Goal: Task Accomplishment & Management: Manage account settings

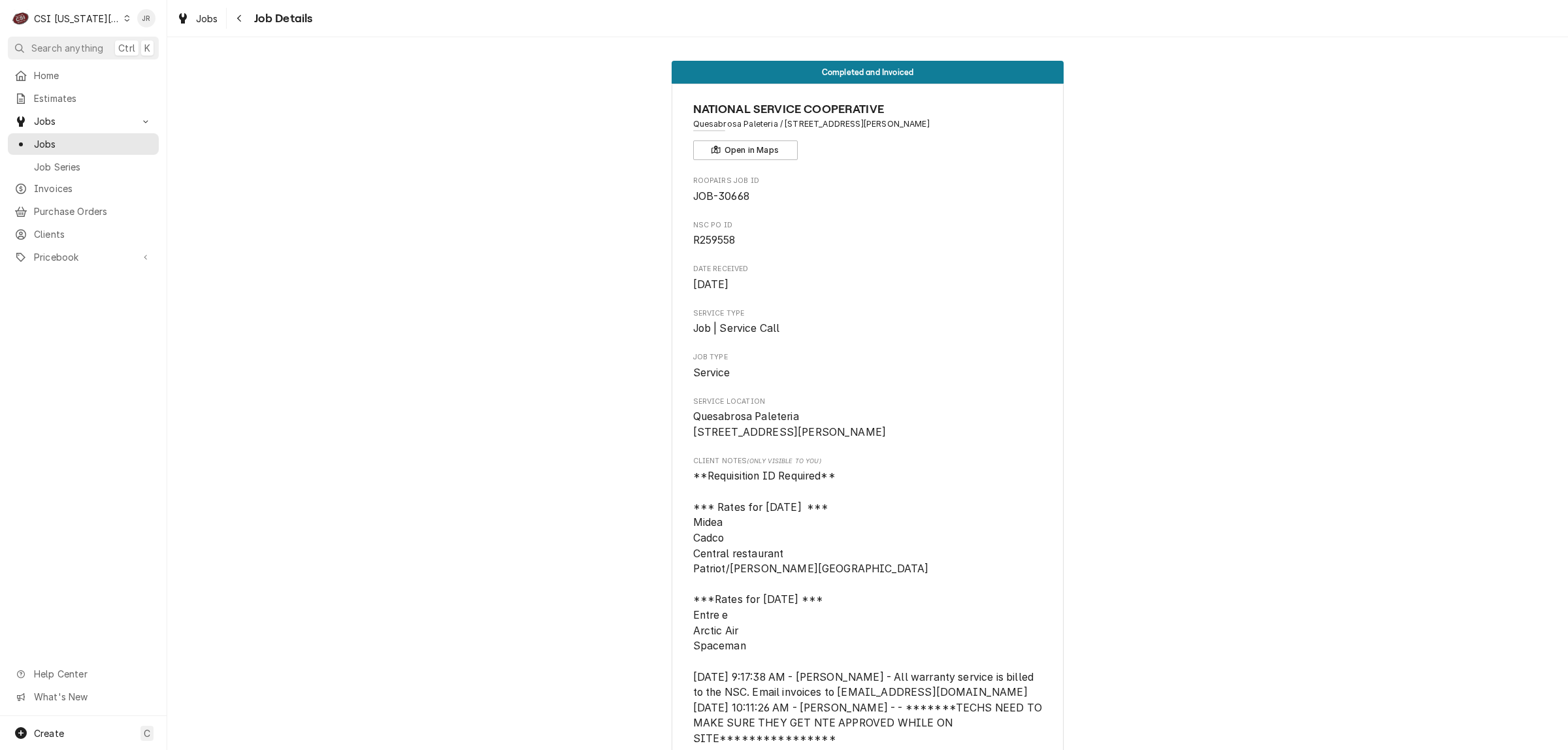
scroll to position [4945, 0]
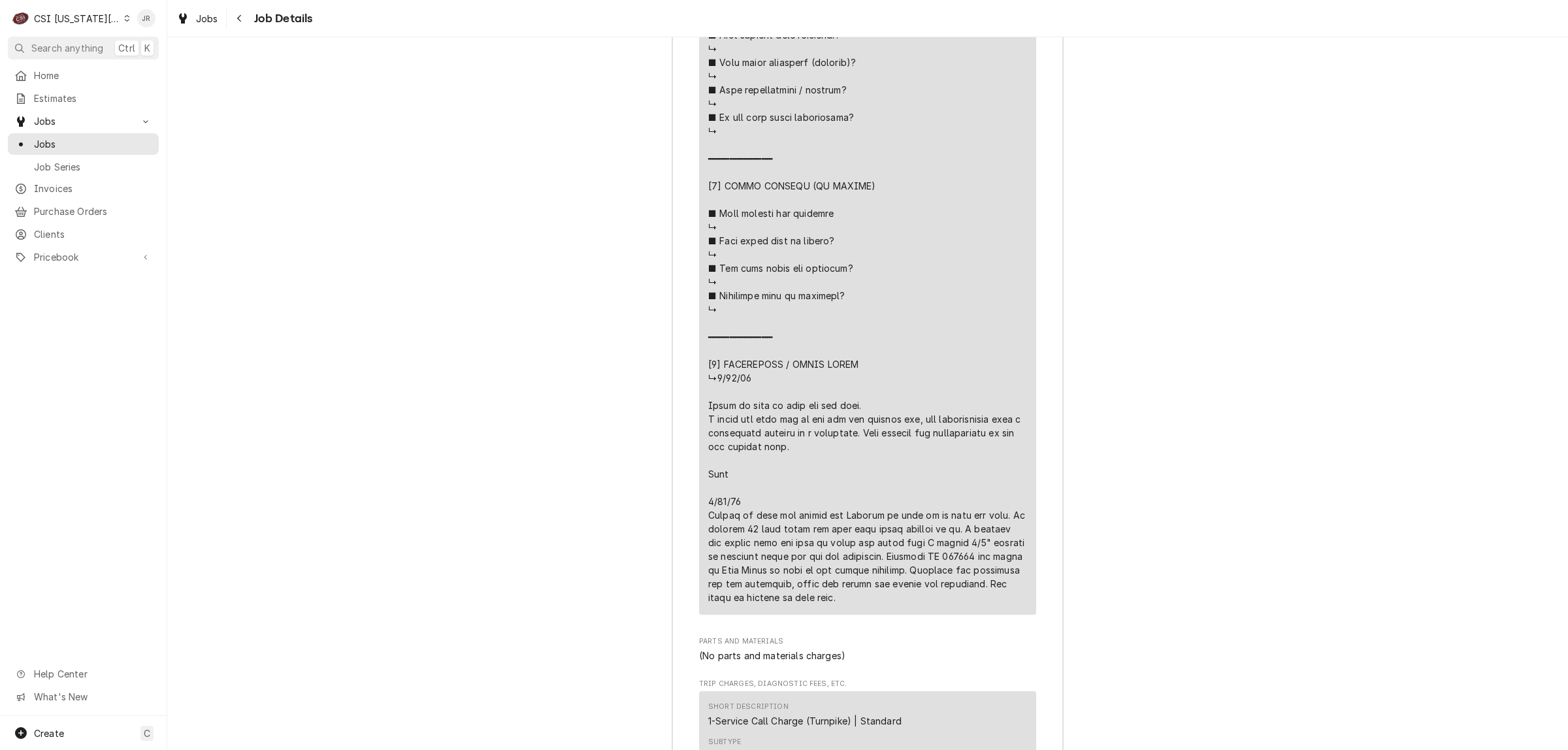
click at [83, 15] on div "CSI [US_STATE][GEOGRAPHIC_DATA]" at bounding box center [77, 19] width 86 height 13
click at [149, 72] on div "CSI St. Louis" at bounding box center [224, 72] width 191 height 13
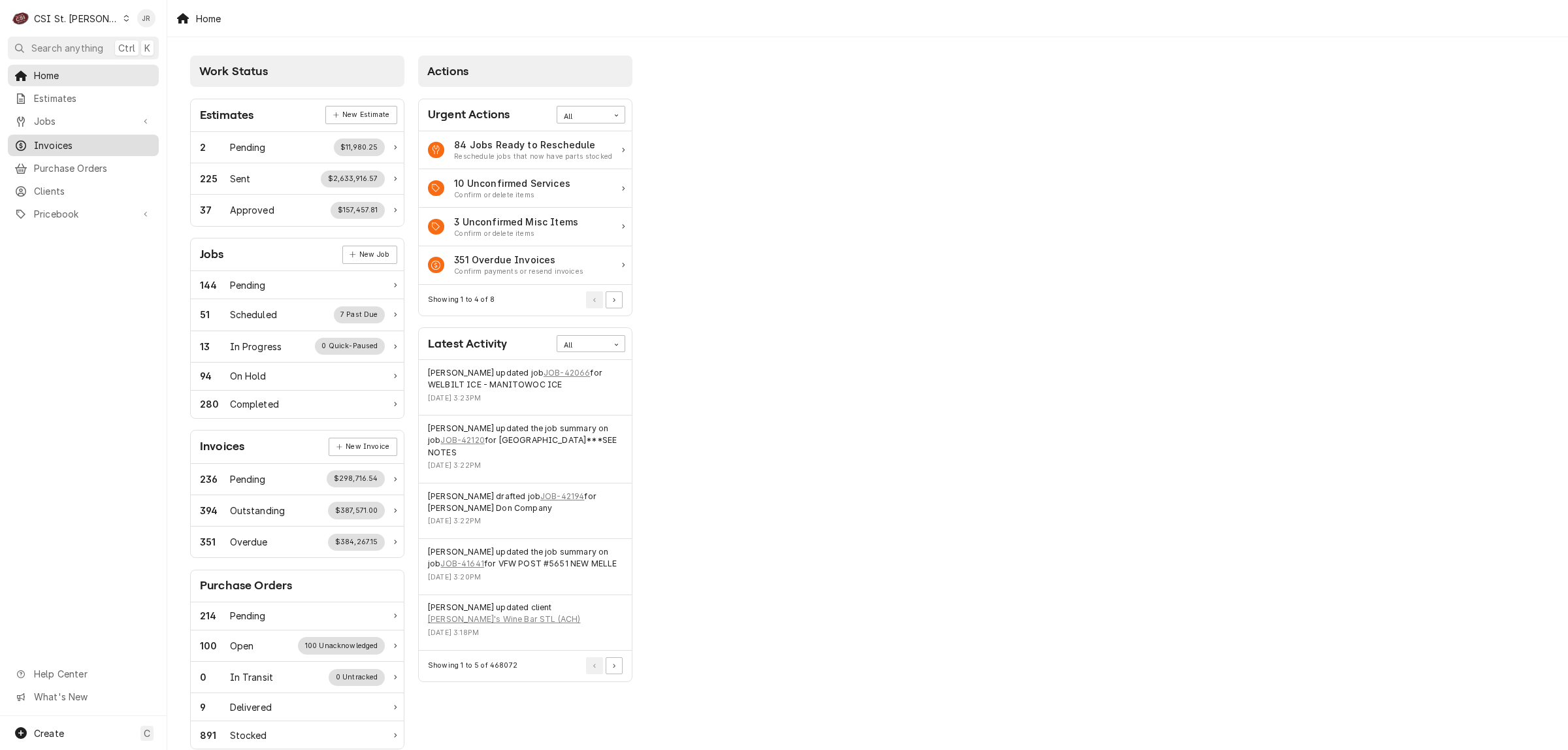
click at [62, 141] on span "Invoices" at bounding box center [93, 145] width 118 height 13
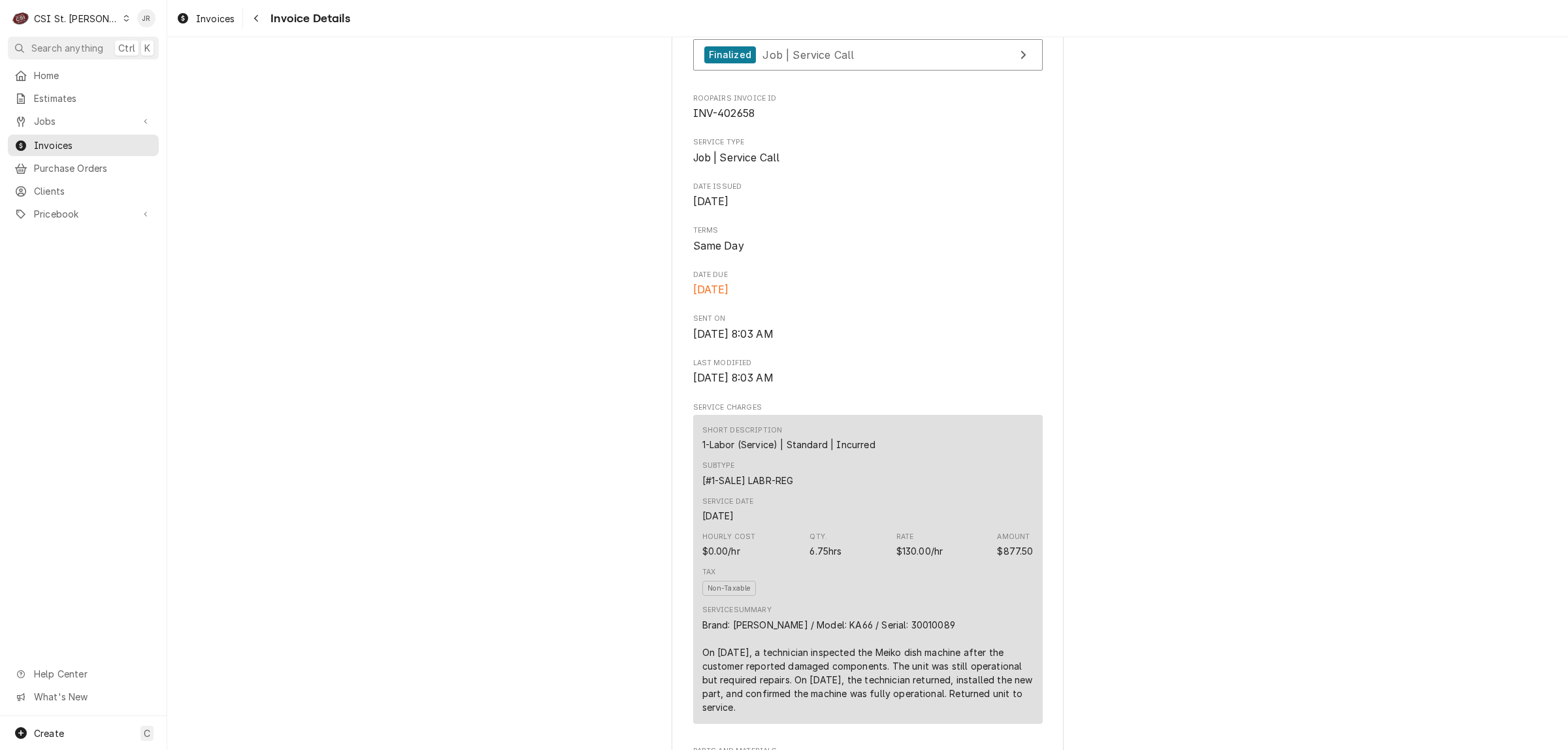
scroll to position [326, 0]
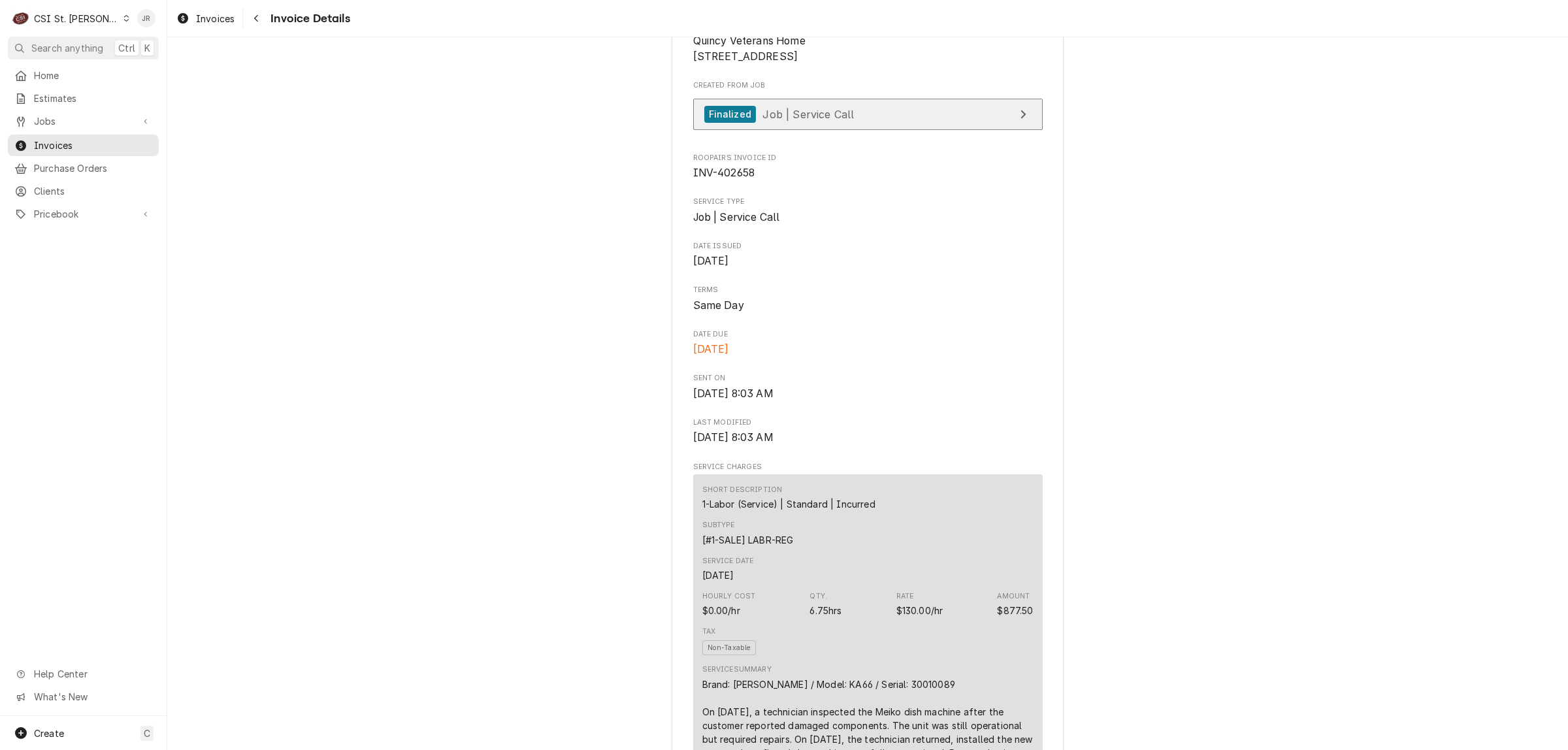
click at [887, 131] on link "Finalized Job | Service Call" at bounding box center [868, 115] width 350 height 32
click at [75, 17] on div "CSI St. [PERSON_NAME]" at bounding box center [76, 19] width 85 height 13
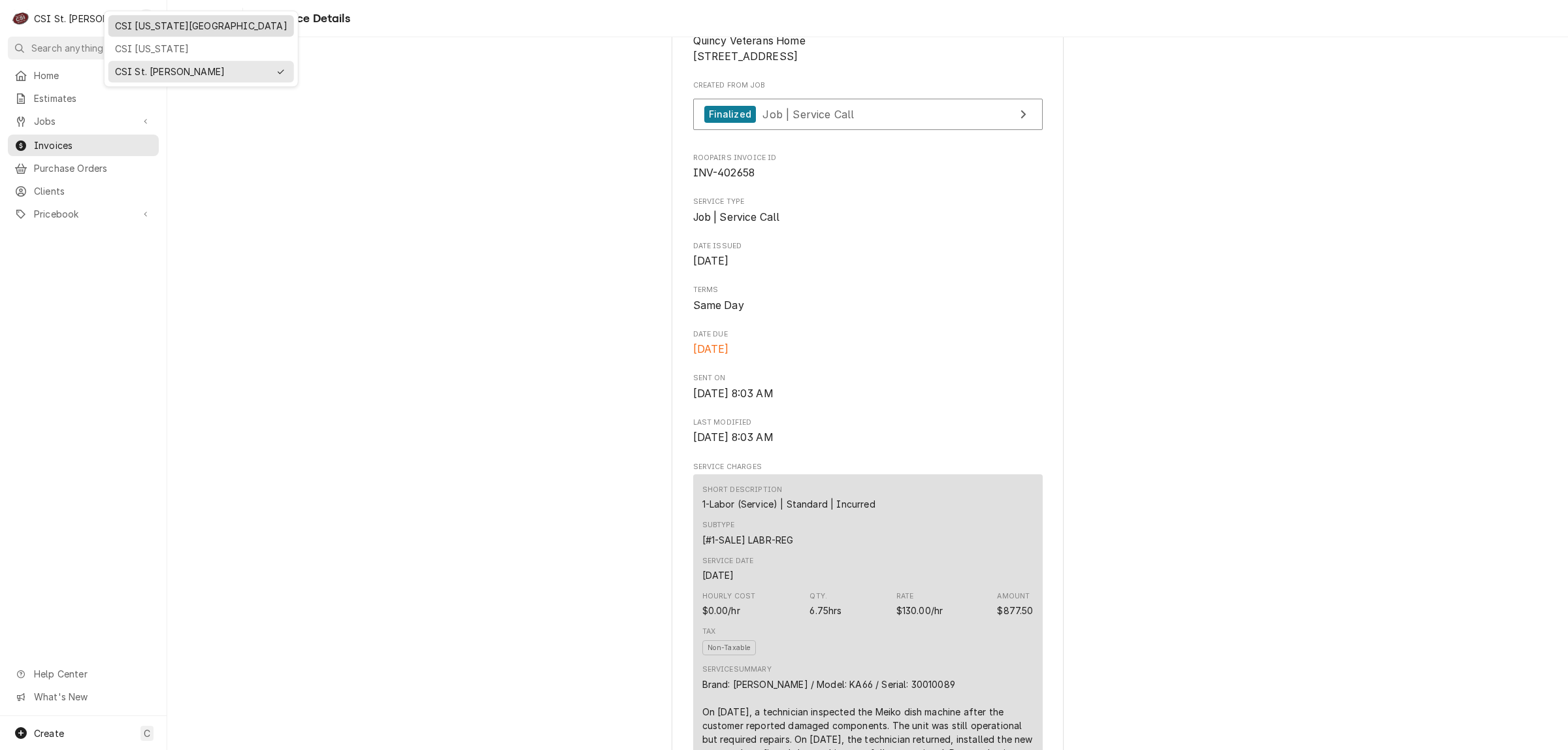
click at [147, 23] on div "CSI [US_STATE][GEOGRAPHIC_DATA]" at bounding box center [201, 25] width 172 height 13
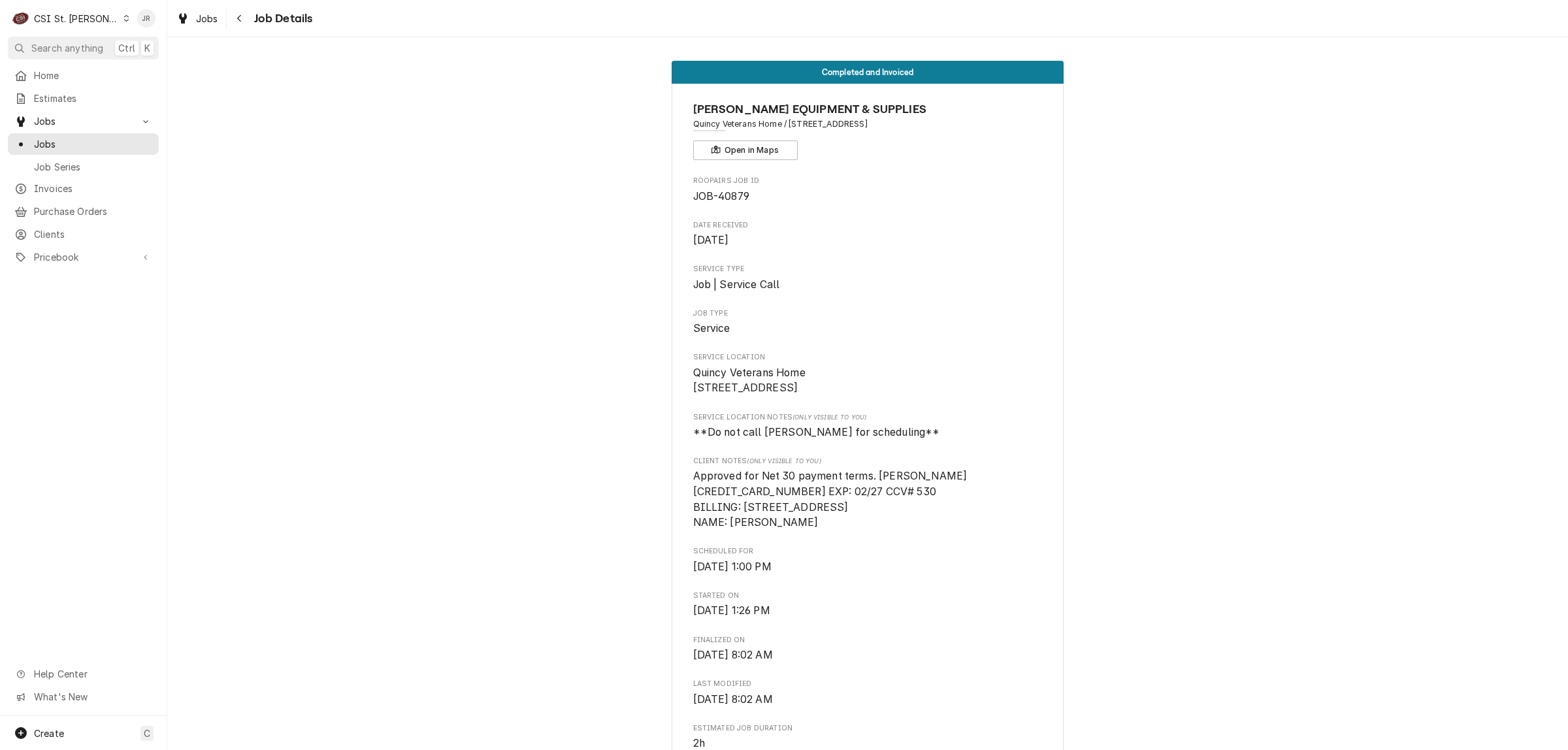
scroll to position [326, 0]
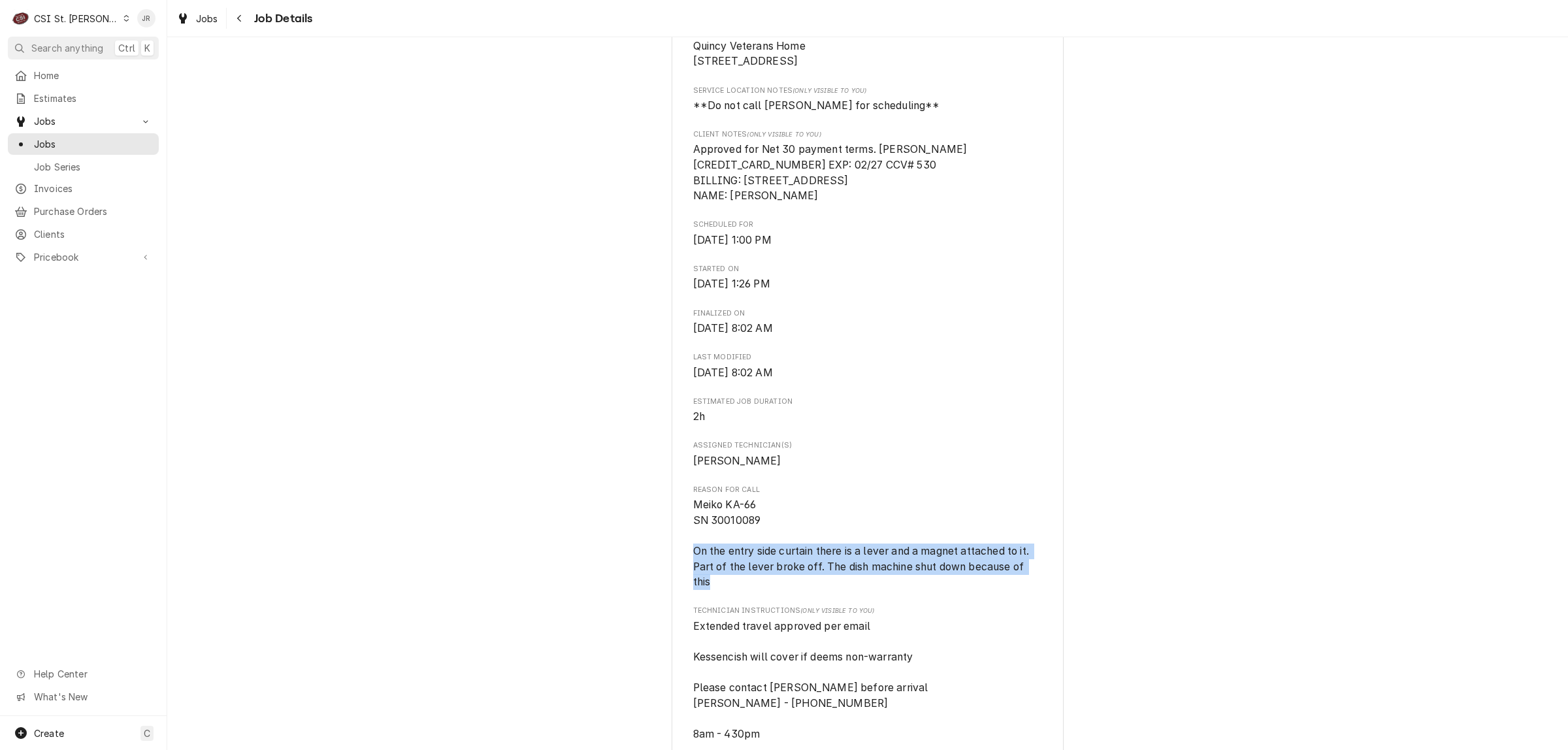
drag, startPoint x: 686, startPoint y: 563, endPoint x: 716, endPoint y: 607, distance: 53.3
click at [716, 607] on div "KESSENICH'S EQUIPMENT & SUPPLIES Quincy Veterans Home / 1707 N 12Th St, Quincy,…" at bounding box center [867, 618] width 392 height 1723
copy span "On the entry side curtain there is a lever and a magnet attached to it. Part of…"
drag, startPoint x: 340, startPoint y: 292, endPoint x: 980, endPoint y: 5, distance: 701.4
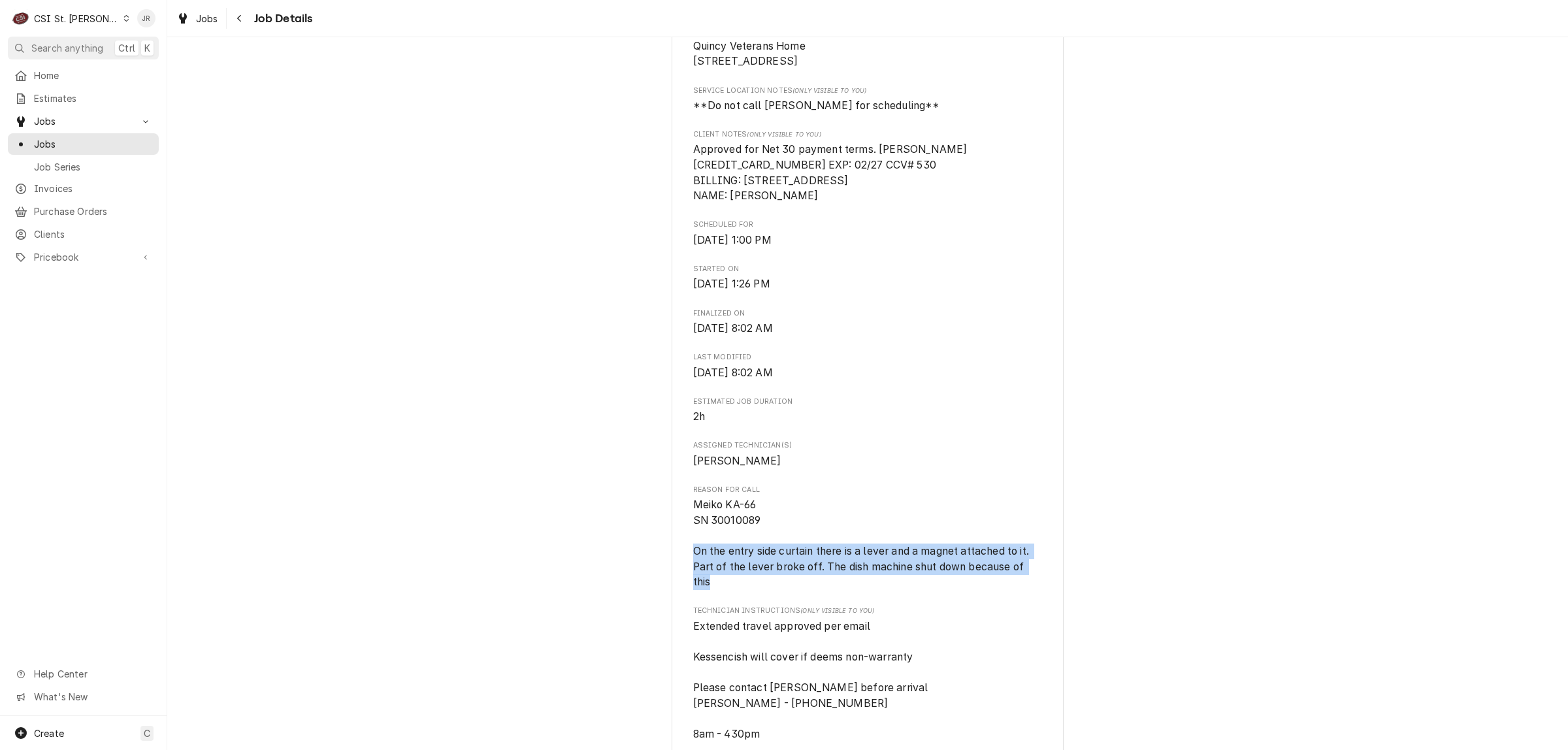
click at [340, 292] on div "Completed and Invoiced KESSENICH'S EQUIPMENT & SUPPLIES Quincy Veterans Home / …" at bounding box center [868, 607] width 1400 height 1766
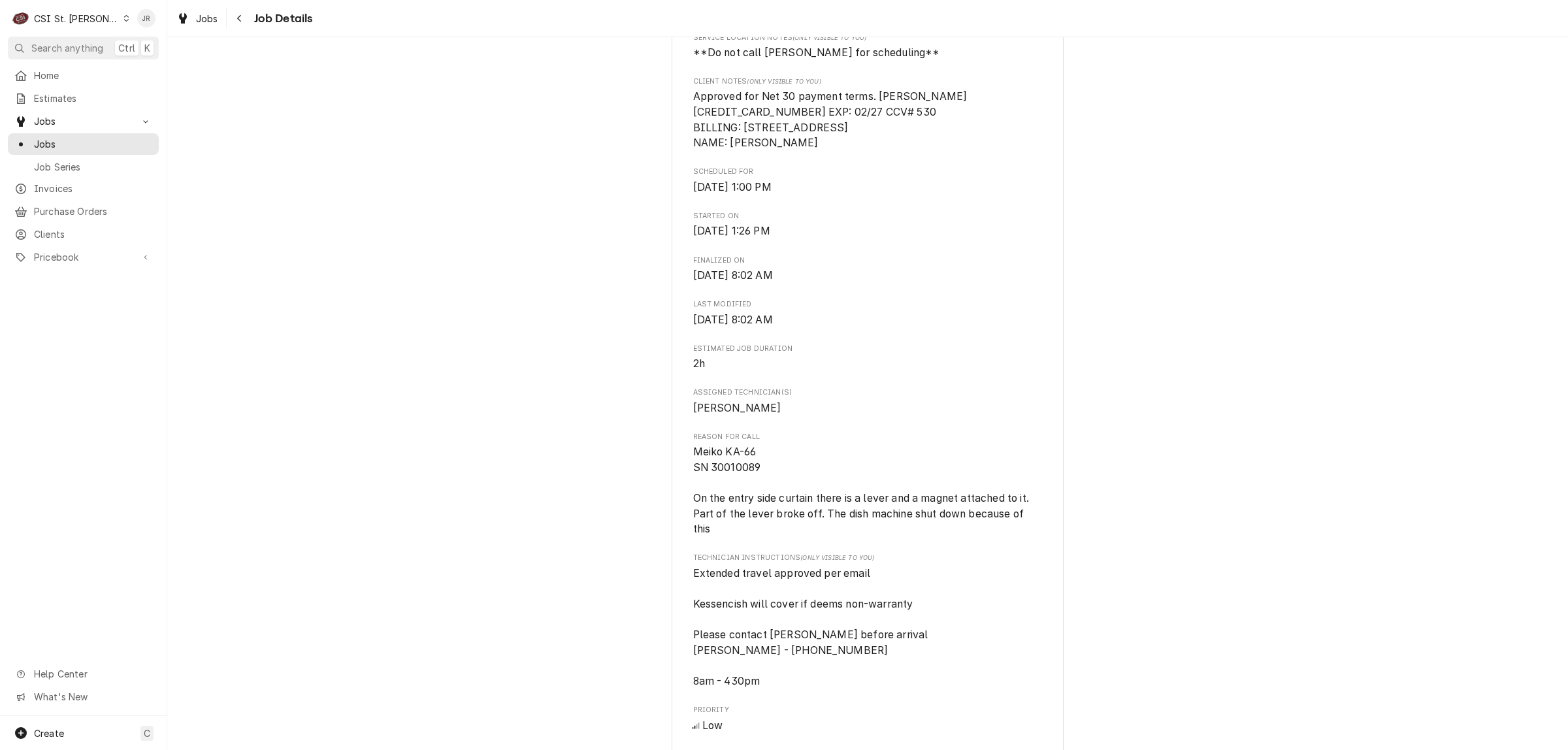
scroll to position [408, 0]
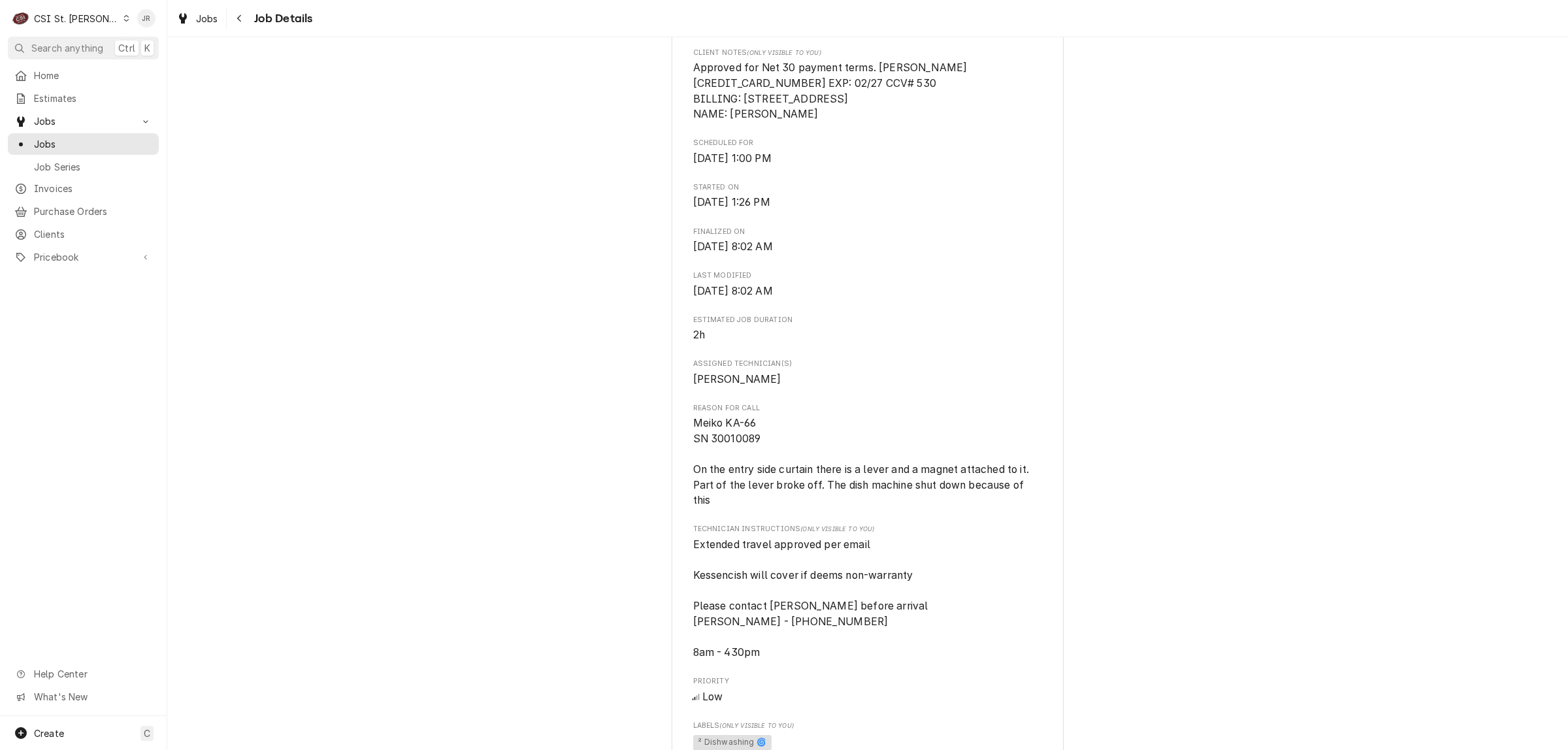
click at [82, 9] on div "C CSI St. Louis" at bounding box center [71, 18] width 126 height 26
click at [138, 23] on div "CSI [US_STATE][GEOGRAPHIC_DATA]" at bounding box center [201, 25] width 172 height 13
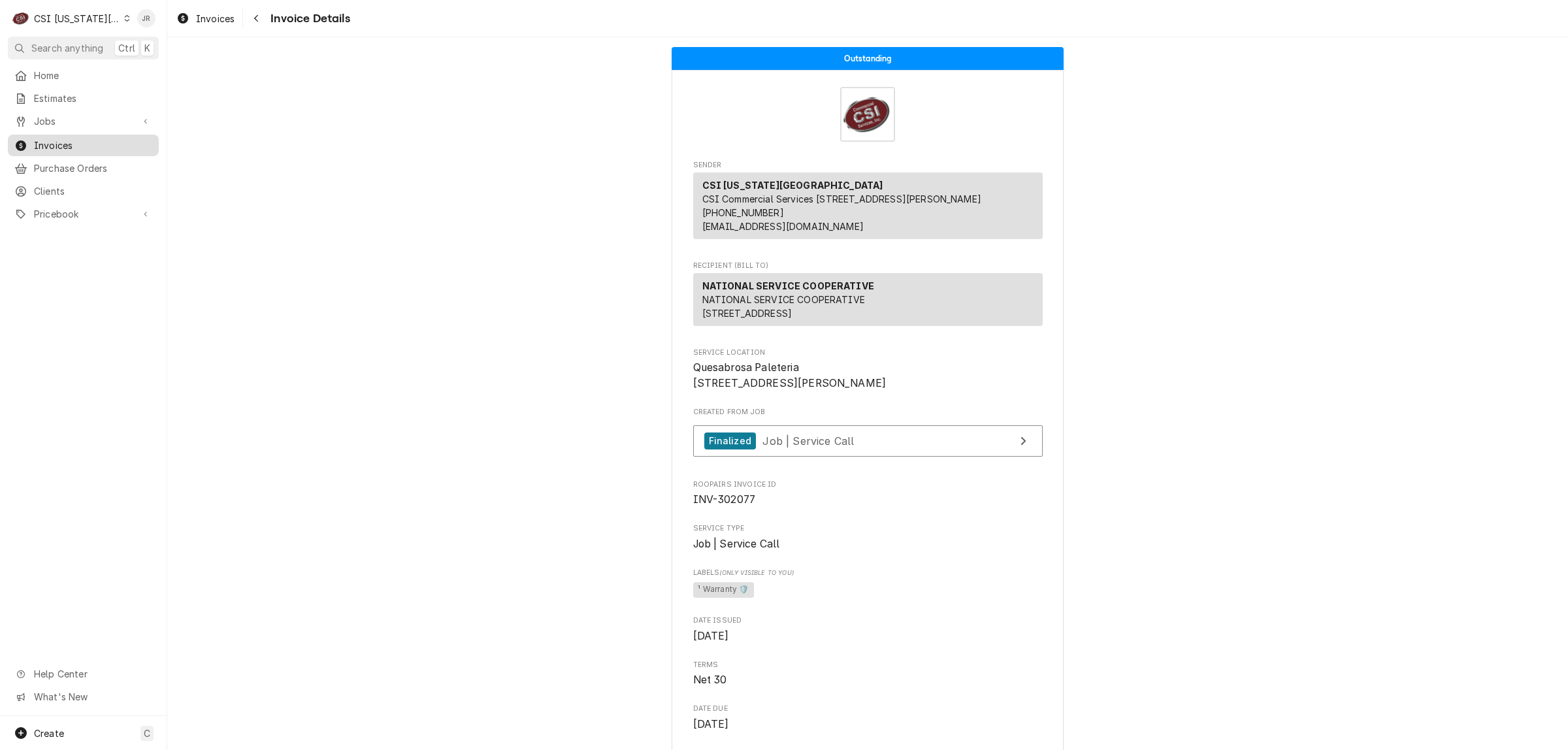
click at [58, 143] on span "Invoices" at bounding box center [93, 145] width 118 height 13
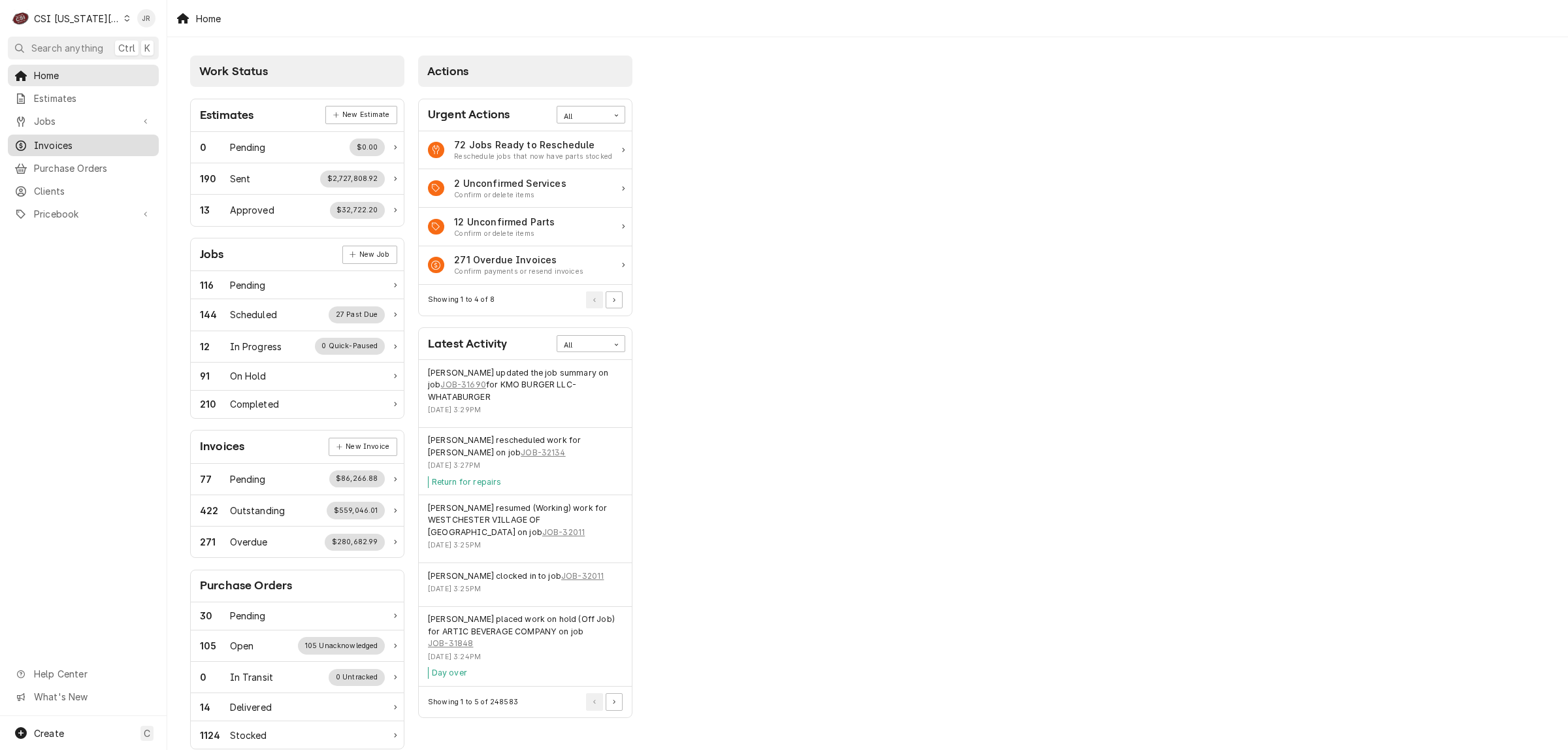
click at [33, 135] on link "Invoices" at bounding box center [83, 145] width 151 height 21
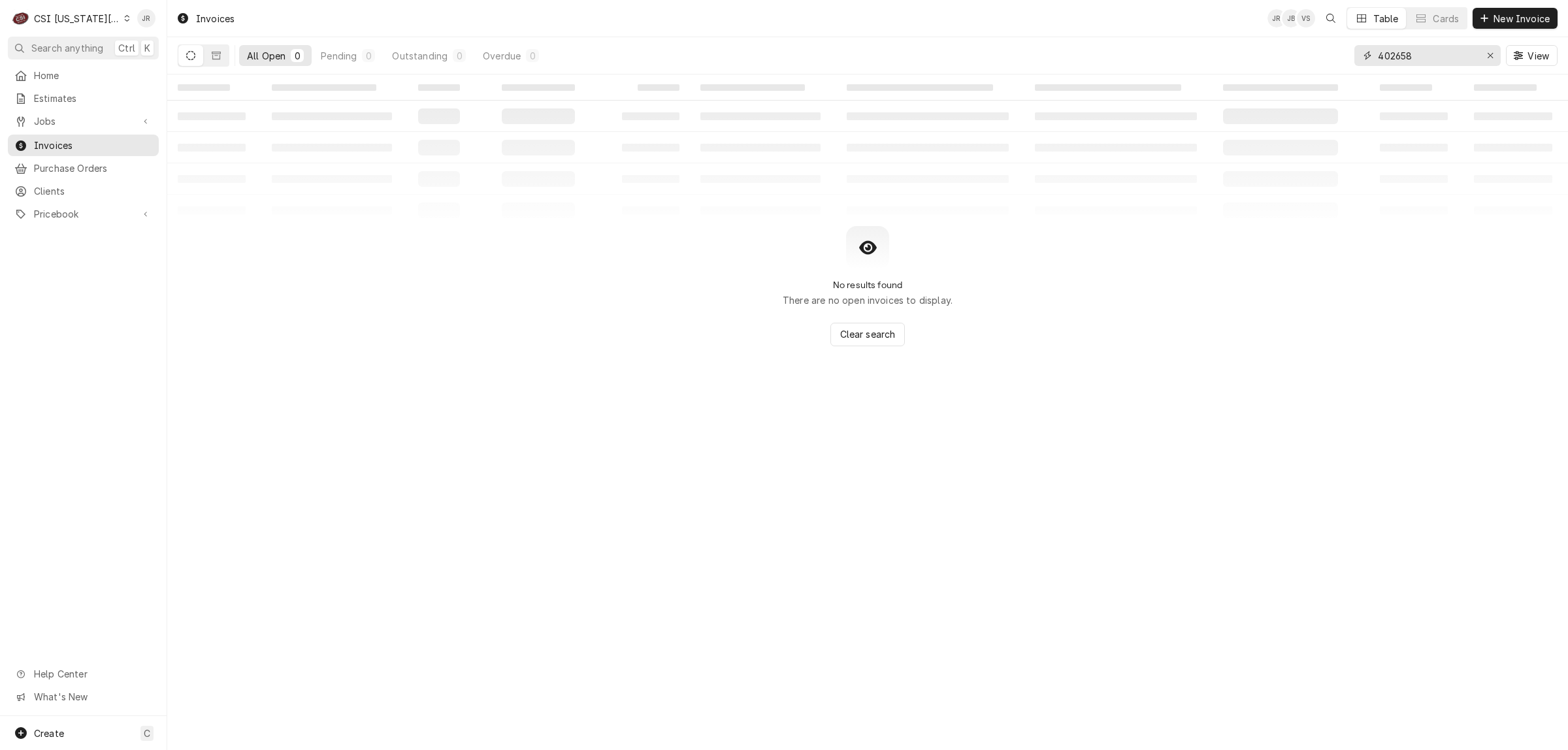
click at [1421, 52] on input "402658" at bounding box center [1427, 55] width 98 height 21
type input "302493"
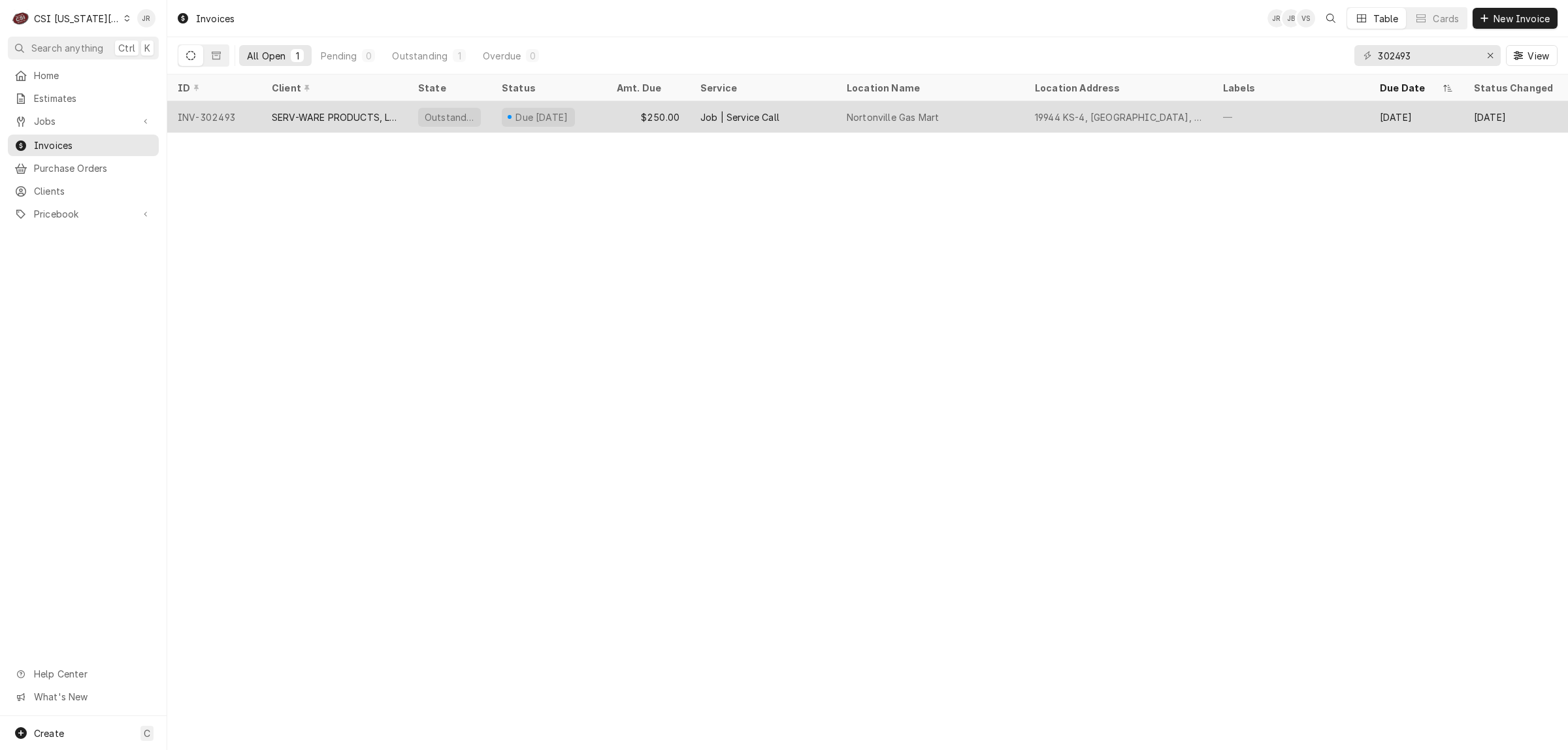
click at [318, 125] on div "SERV-WARE PRODUCTS, LLC" at bounding box center [334, 117] width 146 height 32
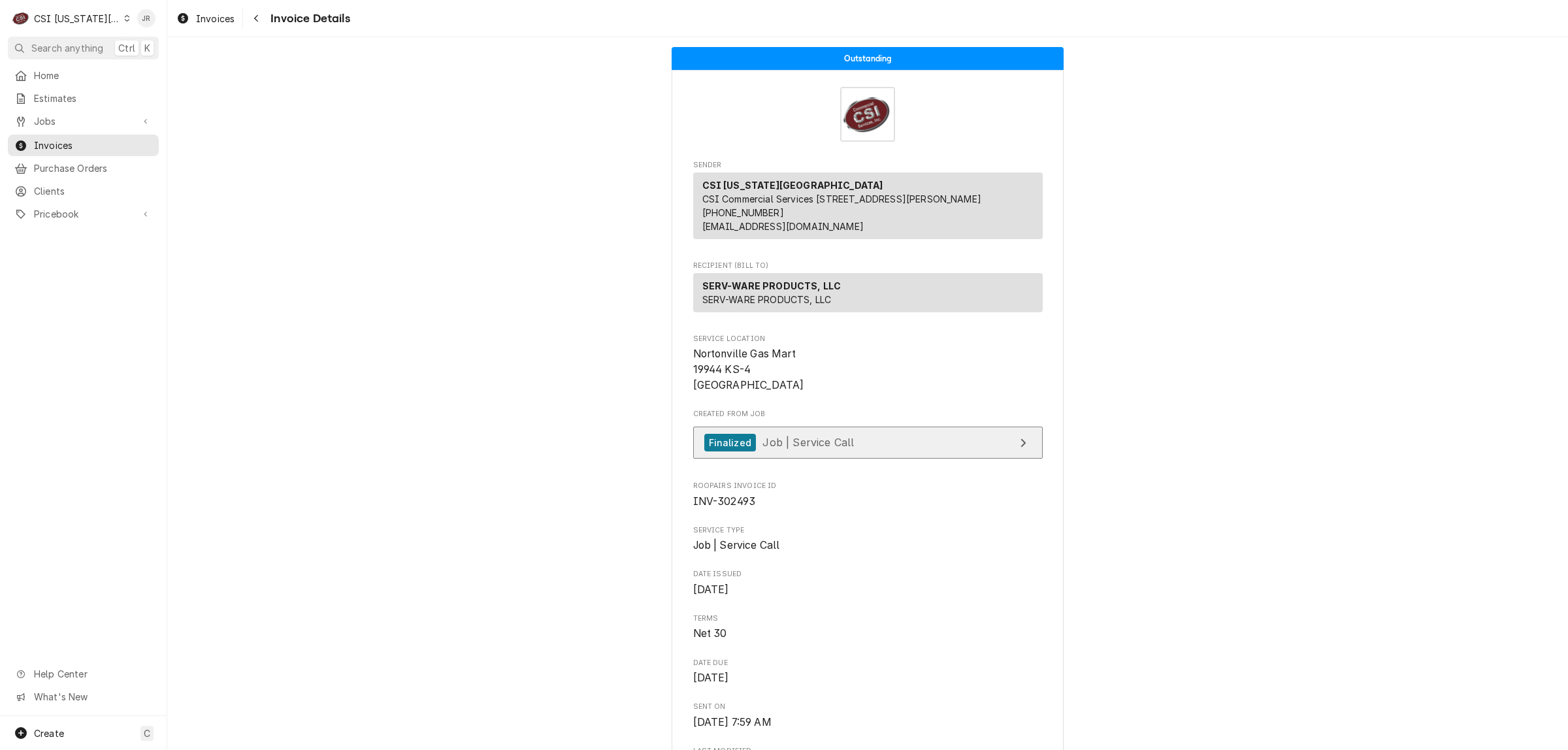
click at [921, 454] on link "Finalized Job | Service Call" at bounding box center [868, 443] width 350 height 32
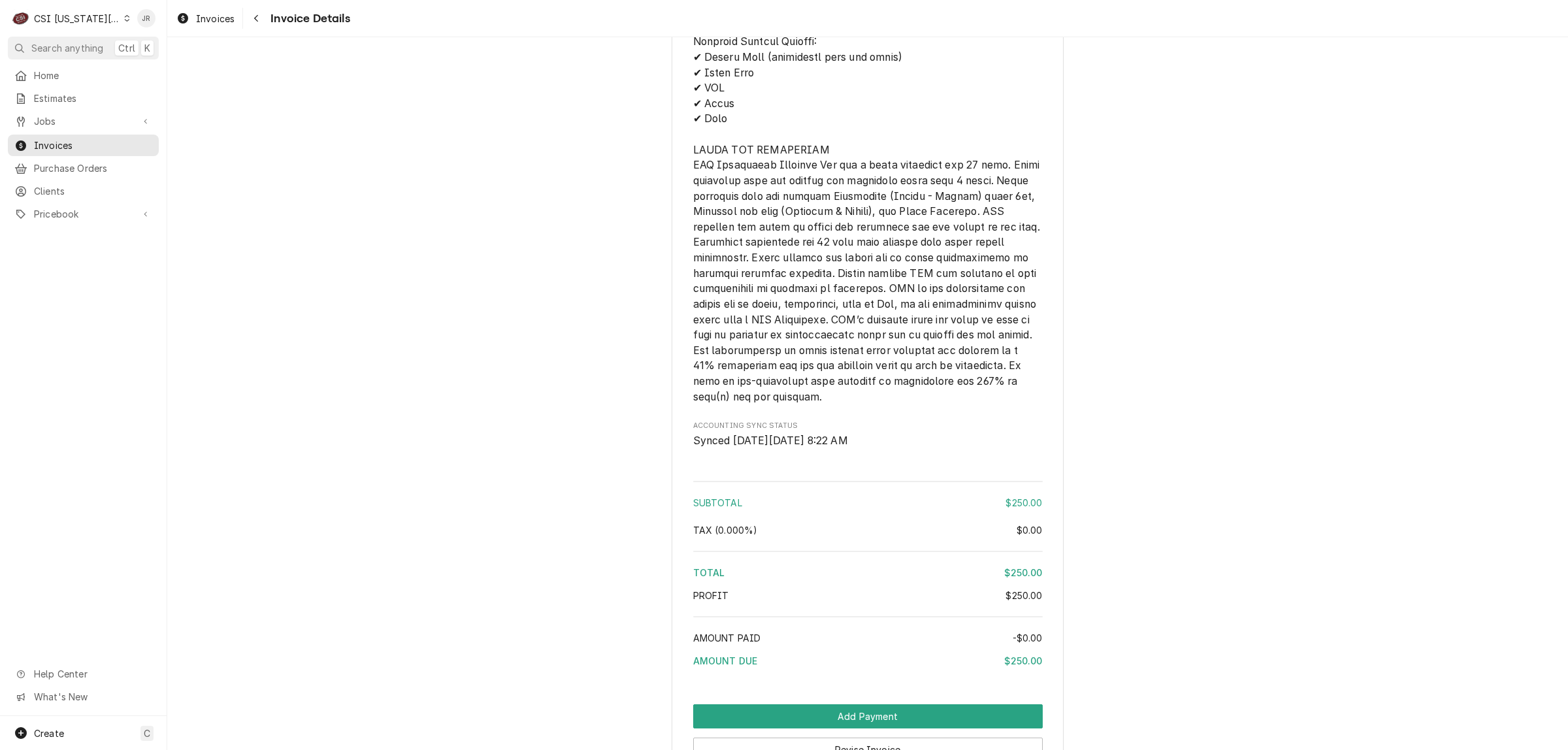
scroll to position [1874, 0]
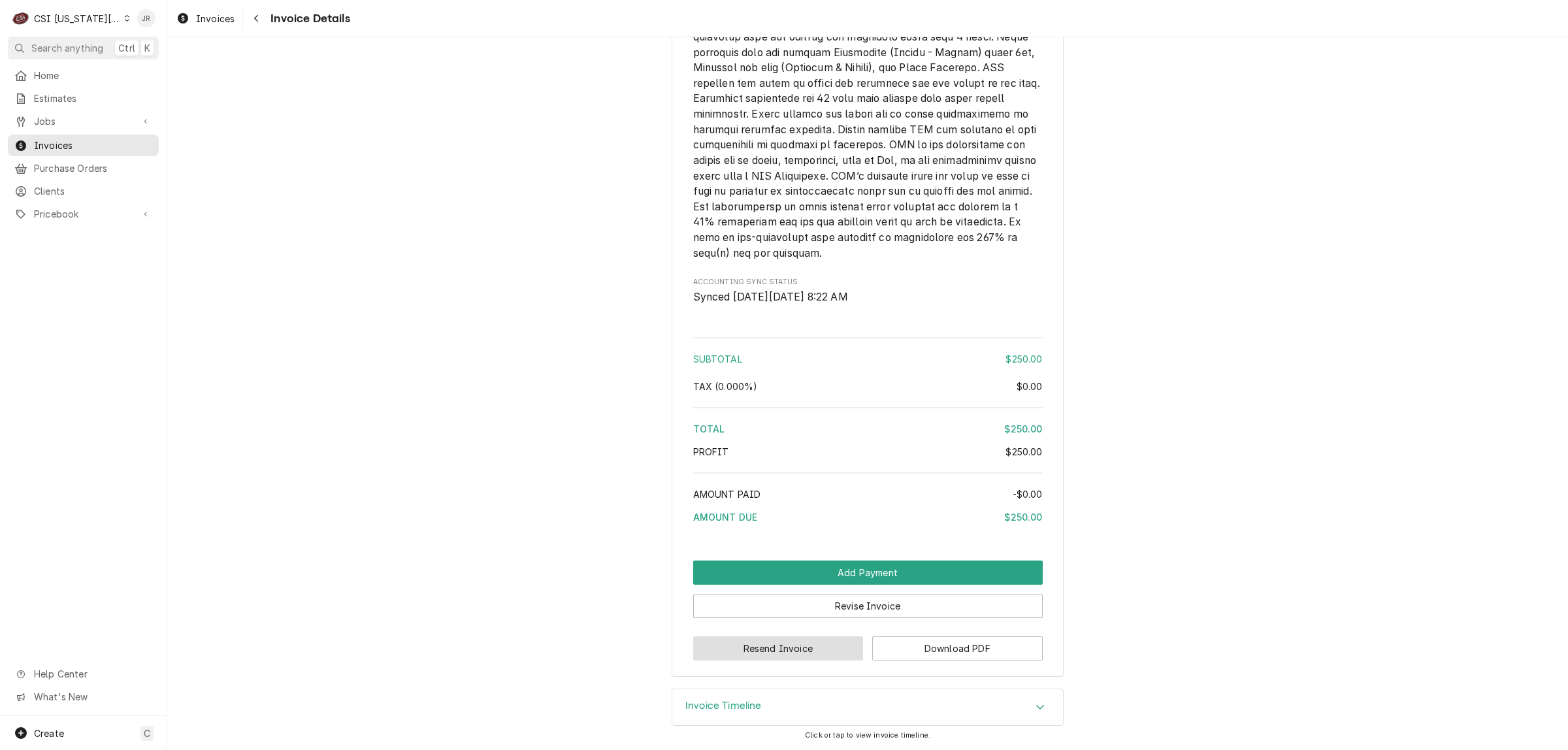
click at [786, 642] on button "Resend Invoice" at bounding box center [778, 649] width 170 height 24
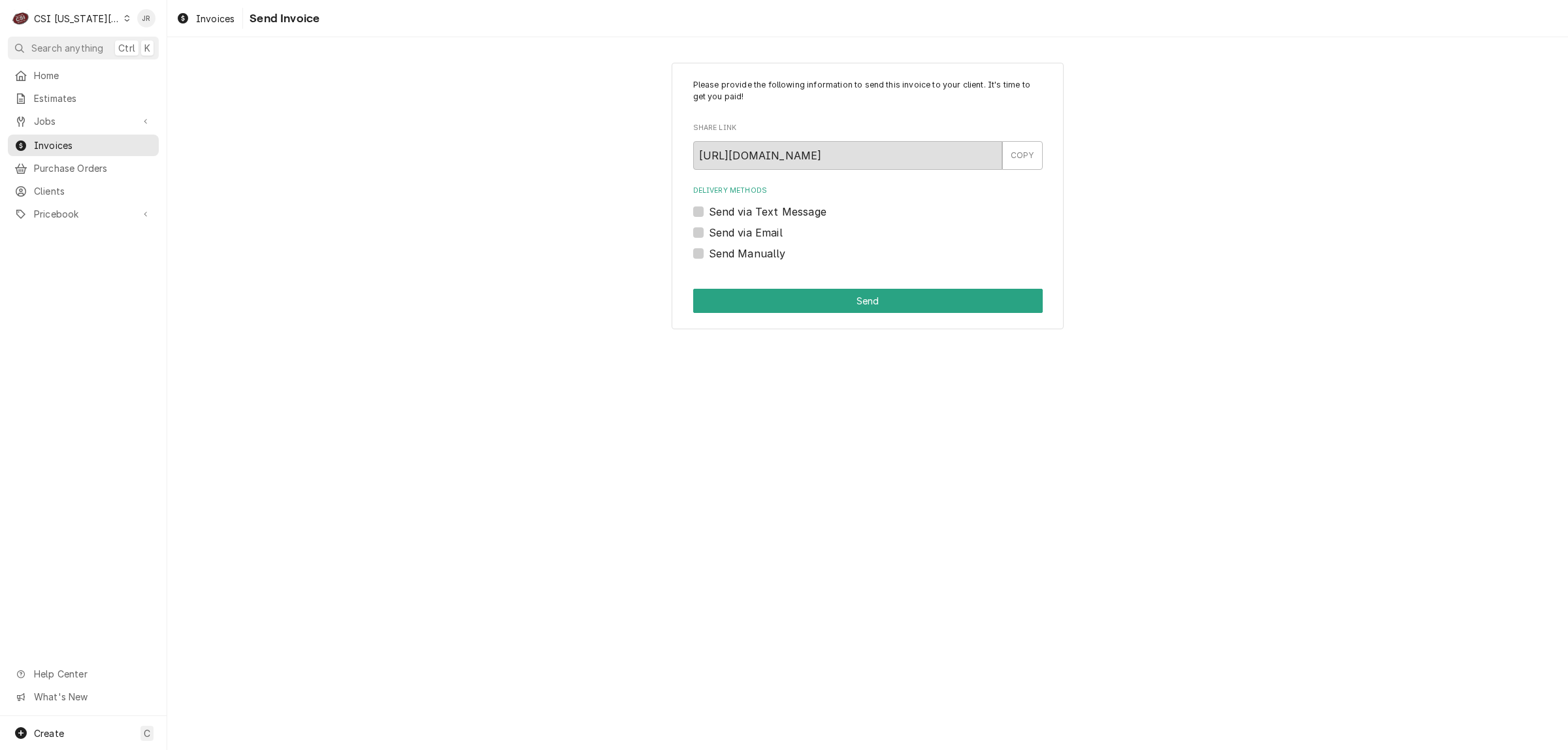
click at [709, 250] on label "Send Manually" at bounding box center [747, 253] width 77 height 15
click at [709, 250] on input "Send Manually" at bounding box center [884, 260] width 350 height 29
checkbox input "true"
click at [730, 286] on div "Please provide the following information to send this invoice to your client. I…" at bounding box center [867, 196] width 392 height 267
click at [801, 302] on button "Send" at bounding box center [868, 301] width 350 height 24
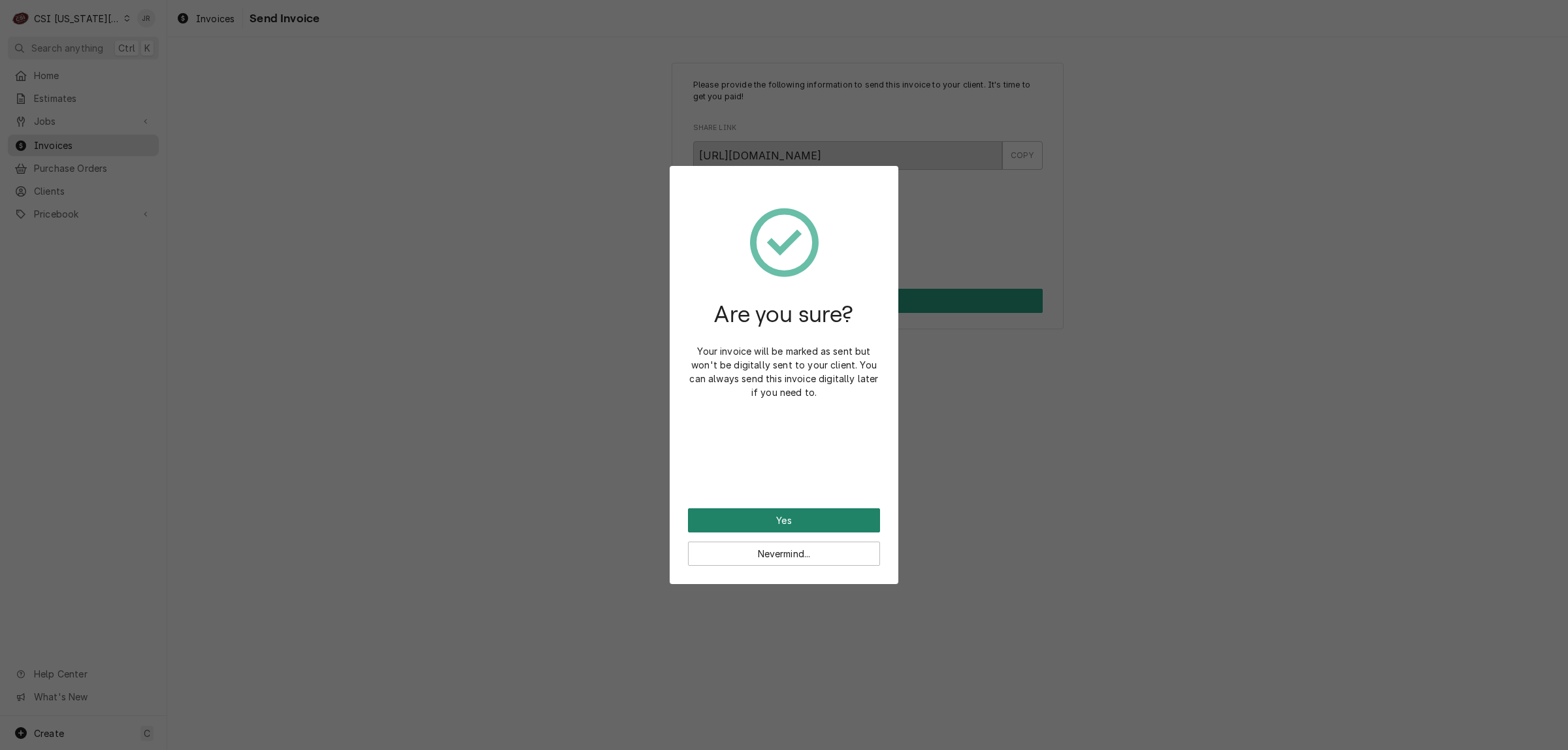
click at [808, 511] on button "Yes" at bounding box center [784, 520] width 192 height 24
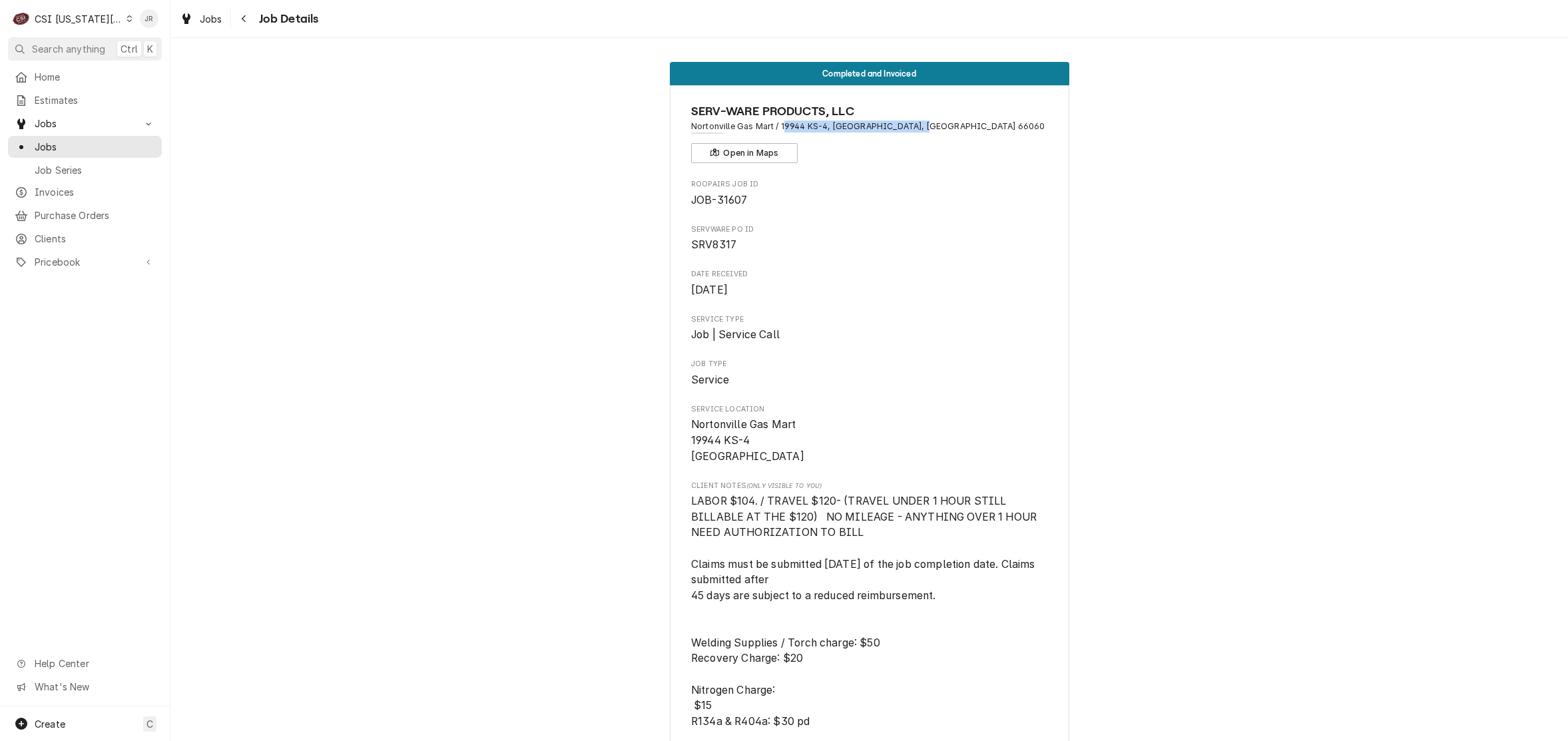
drag, startPoint x: 909, startPoint y: 124, endPoint x: 777, endPoint y: 131, distance: 132.2
click at [777, 131] on span "Nortonville Gas Mart / 19944 KS-4, [GEOGRAPHIC_DATA], [GEOGRAPHIC_DATA] 66060" at bounding box center [869, 126] width 356 height 12
drag, startPoint x: 773, startPoint y: 128, endPoint x: 901, endPoint y: 127, distance: 128.0
click at [908, 127] on span "Nortonville Gas Mart / 19944 KS-4, [GEOGRAPHIC_DATA], [GEOGRAPHIC_DATA] 66060" at bounding box center [869, 126] width 356 height 12
click at [892, 121] on span "Nortonville Gas Mart / 19944 KS-4, [GEOGRAPHIC_DATA], [GEOGRAPHIC_DATA] 66060" at bounding box center [869, 126] width 356 height 12
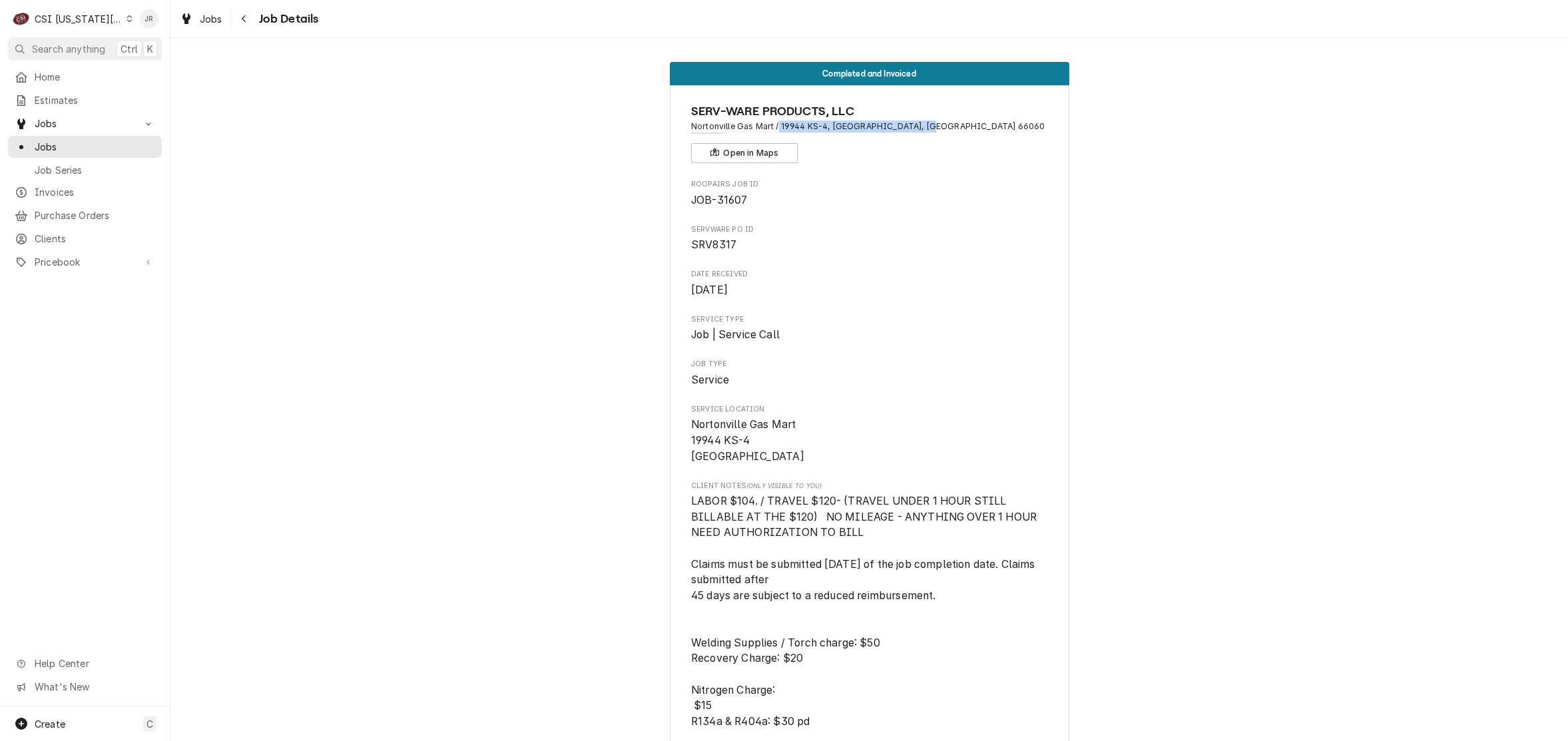
drag, startPoint x: 772, startPoint y: 121, endPoint x: 880, endPoint y: 130, distance: 108.4
click at [923, 128] on span "Nortonville Gas Mart / 19944 KS-4, [GEOGRAPHIC_DATA], [GEOGRAPHIC_DATA] 66060" at bounding box center [869, 126] width 356 height 12
copy span "19944 KS-4, [GEOGRAPHIC_DATA], [GEOGRAPHIC_DATA] 66060"
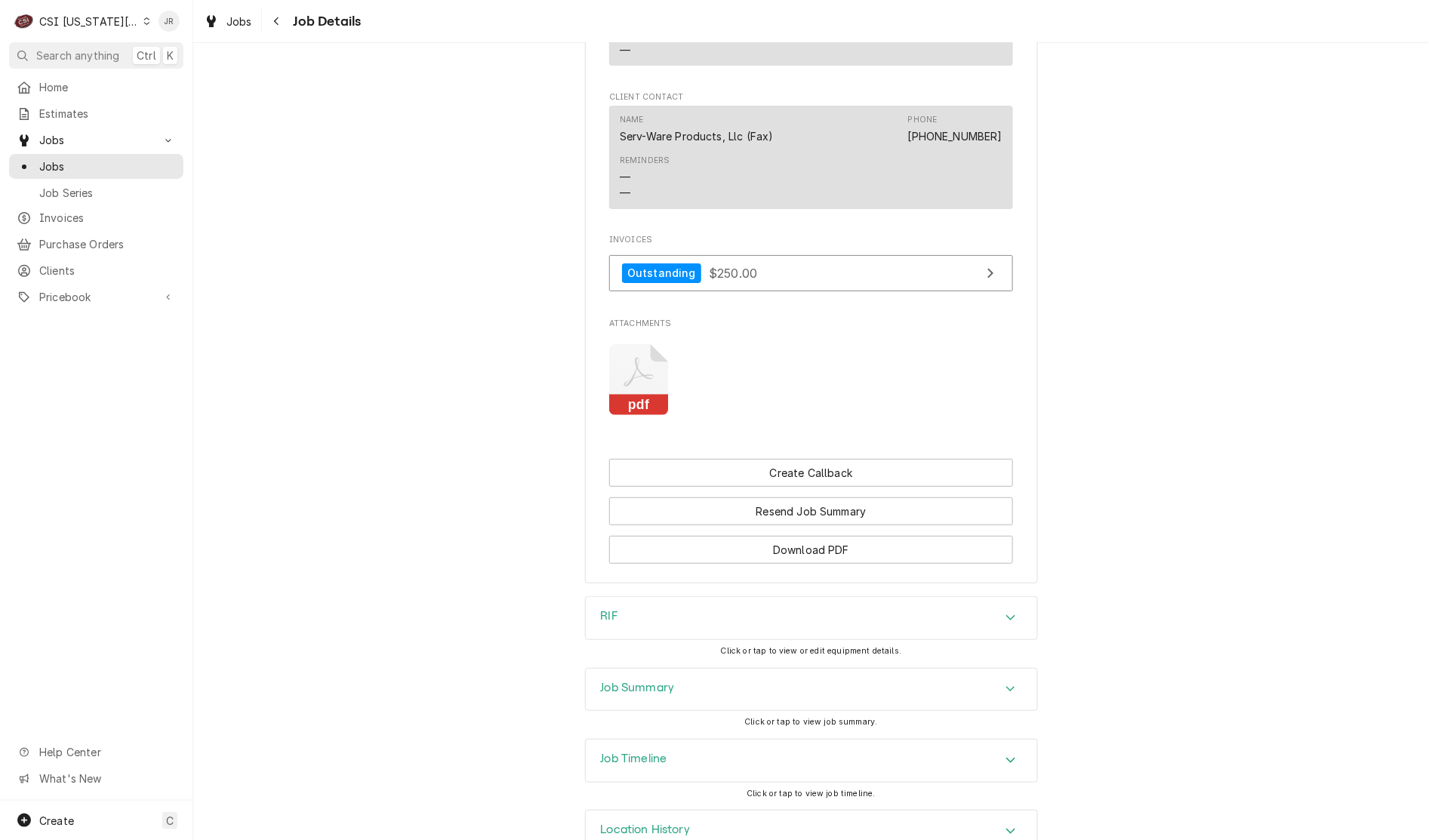
scroll to position [1931, 0]
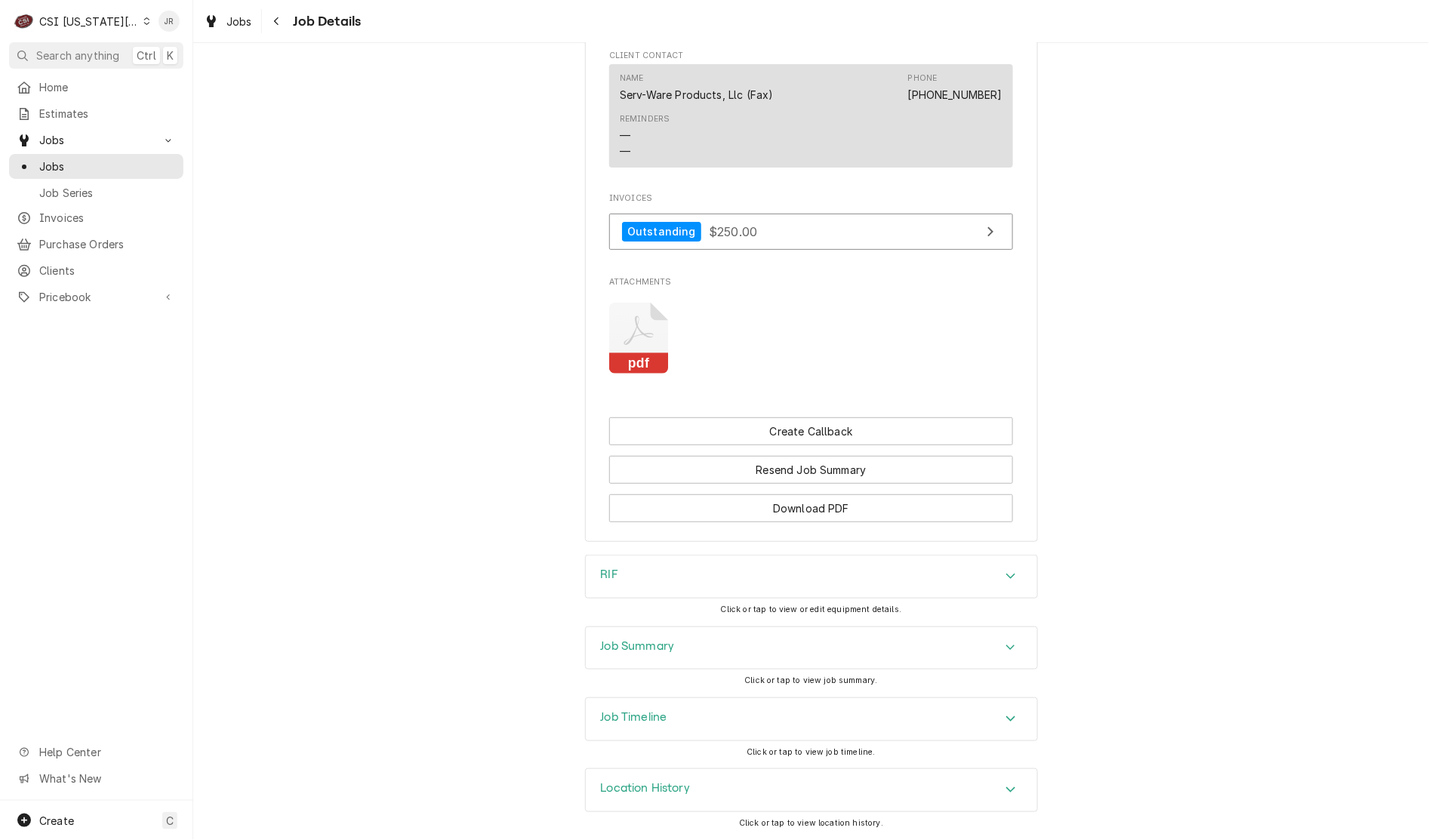
click at [651, 640] on h3 "Job Summary" at bounding box center [638, 646] width 74 height 15
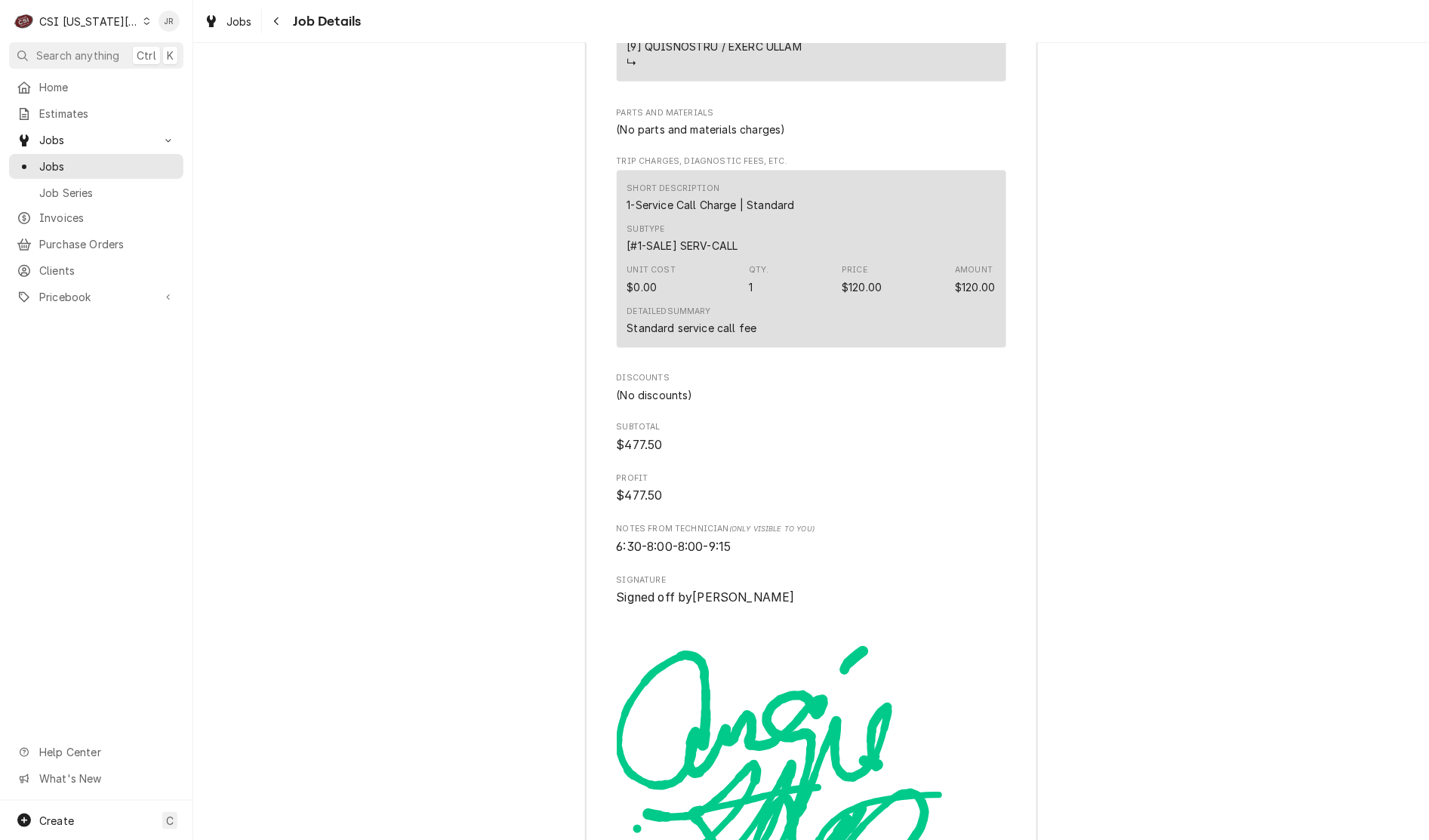
scroll to position [4704, 0]
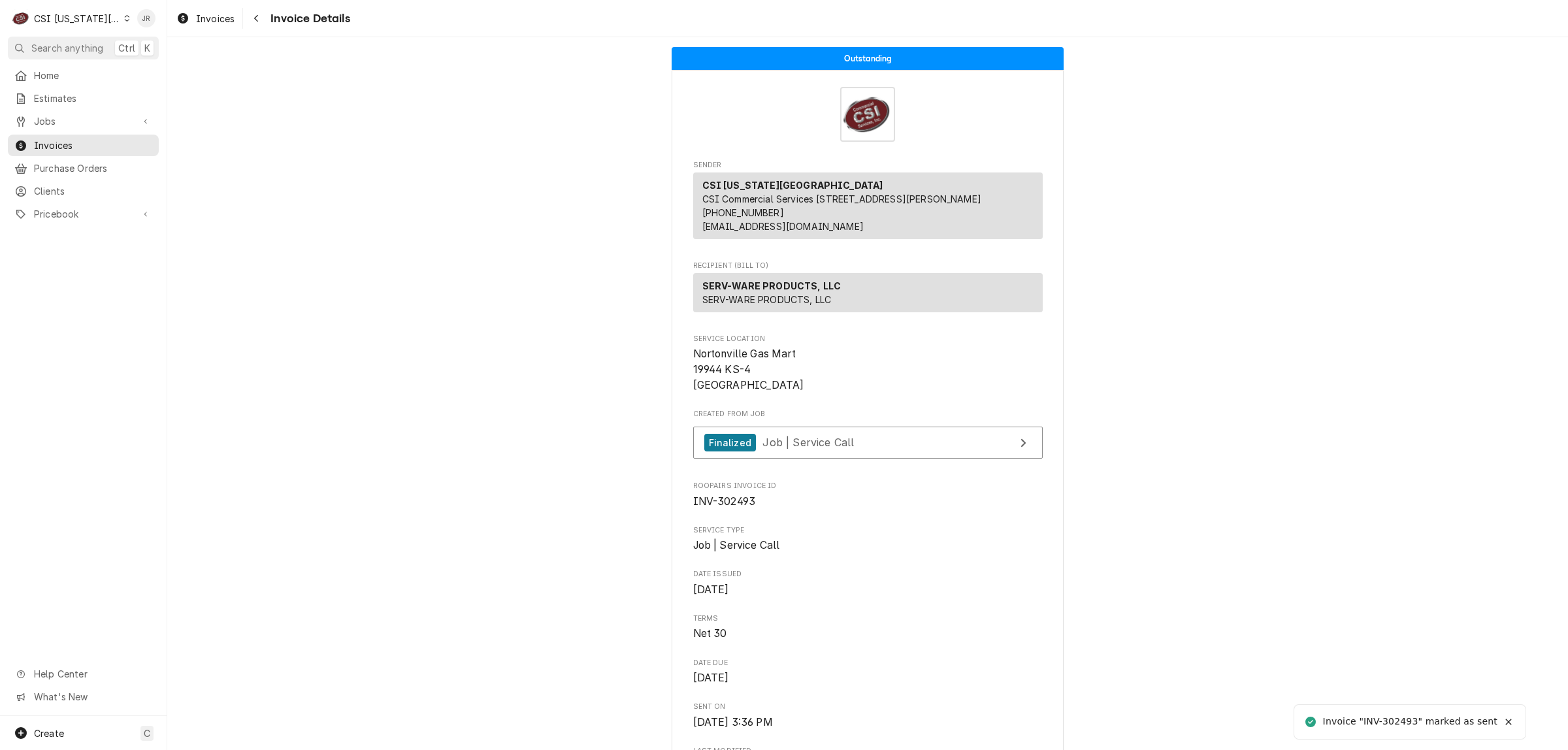
click at [1392, 717] on div "Invoice "INV-302493" marked as sent" at bounding box center [1410, 721] width 175 height 13
click at [1392, 716] on div "Invoice "INV-302493" marked as sent" at bounding box center [1410, 721] width 175 height 13
copy div "302493"
click at [87, 141] on span "Invoices" at bounding box center [93, 145] width 118 height 13
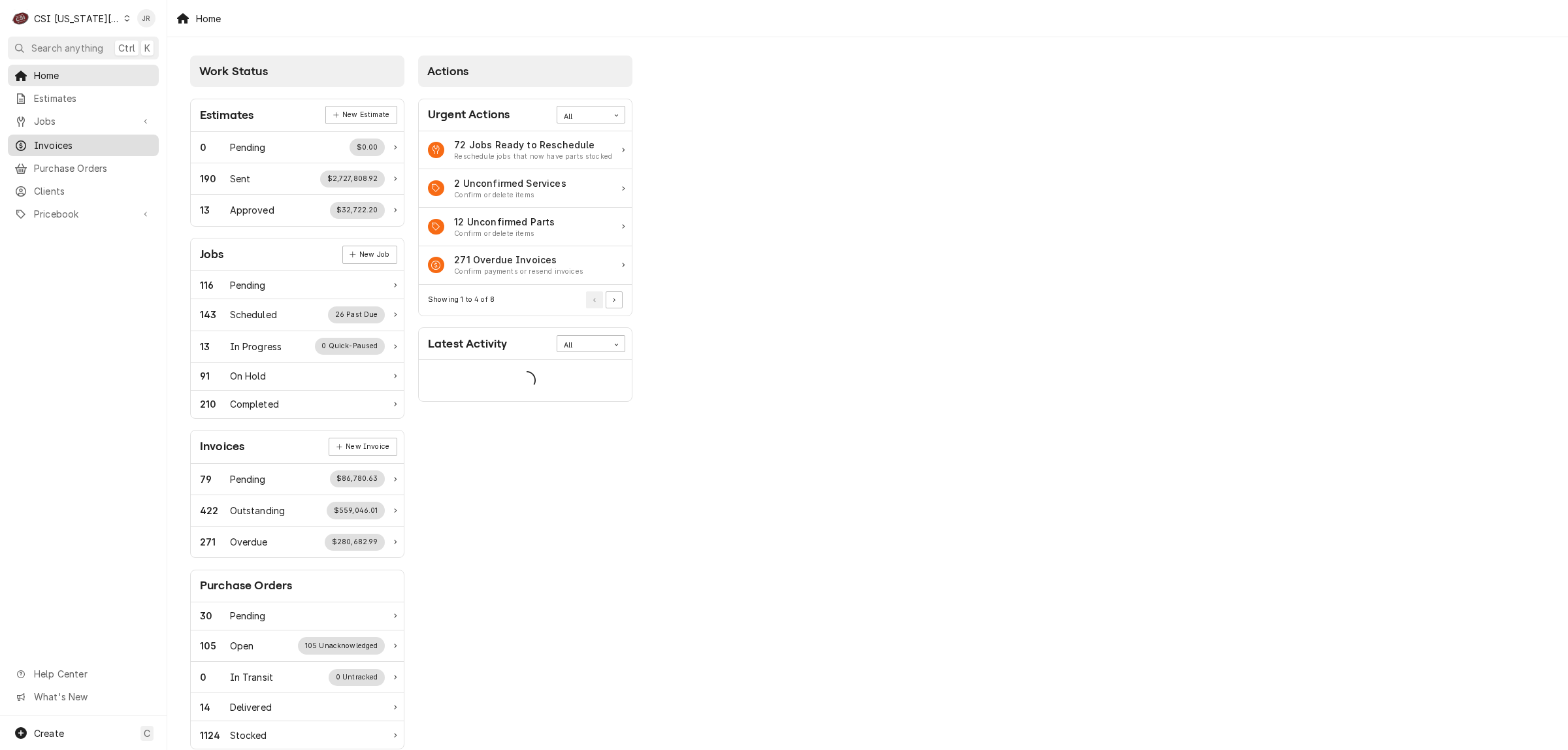
click at [40, 139] on span "Invoices" at bounding box center [93, 145] width 118 height 13
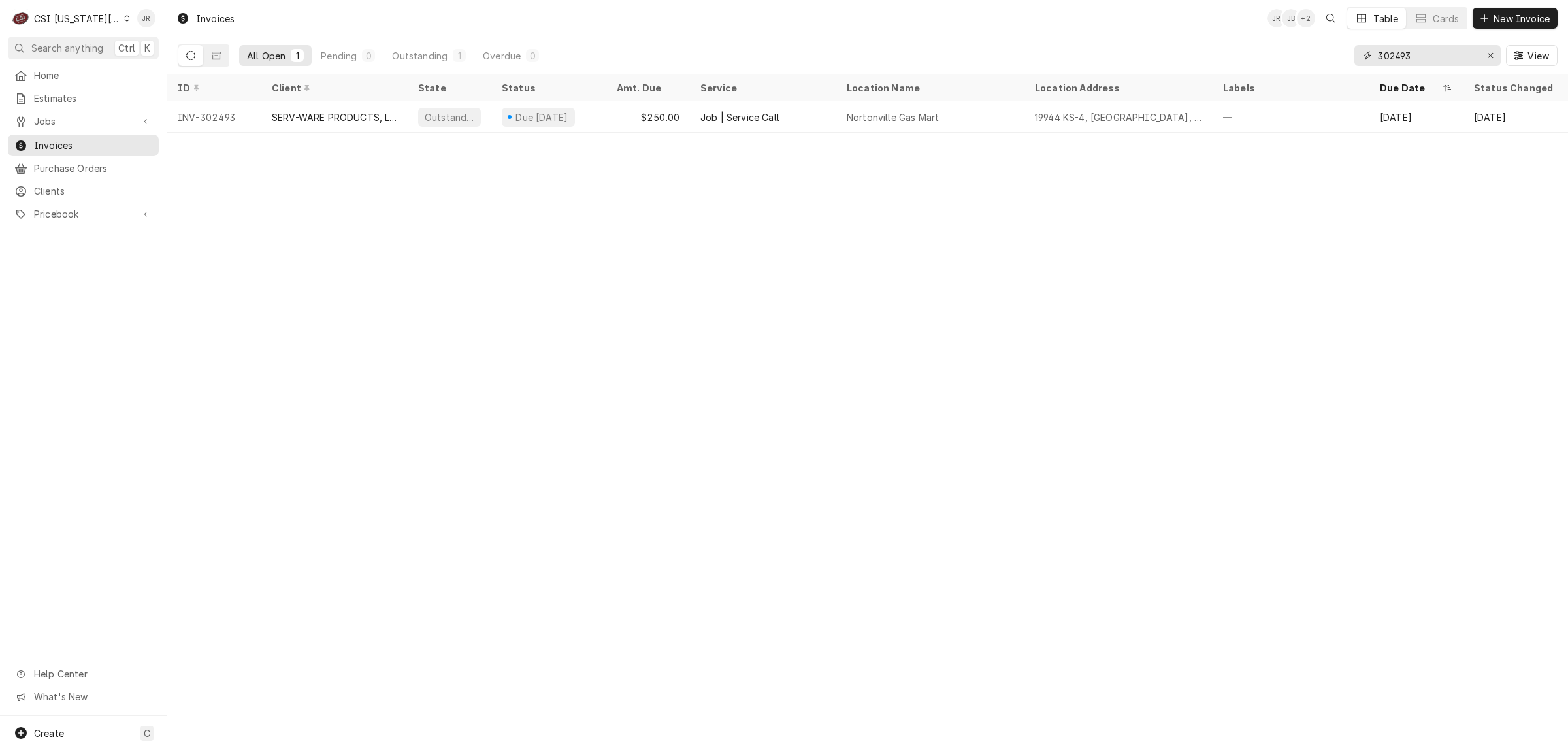
click at [1416, 60] on input "302493" at bounding box center [1427, 55] width 98 height 21
paste input "18785 East 39th St S"
type input "18785 East 39th St S"
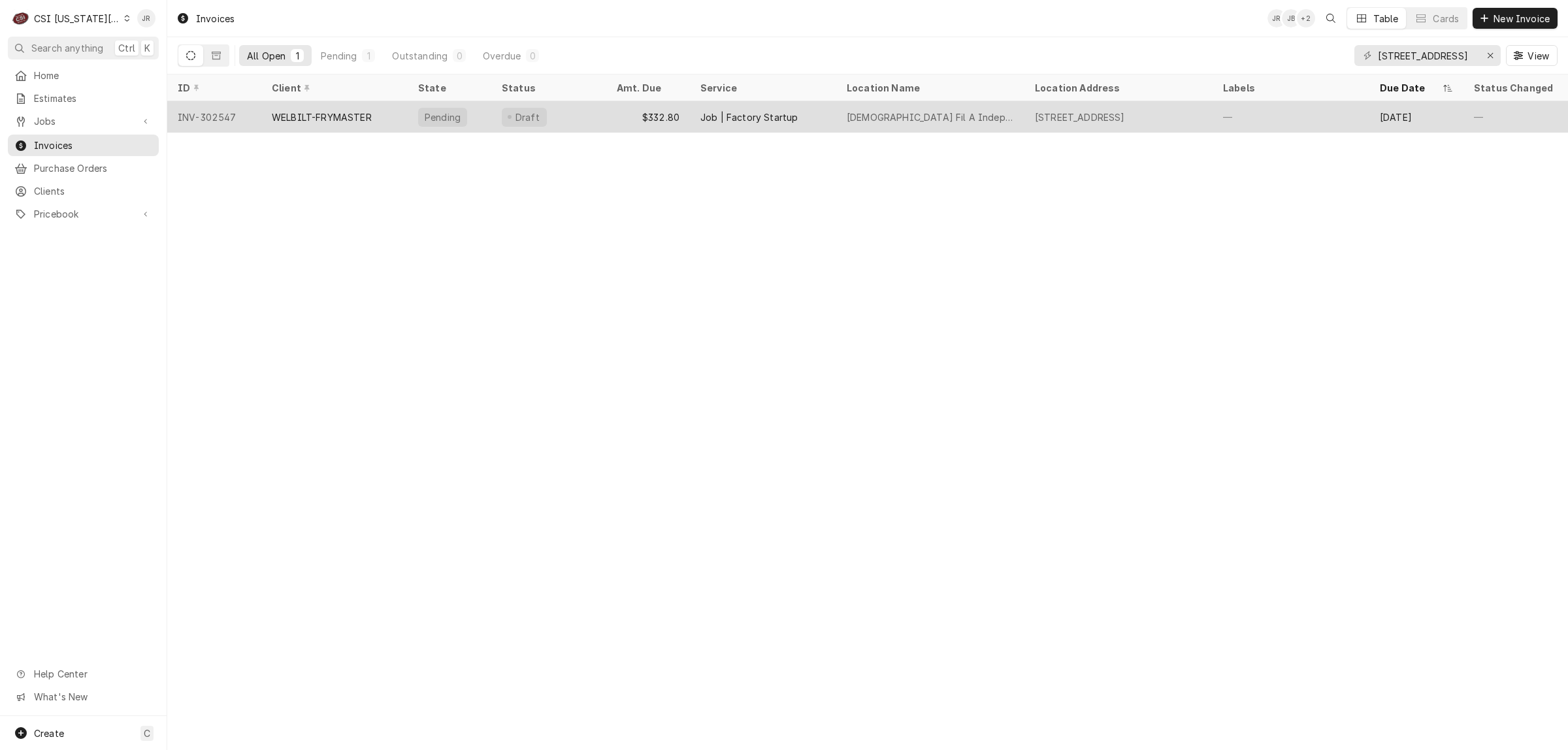
click at [389, 112] on div "WELBILT-FRYMASTER" at bounding box center [334, 117] width 146 height 32
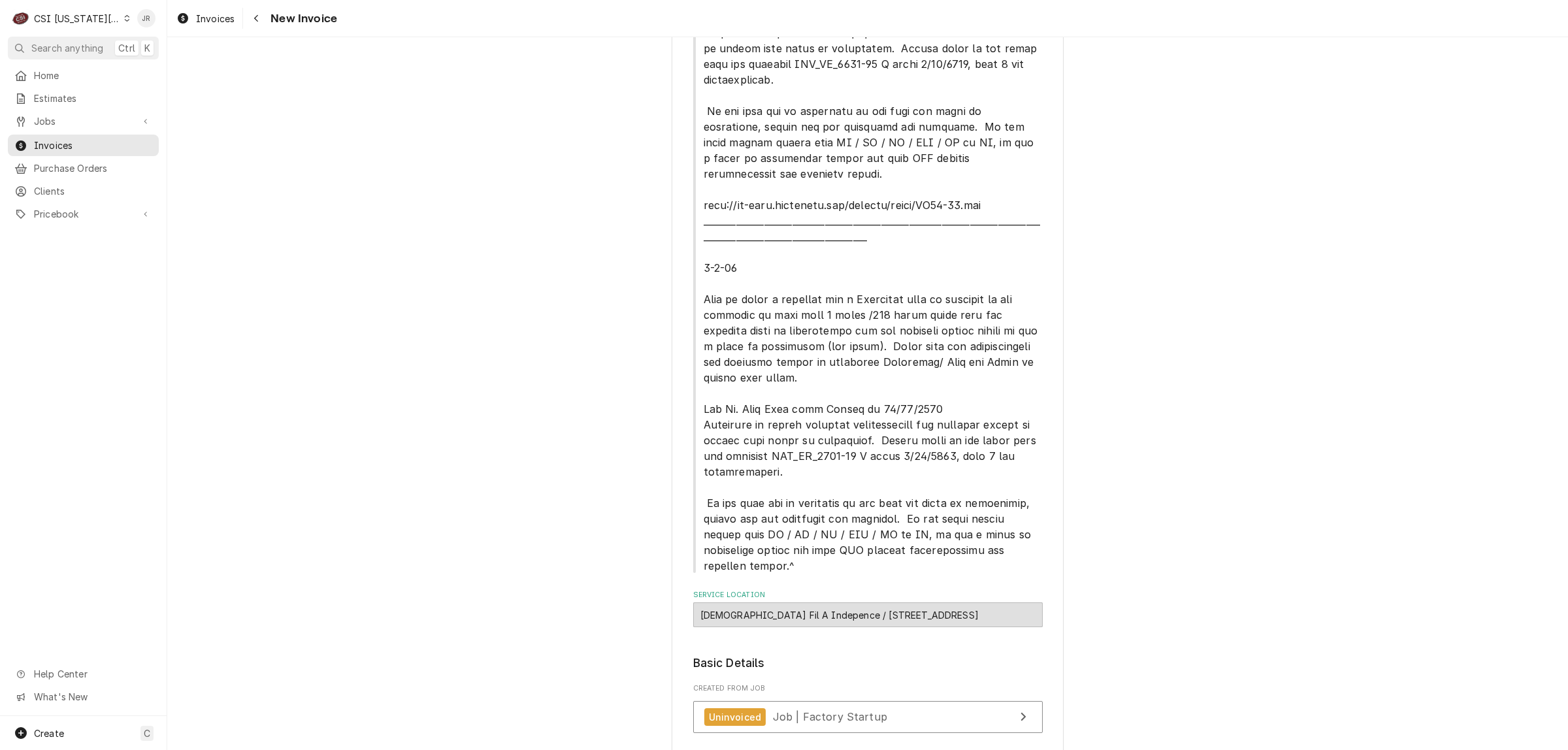
scroll to position [408, 0]
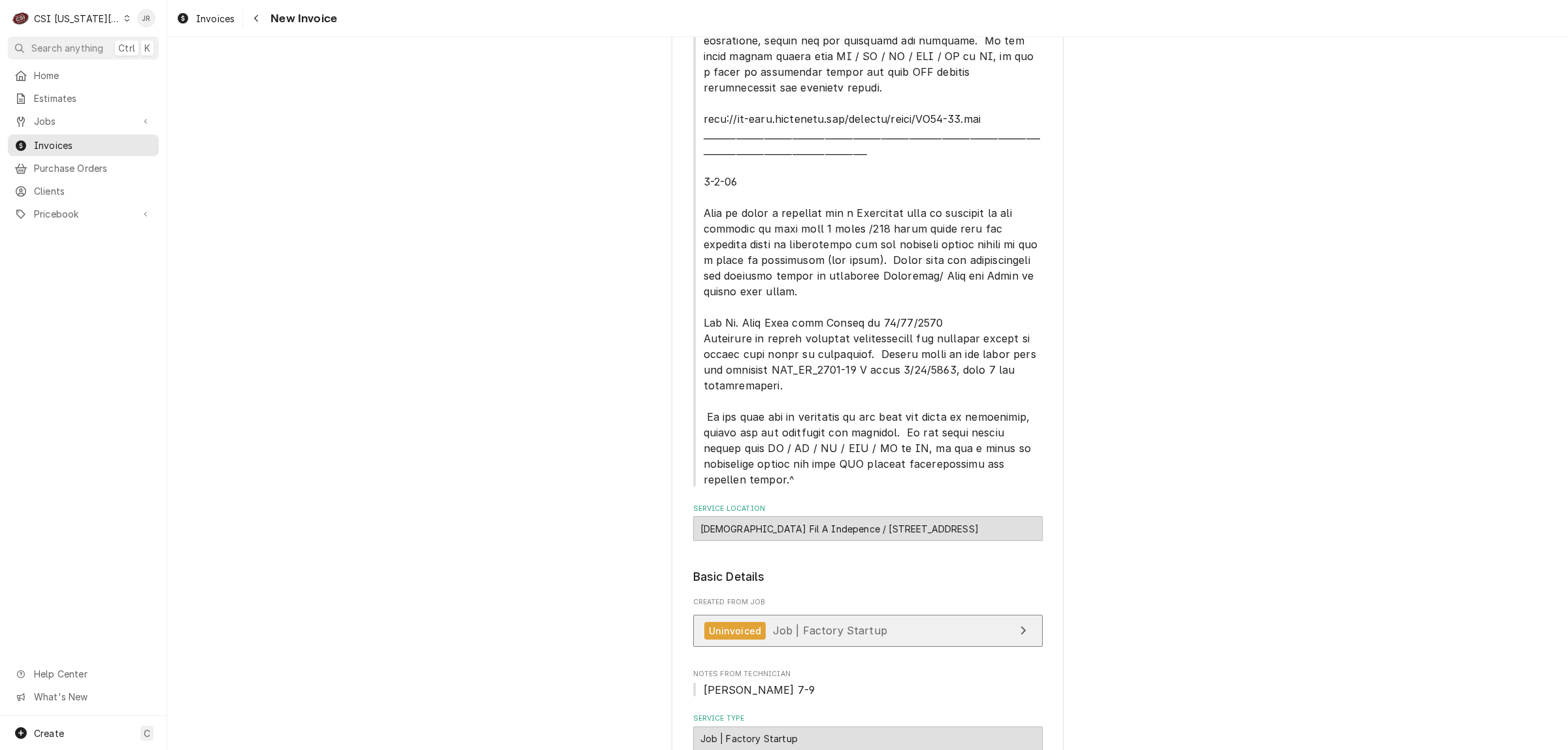
click at [878, 615] on link "Uninvoiced Job | Factory Startup" at bounding box center [868, 631] width 350 height 32
type textarea "x"
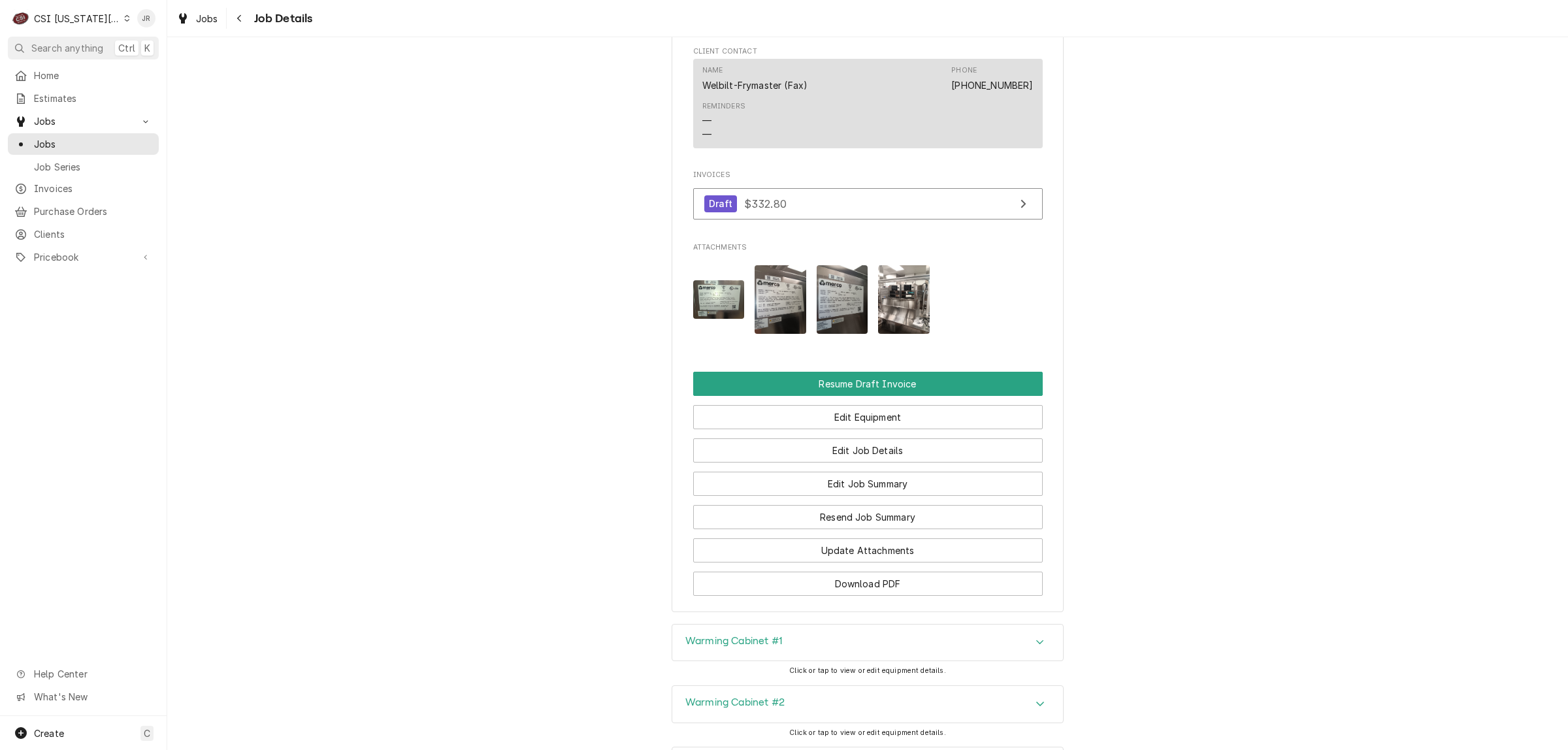
scroll to position [2578, 0]
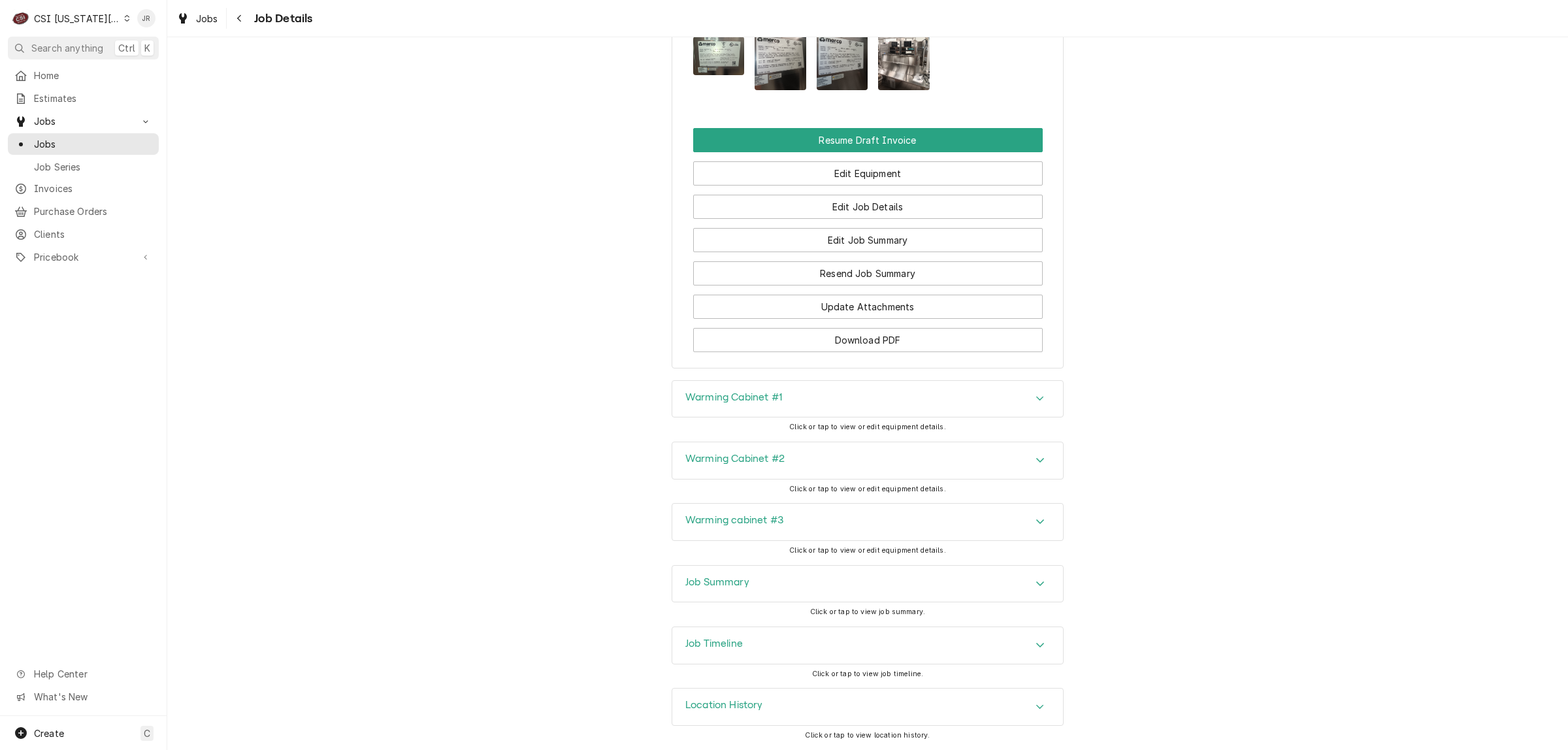
click at [710, 592] on div "Job Summary" at bounding box center [867, 584] width 391 height 37
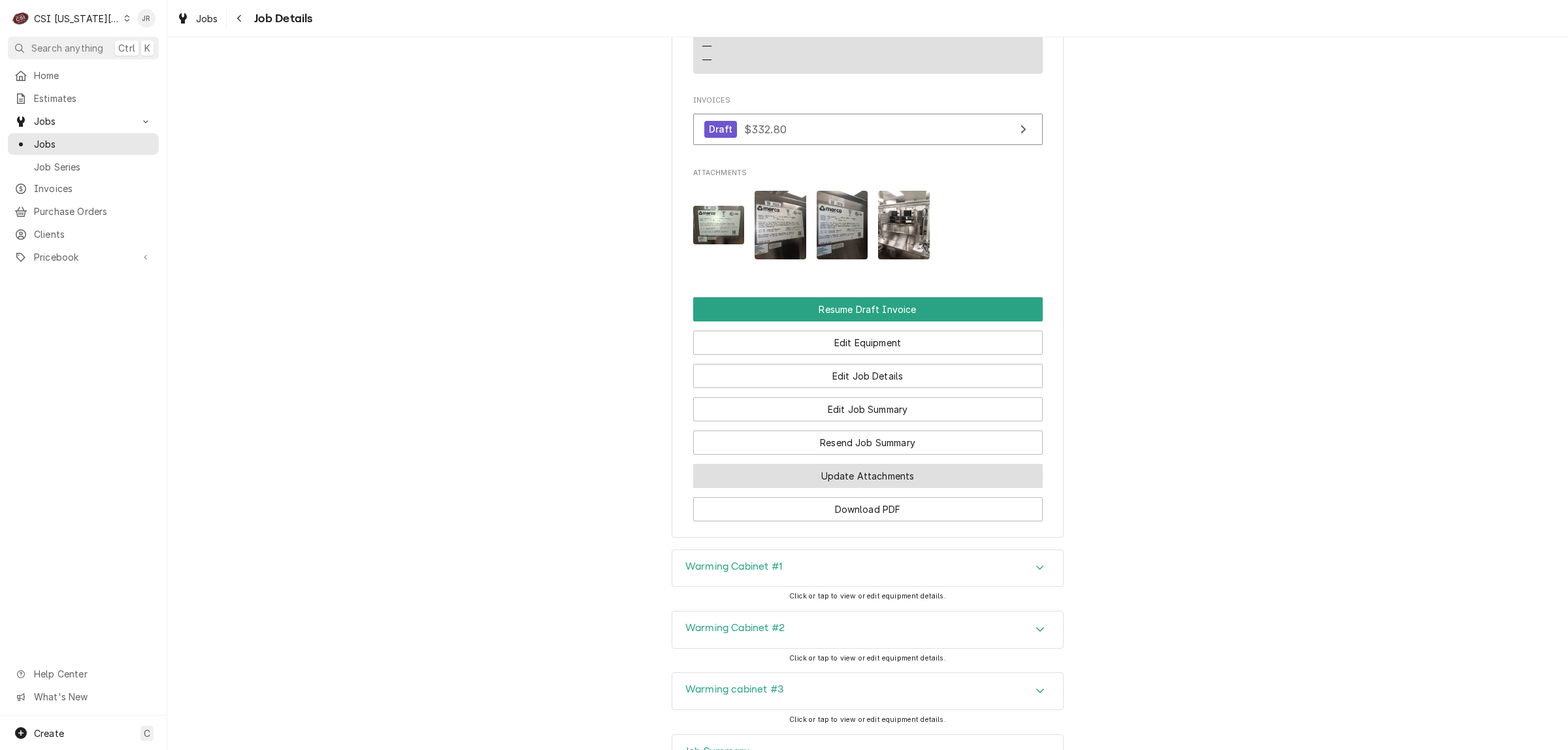
scroll to position [2414, 0]
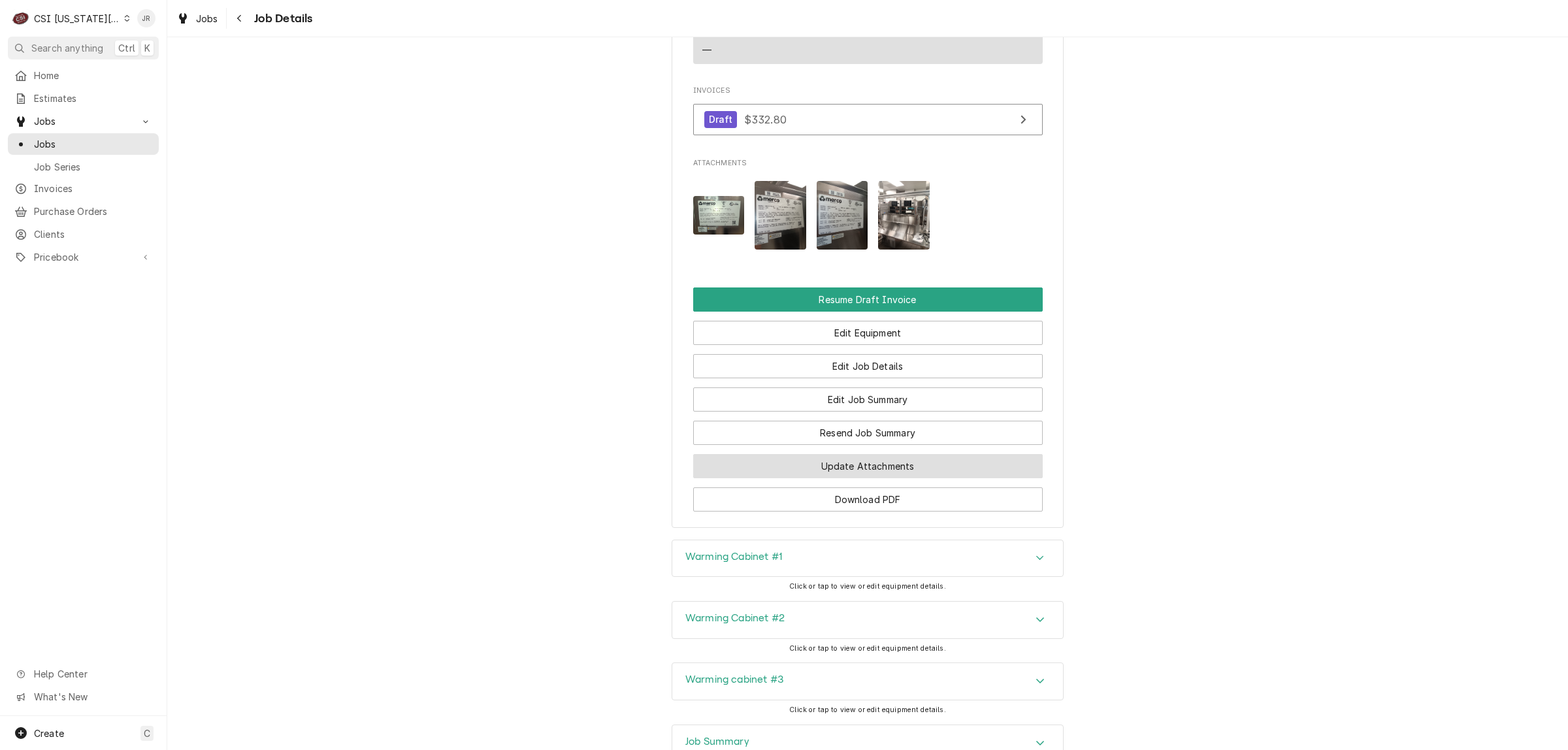
click at [870, 462] on button "Update Attachments" at bounding box center [868, 466] width 350 height 24
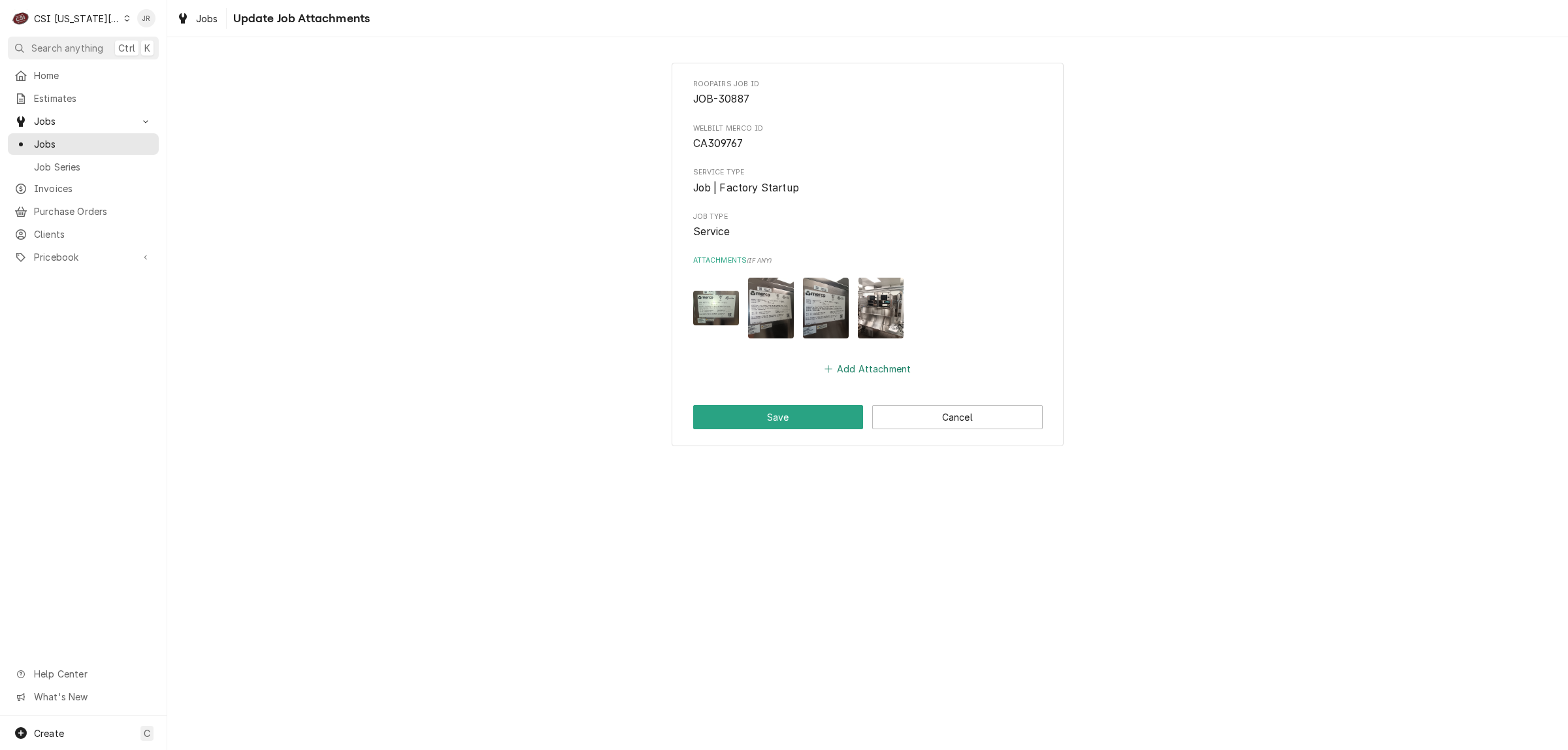
click at [867, 360] on button "Add Attachment" at bounding box center [867, 368] width 91 height 18
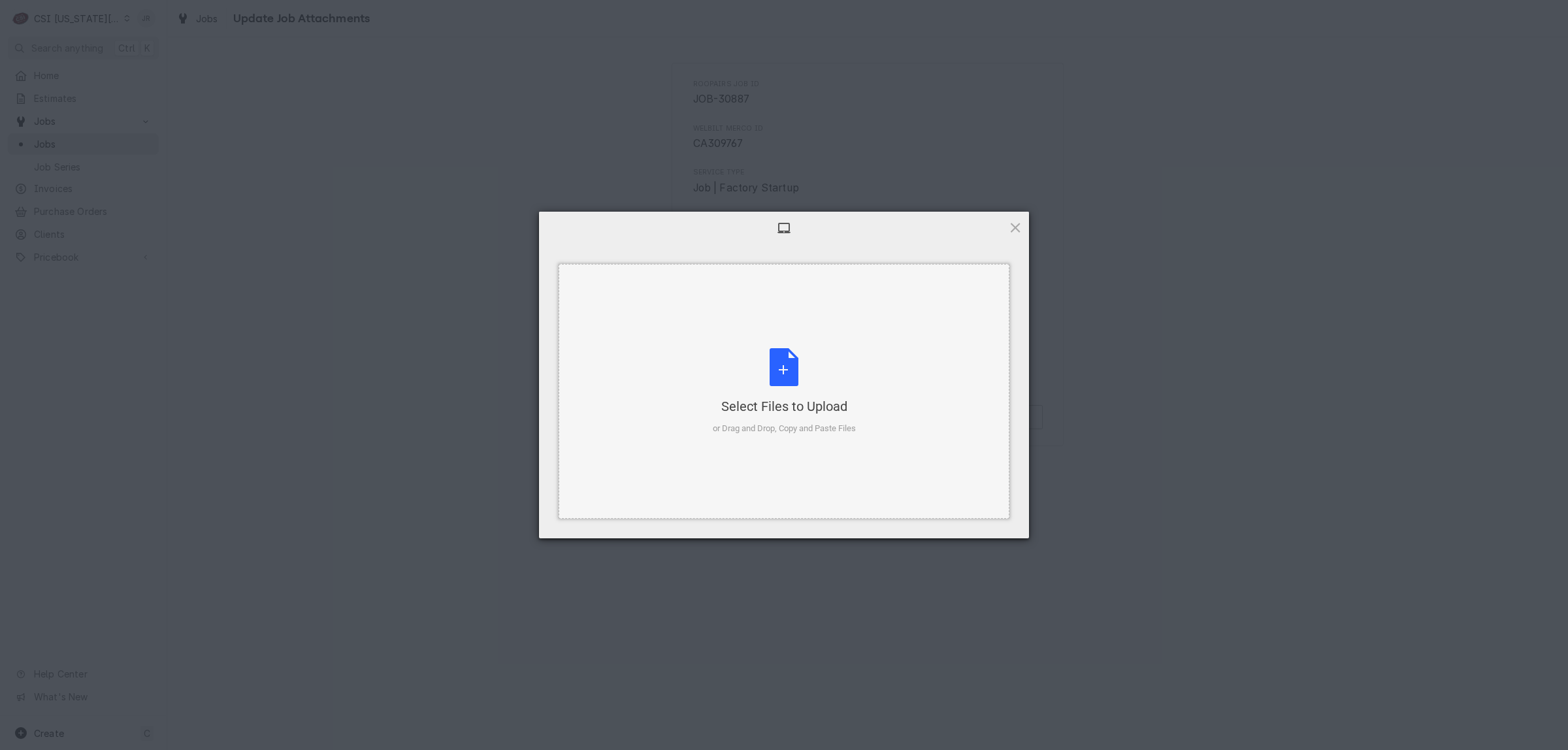
click at [872, 371] on div "Select Files to Upload or Drag and Drop, Copy and Paste Files" at bounding box center [783, 391] width 451 height 255
drag, startPoint x: 734, startPoint y: 359, endPoint x: 697, endPoint y: 379, distance: 42.1
drag, startPoint x: 697, startPoint y: 379, endPoint x: 667, endPoint y: 333, distance: 54.9
click at [667, 333] on div "Select Files to Upload or Drag and Drop, Copy and Paste Files" at bounding box center [783, 391] width 451 height 255
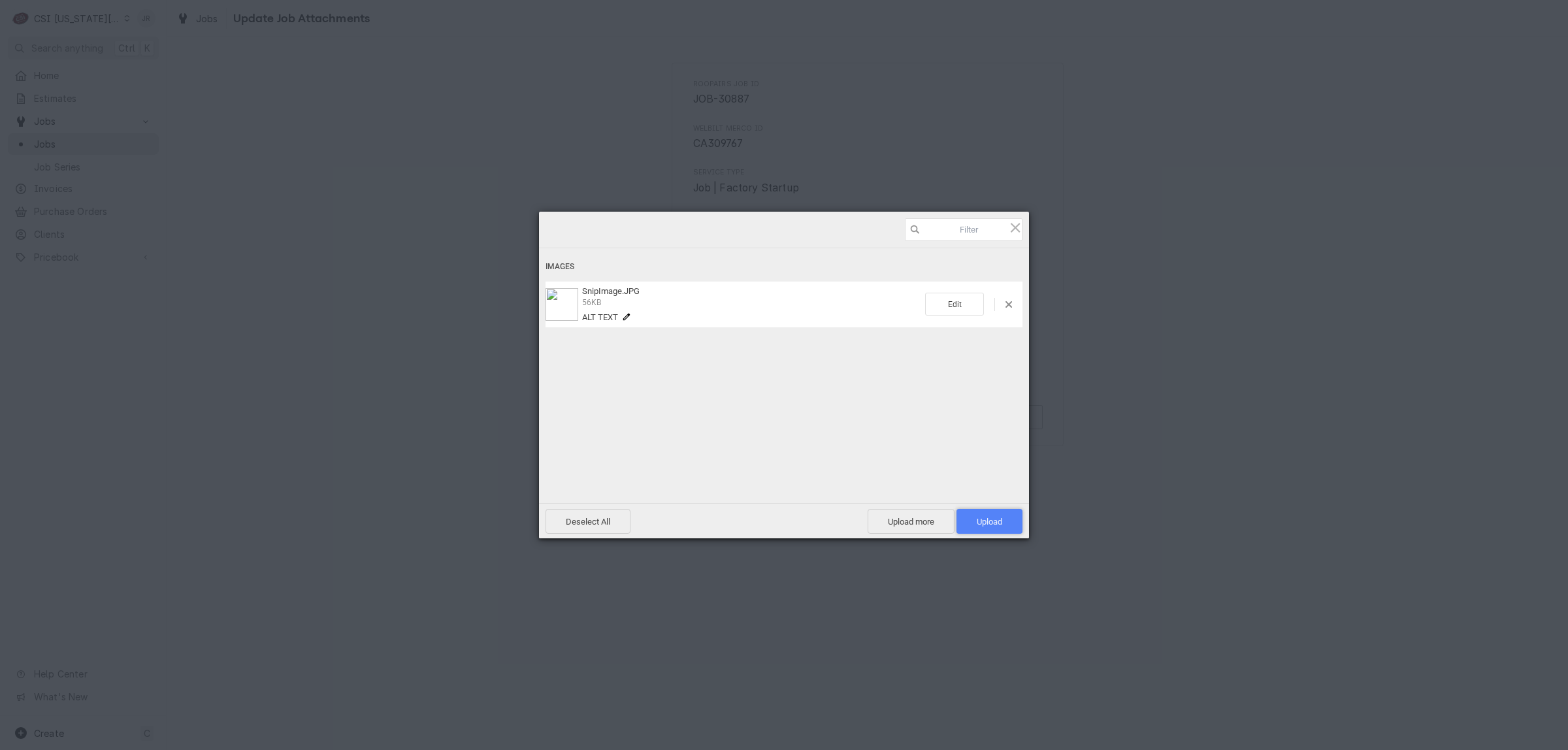
click at [990, 523] on span "Upload 1" at bounding box center [989, 521] width 25 height 10
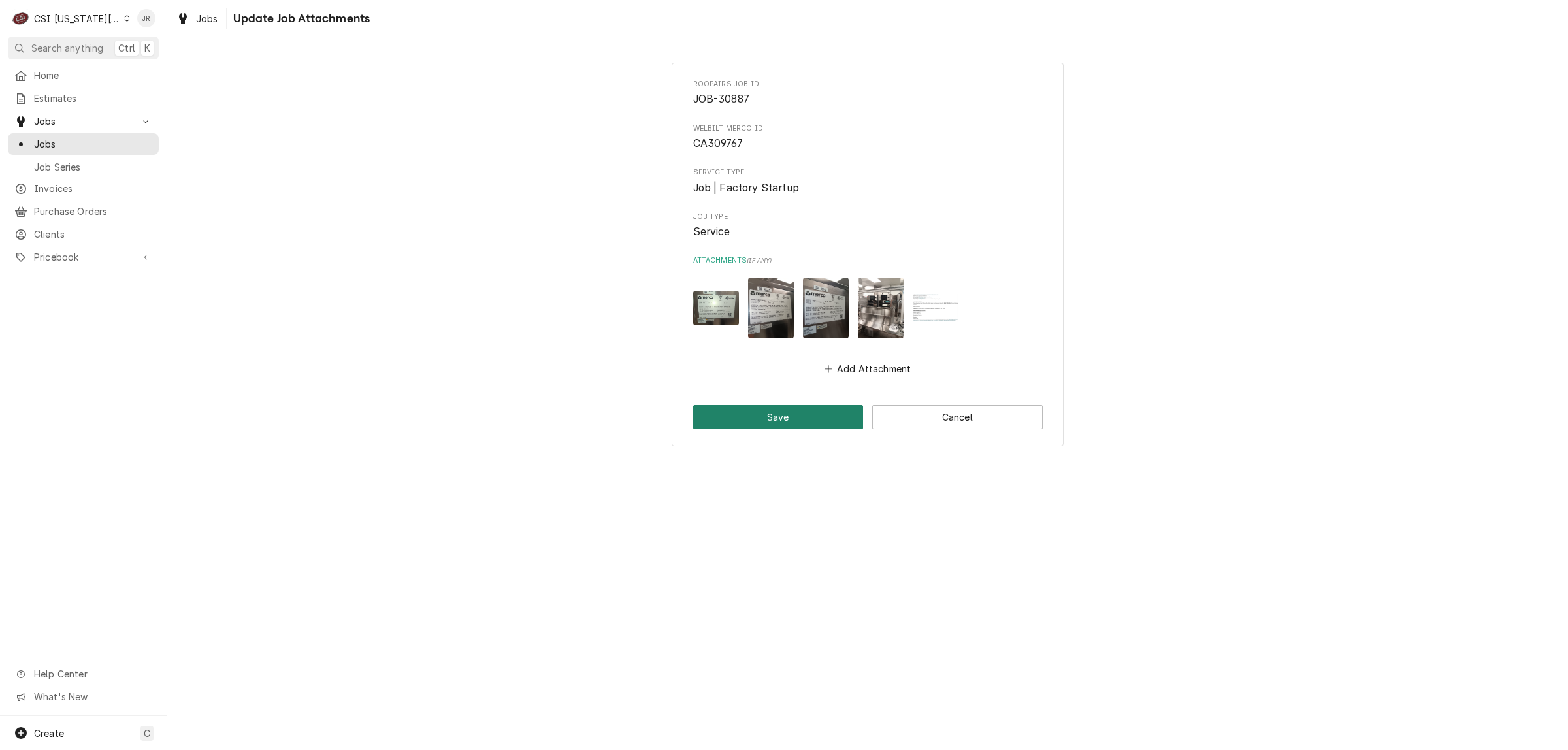
click at [805, 413] on button "Save" at bounding box center [778, 417] width 170 height 24
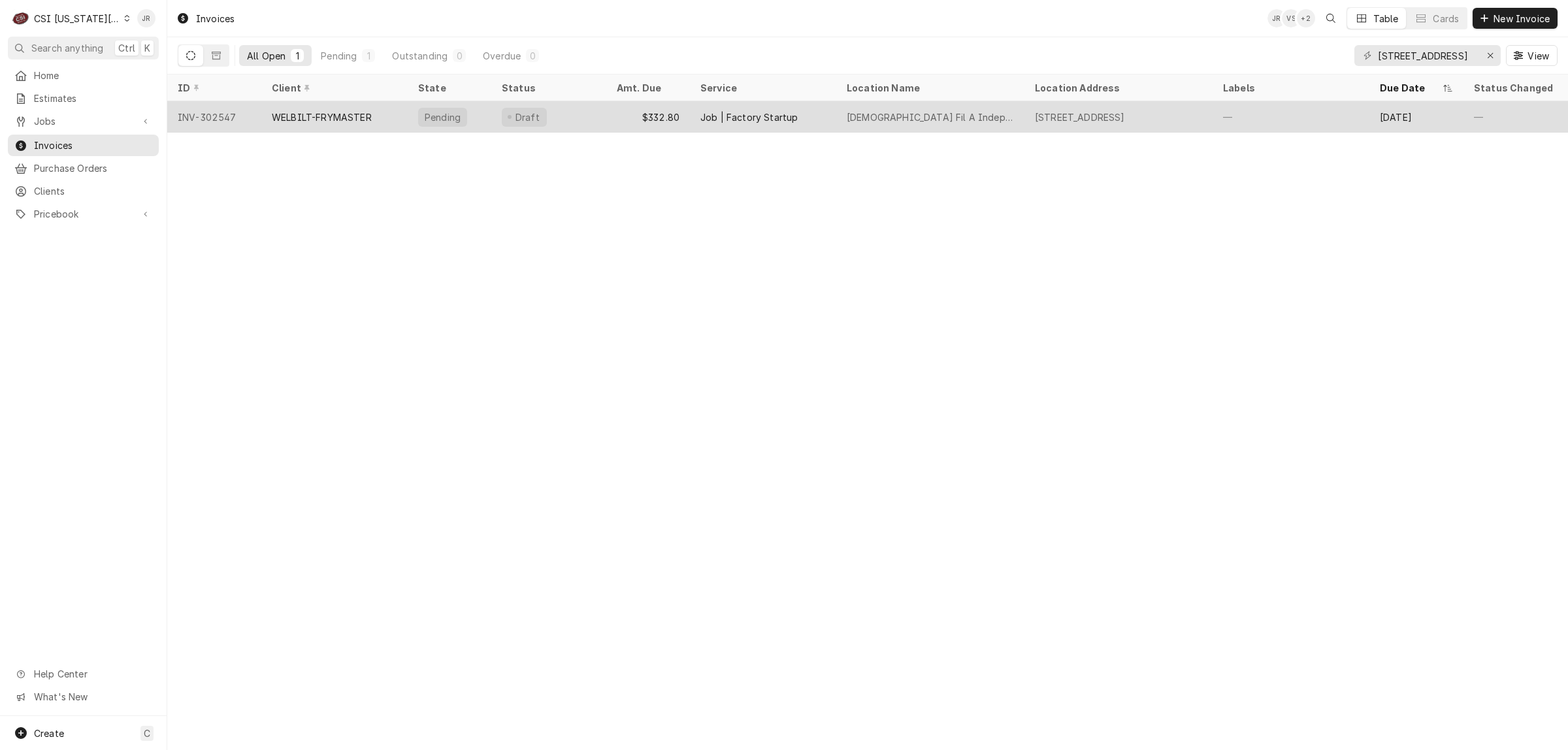
drag, startPoint x: 396, startPoint y: 87, endPoint x: 423, endPoint y: 113, distance: 37.5
click at [408, 98] on tr "ID Client State Status Amt. Due Service Location Name Location Address Labels D…" at bounding box center [915, 88] width 1494 height 27
click at [426, 116] on div "Pending" at bounding box center [443, 117] width 39 height 13
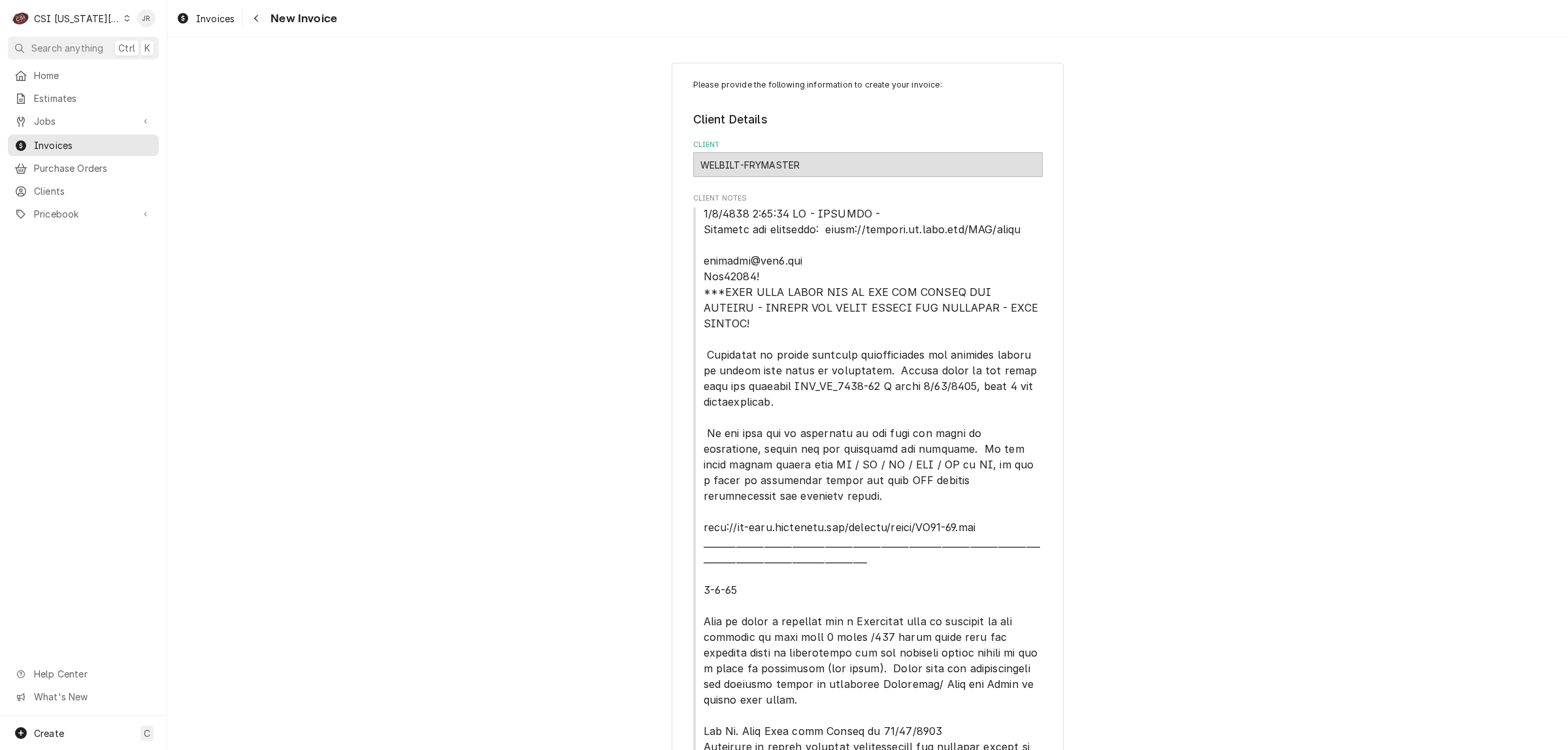
scroll to position [572, 0]
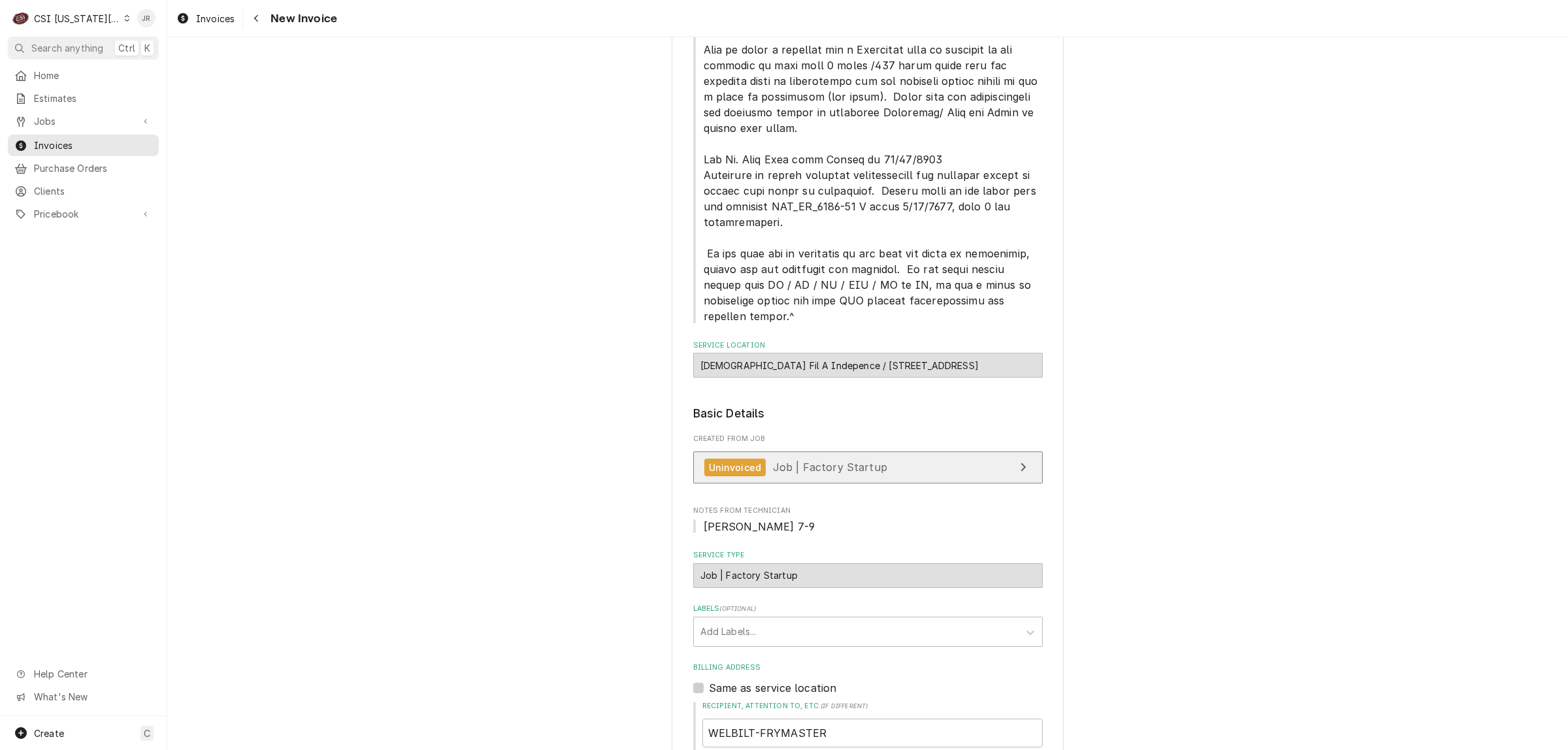
click at [889, 452] on link "Uninvoiced Job | Factory Startup" at bounding box center [868, 468] width 350 height 32
drag, startPoint x: 771, startPoint y: 532, endPoint x: 775, endPoint y: 540, distance: 8.9
click at [775, 604] on div "Labels ( optional ) Add Labels..." at bounding box center [868, 625] width 350 height 42
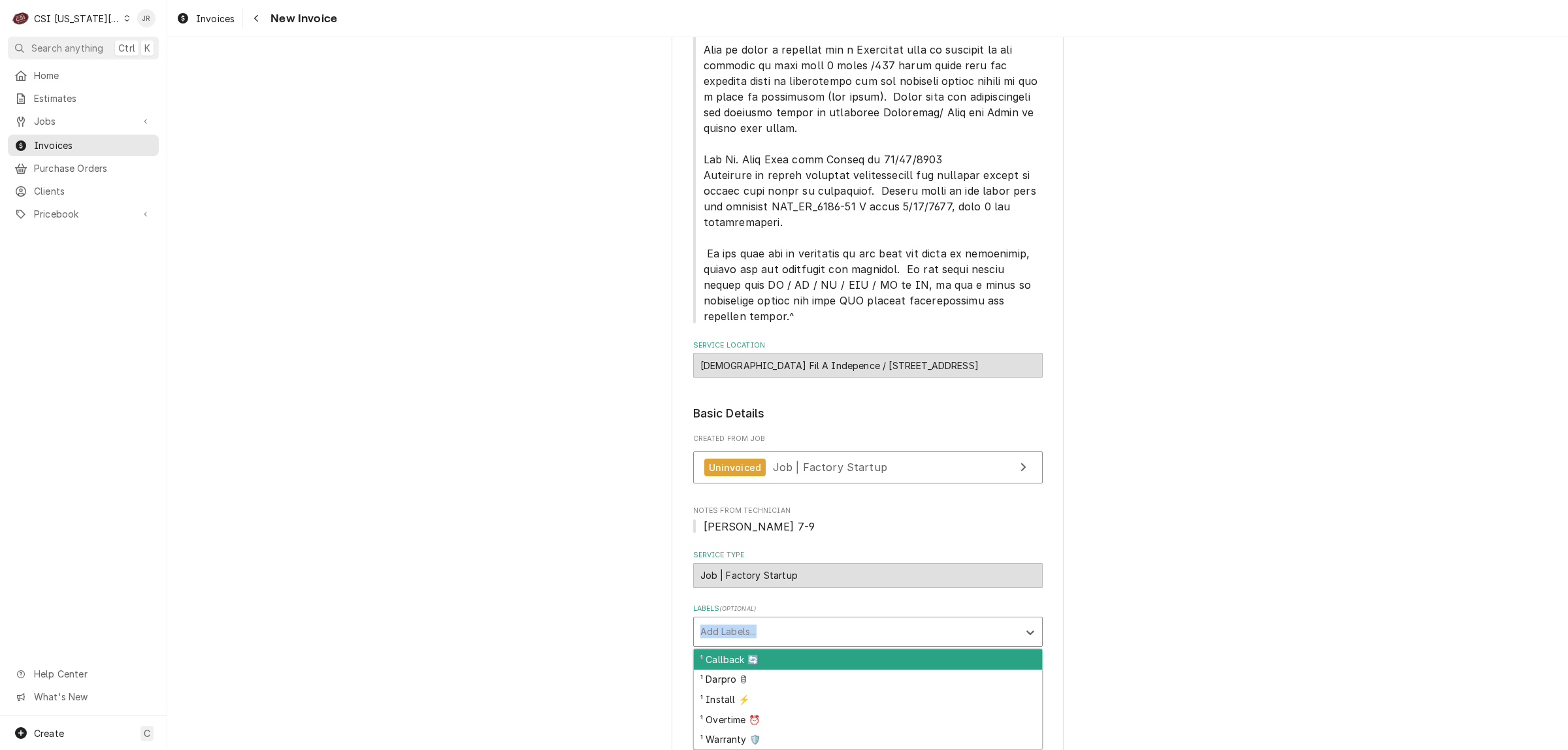
click at [775, 620] on div "Labels" at bounding box center [856, 631] width 312 height 23
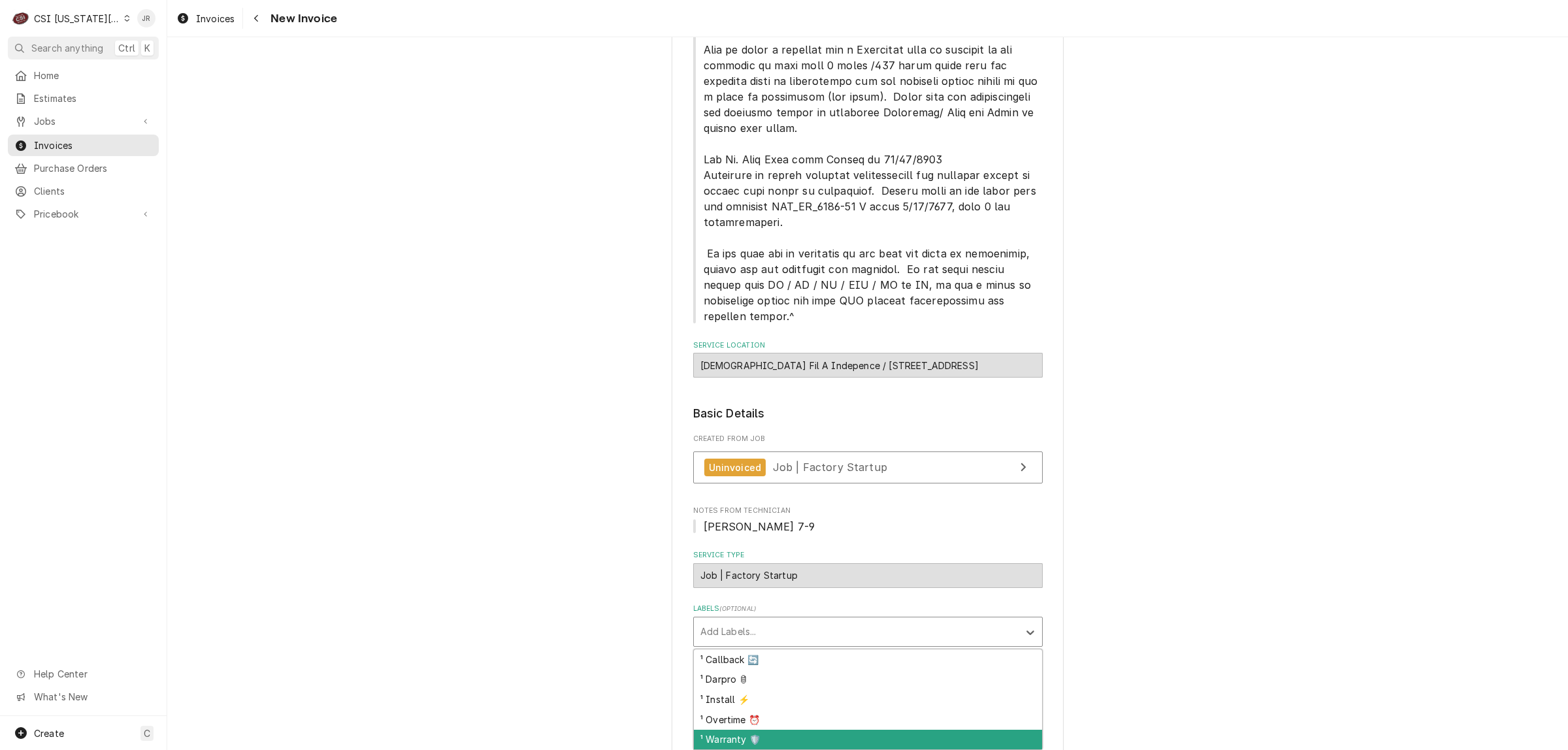
click at [753, 730] on div "¹ Warranty 🛡️" at bounding box center [868, 740] width 348 height 20
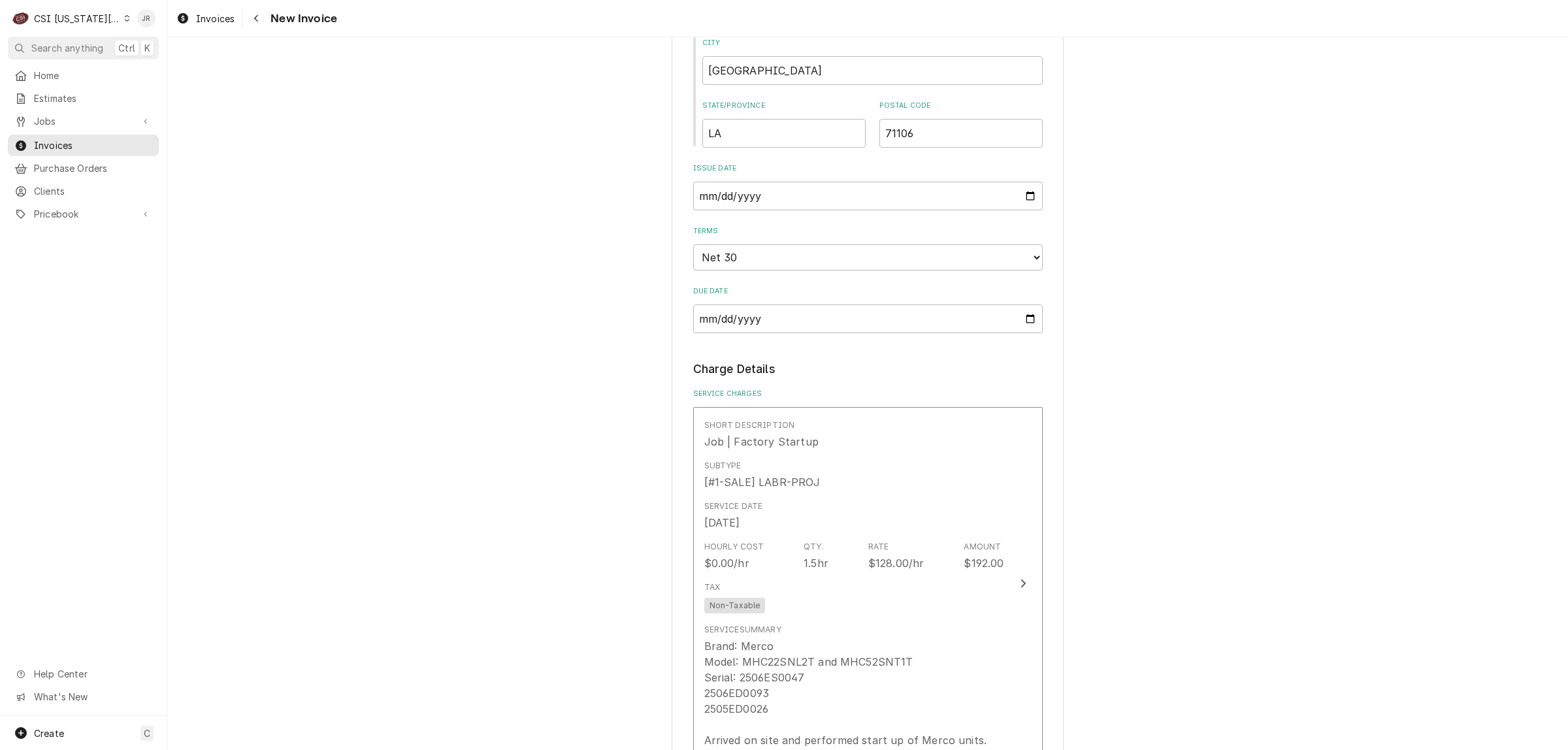
scroll to position [1470, 0]
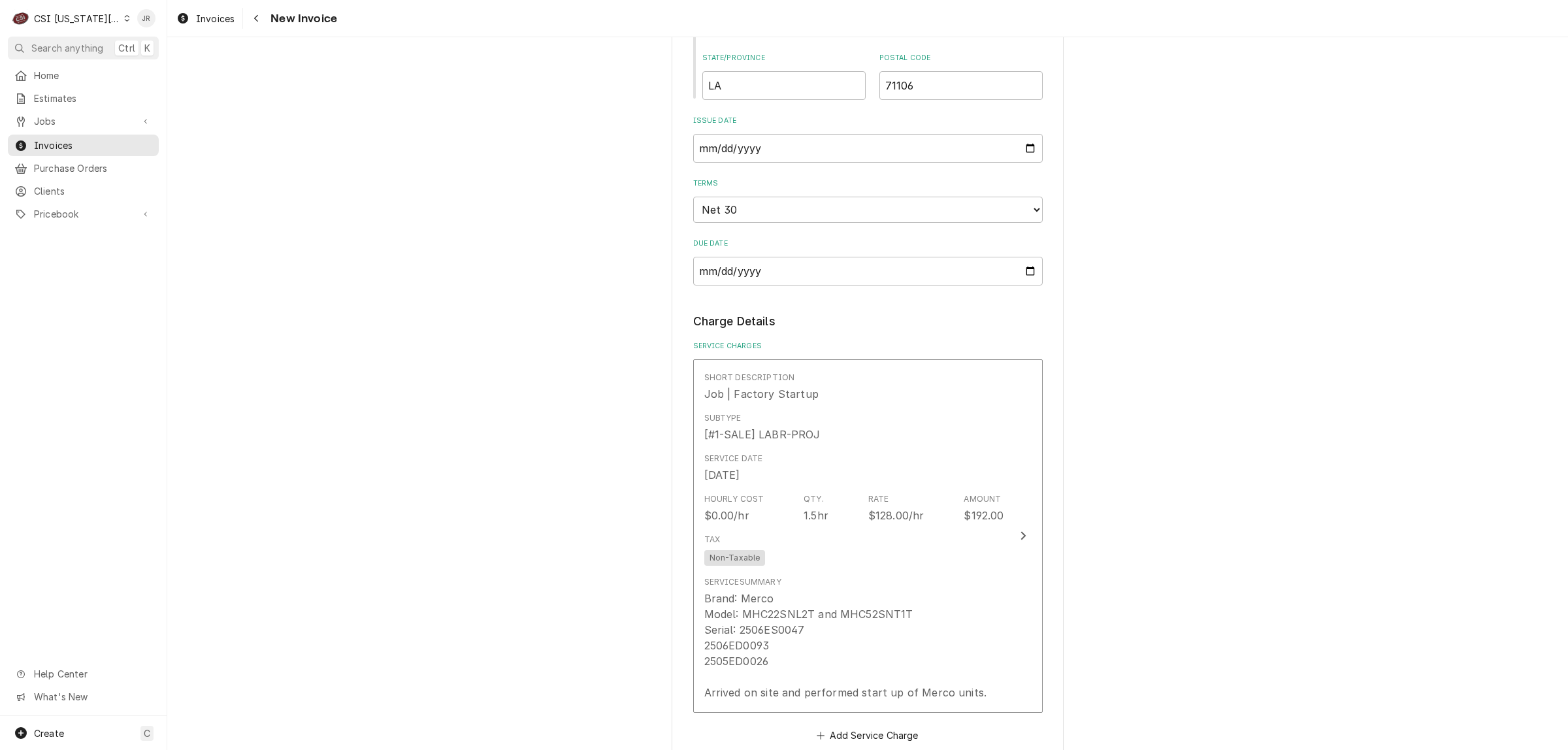
click at [1102, 448] on div "Please provide the following information to create your invoice: Client Details…" at bounding box center [868, 207] width 1400 height 3253
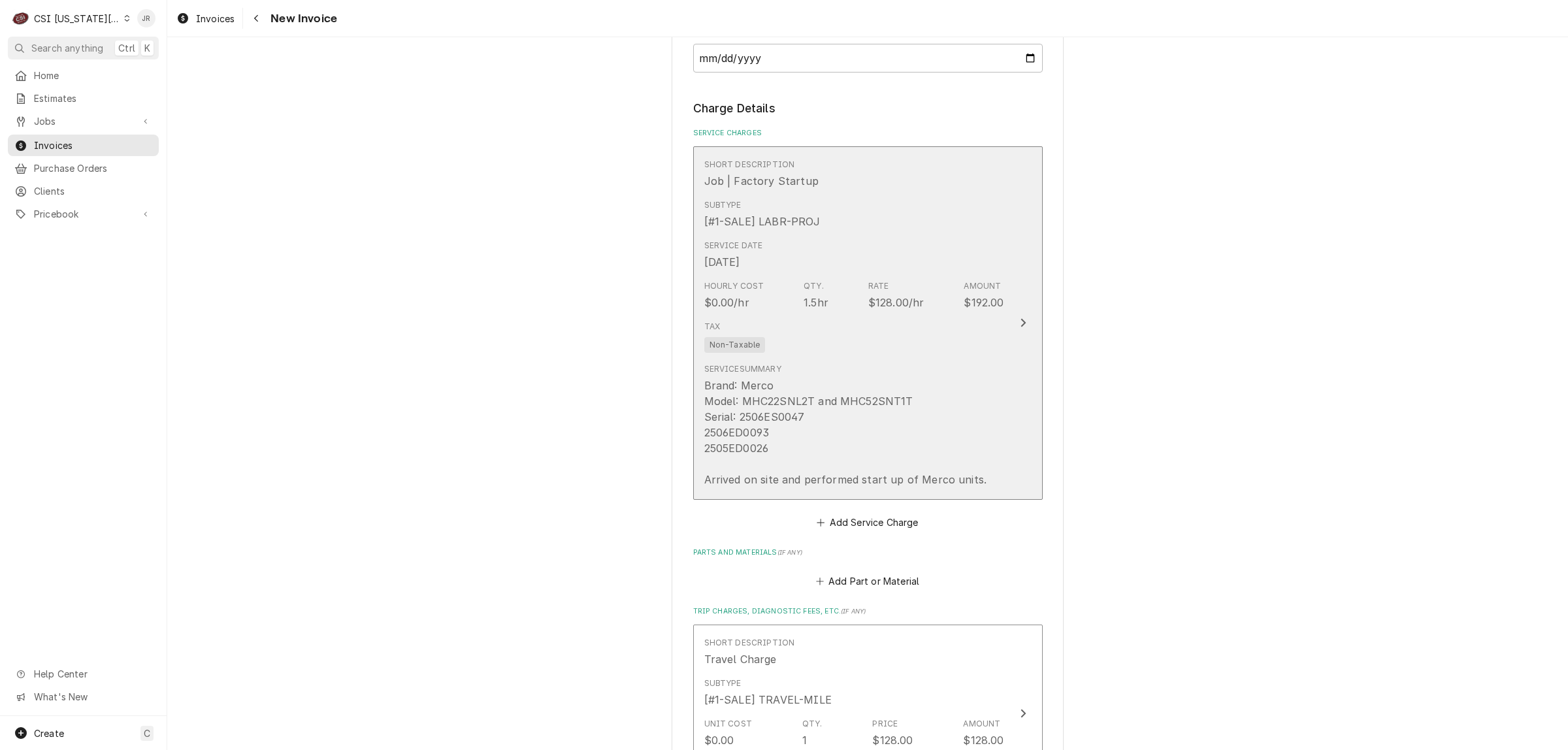
scroll to position [1960, 0]
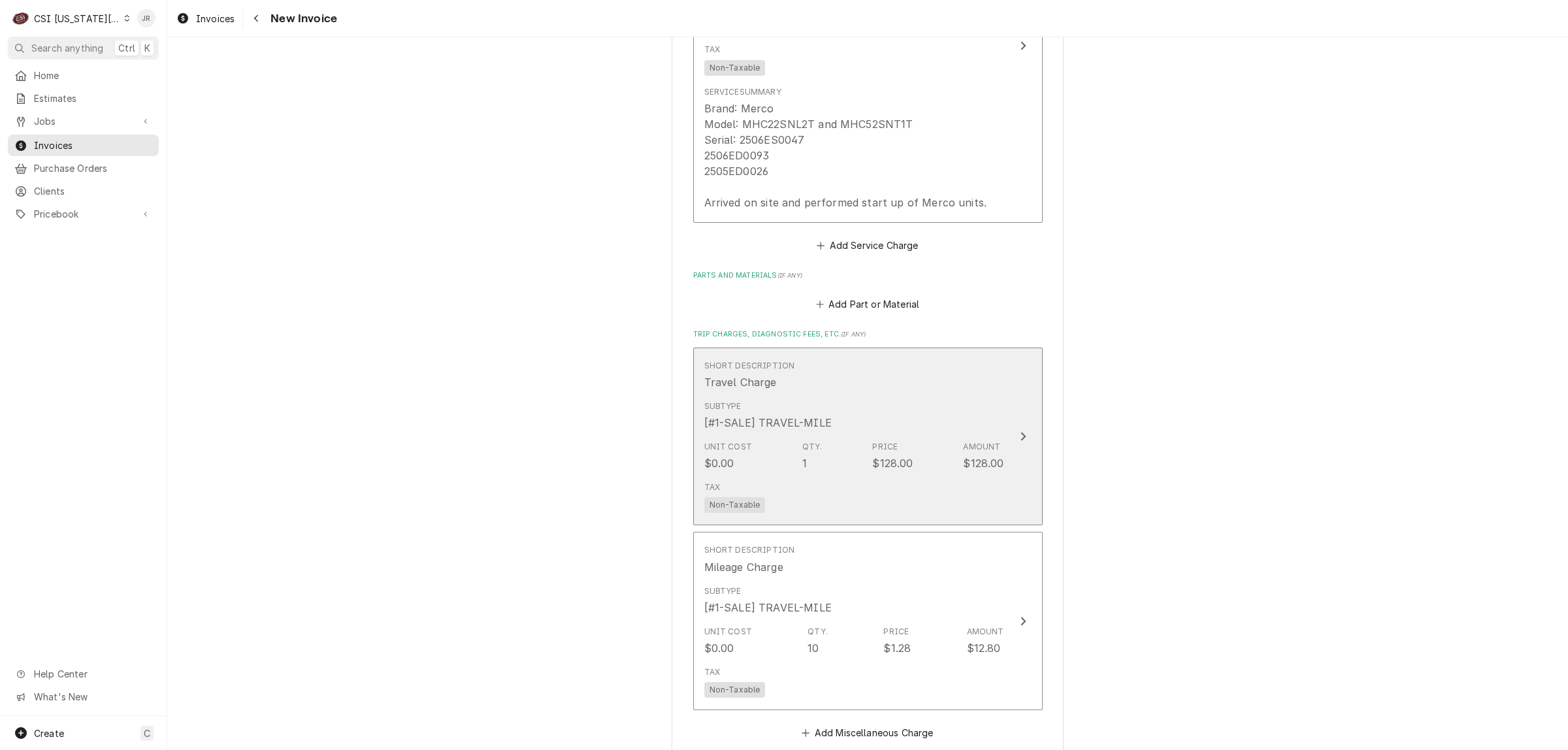
click at [995, 441] on div "Amount $128.00" at bounding box center [983, 456] width 40 height 30
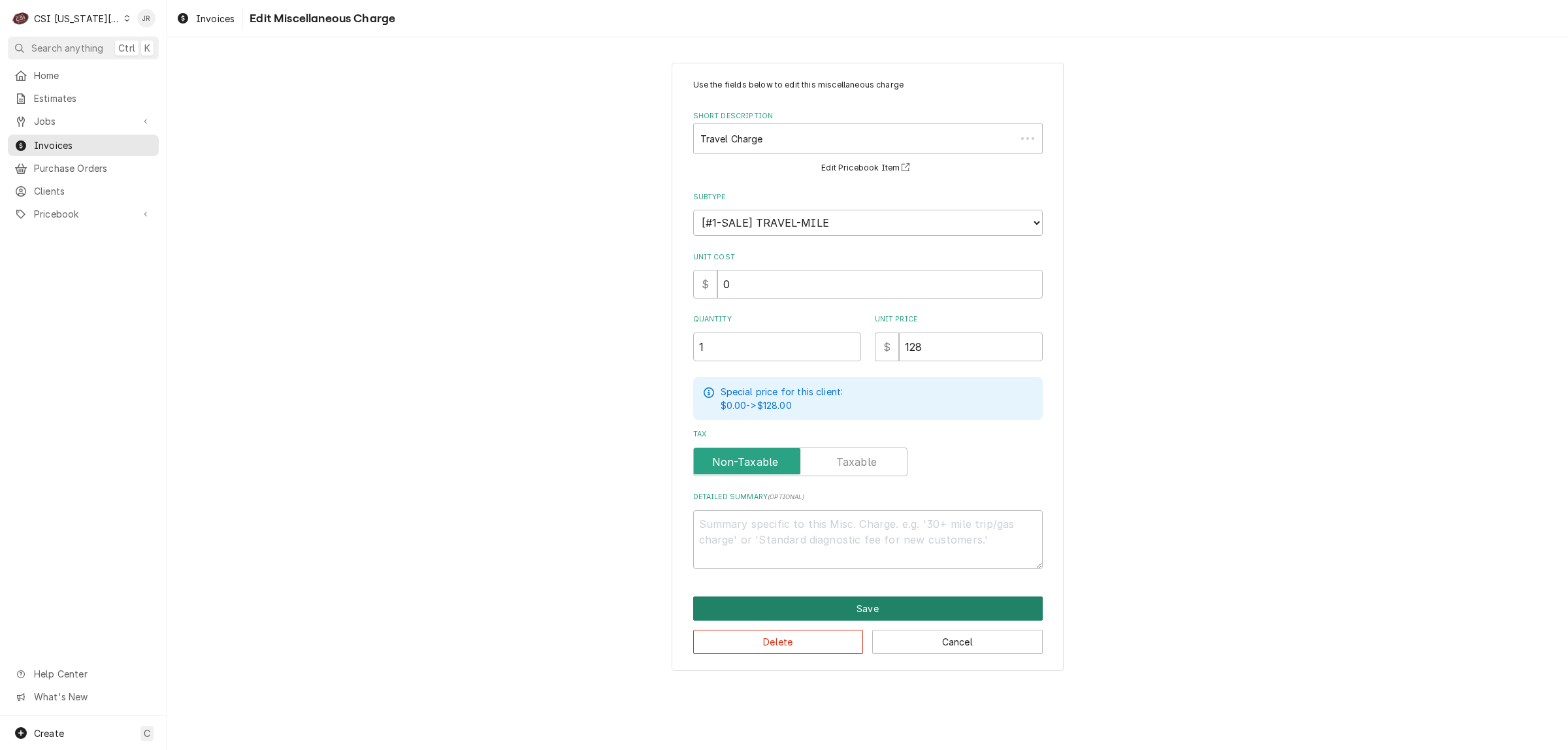
click at [832, 606] on button "Save" at bounding box center [868, 609] width 350 height 24
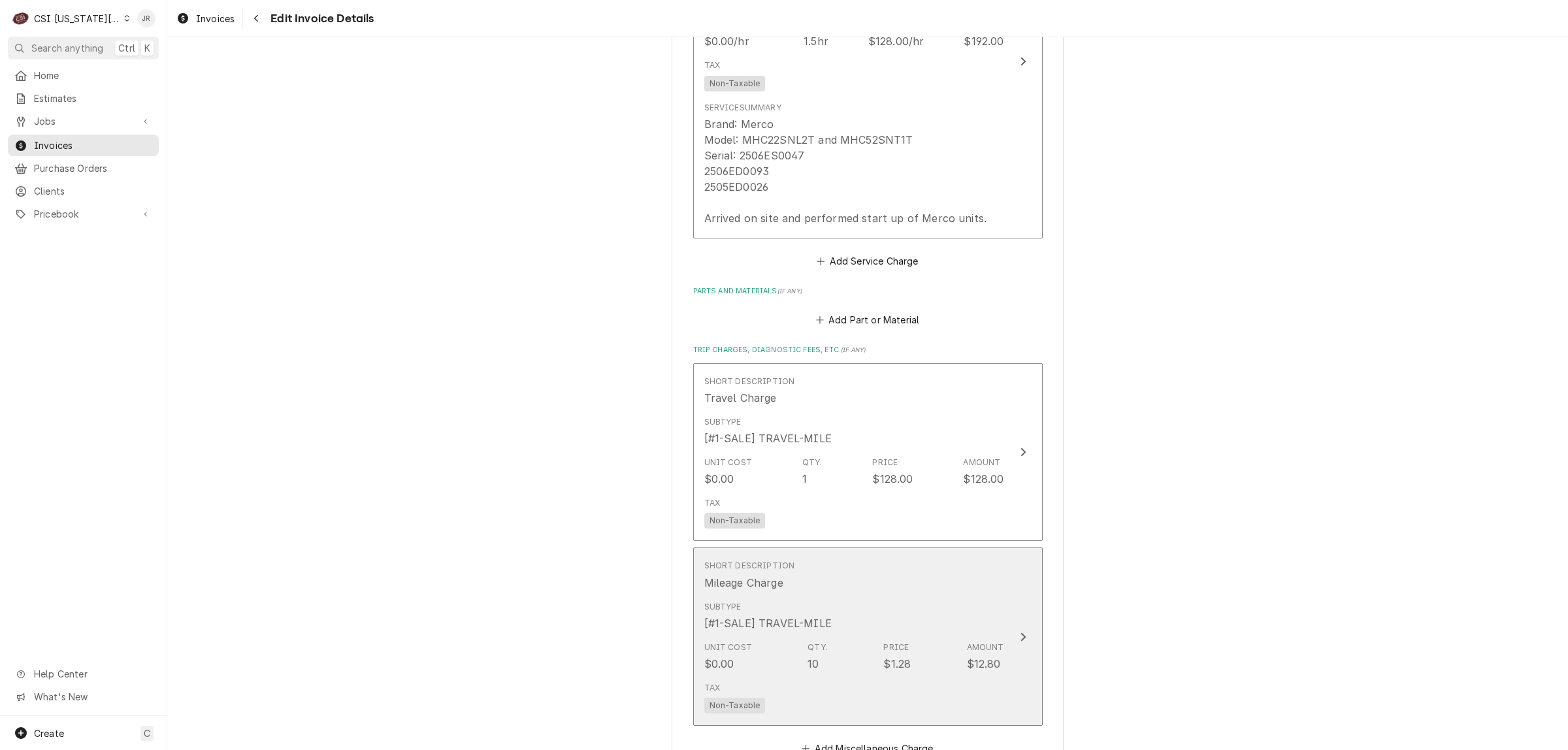
scroll to position [1985, 0]
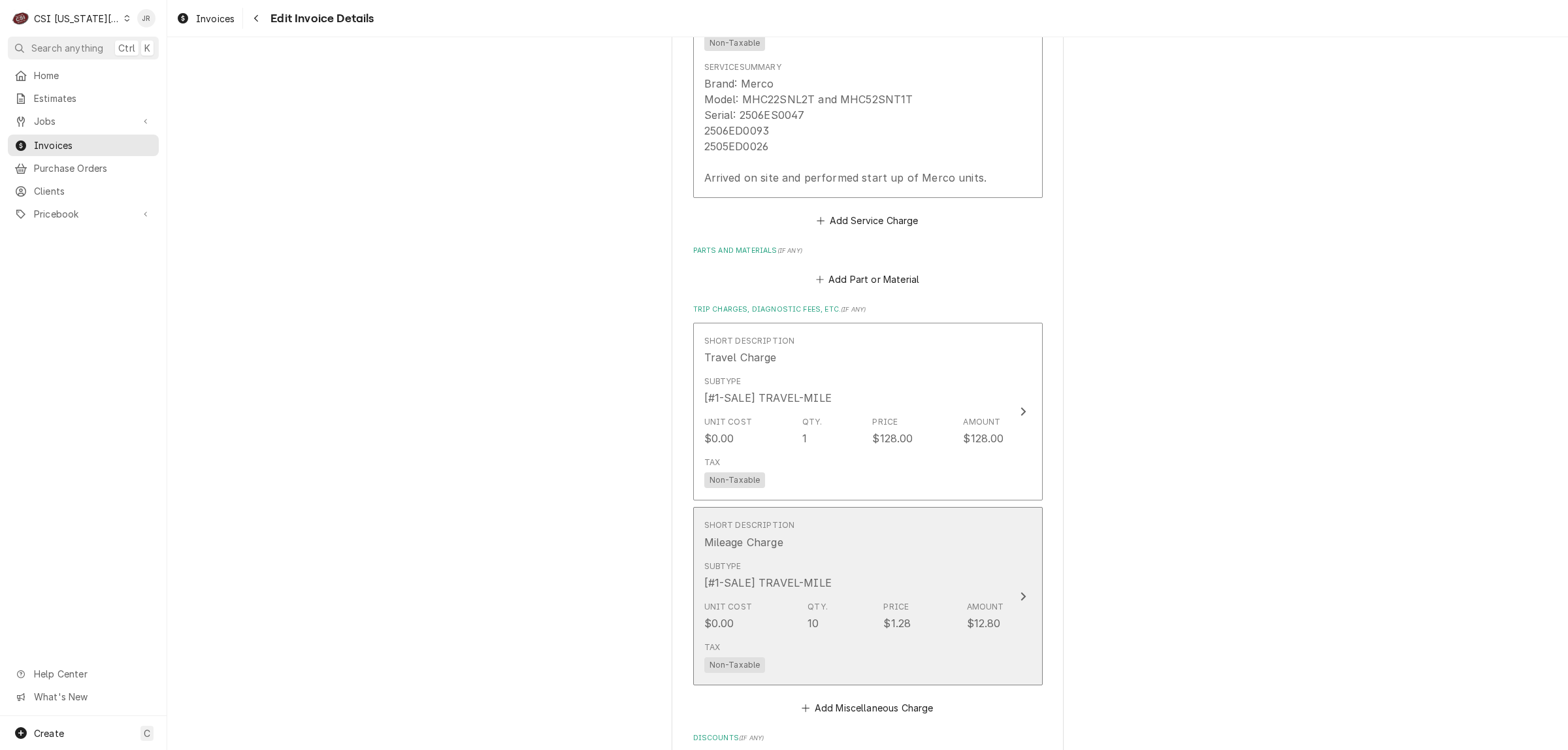
click at [982, 556] on div "Subtype [#1-SALE] TRAVEL-MILE" at bounding box center [854, 576] width 300 height 40
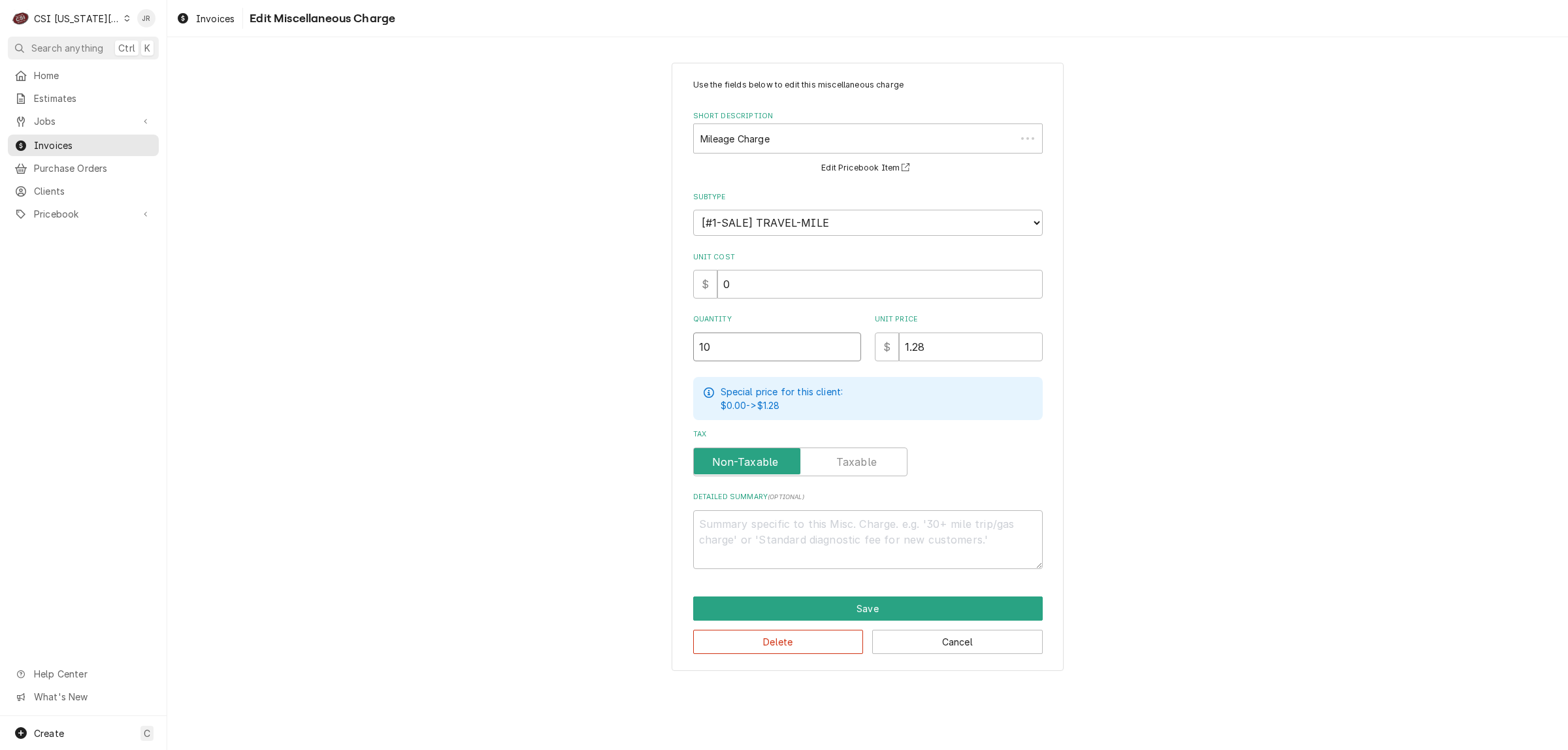
drag, startPoint x: 765, startPoint y: 318, endPoint x: 472, endPoint y: 256, distance: 299.5
click at [469, 255] on div "Use the fields below to edit this miscellaneous charge Short Description Mileag…" at bounding box center [868, 367] width 1400 height 631
type textarea "x"
type input "1"
type textarea "x"
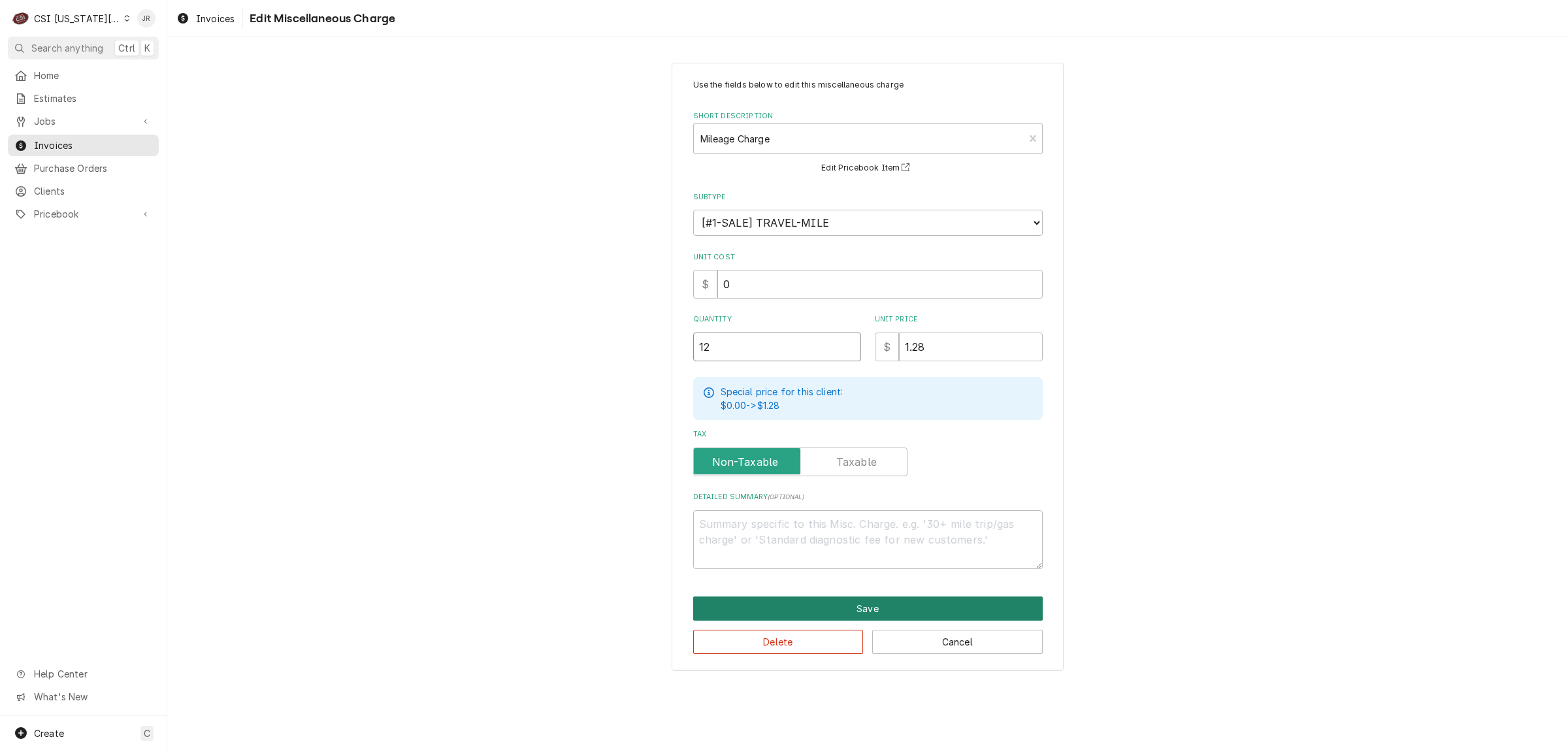
type input "12"
click at [950, 601] on button "Save" at bounding box center [868, 609] width 350 height 24
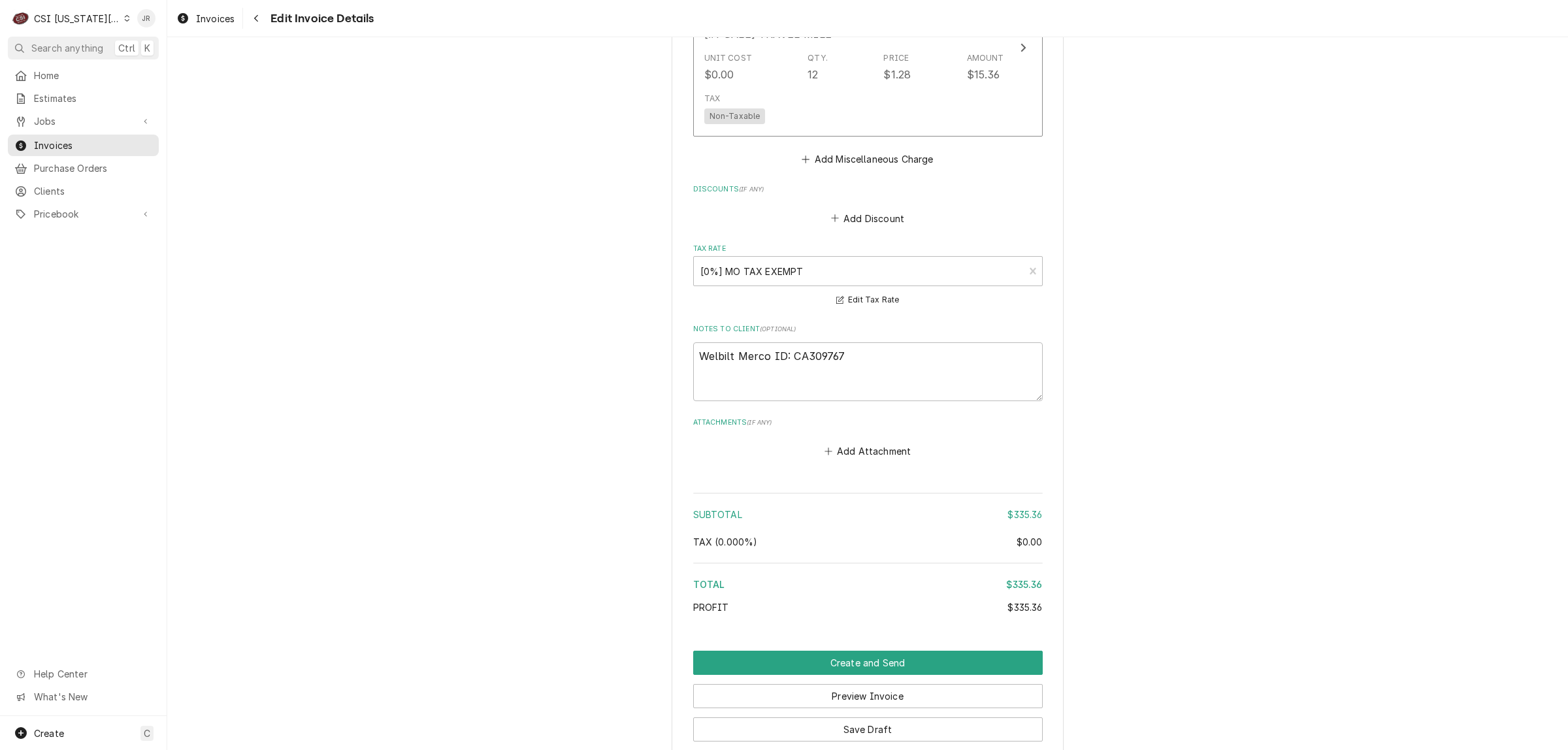
scroll to position [2537, 0]
click at [836, 647] on button "Create and Send" at bounding box center [868, 660] width 350 height 24
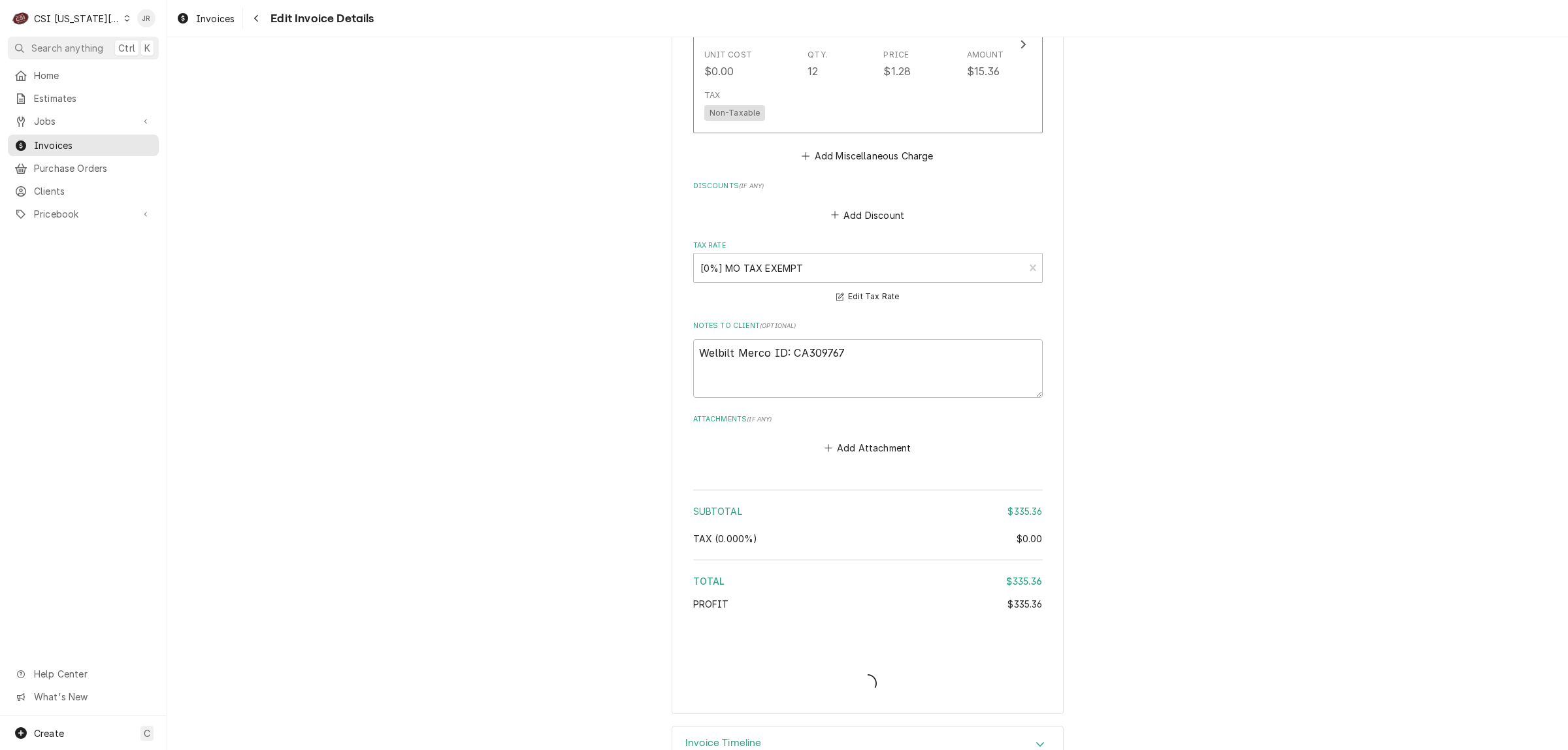
scroll to position [2496, 0]
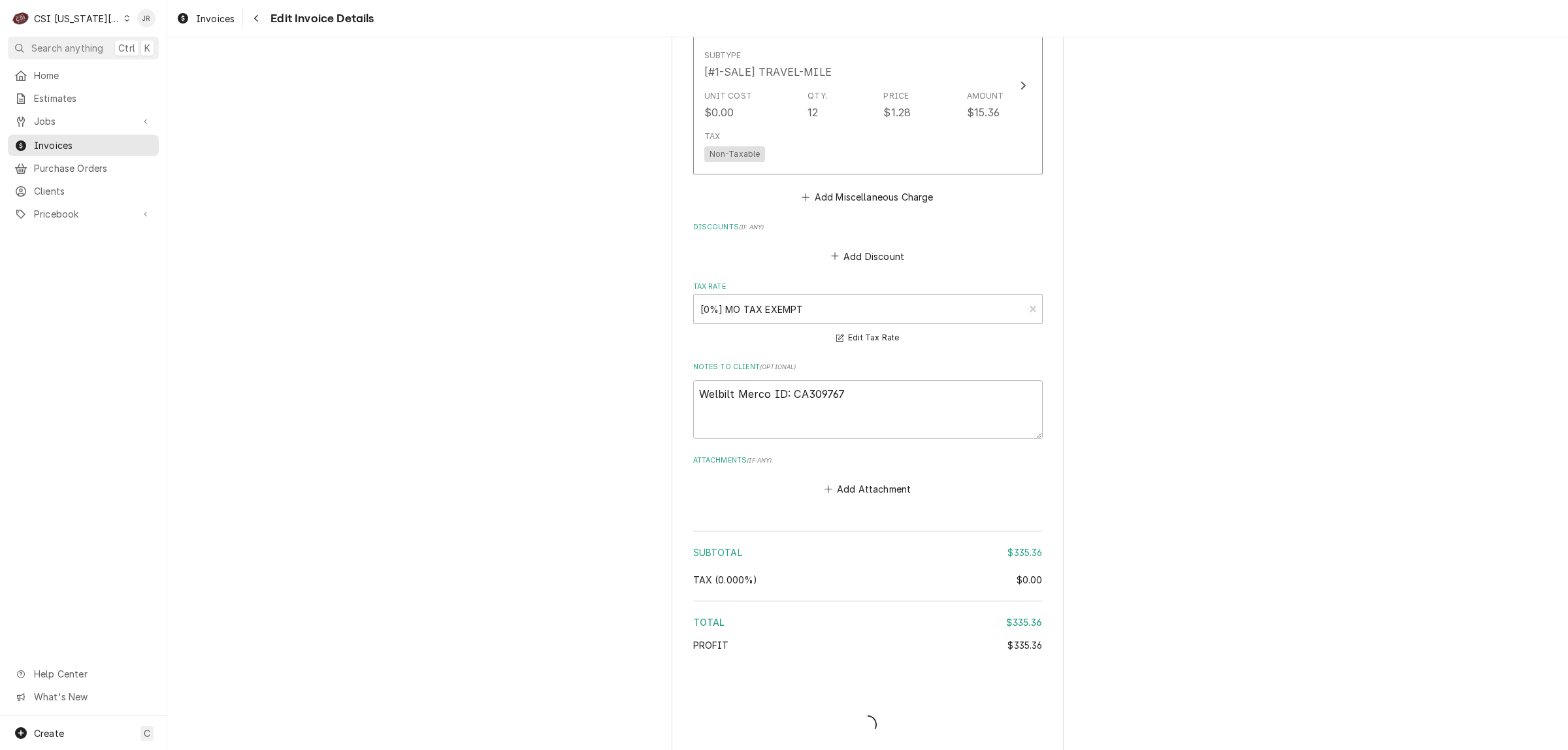
type textarea "x"
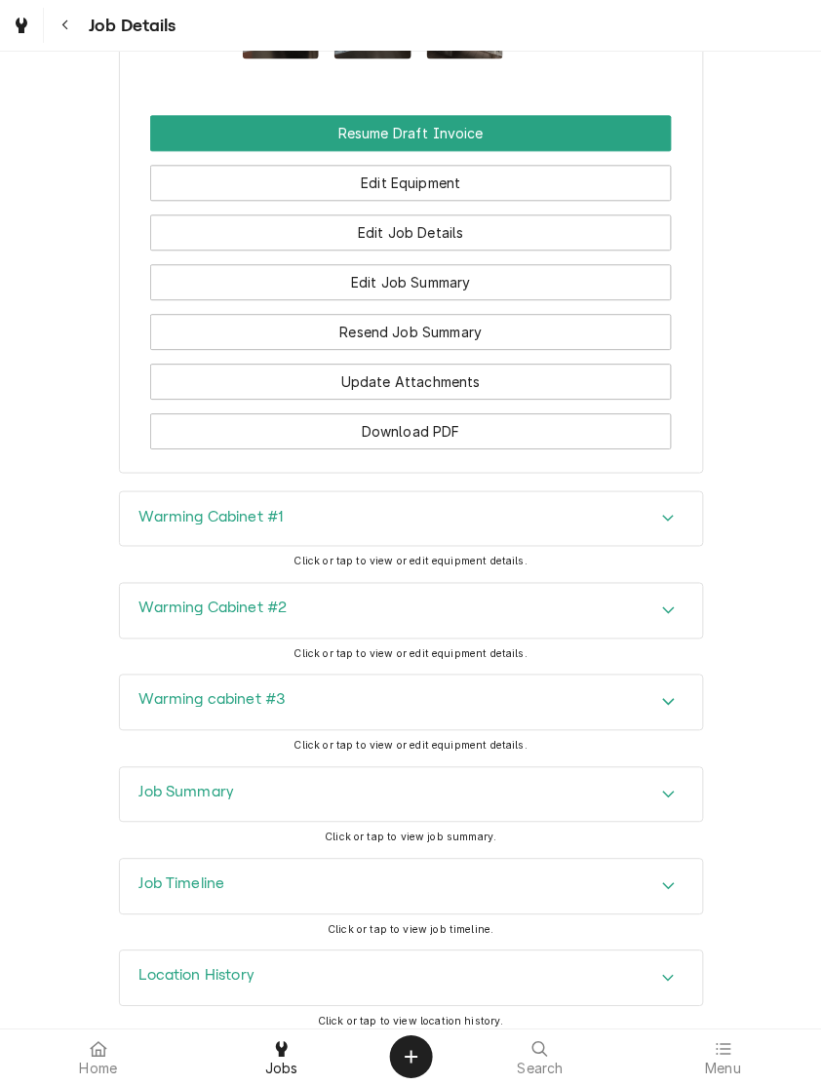
scroll to position [3931, 0]
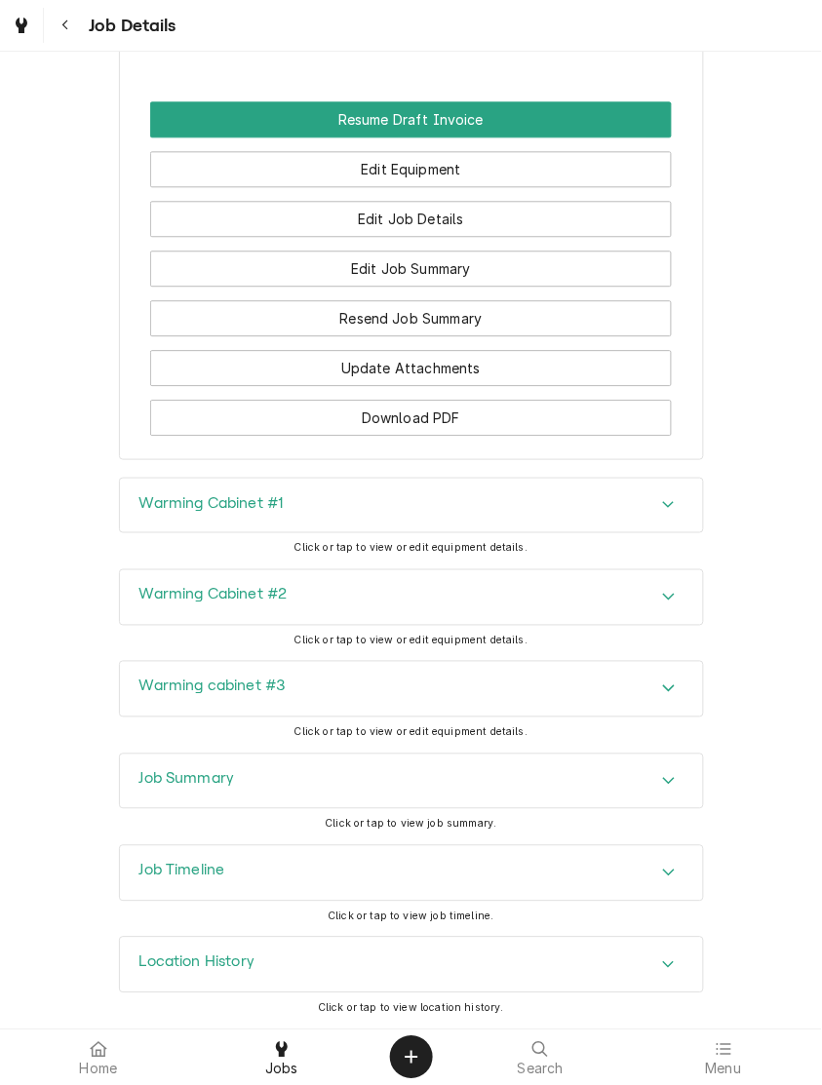
click at [286, 773] on div "Job Summary" at bounding box center [411, 782] width 583 height 55
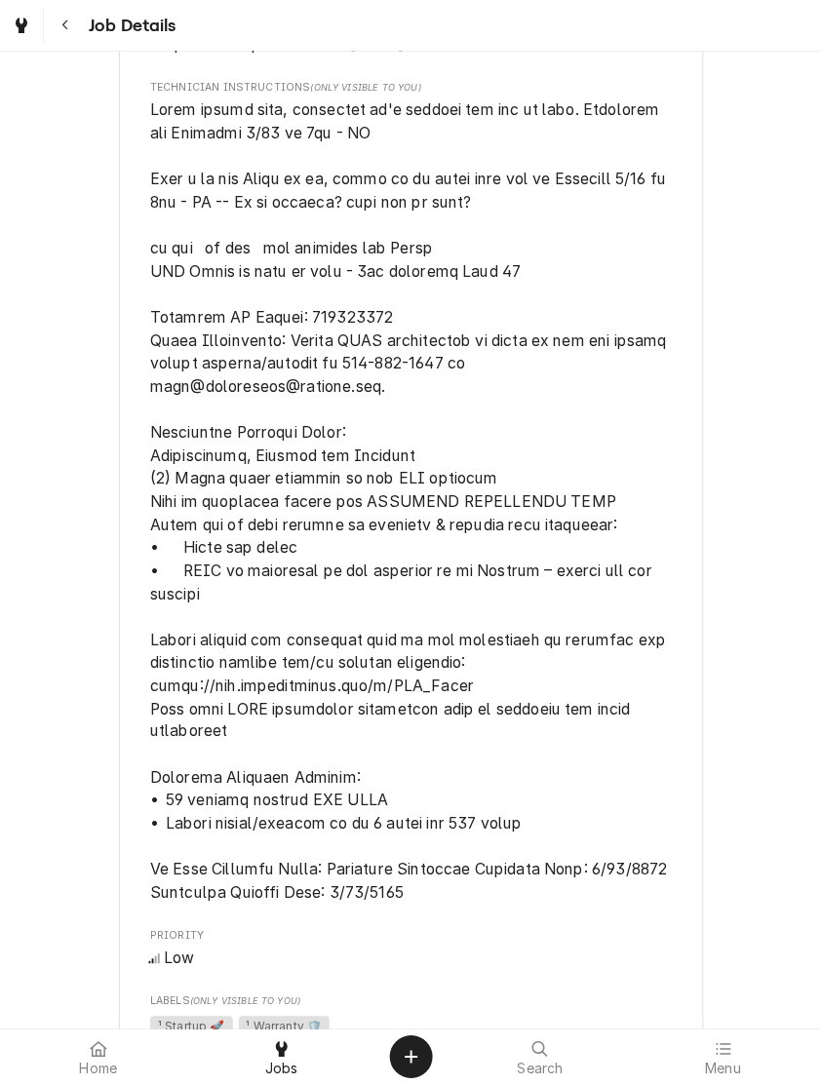
scroll to position [2103, 0]
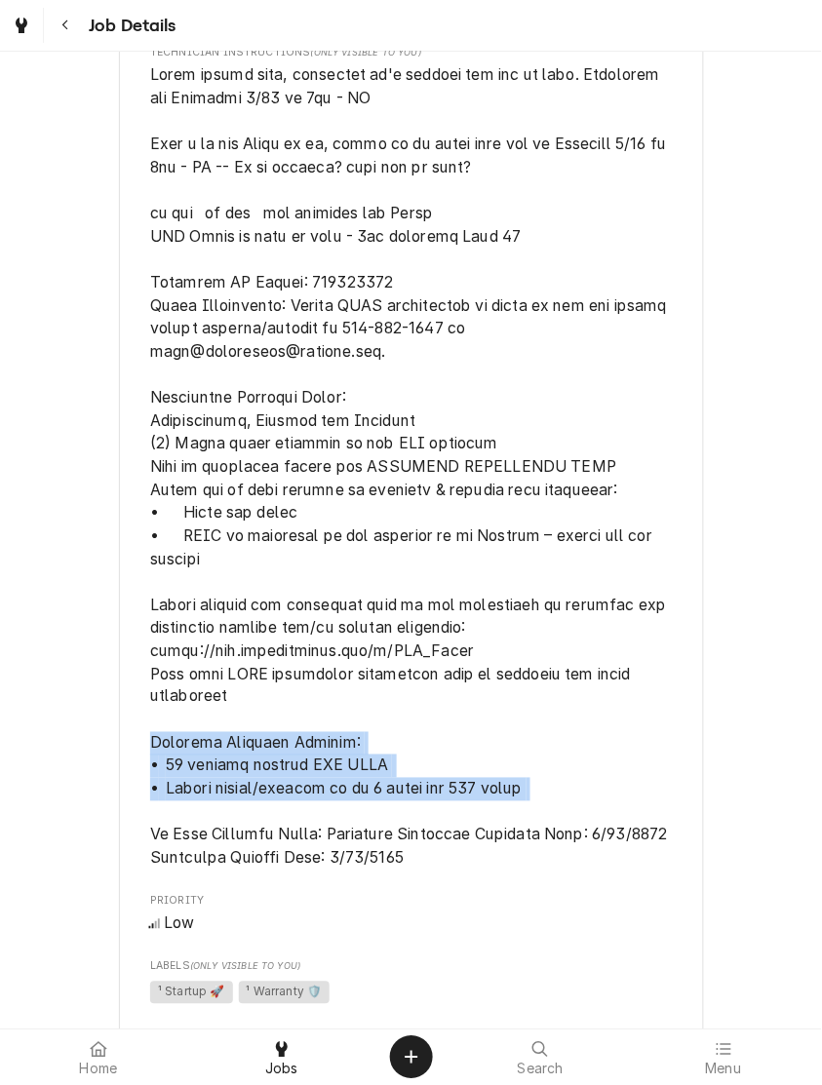
drag, startPoint x: 138, startPoint y: 741, endPoint x: 407, endPoint y: 763, distance: 270.0
click at [562, 801] on div "WELBILT-FRYMASTER Chick Fil A Indepence / 18785 East 39th St S, Independence, M…" at bounding box center [411, 150] width 585 height 4265
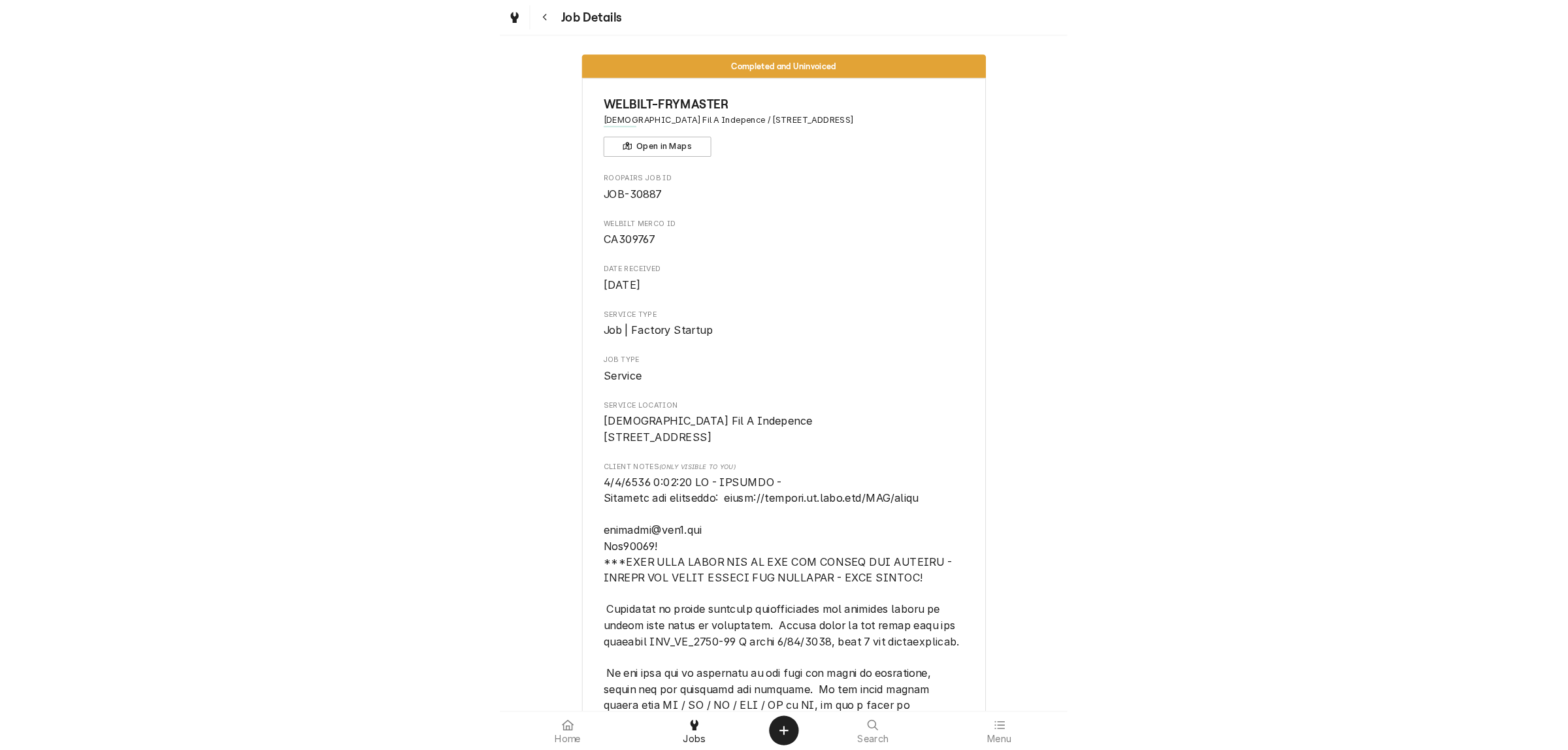
scroll to position [0, 0]
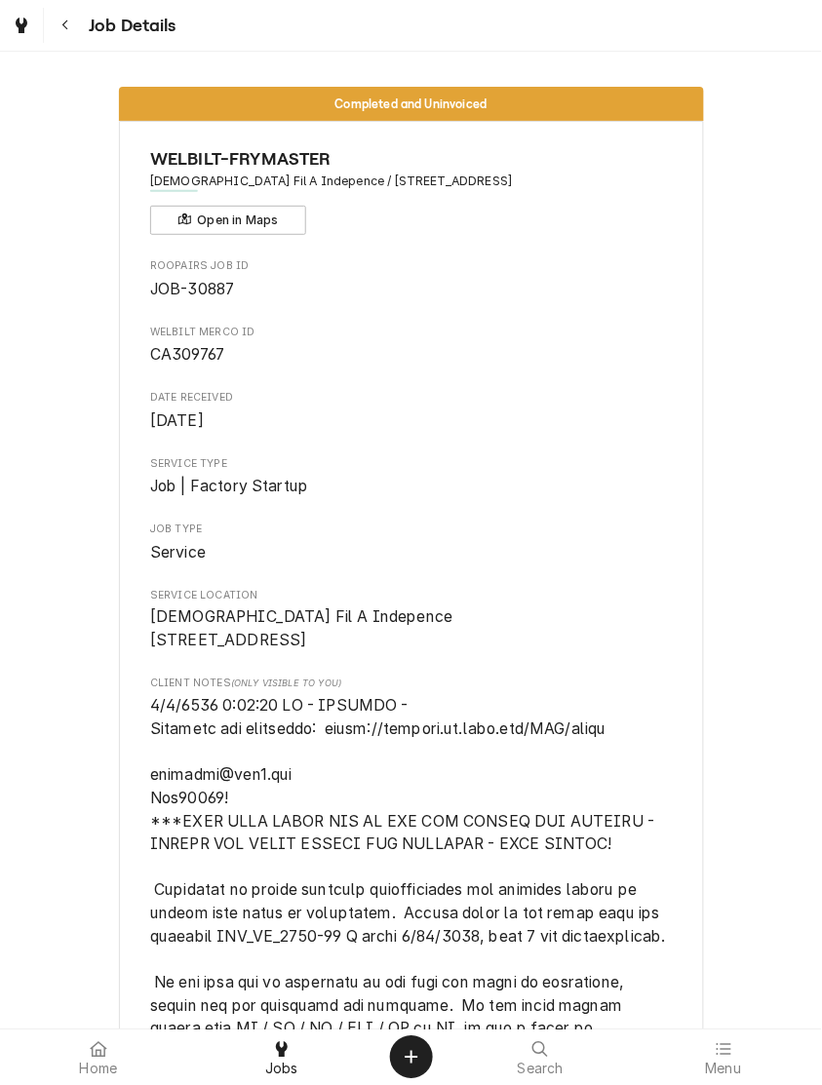
drag, startPoint x: 284, startPoint y: 183, endPoint x: 563, endPoint y: 191, distance: 279.9
click at [563, 191] on div "WELBILT-FRYMASTER Chick Fil A Indepence / 18785 East 39th St S, Independence, M…" at bounding box center [411, 190] width 522 height 89
copy span "18785 East 39th St S, Independence, MO 64057"
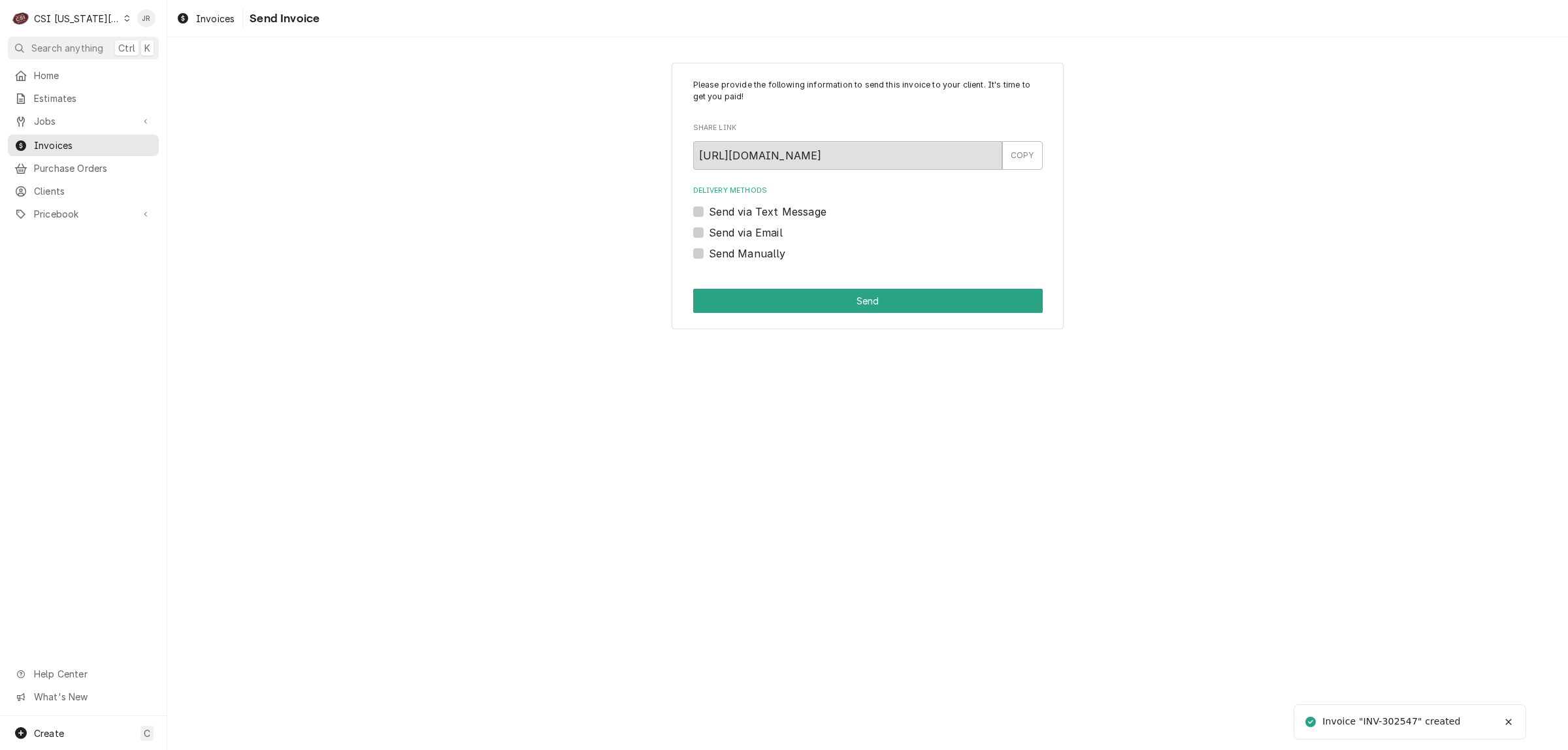
click at [1398, 713] on li "Invoice "INV-302547" created" at bounding box center [1409, 722] width 233 height 36
click at [1401, 726] on div "Invoice "INV-302547" created" at bounding box center [1392, 721] width 140 height 13
click at [1400, 726] on div "Invoice "INV-302547" created" at bounding box center [1392, 721] width 140 height 13
copy div "302547"
click at [709, 251] on label "Send Manually" at bounding box center [747, 253] width 77 height 15
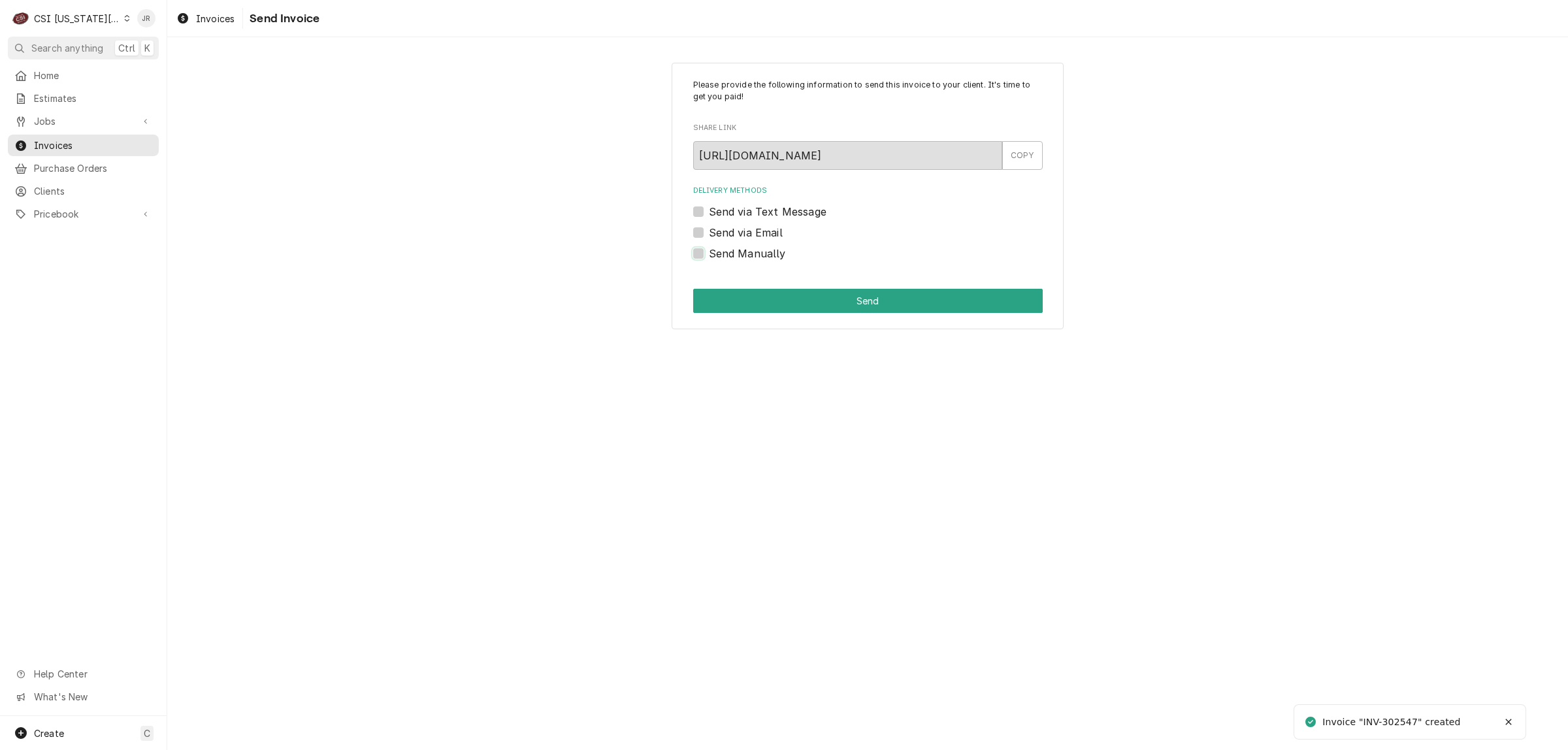
click at [709, 251] on input "Send Manually" at bounding box center [884, 260] width 350 height 29
checkbox input "true"
click at [815, 292] on button "Send" at bounding box center [868, 301] width 350 height 24
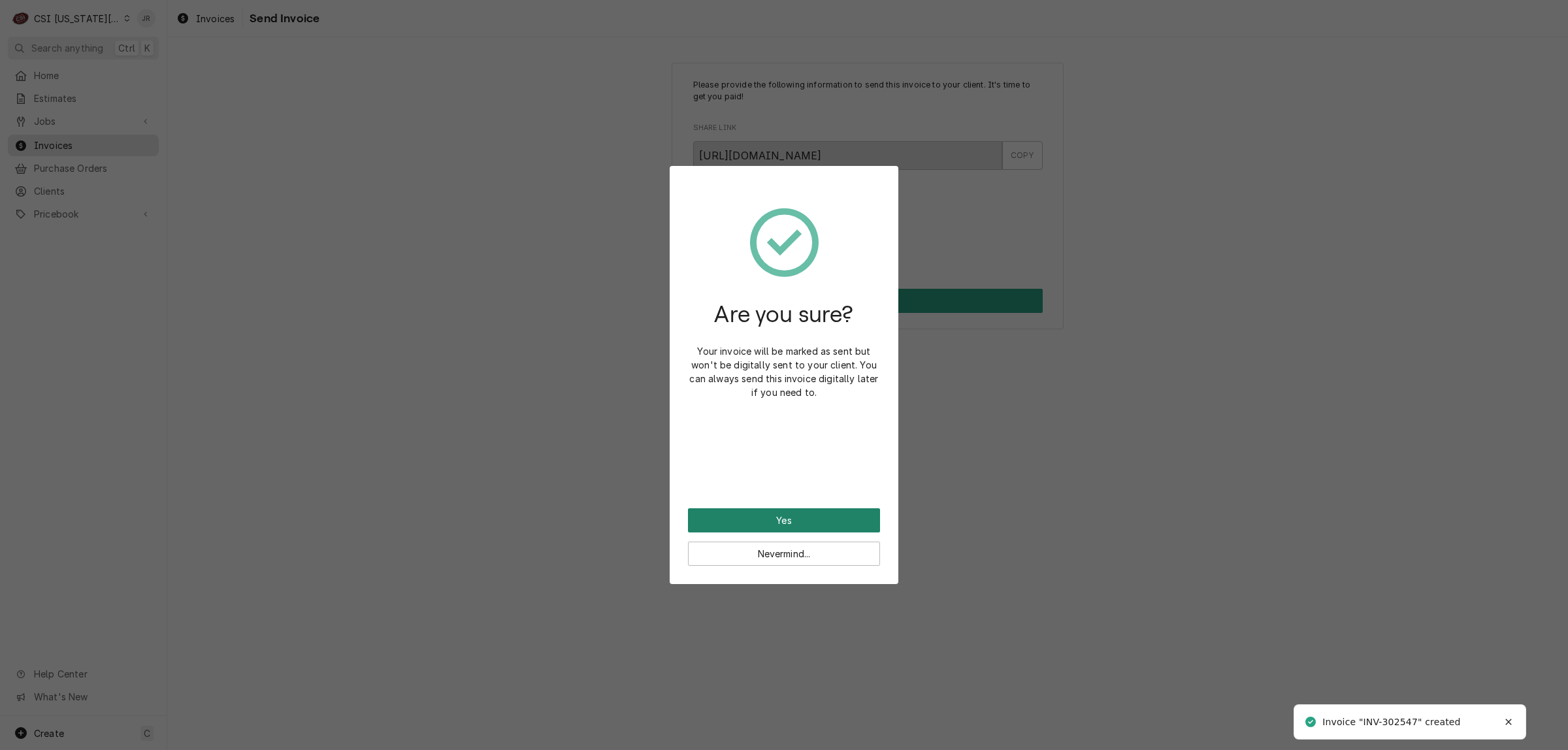
click at [807, 515] on button "Yes" at bounding box center [784, 520] width 192 height 24
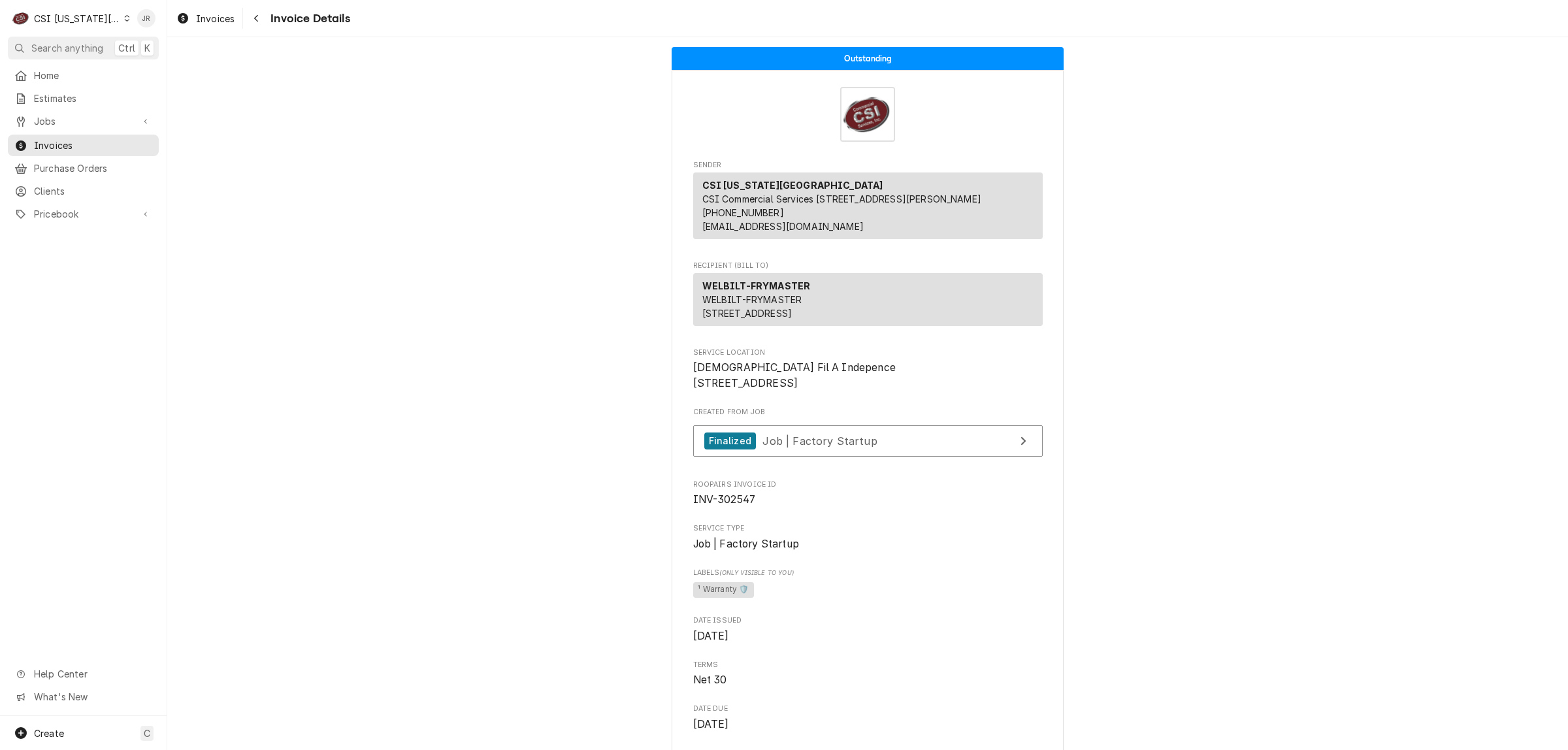
click at [730, 506] on span "INV-302547" at bounding box center [724, 499] width 63 height 13
copy span "302547"
click at [909, 457] on link "Finalized Job | Factory Startup" at bounding box center [868, 442] width 350 height 32
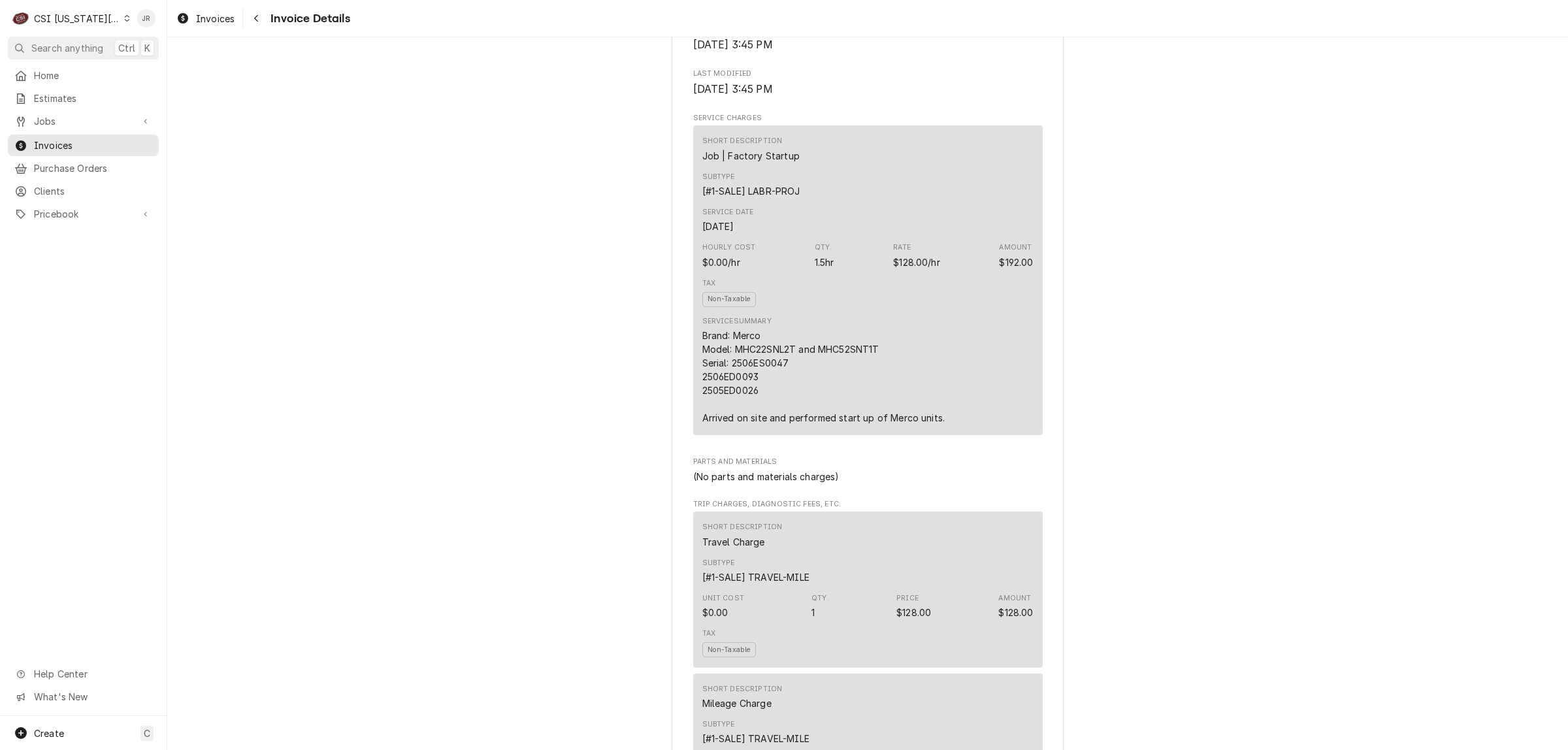
scroll to position [735, 0]
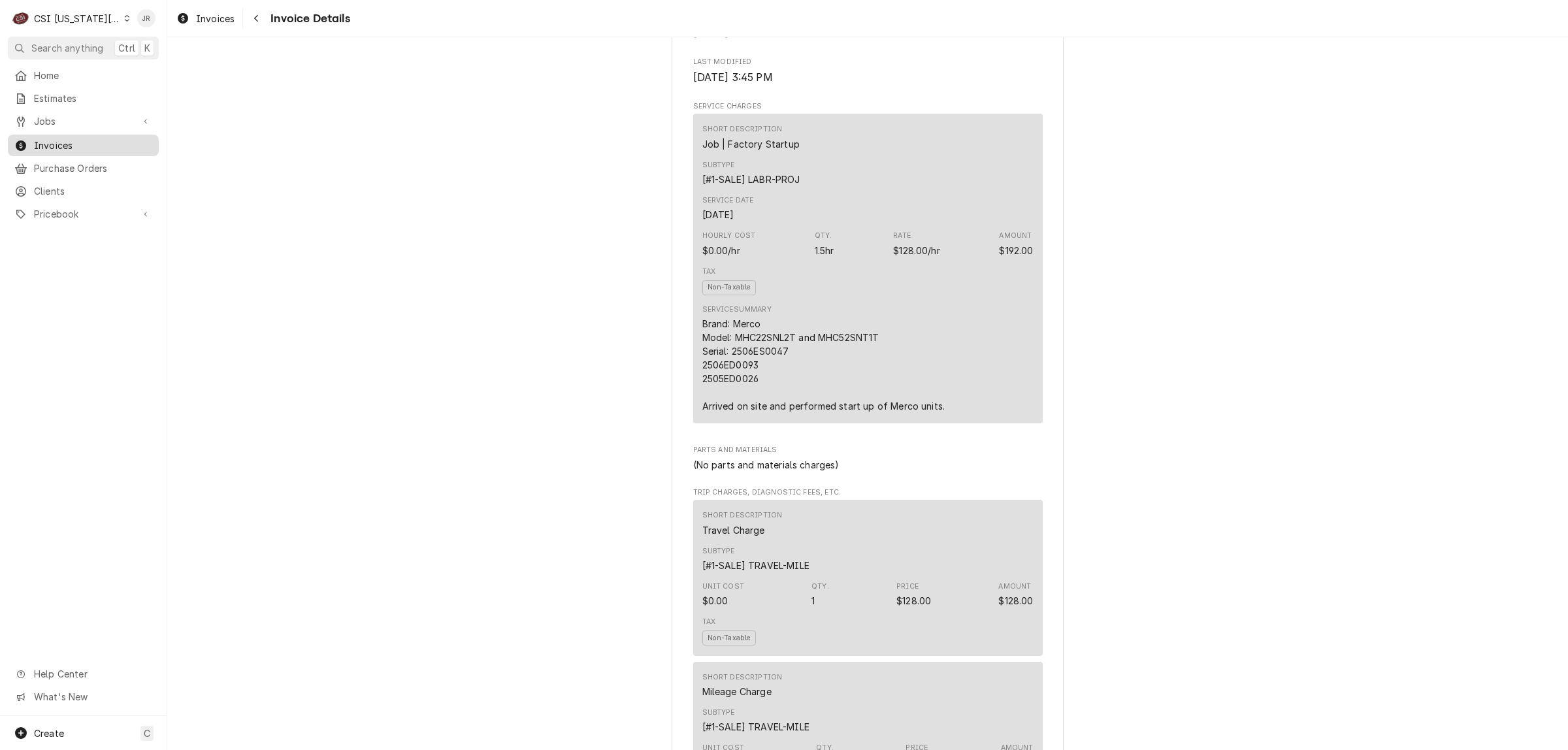
click at [74, 141] on span "Invoices" at bounding box center [93, 145] width 118 height 13
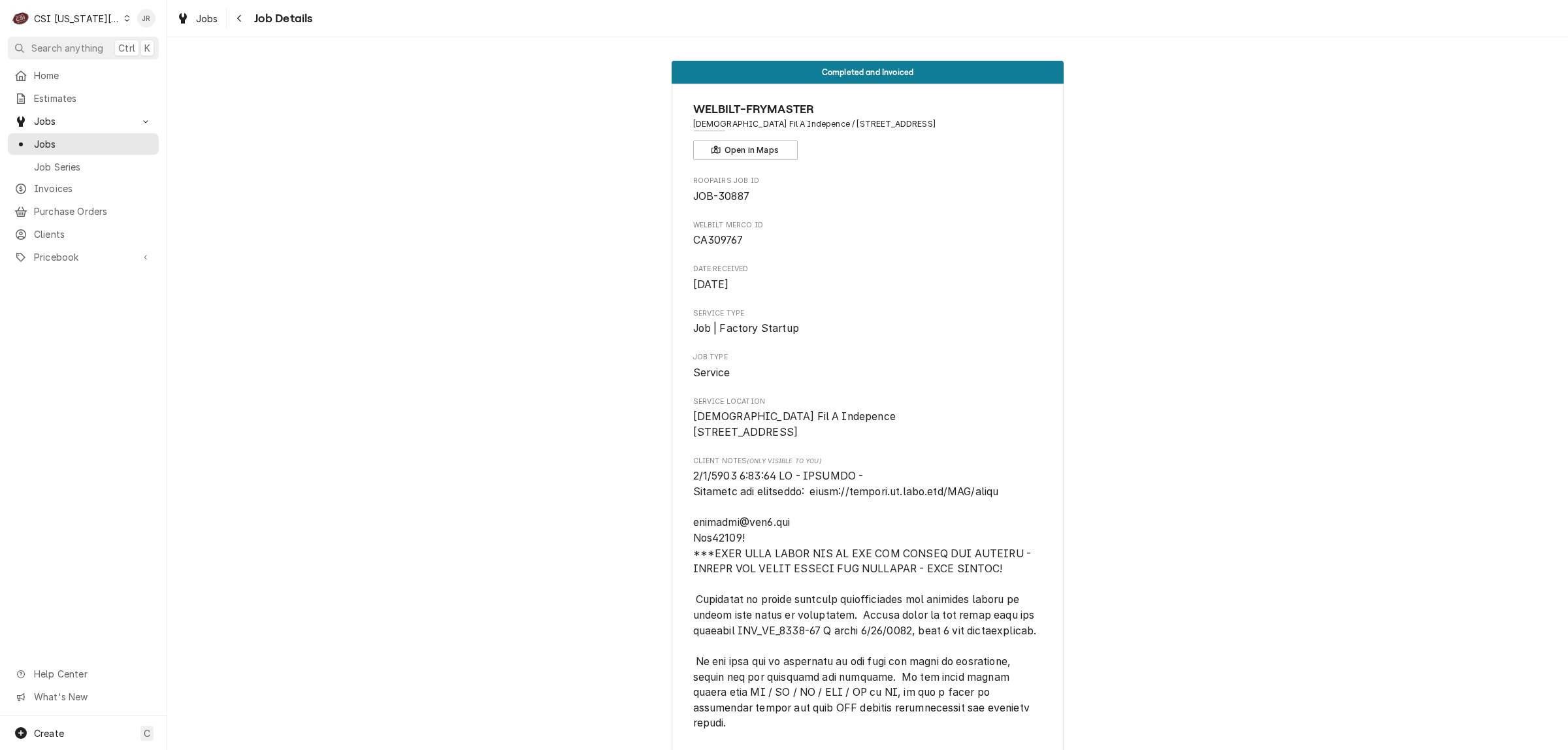
click at [719, 200] on span "JOB-30887" at bounding box center [721, 196] width 56 height 13
copy span "30887"
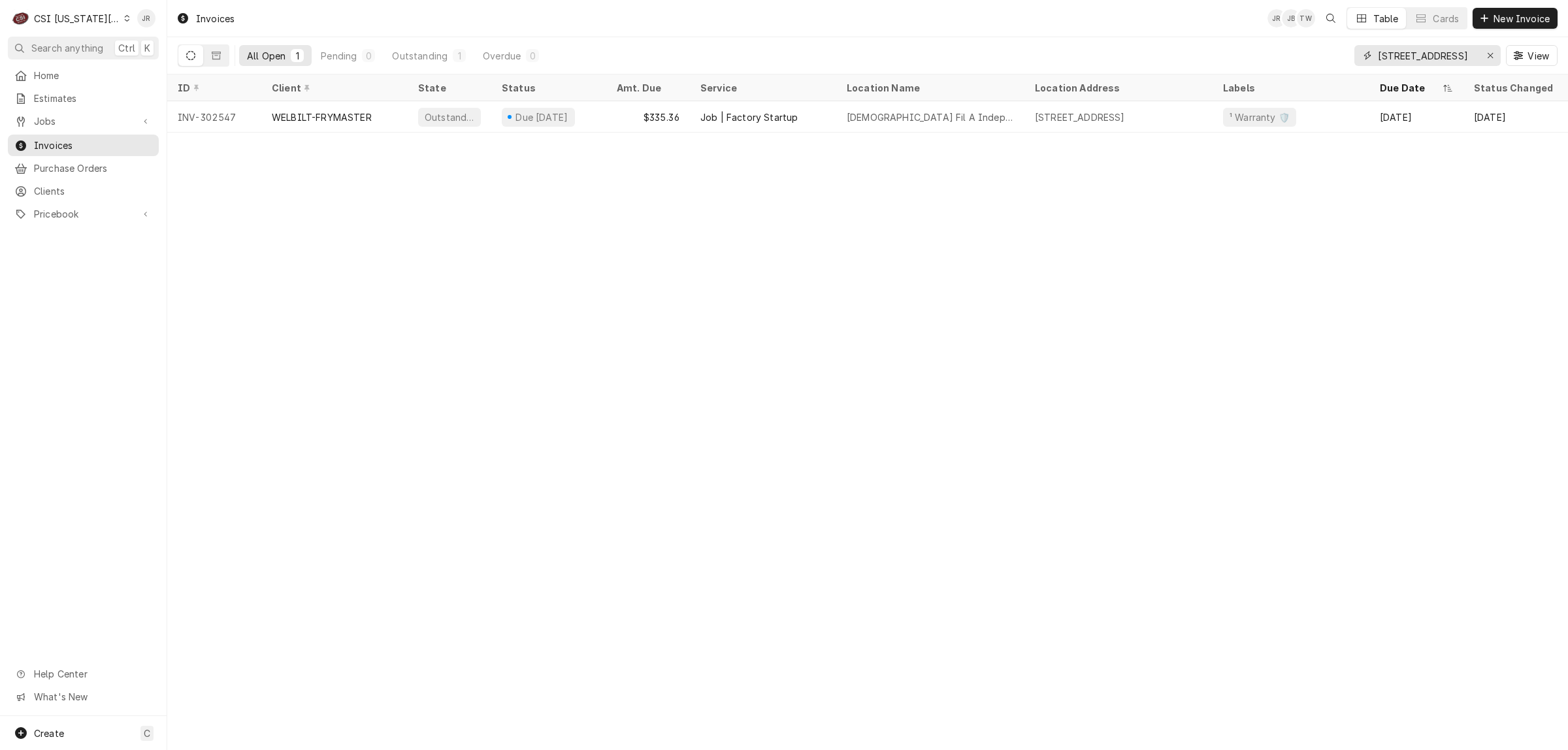
click at [1416, 57] on input "18785 East 39th St S" at bounding box center [1427, 55] width 98 height 21
click at [1416, 56] on input "18785 East 39th St S" at bounding box center [1427, 55] width 98 height 21
paste input "302497"
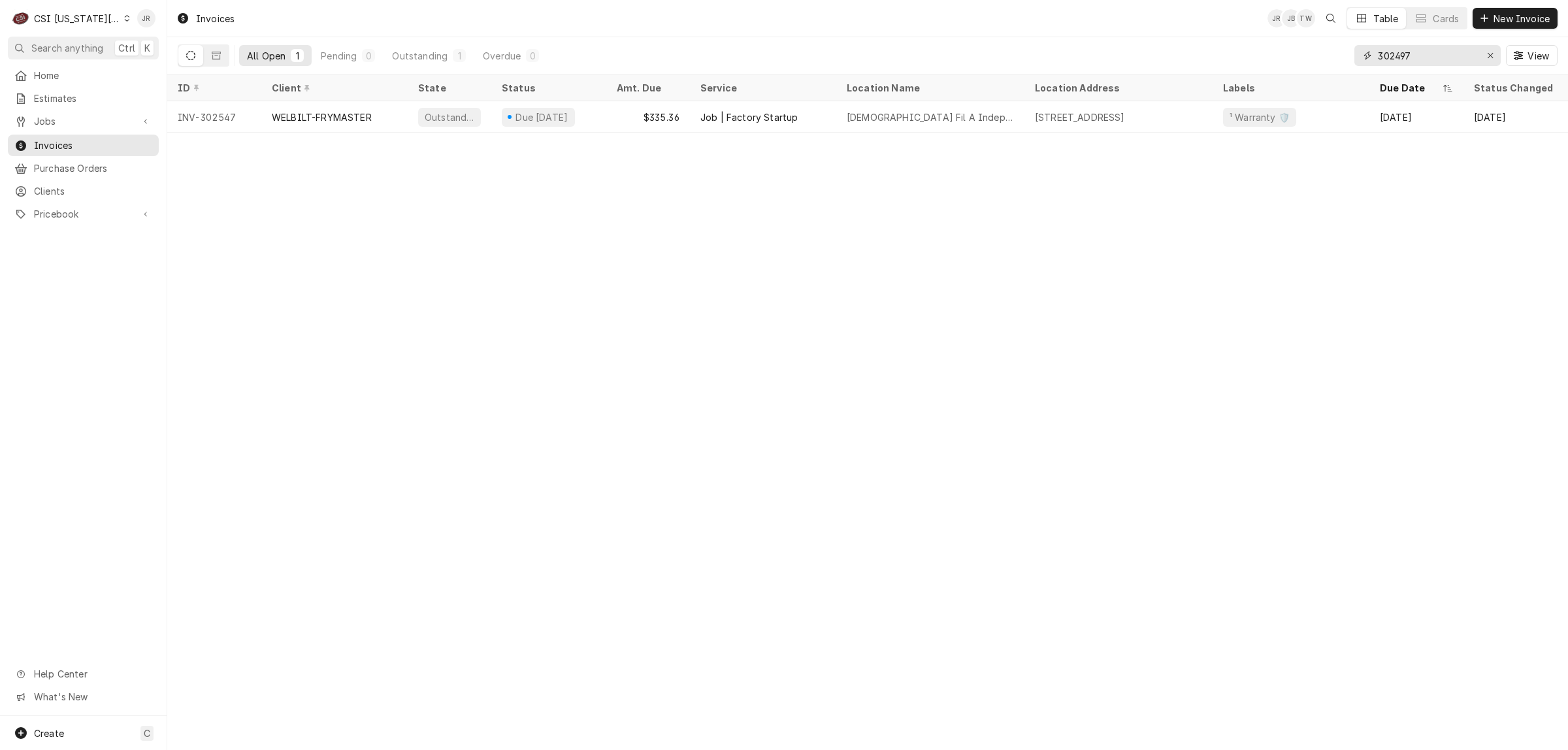
type input "302497"
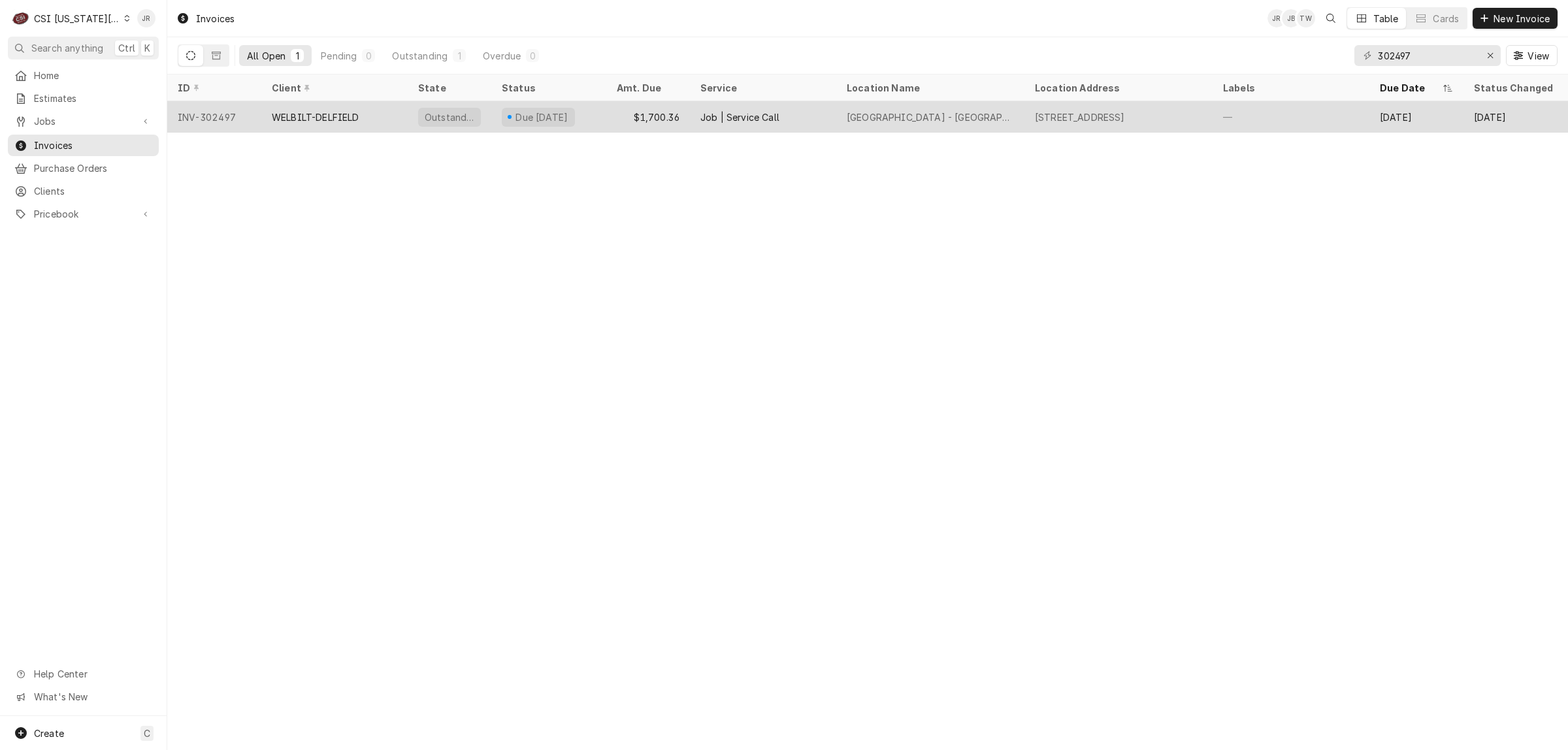
click at [429, 113] on div "Outstanding" at bounding box center [450, 117] width 52 height 13
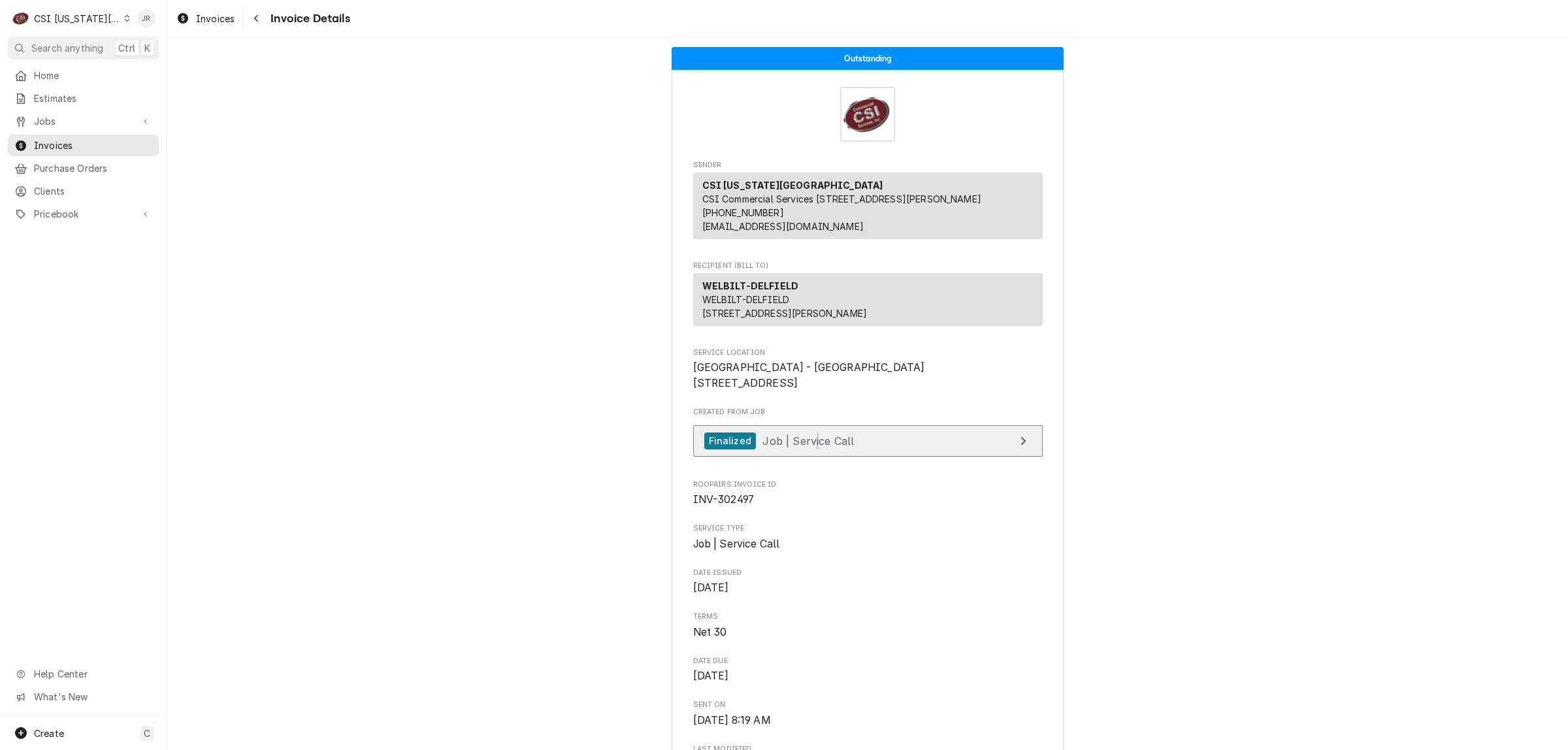
drag, startPoint x: 807, startPoint y: 465, endPoint x: 818, endPoint y: 473, distance: 13.6
click at [810, 463] on div "Created From Job Finalized Job | Service Call" at bounding box center [868, 435] width 350 height 56
click at [838, 447] on span "Job | Service Call" at bounding box center [808, 440] width 91 height 13
drag, startPoint x: 1154, startPoint y: 276, endPoint x: 1179, endPoint y: 306, distance: 39.1
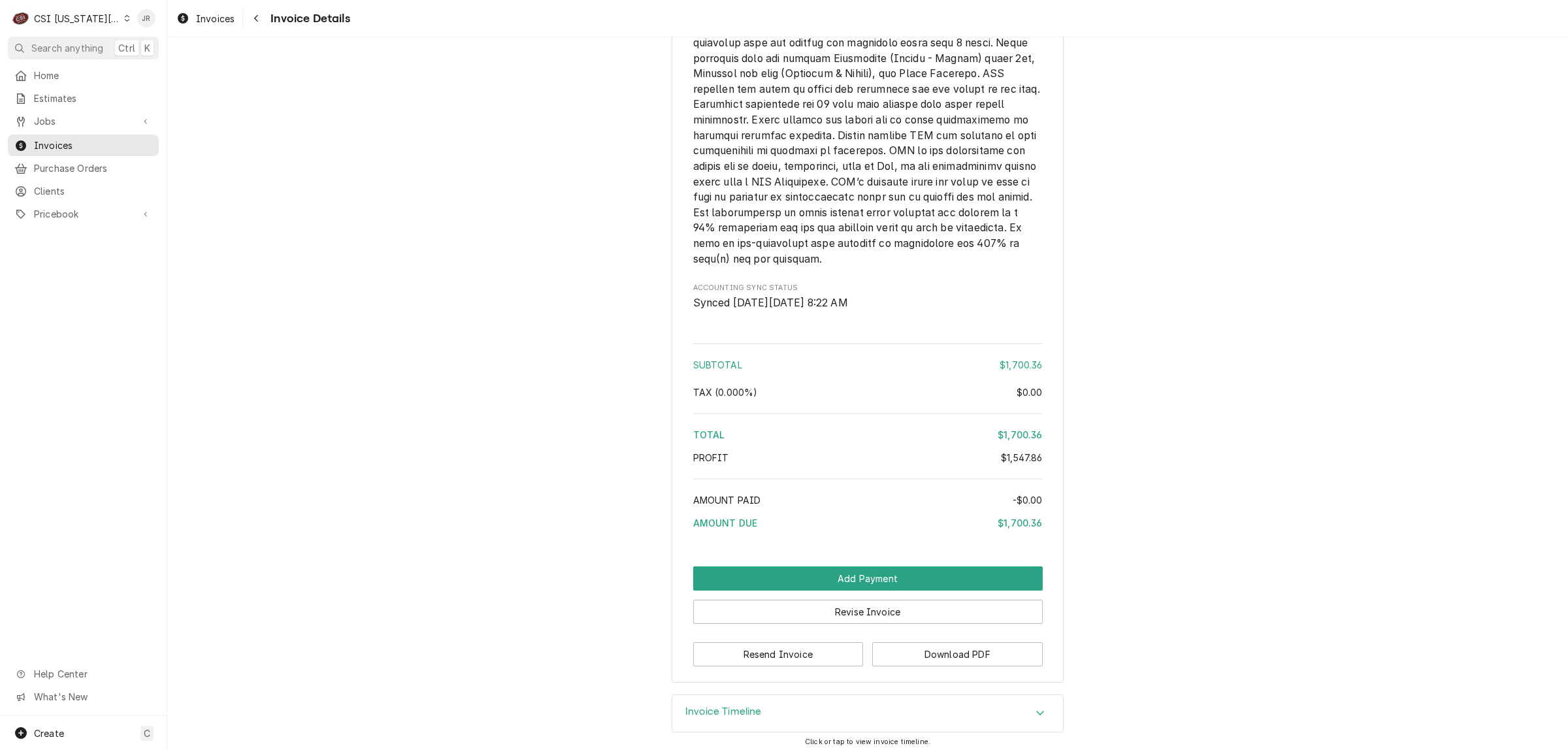
scroll to position [2598, 0]
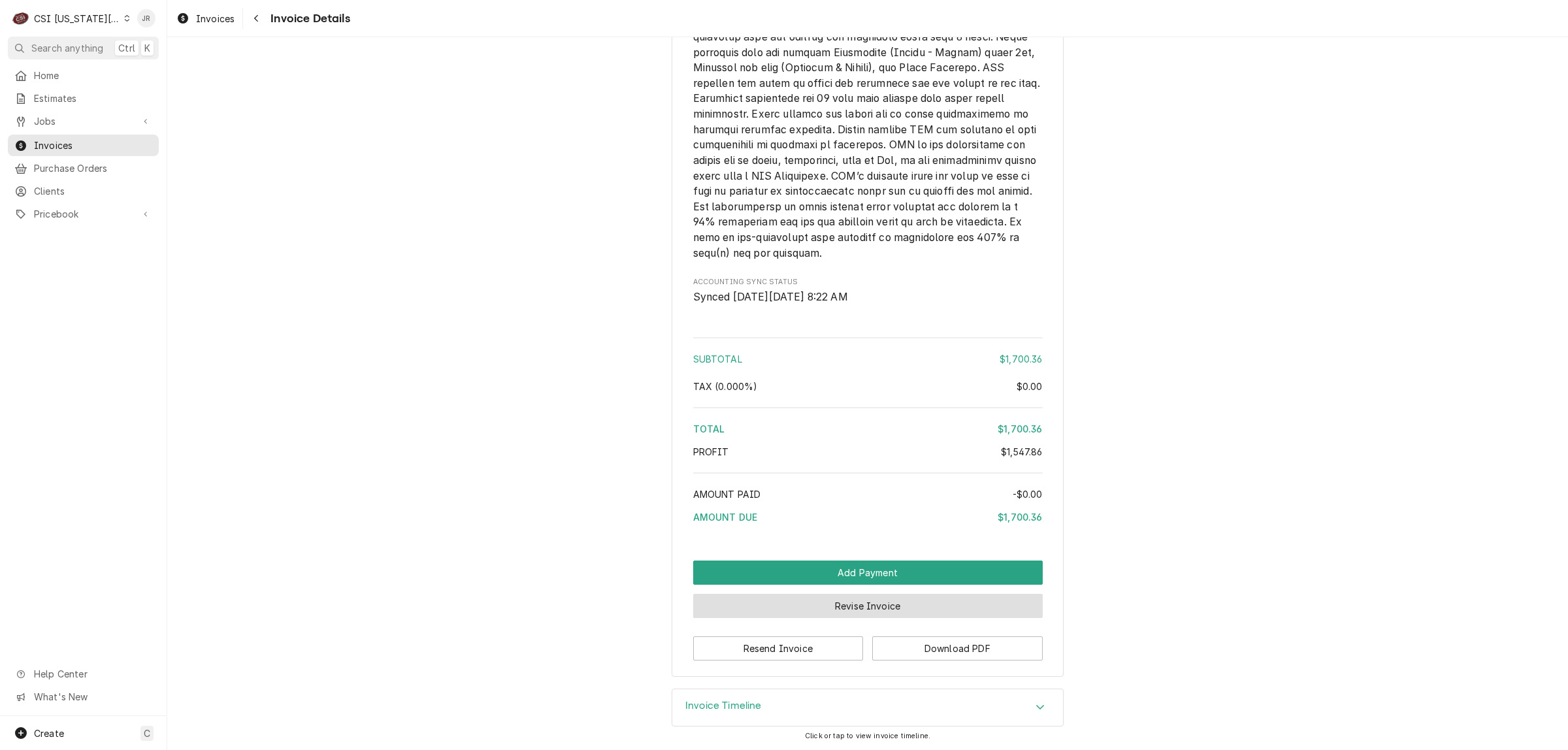
click at [836, 606] on button "Revise Invoice" at bounding box center [868, 606] width 350 height 24
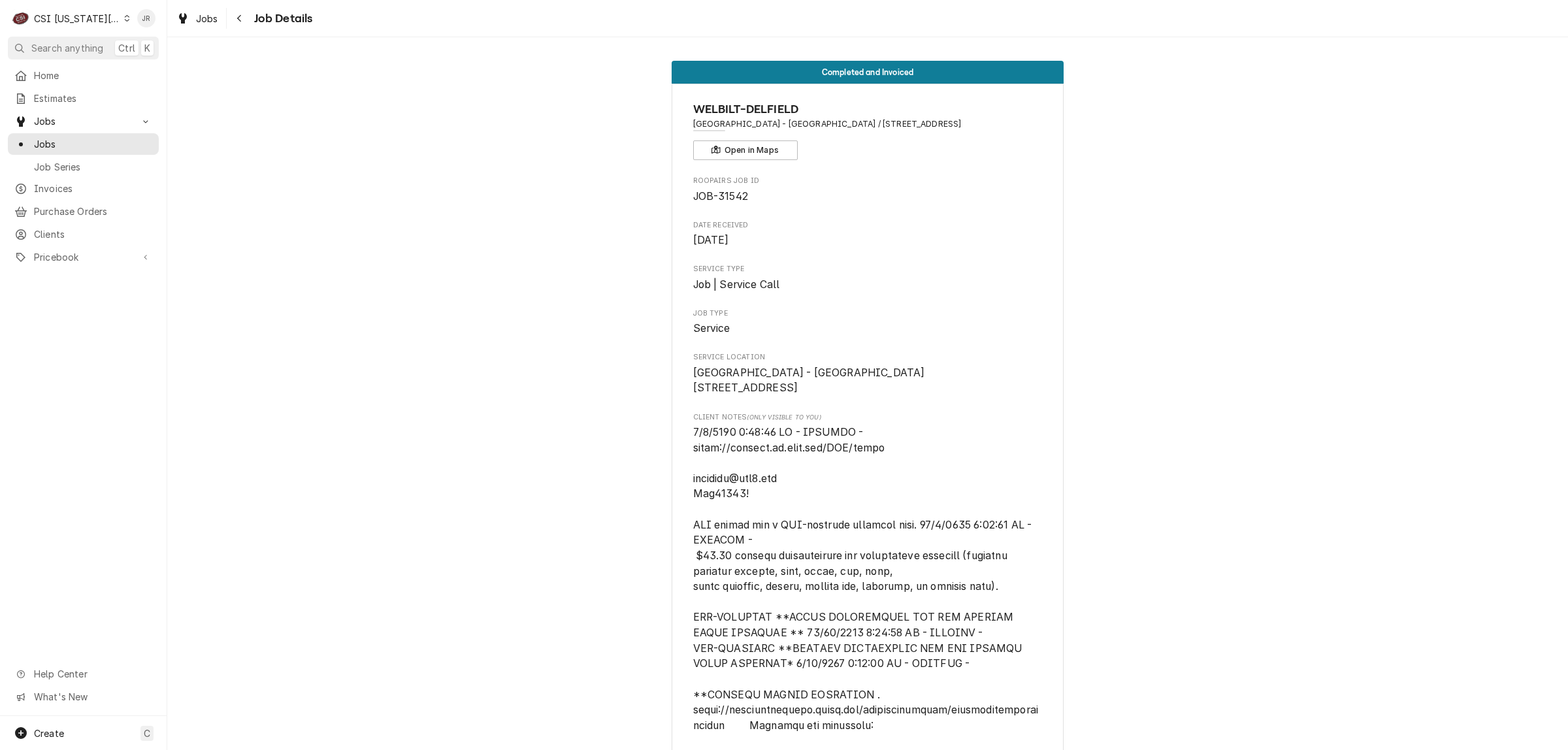
drag, startPoint x: 779, startPoint y: 406, endPoint x: 694, endPoint y: 392, distance: 86.1
click at [693, 383] on span "[GEOGRAPHIC_DATA] - [GEOGRAPHIC_DATA] [STREET_ADDRESS]" at bounding box center [868, 381] width 350 height 31
copy span "[STREET_ADDRESS]"
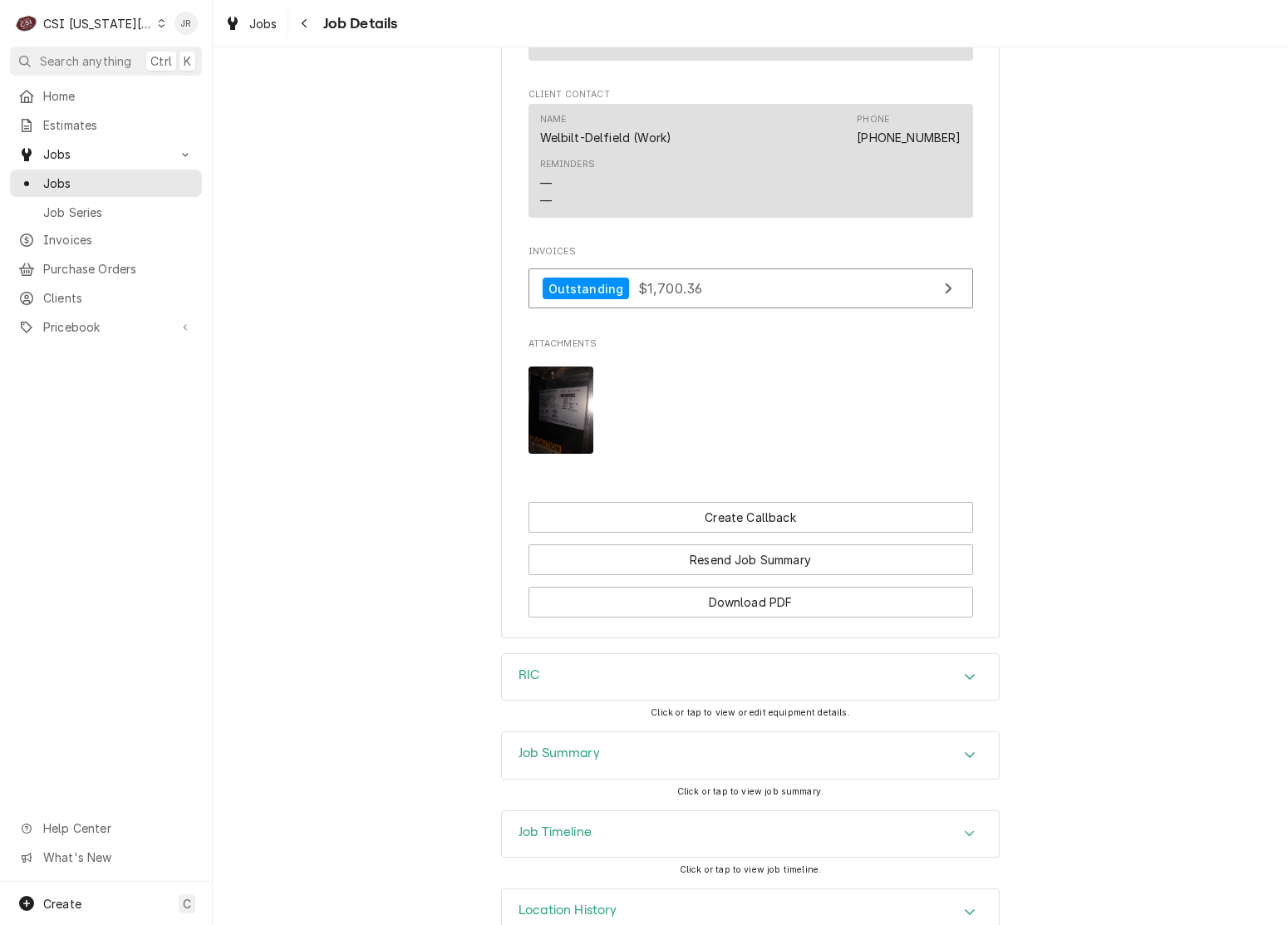
scroll to position [2295, 0]
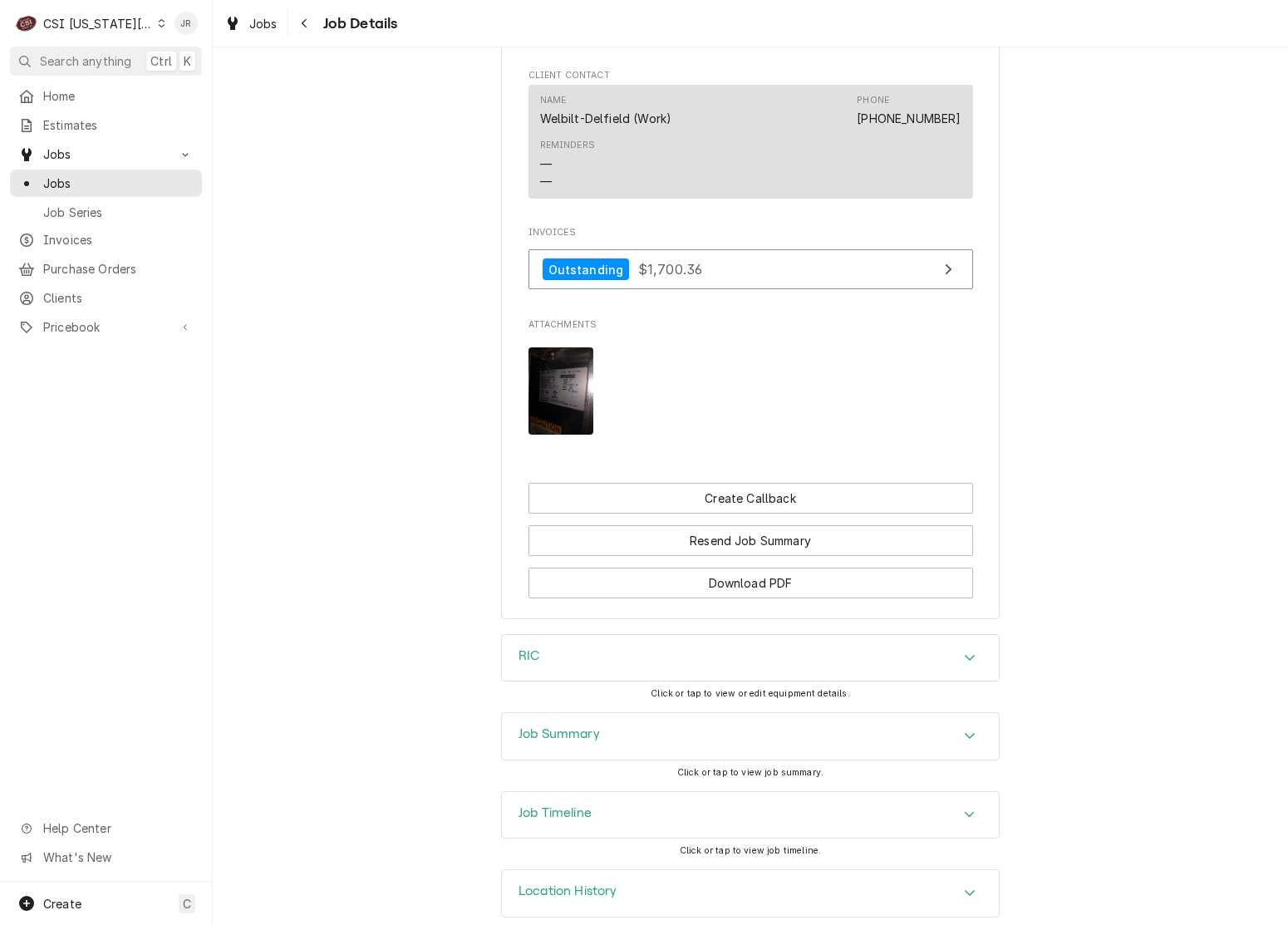
click at [595, 713] on div "Job Summary" at bounding box center [750, 736] width 497 height 47
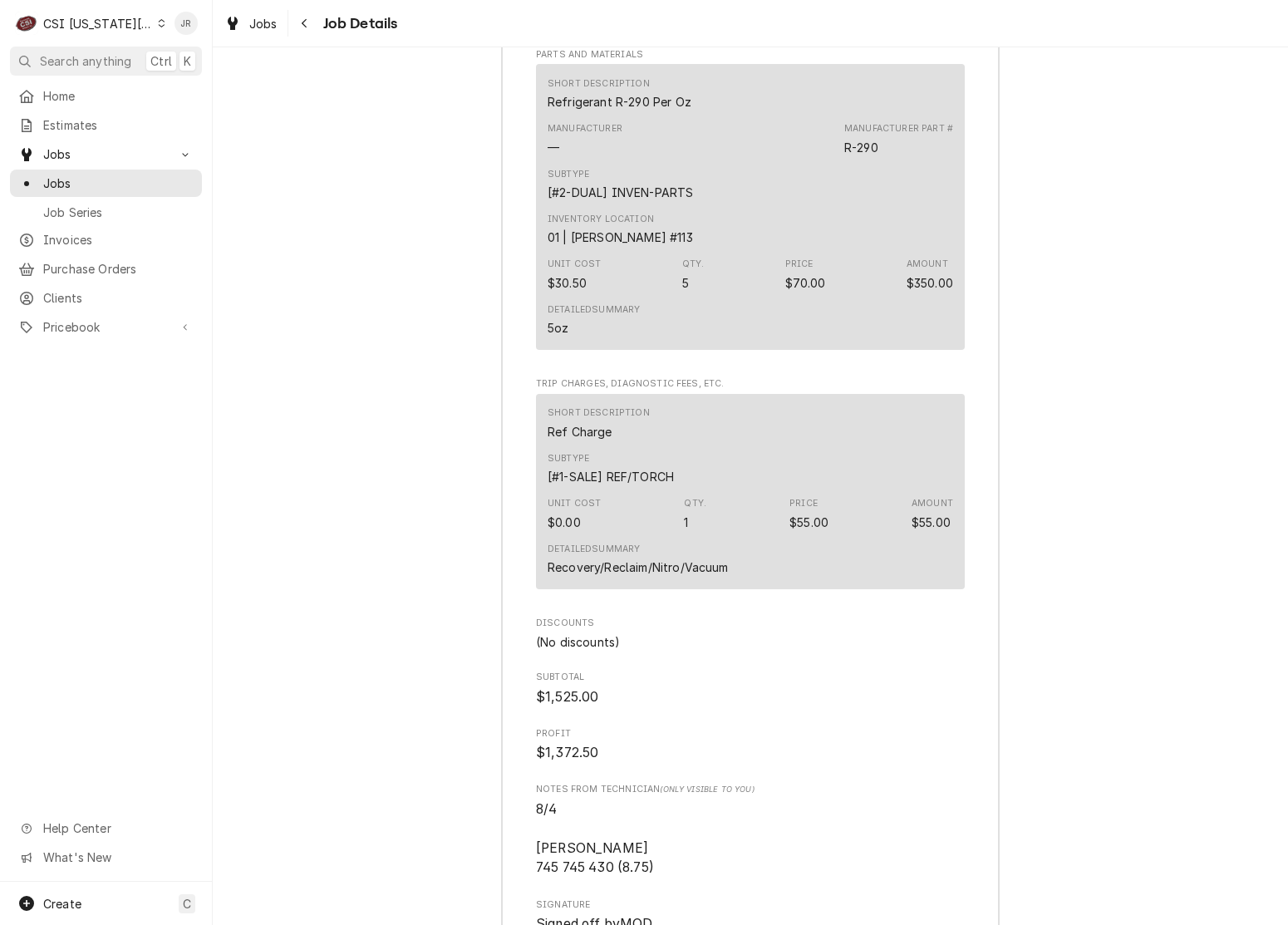
scroll to position [5723, 0]
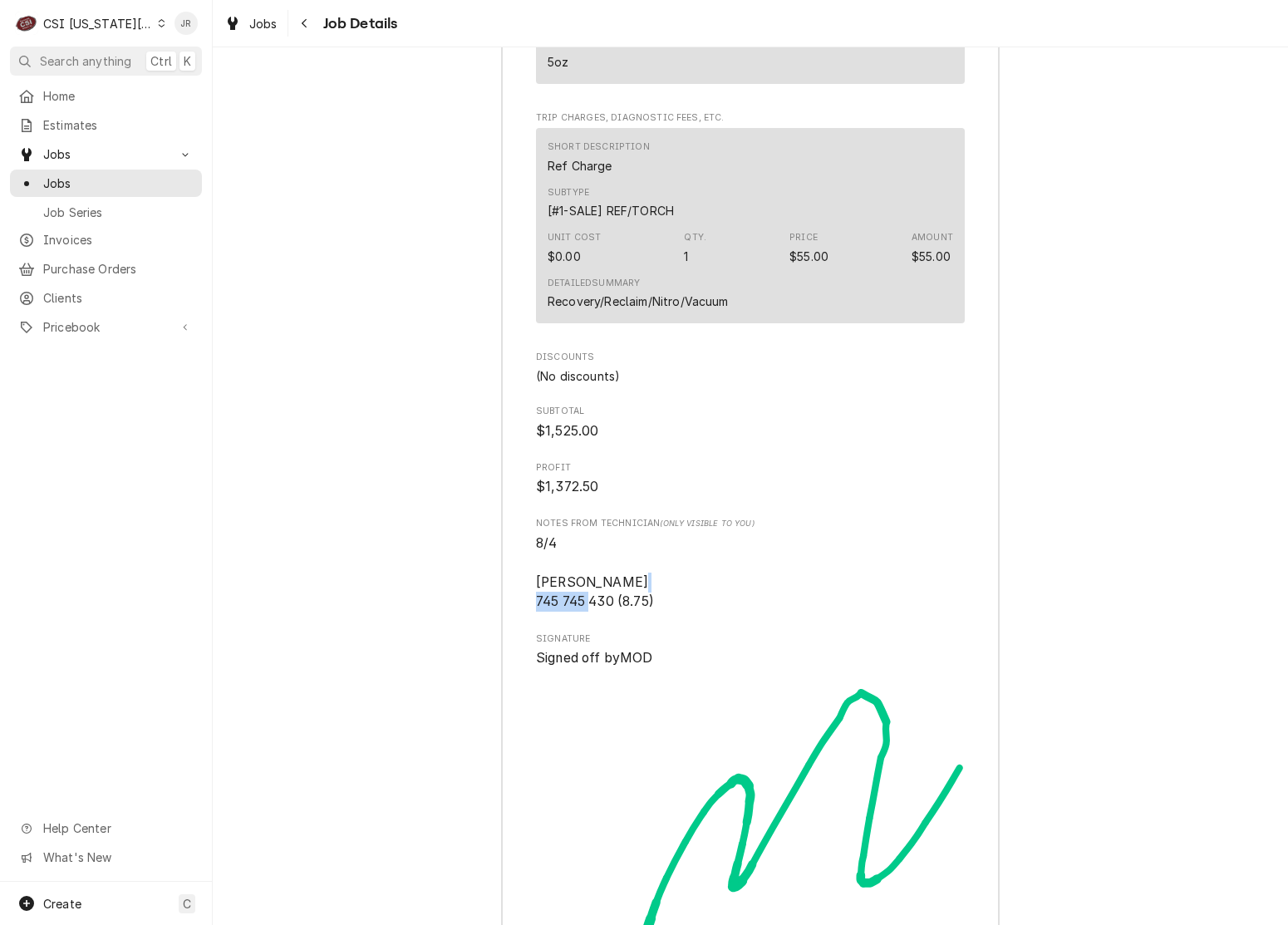
drag, startPoint x: 557, startPoint y: 575, endPoint x: 615, endPoint y: 571, distance: 58.1
click at [615, 571] on span "8/4 [PERSON_NAME] 745 745 430 (8.75)" at bounding box center [595, 573] width 118 height 75
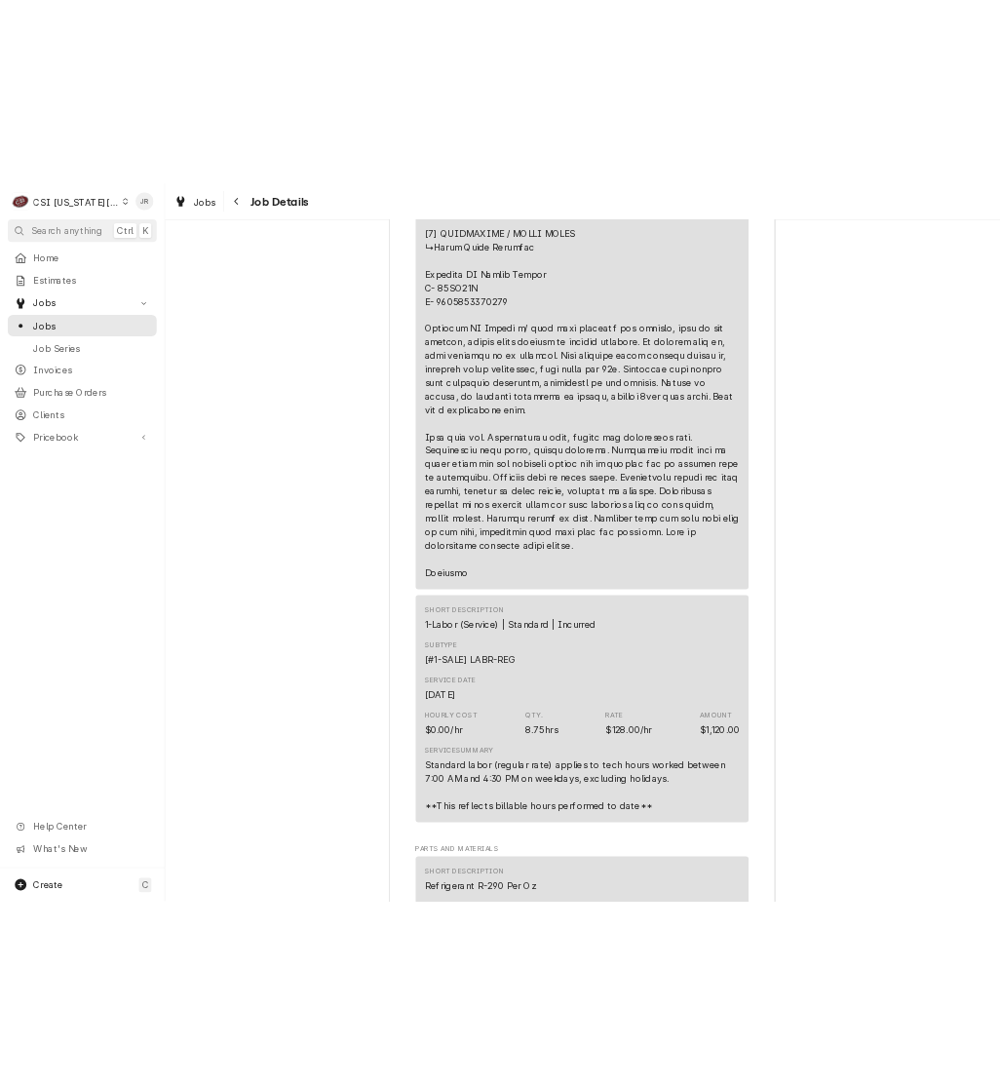
scroll to position [5251, 0]
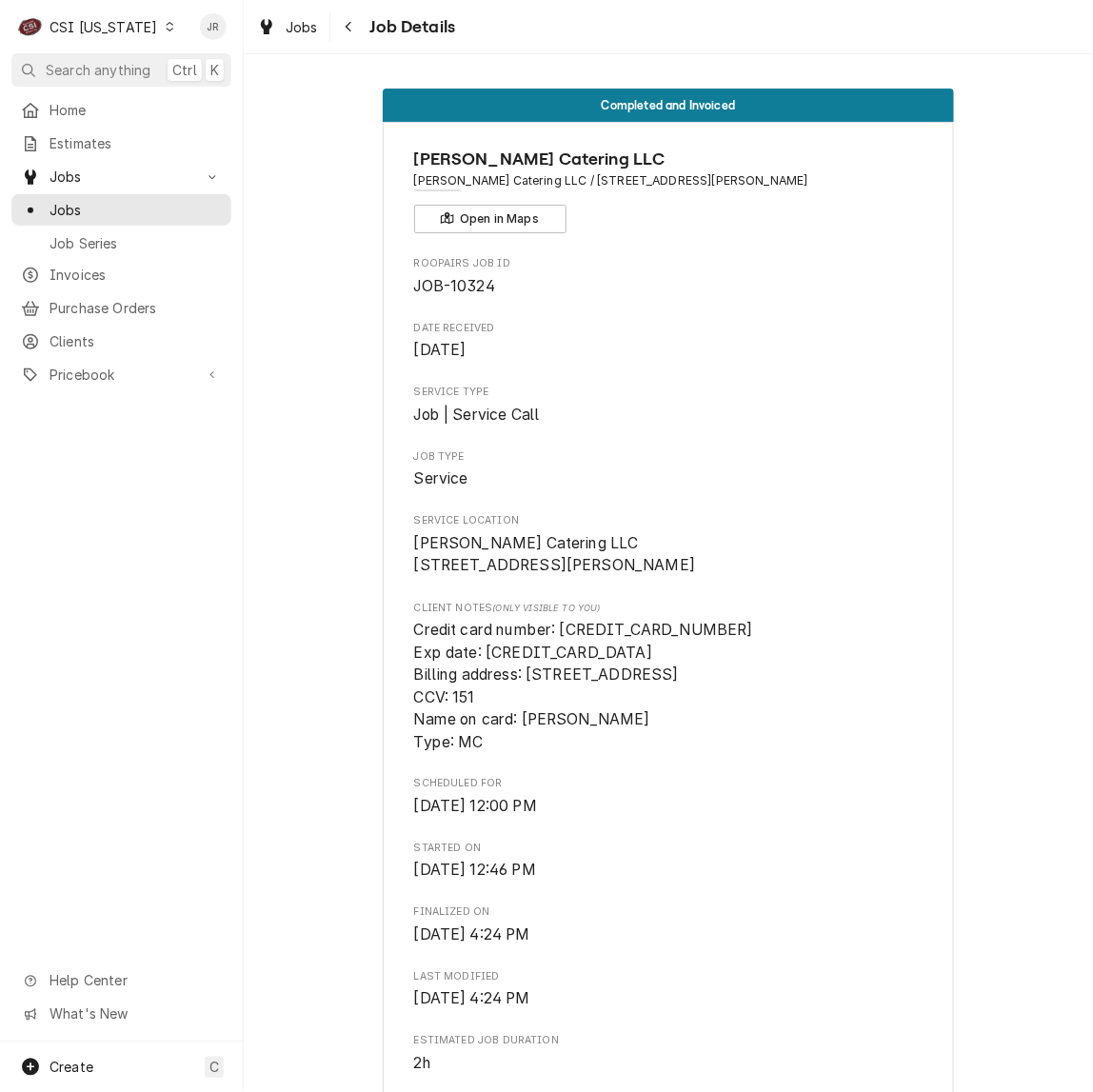
scroll to position [6778, 0]
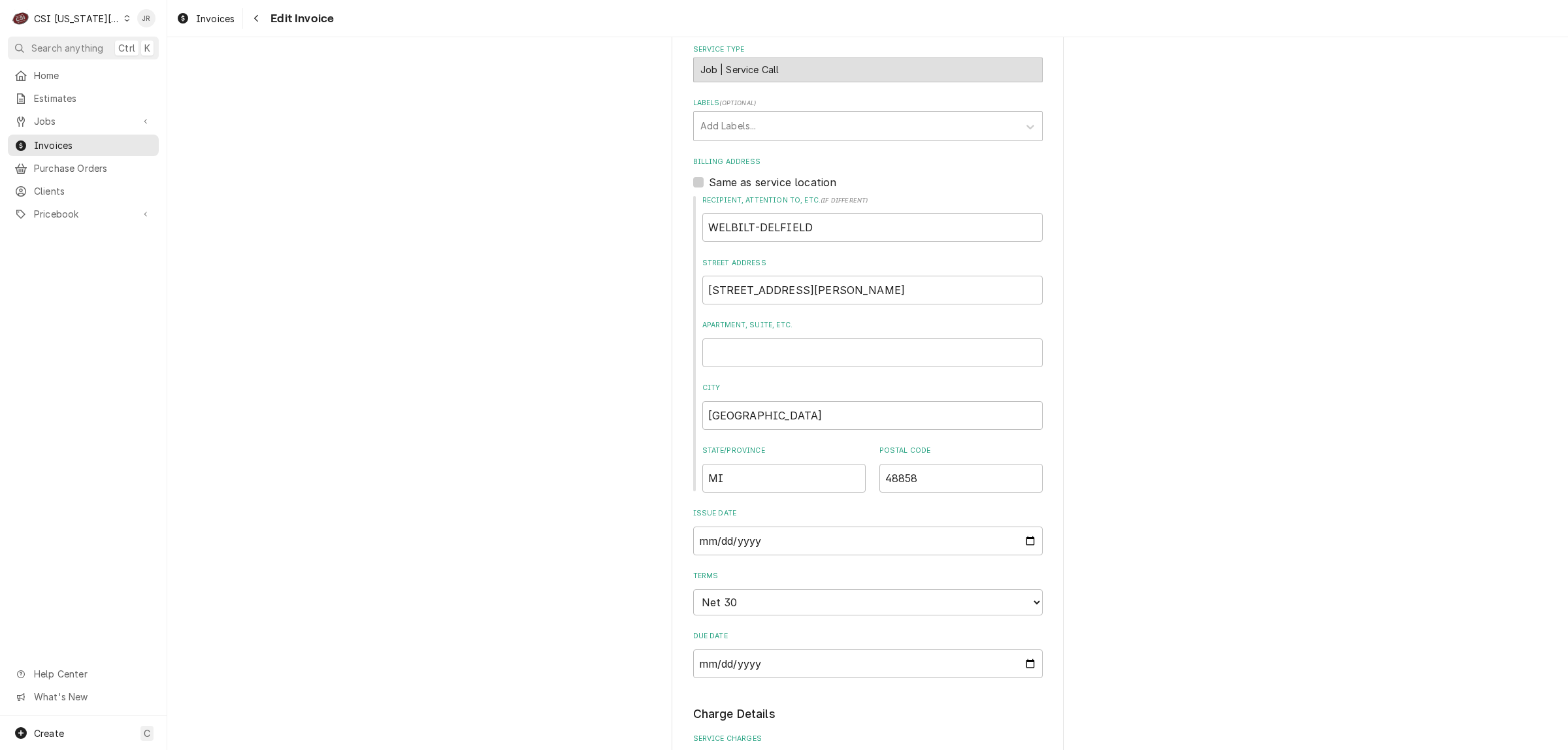
scroll to position [1143, 0]
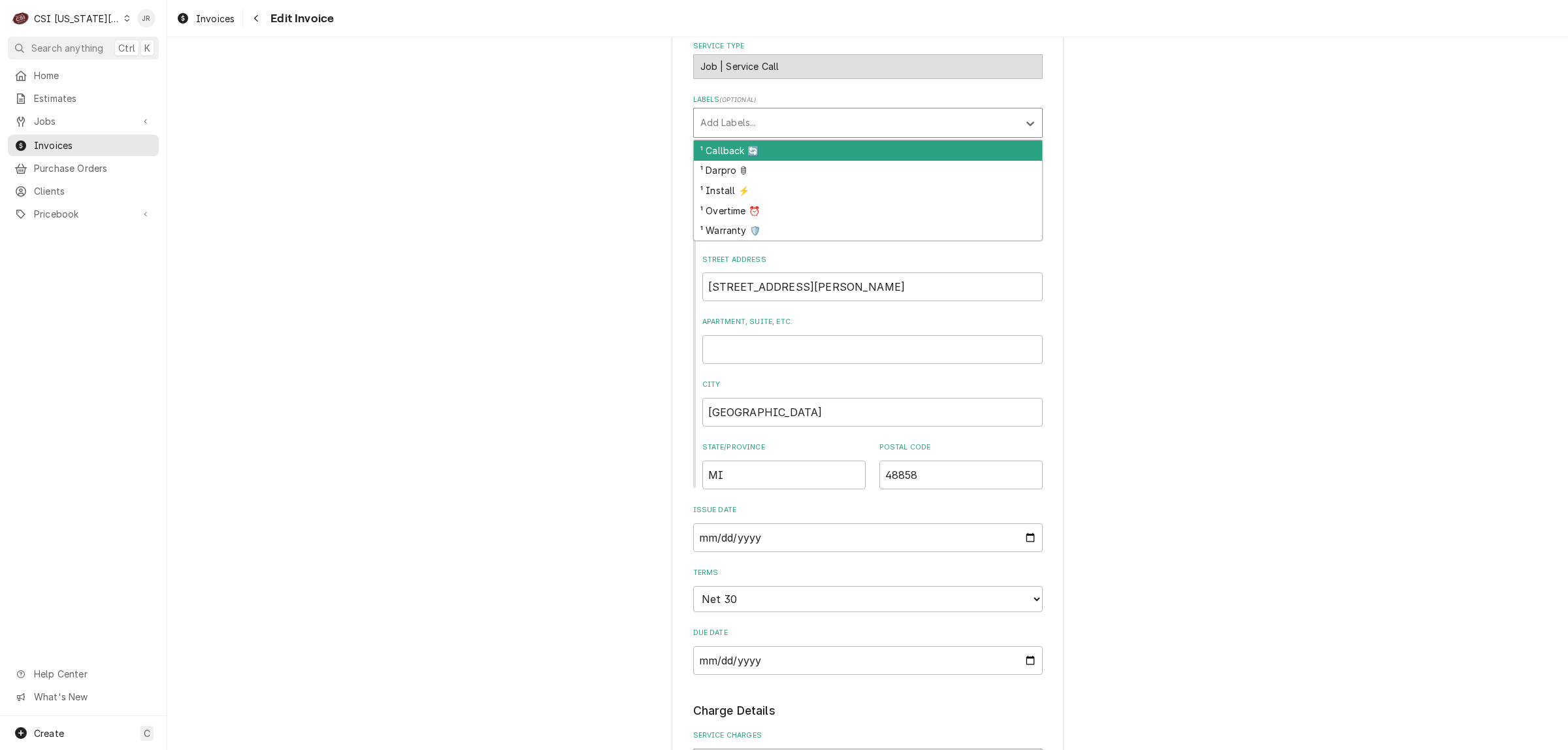
click at [742, 117] on div "Labels" at bounding box center [856, 123] width 312 height 23
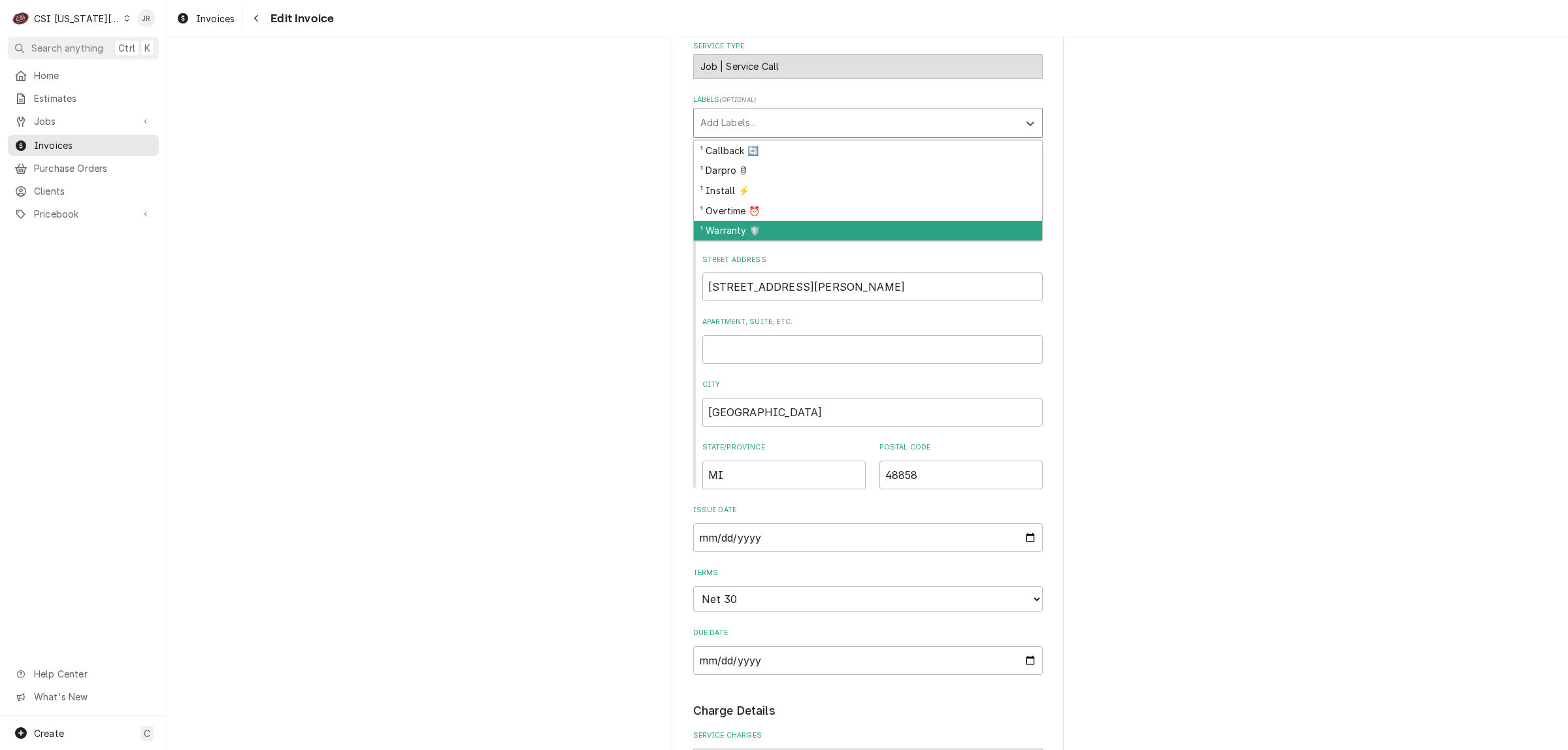
click at [717, 221] on div "¹ Warranty 🛡️" at bounding box center [868, 231] width 348 height 20
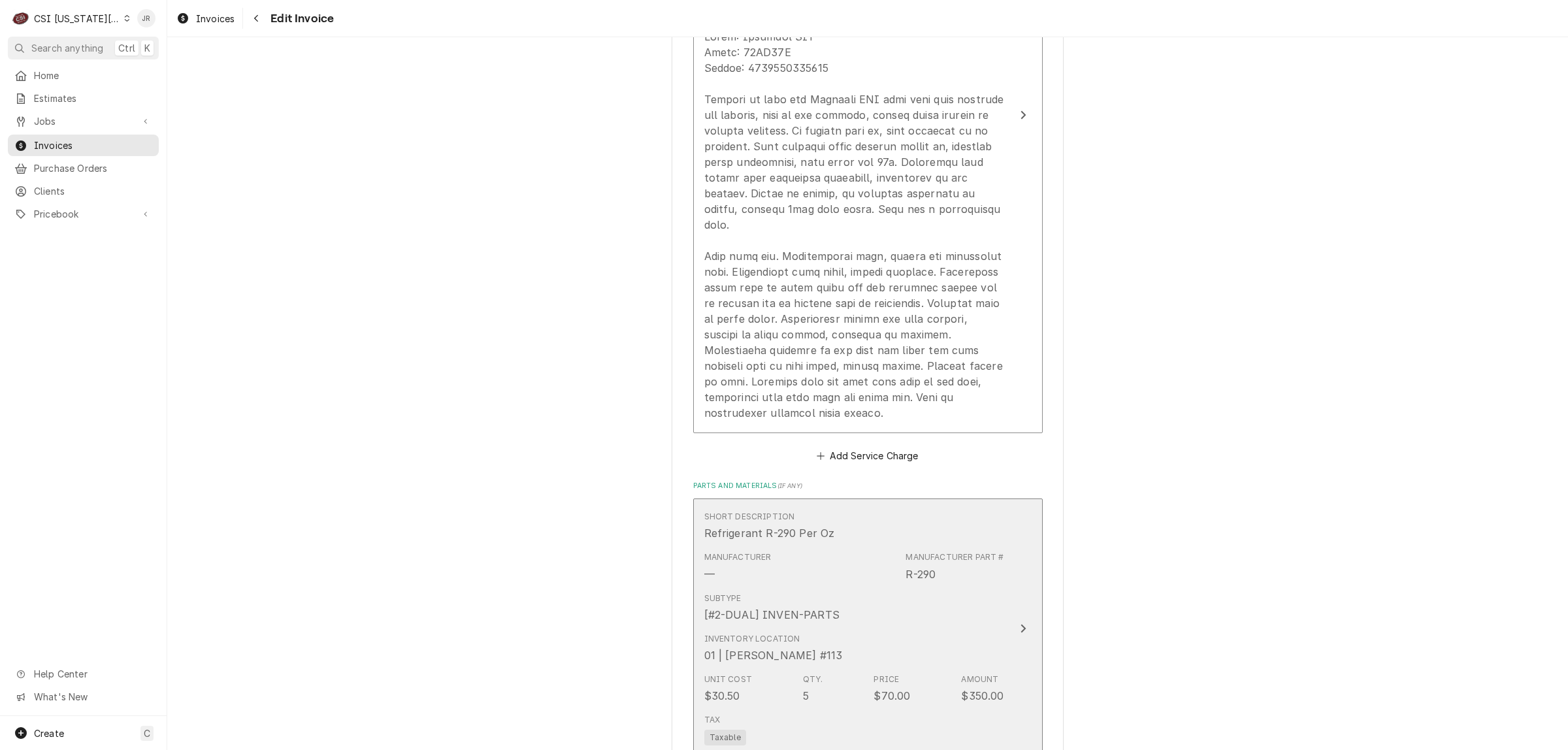
scroll to position [2369, 0]
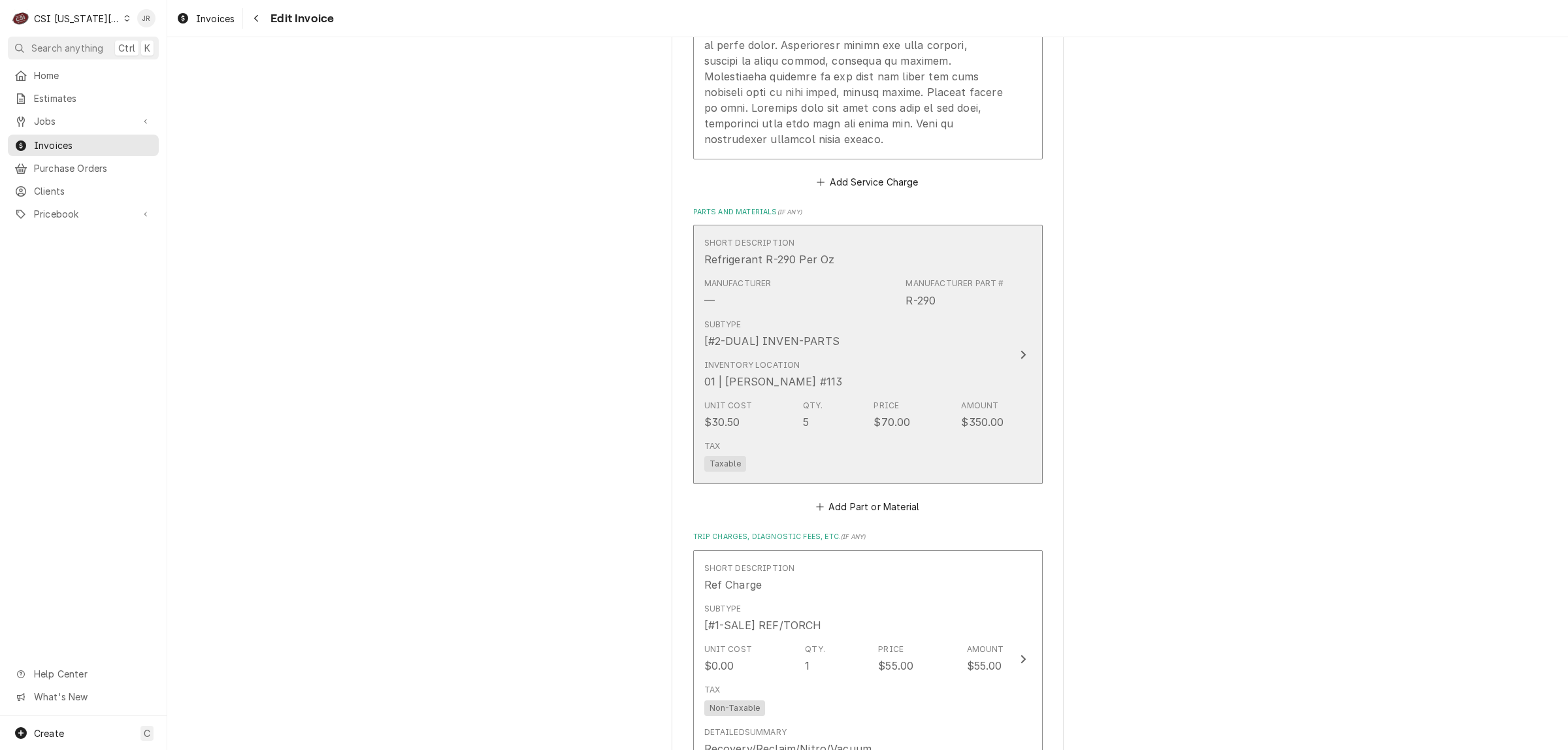
click at [868, 354] on div "Inventory Location 01 | JOSHUA MARSHALL #113" at bounding box center [854, 374] width 300 height 40
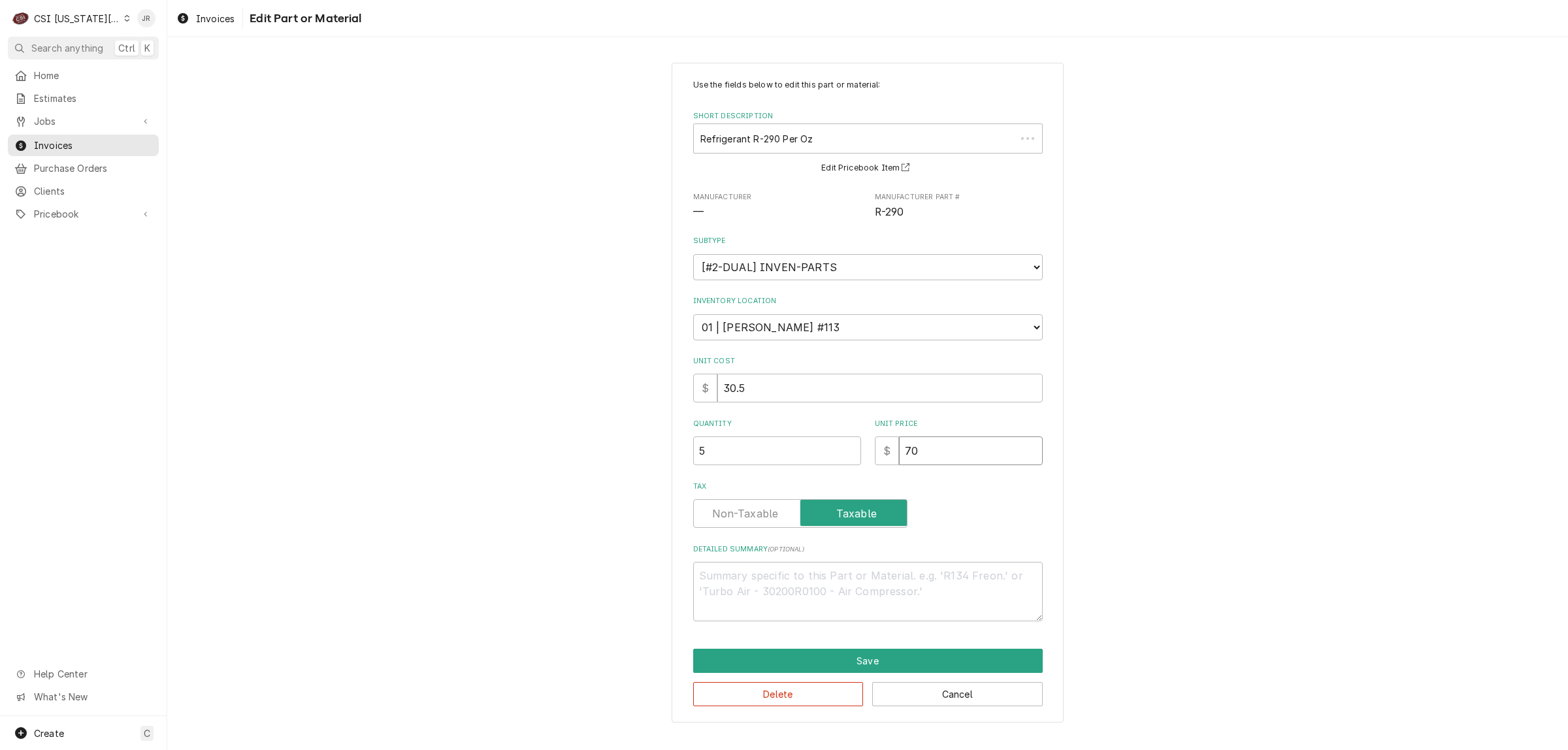
drag, startPoint x: 926, startPoint y: 448, endPoint x: 733, endPoint y: 415, distance: 195.8
click at [733, 419] on div "Quantity 5 Unit Price $ 70" at bounding box center [868, 442] width 350 height 46
type textarea "x"
type input "1"
type textarea "x"
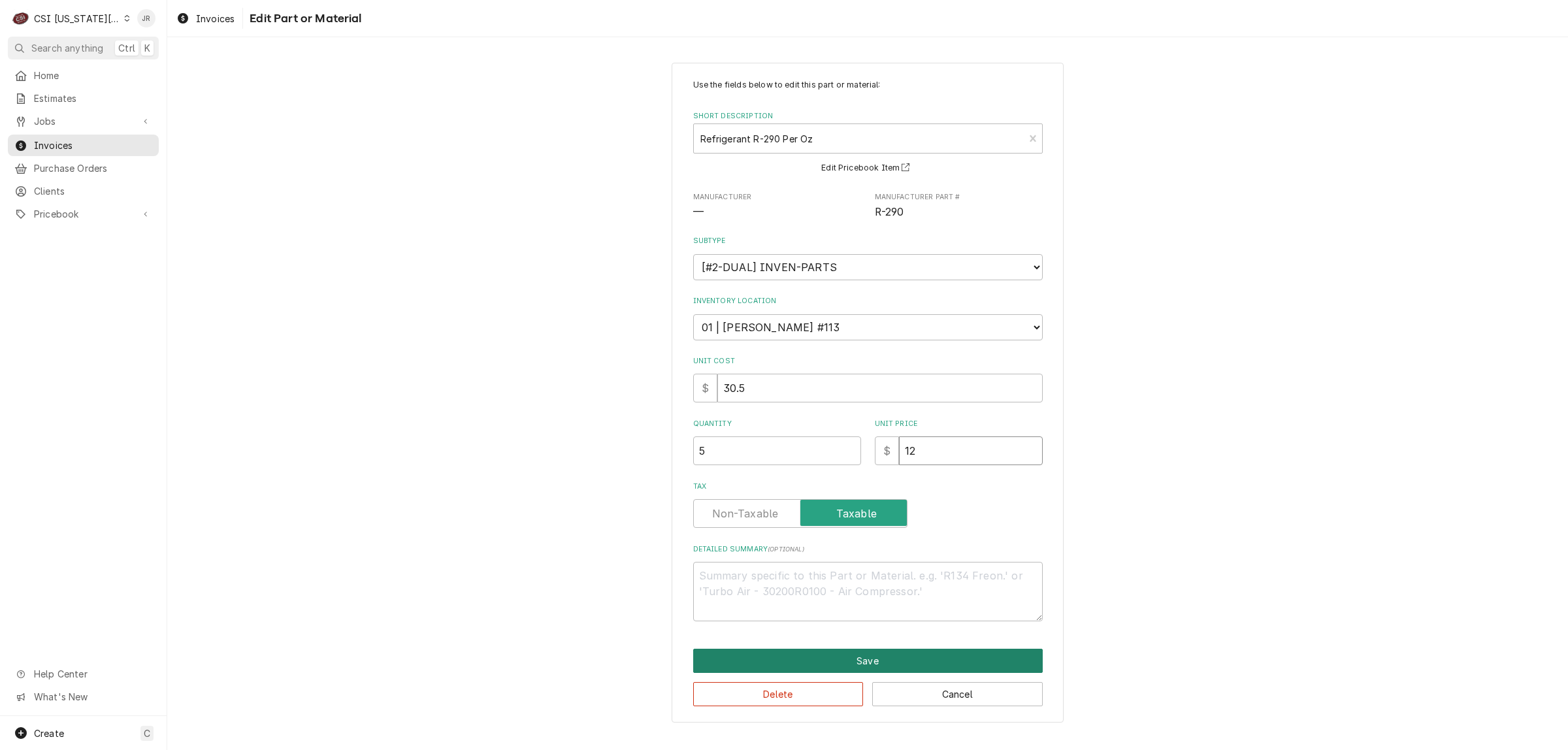
type input "12"
click at [824, 652] on button "Save" at bounding box center [868, 661] width 350 height 24
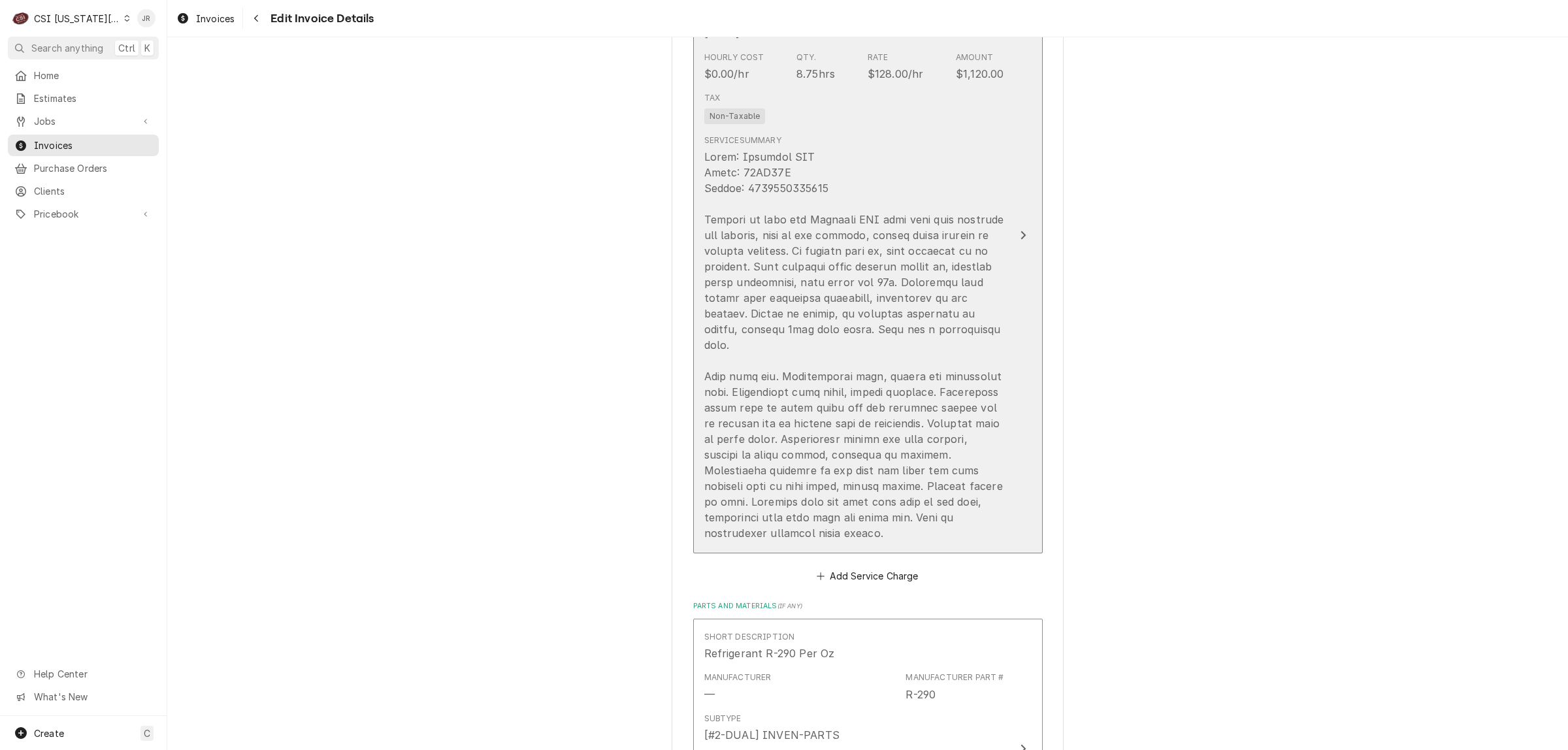
scroll to position [1985, 0]
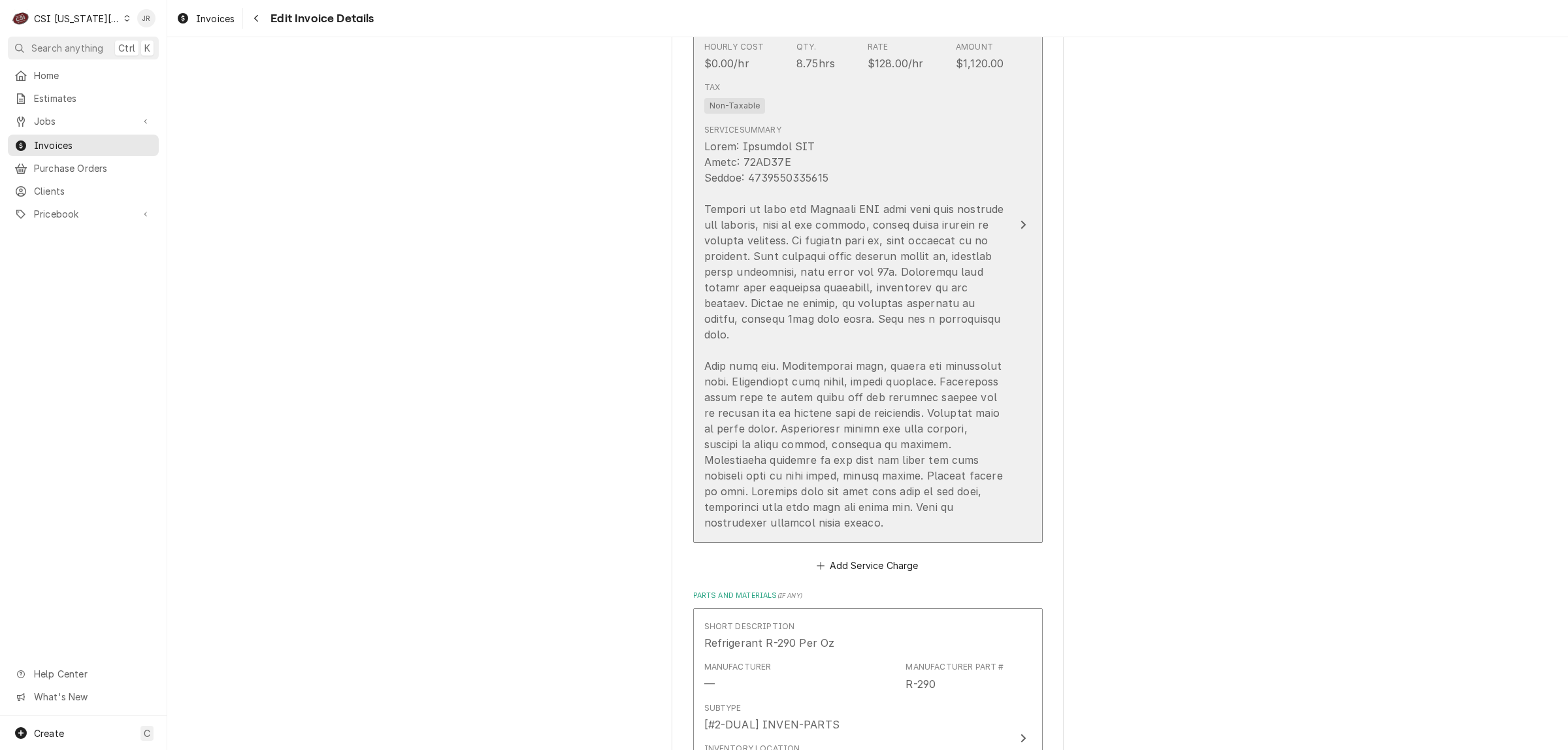
click at [939, 485] on div "Update Line Item" at bounding box center [854, 334] width 300 height 392
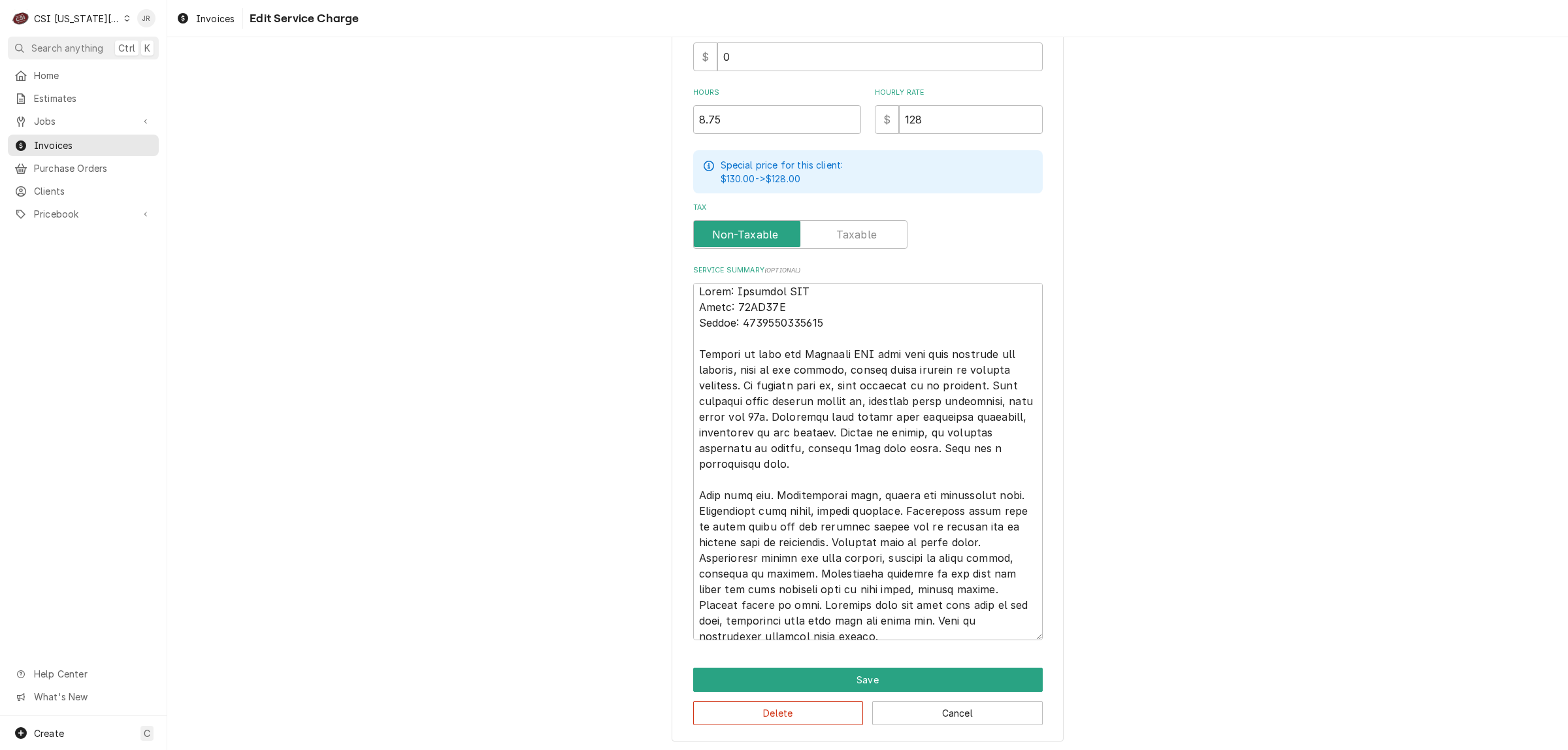
scroll to position [15, 0]
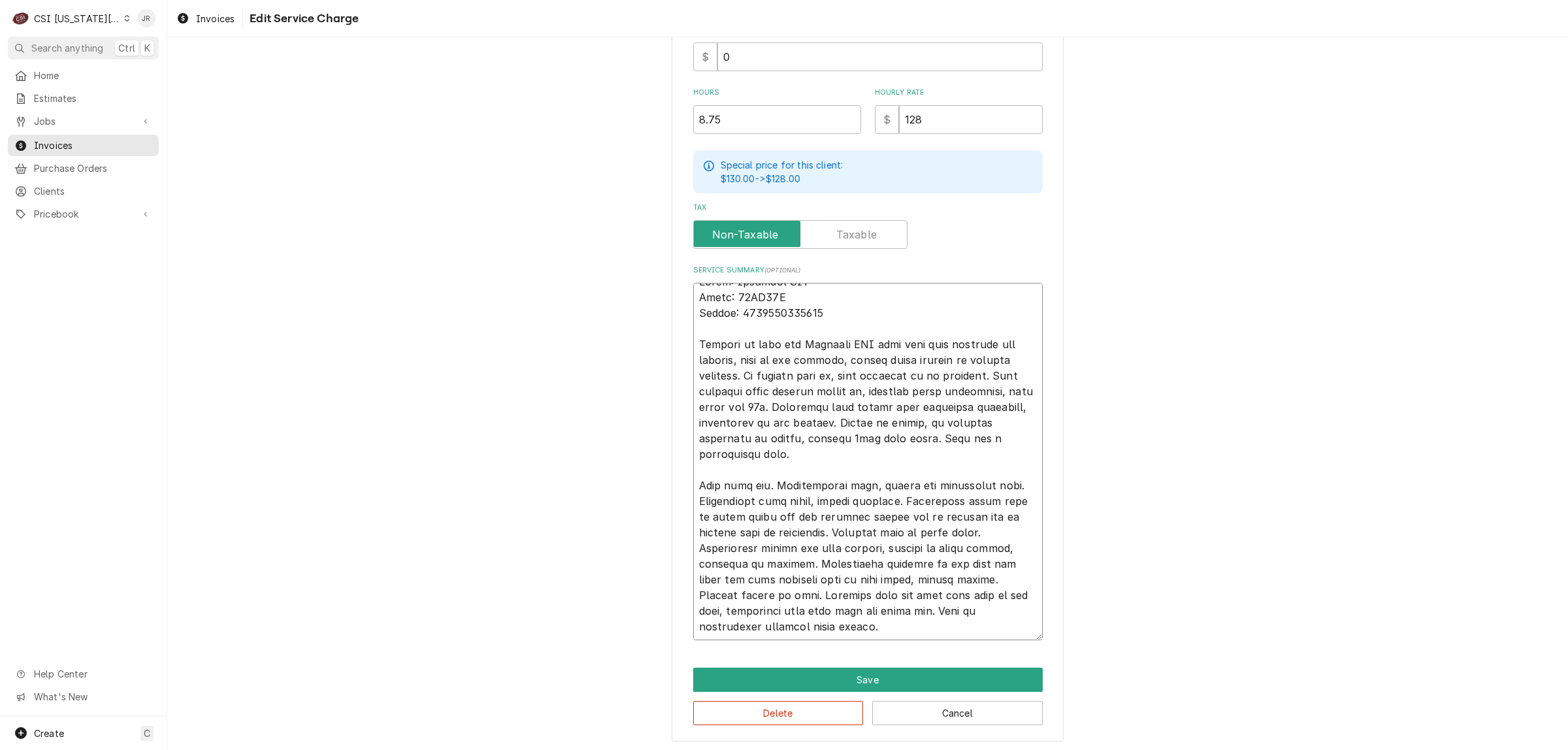
drag, startPoint x: 725, startPoint y: 590, endPoint x: 1029, endPoint y: 619, distance: 305.4
click at [1029, 619] on textarea "Service Summary ( optional )" at bounding box center [868, 461] width 350 height 357
type textarea "x"
type textarea "Brand: Delfield RIC Model: 18SC39P Serial: 2502820101955 Arrived on site for De…"
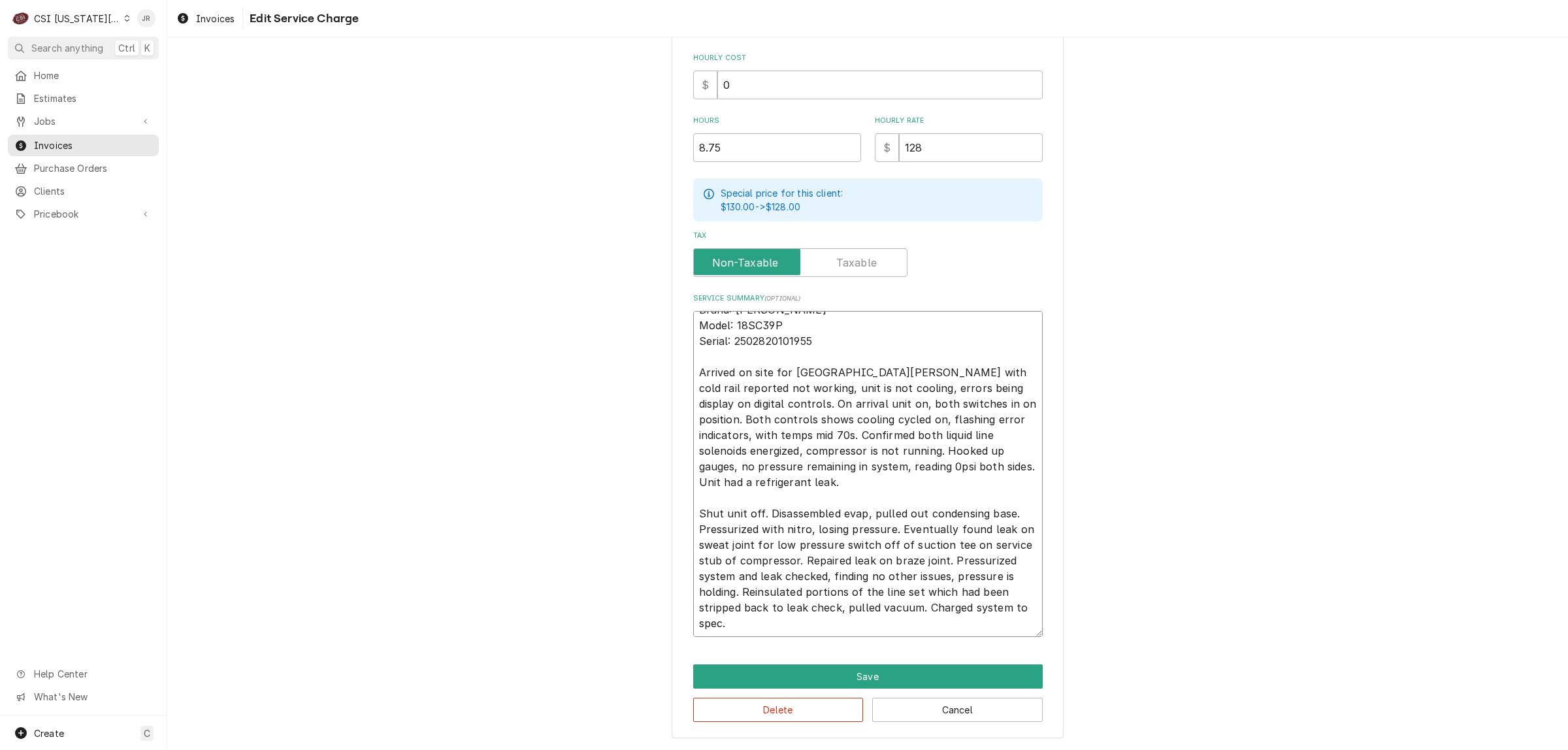
scroll to position [366, 0]
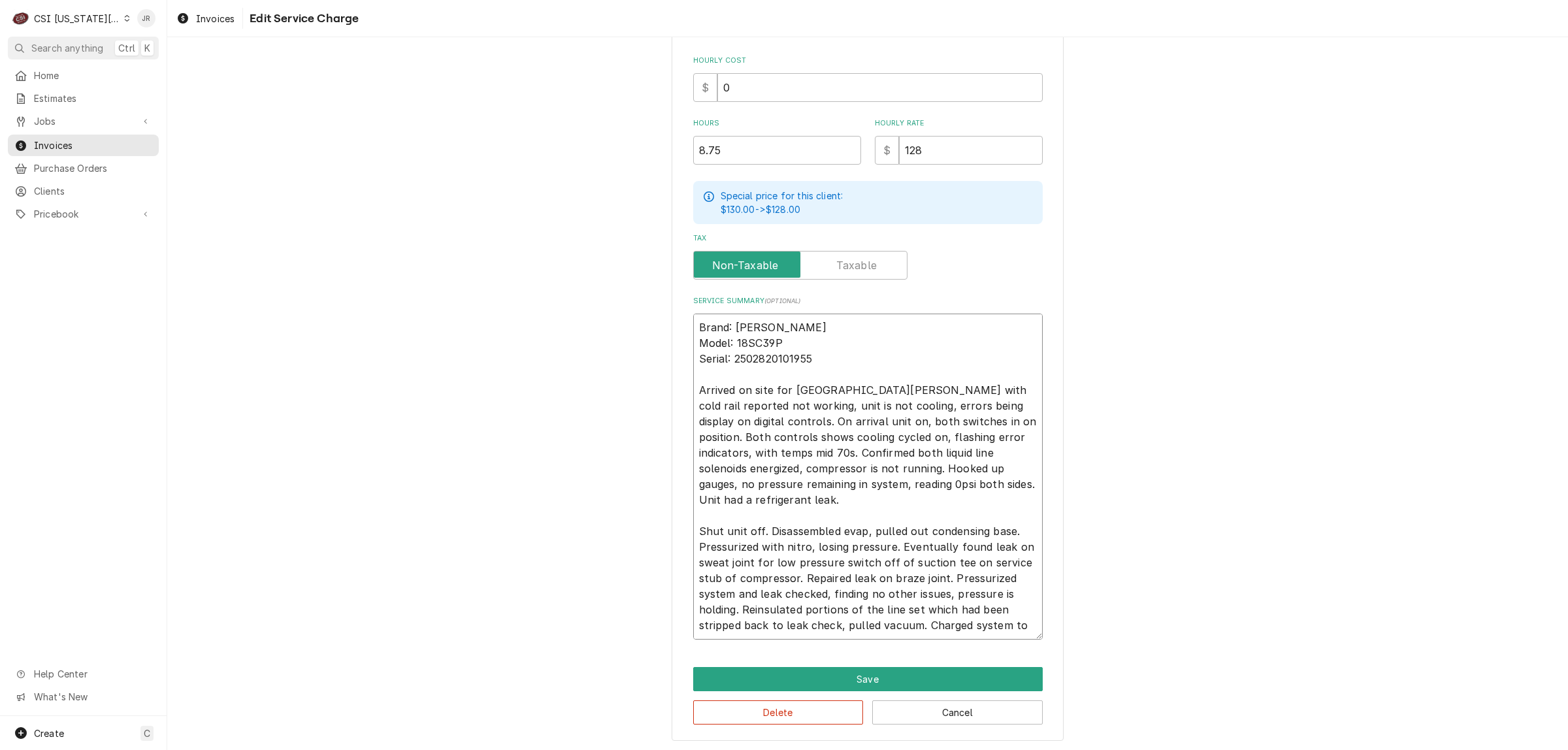
type textarea "x"
type textarea "Brand: Delfield RIC Model: 18SC39P Serial: 2502820101955 Arrived on site for De…"
type textarea "x"
type textarea "Brand: Delfield RIC Model: 18SC39P Serial: 2502820101955 Arrived on site for De…"
type textarea "x"
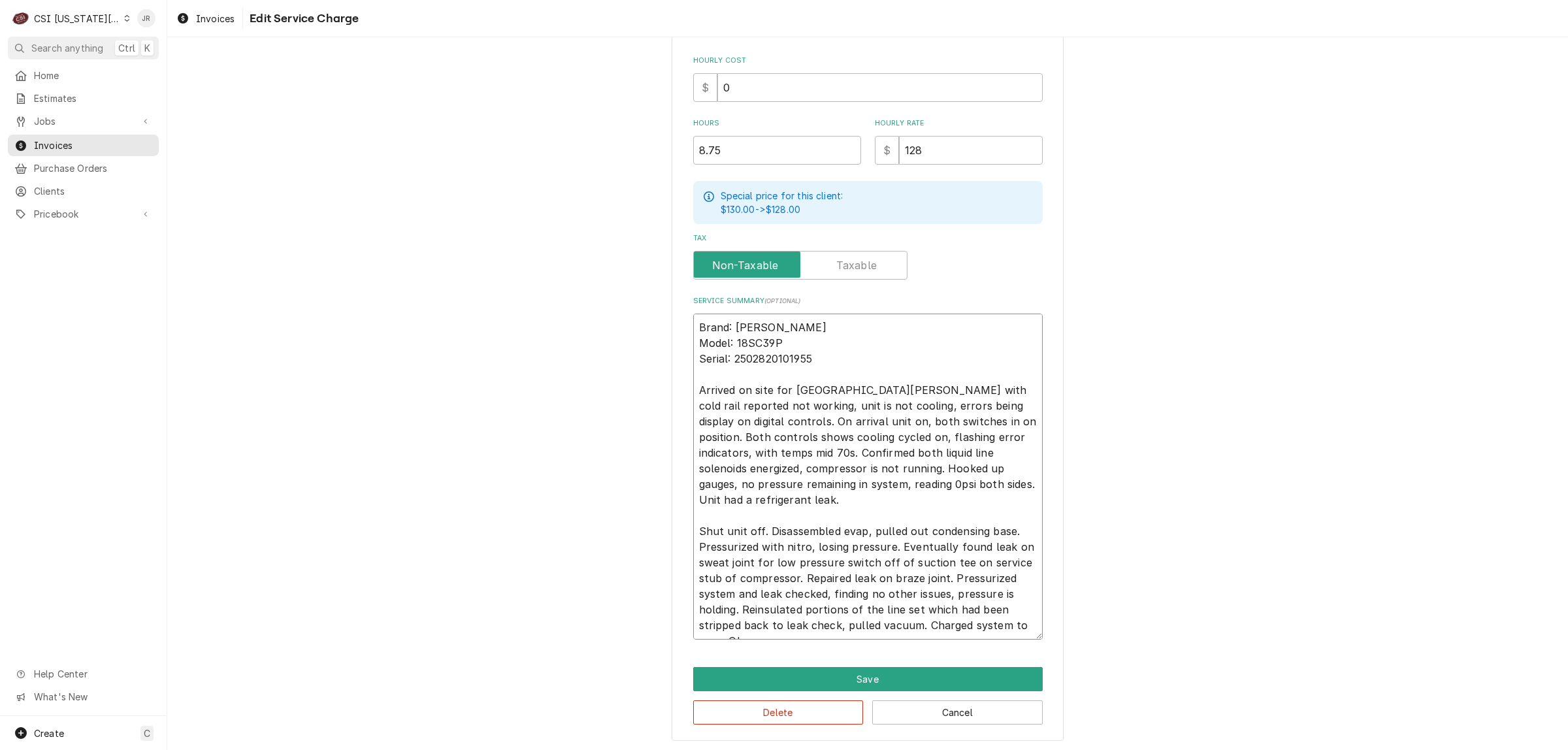
type textarea "Brand: Delfield RIC Model: 18SC39P Serial: 2502820101955 Arrived on site for De…"
type textarea "x"
type textarea "Brand: Delfield RIC Model: 18SC39P Serial: 2502820101955 Arrived on site for De…"
type textarea "x"
type textarea "Brand: Delfield RIC Model: 18SC39P Serial: 2502820101955 Arrived on site for De…"
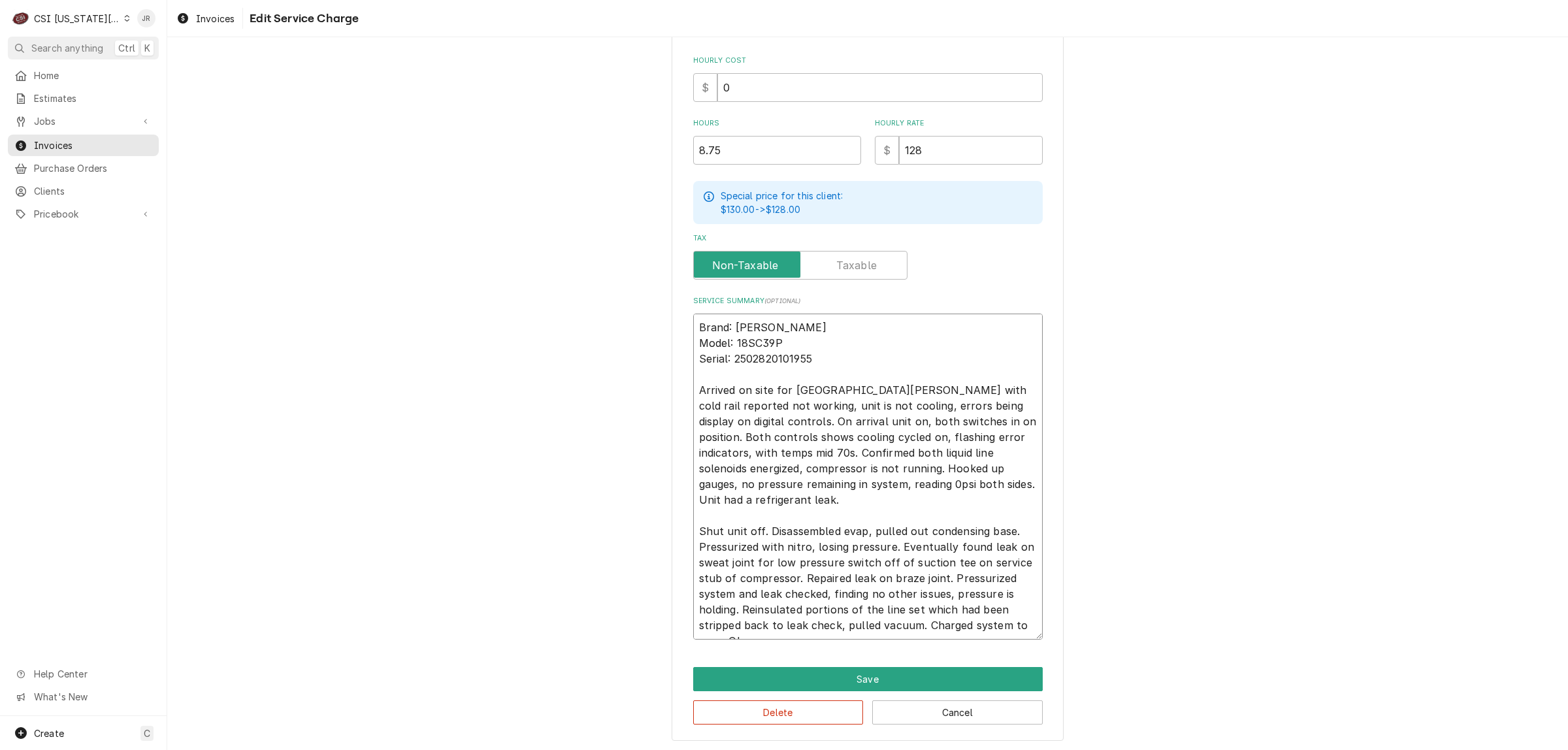
type textarea "x"
type textarea "Brand: Delfield RIC Model: 18SC39P Serial: 2502820101955 Arrived on site for De…"
type textarea "x"
type textarea "Brand: Delfield RIC Model: 18SC39P Serial: 2502820101955 Arrived on site for De…"
type textarea "x"
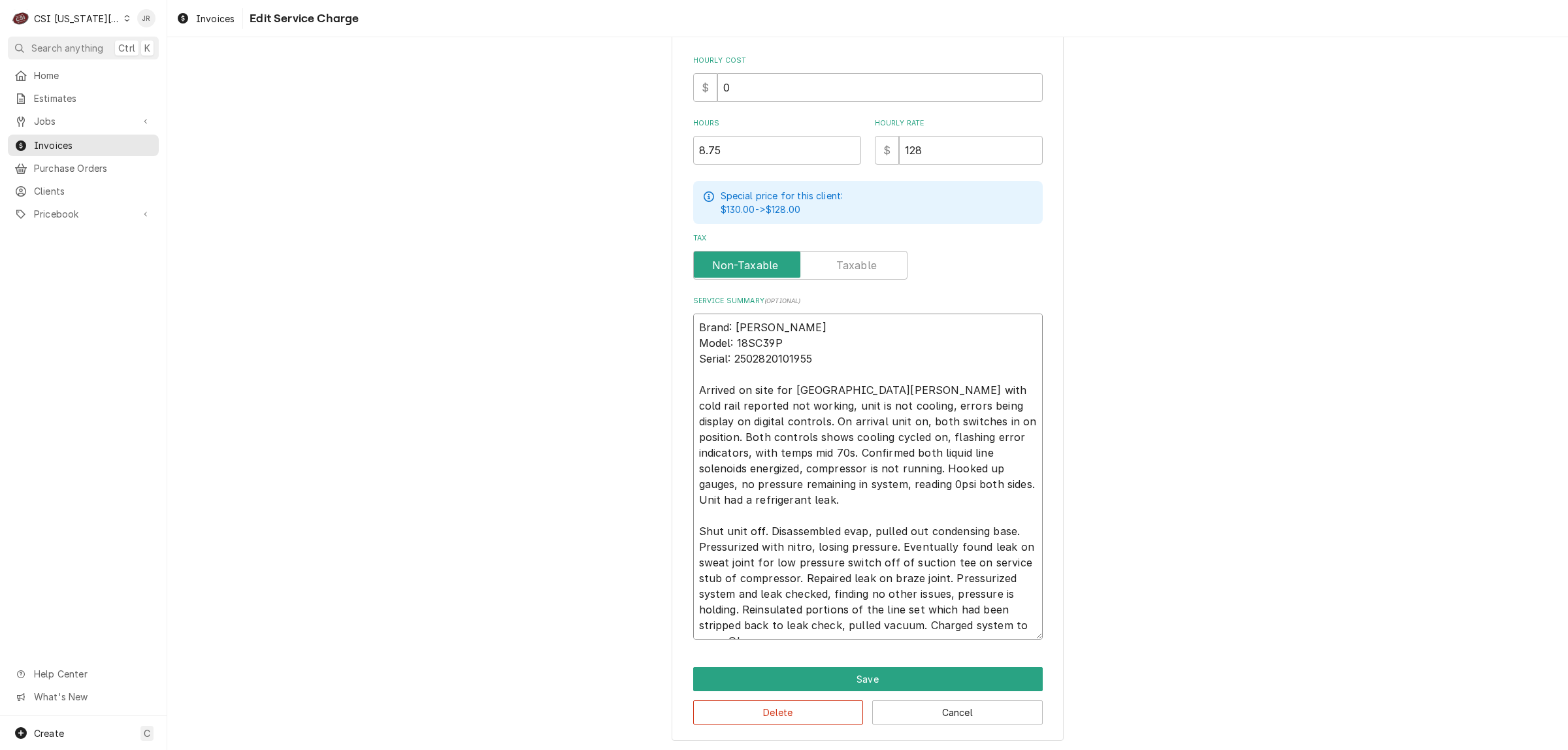
type textarea "Brand: Delfield RIC Model: 18SC39P Serial: 2502820101955 Arrived on site for De…"
type textarea "x"
type textarea "Brand: Delfield RIC Model: 18SC39P Serial: 2502820101955 Arrived on site for De…"
type textarea "x"
type textarea "Brand: Delfield RIC Model: 18SC39P Serial: 2502820101955 Arrived on site for De…"
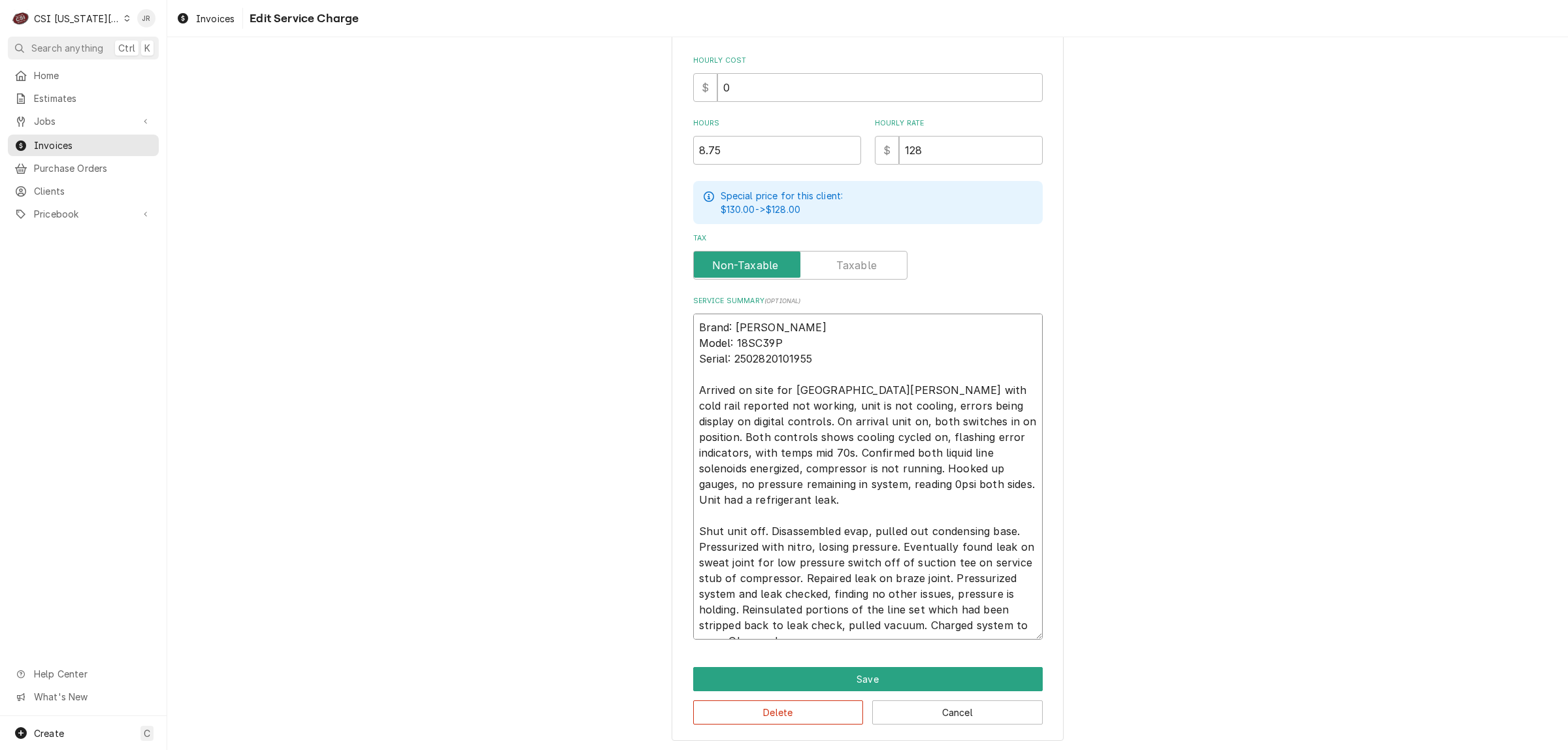
type textarea "x"
type textarea "Brand: Delfield RIC Model: 18SC39P Serial: 2502820101955 Arrived on site for De…"
type textarea "x"
type textarea "Brand: Delfield RIC Model: 18SC39P Serial: 2502820101955 Arrived on site for De…"
type textarea "x"
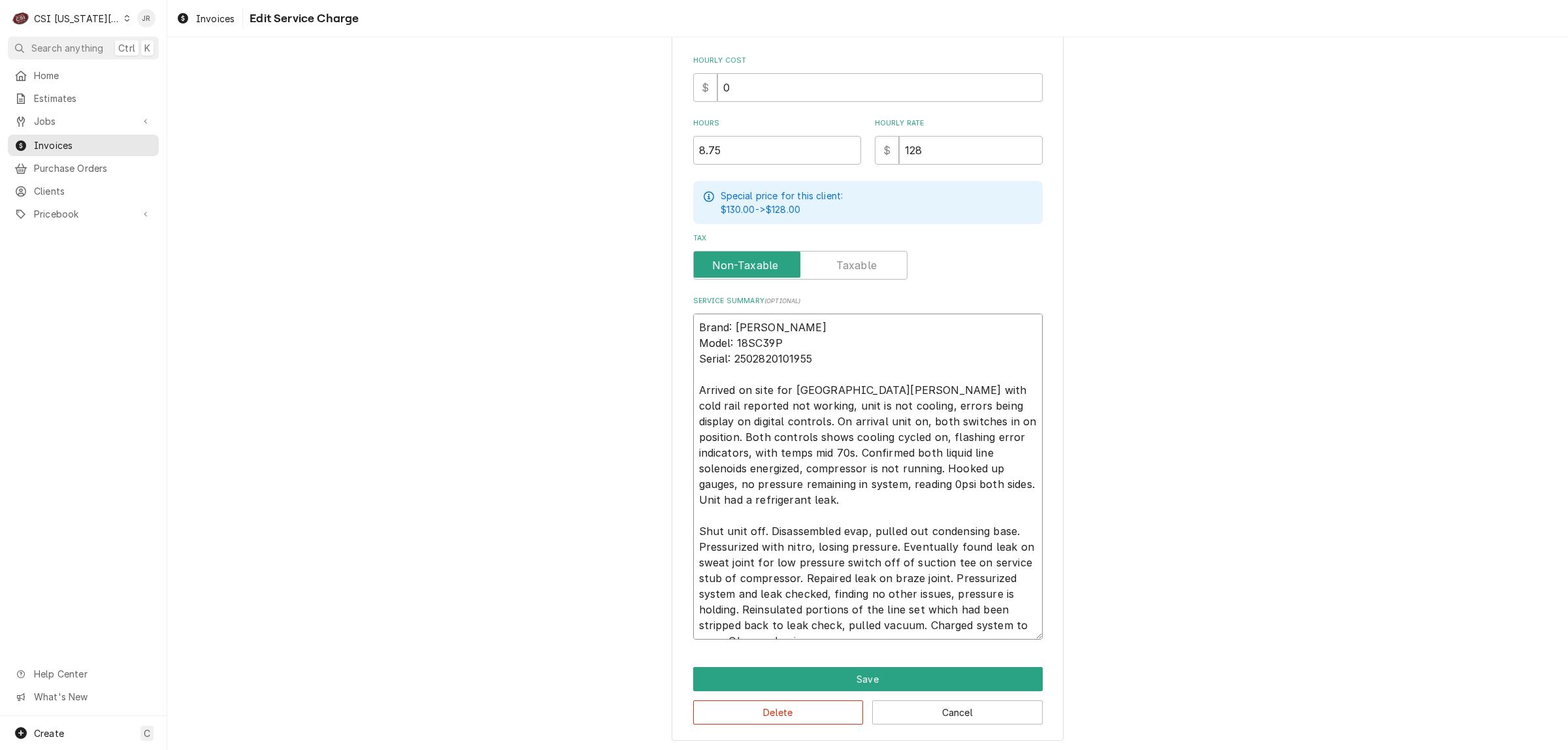
type textarea "Brand: Delfield RIC Model: 18SC39P Serial: 2502820101955 Arrived on site for De…"
type textarea "x"
type textarea "Brand: Delfield RIC Model: 18SC39P Serial: 2502820101955 Arrived on site for De…"
type textarea "x"
type textarea "Brand: Delfield RIC Model: 18SC39P Serial: 2502820101955 Arrived on site for De…"
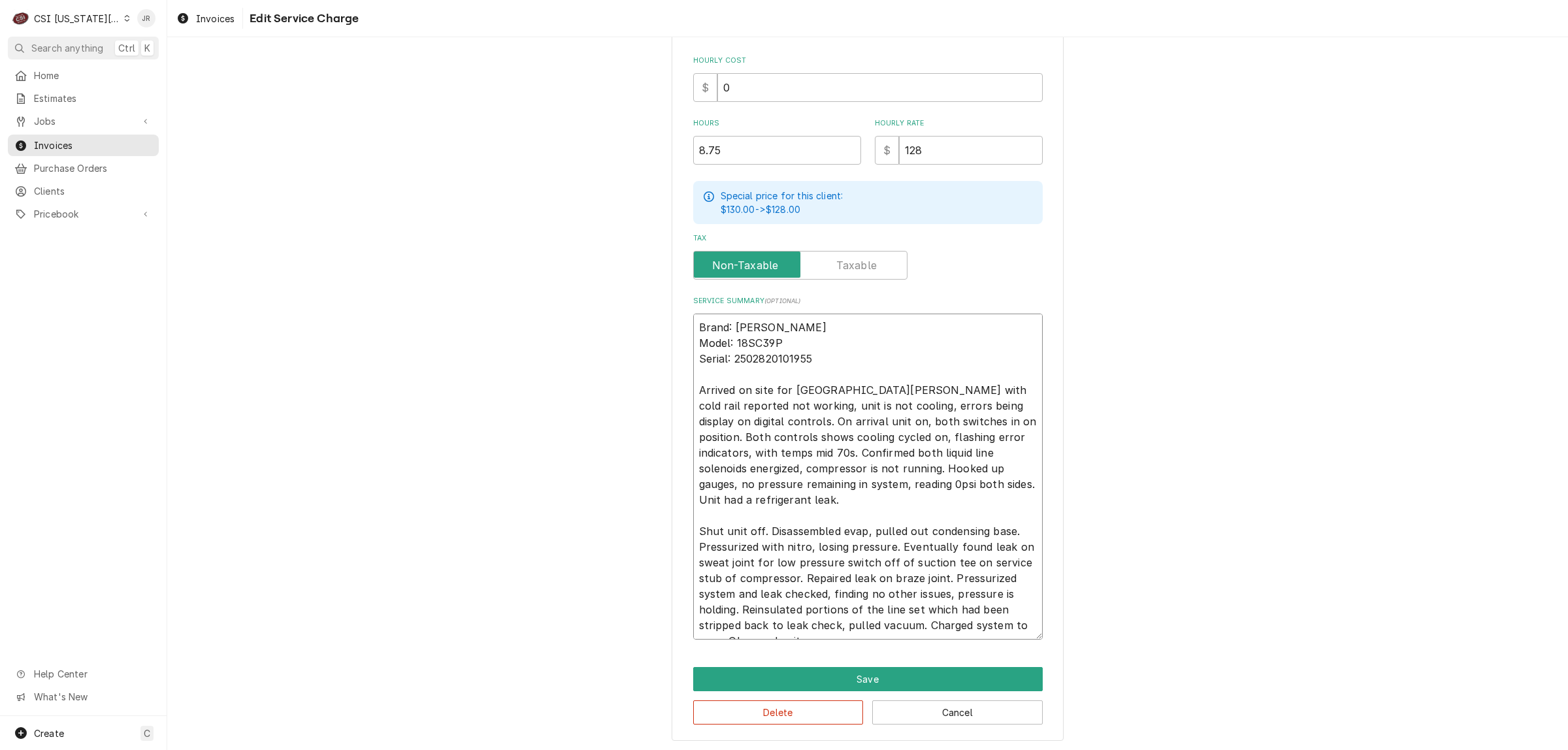
type textarea "x"
type textarea "Brand: Delfield RIC Model: 18SC39P Serial: 2502820101955 Arrived on site for De…"
type textarea "x"
type textarea "Brand: Delfield RIC Model: 18SC39P Serial: 2502820101955 Arrived on site for De…"
type textarea "x"
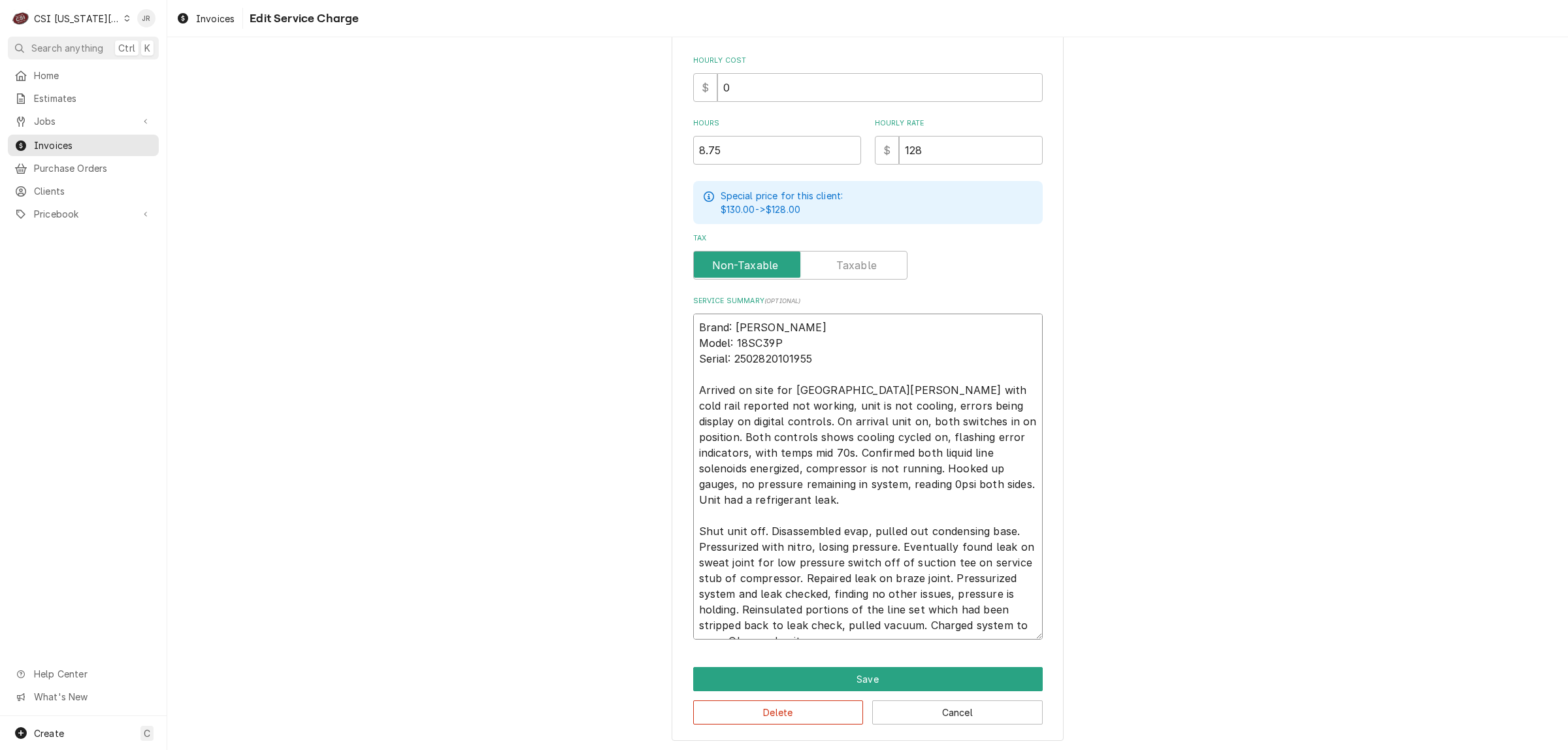
type textarea "Brand: Delfield RIC Model: 18SC39P Serial: 2502820101955 Arrived on site for De…"
type textarea "x"
type textarea "Brand: Delfield RIC Model: 18SC39P Serial: 2502820101955 Arrived on site for De…"
type textarea "x"
type textarea "Brand: Delfield RIC Model: 18SC39P Serial: 2502820101955 Arrived on site for De…"
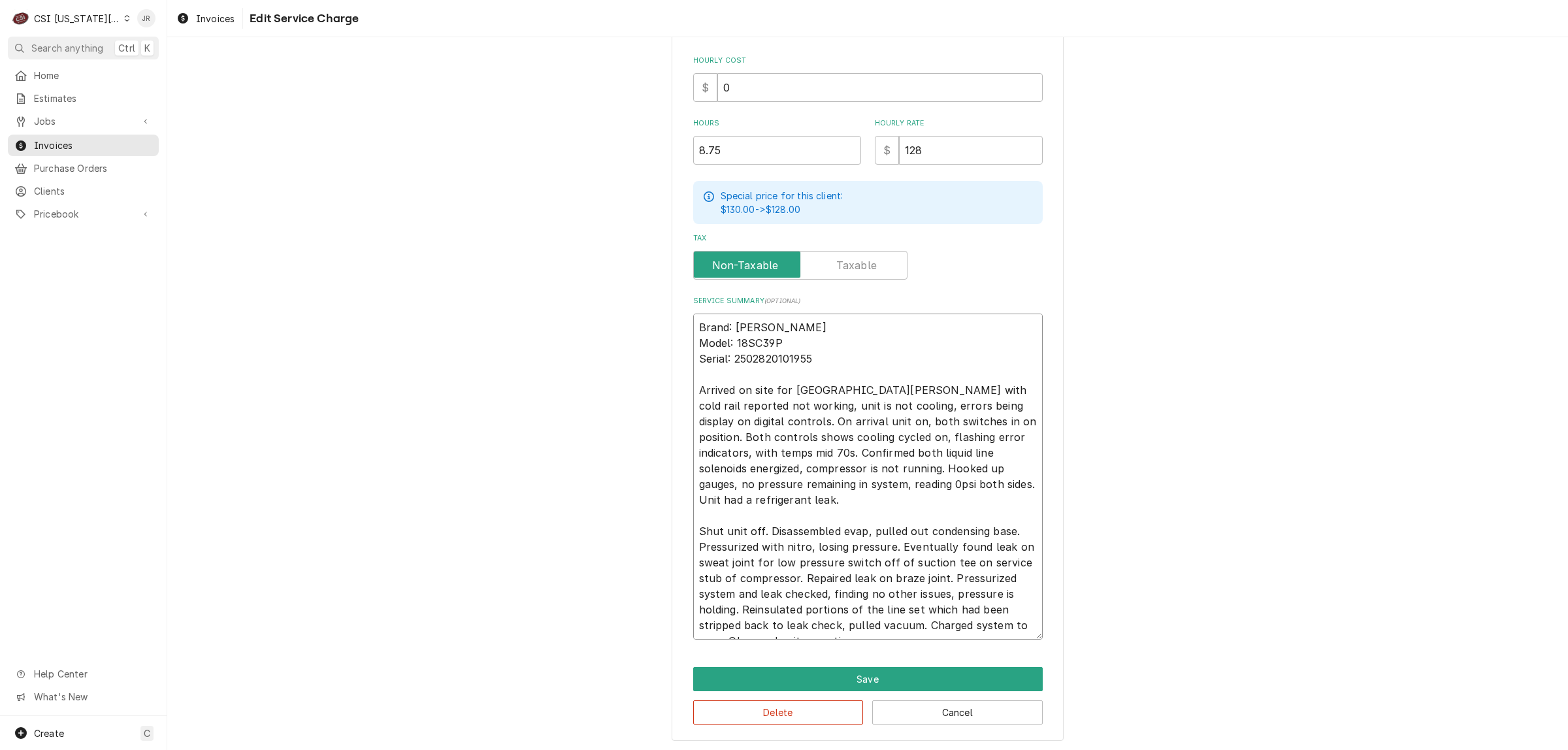
type textarea "x"
type textarea "Brand: Delfield RIC Model: 18SC39P Serial: 2502820101955 Arrived on site for De…"
type textarea "x"
type textarea "Brand: Delfield RIC Model: 18SC39P Serial: 2502820101955 Arrived on site for De…"
type textarea "x"
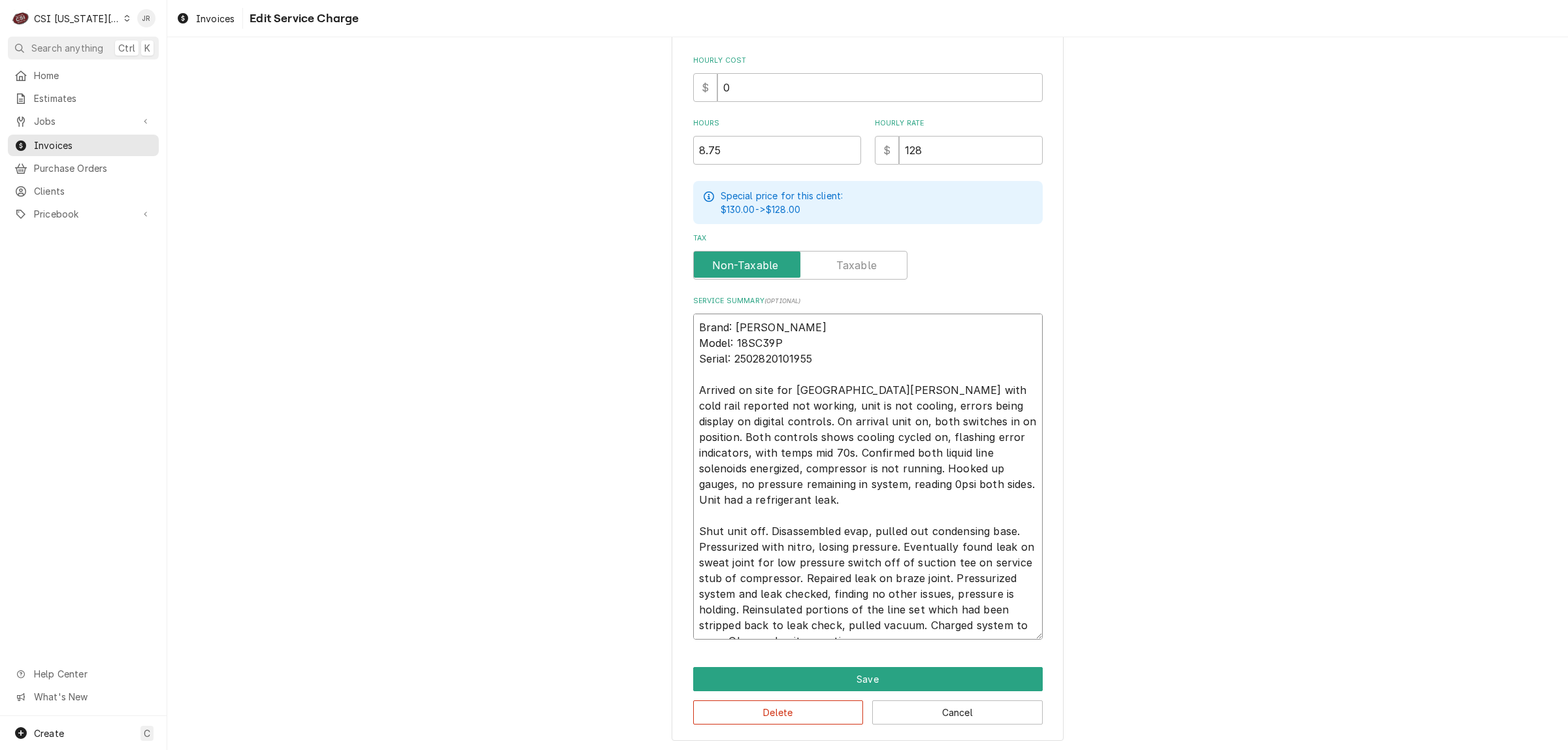
type textarea "Brand: Delfield RIC Model: 18SC39P Serial: 2502820101955 Arrived on site for De…"
type textarea "x"
type textarea "Brand: Delfield RIC Model: 18SC39P Serial: 2502820101955 Arrived on site for De…"
type textarea "x"
type textarea "Brand: Delfield RIC Model: 18SC39P Serial: 2502820101955 Arrived on site for De…"
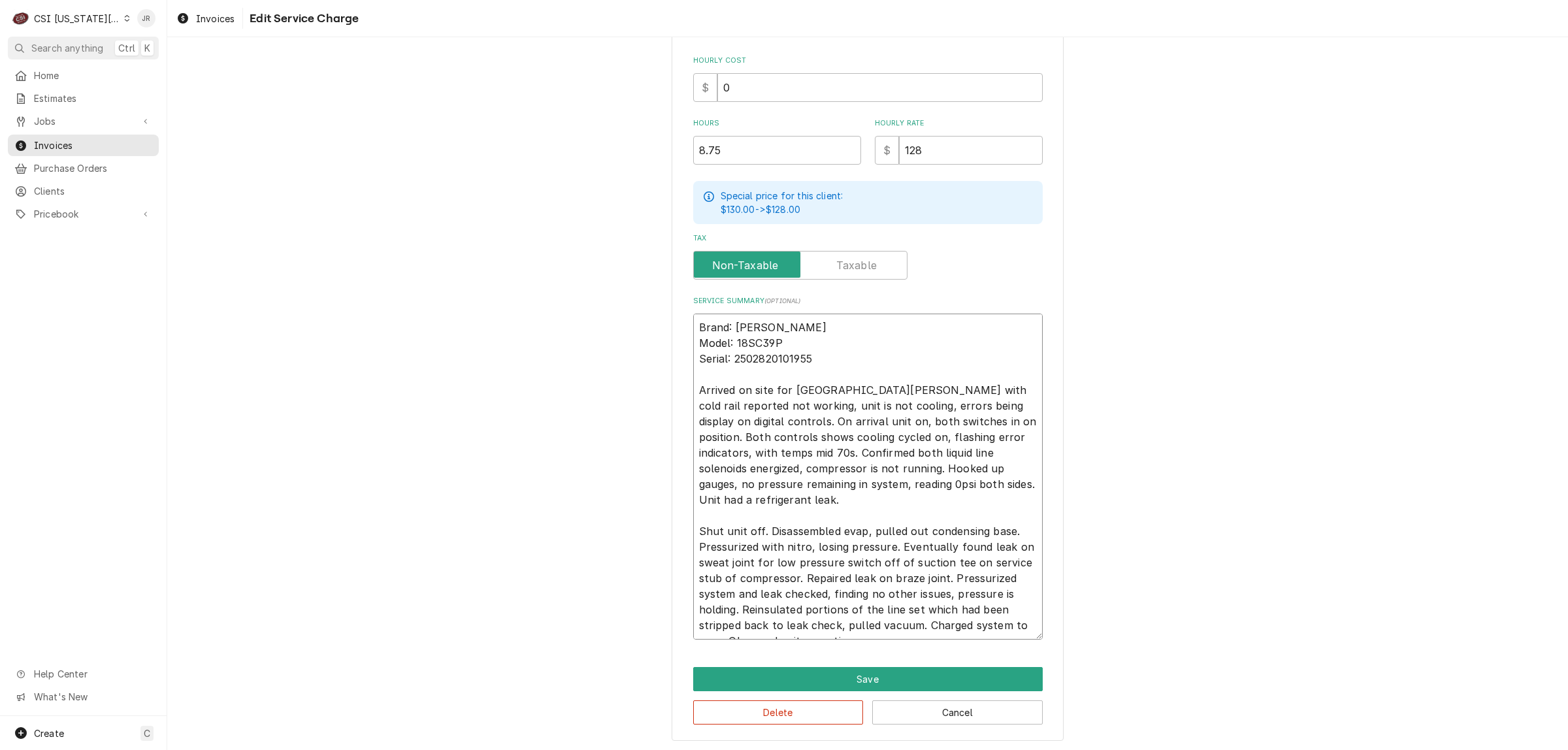
type textarea "x"
type textarea "Brand: Delfield RIC Model: 18SC39P Serial: 2502820101955 Arrived on site for De…"
type textarea "x"
type textarea "Brand: Delfield RIC Model: 18SC39P Serial: 2502820101955 Arrived on site for De…"
type textarea "x"
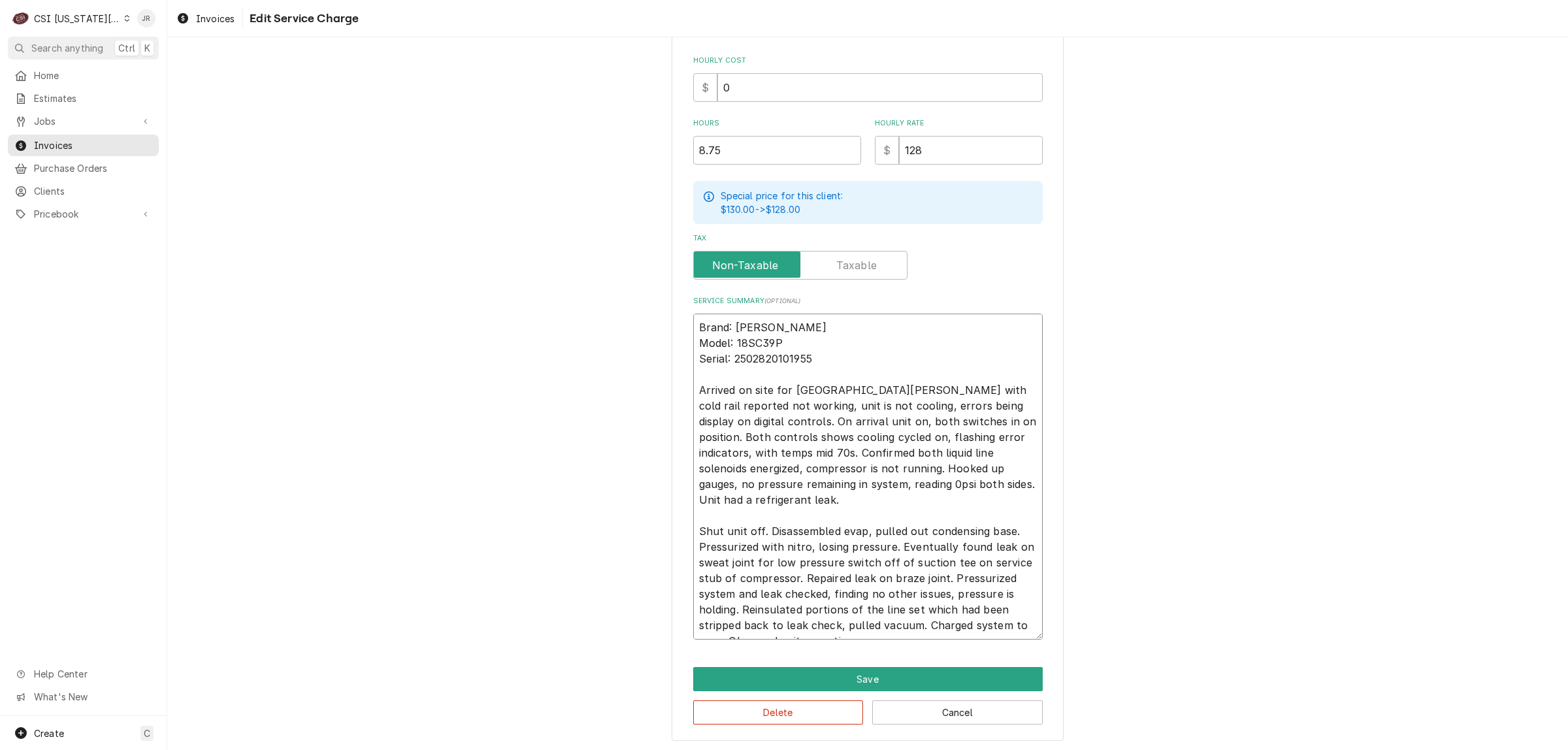
type textarea "Brand: Delfield RIC Model: 18SC39P Serial: 2502820101955 Arrived on site for De…"
type textarea "x"
type textarea "Brand: Delfield RIC Model: 18SC39P Serial: 2502820101955 Arrived on site for De…"
type textarea "x"
type textarea "Brand: Delfield RIC Model: 18SC39P Serial: 2502820101955 Arrived on site for De…"
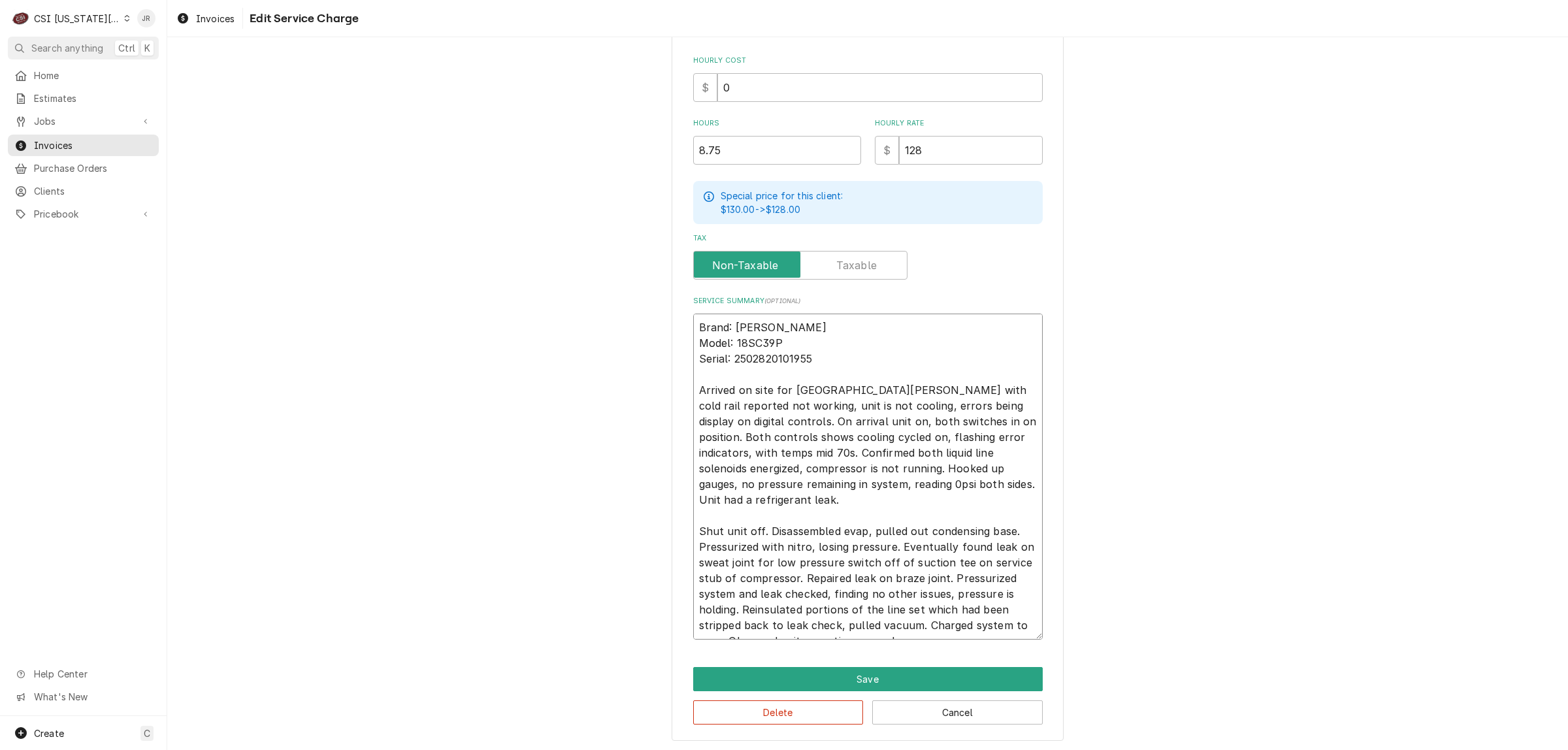
type textarea "x"
type textarea "Brand: Delfield RIC Model: 18SC39P Serial: 2502820101955 Arrived on site for De…"
type textarea "x"
type textarea "Brand: Delfield RIC Model: 18SC39P Serial: 2502820101955 Arrived on site for De…"
type textarea "x"
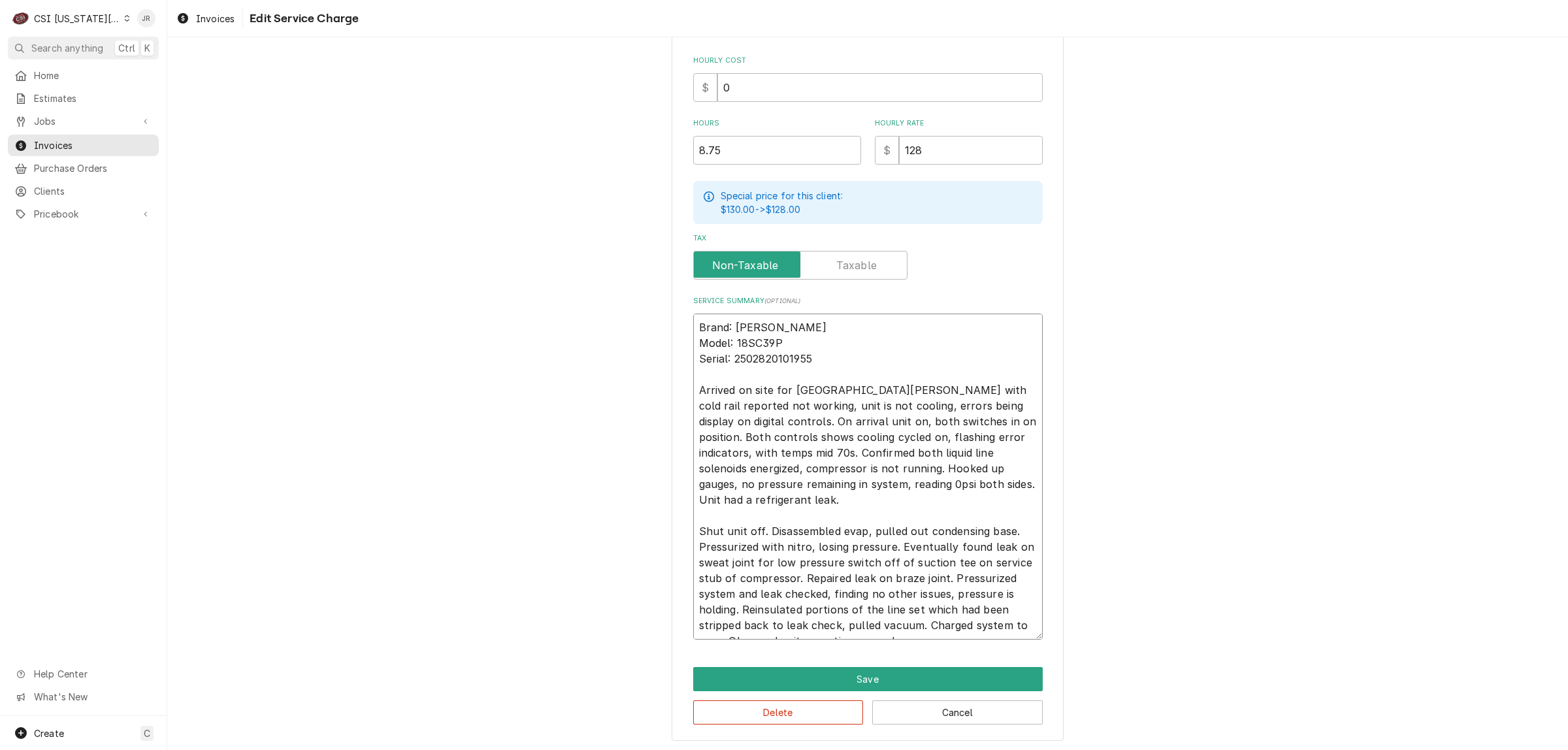
type textarea "Brand: Delfield RIC Model: 18SC39P Serial: 2502820101955 Arrived on site for De…"
type textarea "x"
type textarea "Brand: Delfield RIC Model: 18SC39P Serial: 2502820101955 Arrived on site for De…"
type textarea "x"
type textarea "Brand: Delfield RIC Model: 18SC39P Serial: 2502820101955 Arrived on site for De…"
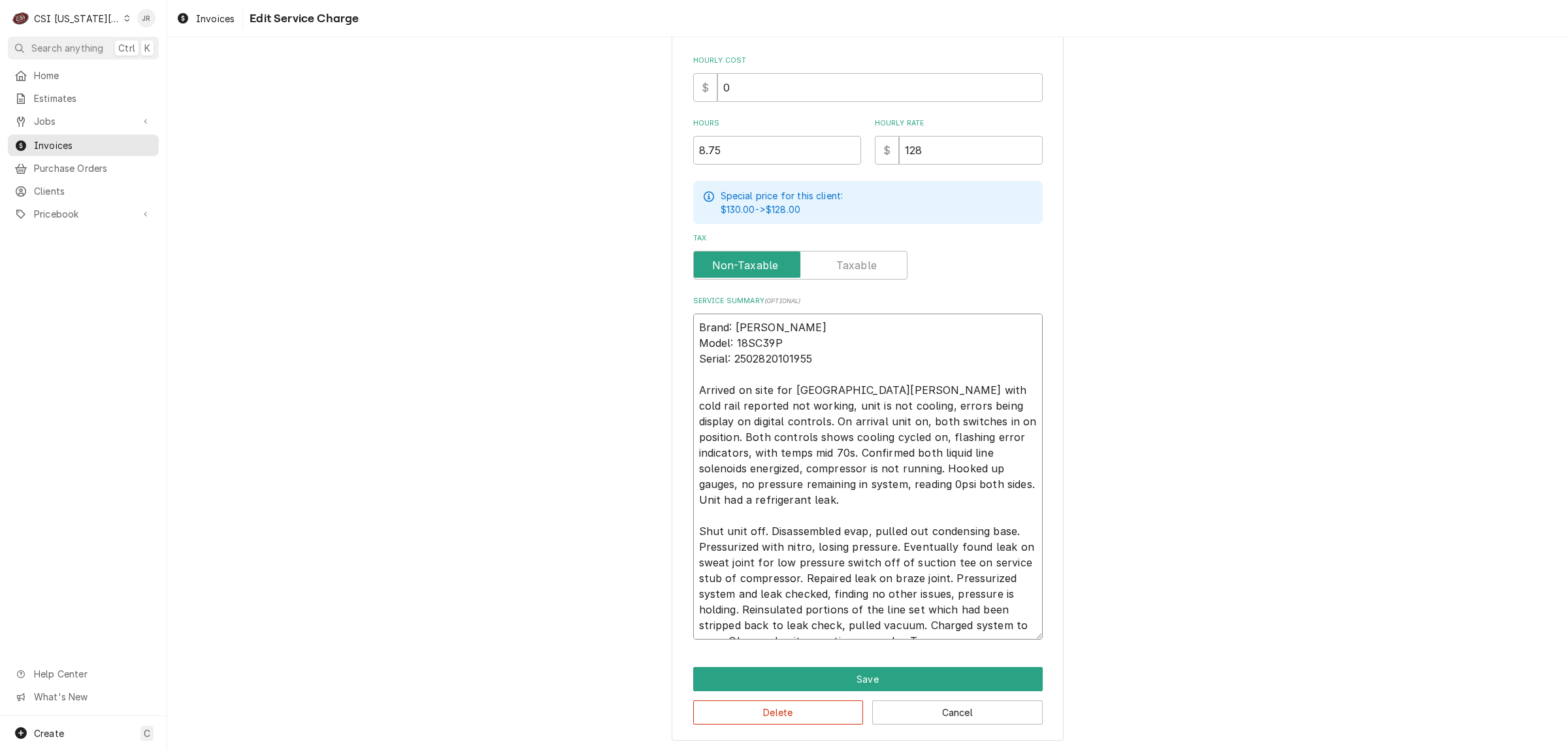
type textarea "x"
type textarea "Brand: Delfield RIC Model: 18SC39P Serial: 2502820101955 Arrived on site for De…"
type textarea "x"
type textarea "Brand: Delfield RIC Model: 18SC39P Serial: 2502820101955 Arrived on site for De…"
type textarea "x"
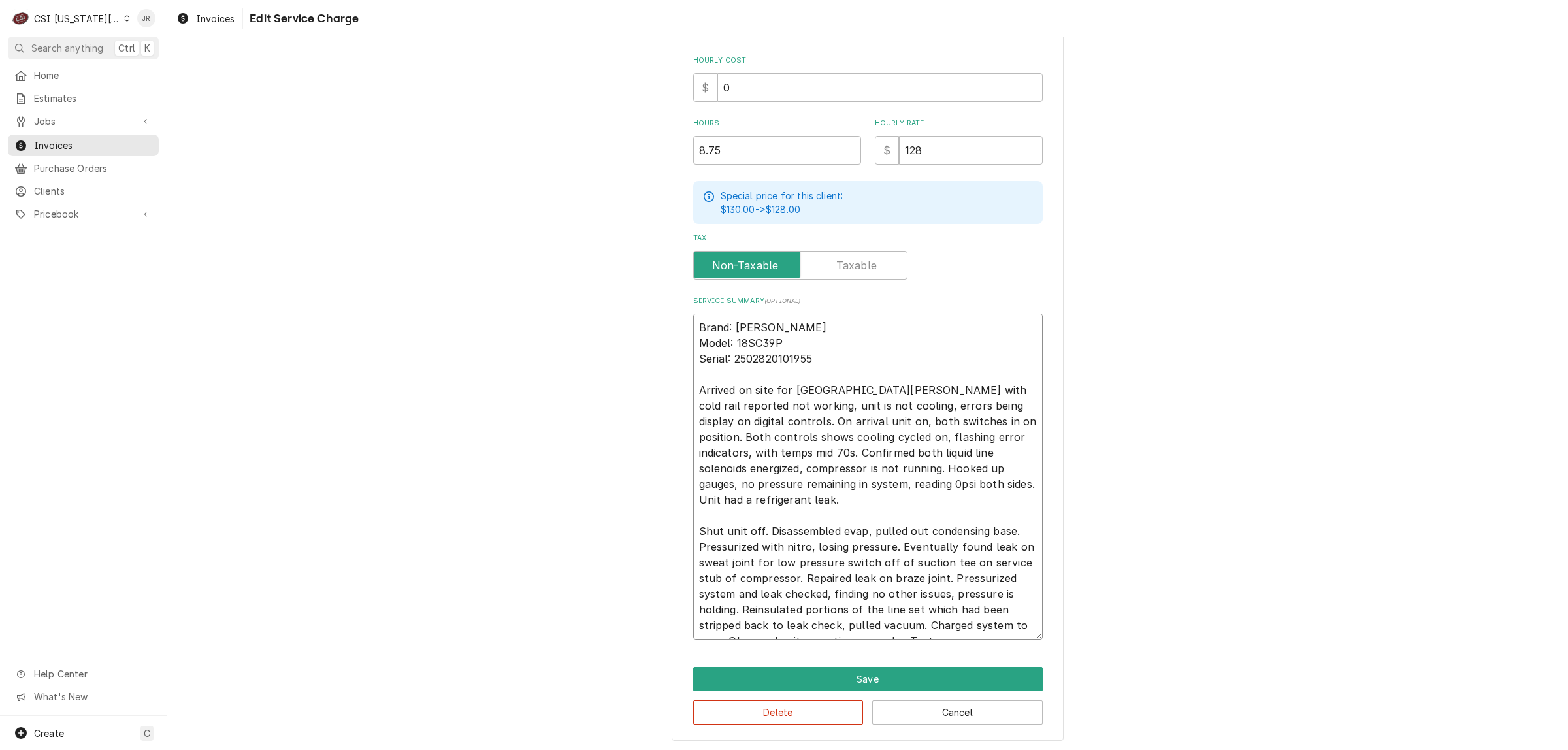
type textarea "Brand: Delfield RIC Model: 18SC39P Serial: 2502820101955 Arrived on site for De…"
type textarea "x"
type textarea "Brand: Delfield RIC Model: 18SC39P Serial: 2502820101955 Arrived on site for De…"
type textarea "x"
type textarea "Brand: Delfield RIC Model: 18SC39P Serial: 2502820101955 Arrived on site for De…"
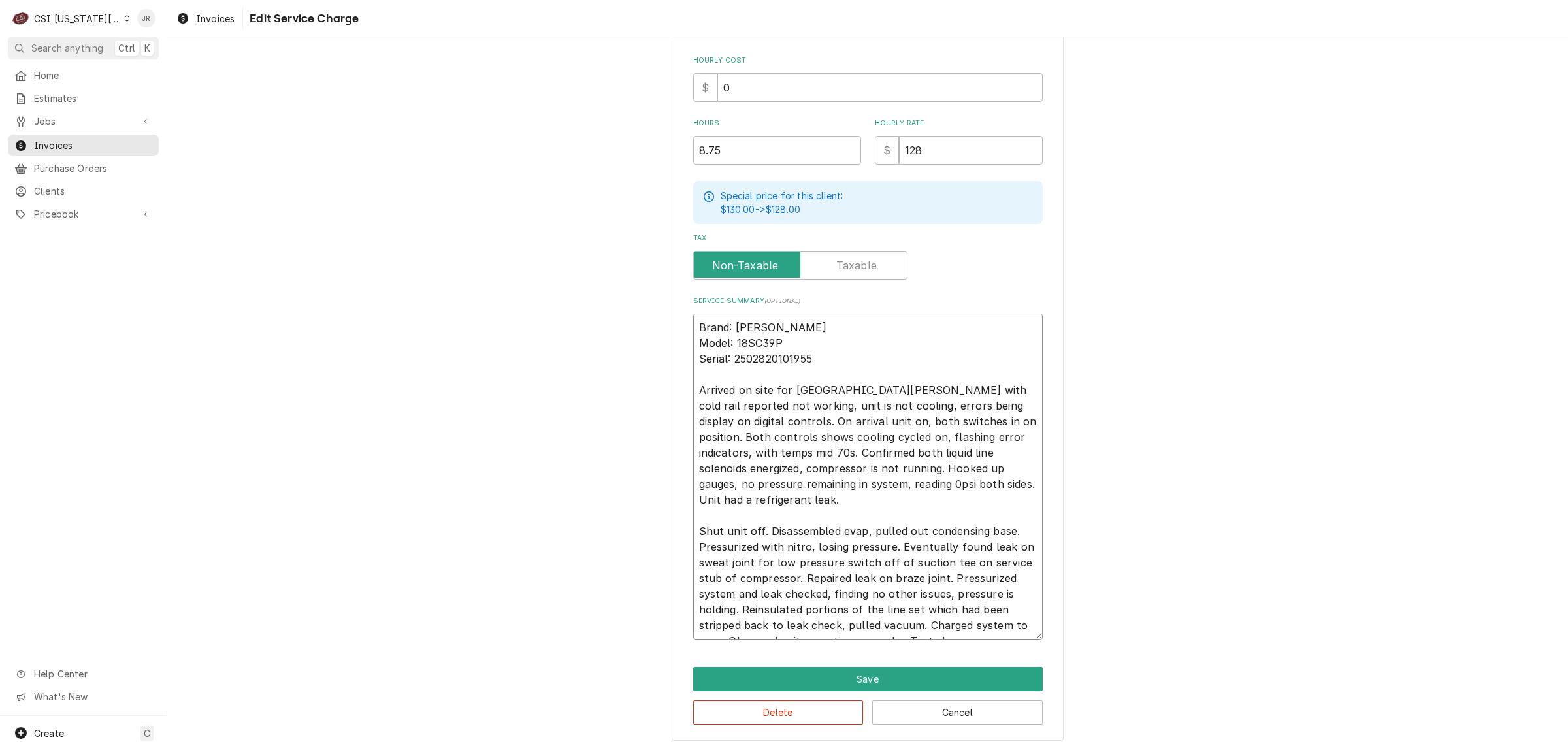
type textarea "x"
type textarea "Brand: Delfield RIC Model: 18SC39P Serial: 2502820101955 Arrived on site for De…"
type textarea "x"
type textarea "Brand: Delfield RIC Model: 18SC39P Serial: 2502820101955 Arrived on site for De…"
type textarea "x"
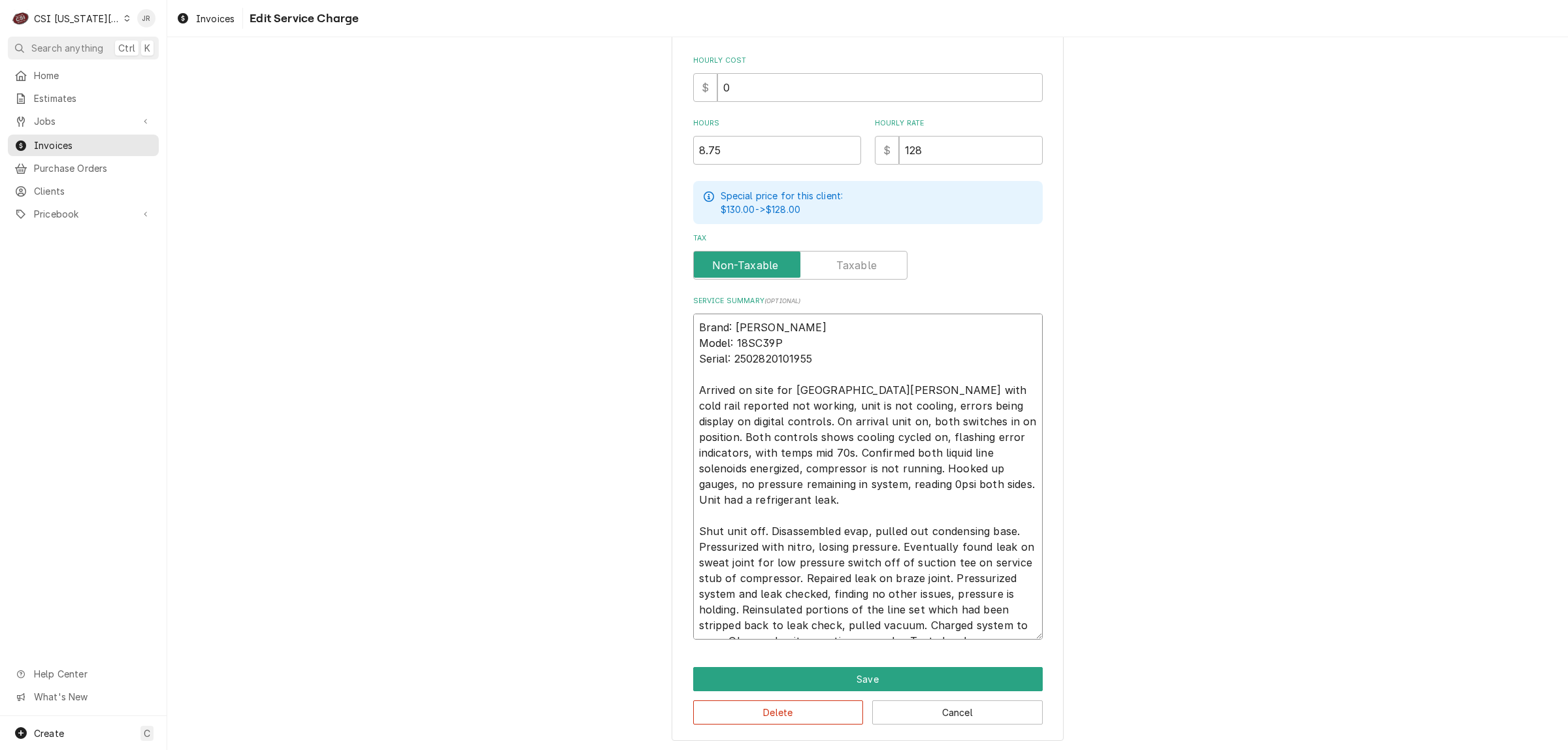
type textarea "Brand: Delfield RIC Model: 18SC39P Serial: 2502820101955 Arrived on site for De…"
type textarea "x"
type textarea "Brand: Delfield RIC Model: 18SC39P Serial: 2502820101955 Arrived on site for De…"
type textarea "x"
type textarea "Brand: Delfield RIC Model: 18SC39P Serial: 2502820101955 Arrived on site for De…"
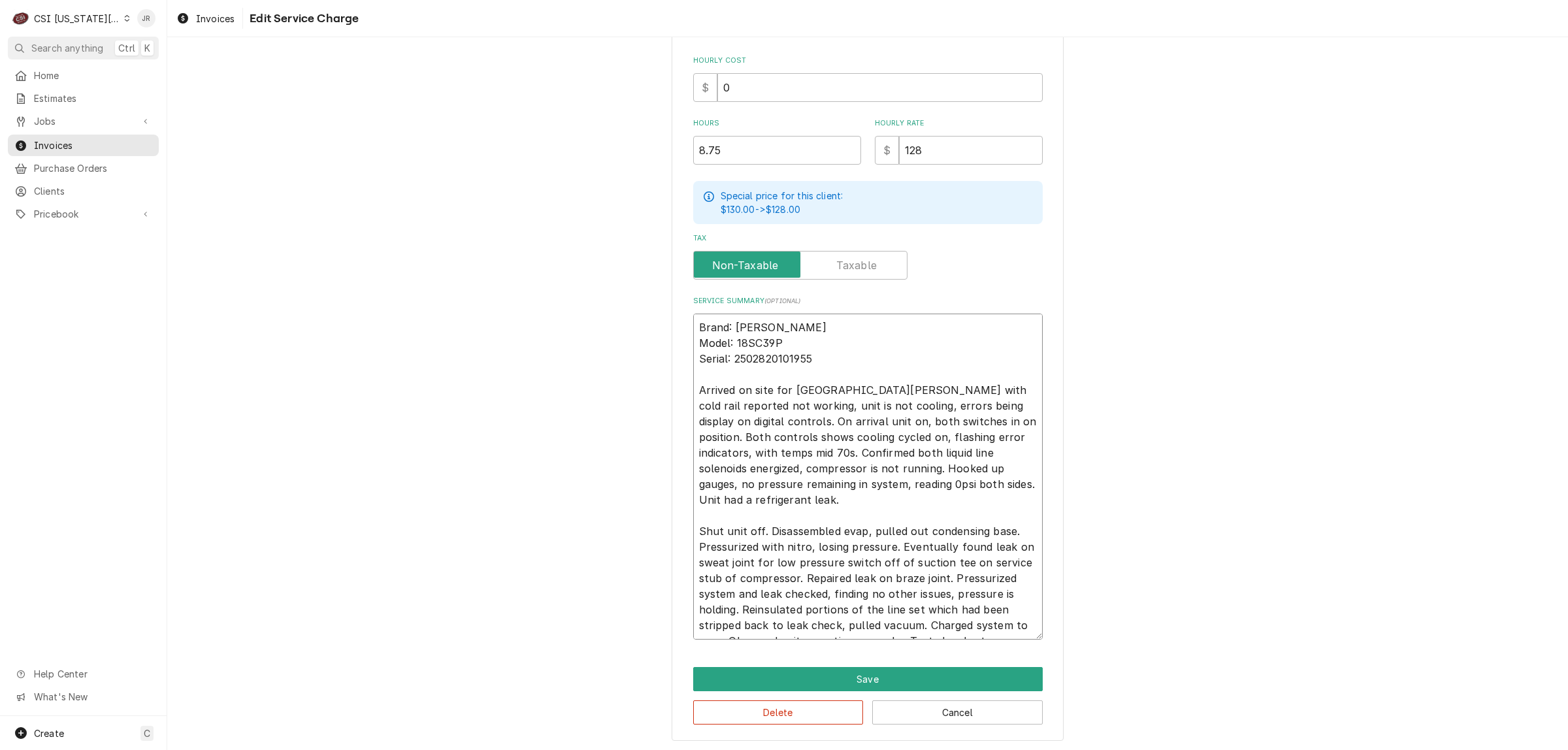
type textarea "x"
type textarea "Brand: Delfield RIC Model: 18SC39P Serial: 2502820101955 Arrived on site for De…"
type textarea "x"
type textarea "Brand: Delfield RIC Model: 18SC39P Serial: 2502820101955 Arrived on site for De…"
type textarea "x"
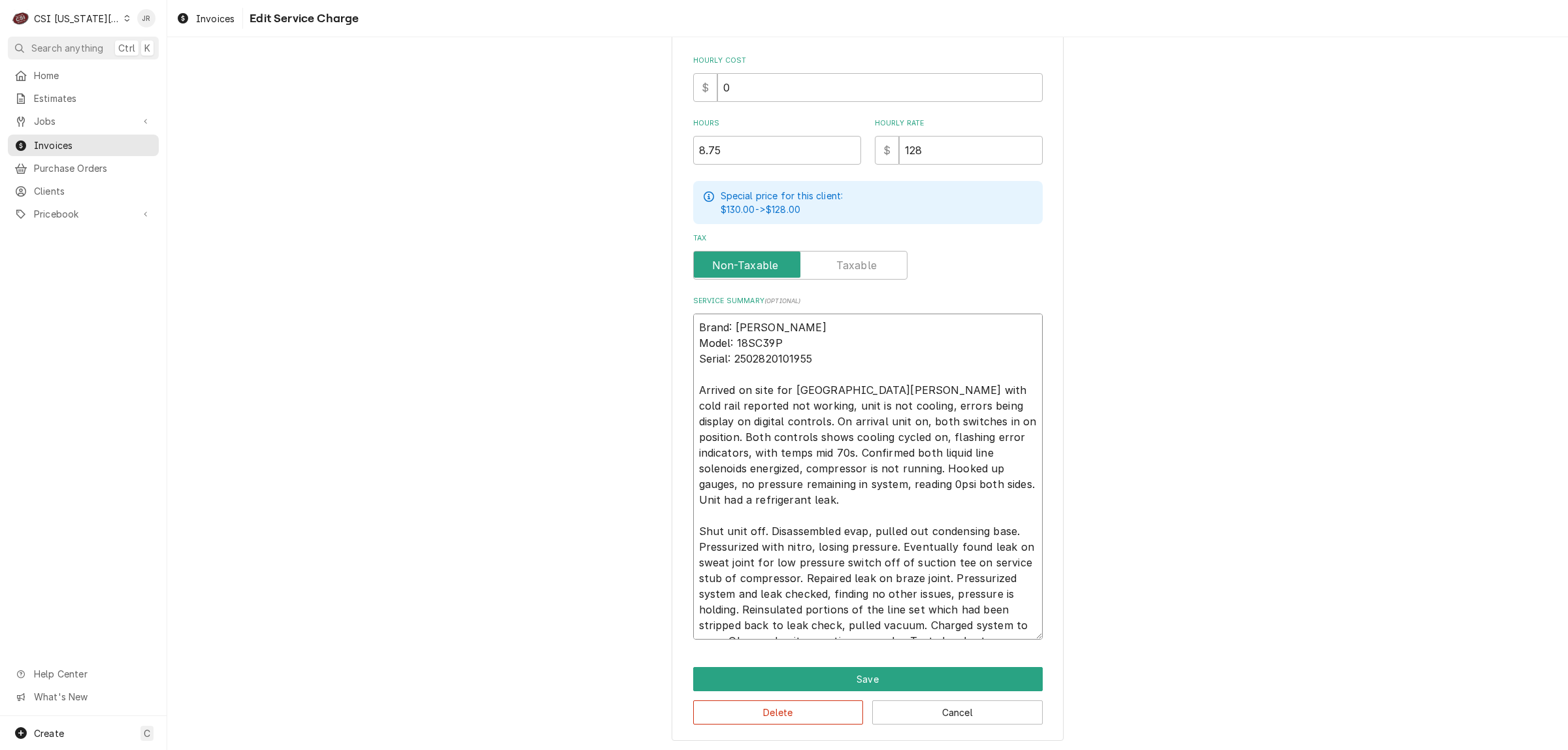
type textarea "Brand: Delfield RIC Model: 18SC39P Serial: 2502820101955 Arrived on site for De…"
type textarea "x"
type textarea "Brand: Delfield RIC Model: 18SC39P Serial: 2502820101955 Arrived on site for De…"
type textarea "x"
type textarea "Brand: Delfield RIC Model: 18SC39P Serial: 2502820101955 Arrived on site for De…"
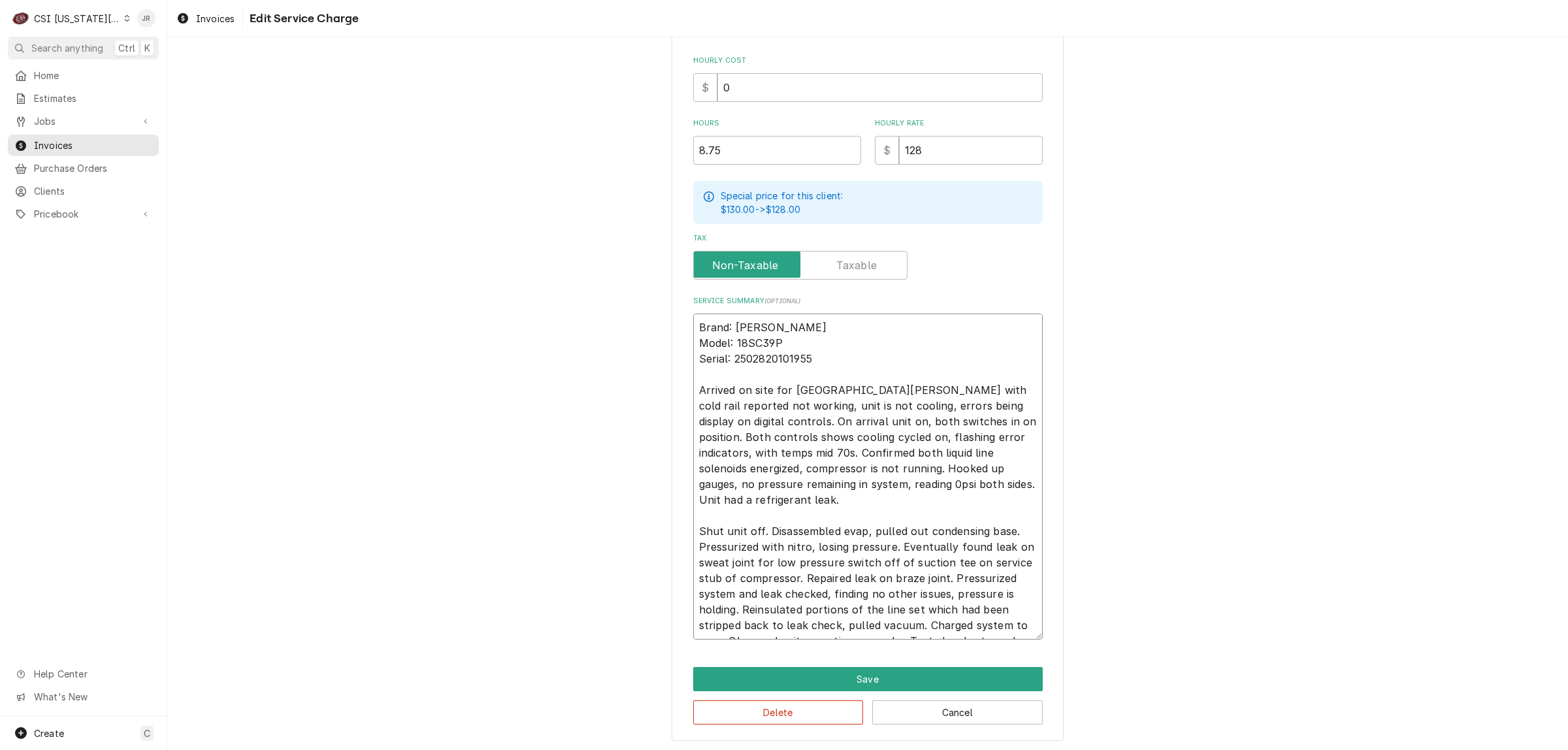
type textarea "x"
type textarea "Brand: Delfield RIC Model: 18SC39P Serial: 2502820101955 Arrived on site for De…"
type textarea "x"
type textarea "Brand: Delfield RIC Model: 18SC39P Serial: 2502820101955 Arrived on site for De…"
type textarea "x"
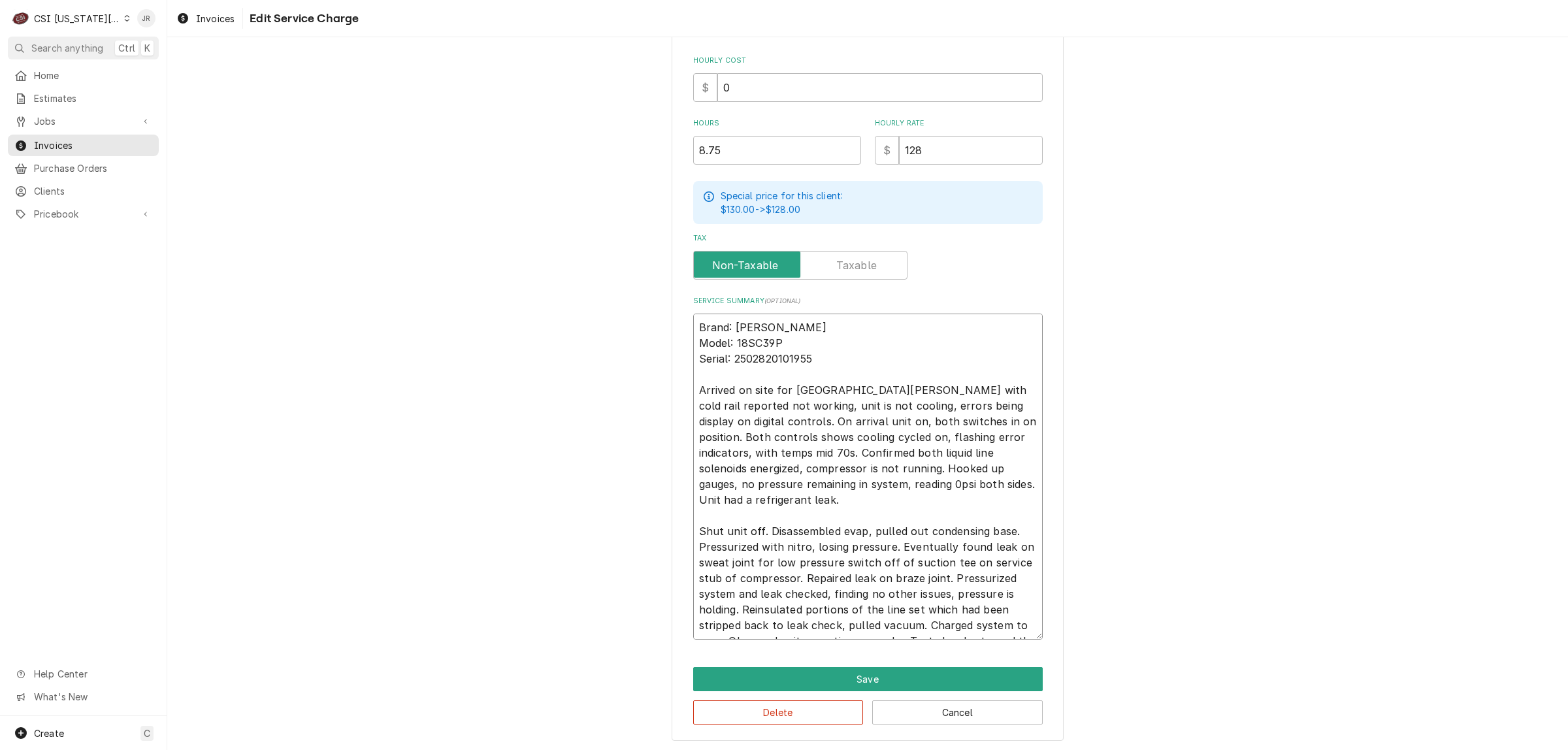
type textarea "Brand: Delfield RIC Model: 18SC39P Serial: 2502820101955 Arrived on site for De…"
type textarea "x"
type textarea "Brand: Delfield RIC Model: 18SC39P Serial: 2502820101955 Arrived on site for De…"
type textarea "x"
type textarea "Brand: Delfield RIC Model: 18SC39P Serial: 2502820101955 Arrived on site for De…"
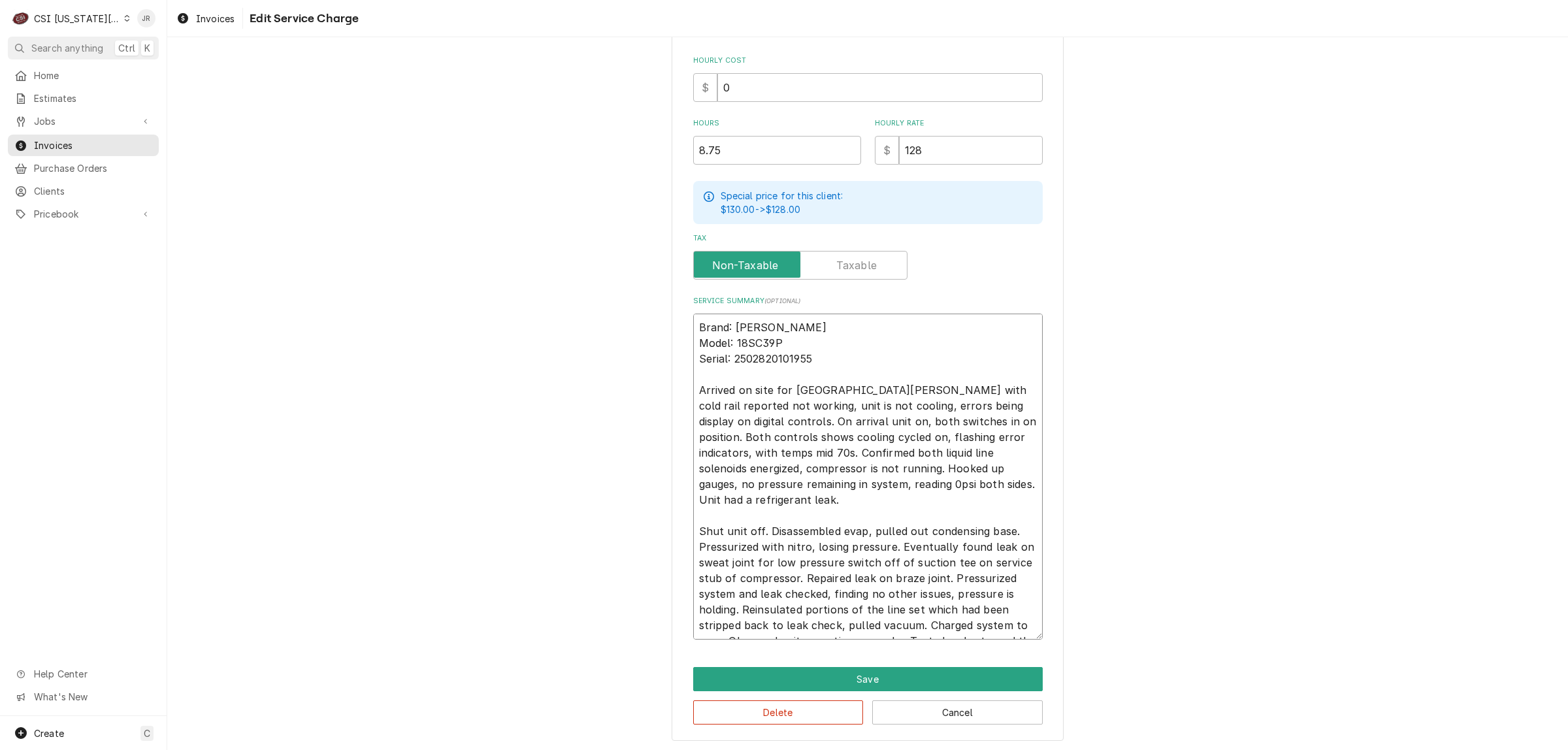
type textarea "x"
type textarea "Brand: Delfield RIC Model: 18SC39P Serial: 2502820101955 Arrived on site for De…"
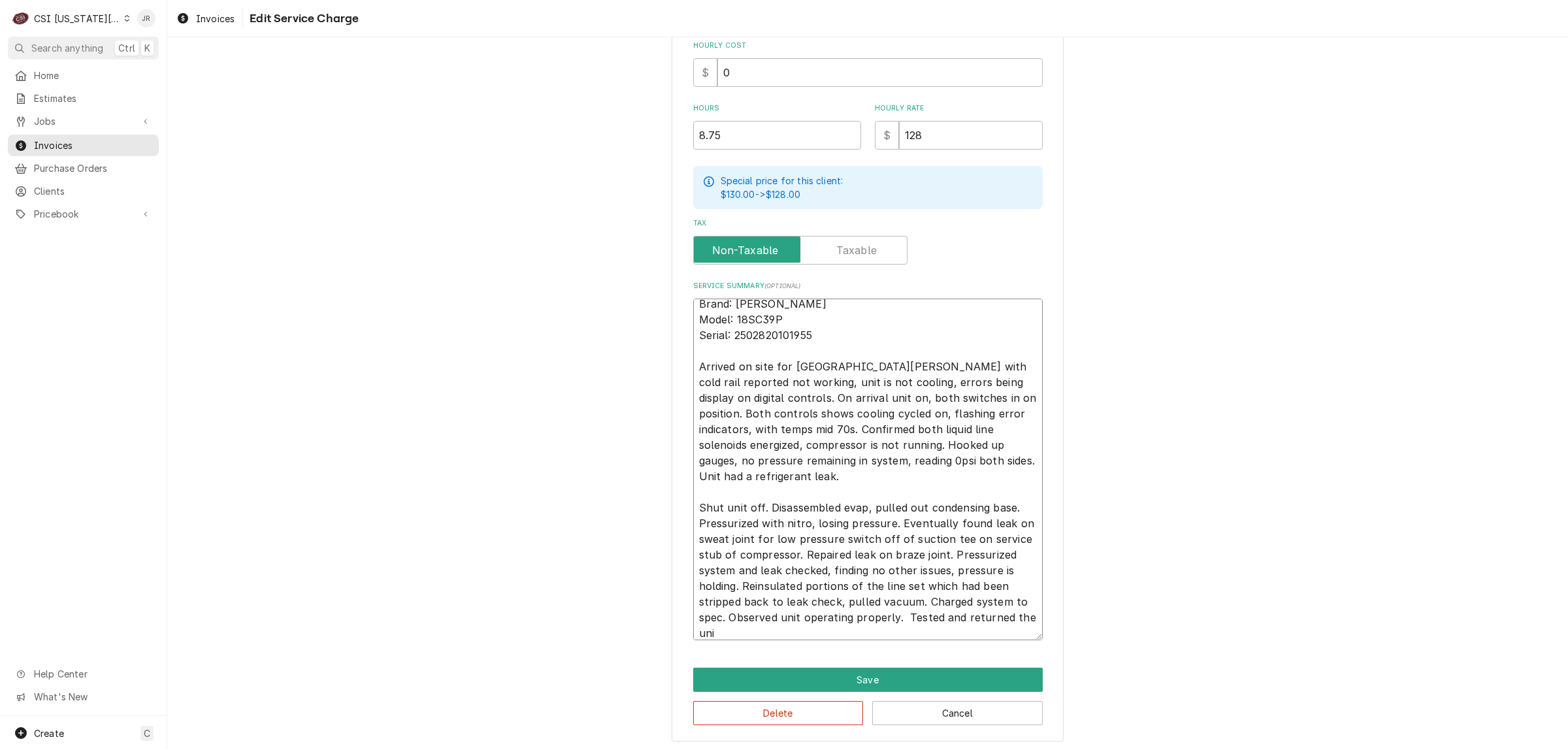
type textarea "x"
type textarea "Brand: Delfield RIC Model: 18SC39P Serial: 2502820101955 Arrived on site for De…"
type textarea "x"
type textarea "Brand: Delfield RIC Model: 18SC39P Serial: 2502820101955 Arrived on site for De…"
type textarea "x"
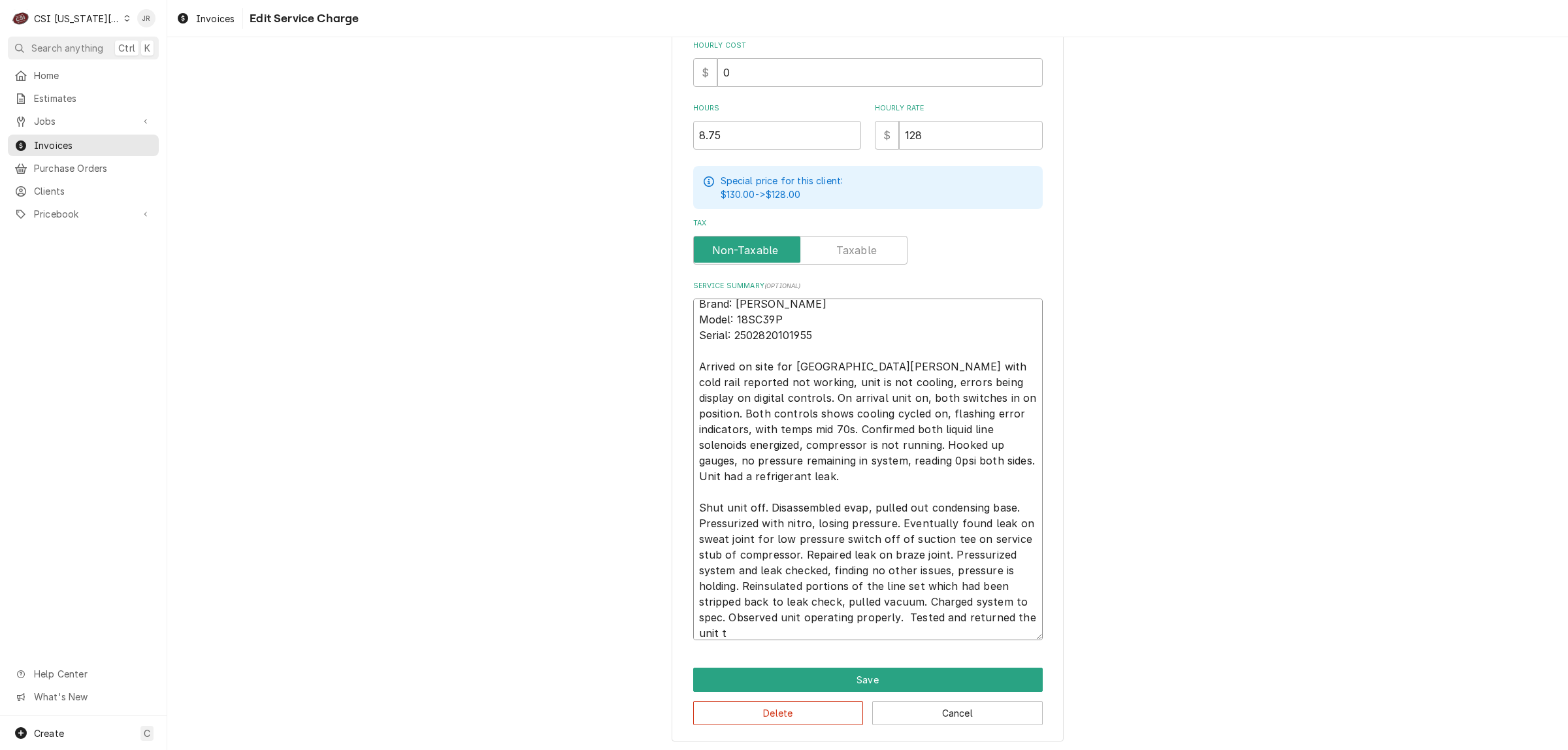
type textarea "Brand: Delfield RIC Model: 18SC39P Serial: 2502820101955 Arrived on site for De…"
type textarea "x"
type textarea "Brand: Delfield RIC Model: 18SC39P Serial: 2502820101955 Arrived on site for De…"
type textarea "x"
type textarea "Brand: Delfield RIC Model: 18SC39P Serial: 2502820101955 Arrived on site for De…"
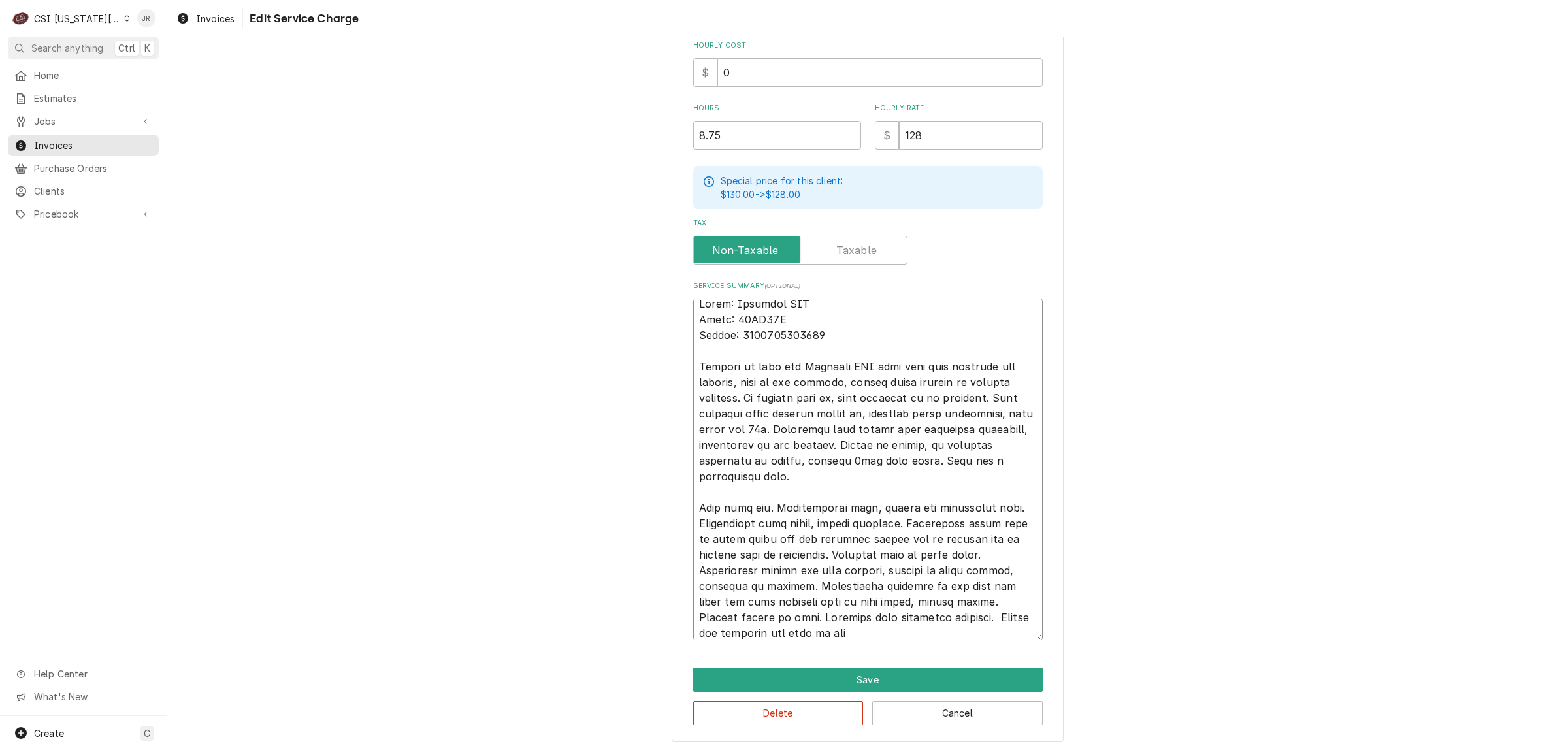
type textarea "x"
type textarea "Brand: Delfield RIC Model: 18SC39P Serial: 2502820101955 Arrived on site for De…"
type textarea "x"
type textarea "Brand: Delfield RIC Model: 18SC39P Serial: 2502820101955 Arrived on site for De…"
type textarea "x"
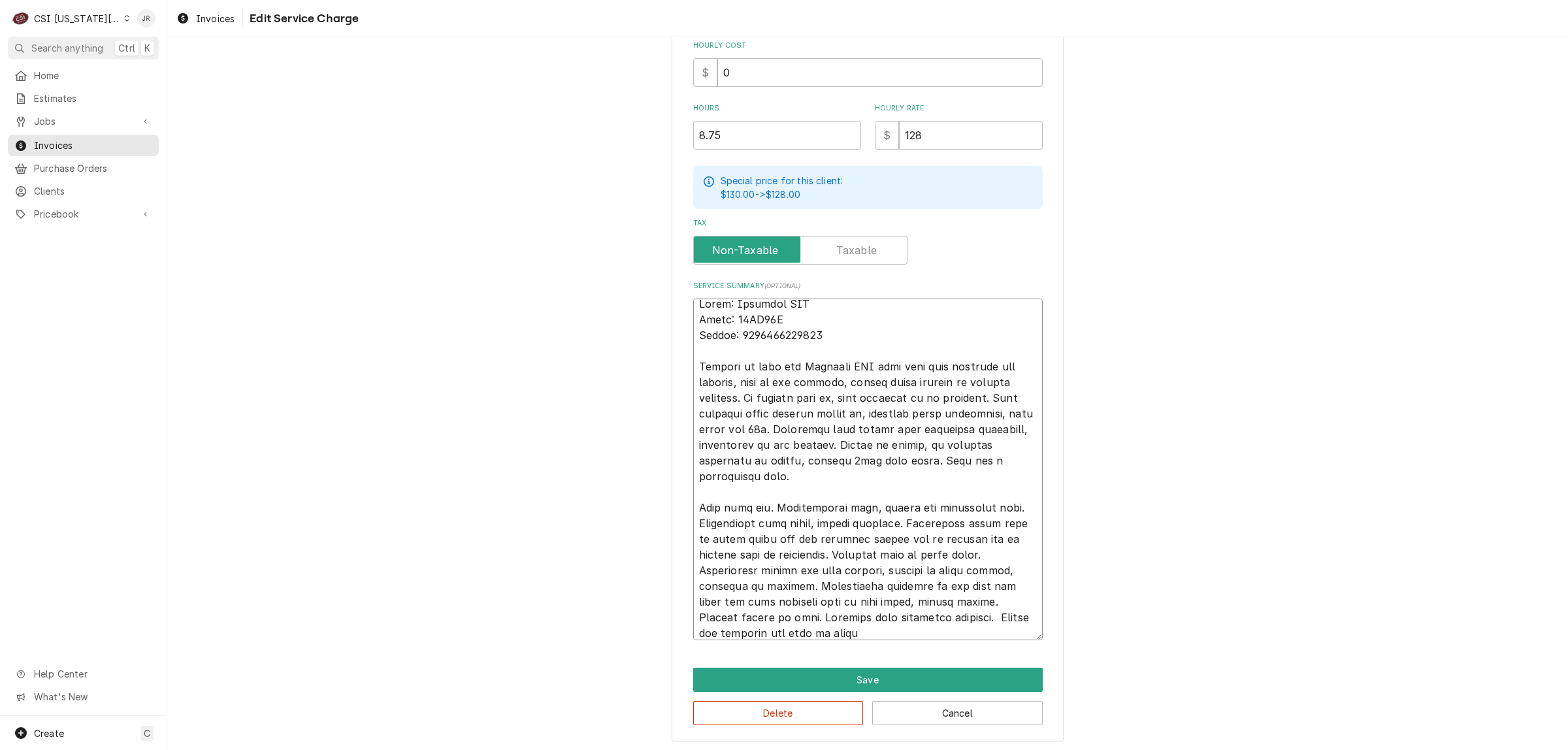
type textarea "Brand: Delfield RIC Model: 18SC39P Serial: 2502820101955 Arrived on site for De…"
type textarea "x"
type textarea "Brand: Delfield RIC Model: 18SC39P Serial: 2502820101955 Arrived on site for De…"
type textarea "x"
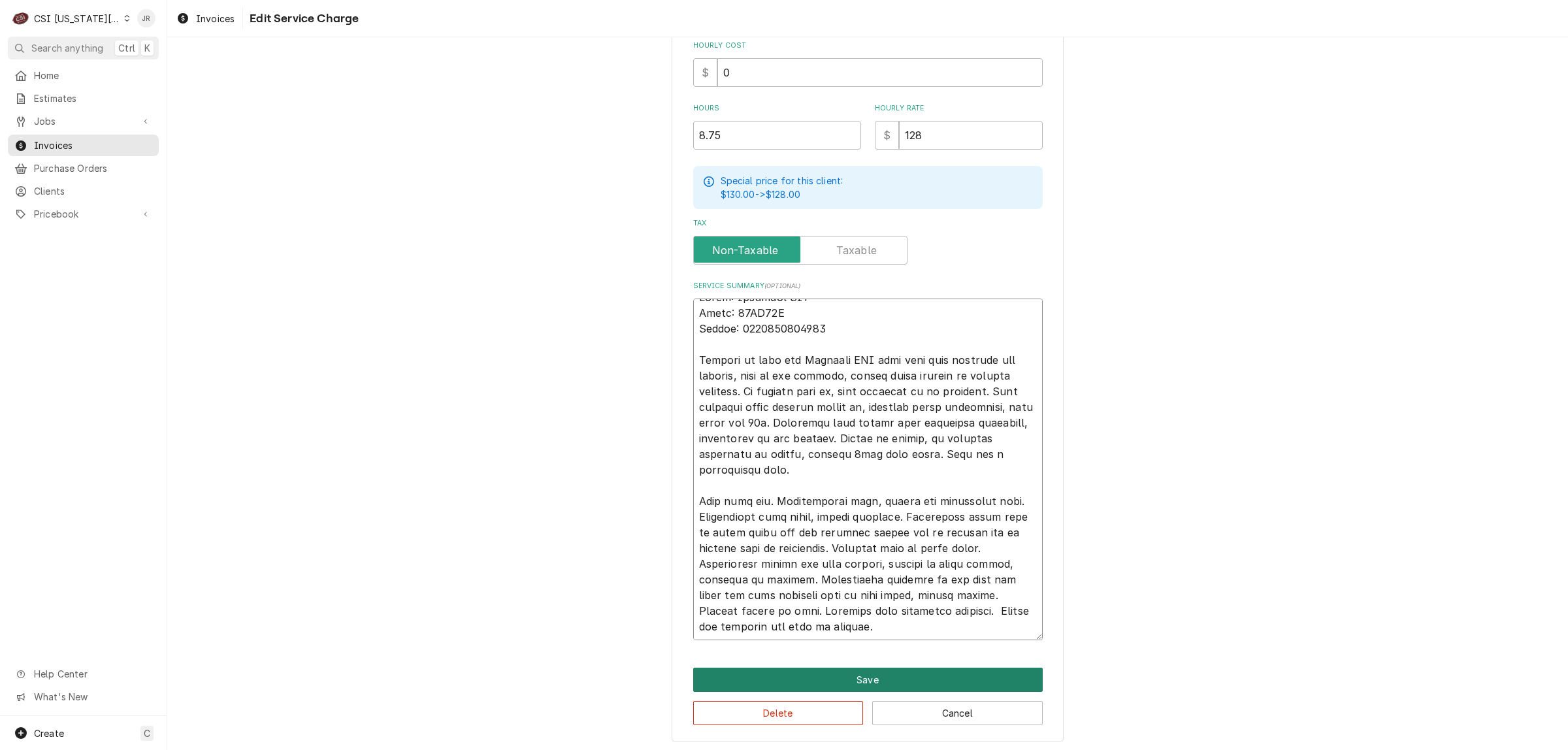
type textarea "Brand: Delfield RIC Model: 18SC39P Serial: 2502820101955 Arrived on site for De…"
click at [981, 682] on button "Save" at bounding box center [868, 680] width 350 height 24
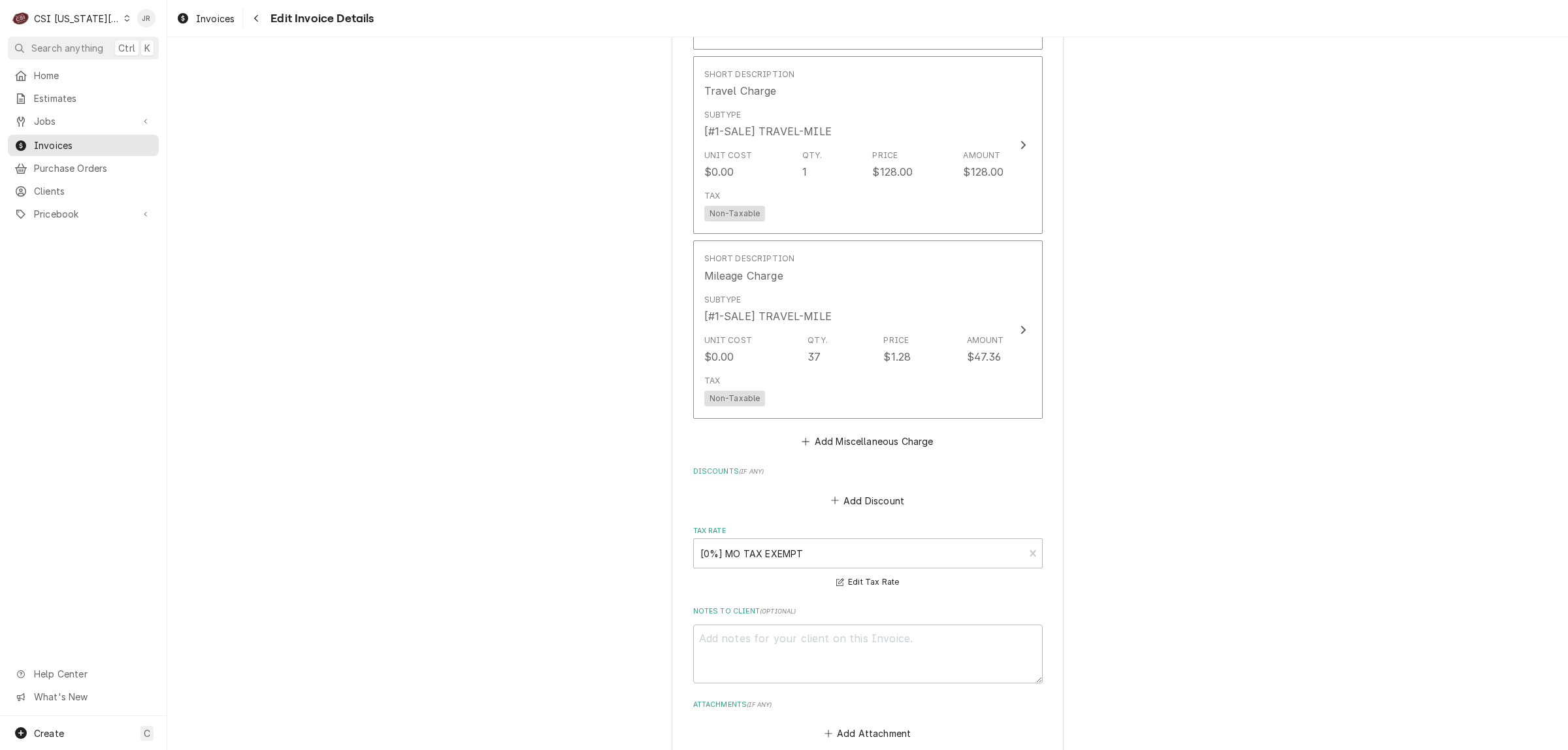
scroll to position [3338, 0]
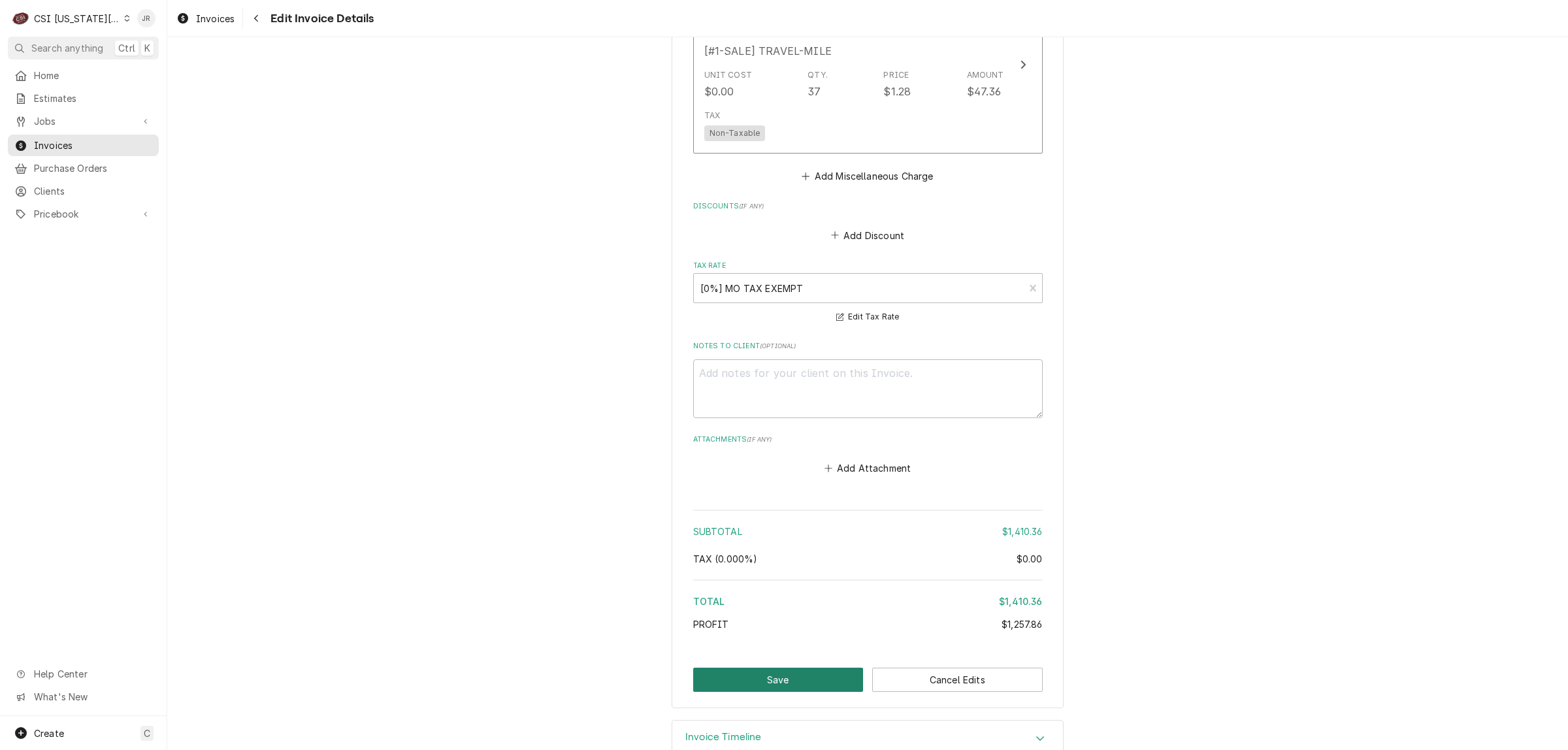
click at [813, 668] on button "Save" at bounding box center [778, 680] width 170 height 24
type textarea "x"
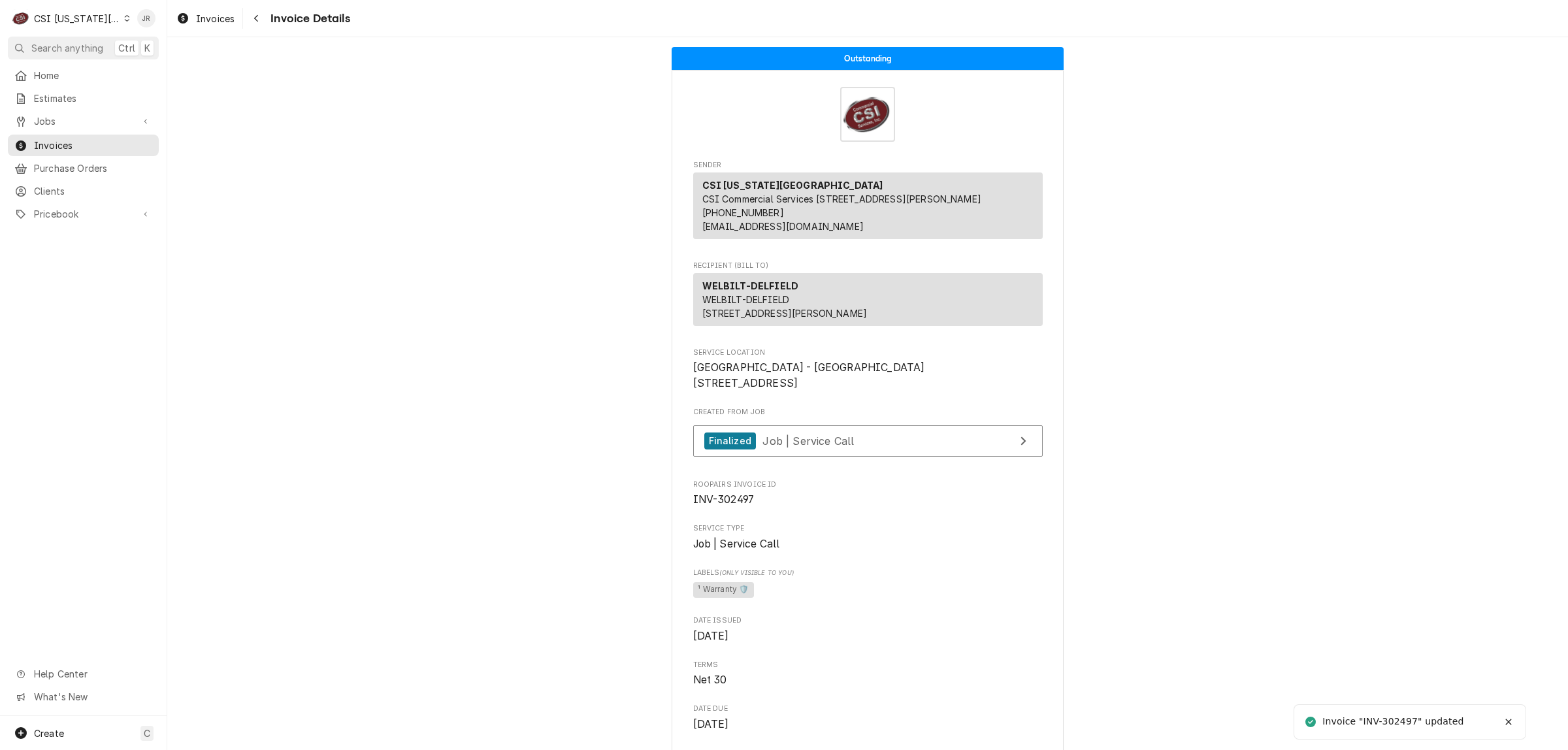
click at [1402, 723] on div "Invoice "INV-302497" updated" at bounding box center [1393, 721] width 143 height 13
copy div "302497"
click at [69, 15] on div "CSI [US_STATE][GEOGRAPHIC_DATA]" at bounding box center [77, 19] width 86 height 13
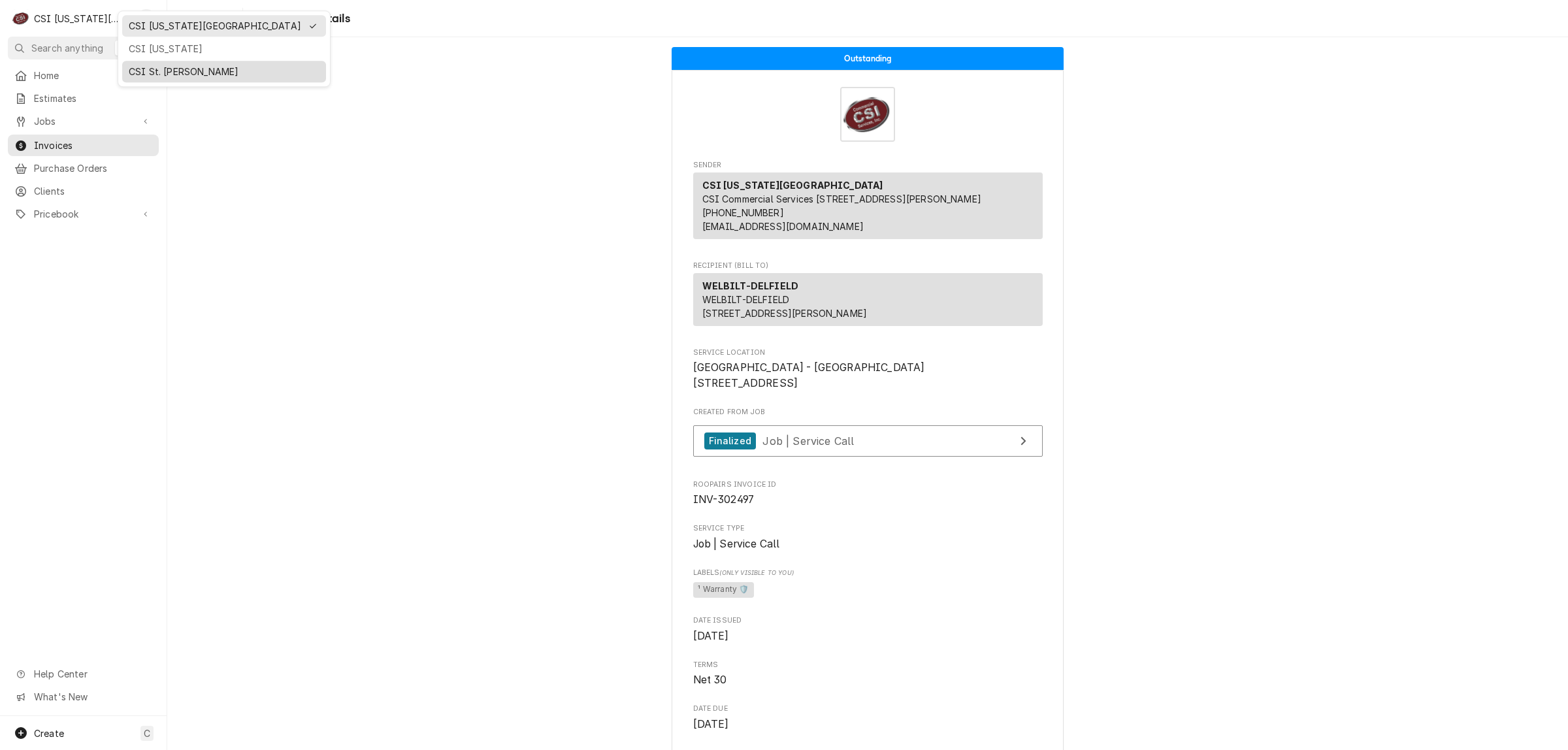
click at [187, 70] on div "CSI St. [PERSON_NAME]" at bounding box center [224, 72] width 191 height 13
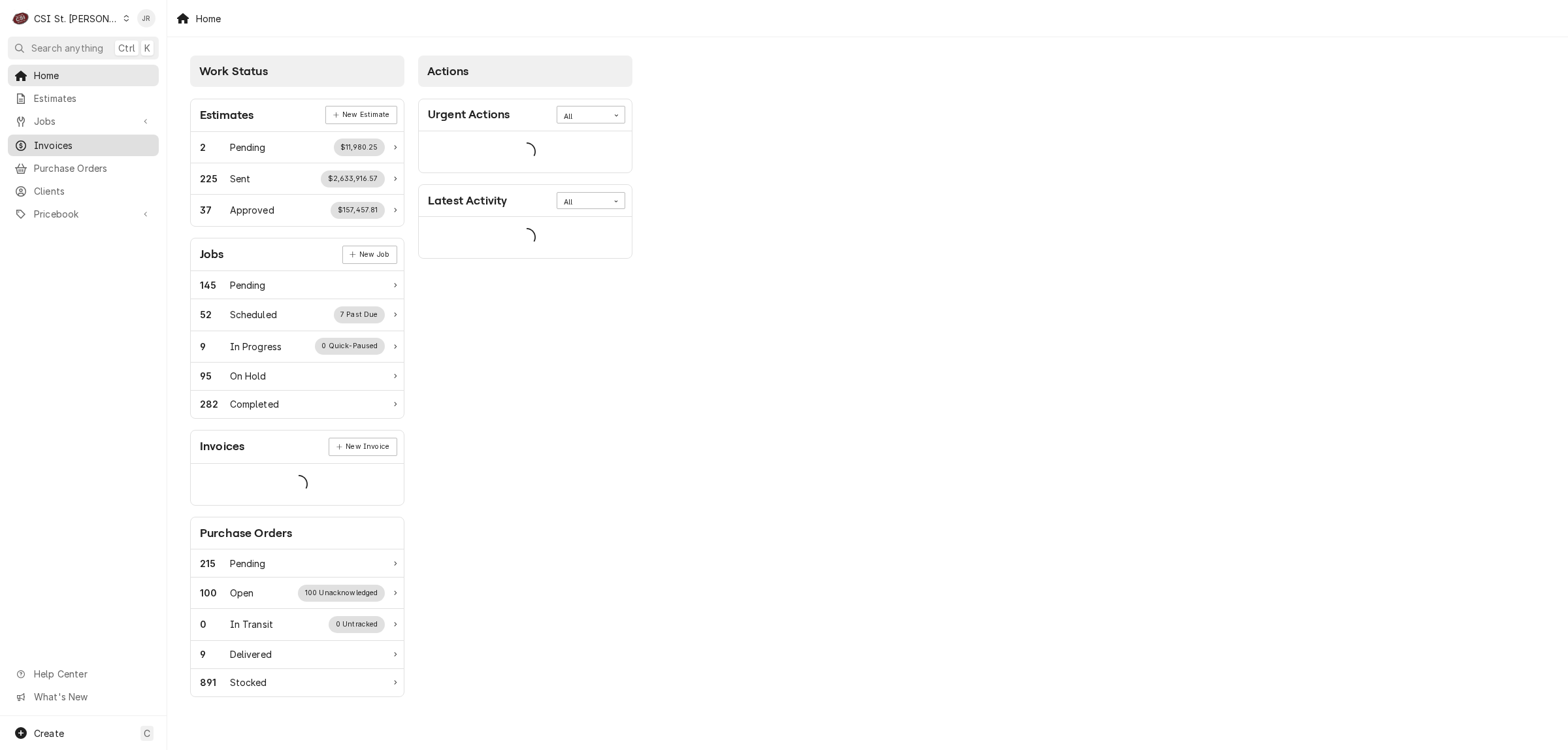
click at [59, 141] on span "Invoices" at bounding box center [93, 145] width 118 height 13
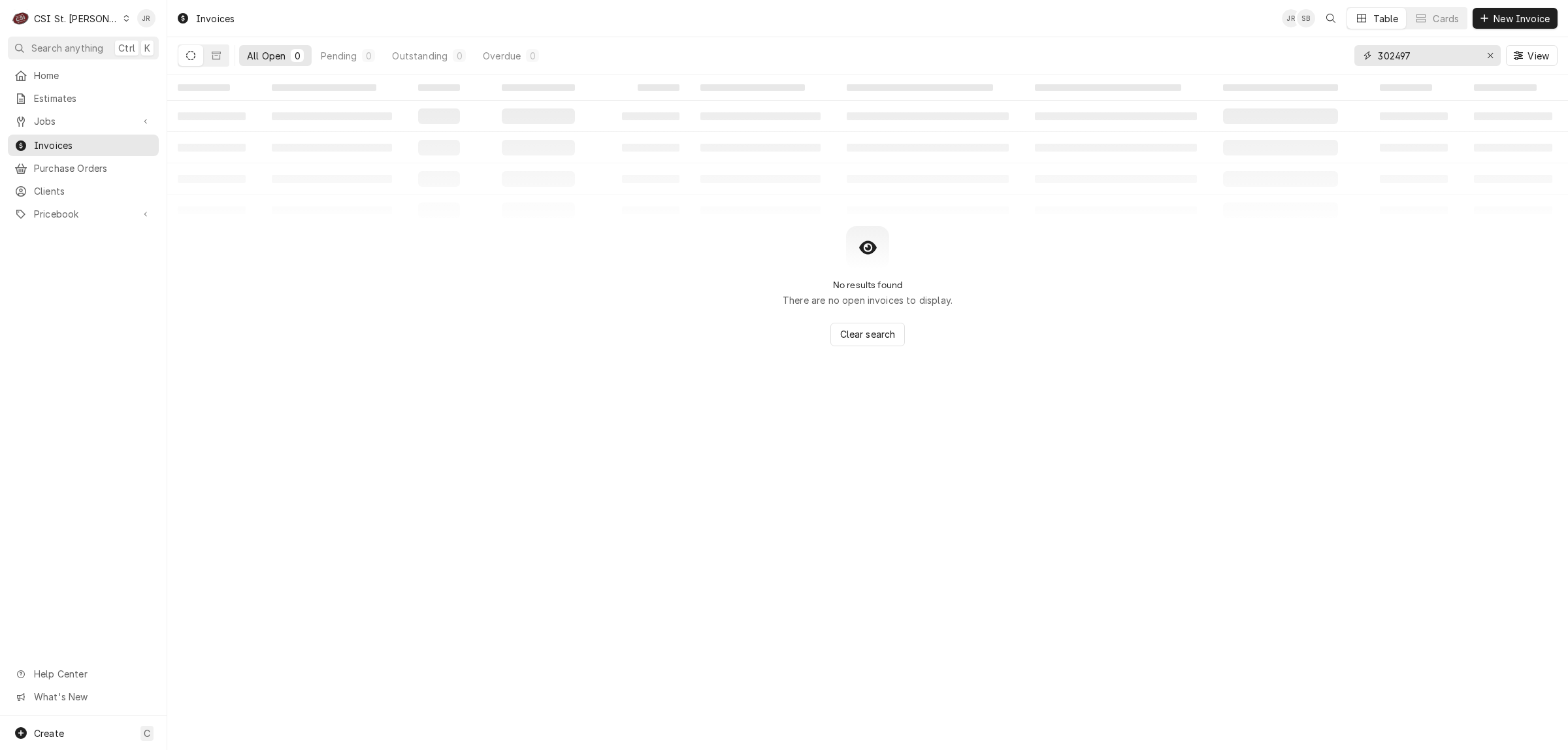
click at [1439, 64] on input "302497" at bounding box center [1427, 55] width 98 height 21
paste input "403124"
type input "403124"
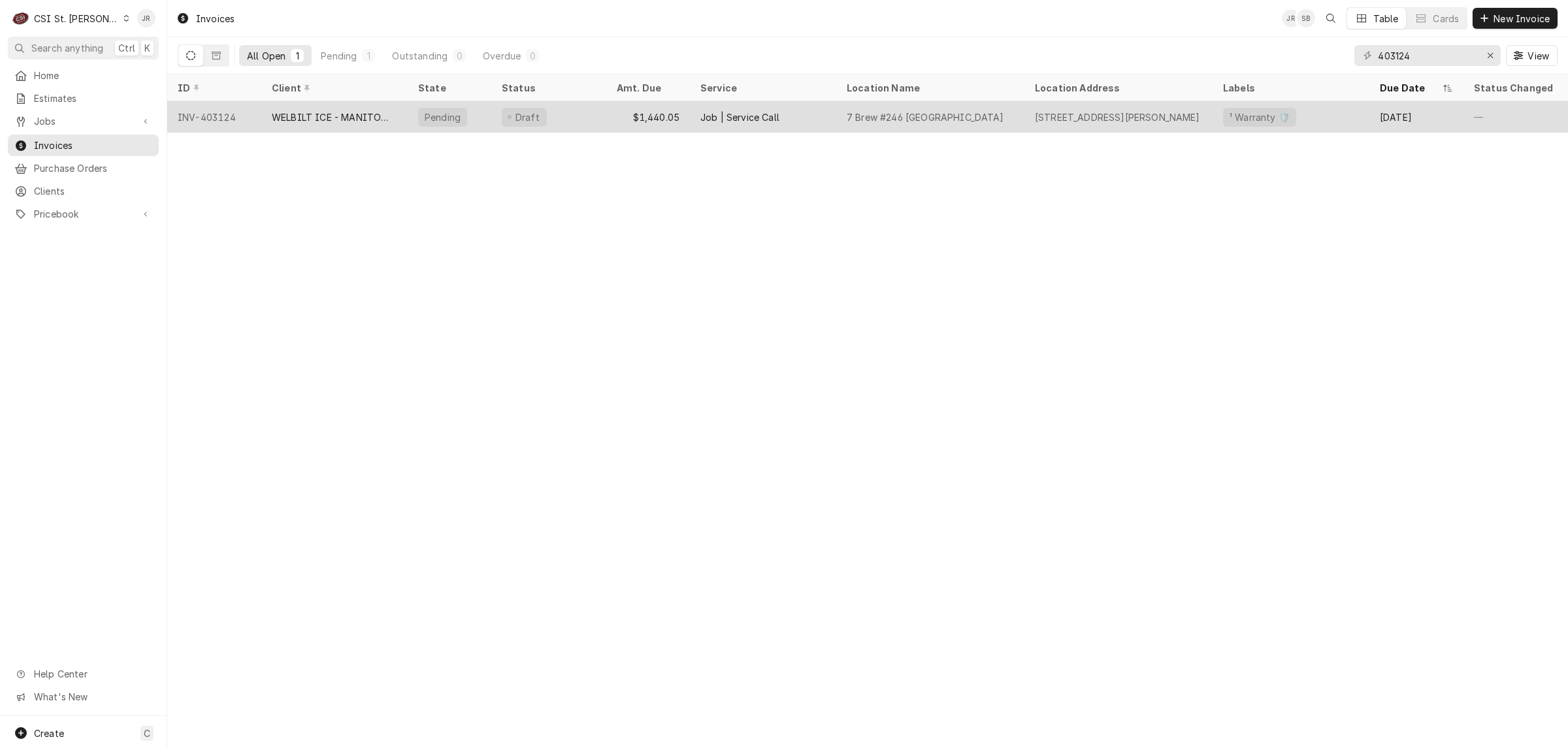
click at [314, 113] on div "WELBILT ICE - MANITOWOC ICE" at bounding box center [334, 117] width 125 height 13
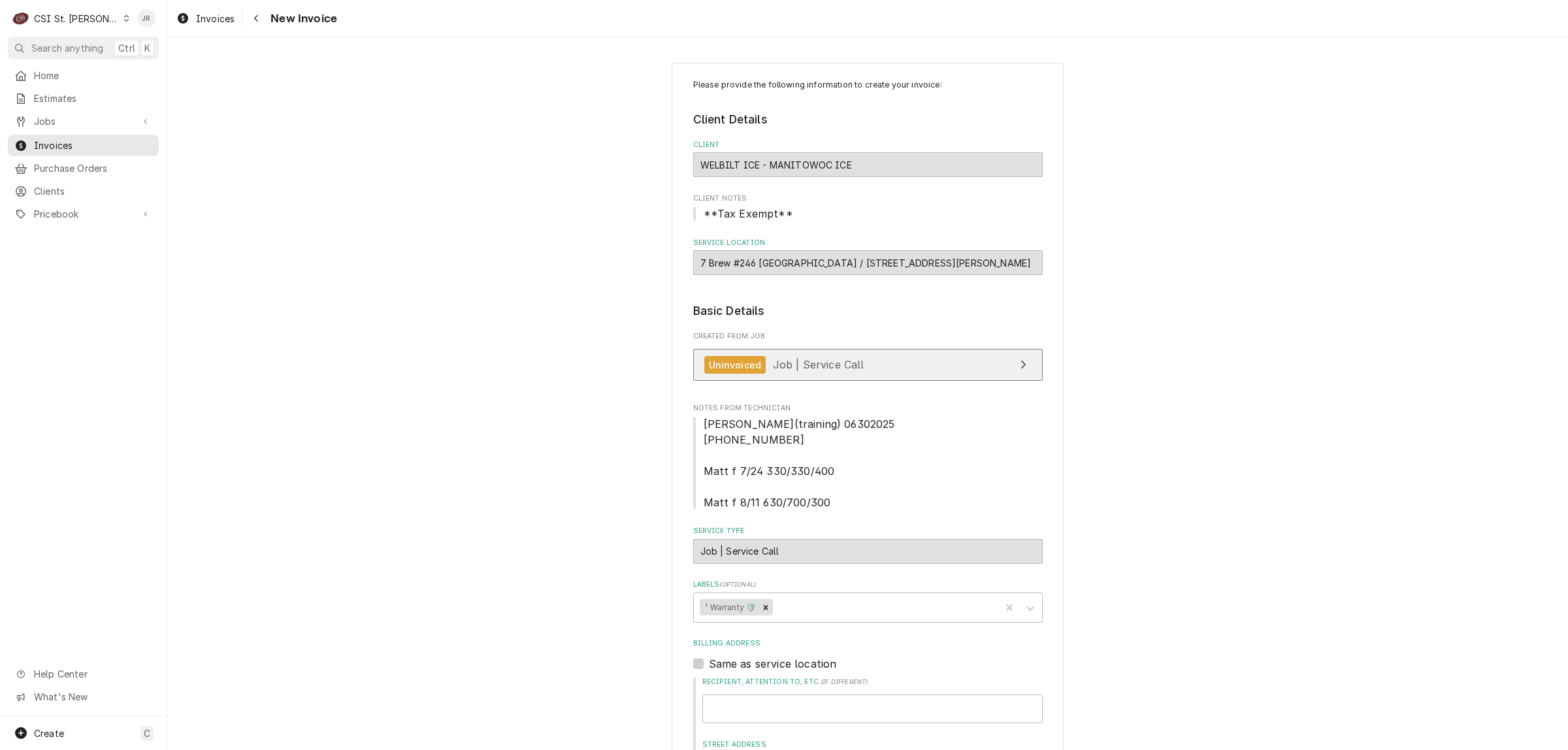
click at [909, 359] on link "Uninvoiced Job | Service Call" at bounding box center [868, 365] width 350 height 32
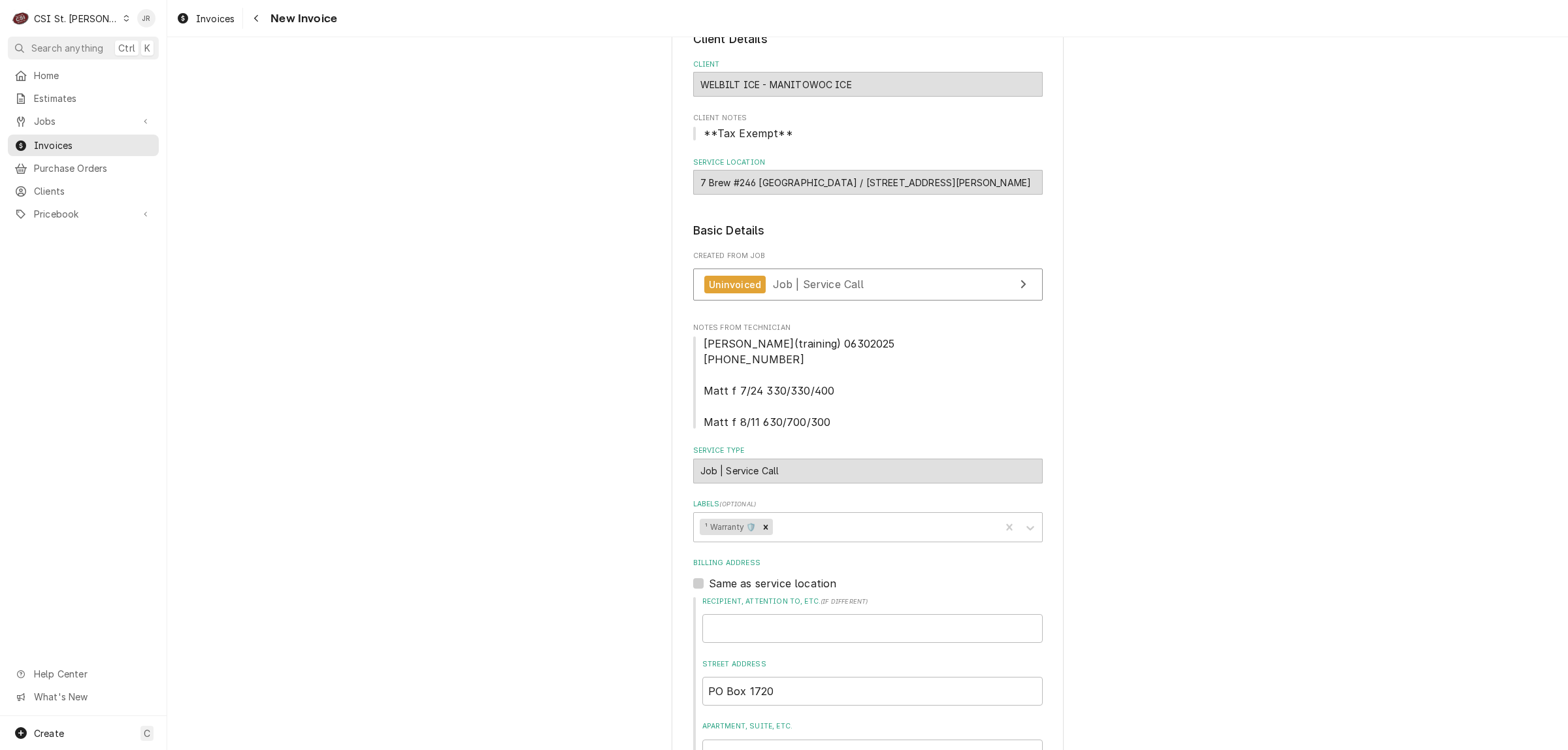
scroll to position [82, 0]
drag, startPoint x: 782, startPoint y: 389, endPoint x: 846, endPoint y: 386, distance: 64.1
click at [846, 386] on span "[PERSON_NAME](training) 06302025 [PHONE_NUMBER] Matt f 7/24 330/330/400 Matt f …" at bounding box center [868, 381] width 350 height 94
drag, startPoint x: 779, startPoint y: 426, endPoint x: 885, endPoint y: 422, distance: 106.1
click at [879, 417] on span "[PERSON_NAME](training) 06302025 [PHONE_NUMBER] Matt f 7/24 330/330/400 Matt f …" at bounding box center [868, 381] width 350 height 94
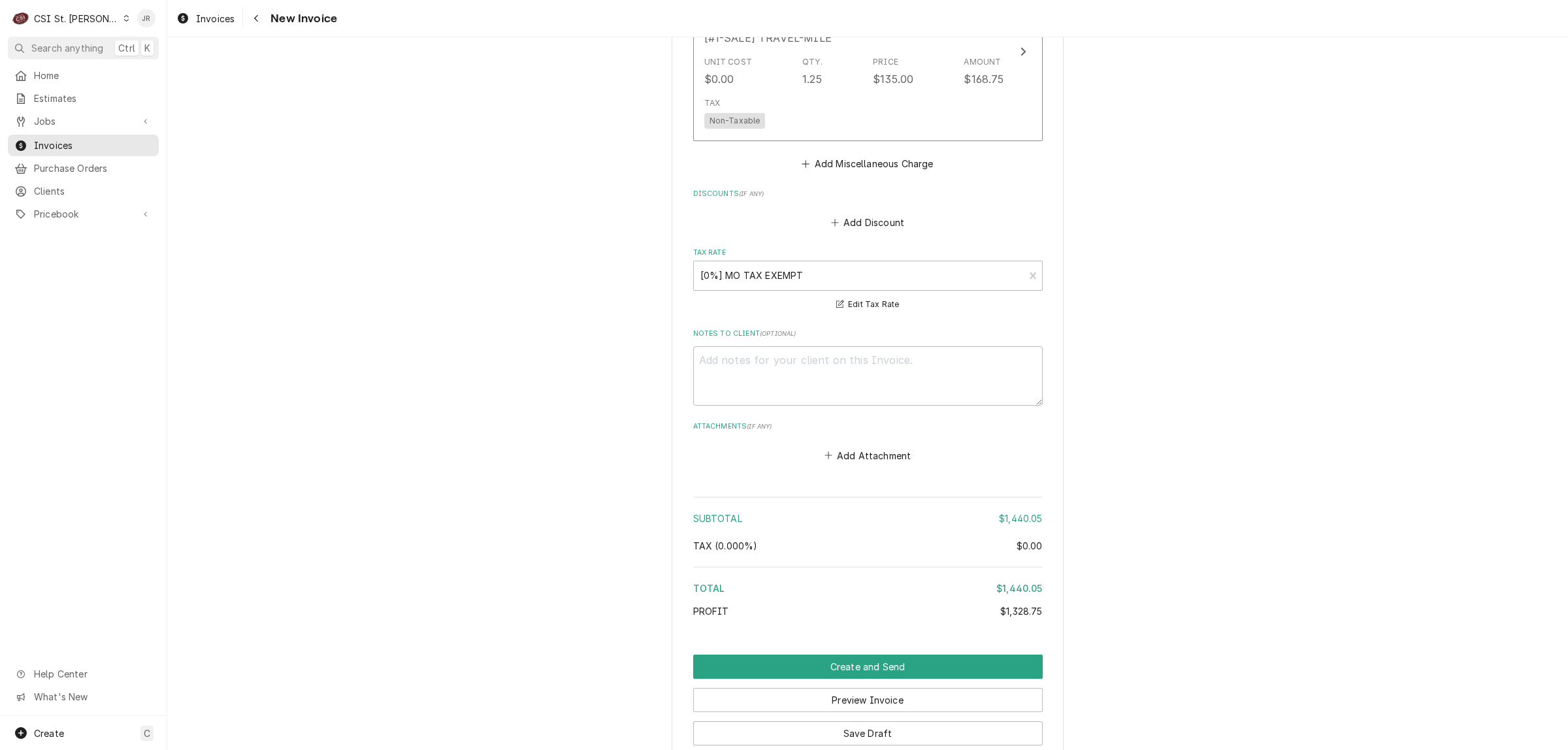
scroll to position [2728, 0]
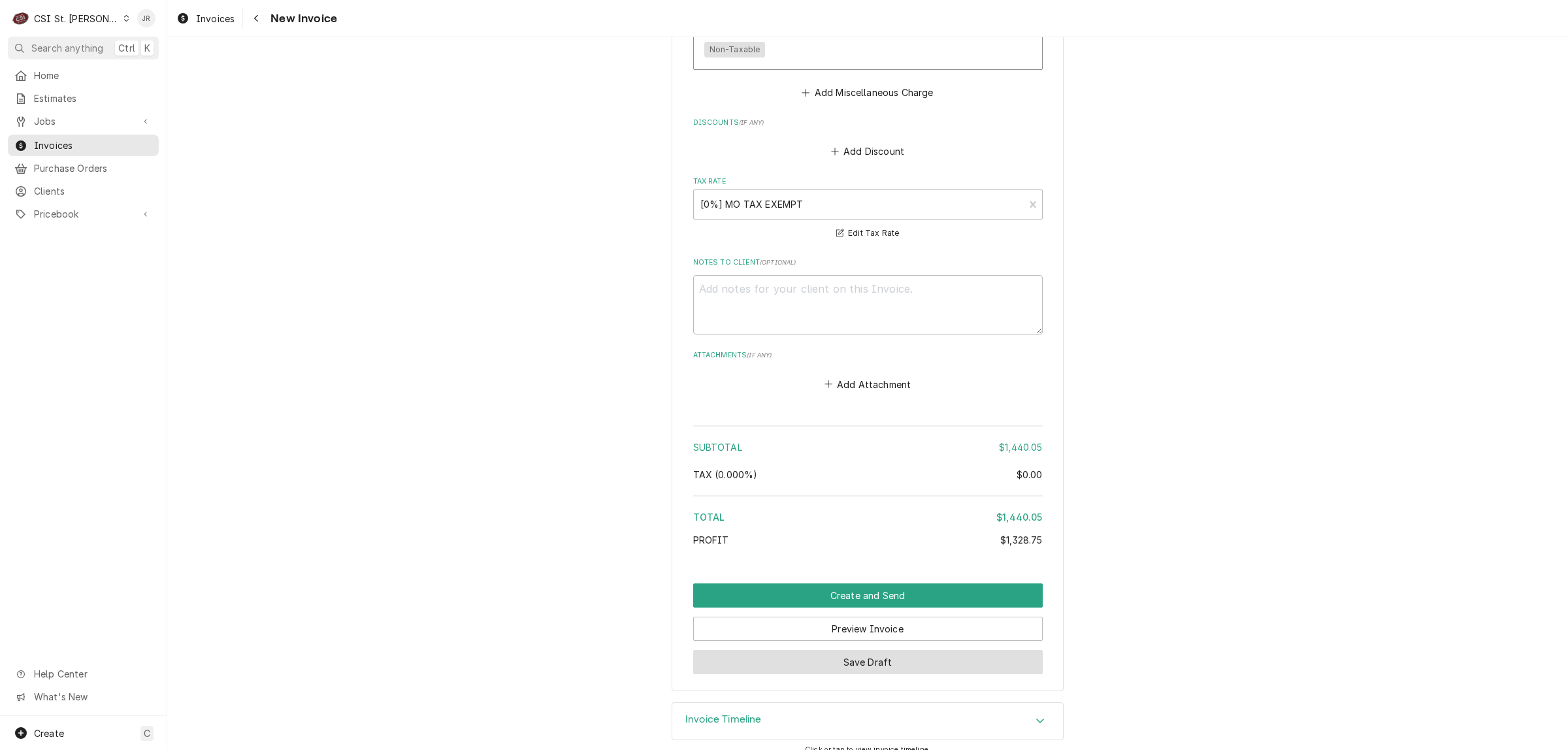
click at [867, 650] on button "Save Draft" at bounding box center [868, 662] width 350 height 24
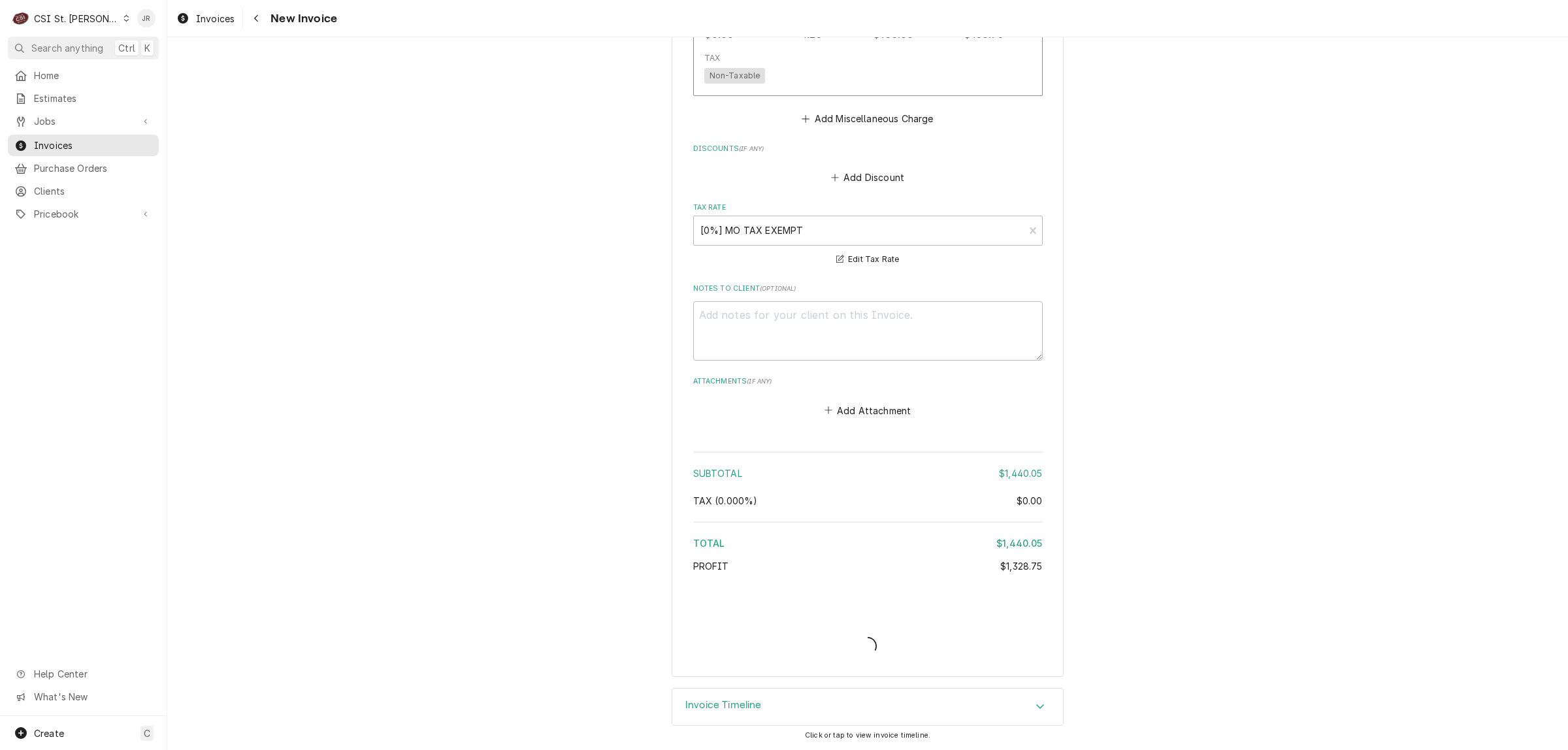
scroll to position [2686, 0]
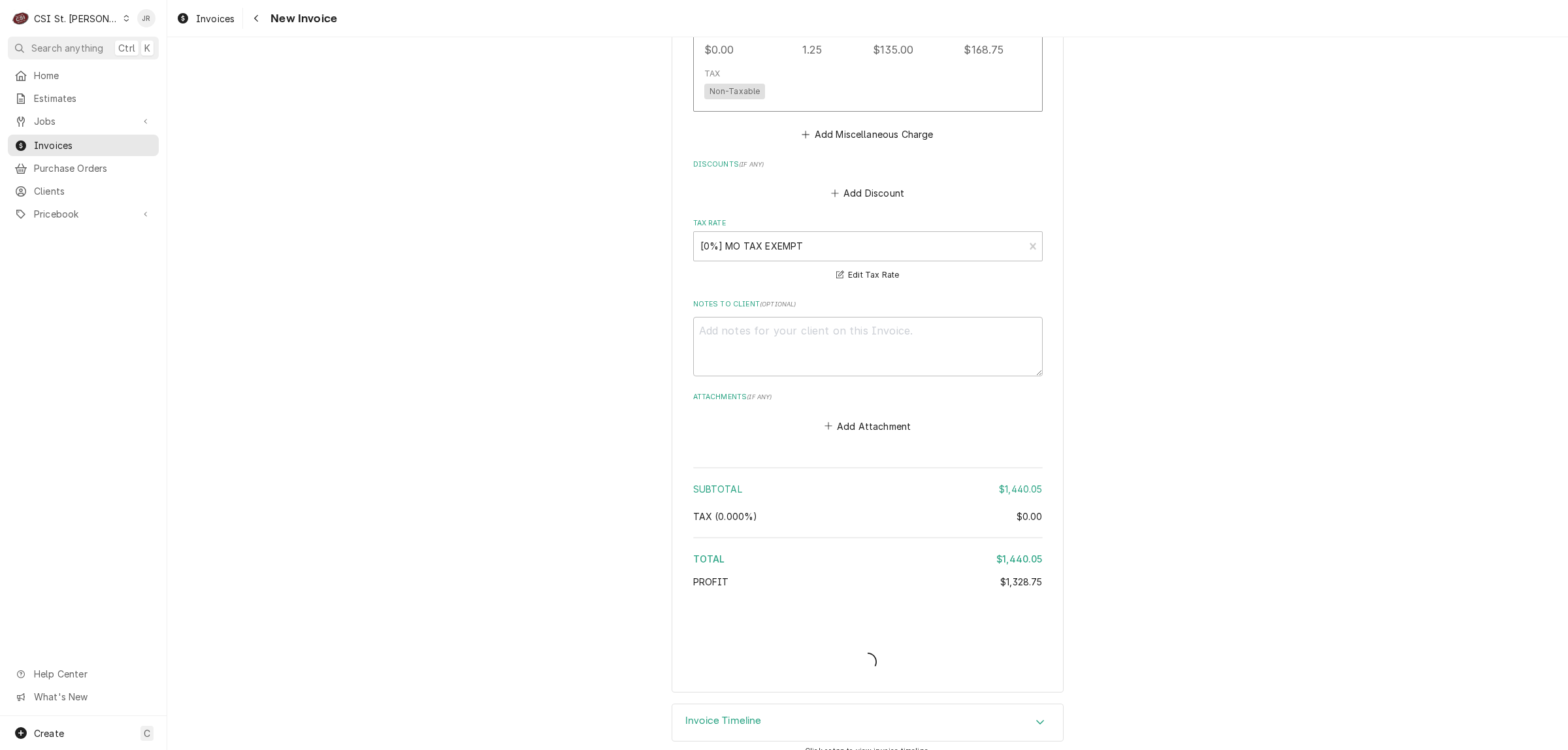
type textarea "x"
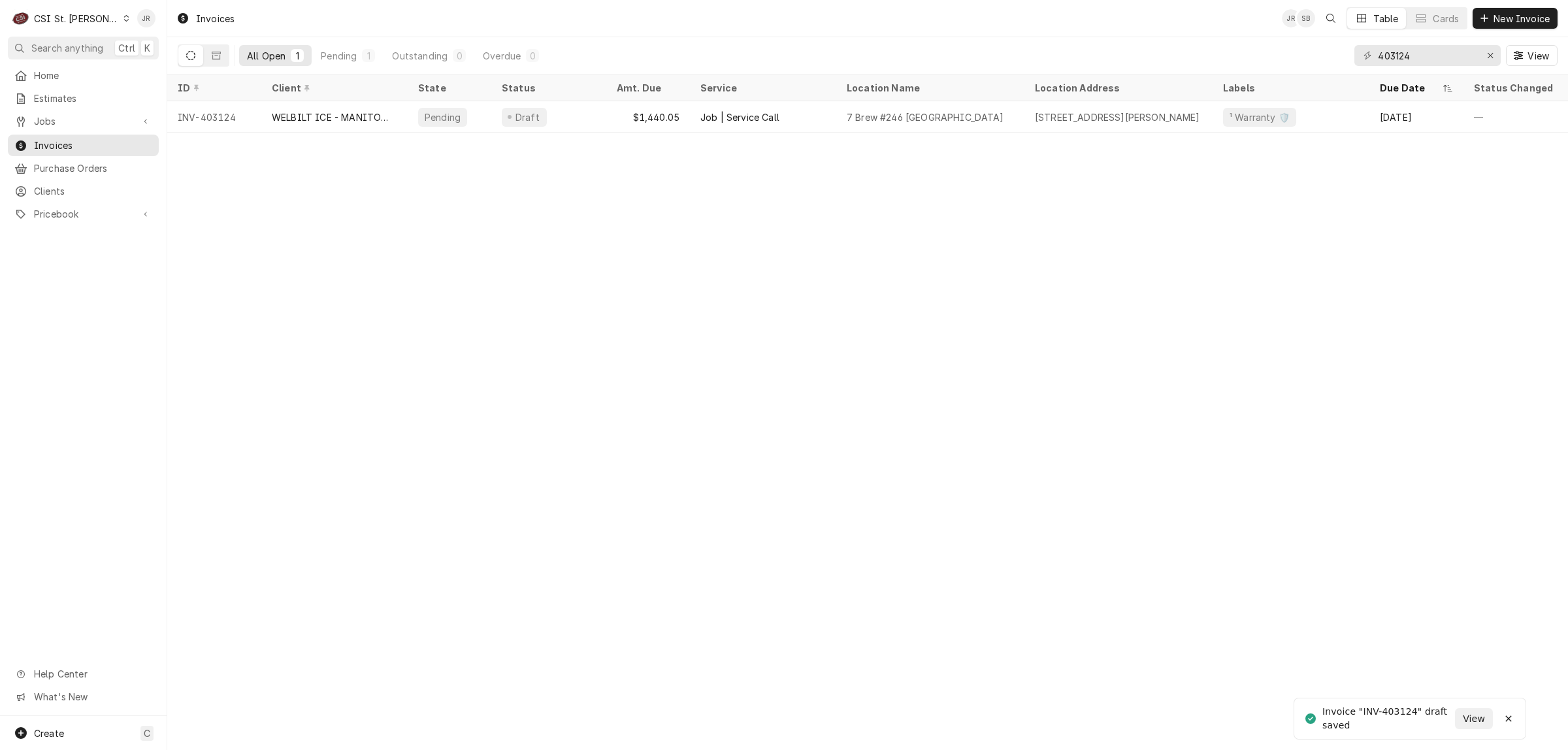
drag, startPoint x: 1398, startPoint y: 68, endPoint x: 1396, endPoint y: 62, distance: 6.3
click at [1398, 65] on div "403124 View" at bounding box center [1455, 56] width 203 height 37
click at [1395, 59] on input "403124" at bounding box center [1427, 55] width 98 height 21
paste input "30"
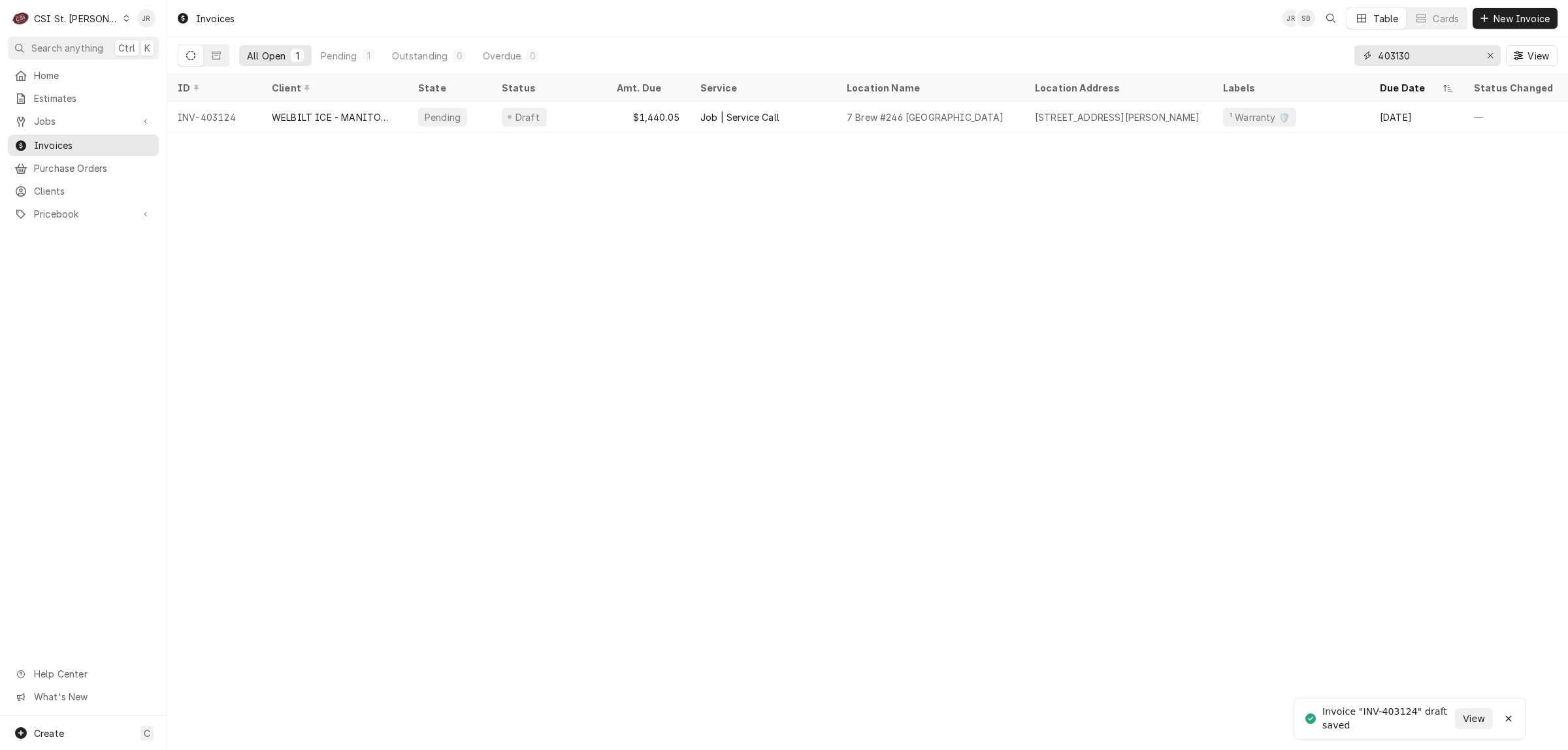
type input "403130"
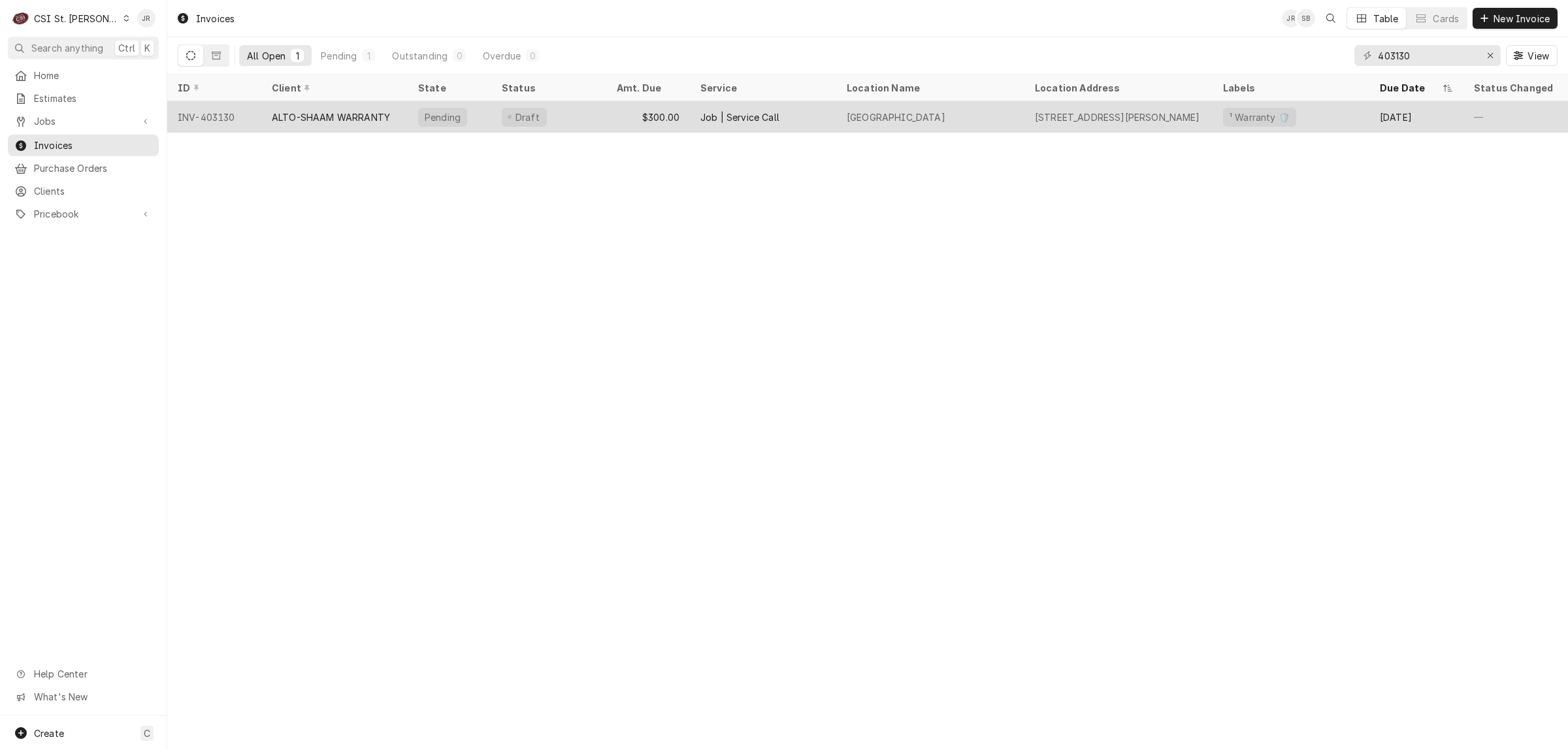
click at [304, 116] on div "ALTO-SHAAM WARRANTY" at bounding box center [331, 117] width 118 height 13
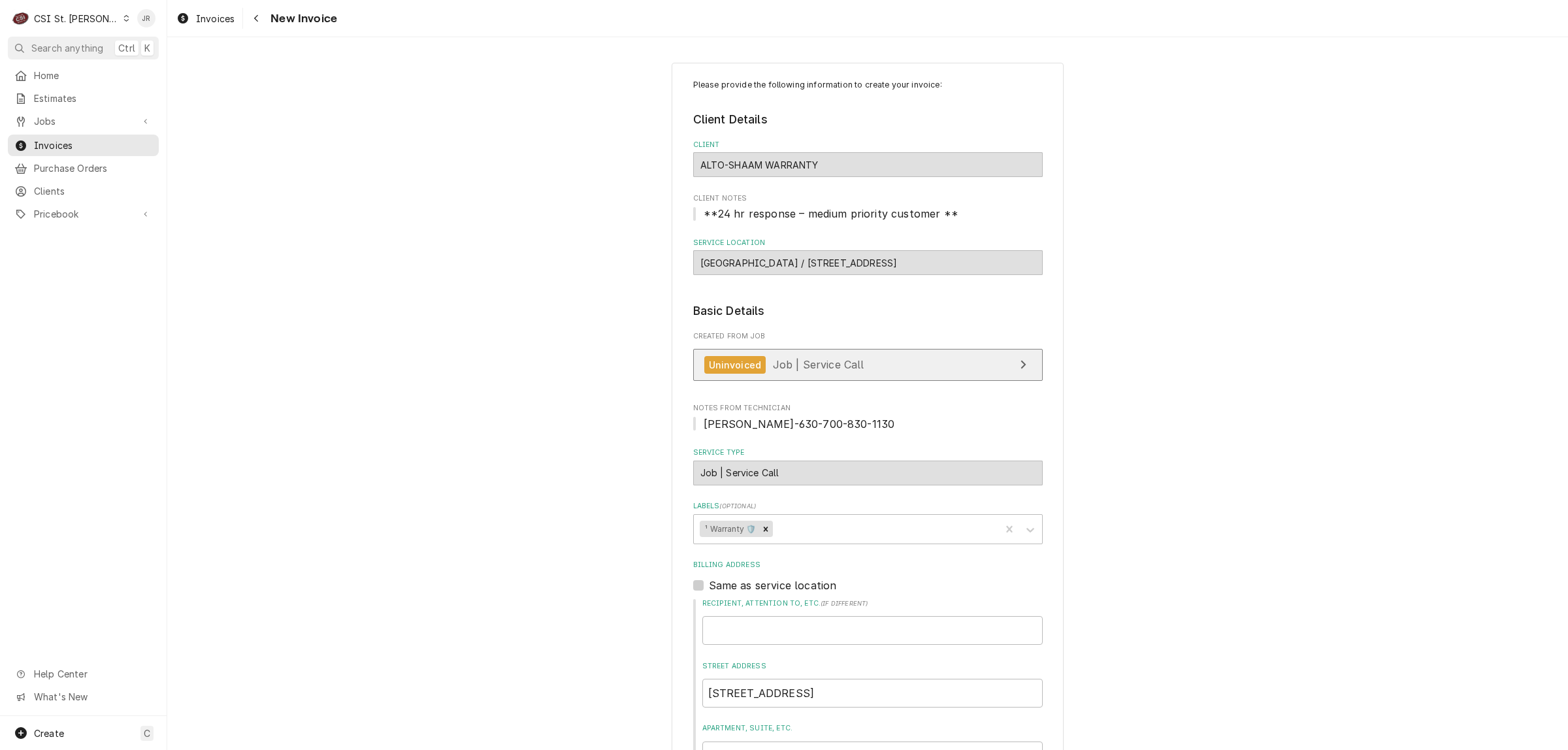
click at [854, 371] on link "Uninvoiced Job | Service Call" at bounding box center [868, 365] width 350 height 32
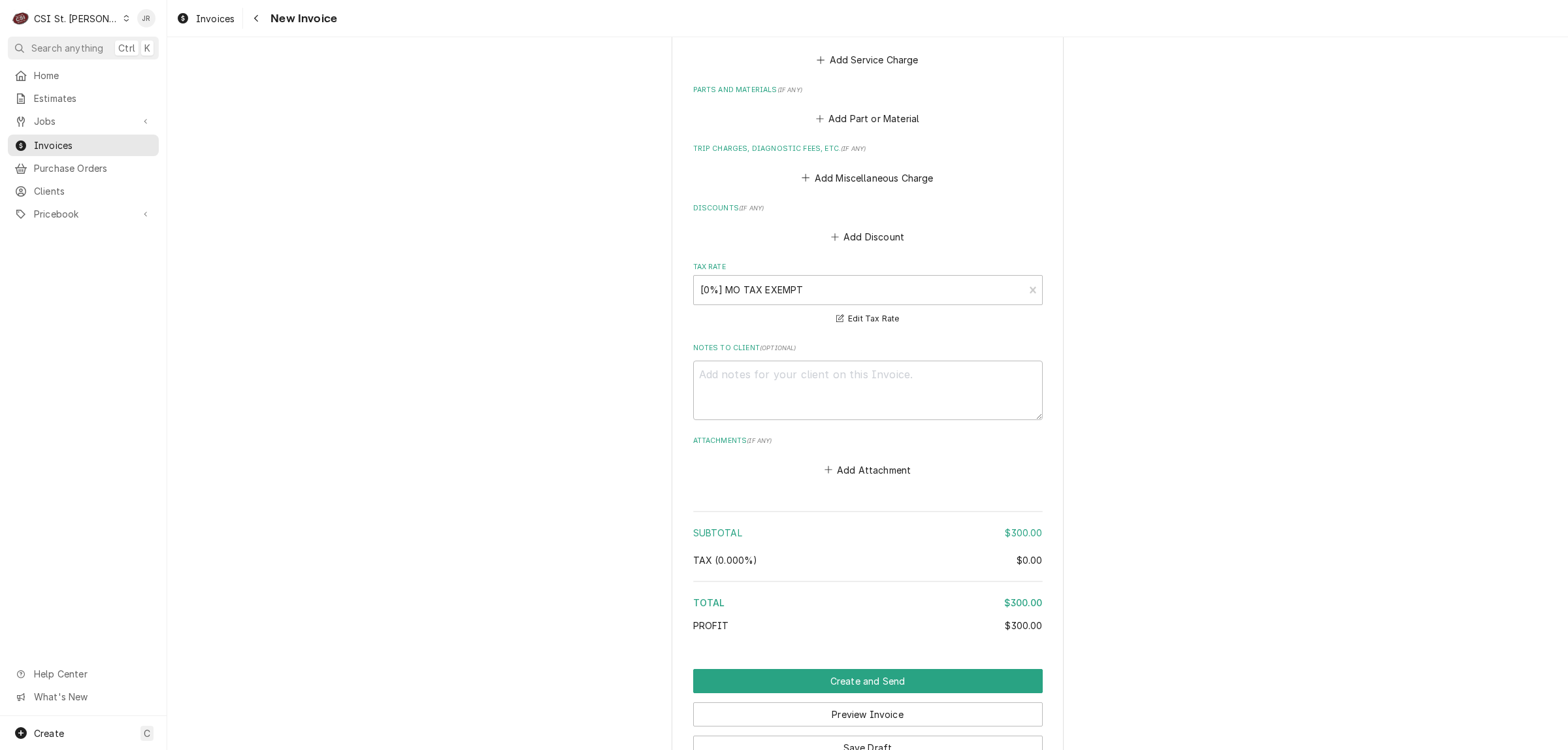
scroll to position [1572, 0]
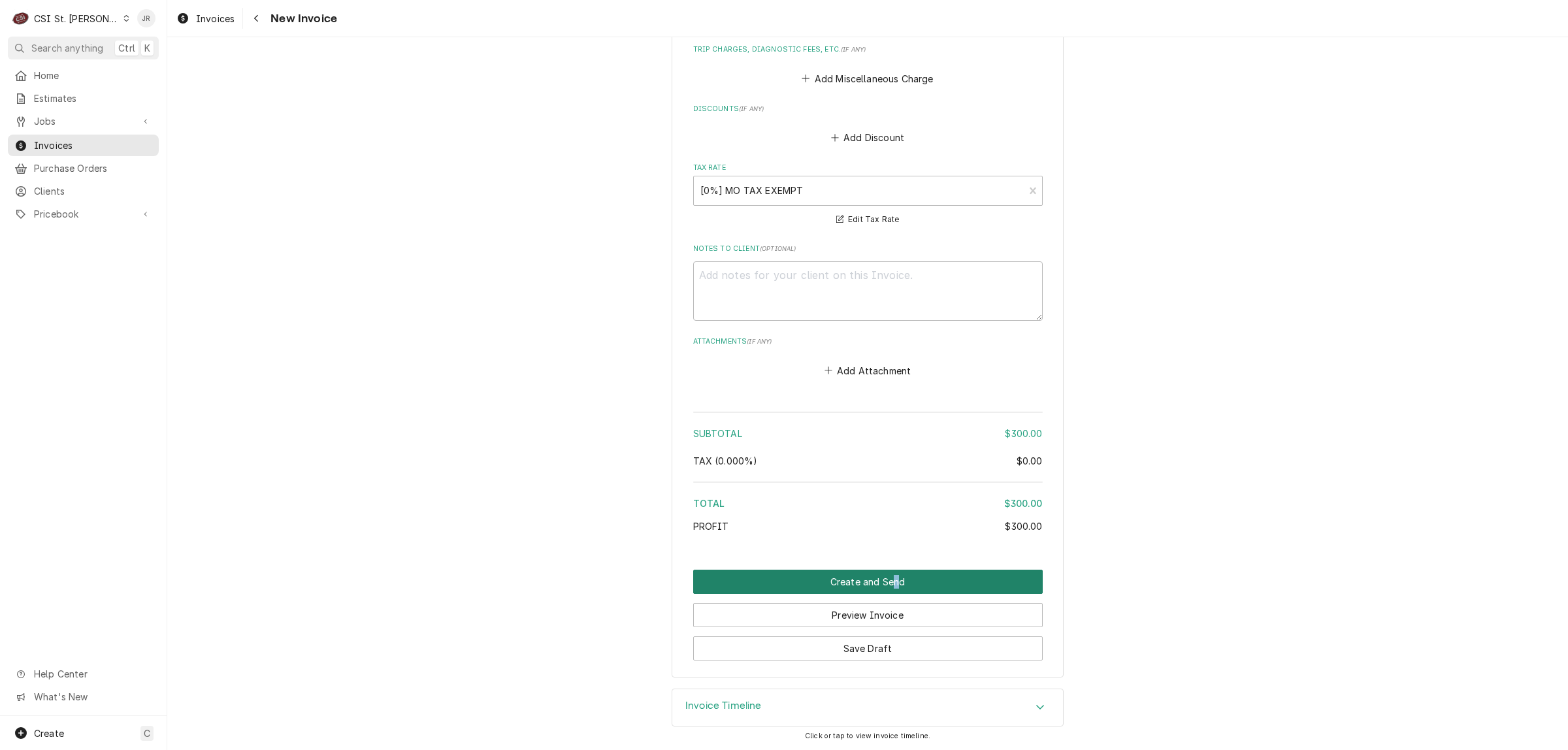
drag, startPoint x: 889, startPoint y: 563, endPoint x: 894, endPoint y: 577, distance: 14.9
click at [896, 577] on button "Create and Send" at bounding box center [868, 582] width 350 height 24
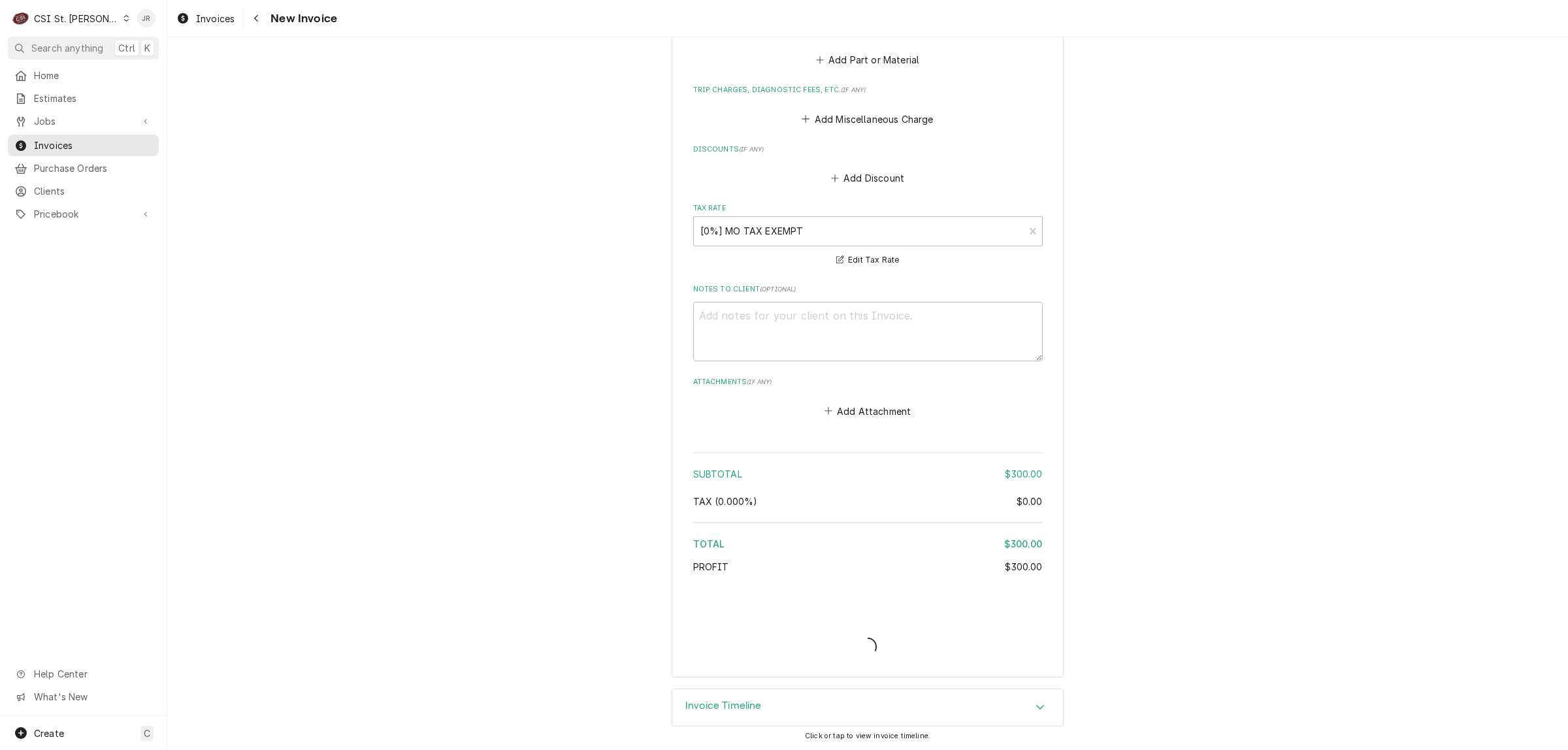
scroll to position [1530, 0]
type textarea "x"
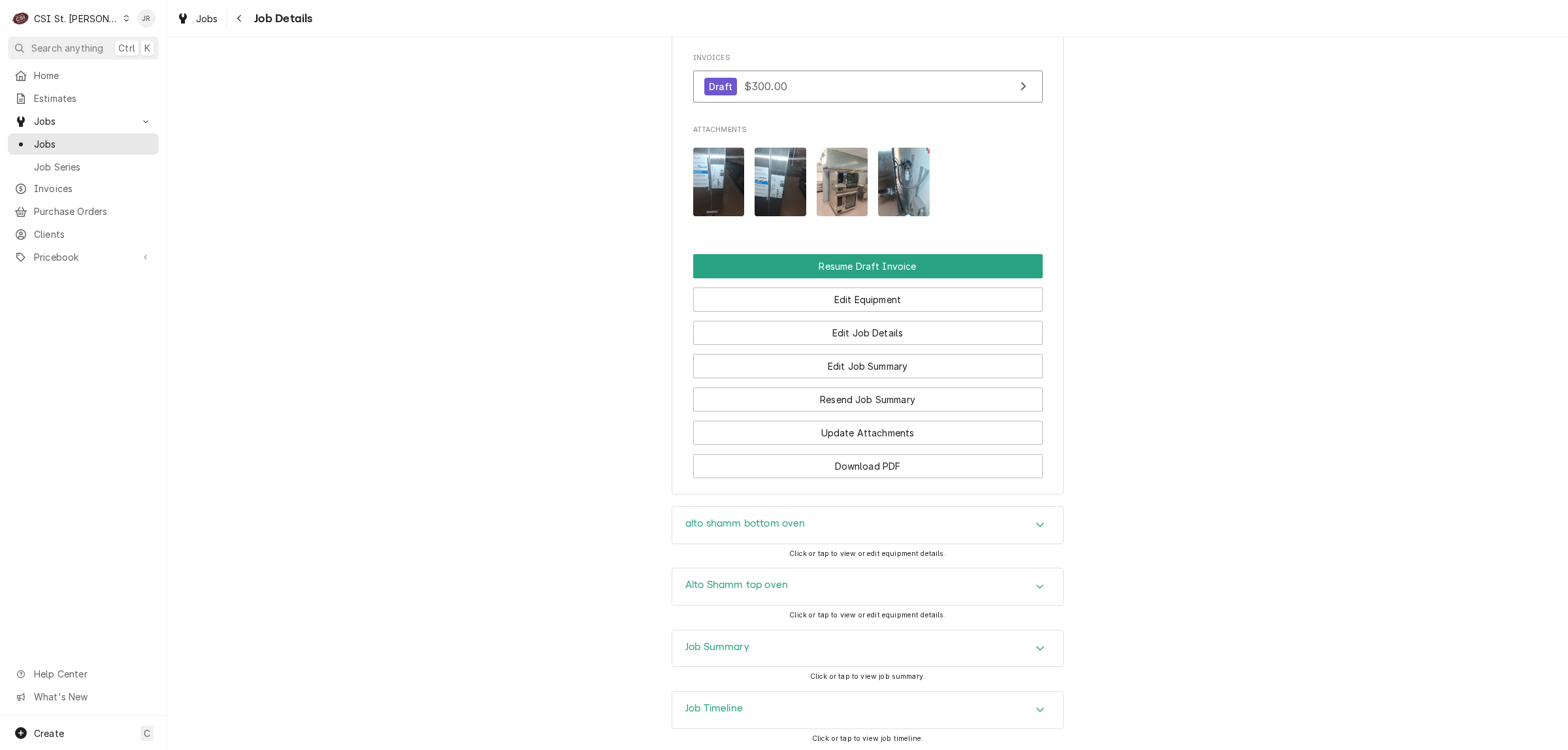
scroll to position [1487, 0]
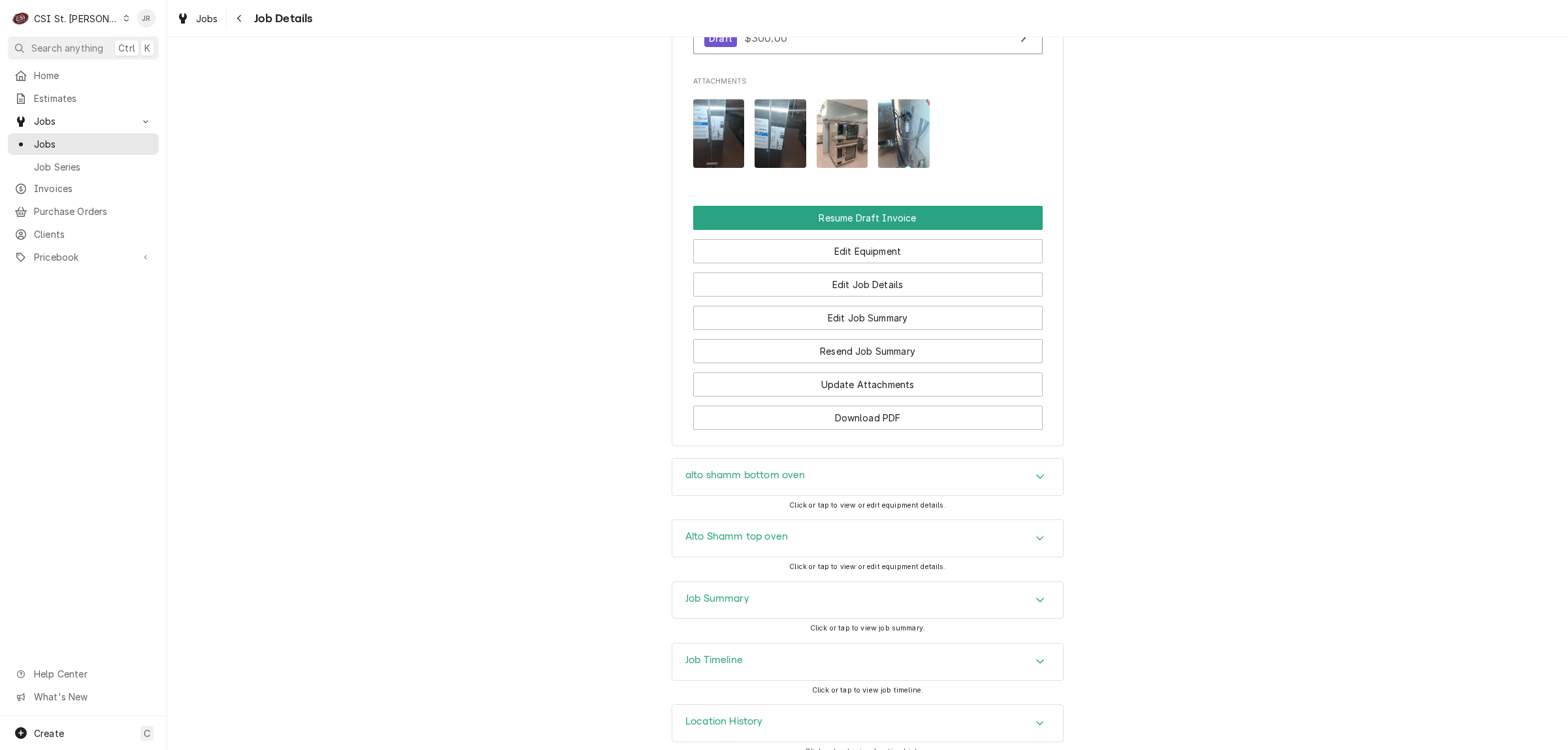
click at [730, 592] on h3 "Job Summary" at bounding box center [718, 599] width 64 height 13
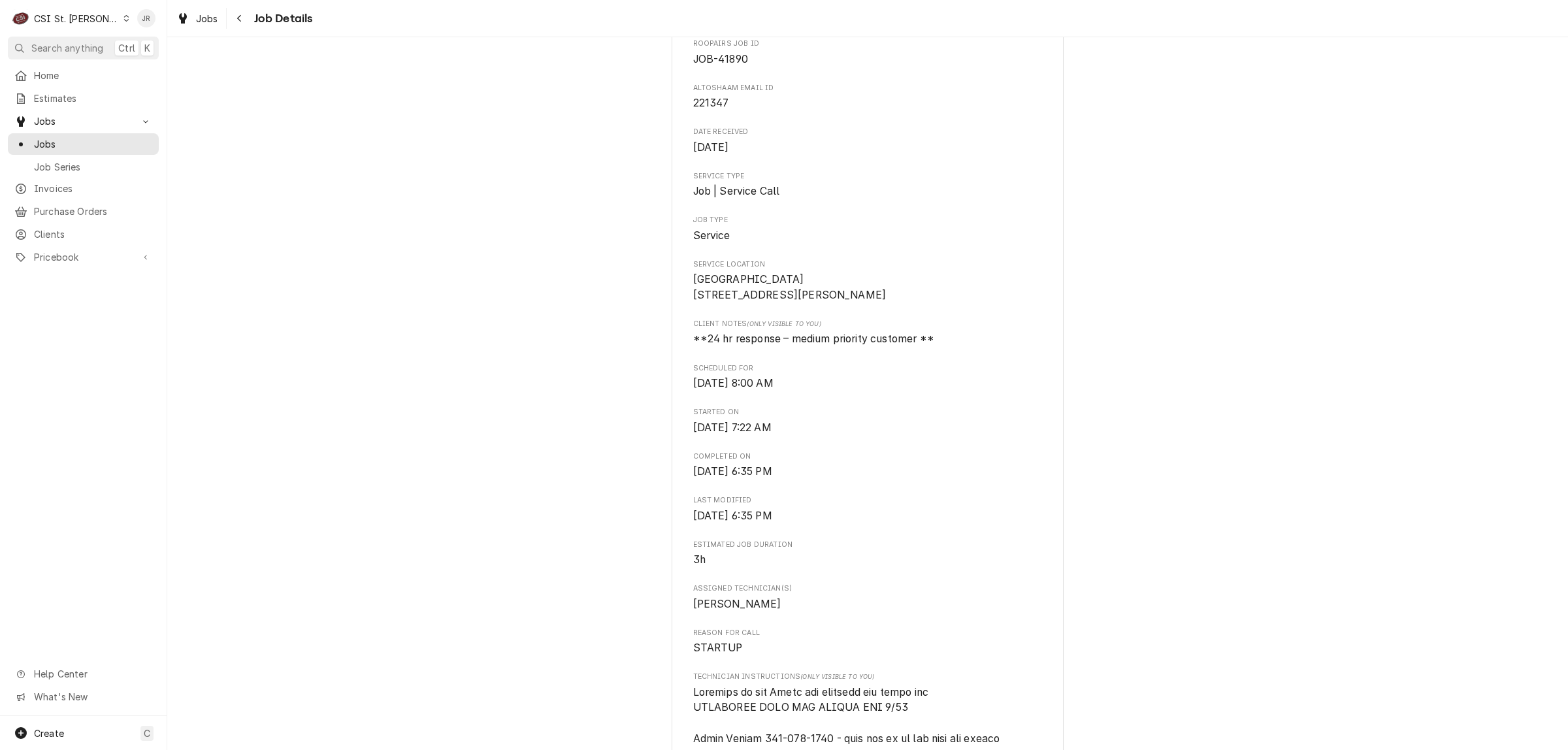
scroll to position [0, 0]
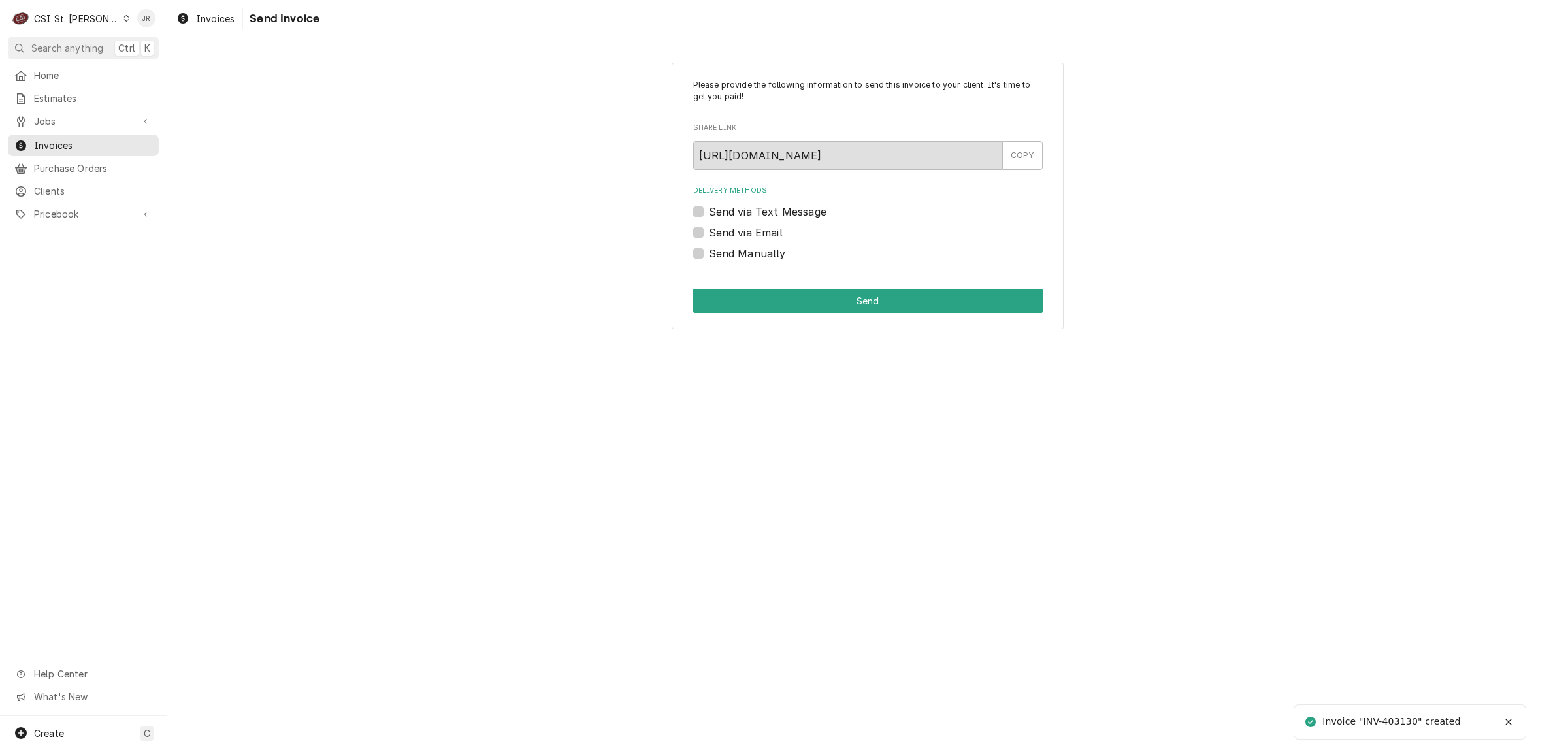
click at [1396, 717] on div "Invoice "INV-403130" created" at bounding box center [1392, 721] width 140 height 13
copy div "403130"
drag, startPoint x: 691, startPoint y: 252, endPoint x: 698, endPoint y: 249, distance: 7.6
click at [693, 252] on div "Please provide the following information to send this invoice to your client. I…" at bounding box center [867, 196] width 392 height 267
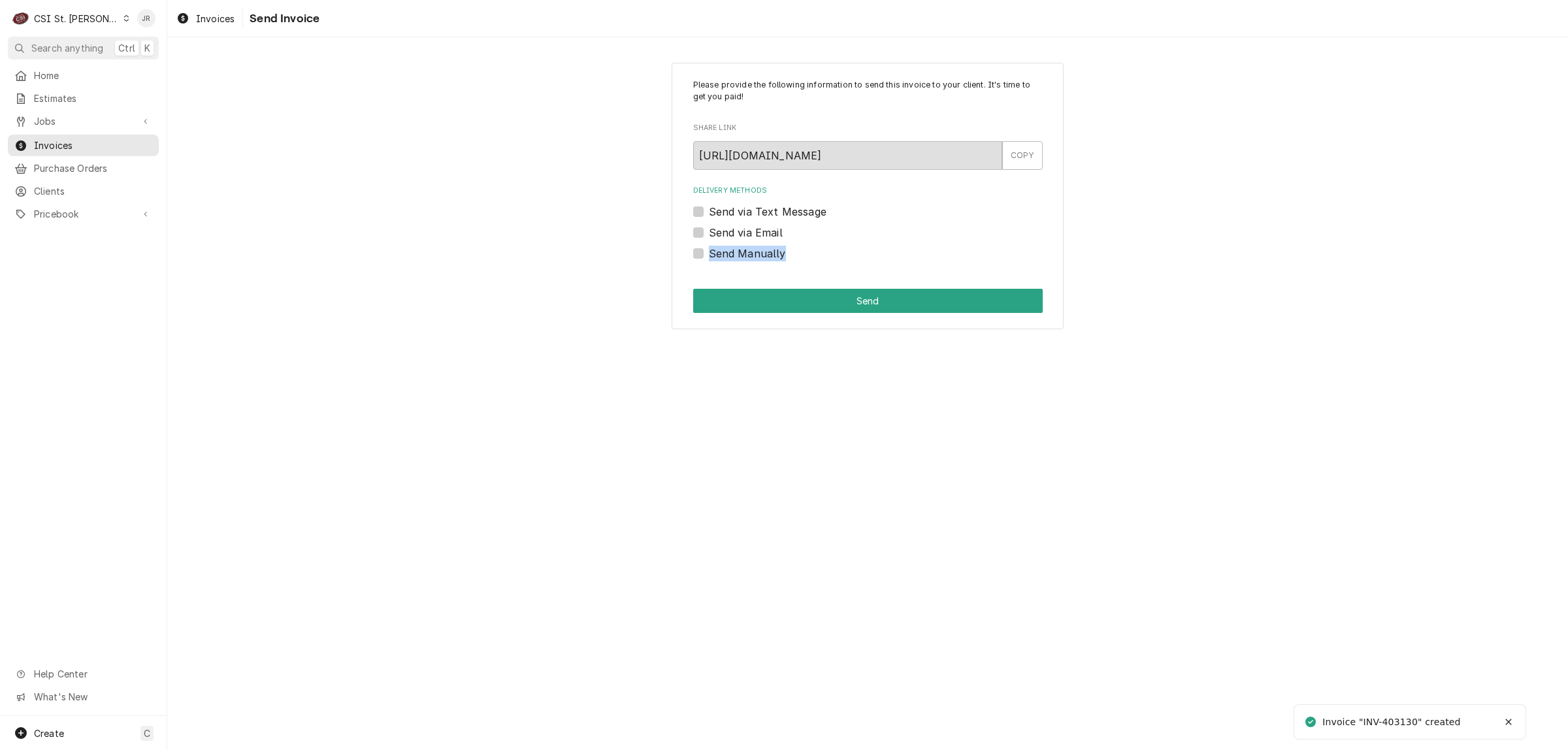
click at [709, 250] on label "Send Manually" at bounding box center [747, 253] width 77 height 15
click at [709, 250] on input "Send Manually" at bounding box center [884, 260] width 350 height 29
checkbox input "true"
click at [757, 300] on button "Send" at bounding box center [868, 301] width 350 height 24
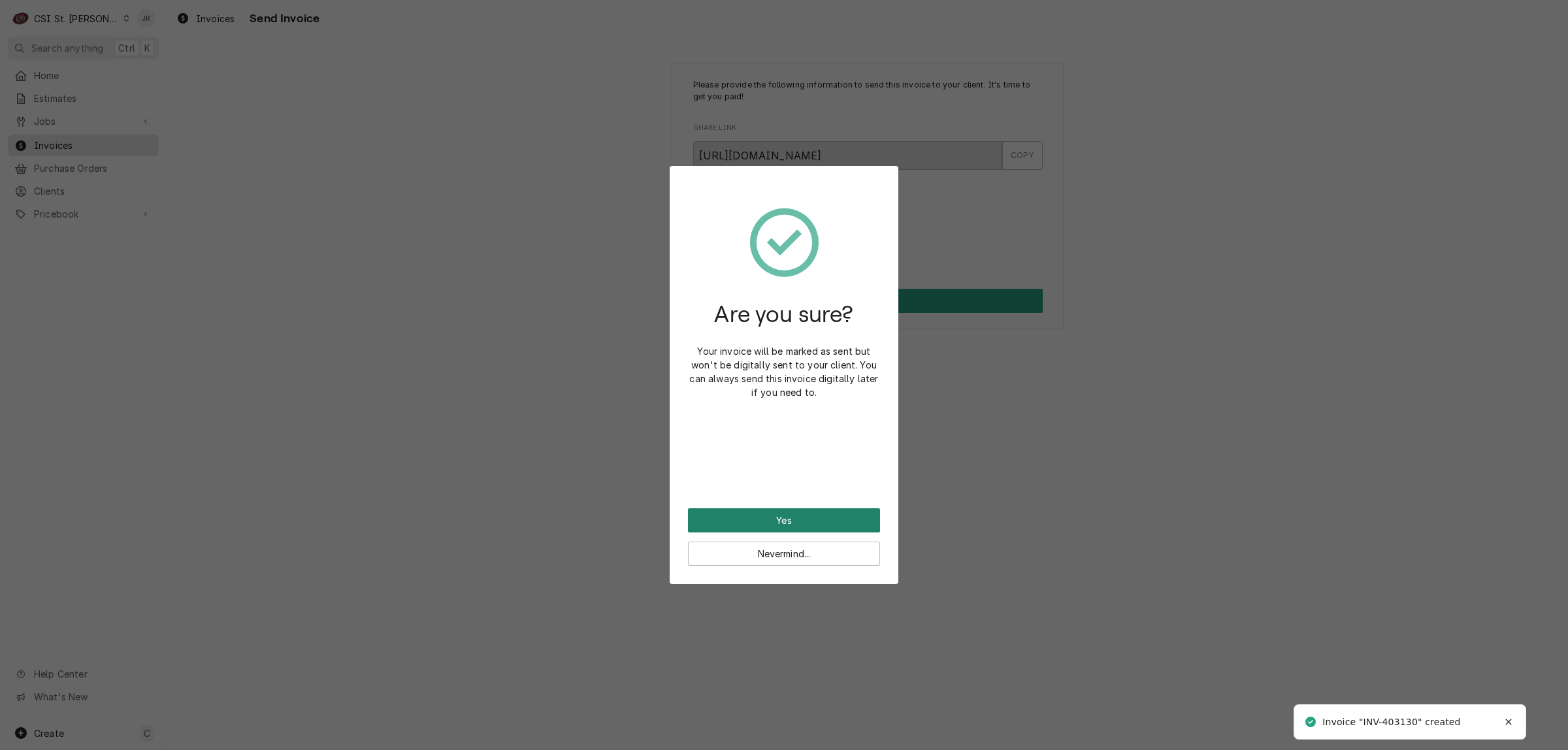
click at [800, 515] on button "Yes" at bounding box center [784, 520] width 192 height 24
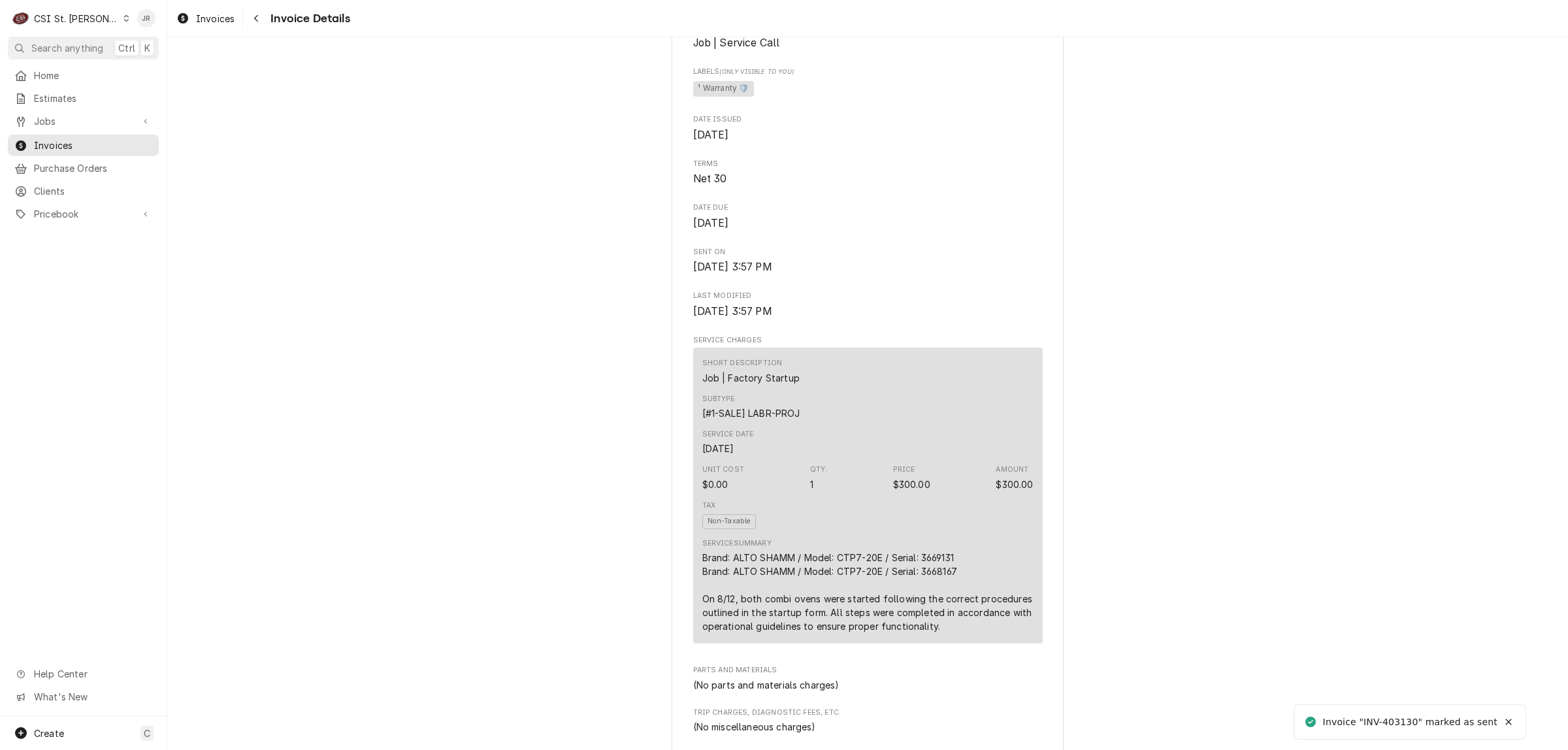
scroll to position [490, 0]
click at [44, 139] on span "Invoices" at bounding box center [93, 145] width 118 height 13
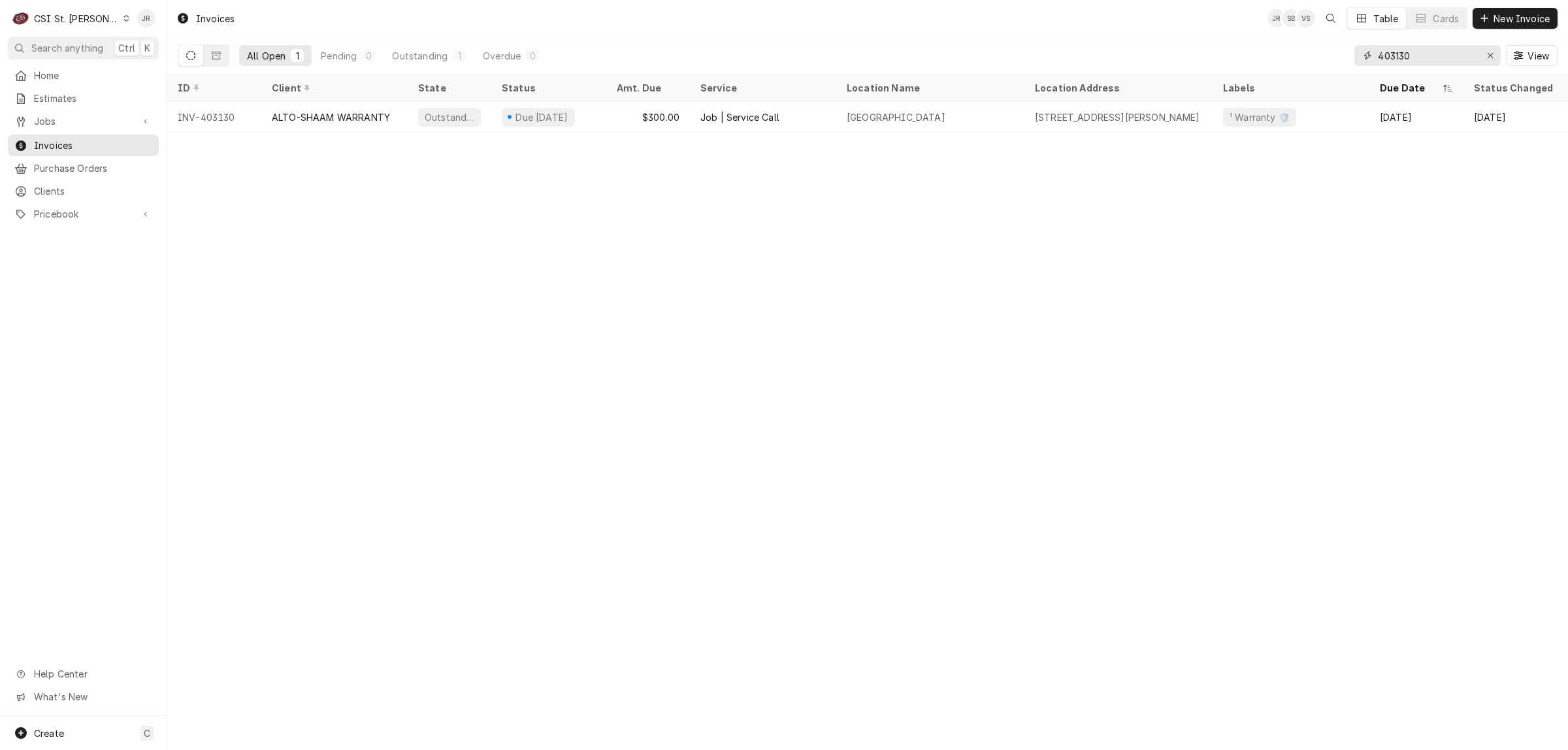
click at [1413, 59] on input "403130" at bounding box center [1427, 55] width 98 height 21
click at [1413, 58] on input "403130" at bounding box center [1427, 55] width 98 height 21
paste input "47"
type input "403147"
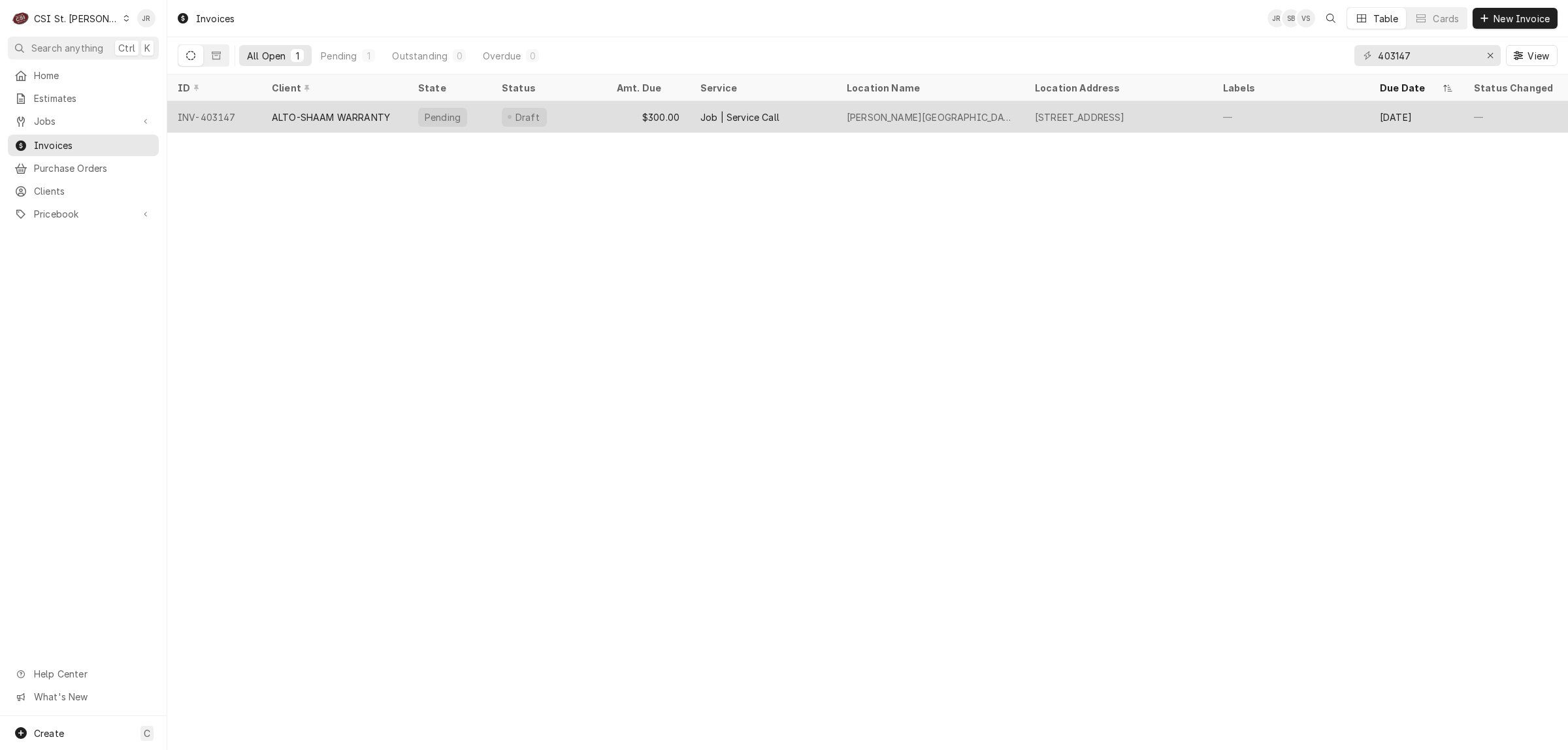
click at [330, 113] on div "ALTO-SHAAM WARRANTY" at bounding box center [331, 117] width 118 height 13
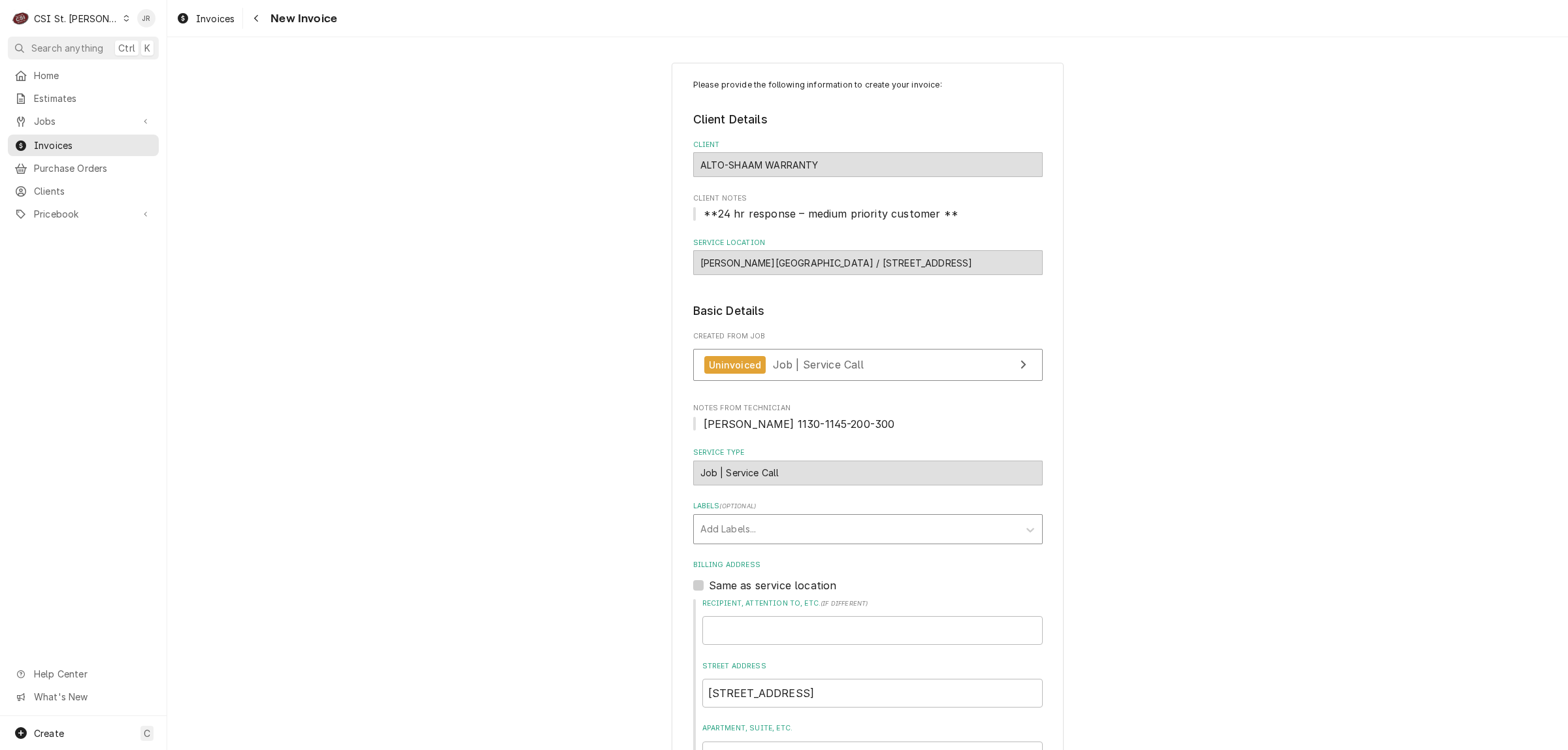
click at [864, 533] on div "Labels" at bounding box center [856, 529] width 312 height 23
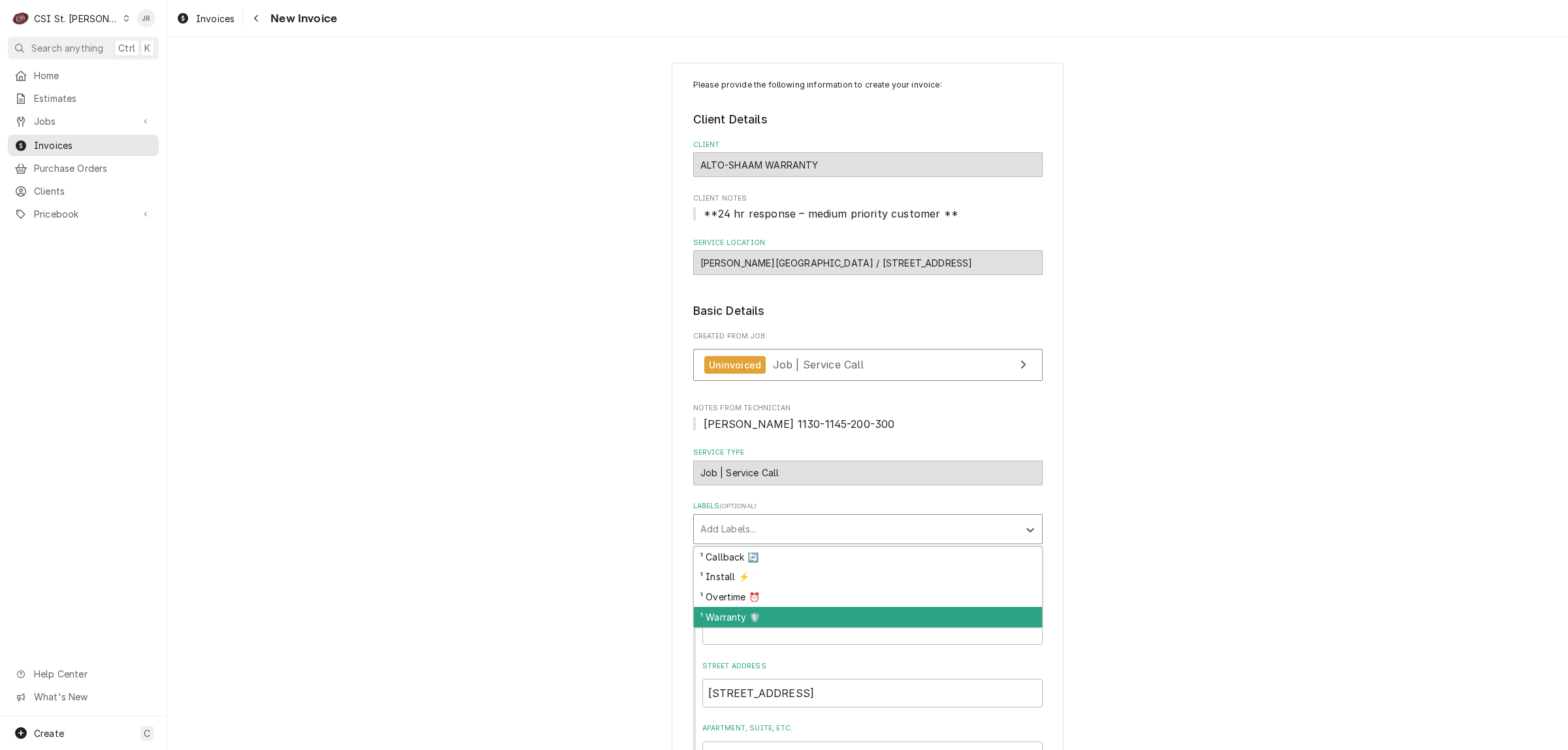
click at [828, 613] on div "¹ Warranty 🛡️" at bounding box center [868, 617] width 348 height 20
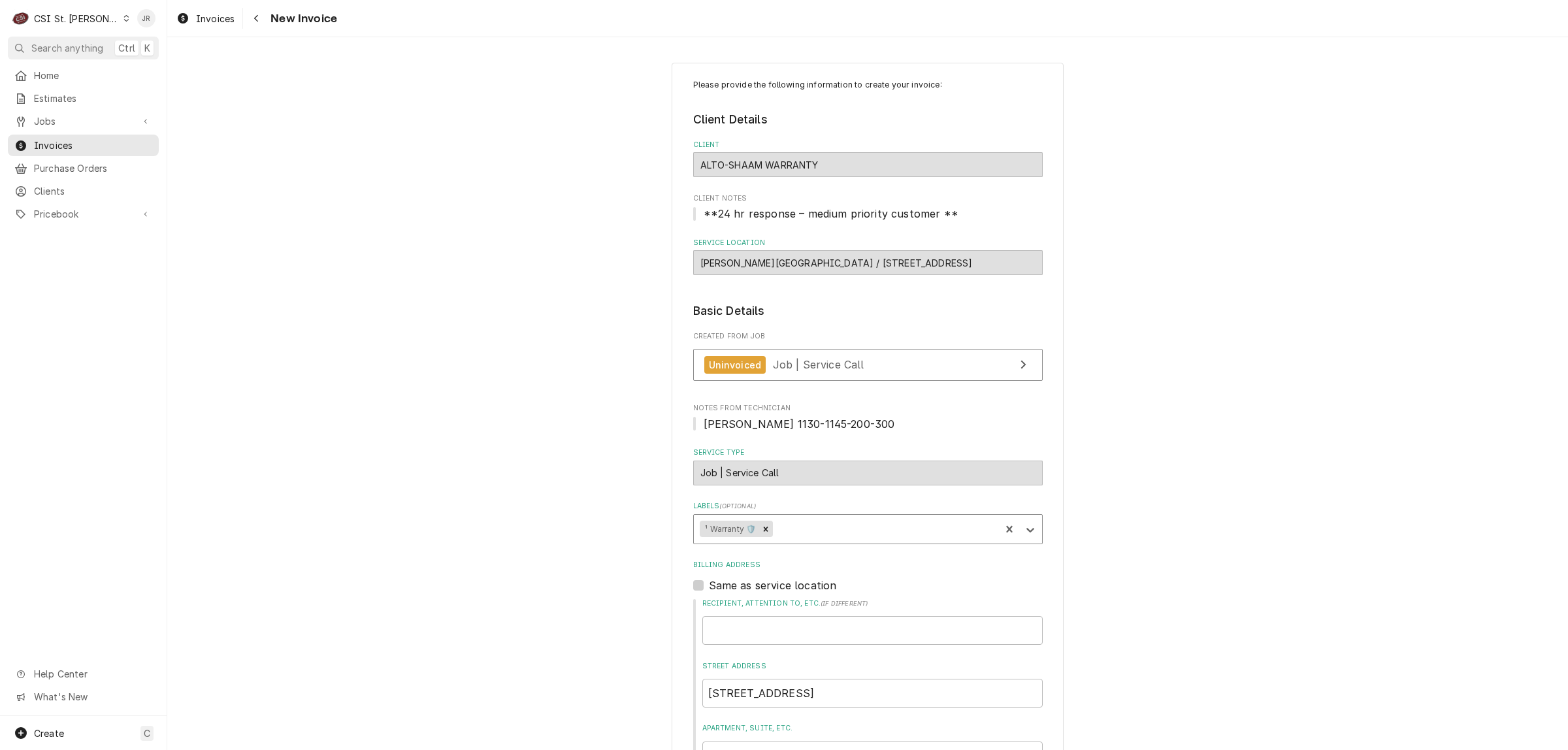
click at [828, 613] on div "Recipient, Attention To, etc. ( if different )" at bounding box center [872, 621] width 340 height 46
click at [818, 369] on span "Job | Service Call" at bounding box center [818, 364] width 91 height 13
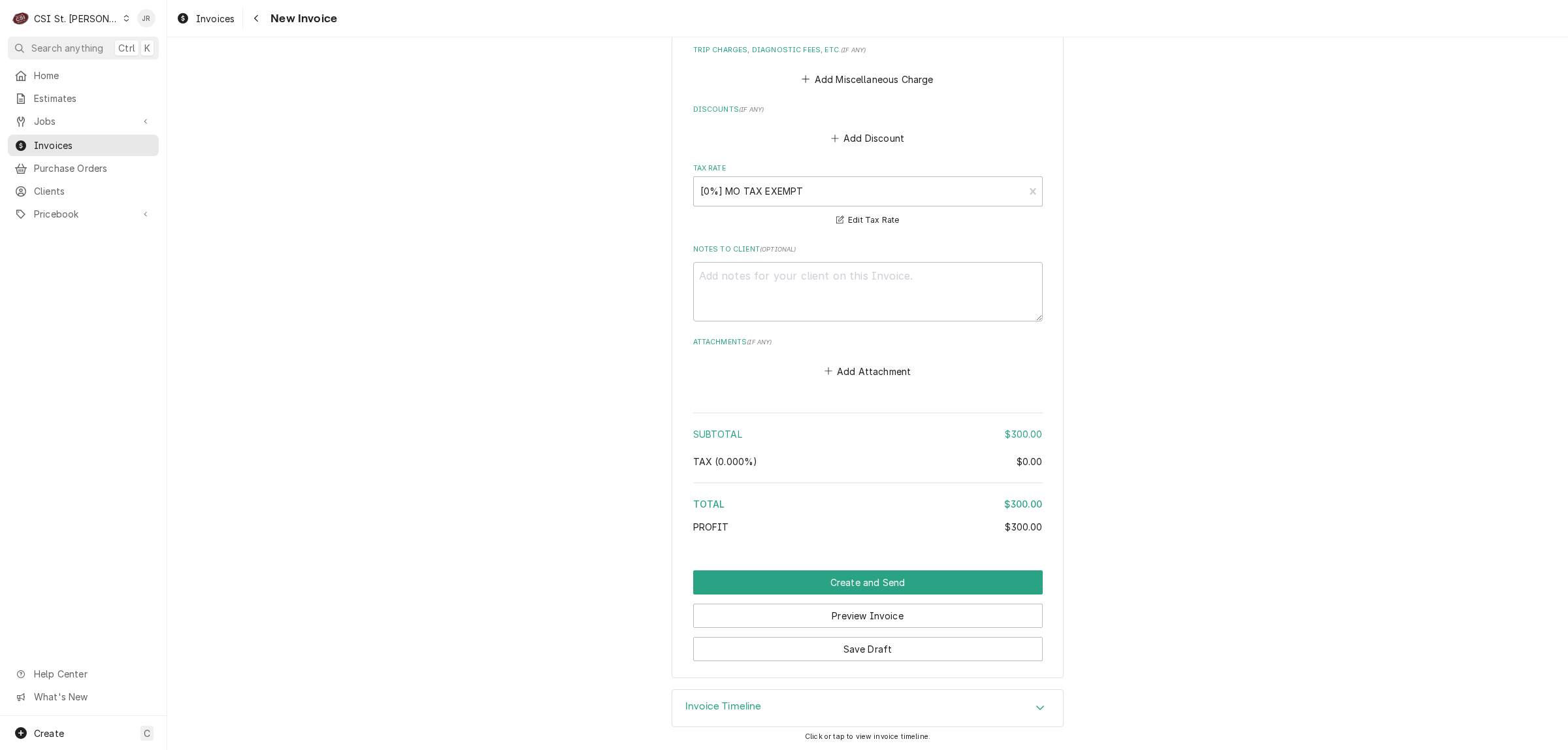
scroll to position [1524, 0]
click at [903, 578] on button "Create and Send" at bounding box center [868, 582] width 350 height 24
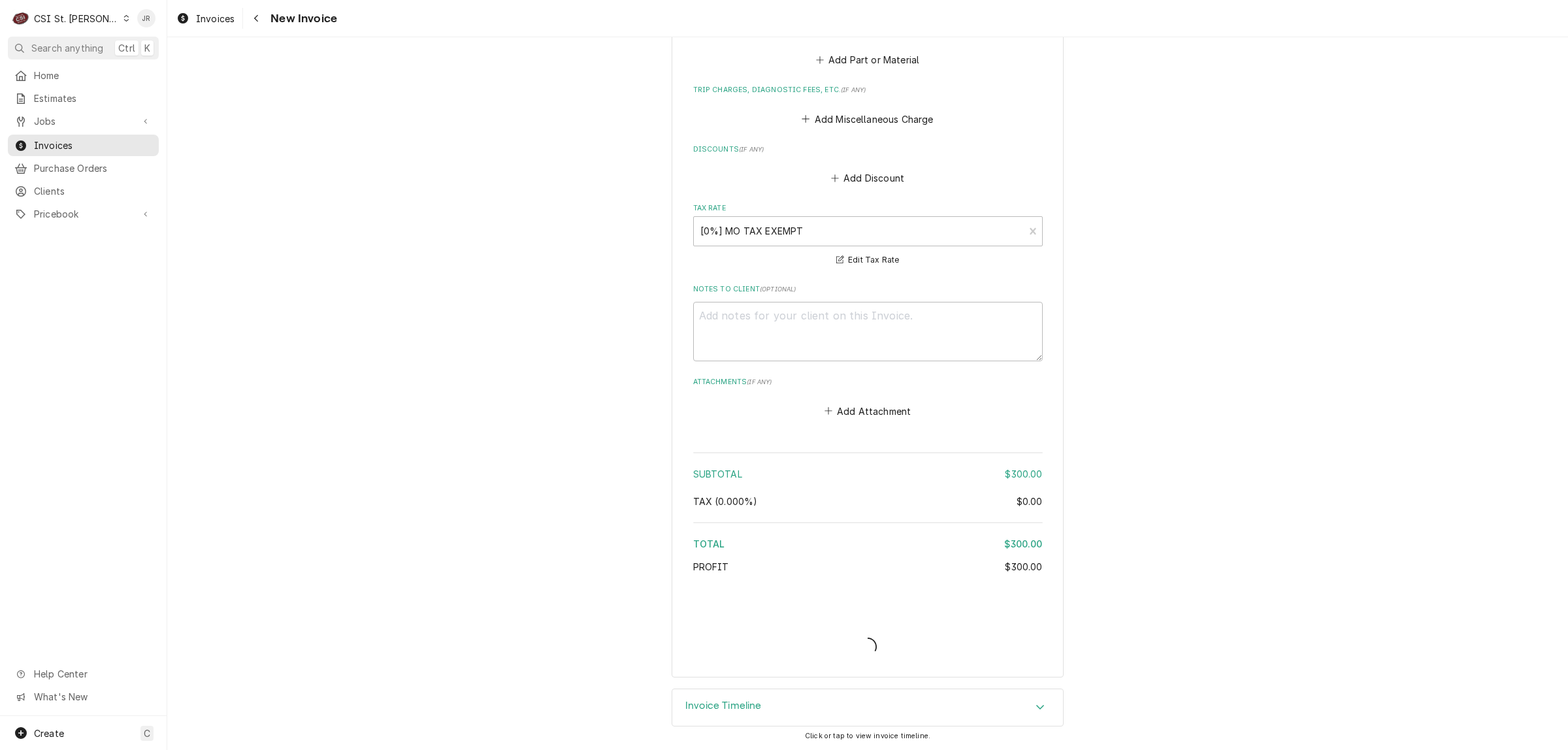
scroll to position [1484, 0]
type textarea "x"
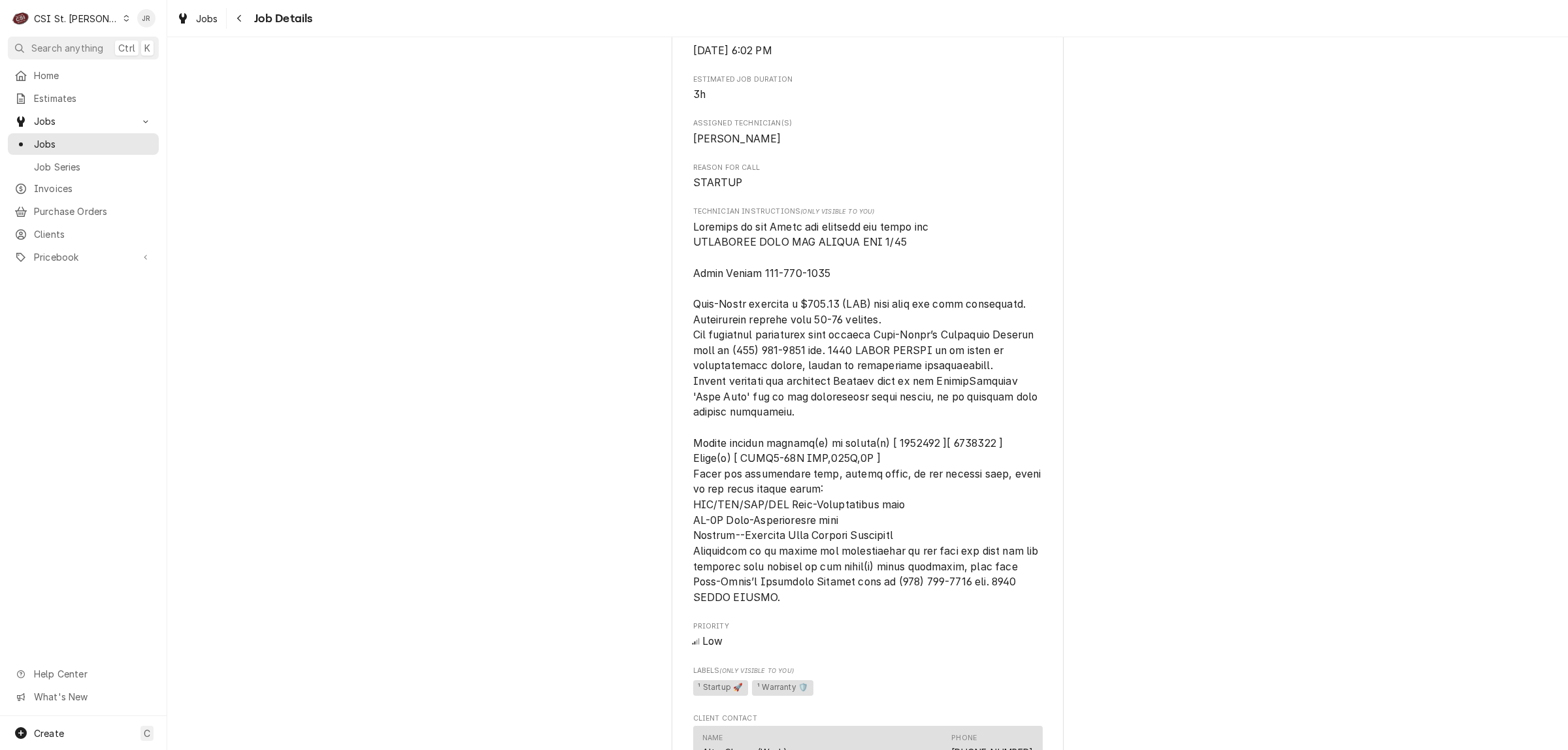
scroll to position [572, 0]
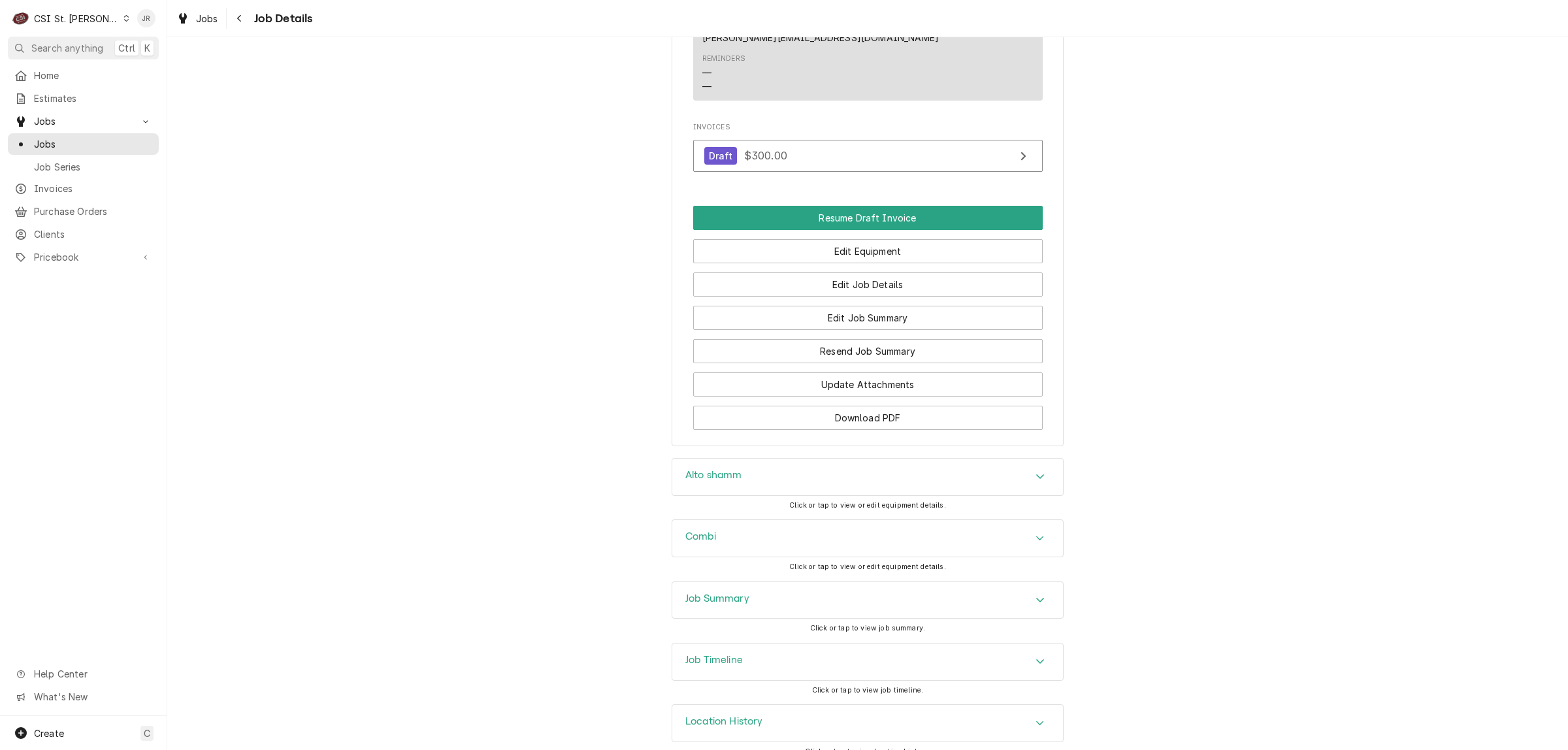
click at [748, 586] on div "Job Summary" at bounding box center [867, 601] width 391 height 37
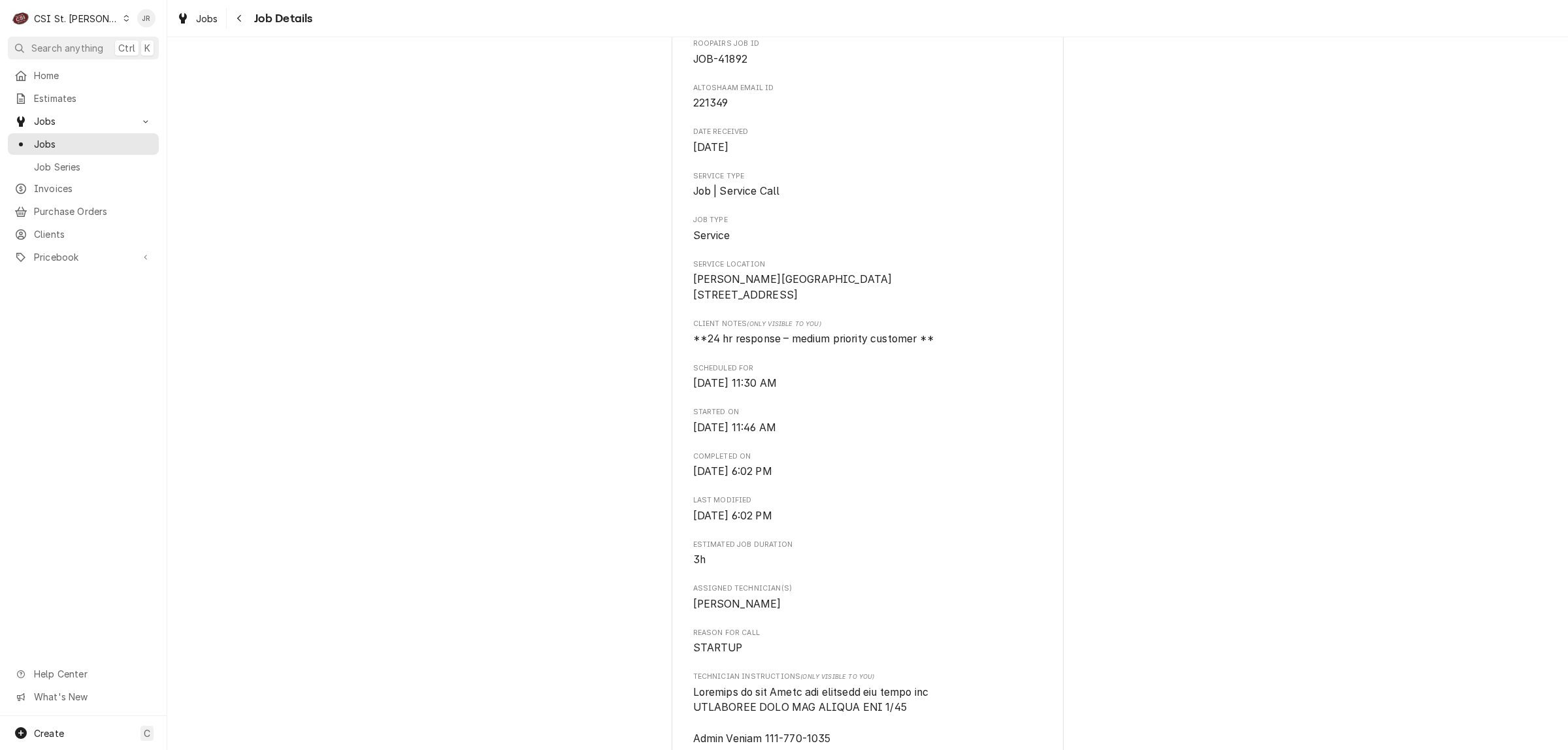
scroll to position [0, 0]
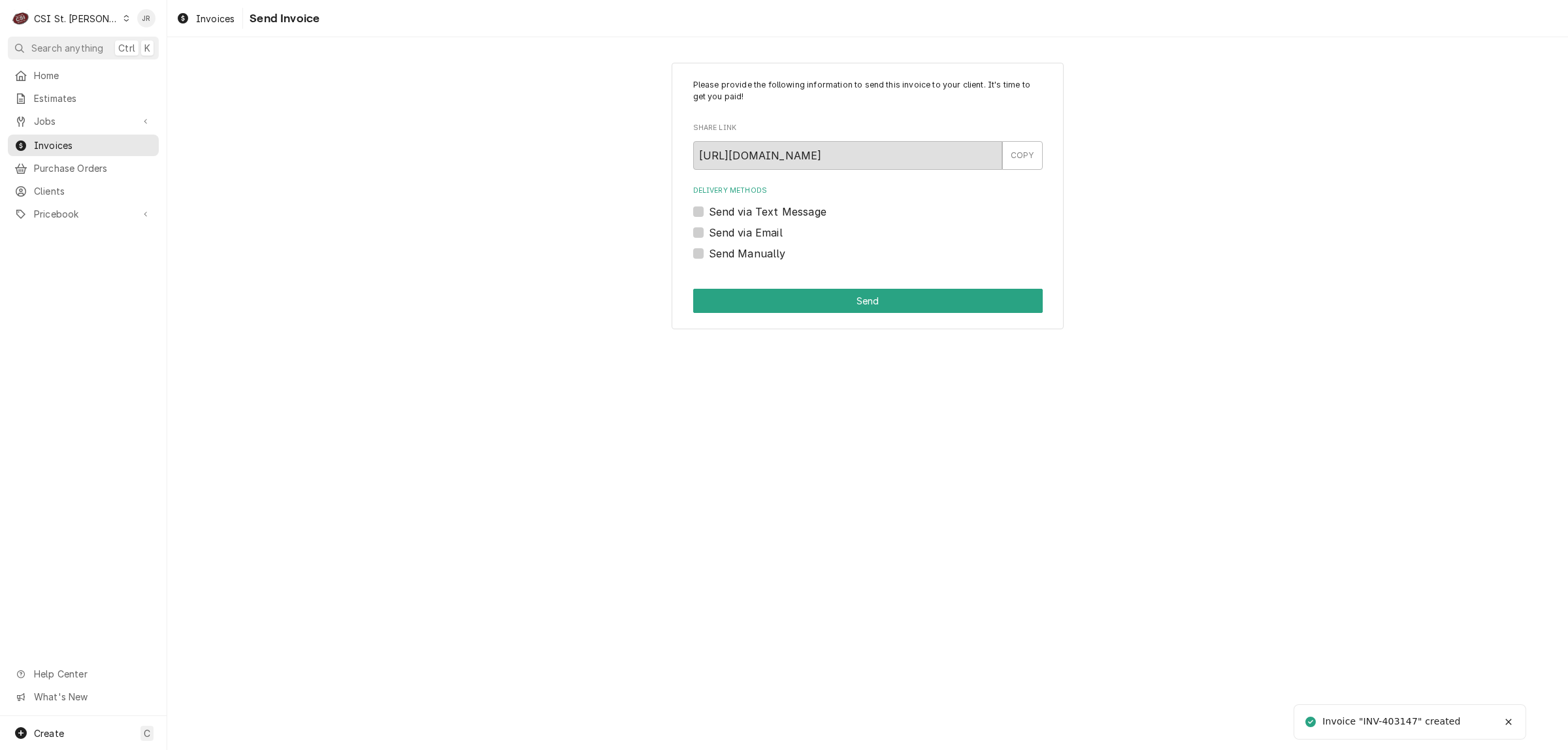
click at [1408, 723] on div "Invoice "INV-403147" created" at bounding box center [1392, 721] width 140 height 13
copy div "403147"
click at [709, 252] on label "Send Manually" at bounding box center [747, 253] width 77 height 15
click at [709, 252] on input "Send Manually" at bounding box center [884, 260] width 350 height 29
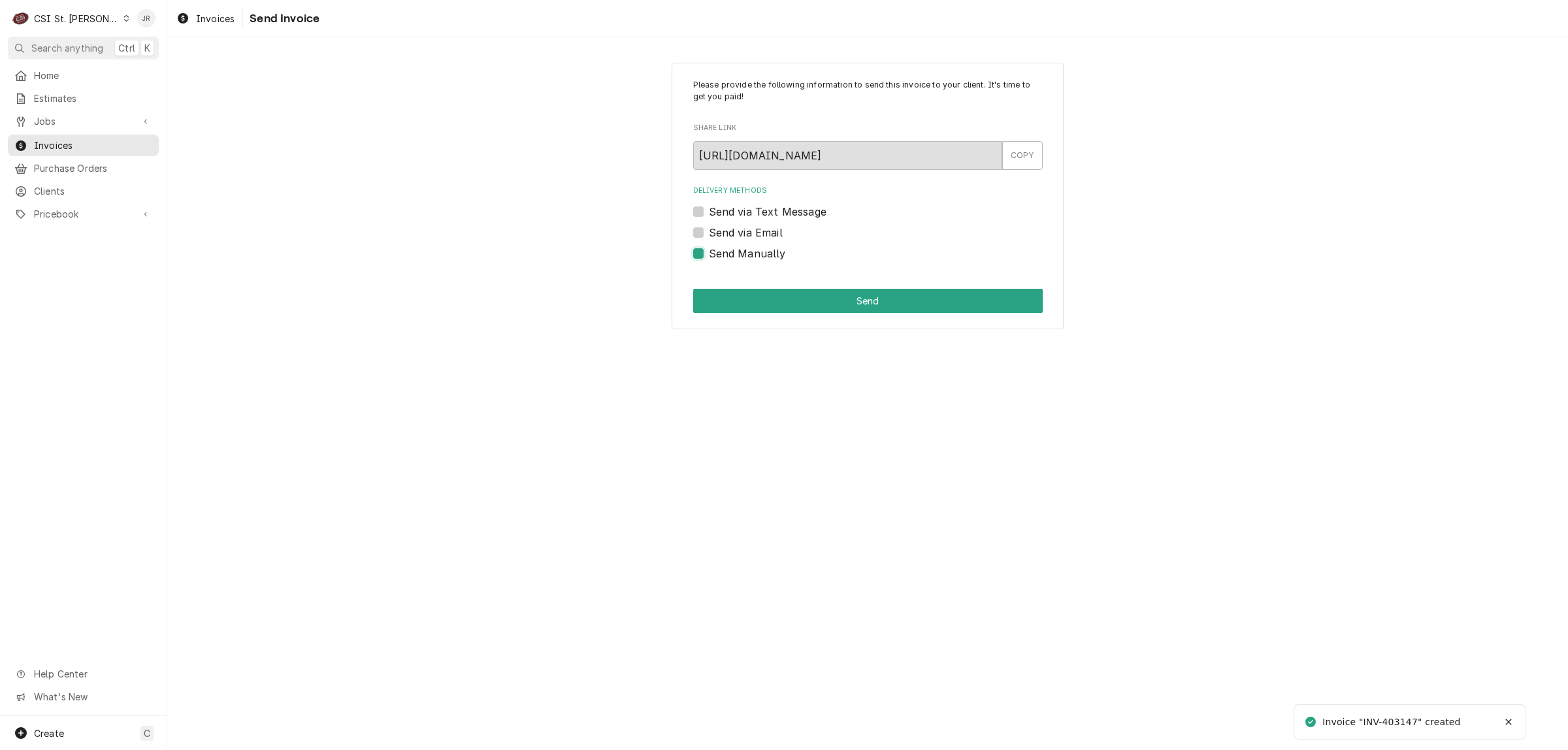
checkbox input "true"
click at [802, 304] on button "Send" at bounding box center [868, 301] width 350 height 24
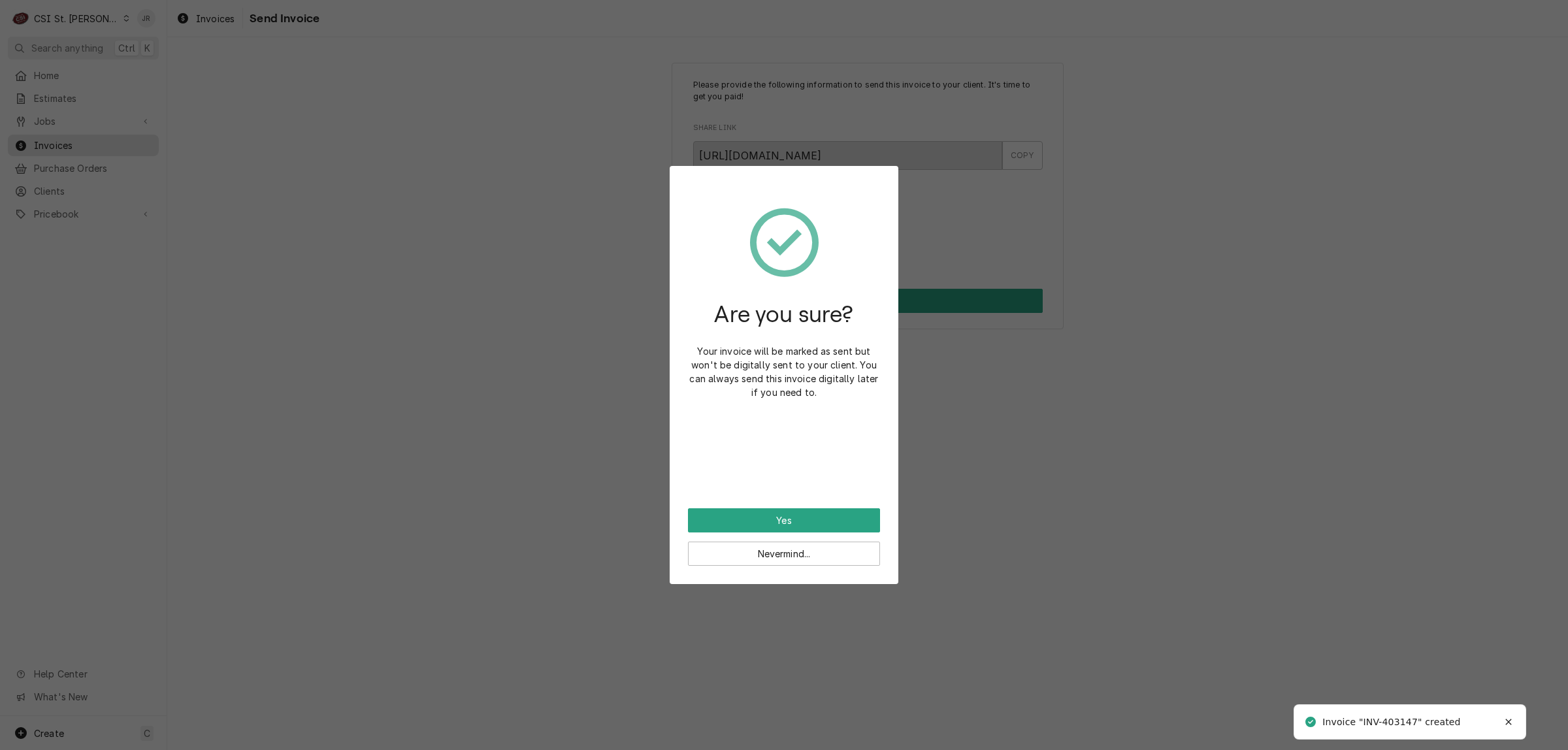
click at [797, 533] on div "Nevermind..." at bounding box center [784, 550] width 192 height 34
click at [795, 519] on button "Yes" at bounding box center [784, 520] width 192 height 24
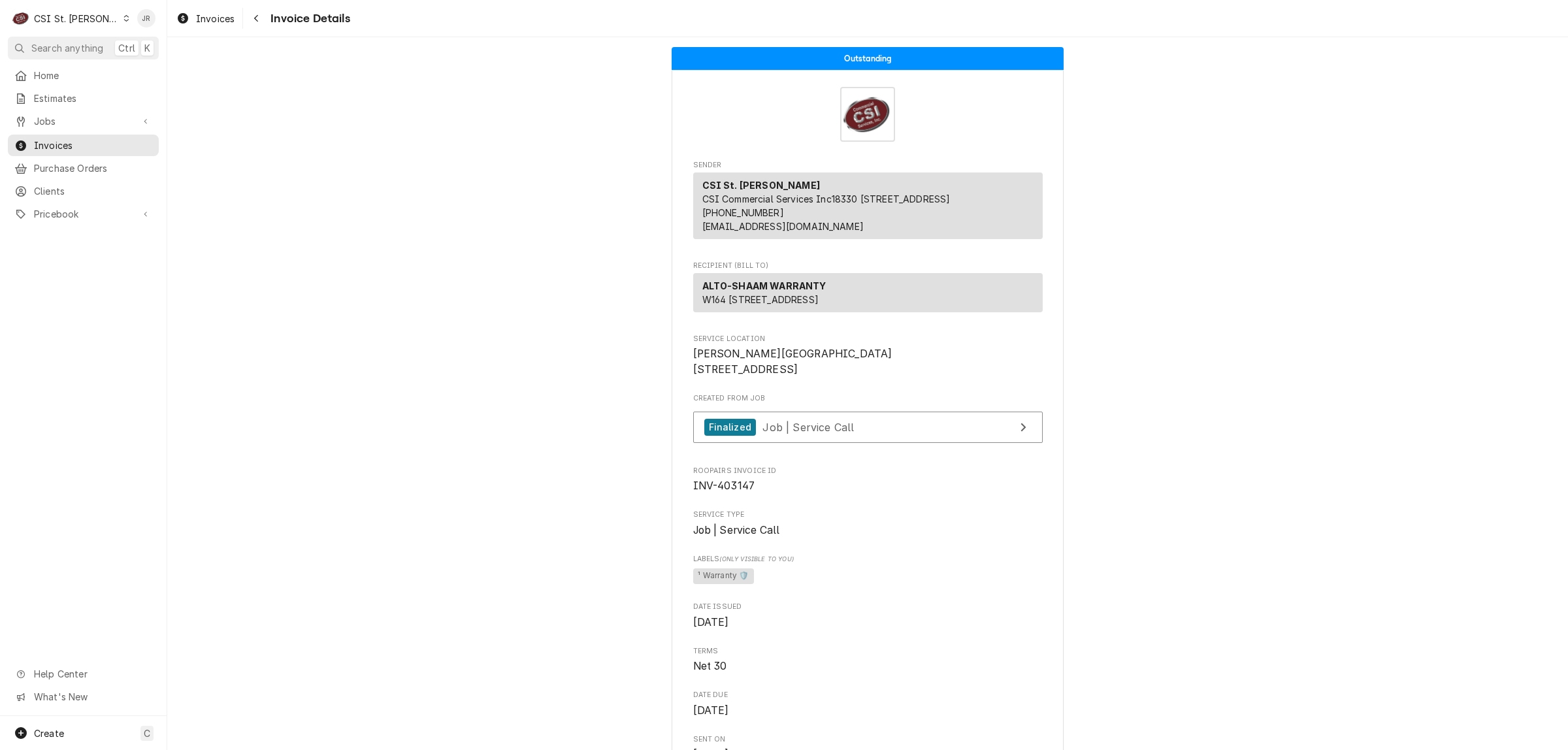
click at [70, 128] on div "Jobs Jobs Job Series" at bounding box center [83, 122] width 151 height 23
click at [64, 139] on span "Invoices" at bounding box center [93, 145] width 118 height 13
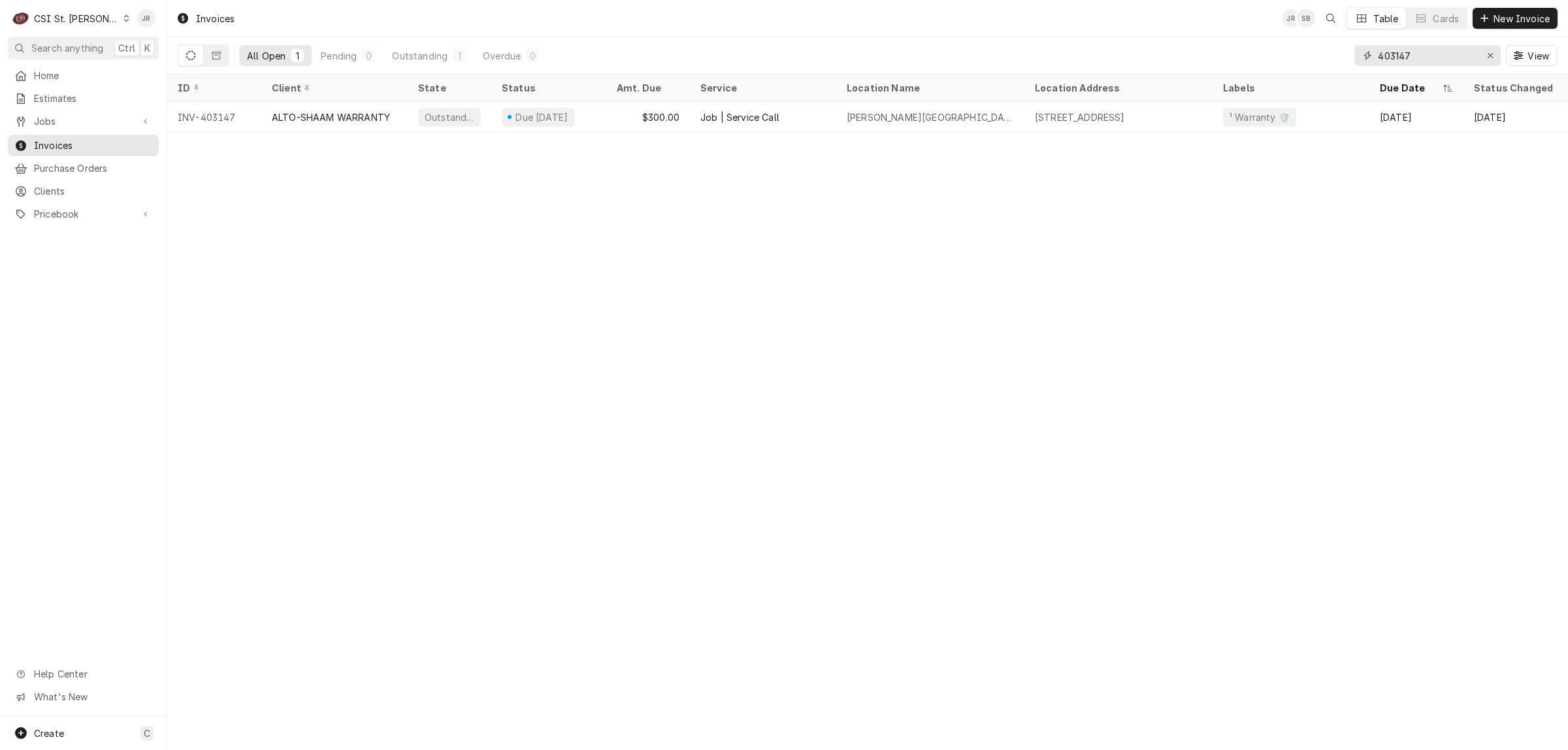
click at [1400, 50] on input "403147" at bounding box center [1427, 55] width 98 height 21
paste input "8"
type input "403148"
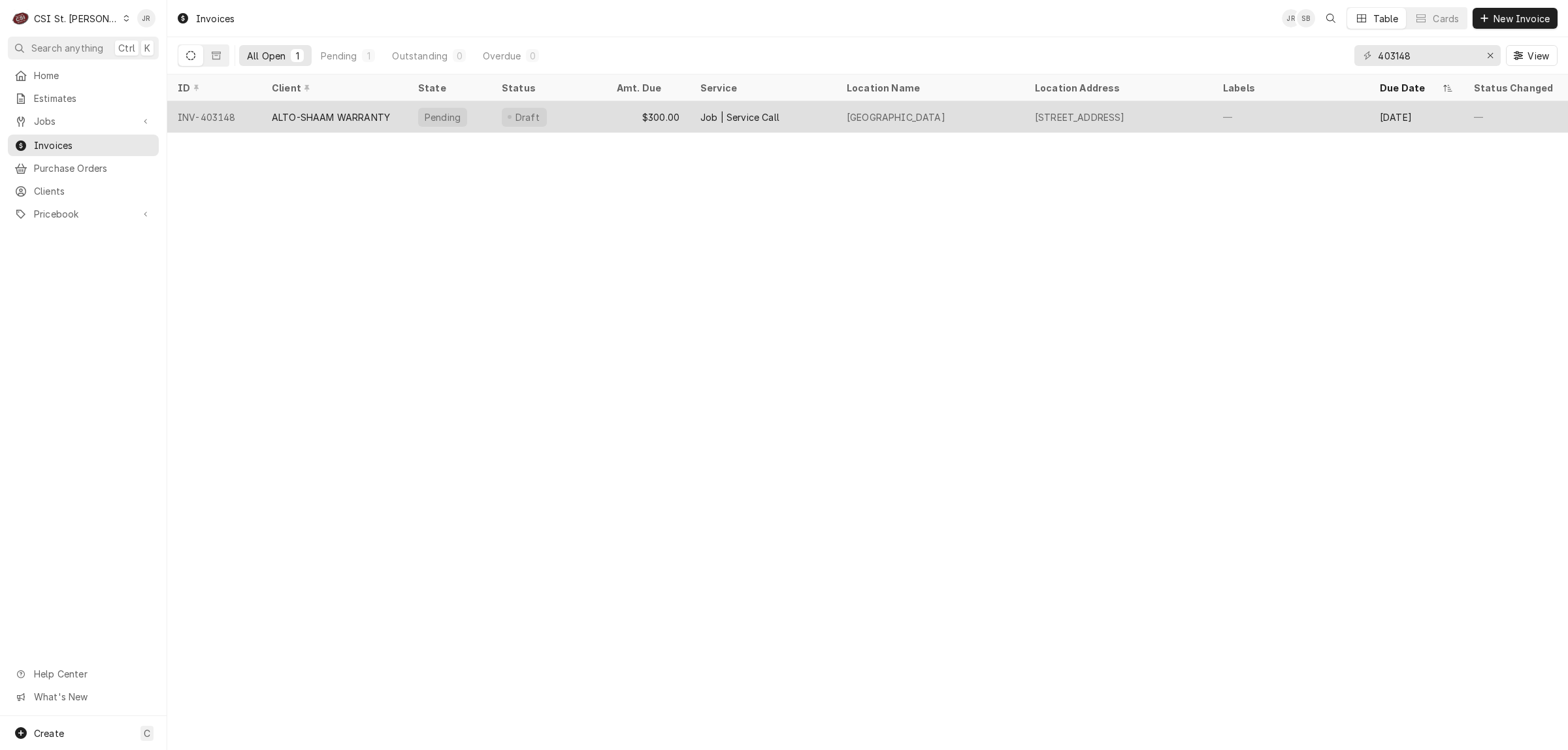
click at [317, 118] on div "ALTO-SHAAM WARRANTY" at bounding box center [331, 117] width 118 height 13
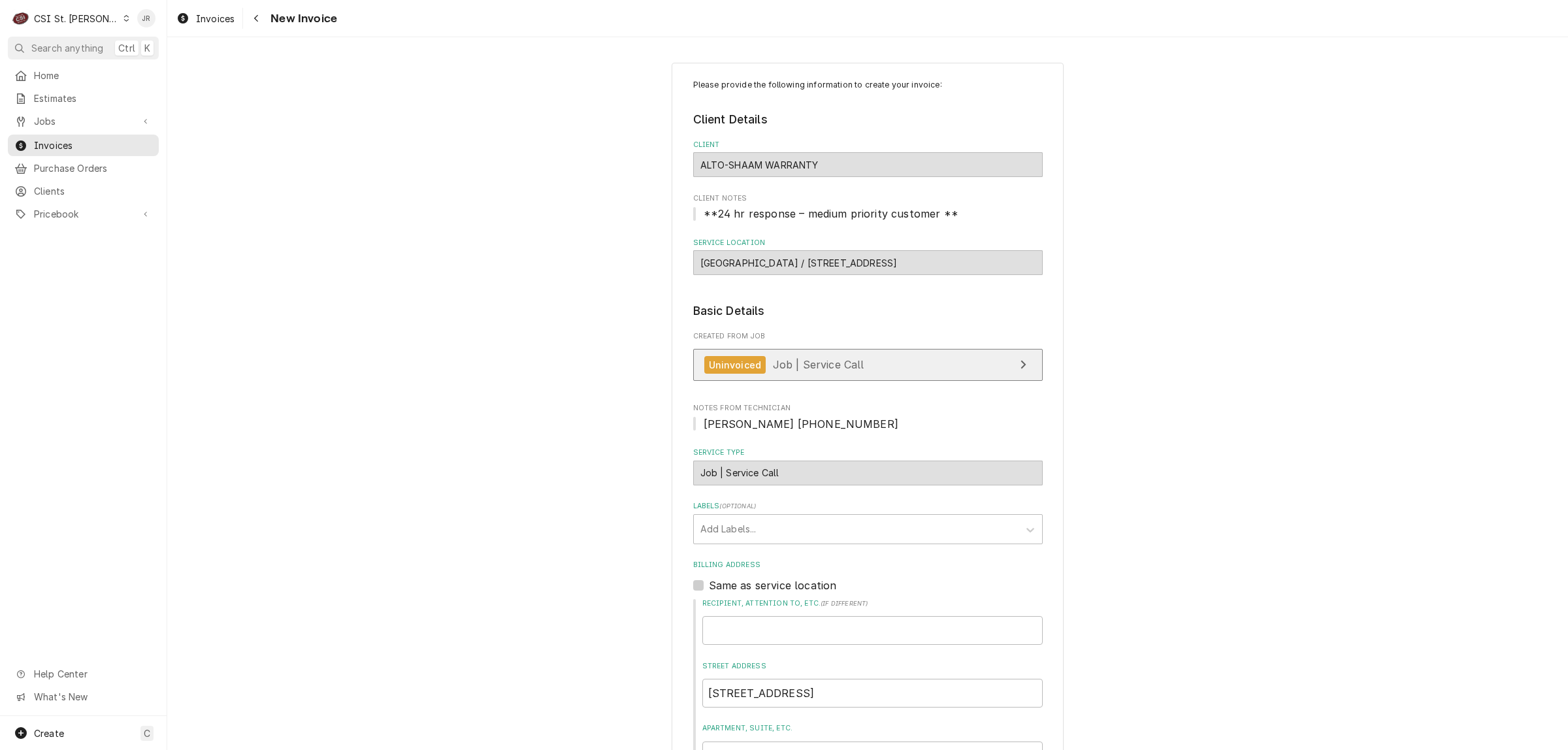
click at [874, 361] on link "Uninvoiced Job | Service Call" at bounding box center [868, 365] width 350 height 32
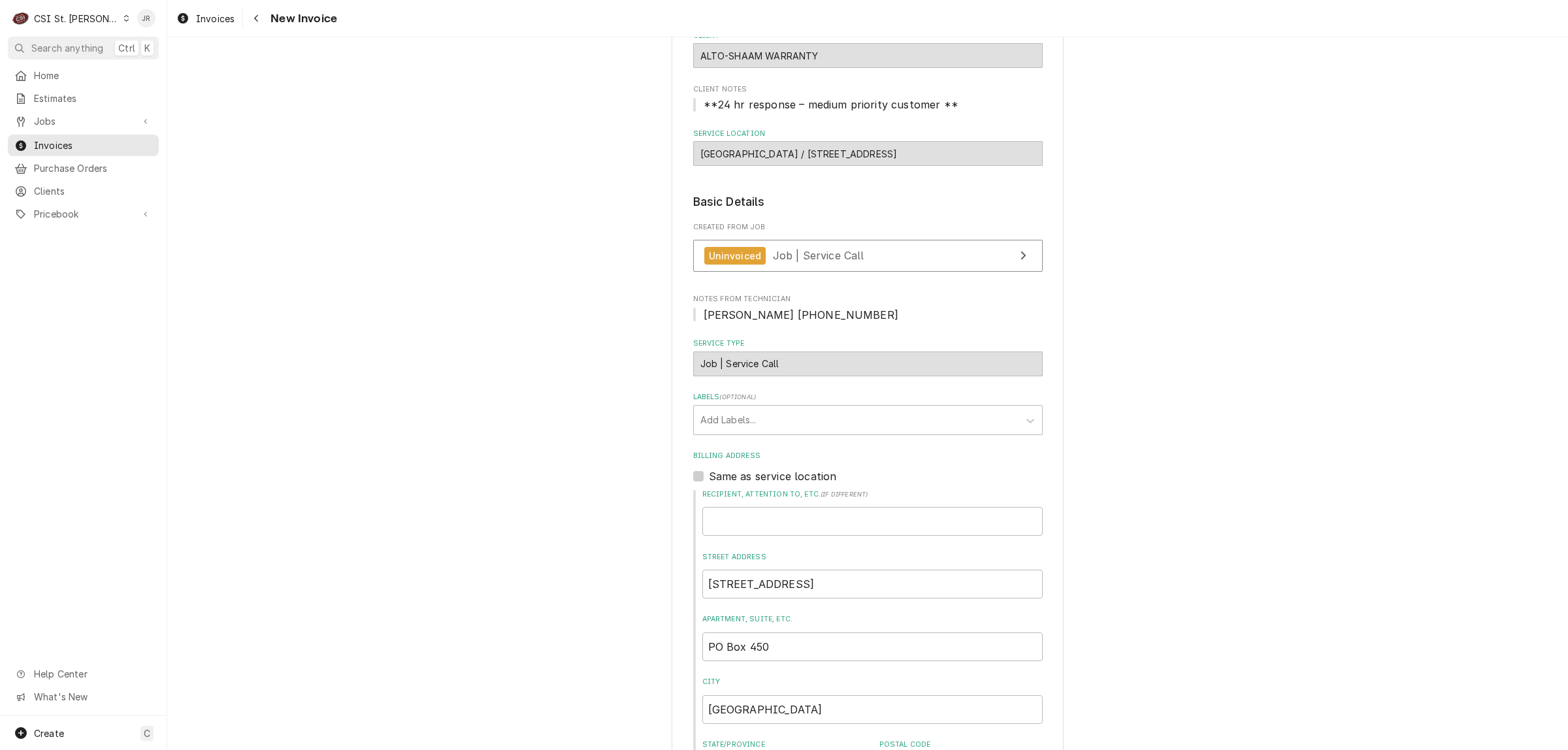
scroll to position [326, 0]
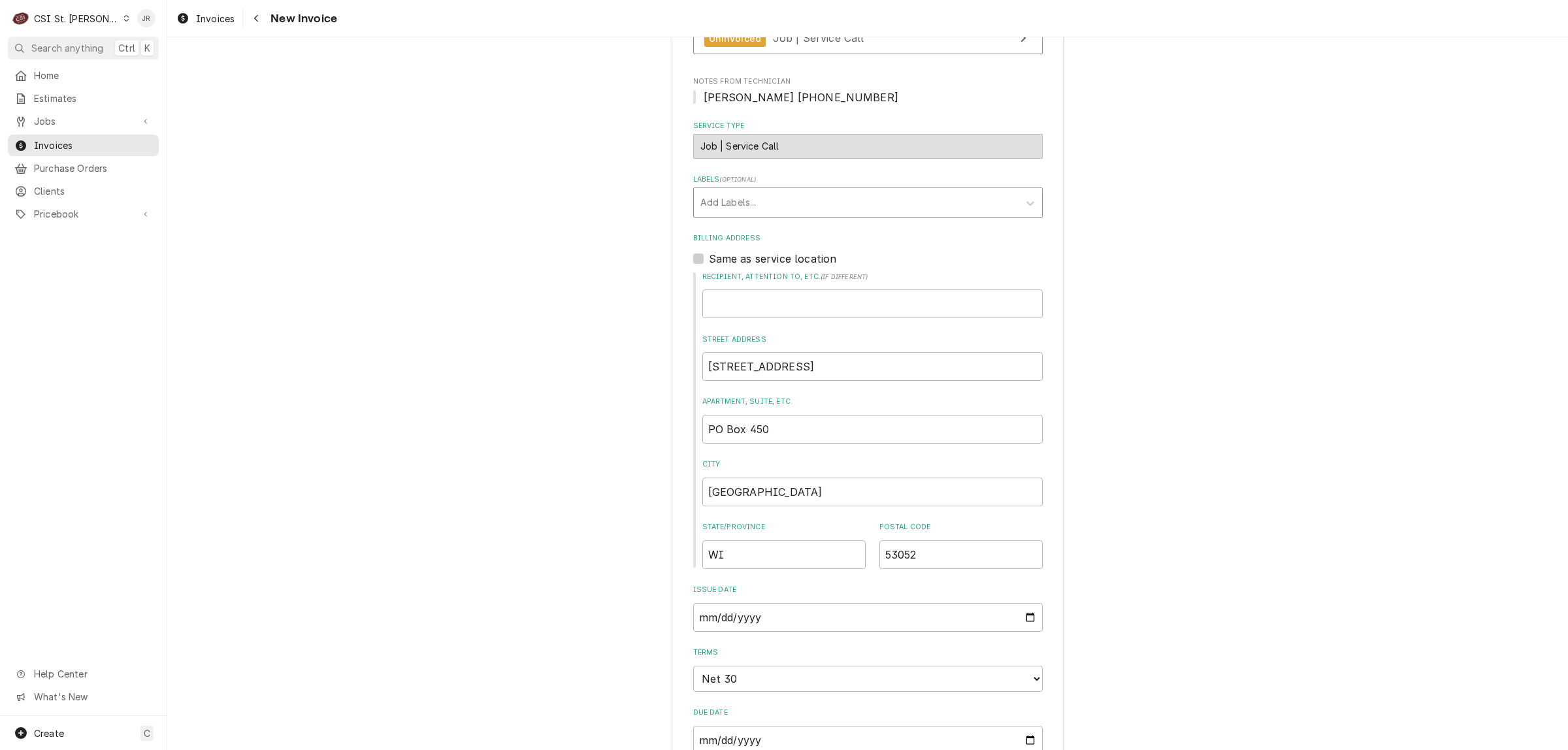
click at [726, 194] on div "Labels" at bounding box center [856, 202] width 312 height 23
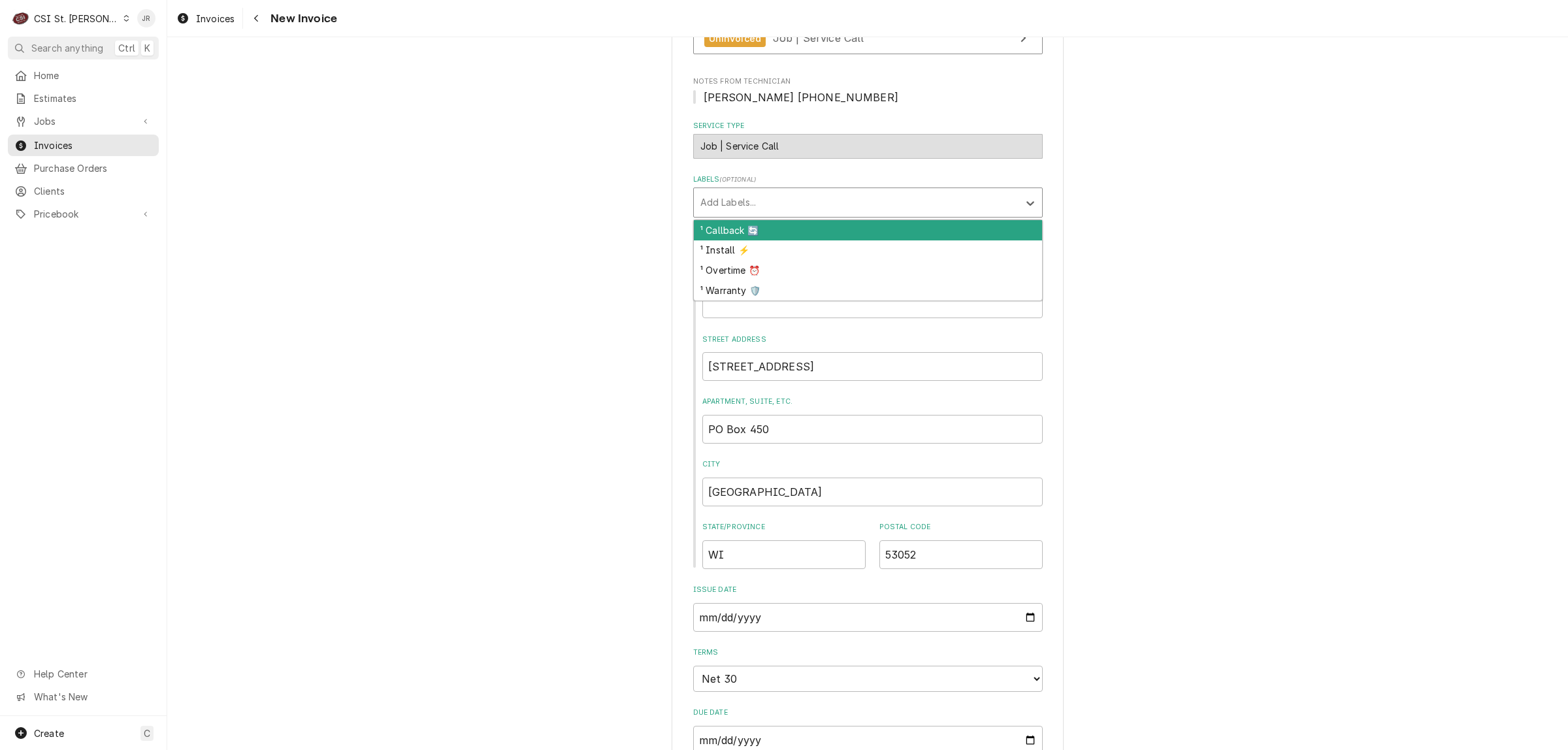
click at [715, 196] on div "Labels" at bounding box center [856, 202] width 312 height 23
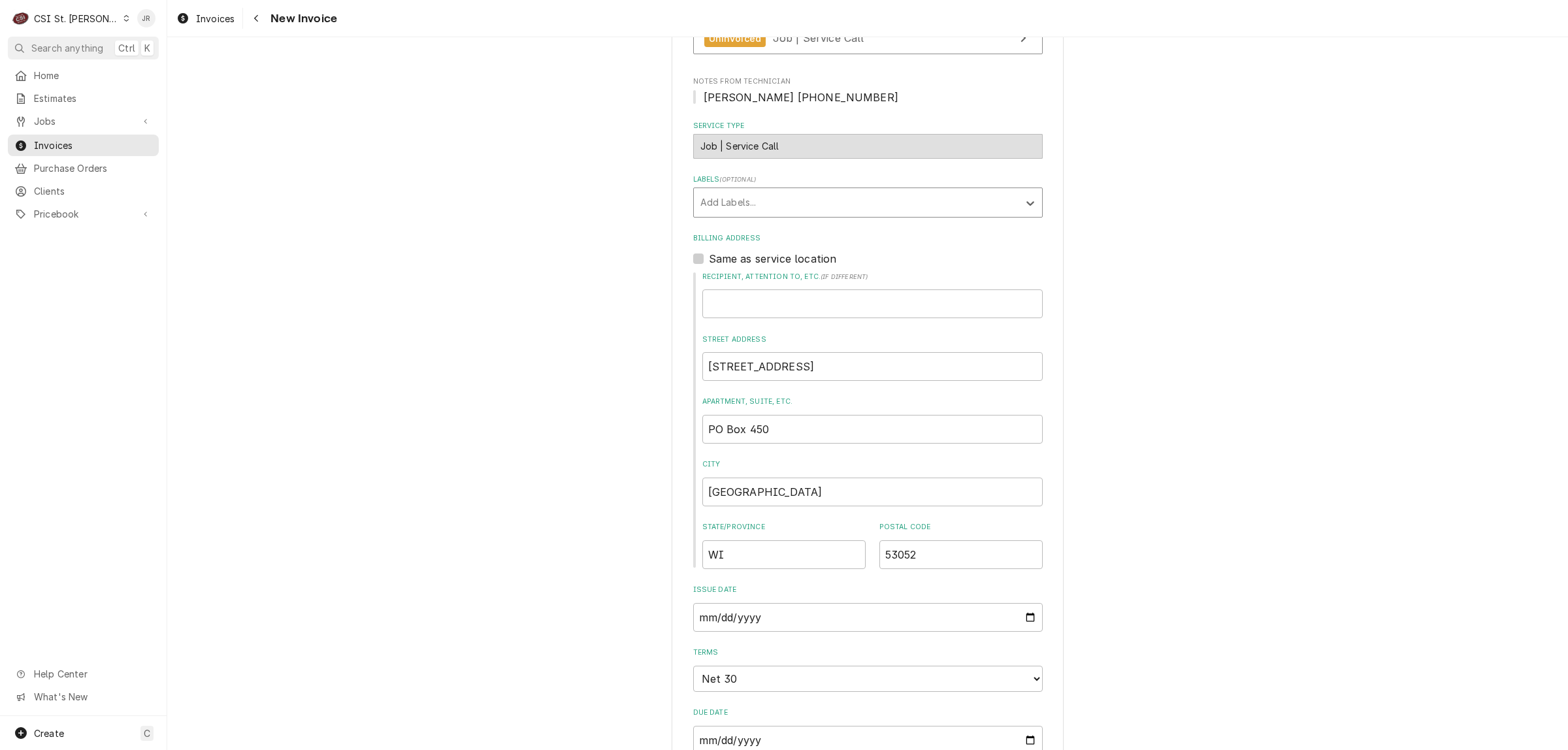
click at [714, 192] on div "Labels" at bounding box center [856, 202] width 312 height 23
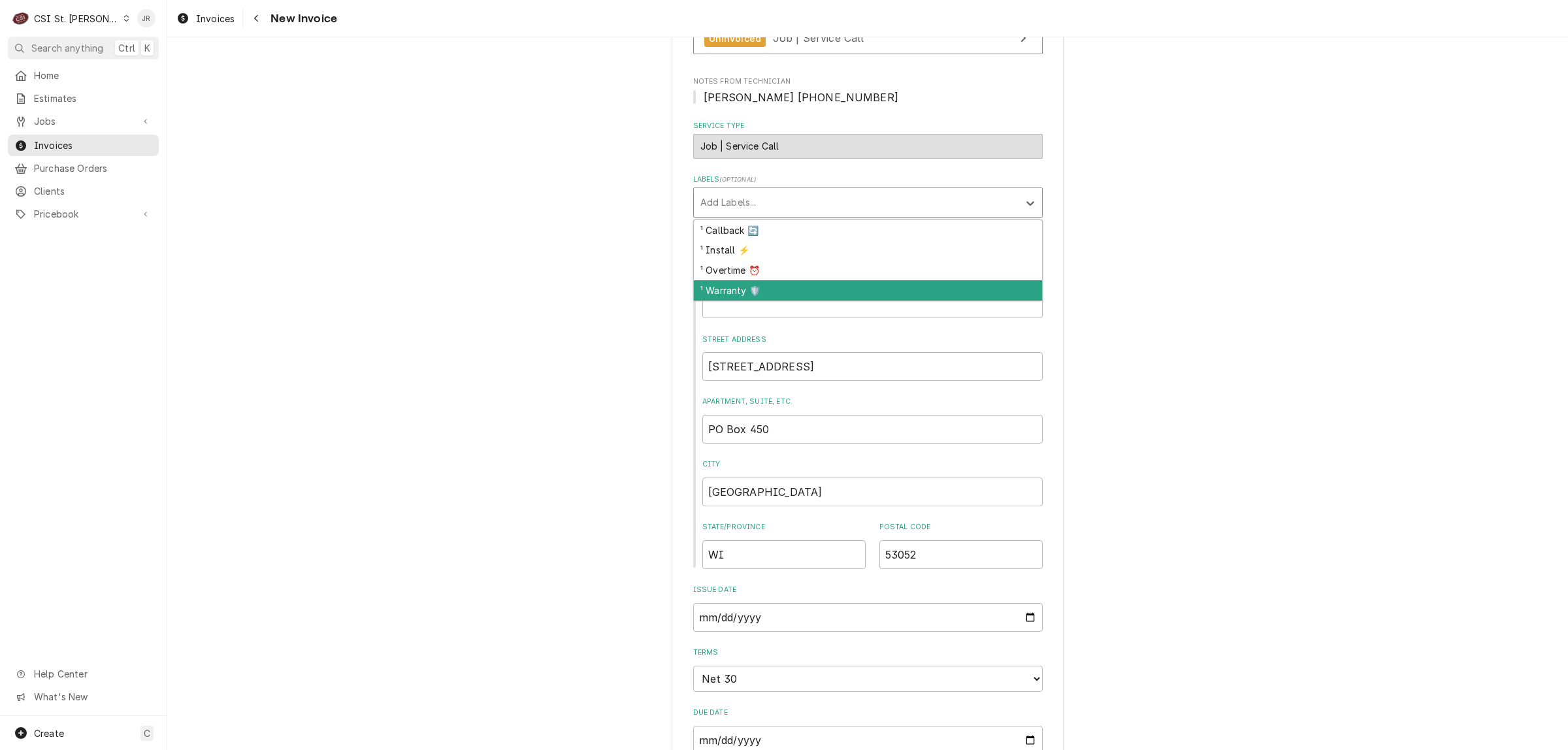
drag, startPoint x: 732, startPoint y: 272, endPoint x: 748, endPoint y: 286, distance: 21.3
click at [748, 286] on div "¹ Callback 🔄 ¹ Install ⚡️ ¹ Overtime ⏰ ¹ Warranty 🛡️" at bounding box center [868, 261] width 348 height 80
click at [748, 286] on div "¹ Warranty 🛡️" at bounding box center [868, 290] width 348 height 20
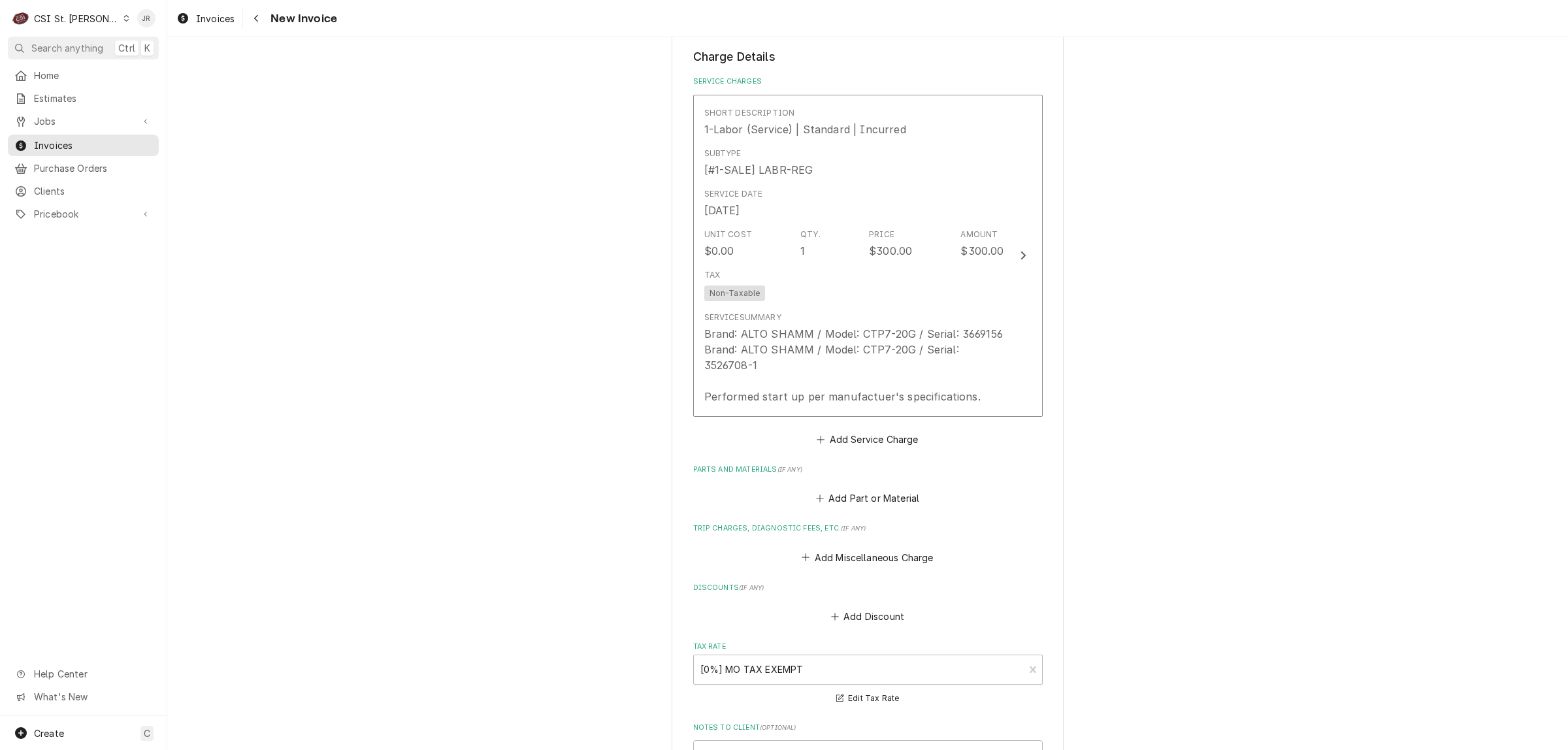
scroll to position [1062, 0]
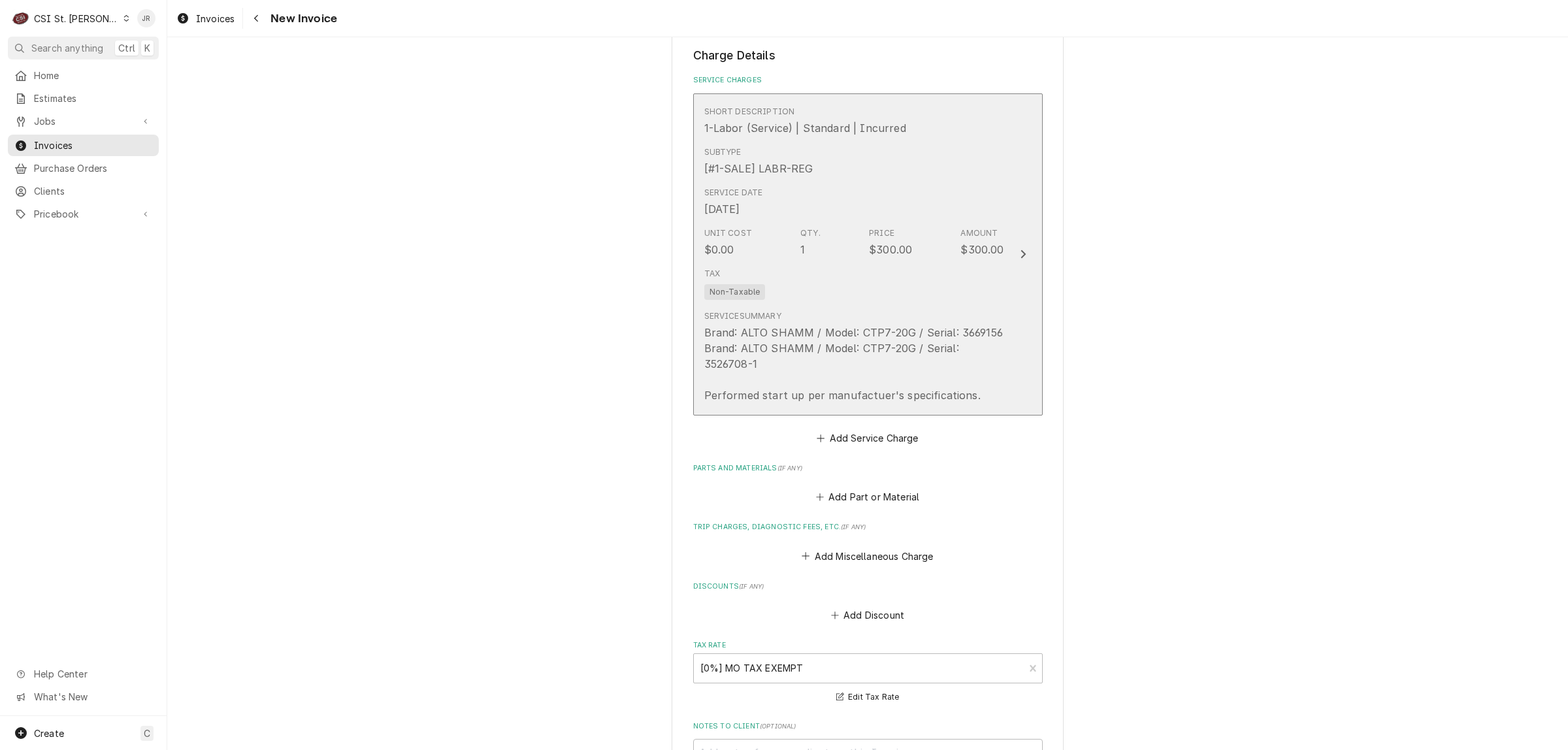
click at [974, 255] on div "$300.00" at bounding box center [982, 249] width 43 height 15
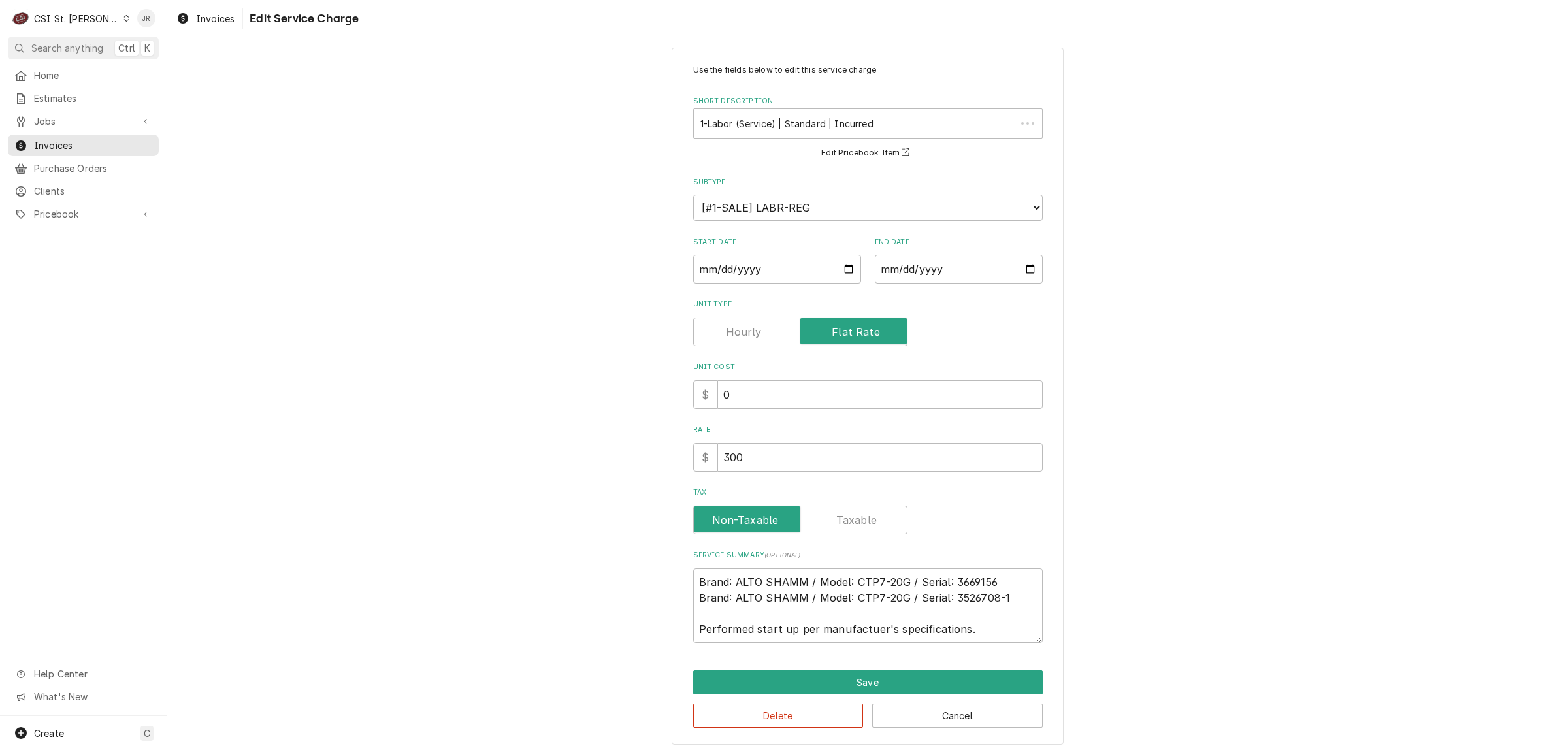
scroll to position [19, 0]
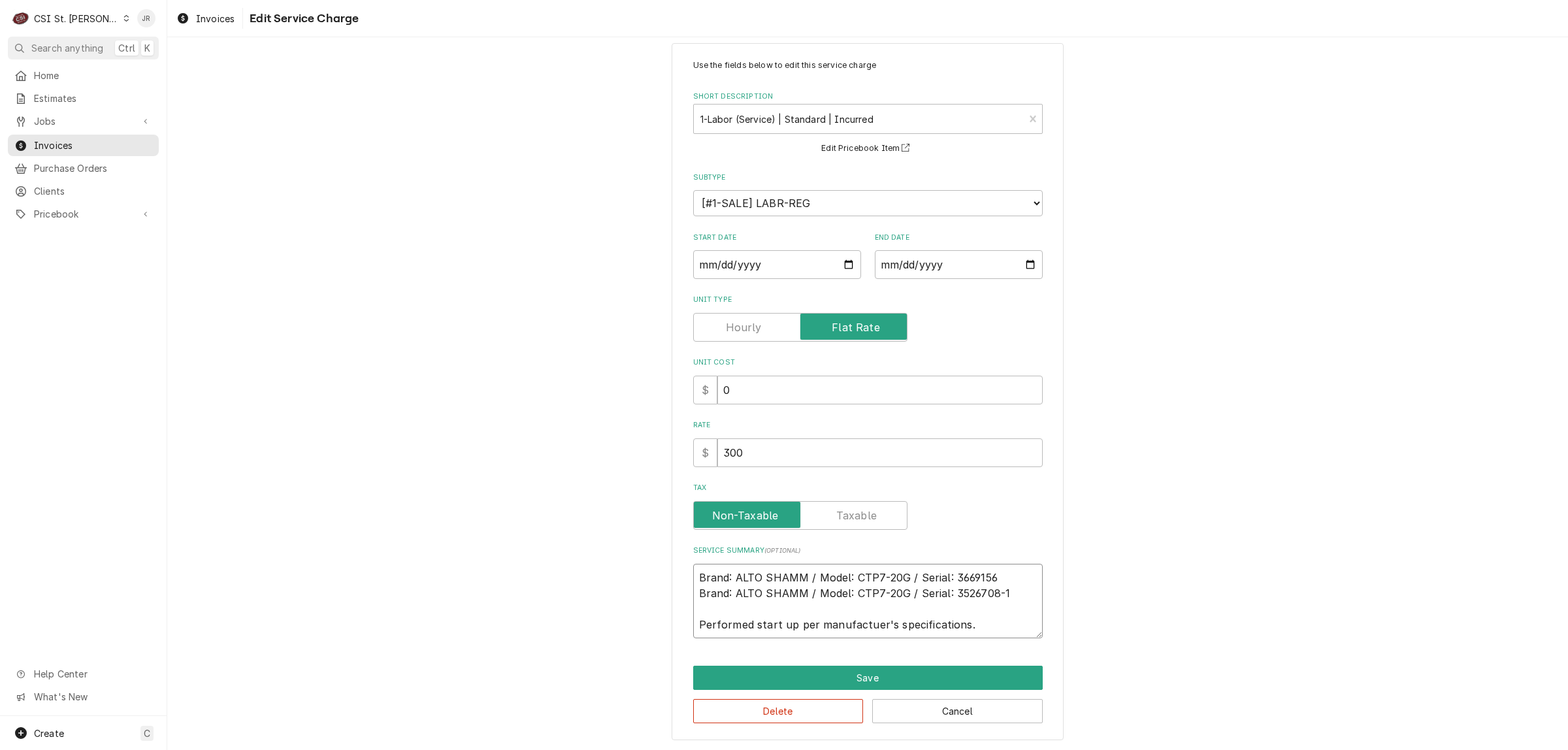
drag, startPoint x: 962, startPoint y: 631, endPoint x: 662, endPoint y: 570, distance: 306.1
click at [662, 570] on div "Use the fields below to edit this service charge Short Description 1-Labor (Ser…" at bounding box center [868, 391] width 1400 height 720
drag, startPoint x: 795, startPoint y: 714, endPoint x: 861, endPoint y: 647, distance: 94.0
click at [861, 648] on div "Use the fields below to edit this service charge Short Description 1-Labor (Ser…" at bounding box center [867, 391] width 392 height 697
type textarea "x"
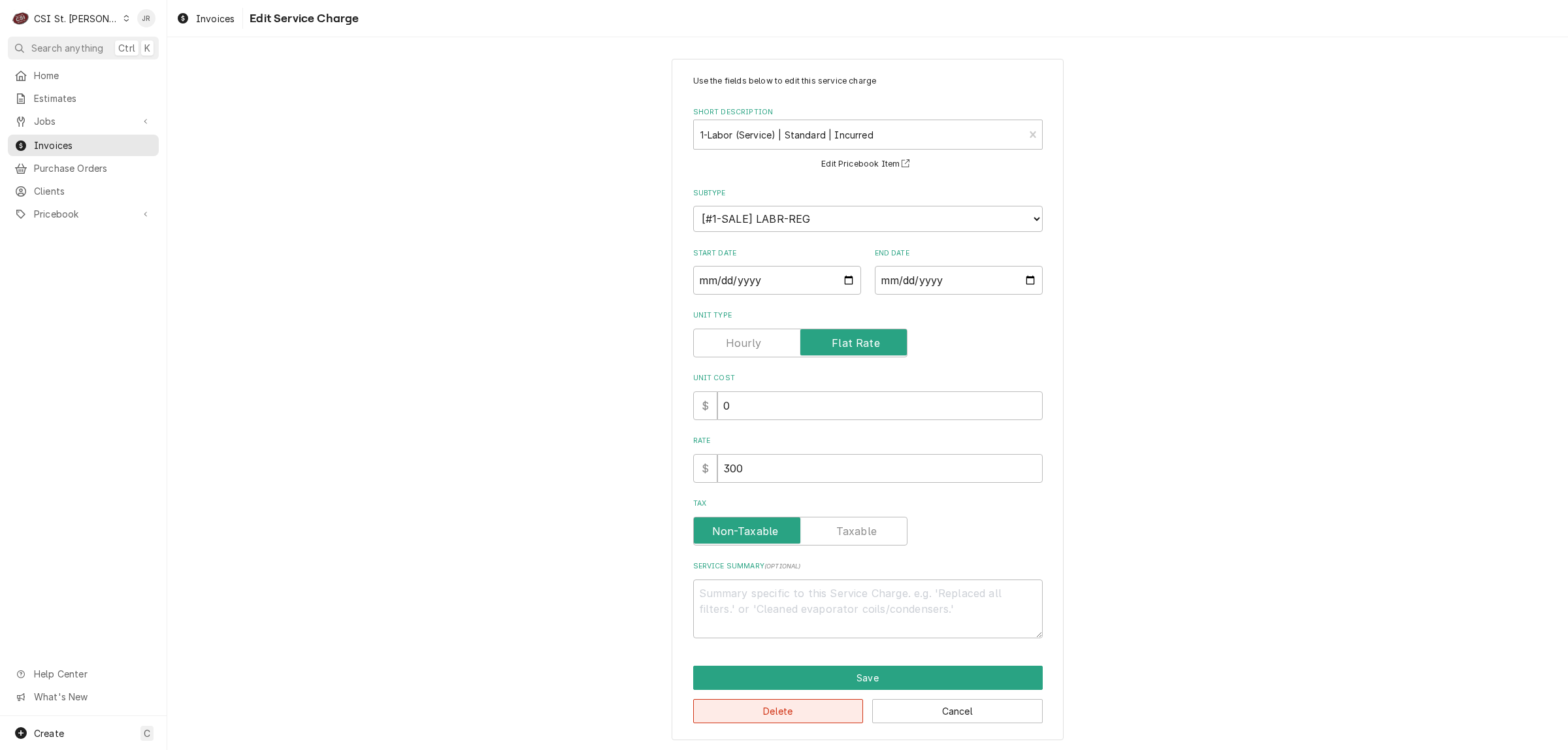
click at [810, 702] on button "Delete" at bounding box center [778, 711] width 170 height 24
type textarea "x"
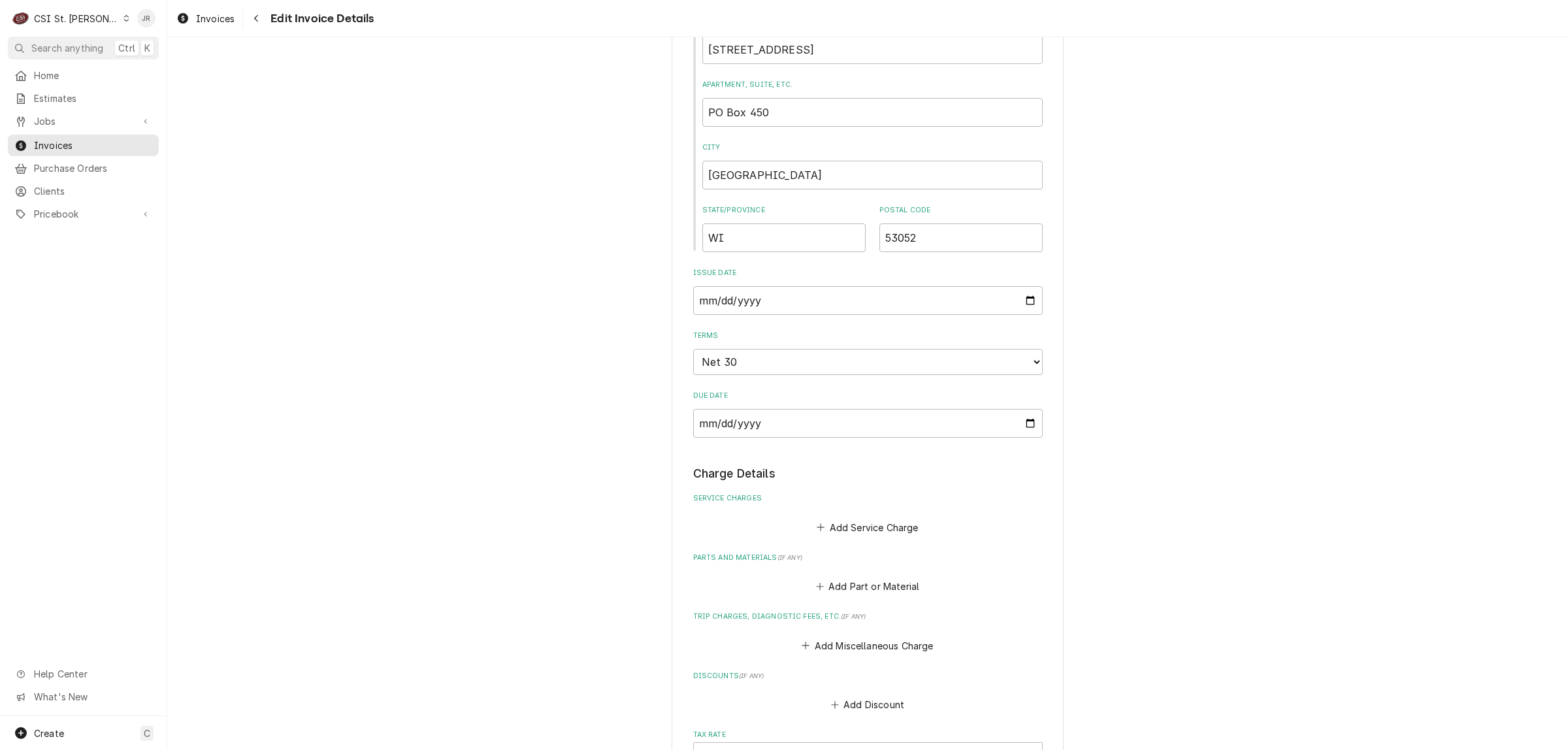
scroll to position [637, 0]
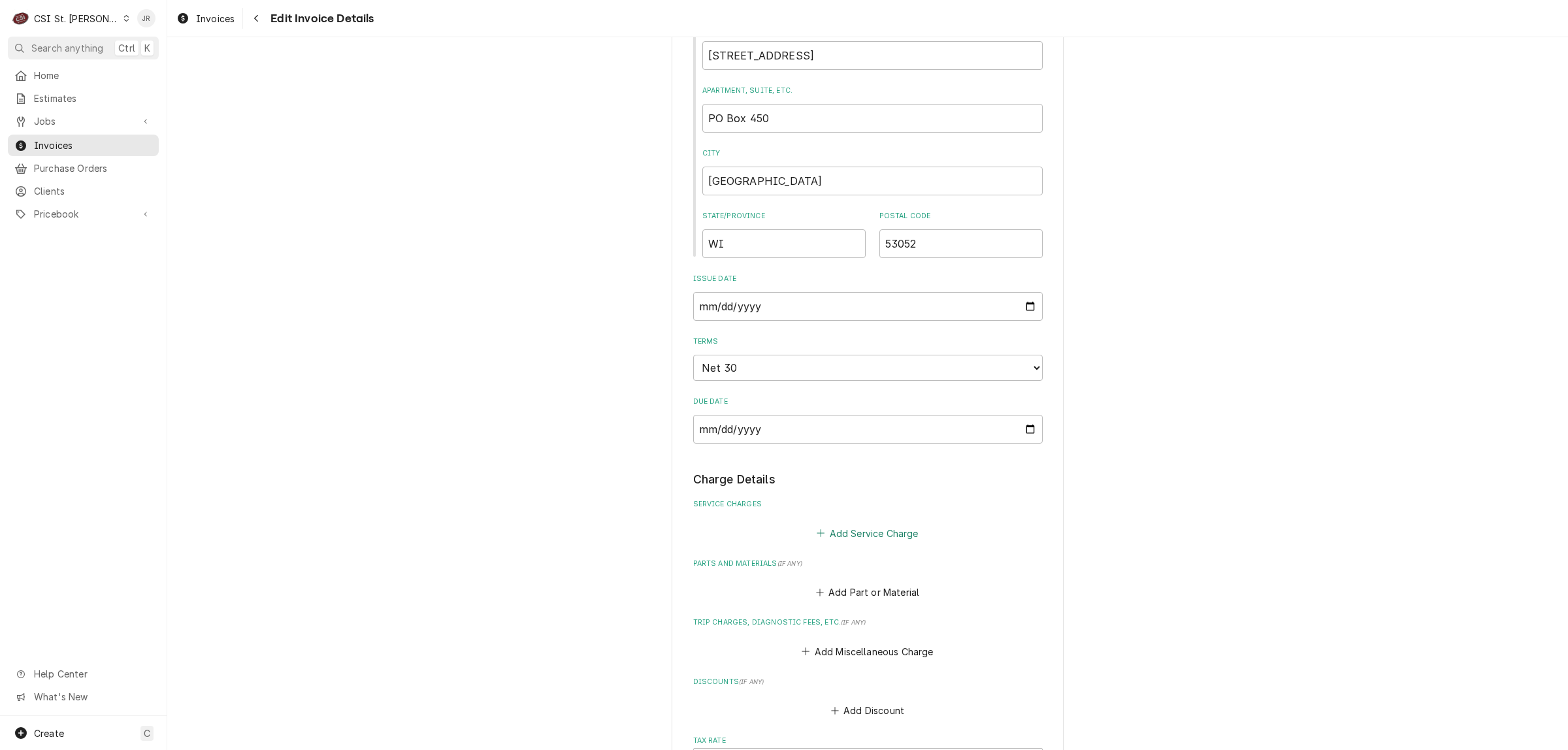
click at [861, 532] on button "Add Service Charge" at bounding box center [868, 533] width 106 height 18
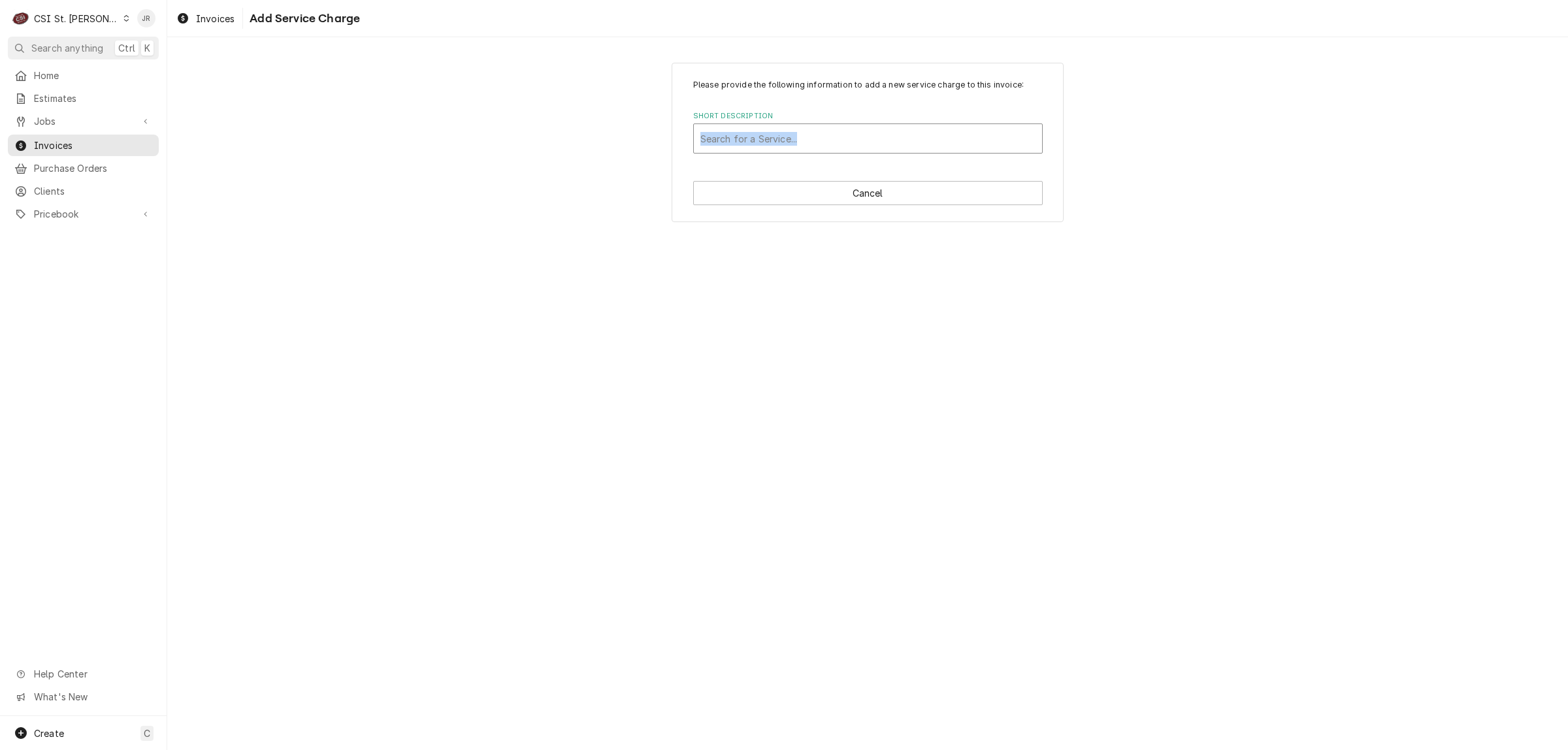
drag, startPoint x: 785, startPoint y: 122, endPoint x: 797, endPoint y: 132, distance: 15.6
click at [793, 129] on div "Short Description Search for a Service..." at bounding box center [868, 132] width 350 height 42
click at [800, 135] on div "Short Description" at bounding box center [868, 138] width 335 height 23
type input "start"
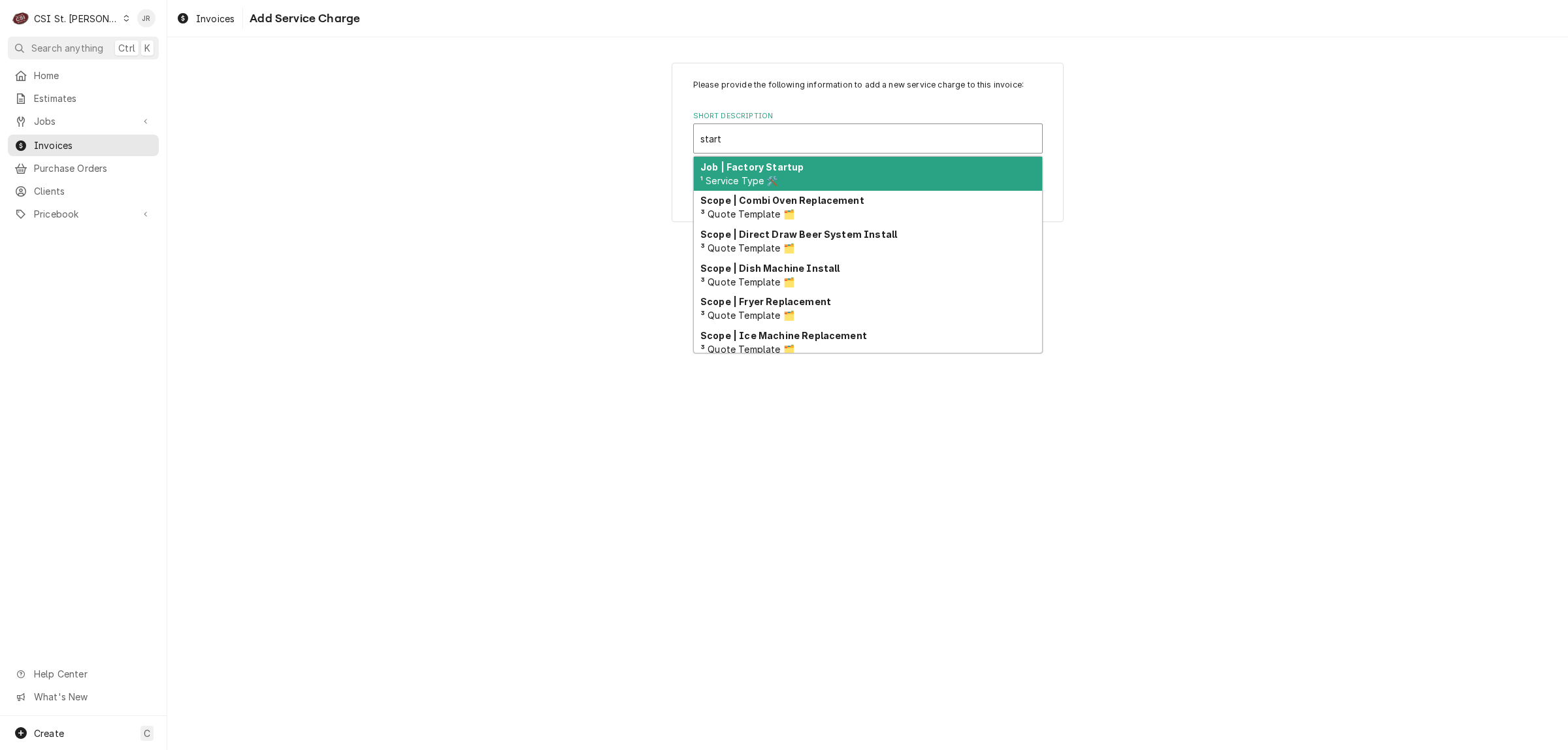
click at [769, 168] on strong "Job | Factory Startup" at bounding box center [752, 167] width 103 height 11
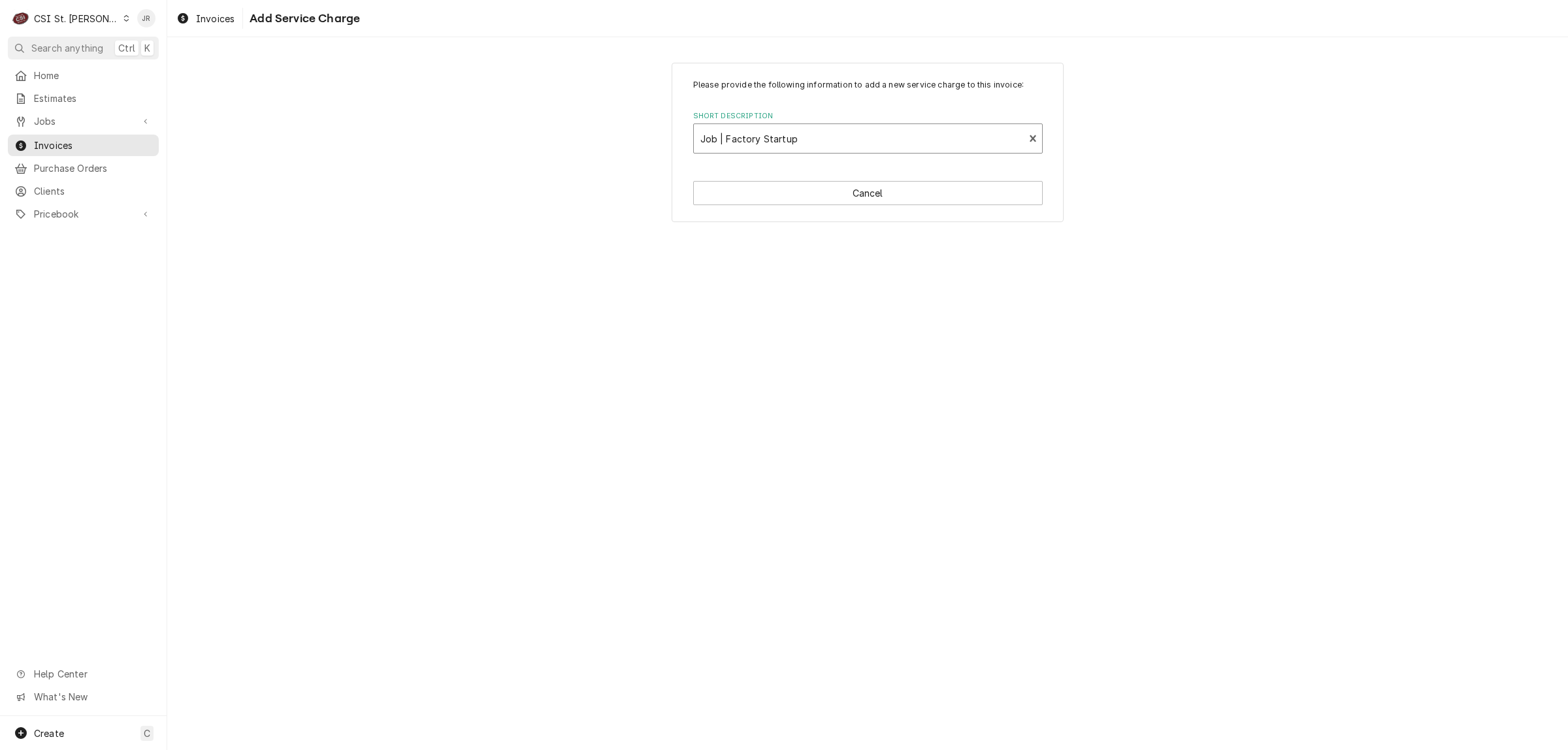
type textarea "x"
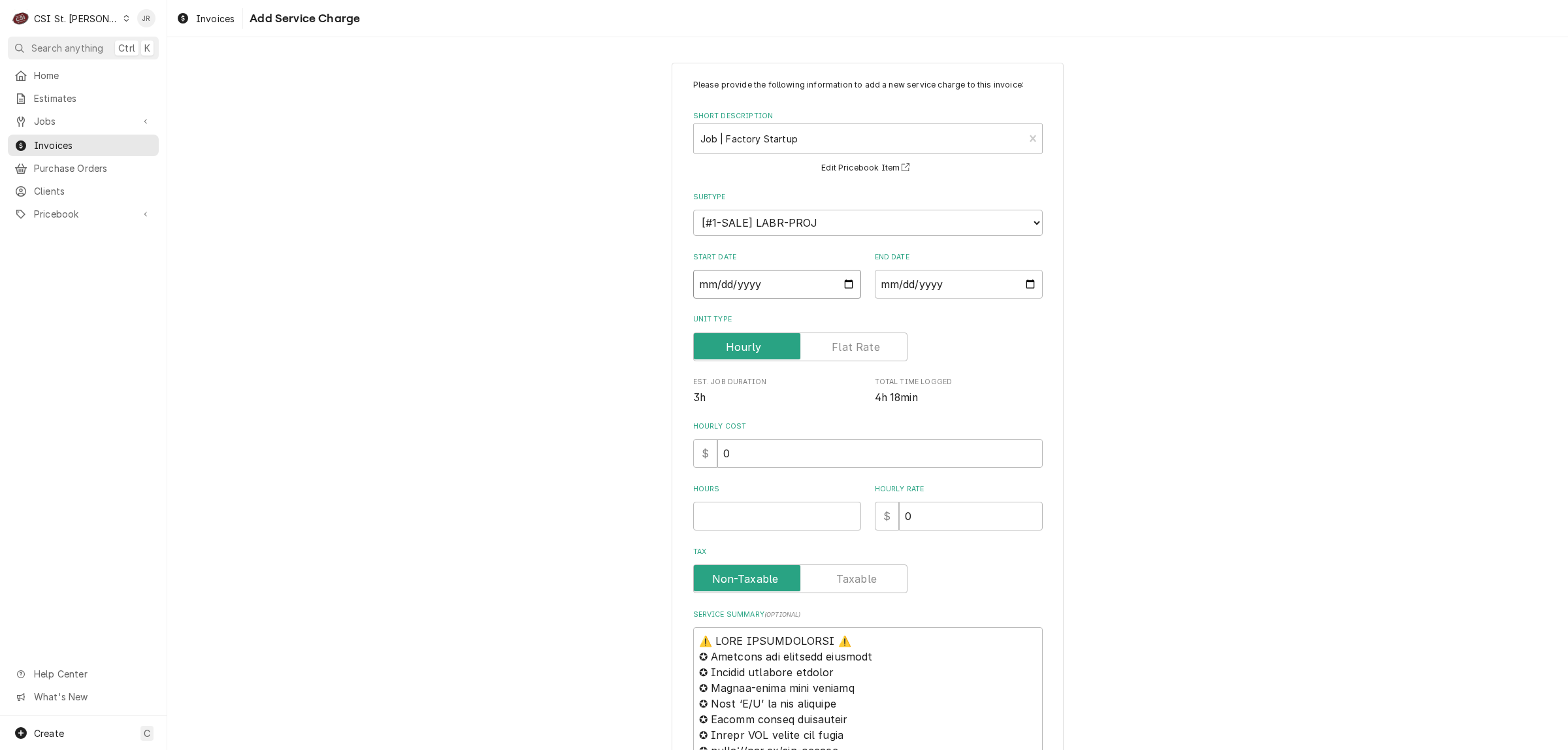
drag, startPoint x: 707, startPoint y: 285, endPoint x: 701, endPoint y: 274, distance: 12.5
click at [703, 276] on input "Start Date" at bounding box center [777, 284] width 168 height 29
type input "0002-08-12"
type textarea "x"
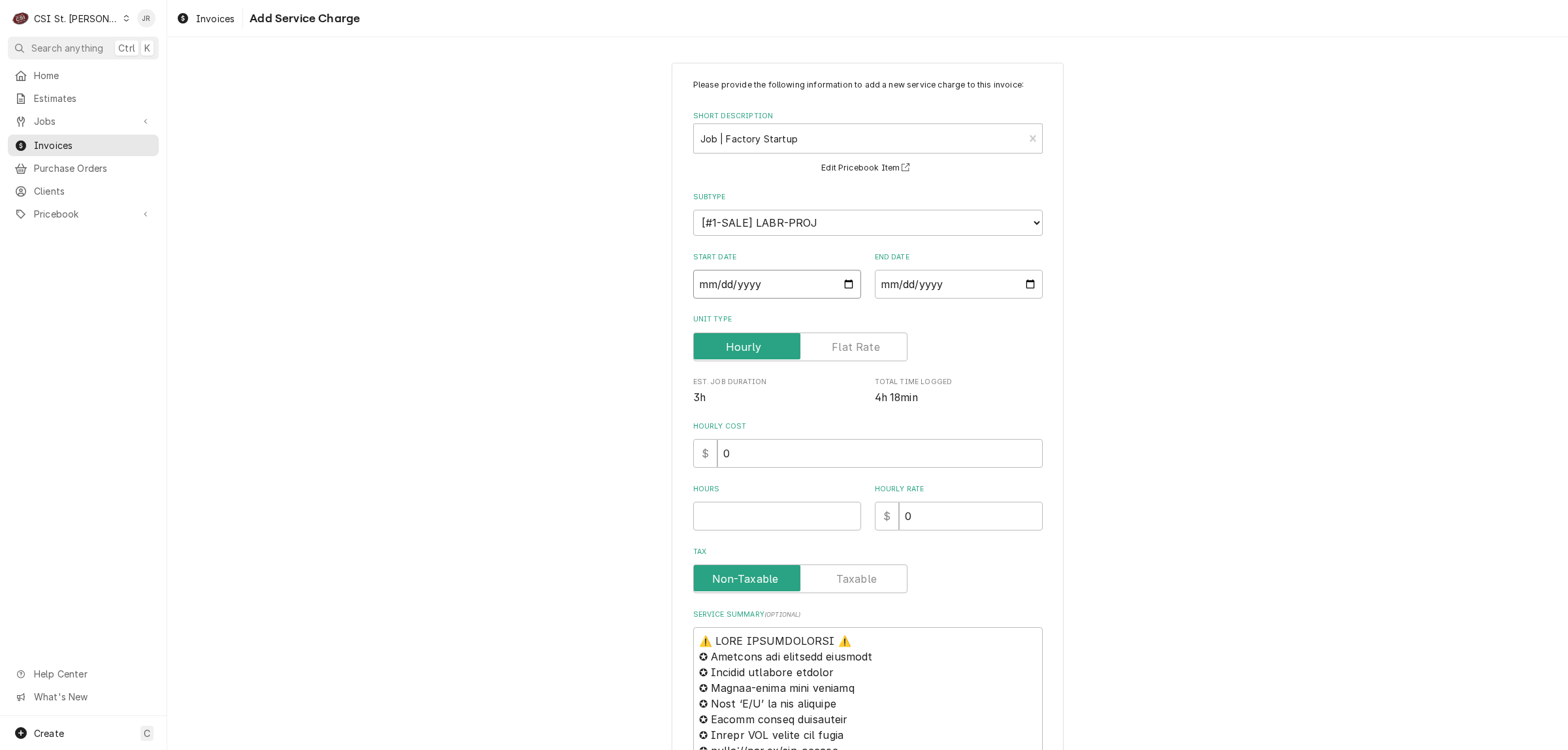
type input "0002-08-12"
type textarea "x"
type input "0020-08-12"
type textarea "x"
type input "0202-08-12"
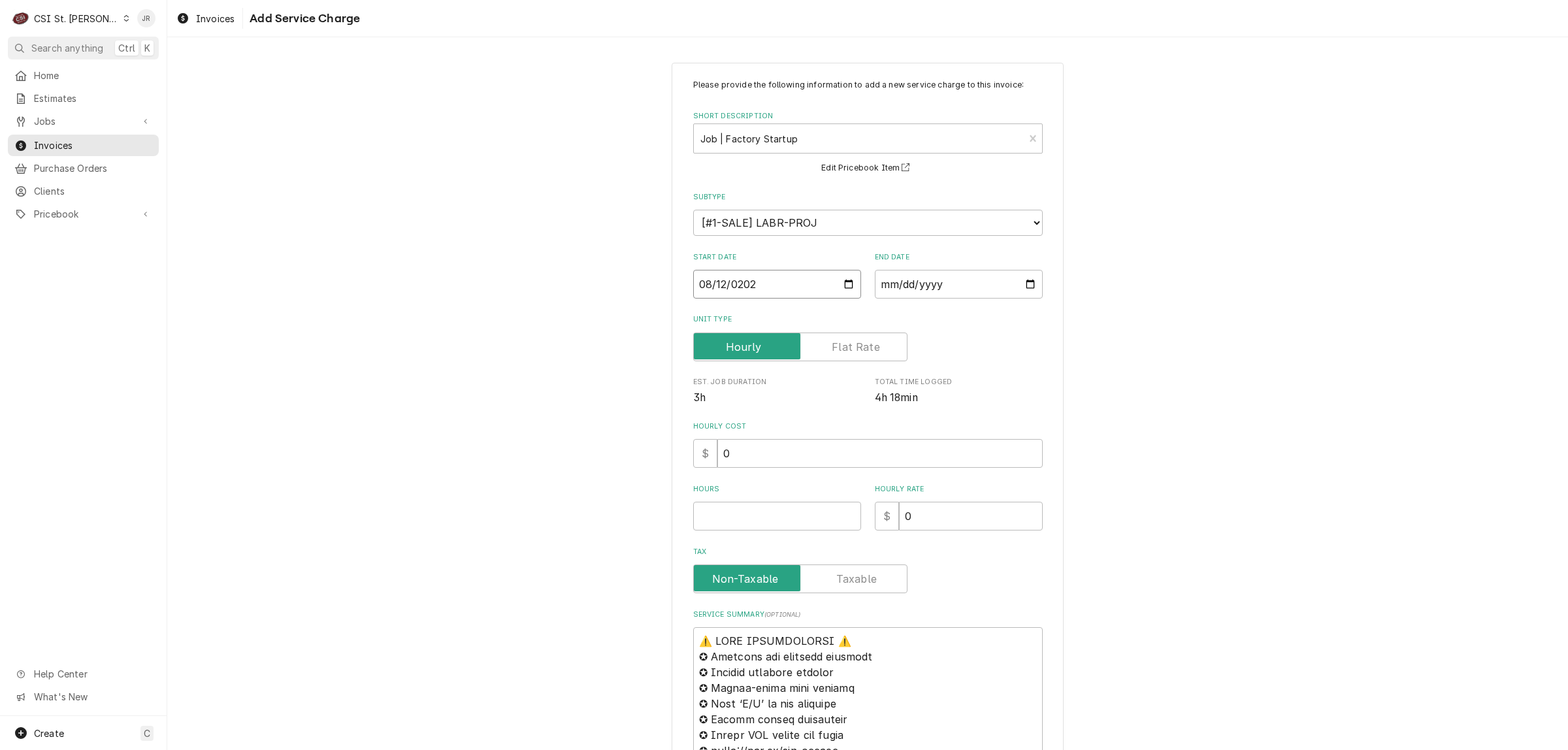
type textarea "x"
type input "[DATE]"
type textarea "x"
type input "0002-08-12"
type textarea "x"
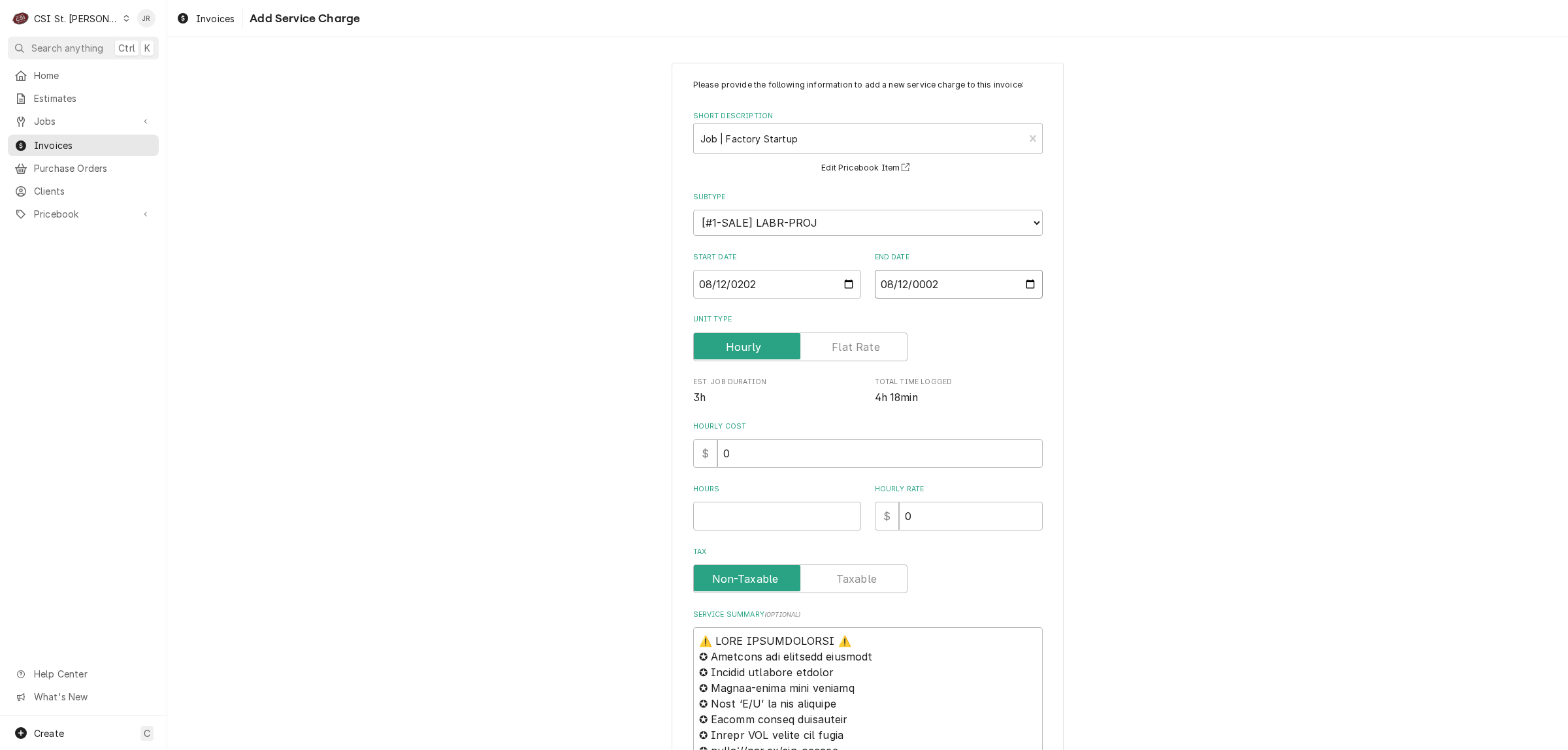
type input "0020-08-12"
type textarea "x"
type input "0202-08-12"
type textarea "x"
type input "[DATE]"
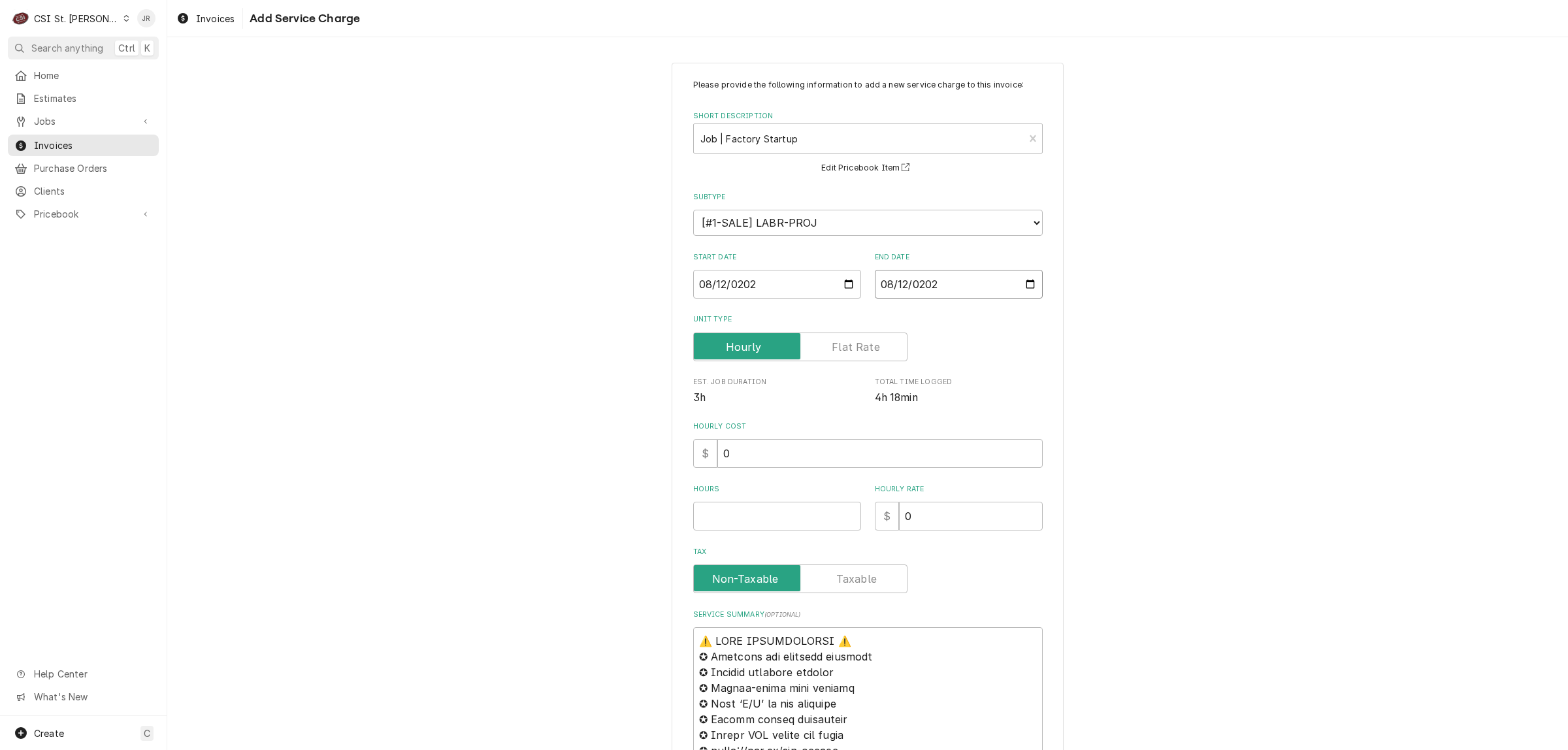
type textarea "x"
drag, startPoint x: 696, startPoint y: 641, endPoint x: 736, endPoint y: 641, distance: 40.0
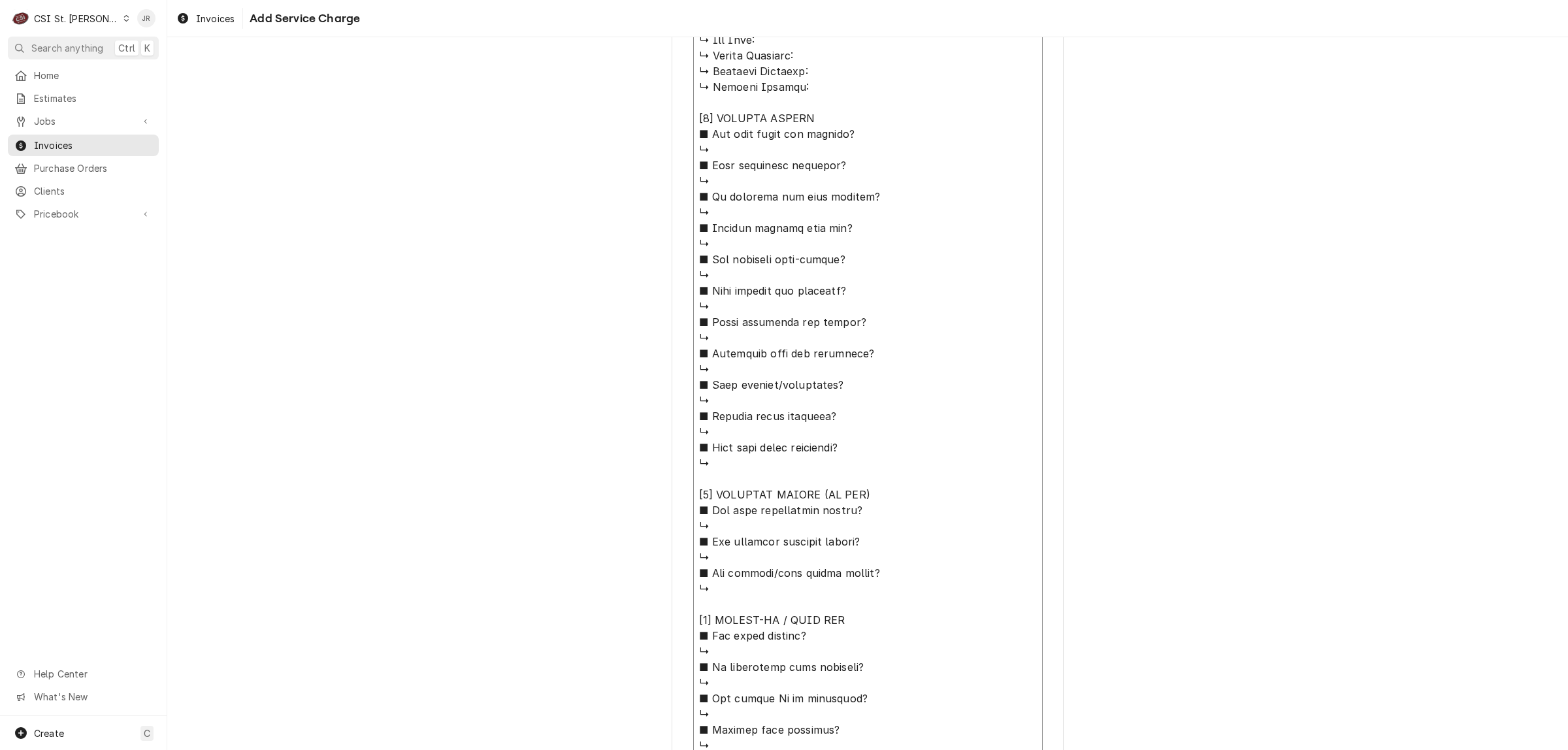
scroll to position [992, 0]
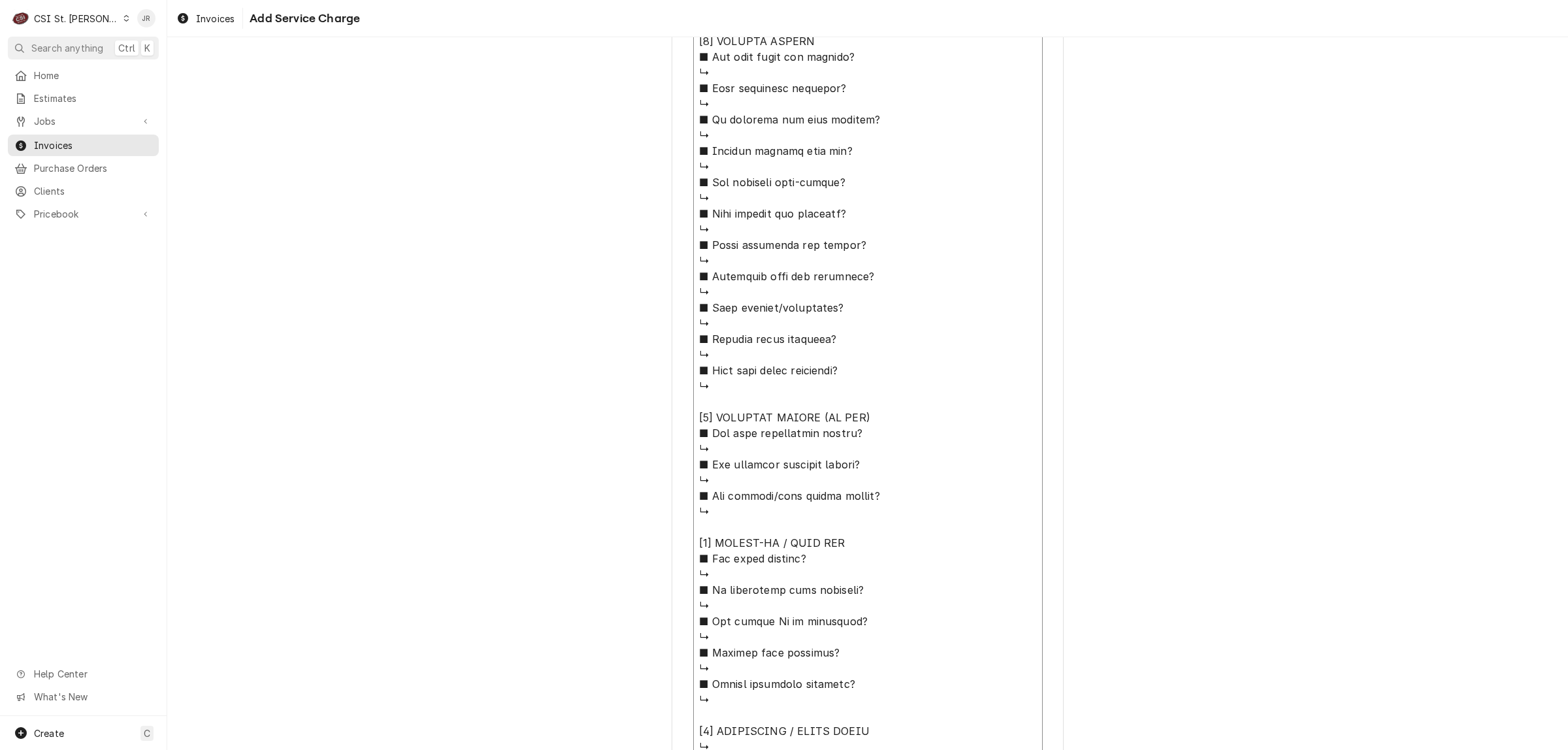
paste textarea "Brand: ALTO SHAMM / Model: CTP7-20G / Serial: 3669156 Brand: ALTO SHAMM / Model…"
type textarea "Brand: ALTO SHAMM / Model: CTP7-20G / Serial: 3669156 Brand: ALTO SHAMM / Model…"
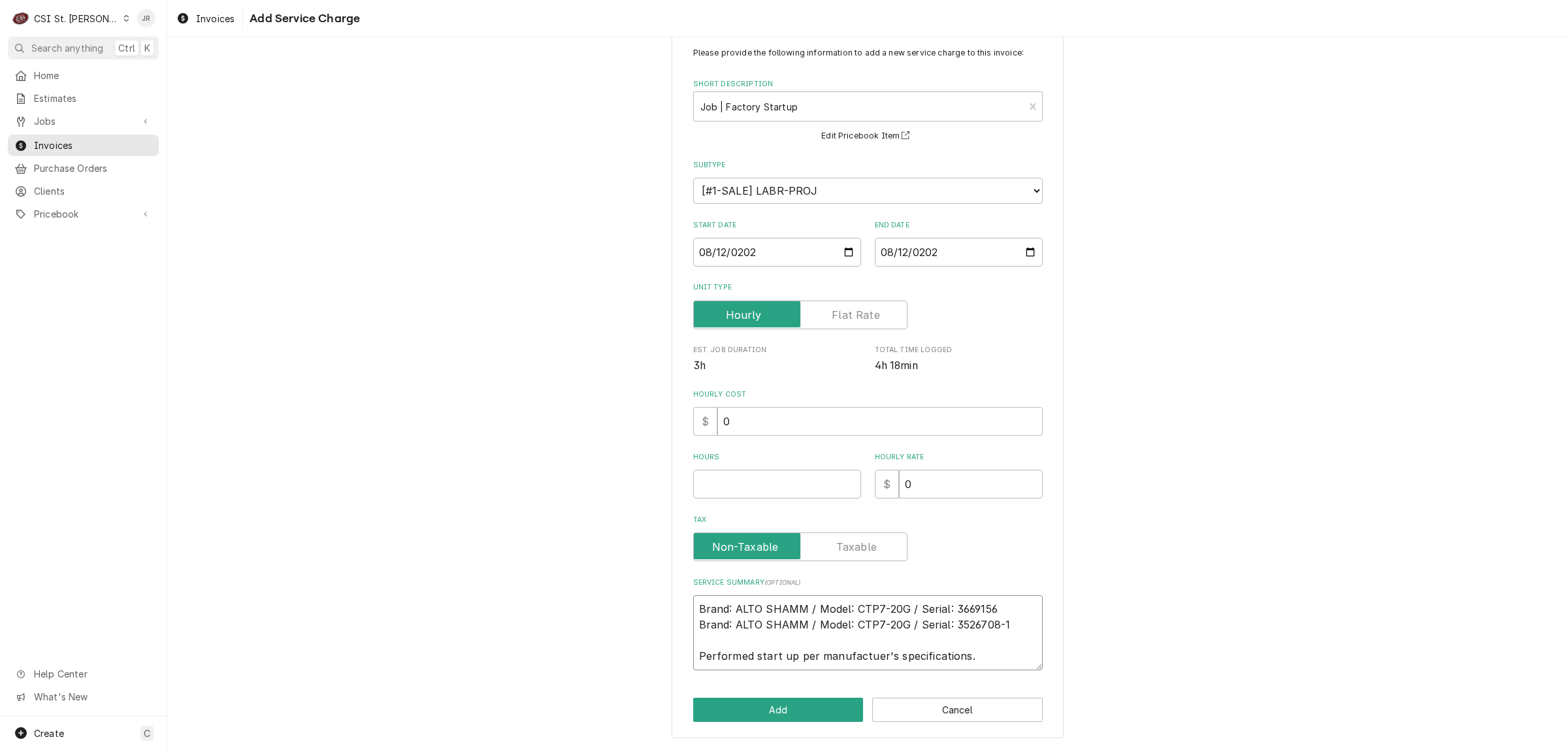
scroll to position [0, 0]
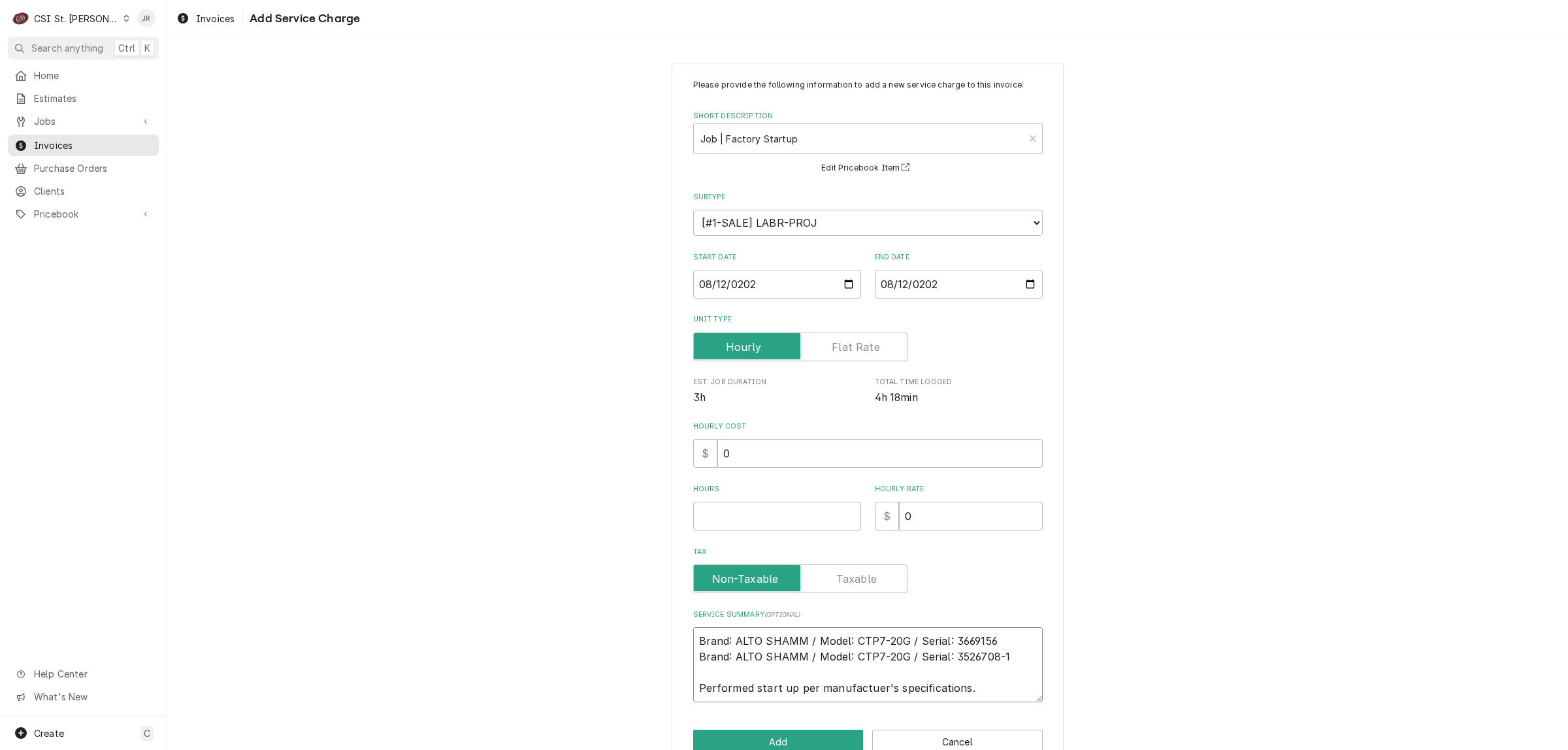
type textarea "x"
click at [1004, 682] on textarea "Brand: ALTO SHAMM / Model: CTP7-20G / Serial: 3669156 Brand: ALTO SHAMM / Model…" at bounding box center [868, 665] width 350 height 75
type textarea "Brand: ALTO SHAMM / Model: CTP7-20G / Serial: 3669156 Brand: ALTO SHAMM / Model…"
click at [783, 507] on input "Hours" at bounding box center [777, 516] width 168 height 29
type textarea "x"
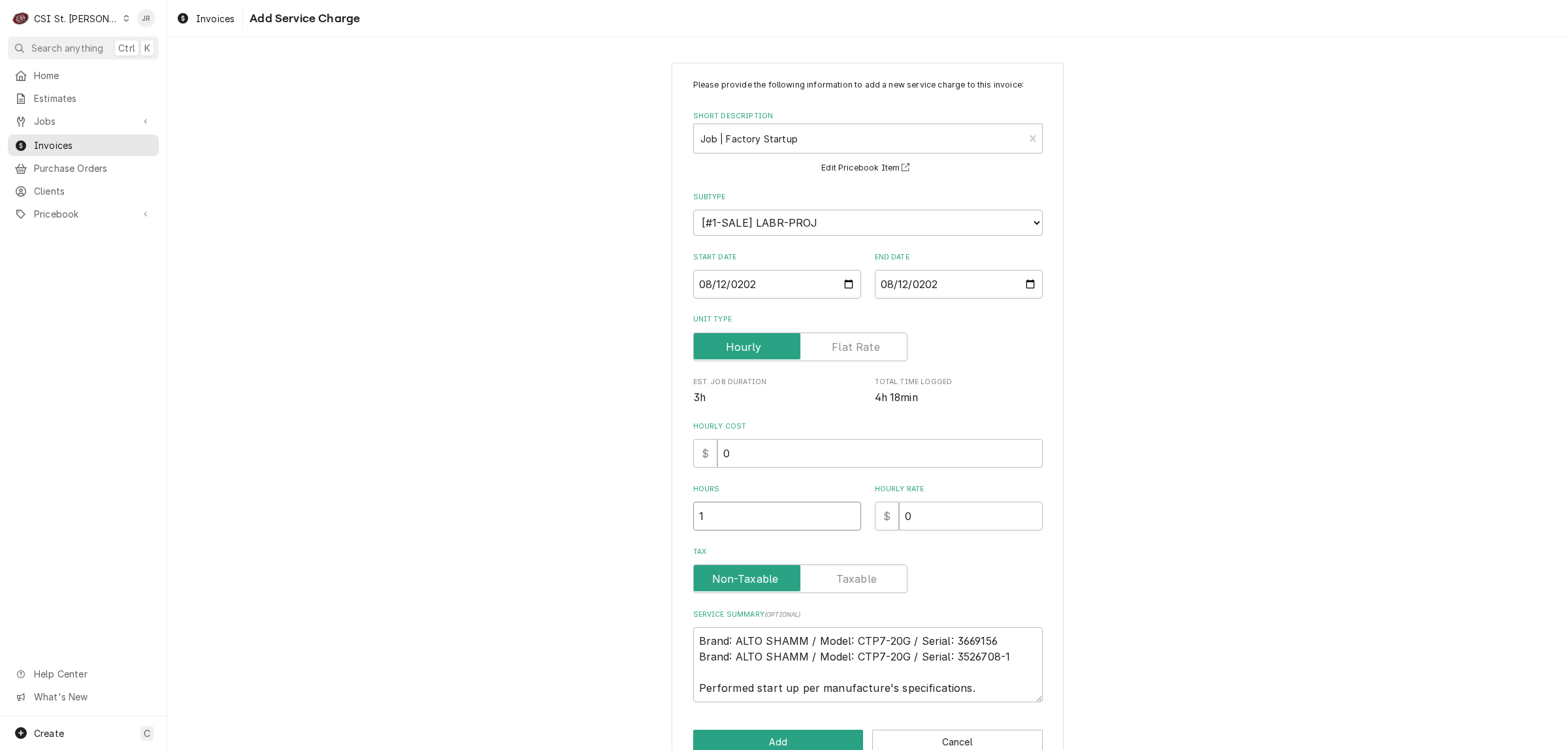
type input "1"
type textarea "x"
type input "1"
type textarea "x"
type input "15"
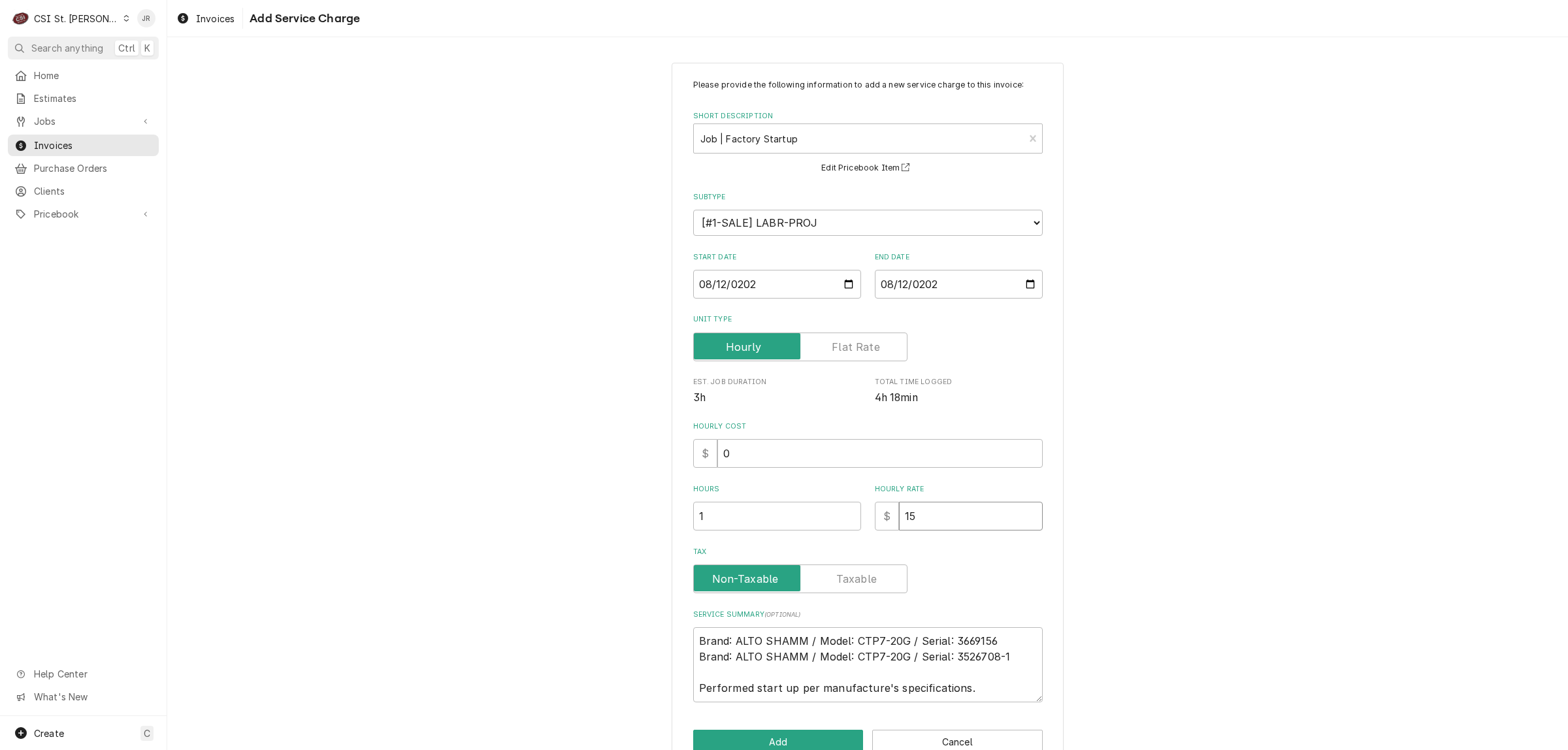
type textarea "x"
type input "150"
click at [864, 345] on label "Unit Type" at bounding box center [800, 347] width 214 height 29
click at [864, 345] on input "Unit Type" at bounding box center [800, 347] width 202 height 29
checkbox input "true"
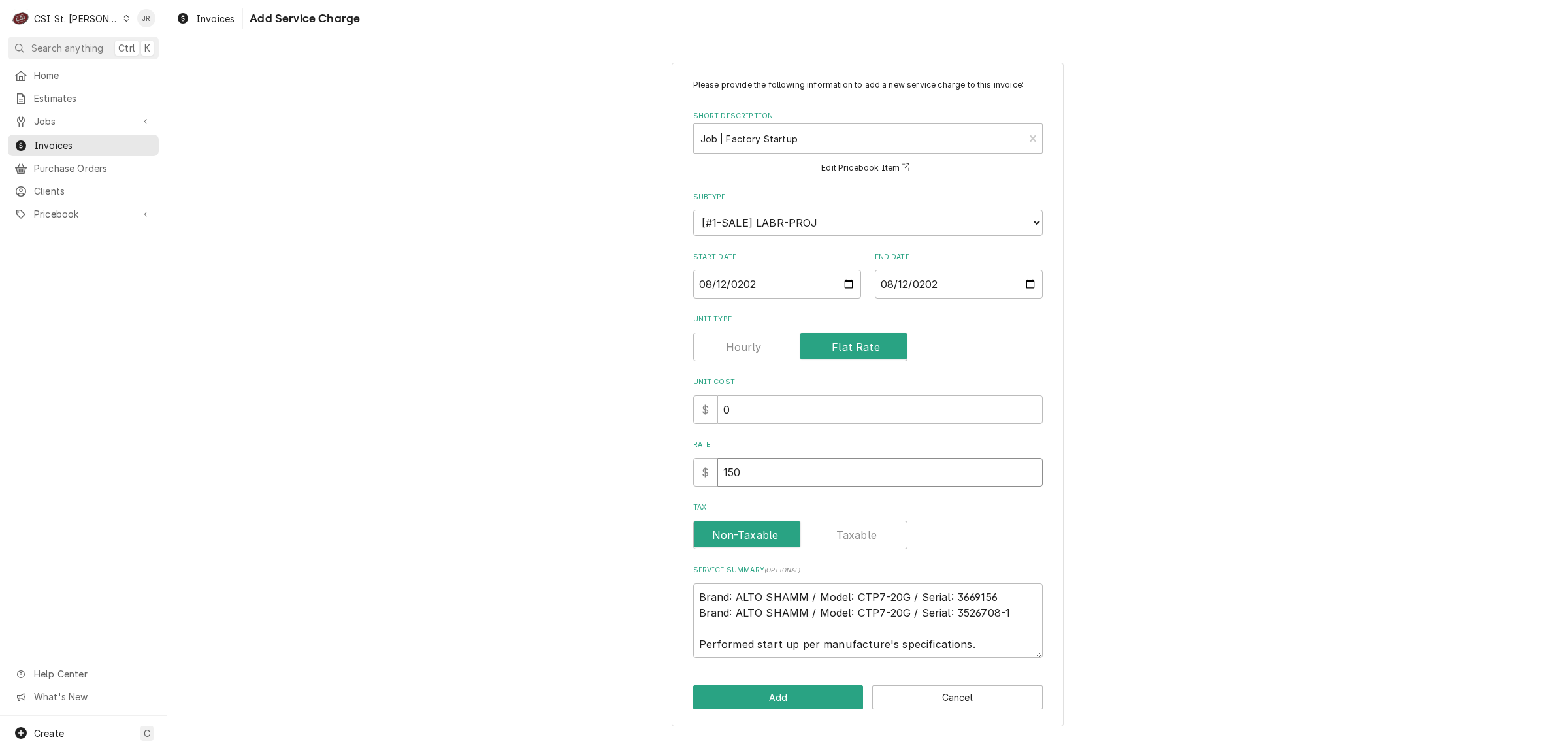
drag, startPoint x: 792, startPoint y: 485, endPoint x: 423, endPoint y: 454, distance: 370.3
click at [423, 454] on div "Please provide the following information to add a new service charge to this in…" at bounding box center [868, 394] width 1400 height 687
type textarea "x"
type input "3"
type textarea "x"
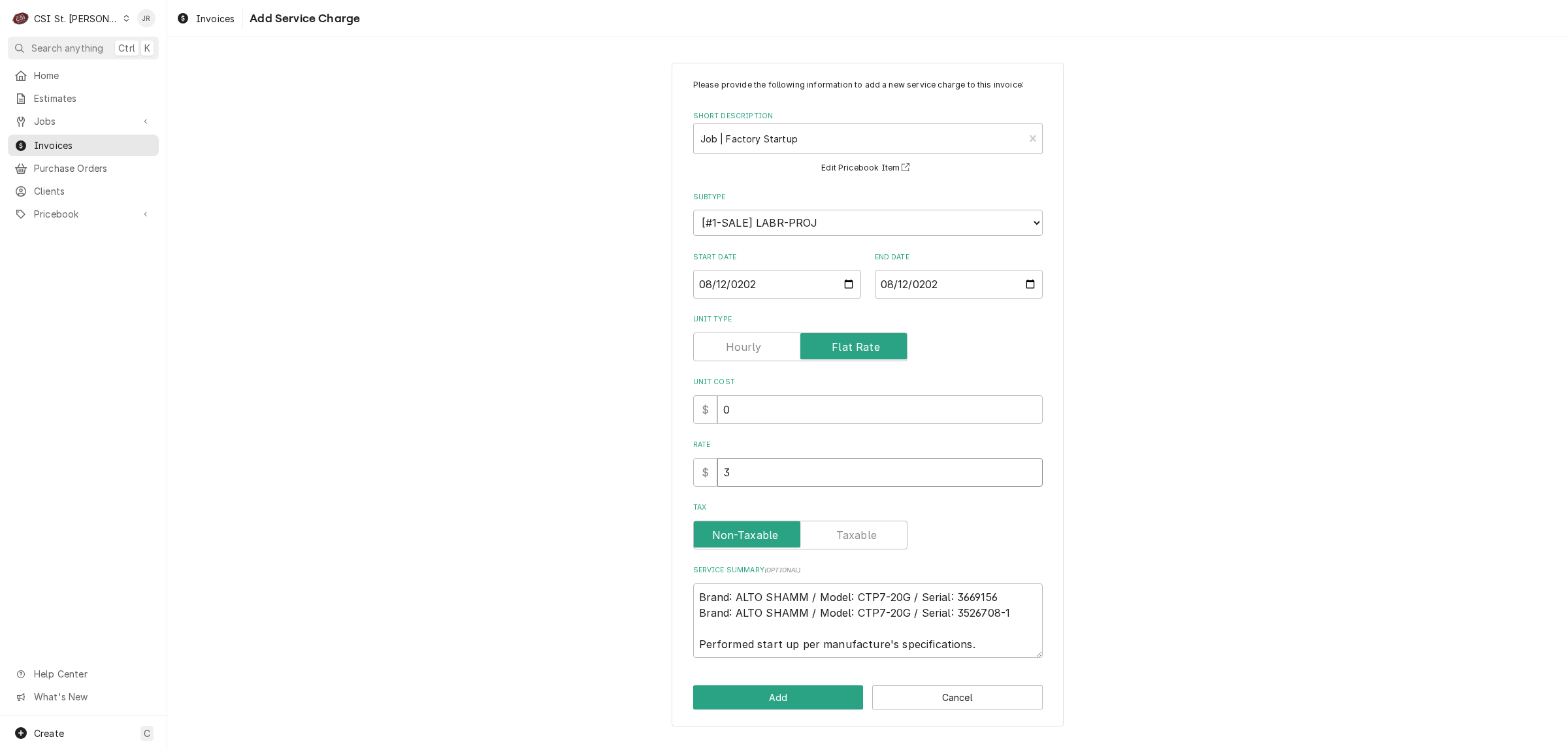
type input "30"
type textarea "x"
type input "300"
click at [797, 694] on button "Add" at bounding box center [778, 698] width 170 height 24
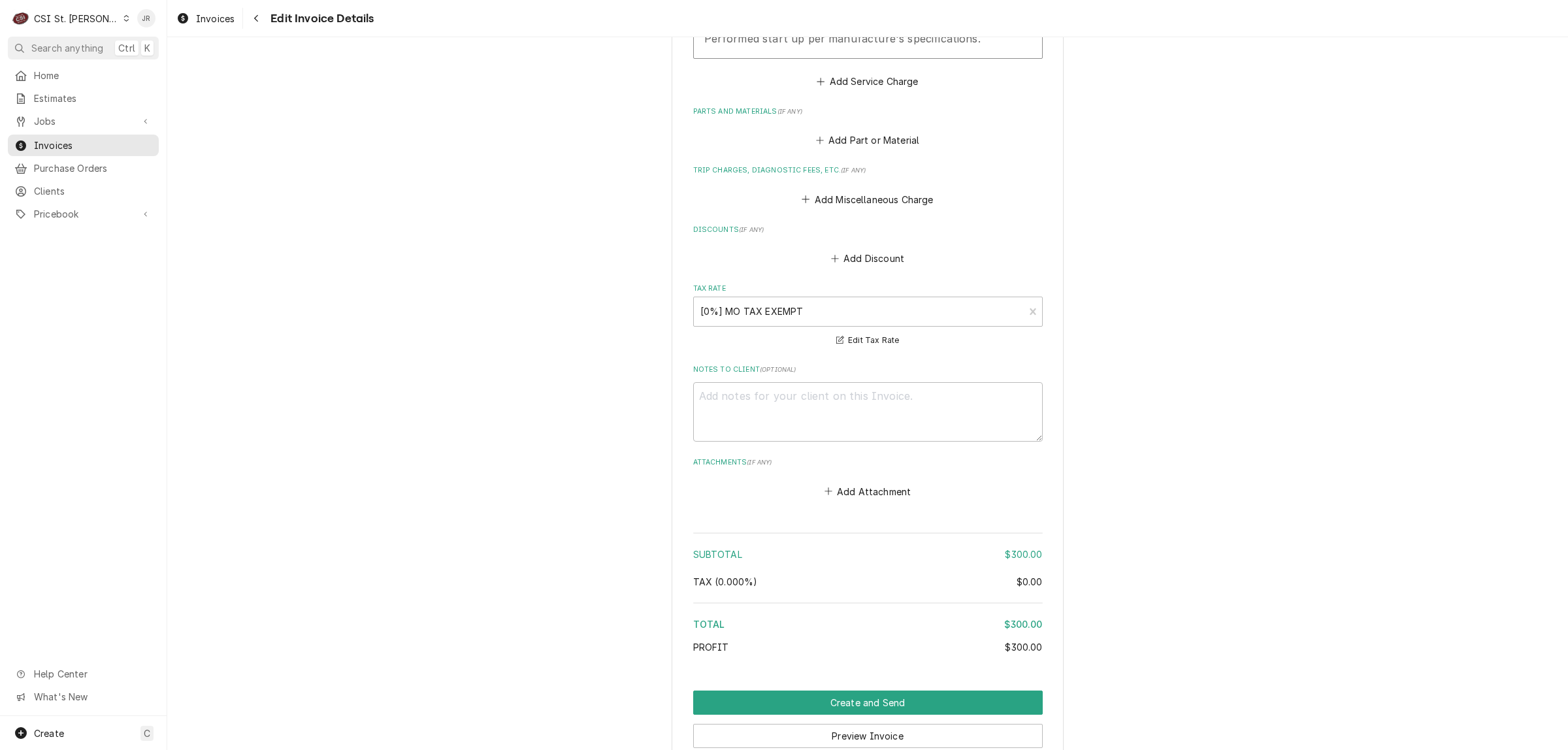
scroll to position [1540, 0]
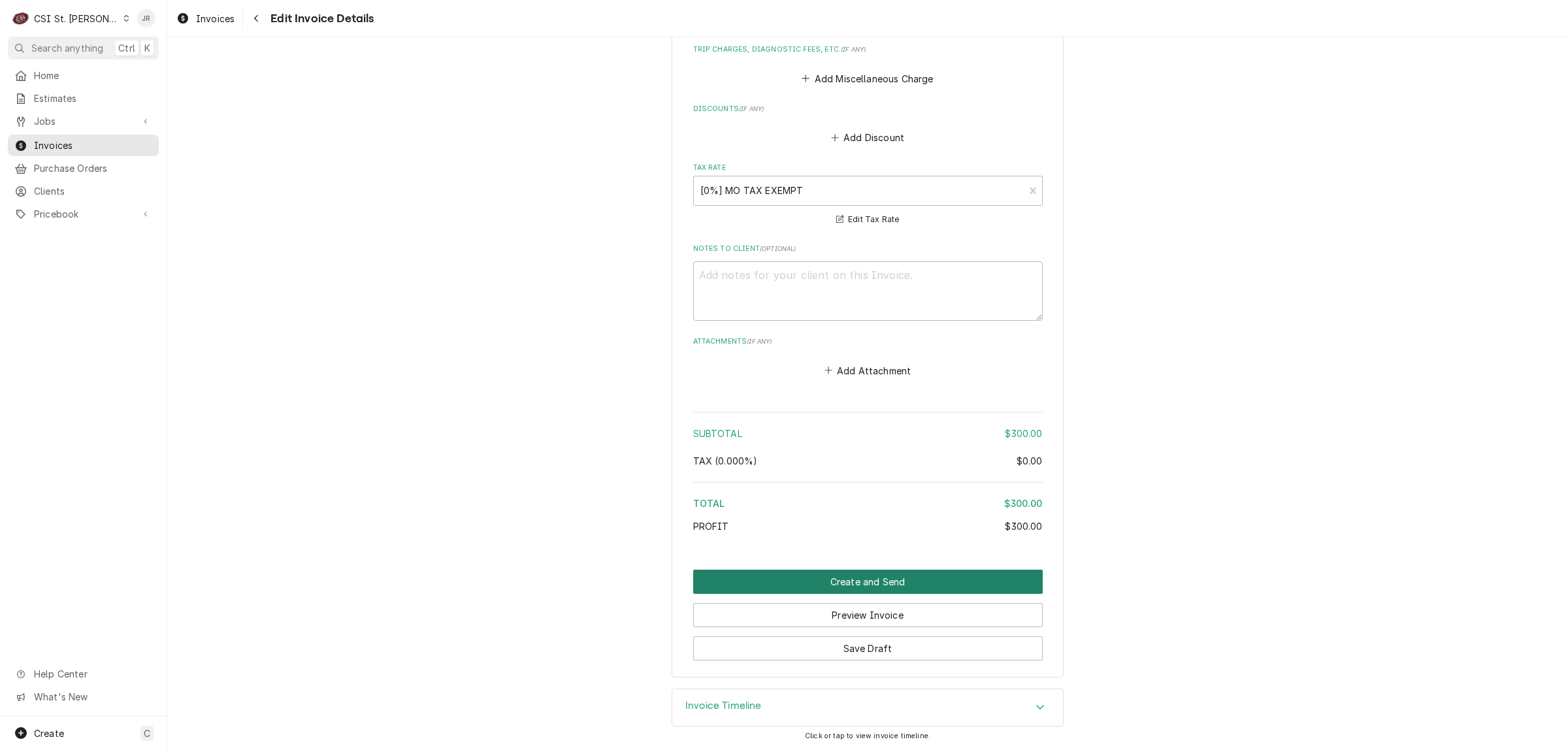
click at [836, 580] on button "Create and Send" at bounding box center [868, 582] width 350 height 24
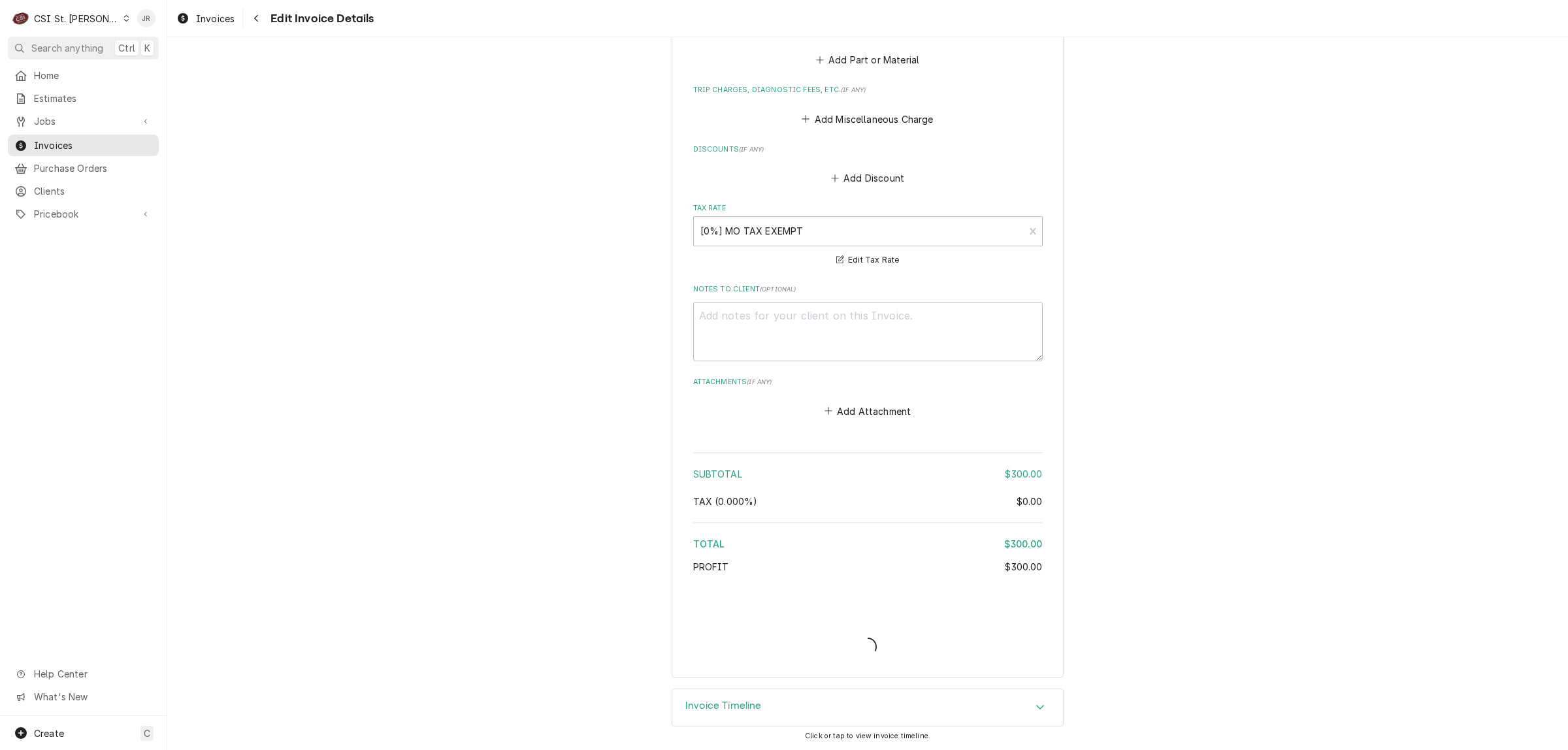
scroll to position [1499, 0]
type textarea "x"
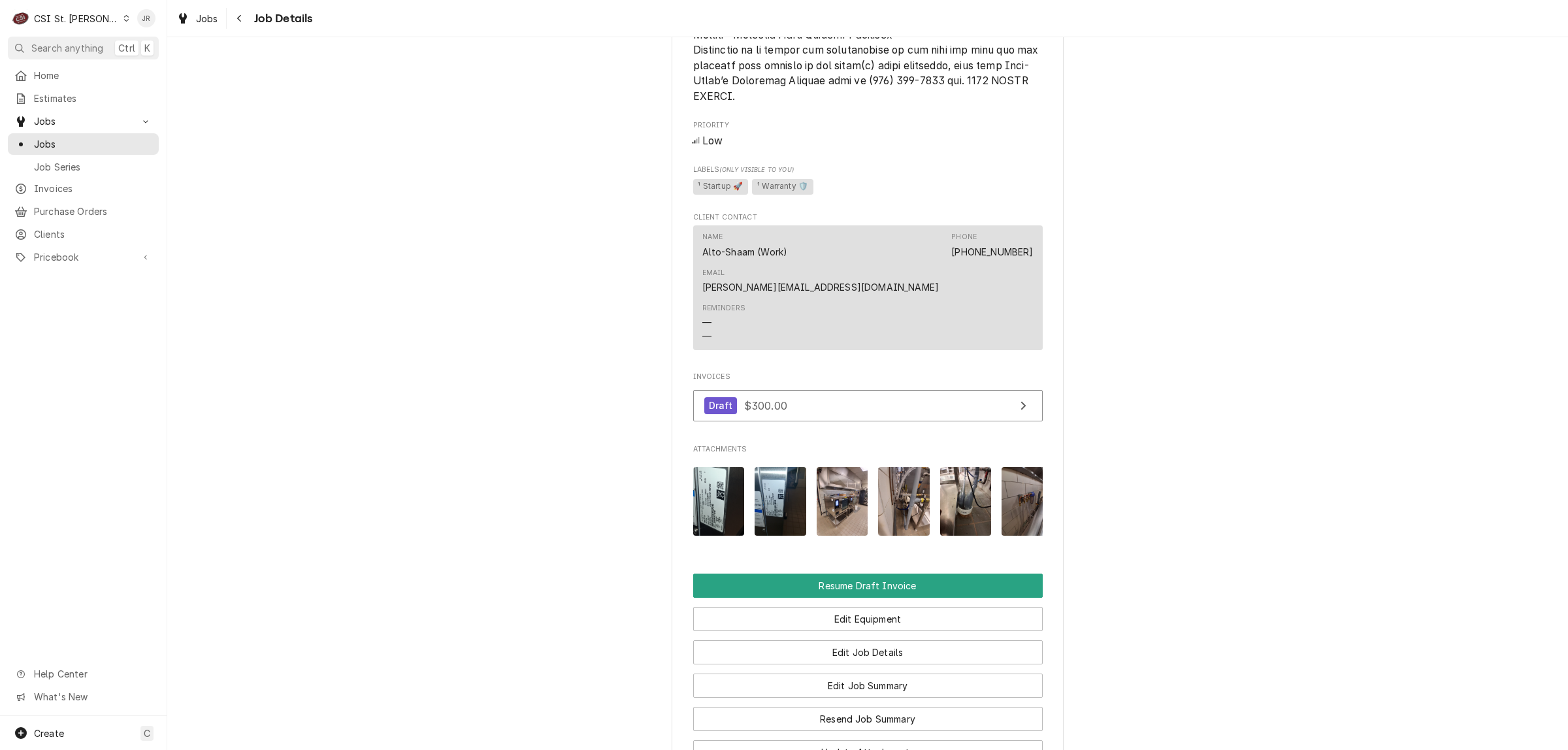
scroll to position [1514, 0]
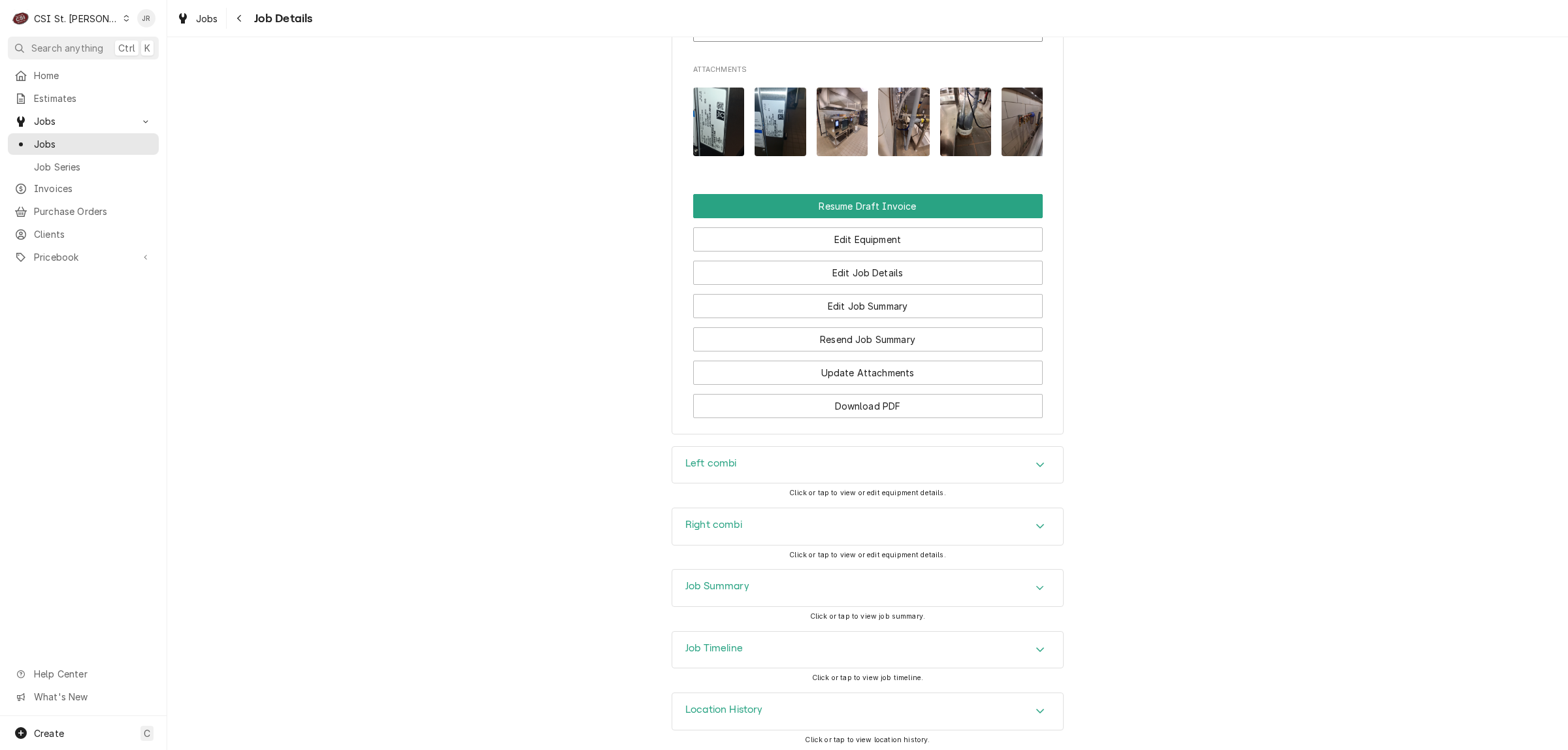
drag, startPoint x: 712, startPoint y: 562, endPoint x: 724, endPoint y: 569, distance: 13.9
click at [717, 566] on div "Completed and Uninvoiced ALTO-SHAAM WARRANTY [GEOGRAPHIC_DATA] / [STREET_ADDRES…" at bounding box center [868, 394] width 1400 height 713
click at [775, 575] on div "Job Summary" at bounding box center [867, 588] width 391 height 37
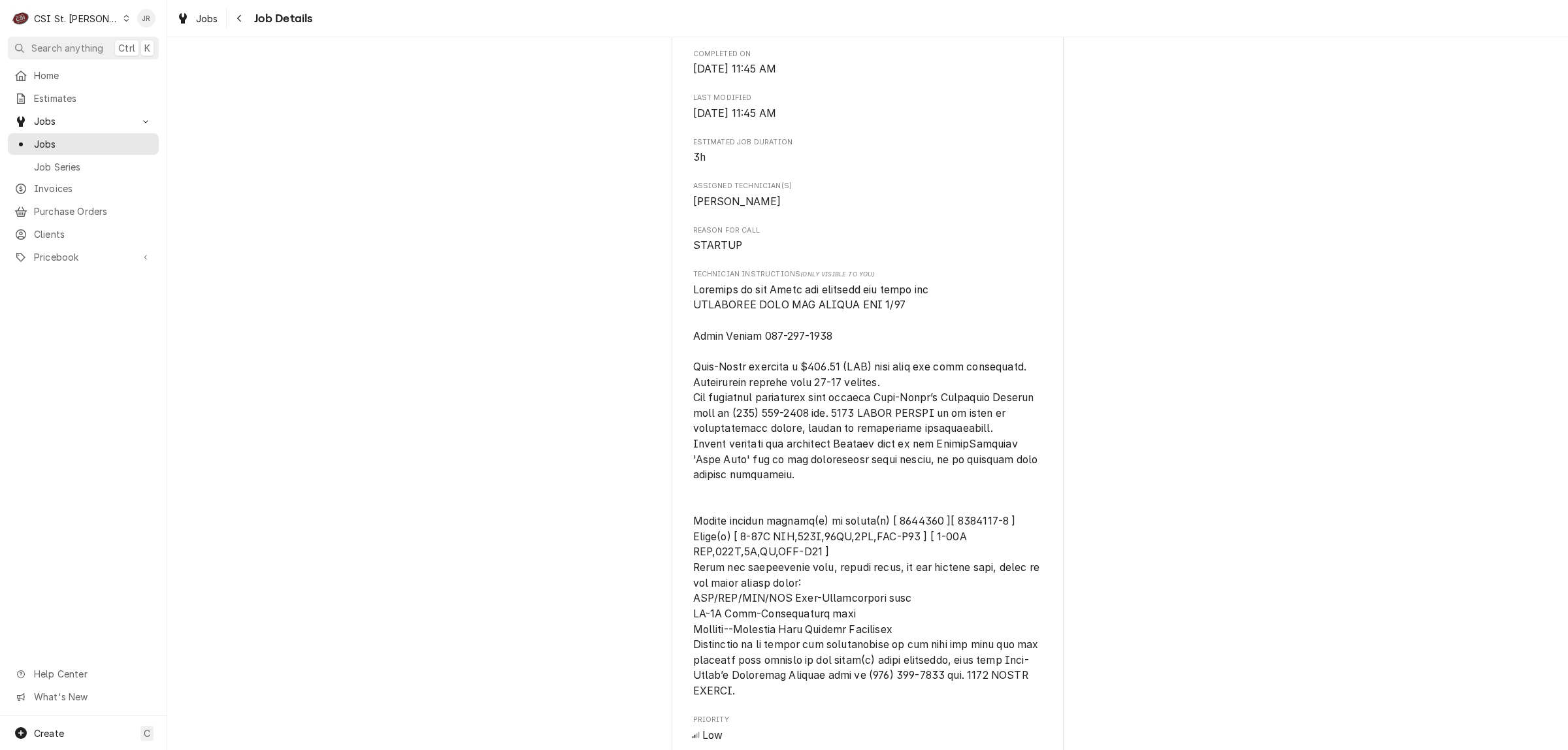
scroll to position [534, 0]
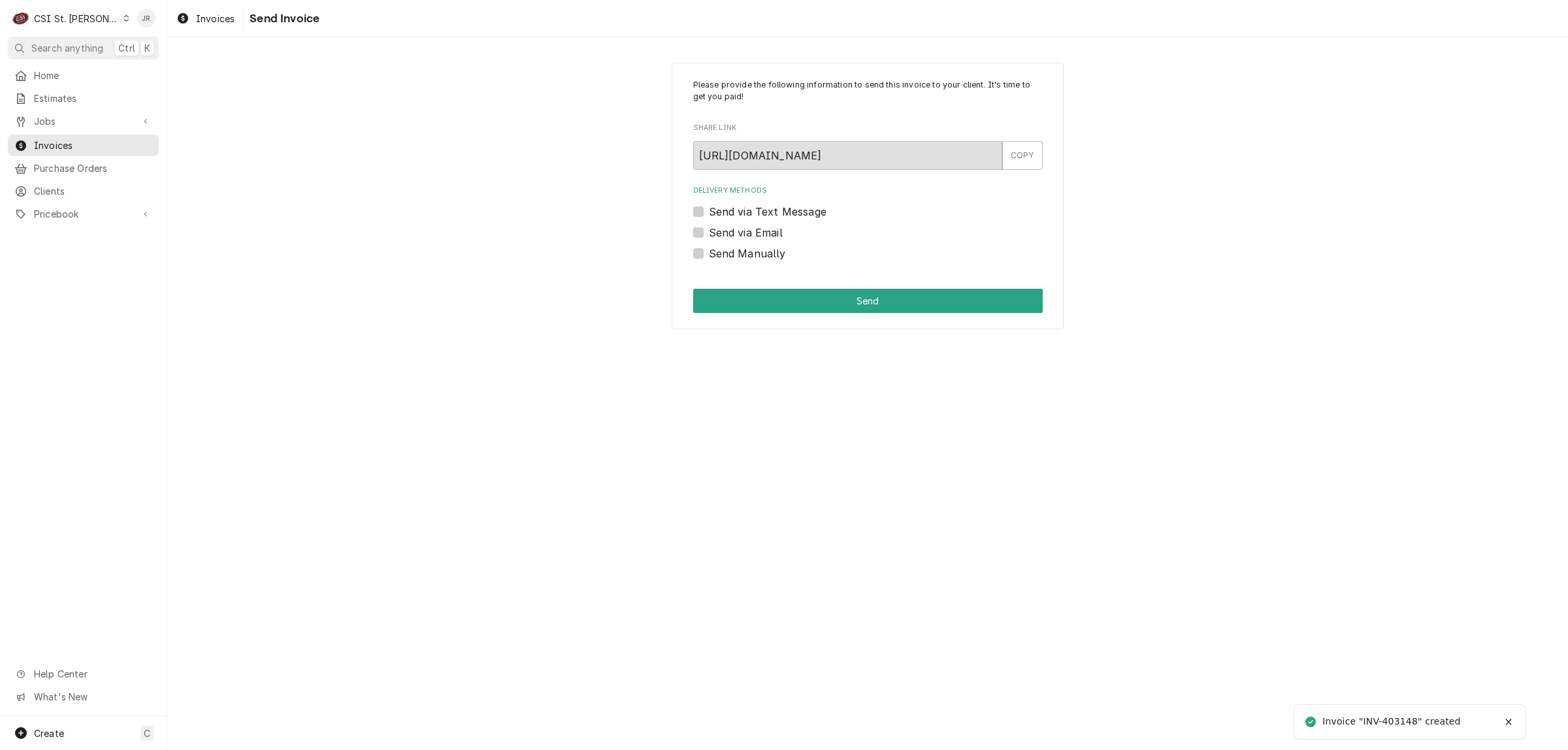
click at [1403, 719] on div "Invoice "INV-403148" created" at bounding box center [1392, 721] width 140 height 13
copy div "403148"
click at [709, 248] on label "Send Manually" at bounding box center [747, 253] width 77 height 15
click at [709, 248] on input "Send Manually" at bounding box center [884, 260] width 350 height 29
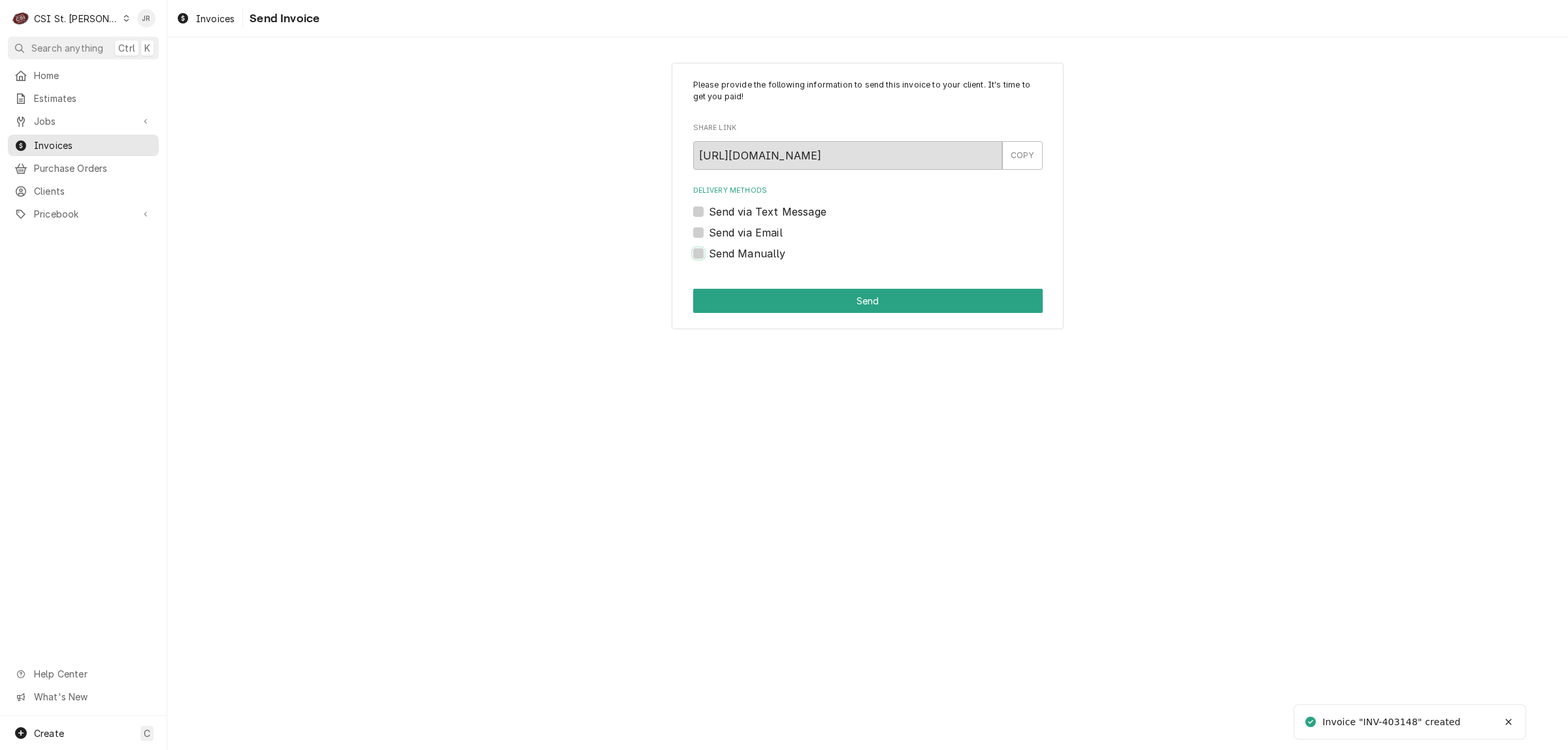
checkbox input "true"
click at [765, 296] on button "Send" at bounding box center [868, 301] width 350 height 24
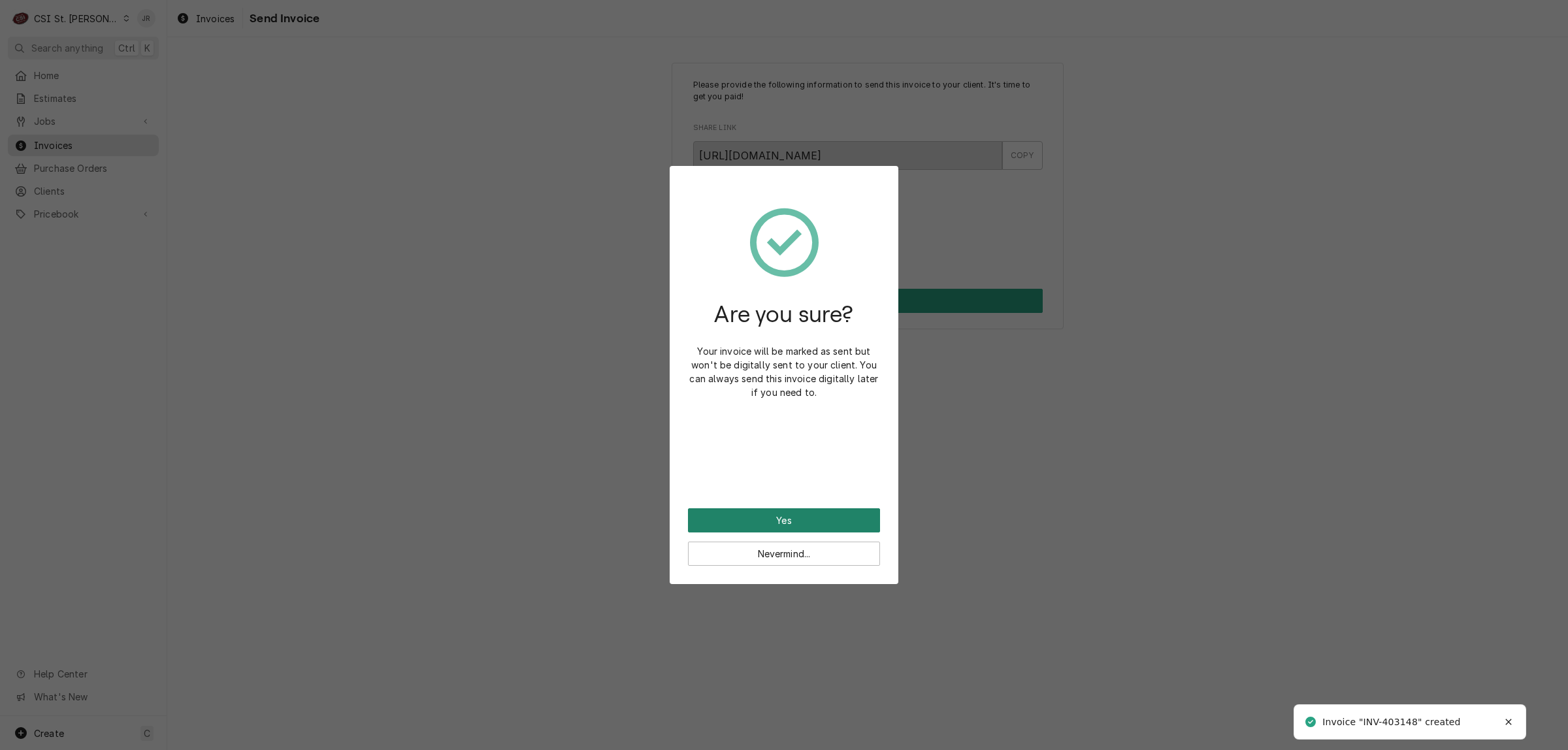
click at [802, 516] on button "Yes" at bounding box center [784, 520] width 192 height 24
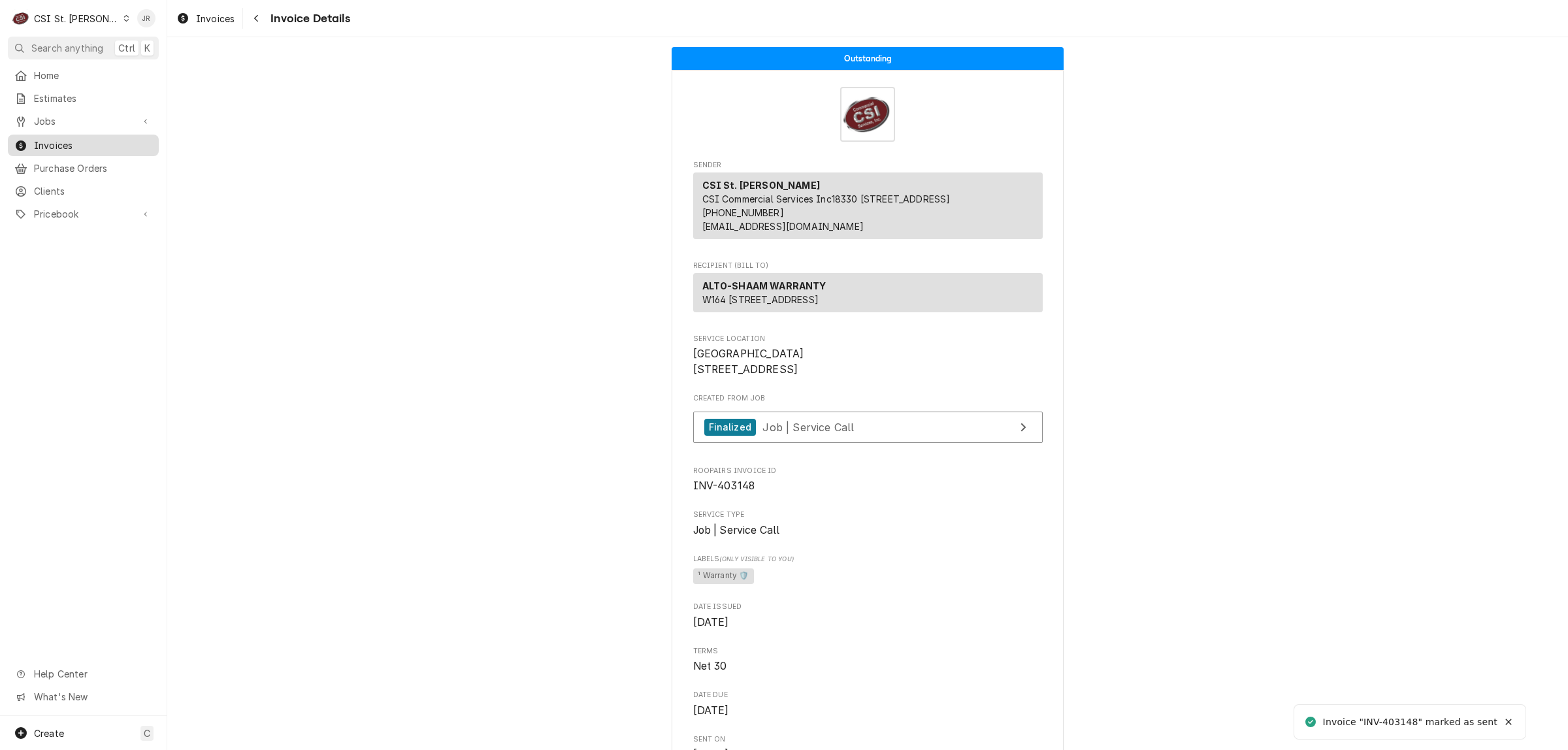
click at [66, 141] on span "Invoices" at bounding box center [93, 145] width 118 height 13
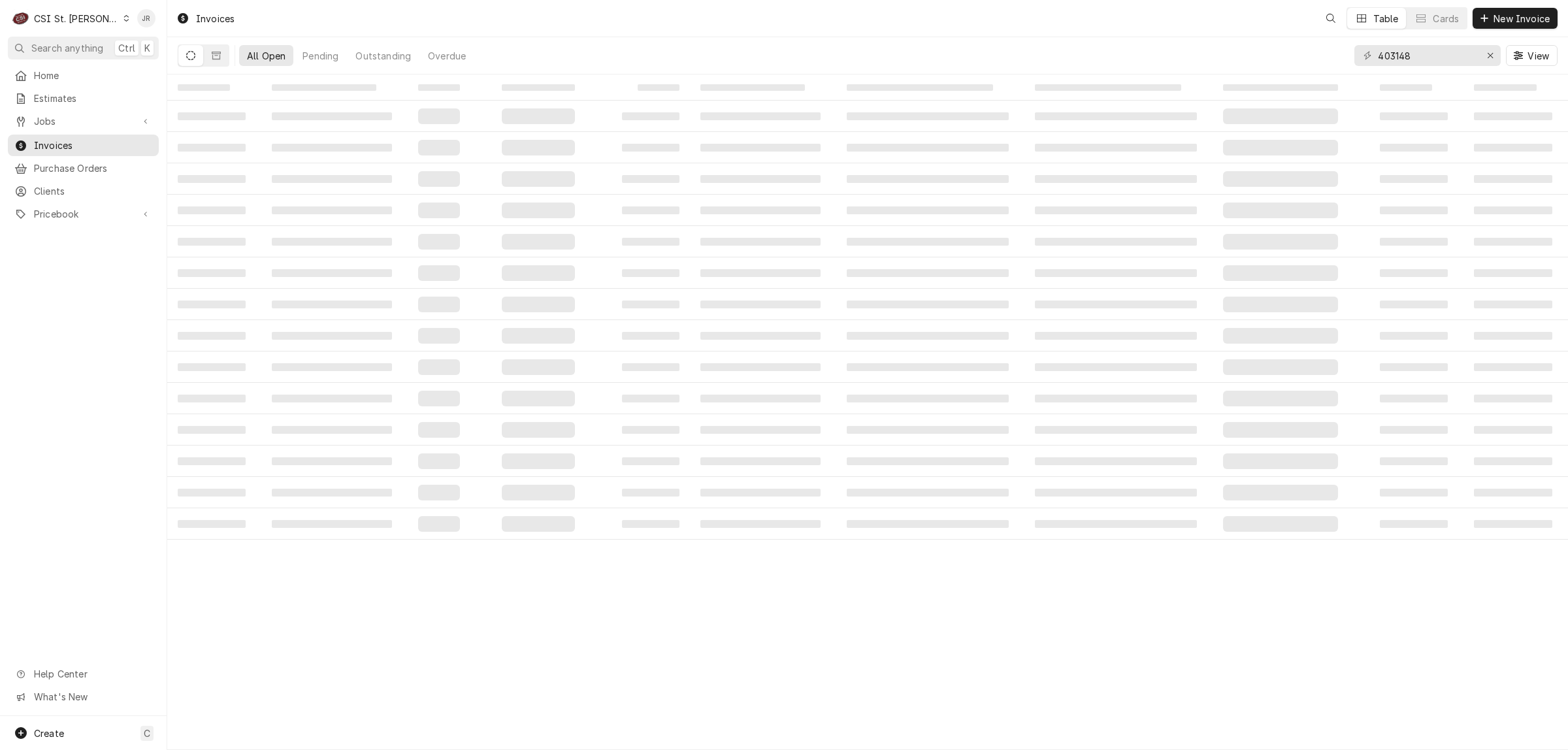
drag, startPoint x: 1421, startPoint y: 63, endPoint x: 1416, endPoint y: 50, distance: 13.9
click at [1417, 54] on div "403148 View" at bounding box center [1455, 56] width 203 height 37
click at [1415, 47] on input "403148" at bounding box center [1427, 55] width 98 height 21
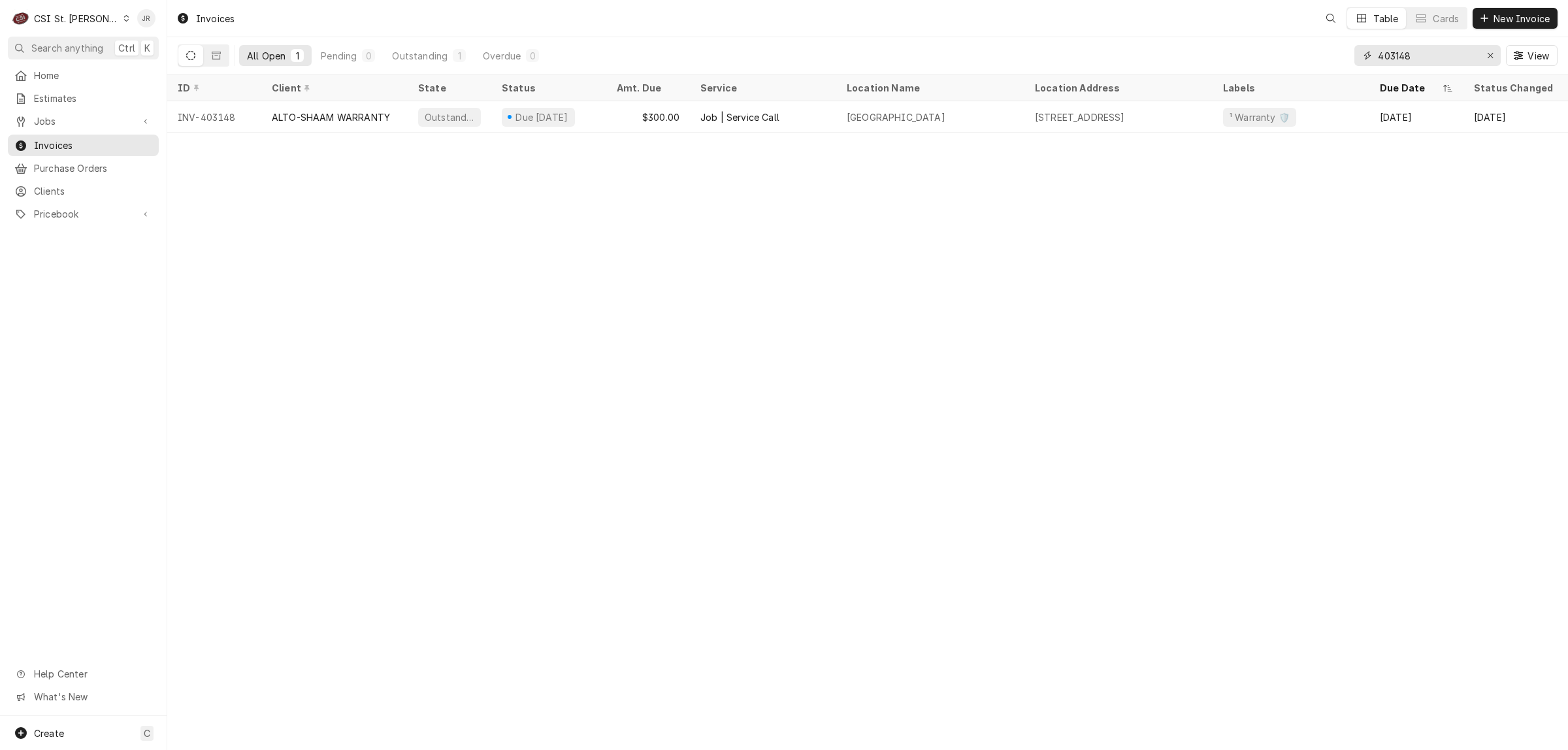
click at [1421, 54] on input "403148" at bounding box center [1427, 55] width 98 height 21
paste input "7"
type input "403147"
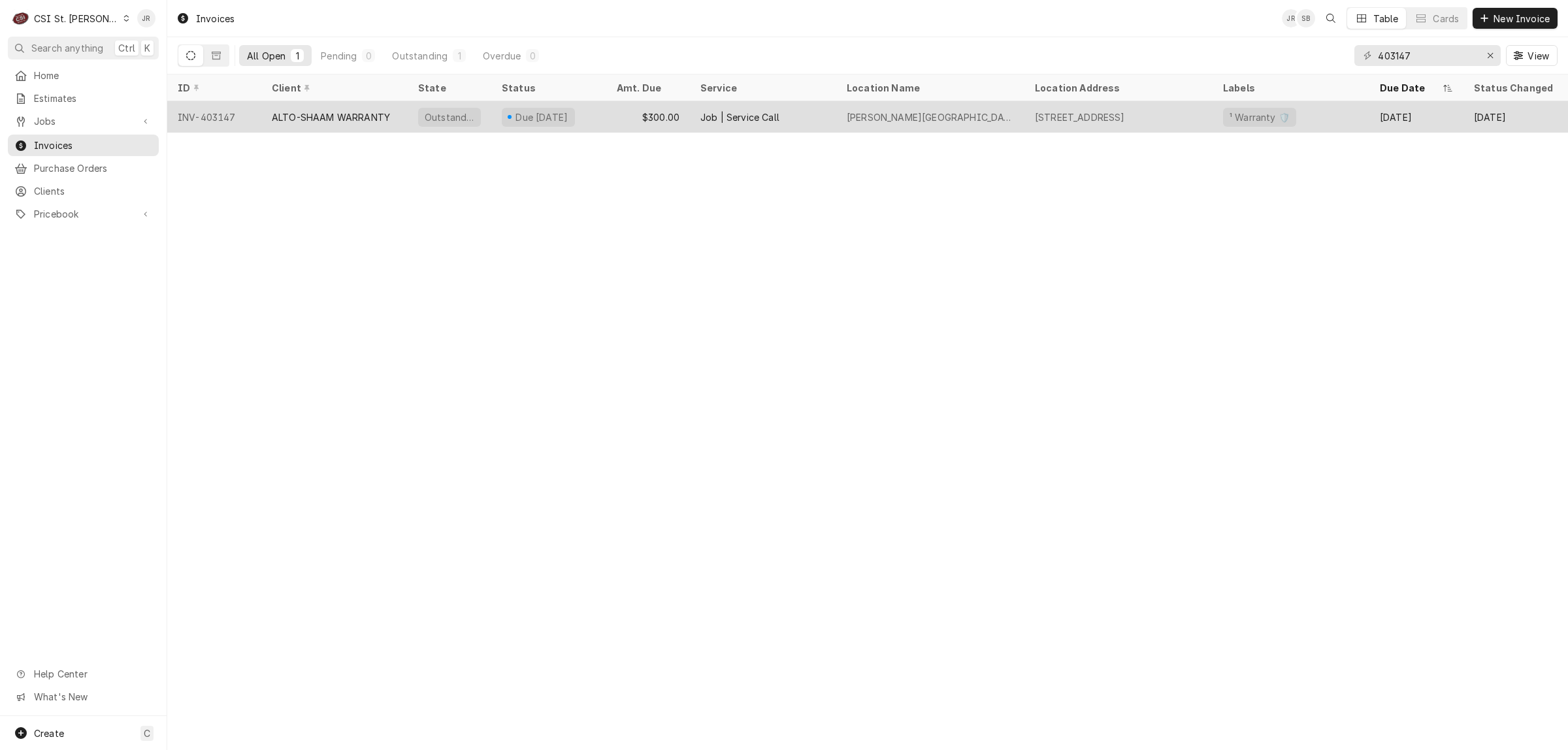
click at [464, 119] on div "Outstanding" at bounding box center [450, 117] width 52 height 13
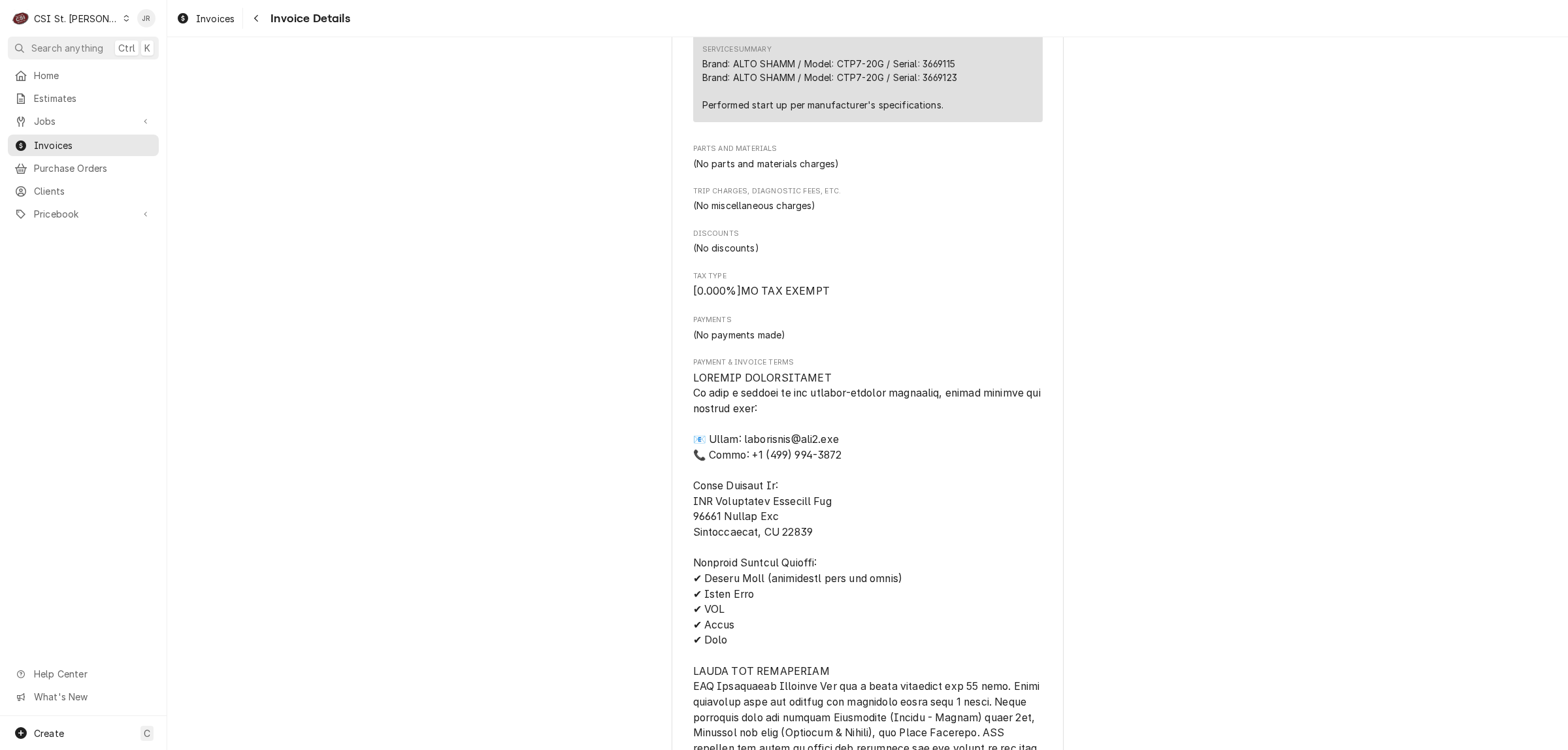
scroll to position [817, 0]
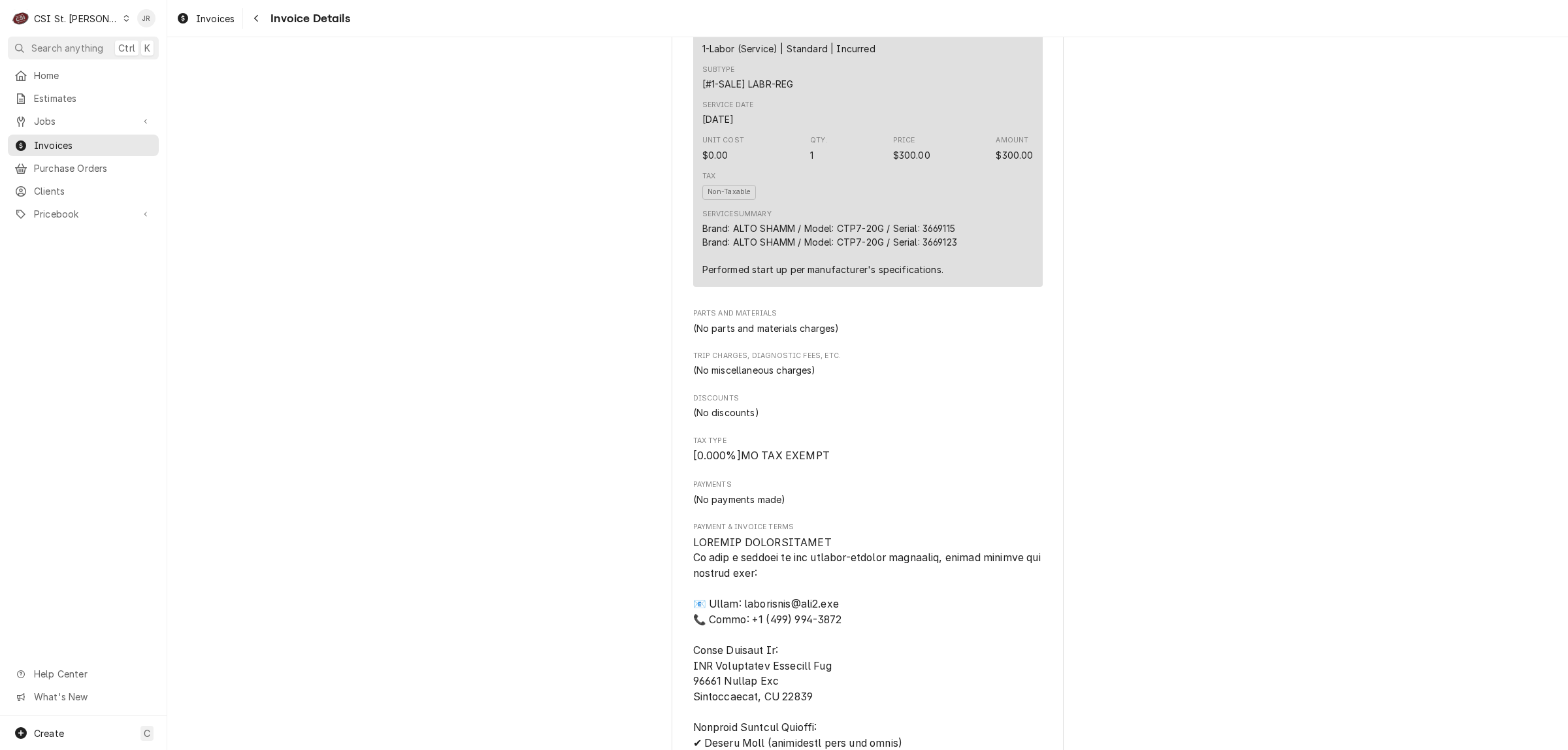
click at [935, 255] on div "Service Summary Brand: ALTO SHAMM / Model: CTP7-20G / Serial: 3669115 Brand: AL…" at bounding box center [830, 243] width 255 height 67
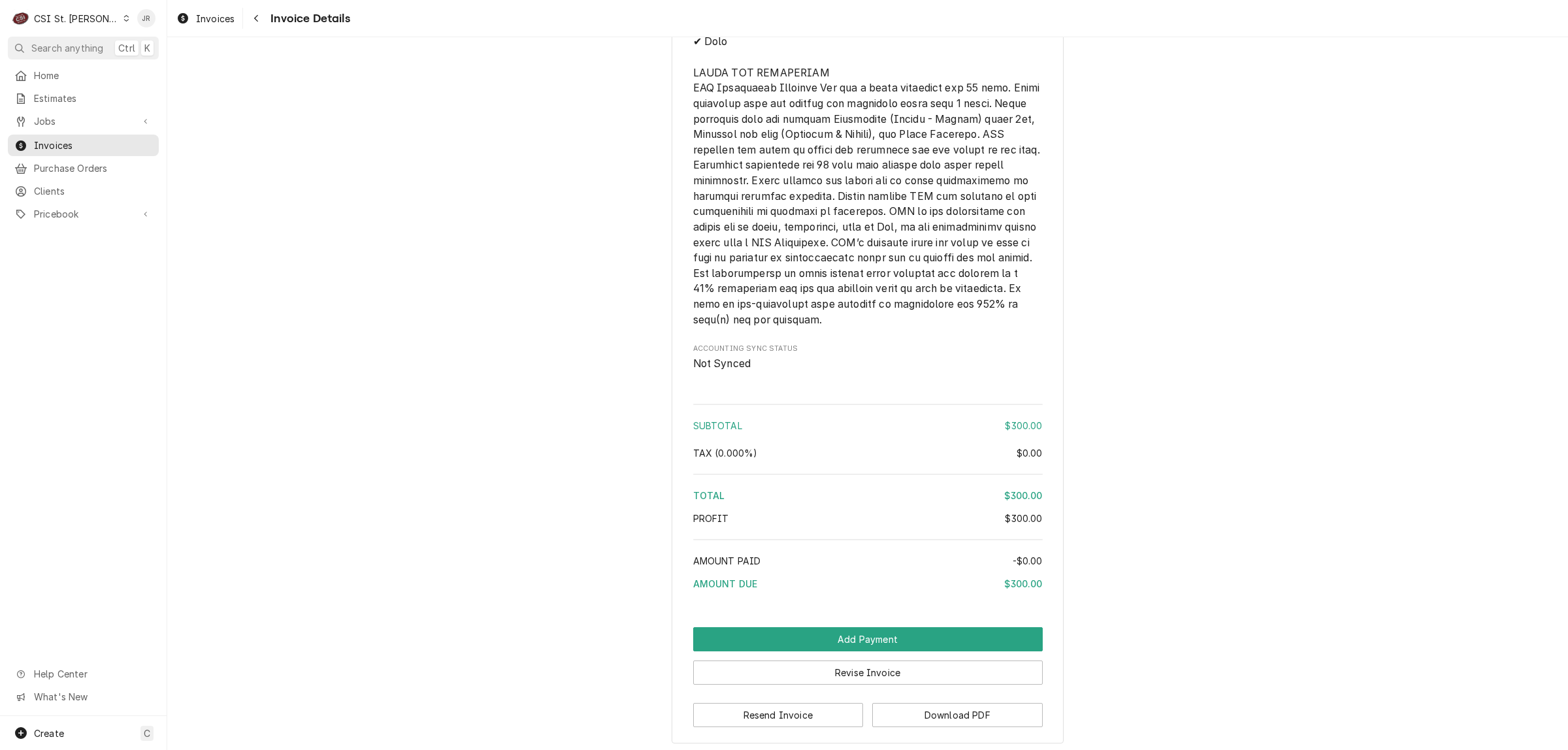
scroll to position [1690, 0]
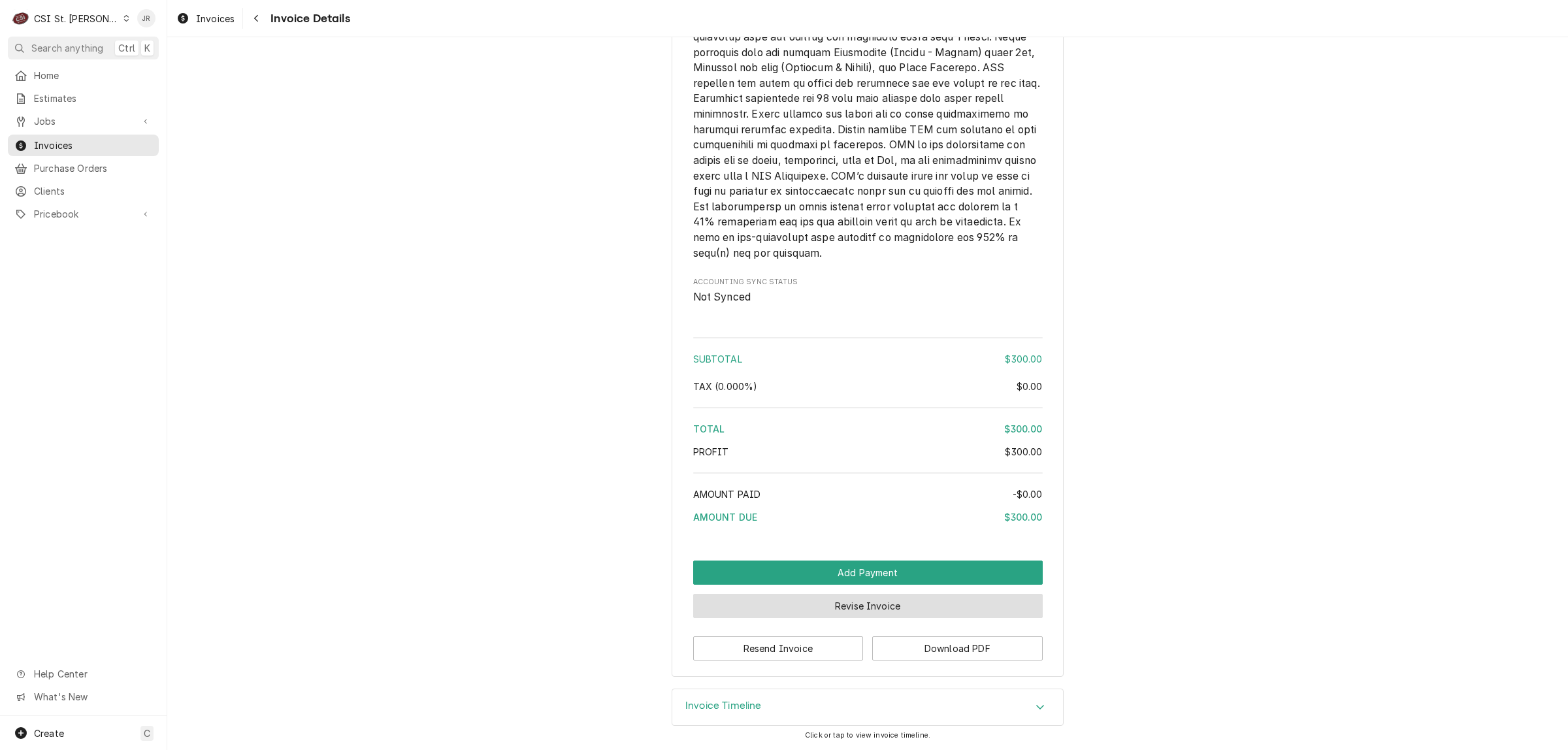
click at [859, 614] on button "Revise Invoice" at bounding box center [868, 606] width 350 height 24
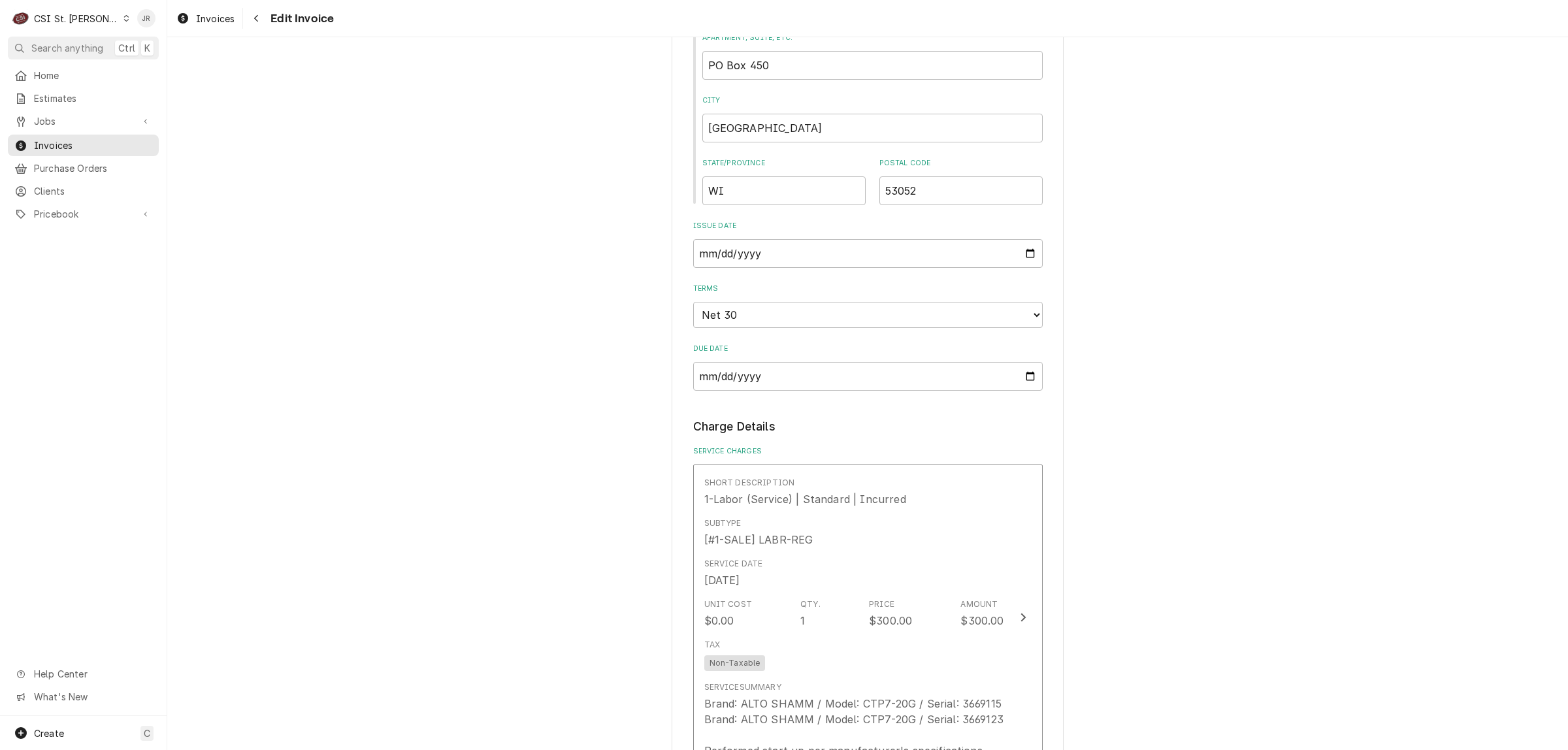
scroll to position [1062, 0]
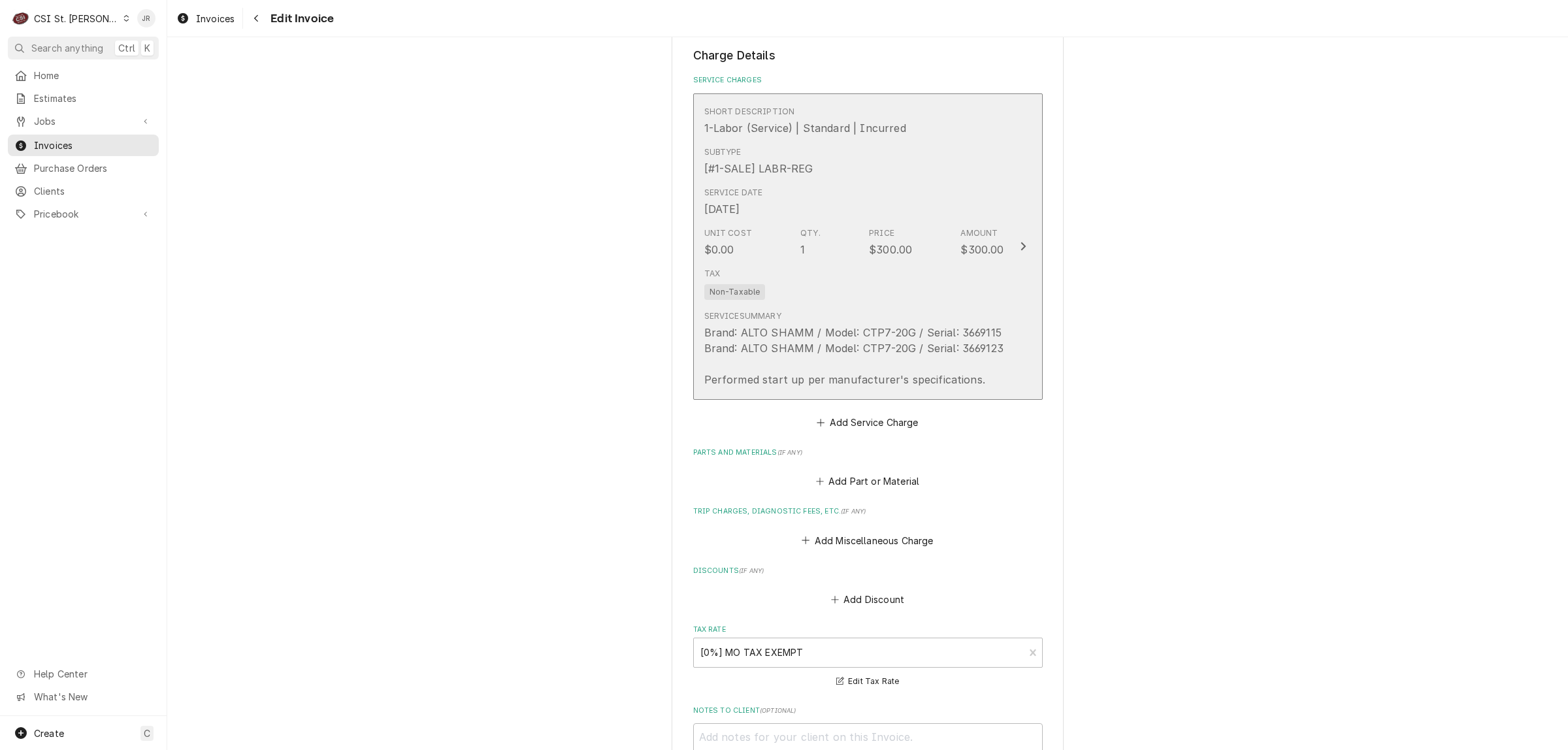
click at [939, 332] on div "Brand: ALTO SHAMM / Model: CTP7-20G / Serial: 3669115 Brand: ALTO SHAMM / Model…" at bounding box center [854, 357] width 299 height 63
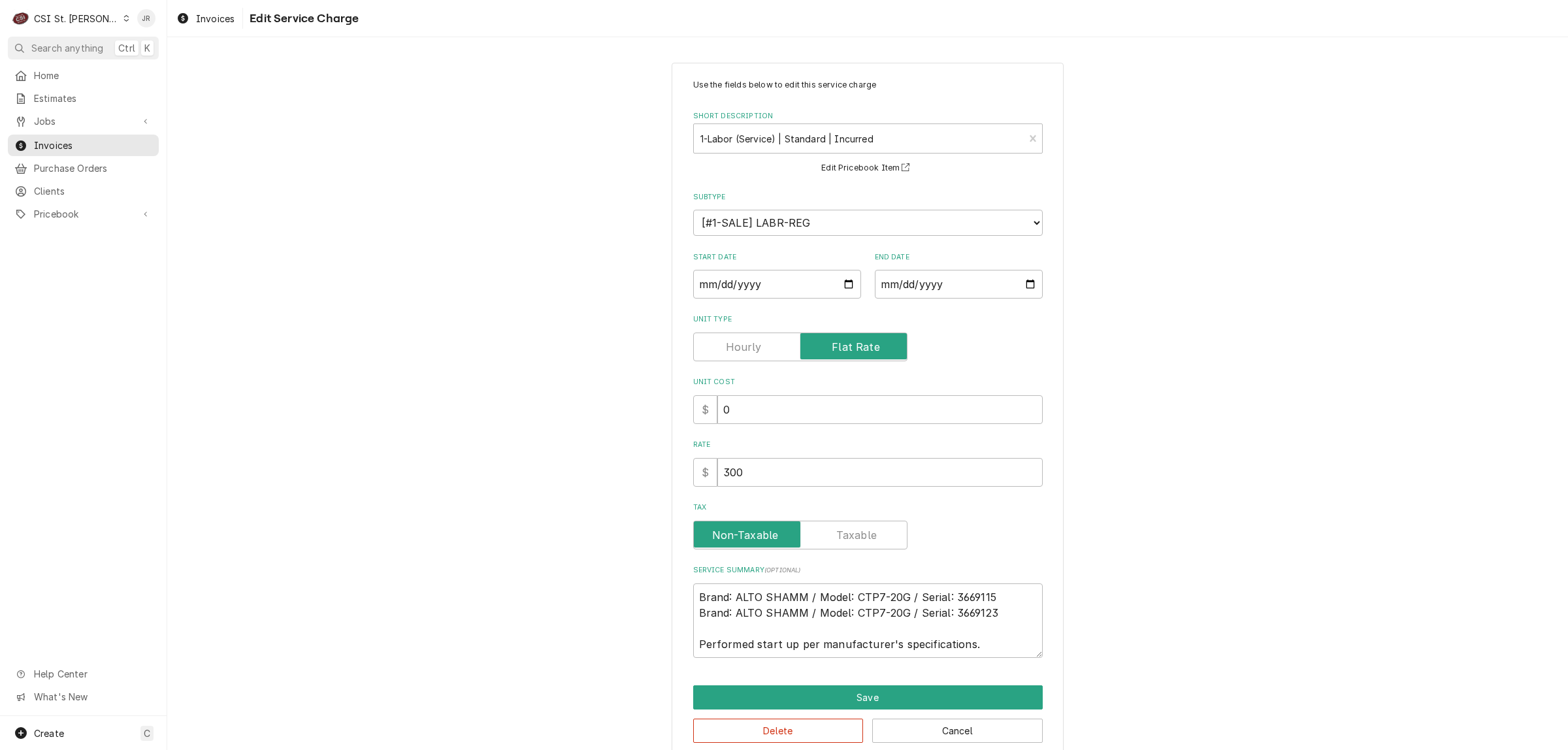
click at [523, 557] on div "Use the fields below to edit this service charge Short Description 1-Labor (Ser…" at bounding box center [868, 411] width 1400 height 720
click at [980, 635] on textarea "Brand: ALTO SHAMM / Model: CTP7-20G / Serial: 3669115 Brand: ALTO SHAMM / Model…" at bounding box center [868, 621] width 350 height 75
drag, startPoint x: 974, startPoint y: 650, endPoint x: 801, endPoint y: 609, distance: 177.8
click at [643, 588] on div "Use the fields below to edit this service charge Short Description 1-Labor (Ser…" at bounding box center [868, 411] width 1400 height 720
type textarea "x"
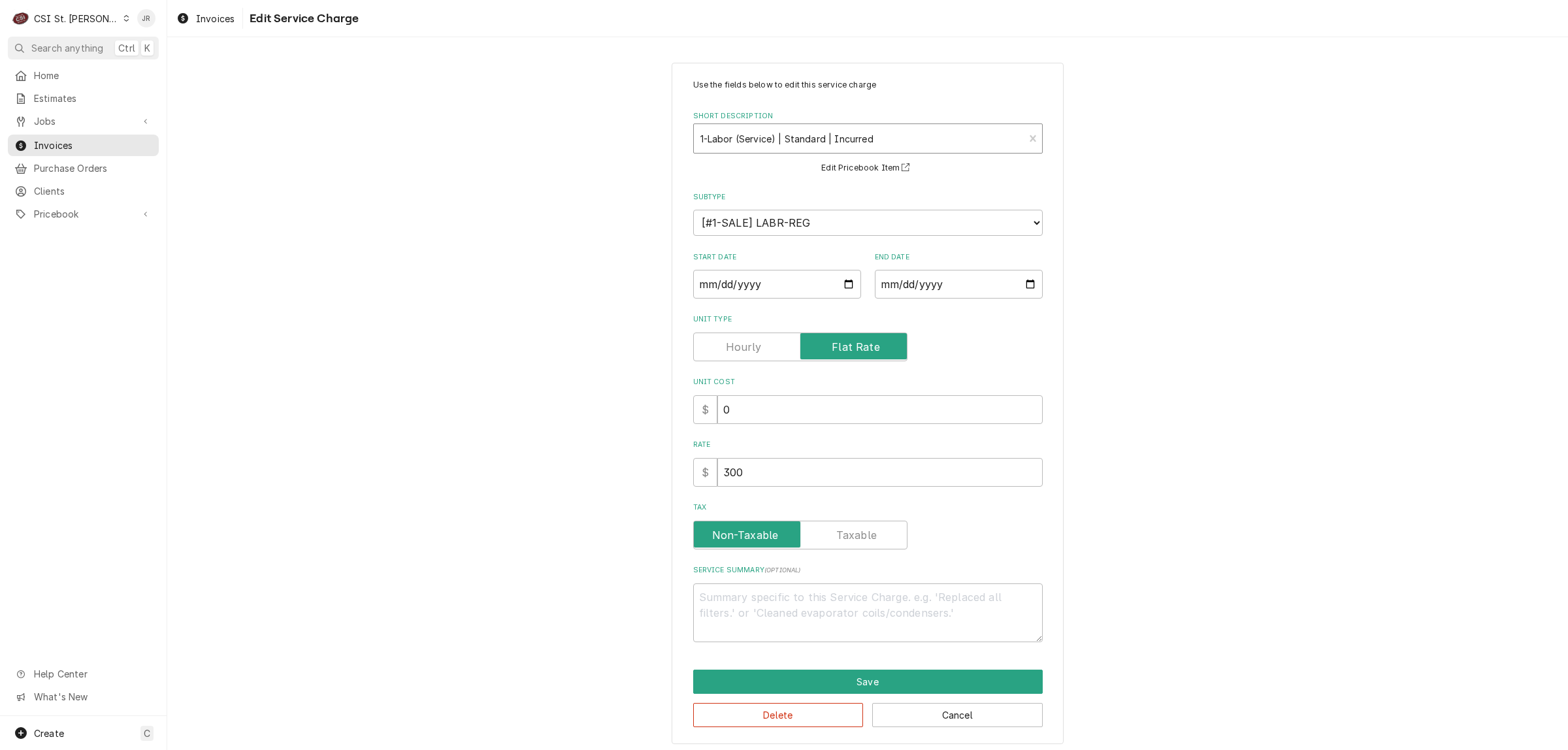
type textarea "x"
click at [789, 138] on div "Short Description" at bounding box center [859, 138] width 318 height 23
type input "start"
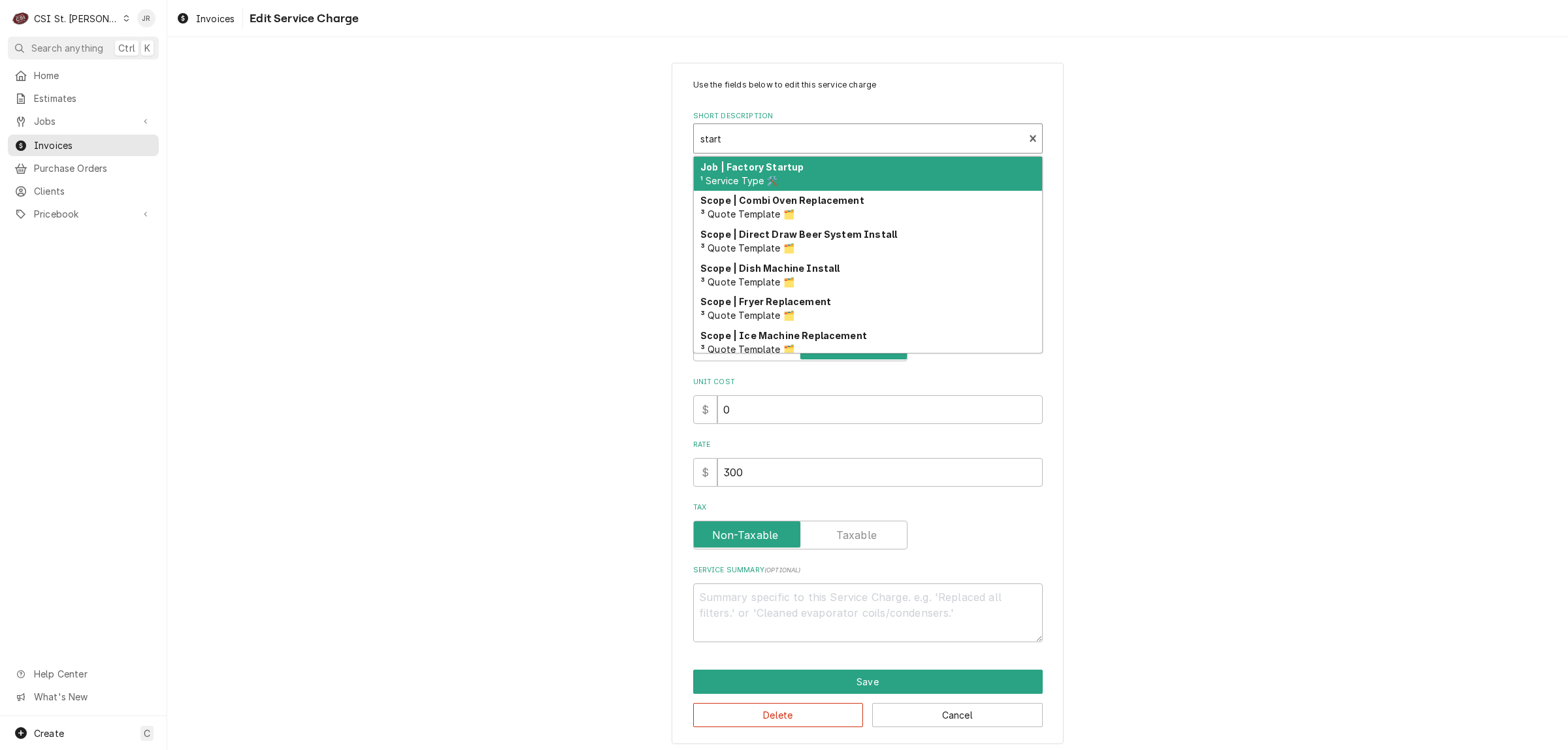
click at [802, 176] on div "Job | Factory Startup ¹ Service Type 🛠️" at bounding box center [868, 174] width 348 height 34
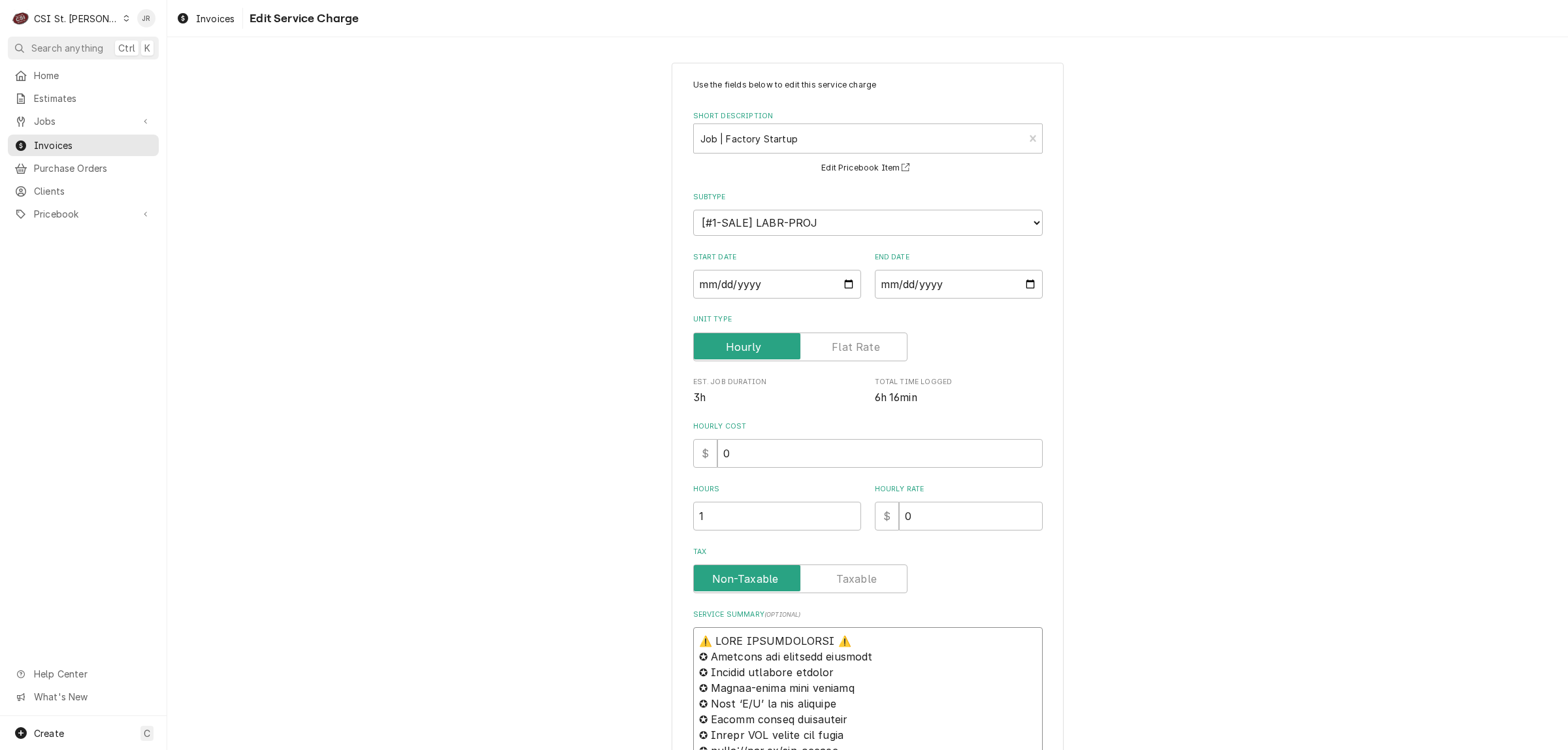
drag, startPoint x: 694, startPoint y: 643, endPoint x: 724, endPoint y: 643, distance: 30.0
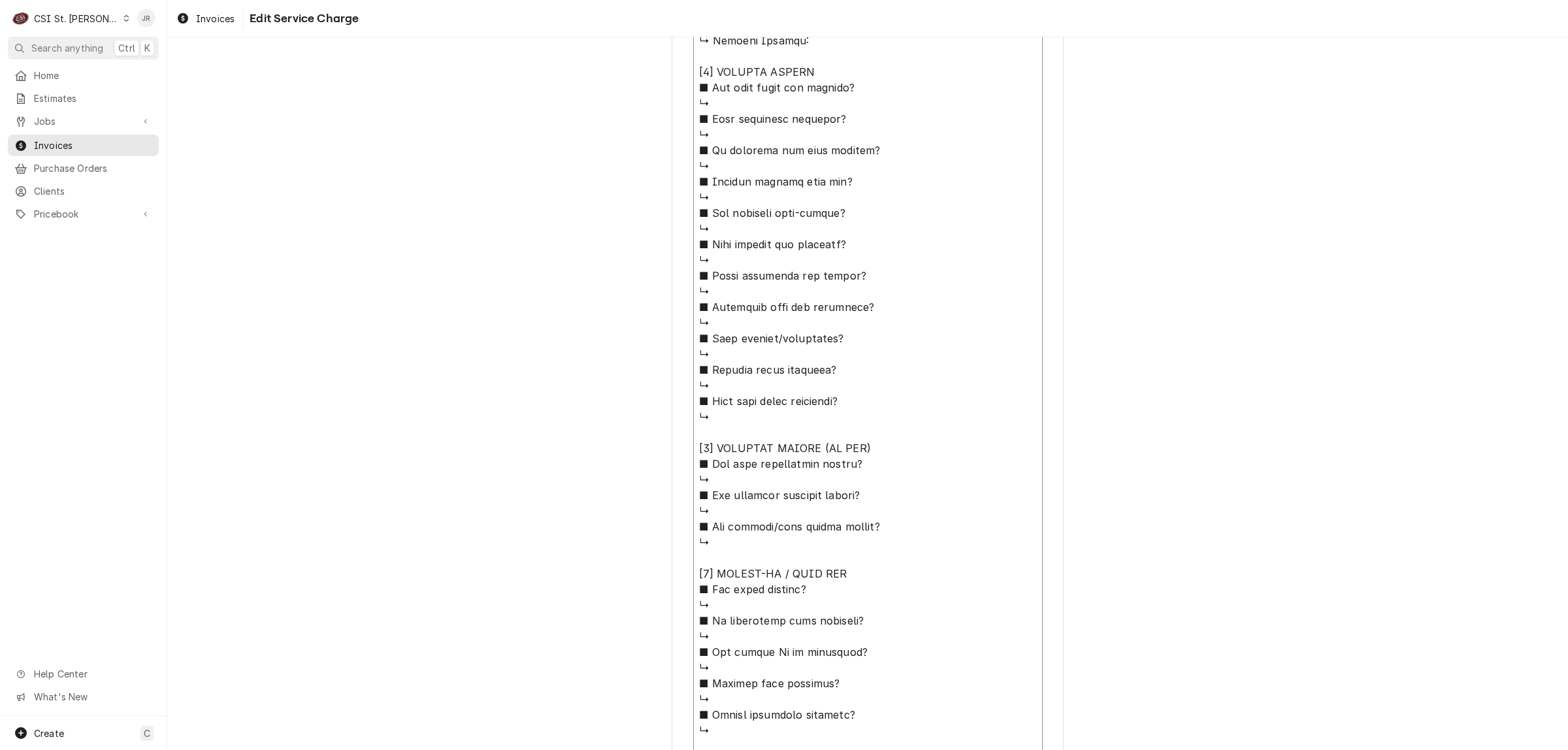
scroll to position [992, 0]
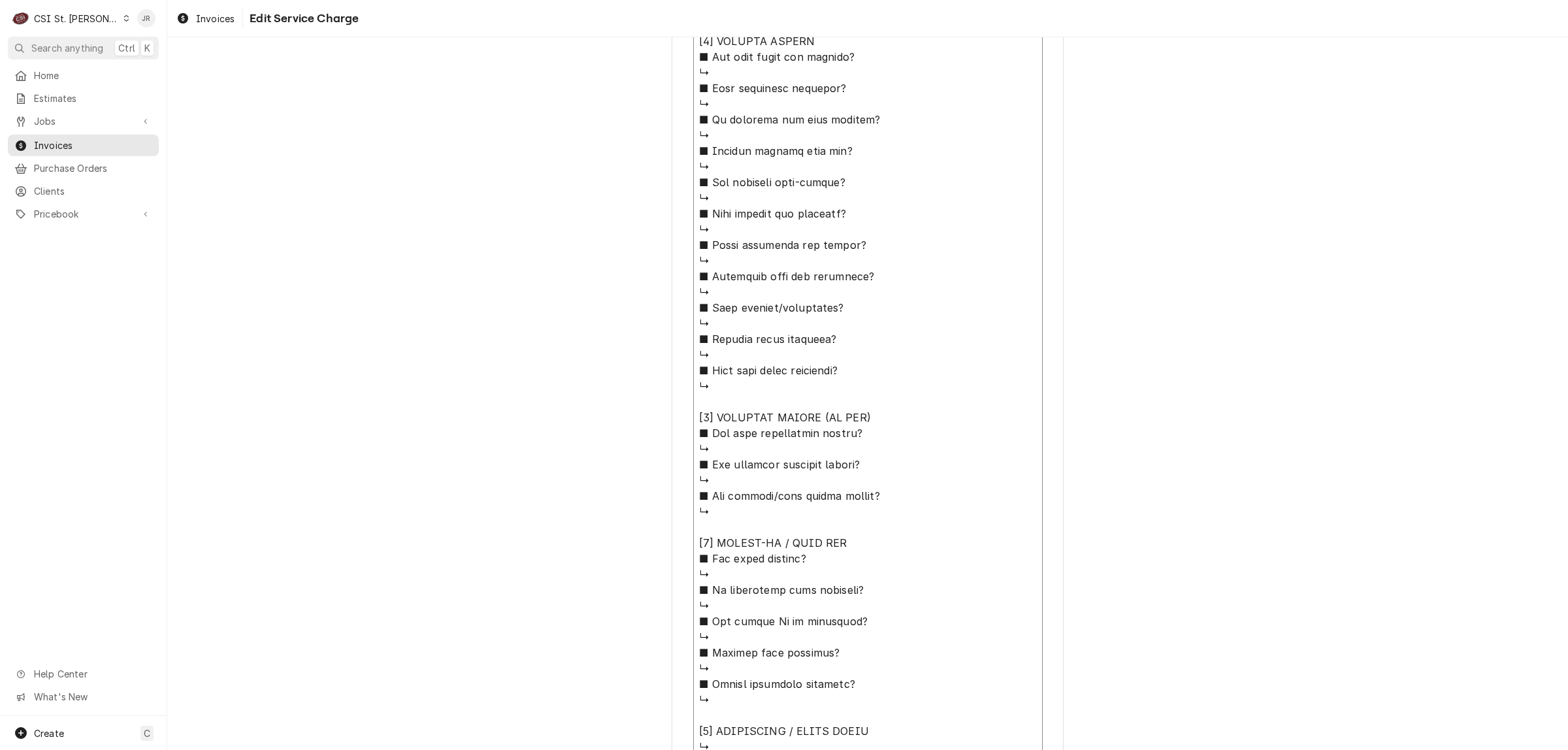
paste textarea "Brand: ALTO SHAMM / Model: CTP7-20G / Serial: 3669115 Brand: ALTO SHAMM / Model…"
type textarea "x"
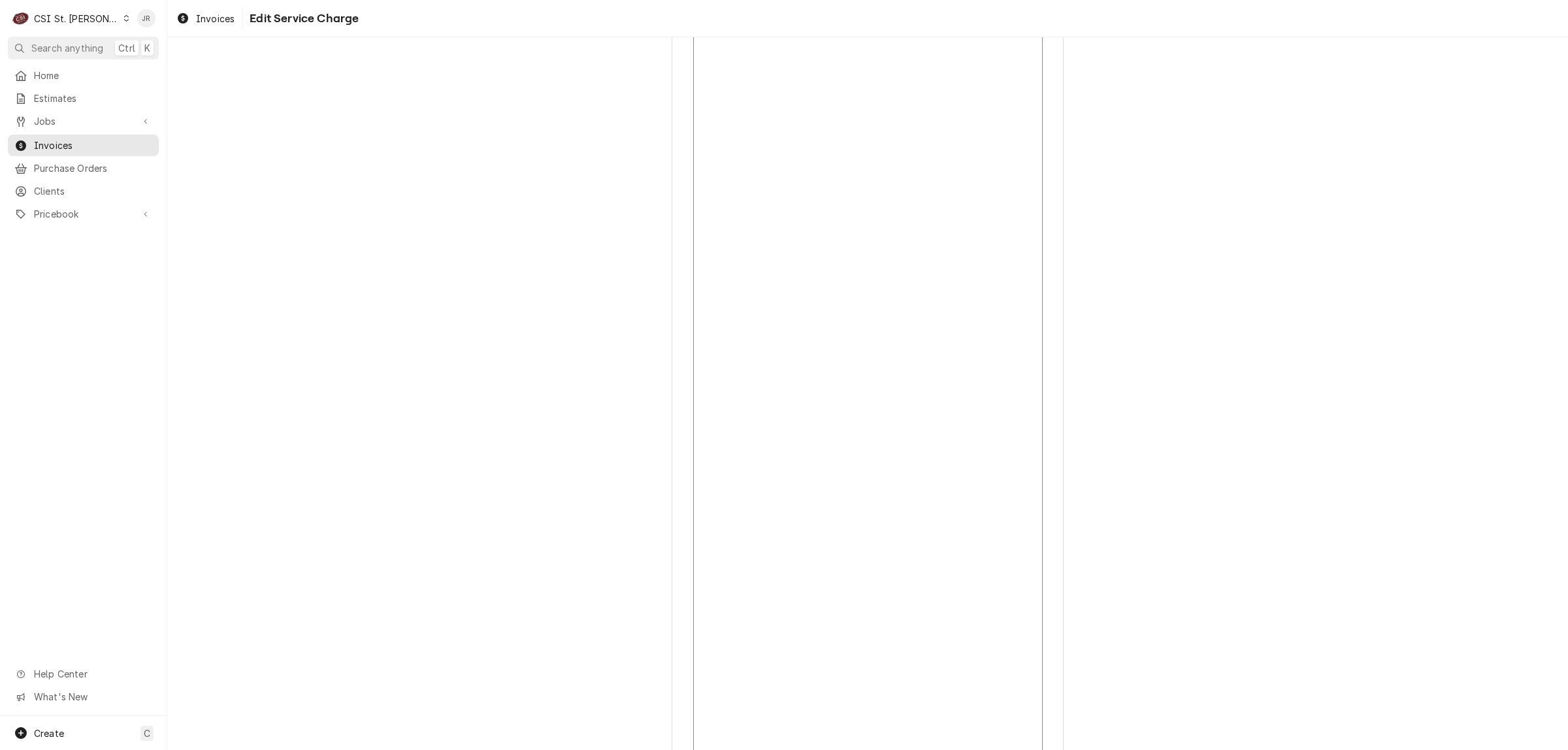
scroll to position [0, 0]
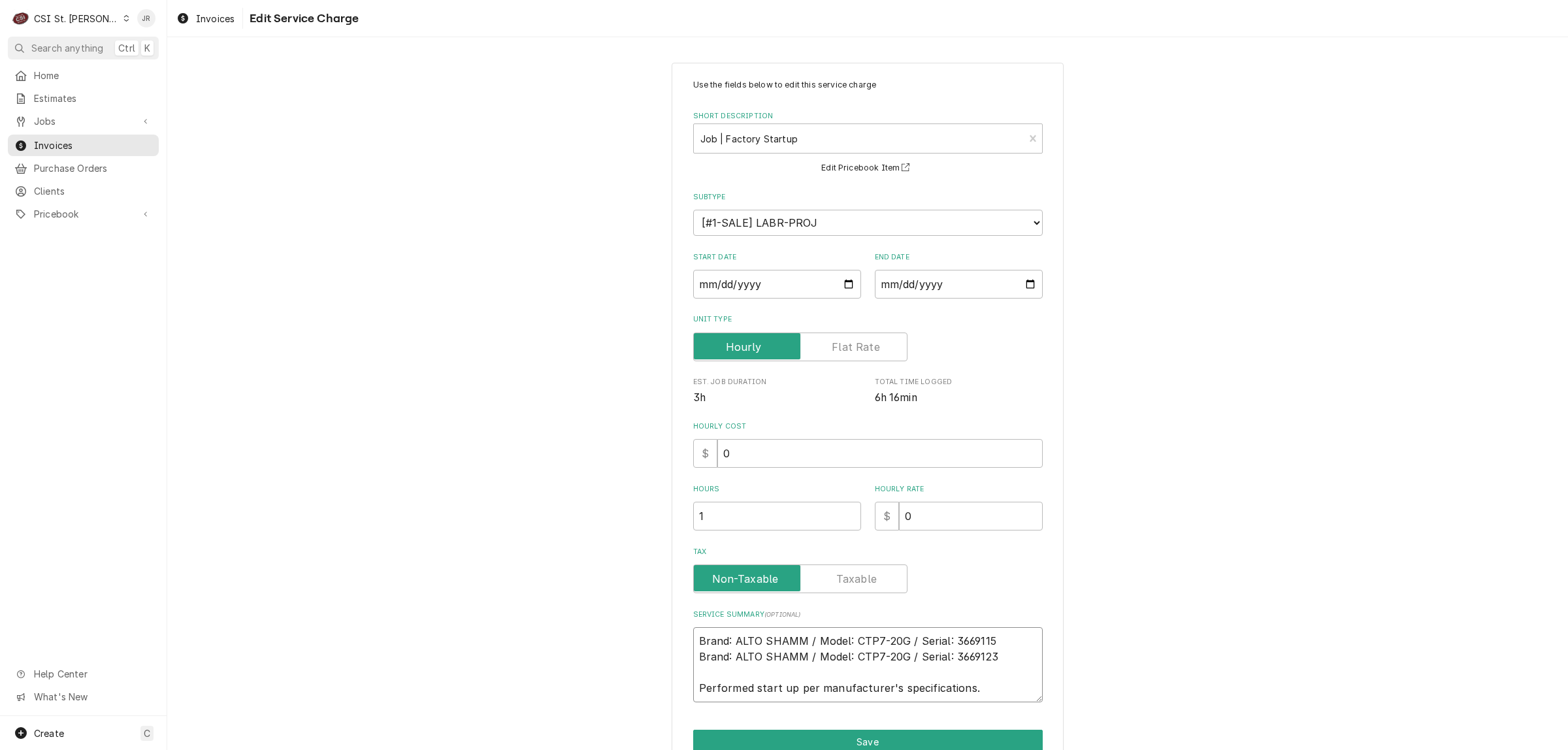
type textarea "Brand: ALTO SHAMM / Model: CTP7-20G / Serial: 3669115 Brand: ALTO SHAMM / Model…"
click at [838, 351] on label "Unit Type" at bounding box center [800, 347] width 214 height 29
click at [838, 351] on input "Unit Type" at bounding box center [800, 347] width 202 height 29
checkbox input "true"
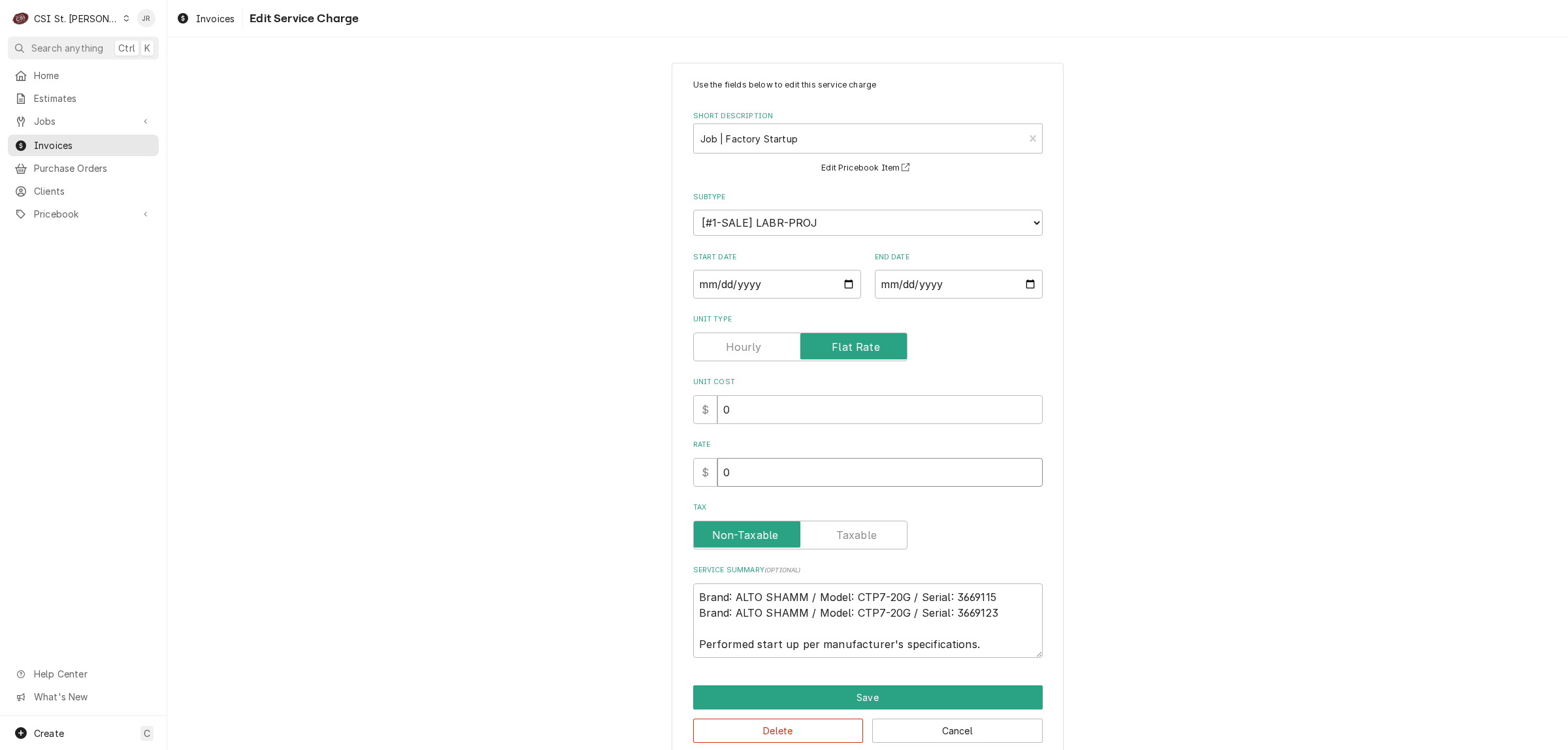
drag, startPoint x: 771, startPoint y: 471, endPoint x: 772, endPoint y: 477, distance: 6.1
click at [772, 477] on input "0" at bounding box center [879, 472] width 325 height 29
click at [566, 457] on div "Use the fields below to edit this service charge Short Description Job | Factor…" at bounding box center [868, 411] width 1400 height 720
type textarea "x"
type input "2"
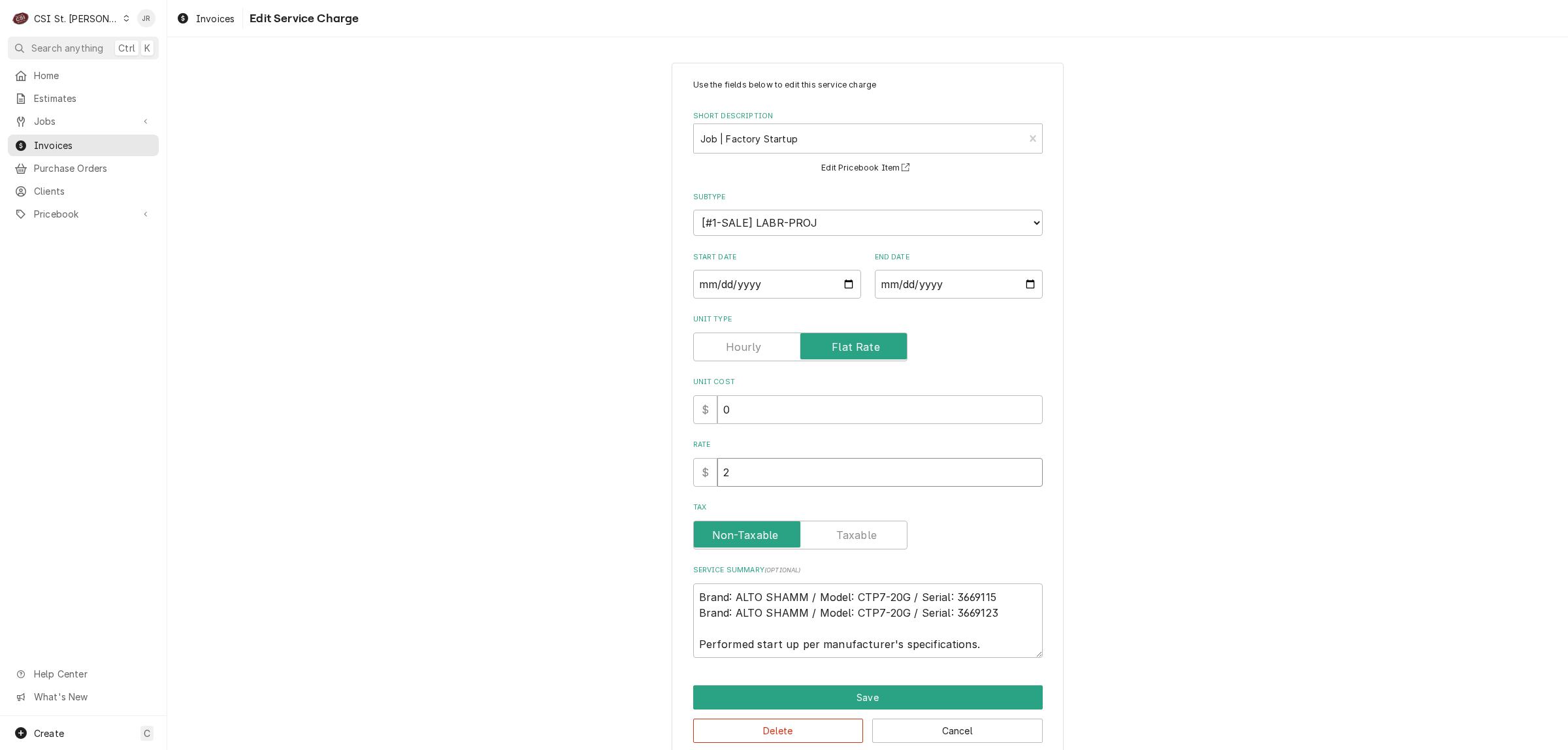
type textarea "x"
type input "20"
type textarea "x"
type input "200"
type textarea "x"
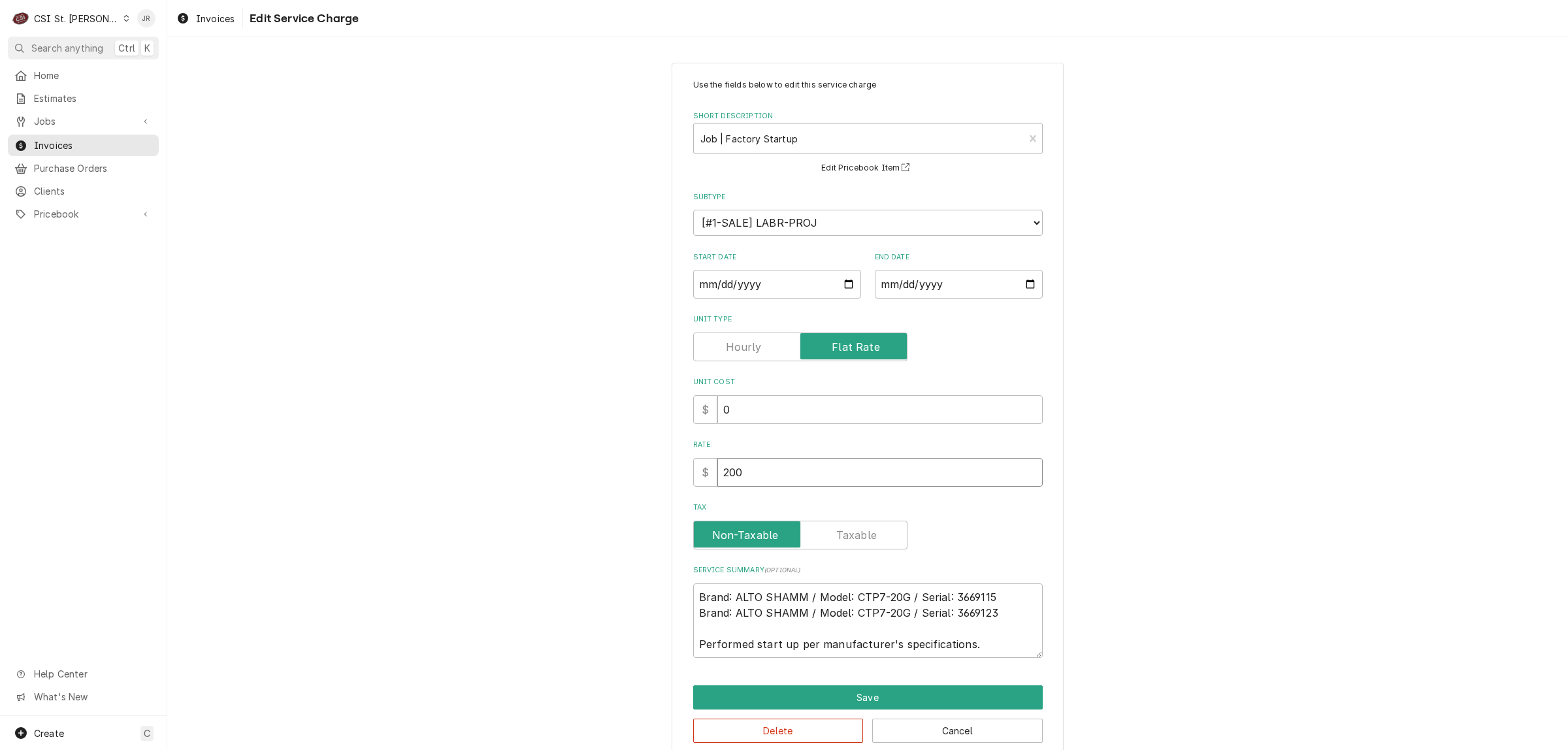
type input "20"
type textarea "x"
type input "2"
type textarea "x"
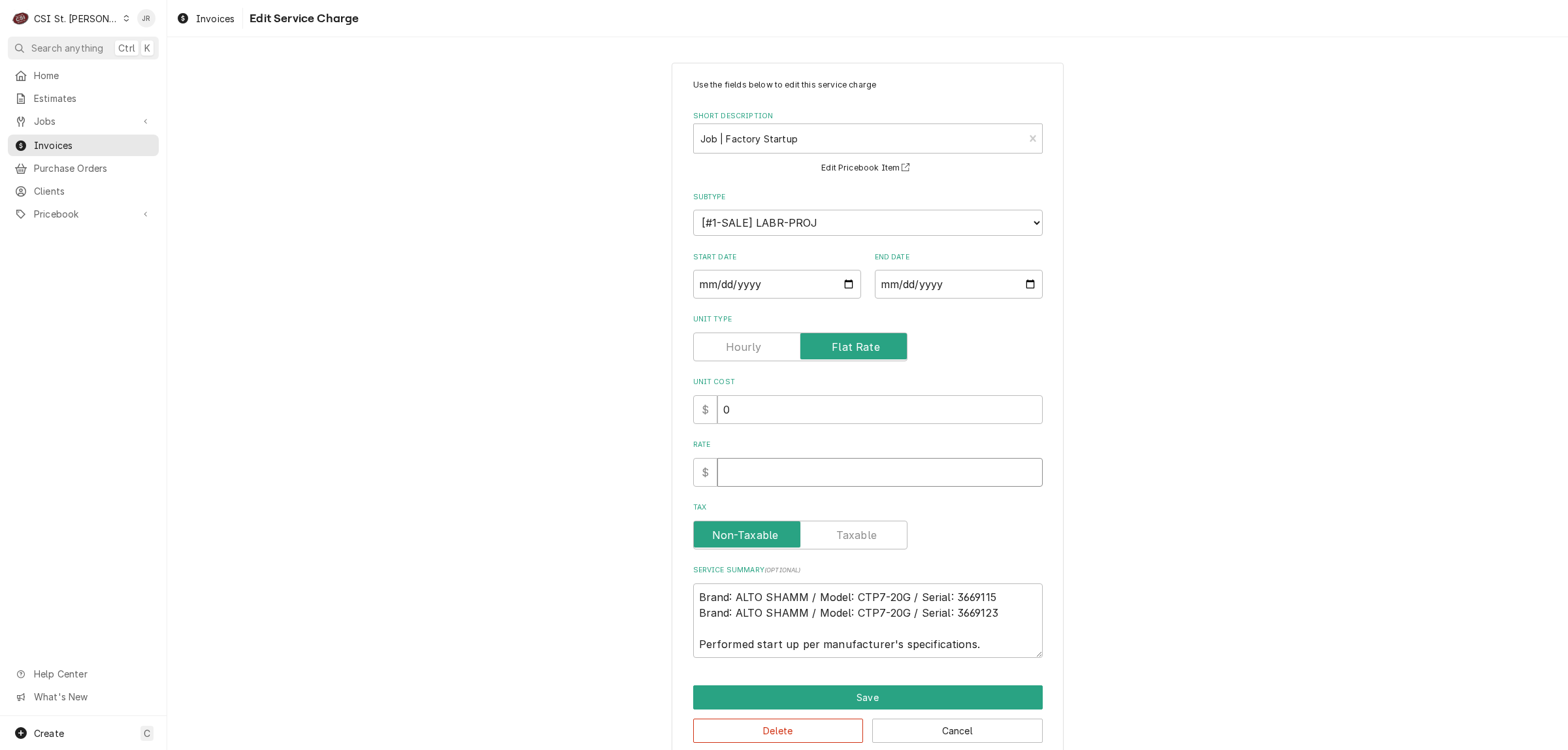
type input "3"
type textarea "x"
type input "30"
type textarea "x"
type input "300"
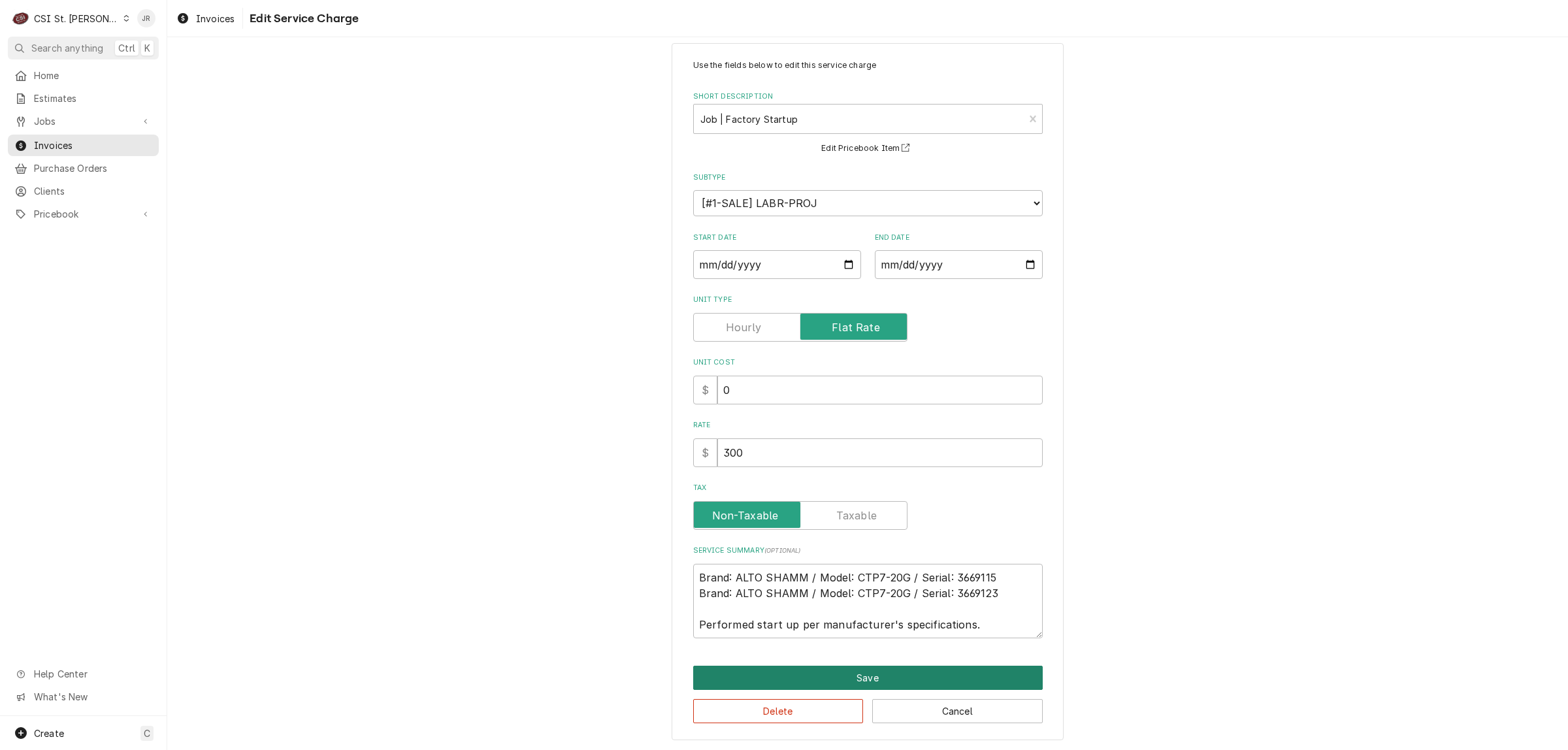
click at [858, 667] on button "Save" at bounding box center [868, 678] width 350 height 24
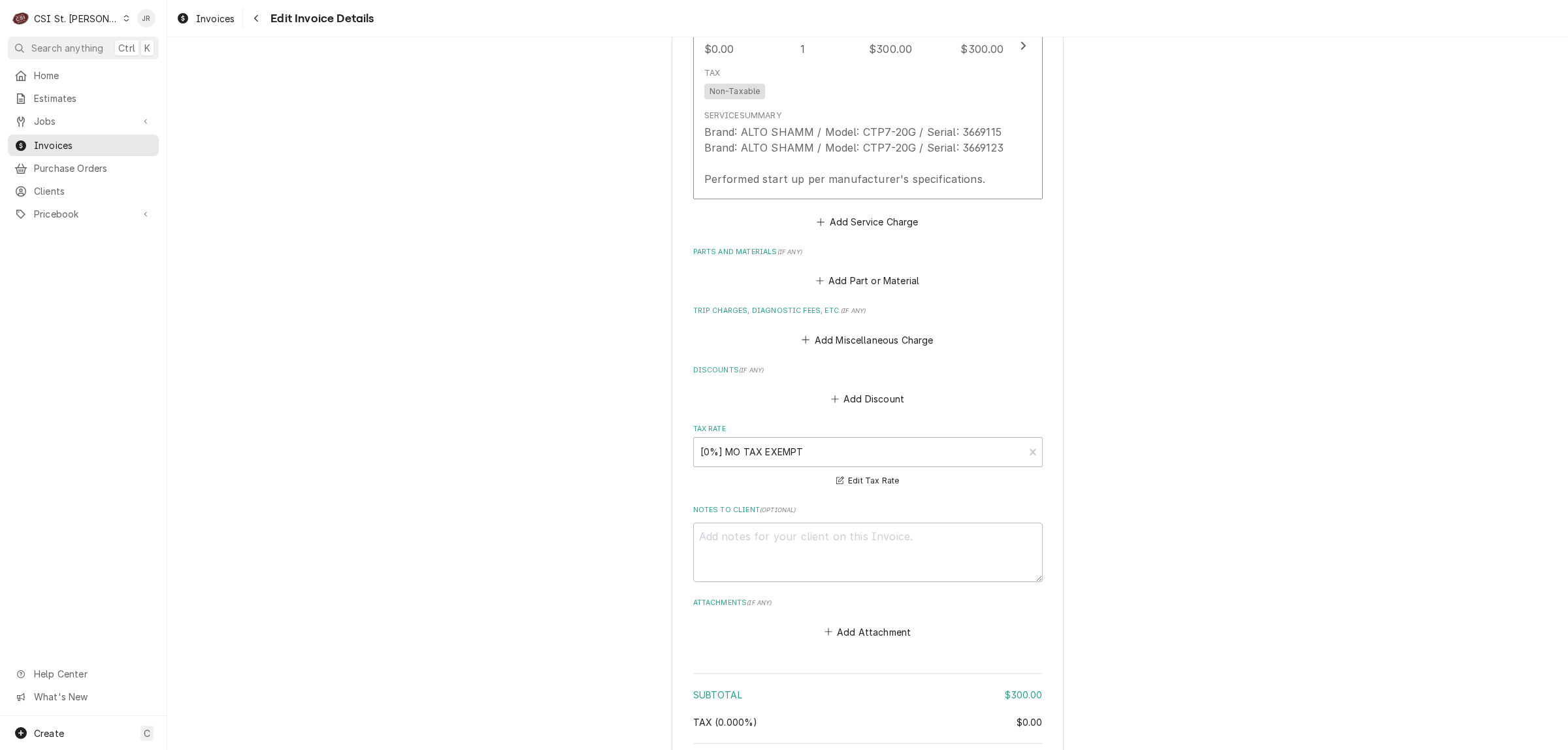
scroll to position [1458, 0]
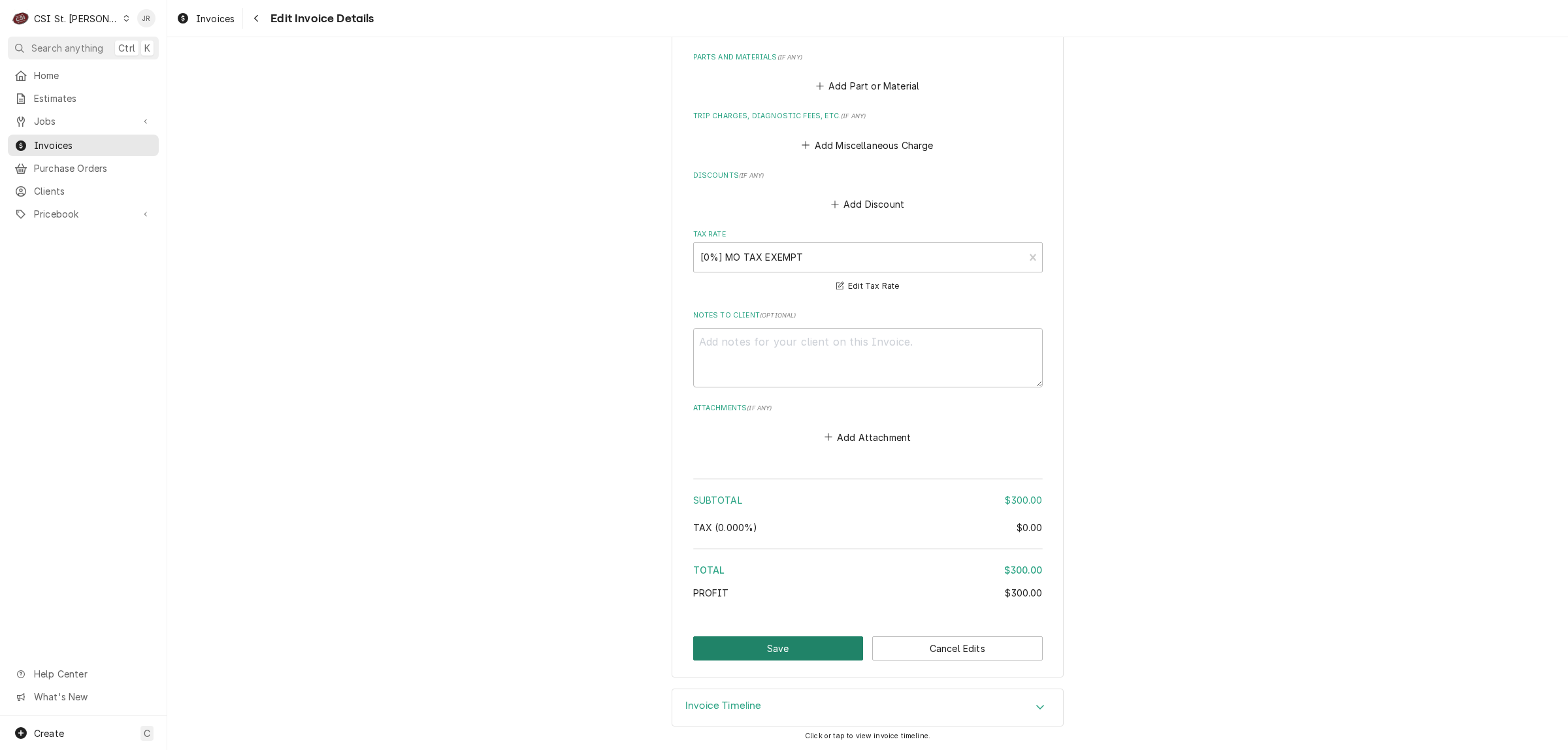
click at [809, 647] on button "Save" at bounding box center [778, 649] width 170 height 24
type textarea "x"
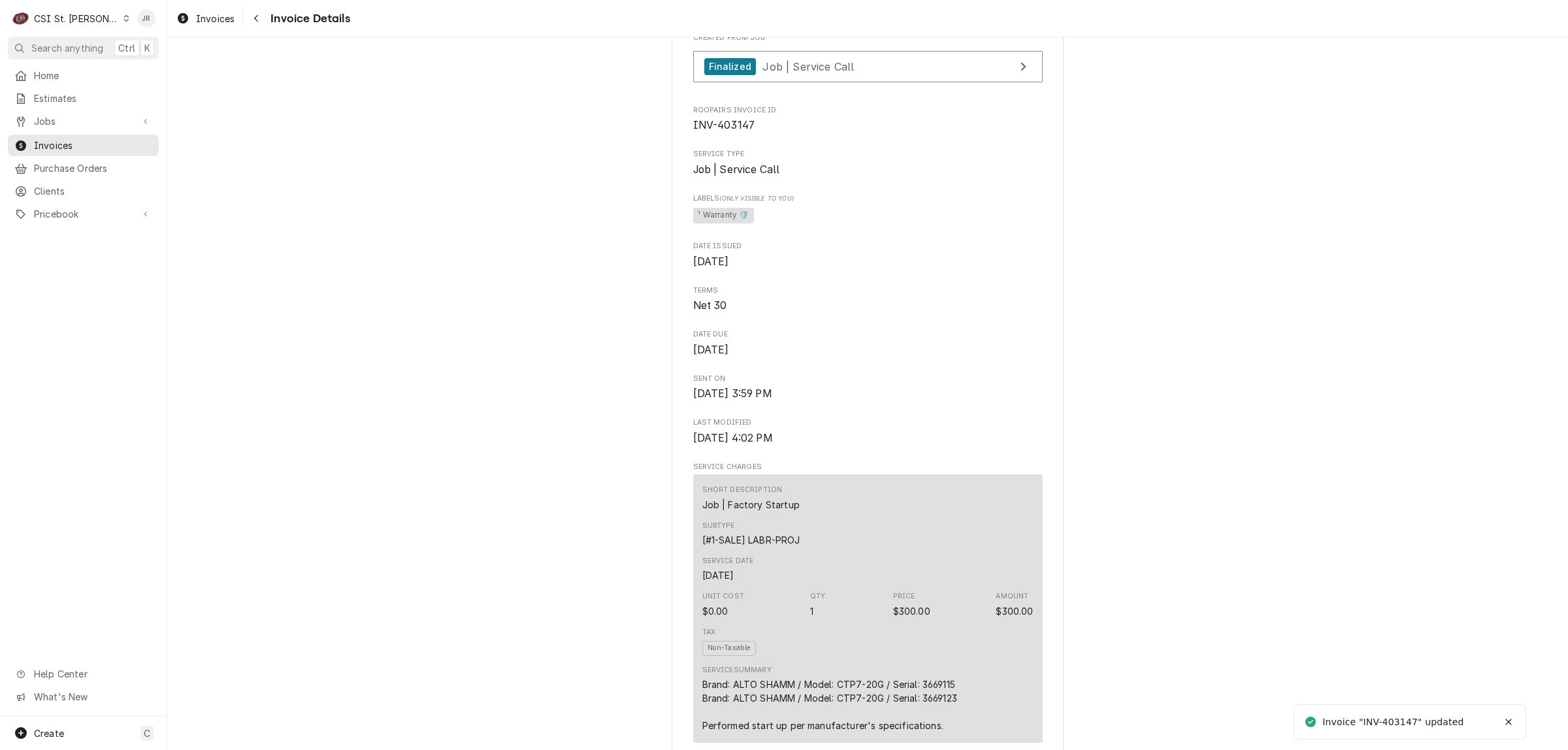
scroll to position [408, 0]
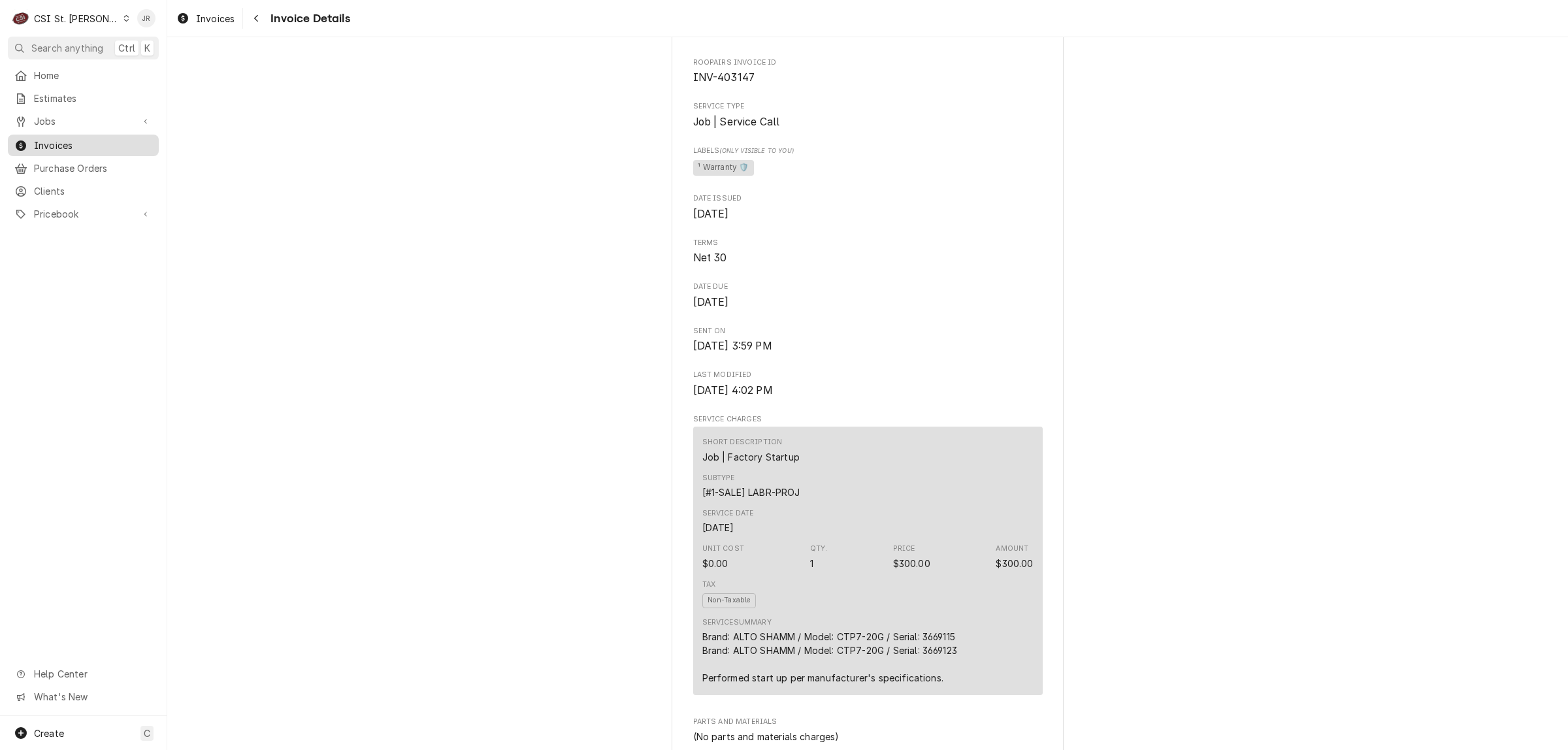
click at [50, 135] on link "Invoices" at bounding box center [83, 145] width 151 height 21
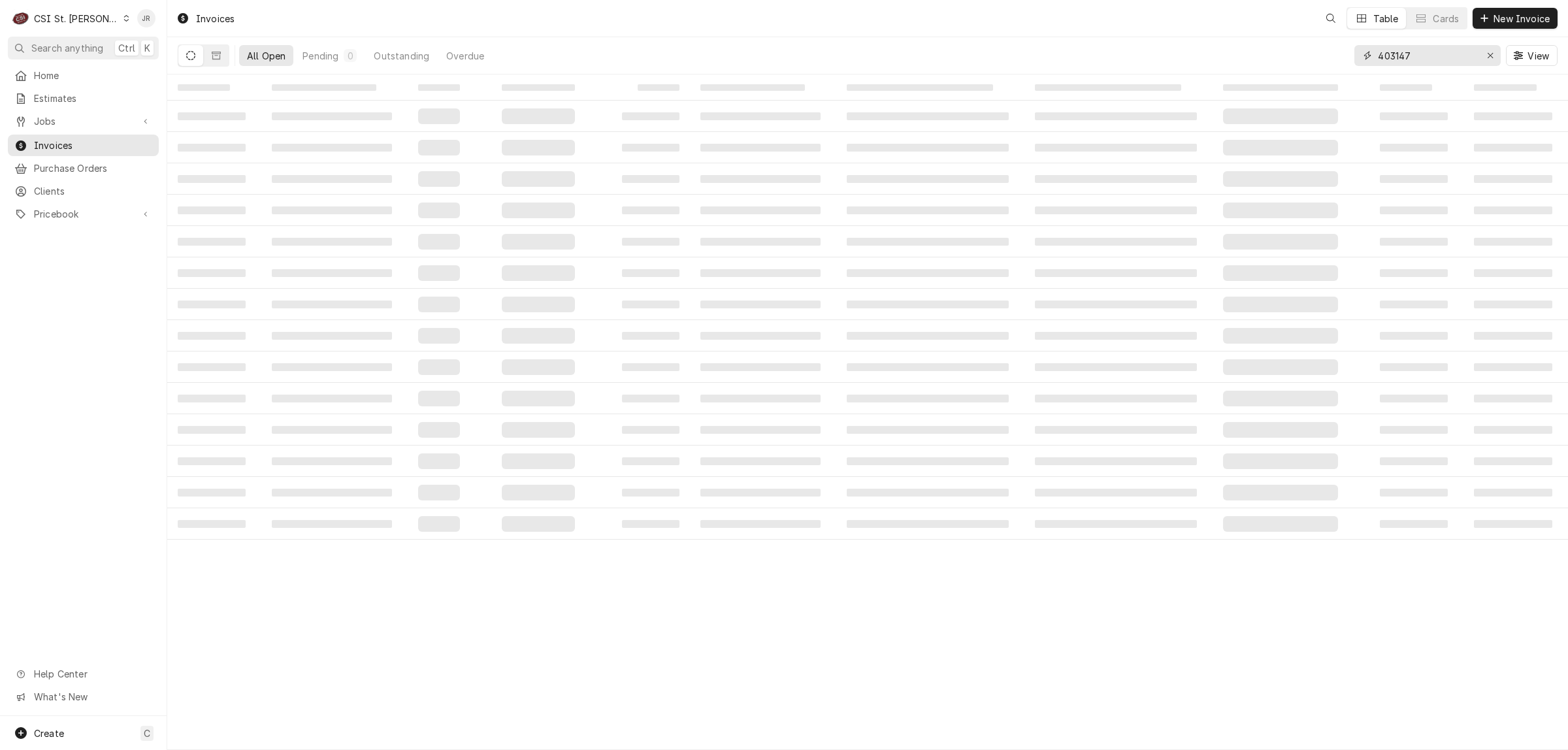
click at [1396, 56] on input "403147" at bounding box center [1427, 55] width 98 height 21
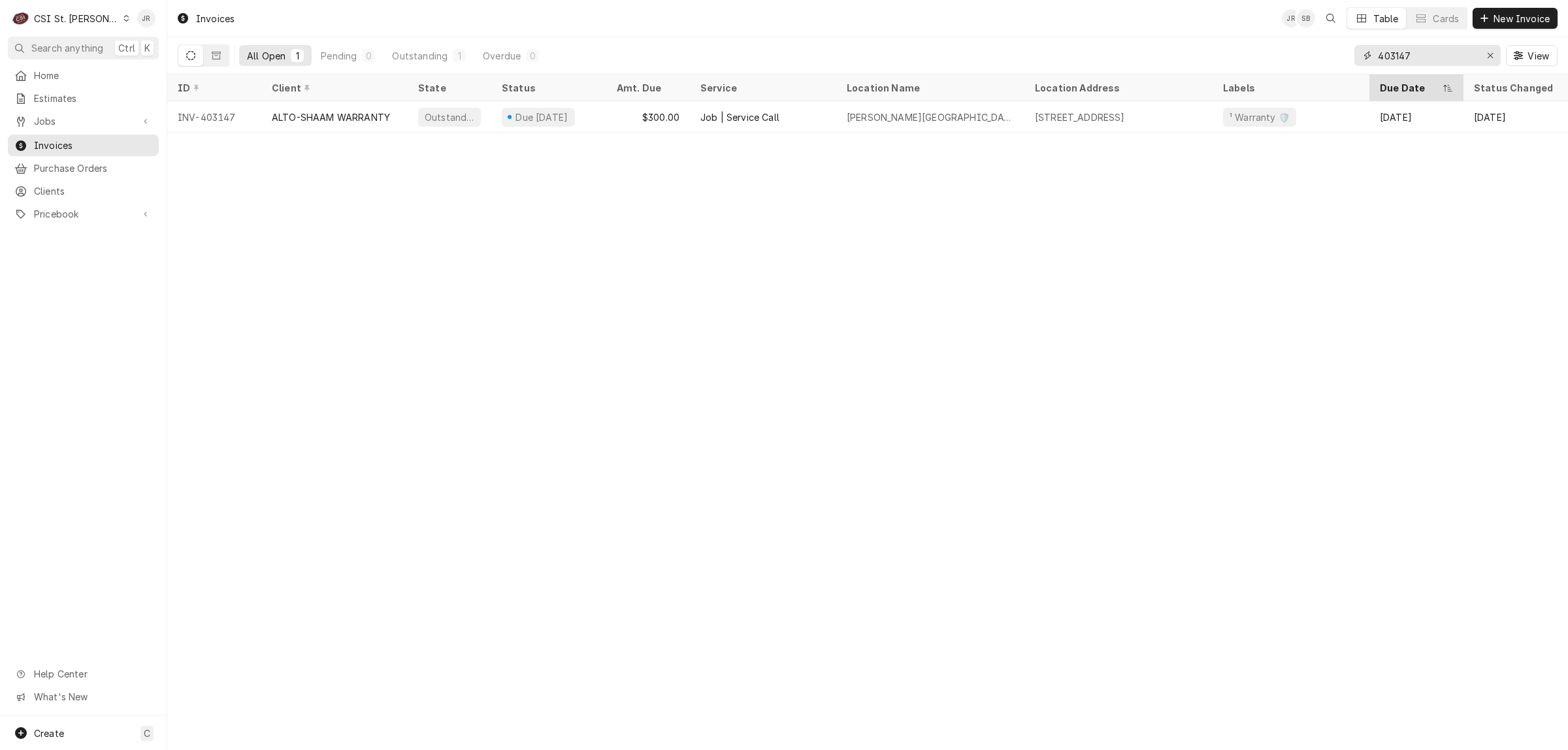
paste input "30"
type input "403130"
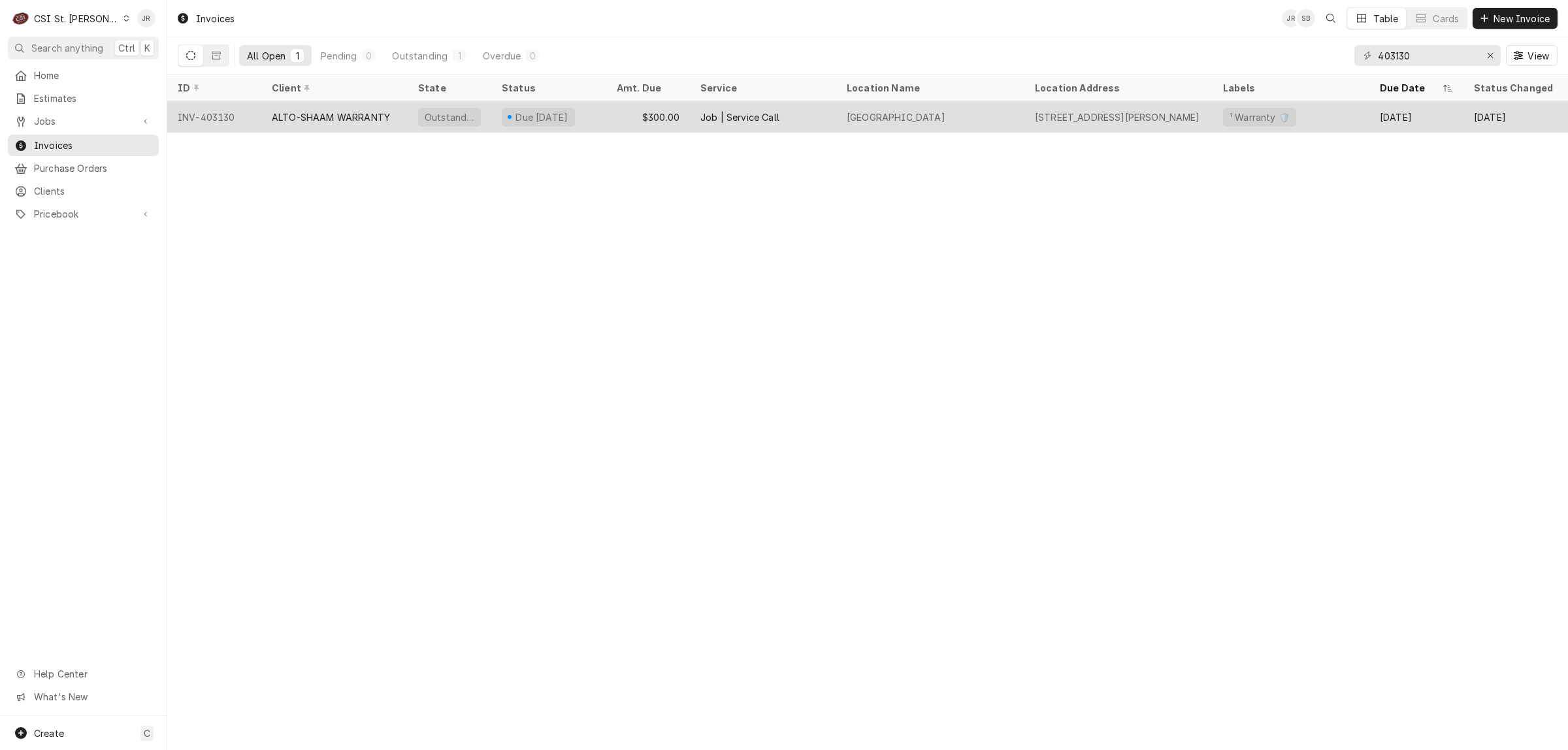
click at [284, 117] on div "ALTO-SHAAM WARRANTY" at bounding box center [331, 117] width 118 height 13
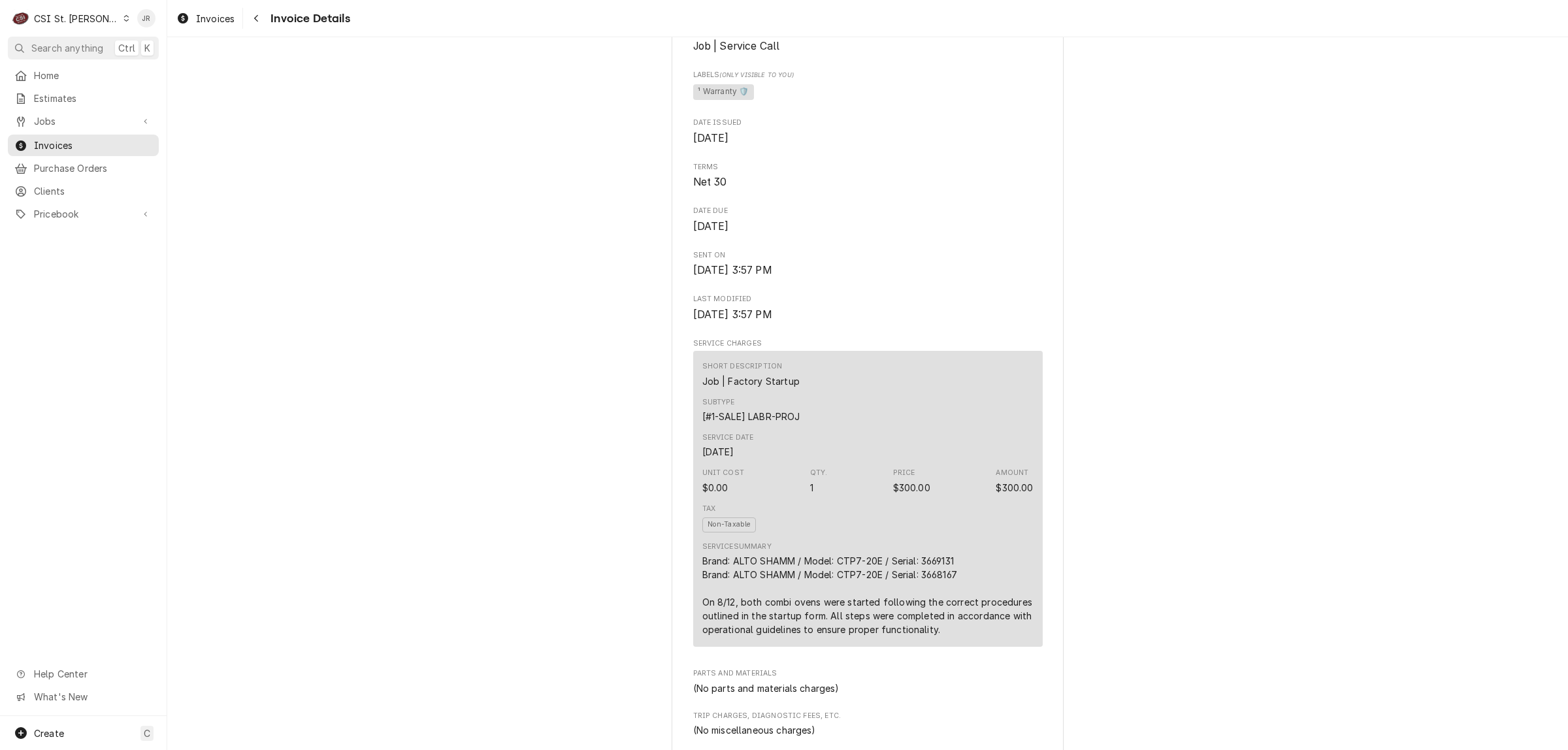
scroll to position [490, 0]
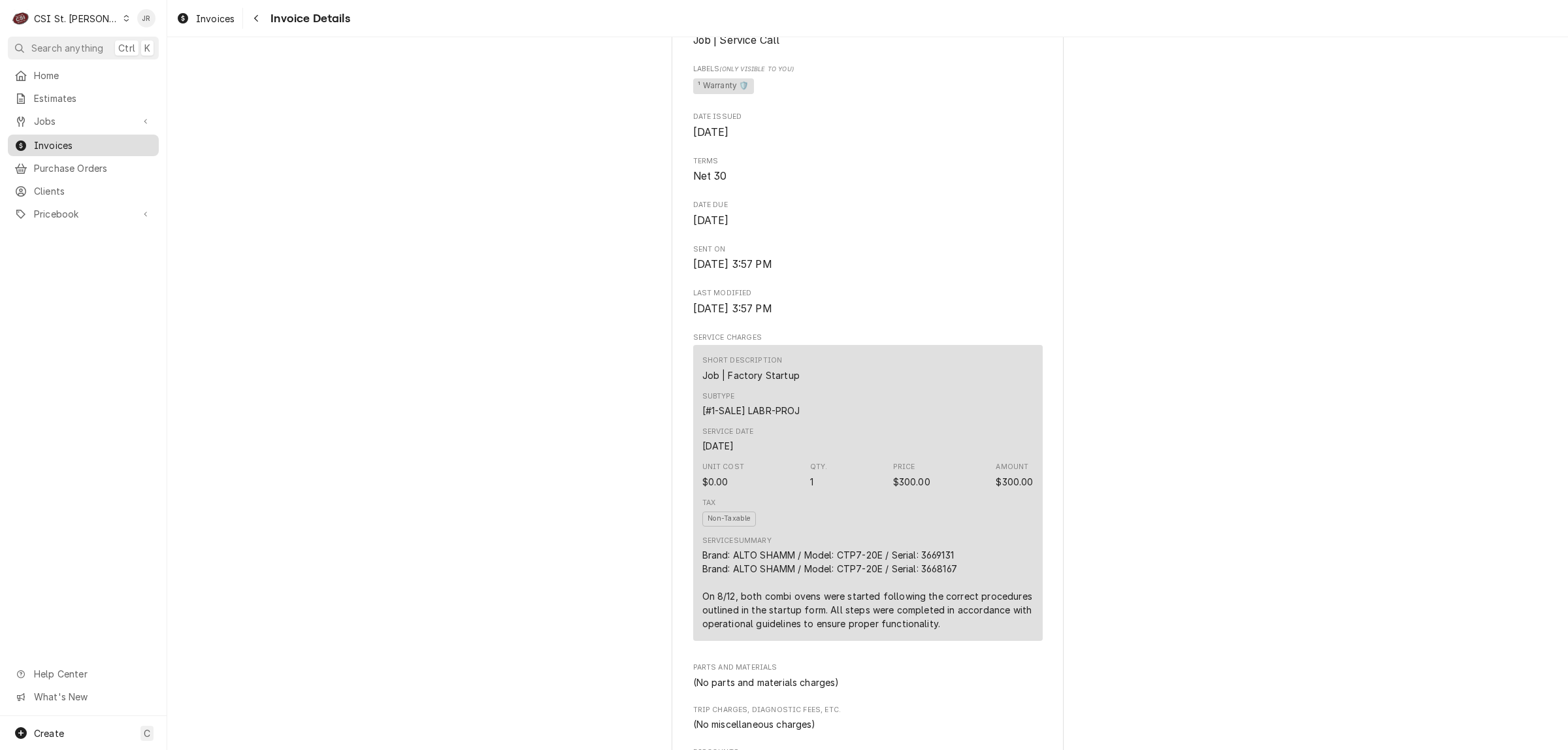
click at [92, 147] on div "Invoices" at bounding box center [83, 145] width 145 height 16
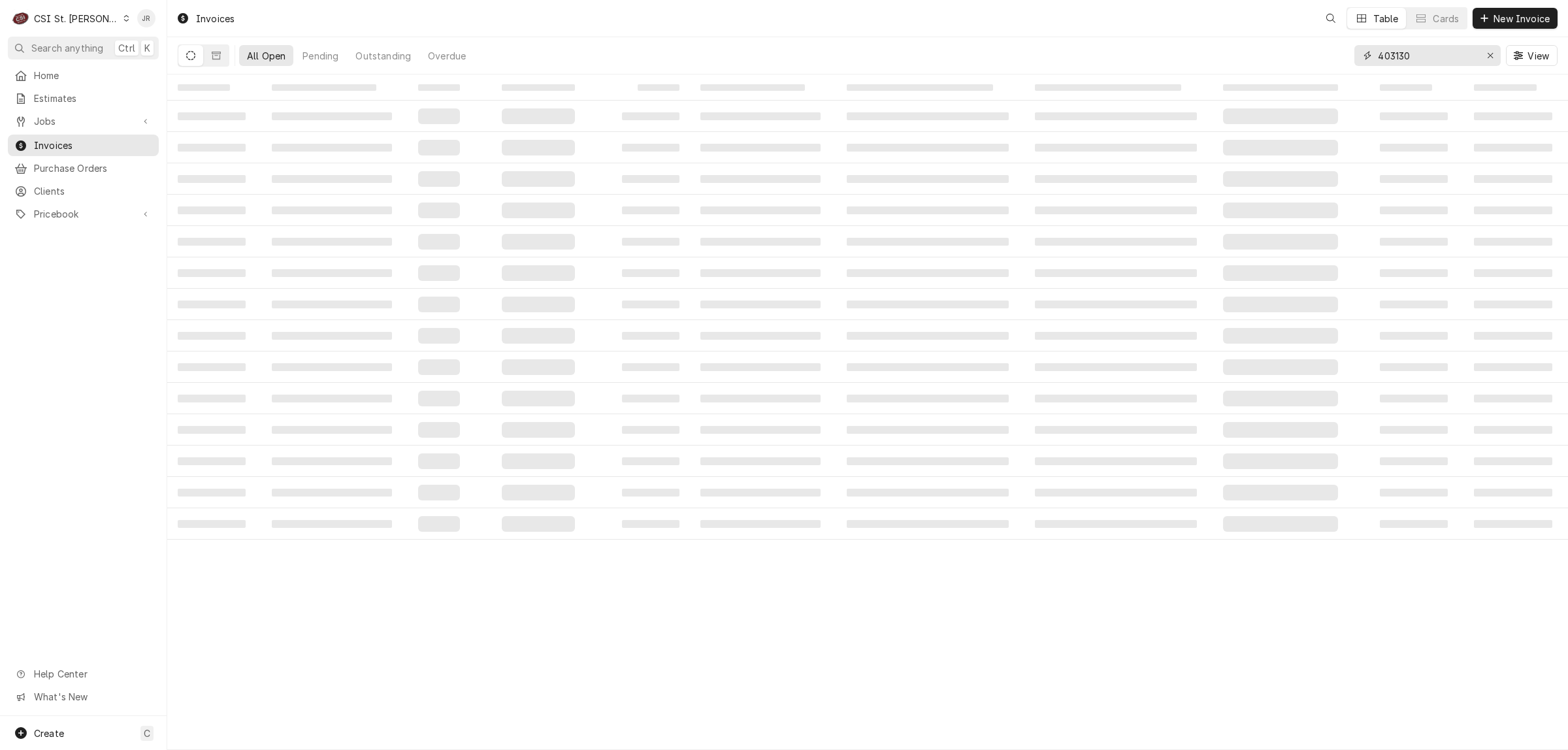
click at [1398, 58] on input "403130" at bounding box center [1427, 55] width 98 height 21
click at [1396, 56] on input "403130" at bounding box center [1427, 55] width 98 height 21
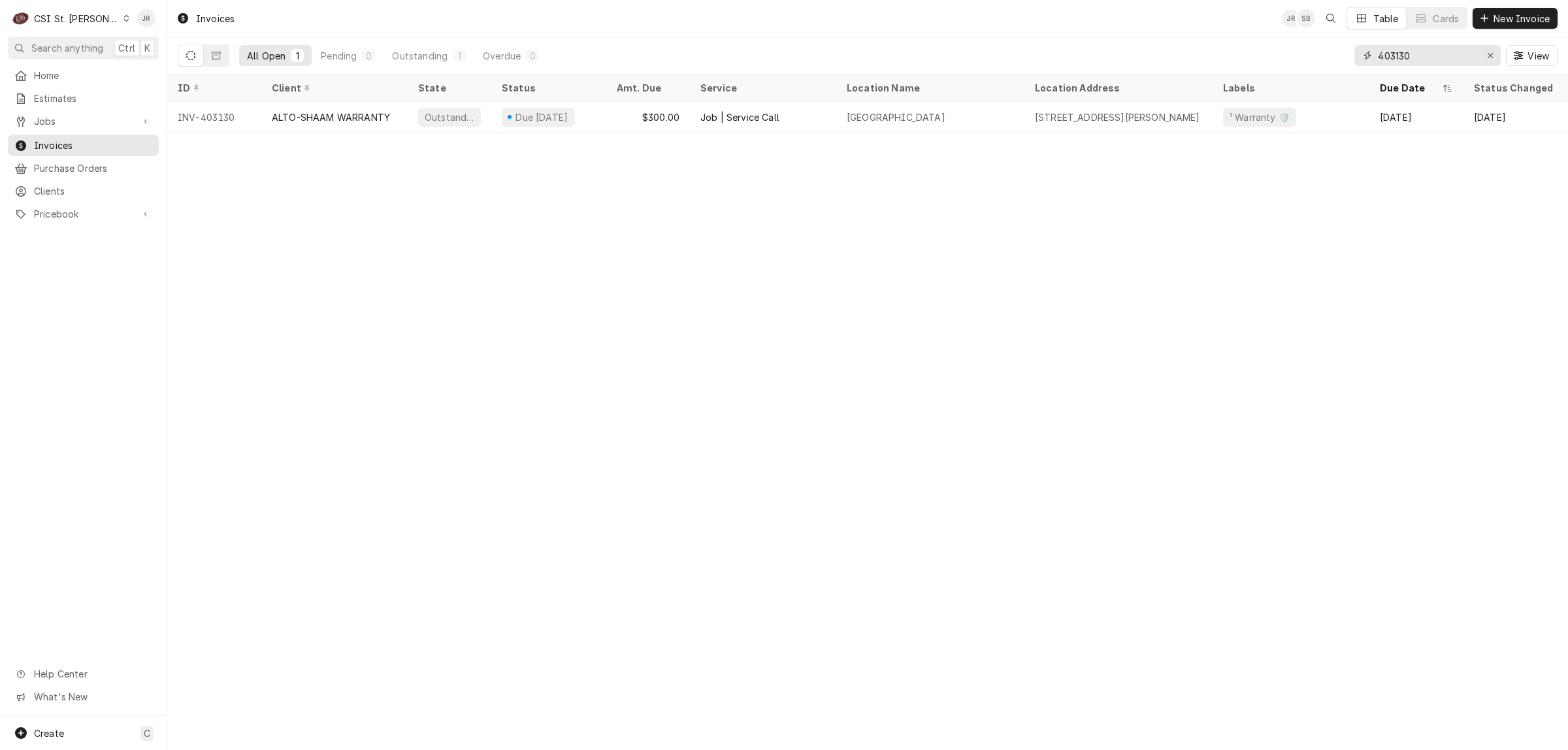
paste input "Retrieving data. Wait a few seconds and try to cut or copy again."
type input "Retrieving data. Wait a few seconds and try to cut or copy again."
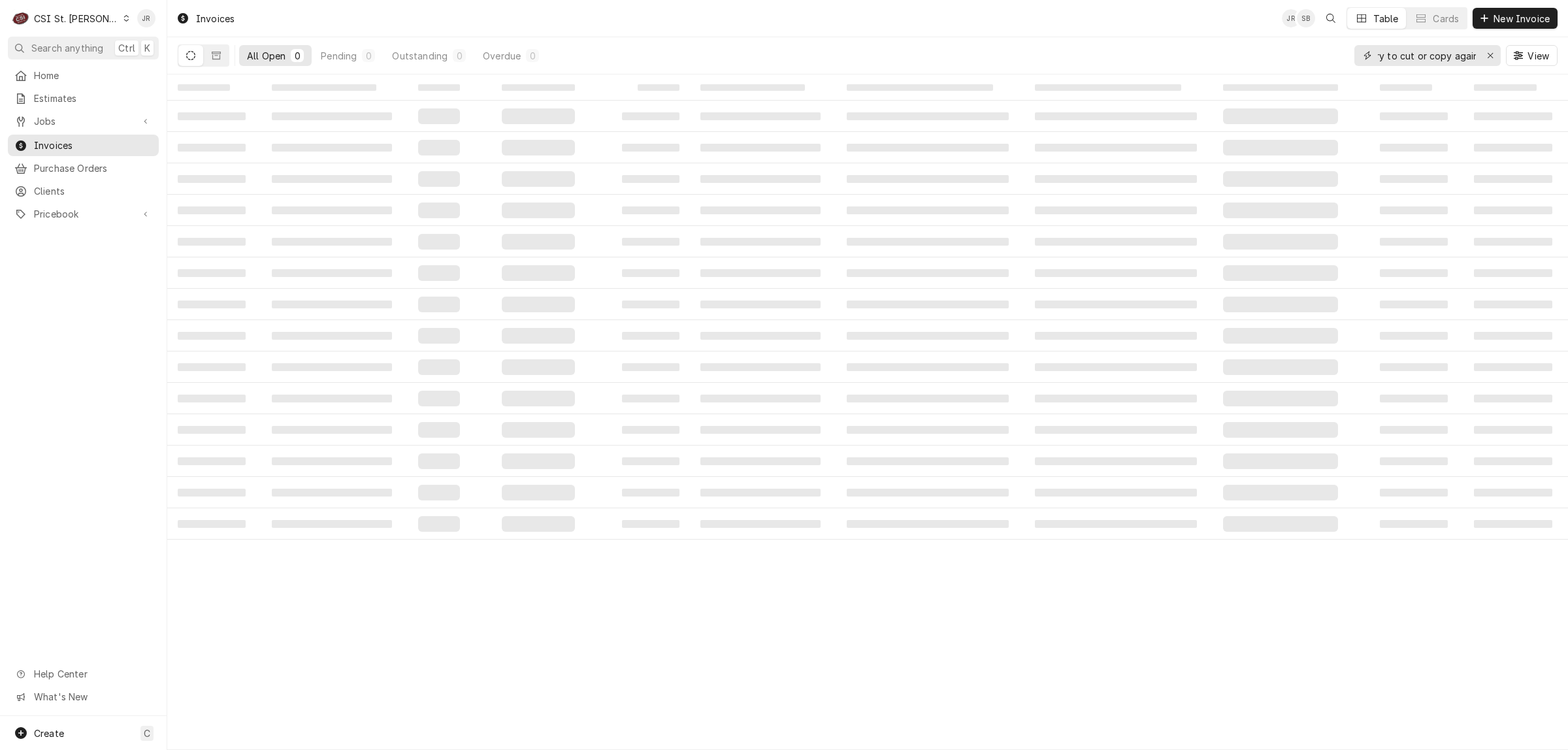
scroll to position [0, 0]
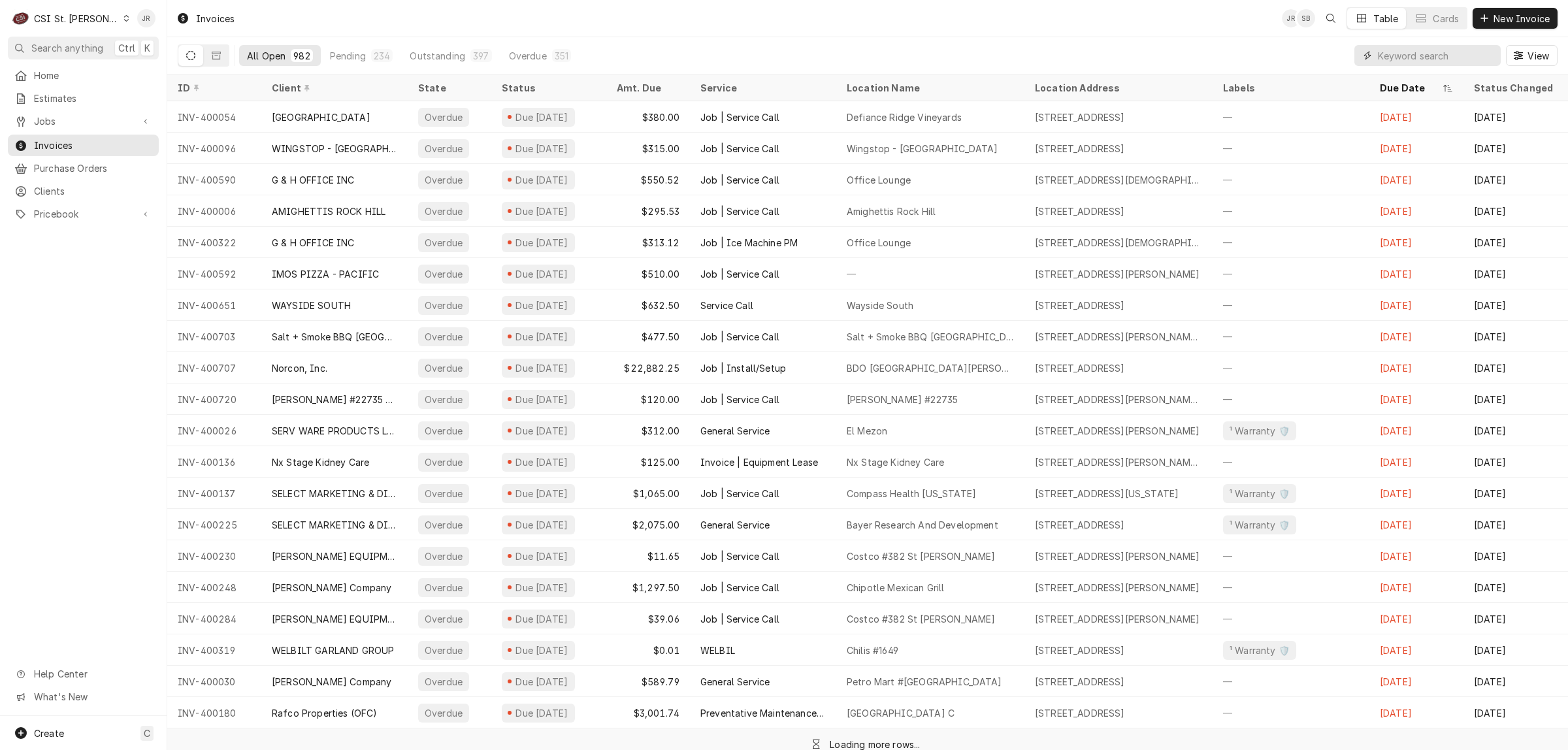
click at [1419, 61] on input "Dynamic Content Wrapper" at bounding box center [1436, 55] width 117 height 21
paste input "403150"
type input "403150"
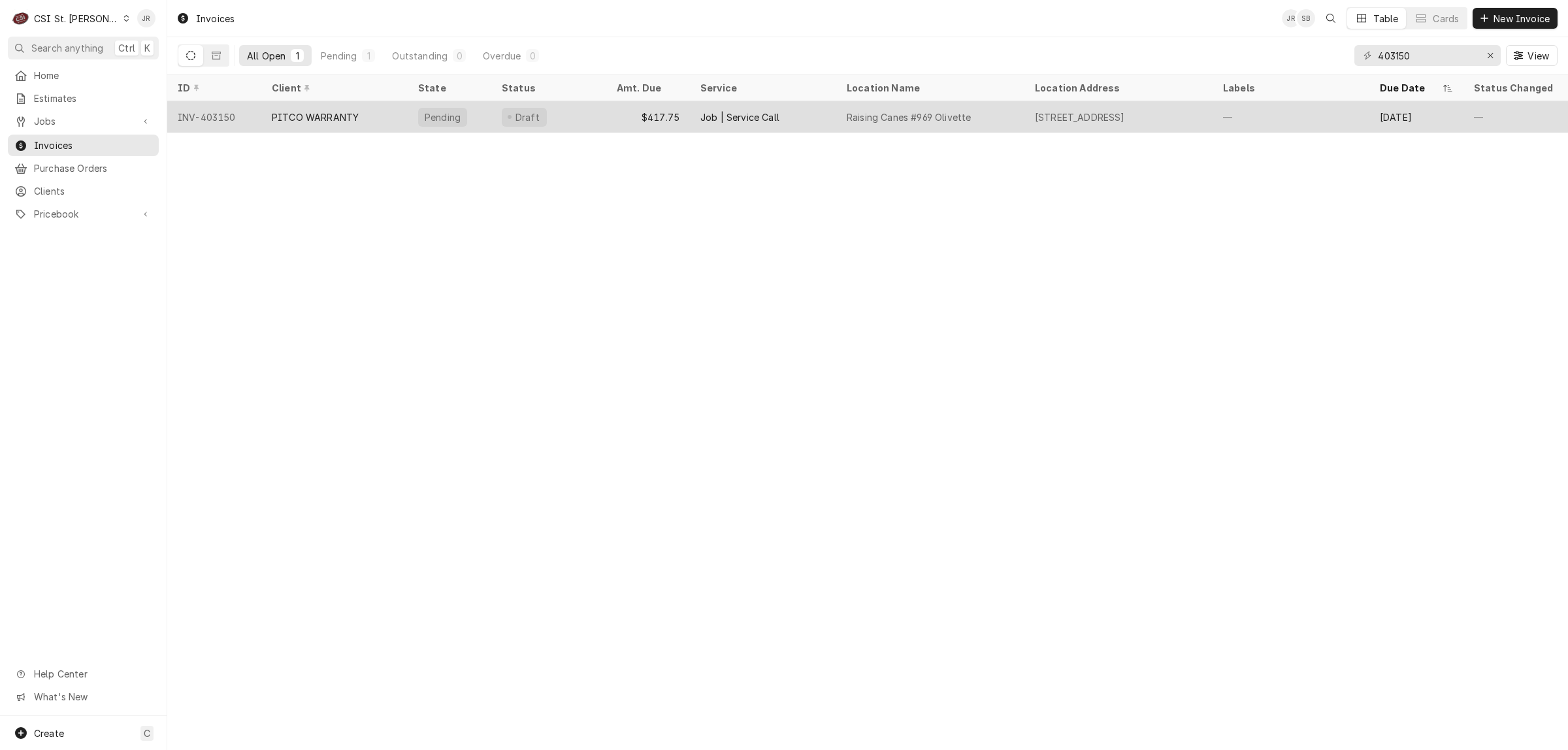
click at [279, 119] on div "PITCO WARRANTY" at bounding box center [316, 117] width 87 height 13
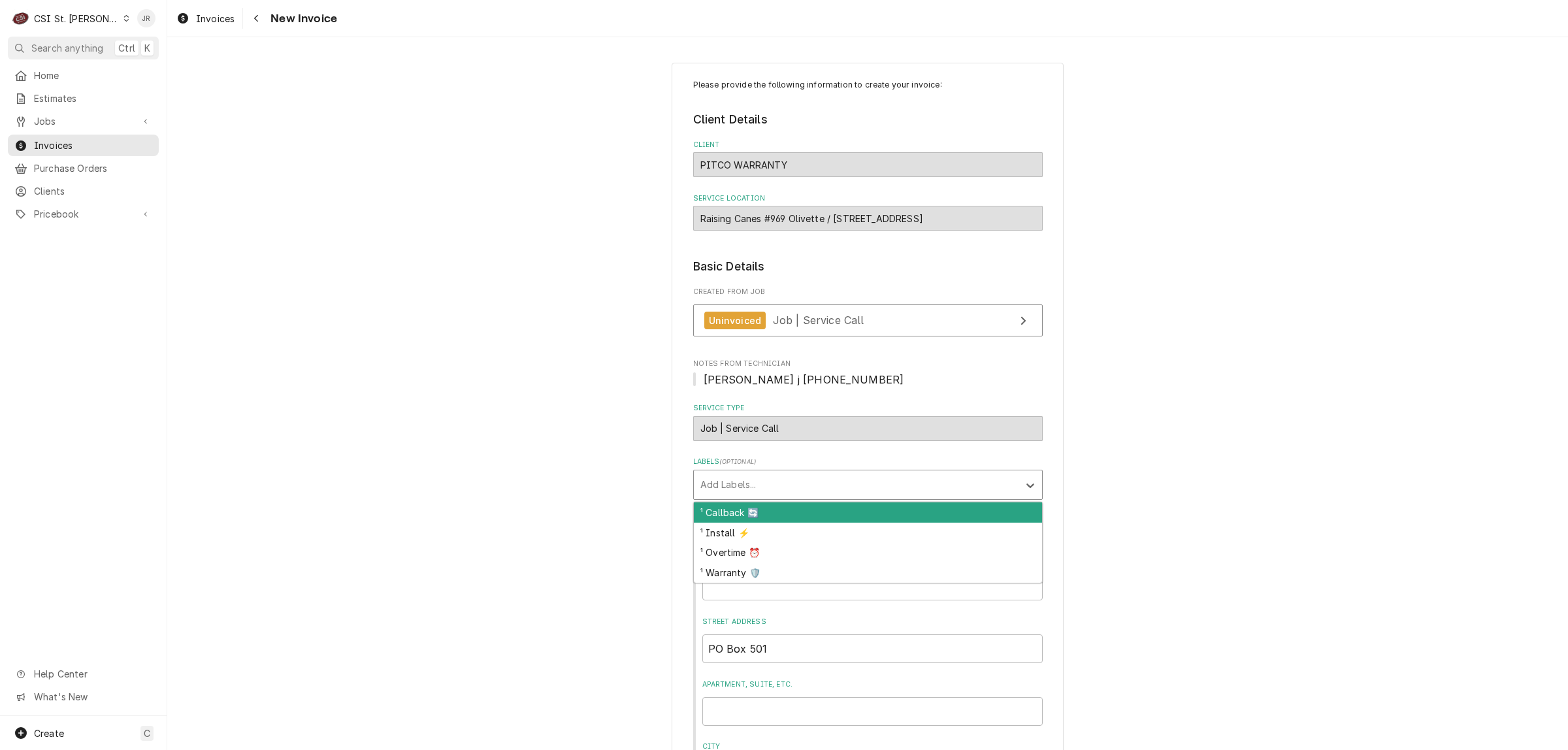
click at [850, 484] on div "Labels" at bounding box center [856, 485] width 312 height 23
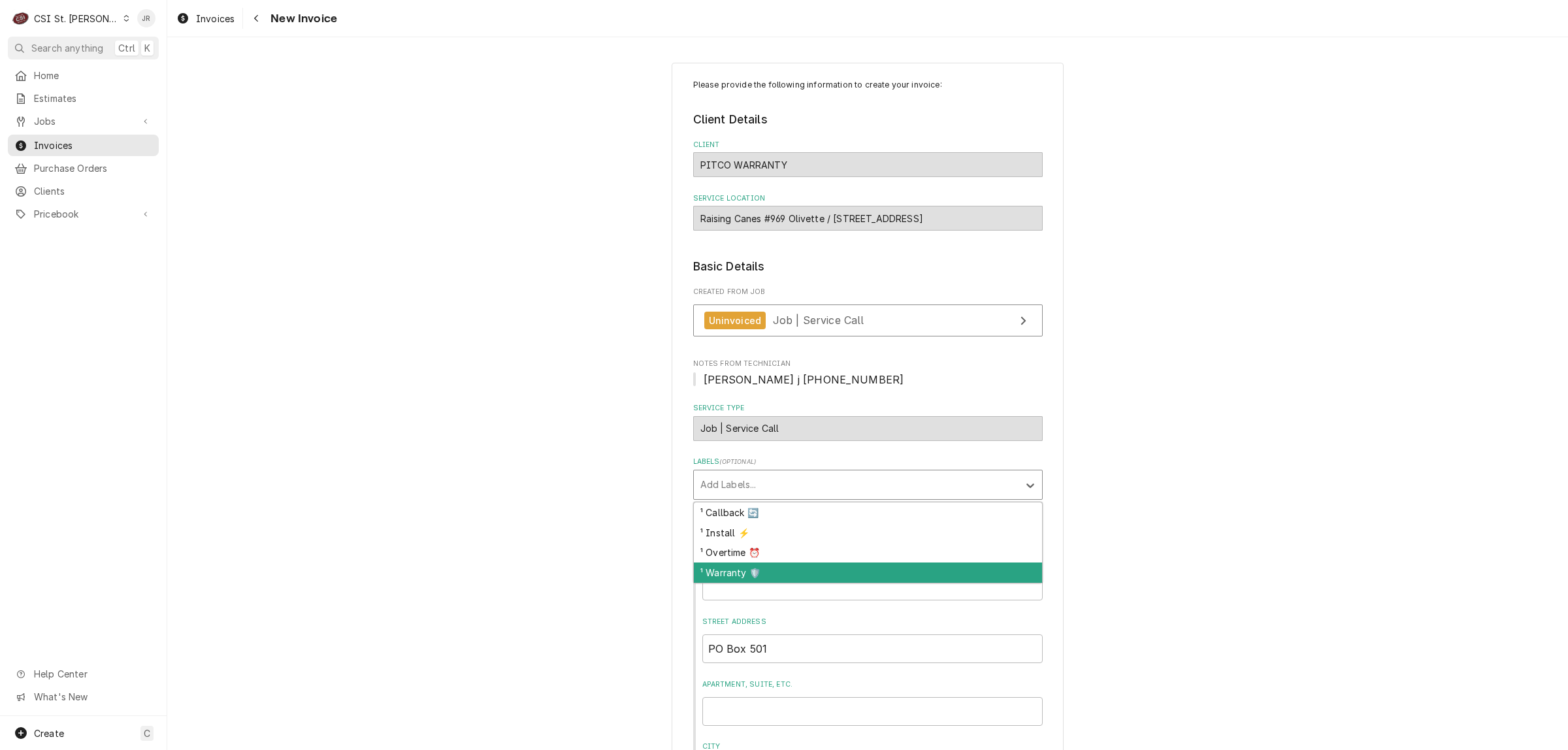
click at [742, 570] on div "¹ Warranty 🛡️" at bounding box center [868, 572] width 348 height 20
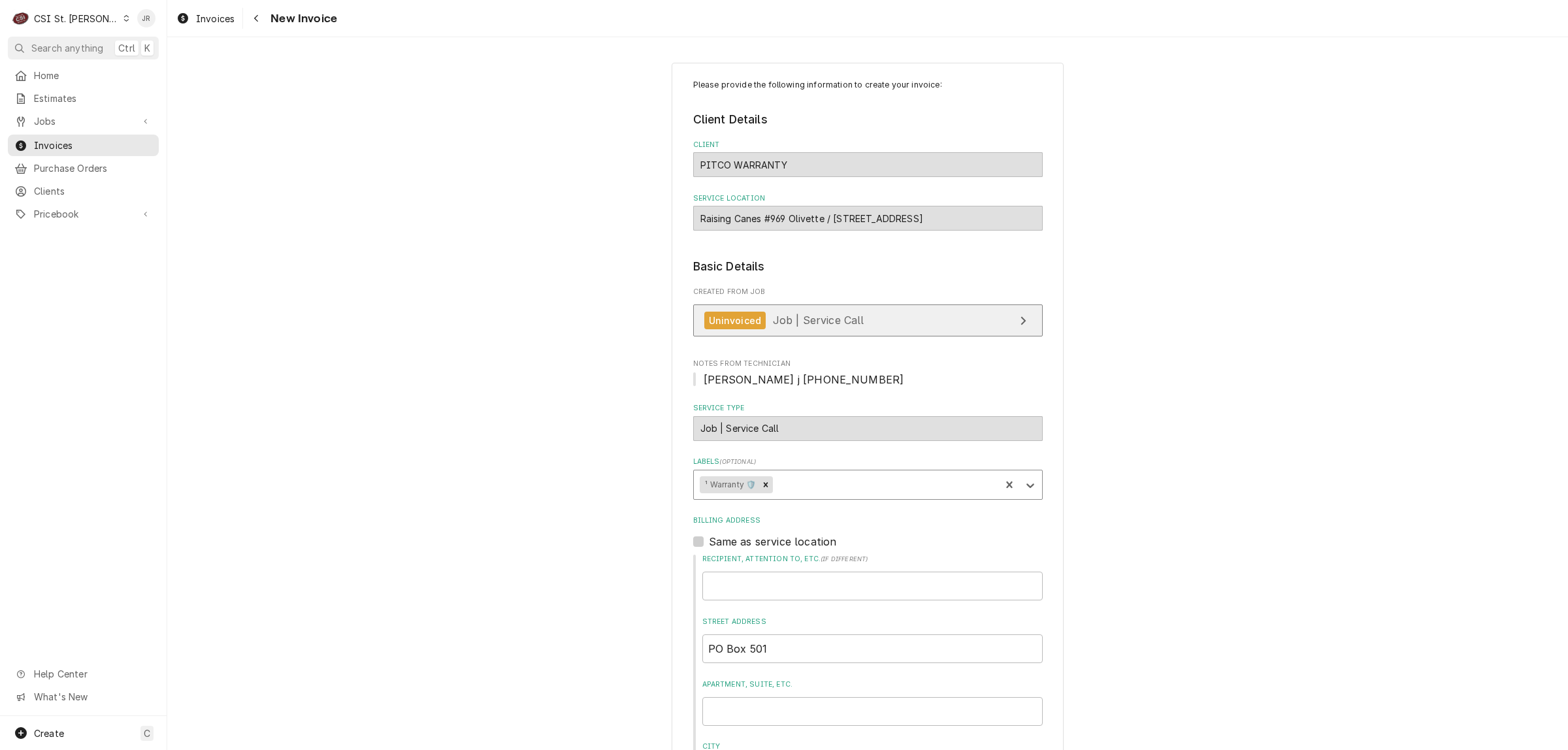
click at [825, 324] on span "Job | Service Call" at bounding box center [818, 320] width 91 height 13
drag, startPoint x: 1019, startPoint y: 353, endPoint x: 1010, endPoint y: 347, distance: 10.8
click at [1010, 347] on fieldset "Basic Details Created From Job Uninvoiced Job | Service Call Notes From Technic…" at bounding box center [868, 647] width 350 height 779
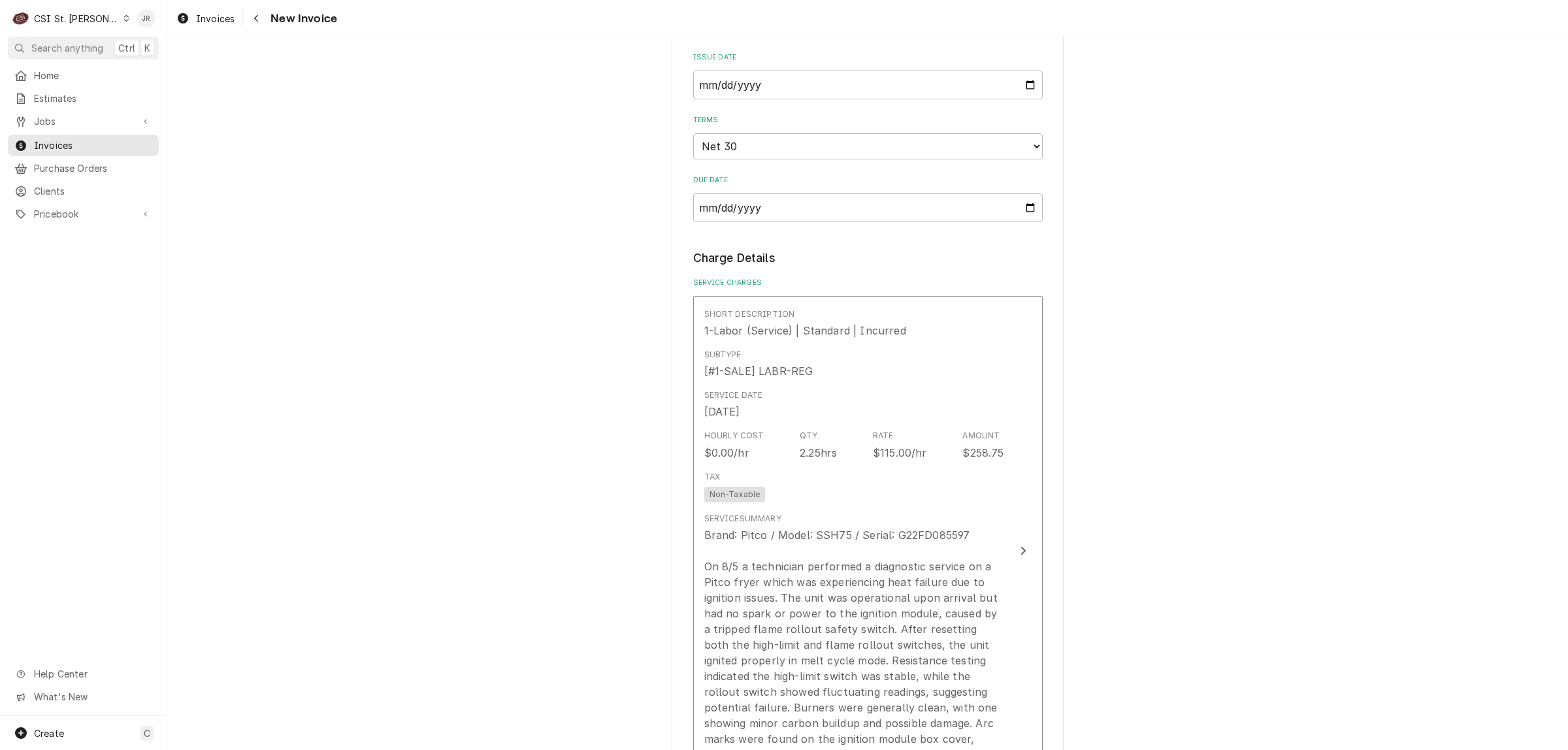
scroll to position [980, 0]
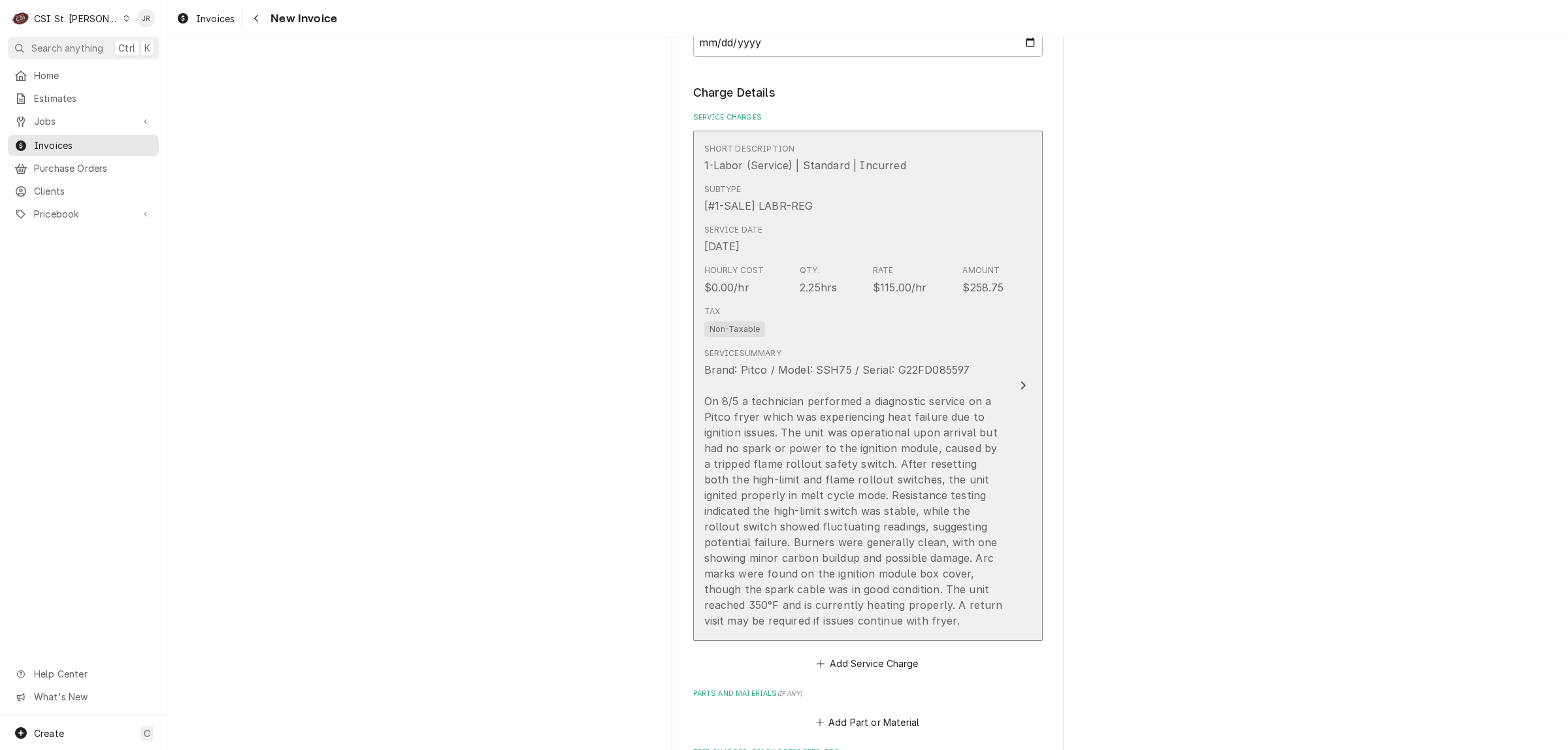
click at [902, 393] on div "Brand: Pitco / Model: SSH75 / Serial: G22FD085597 On 8/5 a technician performed…" at bounding box center [854, 495] width 300 height 267
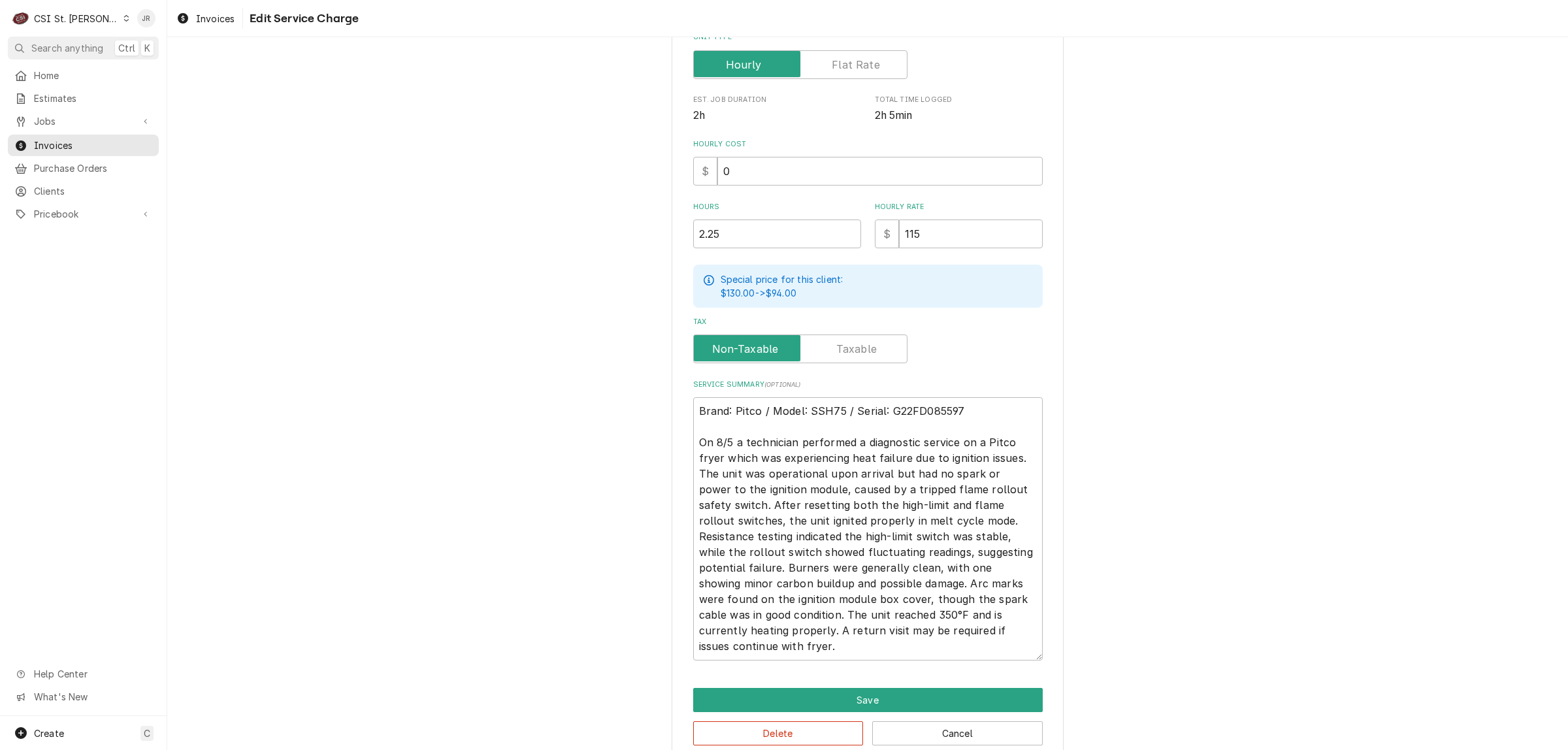
scroll to position [302, 0]
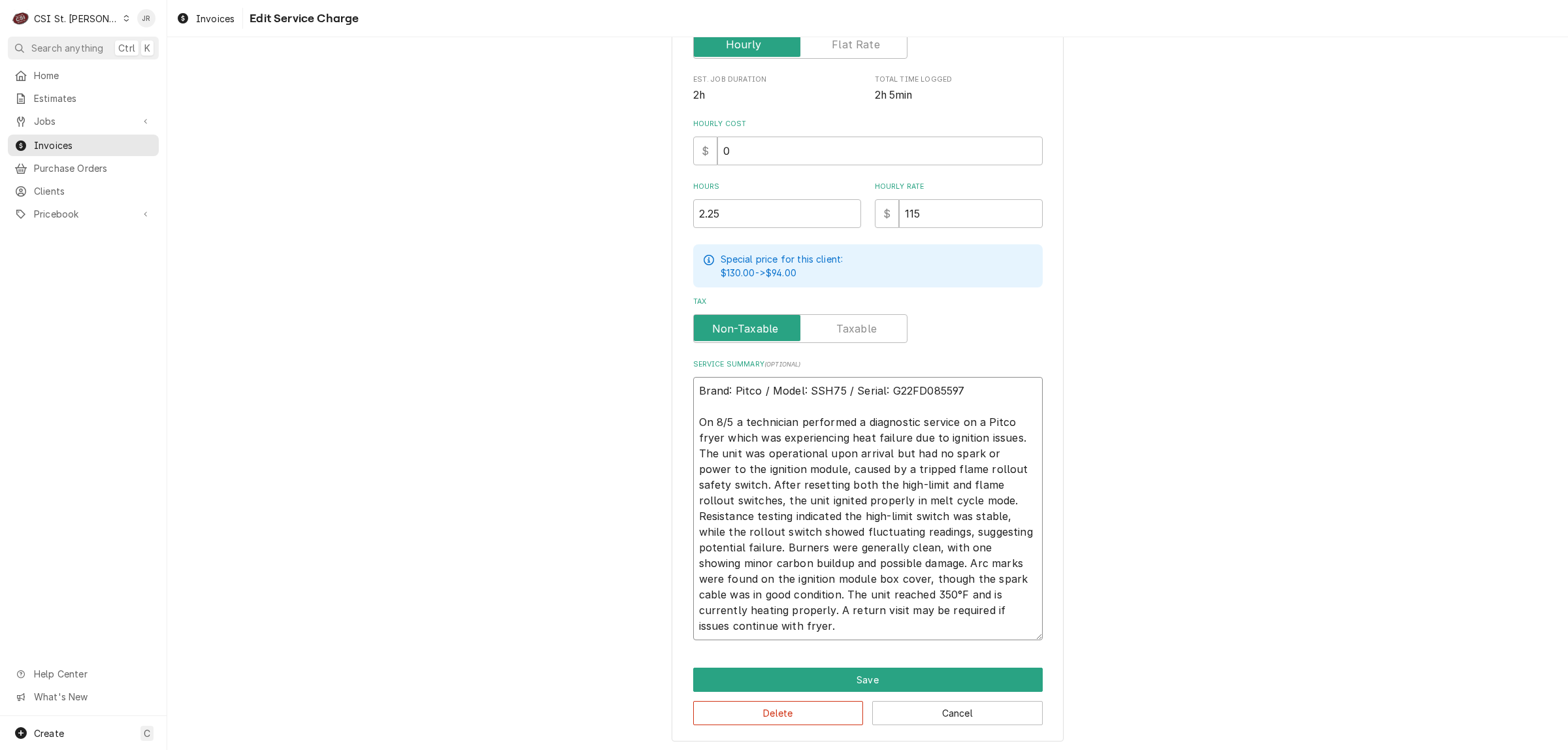
click at [726, 417] on textarea "Brand: Pitco / Model: SSH75 / Serial: G22FD085597 On 8/5 a technician performed…" at bounding box center [868, 508] width 350 height 263
type textarea "x"
type textarea "Brand: Pitco / Model: SSH75 / Serial: G22FD085597 On 8/ a technician performed …"
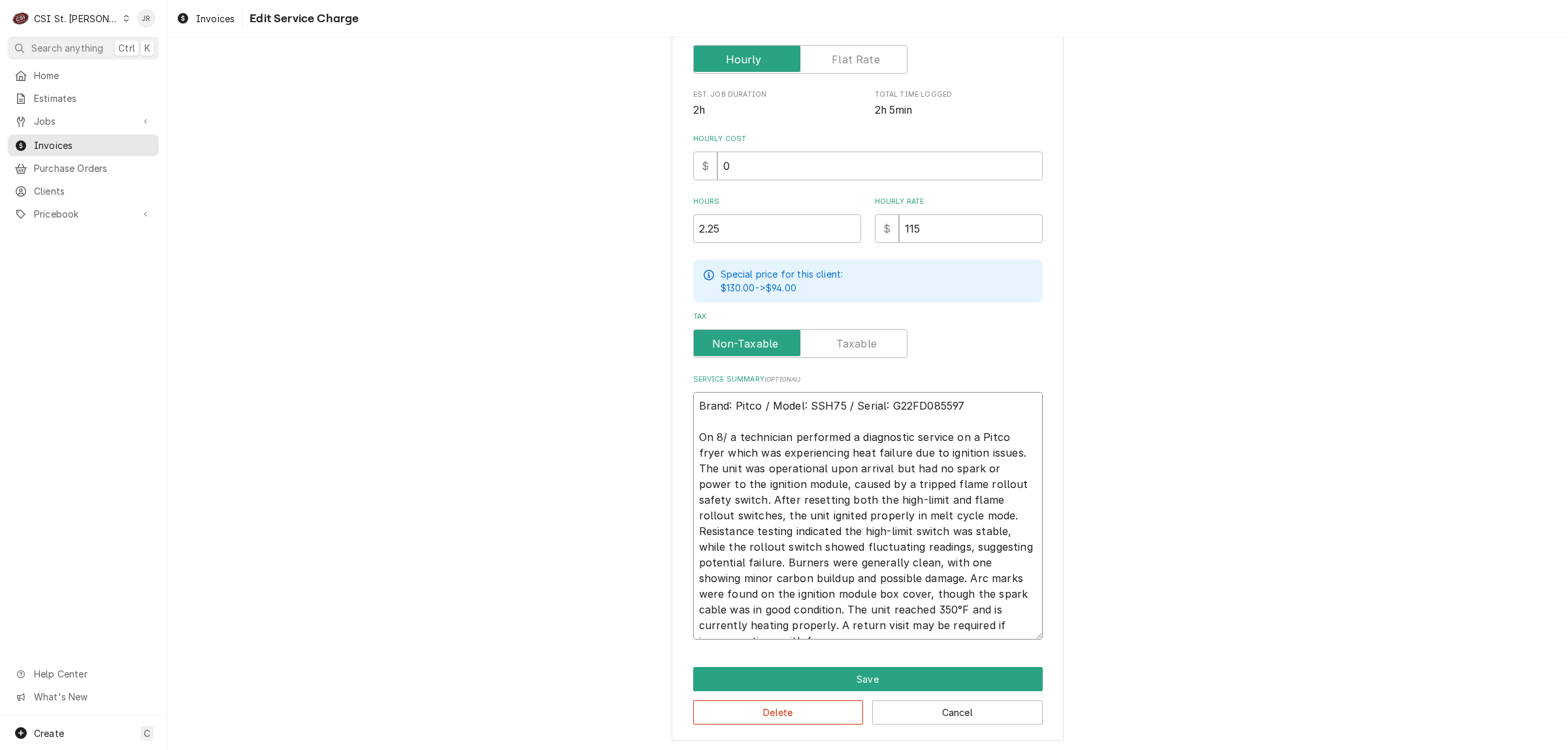
type textarea "x"
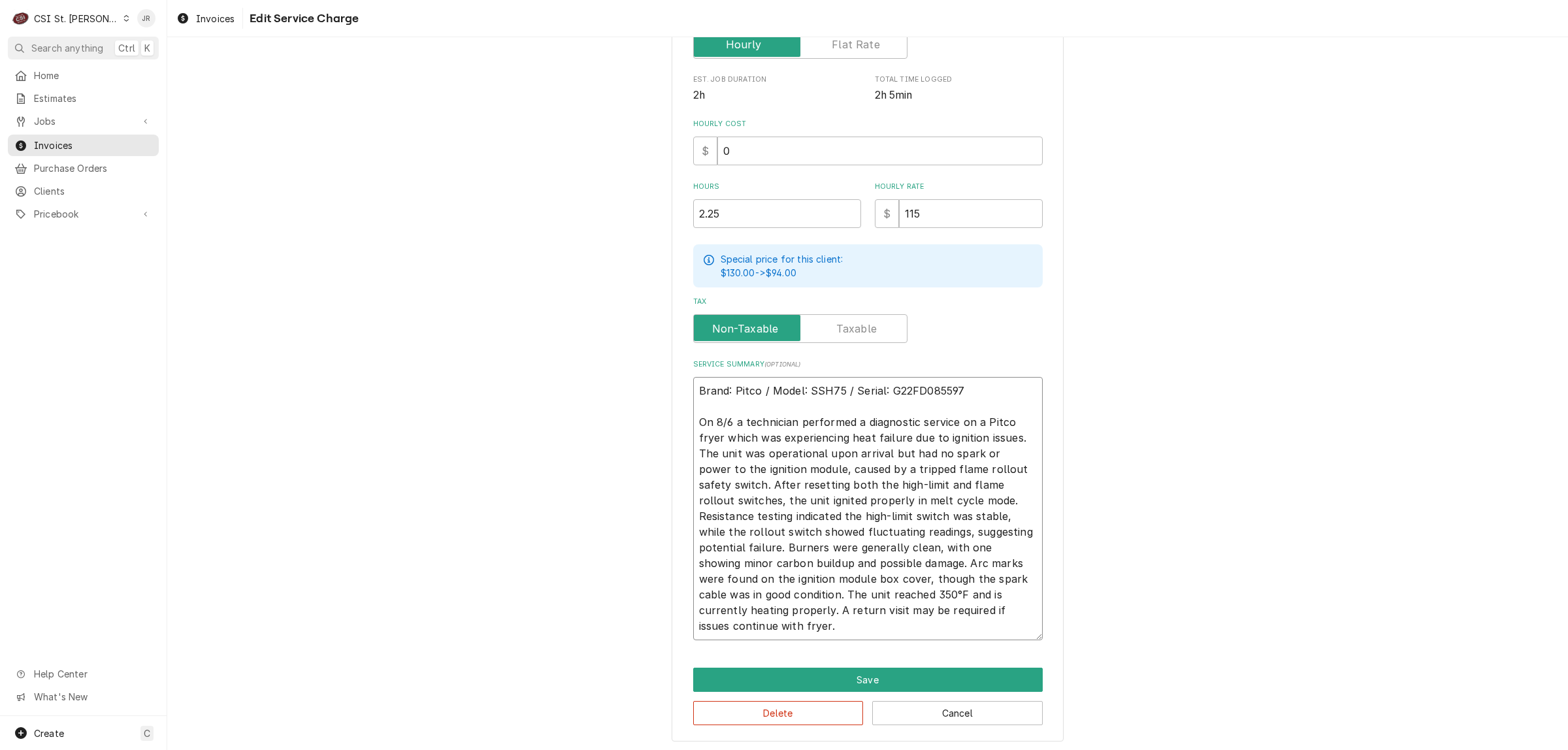
click at [960, 625] on textarea "Brand: Pitco / Model: SSH75 / Serial: G22FD085597 On 8/6 a technician performed…" at bounding box center [868, 508] width 350 height 263
type textarea "Brand: Pitco / Model: SSH75 / Serial: G22FD085597 On 8/6 a technician performed…"
click at [892, 676] on button "Save" at bounding box center [868, 680] width 350 height 24
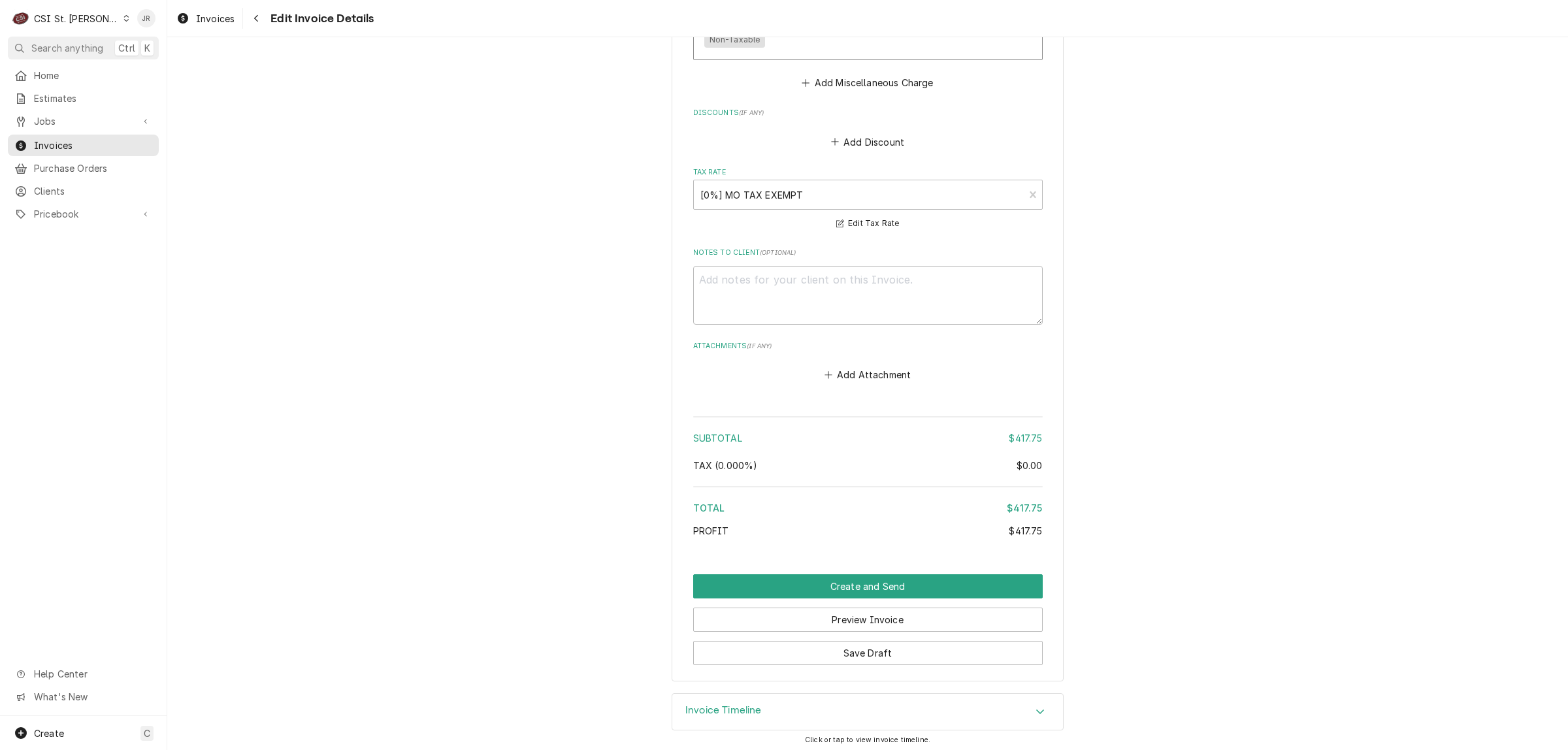
scroll to position [2054, 0]
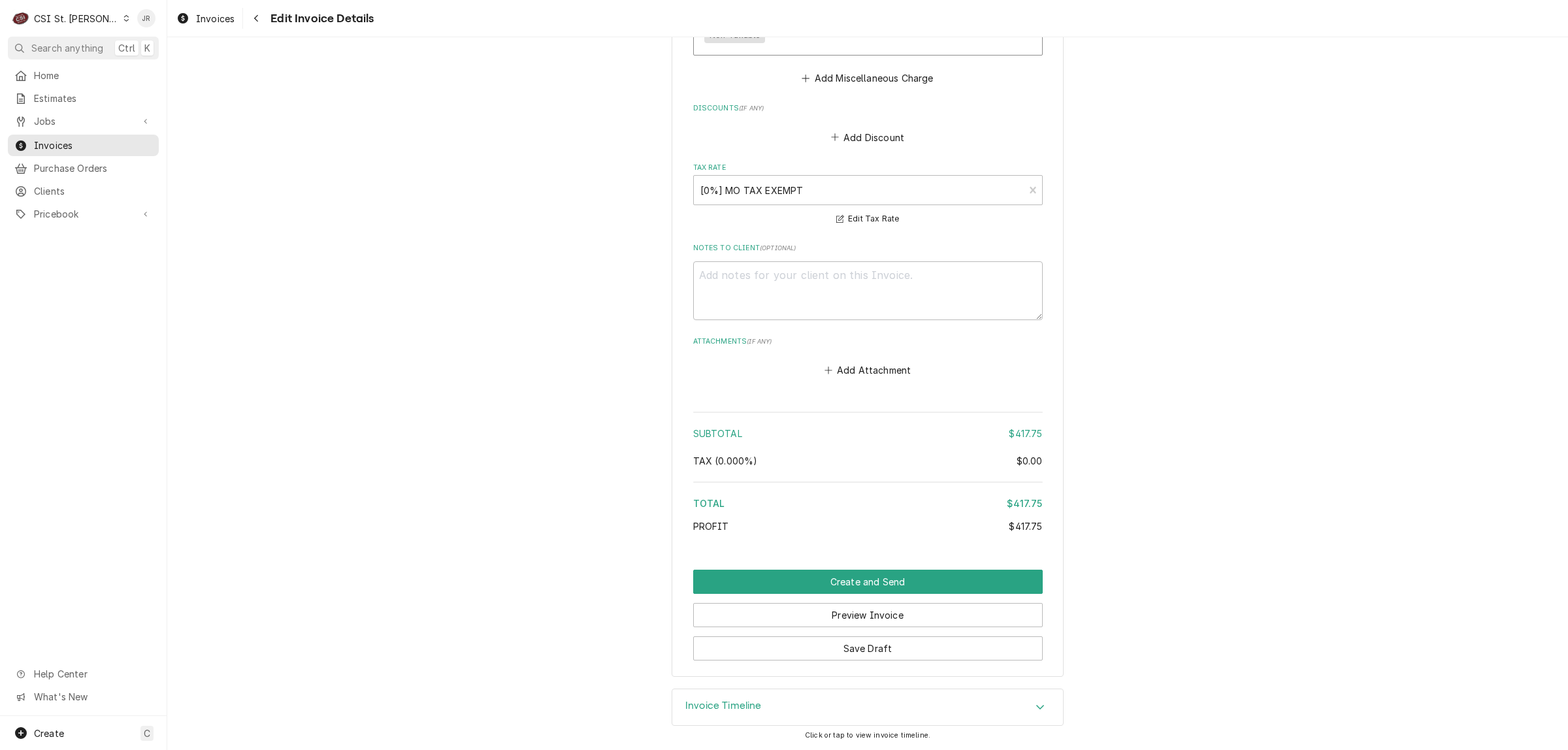
drag, startPoint x: 768, startPoint y: 697, endPoint x: 784, endPoint y: 703, distance: 17.1
click at [776, 700] on div "Invoice Timeline" at bounding box center [867, 707] width 391 height 37
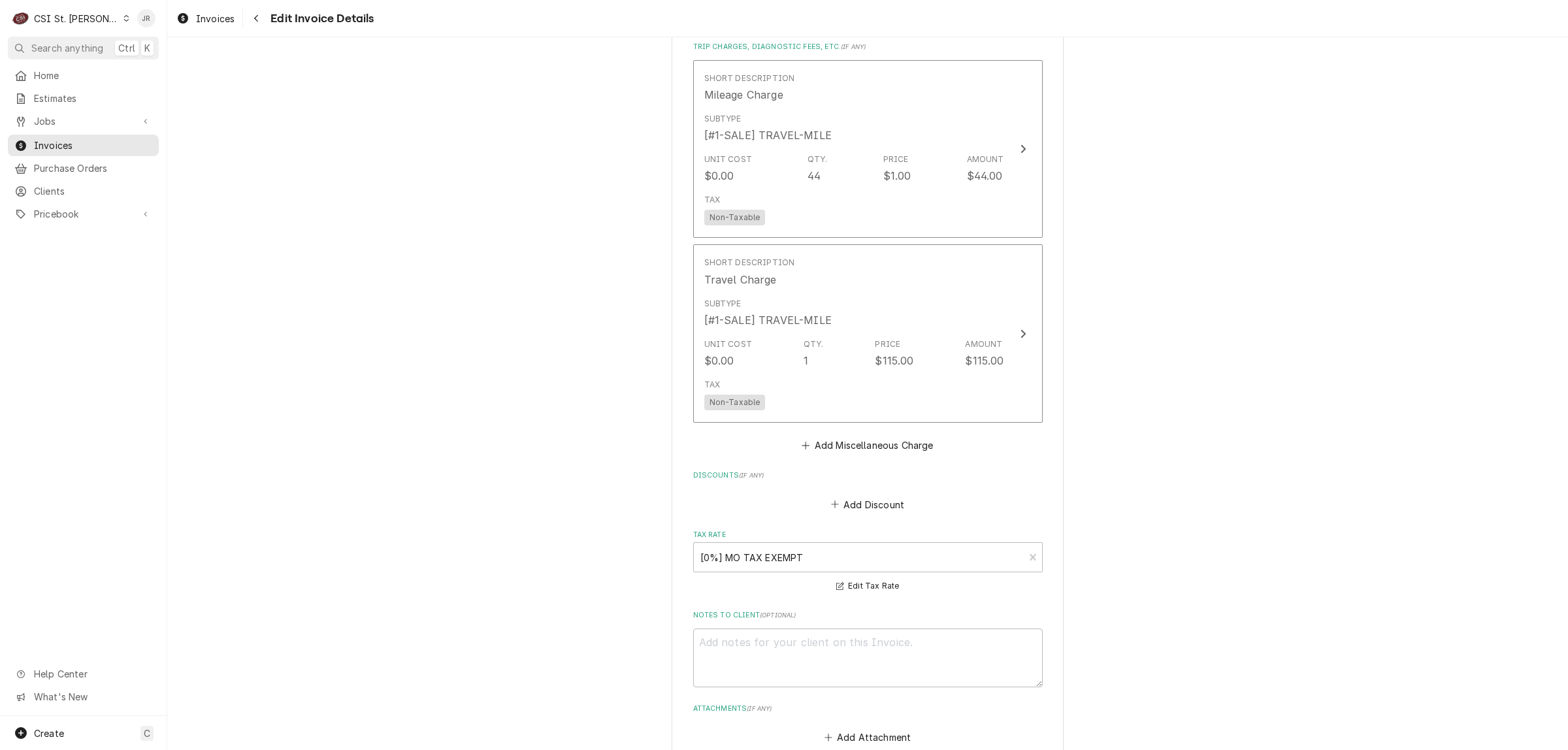
scroll to position [2176, 0]
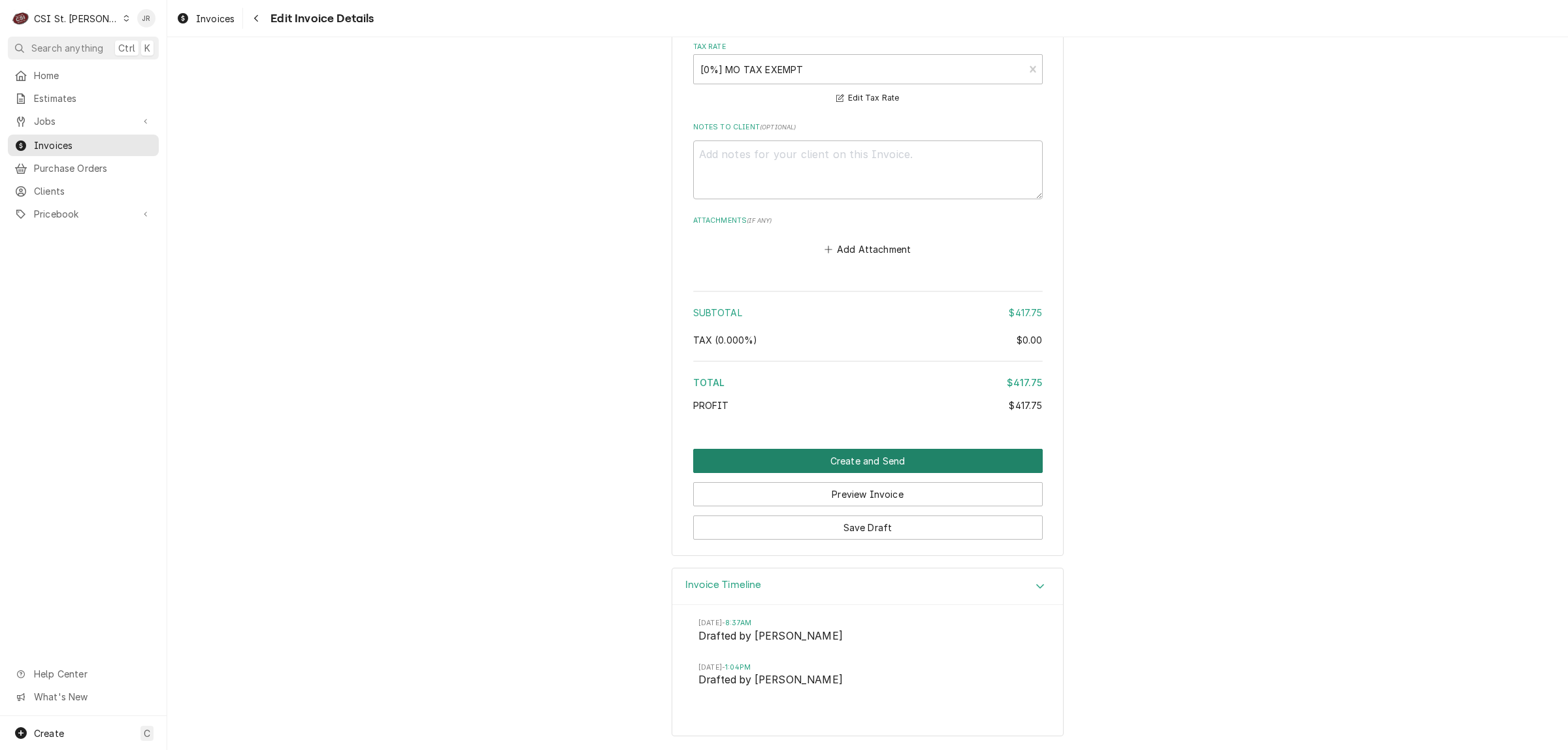
click at [847, 456] on button "Create and Send" at bounding box center [868, 461] width 350 height 24
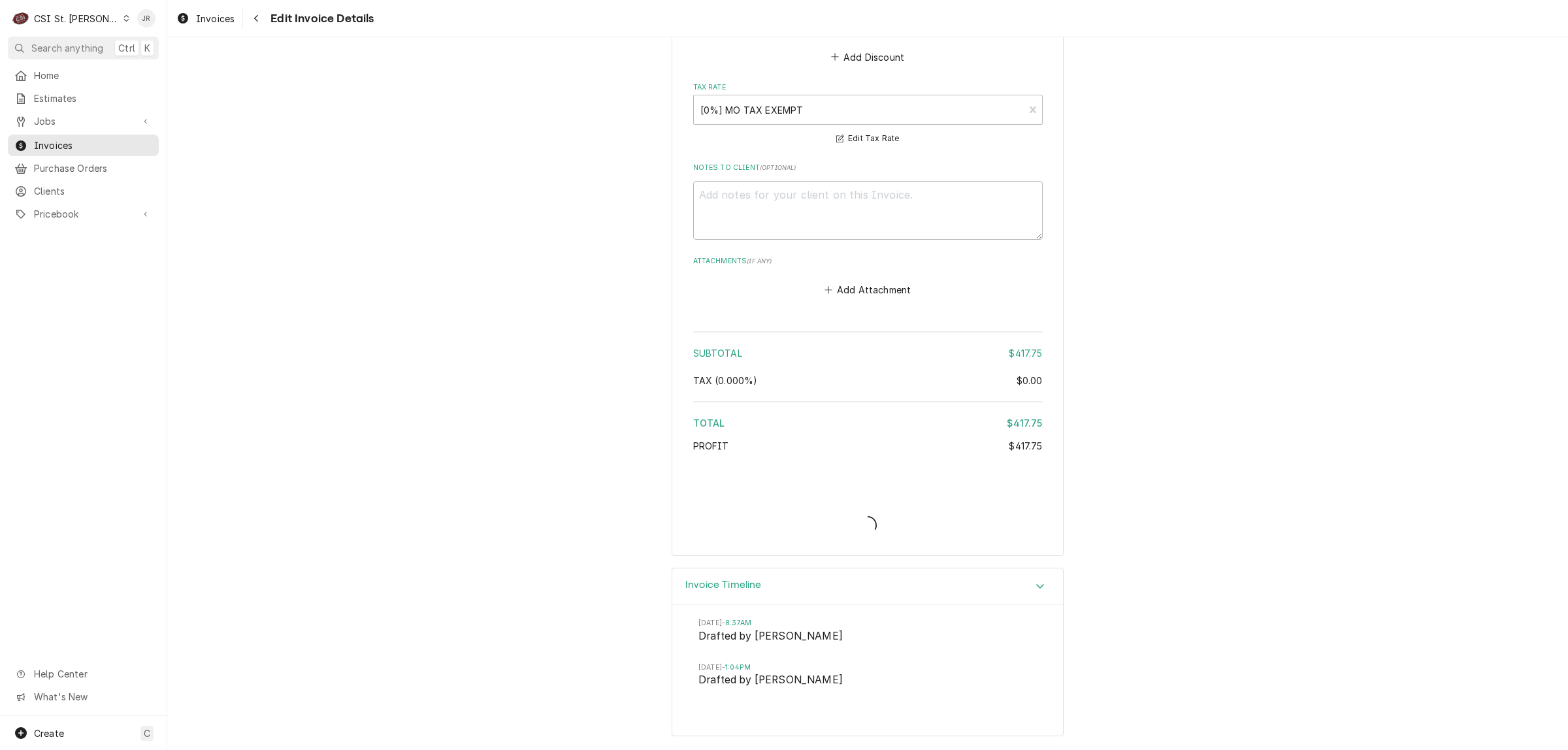
type textarea "x"
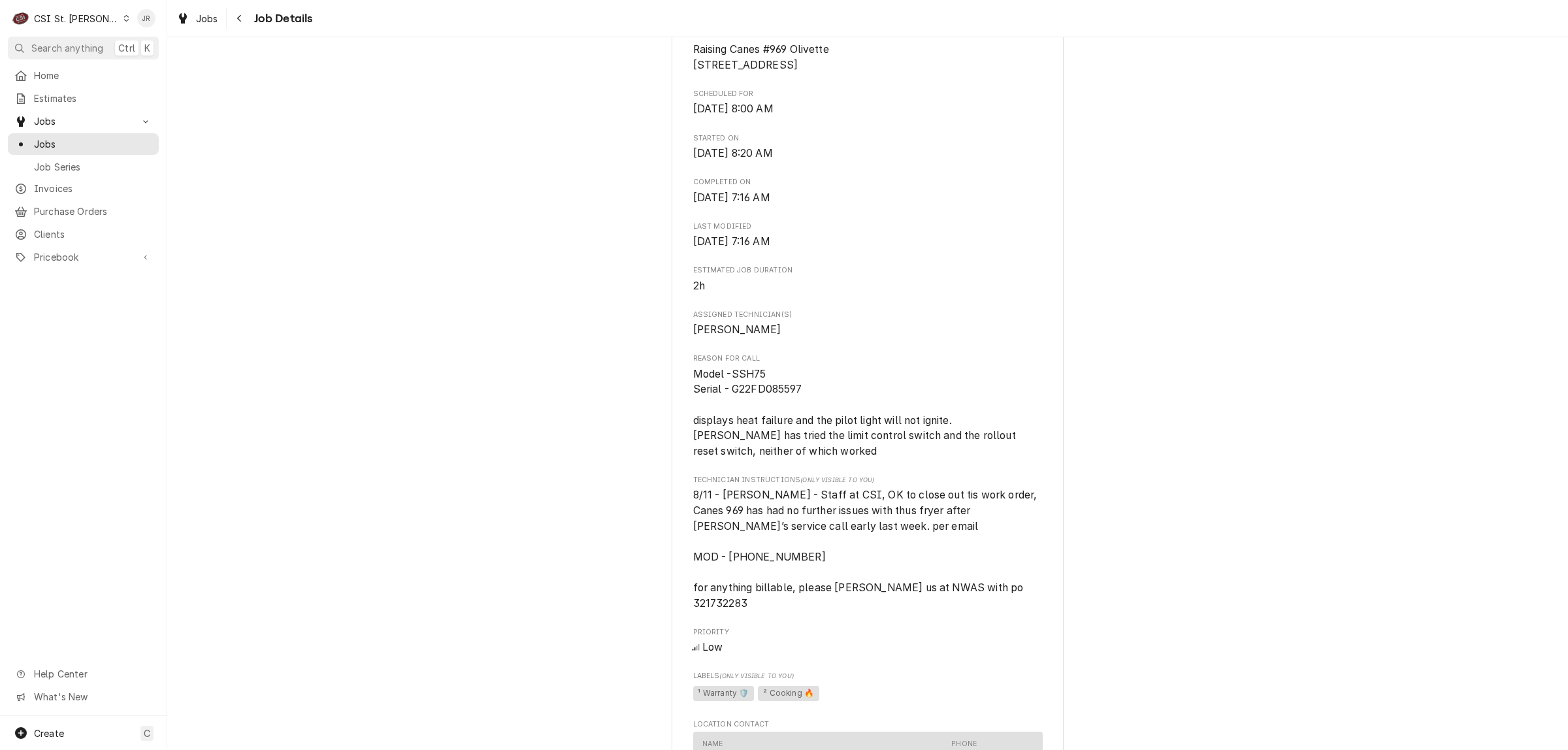
scroll to position [408, 0]
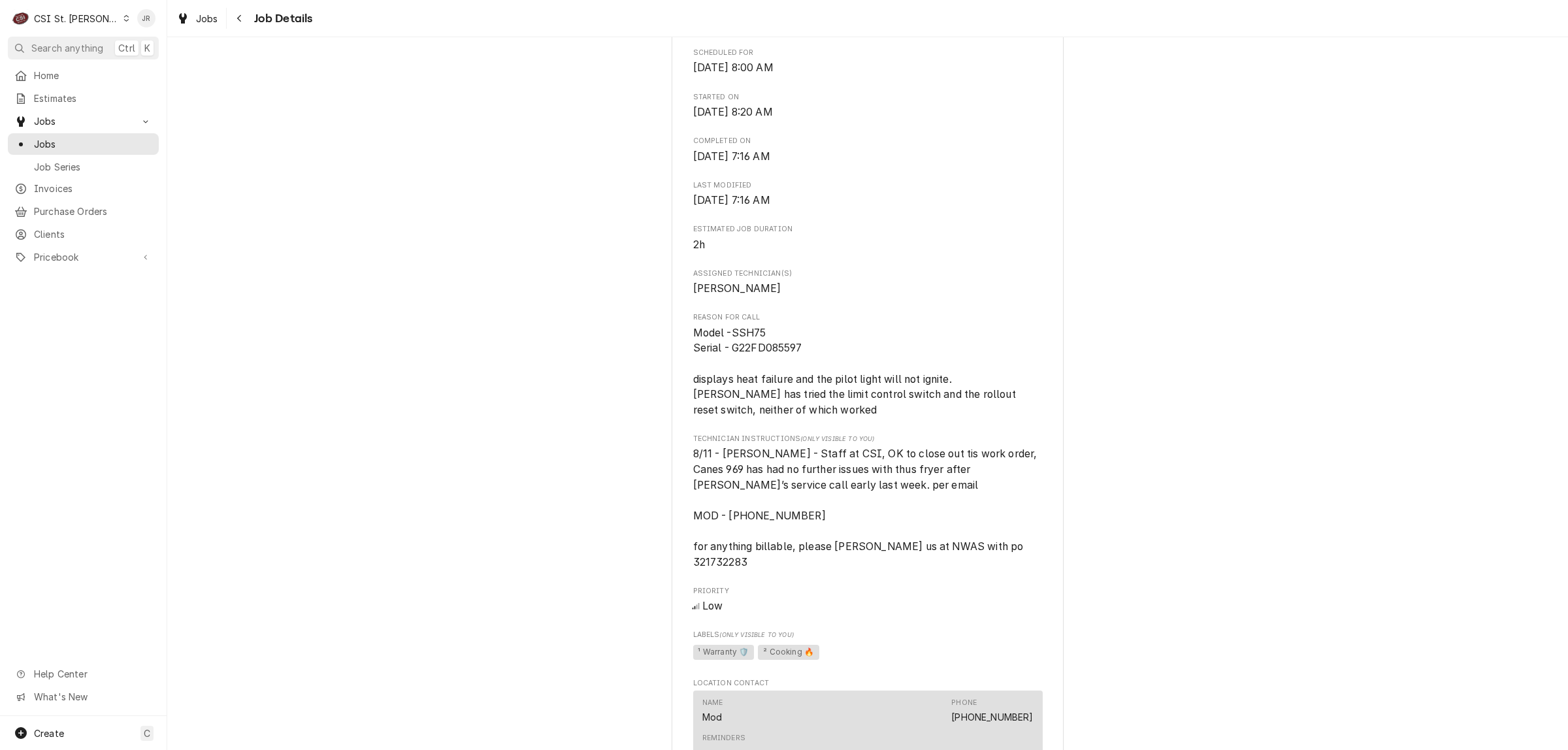
click at [755, 361] on span "Model -SSH75 Serial - G22FD085597 displays heat failure and the pilot light wil…" at bounding box center [855, 371] width 325 height 90
click at [757, 361] on span "Model -SSH75 Serial - G22FD085597 displays heat failure and the pilot light wil…" at bounding box center [855, 371] width 325 height 90
copy span "G22FD085597"
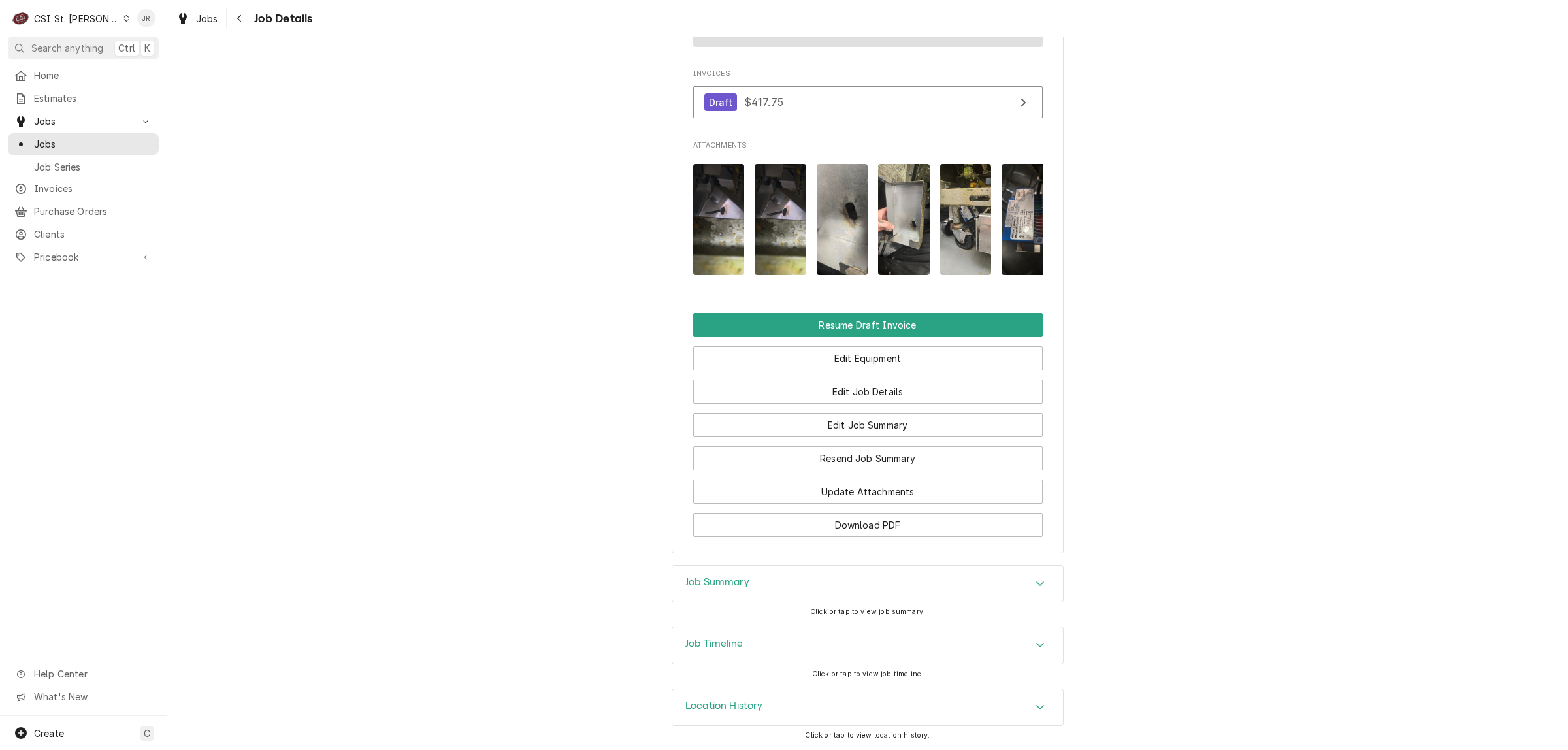
scroll to position [1282, 0]
click at [732, 595] on div "Job Summary" at bounding box center [867, 584] width 391 height 37
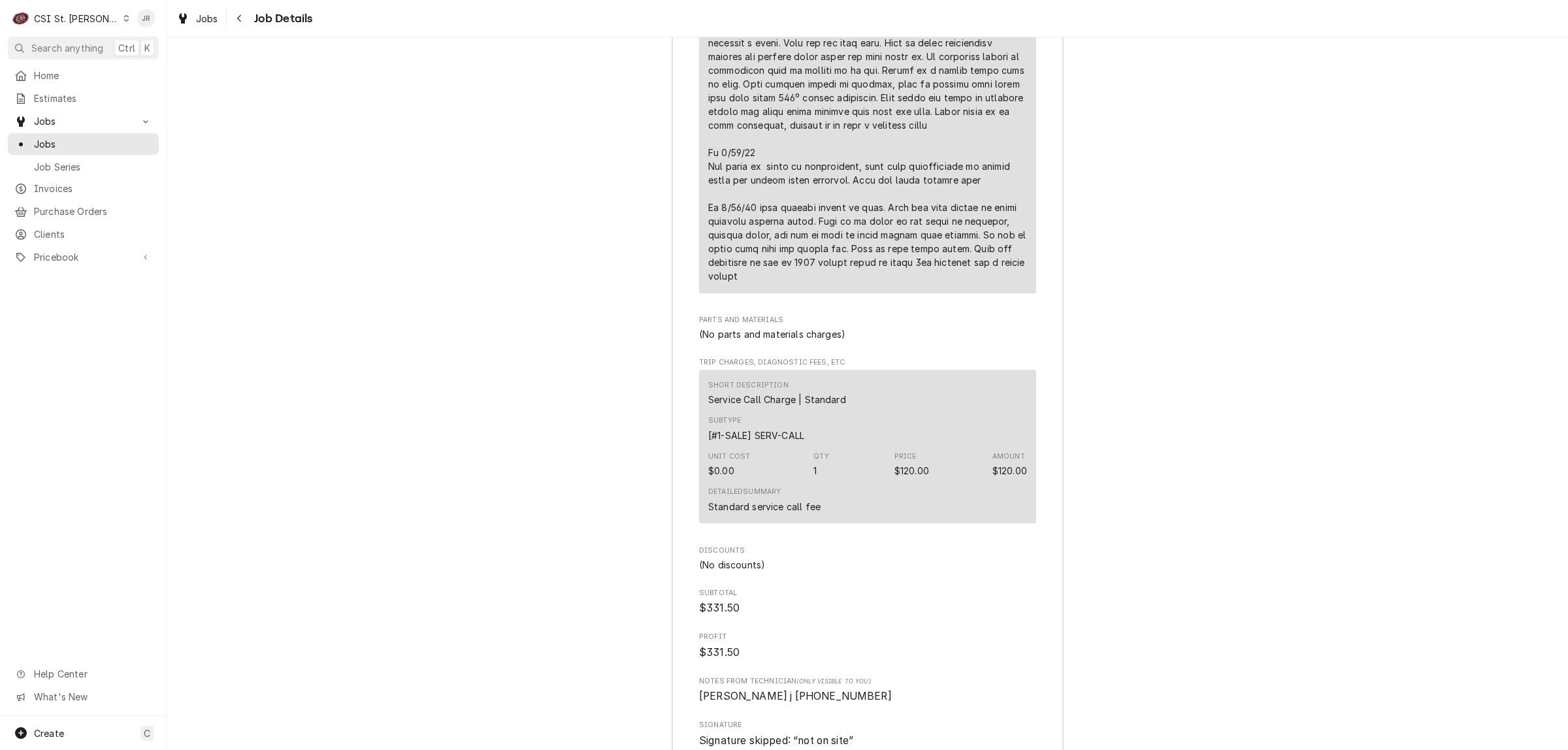
scroll to position [3731, 0]
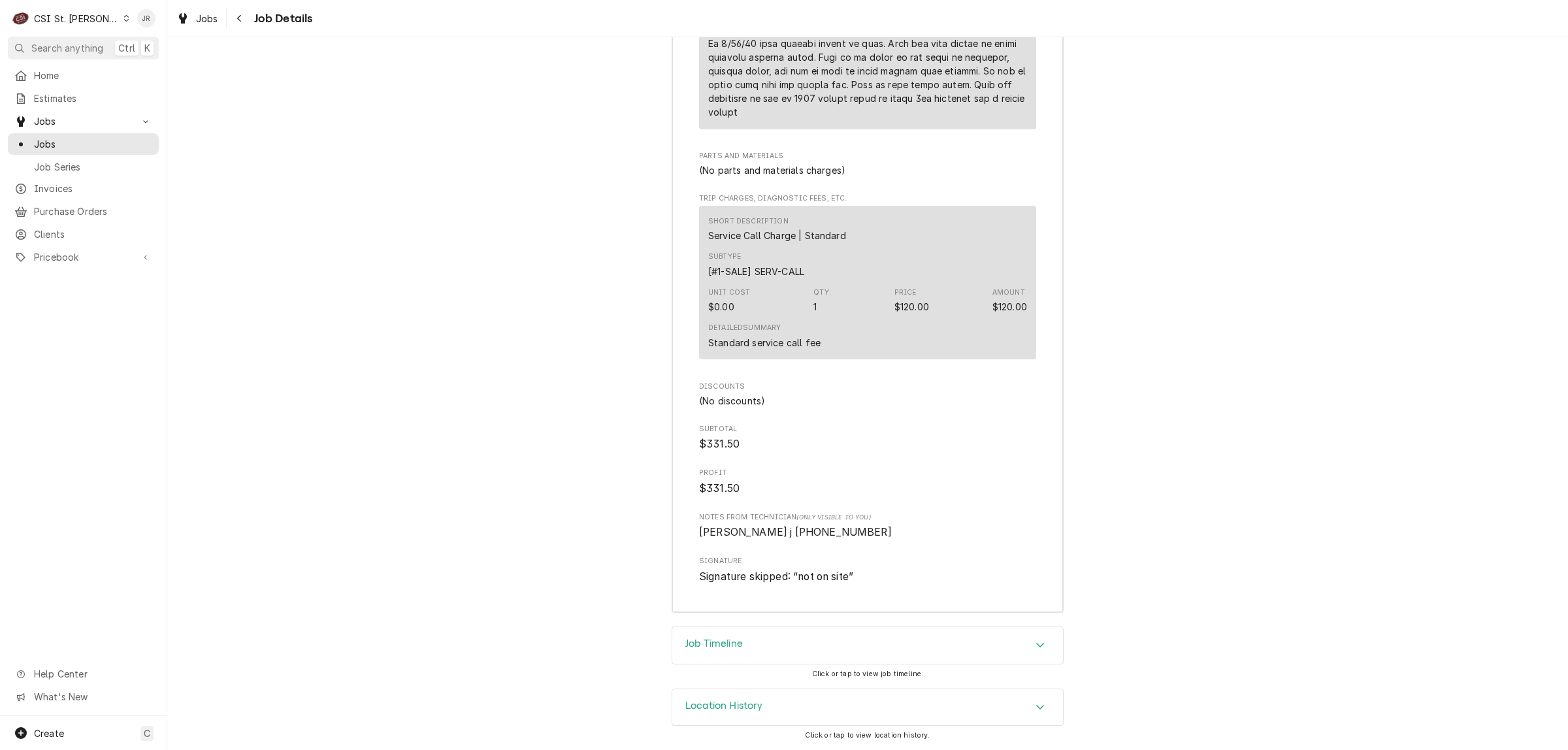
click at [738, 644] on h3 "Job Timeline" at bounding box center [714, 643] width 58 height 13
drag, startPoint x: 748, startPoint y: 533, endPoint x: 814, endPoint y: 528, distance: 66.2
click at [814, 528] on span "[PERSON_NAME] j [PHONE_NUMBER]" at bounding box center [867, 530] width 337 height 15
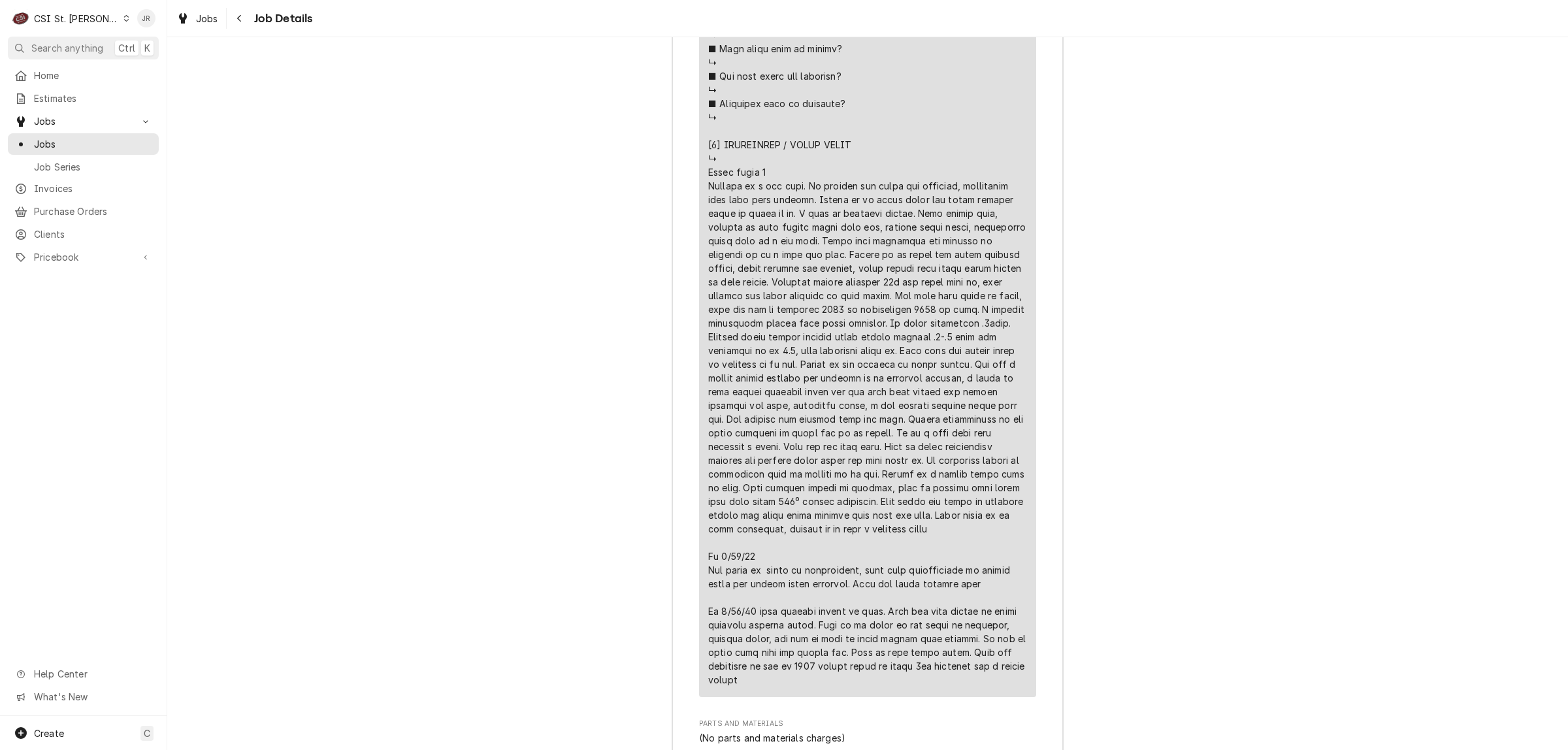
scroll to position [3182, 0]
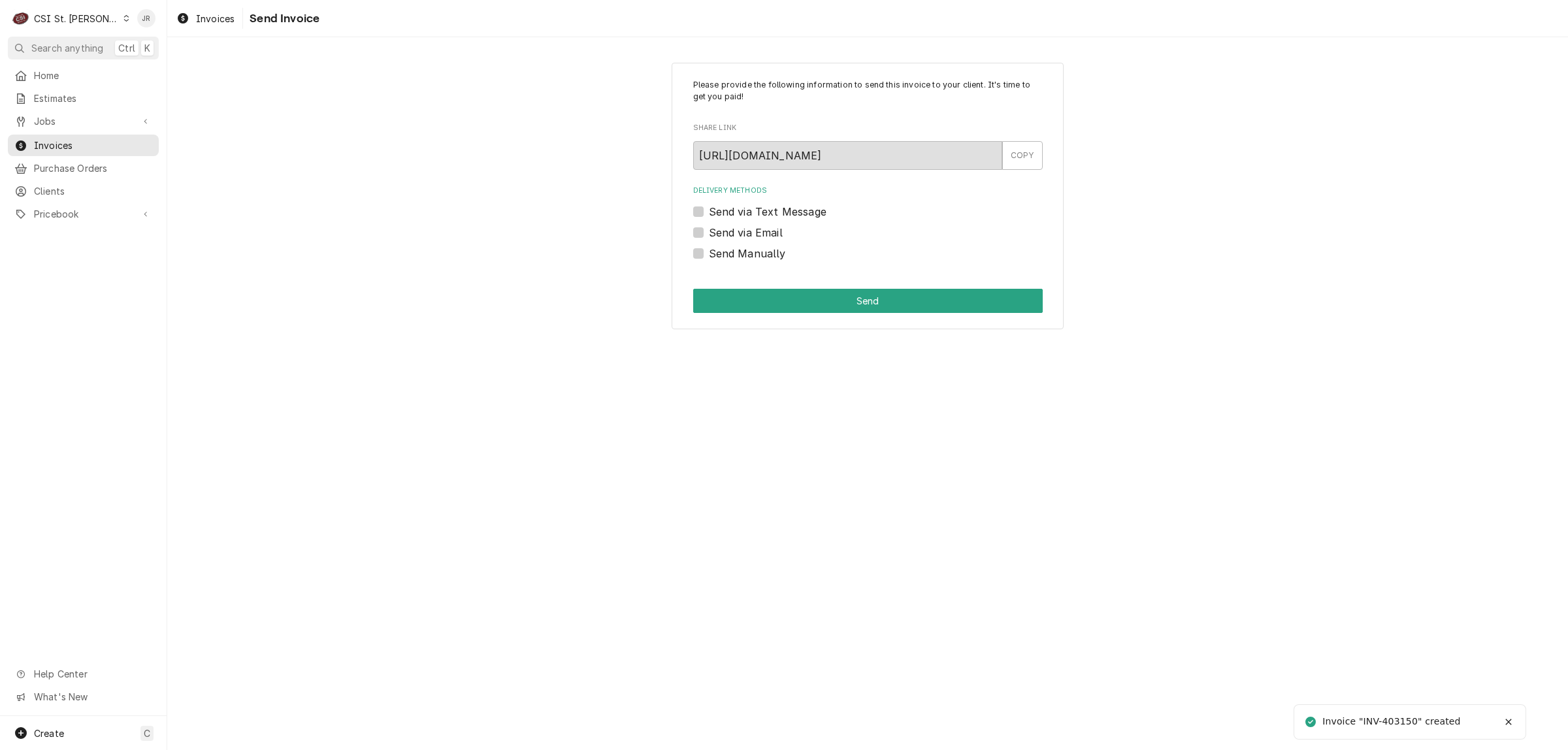
click at [1398, 718] on div "Invoice "INV-403150" created" at bounding box center [1392, 721] width 140 height 13
copy div "403150"
click at [709, 249] on label "Send Manually" at bounding box center [747, 253] width 77 height 15
click at [709, 249] on input "Send Manually" at bounding box center [884, 260] width 350 height 29
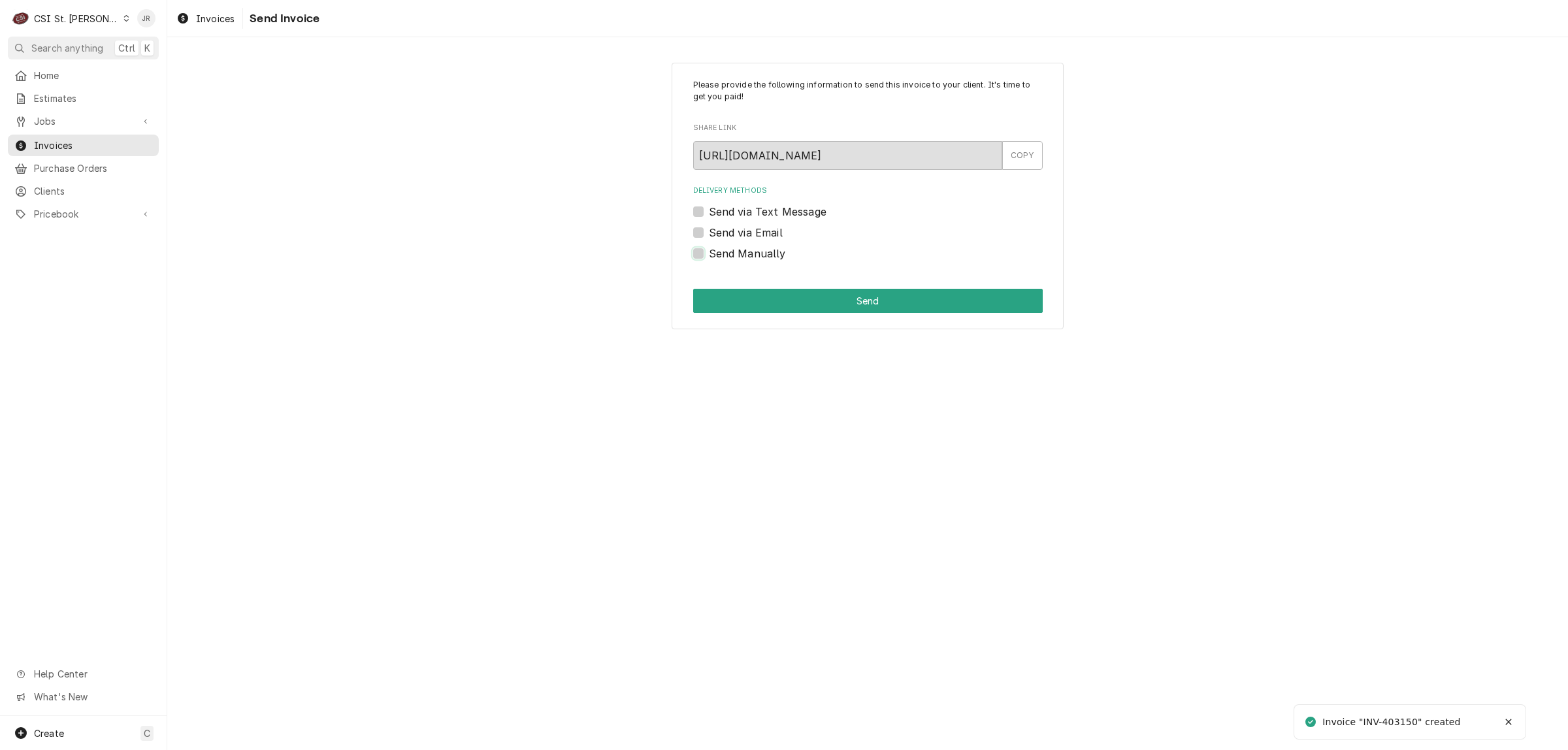
checkbox input "true"
drag, startPoint x: 799, startPoint y: 286, endPoint x: 843, endPoint y: 304, distance: 47.5
click at [812, 293] on div "Please provide the following information to send this invoice to your client. I…" at bounding box center [867, 196] width 392 height 267
click at [843, 304] on button "Send" at bounding box center [868, 301] width 350 height 24
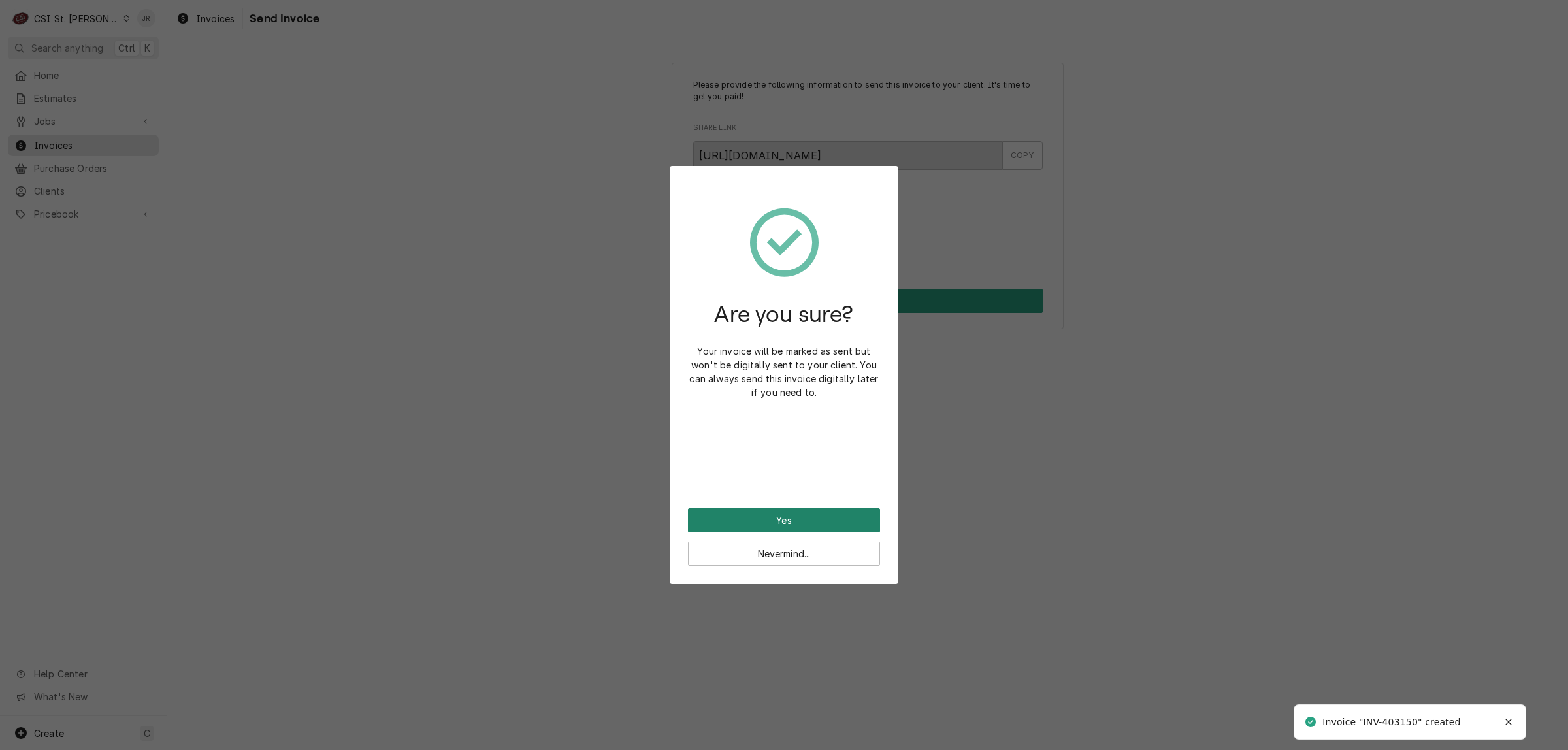
click at [789, 516] on button "Yes" at bounding box center [784, 520] width 192 height 24
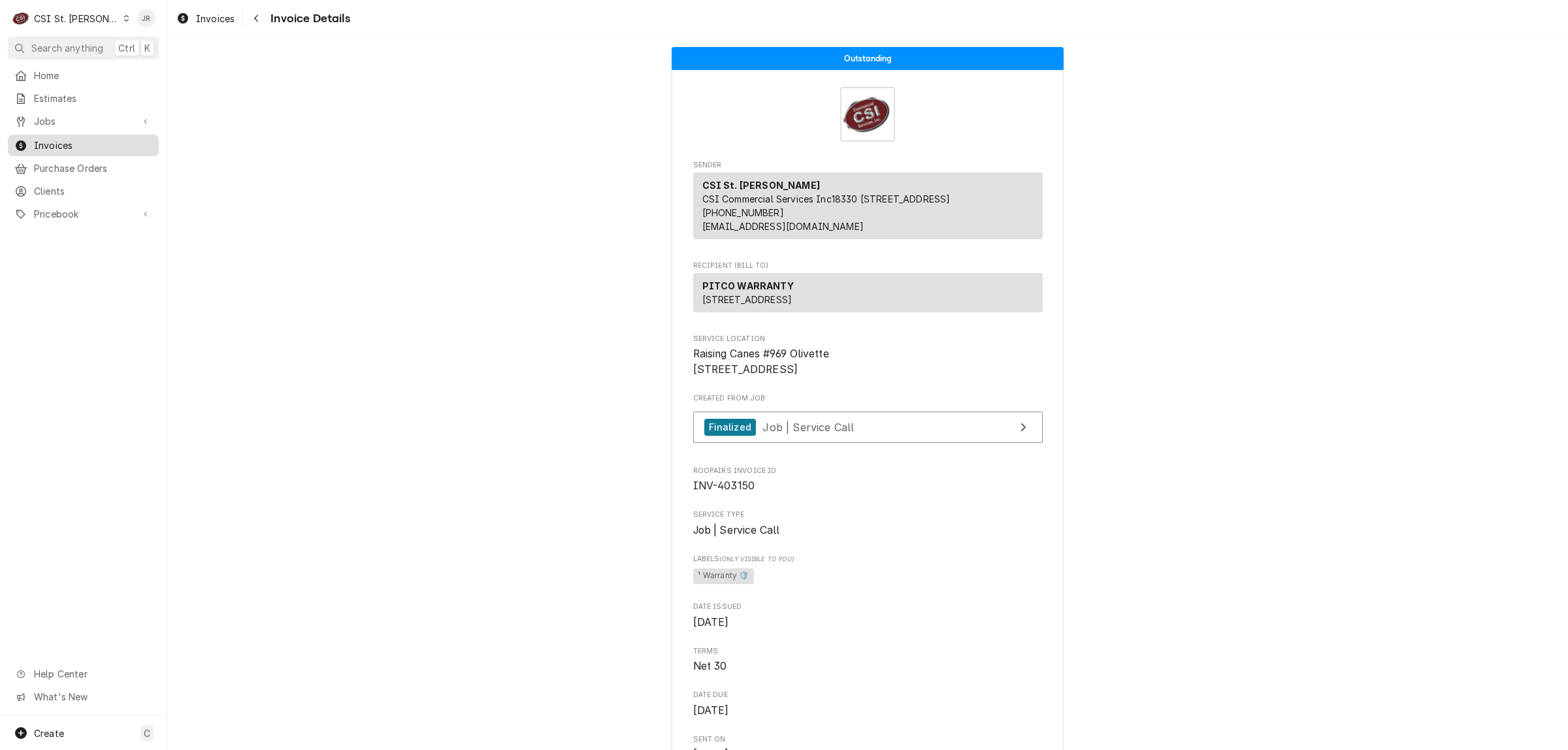
click at [62, 141] on span "Invoices" at bounding box center [93, 145] width 118 height 13
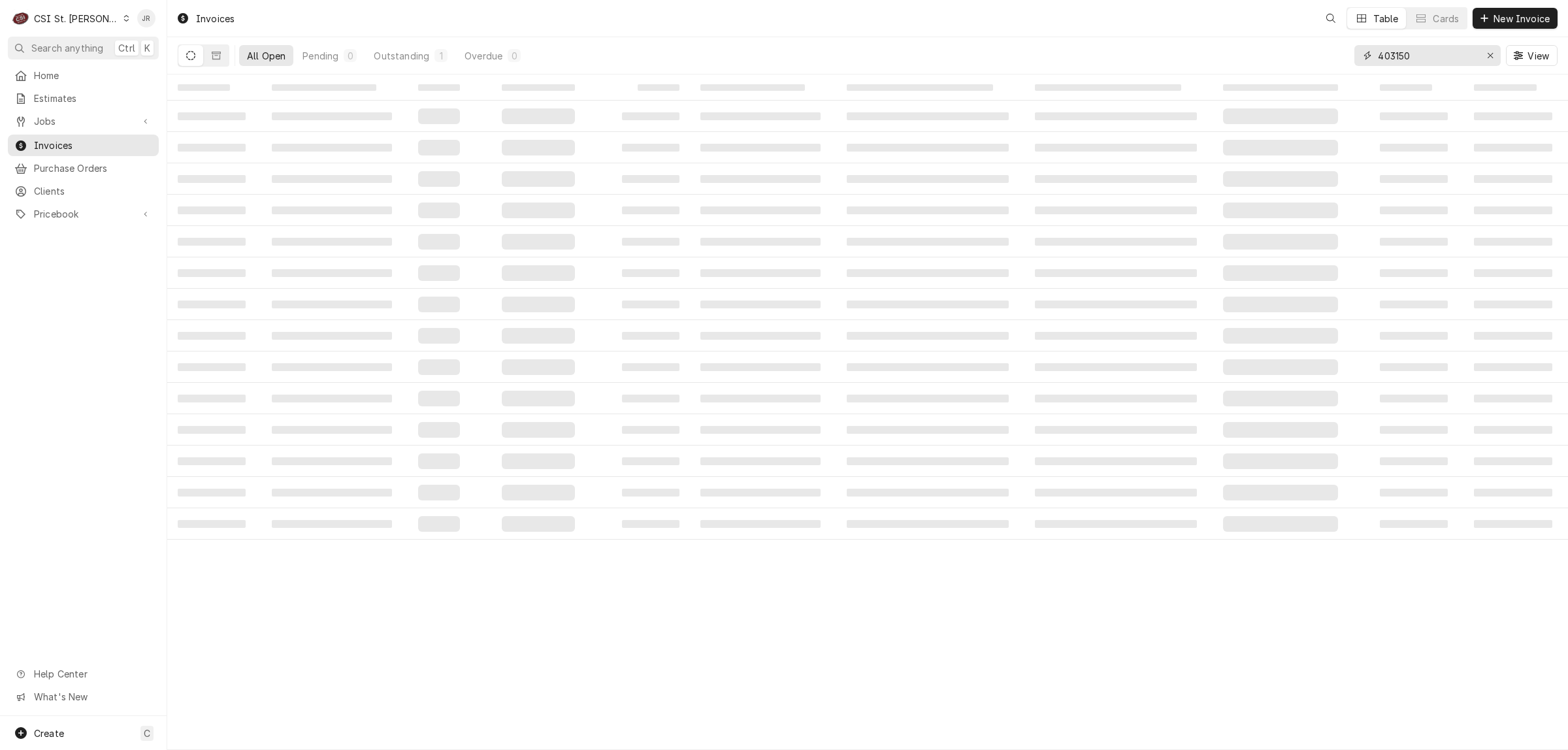
click at [1431, 58] on input "403150" at bounding box center [1427, 55] width 98 height 21
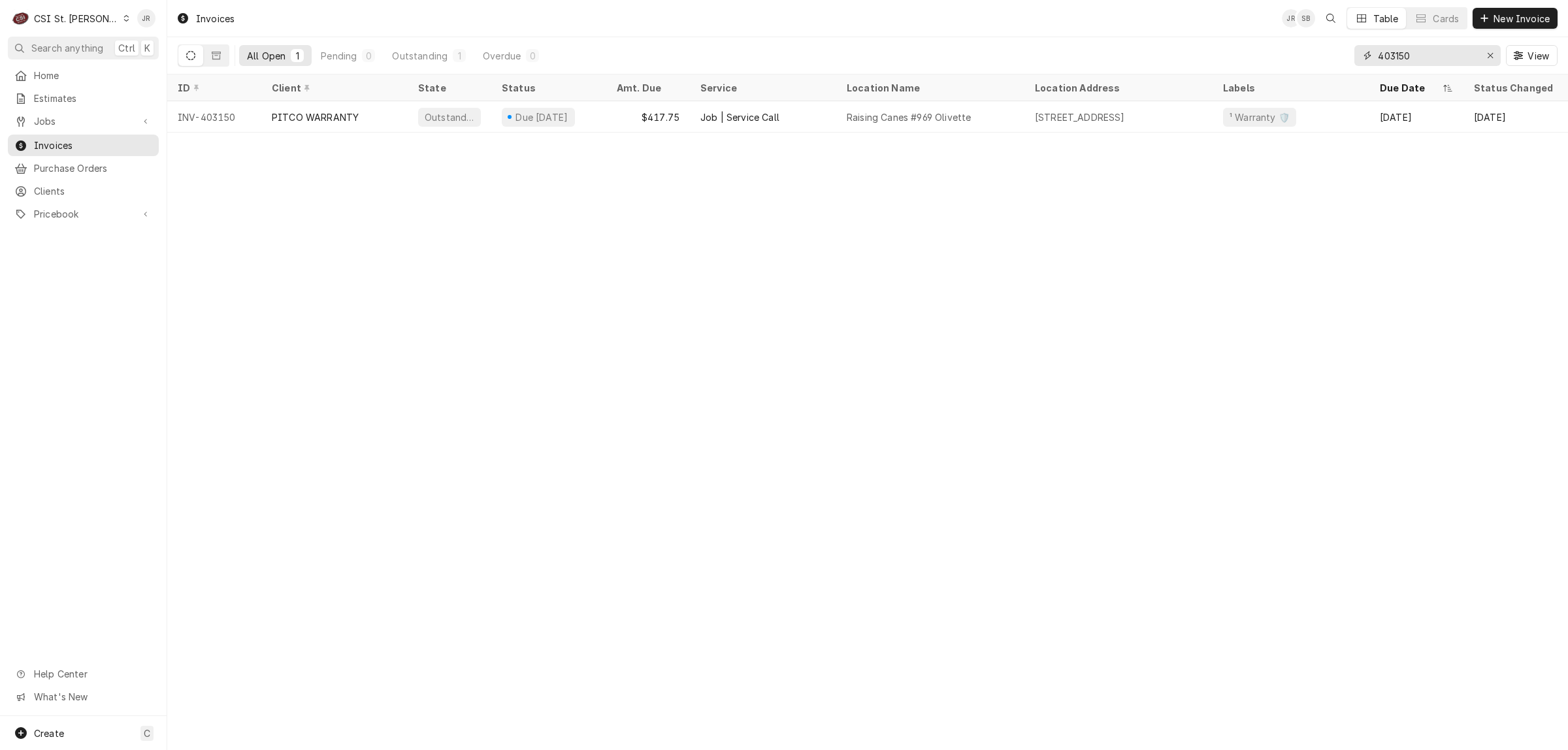
click at [1431, 58] on input "403150" at bounding box center [1427, 55] width 98 height 21
paste input "2"
type input "403152"
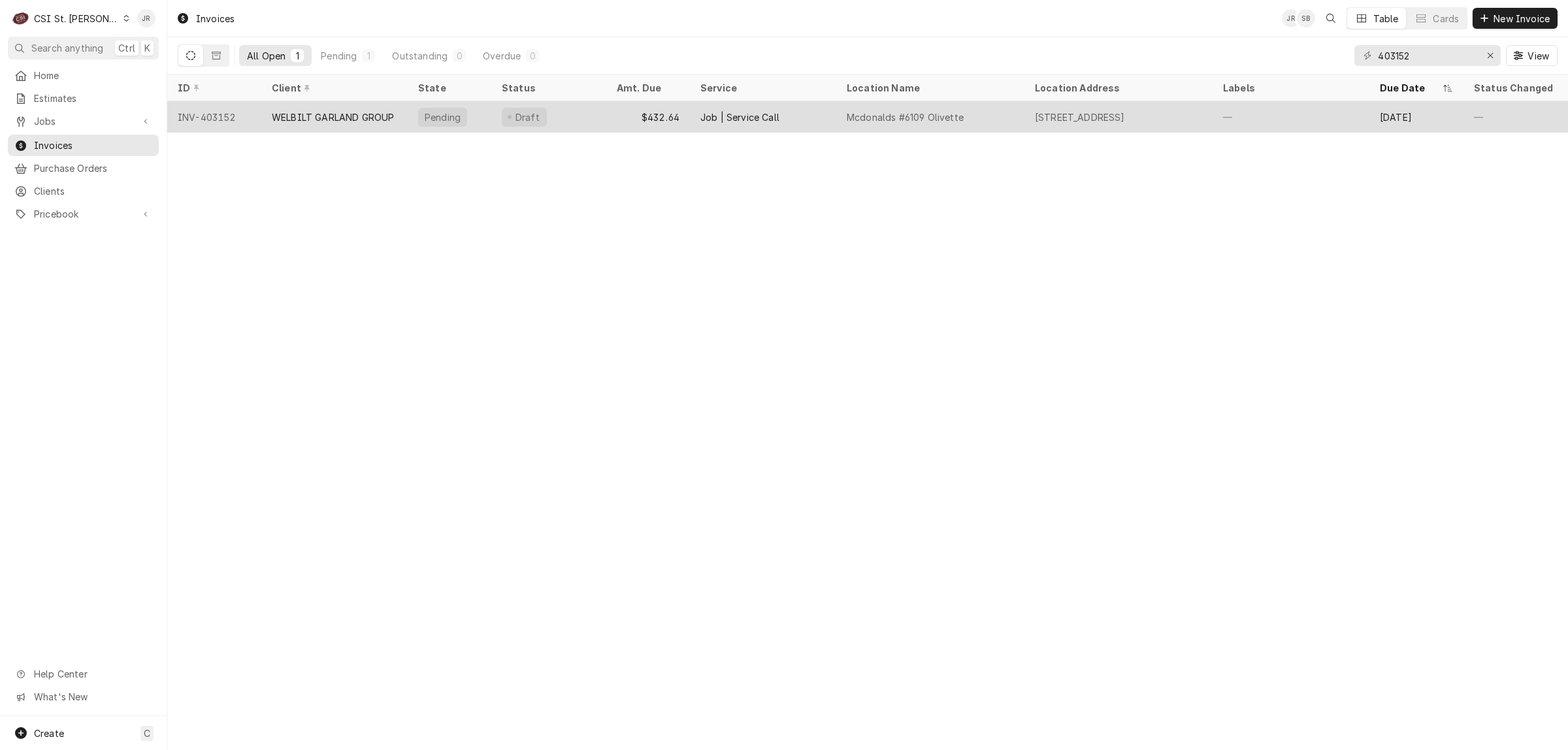
click at [324, 126] on div "WELBILT GARLAND GROUP" at bounding box center [334, 117] width 146 height 32
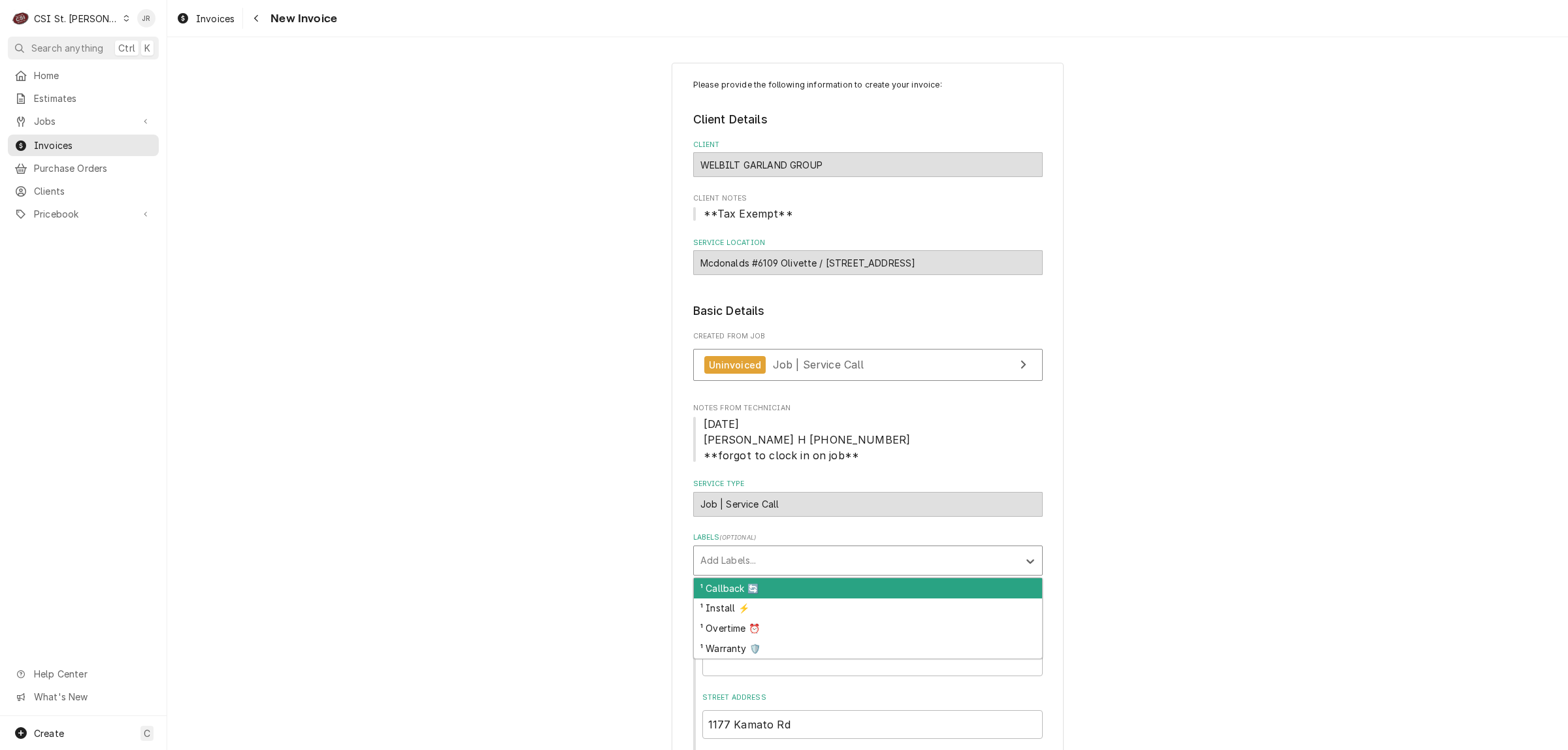
click at [792, 566] on div "Labels" at bounding box center [856, 560] width 312 height 23
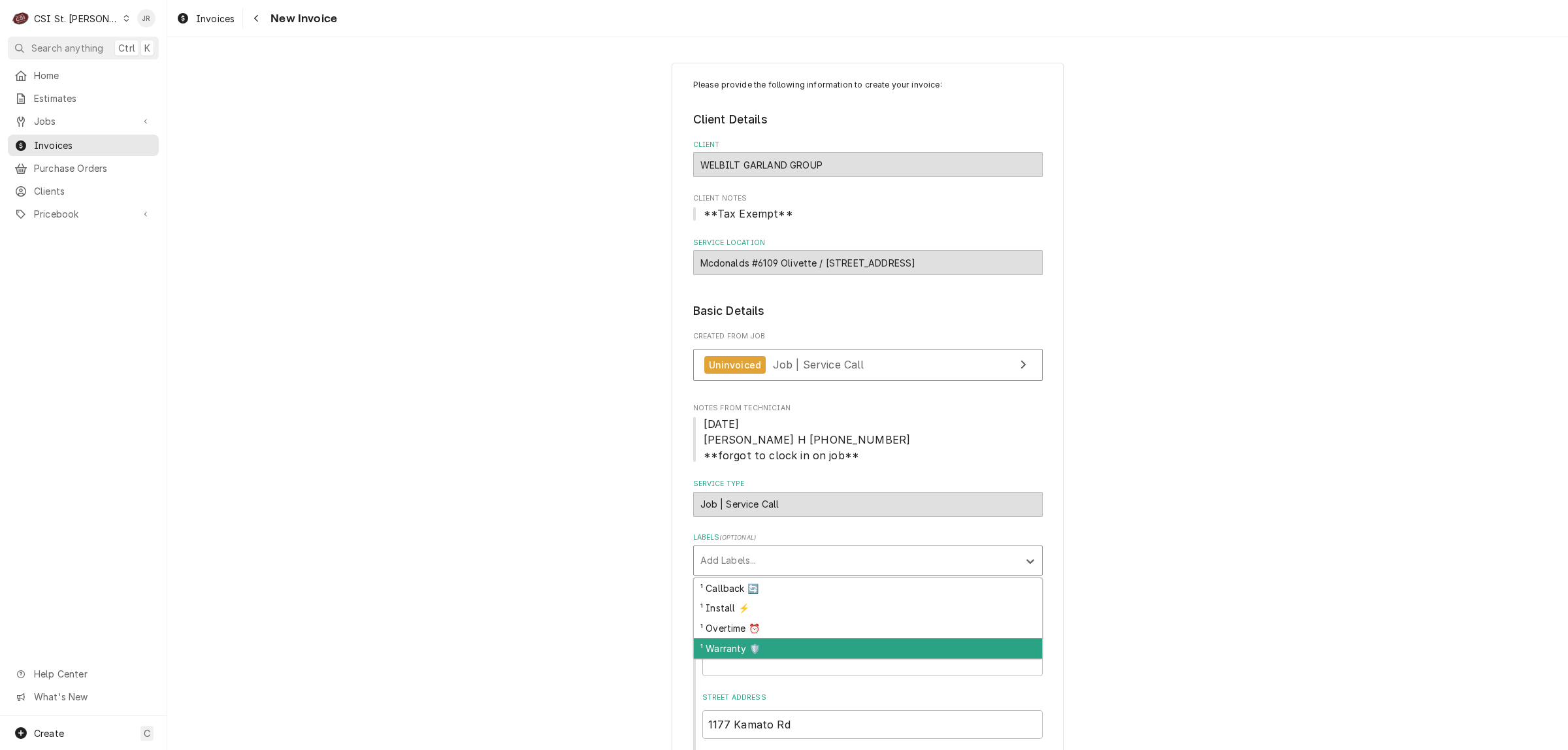
click at [767, 645] on div "¹ Warranty 🛡️" at bounding box center [868, 648] width 348 height 20
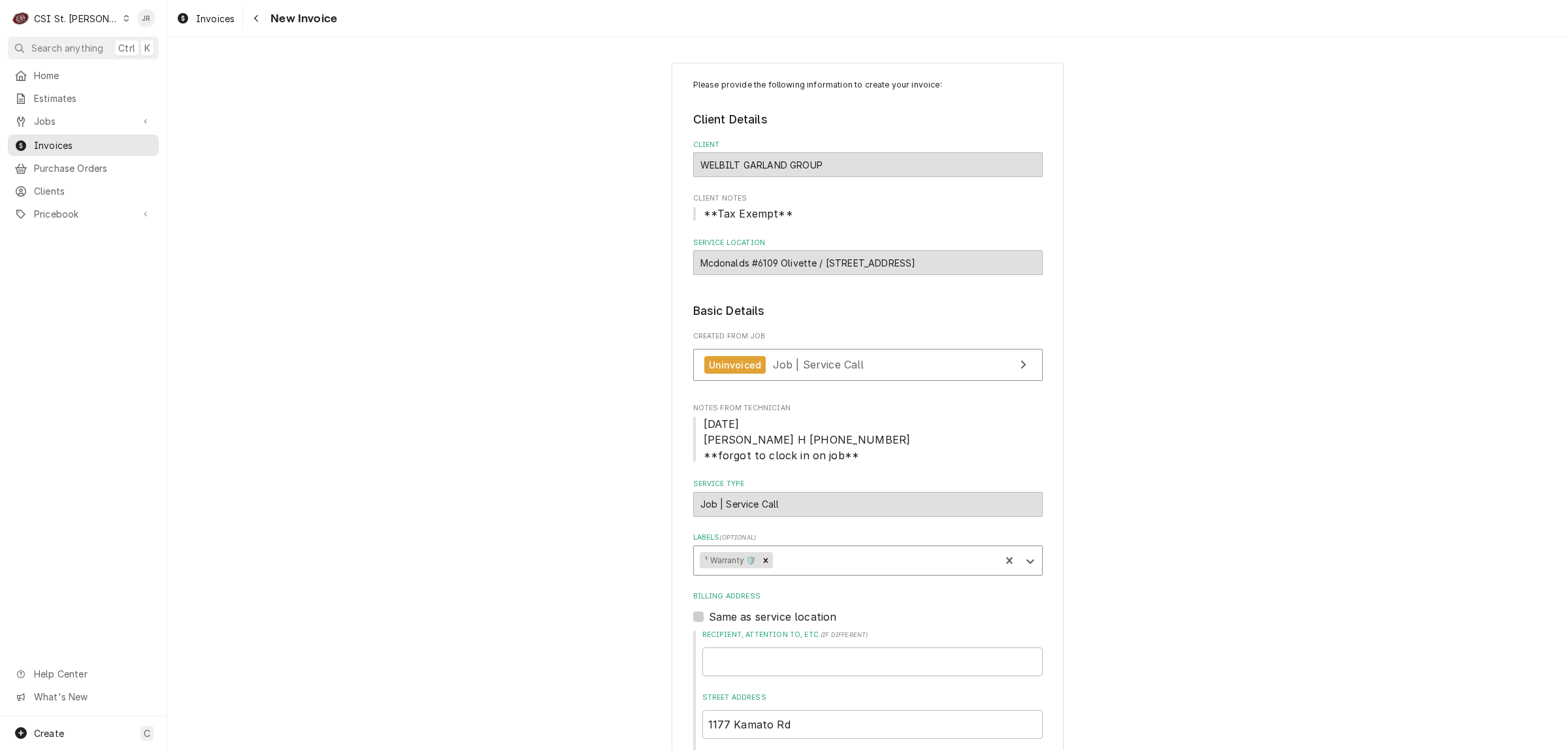
click at [787, 348] on div "Created From Job Uninvoiced Job | Service Call" at bounding box center [868, 359] width 350 height 56
click at [802, 369] on span "Job | Service Call" at bounding box center [818, 364] width 91 height 13
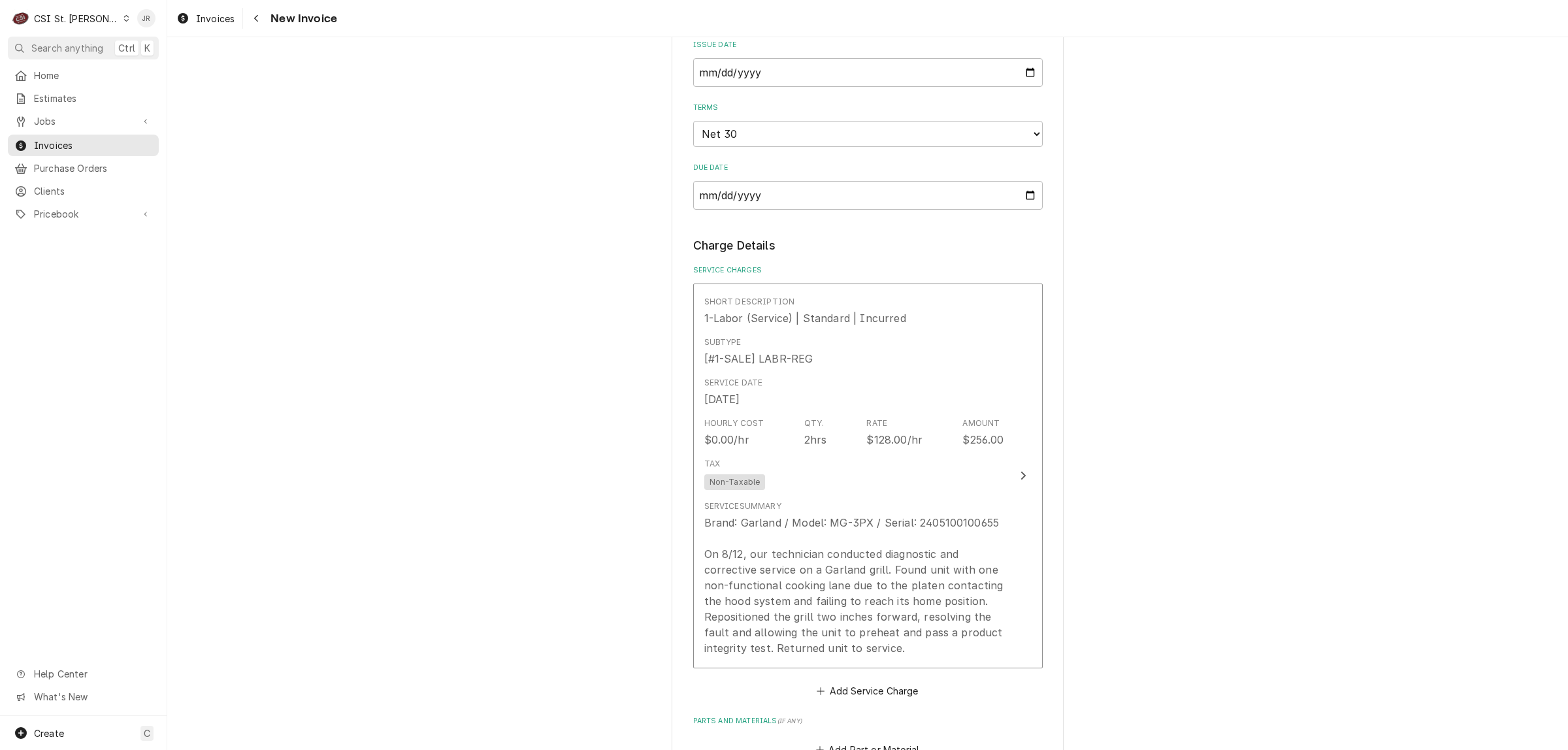
scroll to position [898, 0]
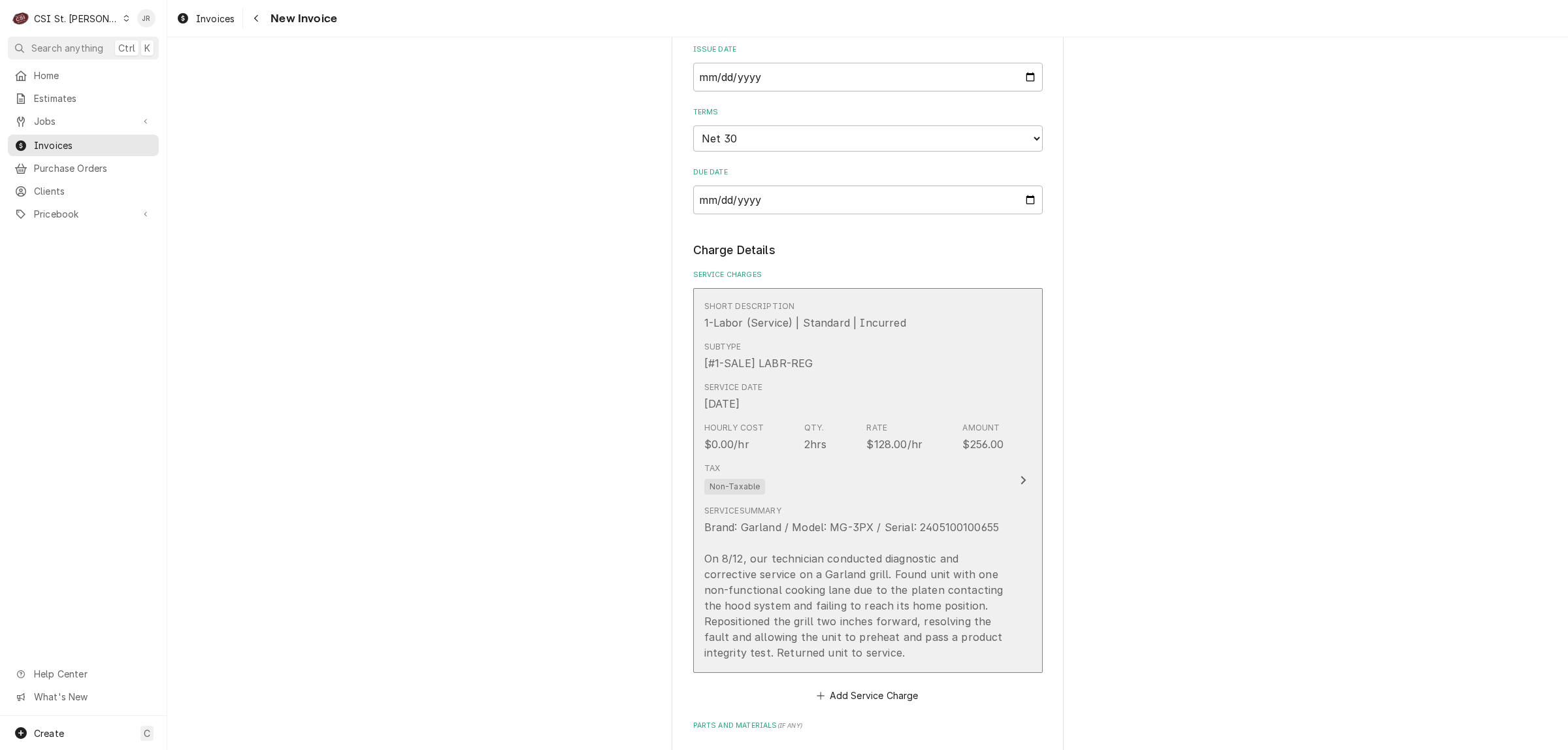
click at [951, 520] on div "Brand: Garland / Model: MG-3PX / Serial: 2405100100655 On 8/12, our technician …" at bounding box center [854, 590] width 300 height 141
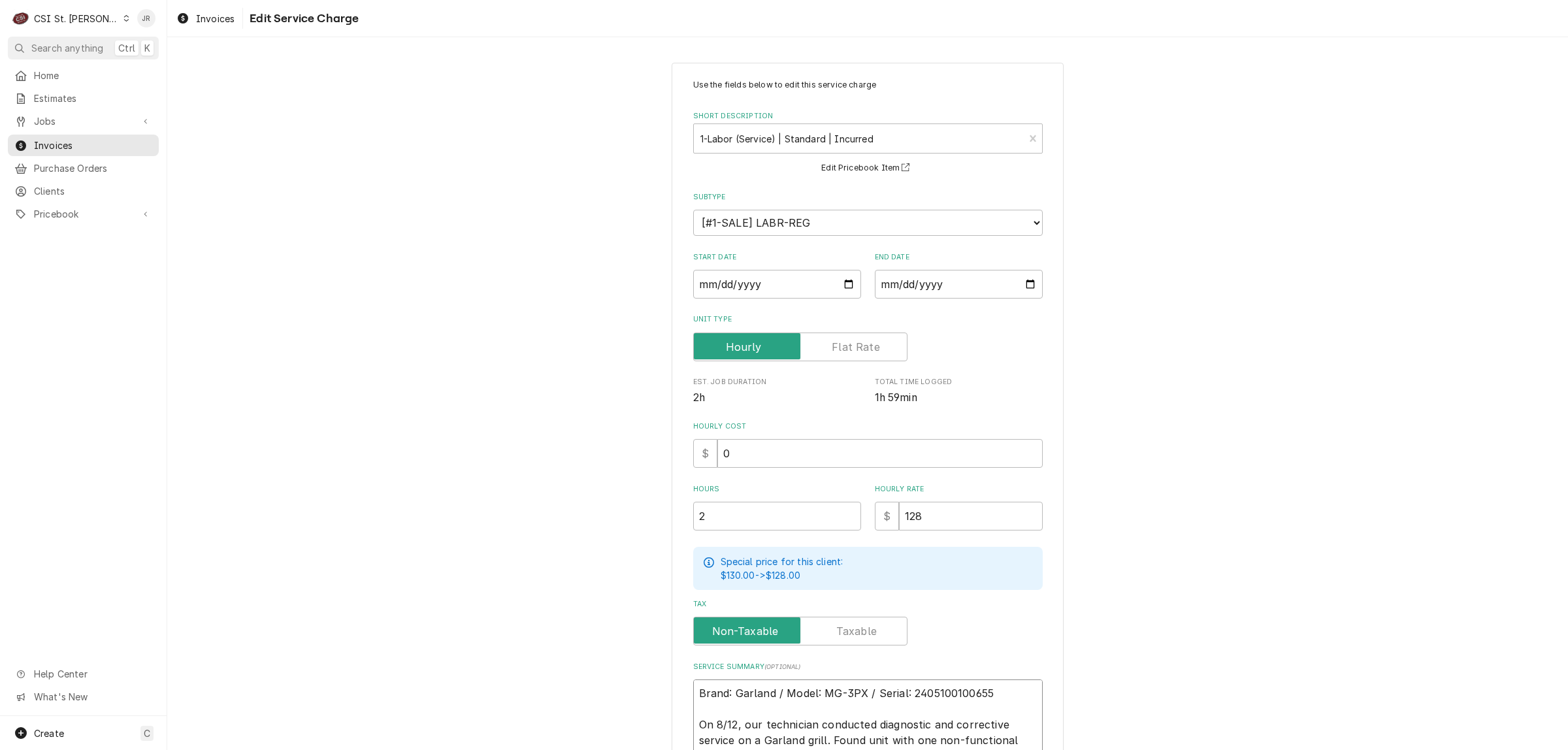
click at [948, 684] on textarea "Brand: Garland / Model: MG-3PX / Serial: 2405100100655 On 8/12, our technician …" at bounding box center [868, 749] width 350 height 138
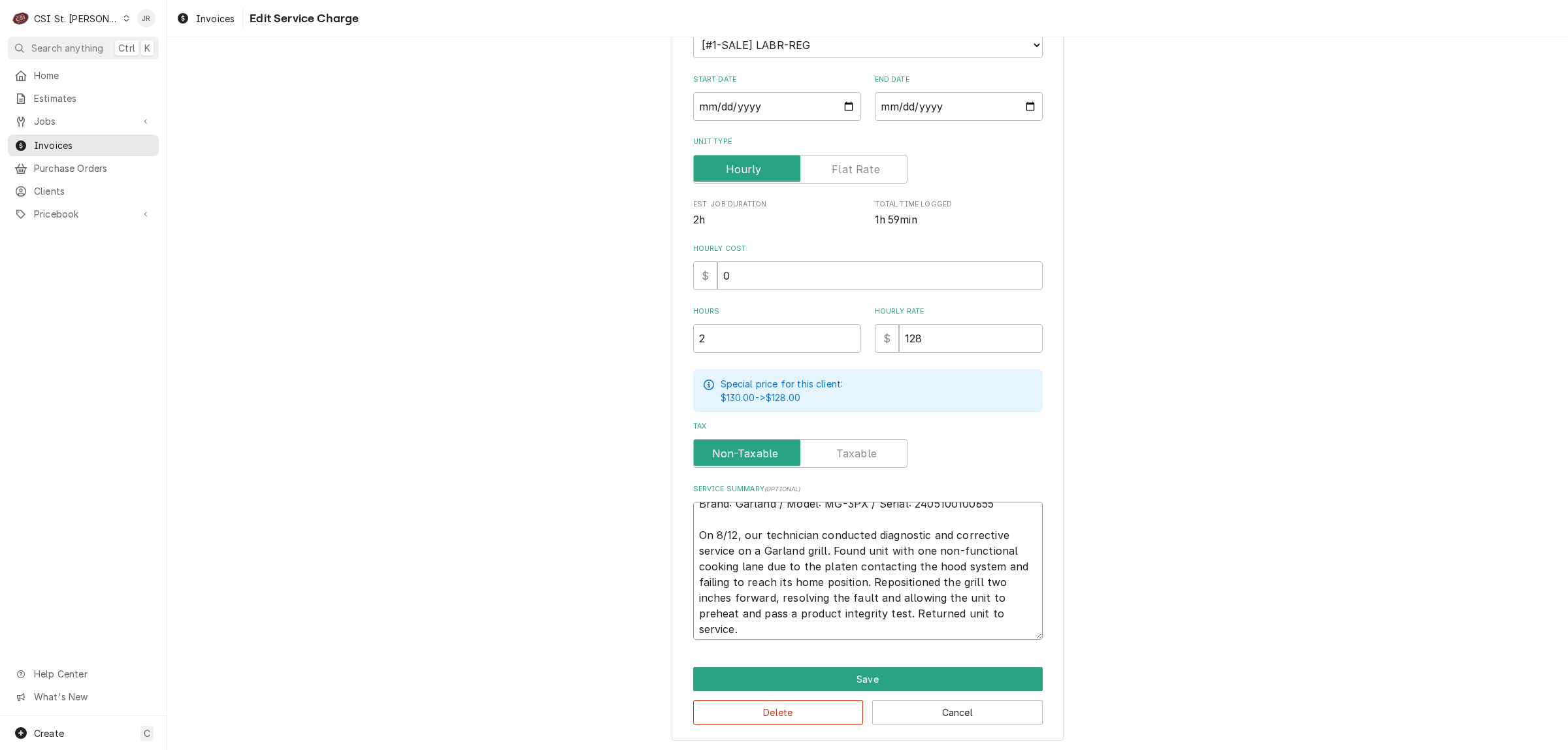
scroll to position [15, 0]
click at [805, 670] on button "Save" at bounding box center [868, 679] width 350 height 24
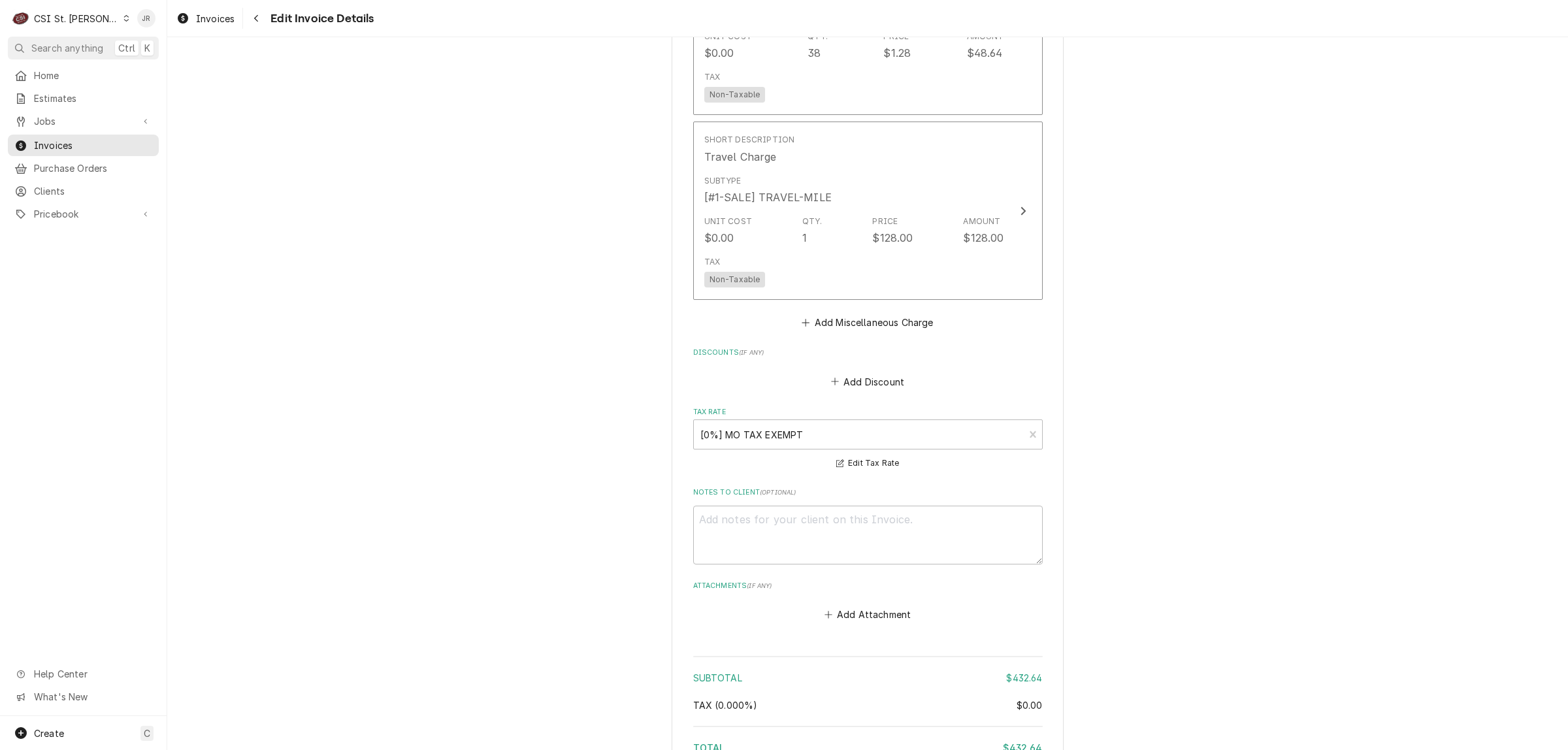
scroll to position [2004, 0]
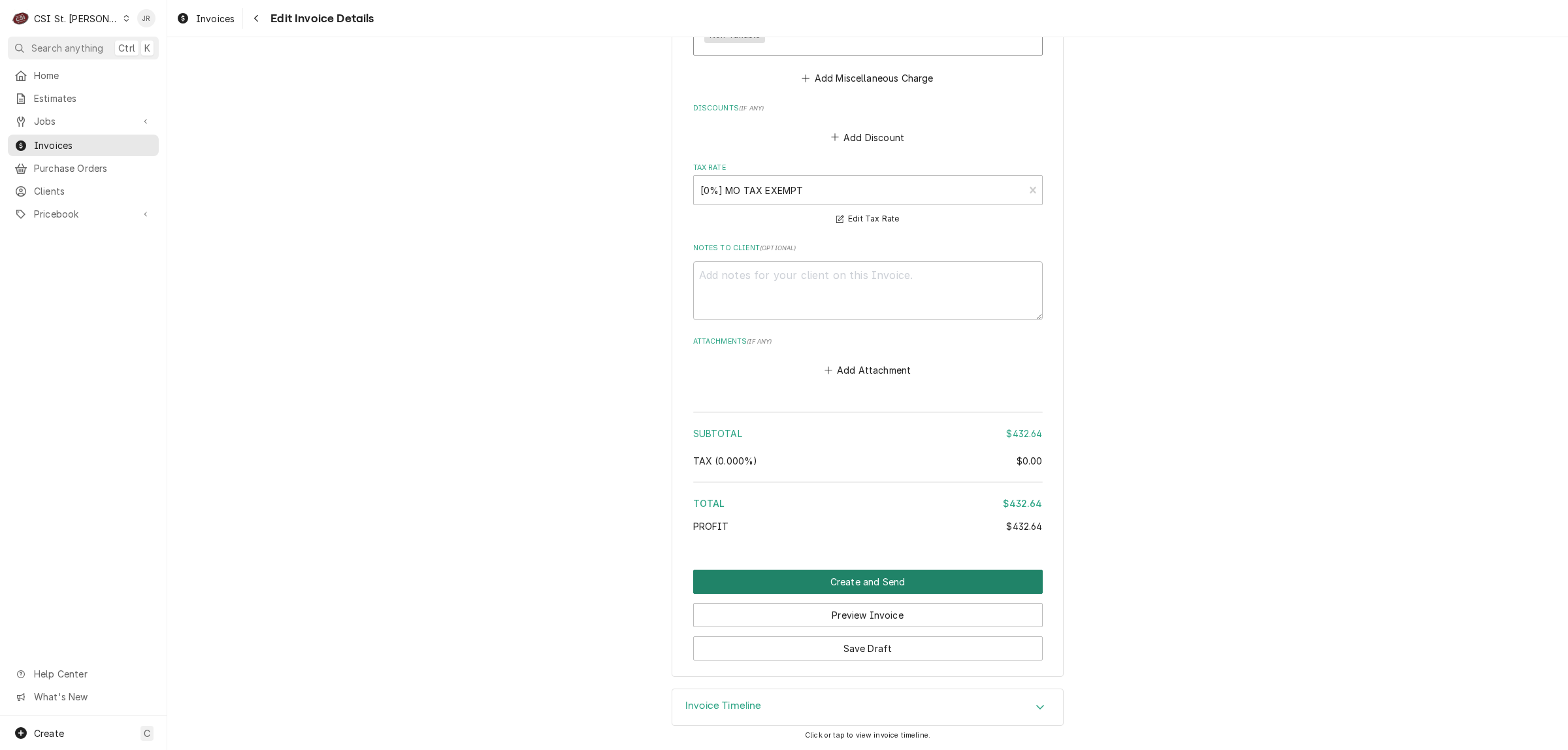
click at [841, 573] on button "Create and Send" at bounding box center [868, 582] width 350 height 24
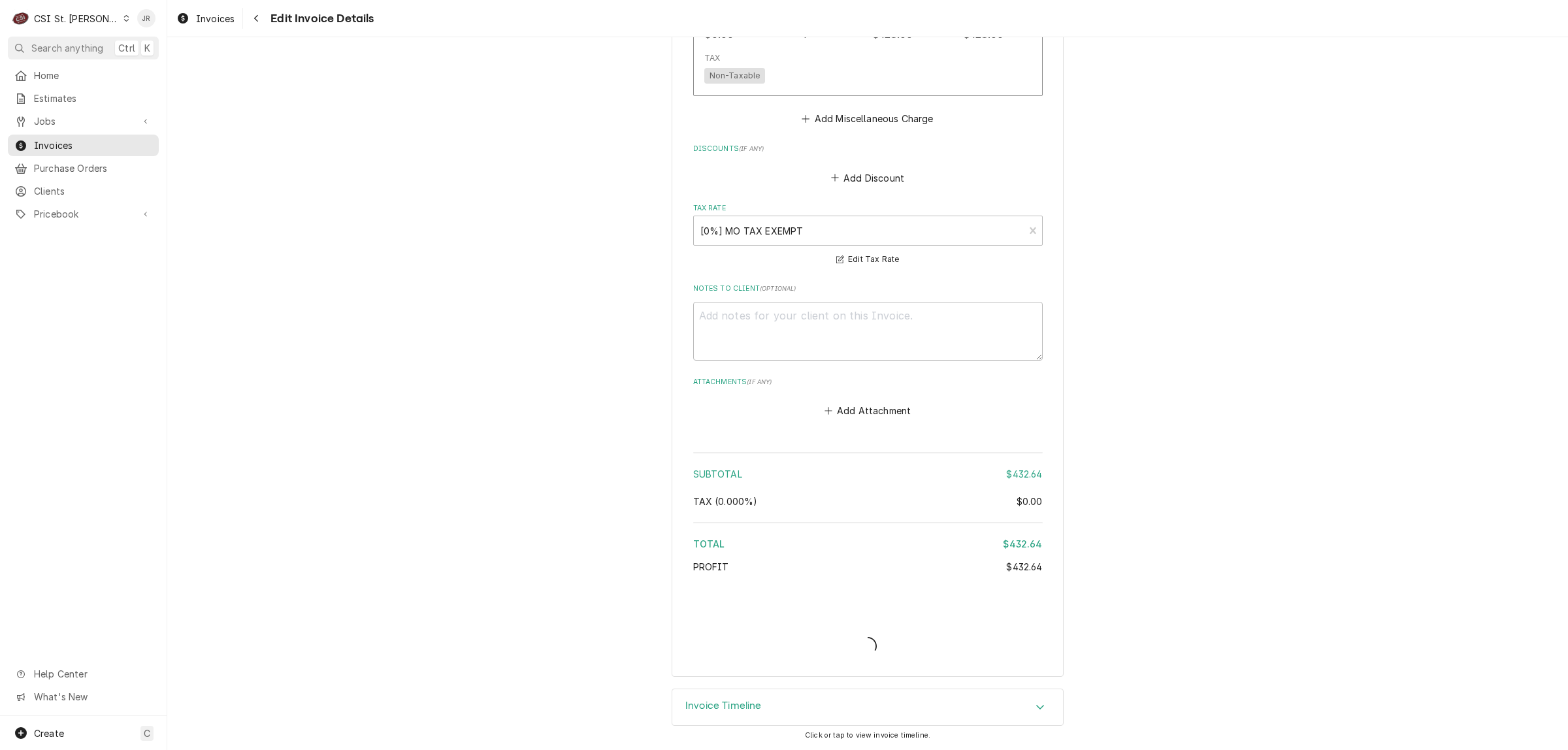
scroll to position [1963, 0]
type textarea "x"
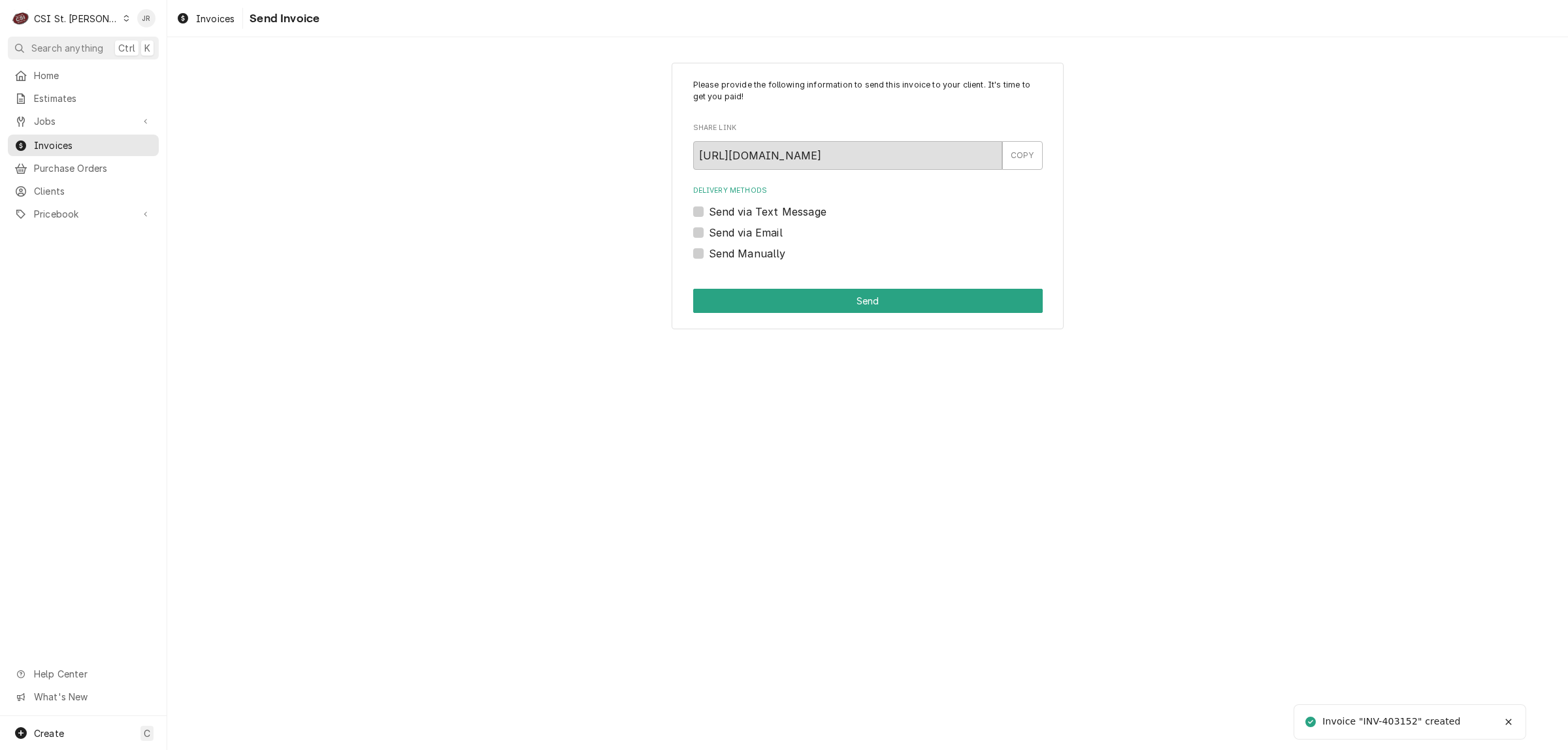
click at [1398, 720] on div "Invoice "INV-403152" created" at bounding box center [1392, 721] width 140 height 13
copy div "403152"
click at [709, 253] on label "Send Manually" at bounding box center [747, 253] width 77 height 15
click at [709, 253] on input "Send Manually" at bounding box center [884, 260] width 350 height 29
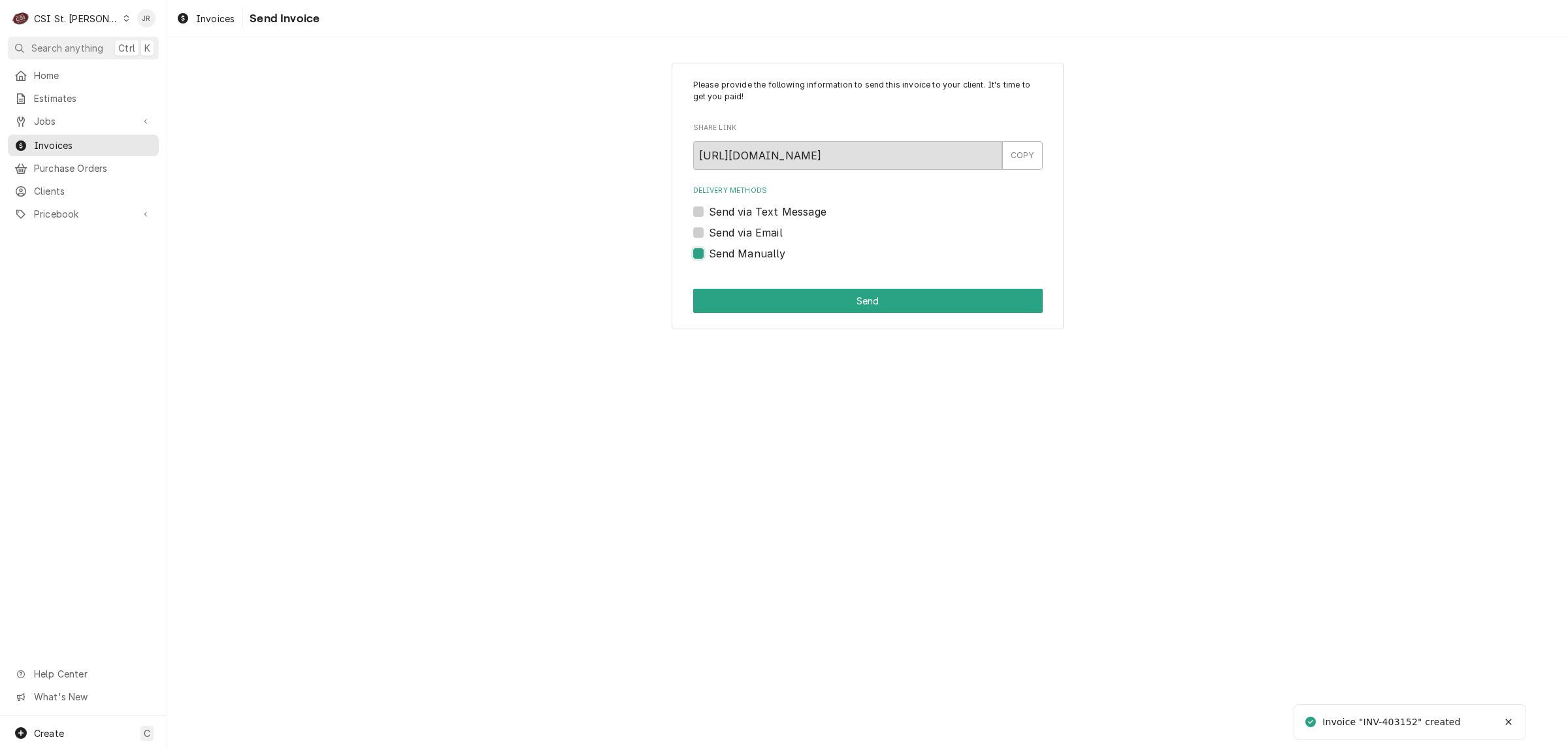
checkbox input "true"
click at [895, 327] on div "Please provide the following information to send this invoice to your client. I…" at bounding box center [867, 196] width 392 height 267
click at [894, 299] on button "Send" at bounding box center [868, 301] width 350 height 24
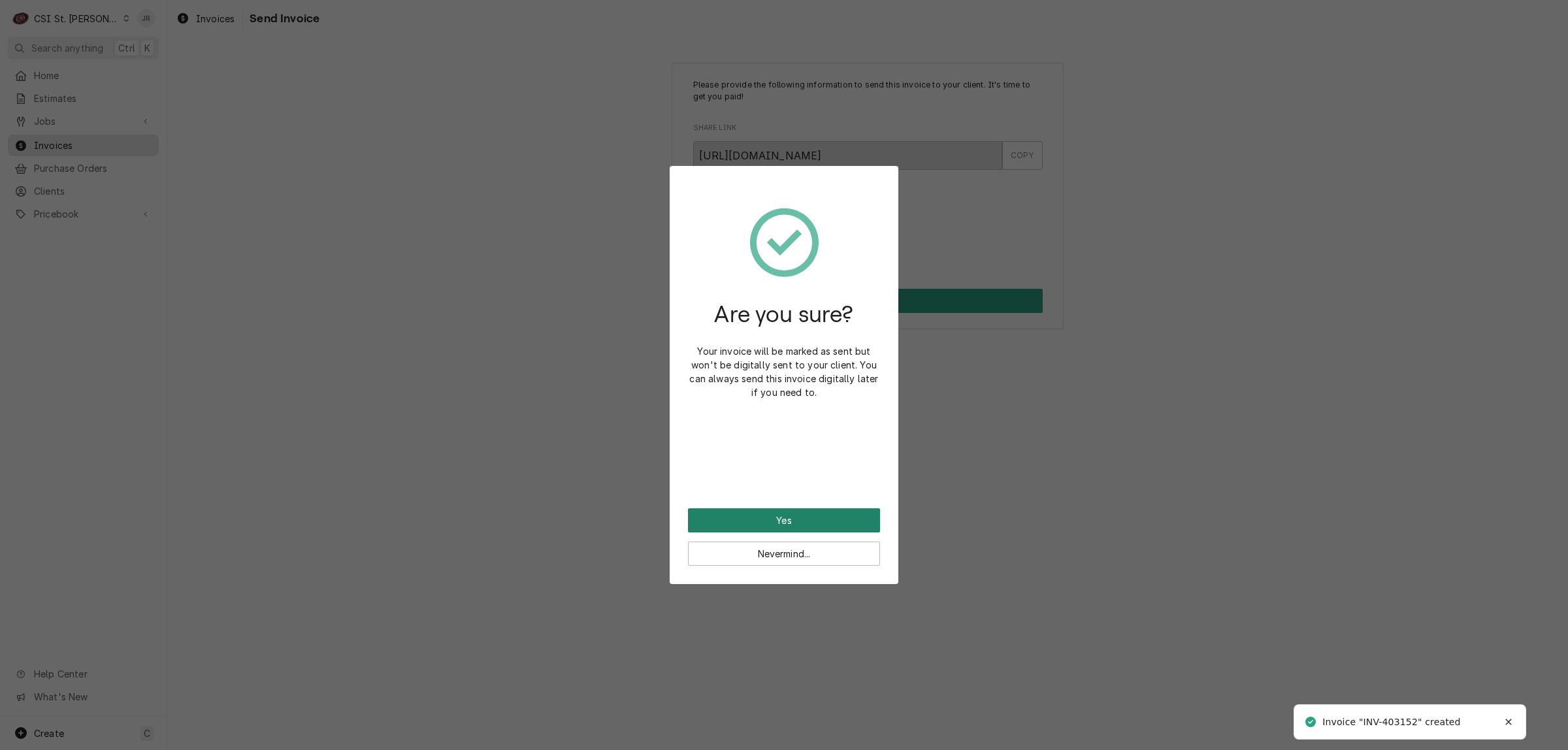
click at [825, 524] on button "Yes" at bounding box center [784, 520] width 192 height 24
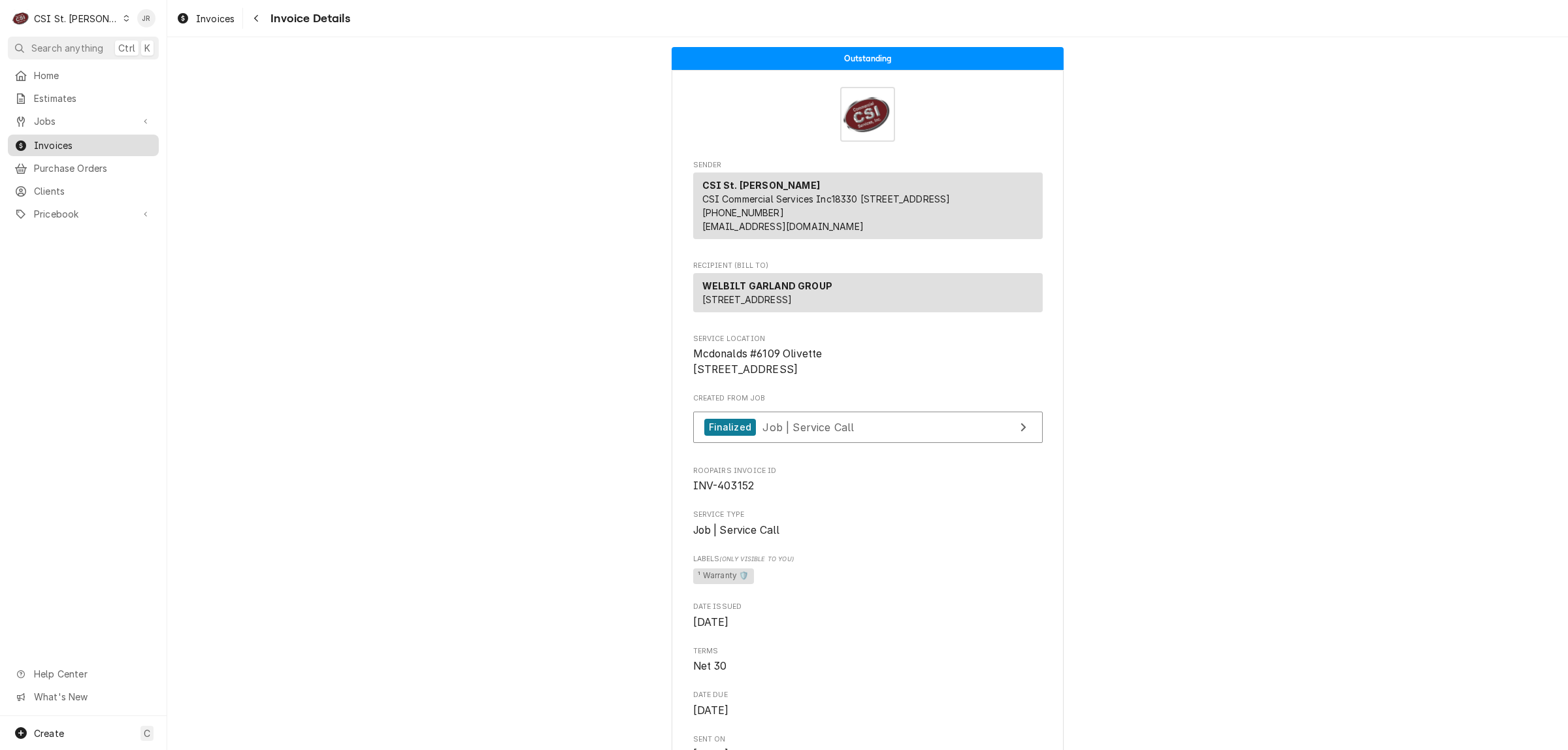
click at [56, 144] on span "Invoices" at bounding box center [93, 145] width 118 height 13
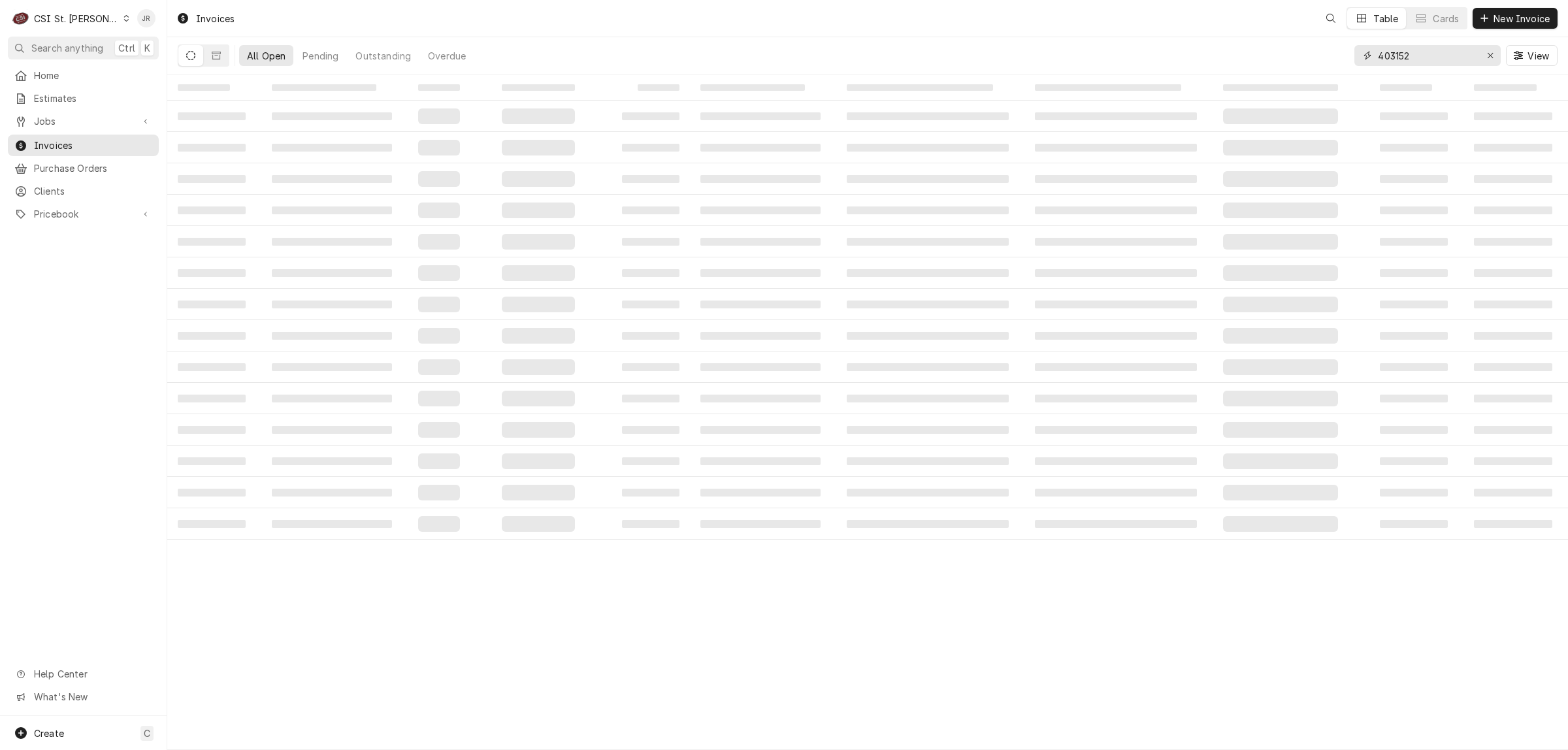
click at [1400, 52] on input "403152" at bounding box center [1427, 55] width 98 height 21
click at [1399, 52] on input "403152" at bounding box center [1427, 55] width 98 height 21
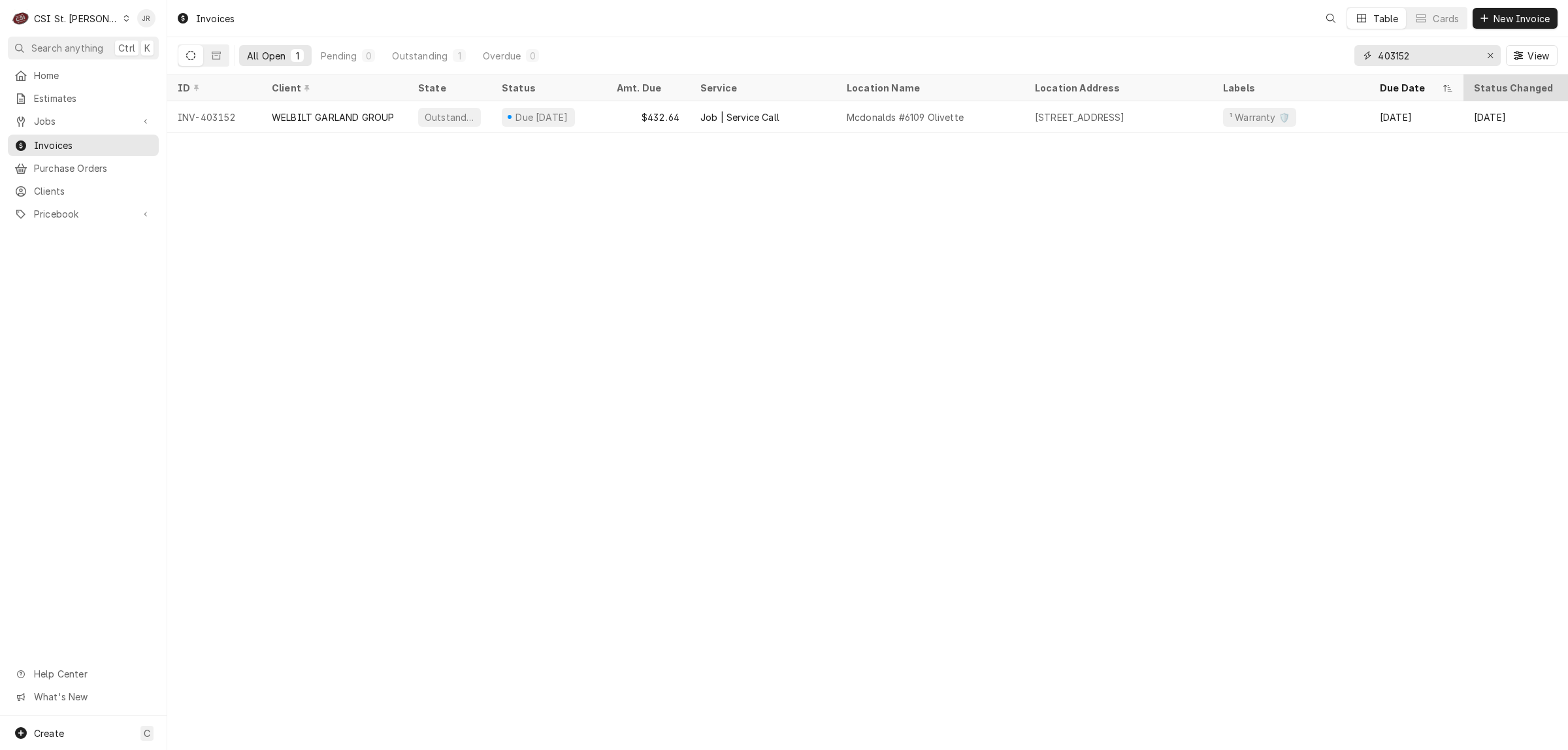
paste input "1"
type input "403151"
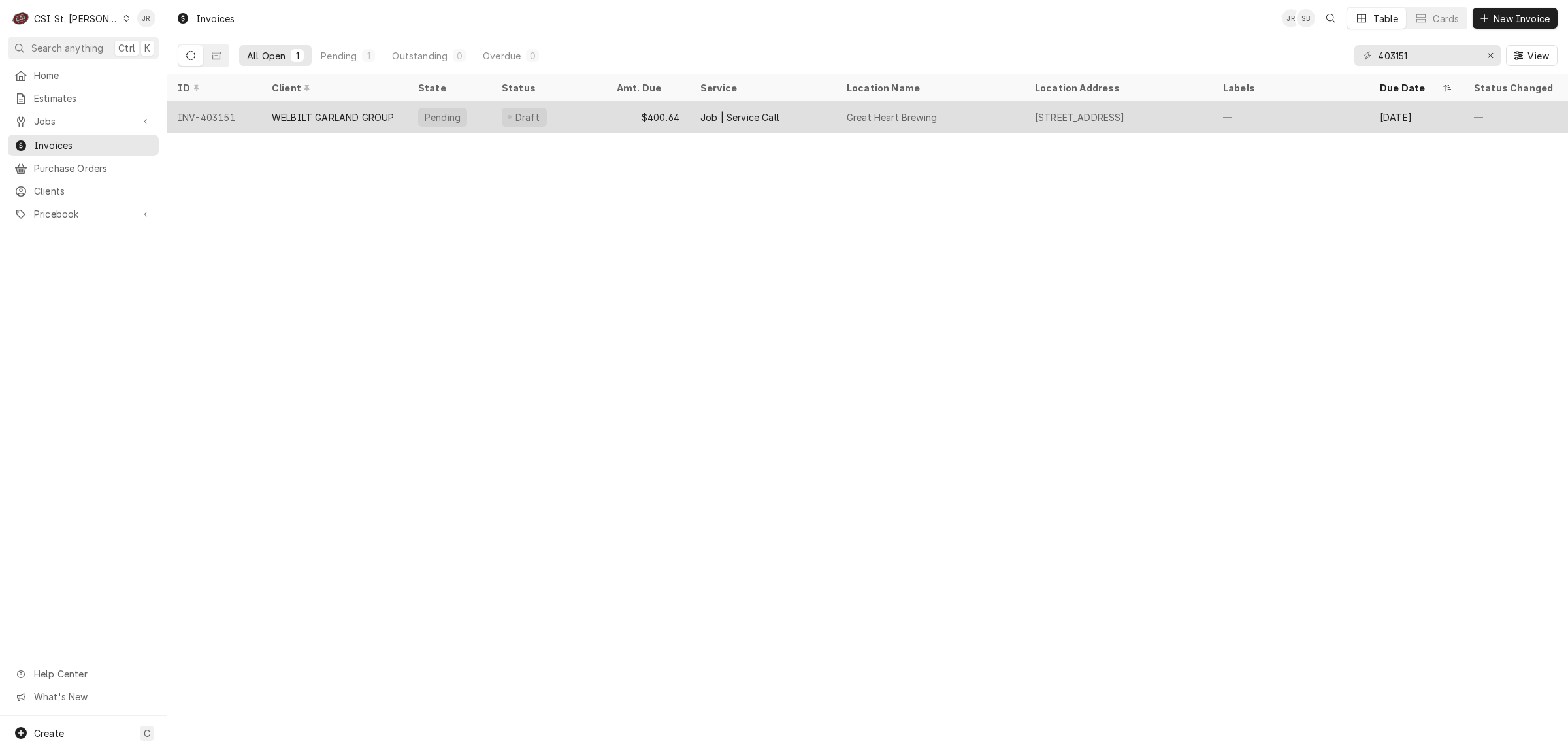
click at [285, 118] on div "WELBILT GARLAND GROUP" at bounding box center [333, 117] width 122 height 13
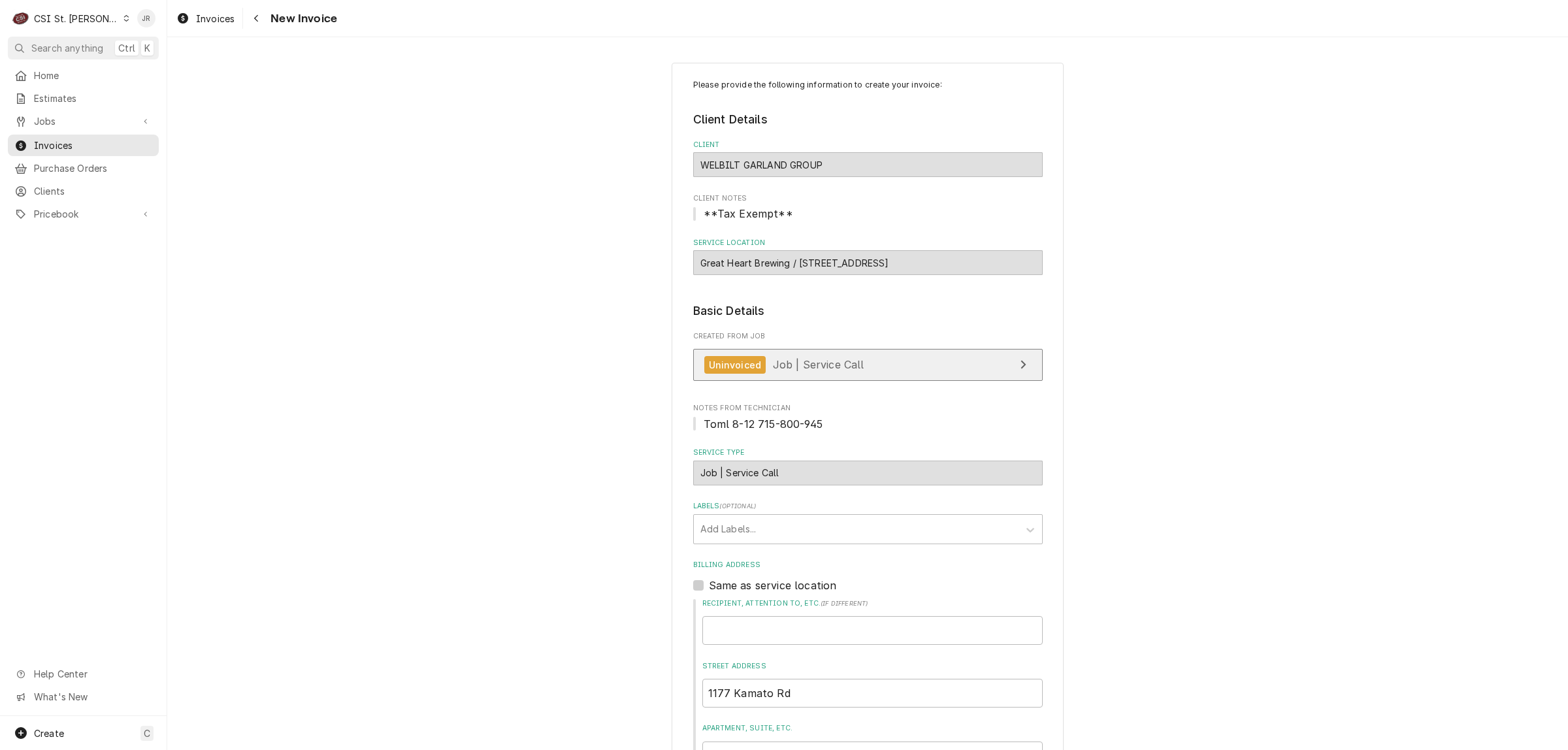
click at [856, 363] on link "Uninvoiced Job | Service Call" at bounding box center [868, 365] width 350 height 32
click at [736, 529] on div "Labels" at bounding box center [856, 529] width 312 height 23
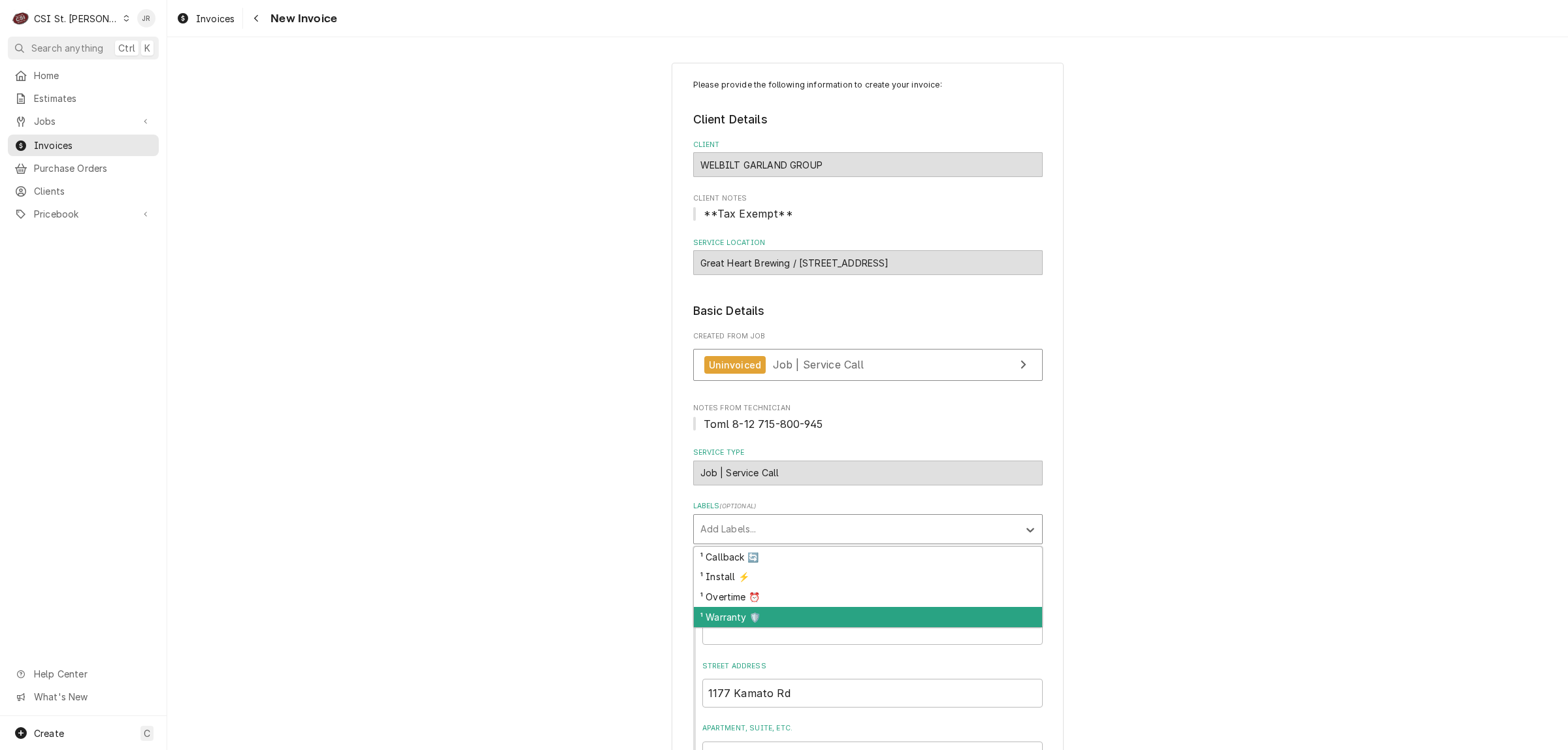
drag, startPoint x: 708, startPoint y: 609, endPoint x: 719, endPoint y: 619, distance: 14.9
click at [719, 619] on div "¹ Warranty 🛡️" at bounding box center [868, 617] width 348 height 20
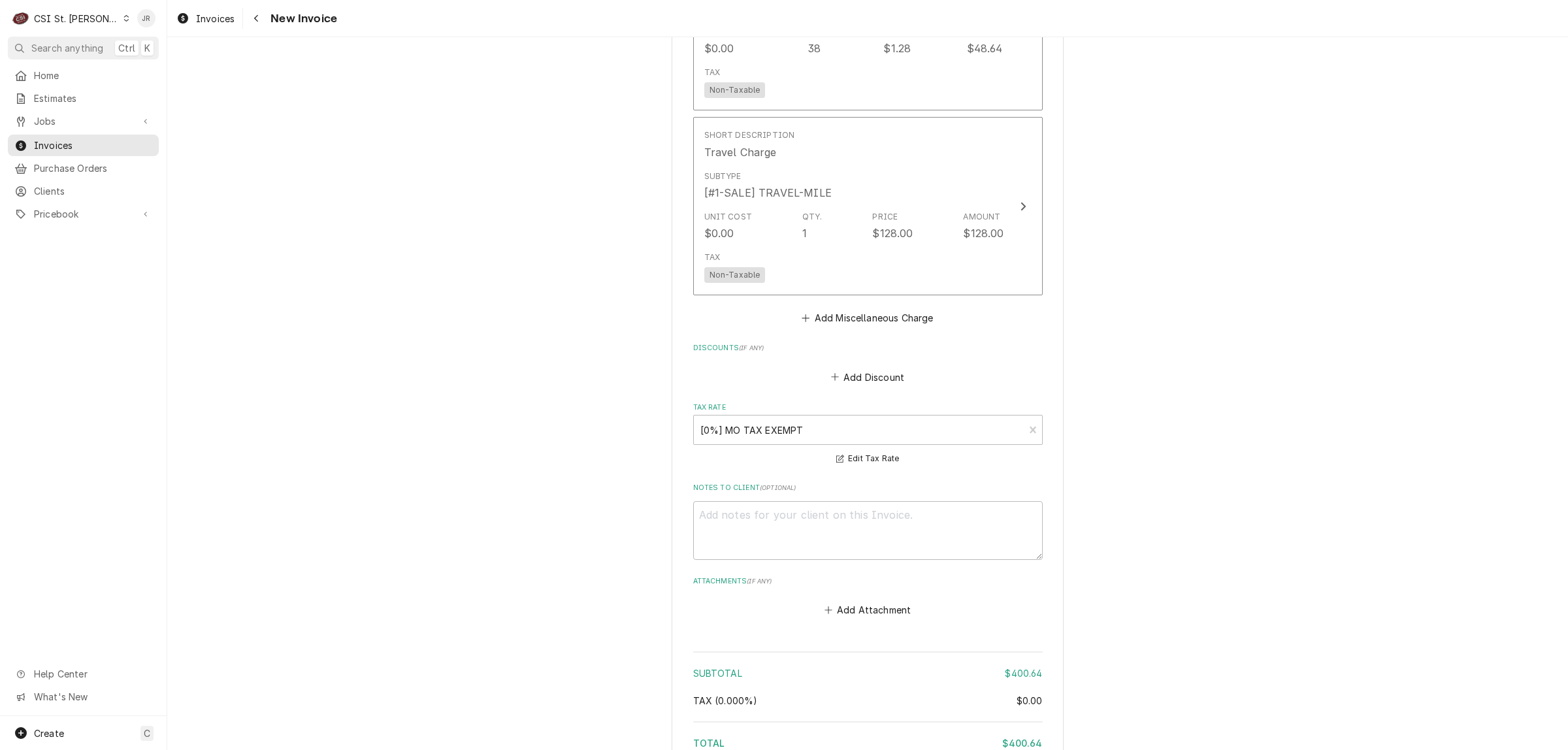
scroll to position [1973, 0]
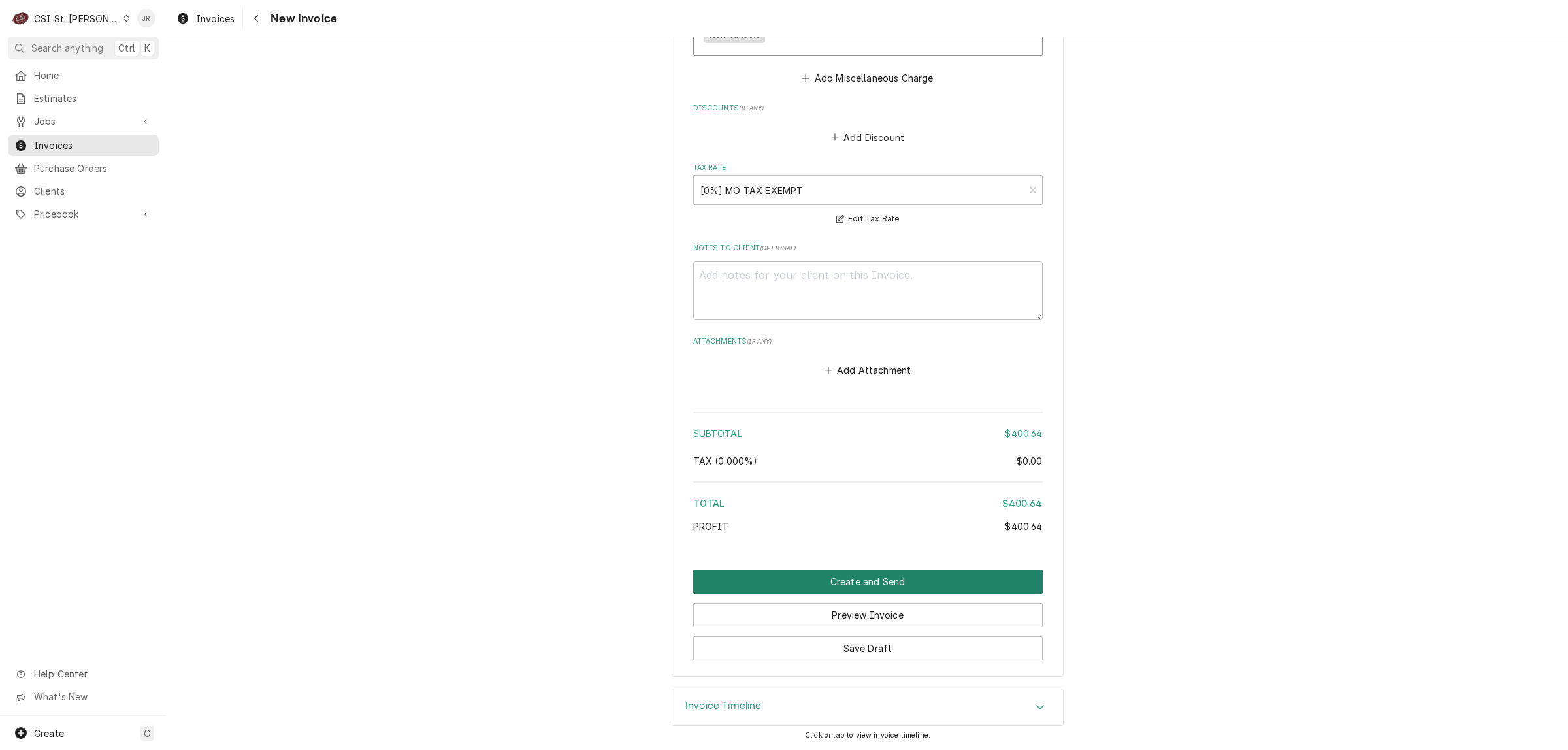
click at [834, 574] on button "Create and Send" at bounding box center [868, 582] width 350 height 24
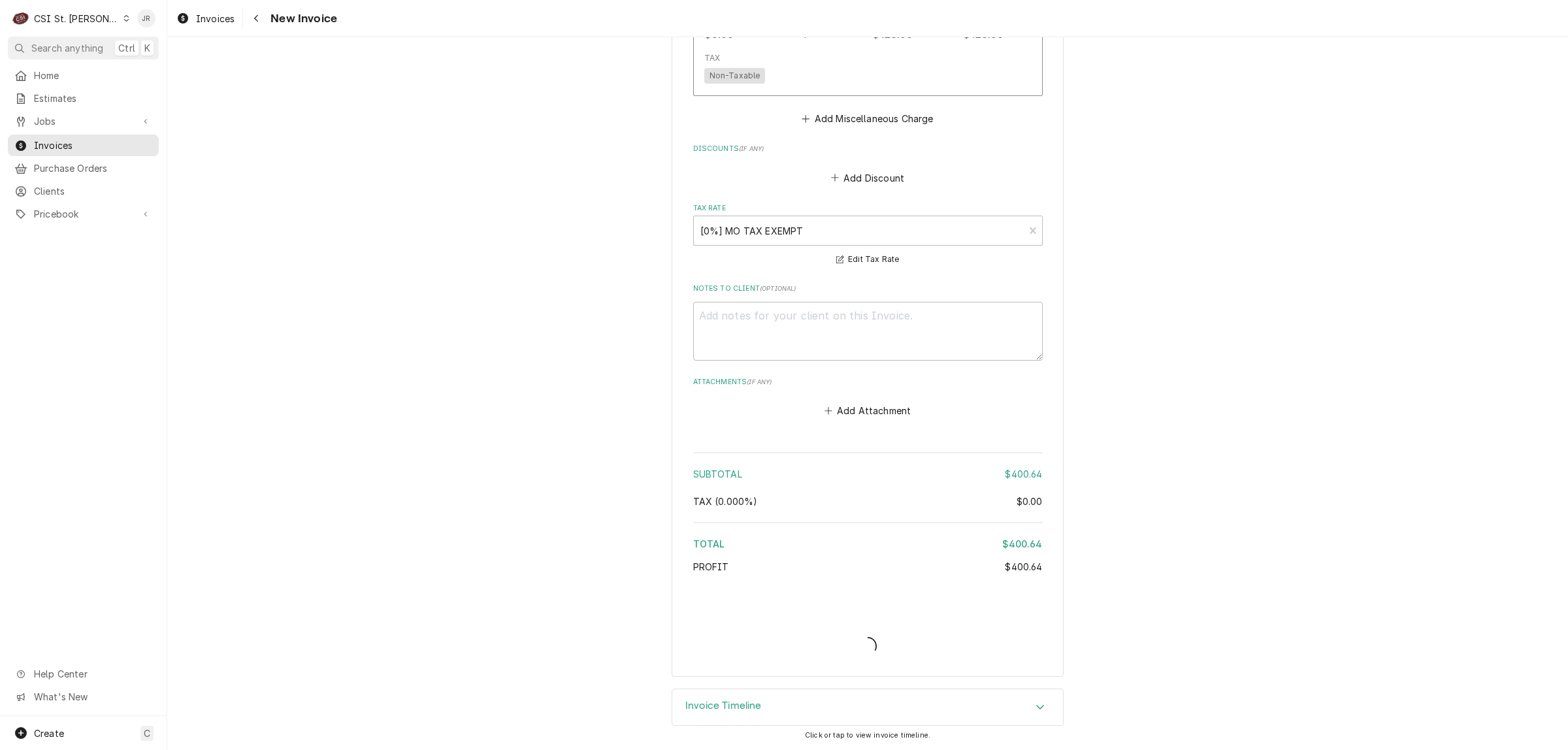
scroll to position [1932, 0]
type textarea "x"
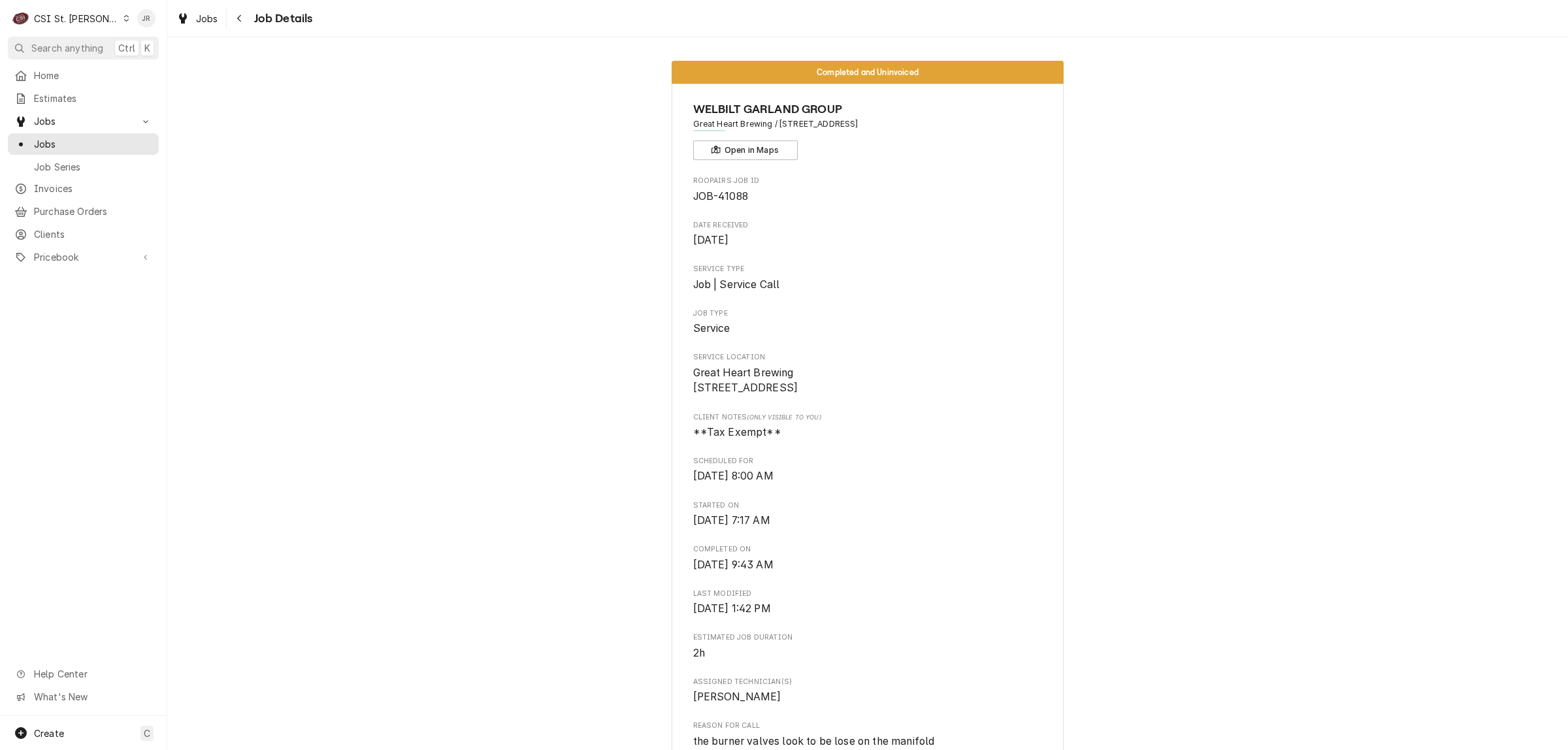
drag, startPoint x: 926, startPoint y: 125, endPoint x: 775, endPoint y: 126, distance: 151.0
click at [775, 126] on span "Great Heart Brewing / [STREET_ADDRESS]" at bounding box center [868, 124] width 350 height 12
copy span "[STREET_ADDRESS]"
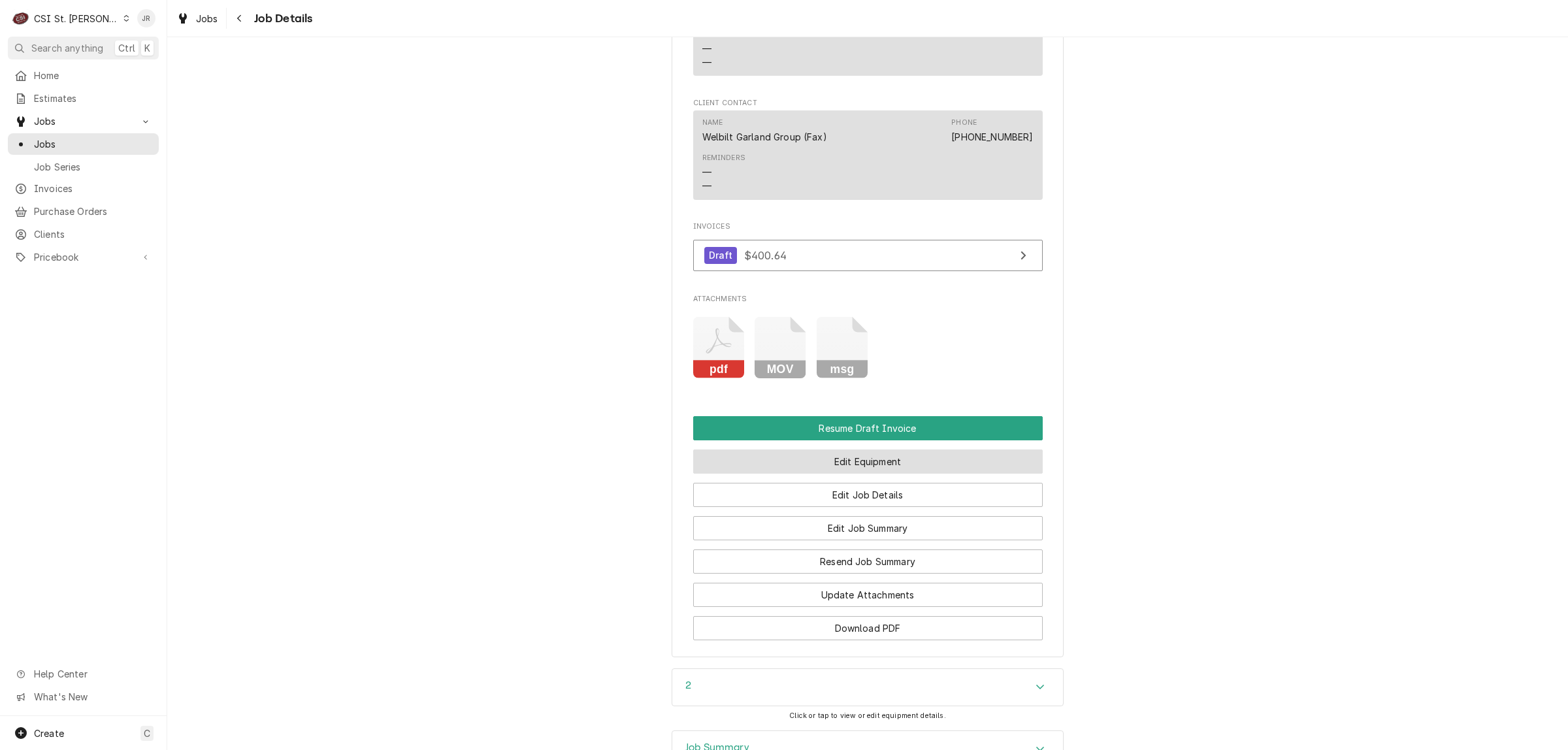
scroll to position [1328, 0]
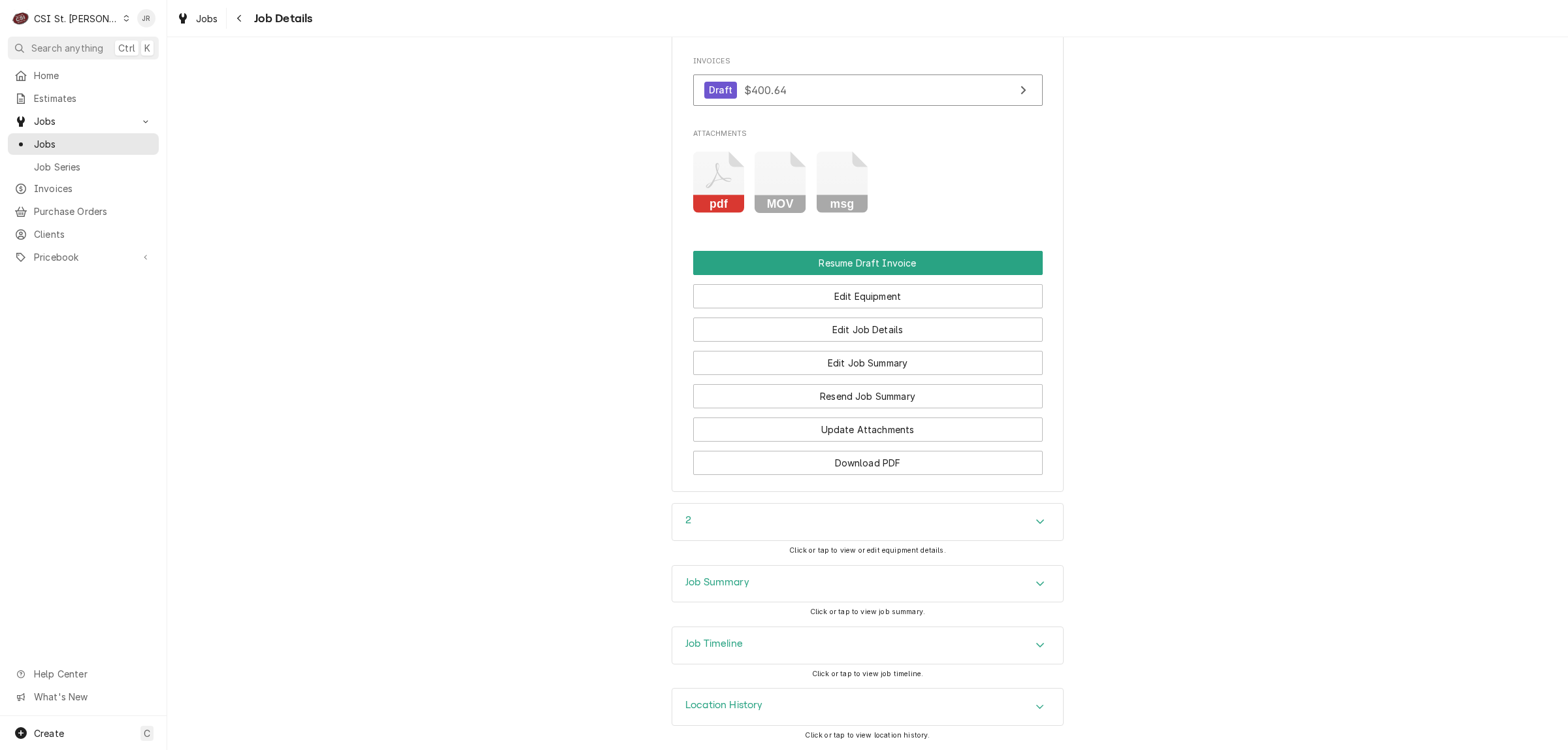
click at [726, 591] on div "Job Summary" at bounding box center [867, 584] width 391 height 37
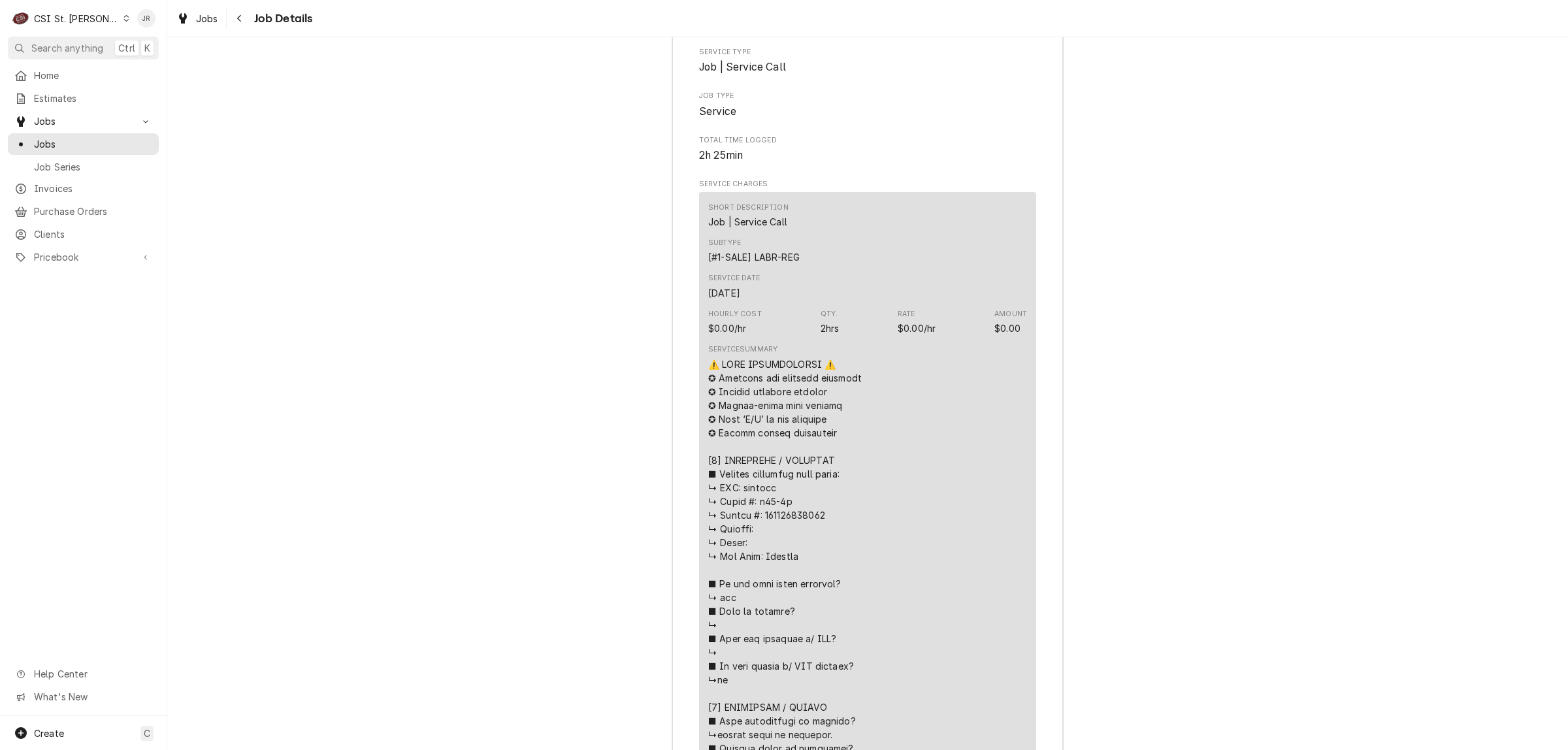
scroll to position [2144, 0]
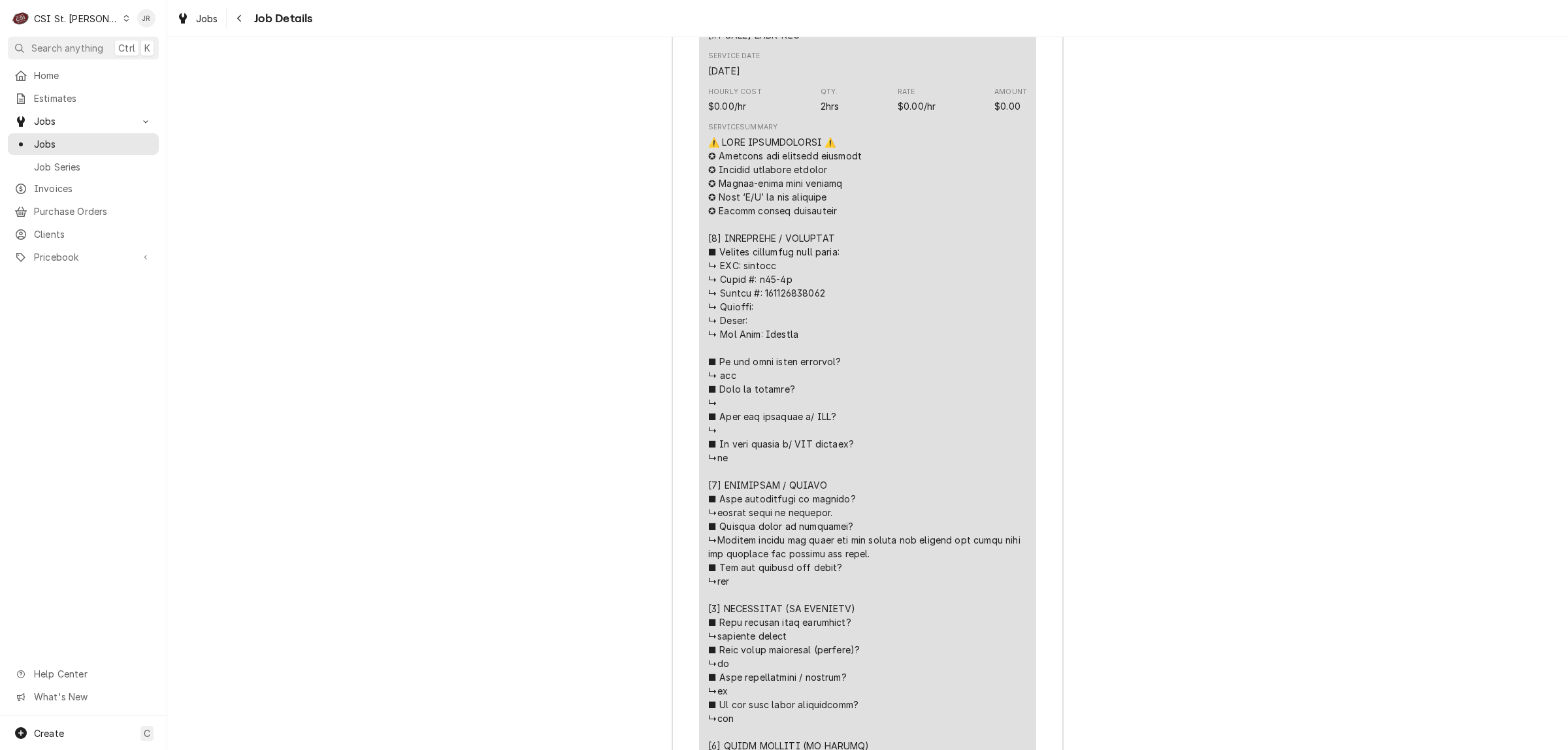
click at [791, 311] on div "Line Item" at bounding box center [868, 519] width 319 height 768
click at [791, 310] on div "Line Item" at bounding box center [868, 519] width 319 height 768
copy div "[𝟮] 𝗗𝗜𝗔𝗚𝗡𝗢𝗦"
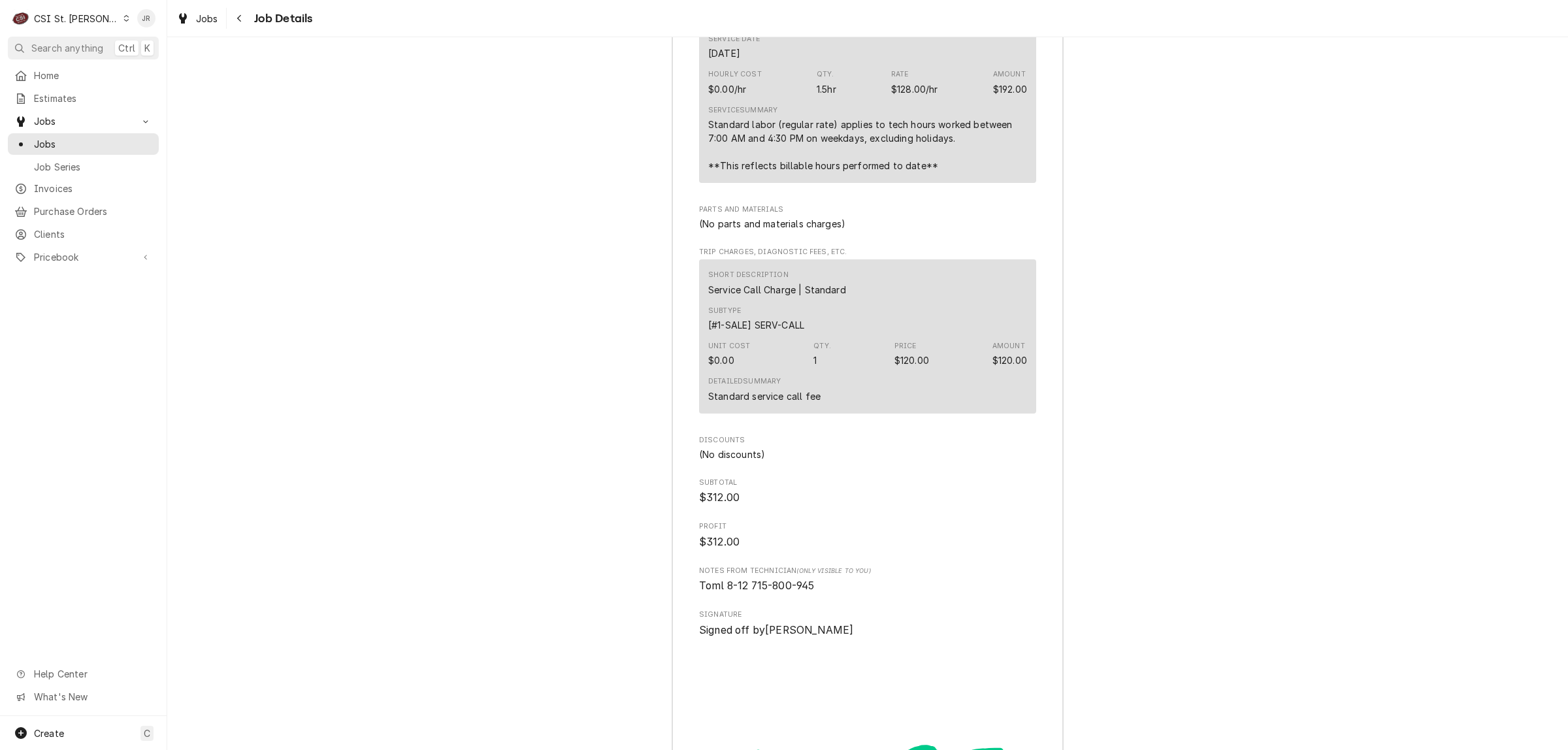
scroll to position [3206, 0]
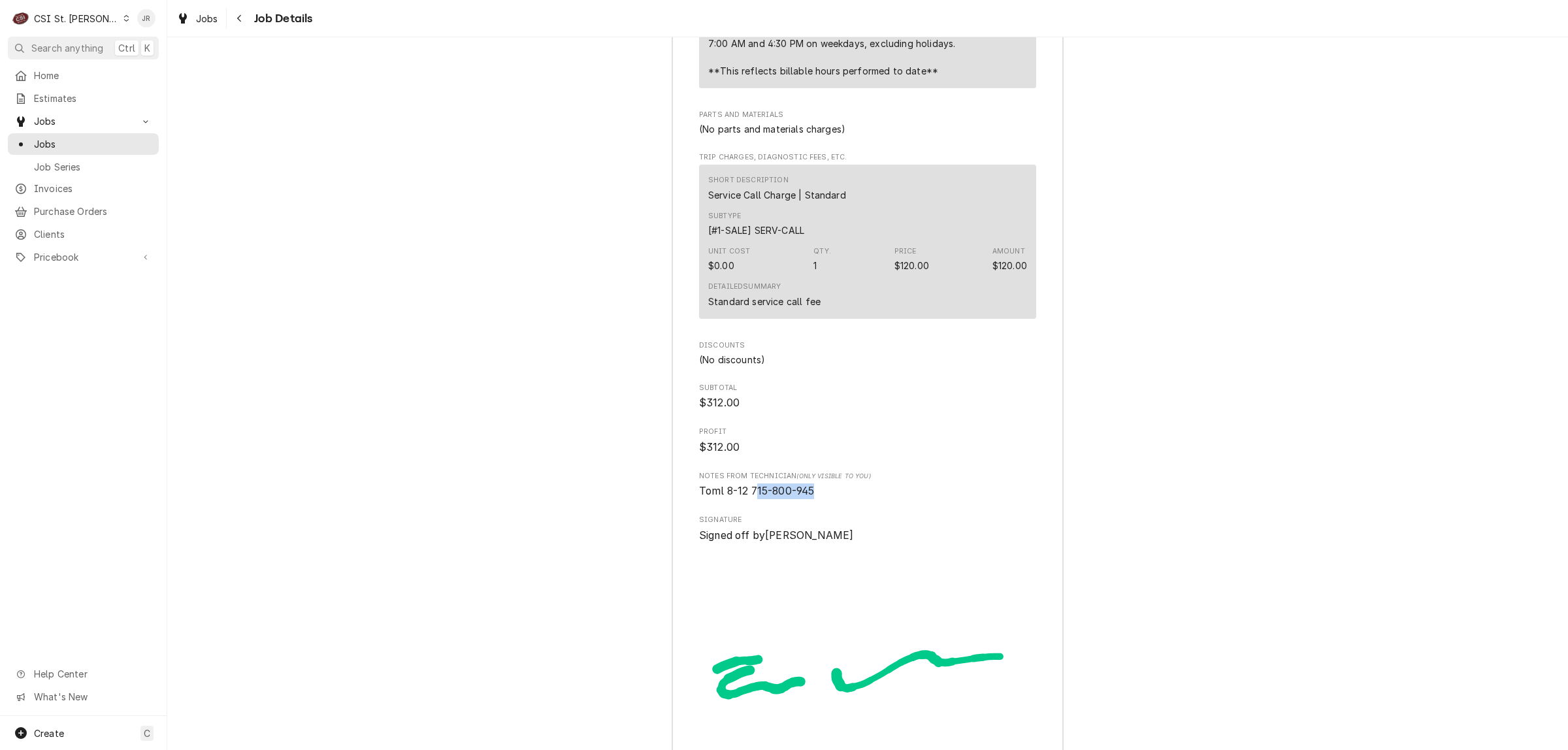
drag, startPoint x: 749, startPoint y: 511, endPoint x: 828, endPoint y: 513, distance: 79.0
click at [827, 499] on span "Toml 8-12 715-800-945" at bounding box center [867, 491] width 337 height 15
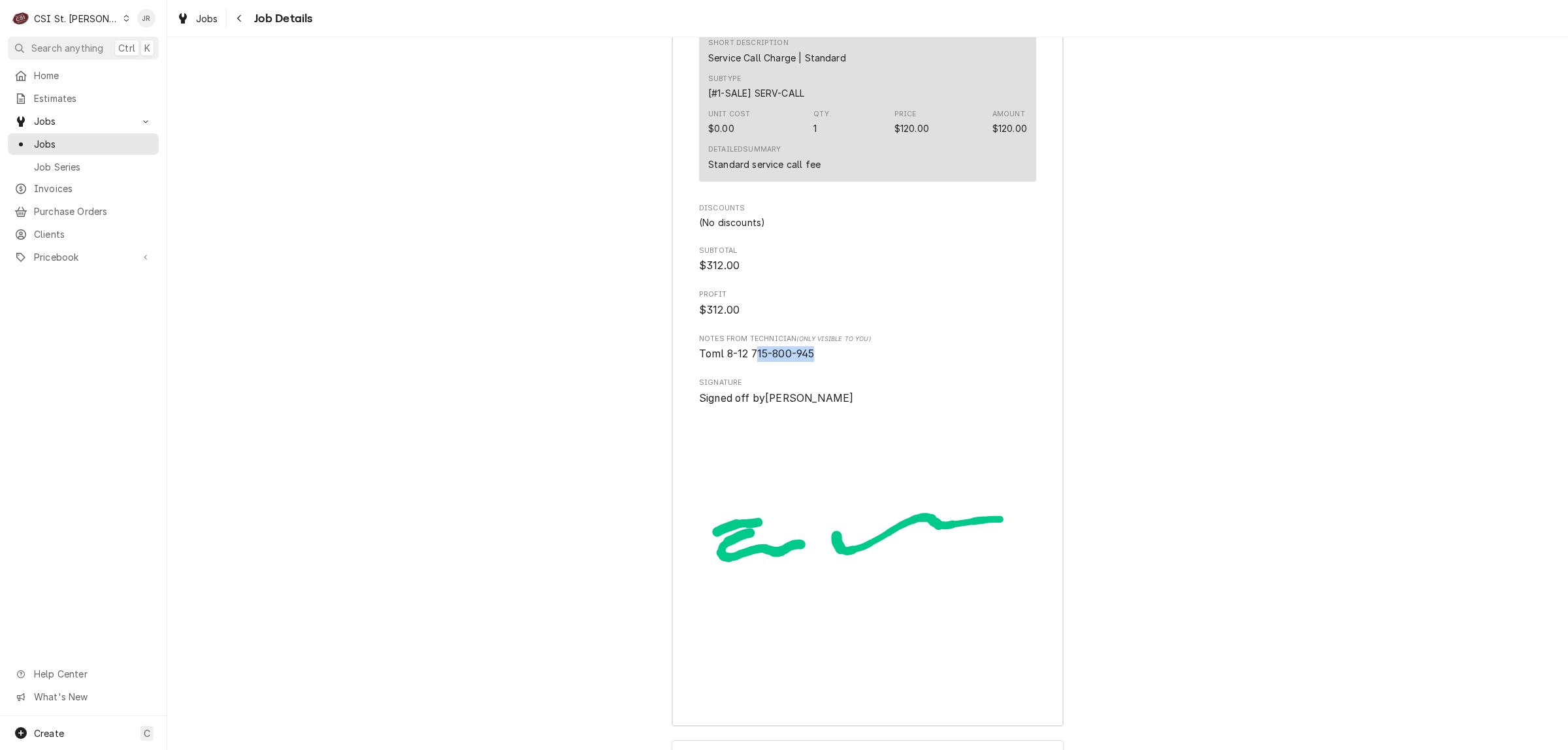
scroll to position [3369, 0]
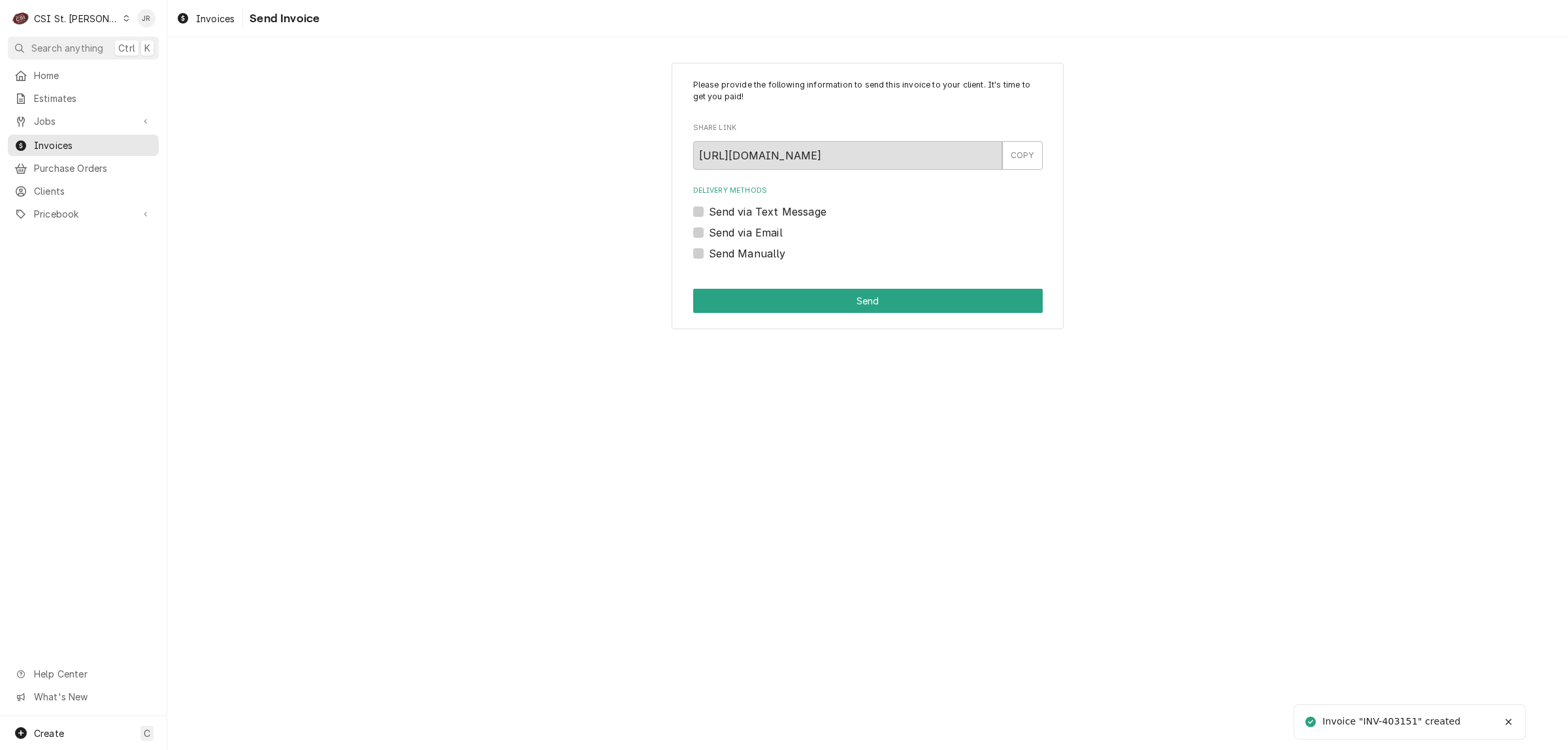
click at [1402, 718] on div "Invoice "INV-403151" created" at bounding box center [1392, 721] width 140 height 13
copy div "403151"
click at [709, 253] on label "Send Manually" at bounding box center [747, 253] width 77 height 15
click at [709, 253] on input "Send Manually" at bounding box center [884, 260] width 350 height 29
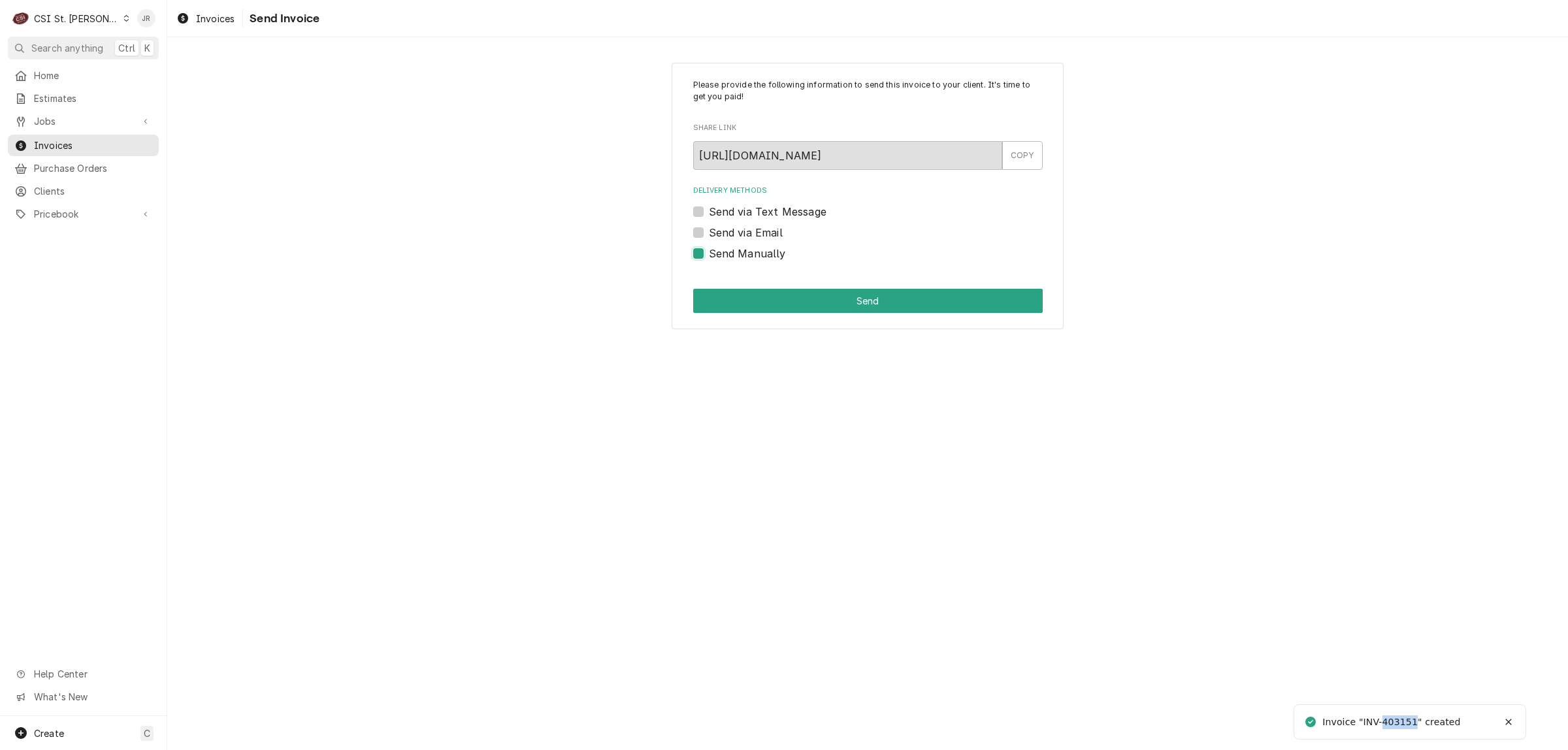
checkbox input "true"
click at [768, 305] on div "Please provide the following information to send this invoice to your client. I…" at bounding box center [867, 196] width 392 height 267
click at [767, 296] on button "Send" at bounding box center [868, 301] width 350 height 24
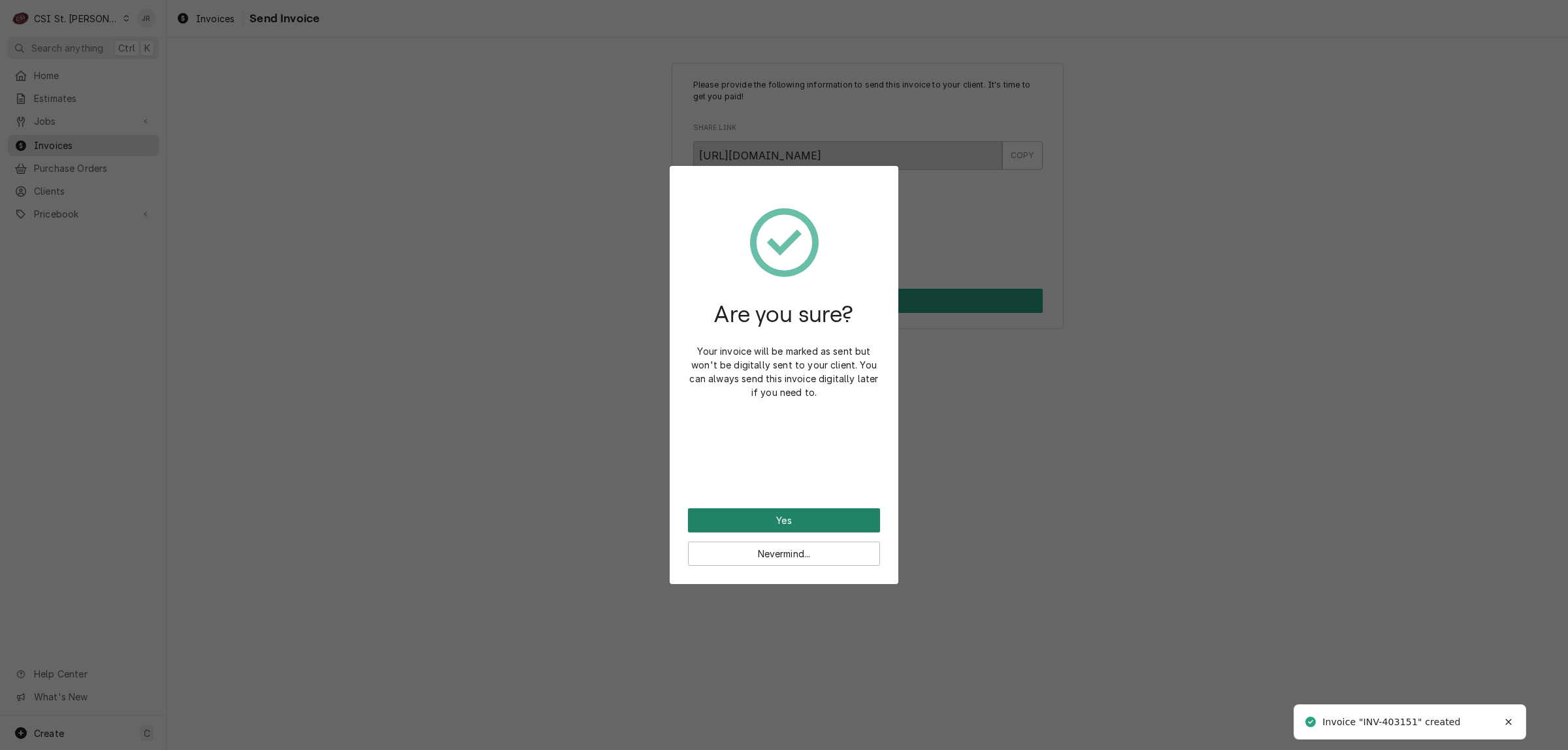
click at [782, 513] on button "Yes" at bounding box center [784, 520] width 192 height 24
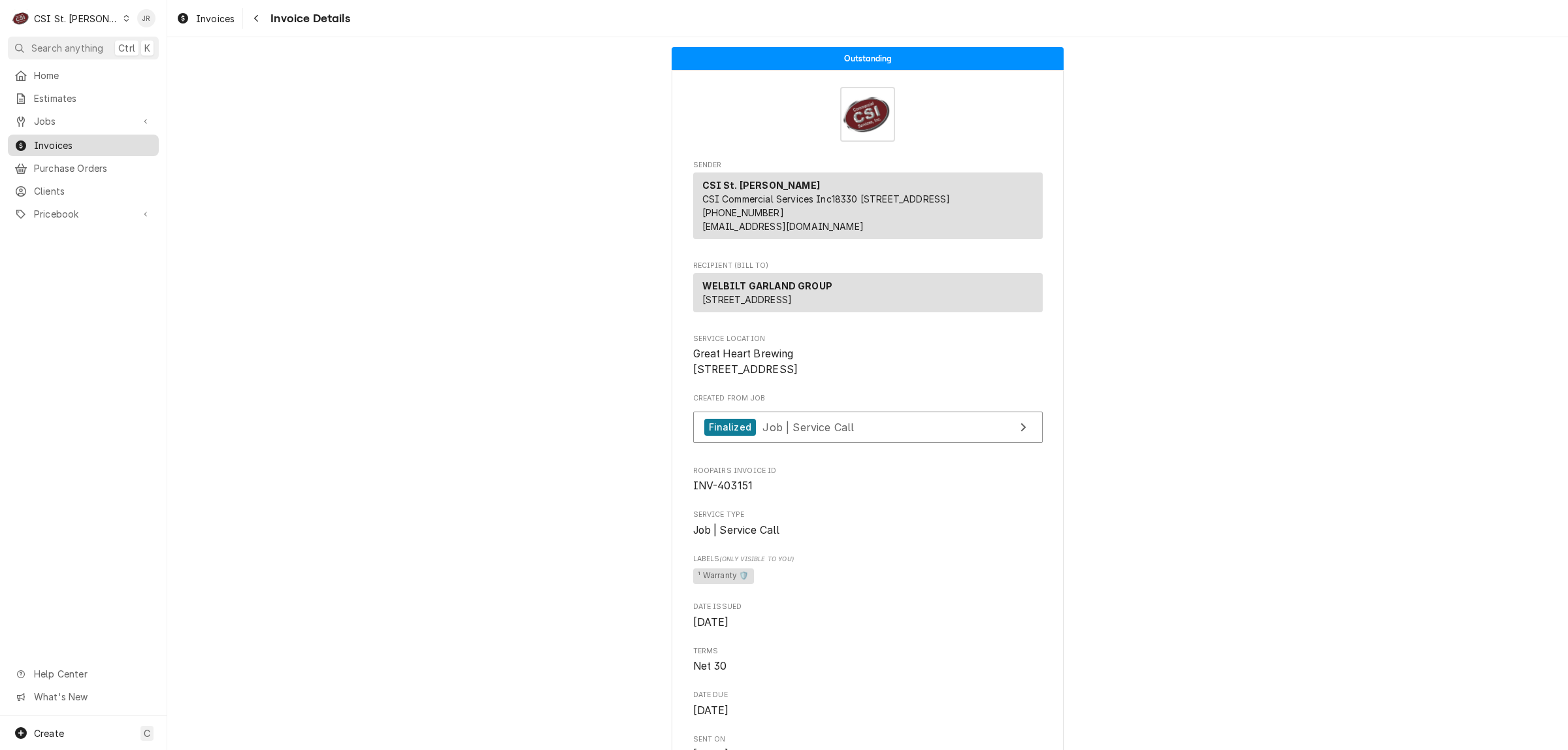
click at [51, 139] on span "Invoices" at bounding box center [93, 145] width 118 height 13
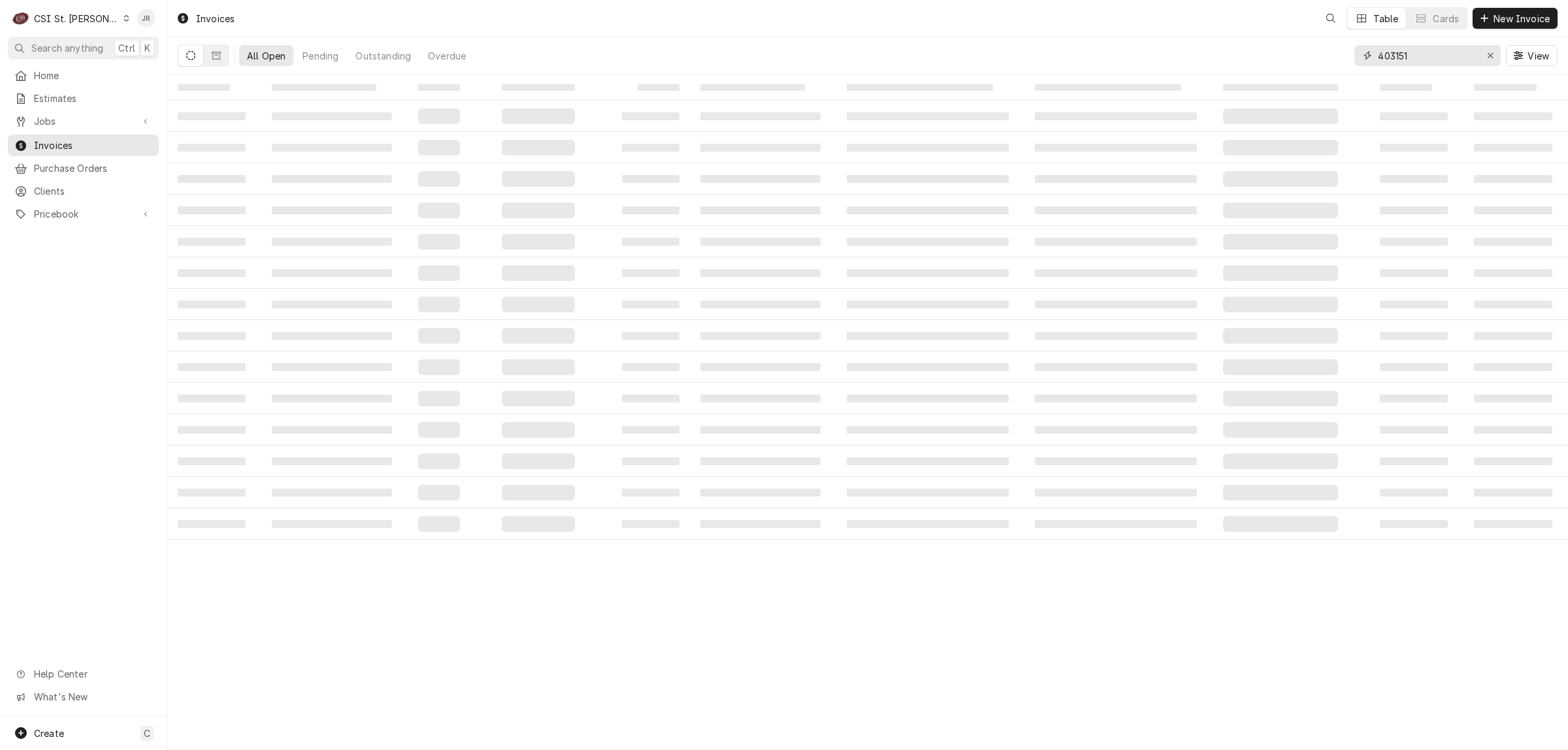
click at [1398, 50] on input "403151" at bounding box center [1427, 55] width 98 height 21
click at [1396, 50] on input "403151" at bounding box center [1427, 55] width 98 height 21
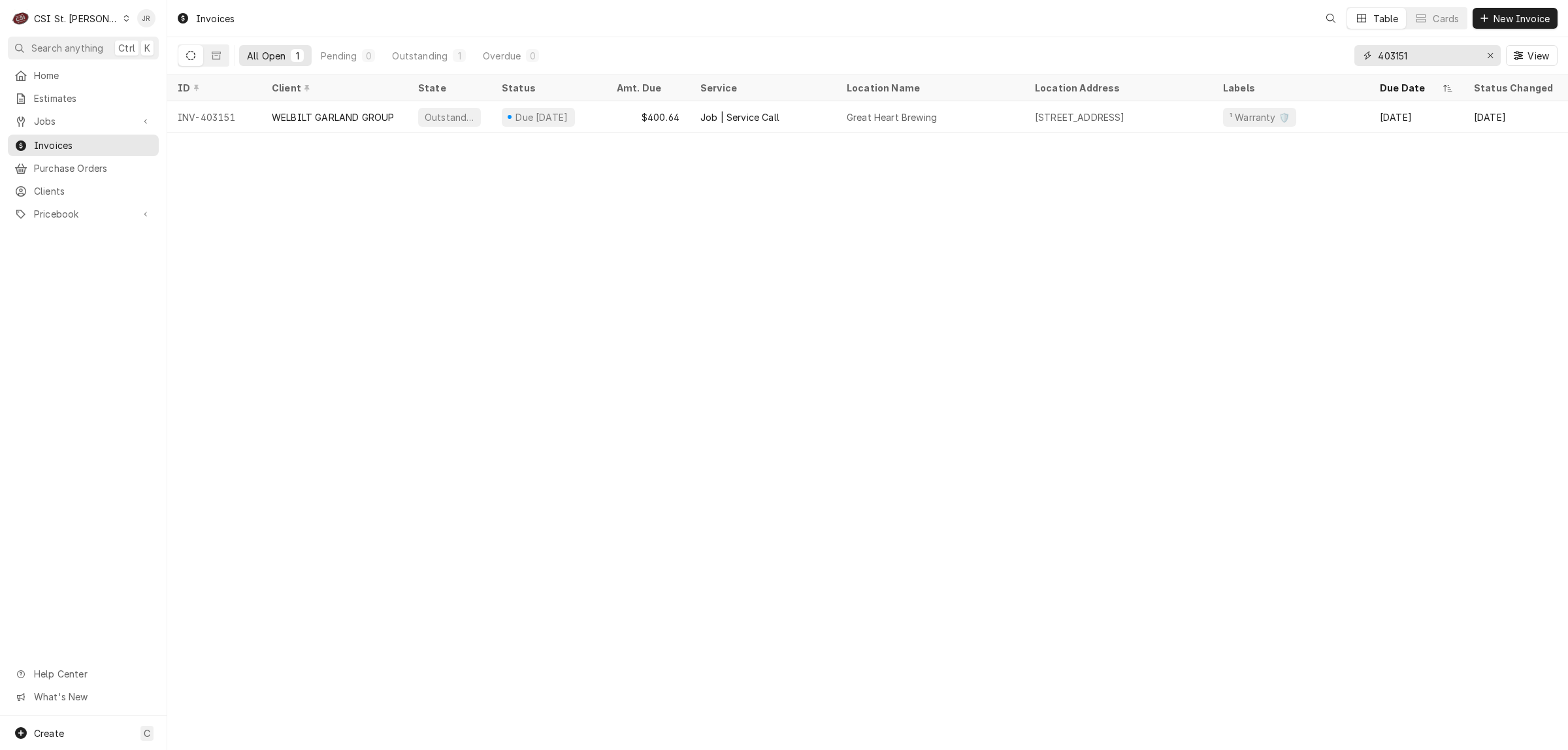
paste input "7"
type input "403171"
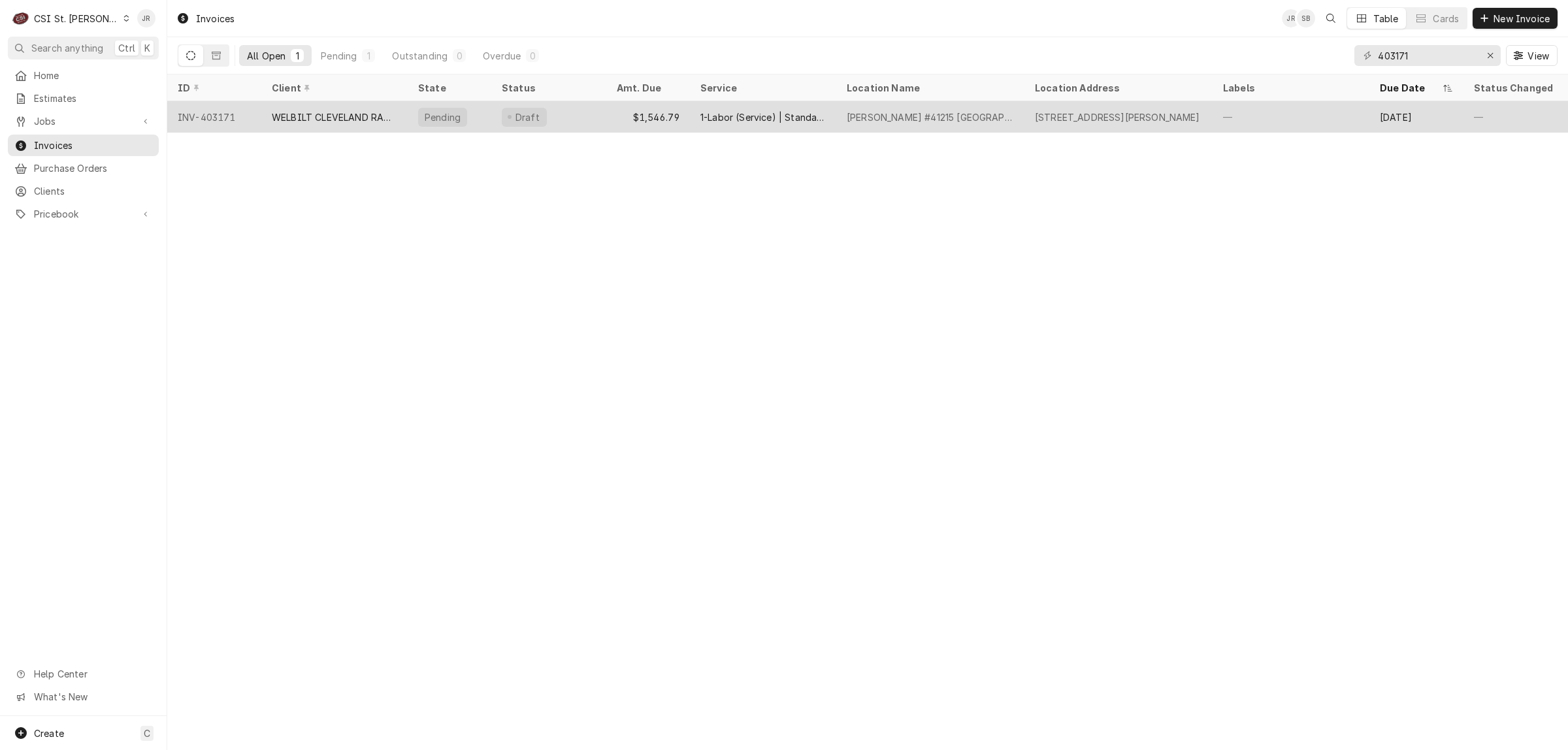
click at [350, 121] on div "WELBILT CLEVELAND RANGE" at bounding box center [334, 117] width 125 height 13
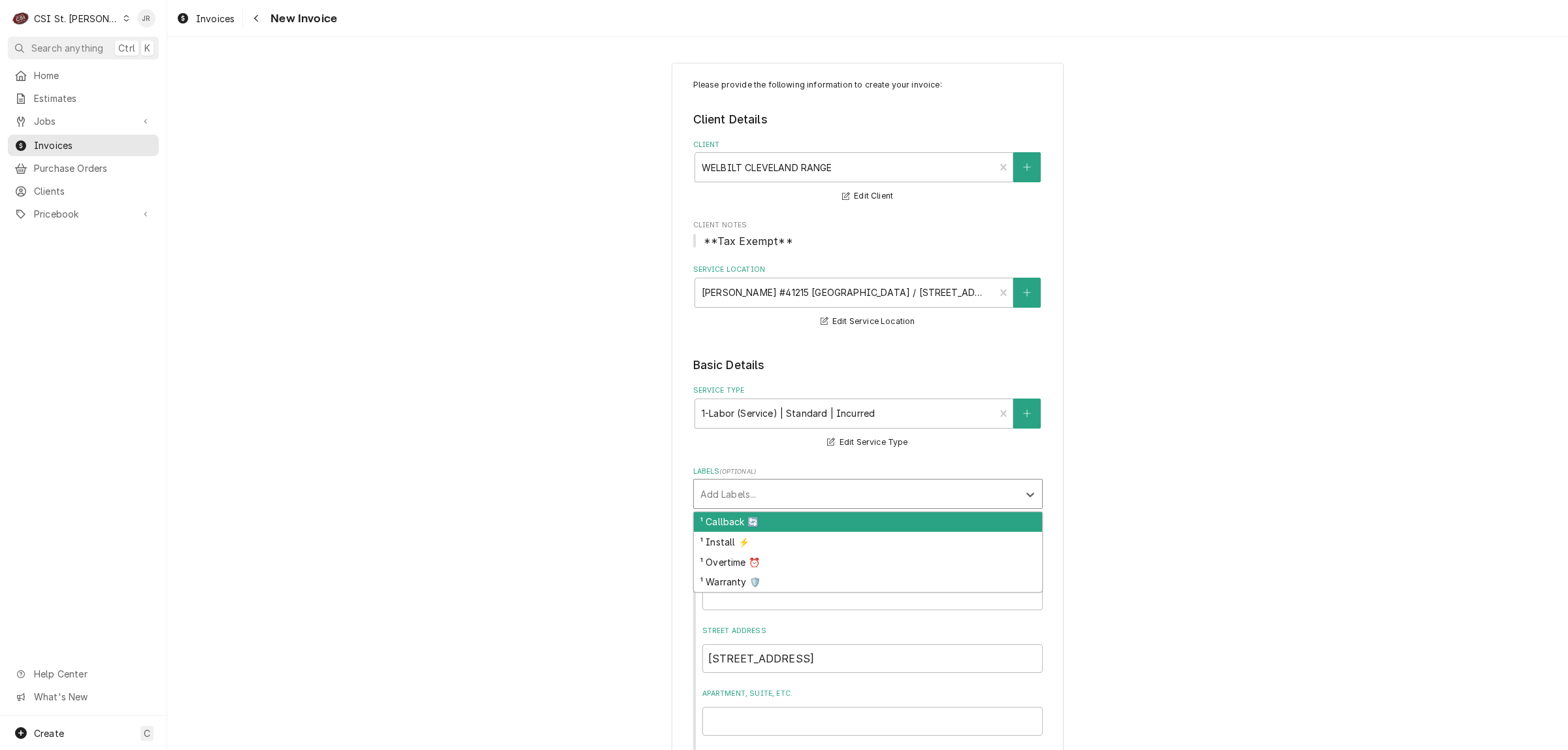
click at [883, 503] on div "Add Labels..." at bounding box center [856, 494] width 325 height 29
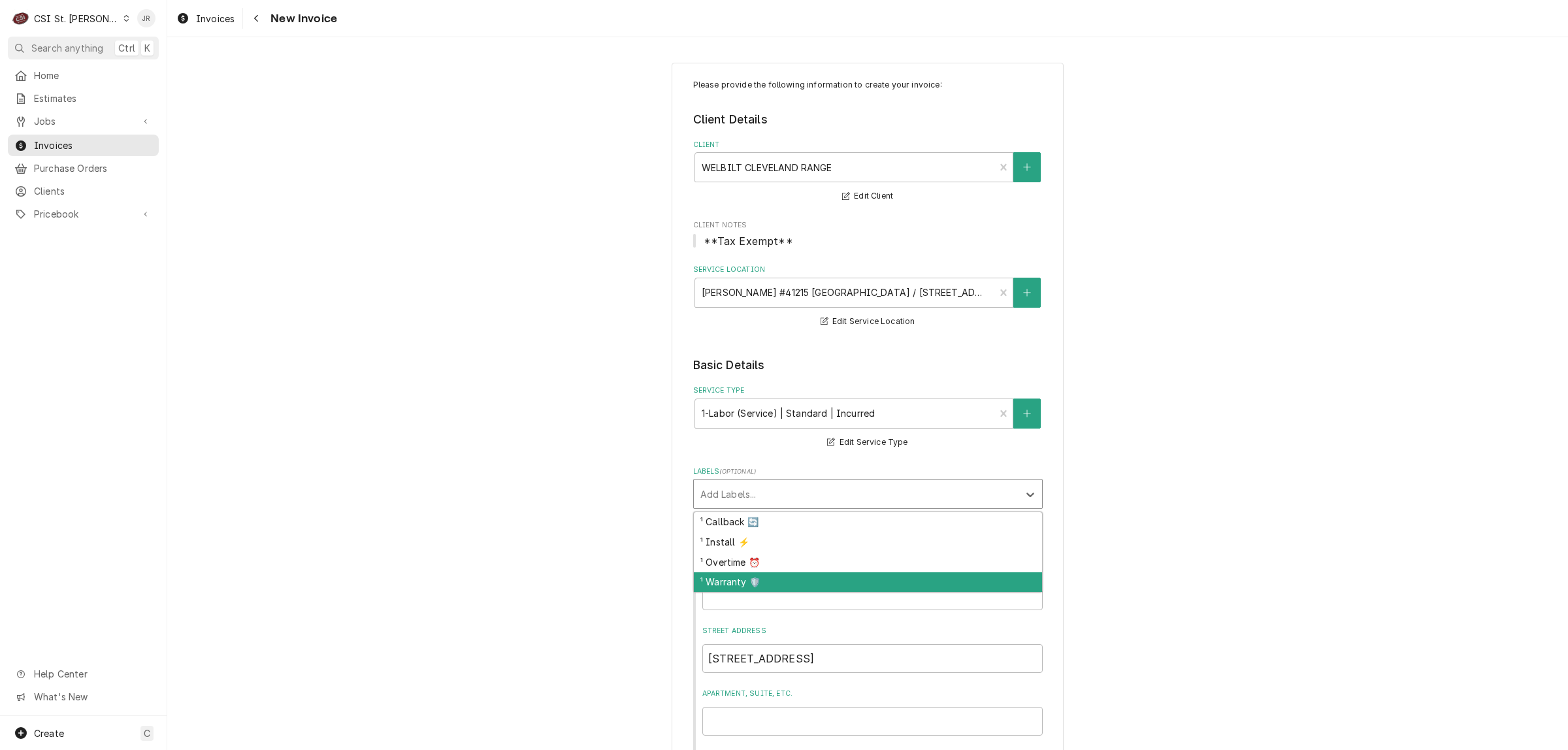
drag, startPoint x: 810, startPoint y: 575, endPoint x: 820, endPoint y: 584, distance: 13.5
click at [820, 584] on div "¹ Warranty 🛡️" at bounding box center [868, 582] width 348 height 20
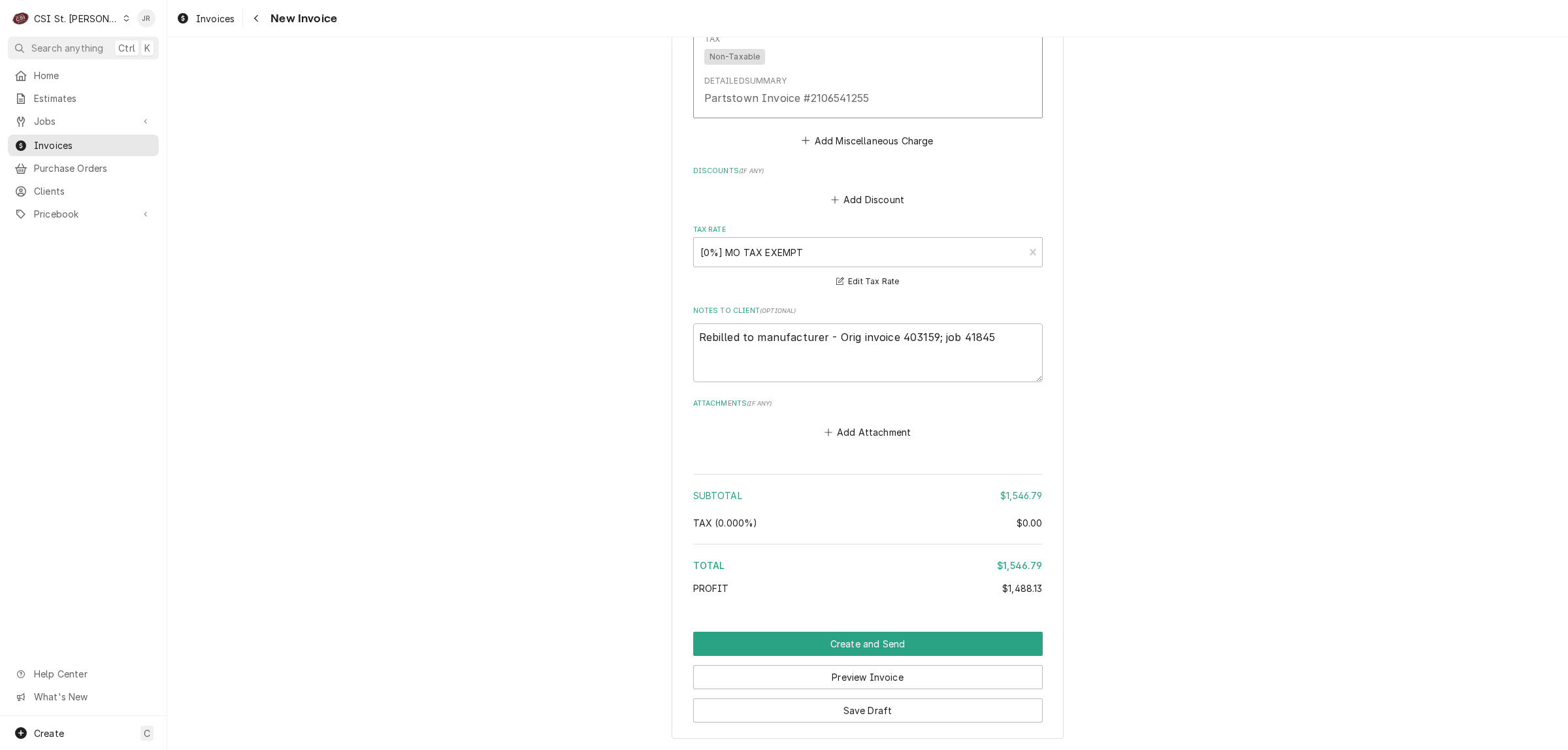
scroll to position [2859, 0]
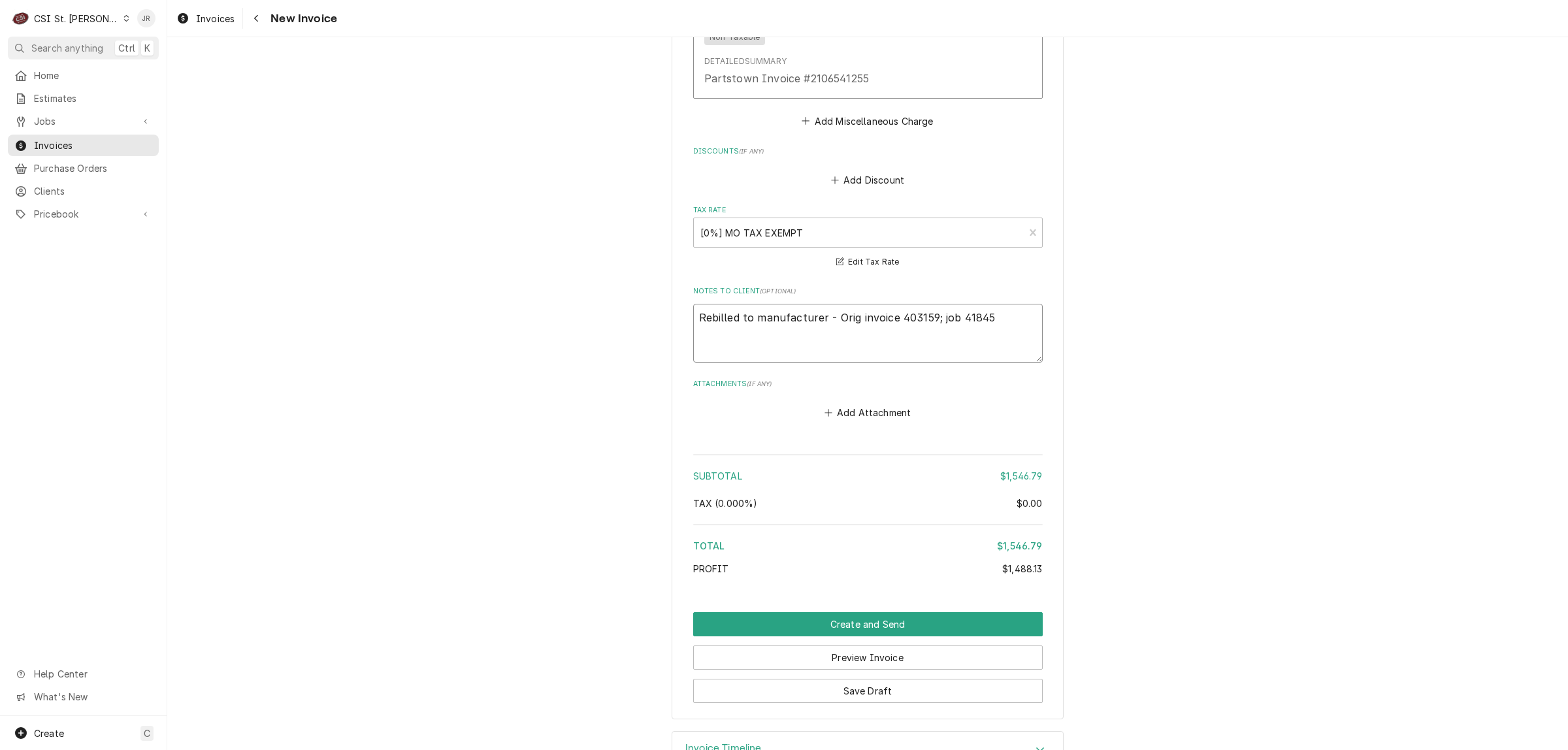
click at [965, 318] on textarea "Rebilled to manufacturer - Orig invoice 403159; job 41845" at bounding box center [868, 333] width 350 height 60
click at [967, 318] on textarea "Rebilled to manufacturer - Orig invoice 403159; job 41845" at bounding box center [868, 333] width 350 height 60
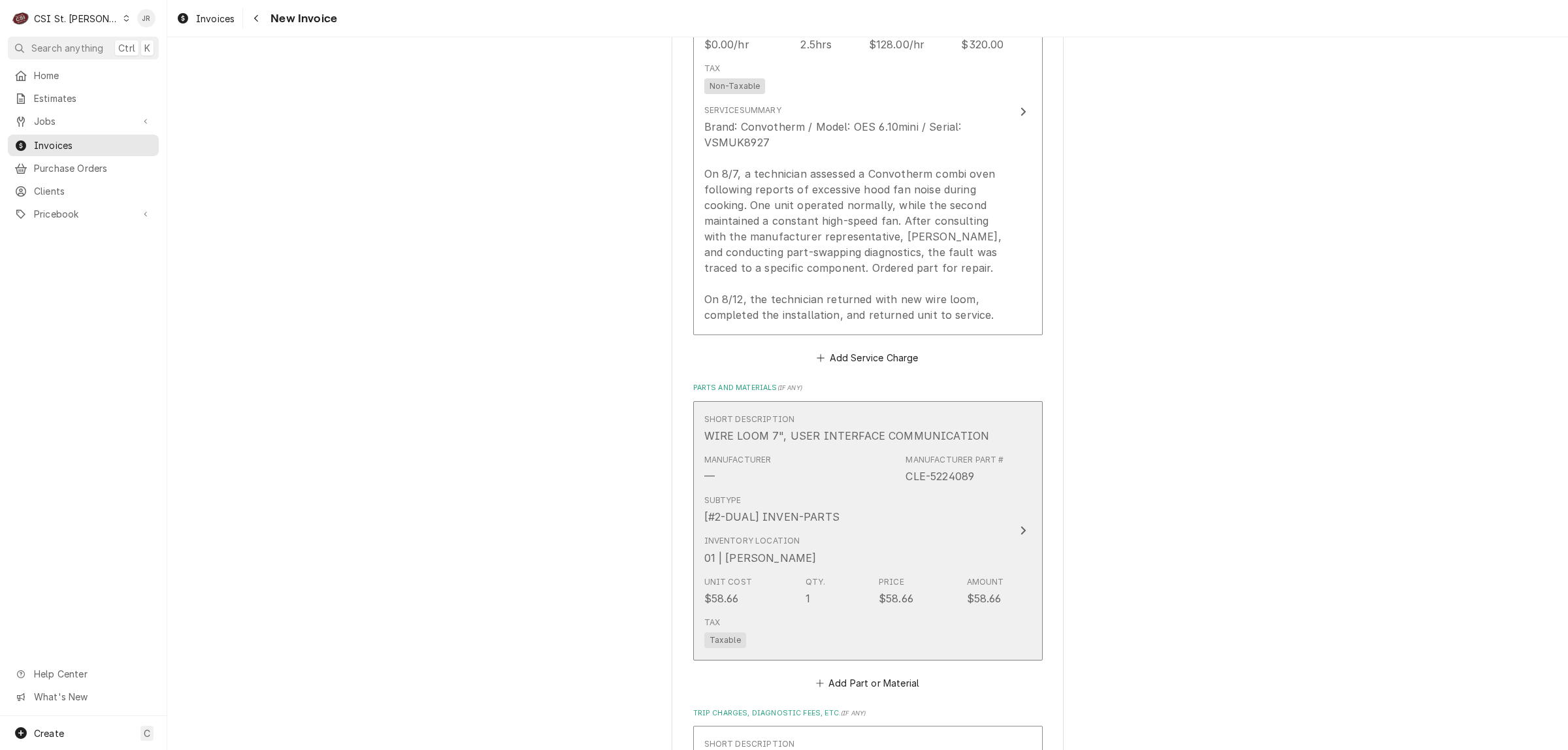
scroll to position [1470, 0]
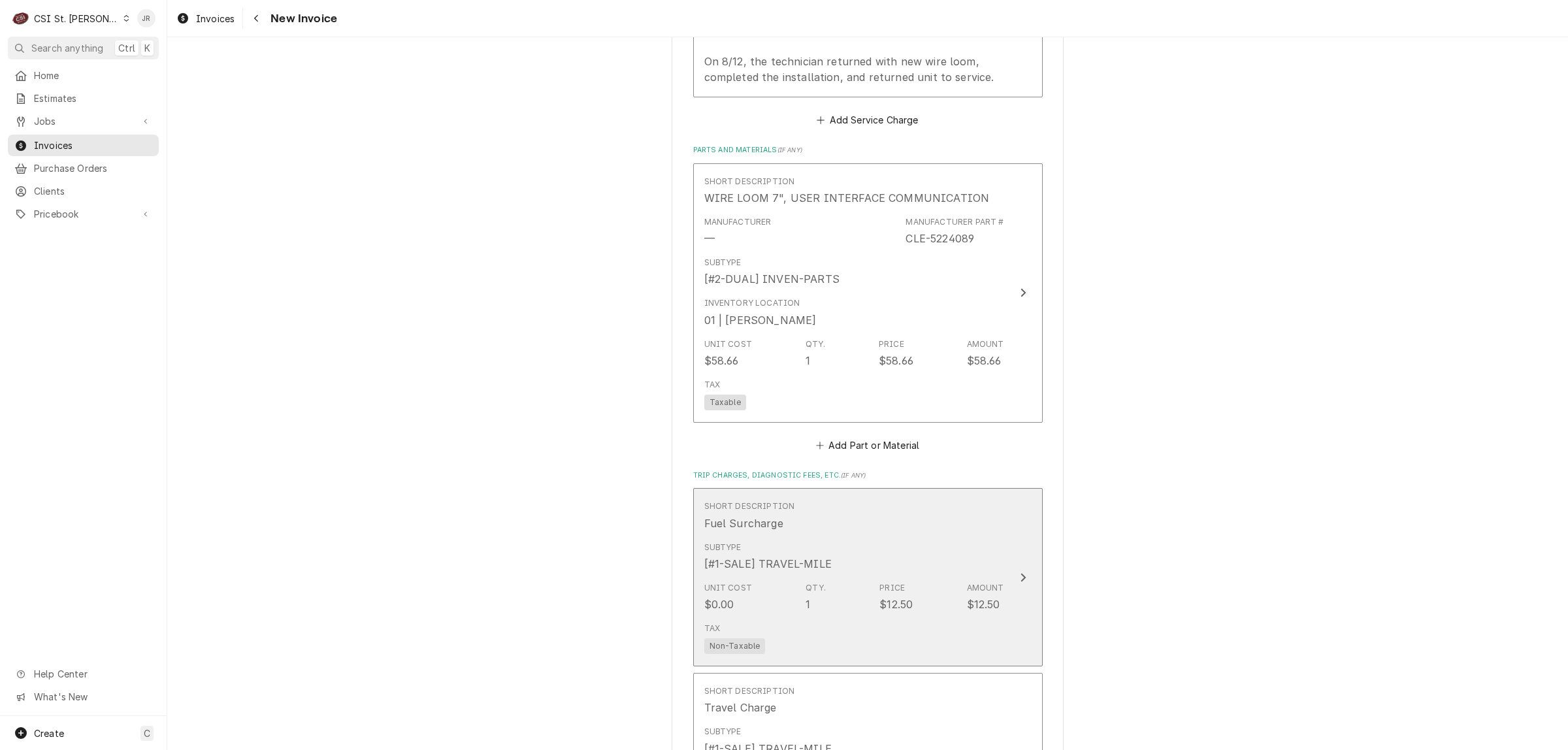
click at [922, 573] on div "Subtype [#1-SALE] TRAVEL-MILE" at bounding box center [854, 556] width 300 height 40
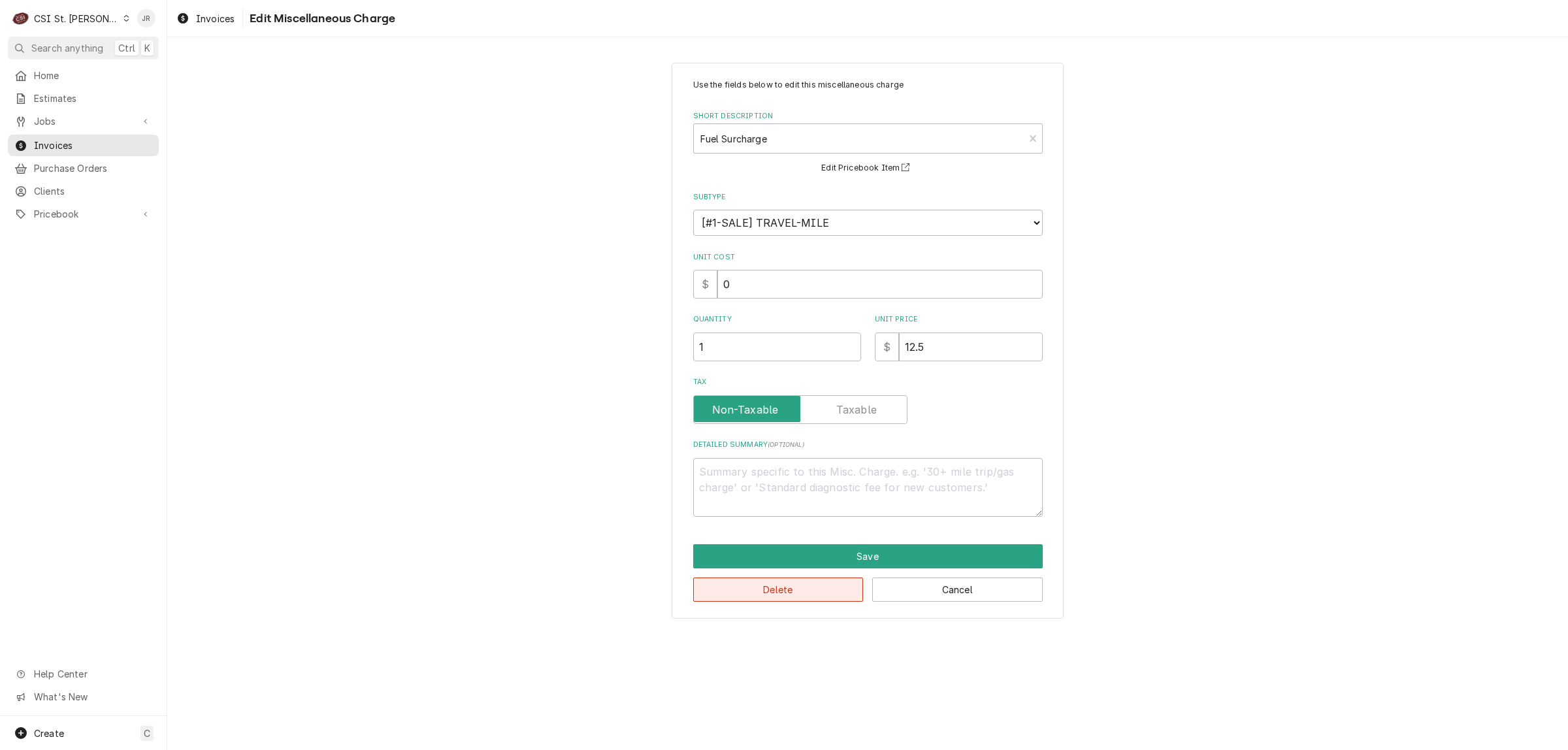
click at [827, 579] on button "Delete" at bounding box center [778, 590] width 170 height 24
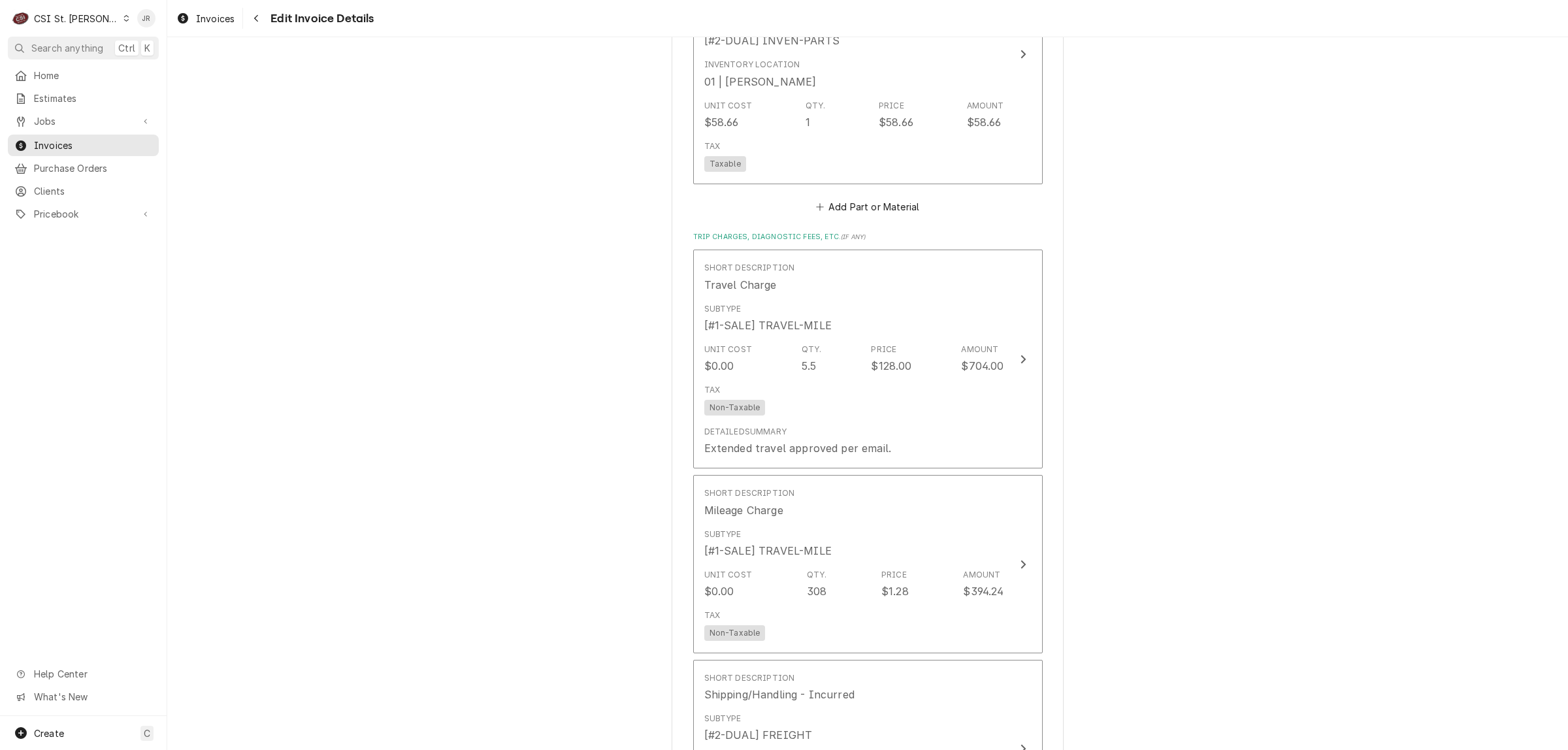
scroll to position [1715, 0]
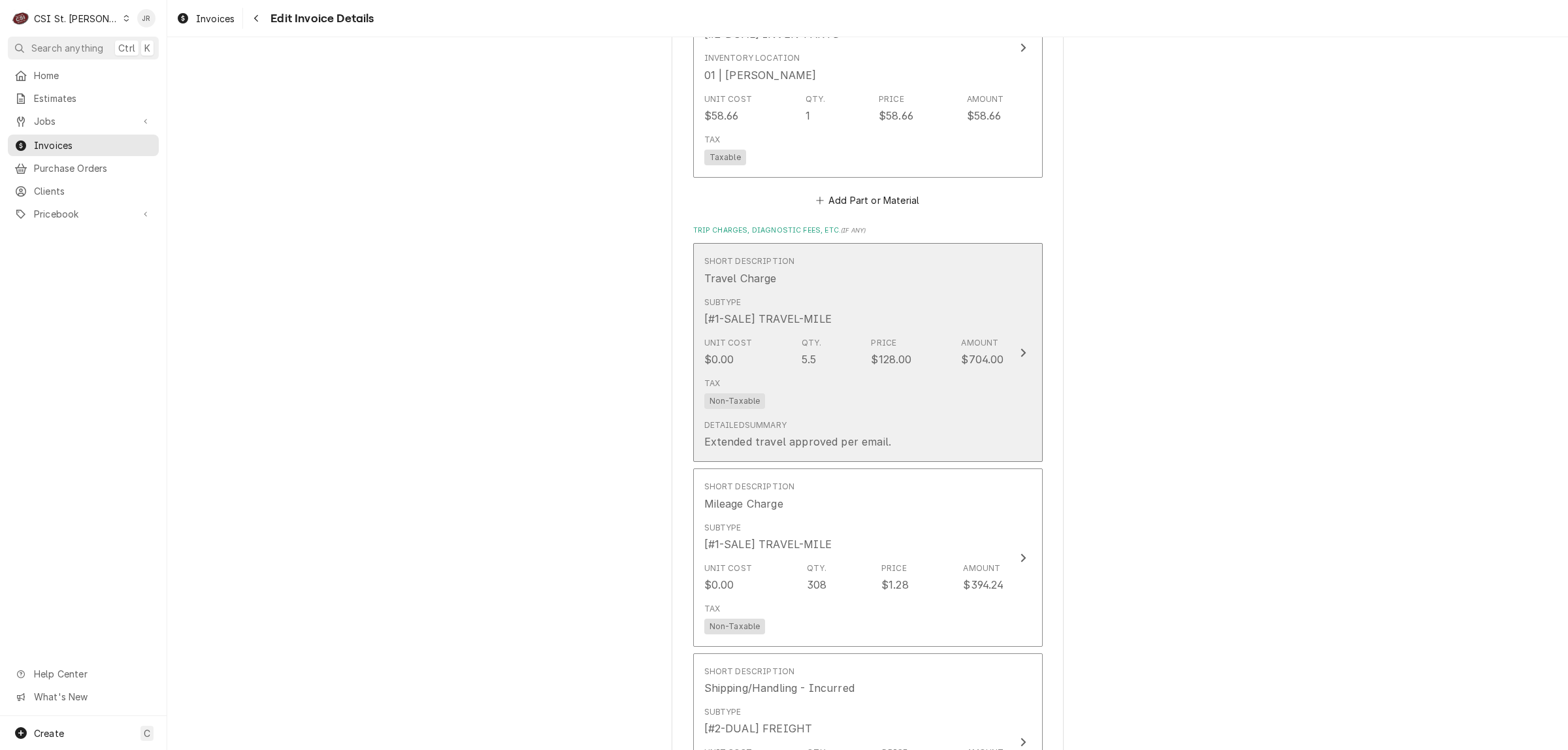
click at [870, 347] on div "Price" at bounding box center [883, 343] width 25 height 12
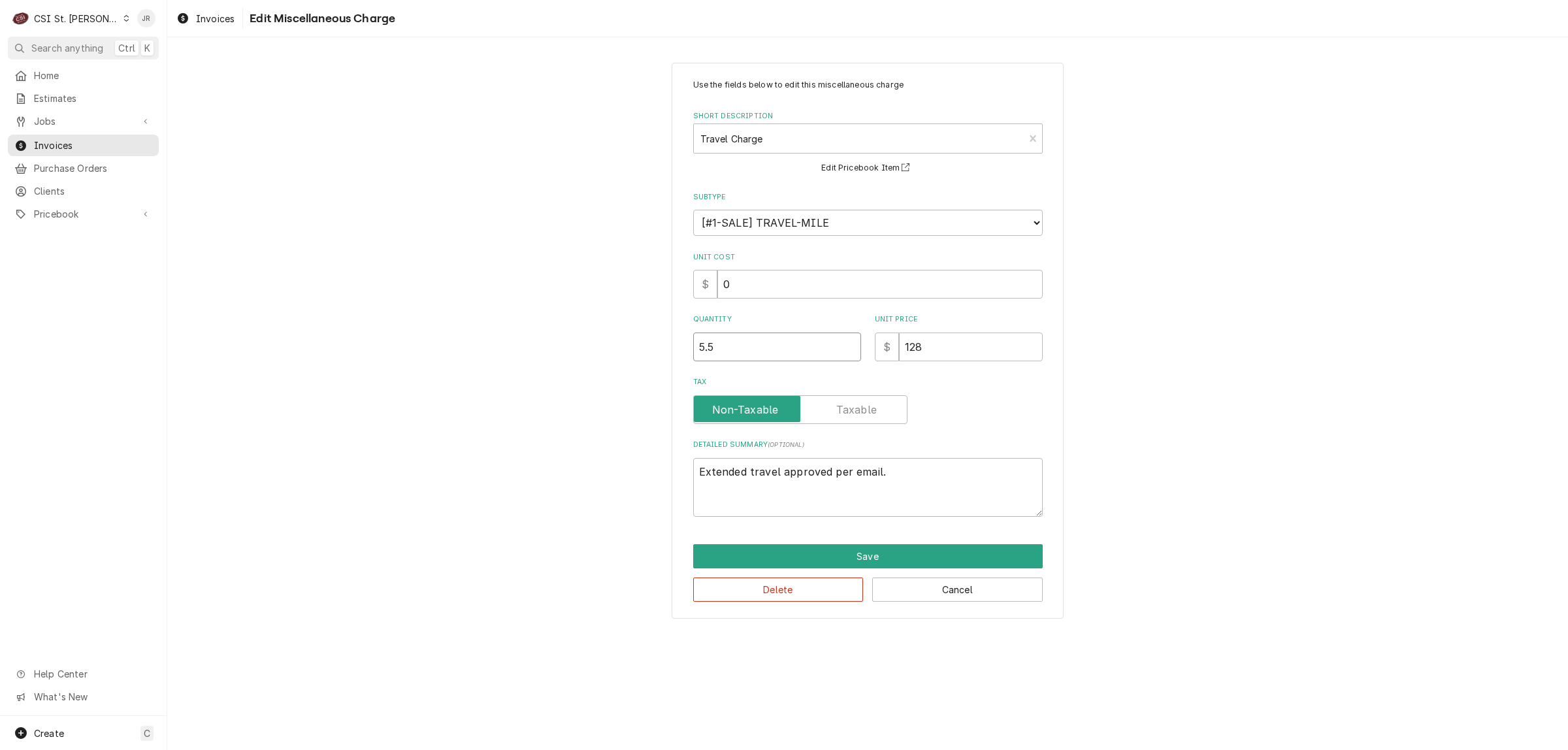
drag, startPoint x: 834, startPoint y: 338, endPoint x: 584, endPoint y: 306, distance: 252.0
click at [593, 311] on div "Use the fields below to edit this miscellaneous charge Short Description Travel…" at bounding box center [868, 340] width 1400 height 579
type textarea "x"
type input "5"
drag, startPoint x: 929, startPoint y: 574, endPoint x: 932, endPoint y: 560, distance: 14.3
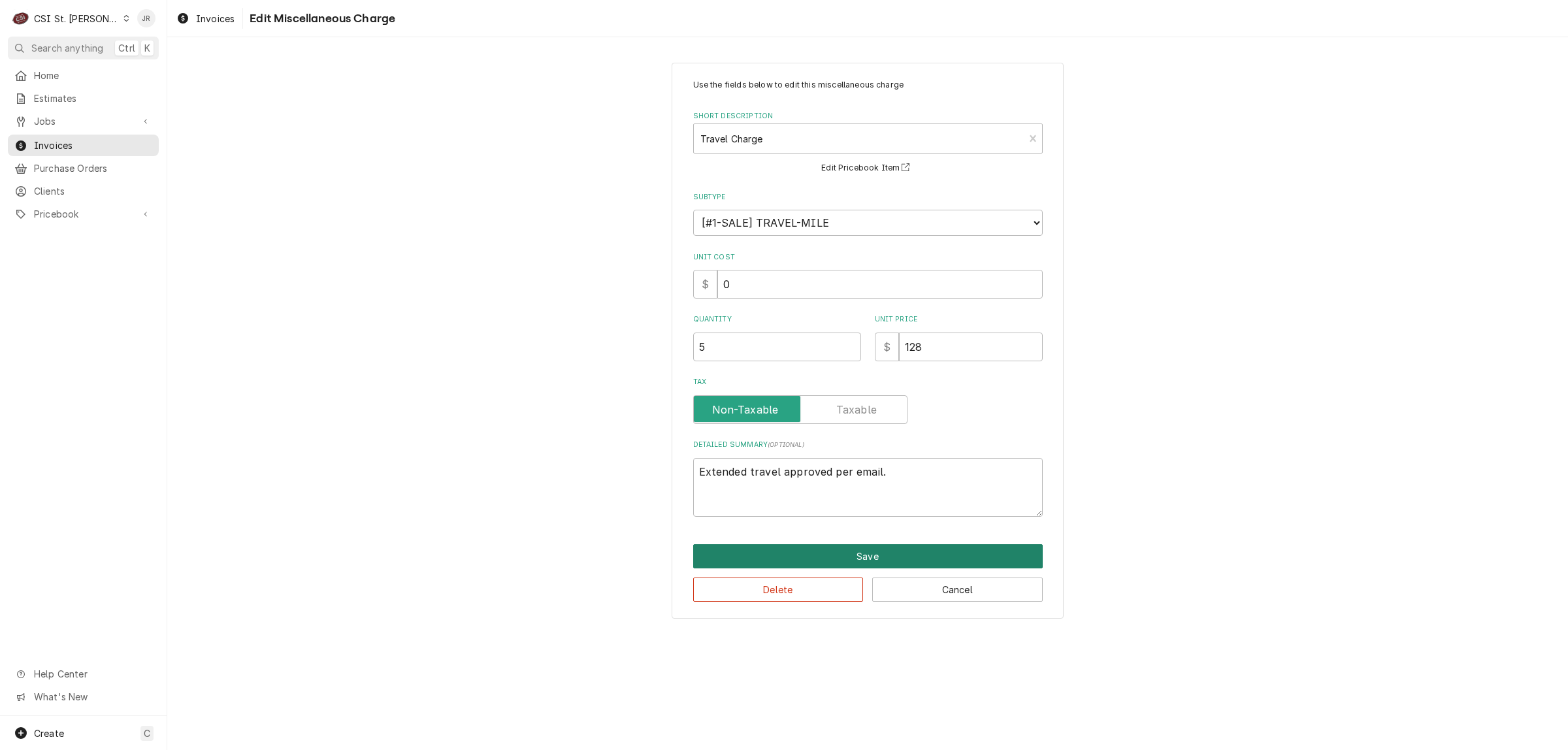
click at [931, 565] on div "Save Delete Cancel" at bounding box center [868, 573] width 350 height 58
click at [933, 560] on button "Save" at bounding box center [868, 556] width 350 height 24
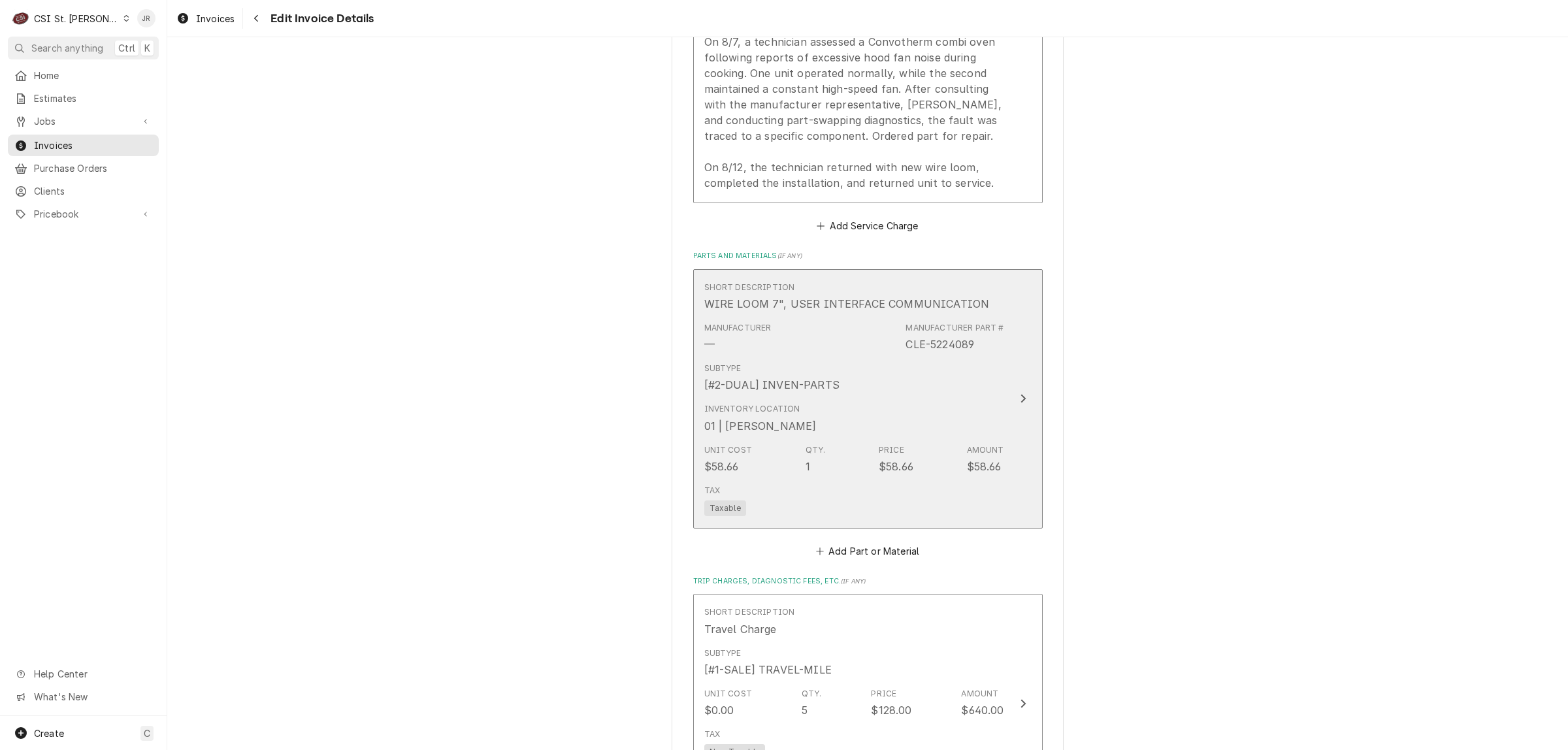
scroll to position [1209, 0]
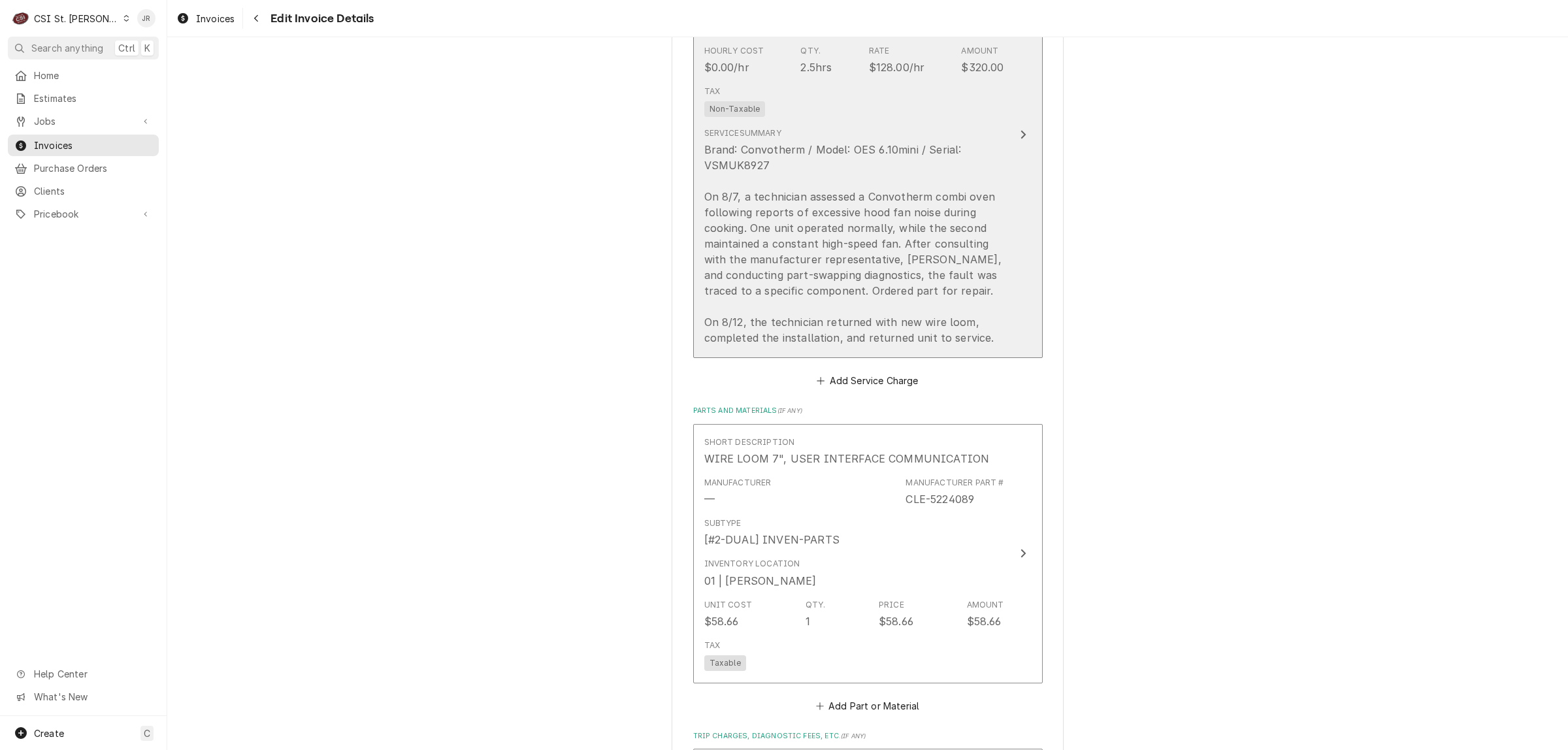
click at [753, 160] on div "Brand: Convotherm / Model: OES 6.10mini / Serial: VSMUK8927 On 8/7, a technicia…" at bounding box center [854, 244] width 300 height 204
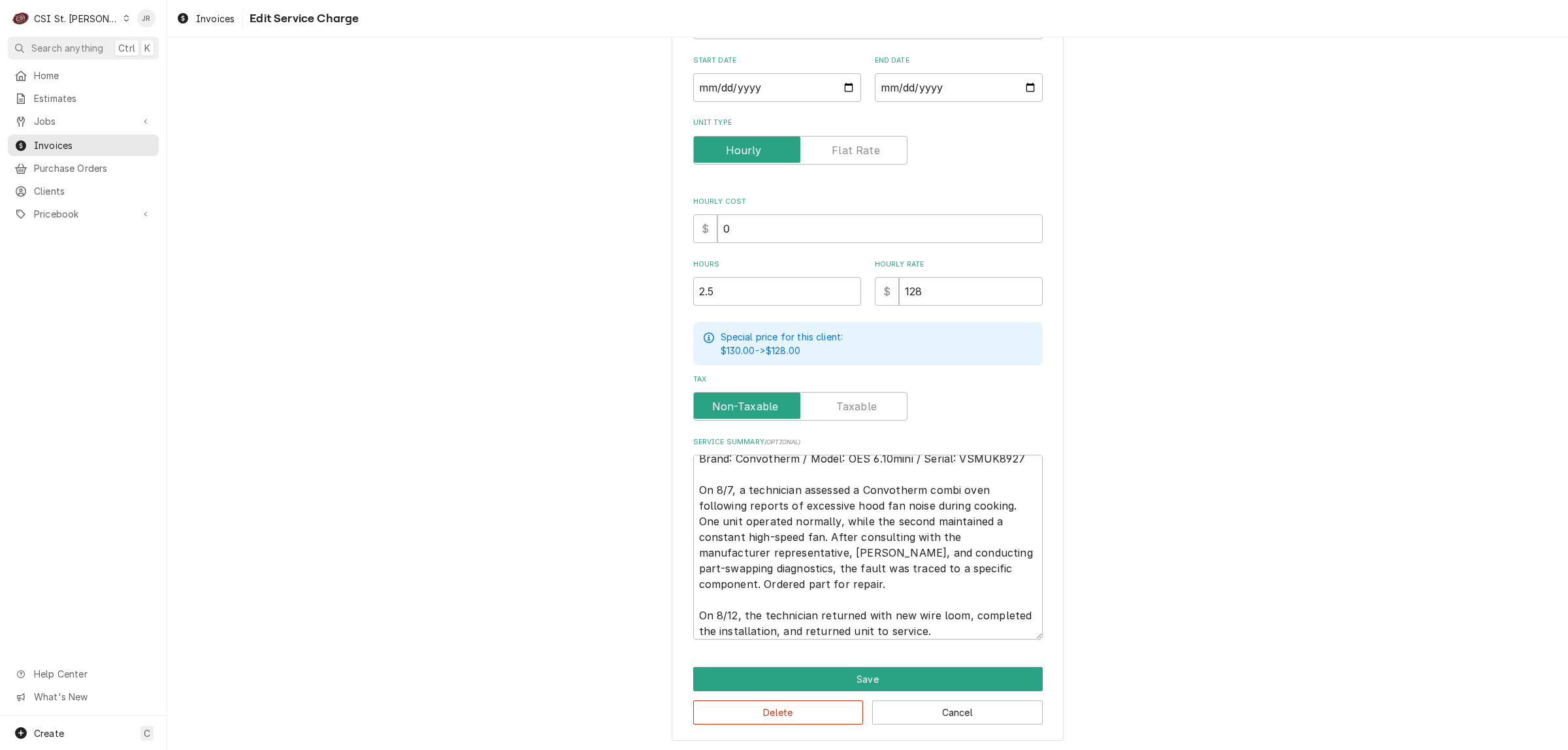
scroll to position [15, 0]
click at [988, 668] on button "Save" at bounding box center [868, 679] width 350 height 24
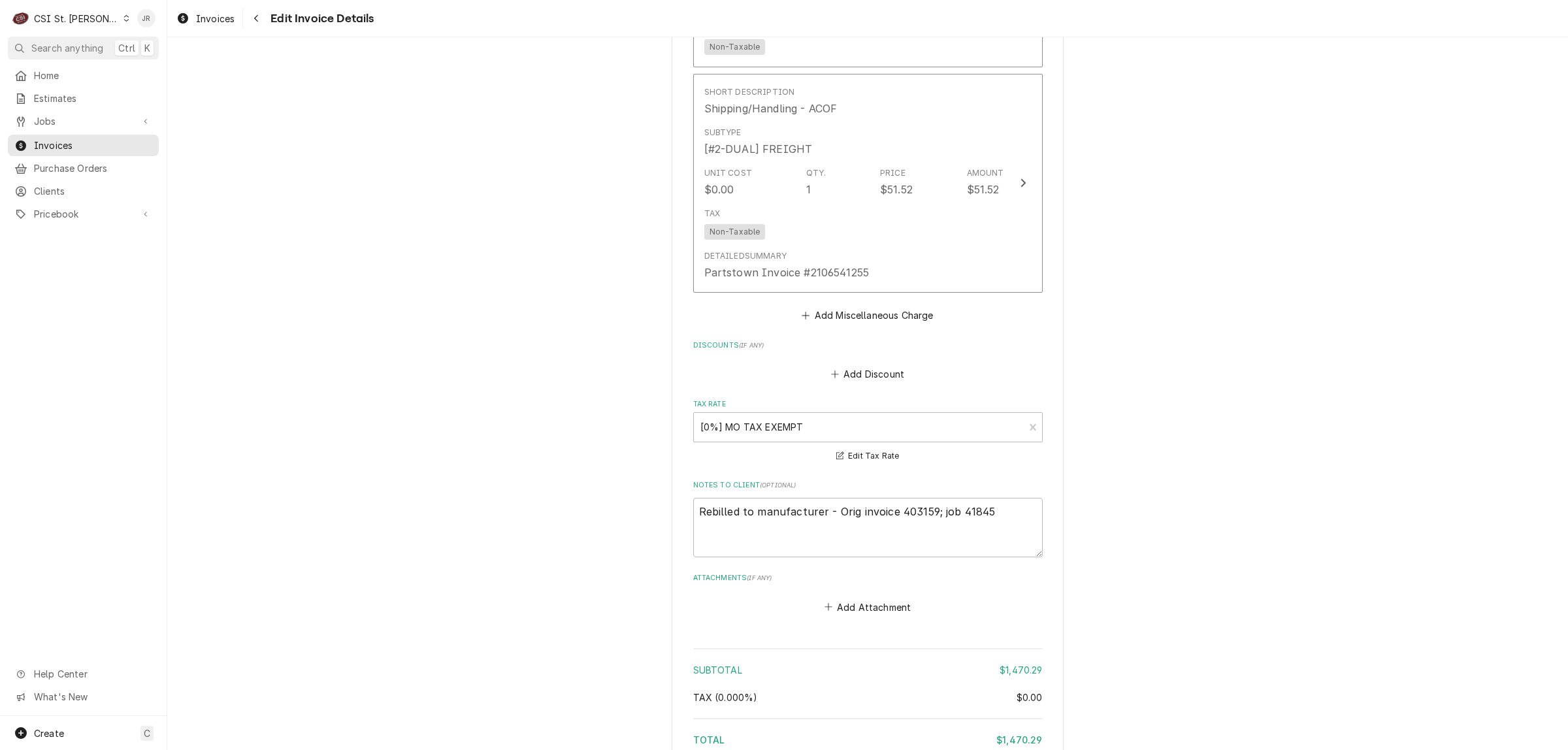
scroll to position [2718, 0]
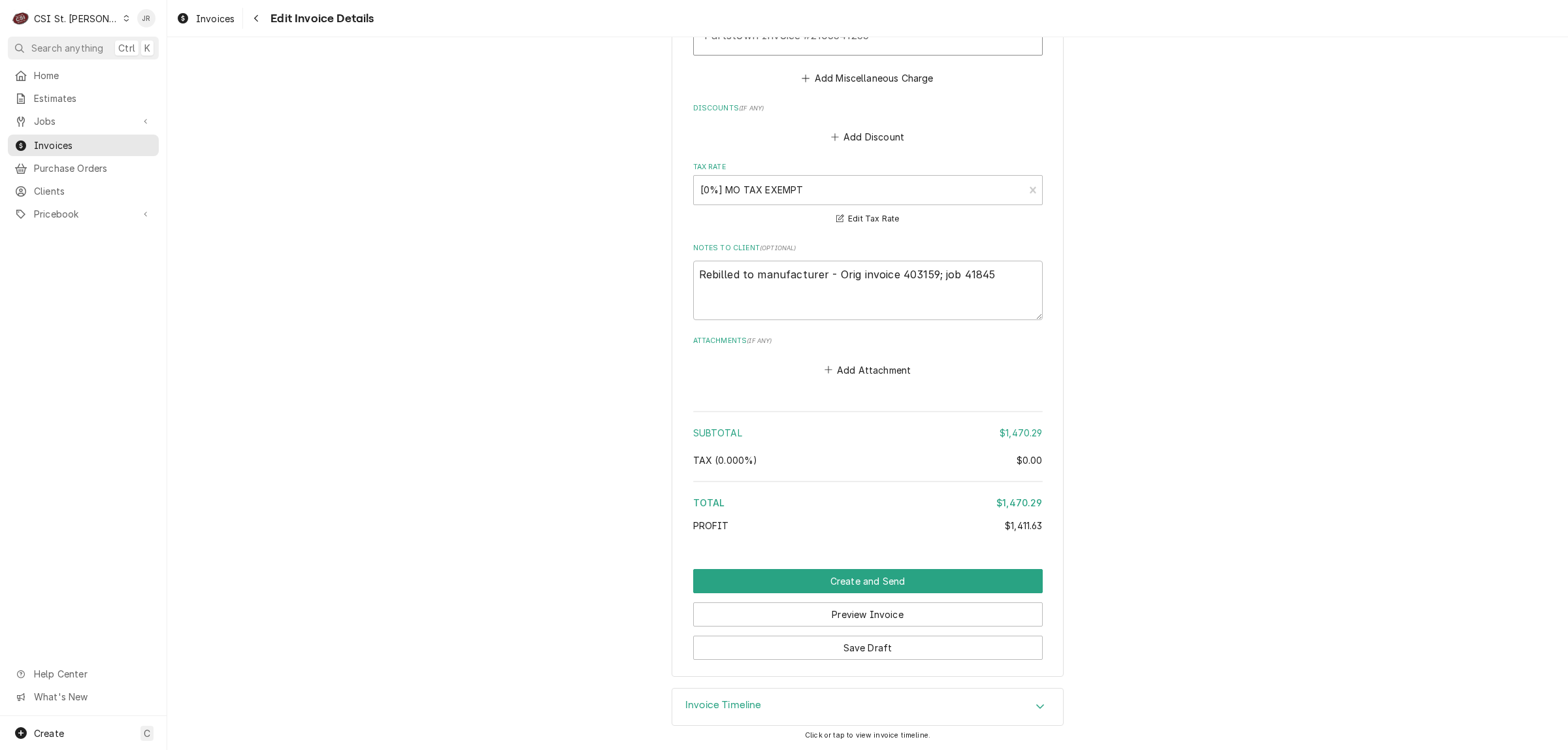
click at [752, 710] on h3 "Invoice Timeline" at bounding box center [724, 705] width 76 height 13
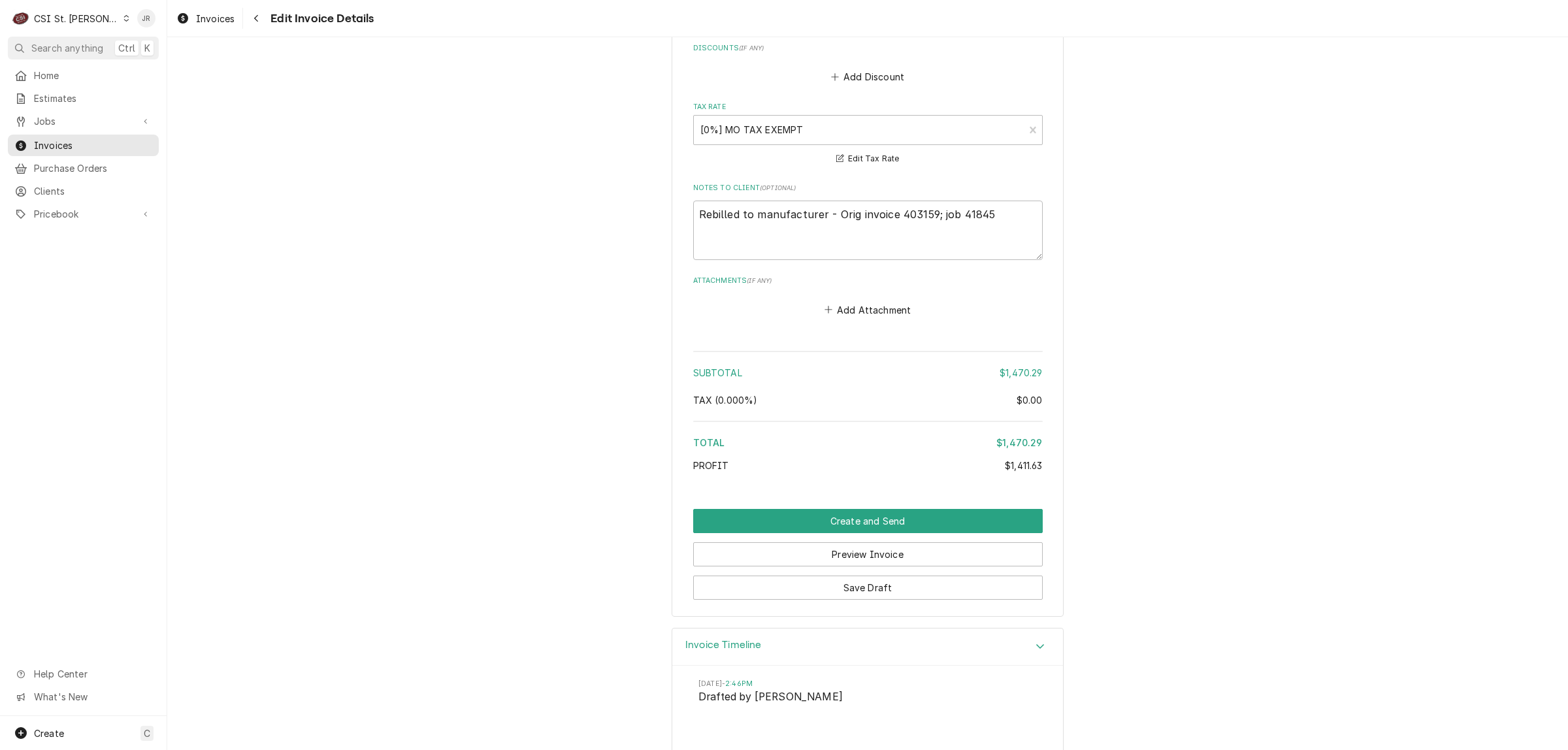
scroll to position [2839, 0]
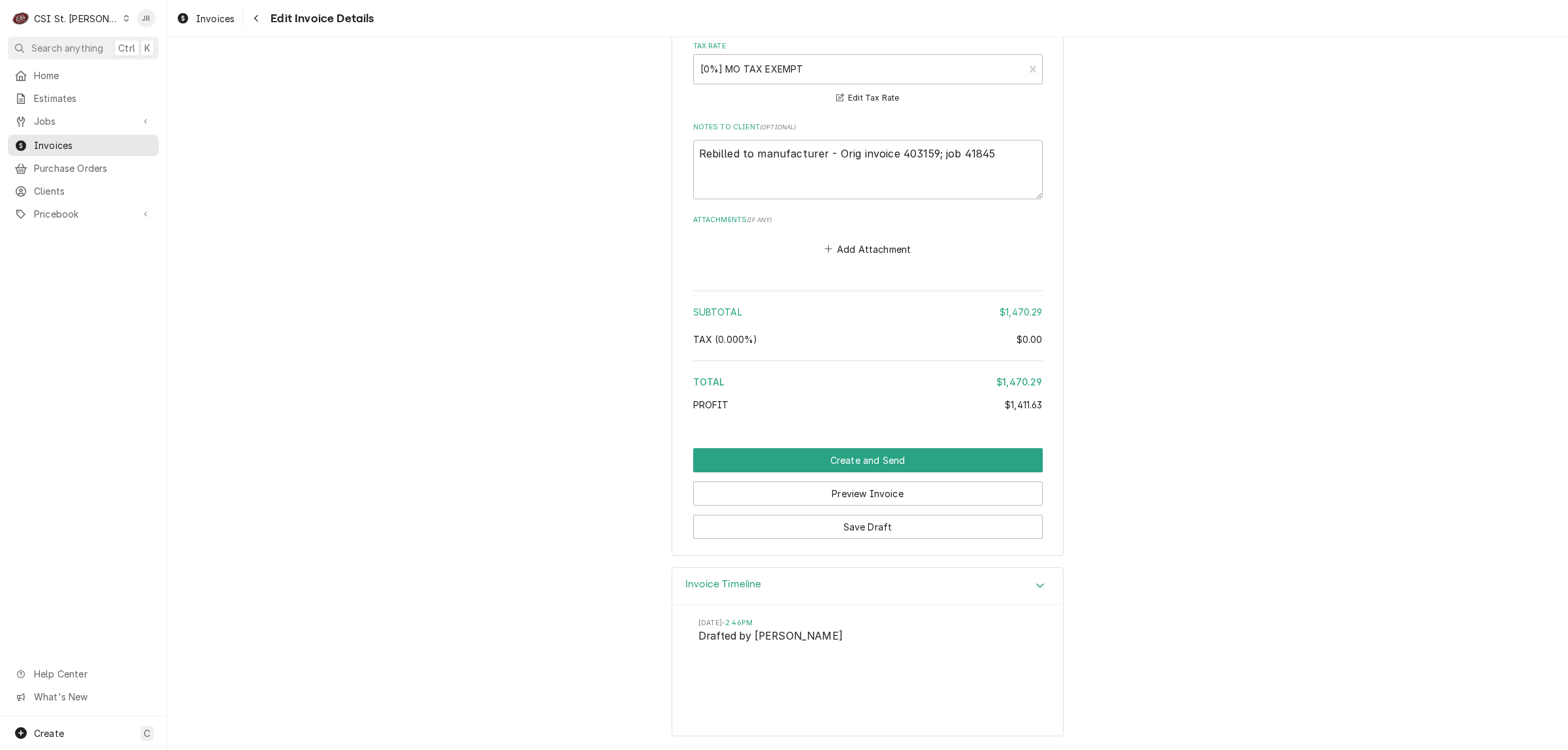
click at [716, 582] on h3 "Invoice Timeline" at bounding box center [724, 584] width 76 height 13
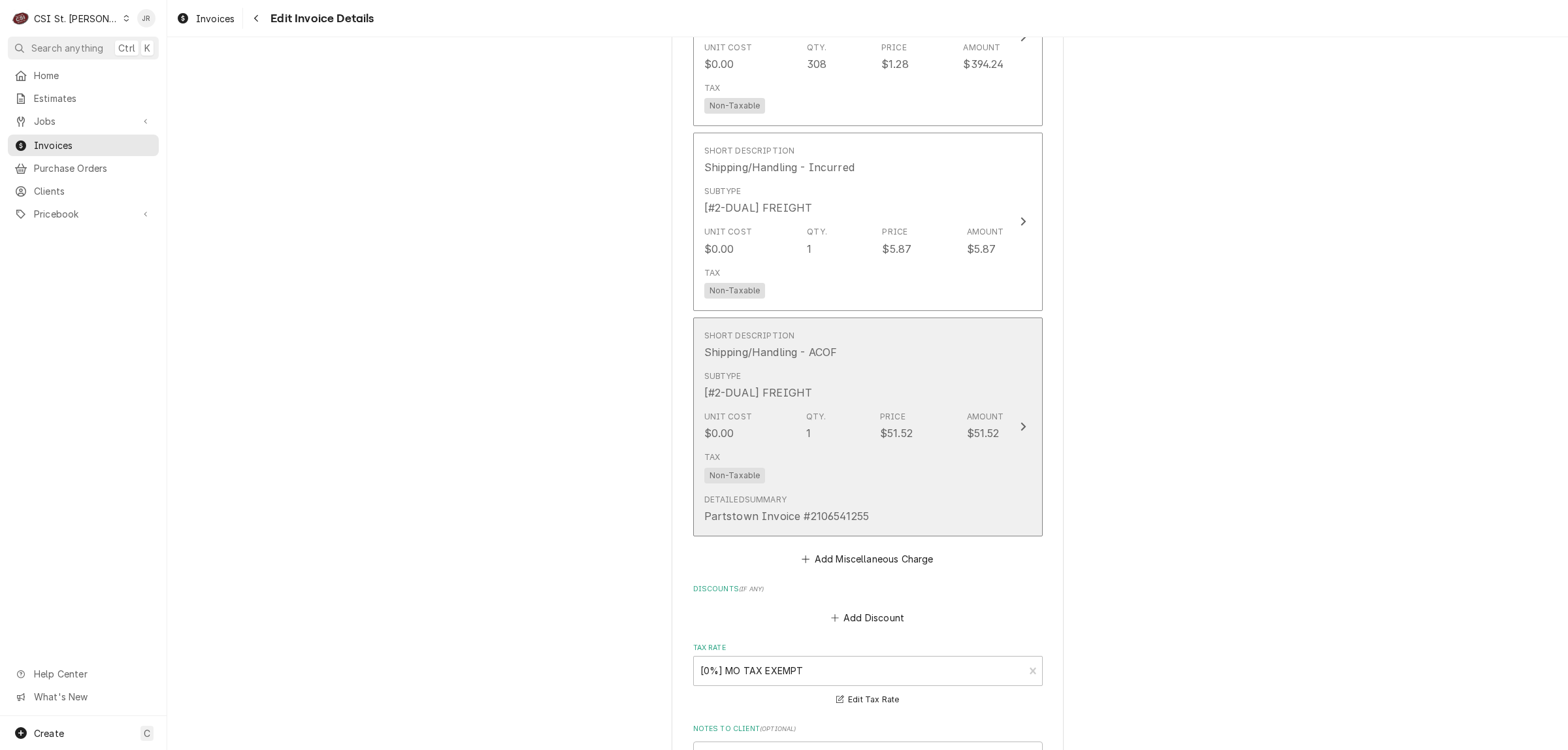
scroll to position [2228, 0]
click at [939, 423] on div "Unit Cost $0.00 Qty. 1 Price $51.52 Amount $51.52" at bounding box center [854, 434] width 300 height 40
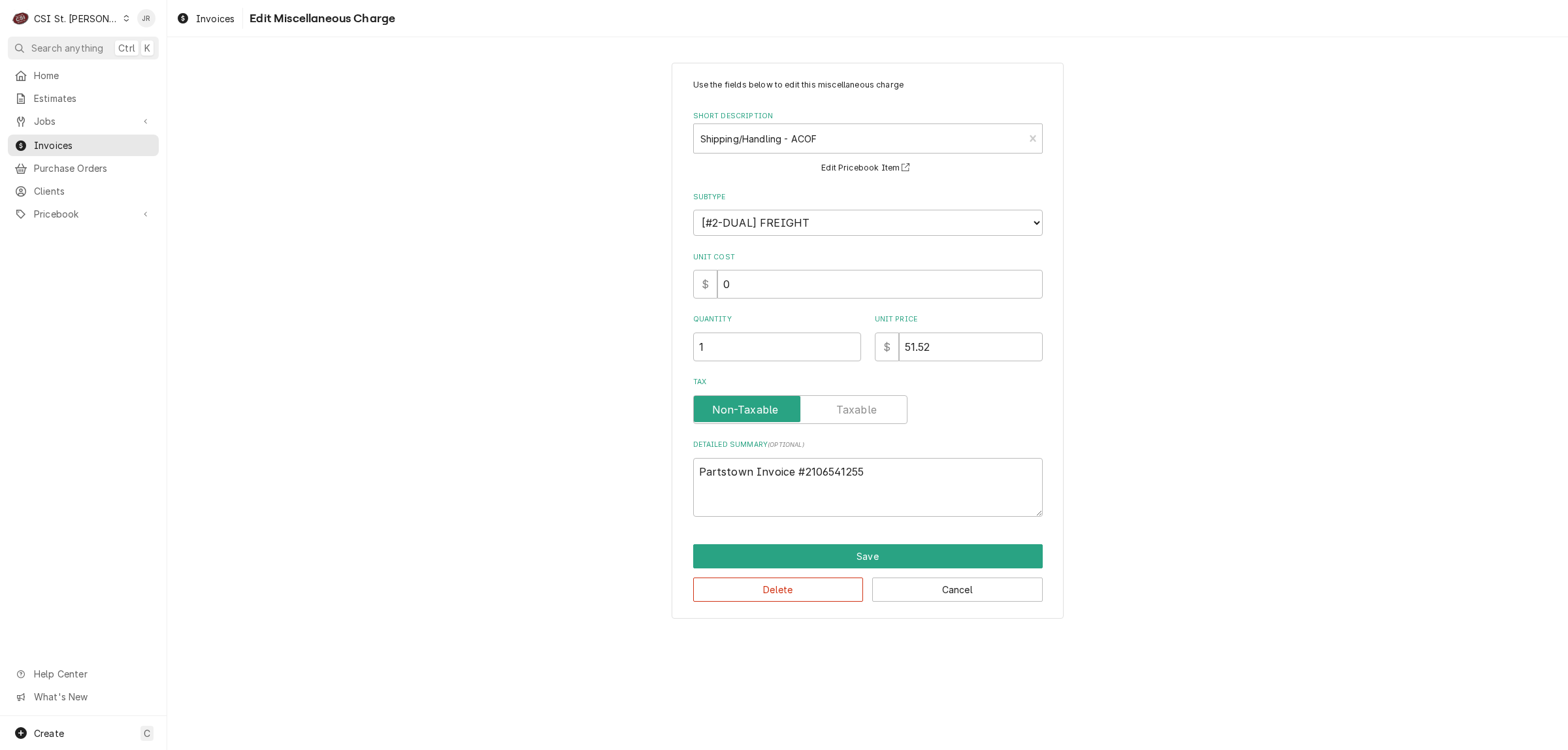
click at [905, 454] on div "Detailed Summary ( optional ) Partstown Invoice #2106541255" at bounding box center [868, 478] width 350 height 77
click at [905, 468] on textarea "Partstown Invoice #2106541255" at bounding box center [868, 487] width 350 height 60
type textarea "x"
type textarea "Partstown Invoice #2106541255,"
type textarea "x"
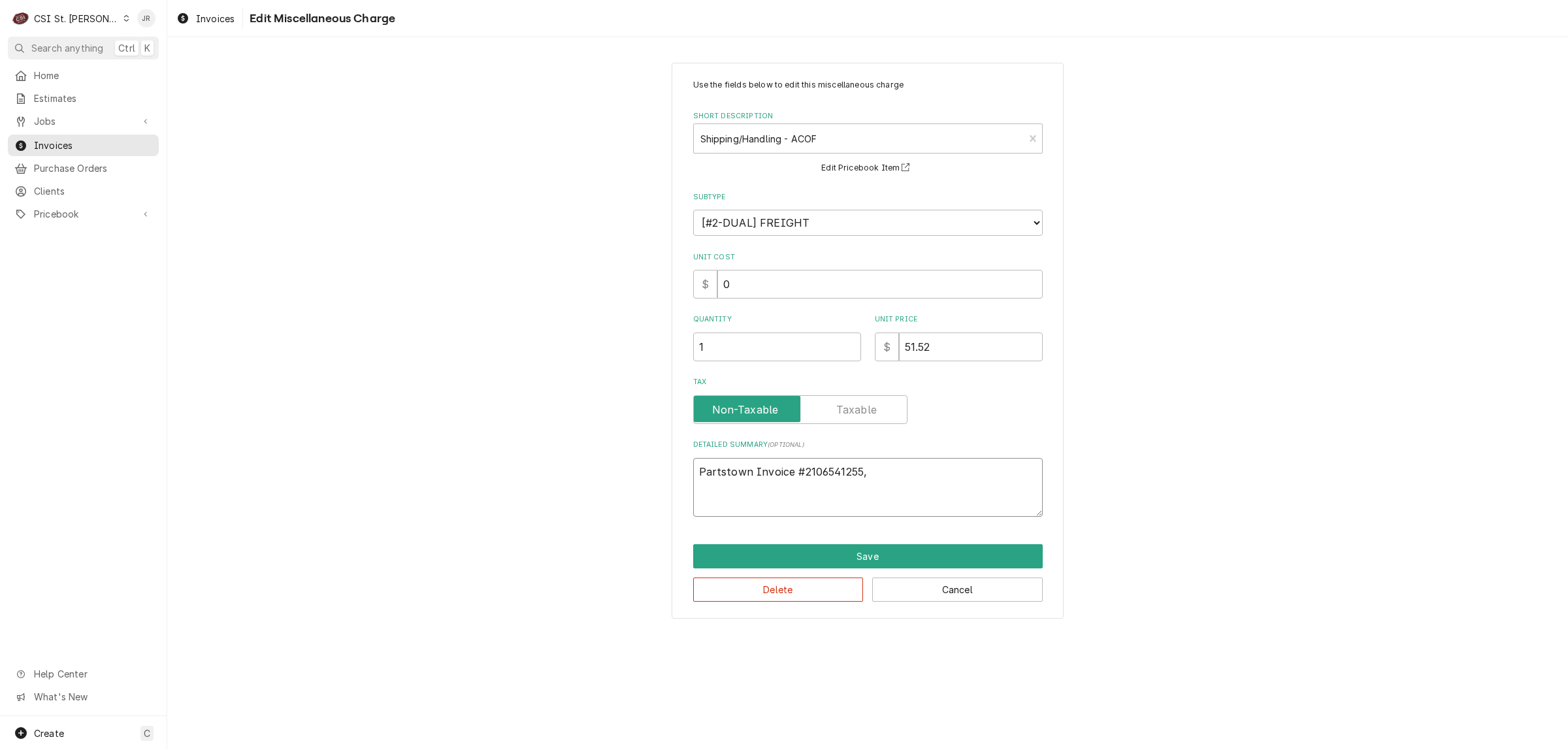
type textarea "Partstown Invoice #2106541255,"
type textarea "x"
type textarea "Partstown Invoice #2106541255, N"
type textarea "x"
type textarea "Partstown Invoice #2106541255, ND"
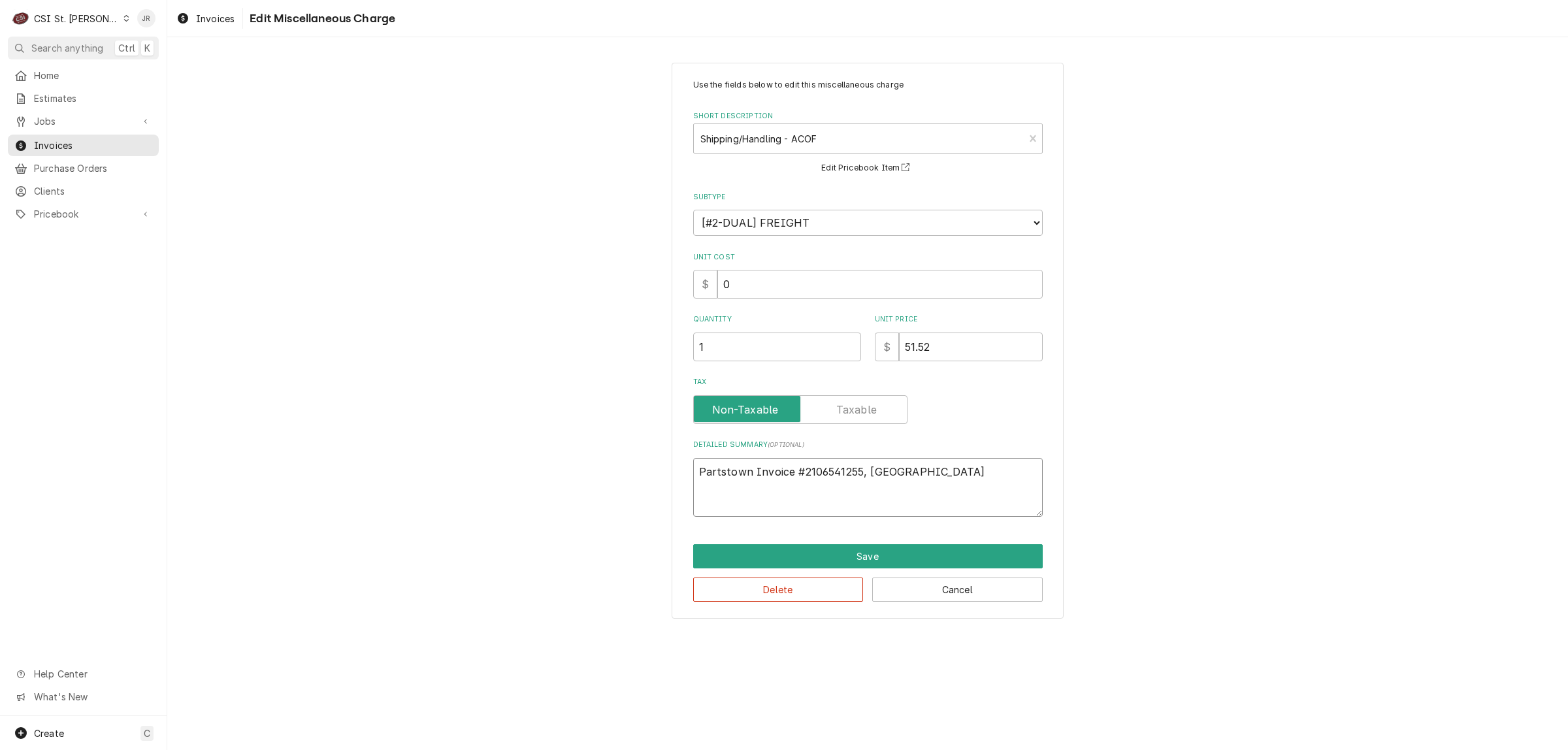
type textarea "x"
type textarea "Partstown Invoice #2106541255, NDA"
type textarea "x"
type textarea "Partstown Invoice #2106541255, NDA"
type textarea "x"
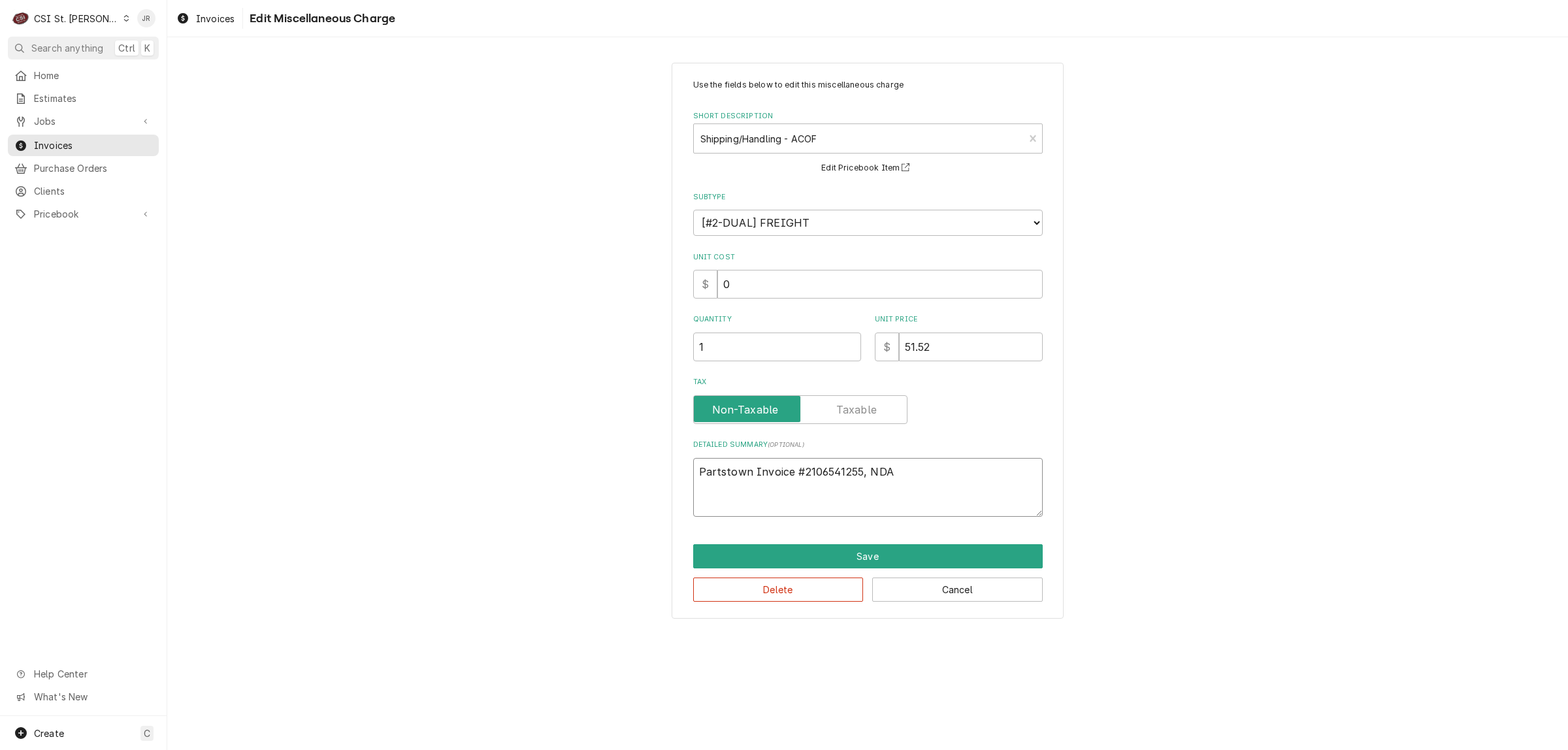
type textarea "Partstown Invoice #2106541255, NDA a"
type textarea "x"
type textarea "Partstown Invoice #2106541255, NDA au"
type textarea "x"
type textarea "Partstown Invoice #2106541255, NDA aut"
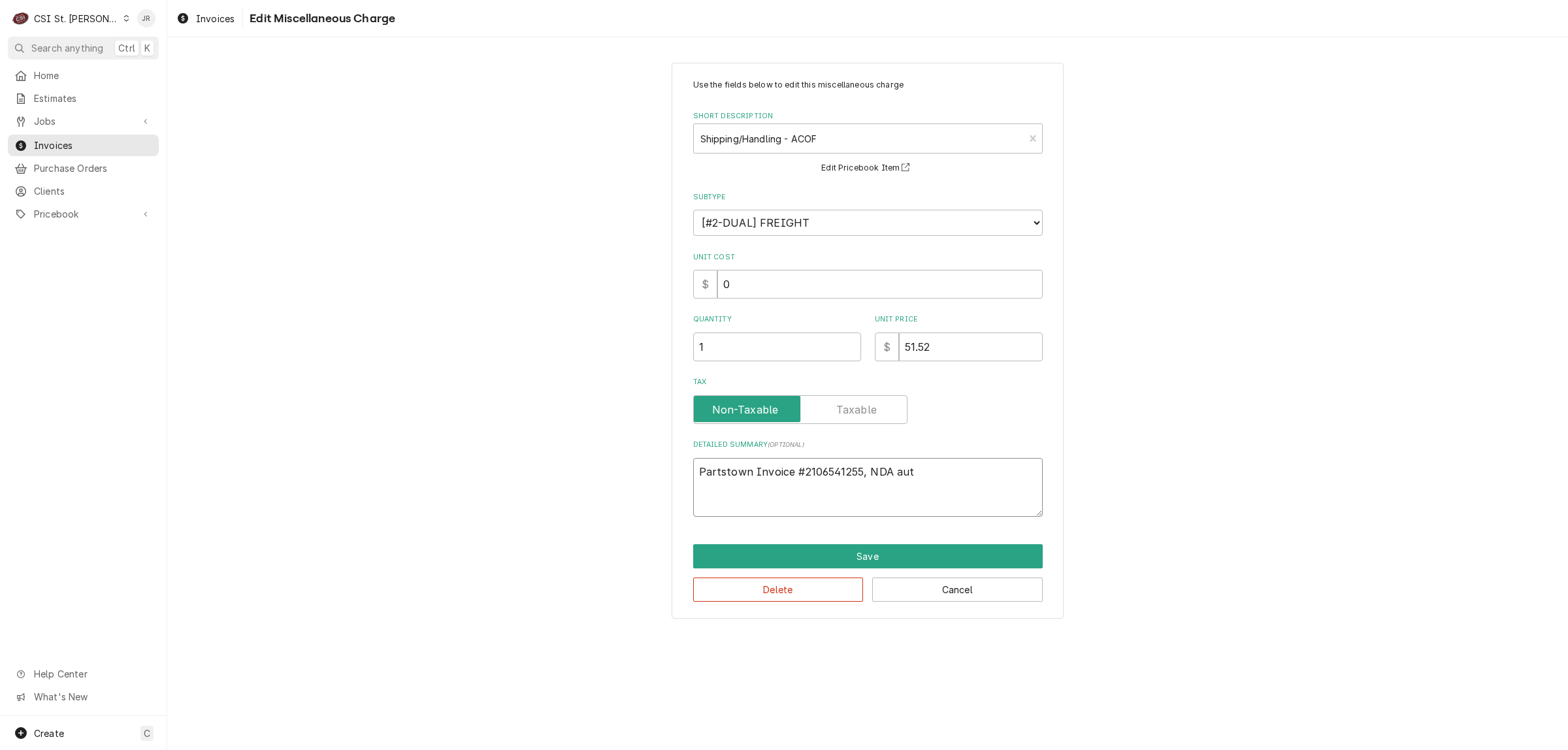
type textarea "x"
type textarea "Partstown Invoice #2106541255, NDA auth"
type textarea "x"
type textarea "Partstown Invoice #2106541255, NDA autho"
type textarea "x"
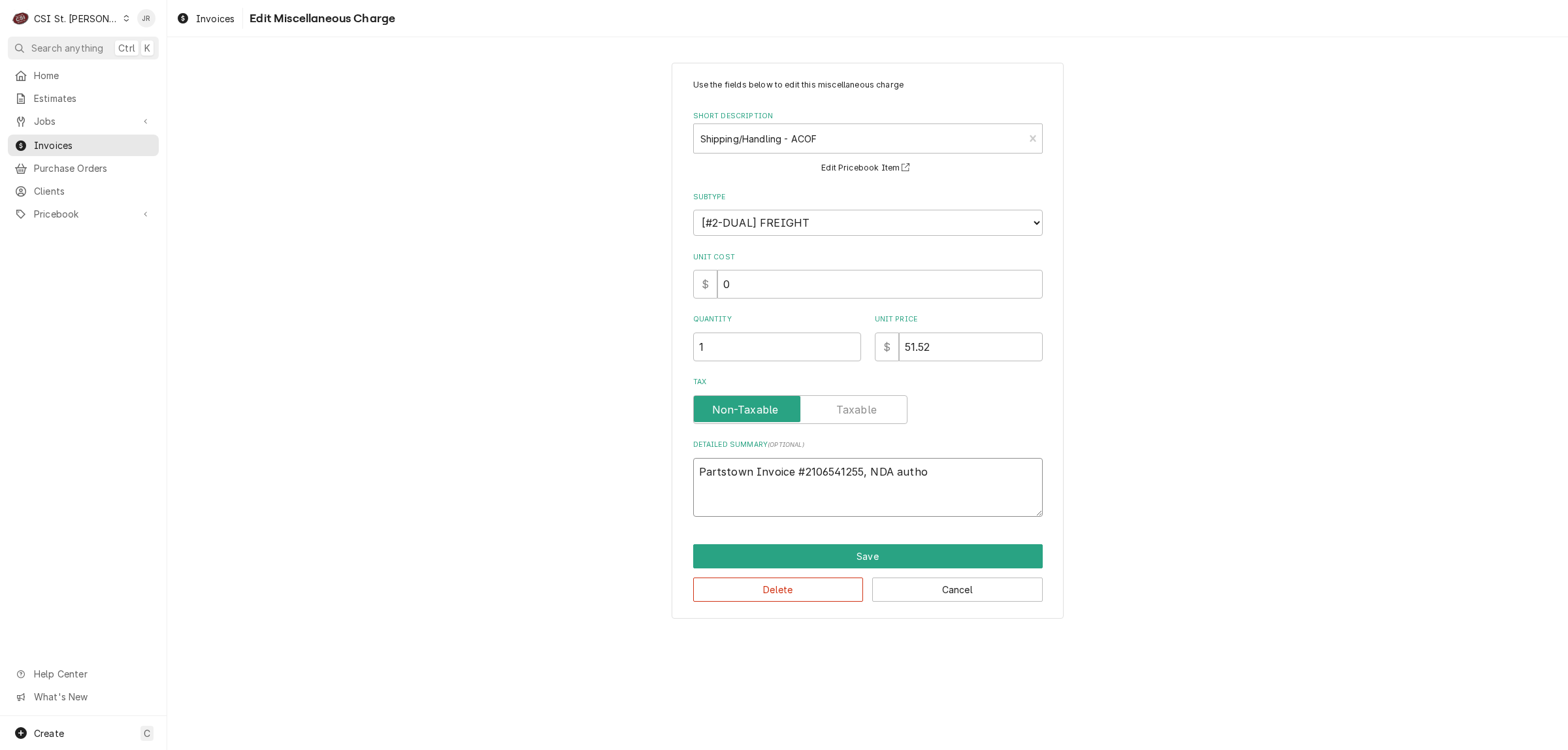
type textarea "Partstown Invoice #2106541255, NDA author"
type textarea "x"
type textarea "Partstown Invoice #2106541255, NDA authori"
type textarea "x"
type textarea "Partstown Invoice #2106541255, NDA authoriz"
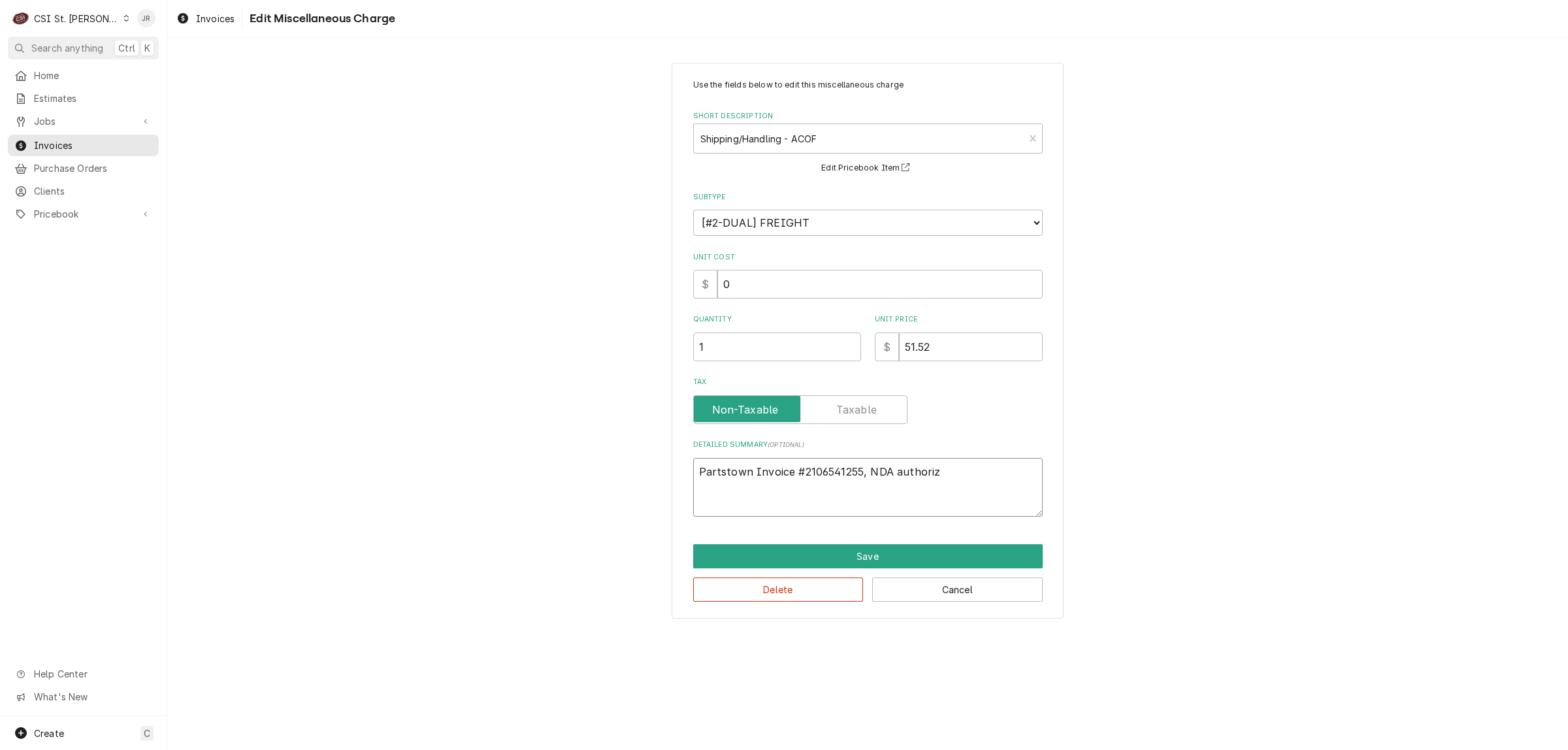
type textarea "x"
type textarea "Partstown Invoice #2106541255, NDA authorize"
type textarea "x"
type textarea "Partstown Invoice #2106541255, NDA authorized"
type textarea "x"
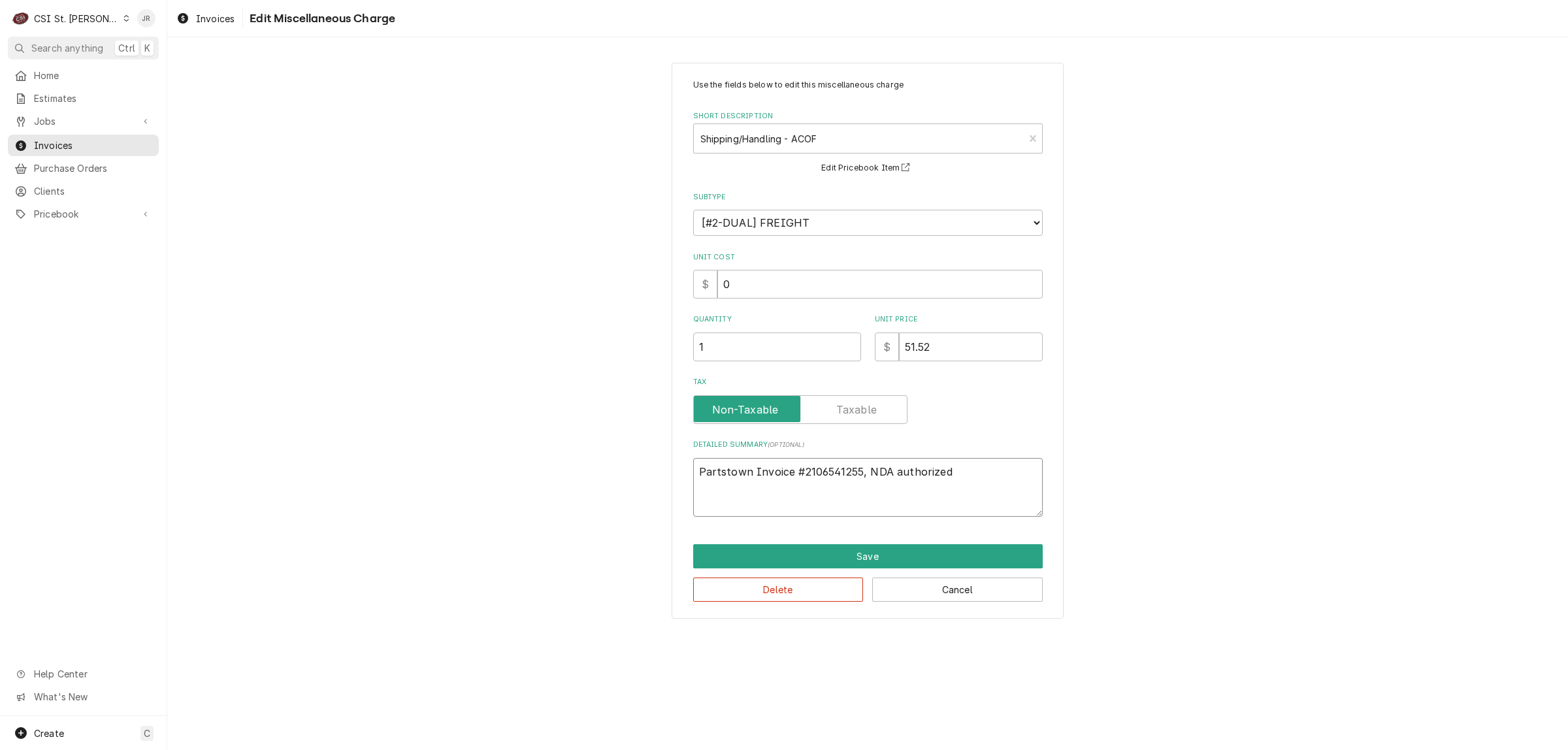
type textarea "Partstown Invoice #2106541255, NDA authorized"
type textarea "x"
type textarea "Partstown Invoice #2106541255, NDA authorized b"
type textarea "x"
type textarea "Partstown Invoice #2106541255, NDA authorized by"
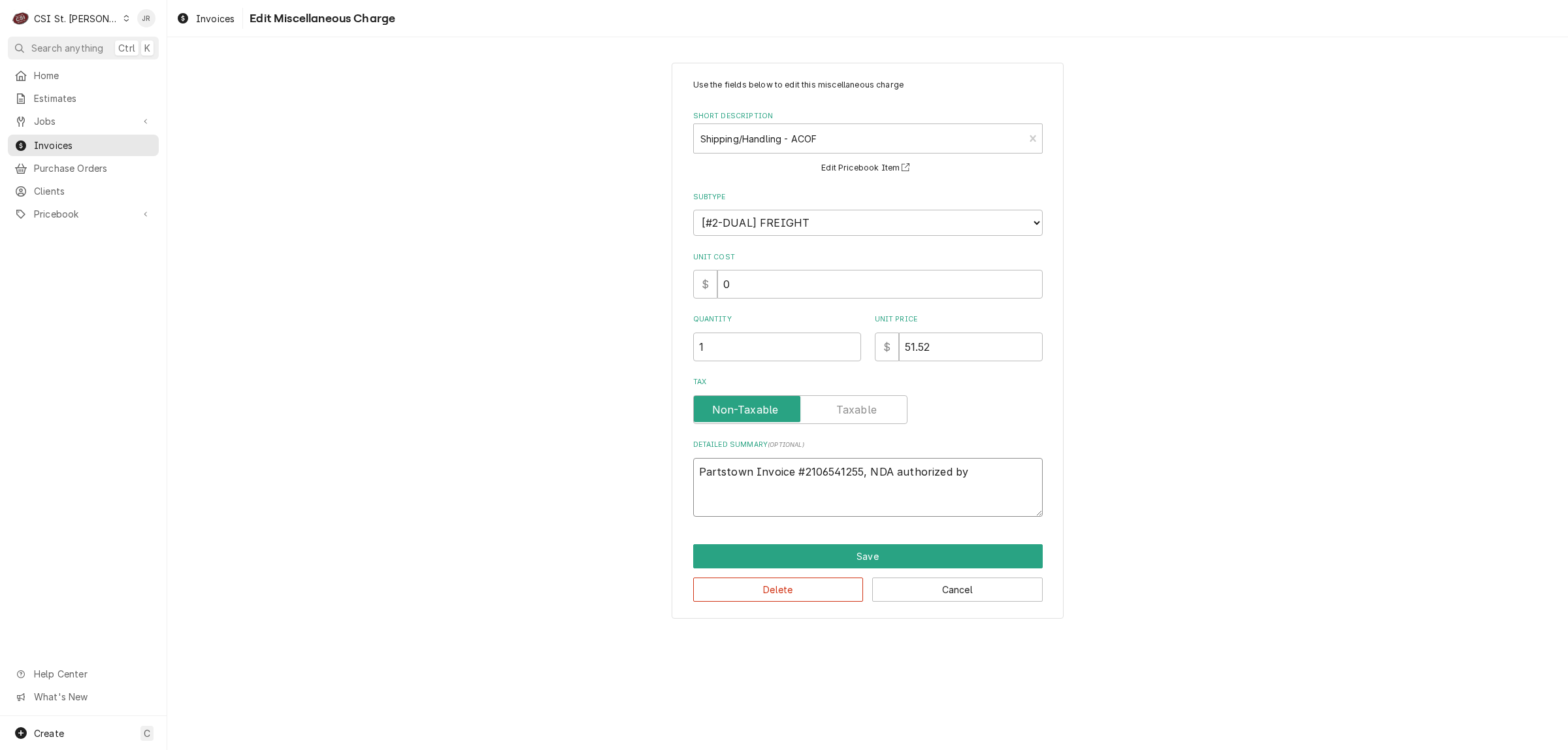
type textarea "x"
type textarea "Partstown Invoice #2106541255, NDA authorized by"
type textarea "x"
type textarea "Partstown Invoice #2106541255, NDA authorized by R"
type textarea "x"
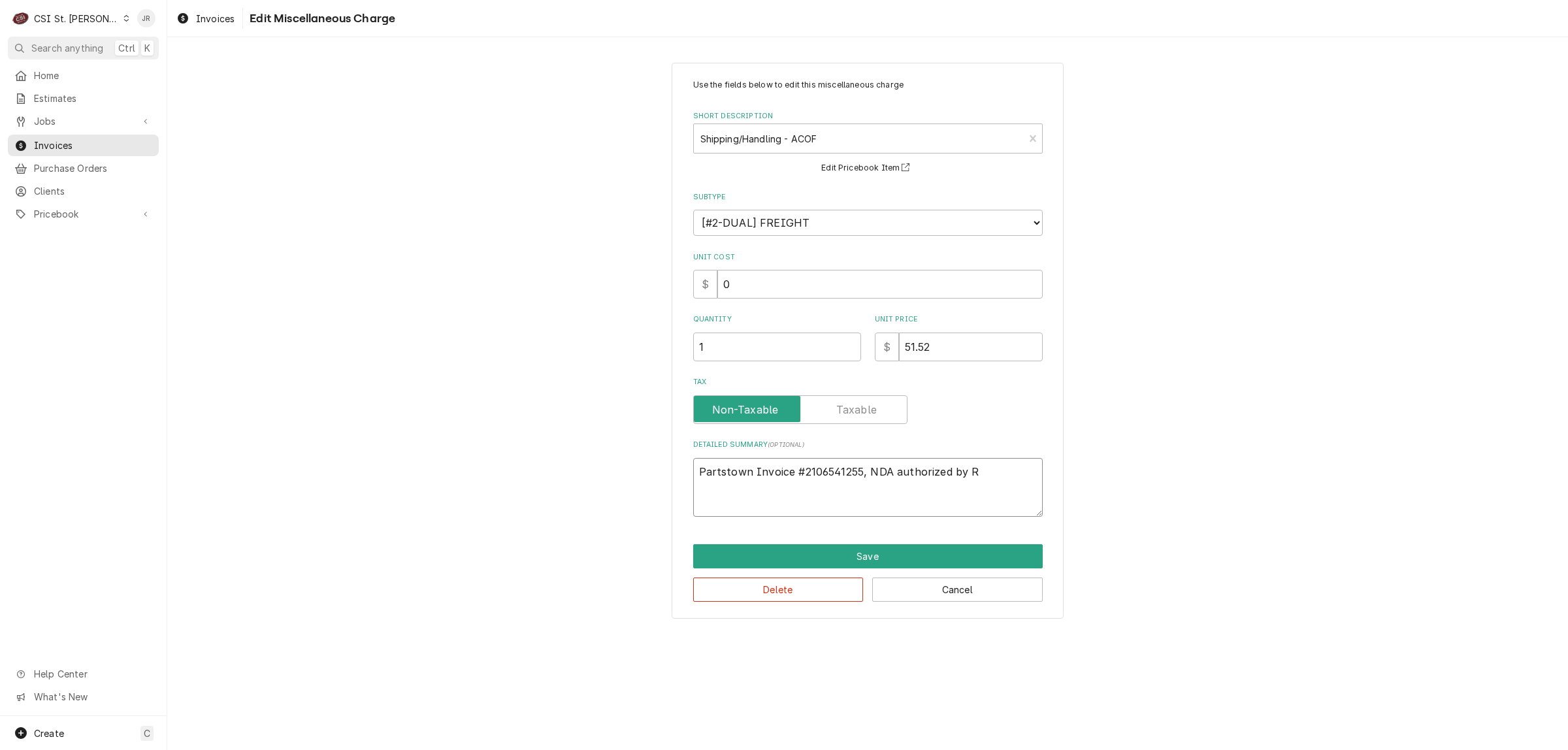
type textarea "Partstown Invoice #2106541255, NDA authorized by Ro"
type textarea "x"
type textarea "Partstown Invoice #2106541255, NDA authorized by Rob"
type textarea "x"
type textarea "Partstown Invoice #2106541255, NDA authorized by Robe"
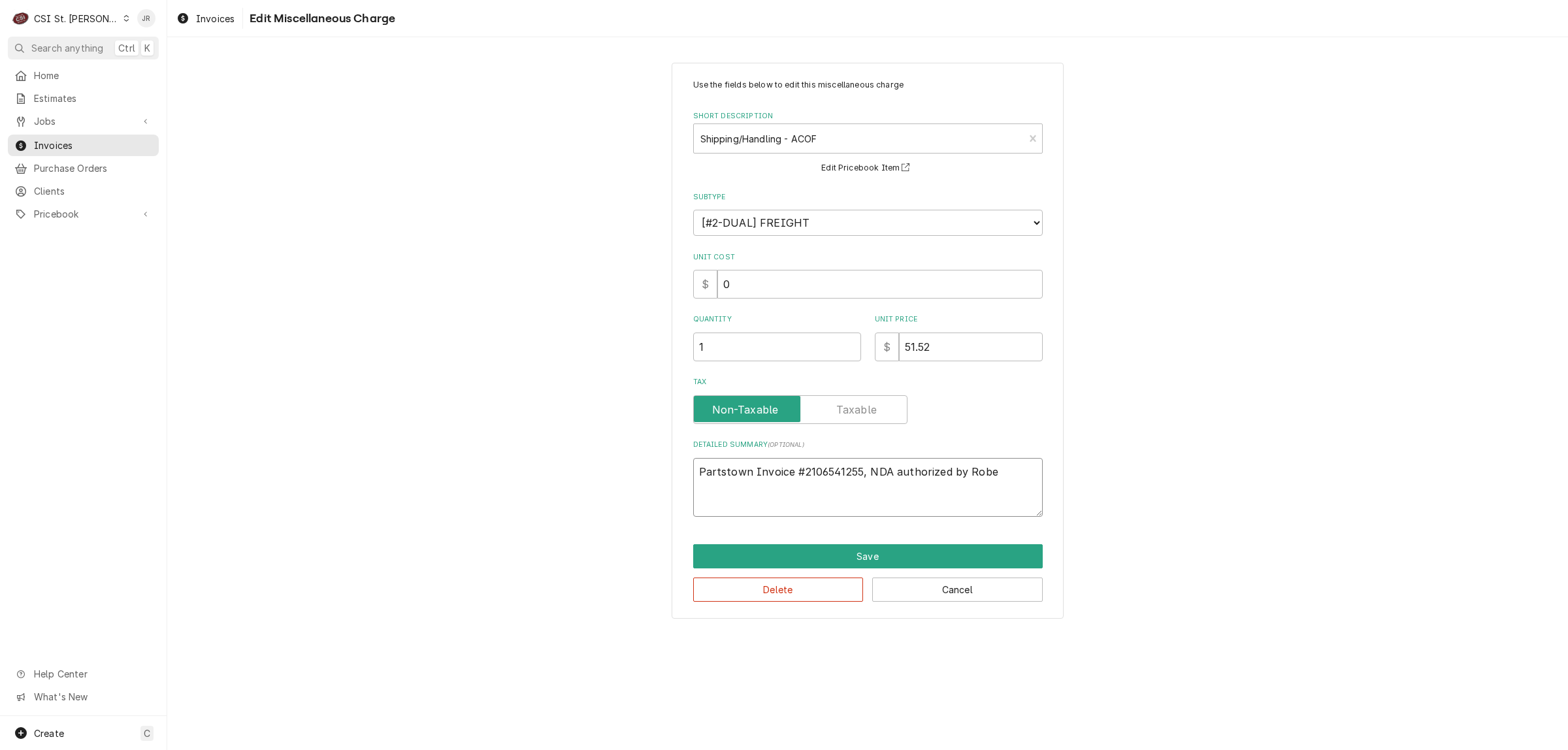
type textarea "x"
type textarea "Partstown Invoice #2106541255, NDA authorized by Rober"
type textarea "x"
type textarea "Partstown Invoice #2106541255, NDA authorized by Robert"
type textarea "x"
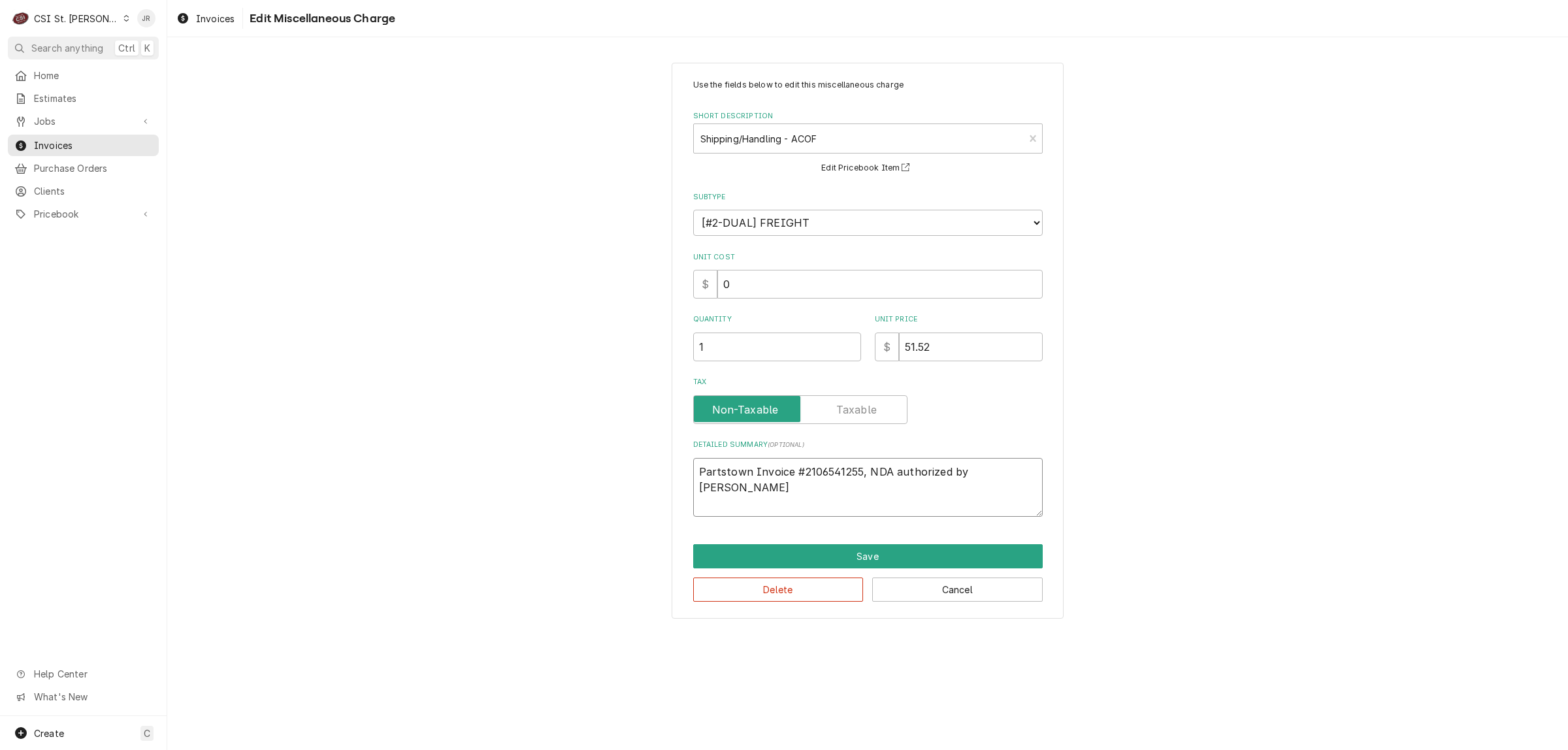
type textarea "Partstown Invoice #2106541255, NDA authorized by Robert"
type textarea "x"
type textarea "Partstown Invoice #2106541255, NDA authorized by Robert i"
type textarea "x"
type textarea "Partstown Invoice #2106541255, NDA authorized by Robert in"
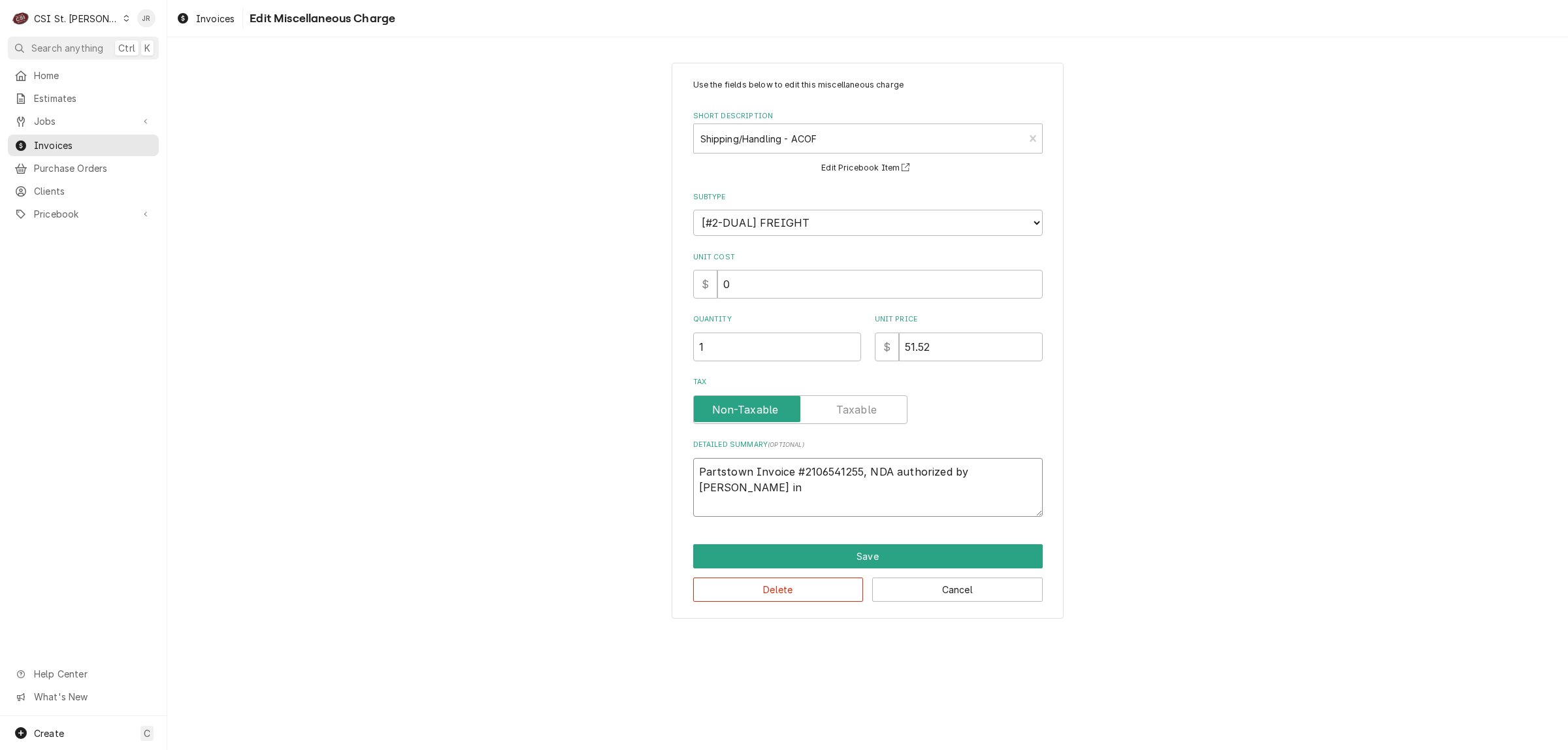
type textarea "x"
type textarea "Partstown Invoice #2106541255, NDA authorized by Robert in"
type textarea "x"
type textarea "Partstown Invoice #2106541255, NDA authorized by Robert in t"
type textarea "x"
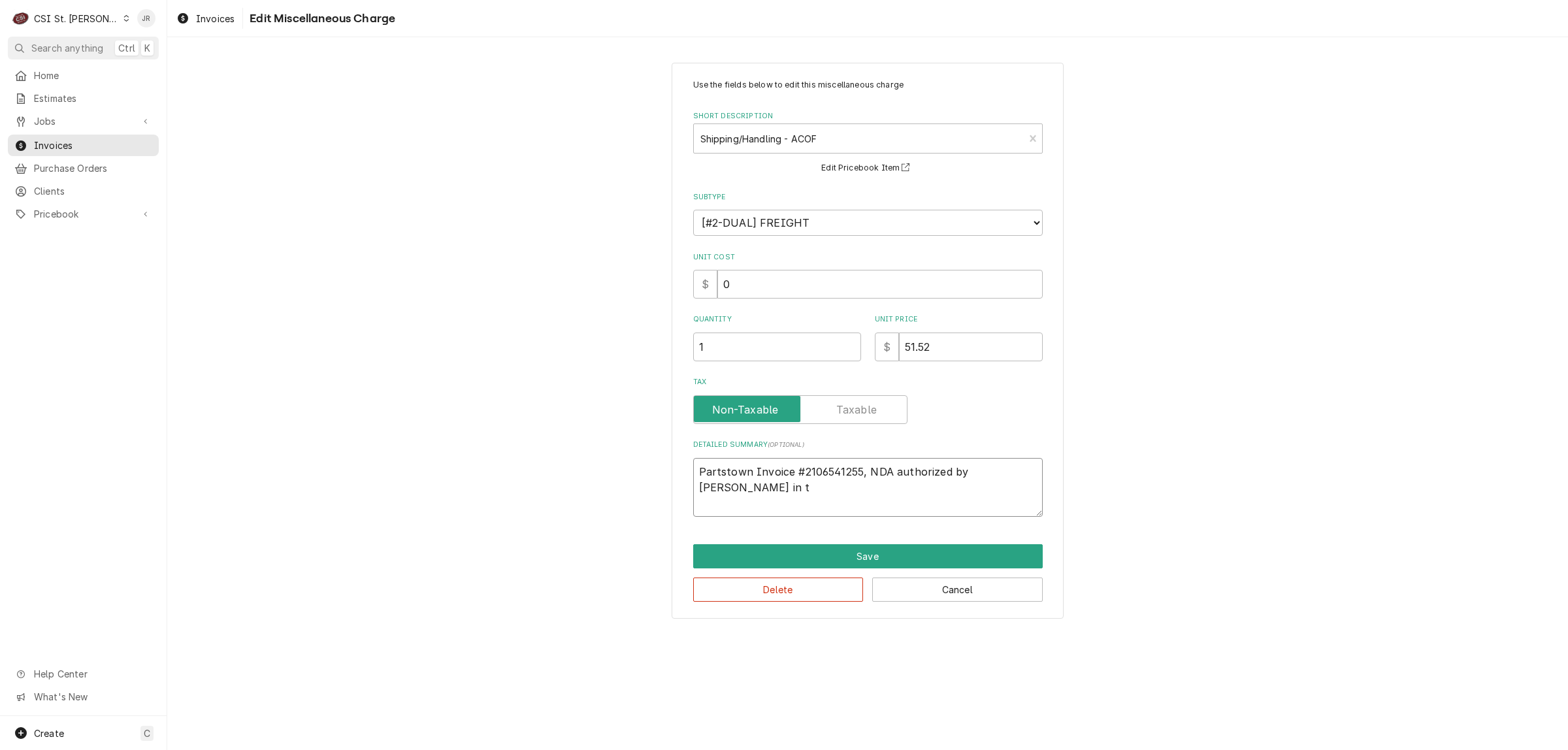
type textarea "Partstown Invoice #2106541255, NDA authorized by Robert in te"
type textarea "x"
type textarea "Partstown Invoice #2106541255, NDA authorized by Robert in tec"
type textarea "x"
type textarea "Partstown Invoice #2106541255, NDA authorized by Robert in tech"
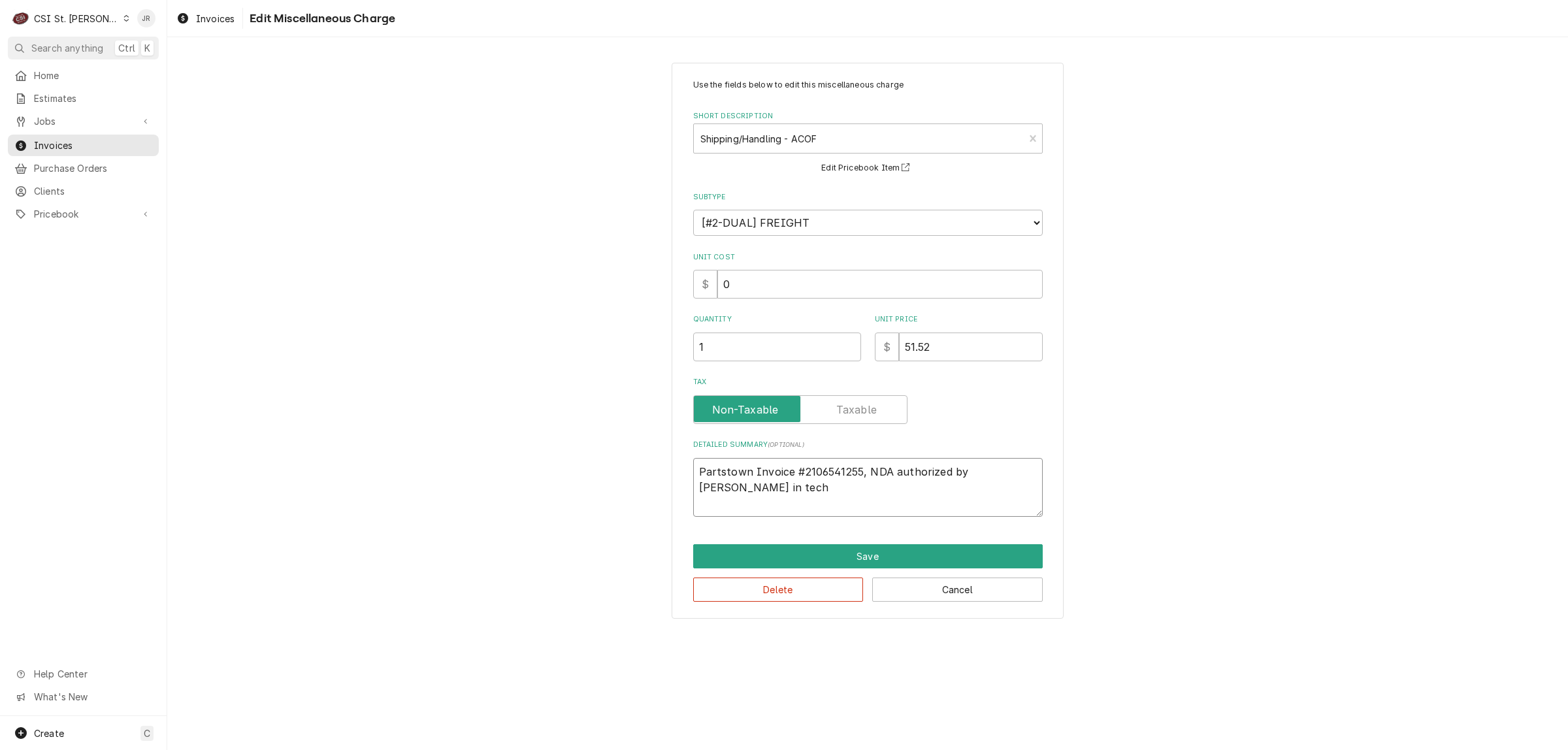
type textarea "x"
type textarea "Partstown Invoice #2106541255, NDA authorized by Robert in tech"
type textarea "x"
type textarea "Partstown Invoice #2106541255, NDA authorized by Robert in tech s"
type textarea "x"
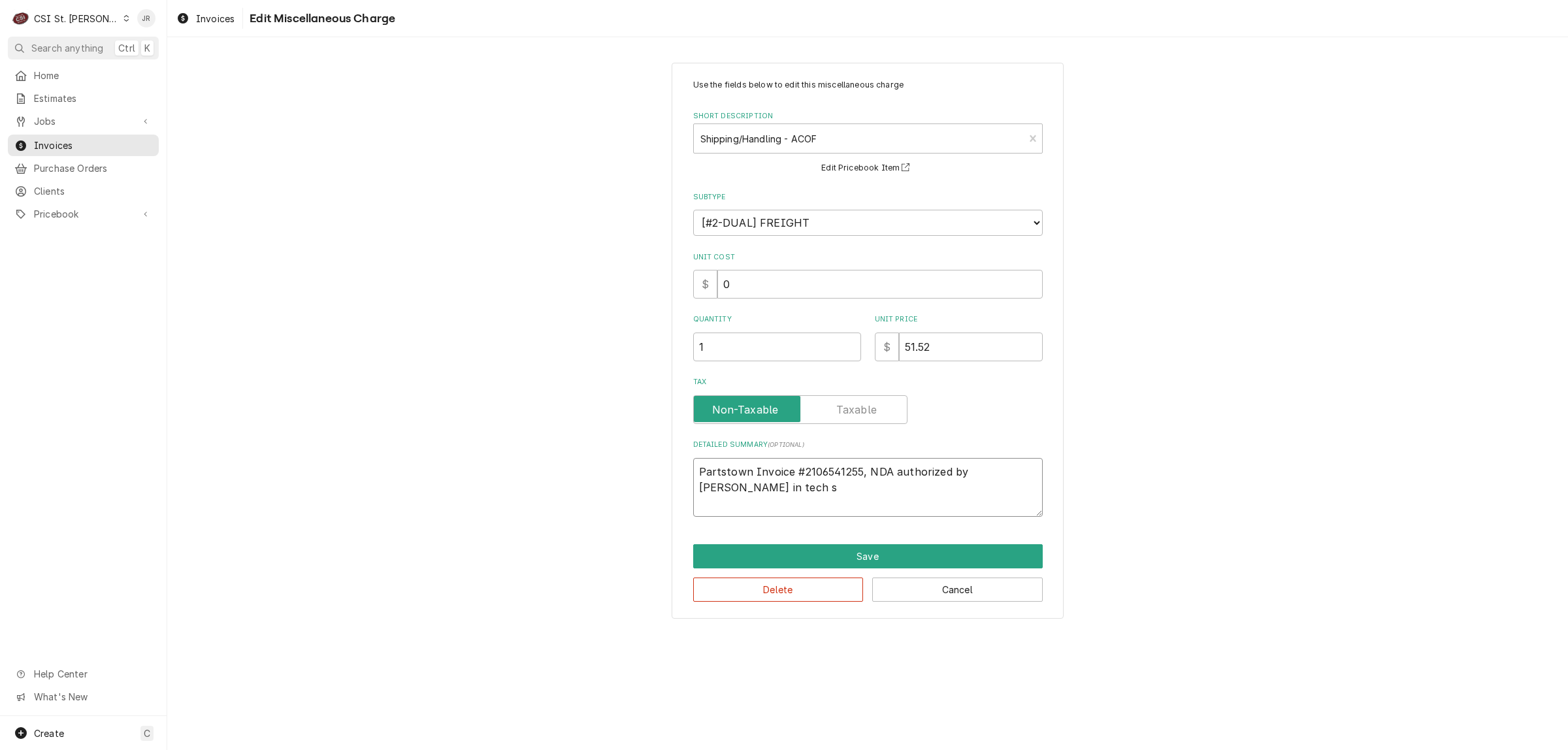
type textarea "Partstown Invoice #2106541255, NDA authorized by Robert in tech su"
type textarea "x"
type textarea "Partstown Invoice #2106541255, NDA authorized by Robert in tech sup"
type textarea "x"
type textarea "Partstown Invoice #2106541255, NDA authorized by Robert in tech supp"
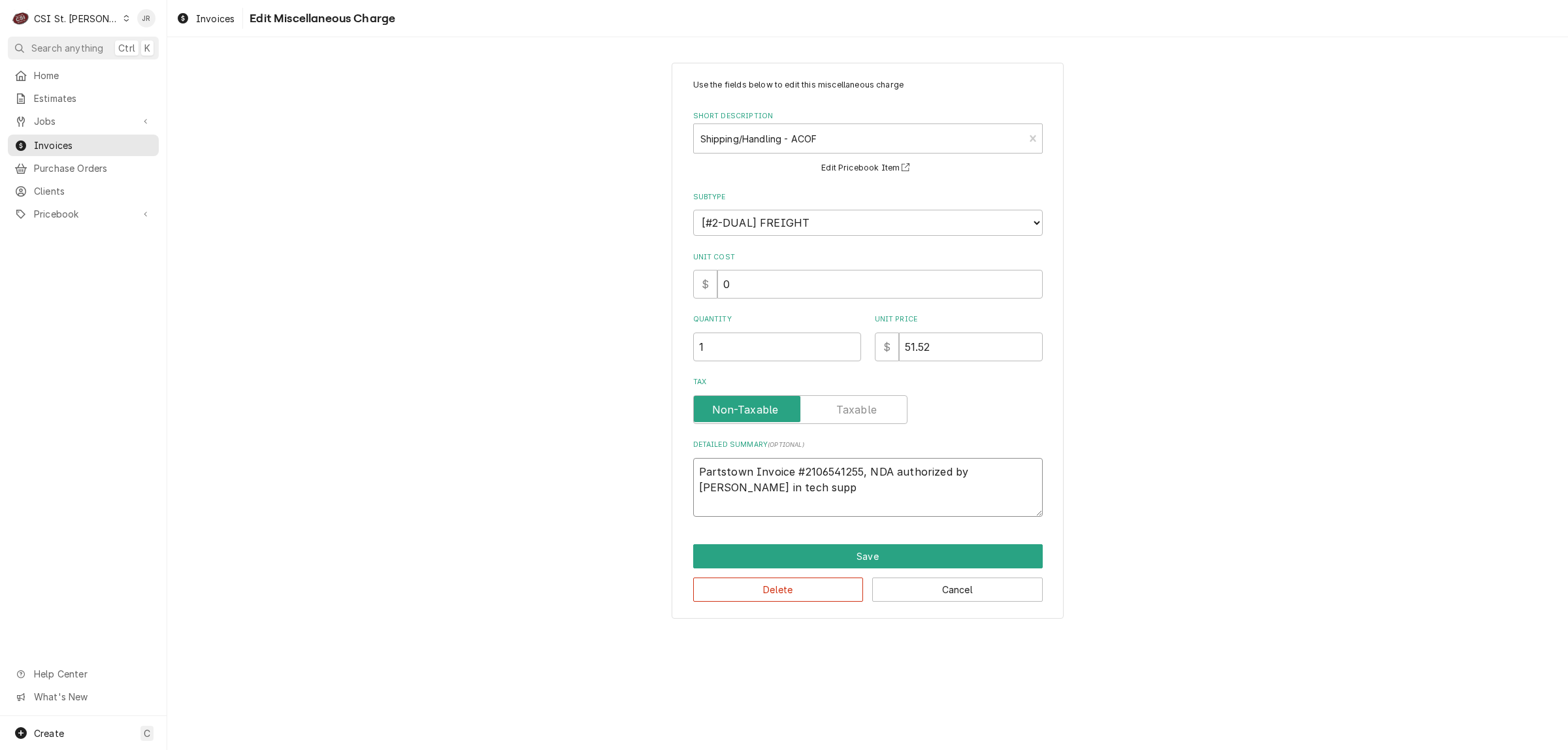
type textarea "x"
type textarea "Partstown Invoice #2106541255, NDA authorized by Robert in tech suppo"
type textarea "x"
type textarea "Partstown Invoice #2106541255, NDA authorized by Robert in tech suppor"
type textarea "x"
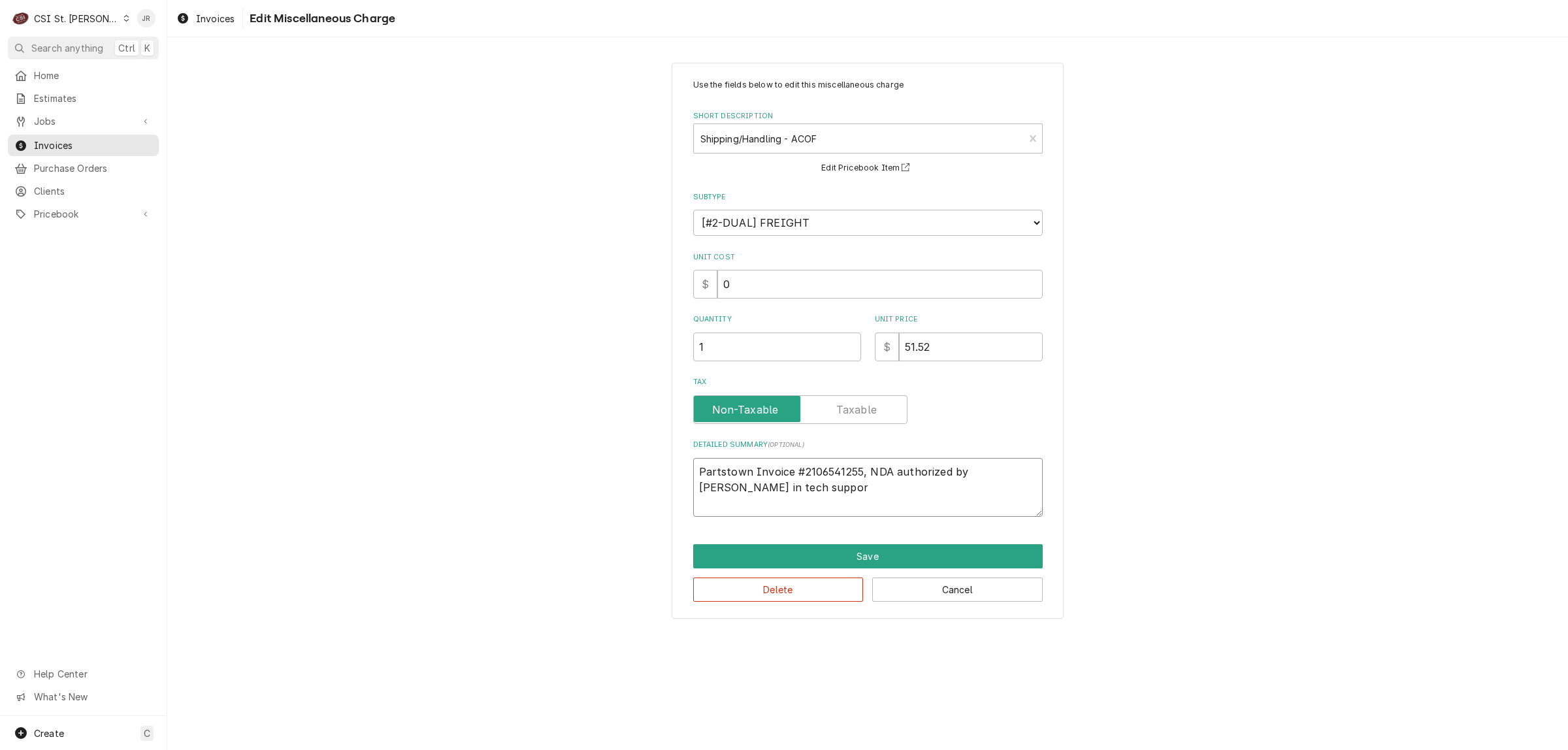
type textarea "Partstown Invoice #2106541255, NDA authorized by Robert in tech support"
type textarea "x"
type textarea "Partstown Invoice #2106541255, NDA authorized by Robert in tech support."
click at [955, 544] on button "Save" at bounding box center [868, 556] width 350 height 24
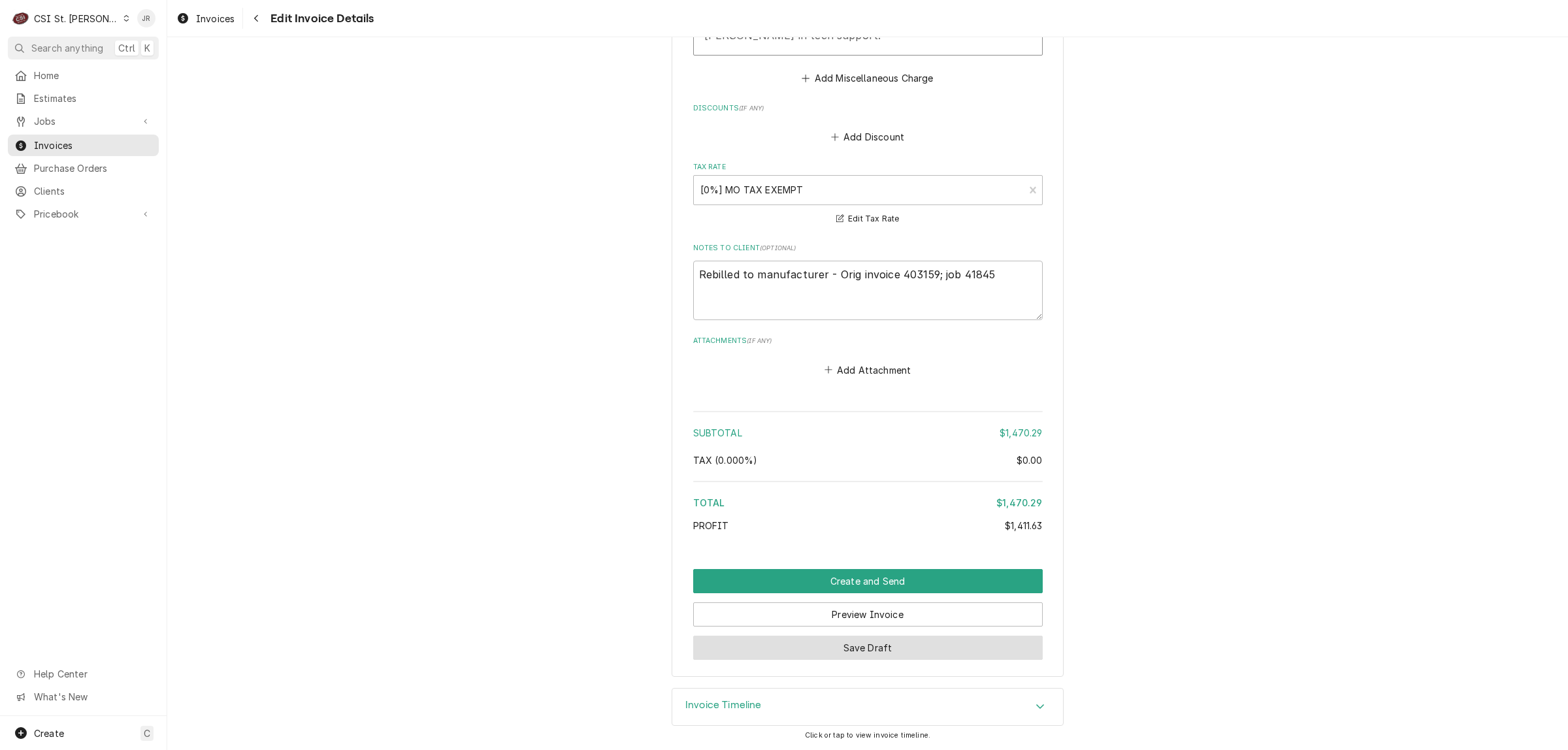
click at [852, 652] on button "Save Draft" at bounding box center [868, 648] width 350 height 24
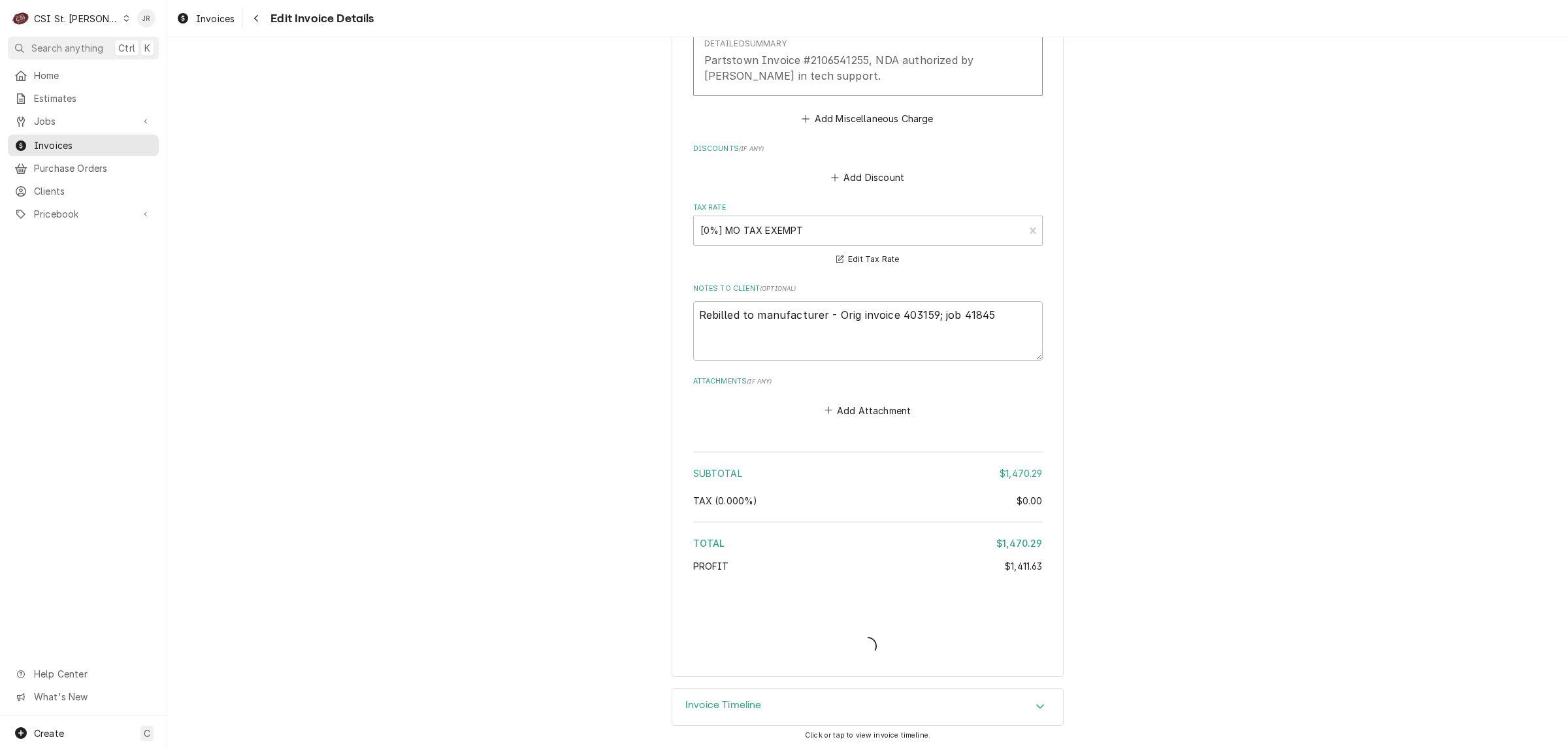
scroll to position [2692, 0]
type textarea "x"
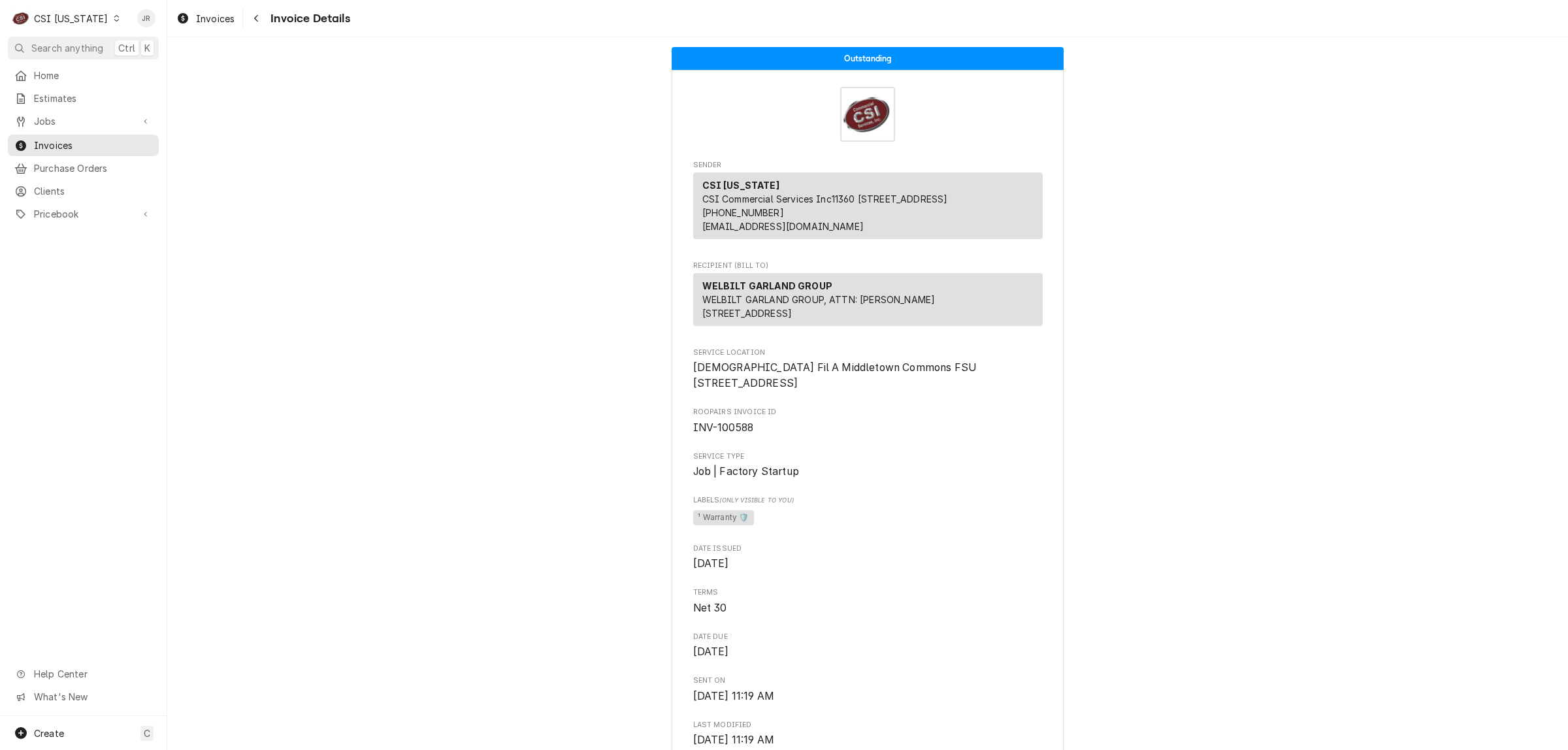
scroll to position [164, 0]
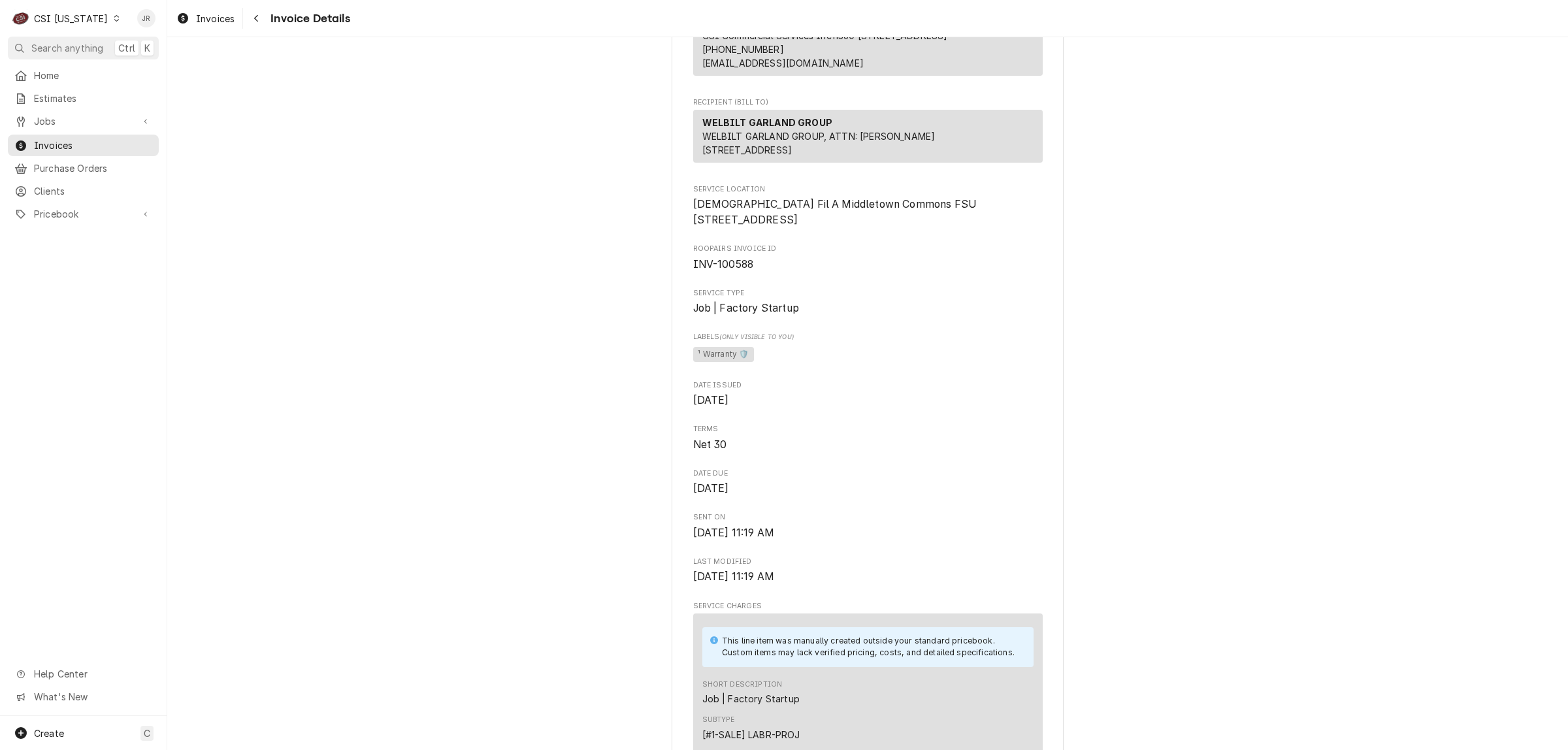
click at [53, 7] on div "C CSI [US_STATE]" at bounding box center [66, 18] width 117 height 26
click at [193, 67] on div "CSI St. [PERSON_NAME]" at bounding box center [203, 72] width 172 height 13
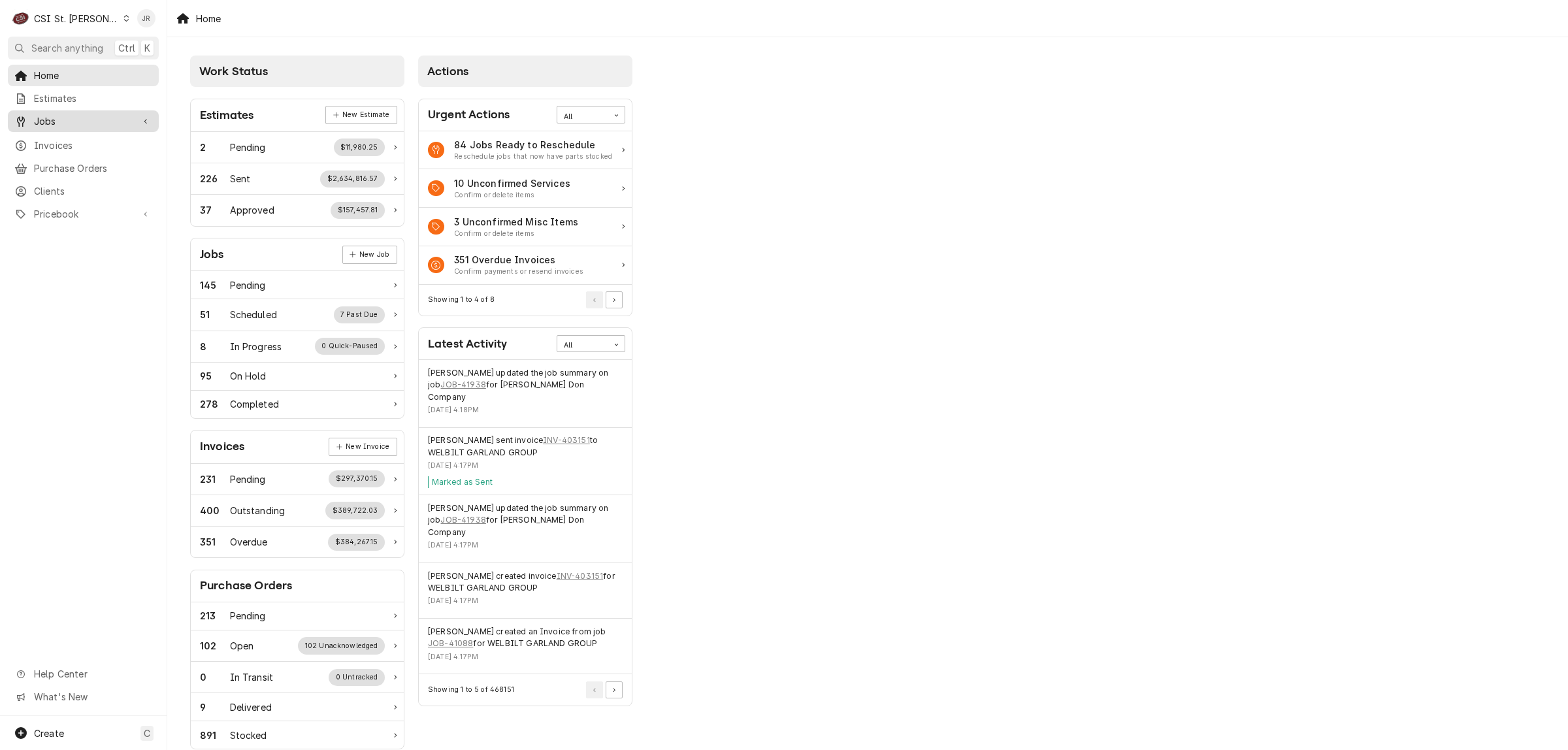
click at [62, 115] on span "Jobs" at bounding box center [83, 121] width 99 height 13
click at [63, 141] on span "Jobs" at bounding box center [93, 144] width 118 height 13
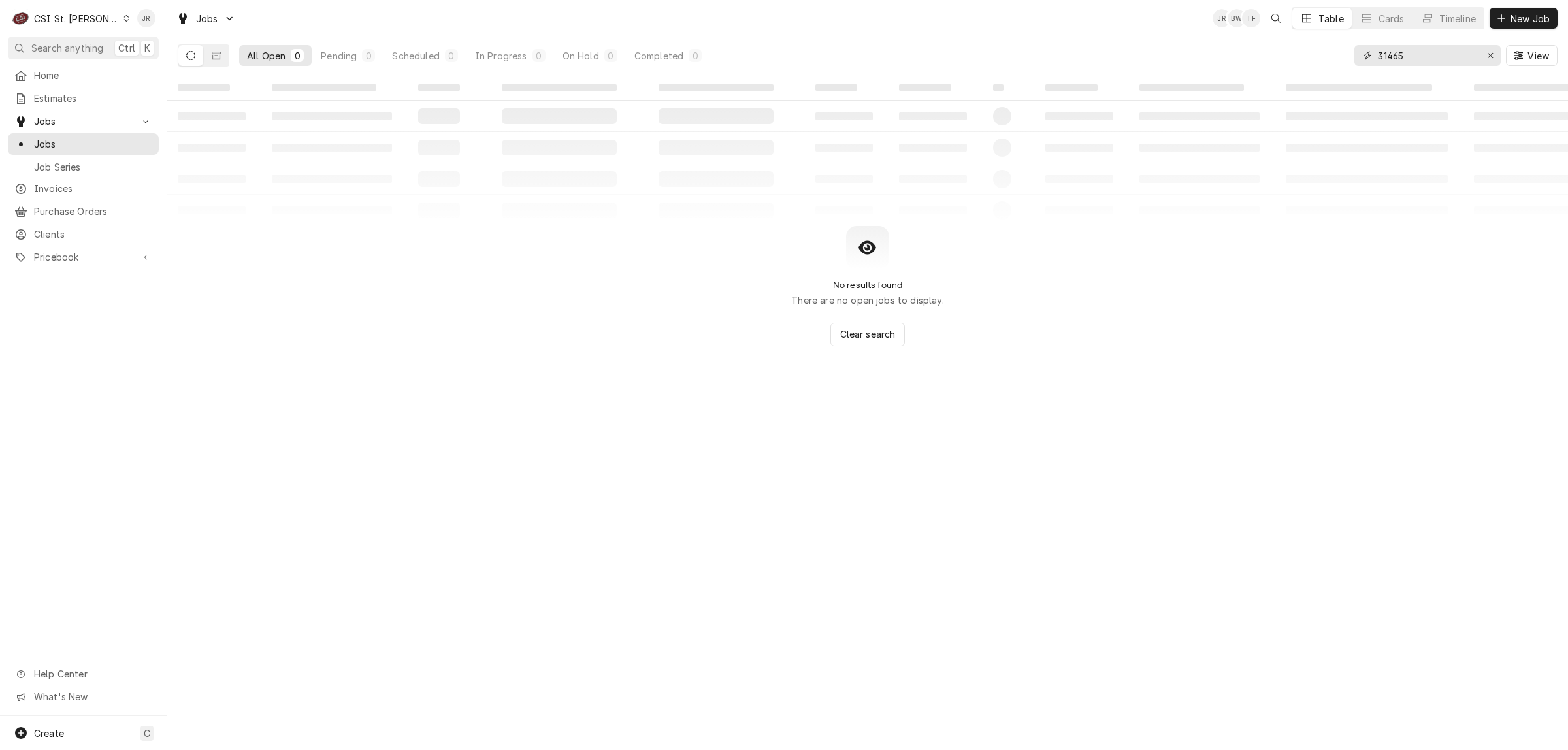
click at [1396, 54] on input "31465" at bounding box center [1427, 55] width 98 height 21
paste input "4184"
type input "41845"
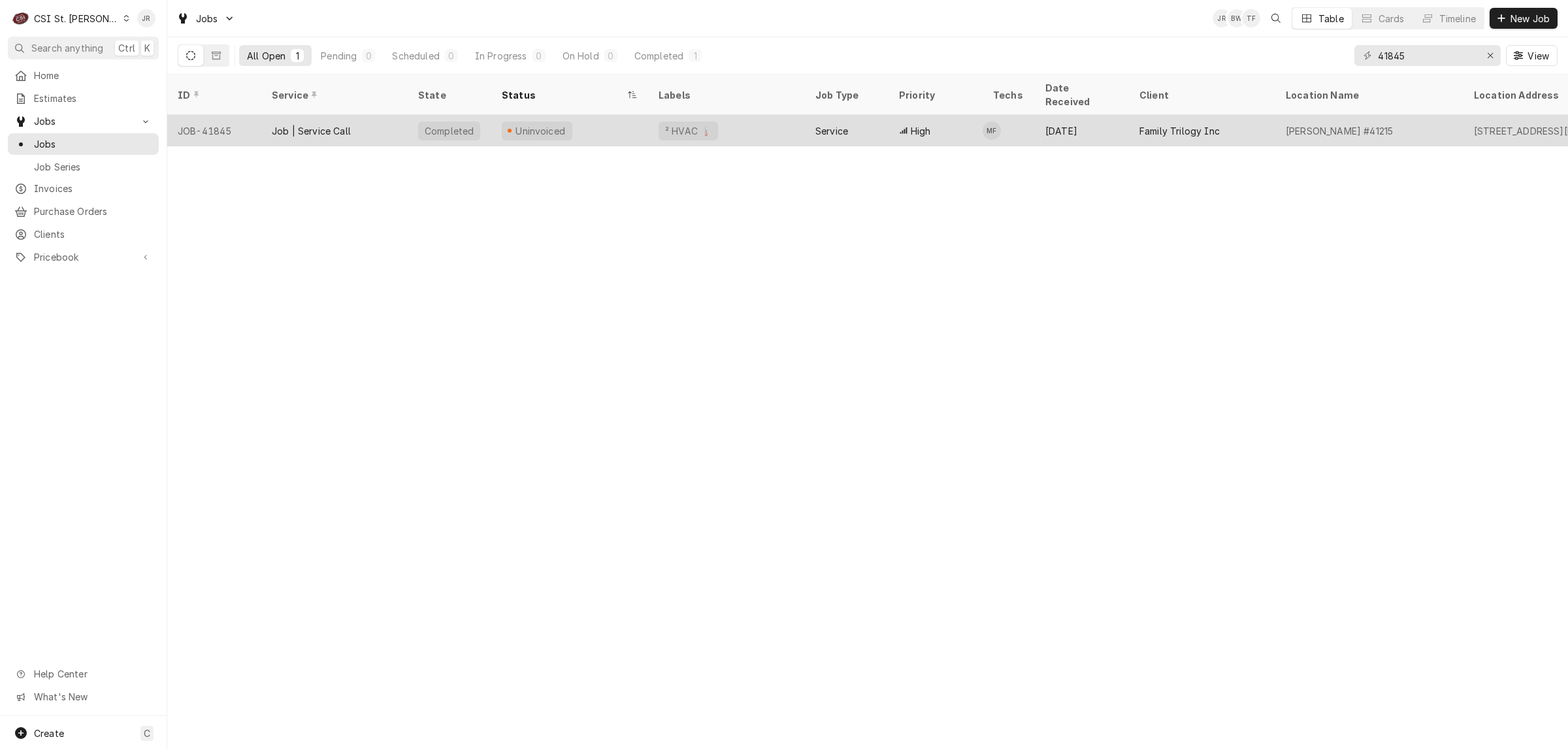
click at [384, 115] on div "Job | Service Call" at bounding box center [334, 131] width 146 height 32
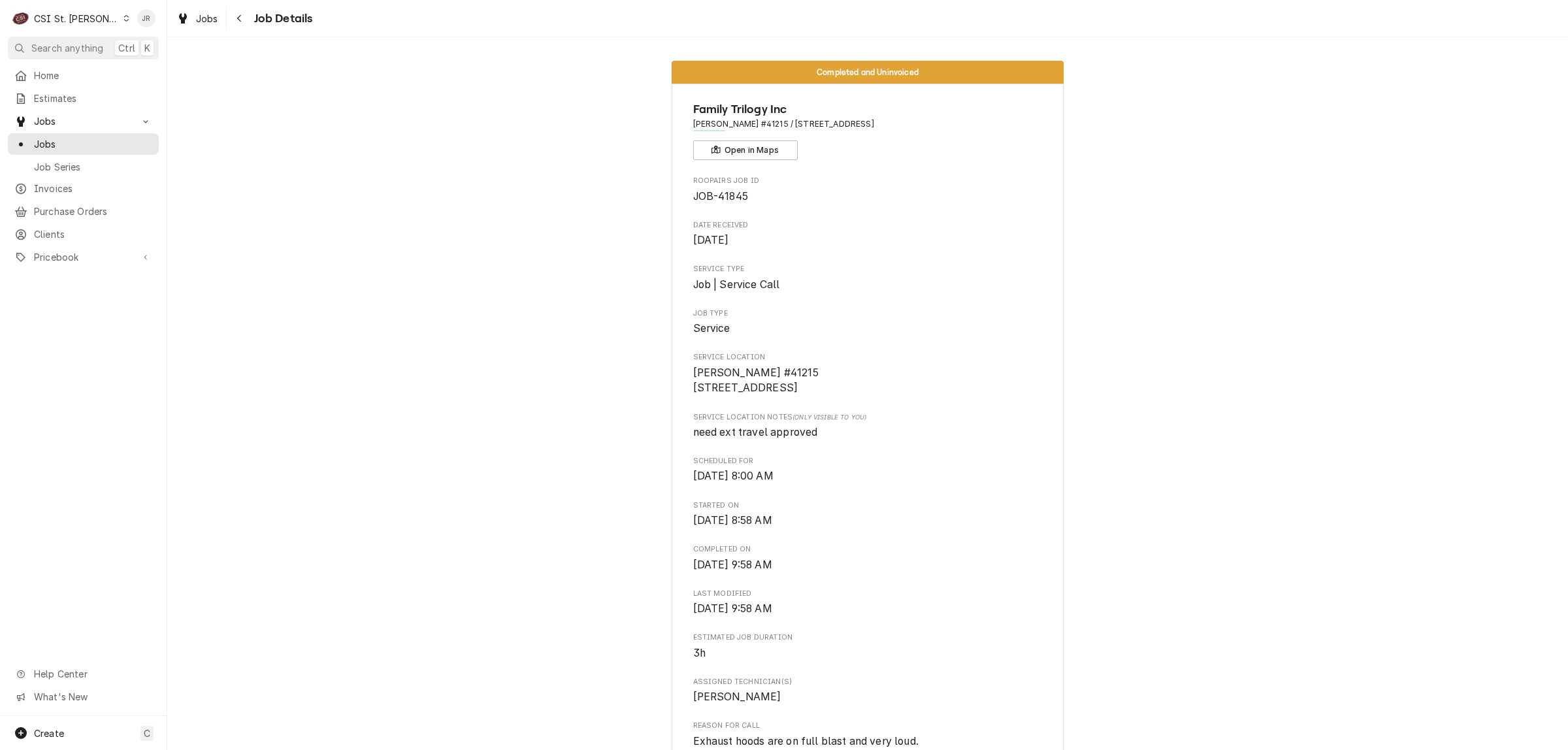
drag, startPoint x: 917, startPoint y: 134, endPoint x: 789, endPoint y: 226, distance: 157.6
click at [772, 127] on div "Family Trilogy Inc [PERSON_NAME] #41215 / [STREET_ADDRESS] Open in Maps" at bounding box center [868, 130] width 350 height 60
click at [730, 192] on span "JOB-41845" at bounding box center [720, 196] width 55 height 13
click at [730, 197] on span "JOB-41845" at bounding box center [720, 196] width 55 height 13
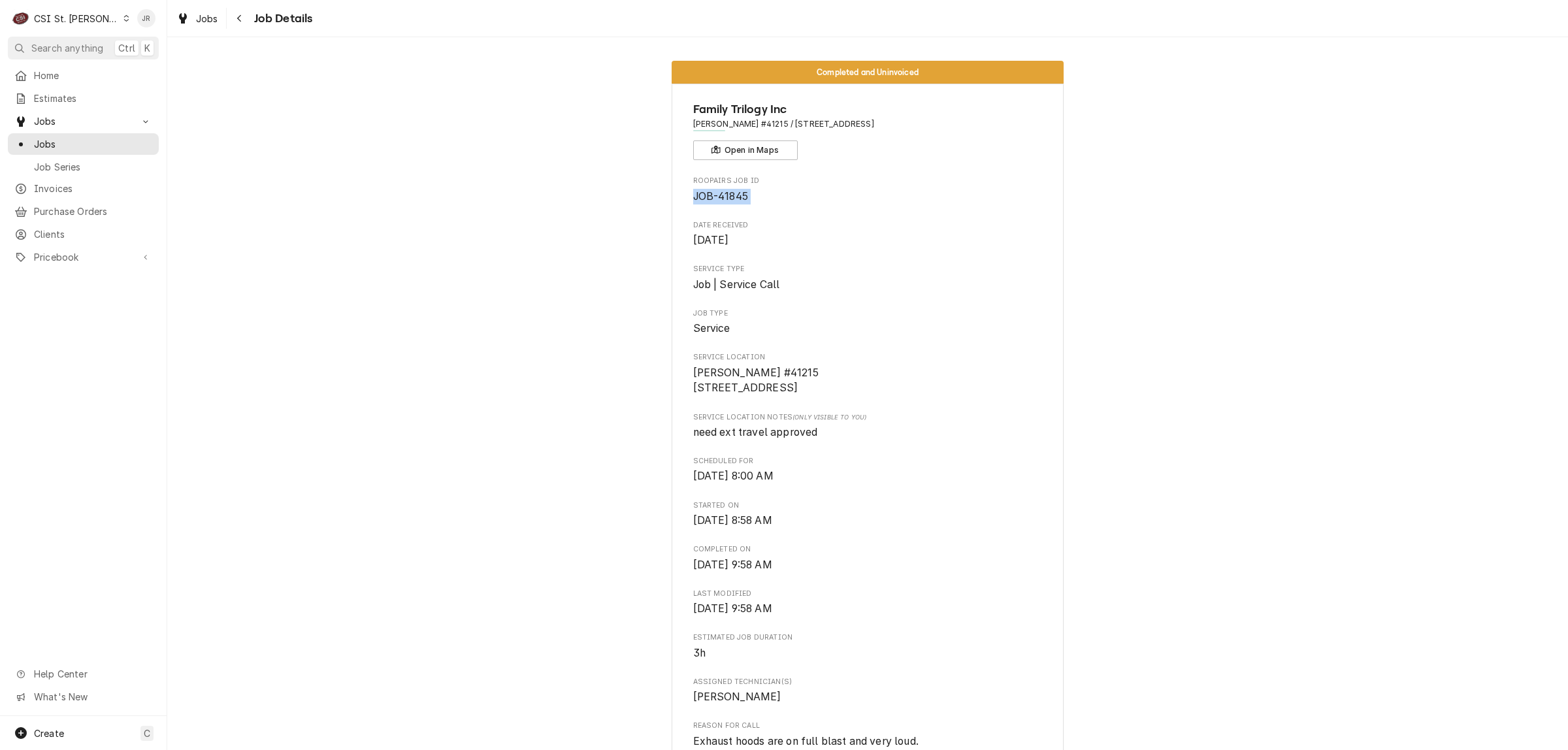
click at [730, 197] on span "JOB-41845" at bounding box center [720, 196] width 55 height 13
click at [728, 196] on span "JOB-41845" at bounding box center [720, 196] width 55 height 13
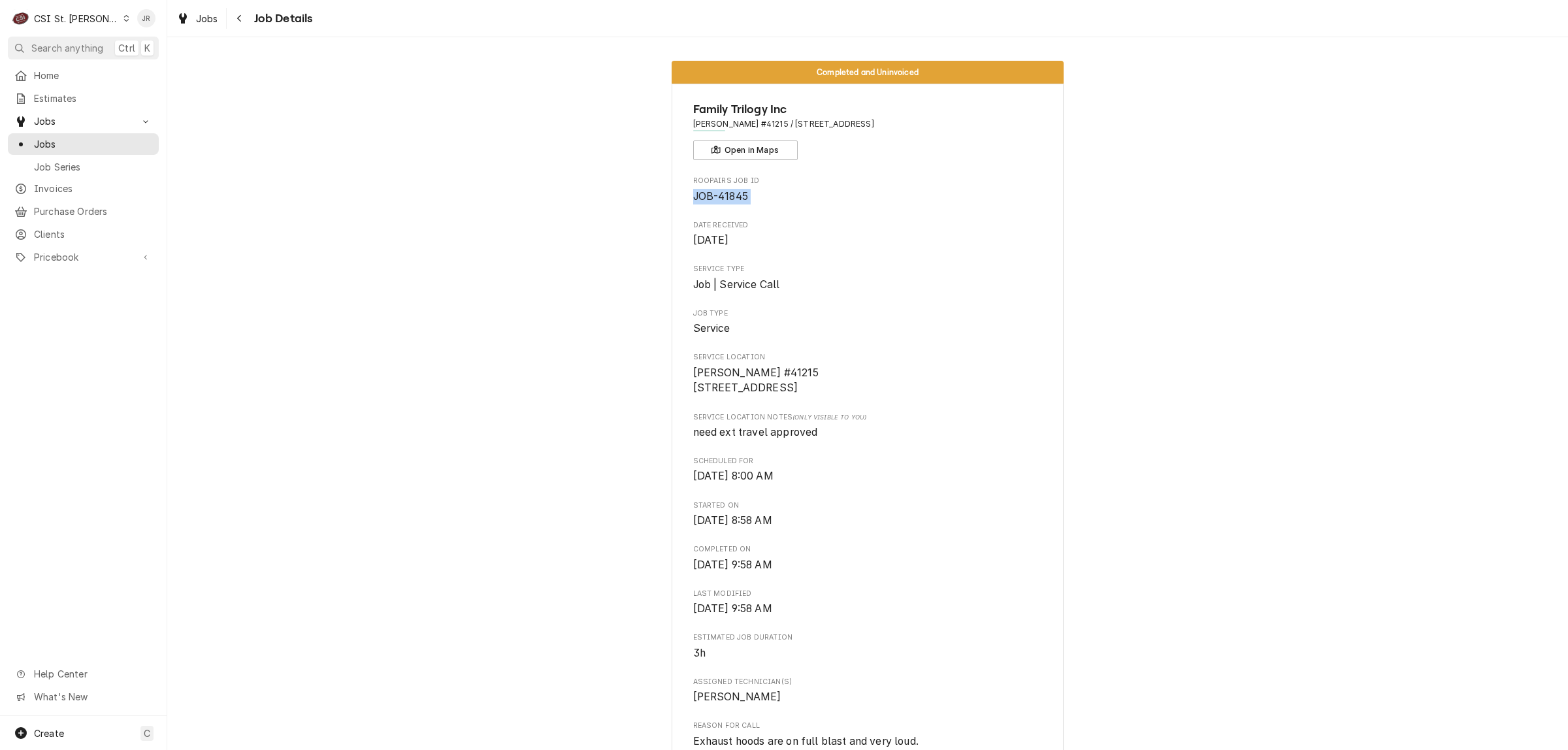
click at [728, 196] on span "JOB-41845" at bounding box center [720, 196] width 55 height 13
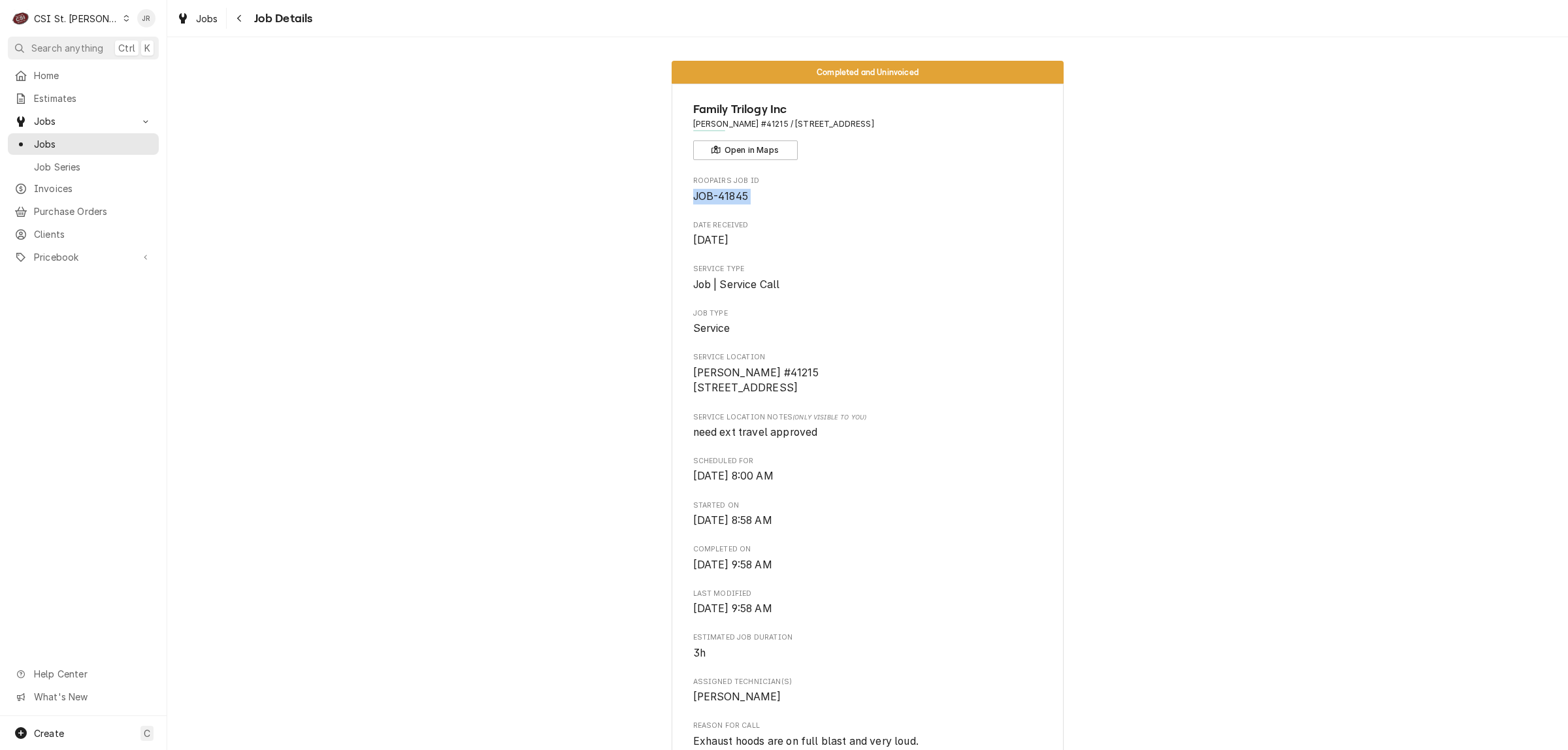
click at [728, 196] on span "JOB-41845" at bounding box center [720, 196] width 55 height 13
click at [728, 196] on span "JOB-41845" at bounding box center [720, 196] width 55 height 13
click at [729, 188] on div "Roopairs Job ID JOB-41845" at bounding box center [868, 190] width 350 height 28
click at [730, 191] on span "JOB-41845" at bounding box center [720, 196] width 55 height 13
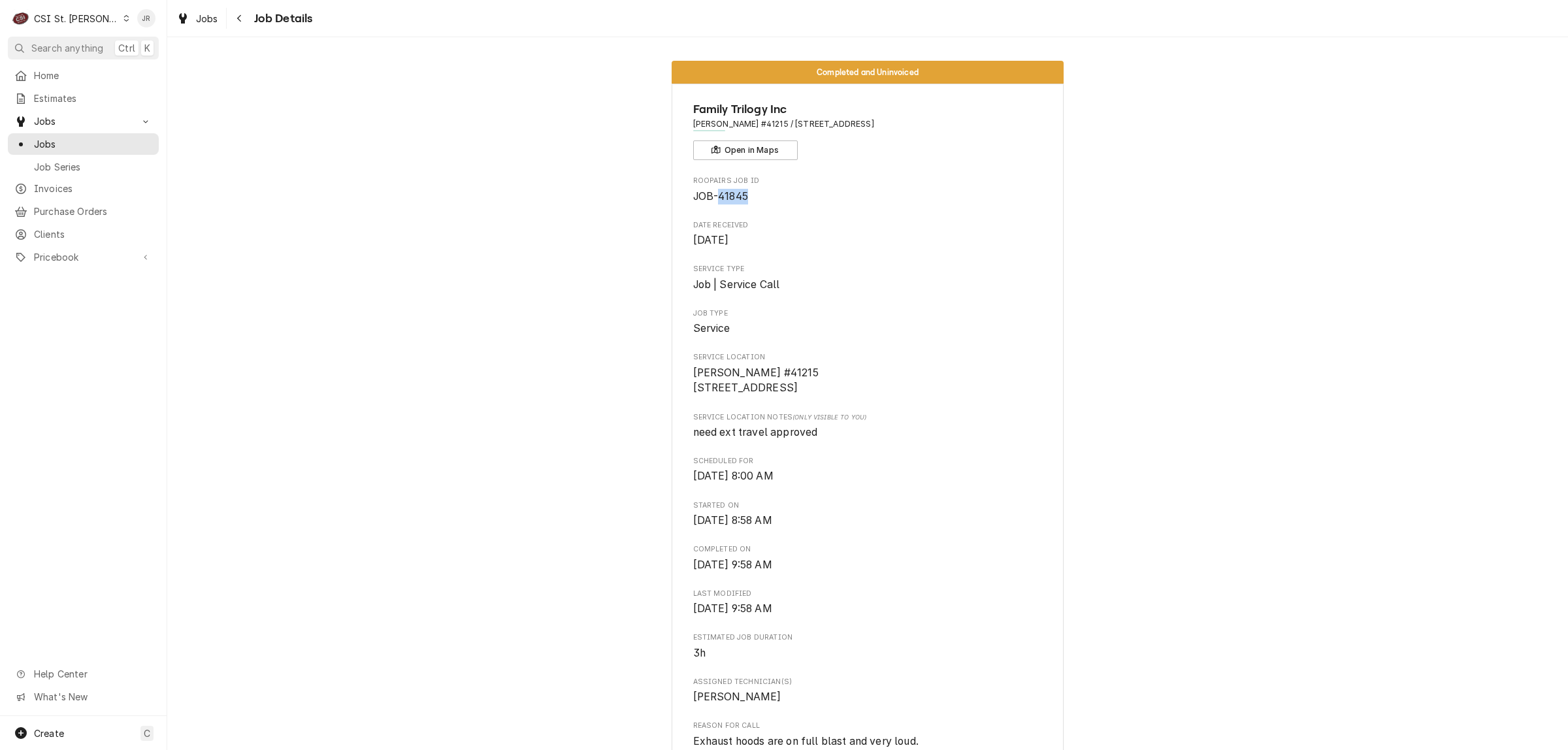
copy span "41845"
drag, startPoint x: 925, startPoint y: 121, endPoint x: 772, endPoint y: 132, distance: 153.4
click at [772, 132] on div "Family Trilogy Inc McDonald's #41215 / 8 Chat Rd, Leadington, MO 63601 Open in …" at bounding box center [868, 130] width 350 height 60
copy span "[STREET_ADDRESS][PERSON_NAME]"
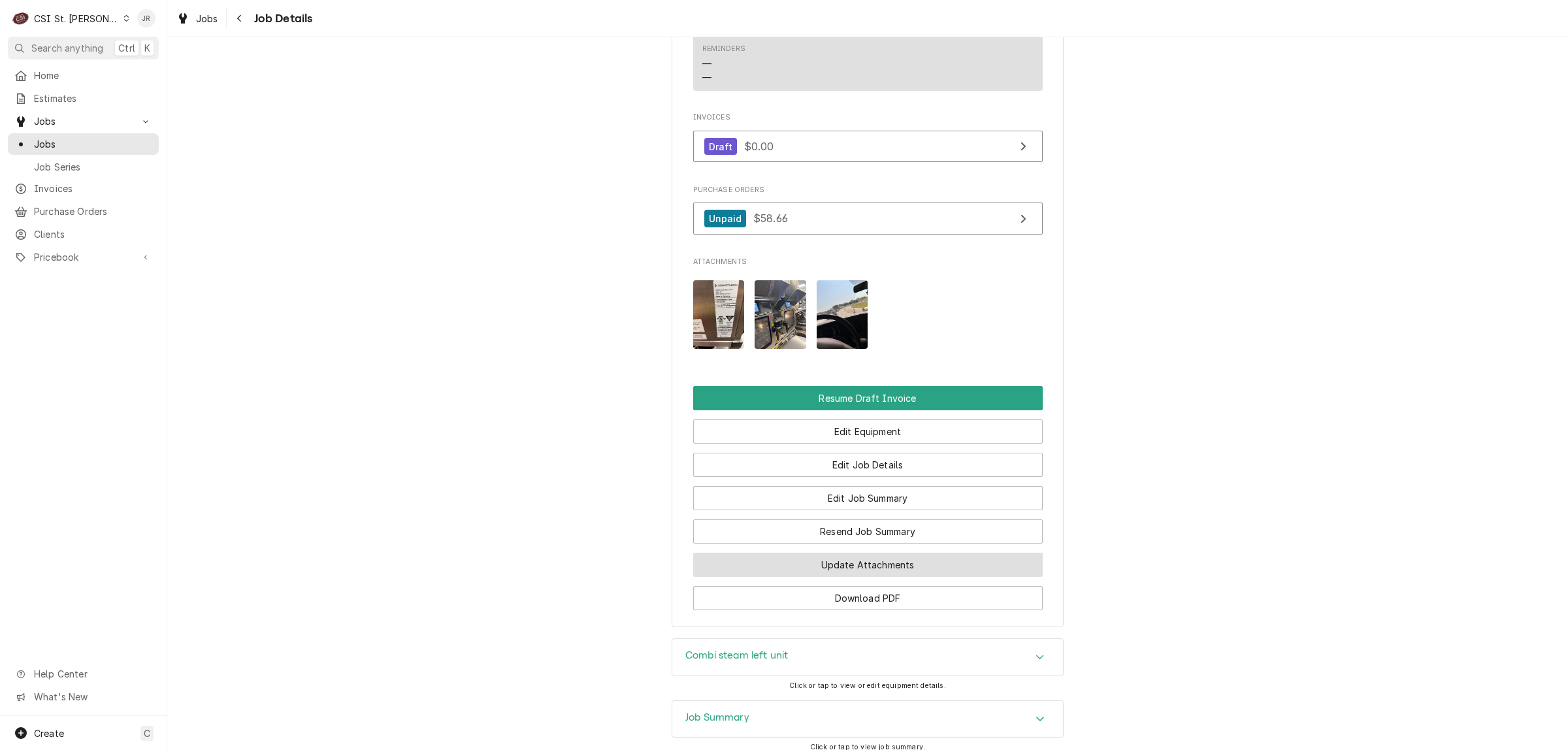
scroll to position [1371, 0]
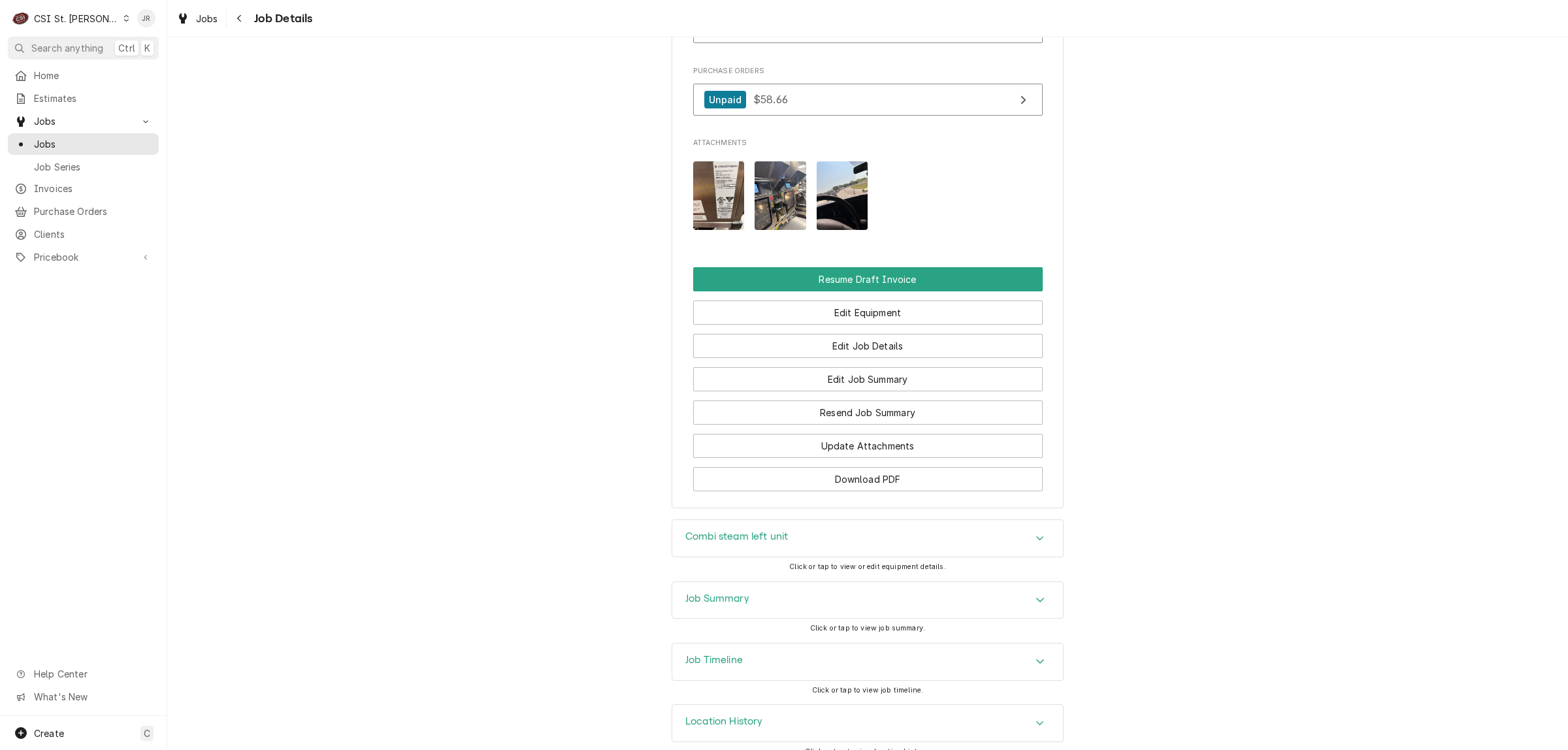
drag, startPoint x: 740, startPoint y: 641, endPoint x: 727, endPoint y: 566, distance: 76.1
click at [723, 551] on div "Completed and Uninvoiced Family Trilogy Inc McDonald's #41215 / 8 Chat Rd, Lead…" at bounding box center [868, 394] width 1400 height 713
click at [730, 592] on h3 "Job Summary" at bounding box center [718, 599] width 64 height 13
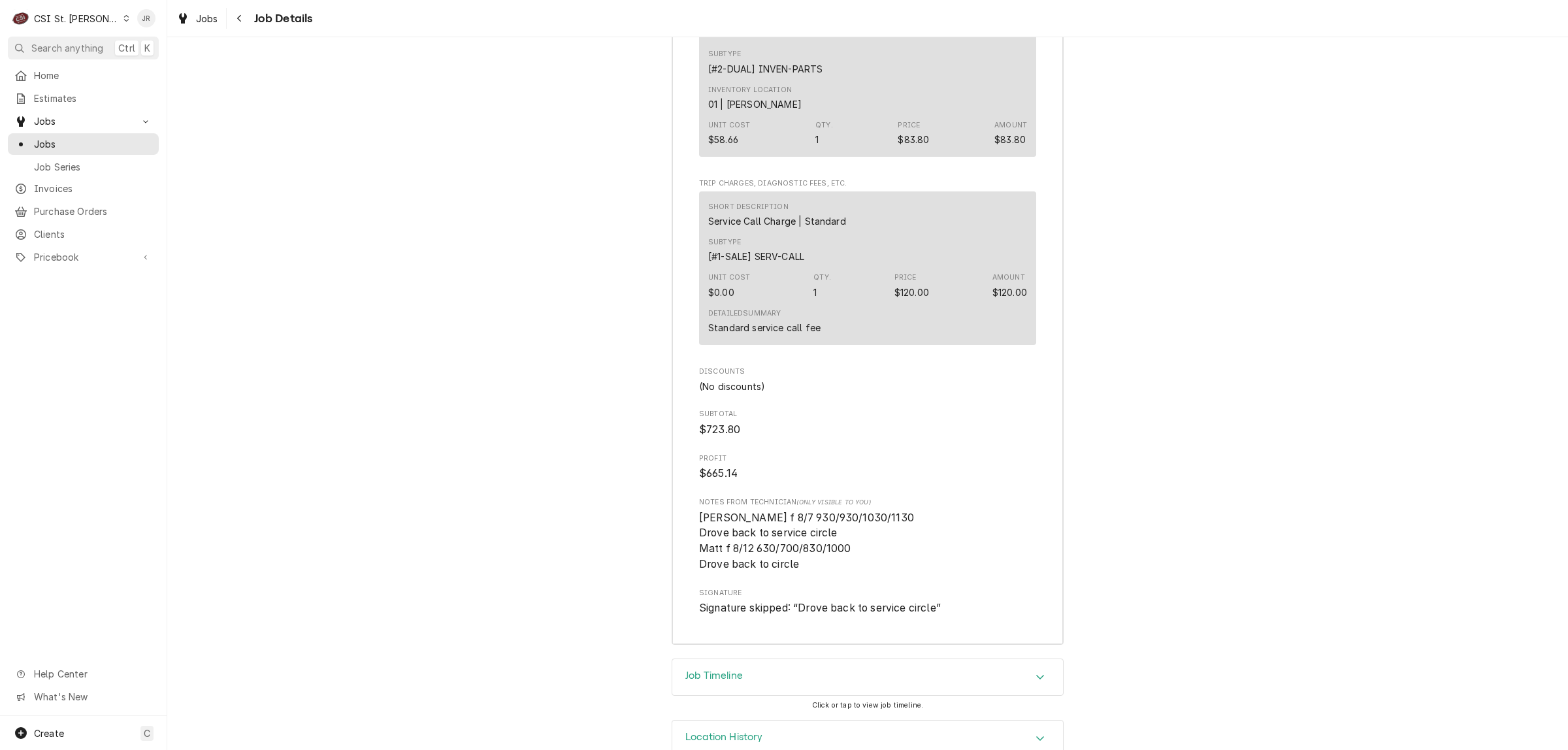
scroll to position [3702, 0]
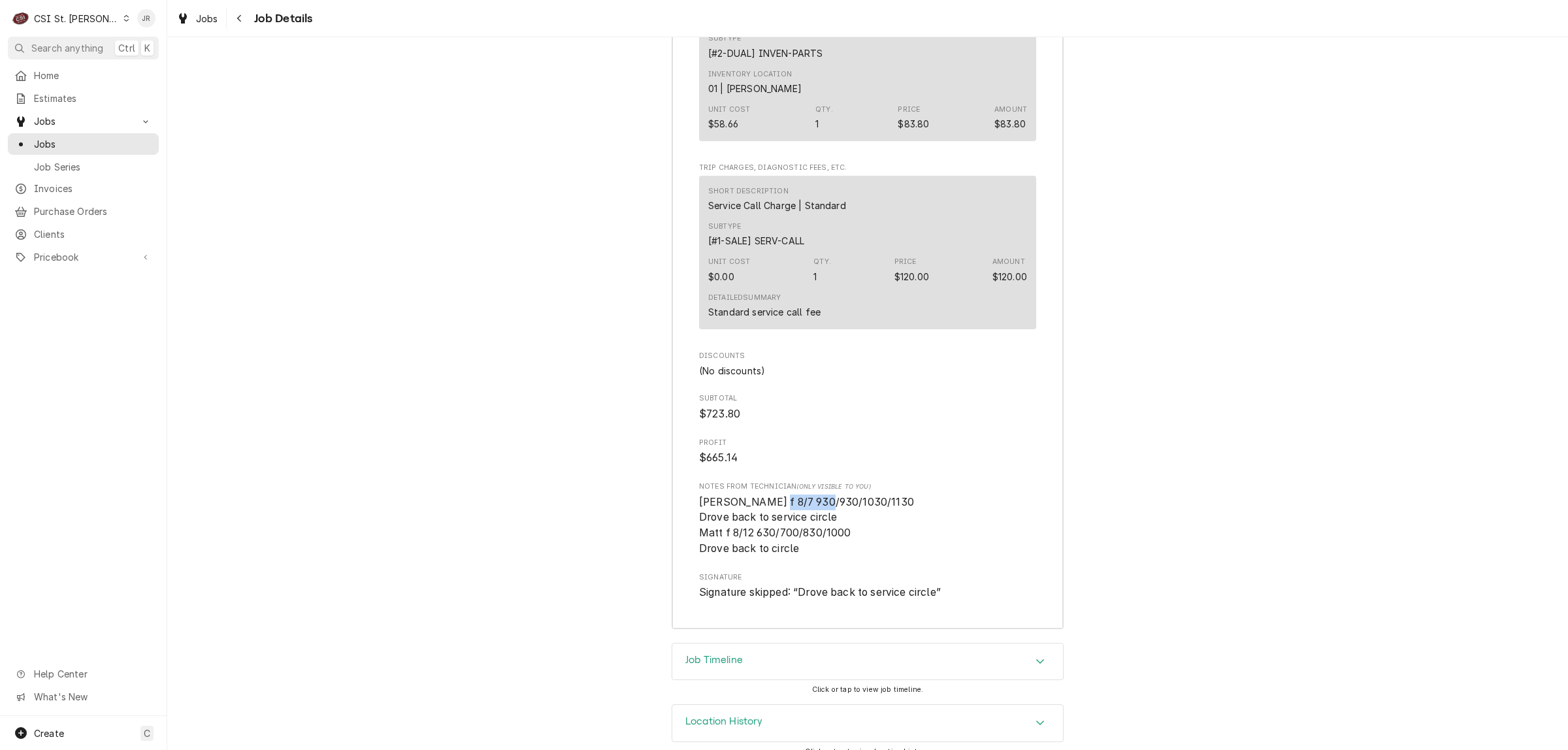
drag, startPoint x: 765, startPoint y: 483, endPoint x: 815, endPoint y: 481, distance: 50.0
click at [815, 496] on span "Matt f 8/7 930/930/1030/1130 Drove back to service circle Matt f 8/12 630/700/8…" at bounding box center [806, 525] width 215 height 59
drag, startPoint x: 818, startPoint y: 516, endPoint x: 771, endPoint y: 515, distance: 47.0
click at [771, 515] on span "Matt f 8/7 930/930/1030/1130 Drove back to service circle Matt f 8/12 630/700/8…" at bounding box center [806, 525] width 215 height 59
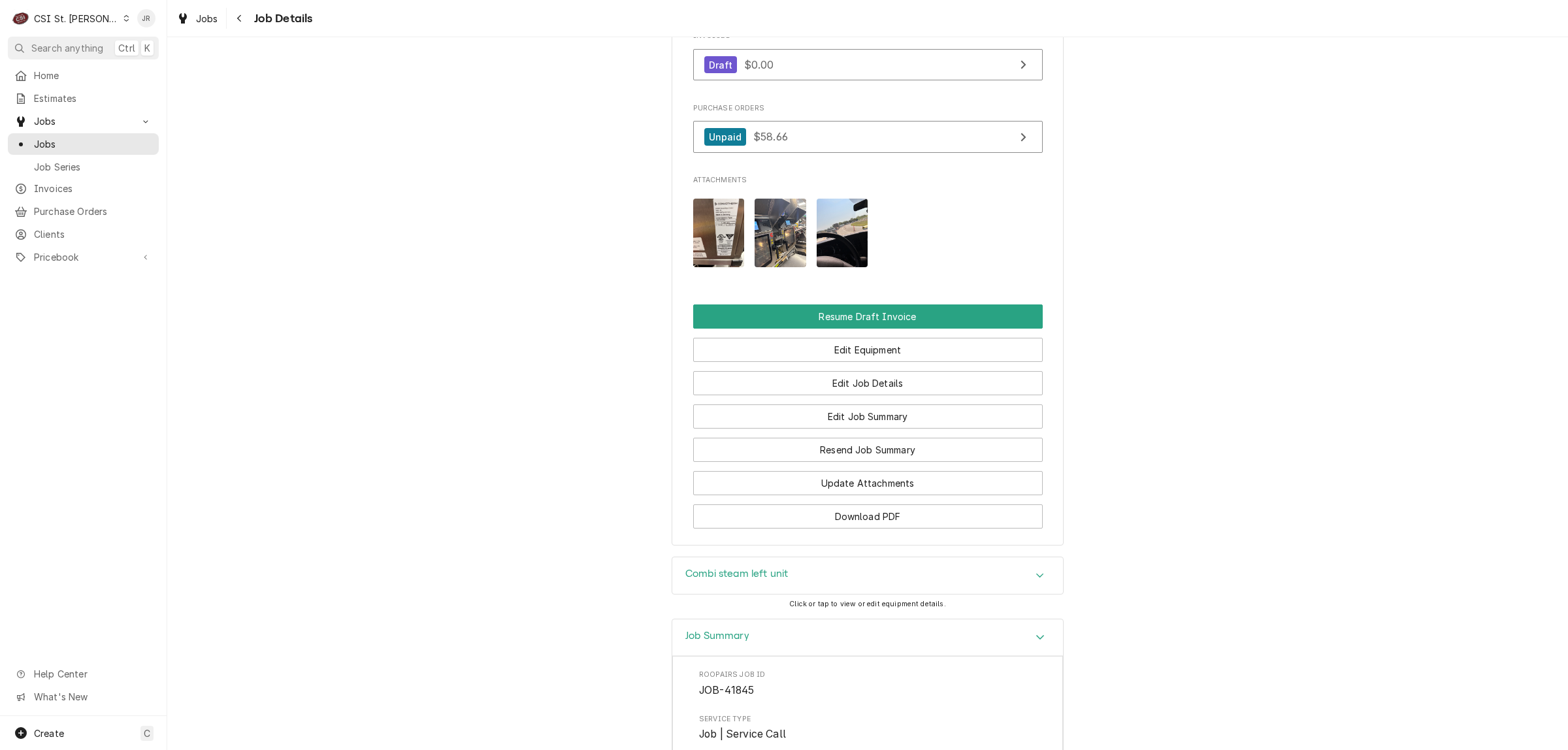
scroll to position [844, 0]
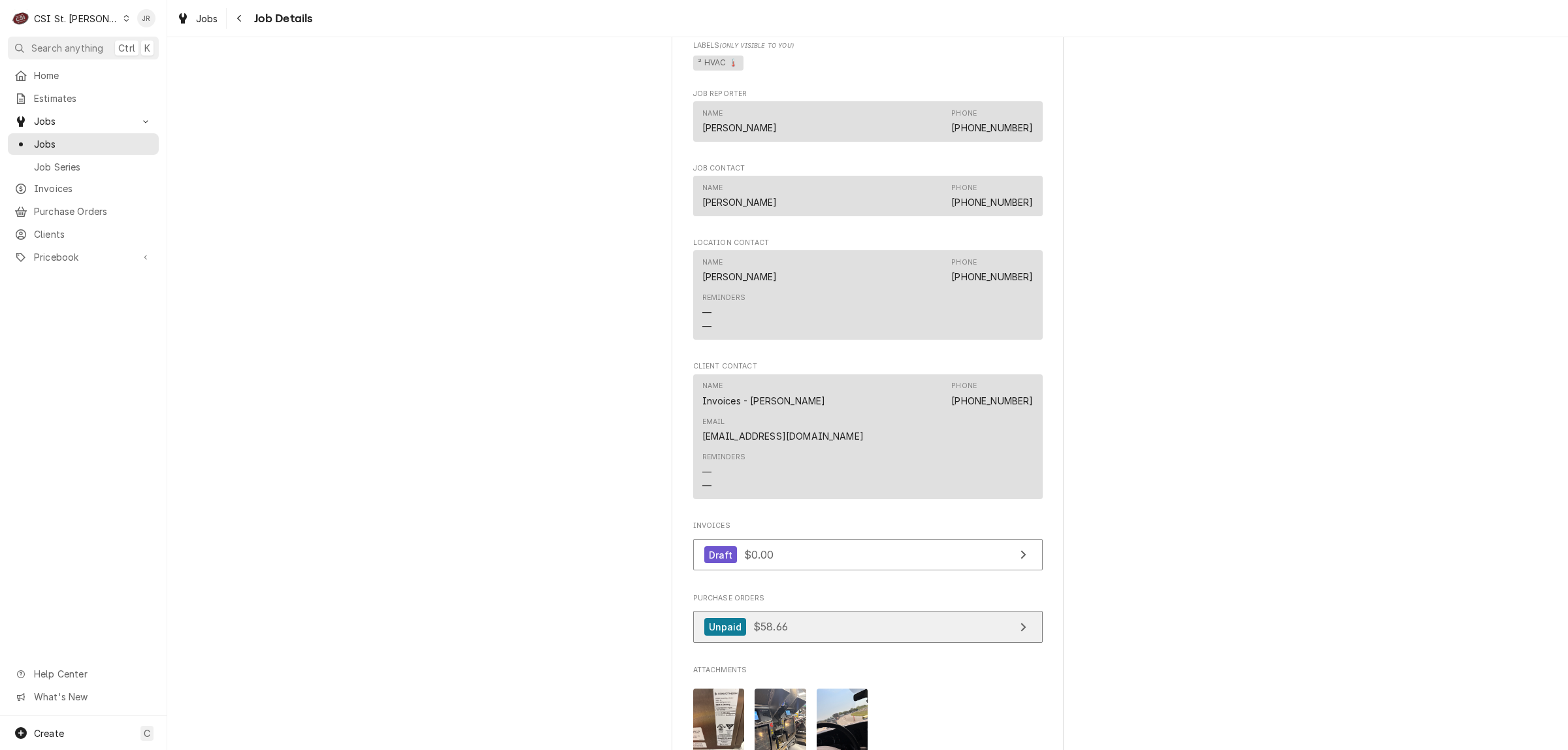
click at [807, 611] on link "Unpaid $58.66" at bounding box center [868, 627] width 350 height 32
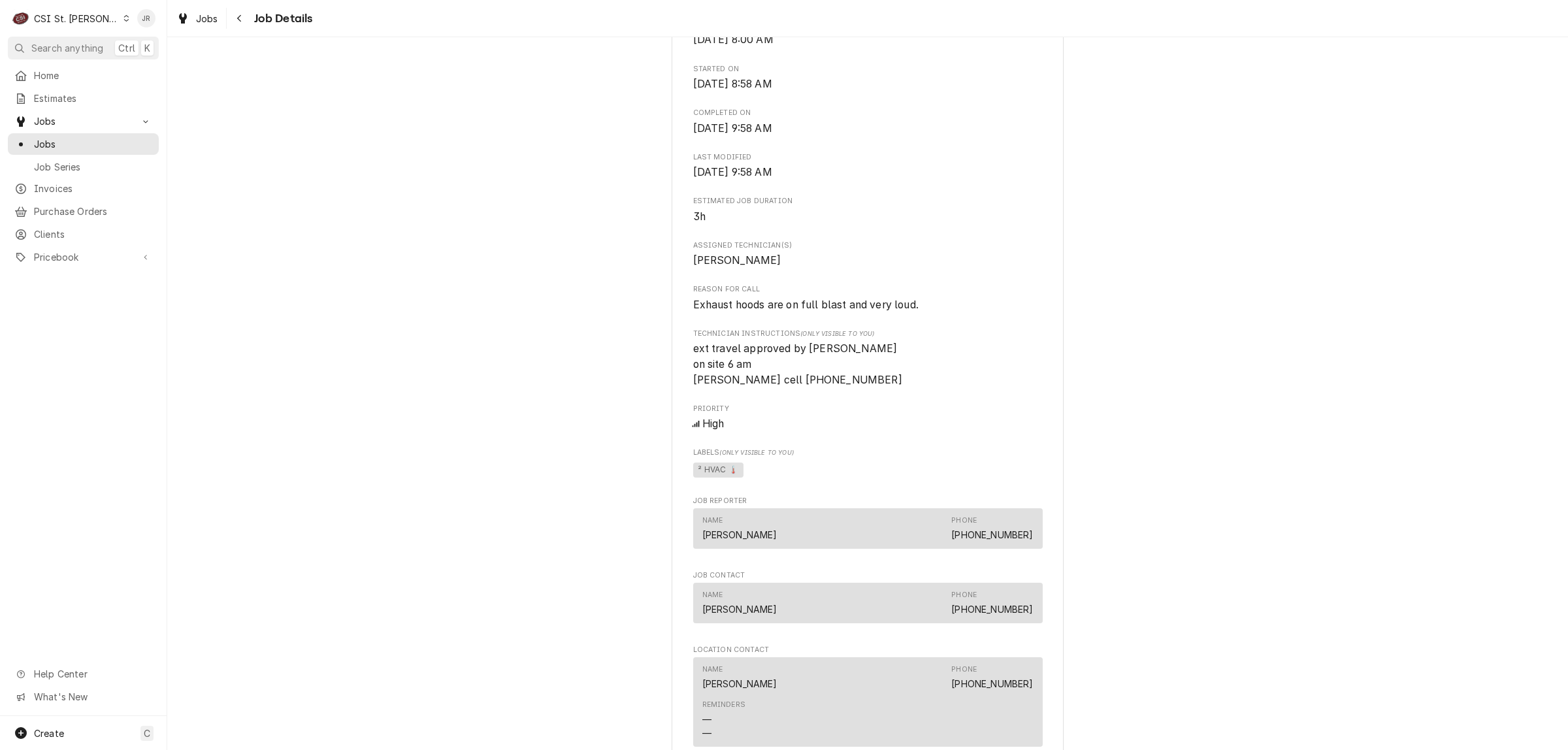
scroll to position [408, 0]
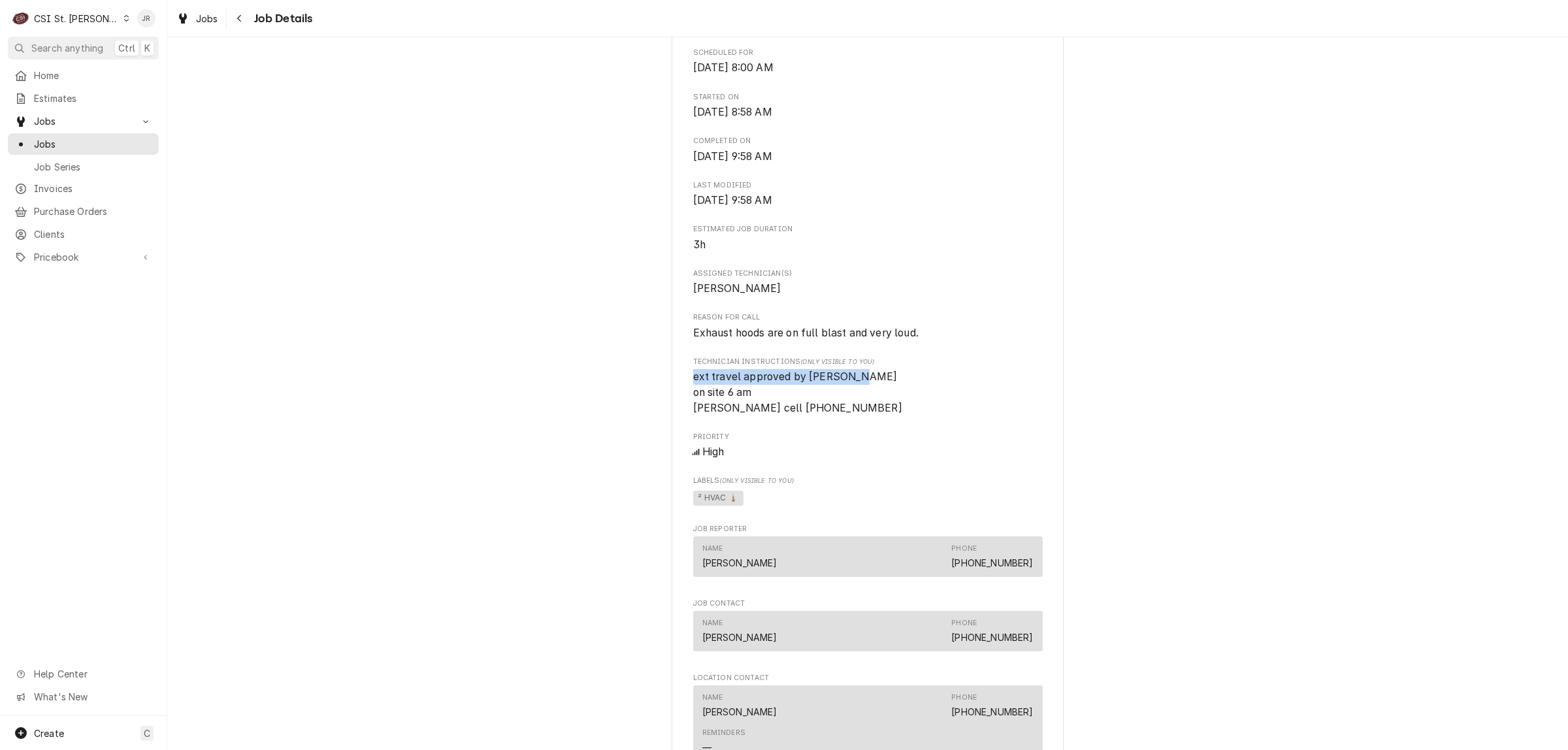
drag, startPoint x: 872, startPoint y: 389, endPoint x: 677, endPoint y: 394, distance: 195.1
click at [677, 393] on div "Family Trilogy Inc McDonald's #41215 / 8 Chat Rd, Leadington, MO 63601 Open in …" at bounding box center [867, 572] width 392 height 1796
drag, startPoint x: 849, startPoint y: 425, endPoint x: 661, endPoint y: 393, distance: 190.7
click at [658, 393] on div "Completed and Uninvoiced Family Trilogy Inc McDonald's #41215 / 8 Chat Rd, Lead…" at bounding box center [868, 562] width 1400 height 1839
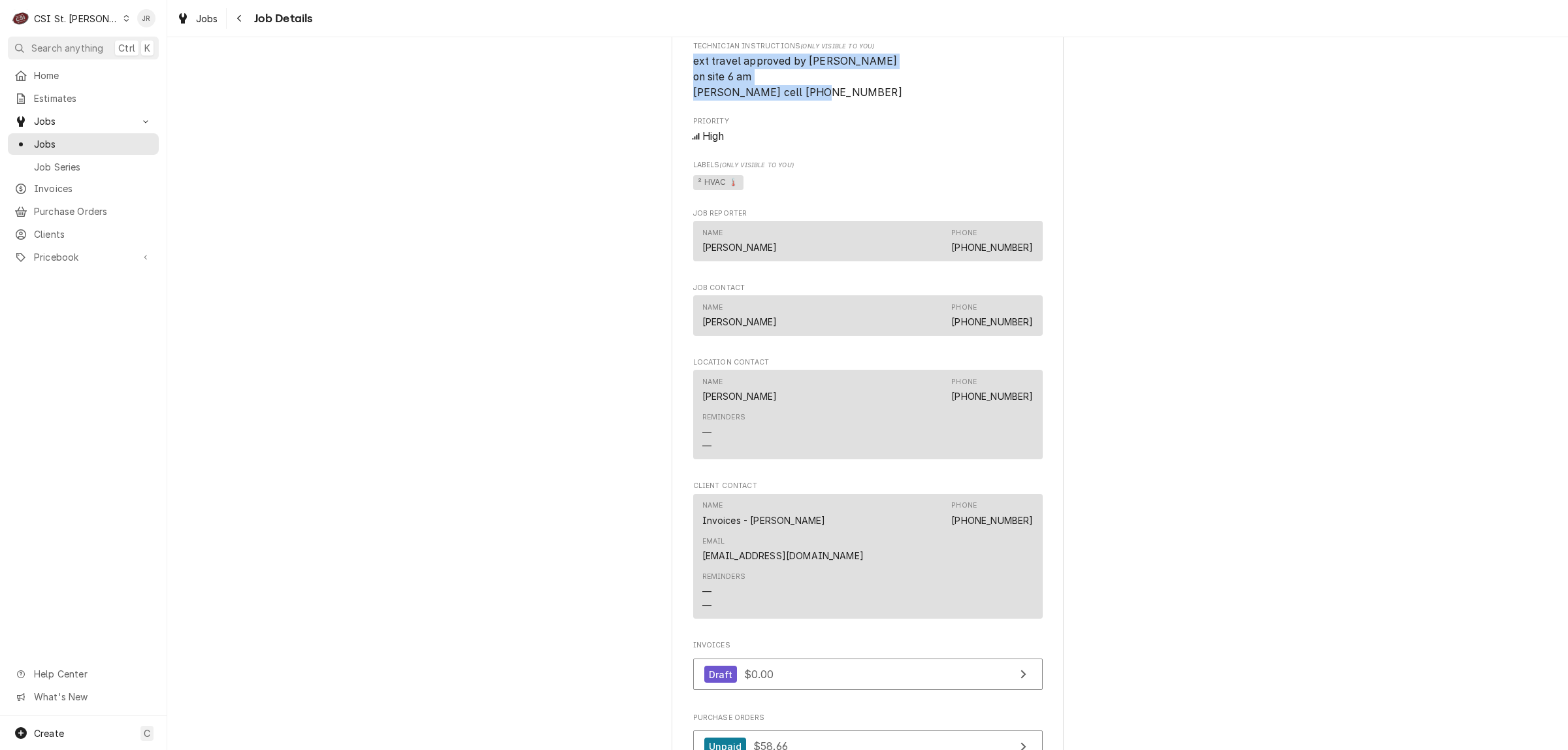
scroll to position [980, 0]
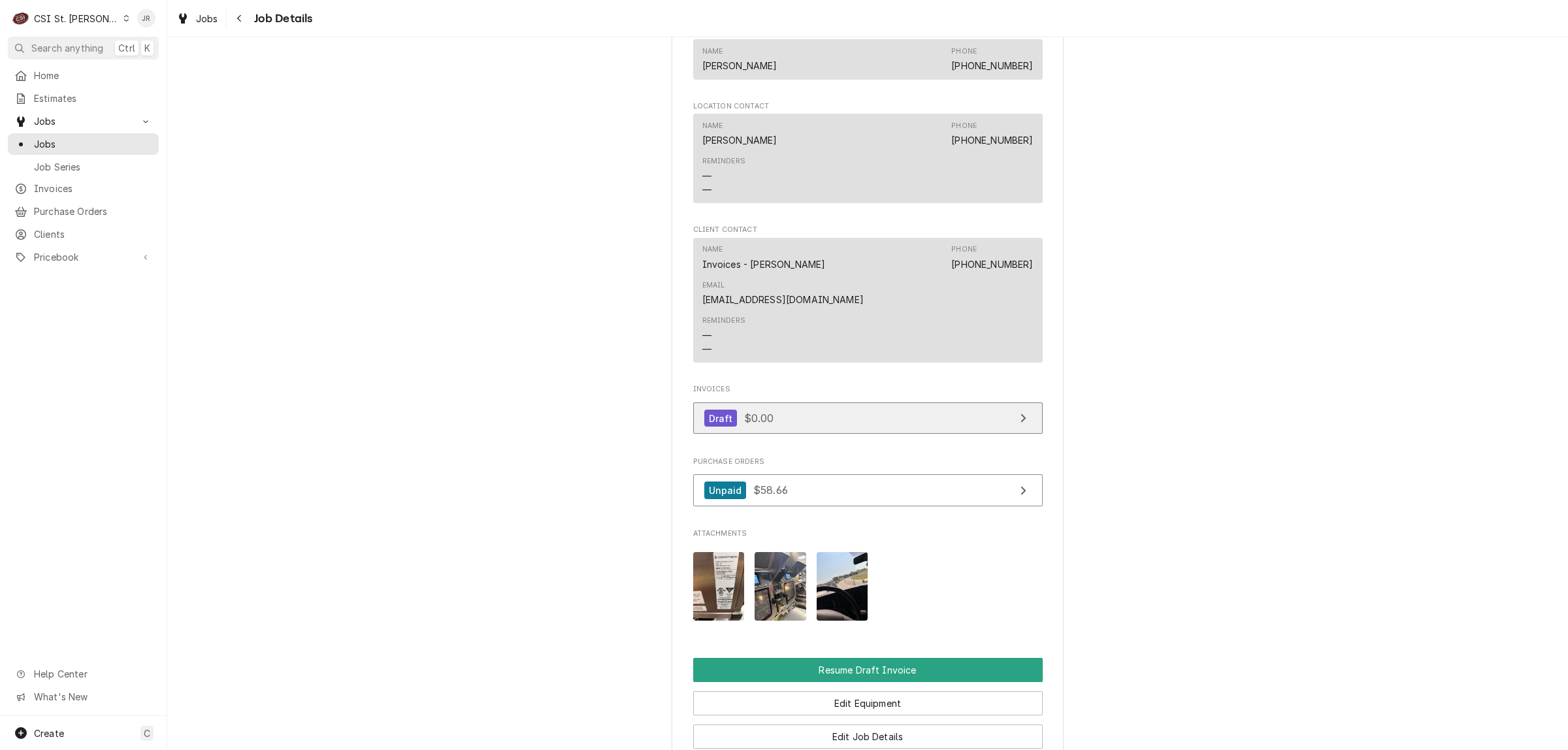
click at [811, 403] on link "Draft $0.00" at bounding box center [868, 419] width 350 height 32
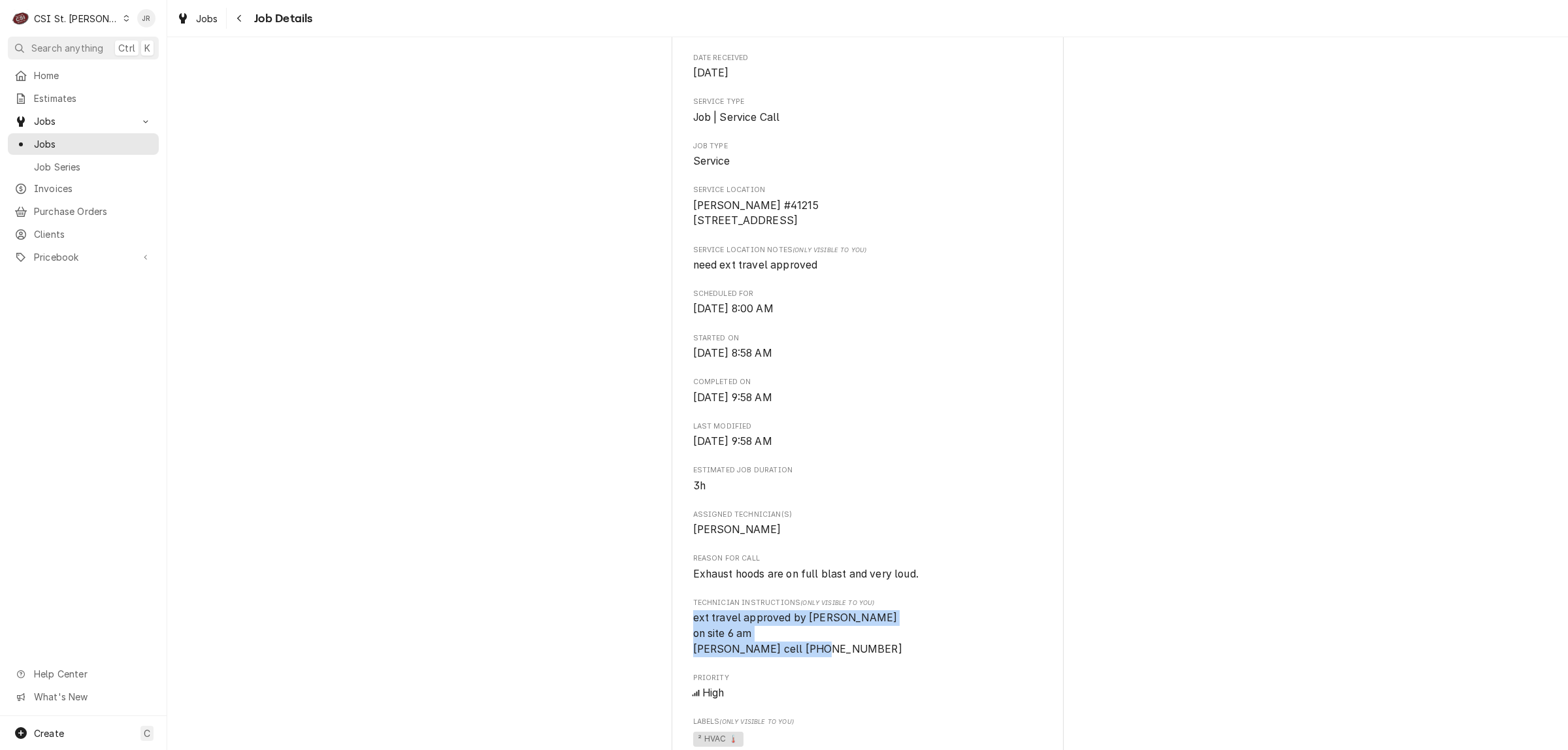
scroll to position [0, 0]
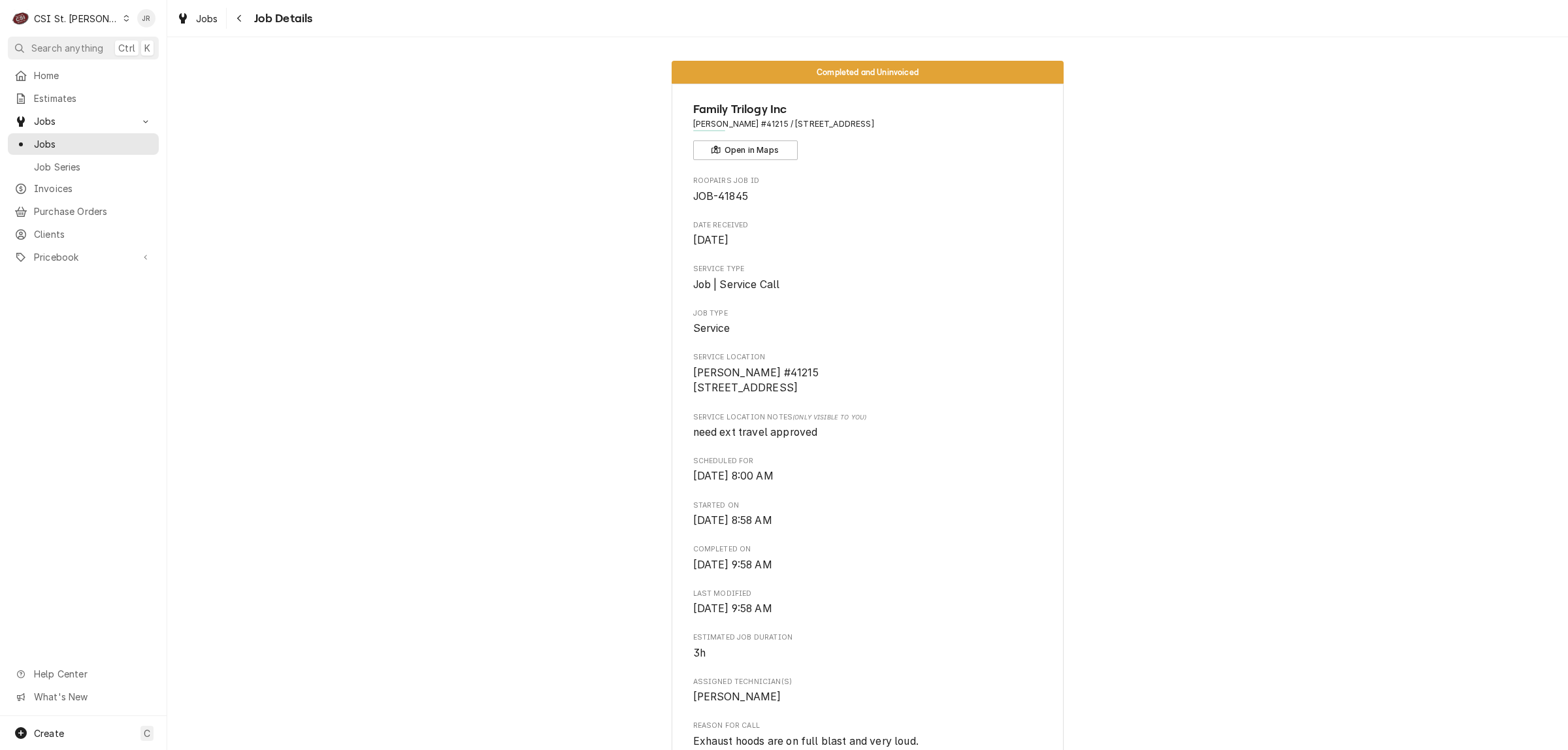
click at [720, 196] on span "JOB-41845" at bounding box center [720, 196] width 55 height 13
copy span "41845"
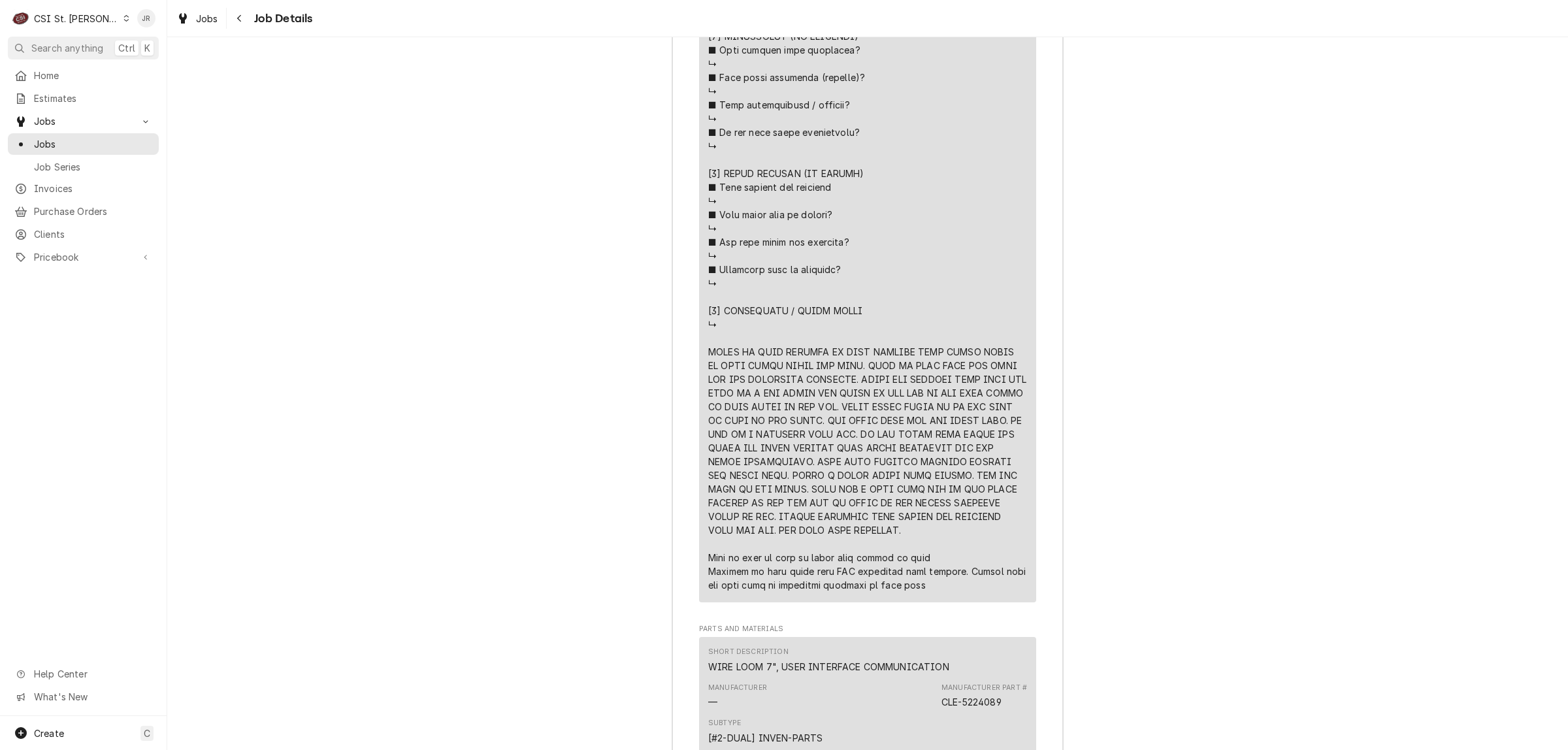
scroll to position [3104, 0]
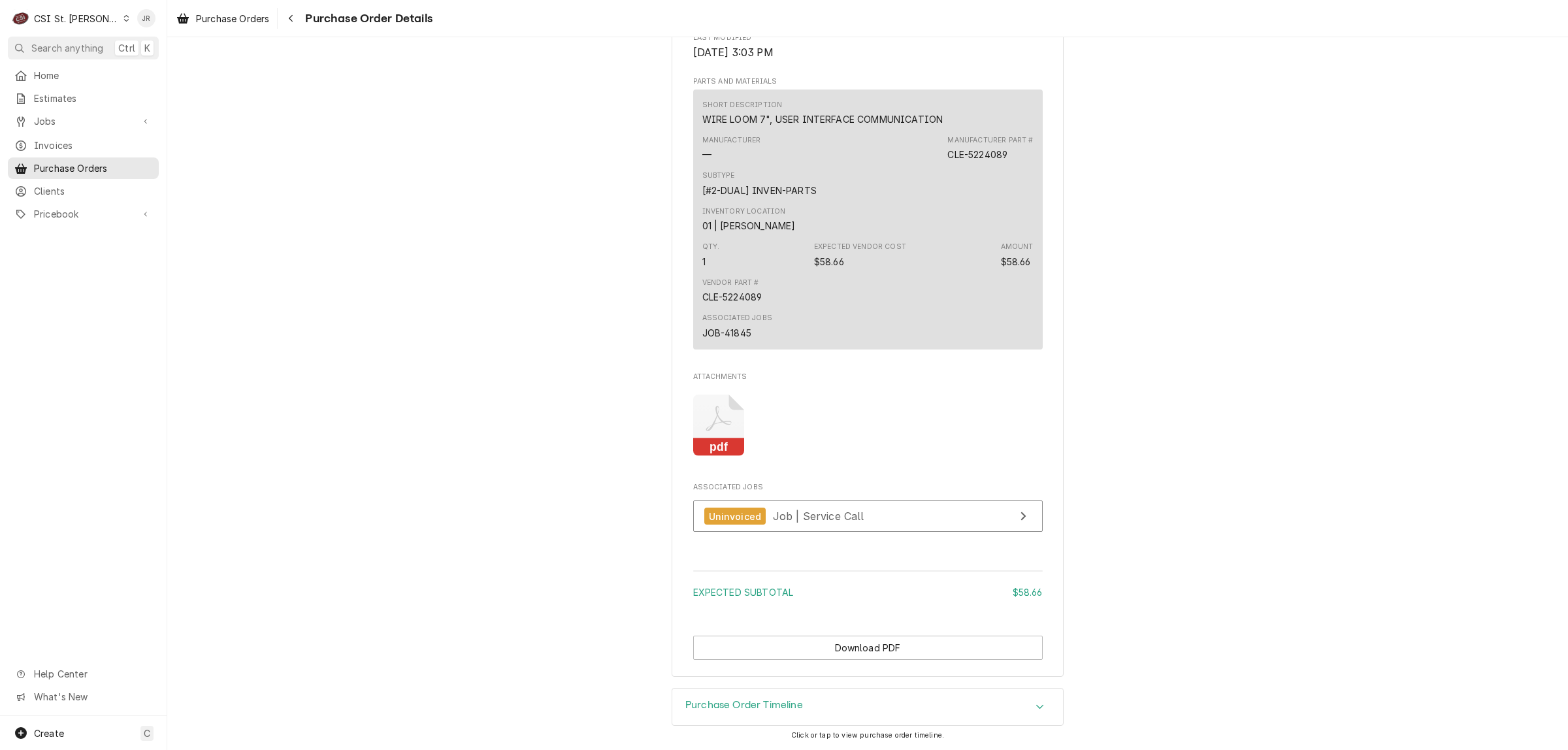
scroll to position [887, 0]
click at [719, 435] on icon "Attachments" at bounding box center [718, 426] width 52 height 62
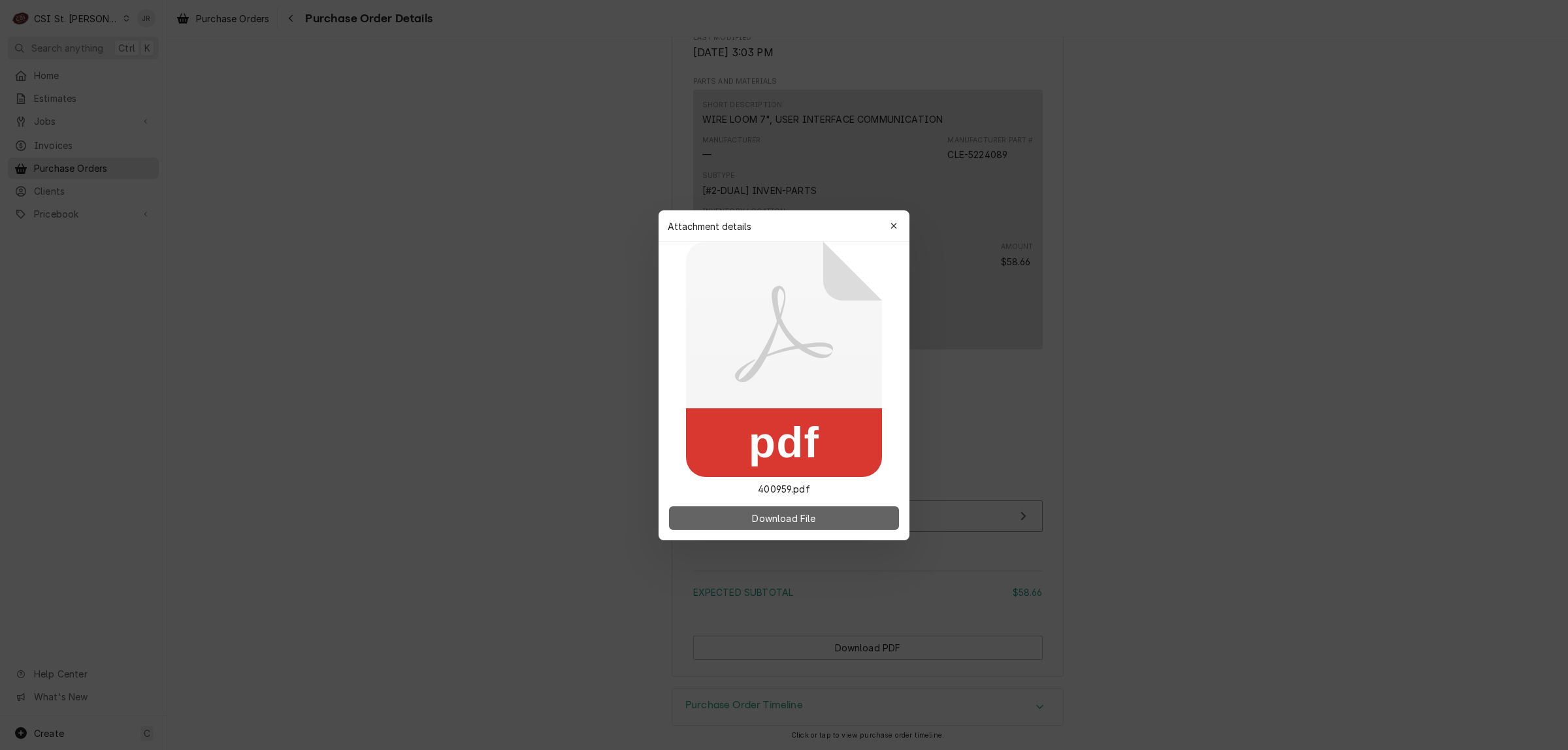
click at [755, 523] on span "Download File" at bounding box center [783, 517] width 68 height 13
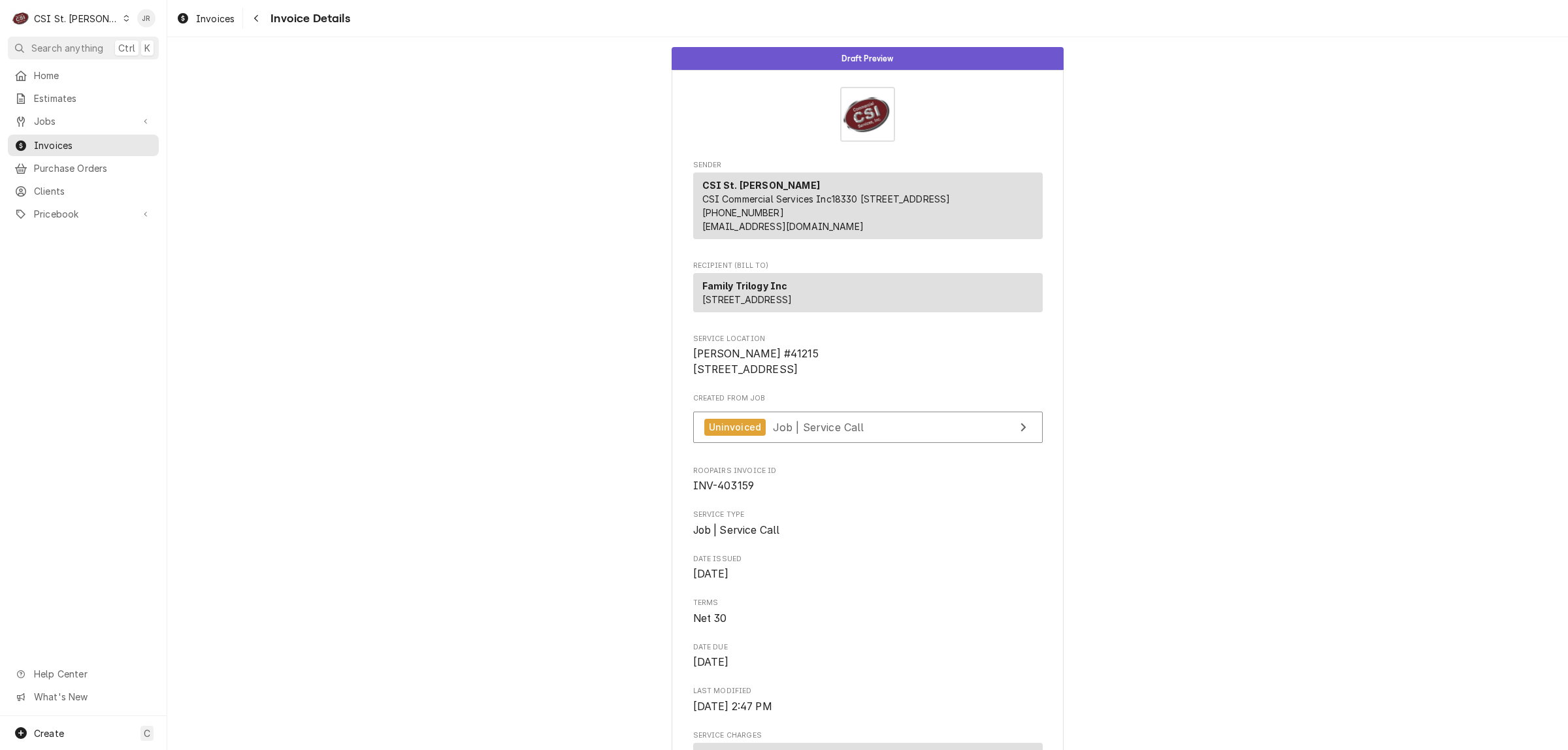
drag, startPoint x: 680, startPoint y: 370, endPoint x: 862, endPoint y: 424, distance: 189.8
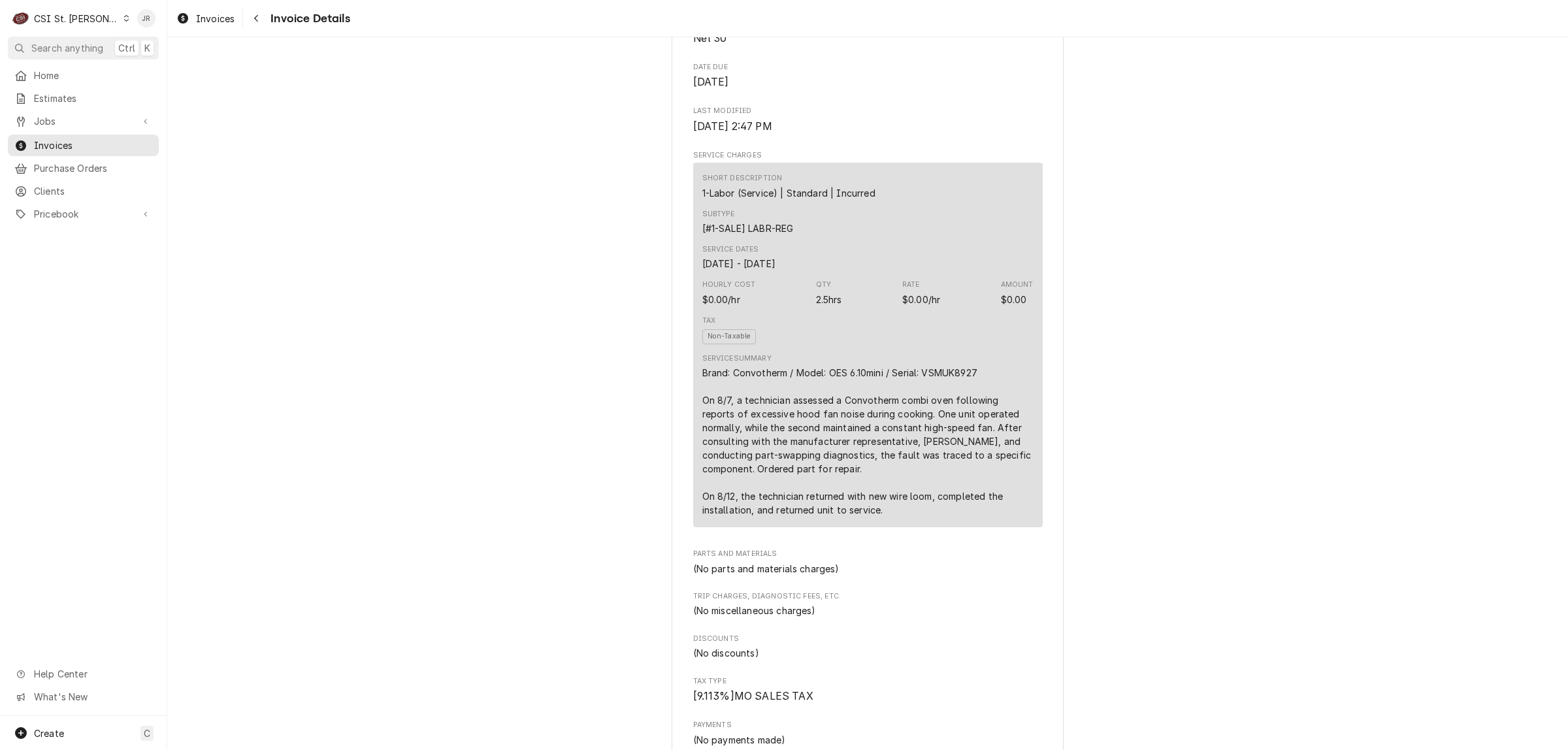
scroll to position [572, 0]
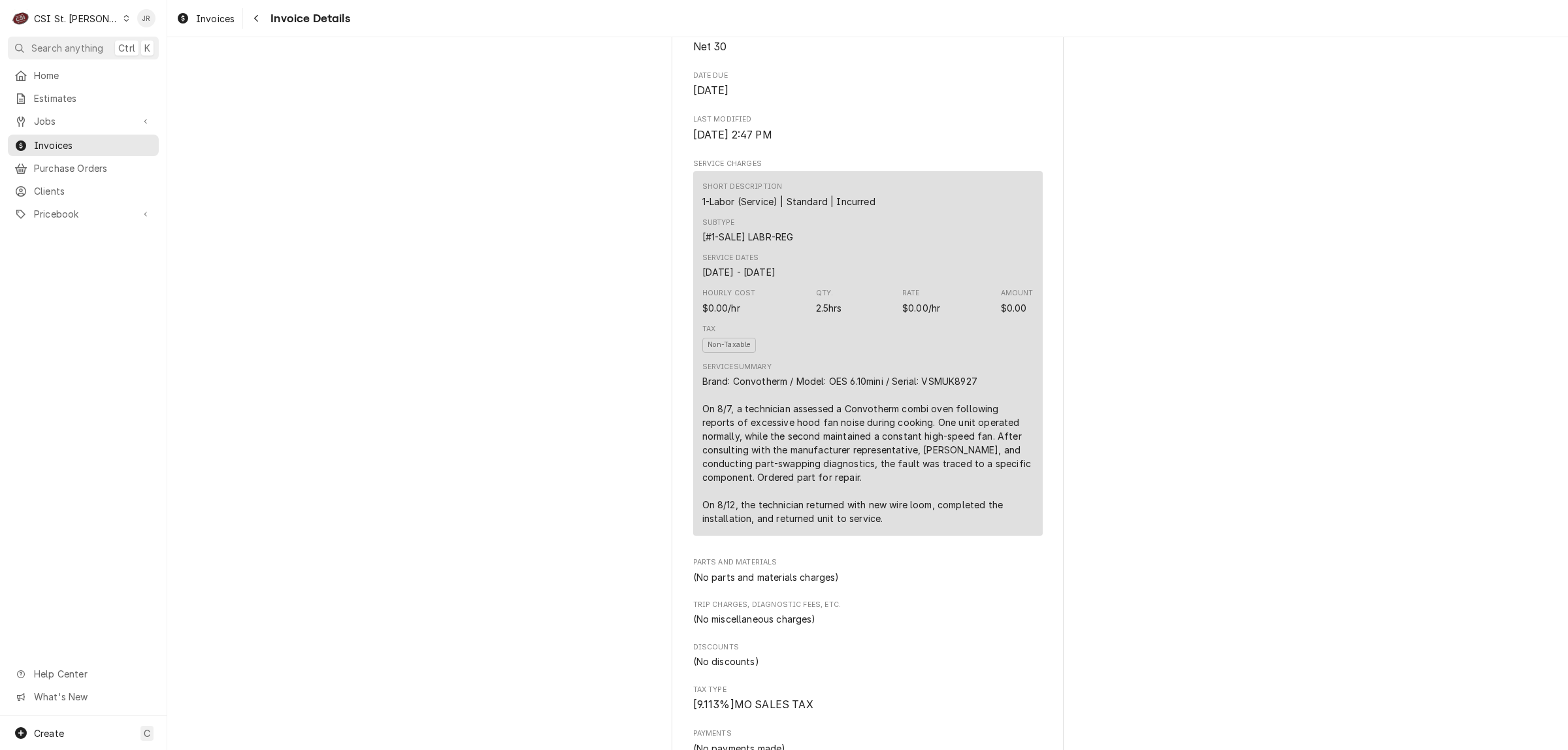
click at [938, 429] on div "Brand: Convotherm / Model: OES 6.10mini / Serial: VSMUK8927 On 8/7, a technicia…" at bounding box center [868, 450] width 331 height 151
click at [938, 427] on div "Brand: Convotherm / Model: OES 6.10mini / Serial: VSMUK8927 On 8/7, a technicia…" at bounding box center [868, 450] width 331 height 151
click at [939, 422] on div "Brand: Convotherm / Model: OES 6.10mini / Serial: VSMUK8927 On 8/7, a technicia…" at bounding box center [868, 450] width 331 height 151
copy div "VSMUK8927"
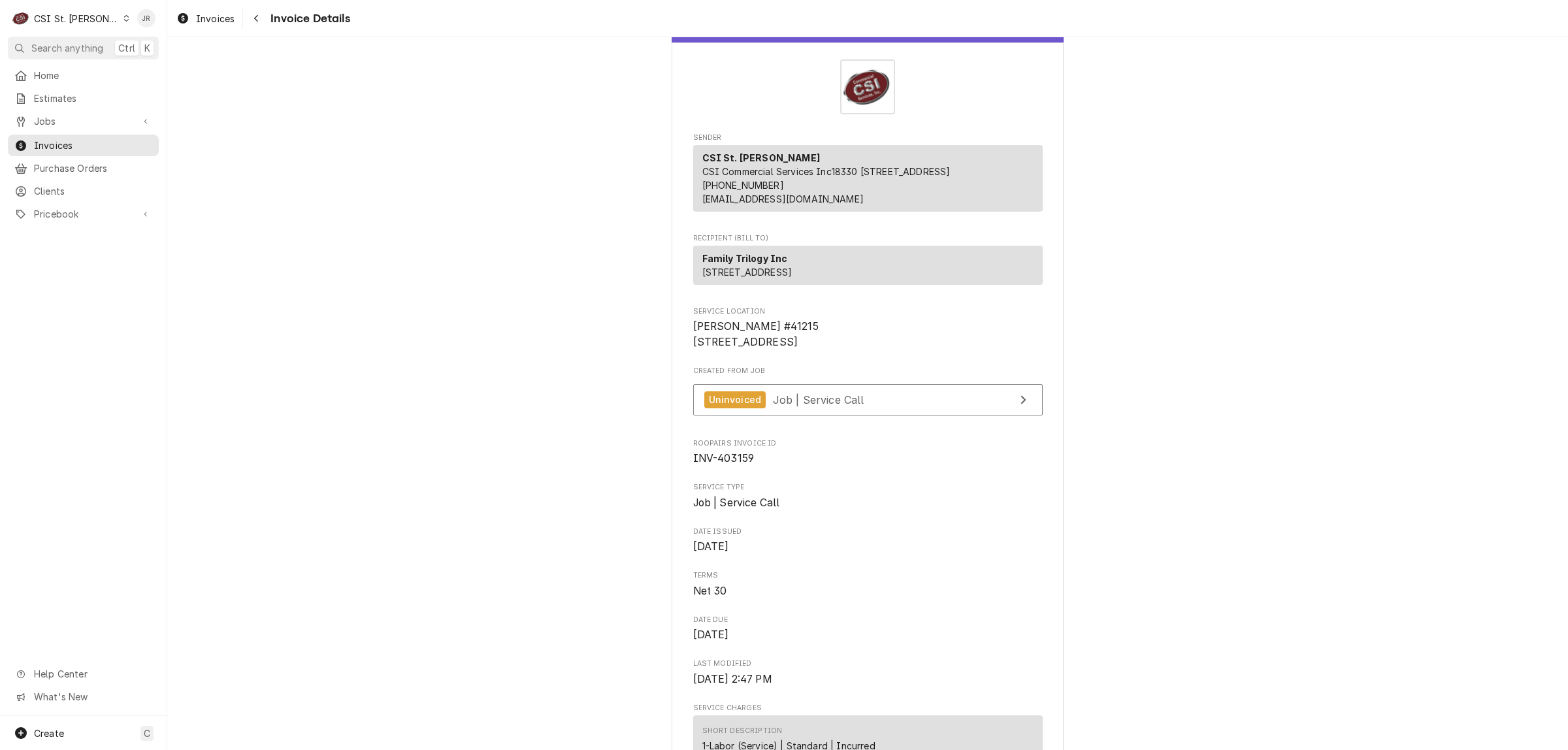
scroll to position [0, 0]
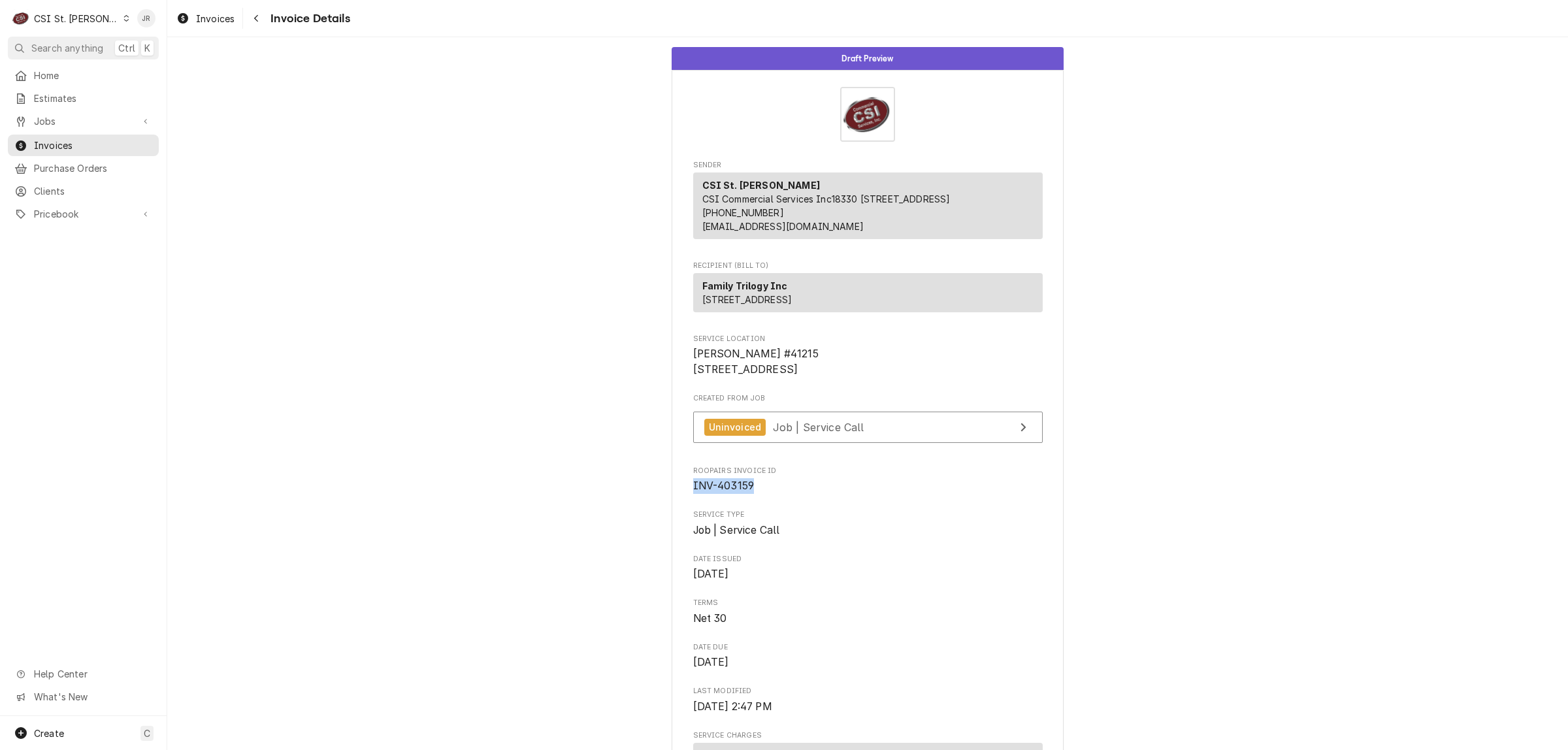
drag, startPoint x: 745, startPoint y: 527, endPoint x: 683, endPoint y: 528, distance: 62.0
copy span "INV-403159"
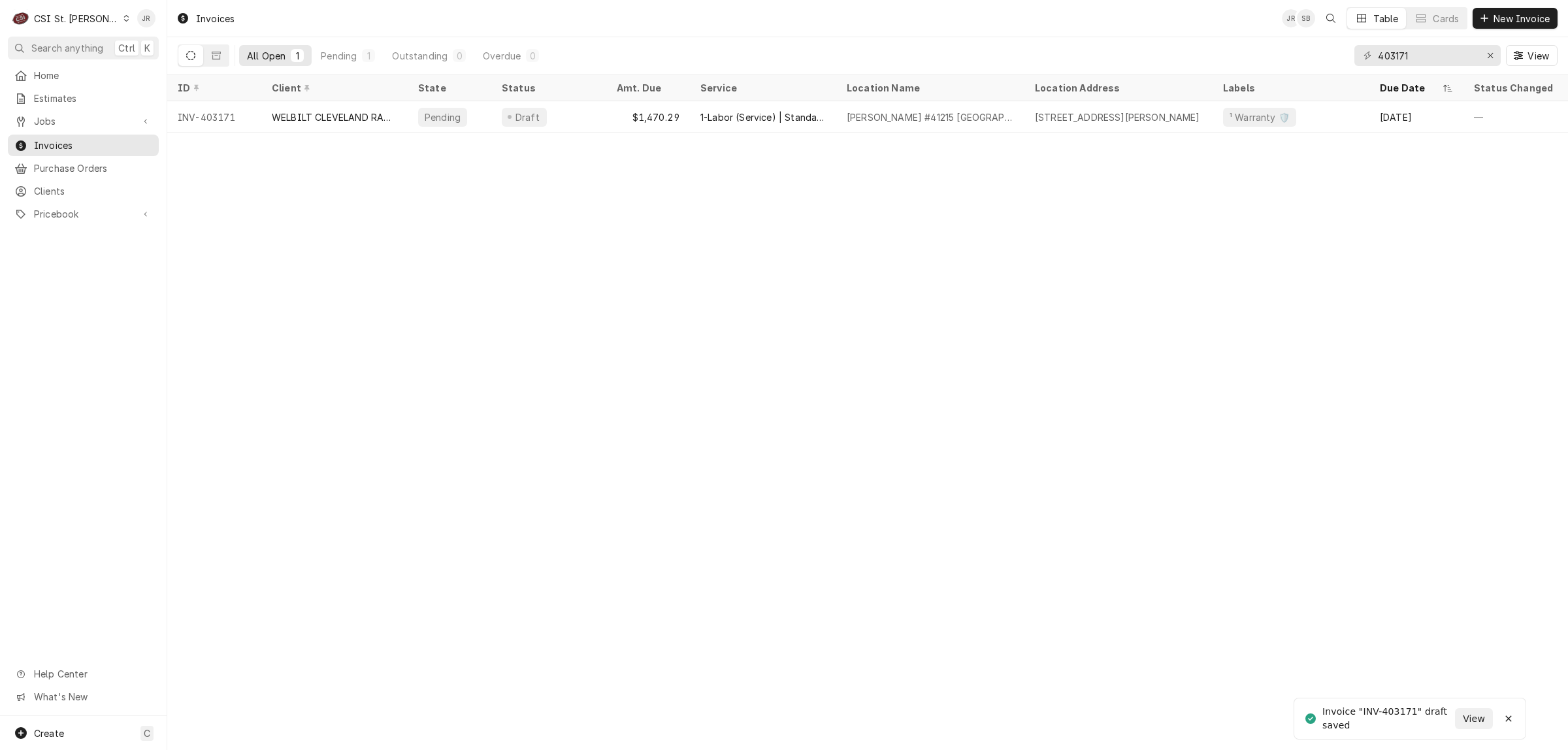
click at [72, 21] on div "CSI St. [PERSON_NAME]" at bounding box center [76, 19] width 85 height 13
drag, startPoint x: 160, startPoint y: 47, endPoint x: 157, endPoint y: 35, distance: 12.4
click at [150, 39] on div "CSI [US_STATE]" at bounding box center [201, 49] width 186 height 21
click at [160, 21] on div "C CSI St. [PERSON_NAME]" at bounding box center [83, 18] width 167 height 37
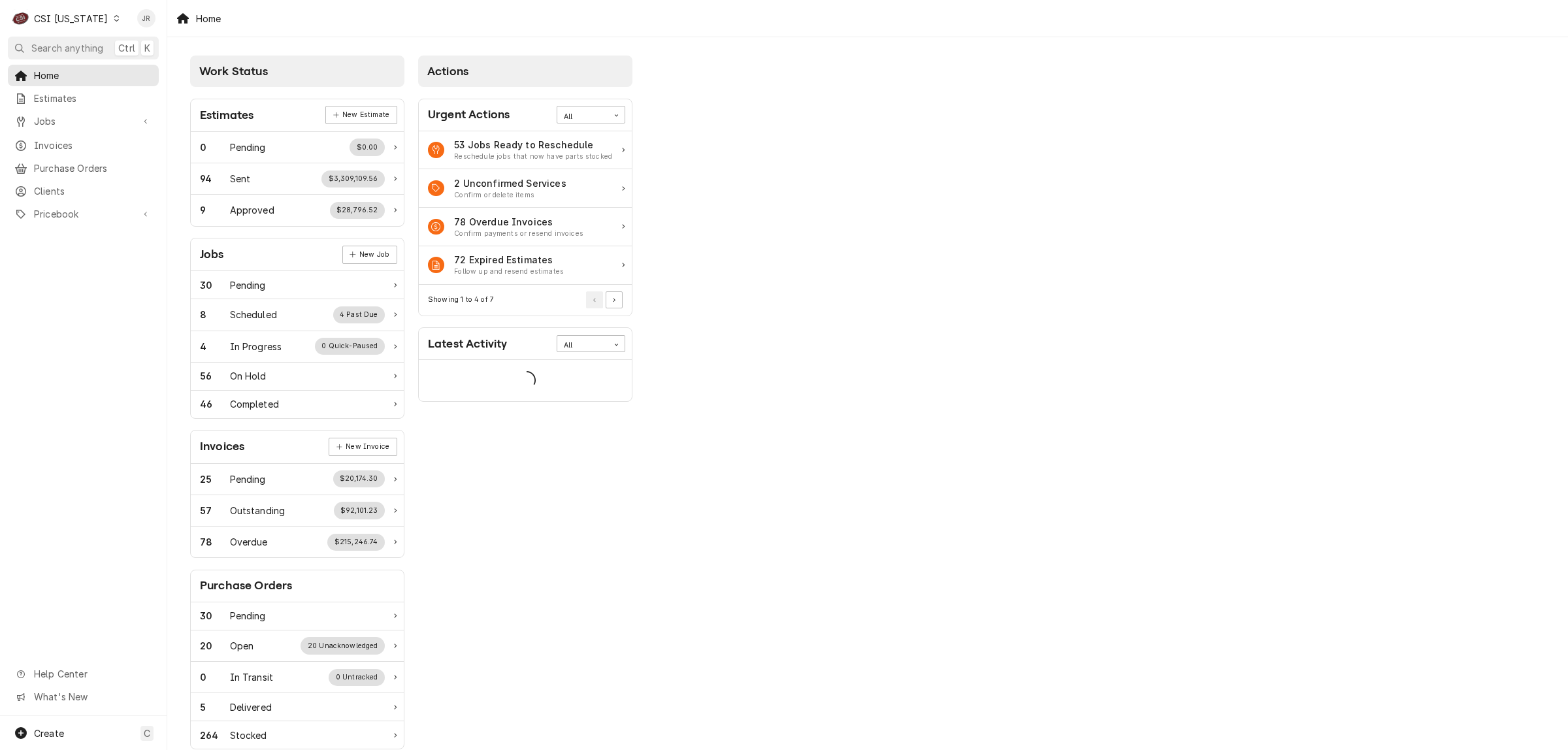
click at [85, 12] on div "CSI Kentucky" at bounding box center [71, 19] width 74 height 13
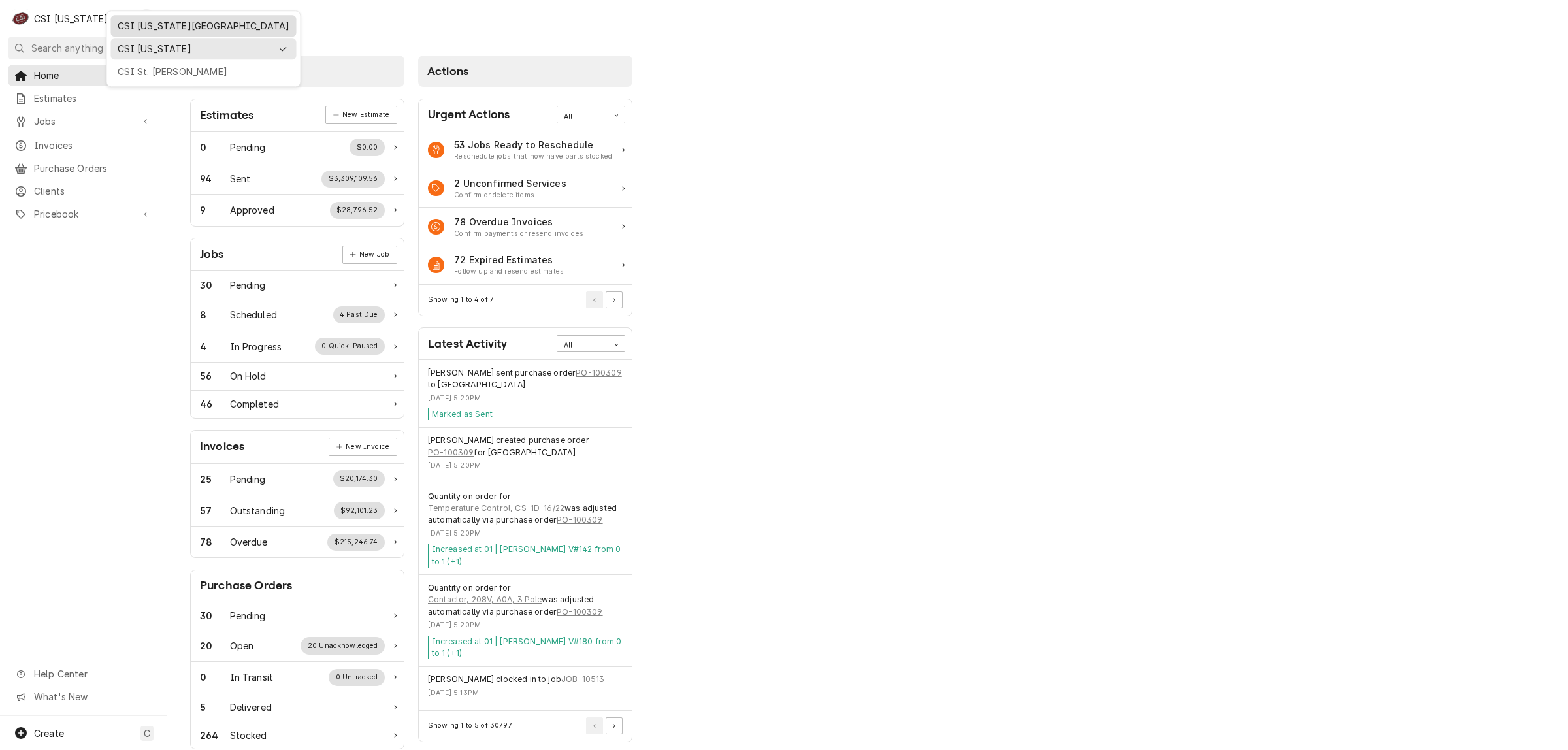
click at [116, 28] on div "CSI [US_STATE][GEOGRAPHIC_DATA]" at bounding box center [204, 25] width 180 height 16
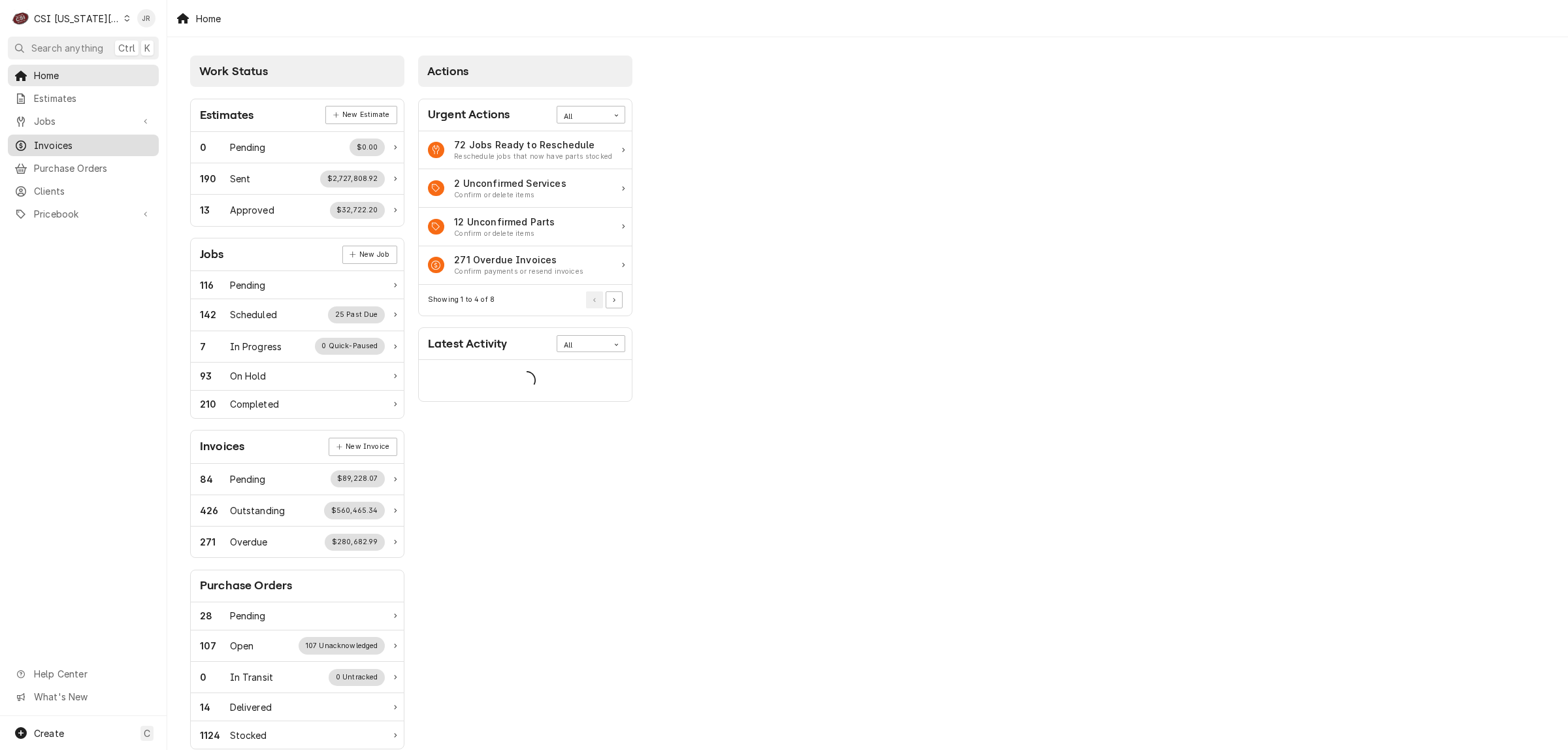
click at [66, 142] on span "Invoices" at bounding box center [93, 145] width 118 height 13
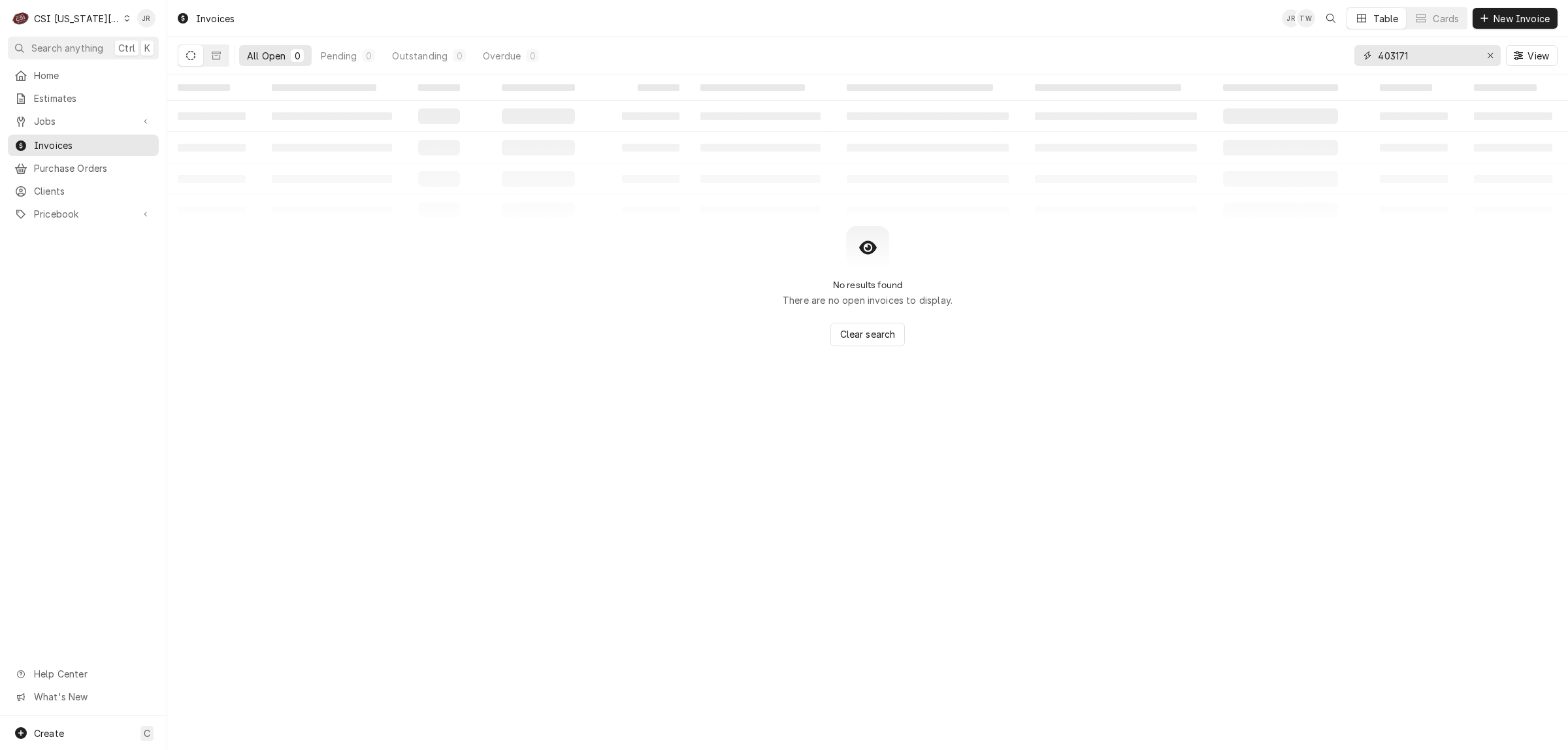
click at [1416, 56] on input "403171" at bounding box center [1427, 55] width 98 height 21
click at [1416, 56] on input "403171" at bounding box center [1427, 55] width 98 height 21
paste input "302498"
type input "302498"
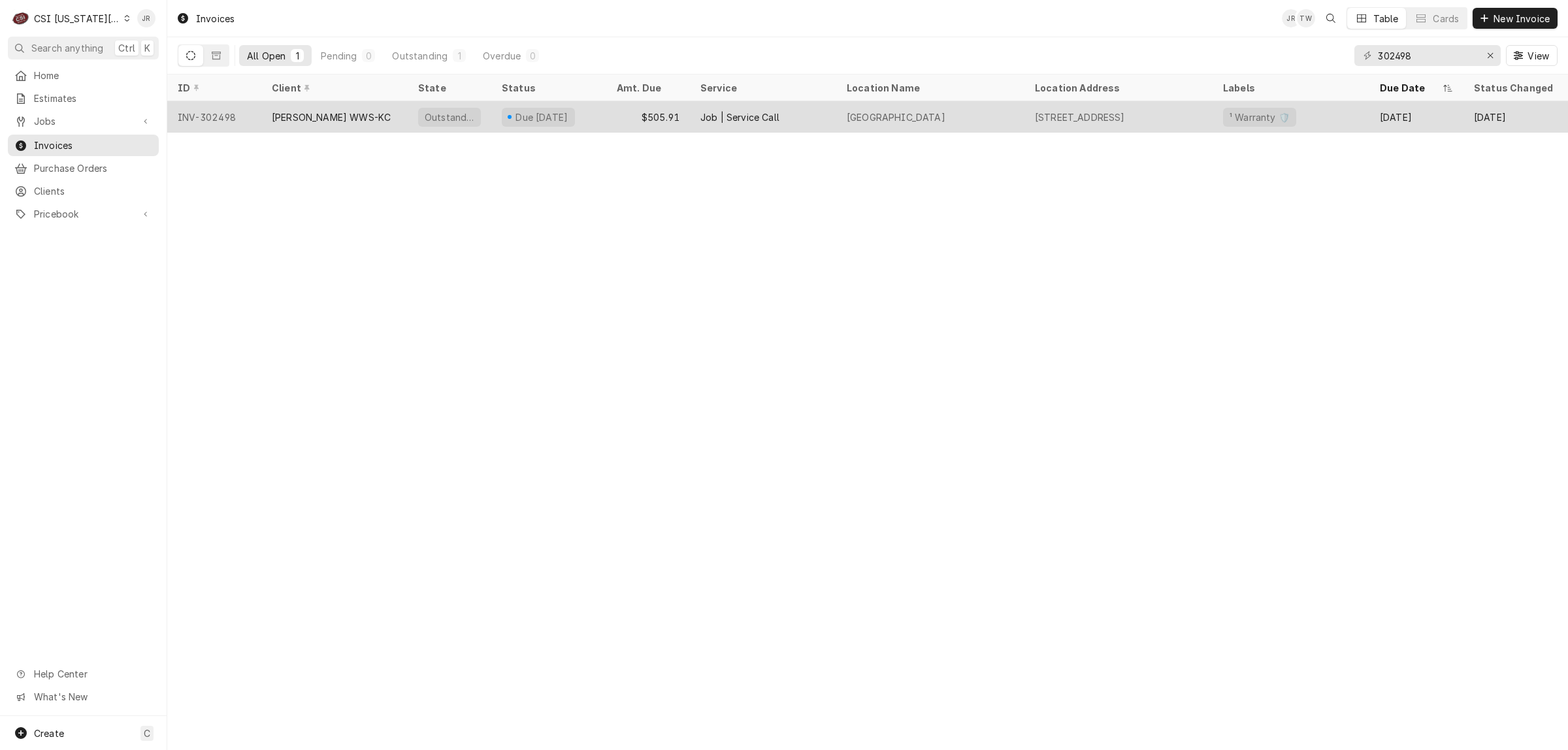
click at [275, 111] on div "[PERSON_NAME] WWS-KC" at bounding box center [331, 117] width 119 height 13
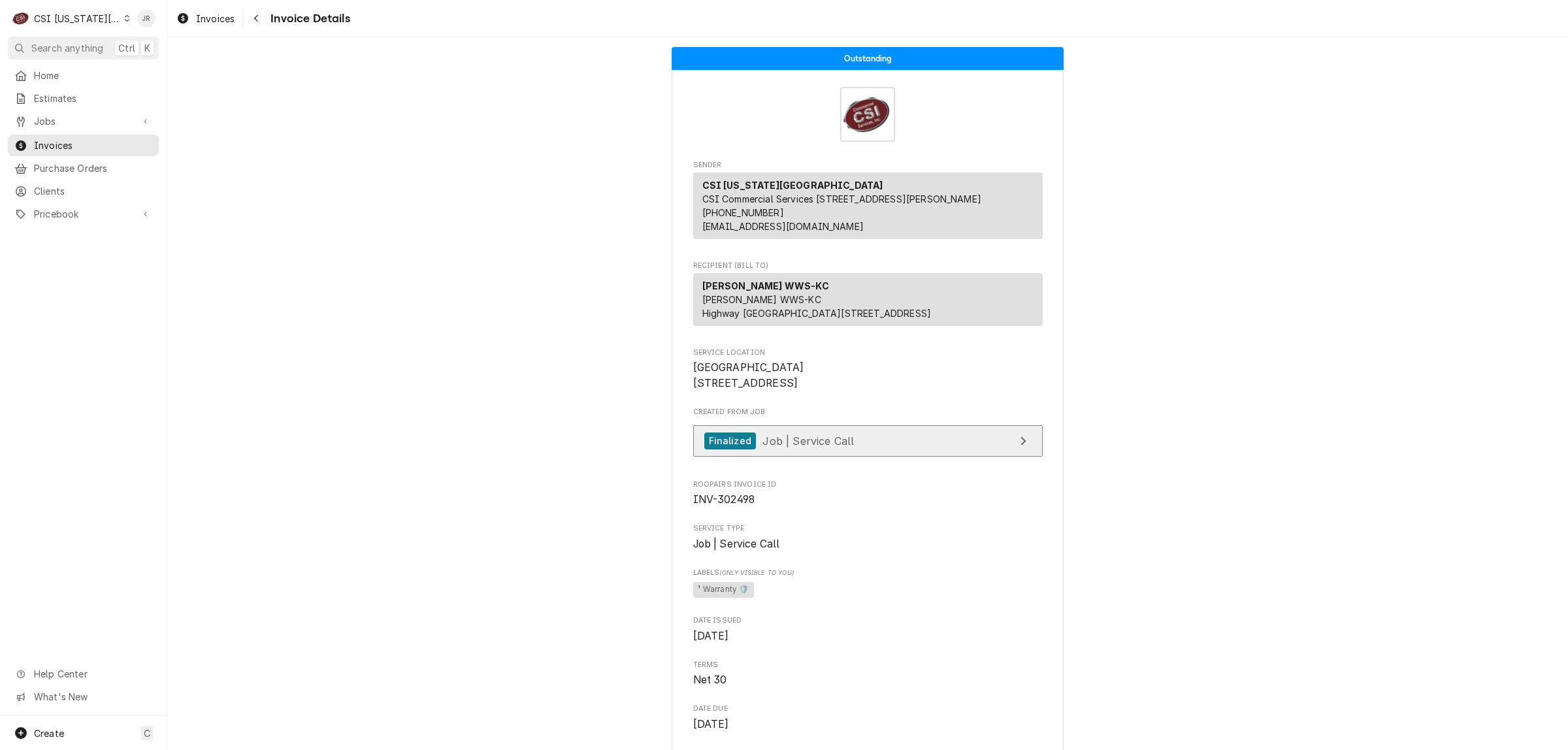
click at [968, 457] on link "Finalized Job | Service Call" at bounding box center [868, 442] width 350 height 32
click at [1018, 449] on div "View Job" at bounding box center [1023, 440] width 17 height 15
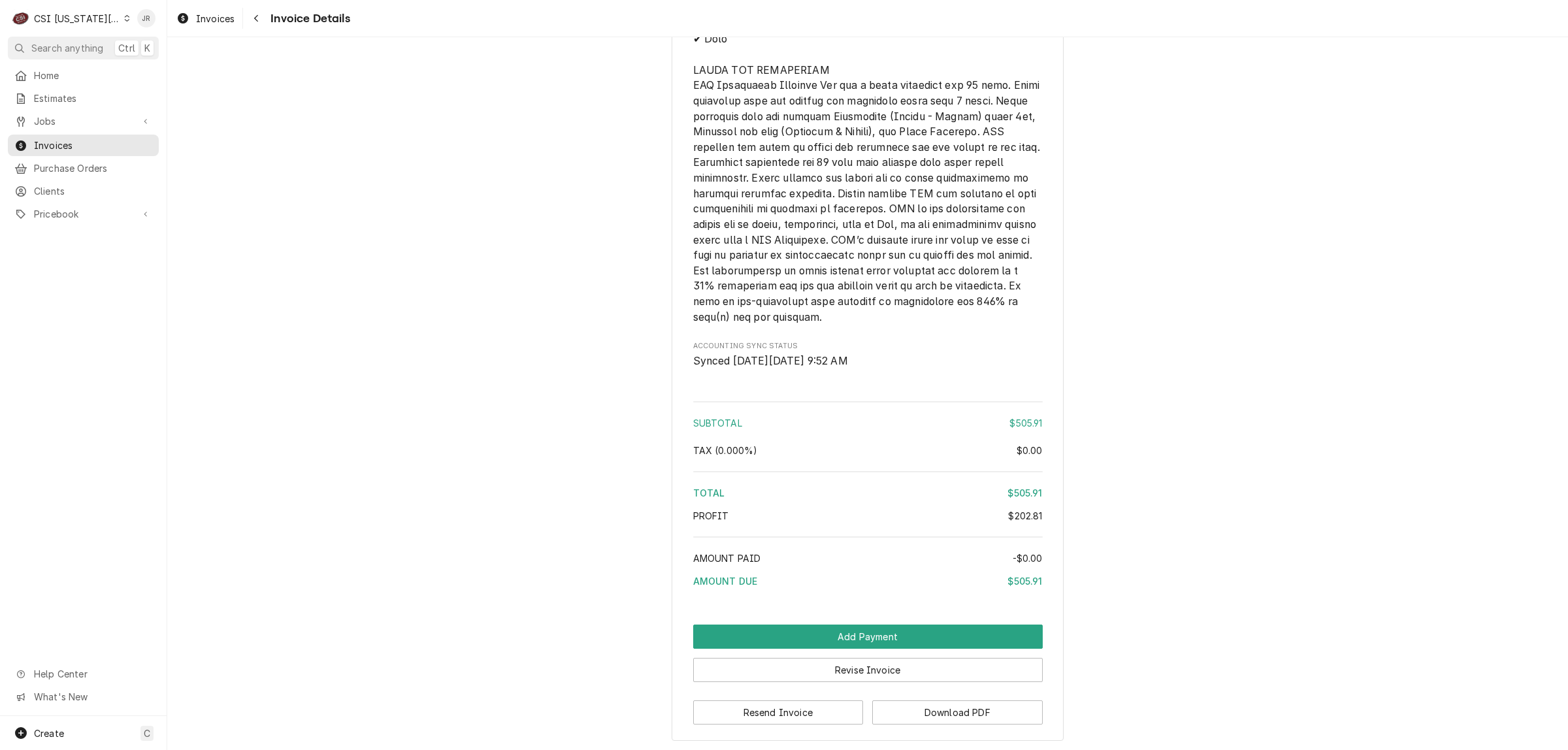
scroll to position [2474, 0]
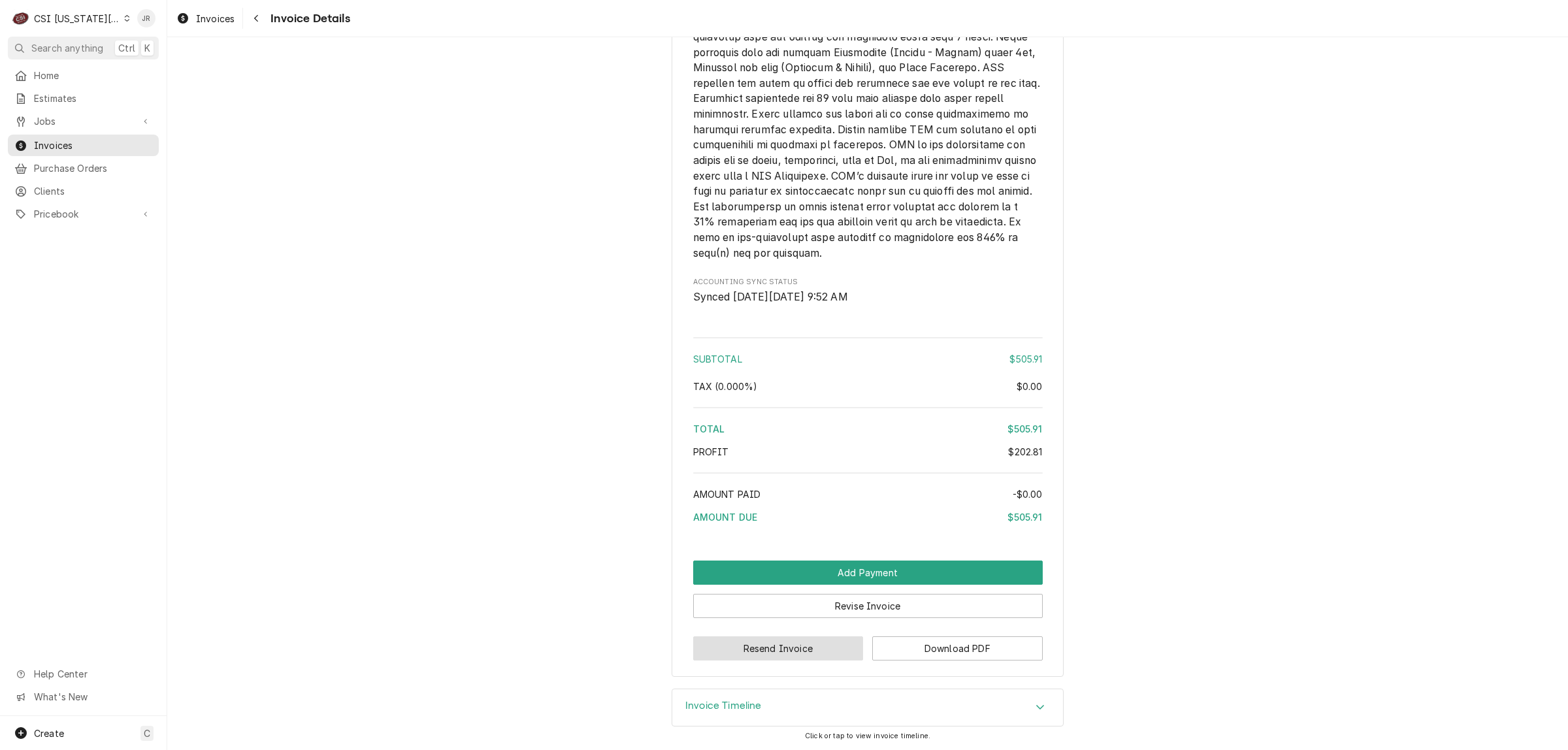
drag, startPoint x: 820, startPoint y: 641, endPoint x: 1106, endPoint y: 585, distance: 291.4
click at [992, 613] on div "Add Payment Revise Invoice Resend Invoice Download PDF" at bounding box center [868, 610] width 350 height 100
click at [992, 609] on button "Revise Invoice" at bounding box center [868, 606] width 350 height 24
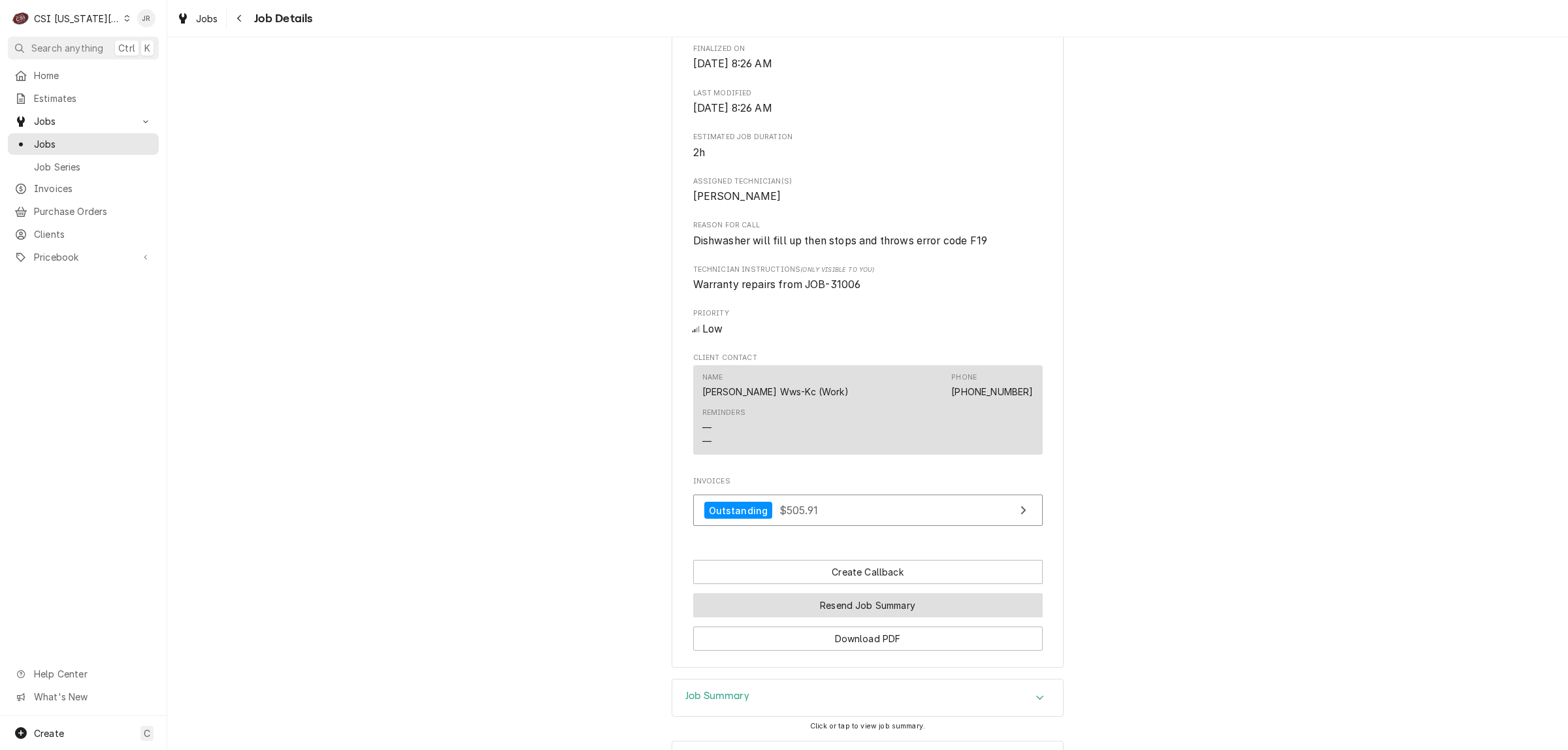
scroll to position [786, 0]
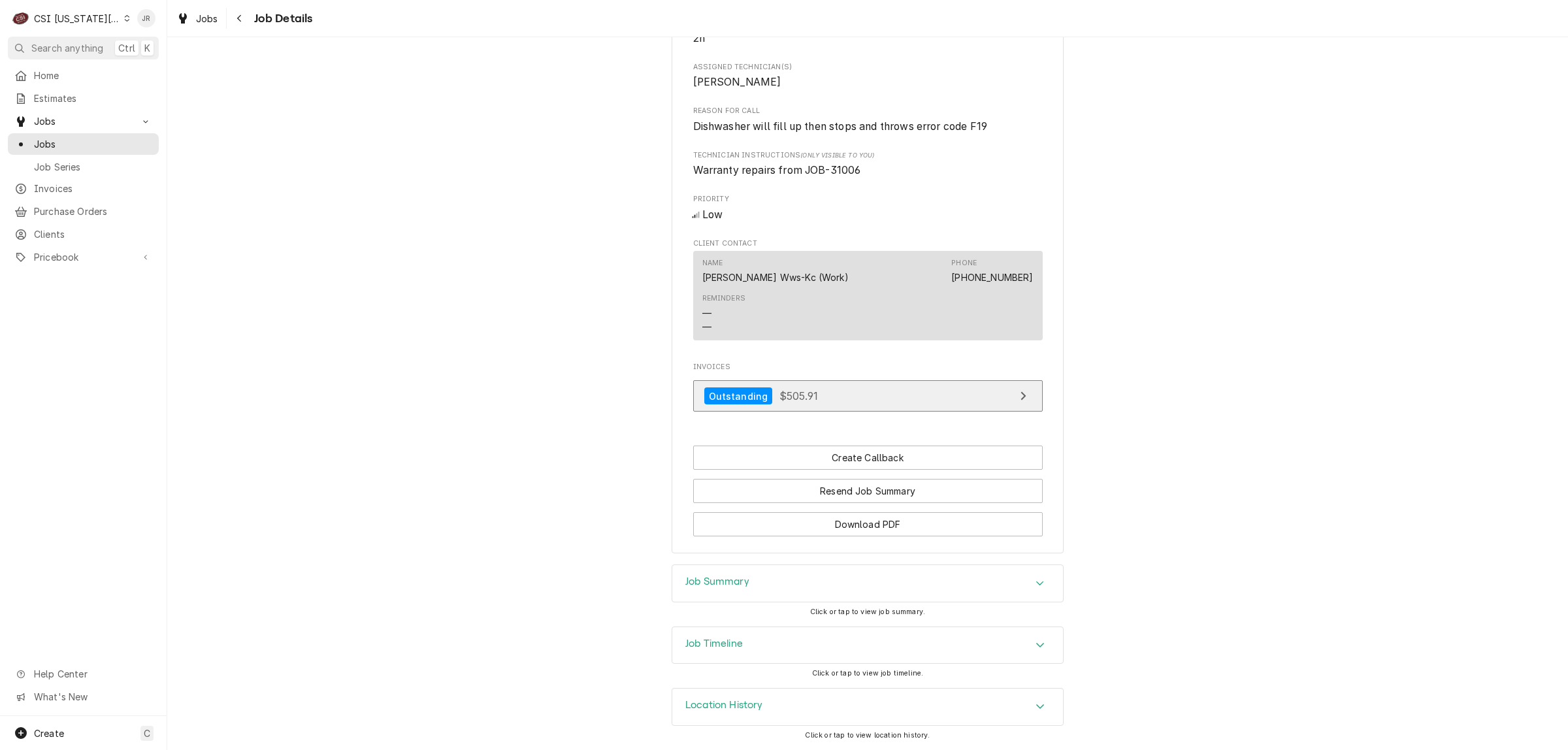
click at [883, 394] on link "Outstanding $505.91" at bounding box center [868, 396] width 350 height 32
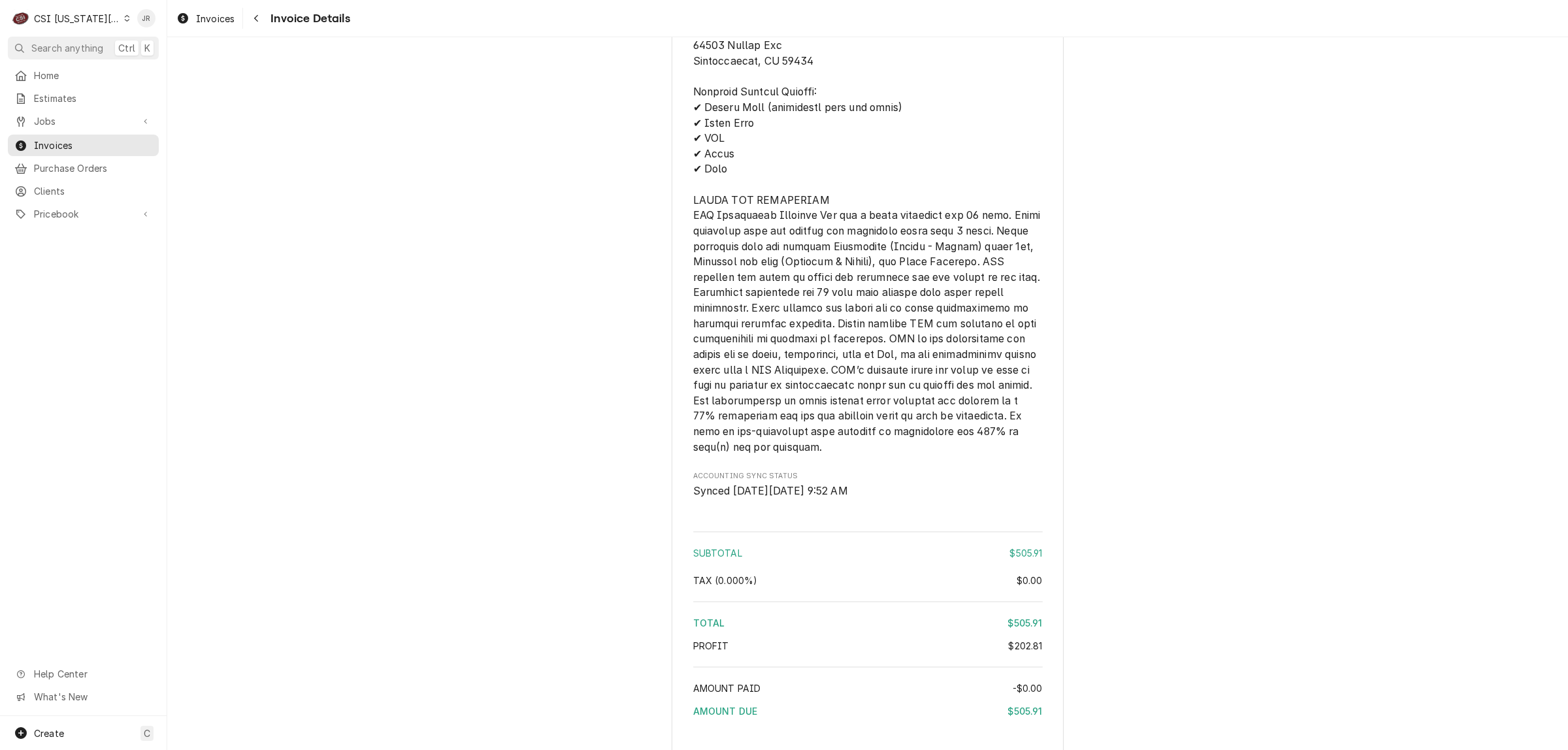
scroll to position [2474, 0]
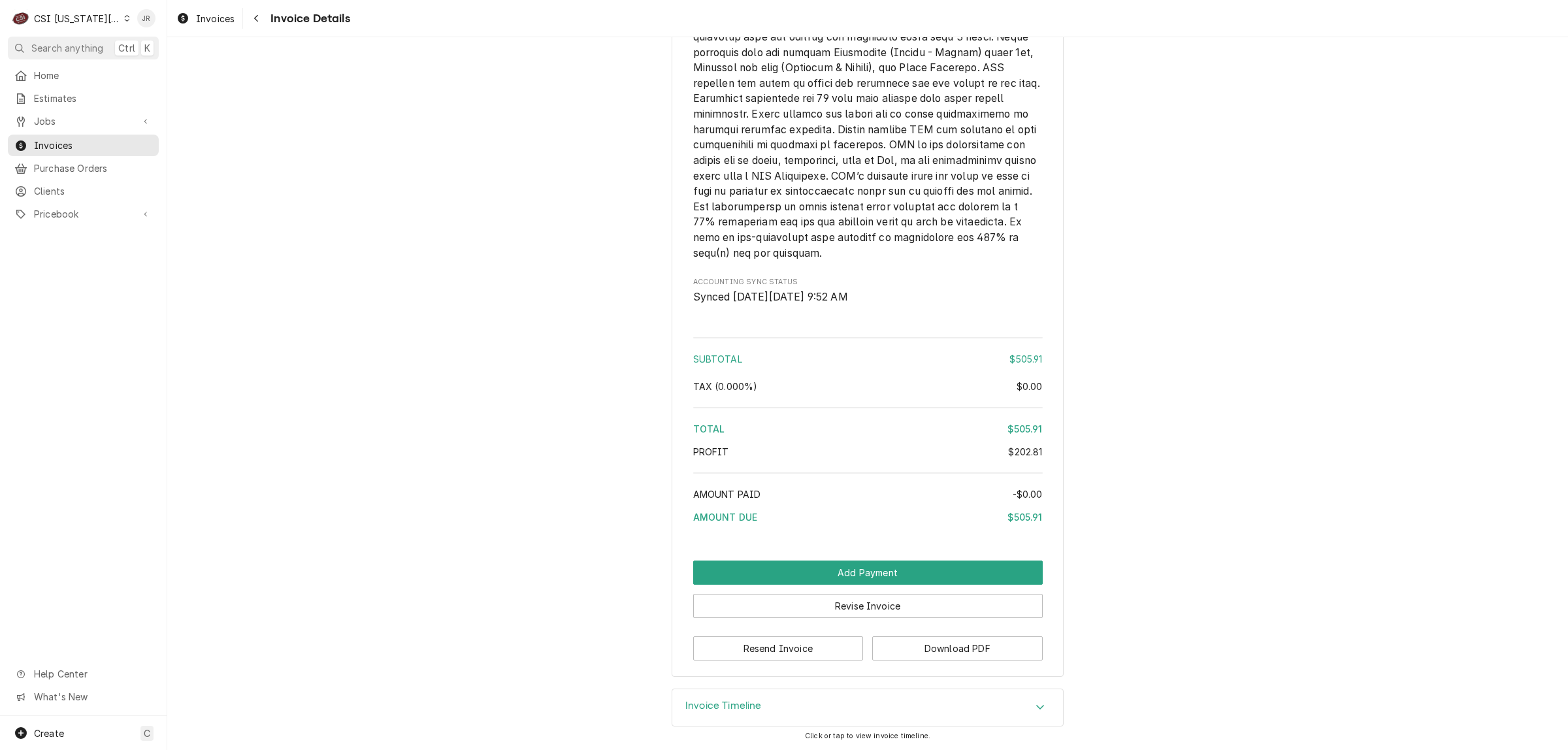
click at [758, 704] on div "Invoice Timeline" at bounding box center [867, 707] width 391 height 37
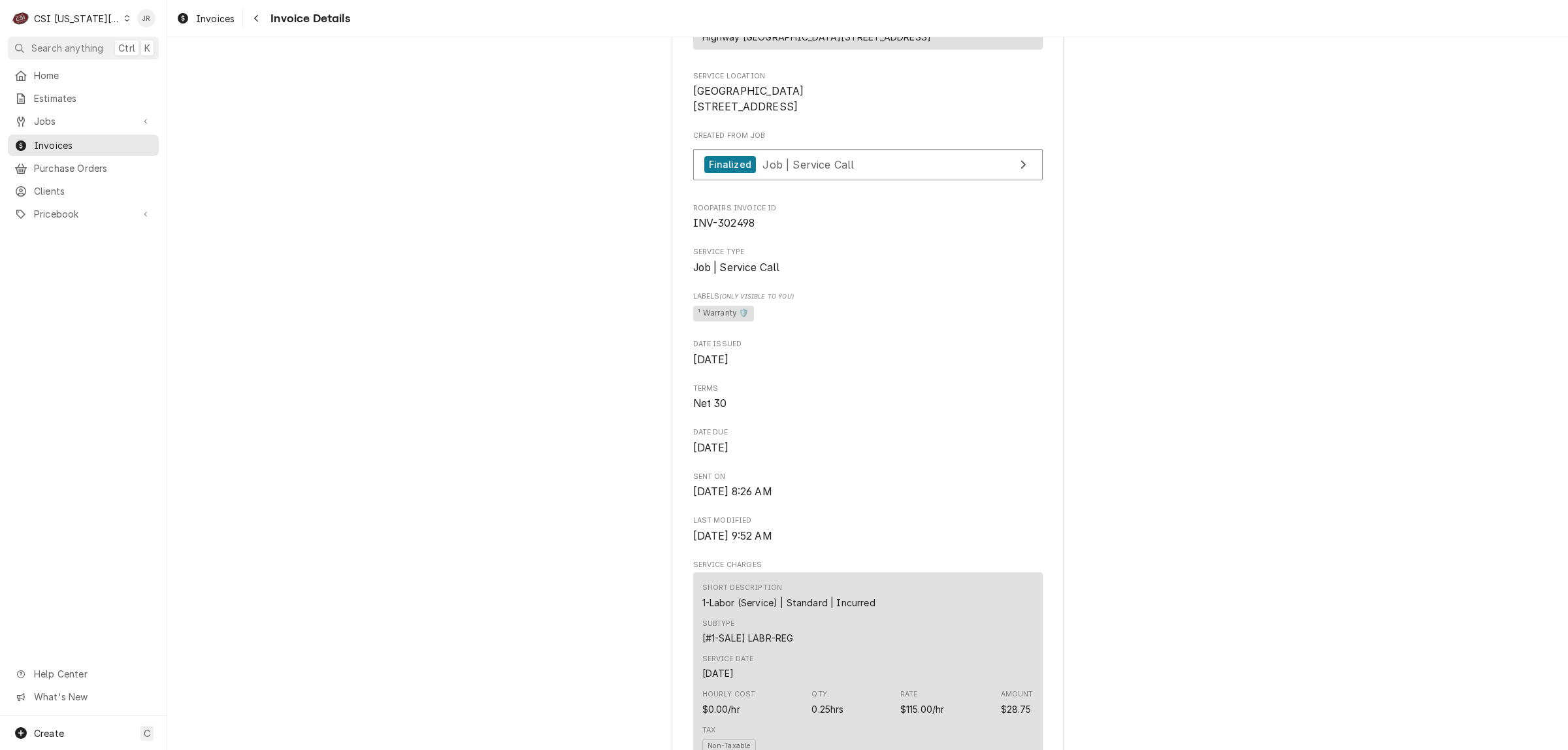
scroll to position [0, 0]
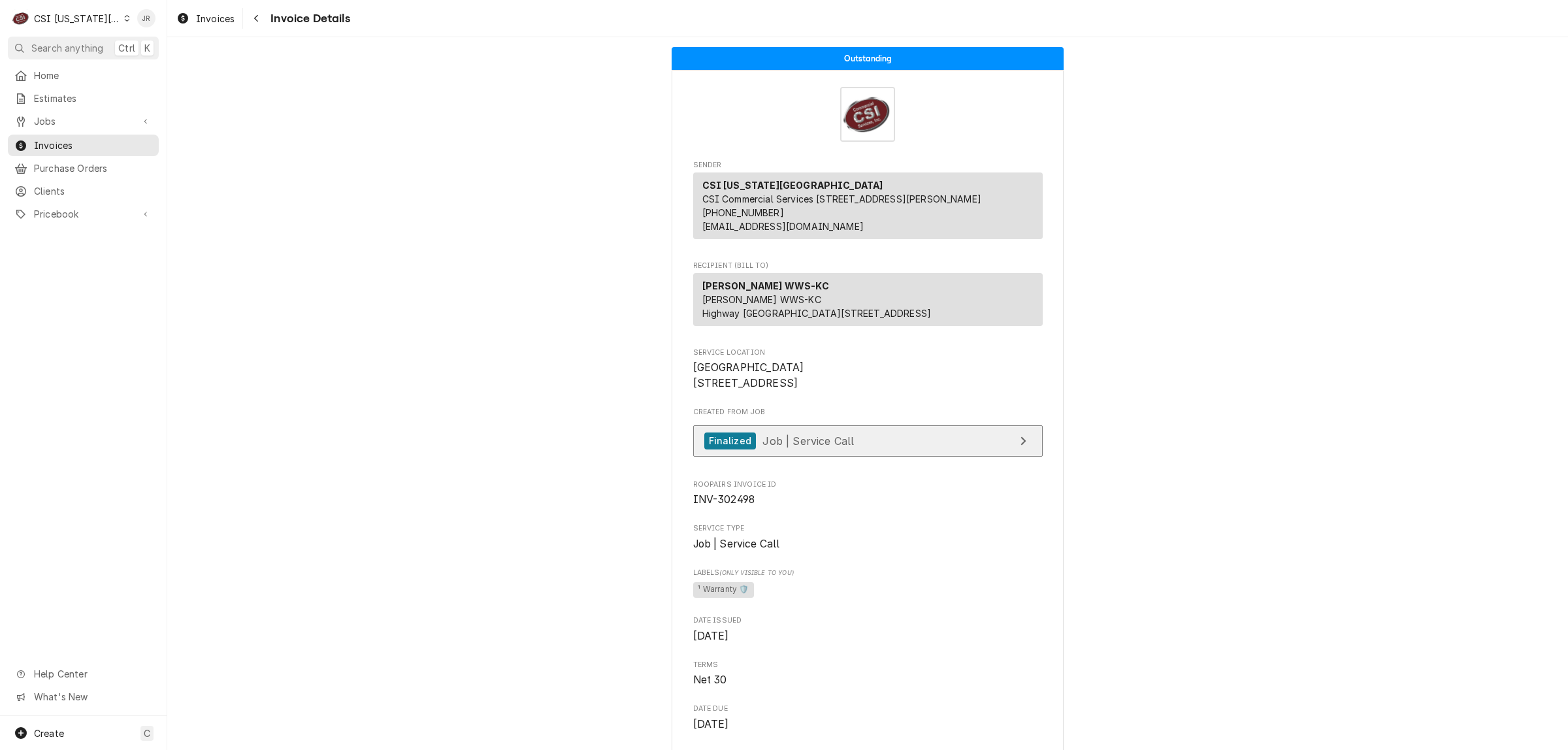
click at [909, 457] on link "Finalized Job | Service Call" at bounding box center [868, 442] width 350 height 32
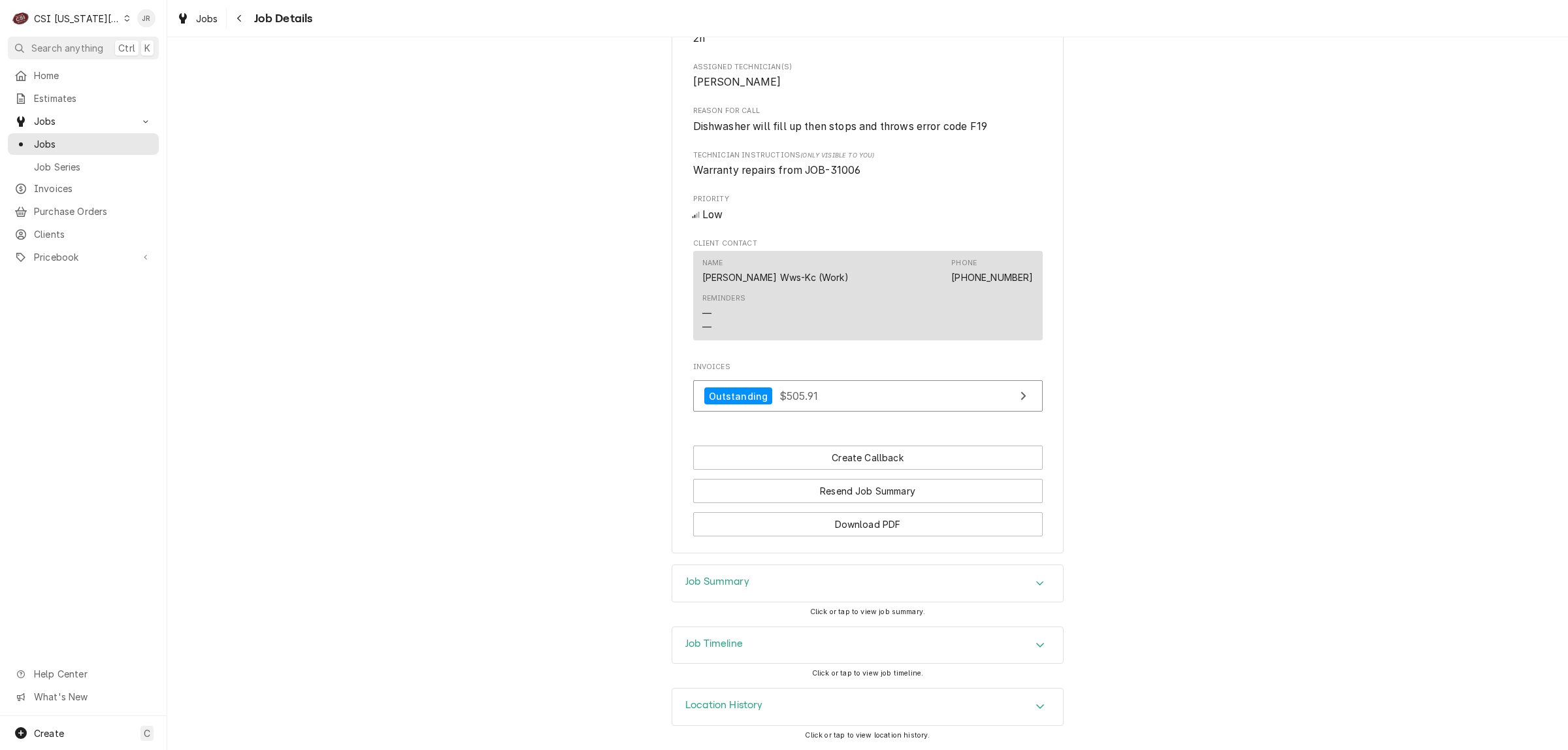
scroll to position [786, 0]
drag, startPoint x: 841, startPoint y: 566, endPoint x: 850, endPoint y: 579, distance: 15.8
click at [846, 576] on div "Job Summary" at bounding box center [867, 583] width 391 height 37
click at [857, 588] on div "Job Summary" at bounding box center [867, 582] width 391 height 38
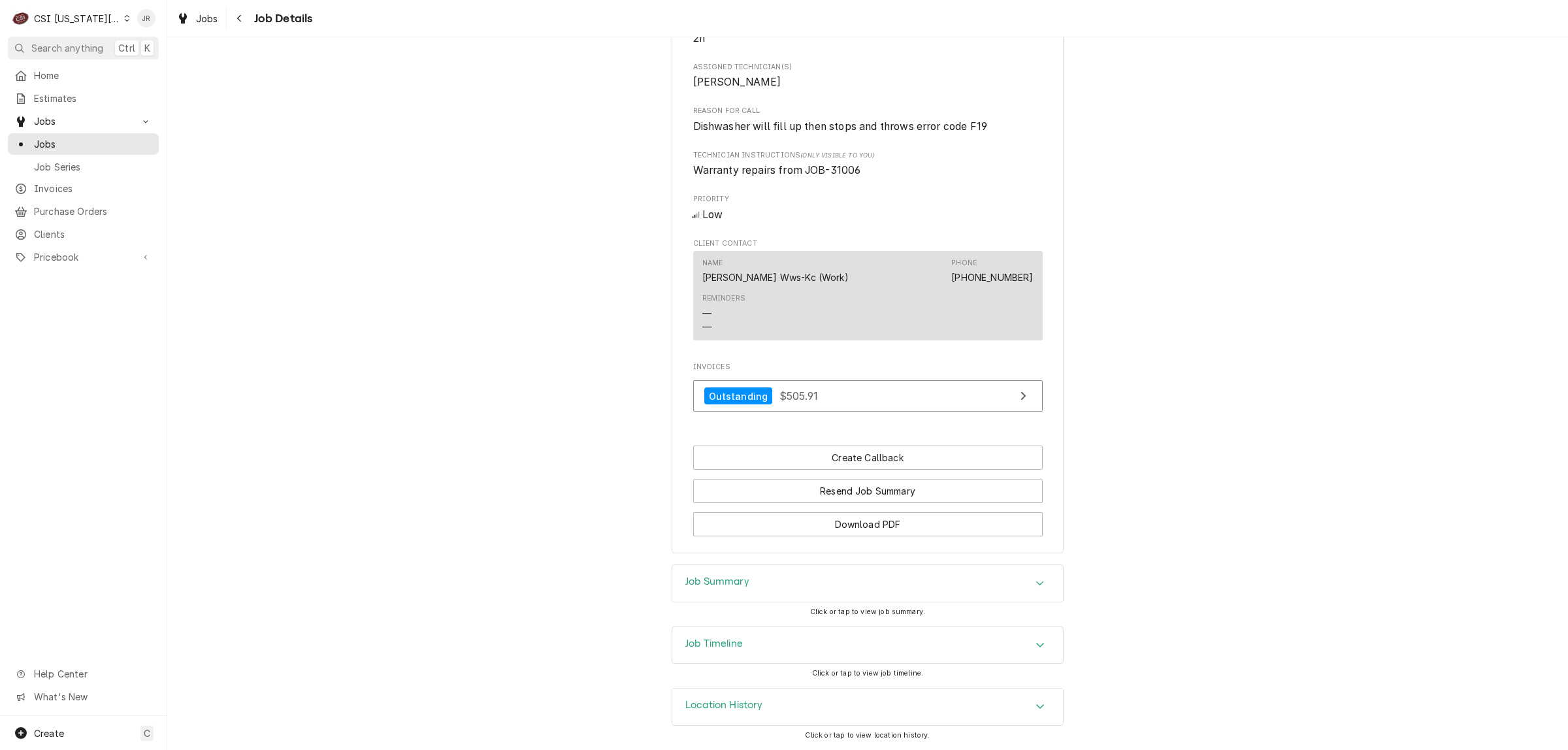
click at [858, 588] on div "Job Summary" at bounding box center [867, 583] width 391 height 37
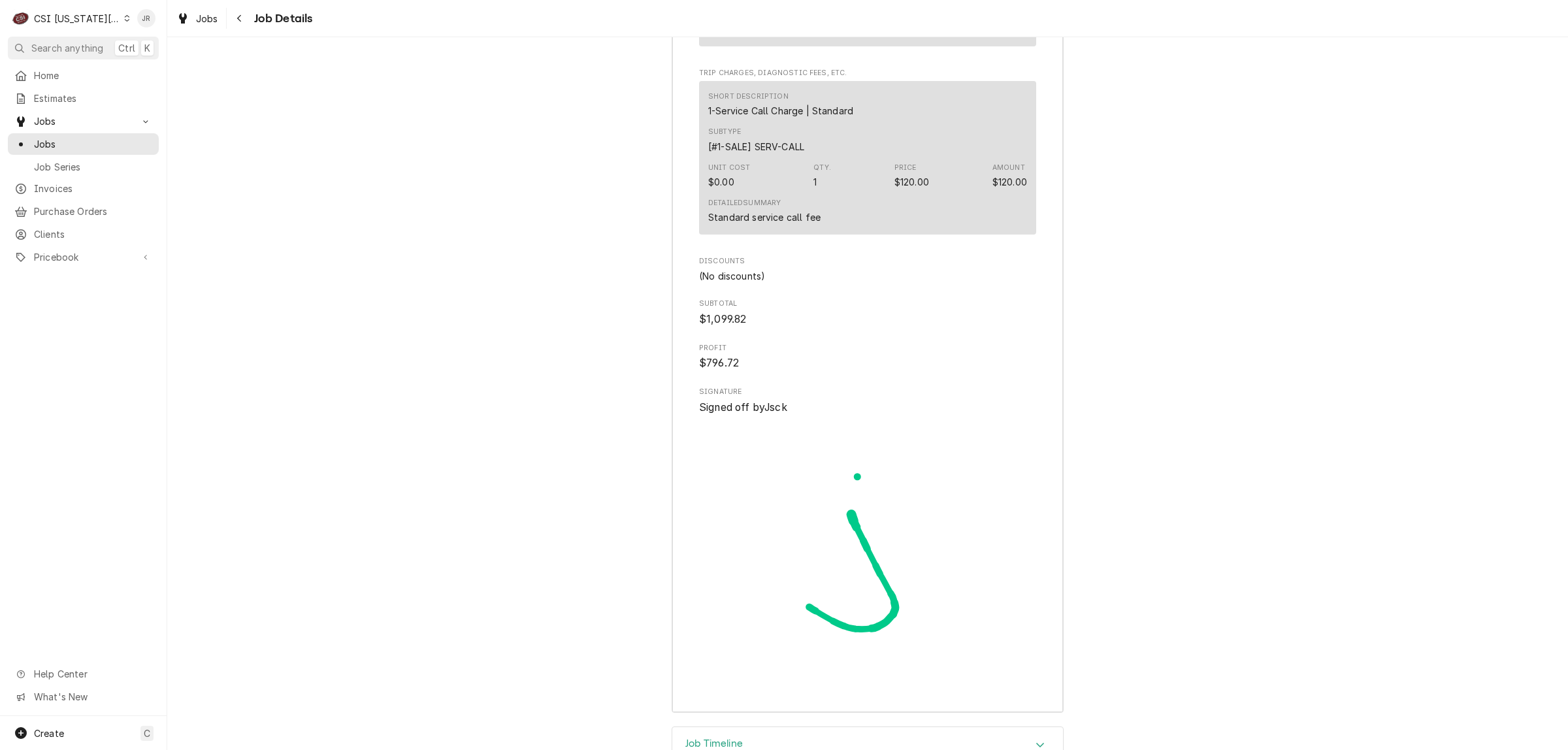
scroll to position [3600, 0]
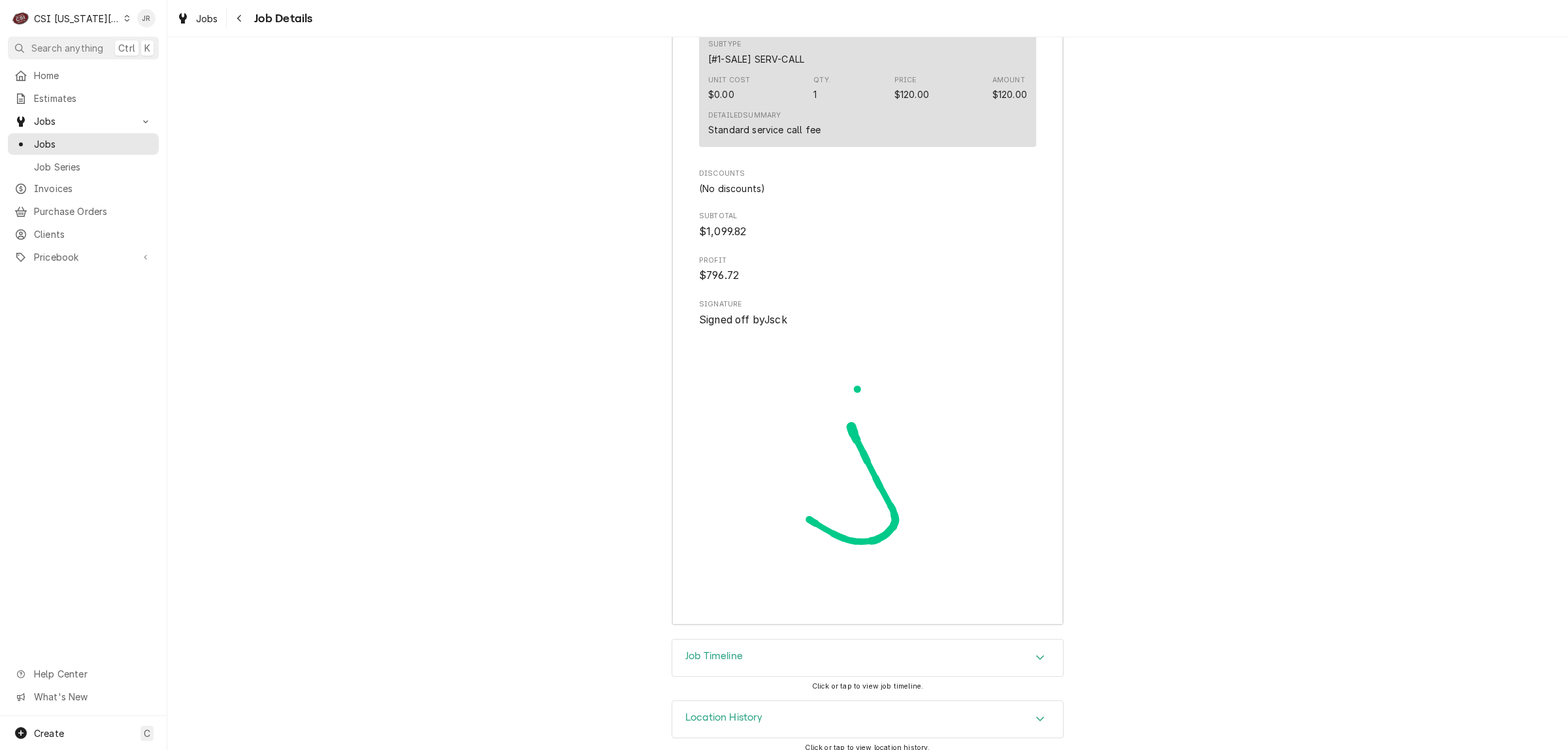
click at [755, 639] on div "Job Timeline" at bounding box center [867, 658] width 391 height 37
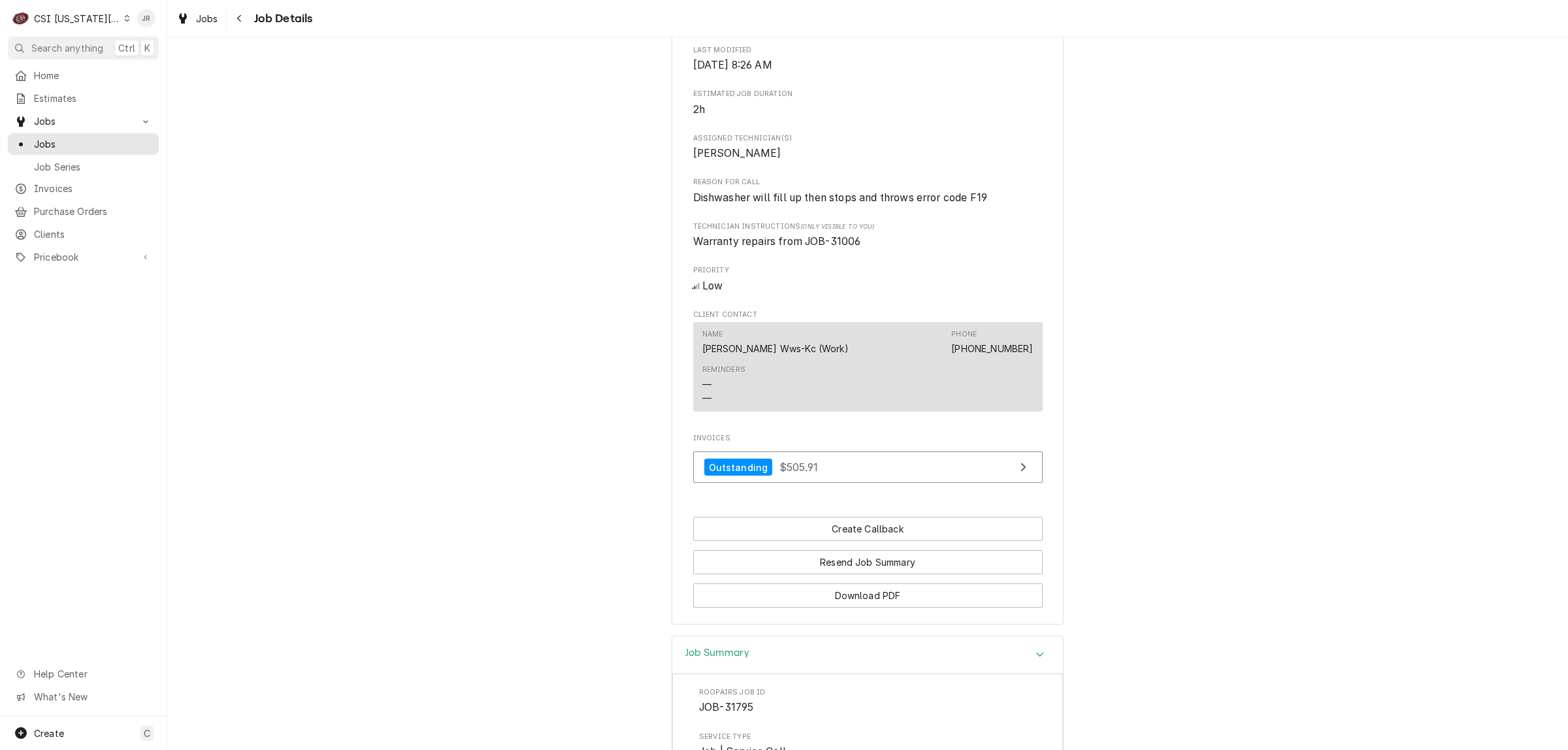
scroll to position [712, 0]
click at [846, 244] on span "Warranty repairs from JOB-31006" at bounding box center [777, 243] width 168 height 13
copy span "31006"
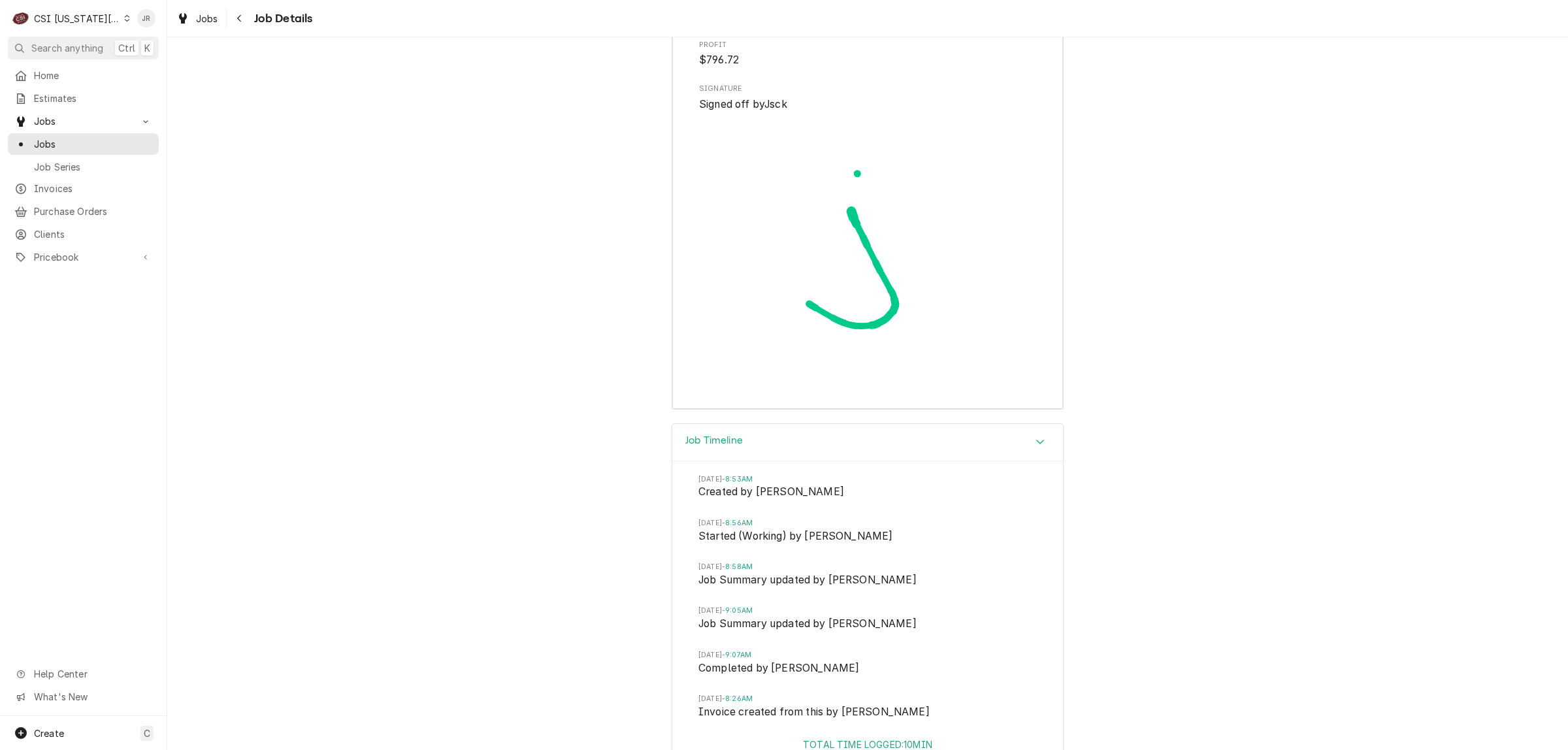
scroll to position [3897, 0]
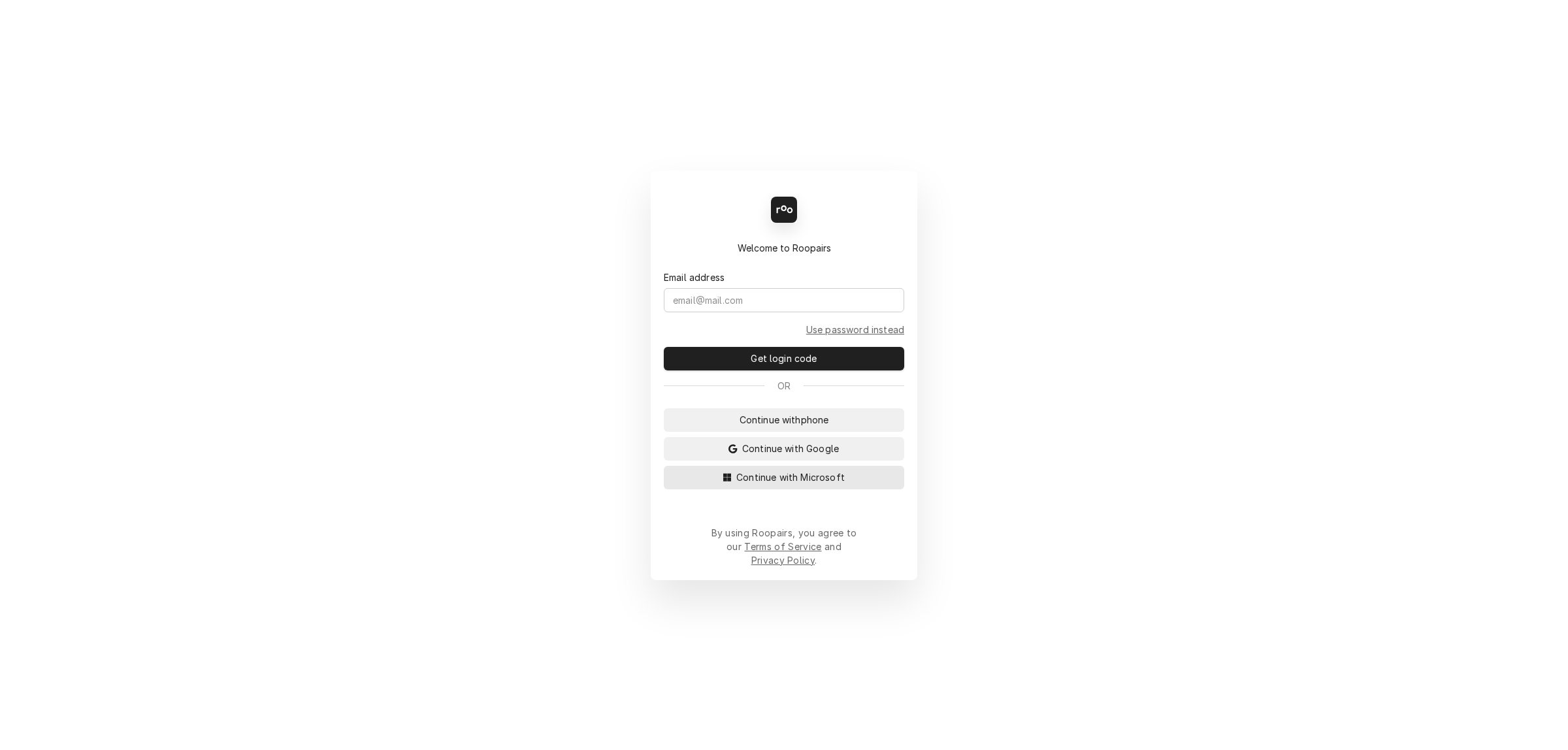
click at [785, 484] on span "Continue with Microsoft" at bounding box center [791, 477] width 114 height 13
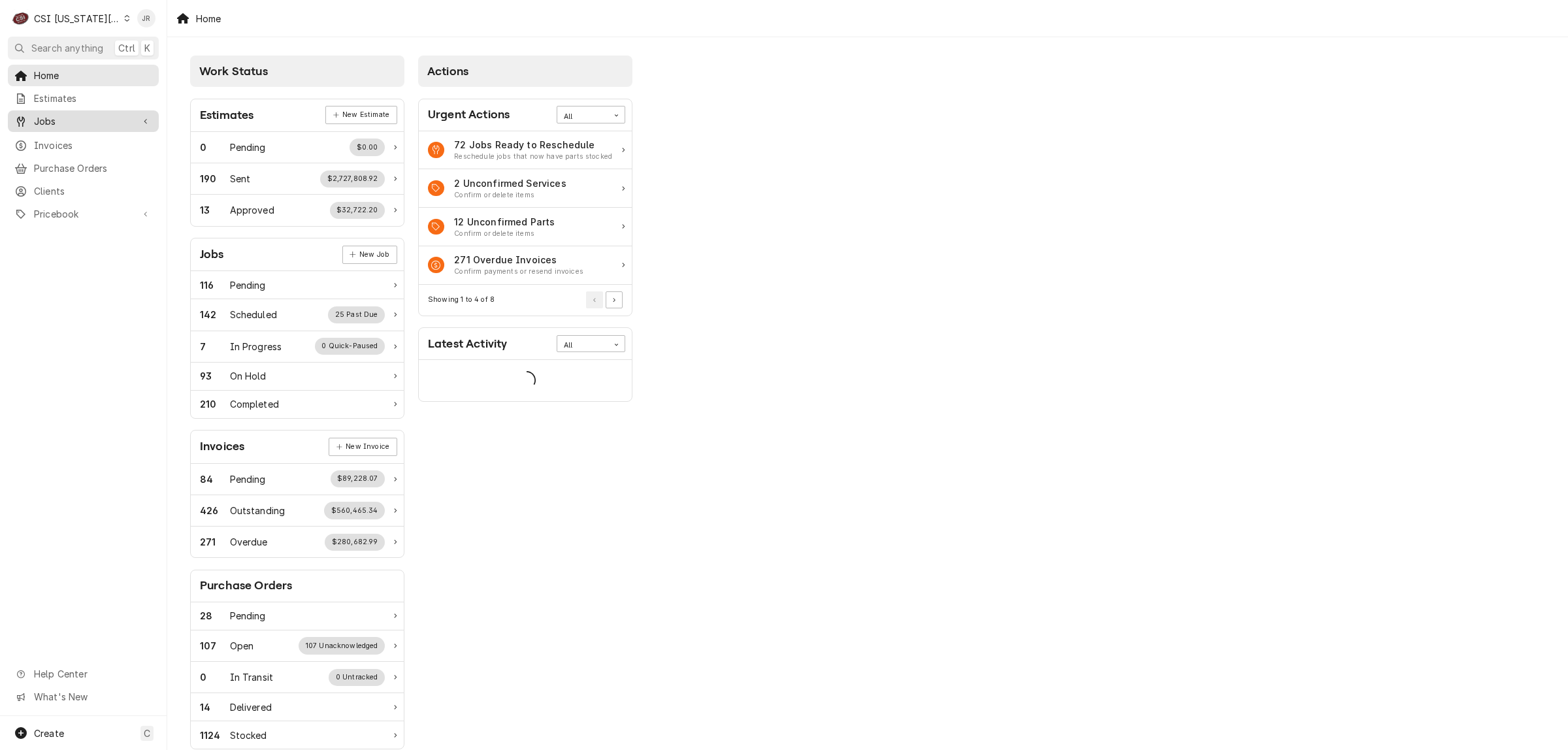
click at [54, 117] on span "Jobs" at bounding box center [83, 121] width 99 height 13
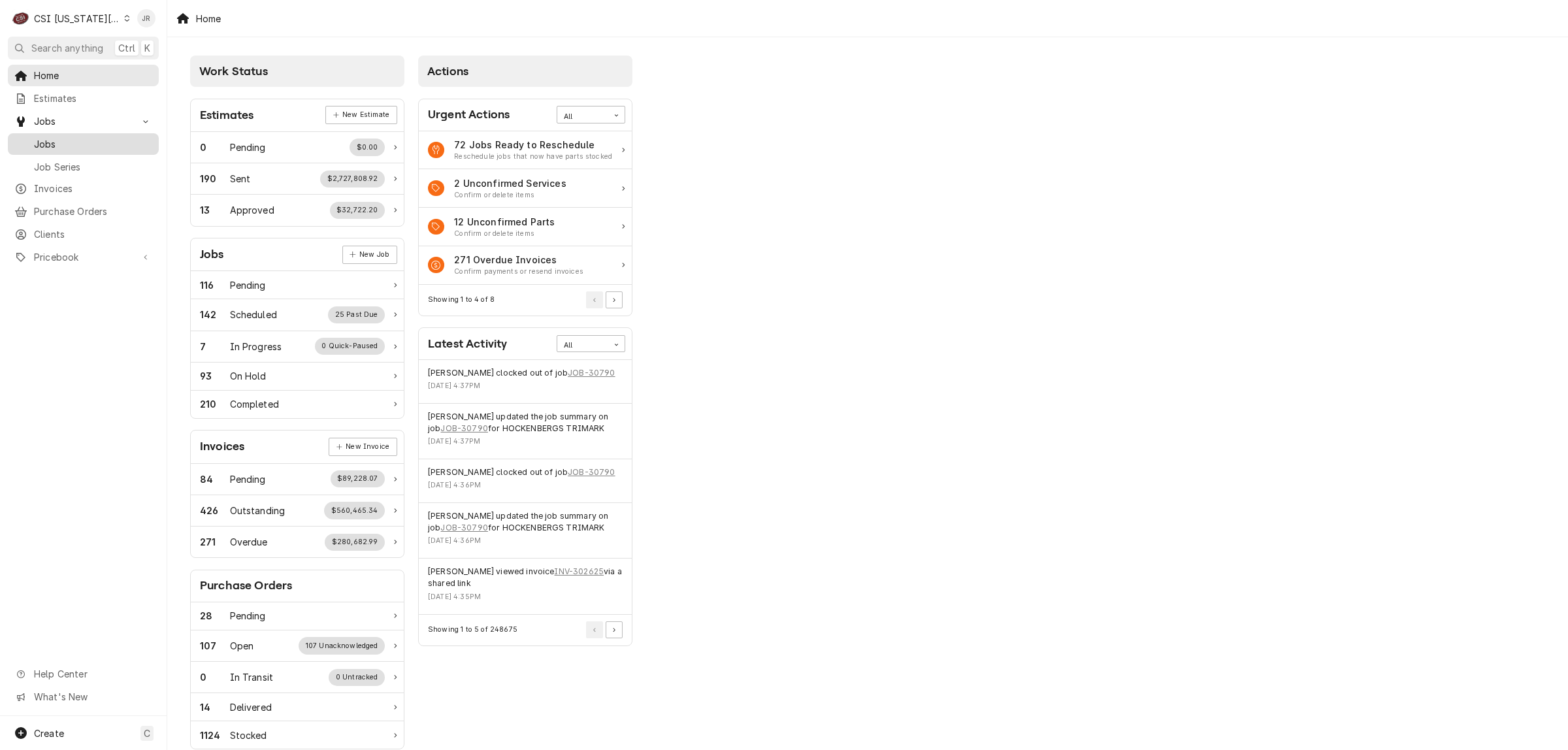
click at [56, 144] on span "Jobs" at bounding box center [93, 144] width 118 height 13
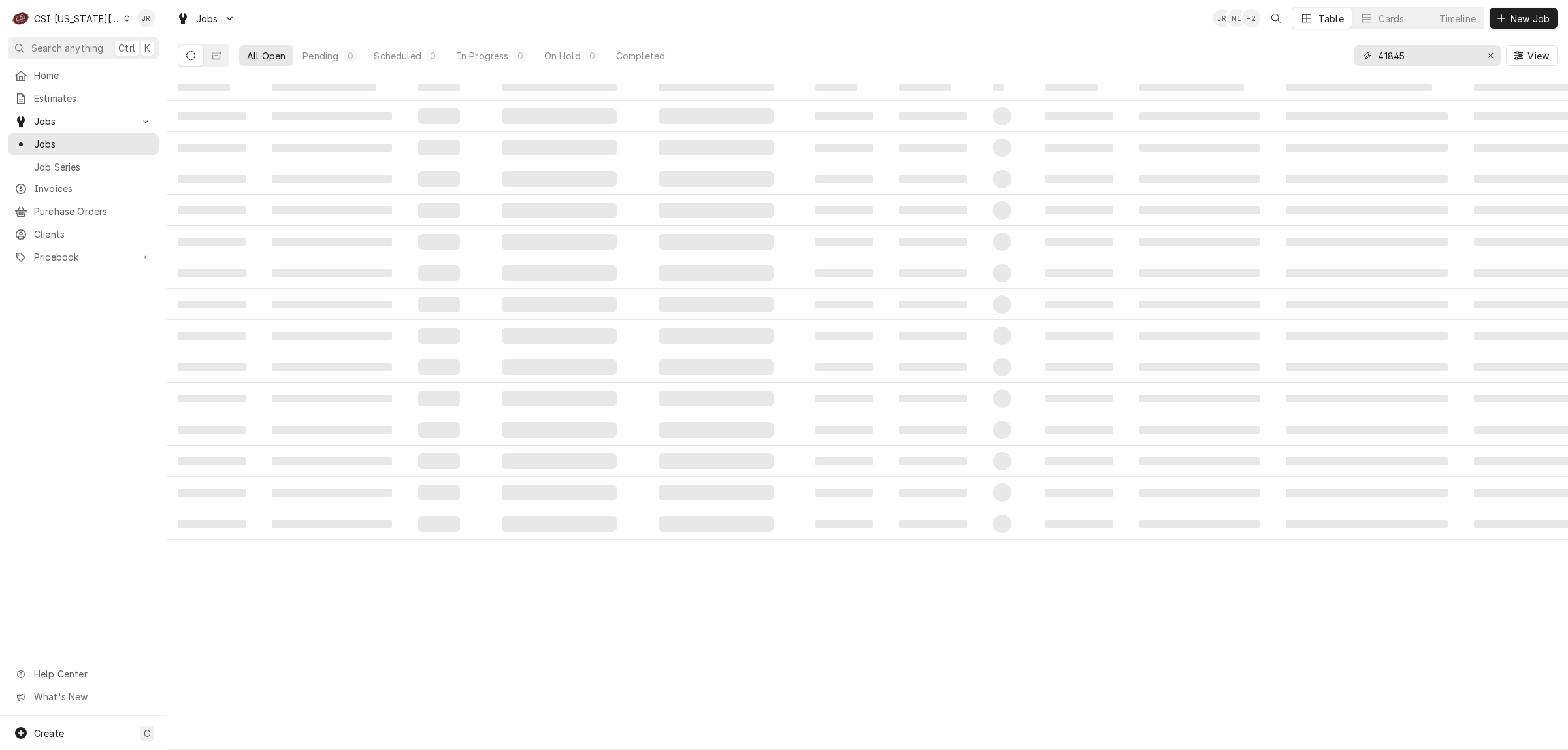
click at [1439, 56] on input "41845" at bounding box center [1427, 55] width 98 height 21
paste input "31006"
click at [1416, 45] on input "31006." at bounding box center [1427, 55] width 98 height 21
type input "31006"
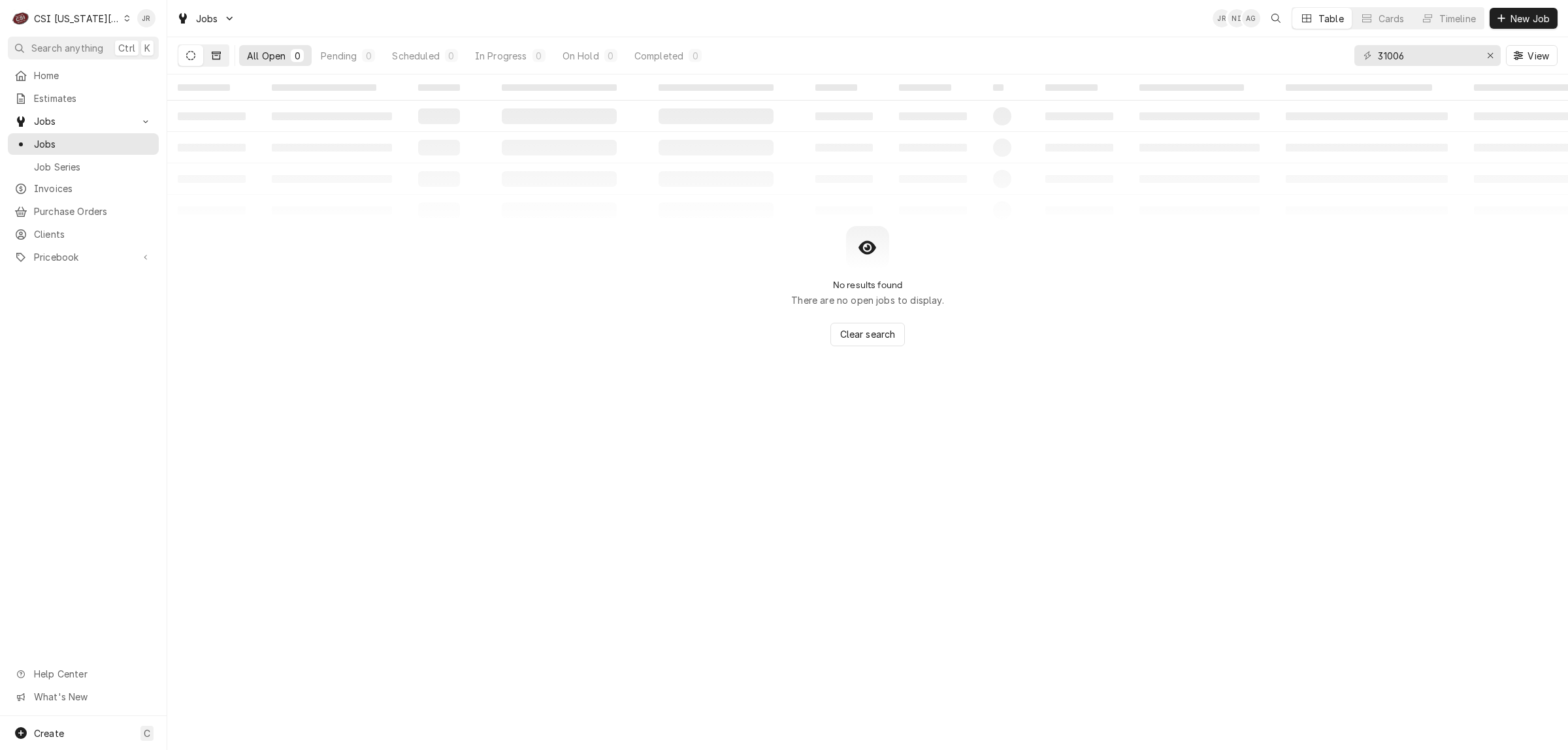
click at [216, 54] on icon "Dynamic Content Wrapper" at bounding box center [216, 56] width 9 height 9
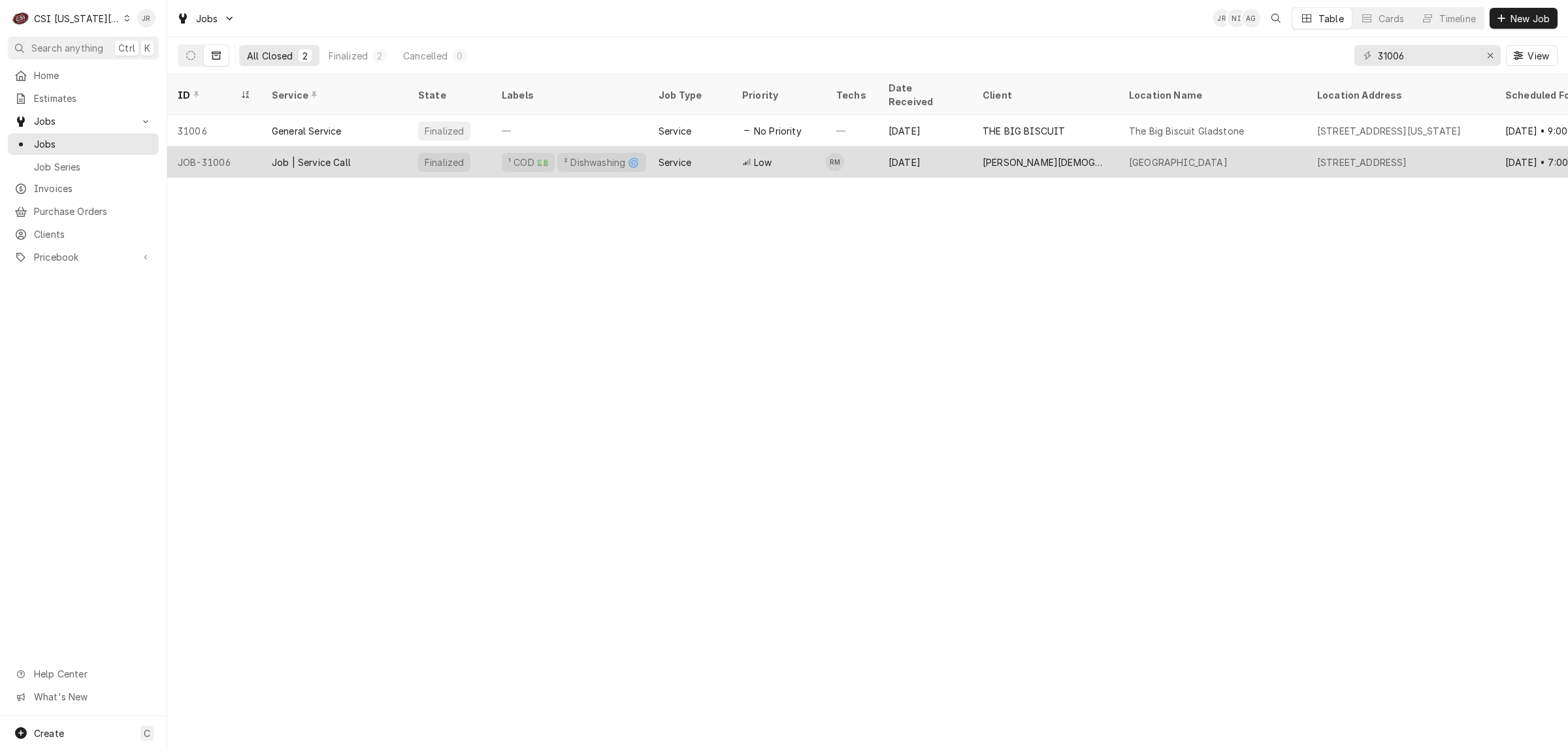
click at [363, 146] on div "Job | Service Call" at bounding box center [334, 162] width 146 height 32
click at [384, 146] on div "Job | Service Call" at bounding box center [334, 162] width 146 height 32
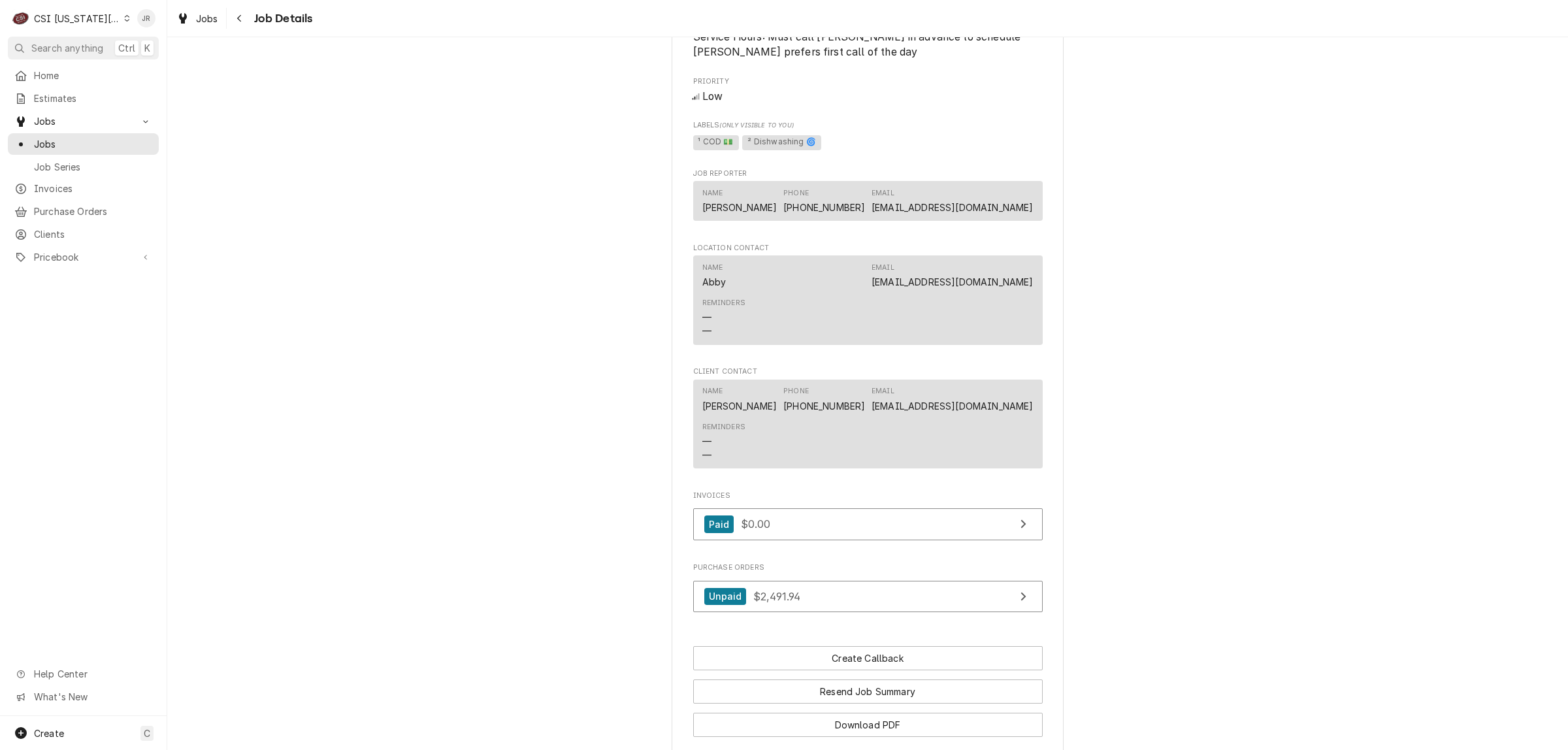
scroll to position [1196, 0]
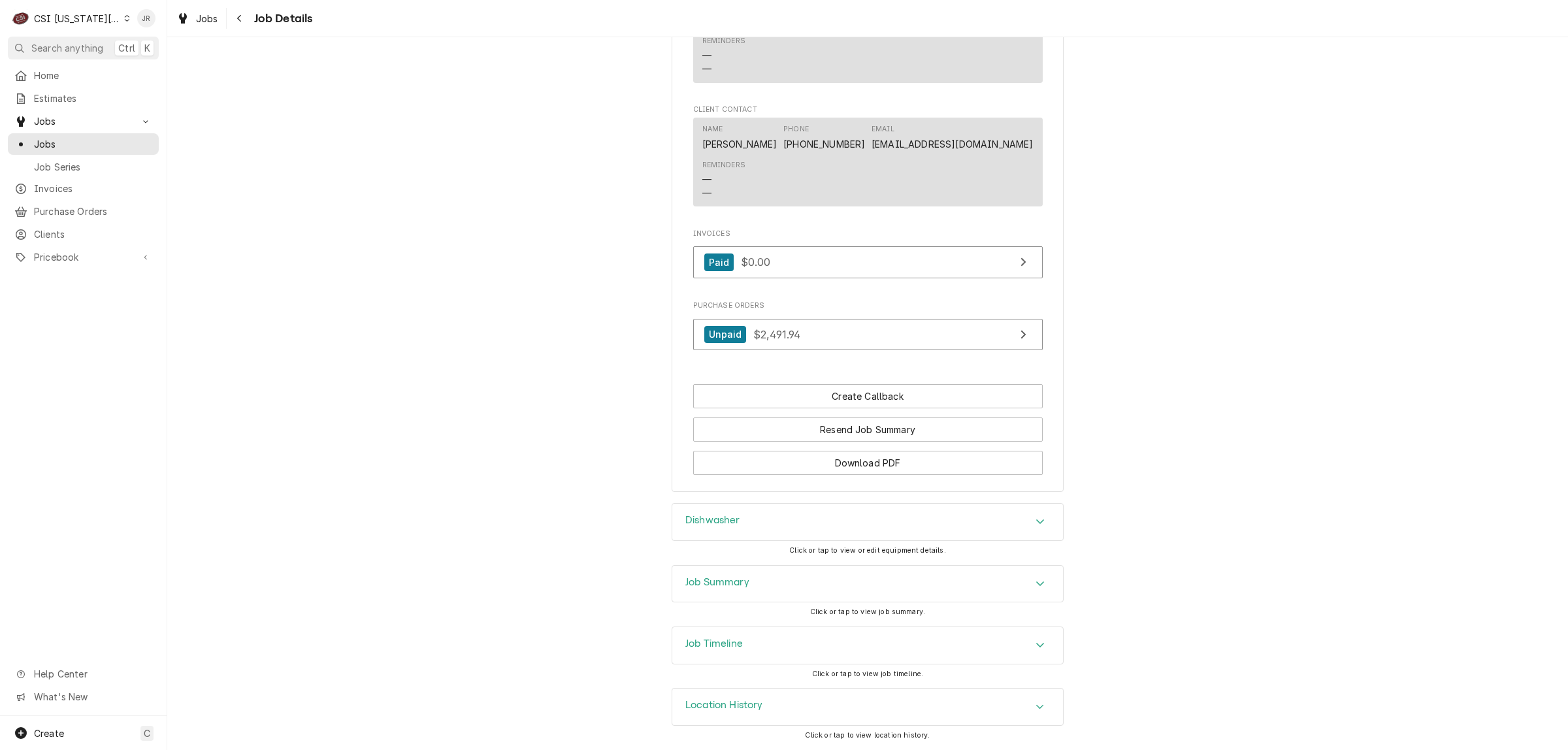
click at [722, 575] on div "Job Summary" at bounding box center [867, 584] width 391 height 37
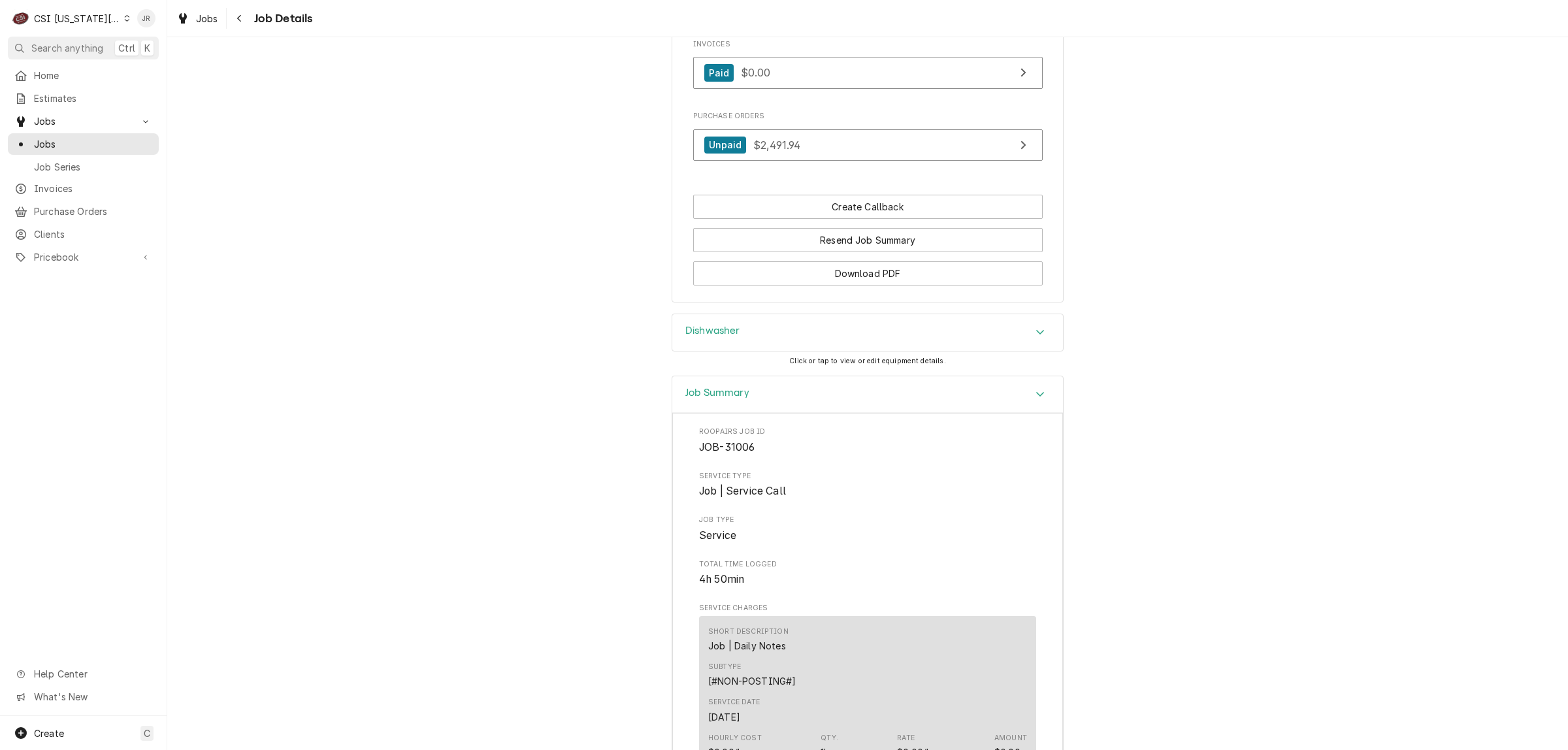
scroll to position [1364, 0]
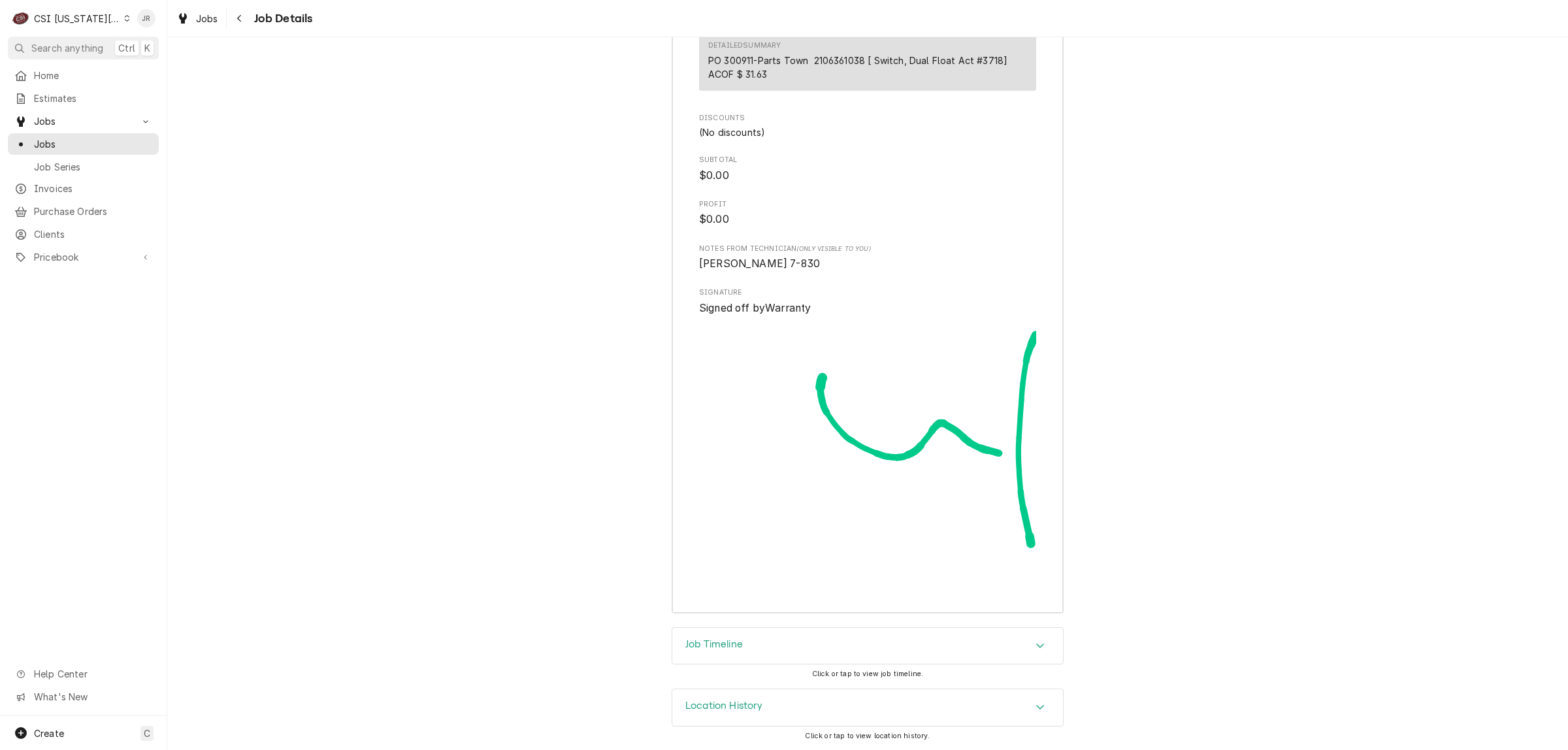
click at [730, 642] on h3 "Job Timeline" at bounding box center [714, 644] width 58 height 13
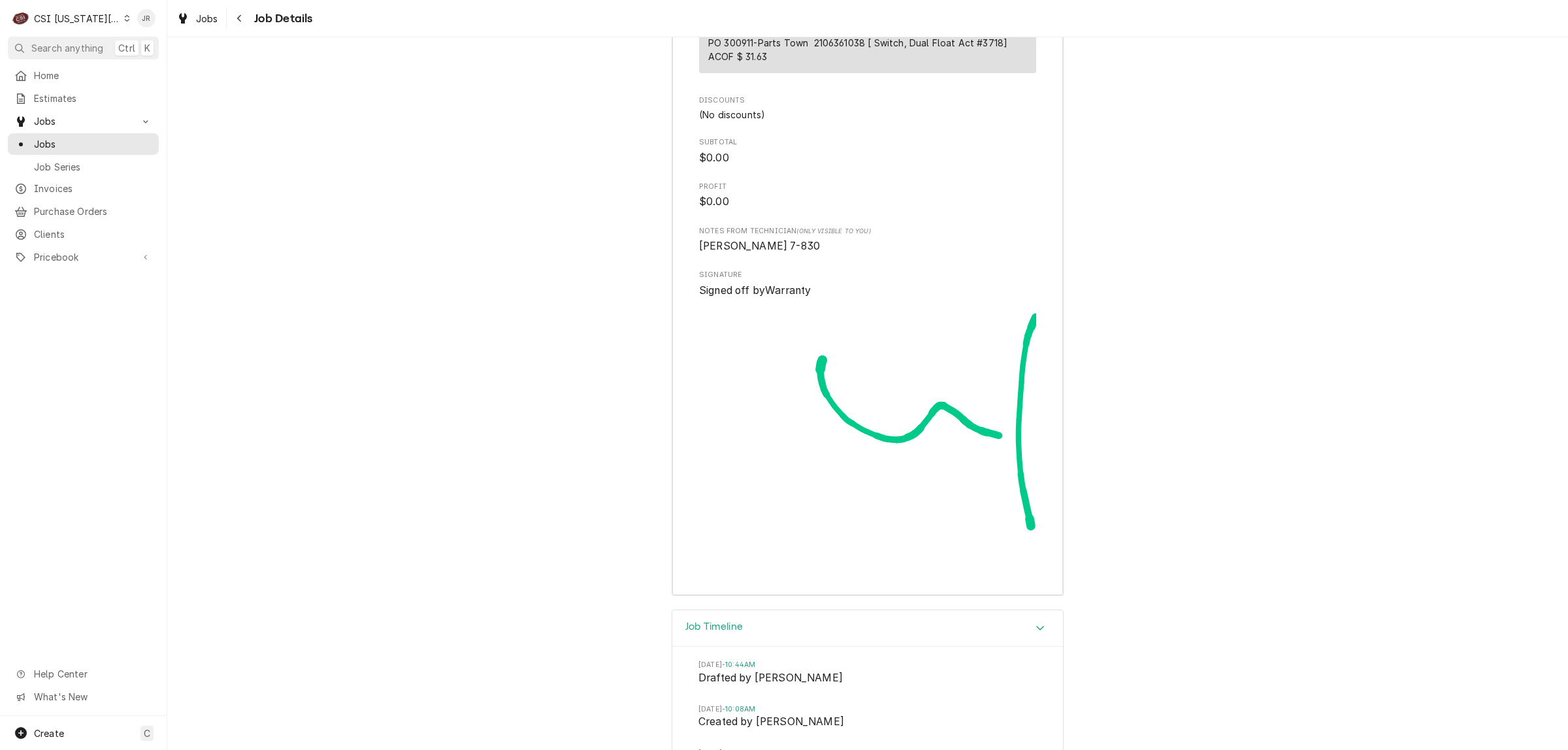
scroll to position [2507, 0]
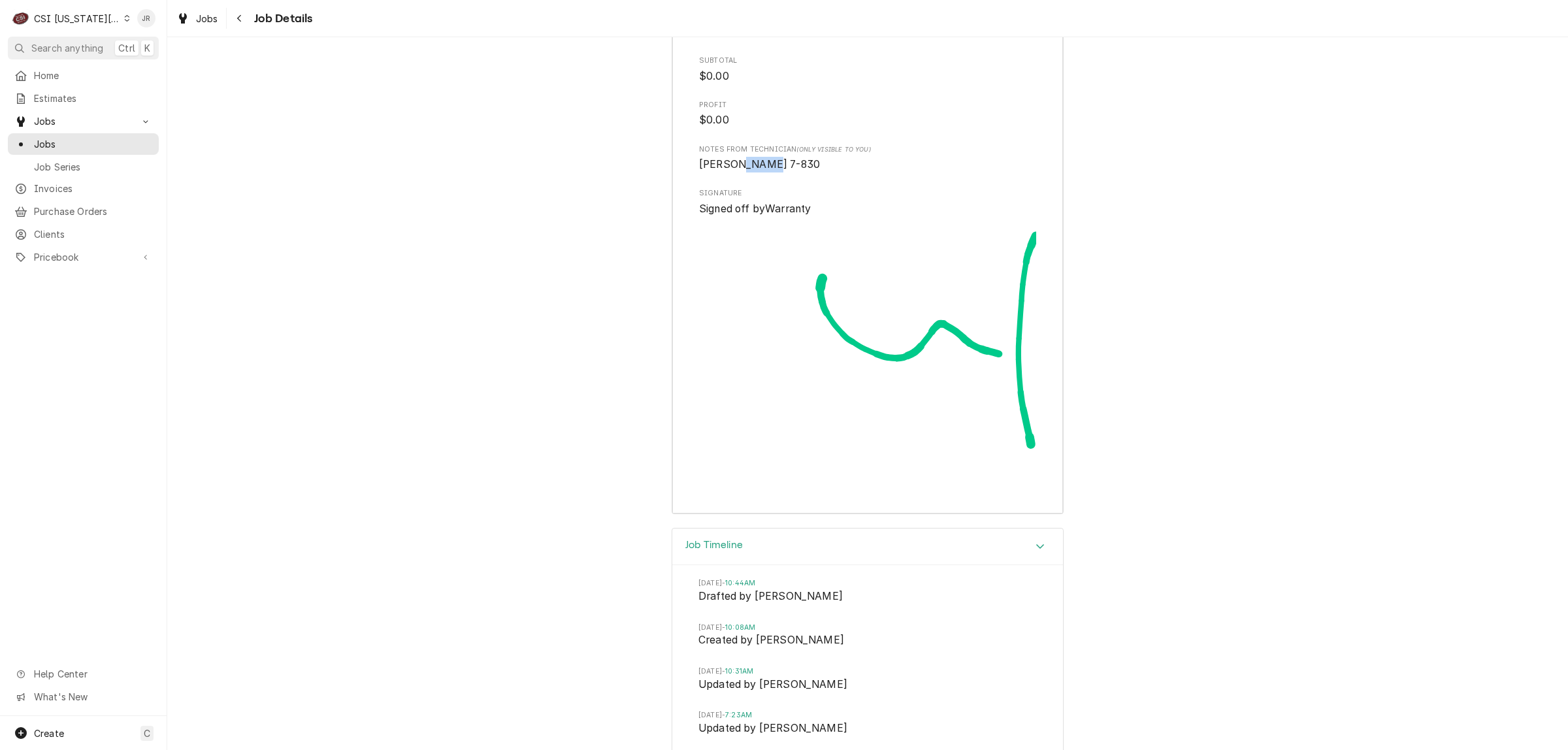
drag, startPoint x: 729, startPoint y: 175, endPoint x: 801, endPoint y: 196, distance: 75.0
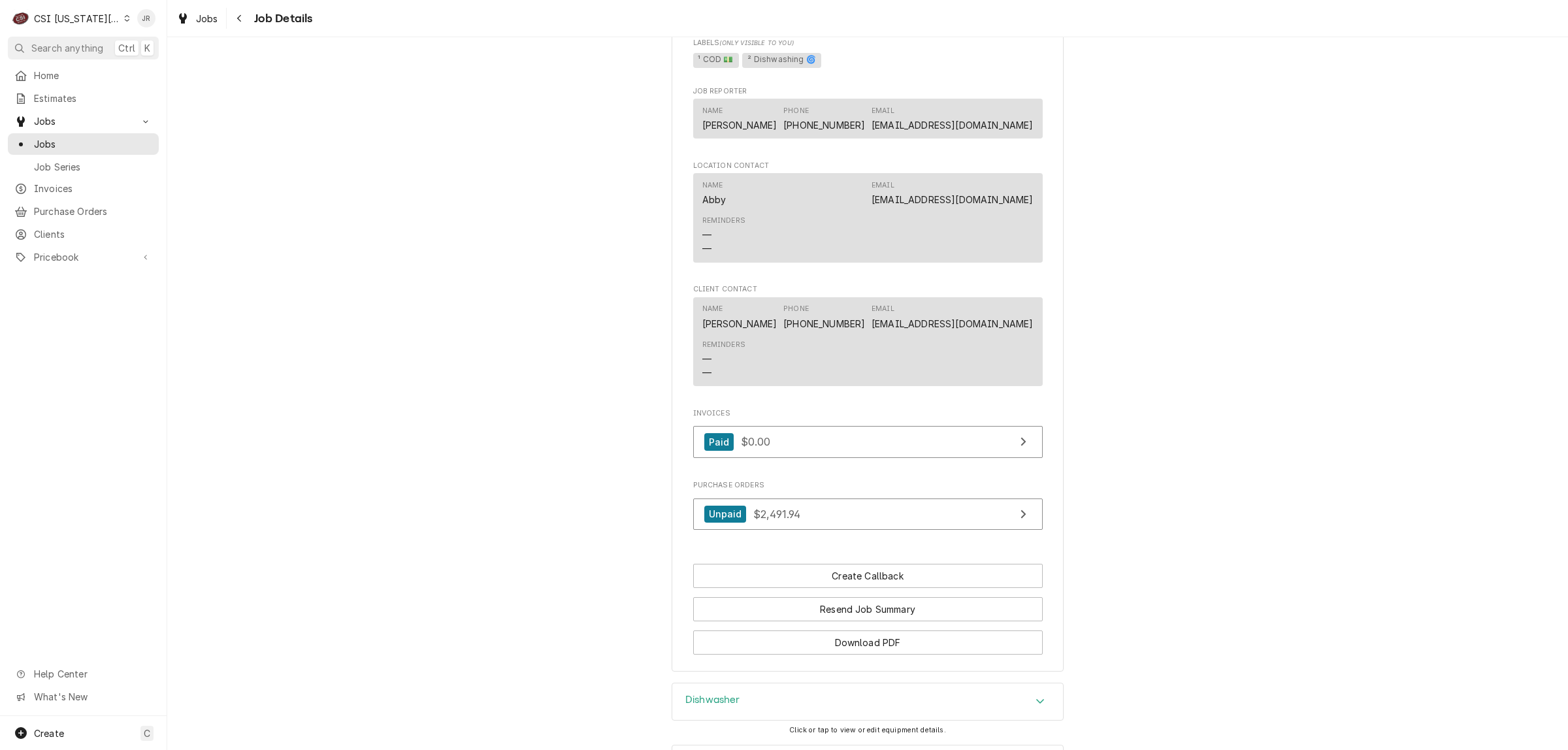
scroll to position [1038, 0]
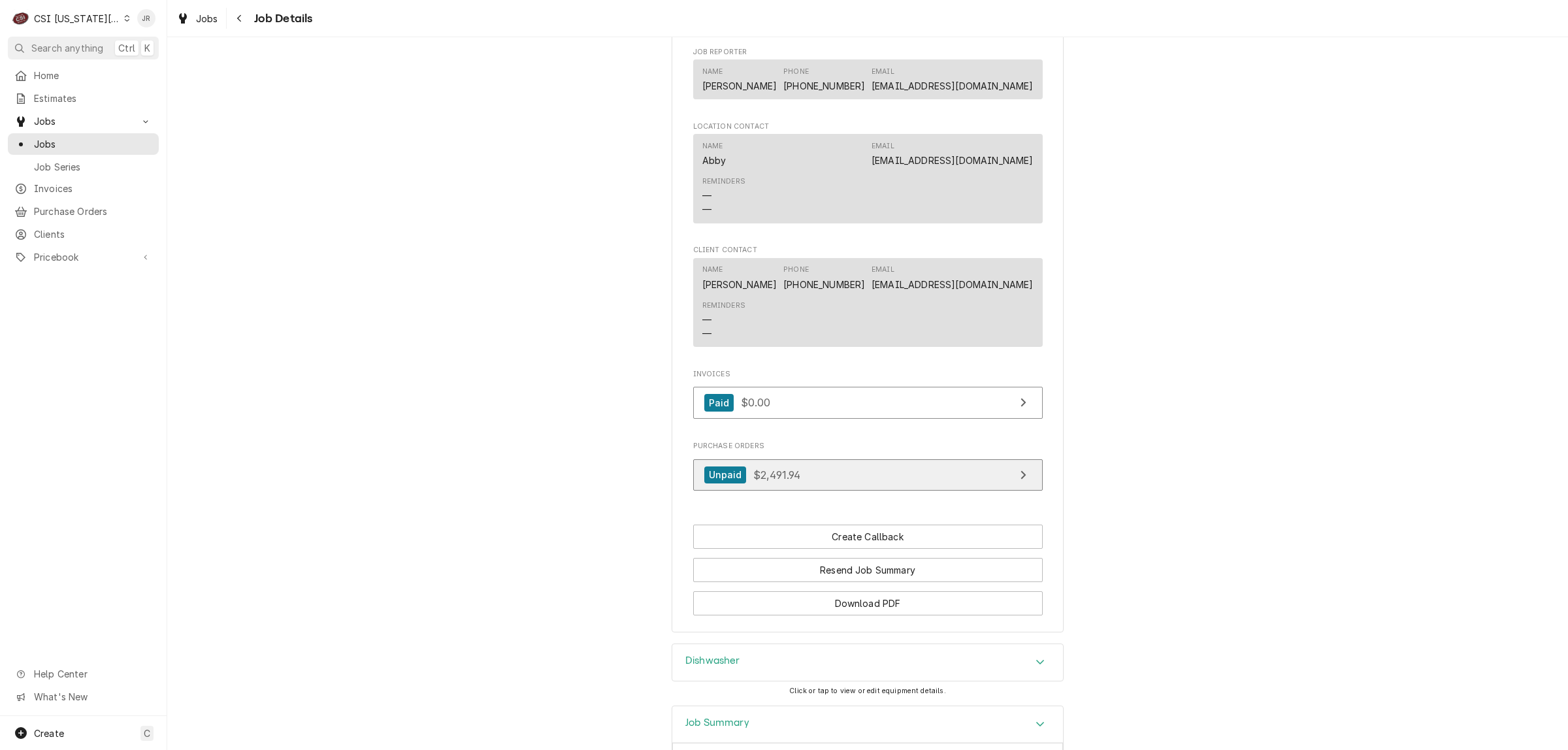
click at [922, 485] on link "Unpaid $2,491.94" at bounding box center [868, 475] width 350 height 32
drag, startPoint x: 1102, startPoint y: 420, endPoint x: 1130, endPoint y: 438, distance: 33.3
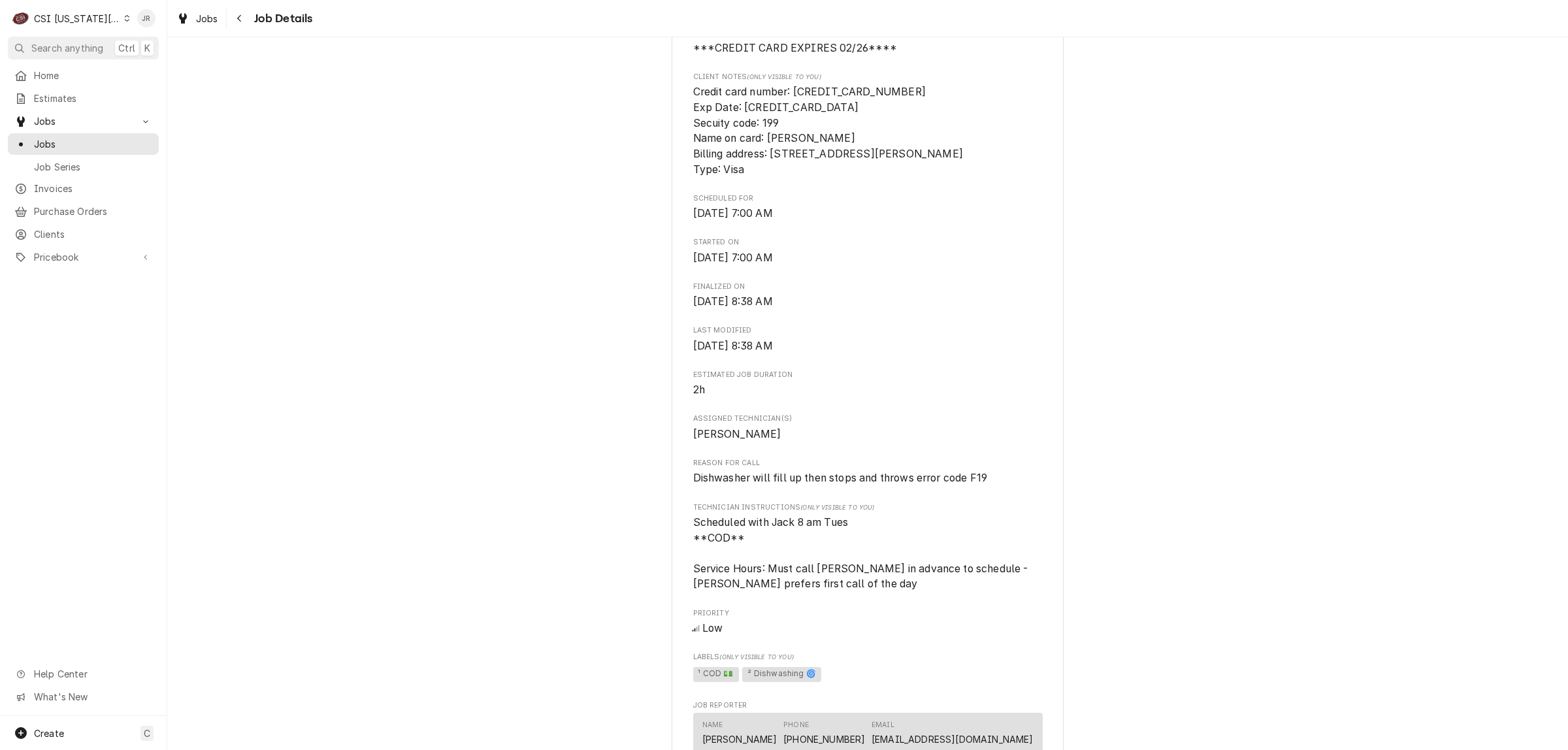
scroll to position [0, 0]
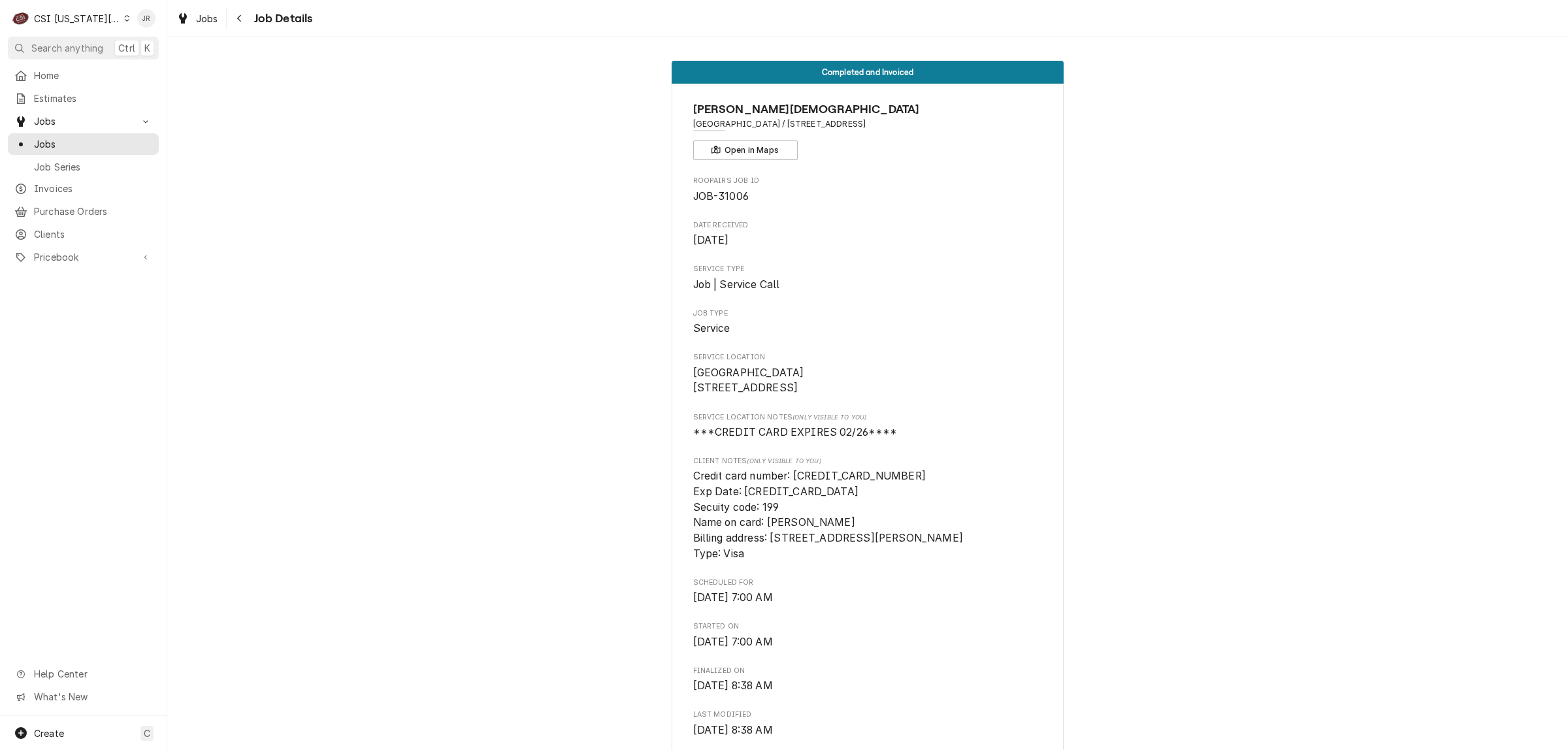
drag, startPoint x: 972, startPoint y: 125, endPoint x: 789, endPoint y: 123, distance: 183.0
click at [787, 122] on span "Raytown Chapel Church / 5413 Blue Ridge Cuttoff, Raytown, MO 64133" at bounding box center [868, 124] width 350 height 12
copy span "5413 Blue Ridge Cuttoff, Raytown, MO 64133"
drag, startPoint x: 870, startPoint y: 212, endPoint x: 876, endPoint y: 217, distance: 7.8
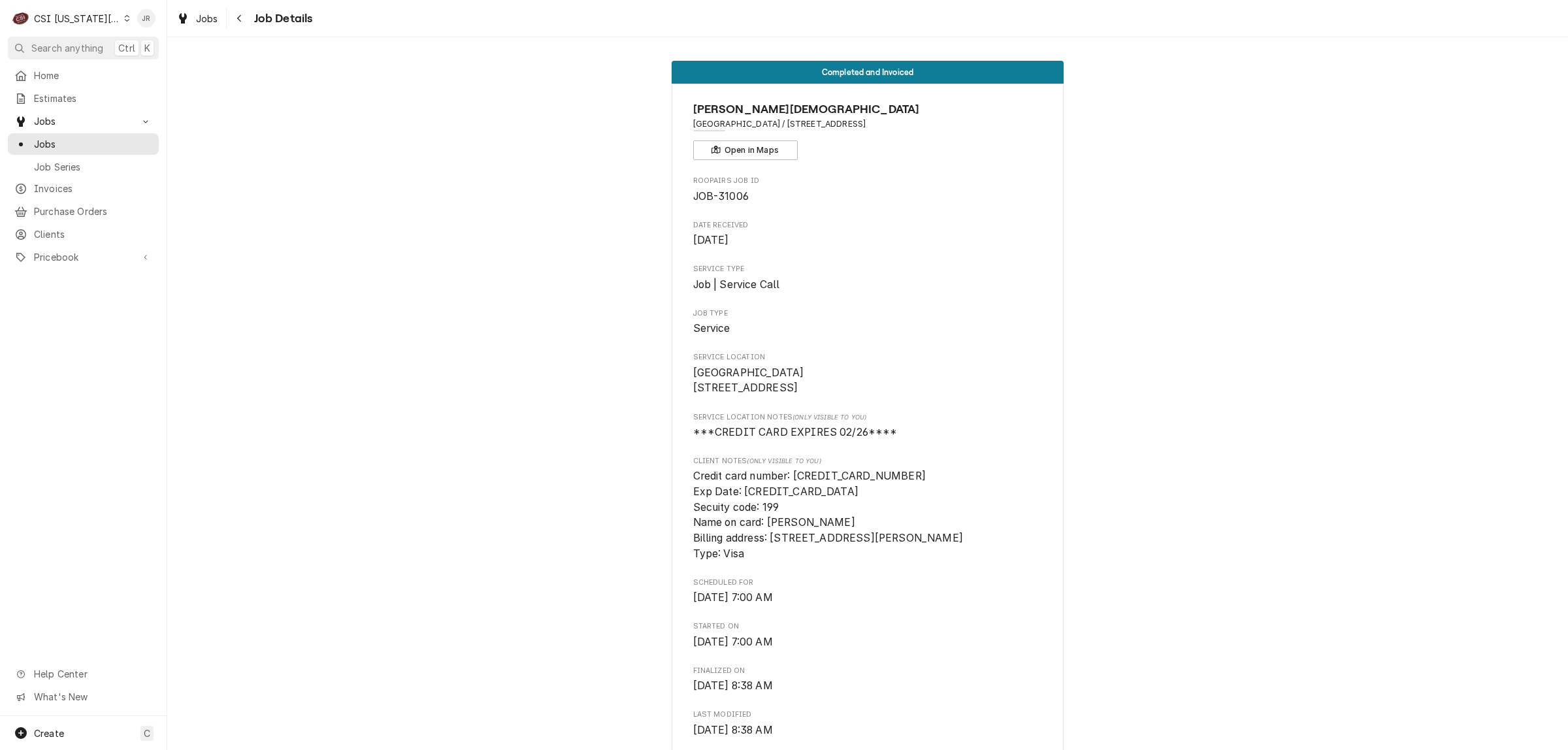
click at [730, 195] on span "JOB-31006" at bounding box center [720, 196] width 56 height 13
copy span "31006"
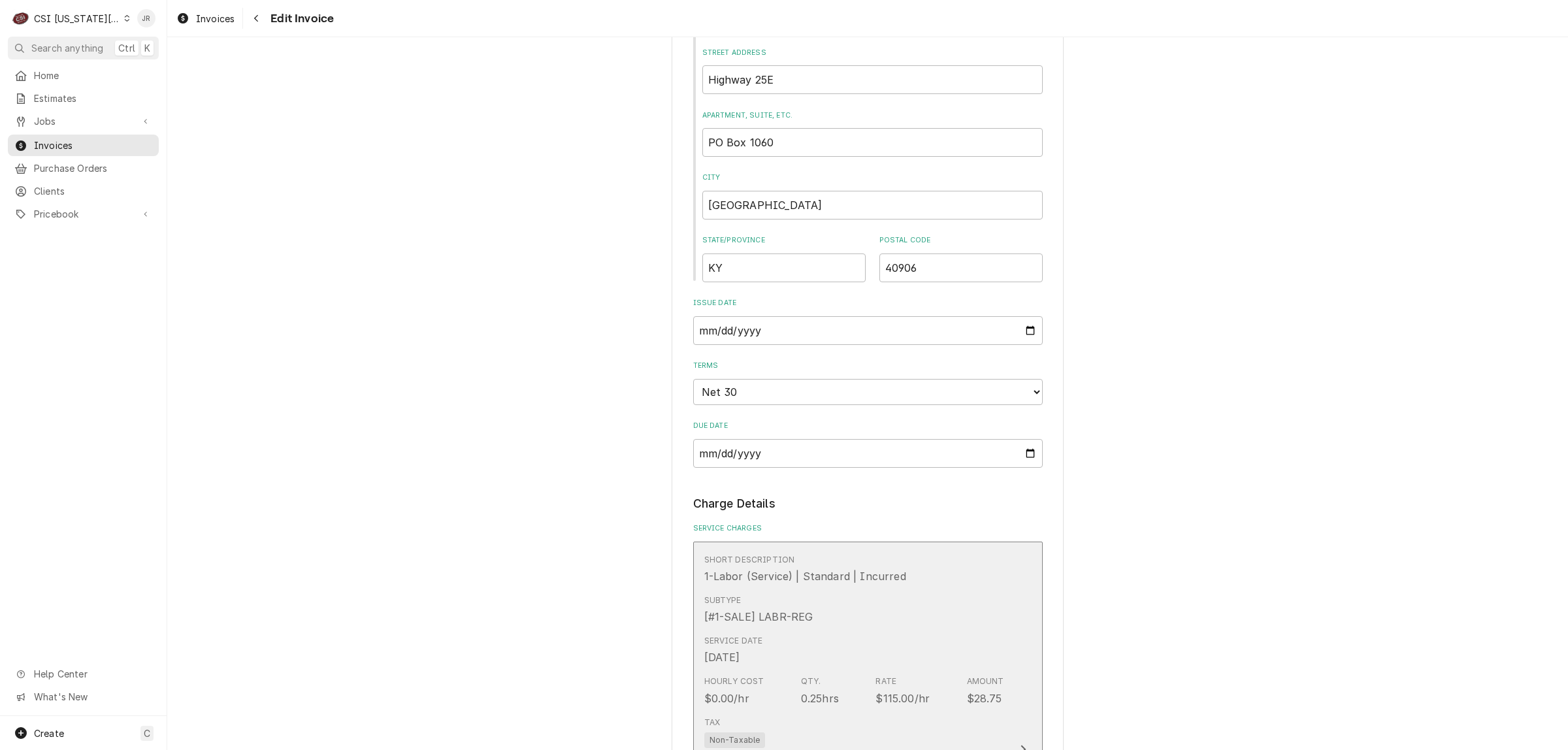
scroll to position [1143, 0]
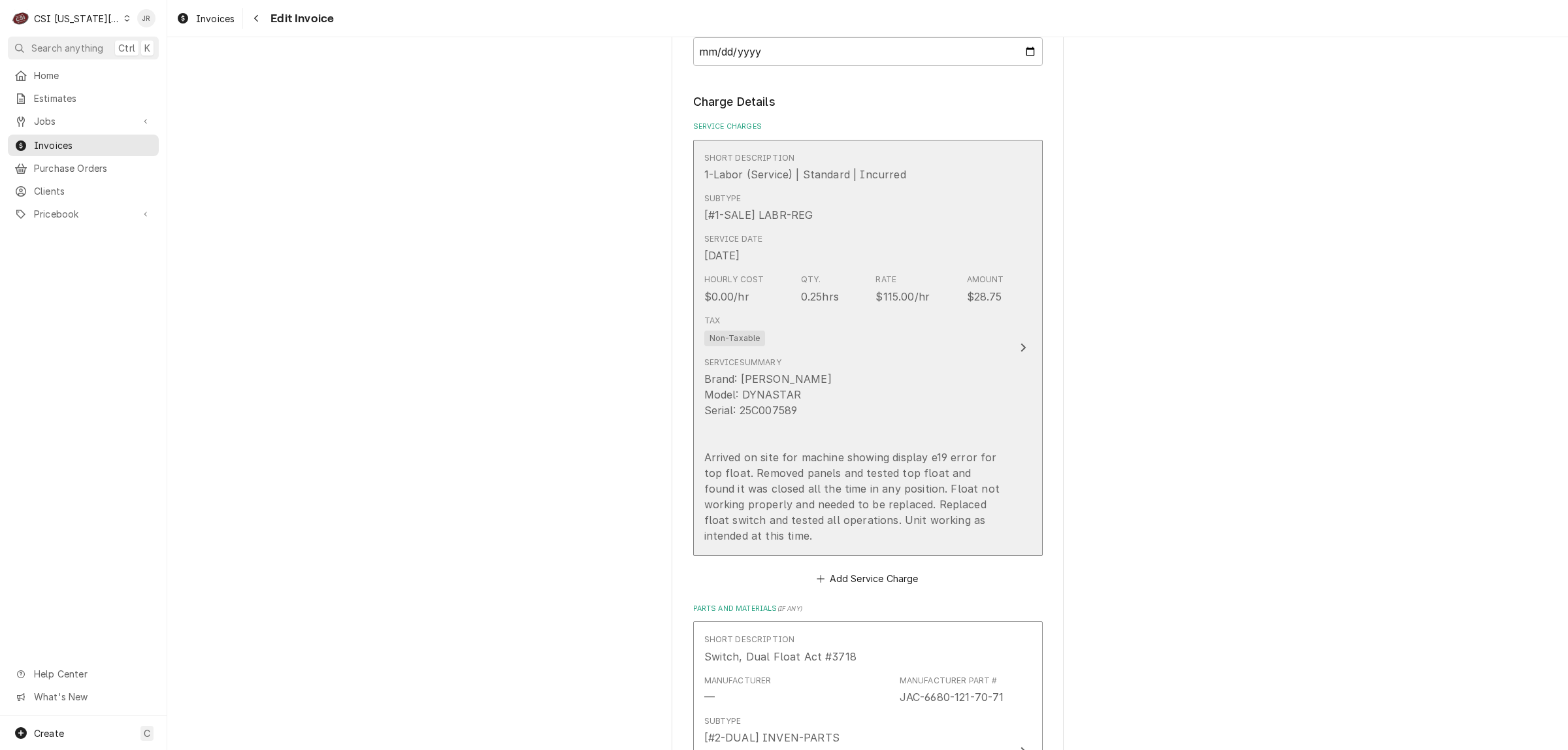
click at [969, 456] on div "Brand: Jackson Model: DYNASTAR Serial: 25C007589 Arrived on site for machine sh…" at bounding box center [854, 457] width 300 height 172
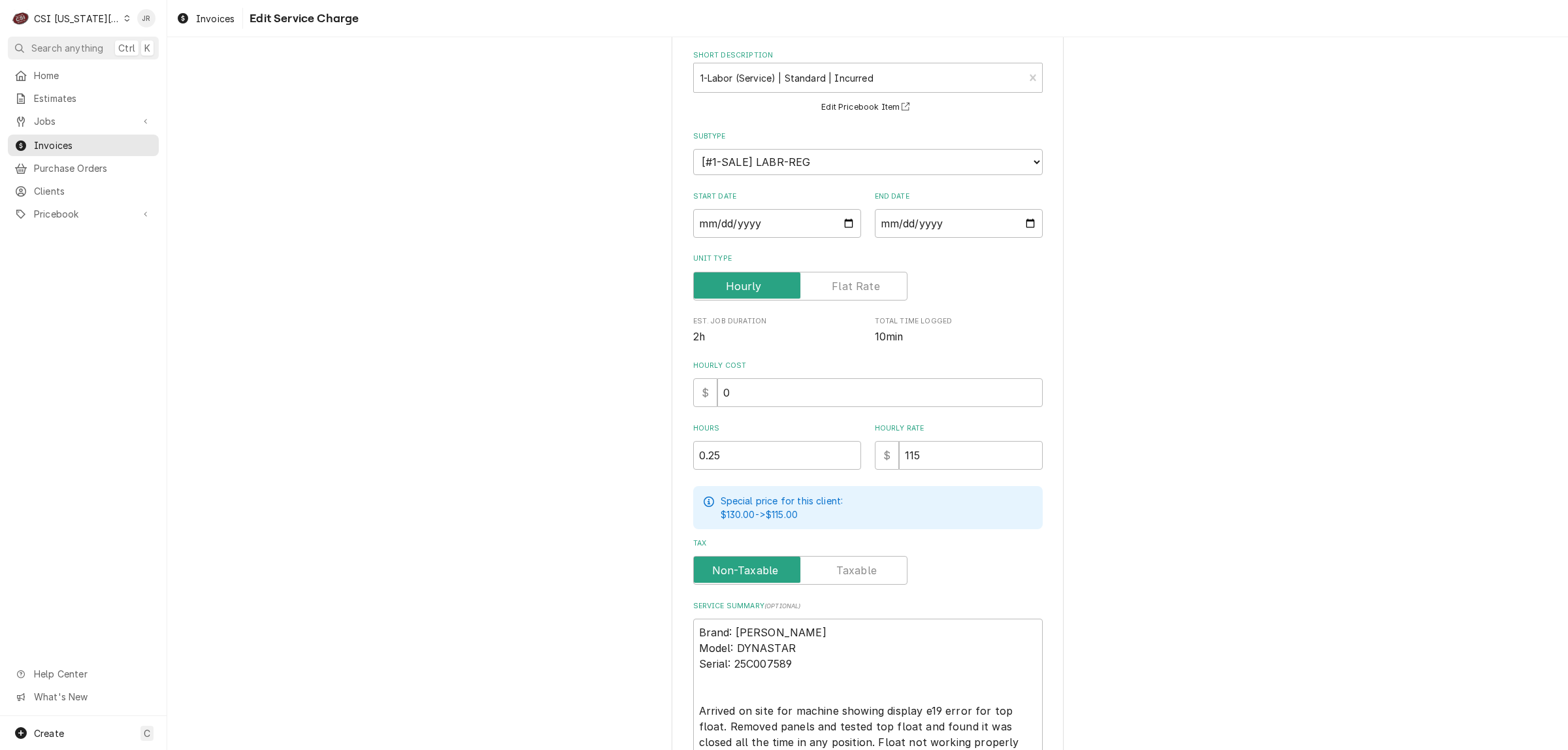
scroll to position [164, 0]
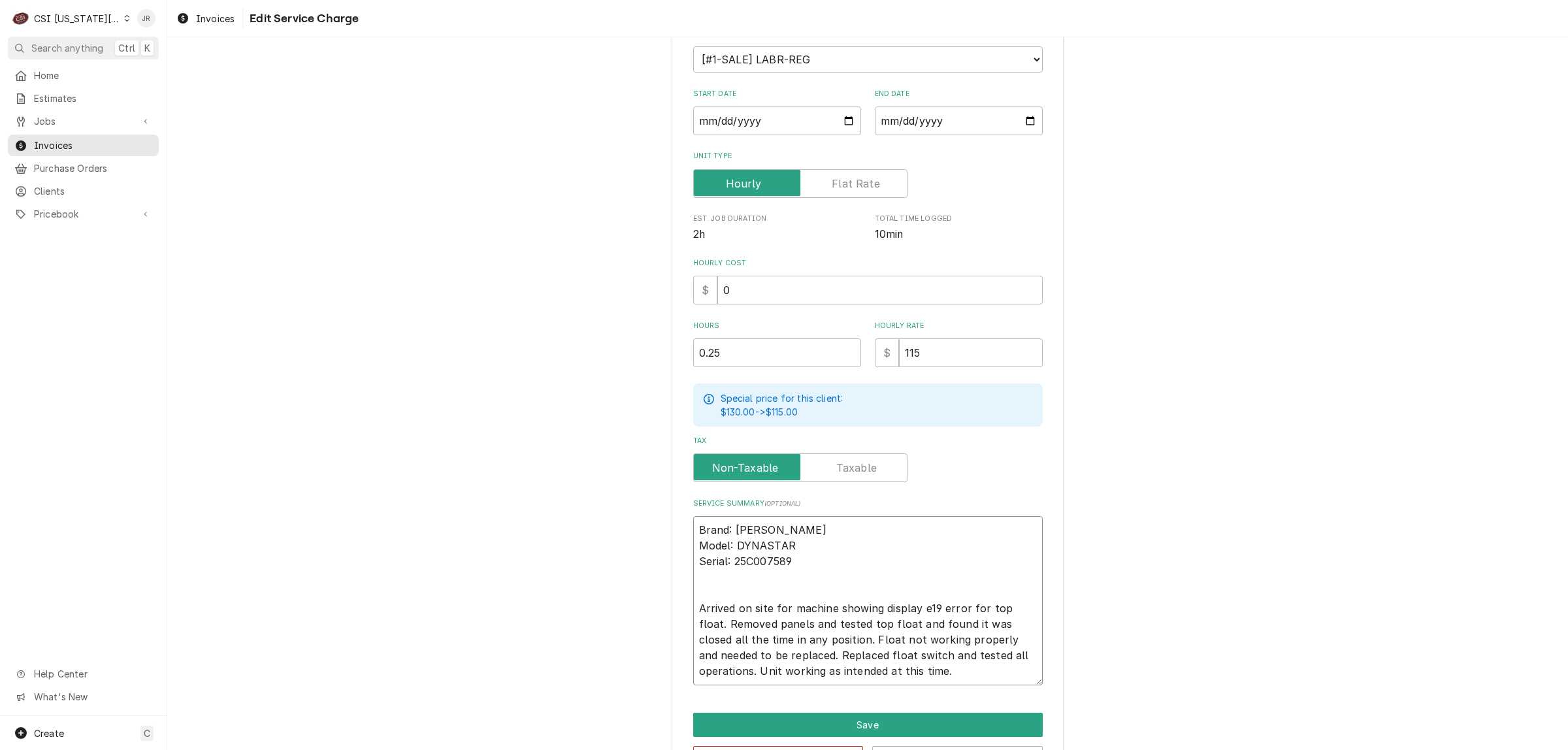
click at [931, 603] on textarea "Brand: Jackson Model: DYNASTAR Serial: 25C007589 Arrived on site for machine sh…" at bounding box center [868, 601] width 350 height 169
type textarea "x"
type textarea "Brand: Jackson Model: DYNASTAR Serial: 25C007589 Arrived on site for machine sh…"
type textarea "x"
type textarea "Brand: Jackson Model: DYNASTAR Serial: 25C007589 Arrived on site for machine sh…"
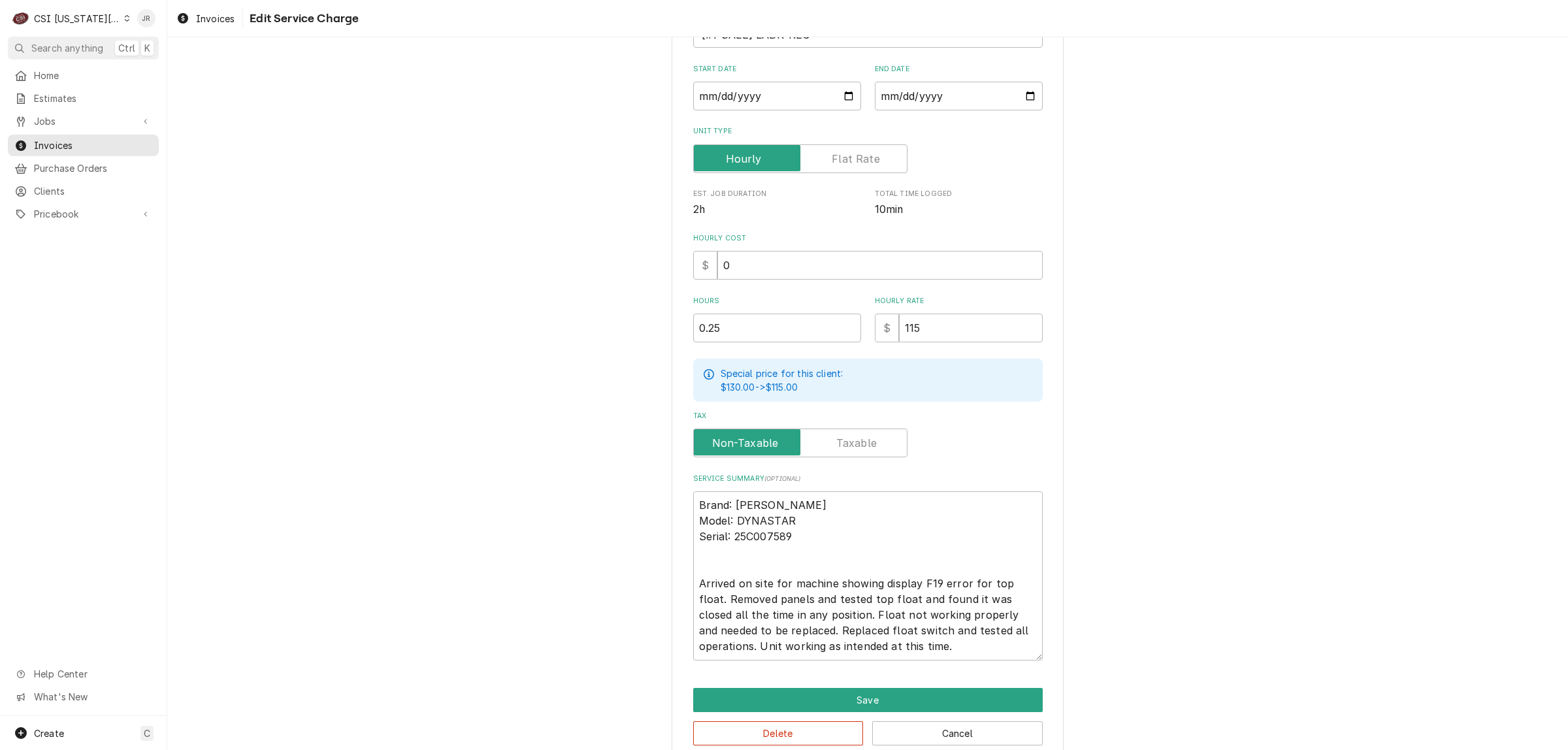
scroll to position [209, 0]
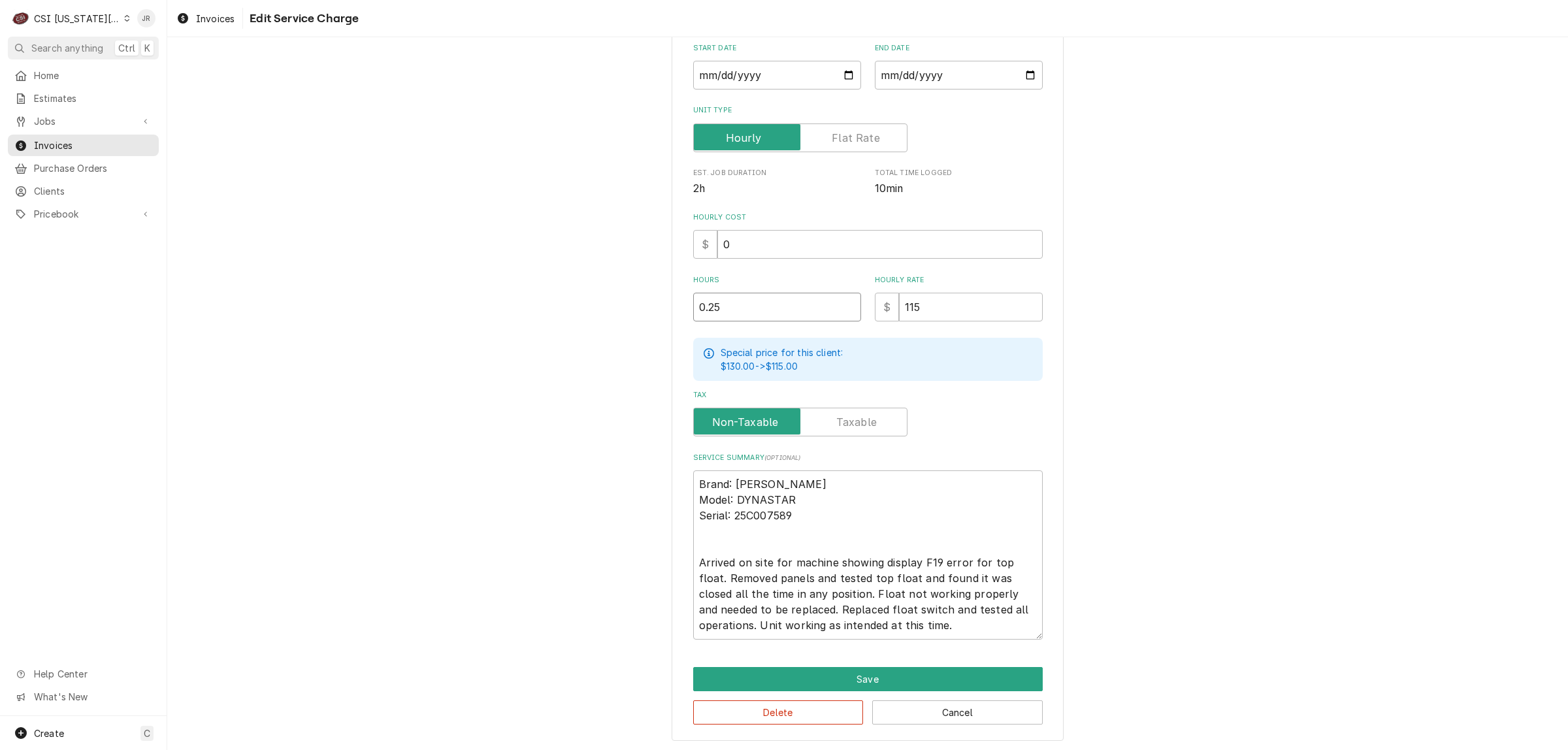
drag, startPoint x: 746, startPoint y: 314, endPoint x: 572, endPoint y: 293, distance: 175.3
click at [574, 293] on div "Use the fields below to edit this service charge Short Description 1-Labor (Ser…" at bounding box center [868, 297] width 1400 height 911
type textarea "x"
type input "2"
click at [870, 667] on button "Save" at bounding box center [868, 679] width 350 height 24
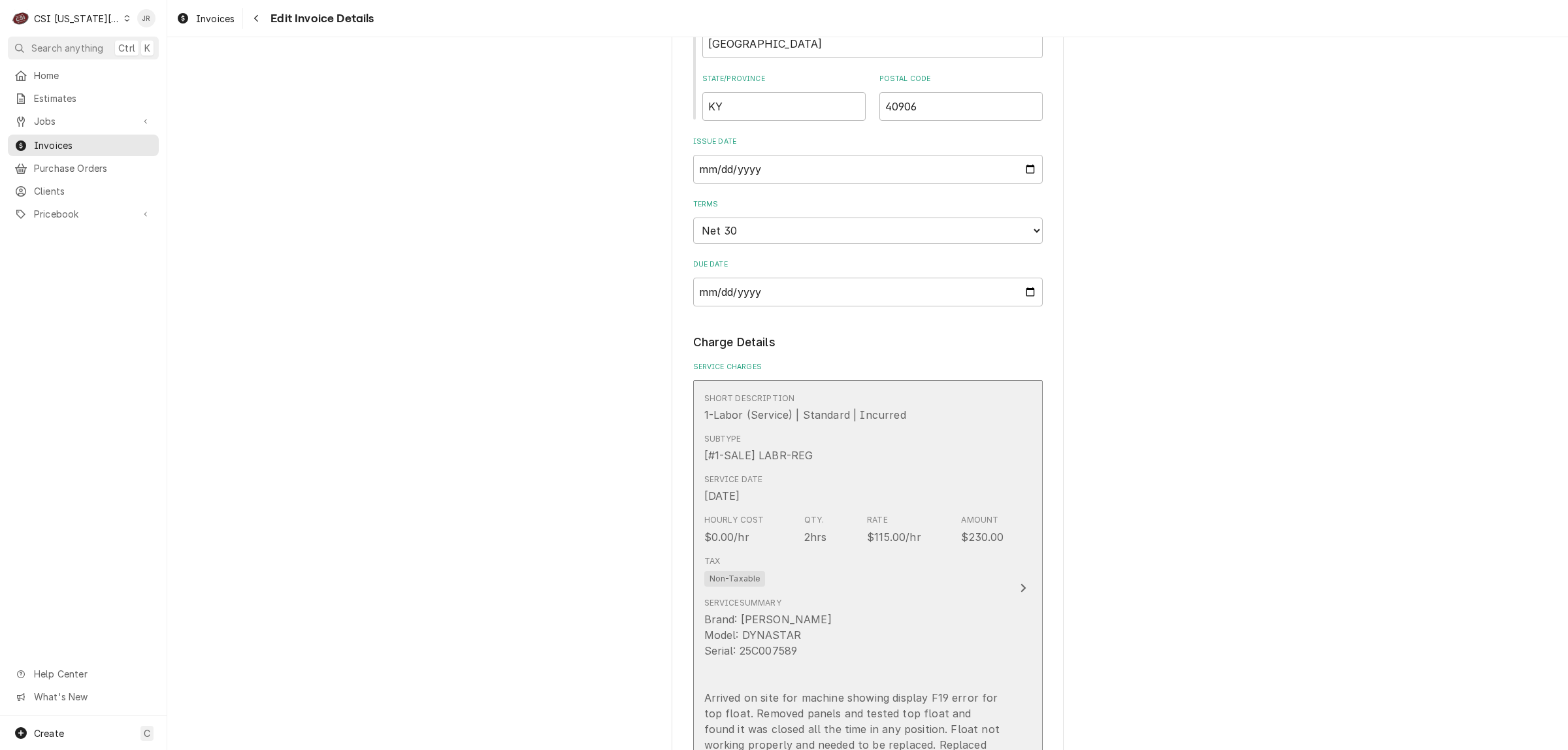
scroll to position [1143, 0]
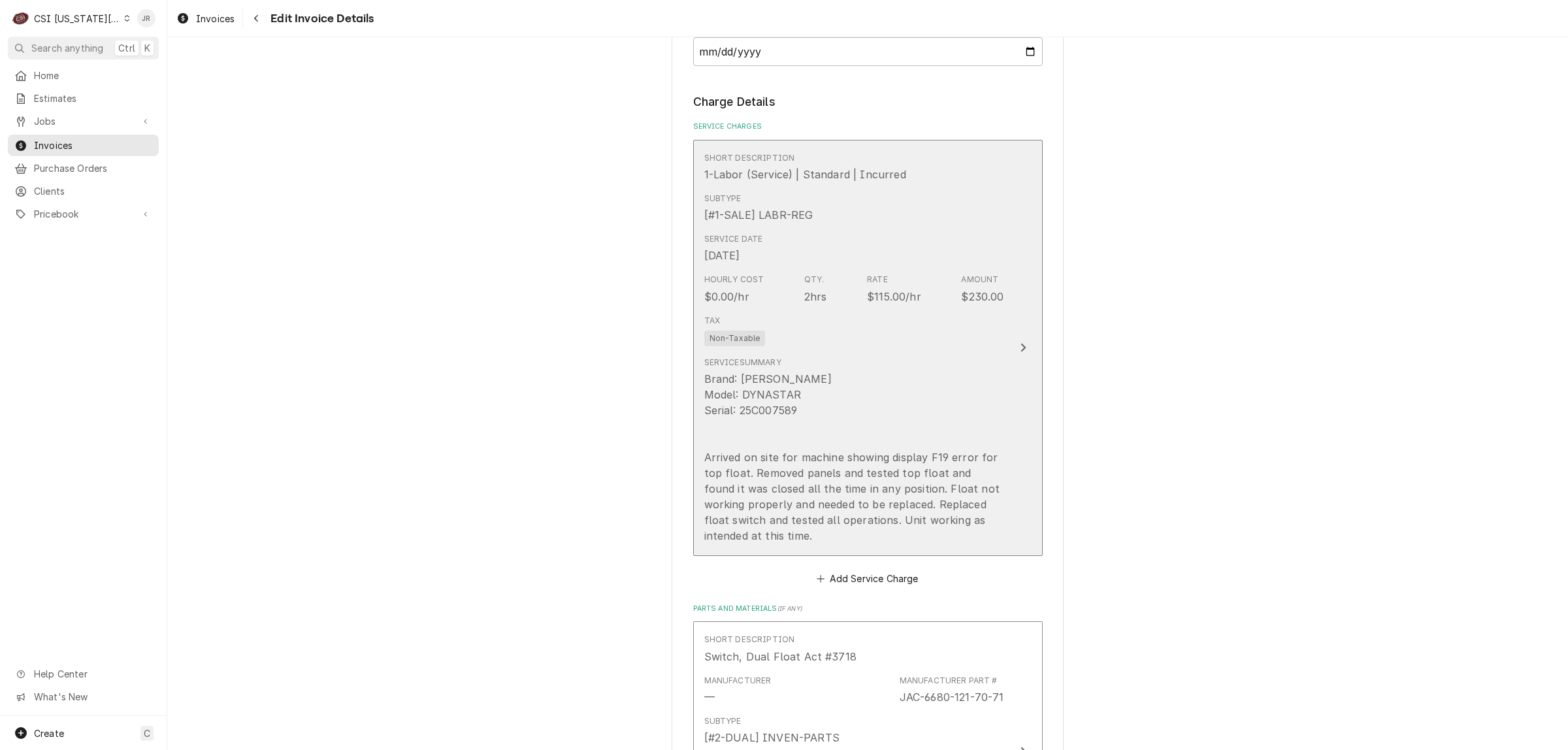
click at [915, 357] on div "Service Summary Brand: Jackson Model: DYNASTAR Serial: 25C007589 Arrived on sit…" at bounding box center [854, 450] width 300 height 187
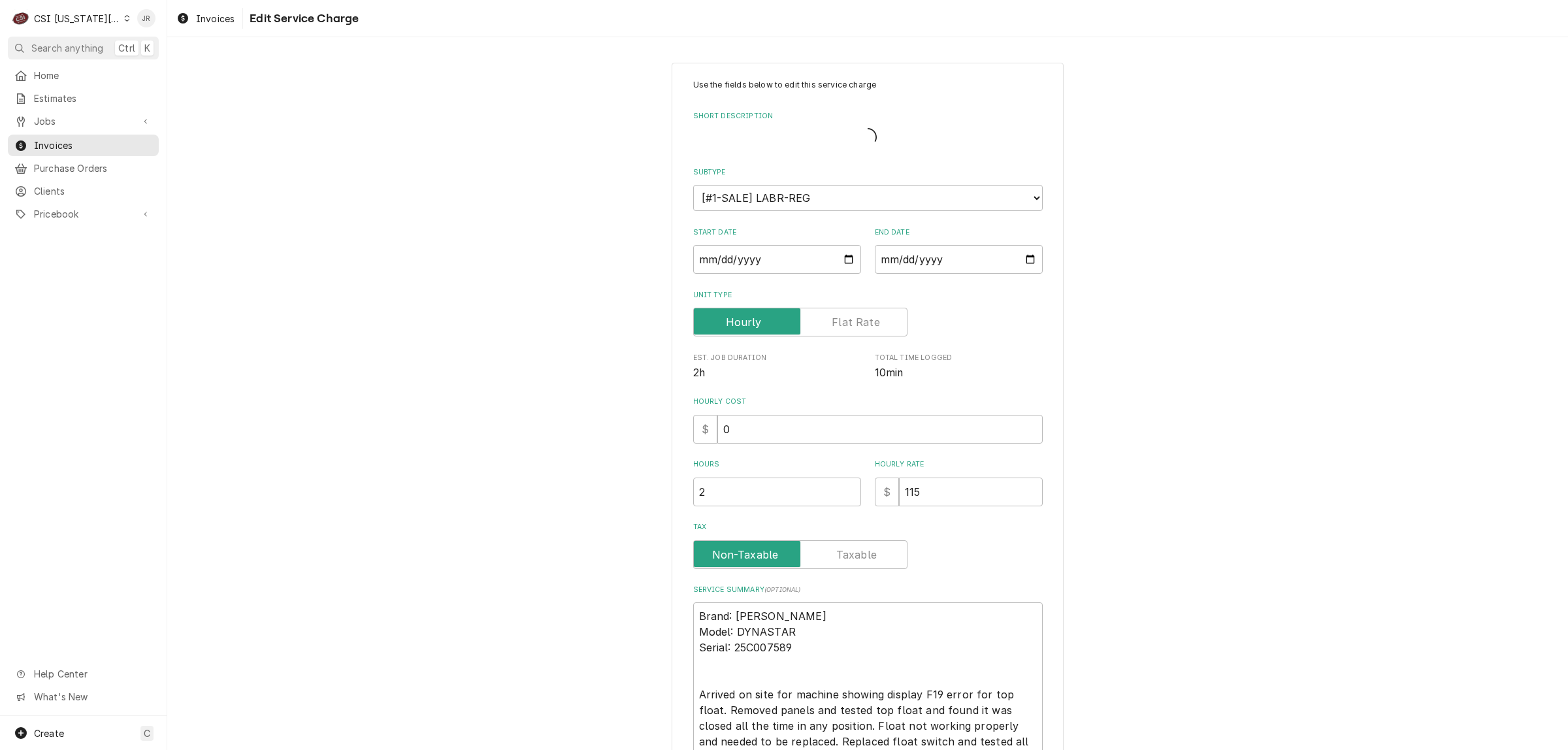
type textarea "x"
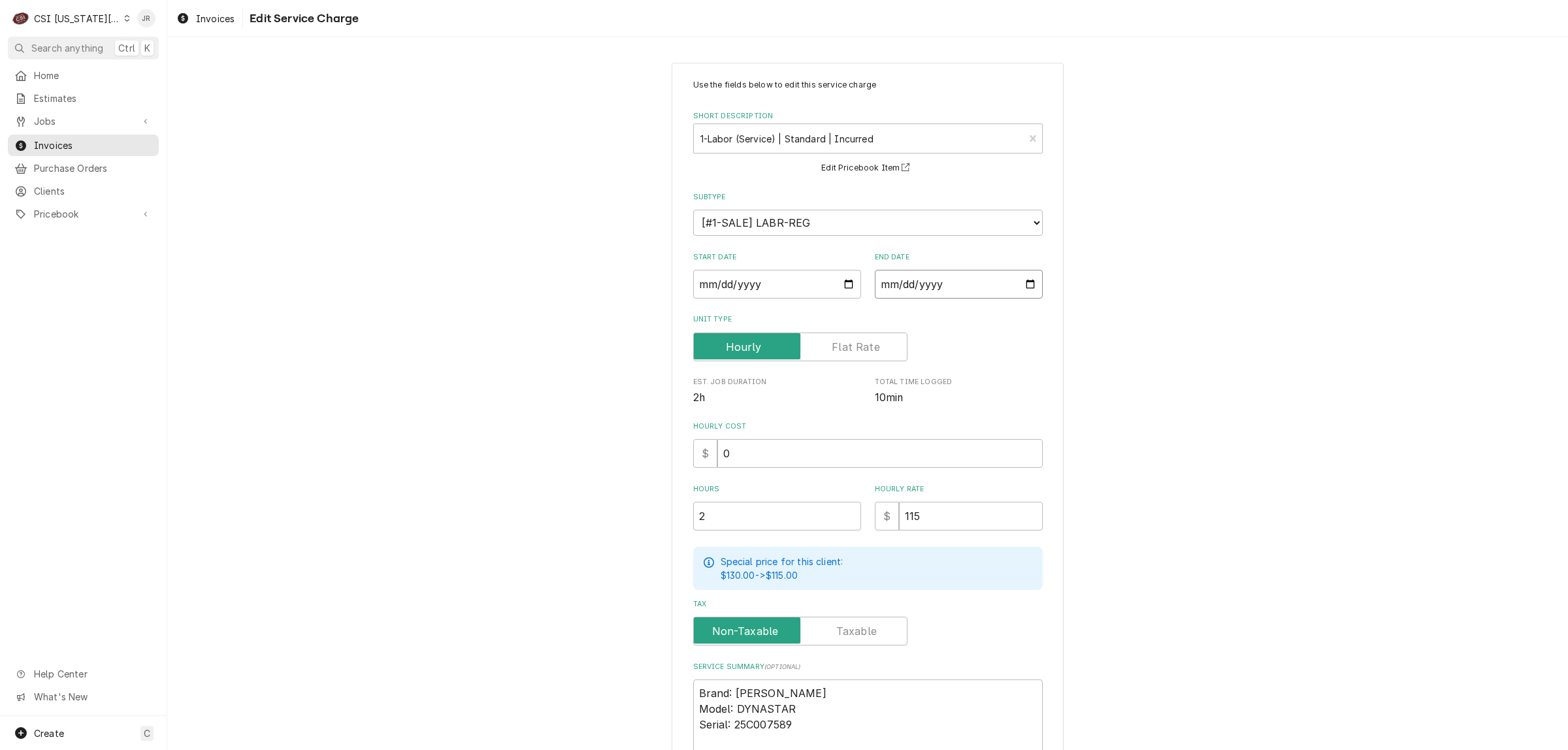
drag, startPoint x: 898, startPoint y: 279, endPoint x: 911, endPoint y: 271, distance: 15.3
click at [899, 276] on input "2025-08-05" at bounding box center [958, 284] width 168 height 29
type textarea "x"
type input "2025-08-08"
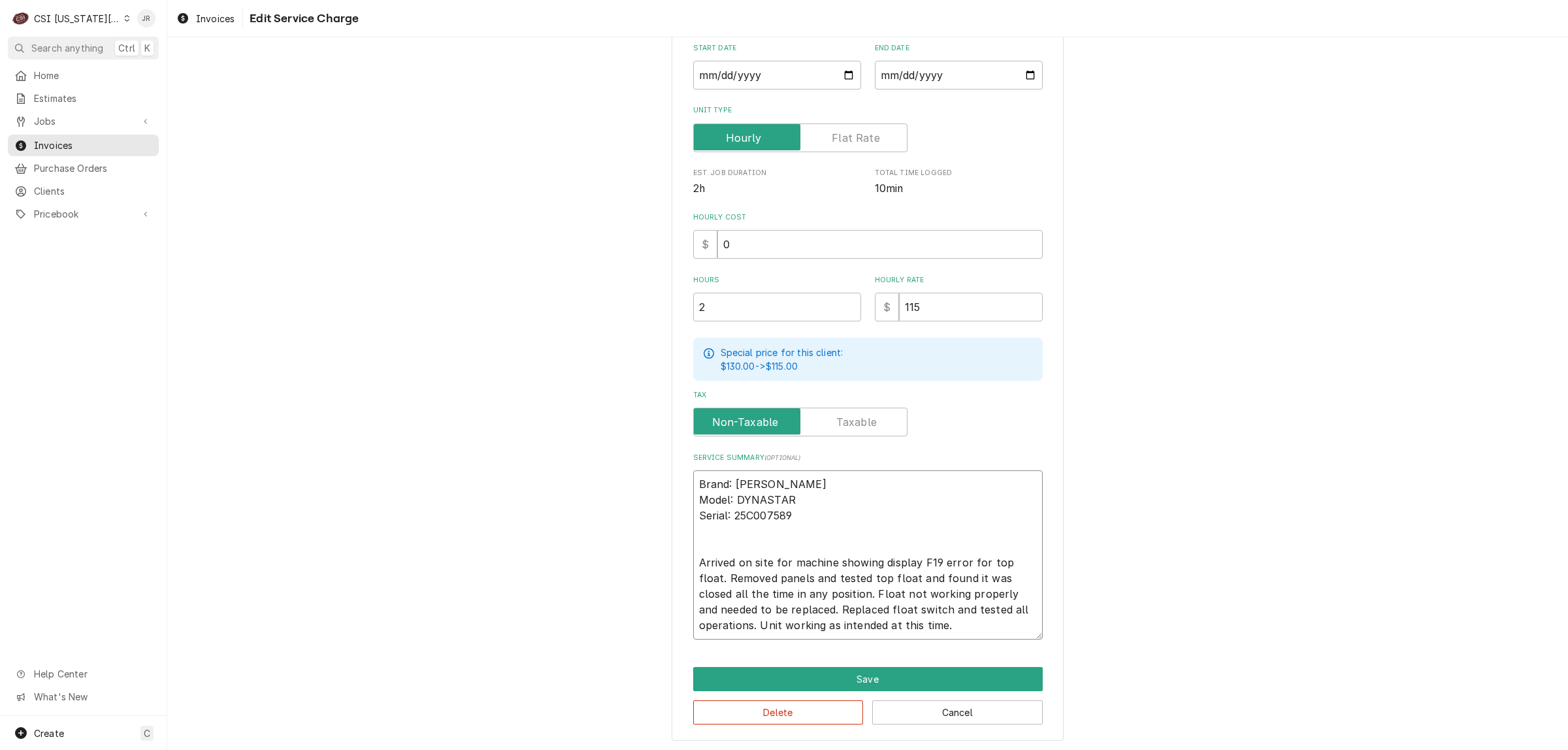
click at [759, 609] on textarea "Brand: Jackson Model: DYNASTAR Serial: 25C007589 Arrived on site for machine sh…" at bounding box center [868, 555] width 350 height 169
type textarea "x"
type textarea "Brand: Jackson Model: DYNASTAR Serial: 25C007589 Arrived on site for machine sh…"
type textarea "x"
type textarea "Brand: Jackson Model: DYNASTAR Serial: 25C007589 Arrived on site for machine sh…"
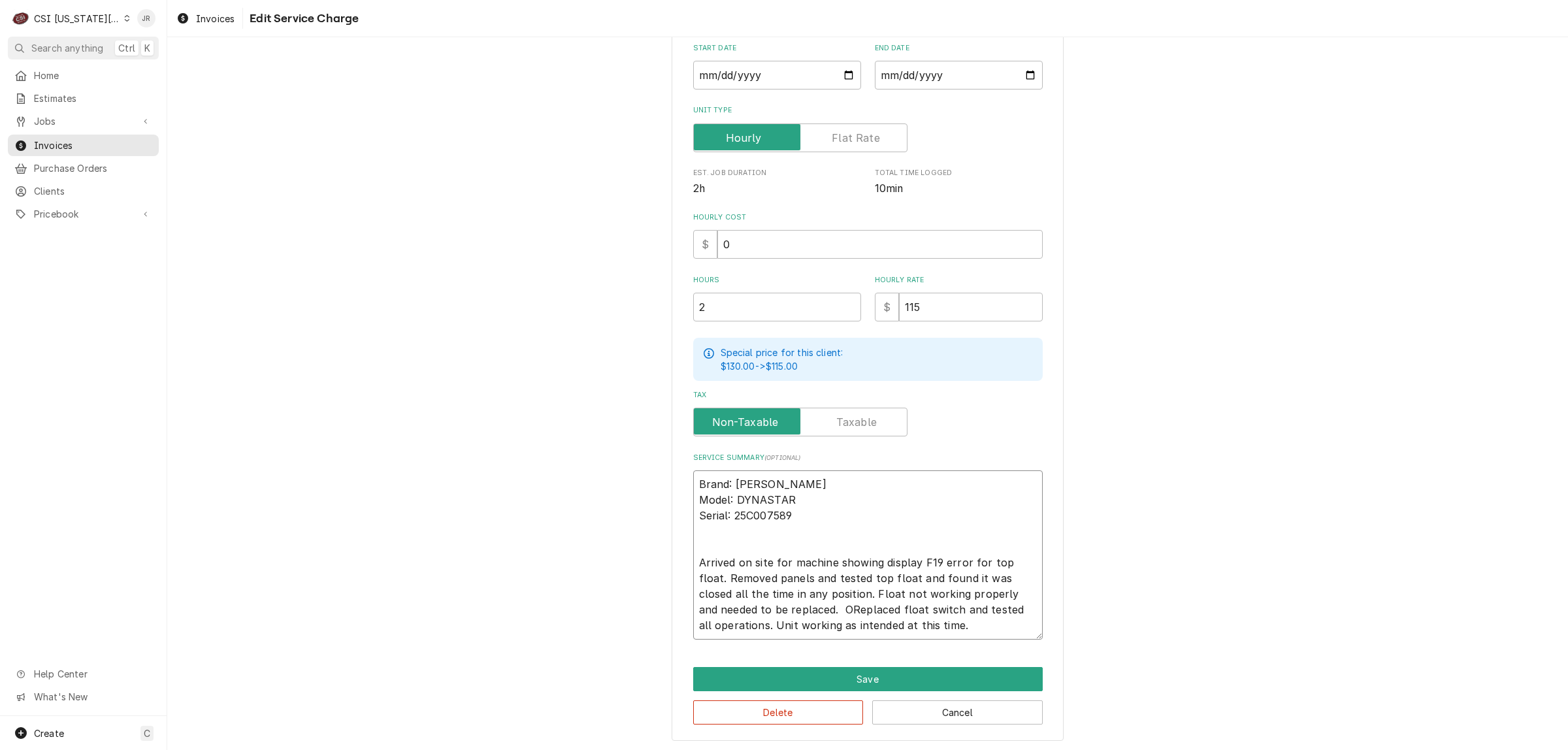
type textarea "x"
type textarea "Brand: Jackson Model: DYNASTAR Serial: 25C007589 Arrived on site for machine sh…"
type textarea "x"
type textarea "Brand: Jackson Model: DYNASTAR Serial: 25C007589 Arrived on site for machine sh…"
type textarea "x"
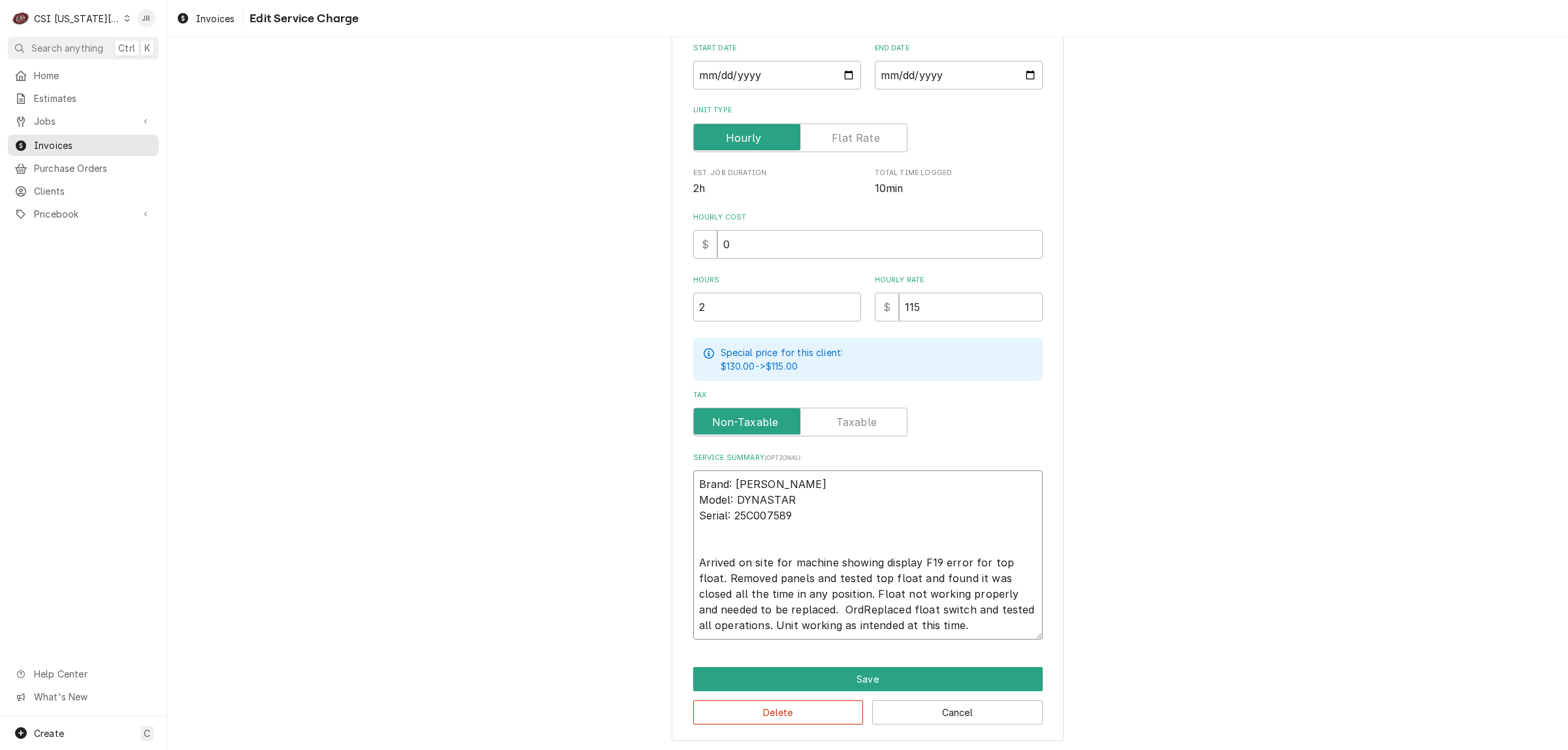
type textarea "Brand: Jackson Model: DYNASTAR Serial: 25C007589 Arrived on site for machine sh…"
type textarea "x"
type textarea "Brand: Jackson Model: DYNASTAR Serial: 25C007589 Arrived on site for machine sh…"
type textarea "x"
type textarea "Brand: Jackson Model: DYNASTAR Serial: 25C007589 Arrived on site for machine sh…"
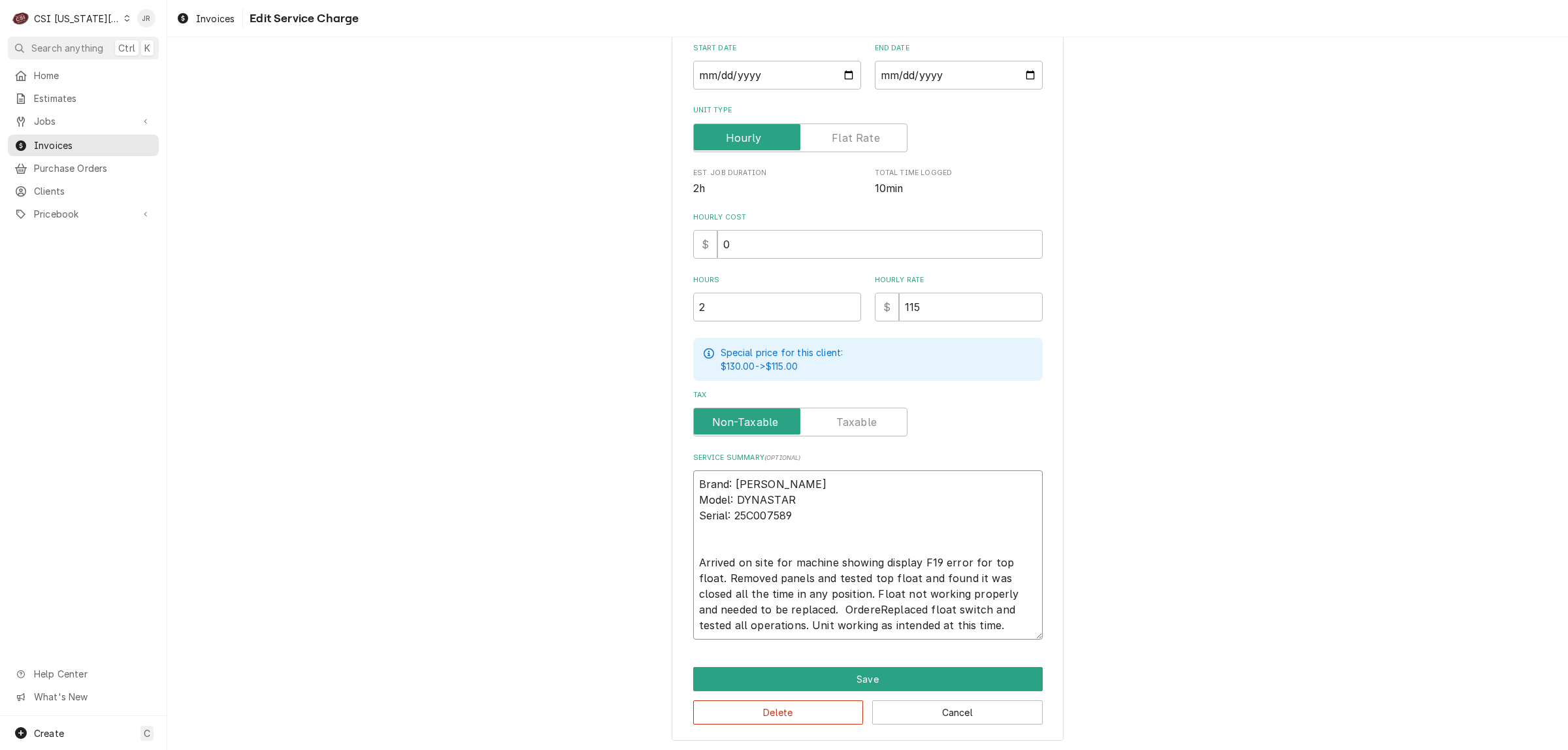
type textarea "x"
type textarea "Brand: Jackson Model: DYNASTAR Serial: 25C007589 Arrived on site for machine sh…"
type textarea "x"
type textarea "Brand: Jackson Model: DYNASTAR Serial: 25C007589 Arrived on site for machine sh…"
type textarea "x"
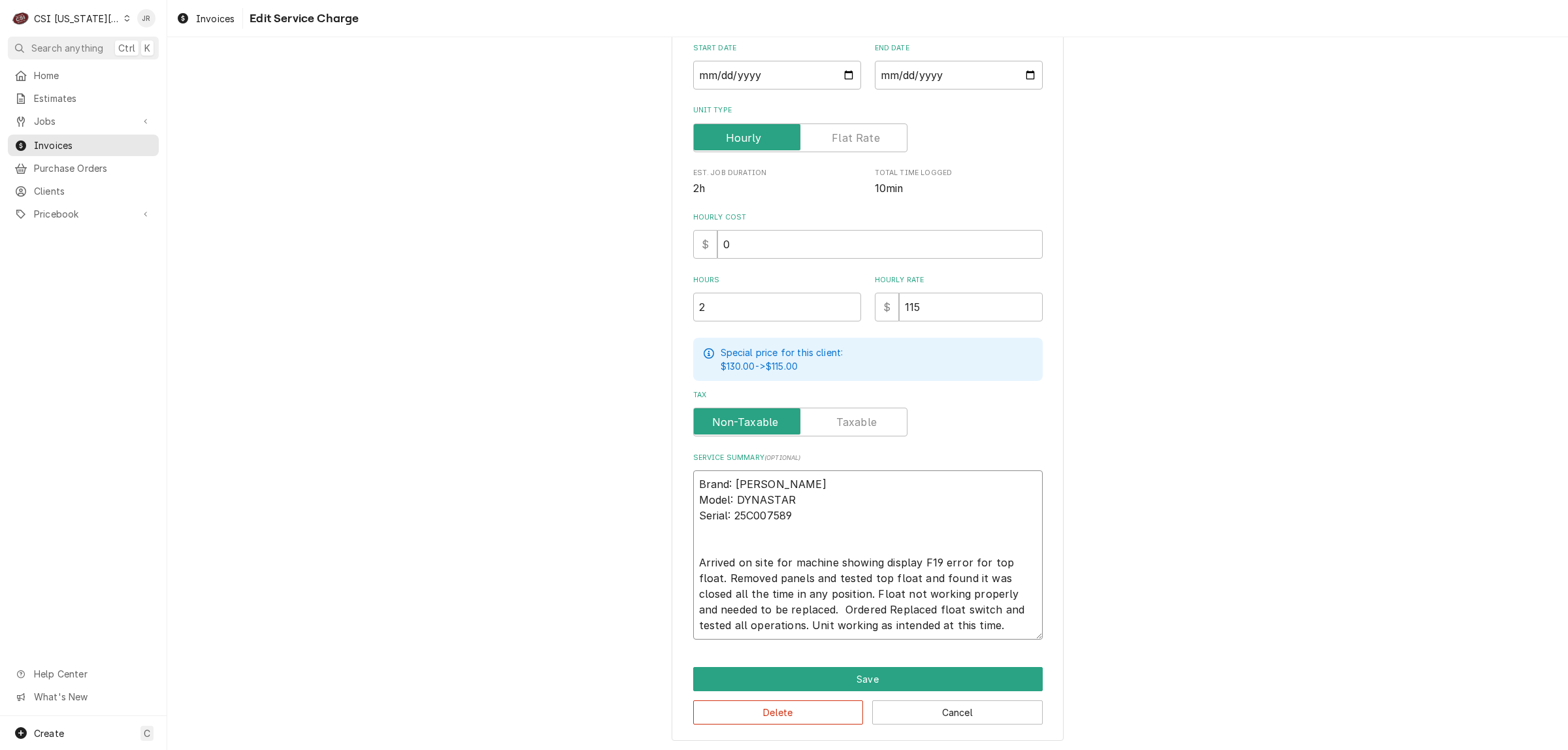
type textarea "Brand: Jackson Model: DYNASTAR Serial: 25C007589 Arrived on site for machine sh…"
type textarea "x"
type textarea "Brand: Jackson Model: DYNASTAR Serial: 25C007589 Arrived on site for machine sh…"
type textarea "x"
type textarea "Brand: Jackson Model: DYNASTAR Serial: 25C007589 Arrived on site for machine sh…"
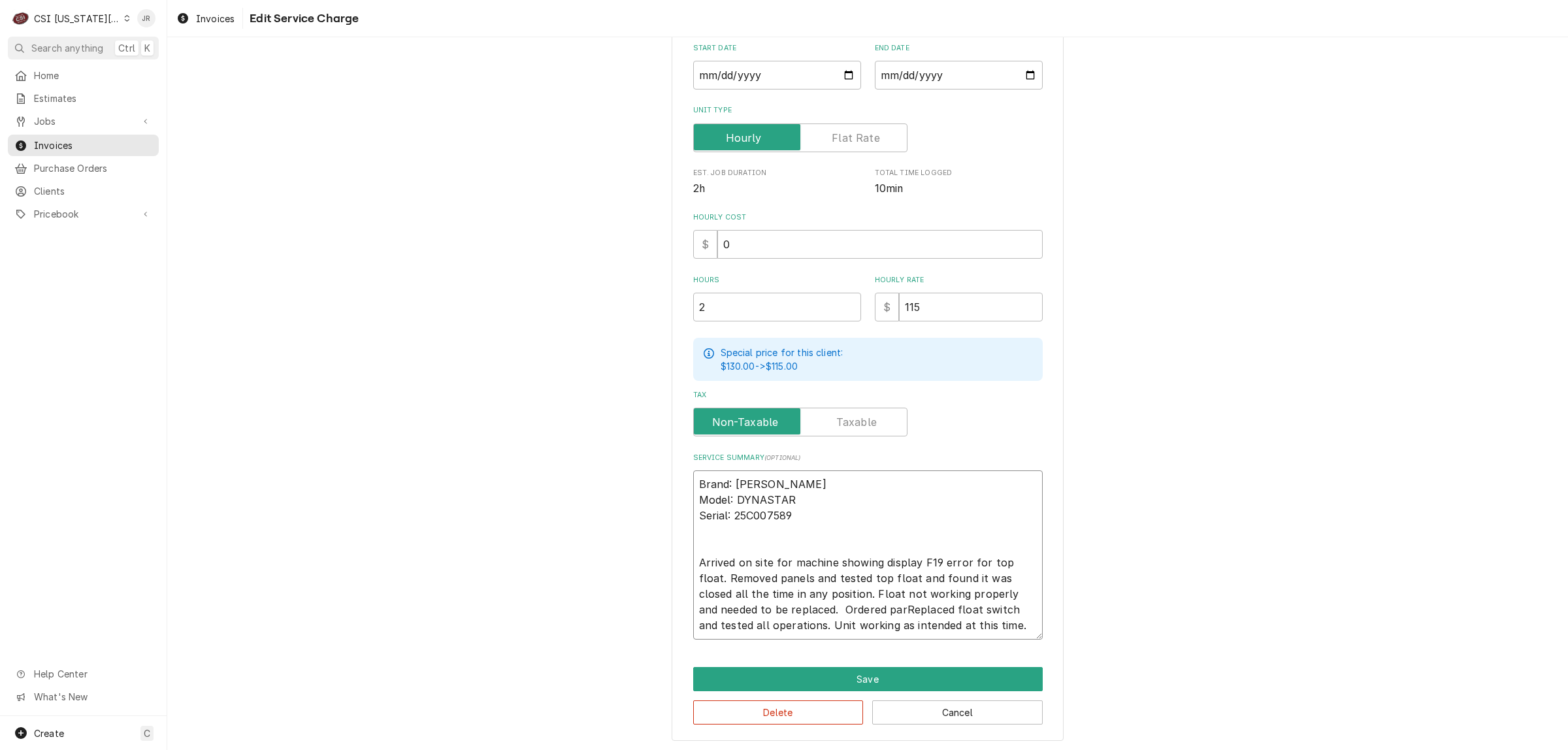
type textarea "x"
type textarea "Brand: Jackson Model: DYNASTAR Serial: 25C007589 Arrived on site for machine sh…"
type textarea "x"
type textarea "Brand: Jackson Model: DYNASTAR Serial: 25C007589 Arrived on site for machine sh…"
type textarea "x"
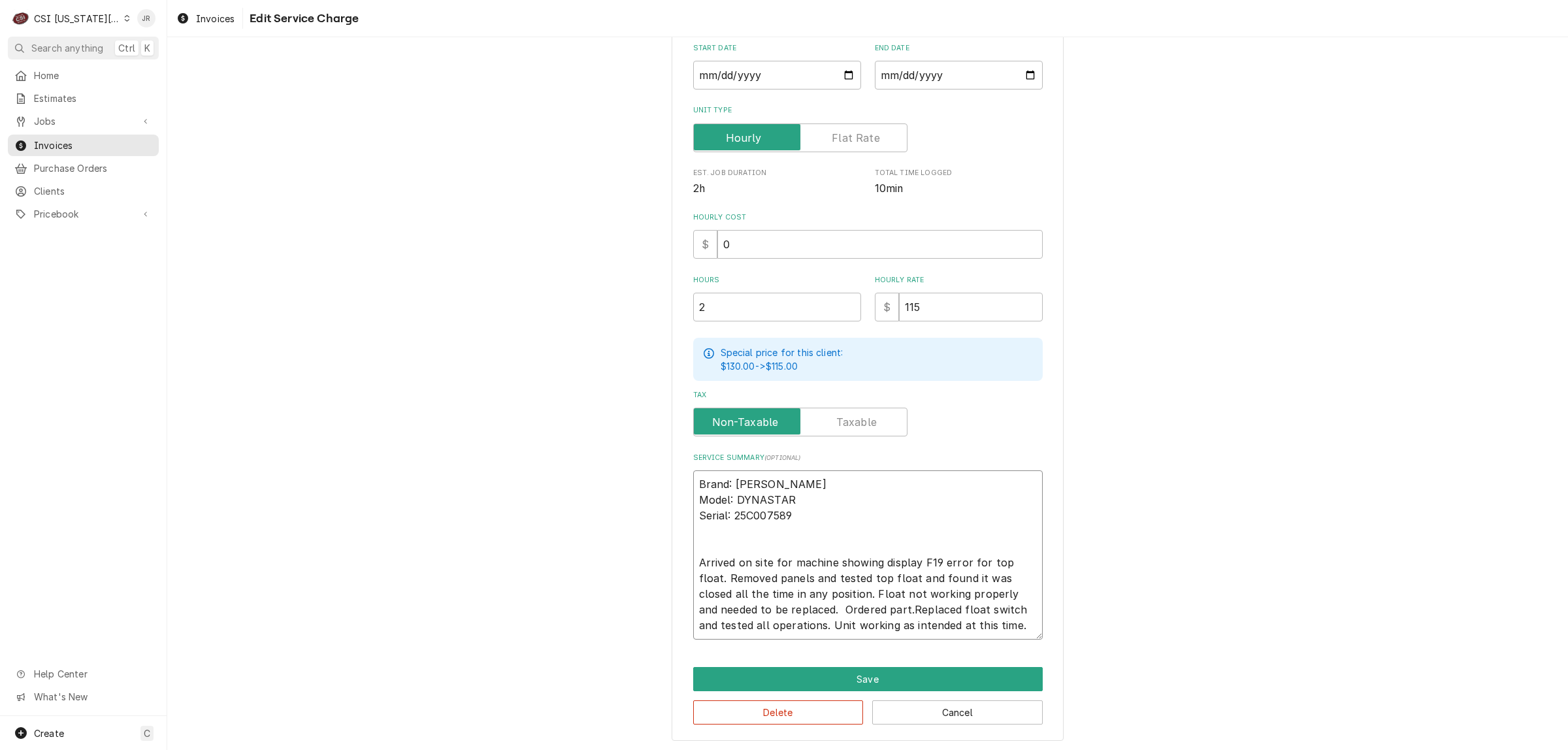
type textarea "Brand: Jackson Model: DYNASTAR Serial: 25C007589 Arrived on site for machine sh…"
type textarea "x"
type textarea "Brand: Jackson Model: DYNASTAR Serial: 25C007589 Arrived on site for machine sh…"
type textarea "x"
type textarea "Brand: Jackson Model: DYNASTAR Serial: 25C007589 Arrived on site for machine sh…"
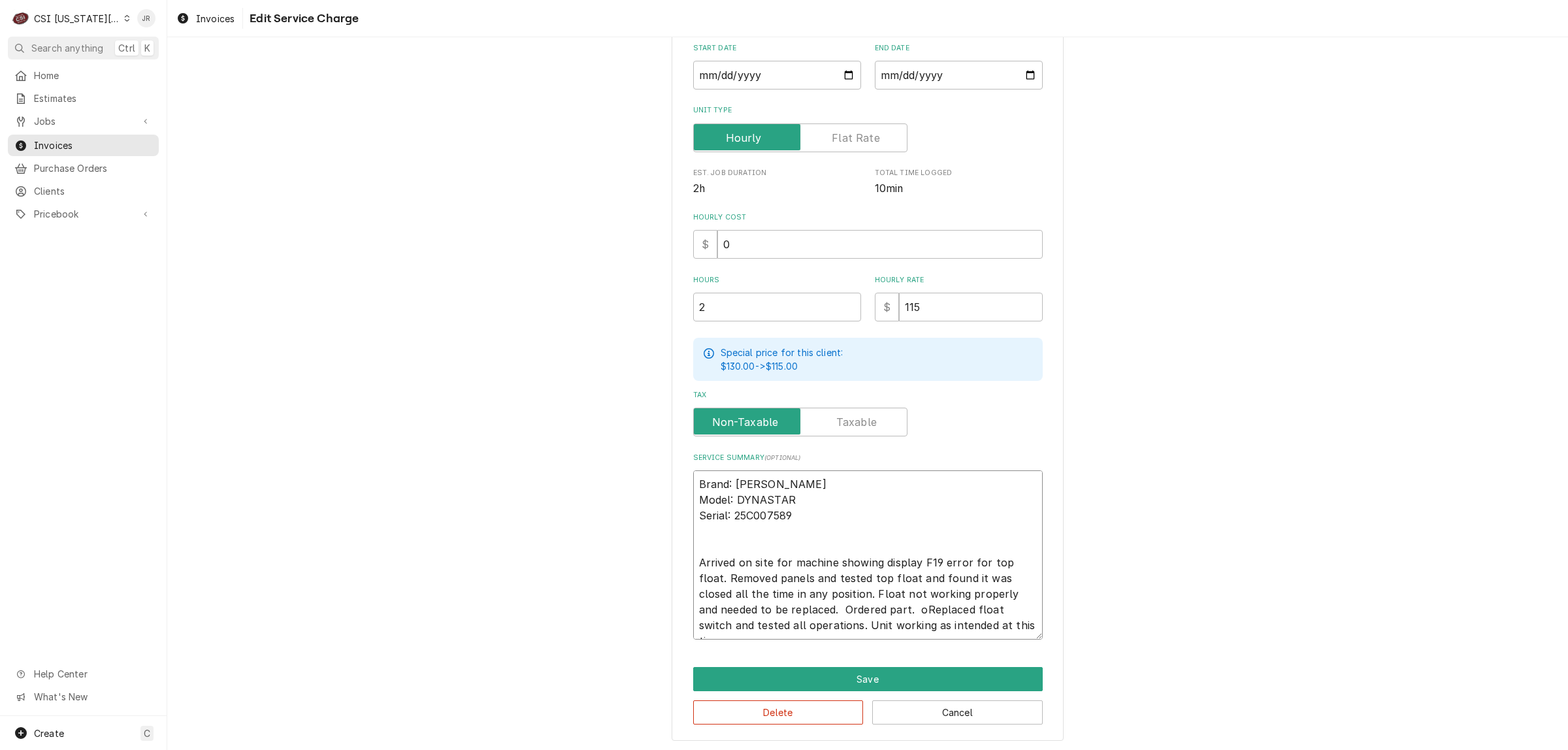
type textarea "x"
type textarea "Brand: Jackson Model: DYNASTAR Serial: 25C007589 Arrived on site for machine sh…"
type textarea "x"
type textarea "Brand: Jackson Model: DYNASTAR Serial: 25C007589 Arrived on site for machine sh…"
type textarea "x"
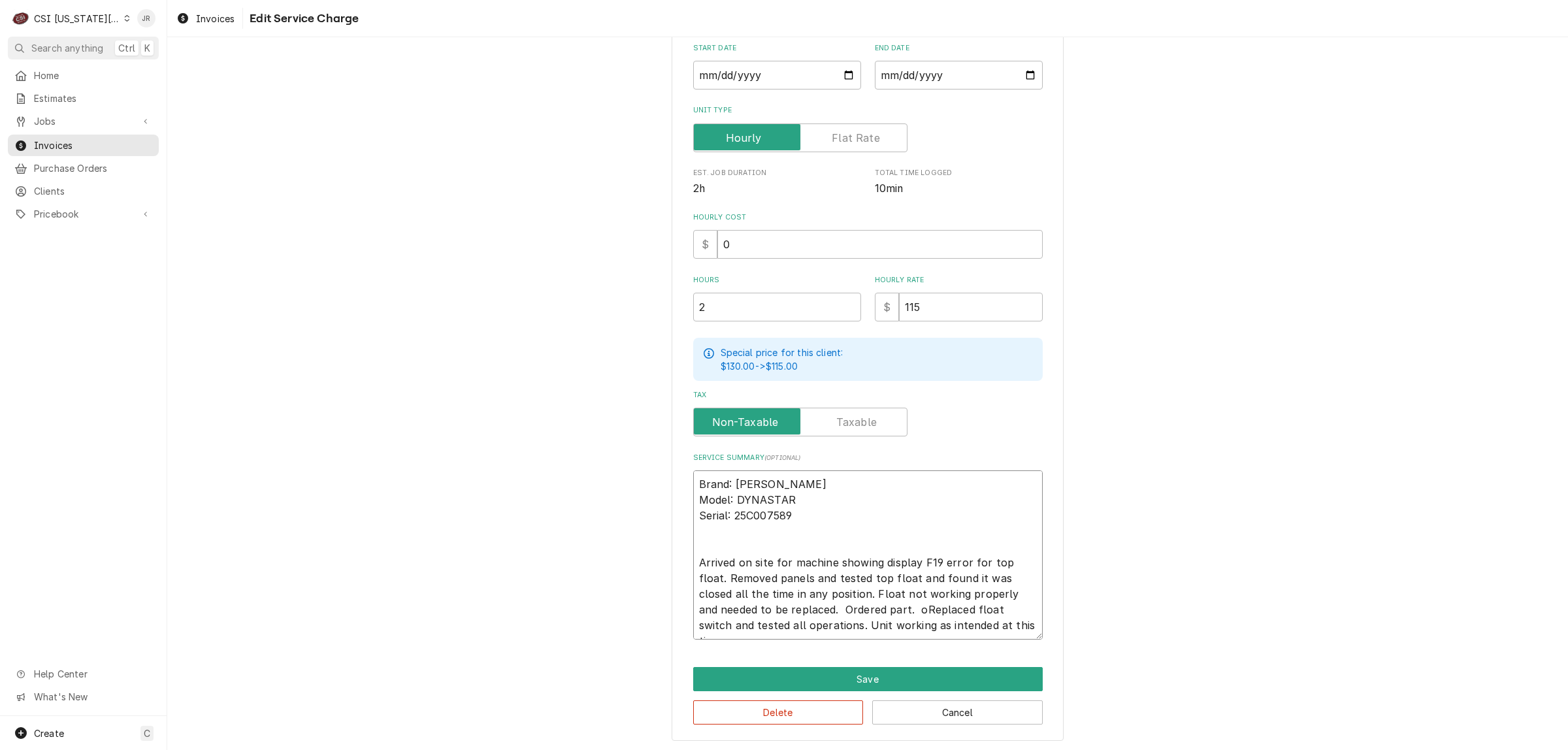
type textarea "Brand: Jackson Model: DYNASTAR Serial: 25C007589 Arrived on site for machine sh…"
type textarea "x"
type textarea "Brand: Jackson Model: DYNASTAR Serial: 25C007589 Arrived on site for machine sh…"
type textarea "x"
type textarea "Brand: Jackson Model: DYNASTAR Serial: 25C007589 Arrived on site for machine sh…"
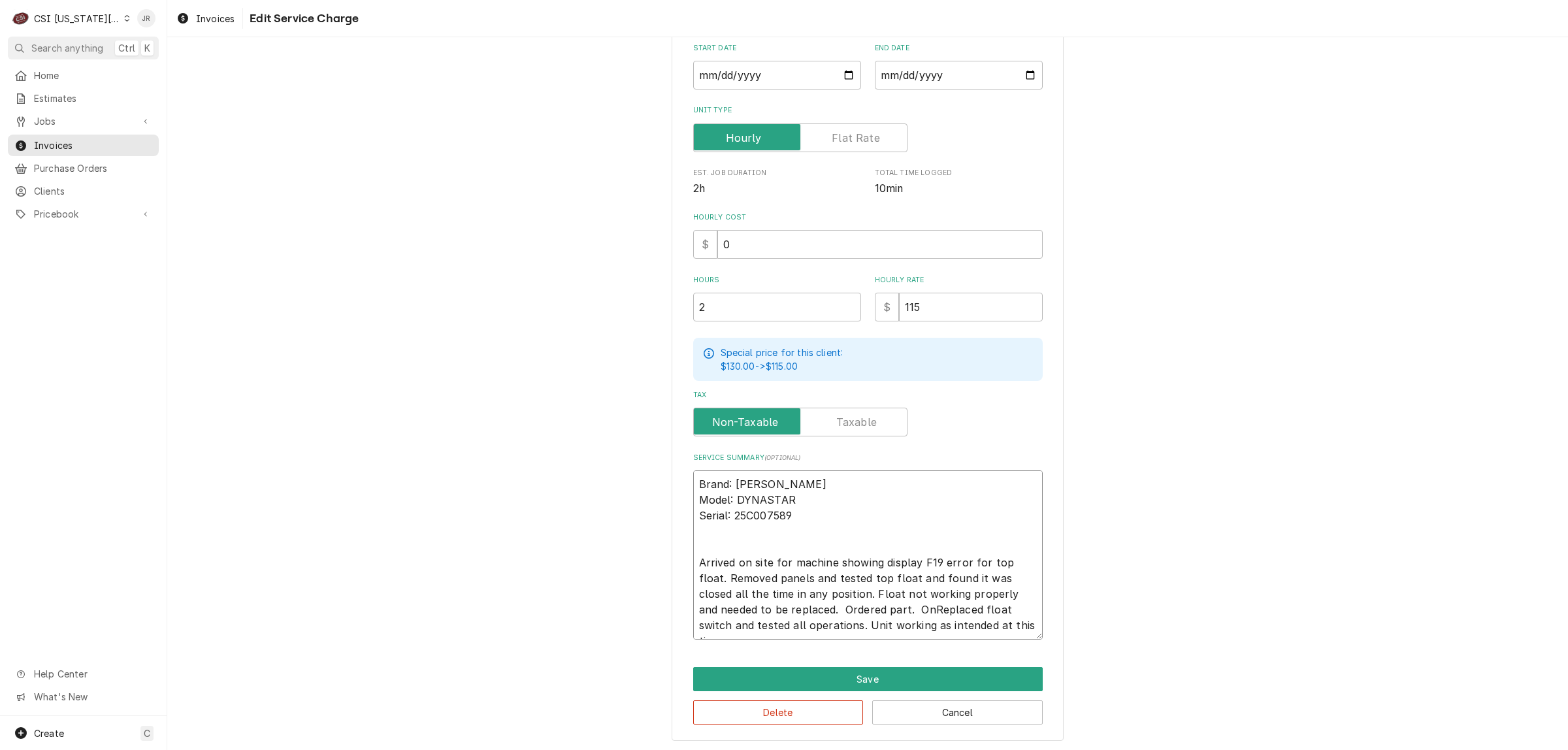
type textarea "x"
type textarea "Brand: Jackson Model: DYNASTAR Serial: 25C007589 Arrived on site for machine sh…"
type textarea "x"
type textarea "Brand: Jackson Model: DYNASTAR Serial: 25C007589 Arrived on site for machine sh…"
type textarea "x"
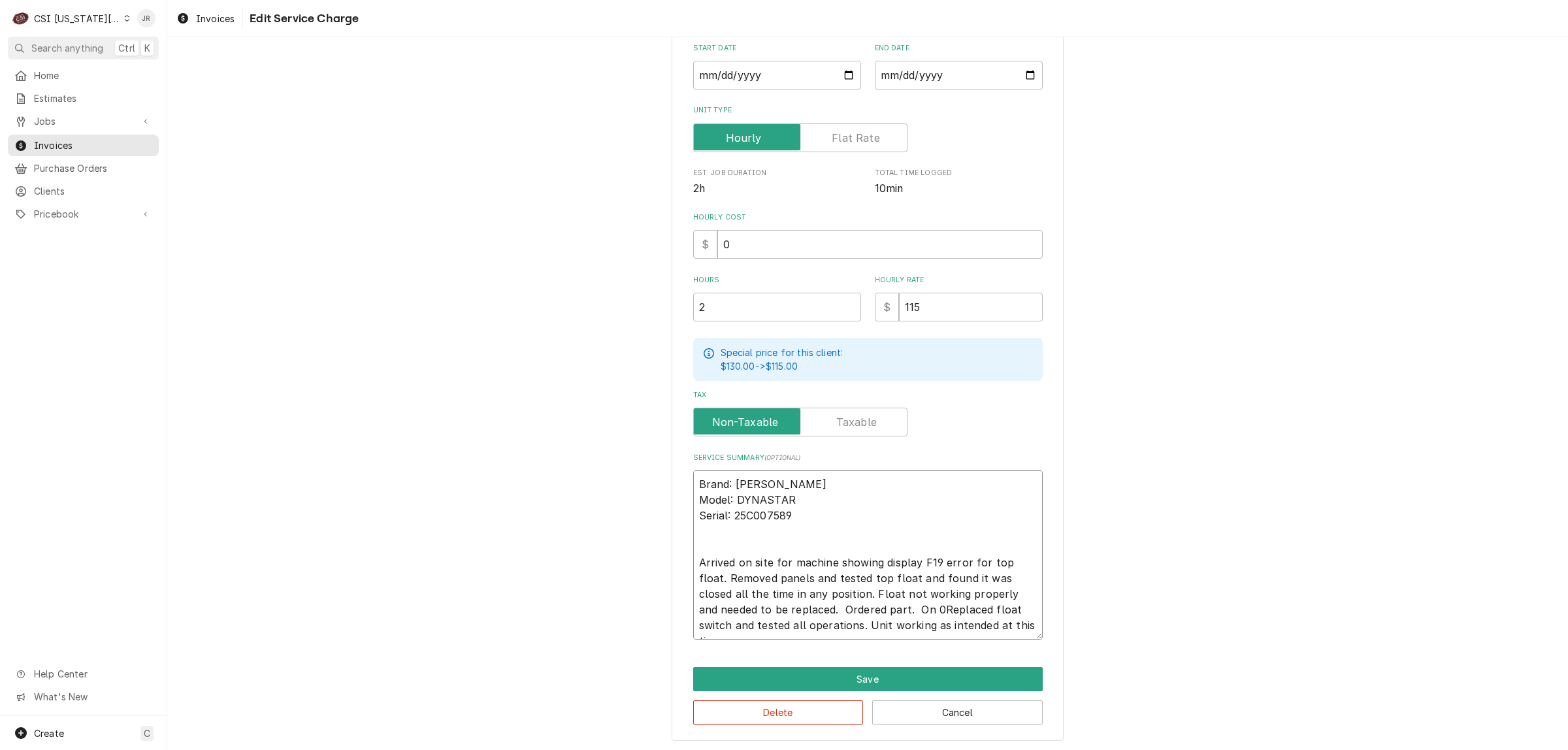
type textarea "Brand: Jackson Model: DYNASTAR Serial: 25C007589 Arrived on site for machine sh…"
type textarea "x"
type textarea "Brand: Jackson Model: DYNASTAR Serial: 25C007589 Arrived on site for machine sh…"
type textarea "x"
type textarea "Brand: Jackson Model: DYNASTAR Serial: 25C007589 Arrived on site for machine sh…"
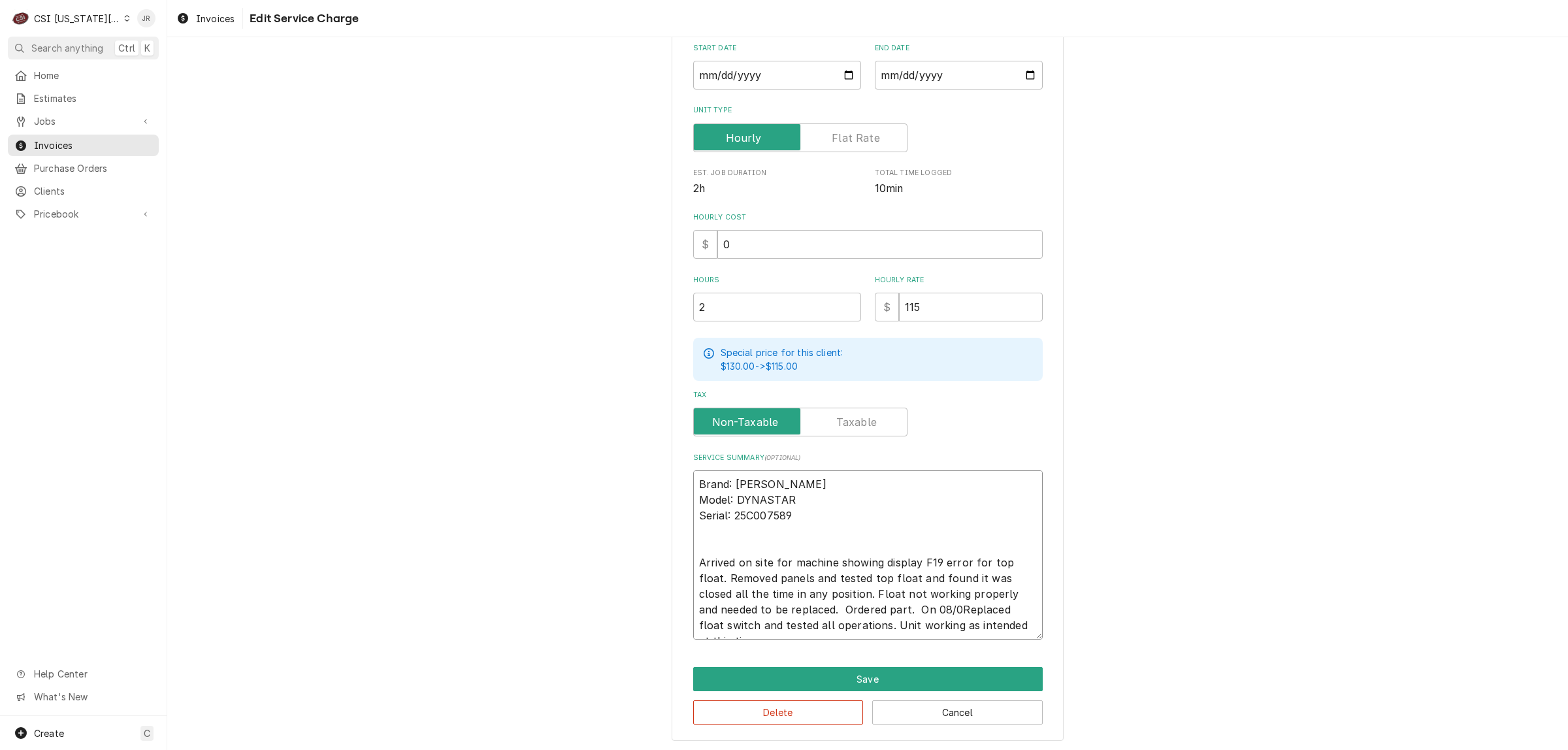
type textarea "x"
type textarea "Brand: Jackson Model: DYNASTAR Serial: 25C007589 Arrived on site for machine sh…"
type textarea "x"
type textarea "Brand: Jackson Model: DYNASTAR Serial: 25C007589 Arrived on site for machine sh…"
type textarea "x"
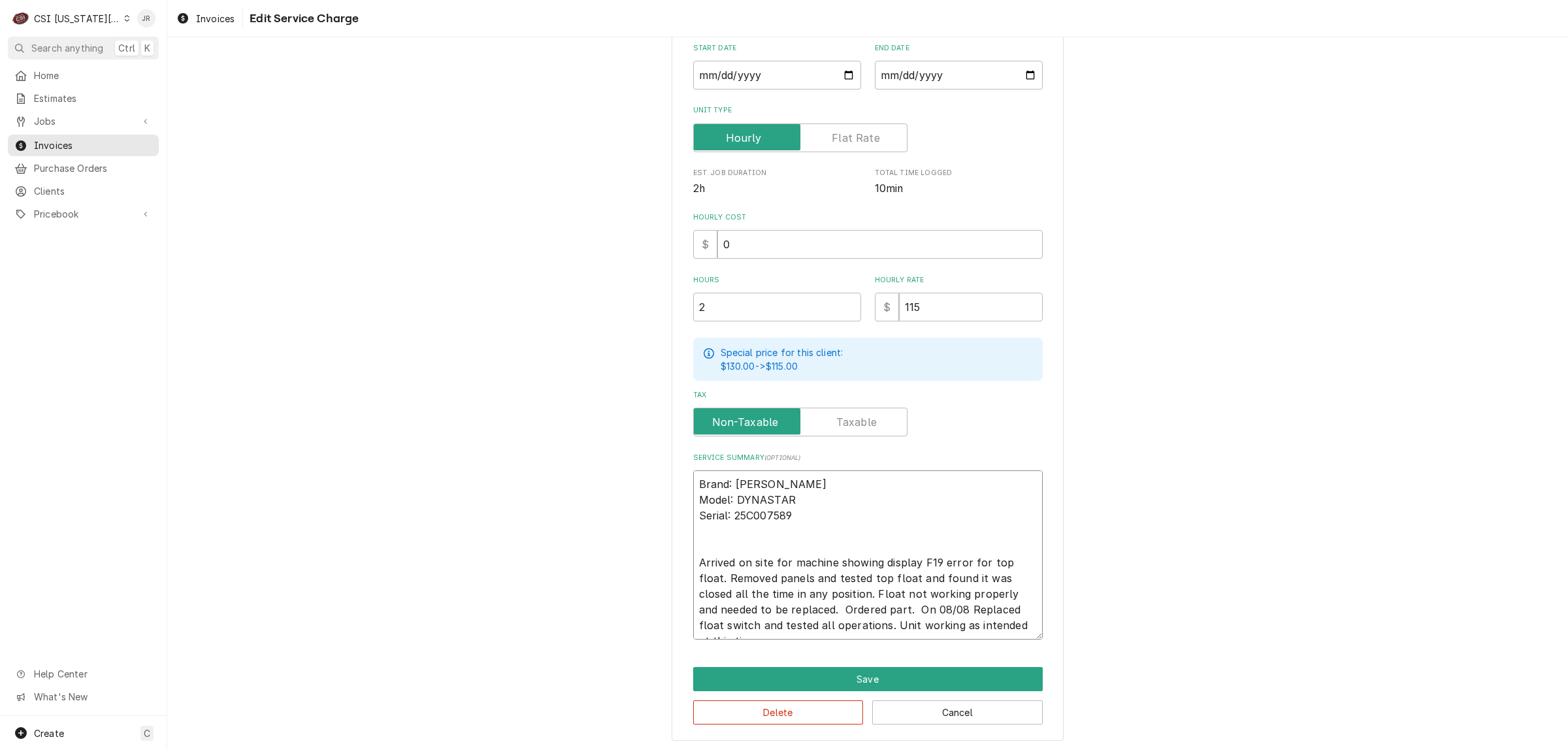
type textarea "Brand: Jackson Model: DYNASTAR Serial: 25C007589 Arrived on site for machine sh…"
type textarea "x"
type textarea "Brand: Jackson Model: DYNASTAR Serial: 25C007589 Arrived on site for machine sh…"
type textarea "x"
type textarea "Brand: Jackson Model: DYNASTAR Serial: 25C007589 Arrived on site for machine sh…"
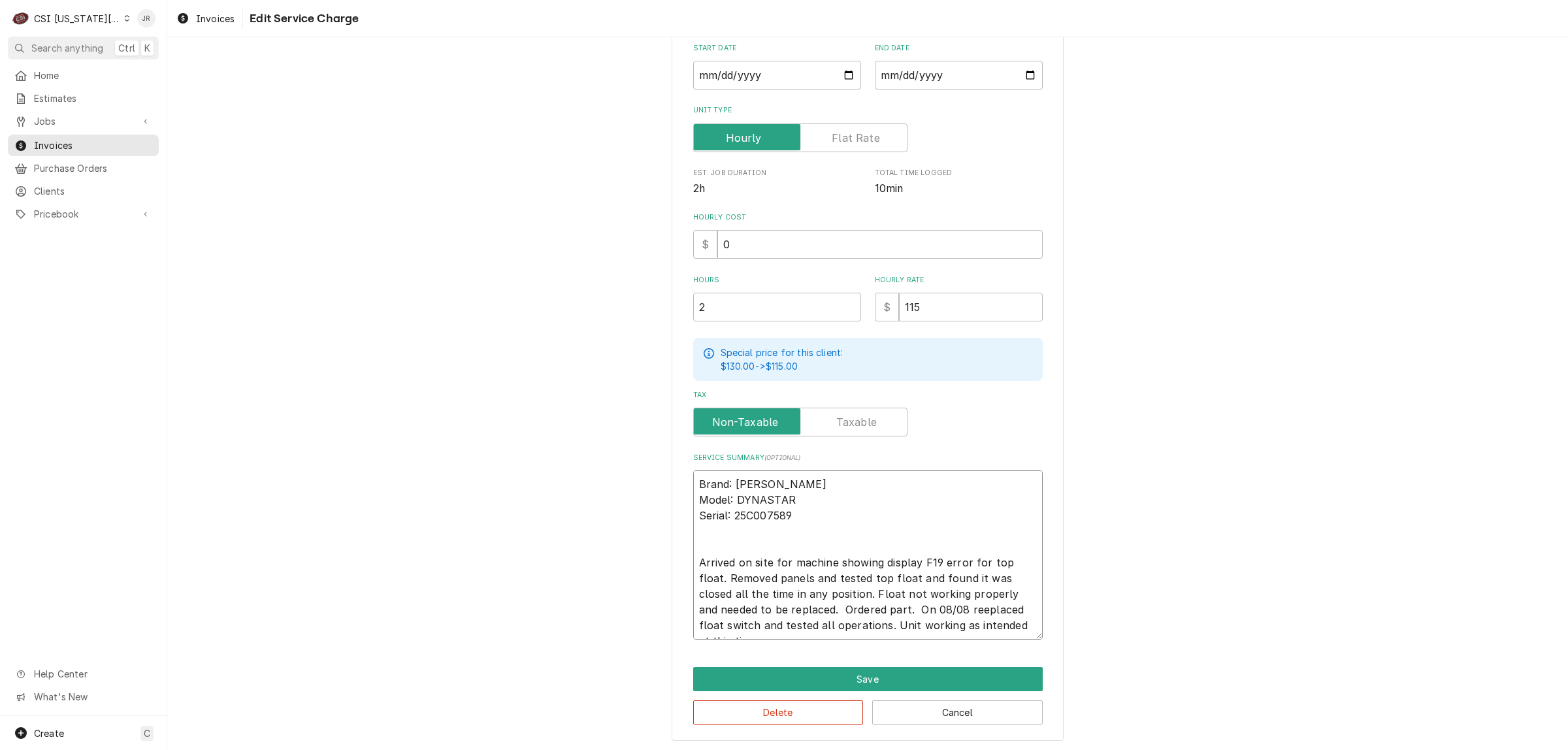
type textarea "x"
type textarea "Brand: Jackson Model: DYNASTAR Serial: 25C007589 Arrived on site for machine sh…"
type textarea "x"
type textarea "Brand: Jackson Model: DYNASTAR Serial: 25C007589 Arrived on site for machine sh…"
type textarea "x"
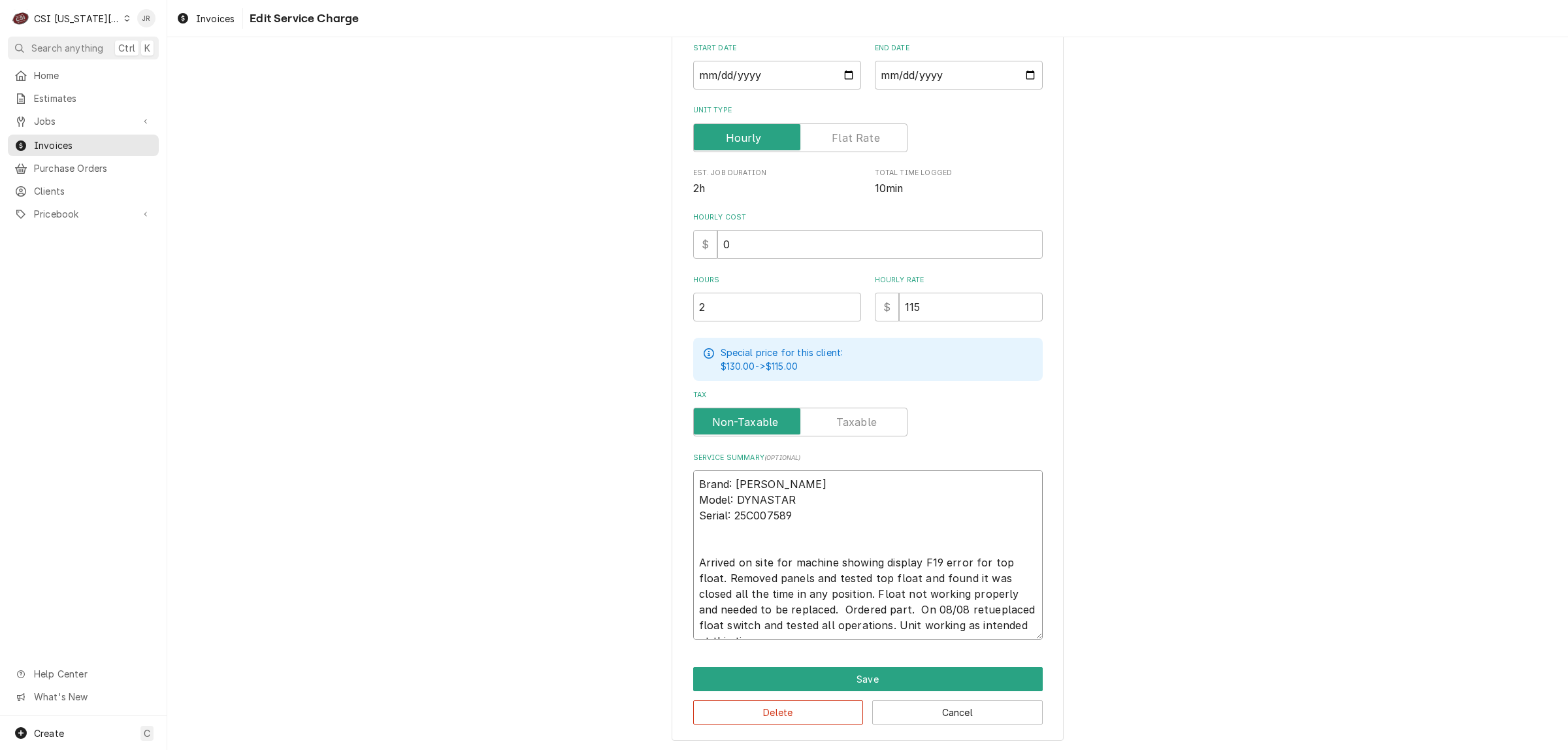
type textarea "Brand: Jackson Model: DYNASTAR Serial: 25C007589 Arrived on site for machine sh…"
type textarea "x"
type textarea "Brand: Jackson Model: DYNASTAR Serial: 25C007589 Arrived on site for machine sh…"
type textarea "x"
type textarea "Brand: Jackson Model: DYNASTAR Serial: 25C007589 Arrived on site for machine sh…"
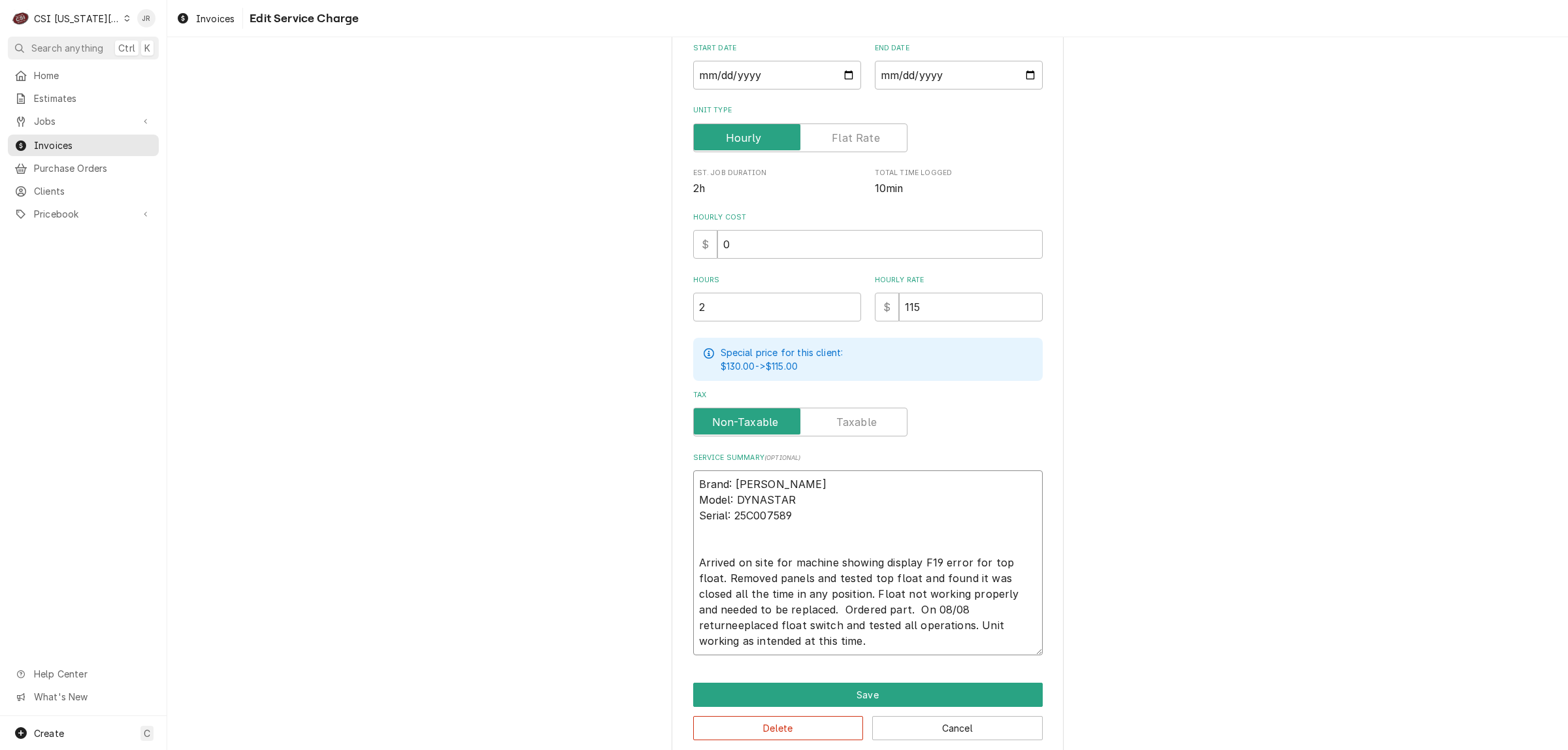
type textarea "x"
type textarea "Brand: Jackson Model: DYNASTAR Serial: 25C007589 Arrived on site for machine sh…"
type textarea "x"
type textarea "Brand: Jackson Model: DYNASTAR Serial: 25C007589 Arrived on site for machine sh…"
type textarea "x"
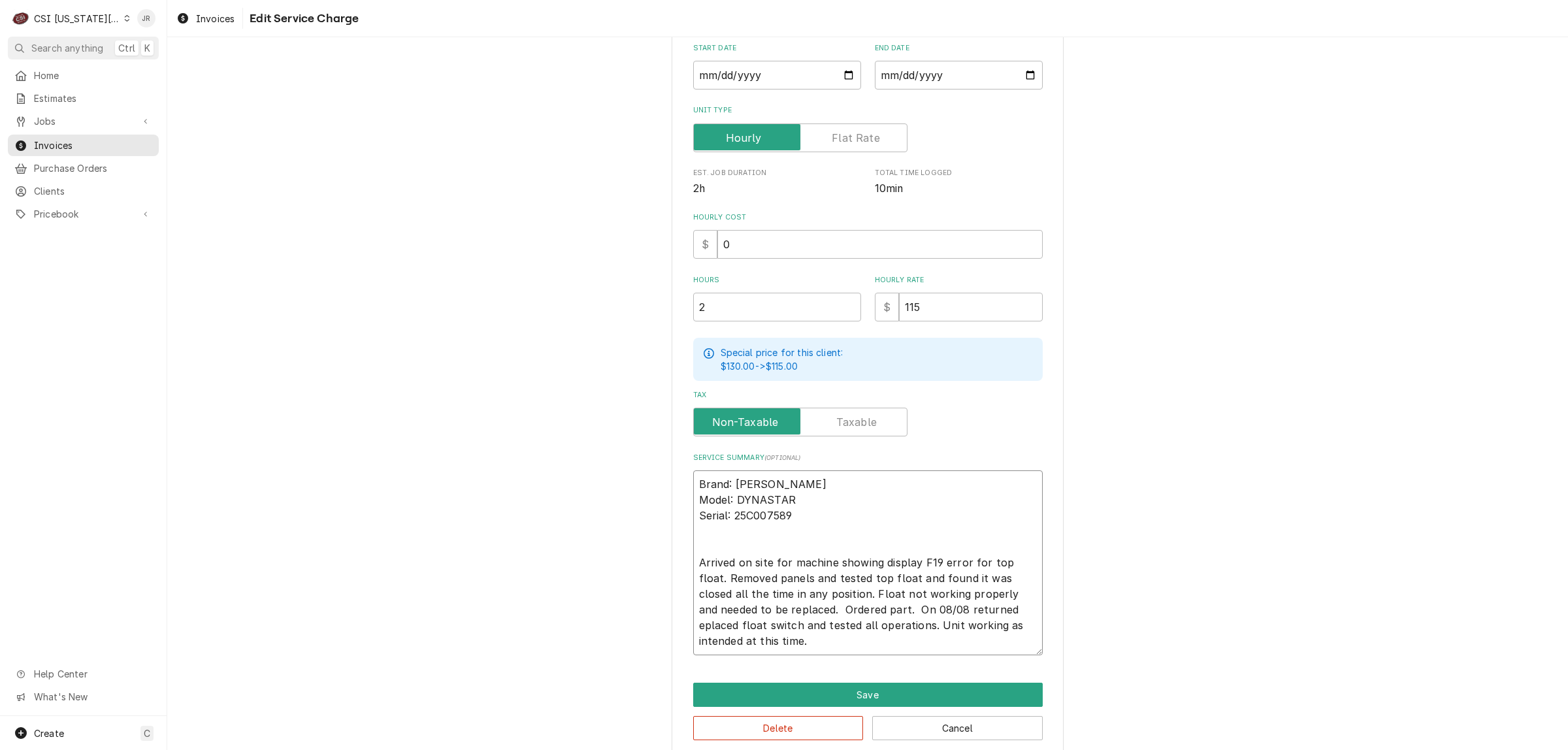
type textarea "Brand: Jackson Model: DYNASTAR Serial: 25C007589 Arrived on site for machine sh…"
type textarea "x"
type textarea "Brand: Jackson Model: DYNASTAR Serial: 25C007589 Arrived on site for machine sh…"
type textarea "x"
type textarea "Brand: Jackson Model: DYNASTAR Serial: 25C007589 Arrived on site for machine sh…"
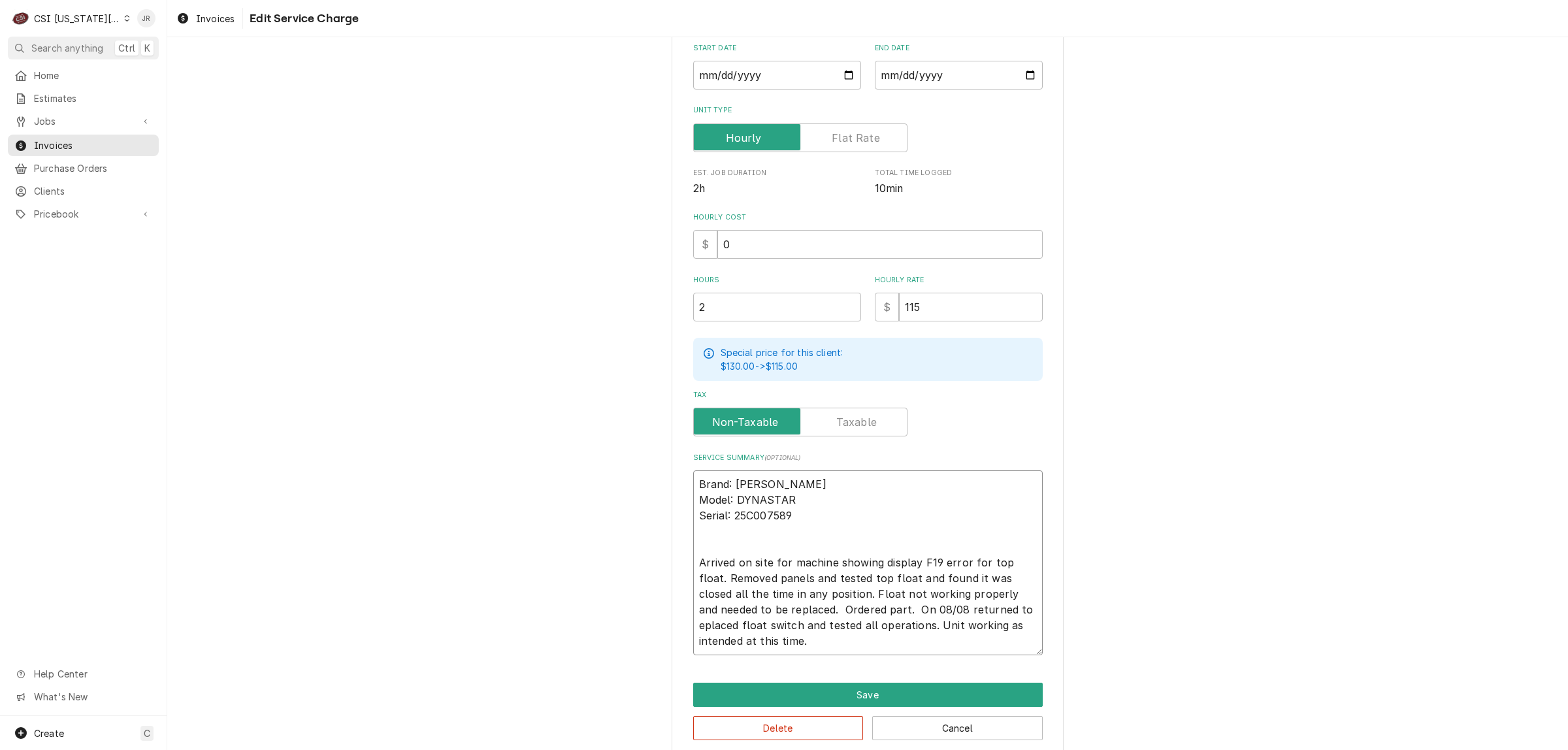
type textarea "x"
type textarea "Brand: Jackson Model: DYNASTAR Serial: 25C007589 Arrived on site for machine sh…"
type textarea "x"
type textarea "Brand: Jackson Model: DYNASTAR Serial: 25C007589 Arrived on site for machine sh…"
type textarea "x"
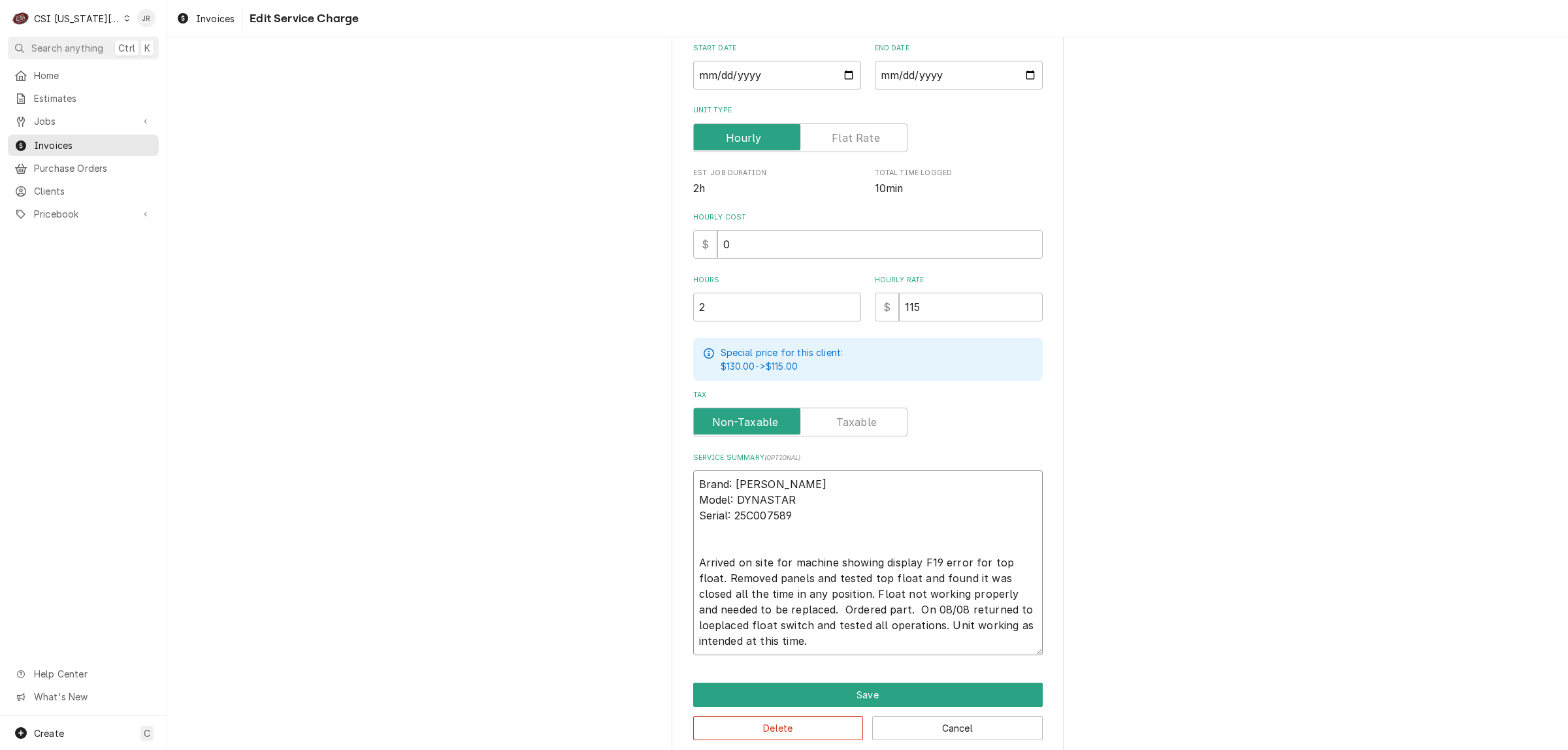
type textarea "Brand: Jackson Model: DYNASTAR Serial: 25C007589 Arrived on site for machine sh…"
type textarea "x"
type textarea "Brand: Jackson Model: DYNASTAR Serial: 25C007589 Arrived on site for machine sh…"
type textarea "x"
type textarea "Brand: Jackson Model: DYNASTAR Serial: 25C007589 Arrived on site for machine sh…"
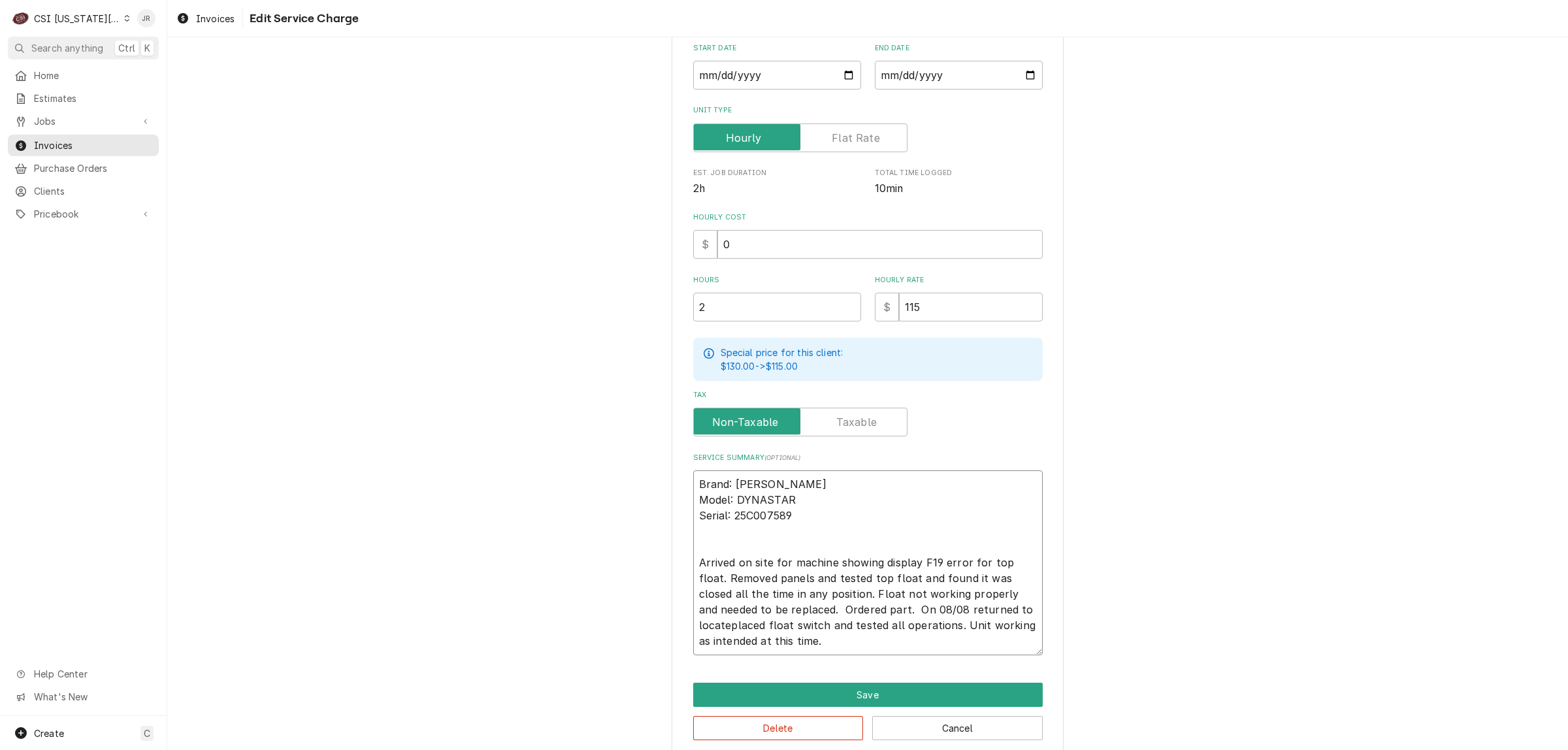
type textarea "x"
type textarea "Brand: Jackson Model: DYNASTAR Serial: 25C007589 Arrived on site for machine sh…"
type textarea "x"
type textarea "Brand: Jackson Model: DYNASTAR Serial: 25C007589 Arrived on site for machine sh…"
type textarea "x"
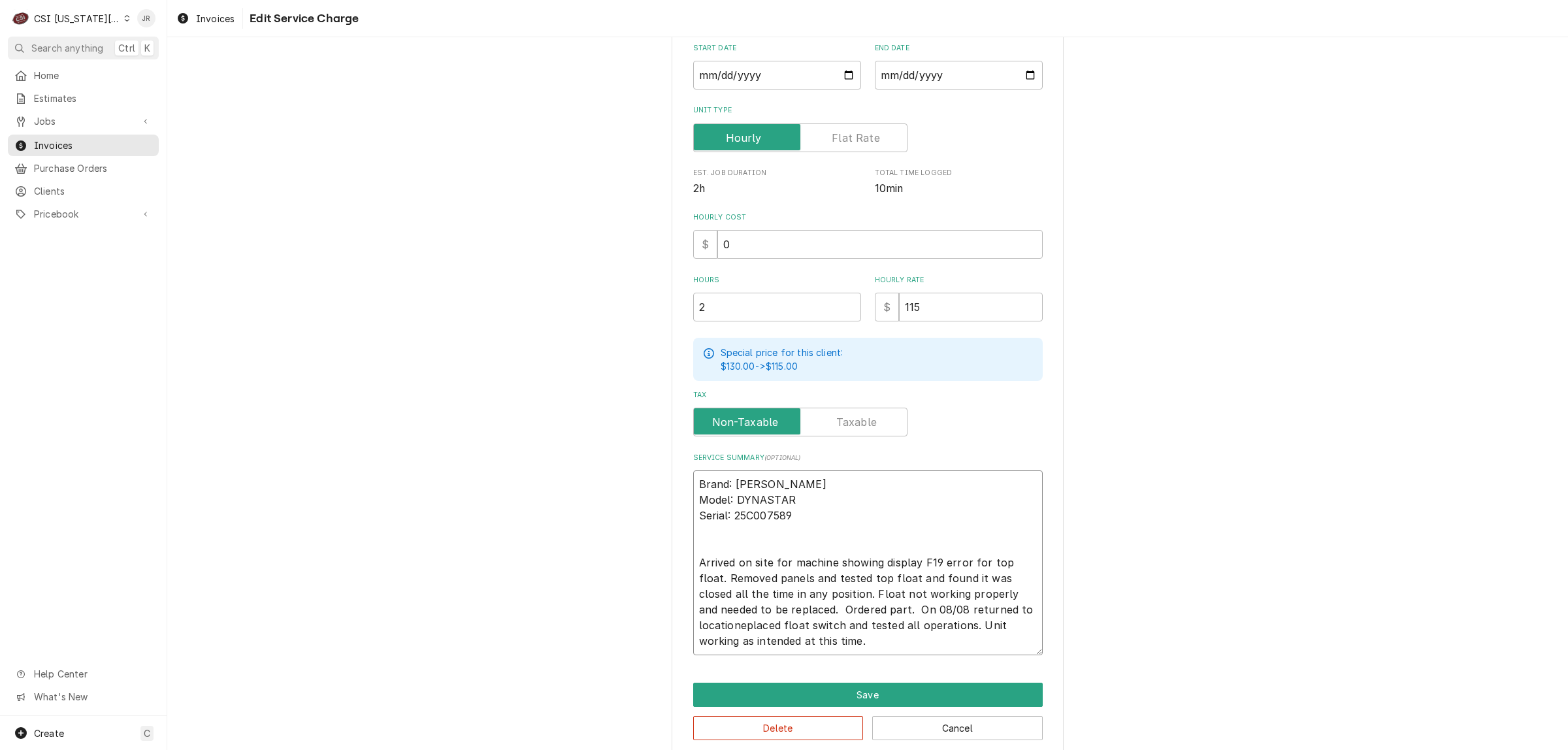
type textarea "Brand: Jackson Model: DYNASTAR Serial: 25C007589 Arrived on site for machine sh…"
type textarea "x"
type textarea "Brand: Jackson Model: DYNASTAR Serial: 25C007589 Arrived on site for machine sh…"
type textarea "x"
type textarea "Brand: Jackson Model: DYNASTAR Serial: 25C007589 Arrived on site for machine sh…"
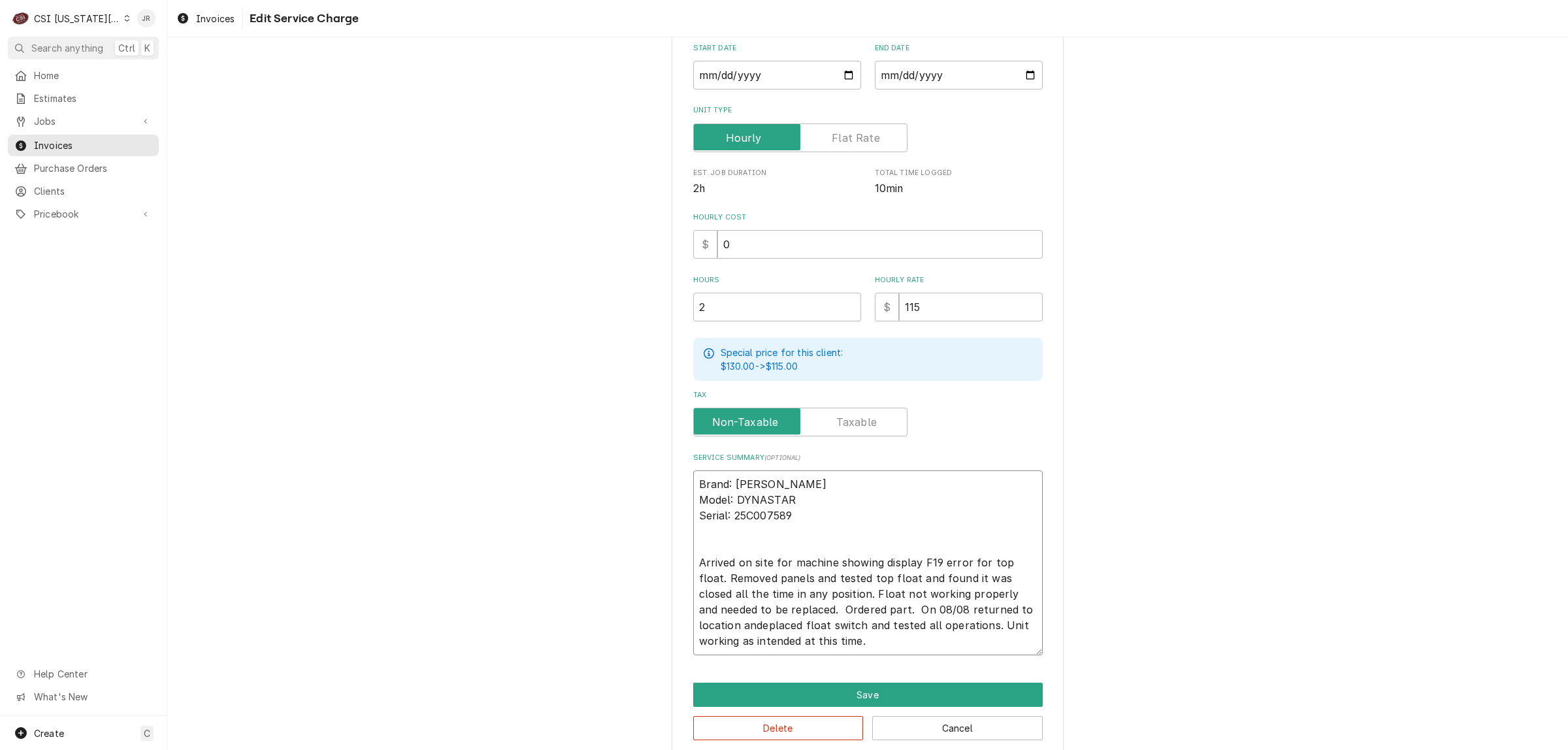
type textarea "x"
type textarea "Brand: Jackson Model: DYNASTAR Serial: 25C007589 Arrived on site for machine sh…"
type textarea "x"
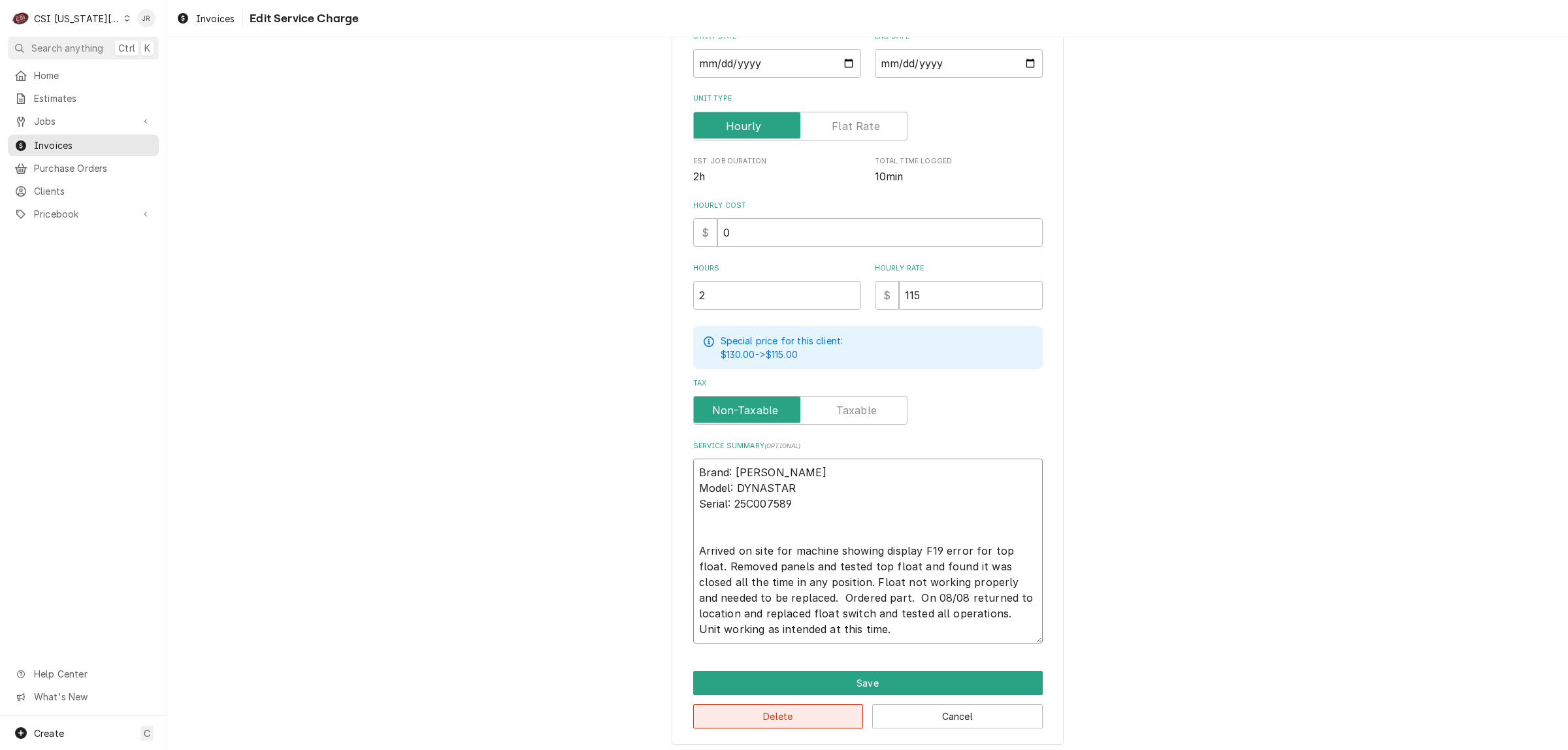
scroll to position [224, 0]
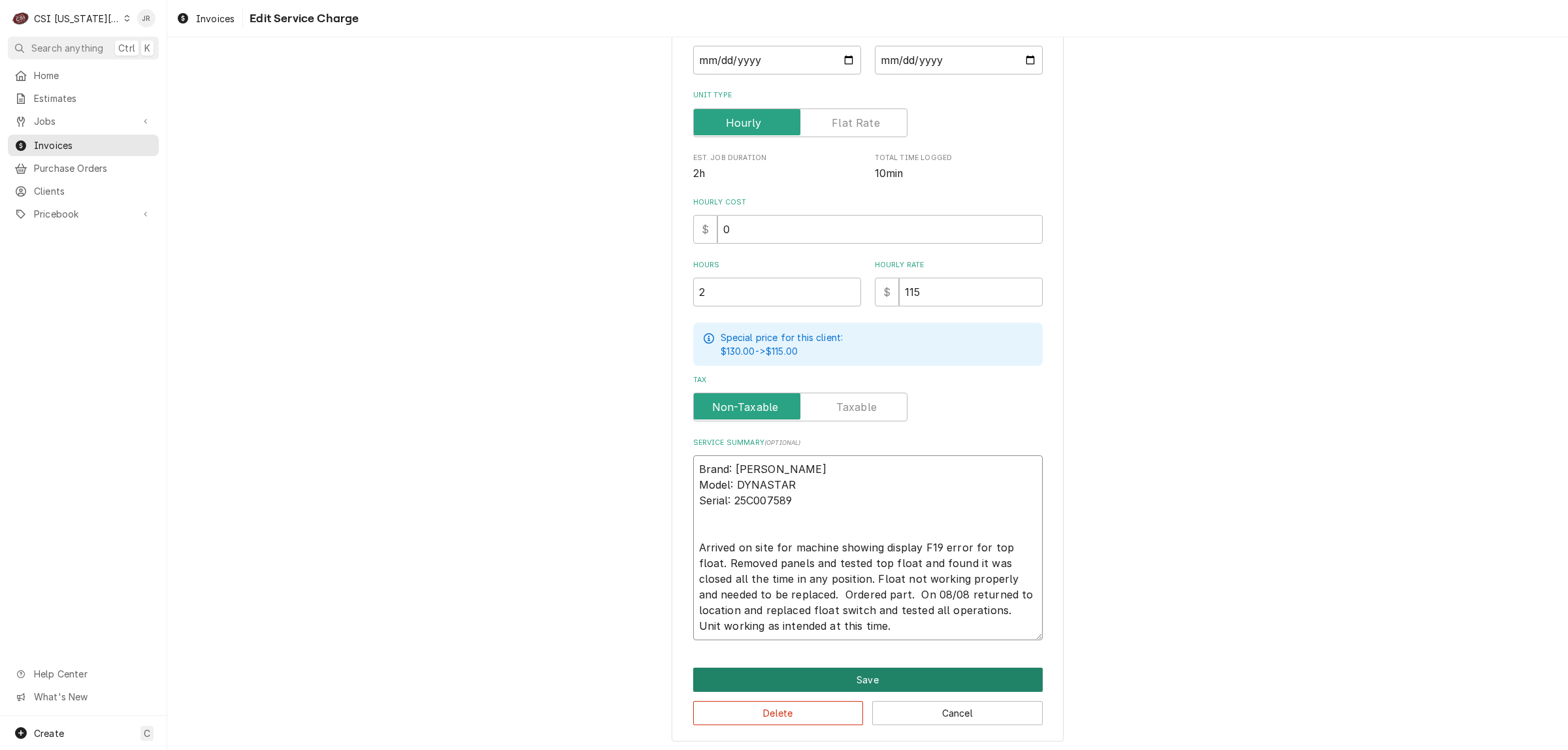
type textarea "Brand: Jackson Model: DYNASTAR Serial: 25C007589 Arrived on site for machine sh…"
click at [834, 671] on button "Save" at bounding box center [868, 680] width 350 height 24
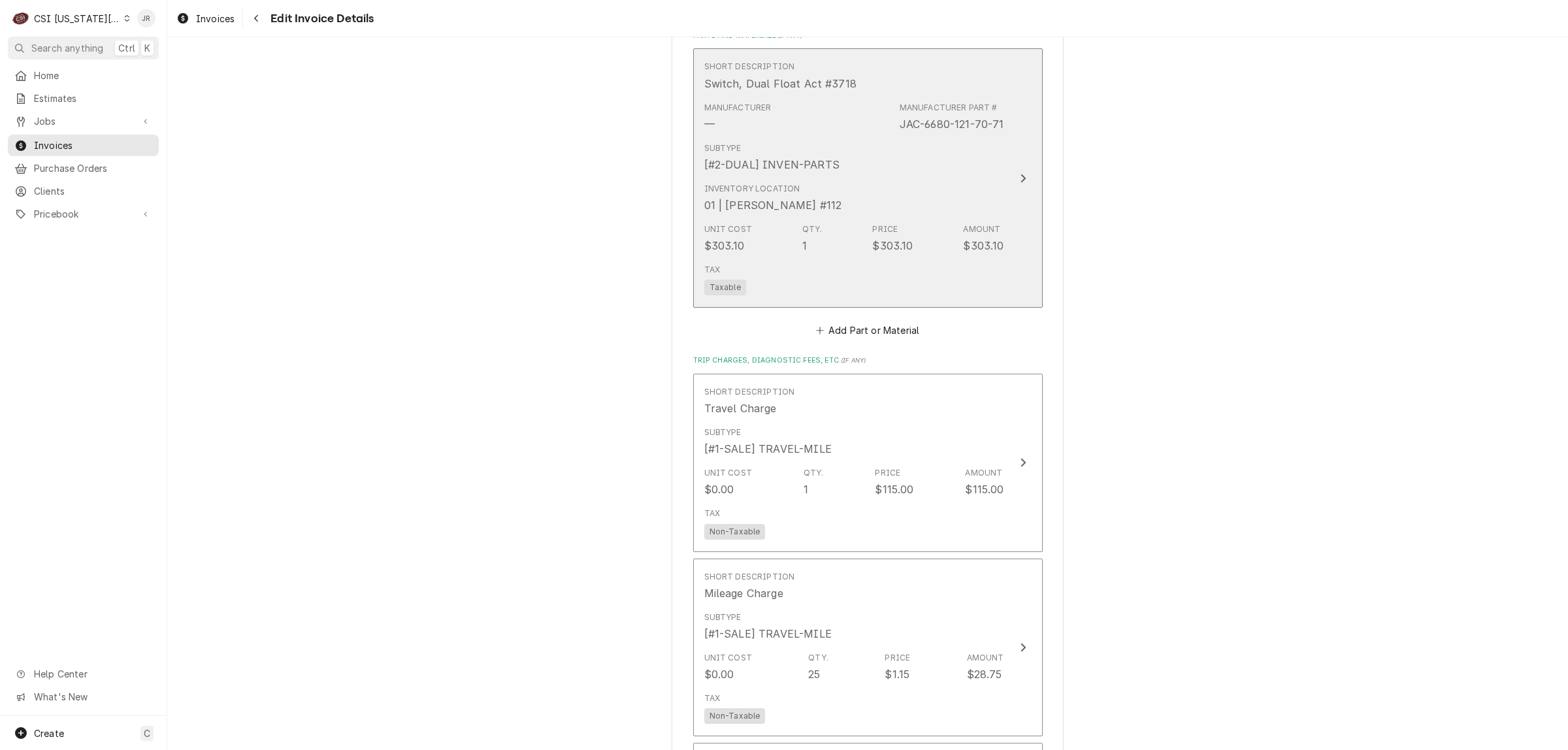
scroll to position [1781, 0]
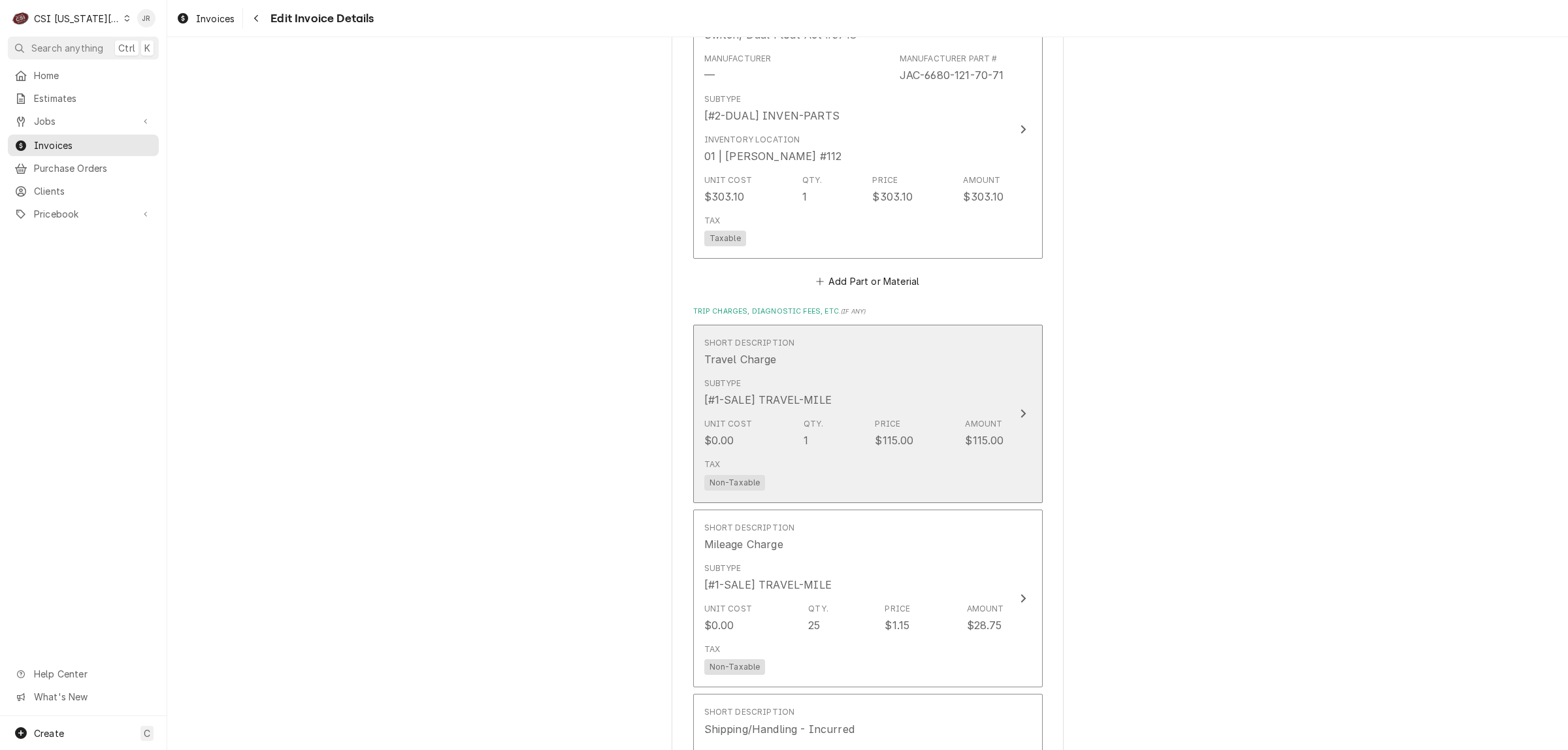
click at [903, 373] on div "Subtype [#1-SALE] TRAVEL-MILE" at bounding box center [854, 393] width 300 height 40
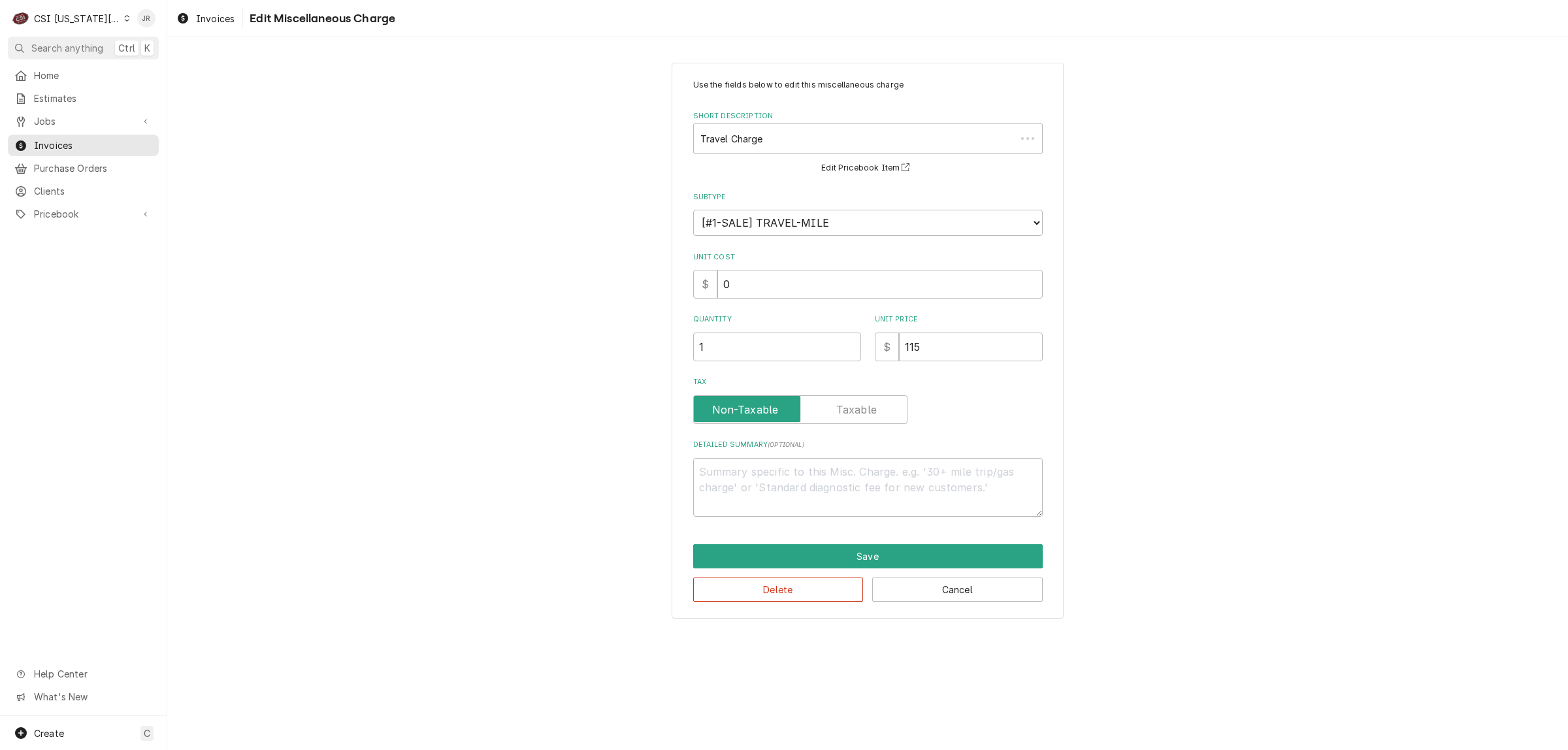
click at [751, 317] on label "Quantity" at bounding box center [777, 320] width 168 height 11
click at [751, 332] on input "1" at bounding box center [777, 347] width 168 height 29
type textarea "x"
type input "1.5"
click at [944, 558] on button "Save" at bounding box center [868, 556] width 350 height 24
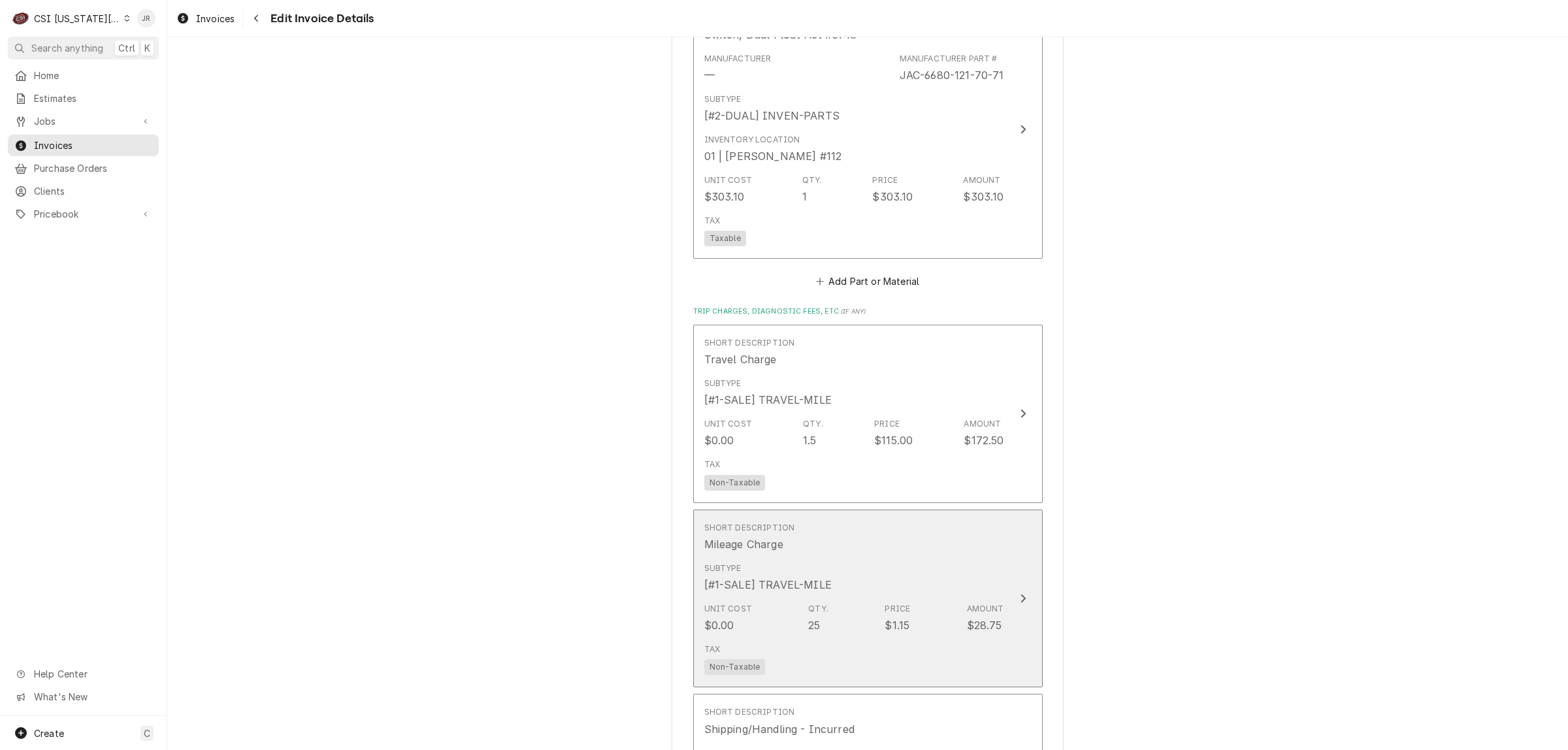
scroll to position [1847, 0]
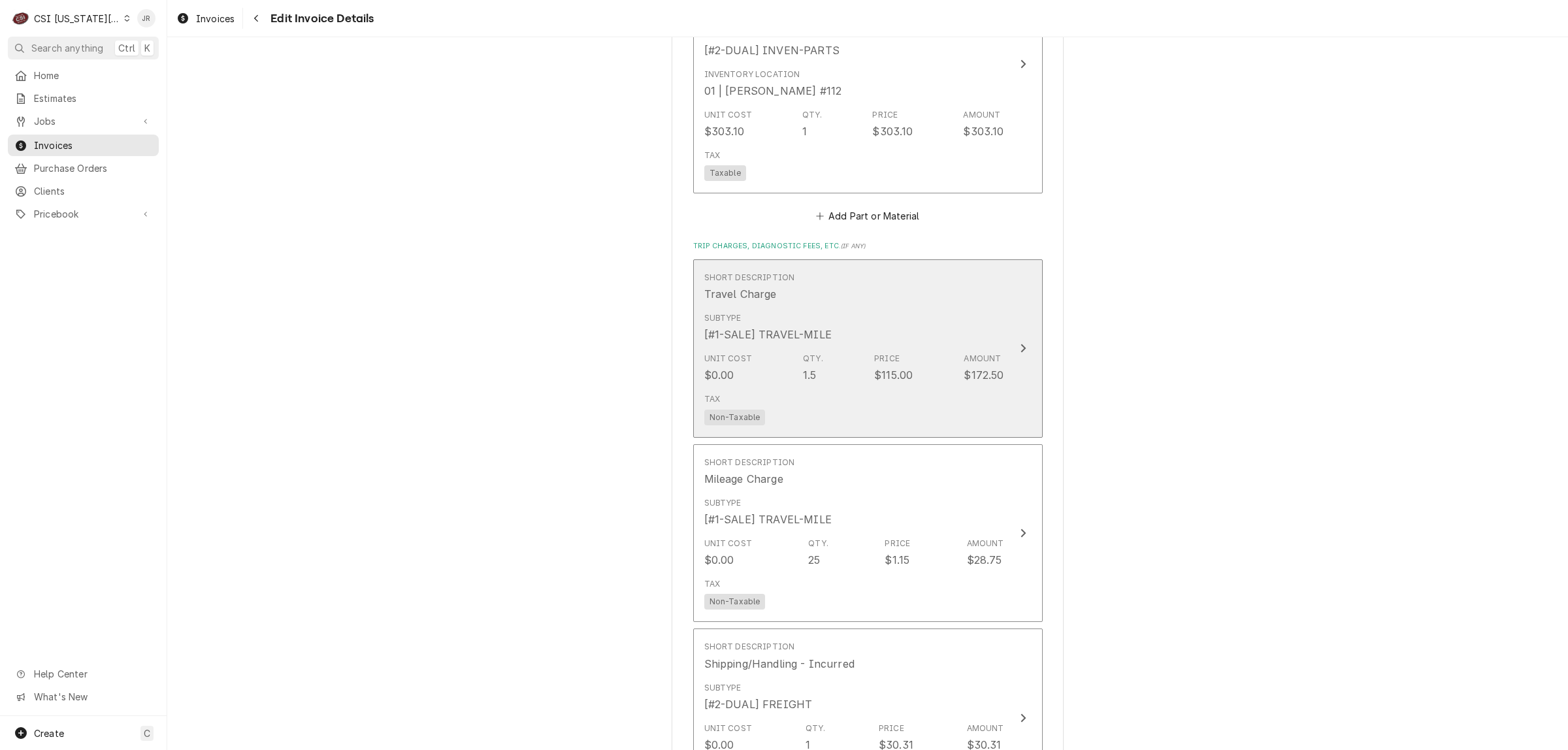
click at [887, 353] on div "Price" at bounding box center [887, 359] width 25 height 12
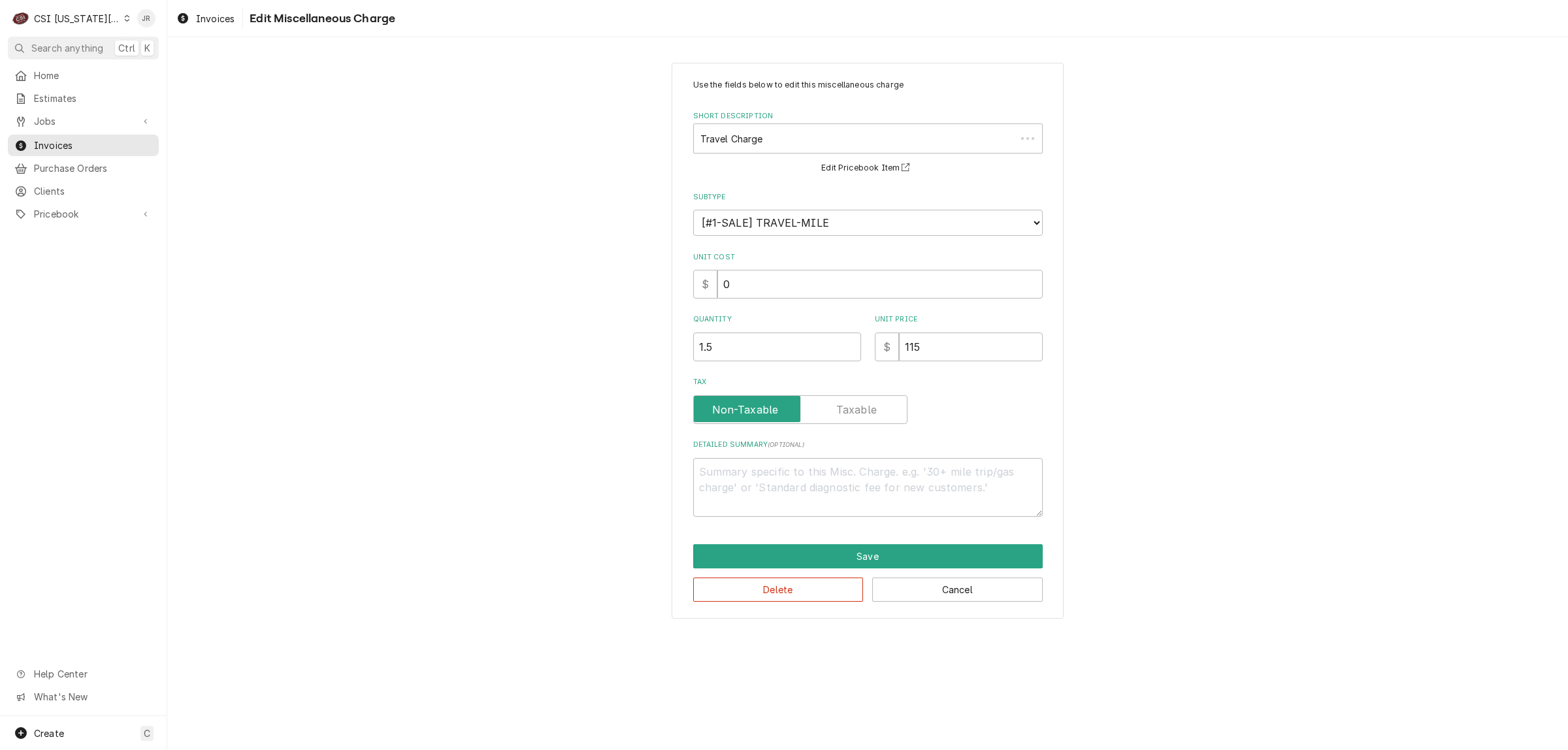
click at [759, 458] on textarea "Detailed Summary ( optional )" at bounding box center [868, 487] width 350 height 60
type textarea "x"
type textarea "t"
type textarea "x"
type textarea "tw"
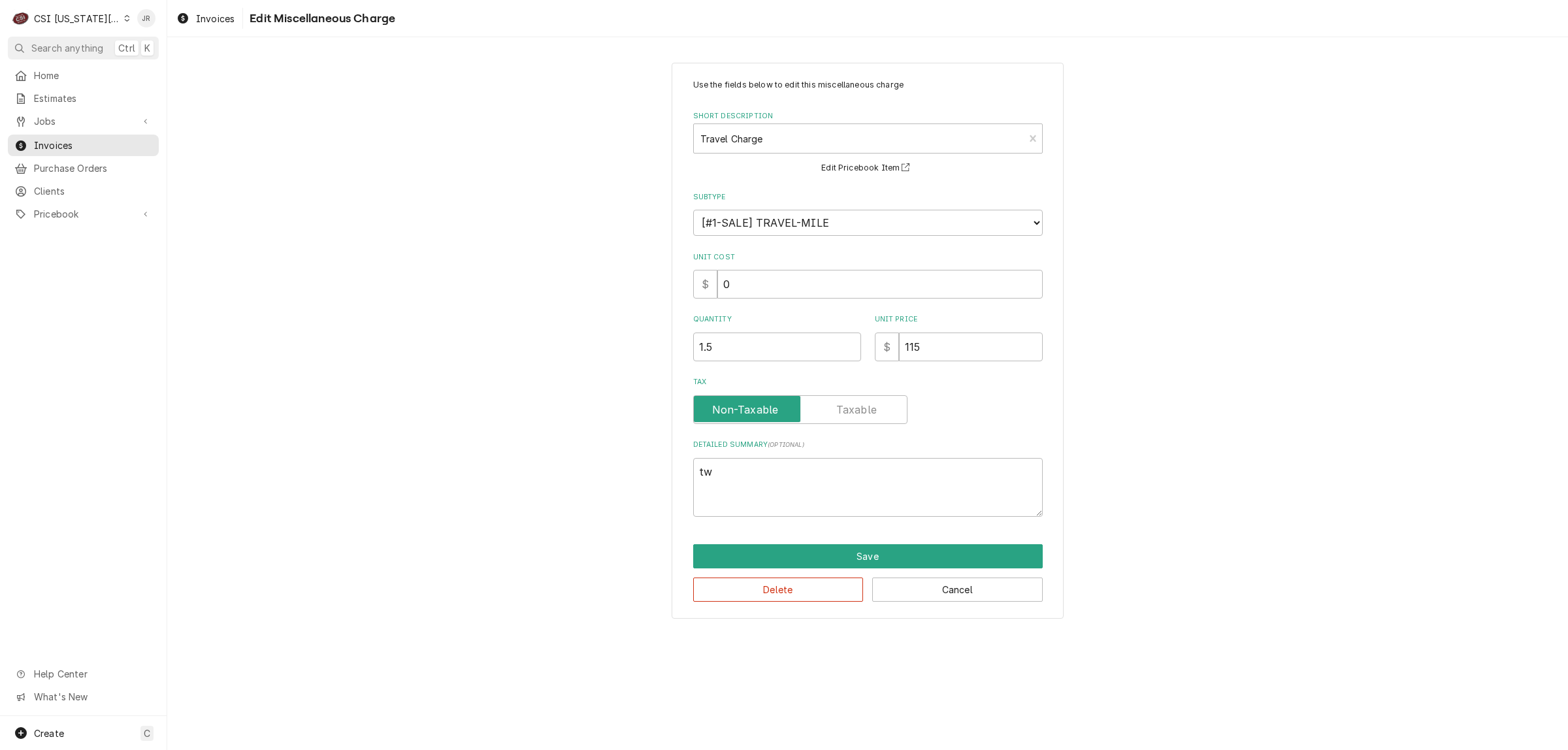
type textarea "x"
type textarea "two"
type textarea "x"
type textarea "two"
type textarea "x"
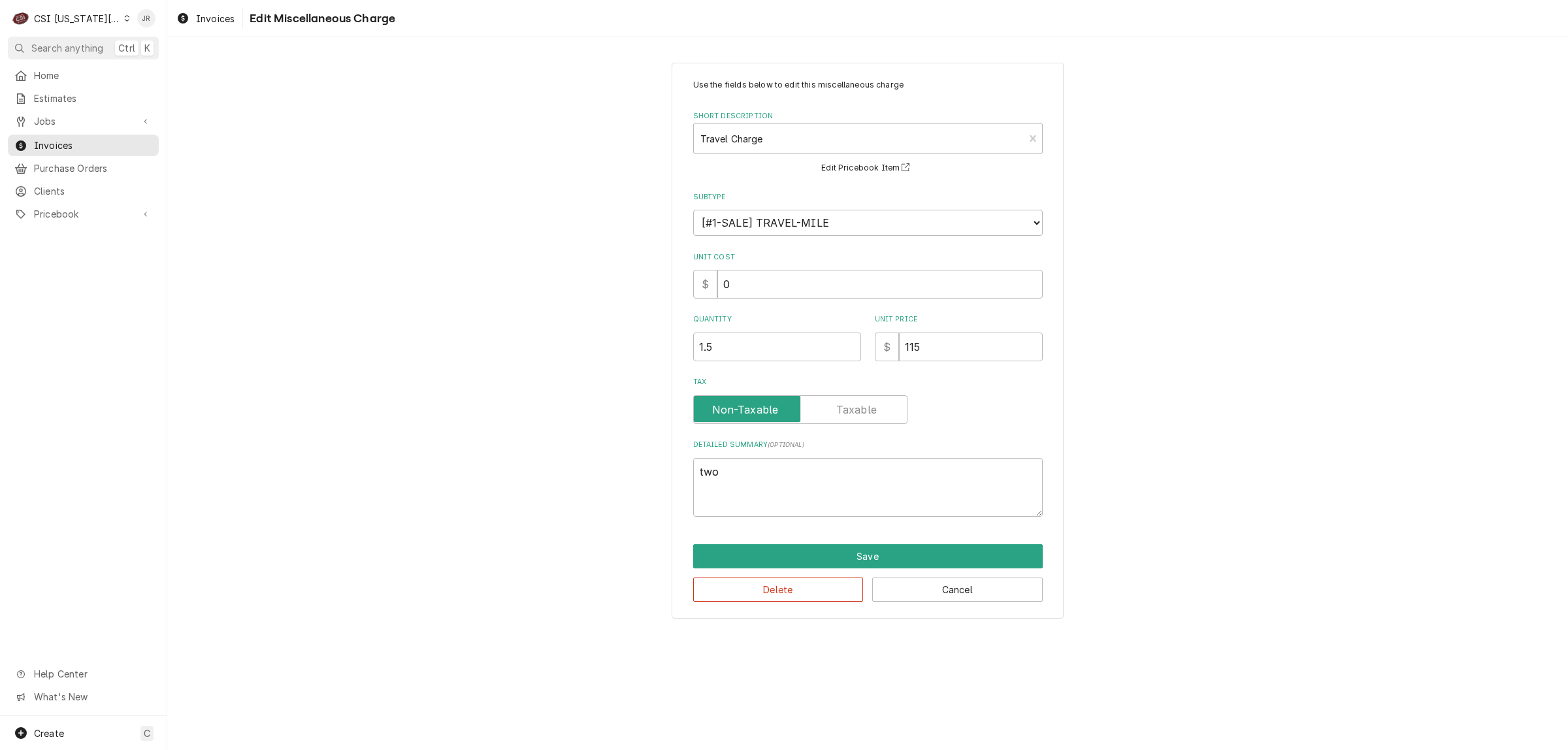
type textarea "two t"
type textarea "x"
type textarea "two tr"
type textarea "x"
type textarea "two tri"
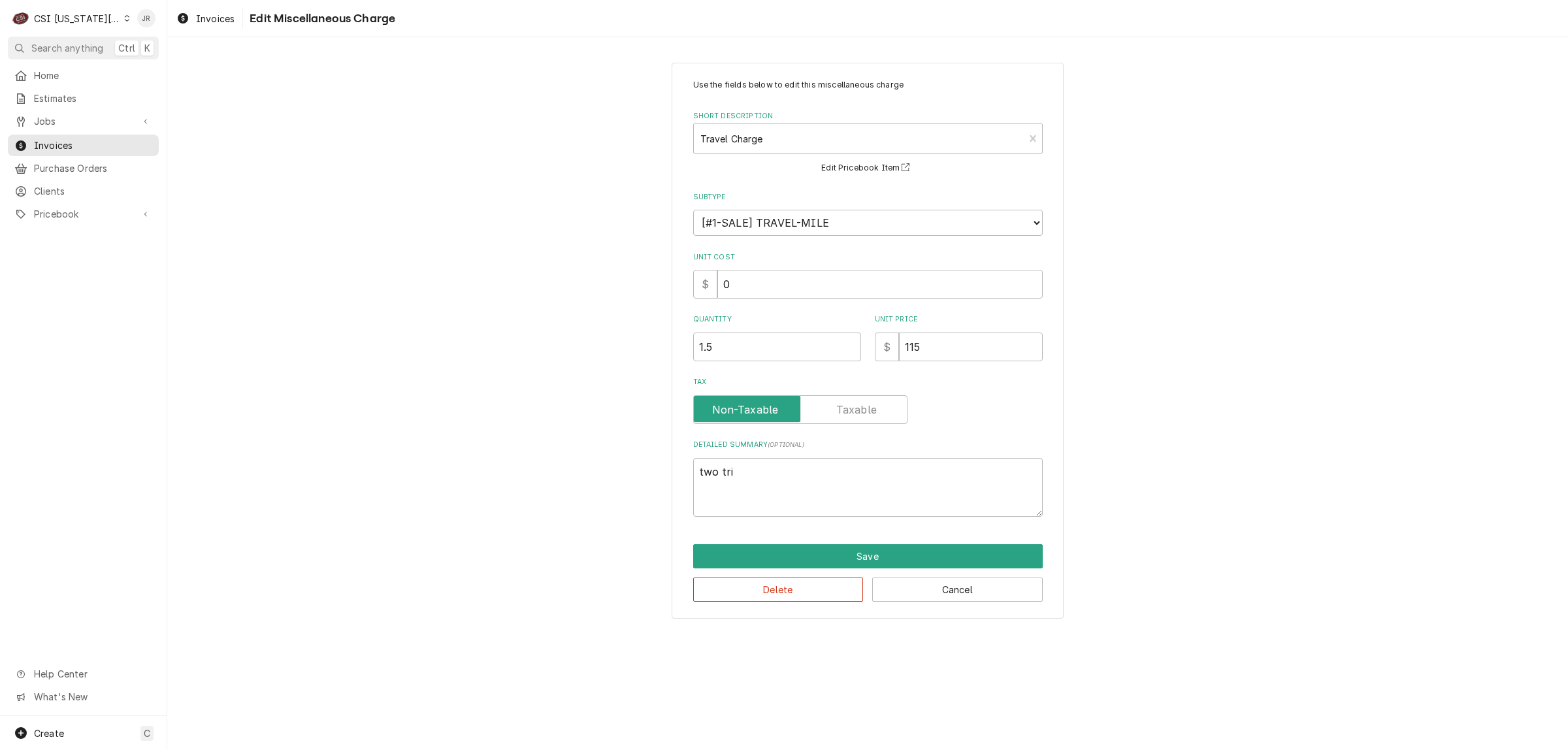
type textarea "x"
type textarea "two trip"
type textarea "x"
type textarea "two trips"
click at [925, 556] on button "Save" at bounding box center [868, 556] width 350 height 24
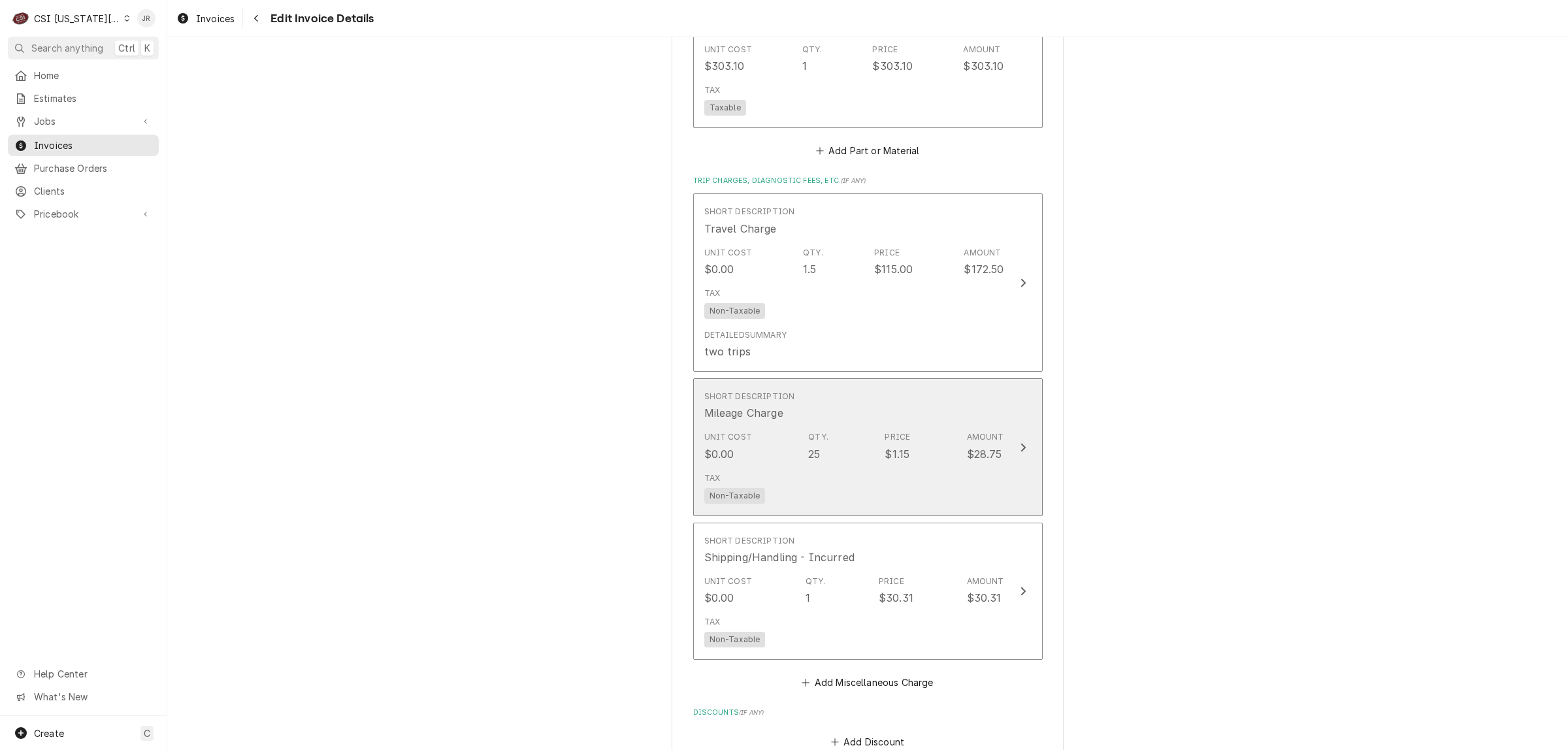
scroll to position [1912, 0]
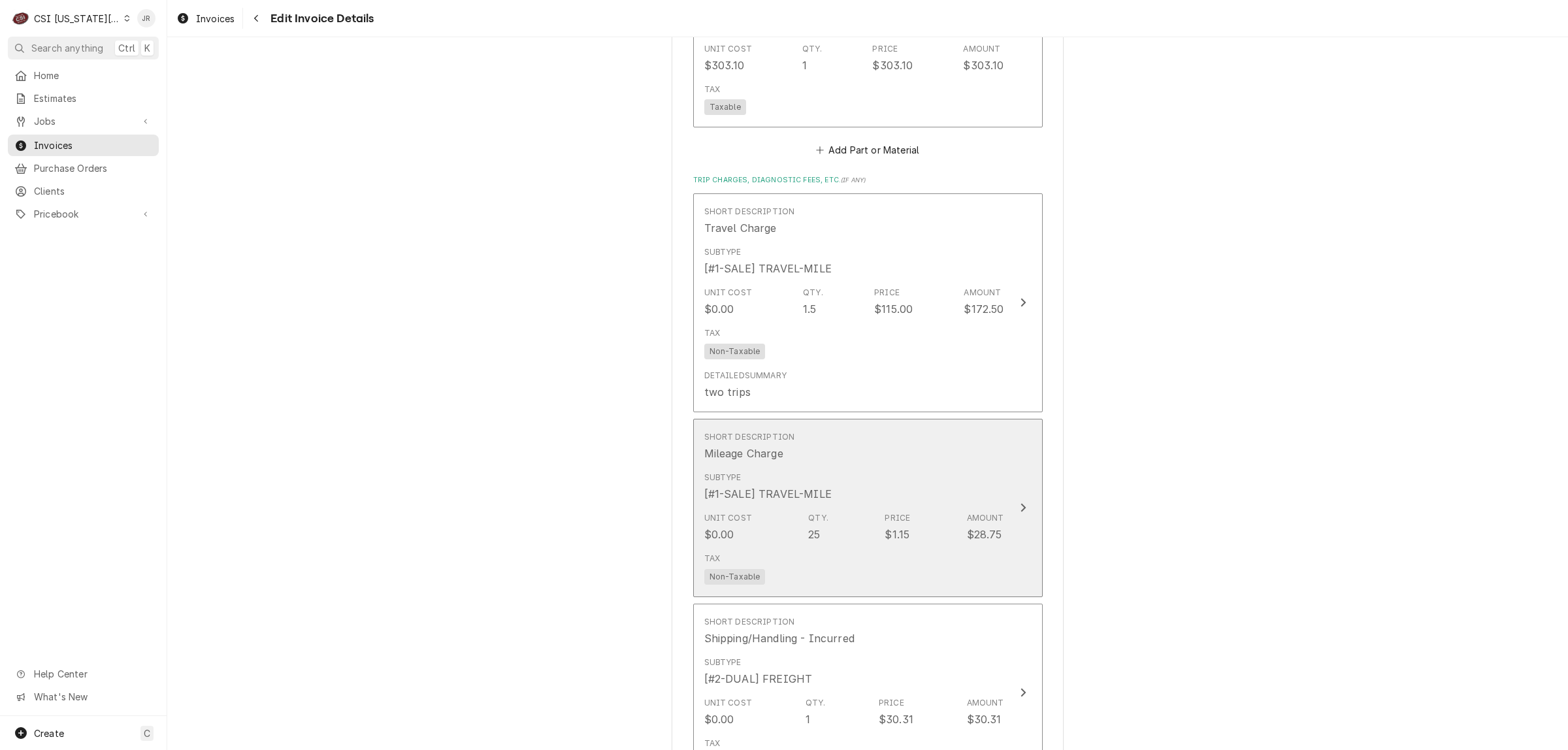
click at [949, 507] on div "Unit Cost $0.00 Qty. 25 Price $1.15 Amount $28.75" at bounding box center [854, 527] width 300 height 40
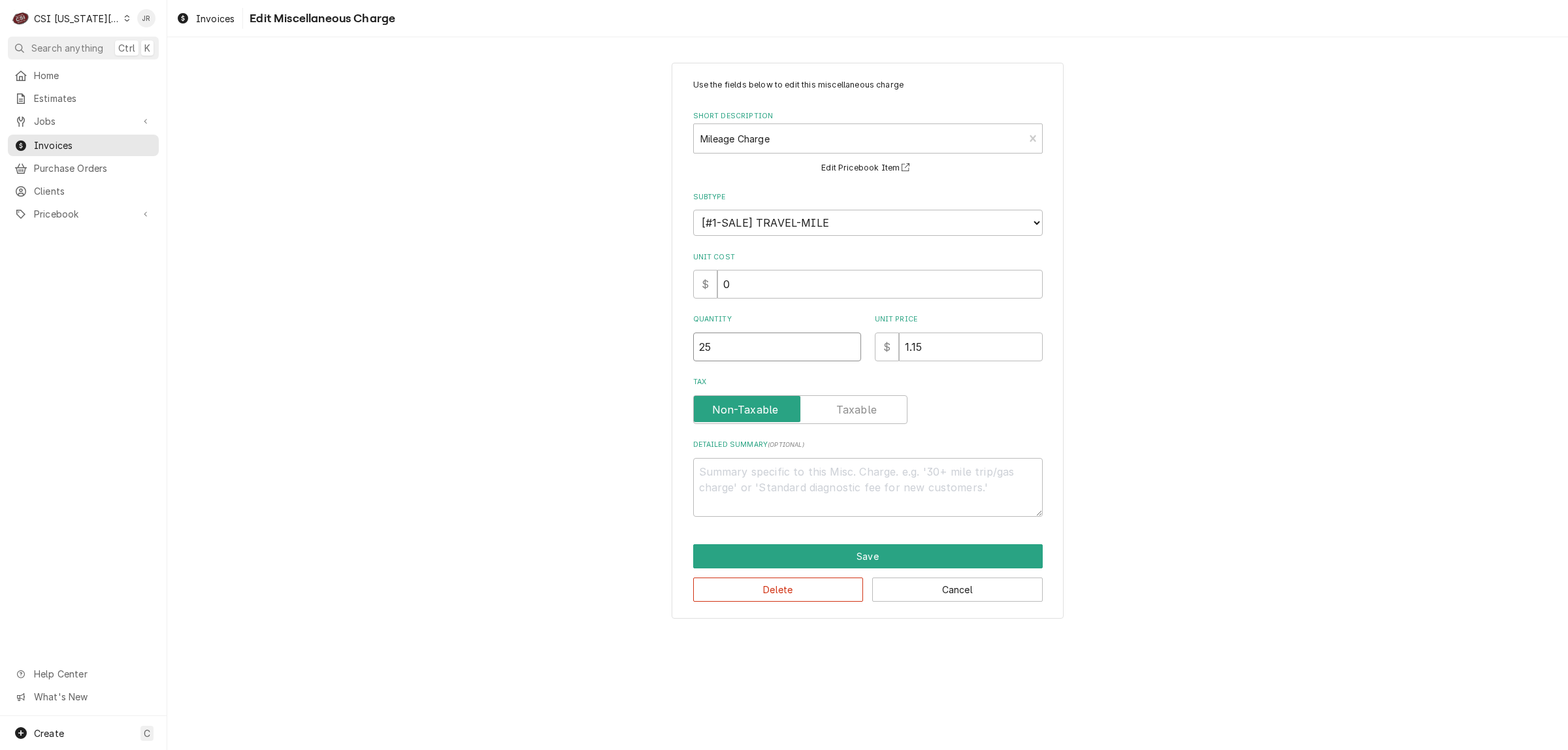
drag, startPoint x: 739, startPoint y: 347, endPoint x: 604, endPoint y: 336, distance: 135.4
click at [604, 336] on div "Use the fields below to edit this miscellaneous charge Short Description Mileag…" at bounding box center [868, 340] width 1400 height 579
click at [809, 347] on input "25" at bounding box center [777, 347] width 168 height 29
drag, startPoint x: 809, startPoint y: 347, endPoint x: 519, endPoint y: 304, distance: 293.2
click at [519, 304] on div "Use the fields below to edit this miscellaneous charge Short Description Mileag…" at bounding box center [868, 340] width 1400 height 579
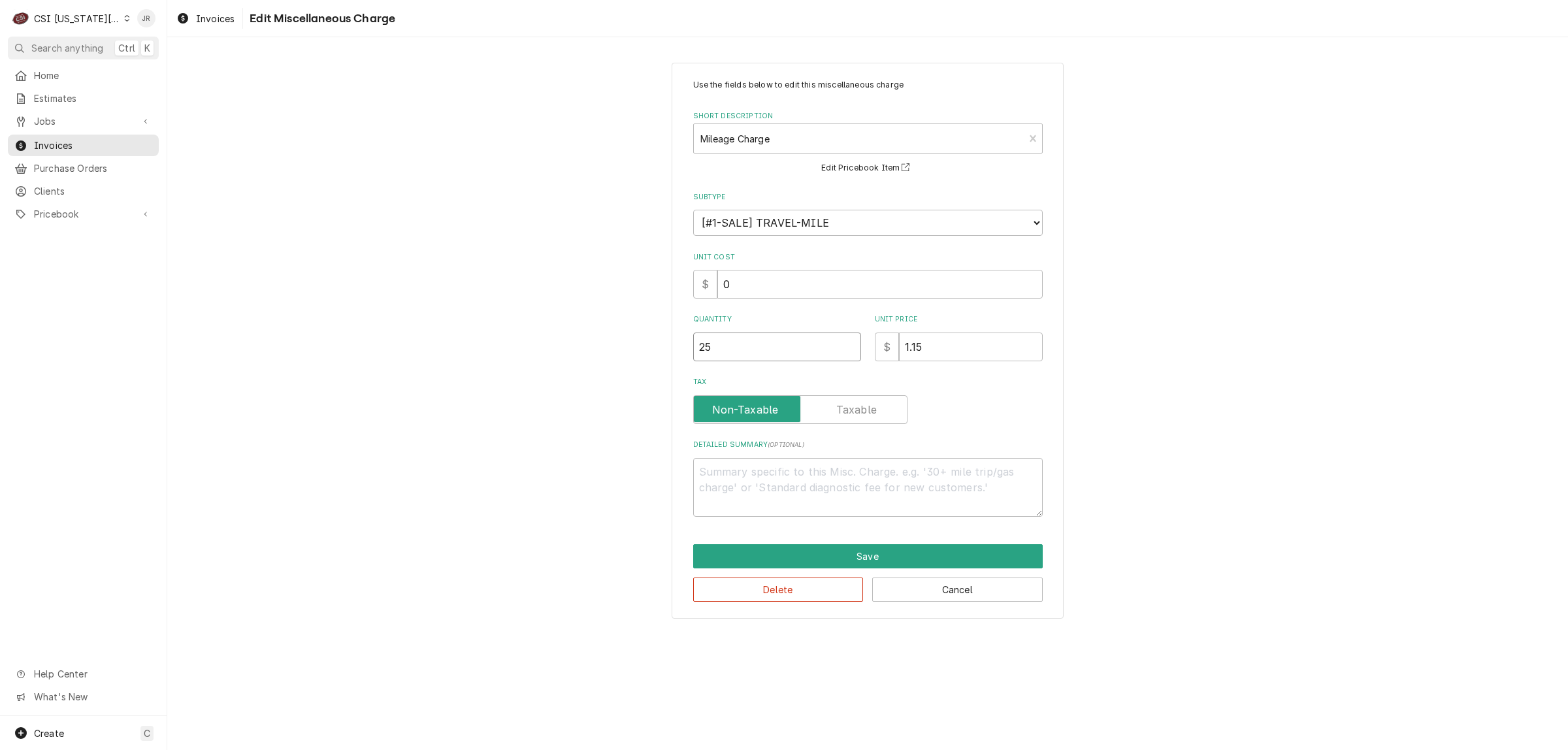
type textarea "x"
type input "5"
type textarea "x"
type input "52"
click at [828, 553] on button "Save" at bounding box center [868, 556] width 350 height 24
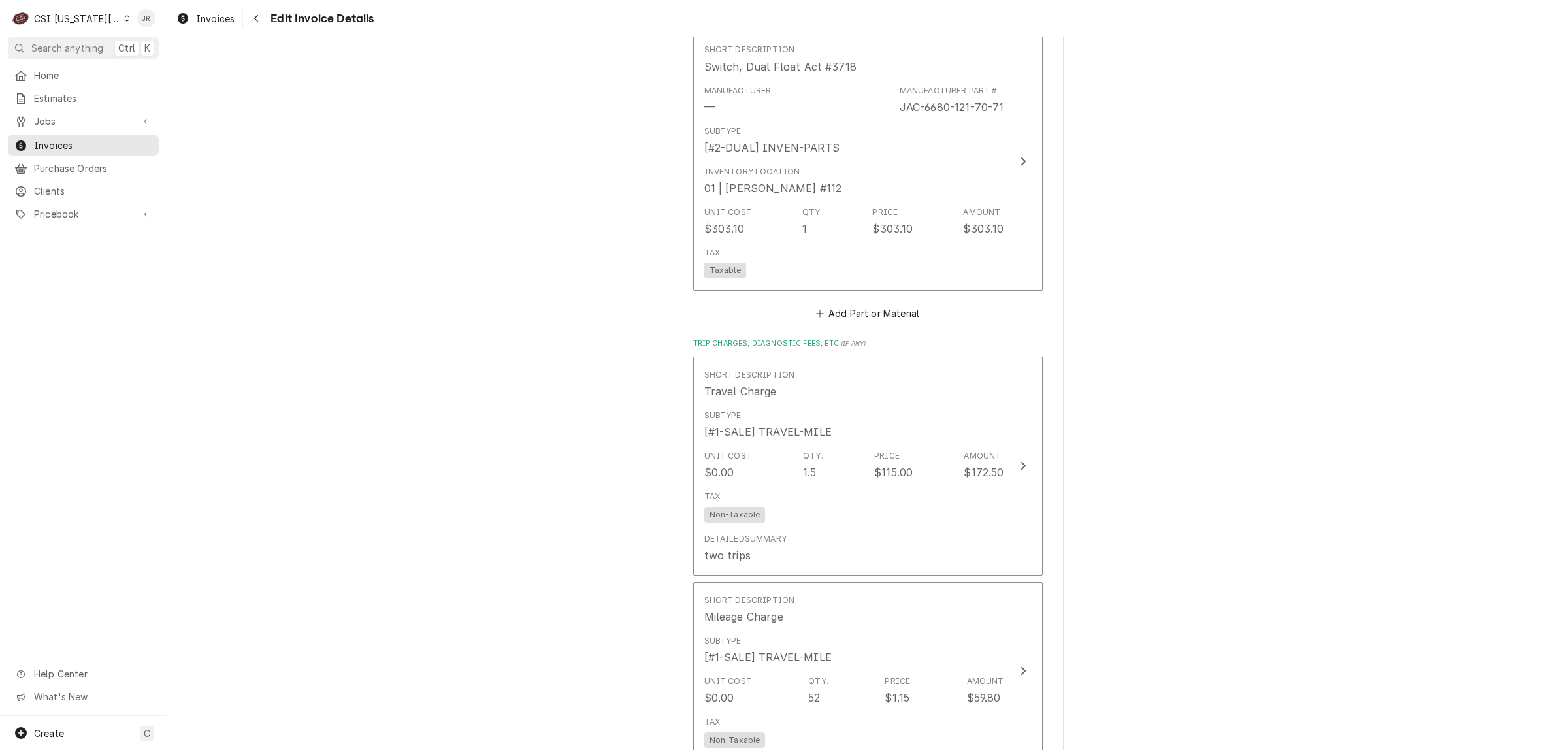
scroll to position [1725, 0]
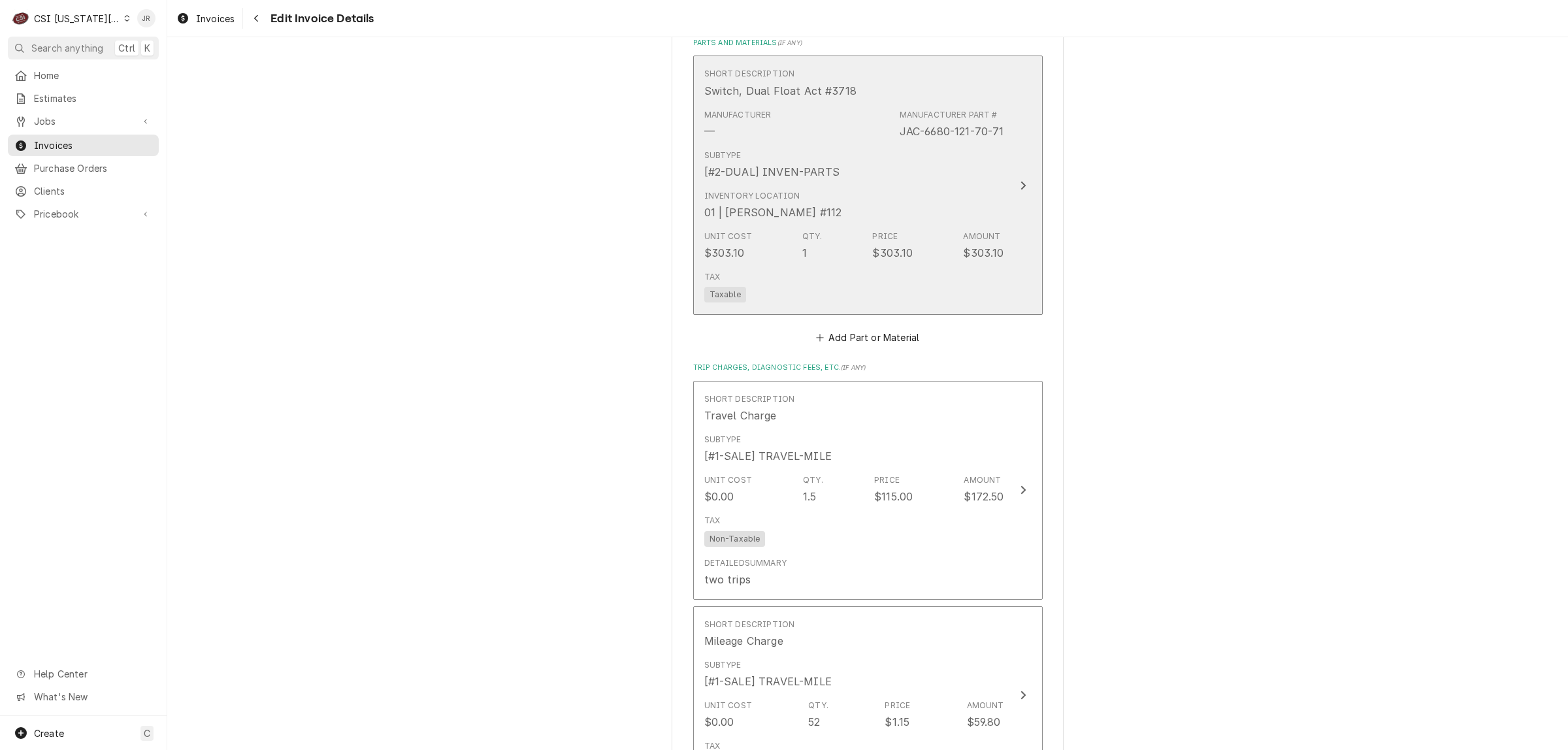
click at [945, 185] on div "Inventory Location 01 | ROBERT MENDON #112" at bounding box center [854, 205] width 300 height 40
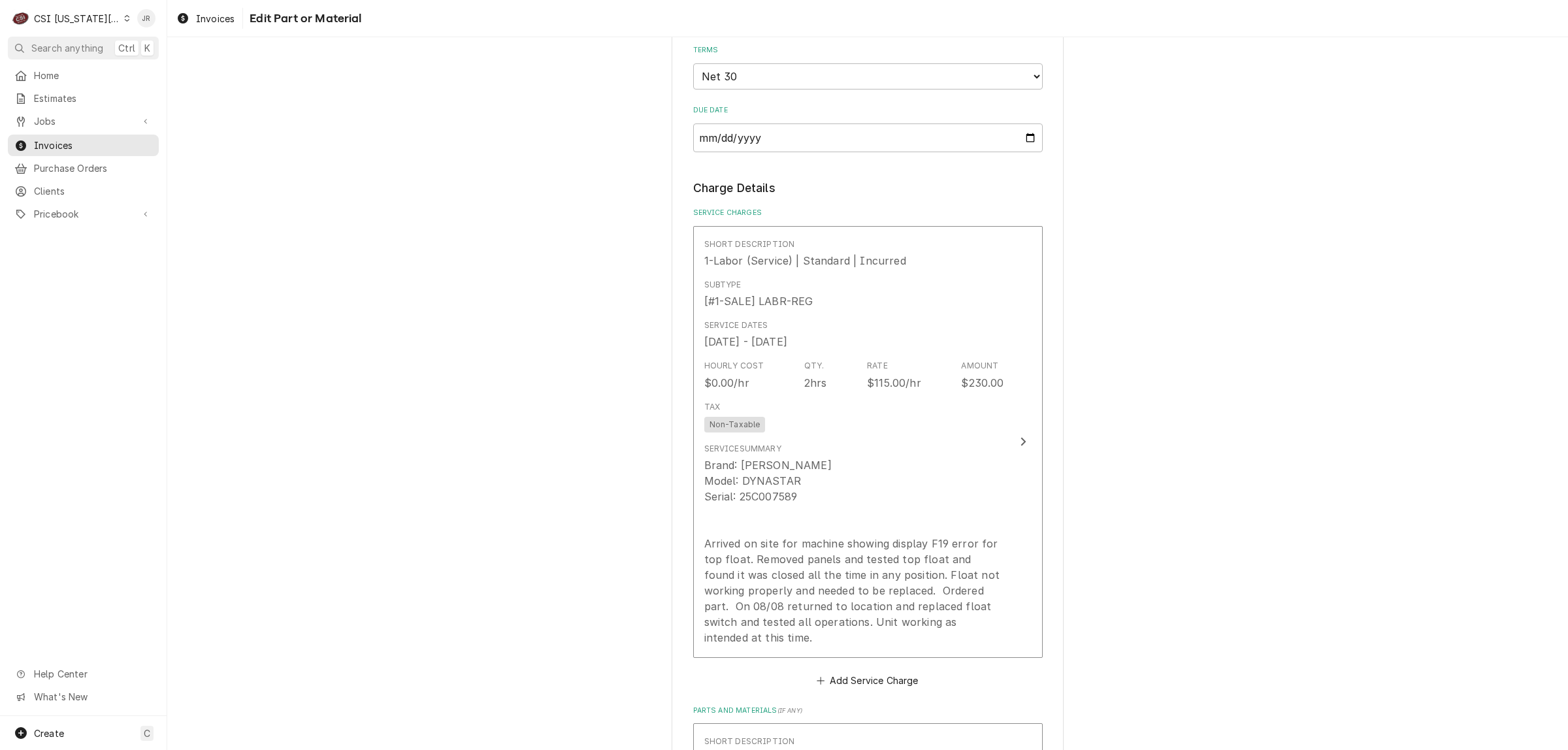
scroll to position [916, 0]
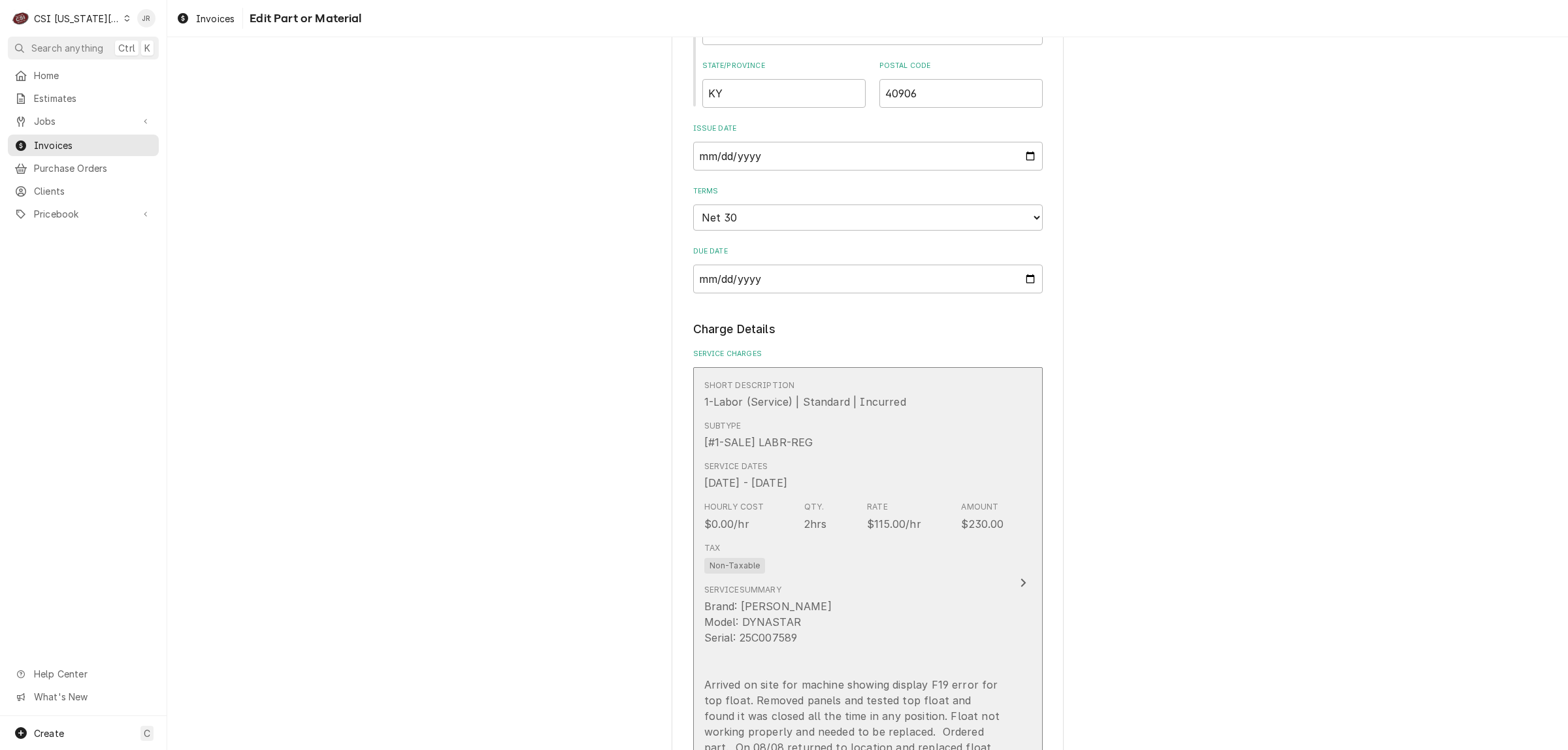
click at [941, 455] on div "Service Dates Aug 5, 2025 - Aug 8, 2025" at bounding box center [854, 475] width 300 height 40
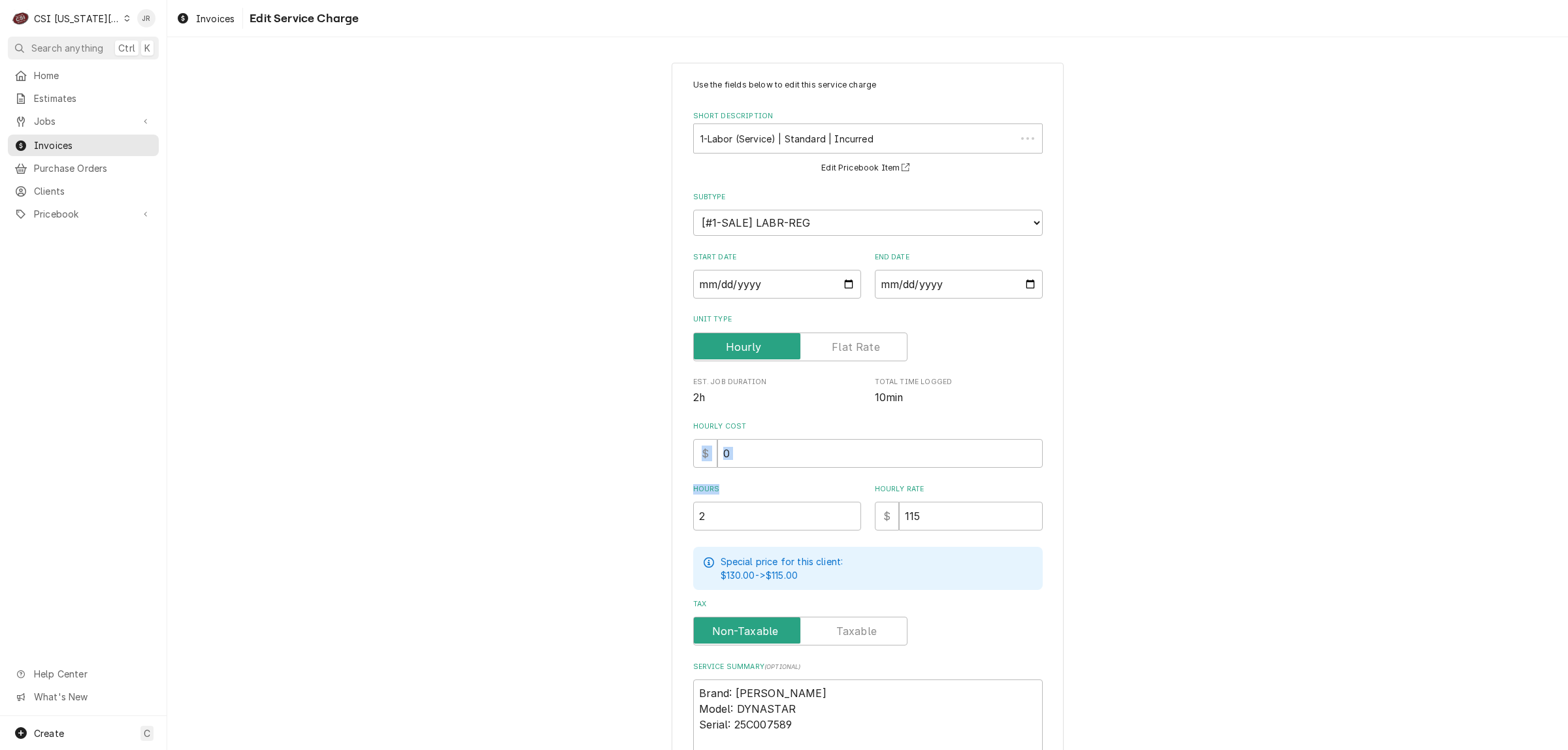
drag, startPoint x: 750, startPoint y: 489, endPoint x: 567, endPoint y: 458, distance: 185.6
click at [535, 454] on div "Use the fields below to edit this service charge Short Description 1-Labor (Ser…" at bounding box center [868, 514] width 1400 height 926
click at [736, 502] on input "2" at bounding box center [777, 516] width 168 height 29
drag, startPoint x: 752, startPoint y: 511, endPoint x: 598, endPoint y: 483, distance: 156.5
click at [598, 483] on div "Use the fields below to edit this service charge Short Description 1-Labor (Ser…" at bounding box center [868, 514] width 1400 height 926
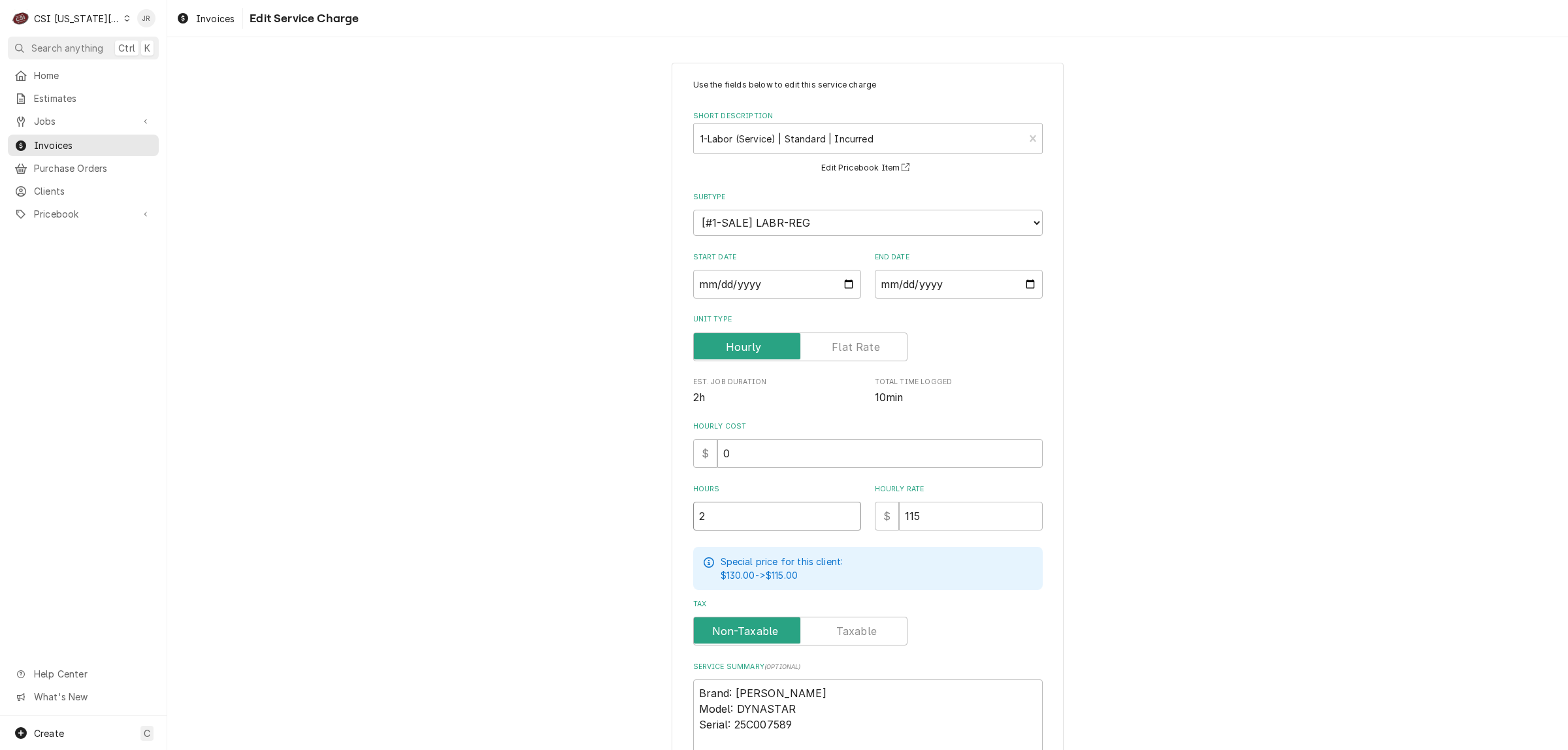
type textarea "x"
type input "3"
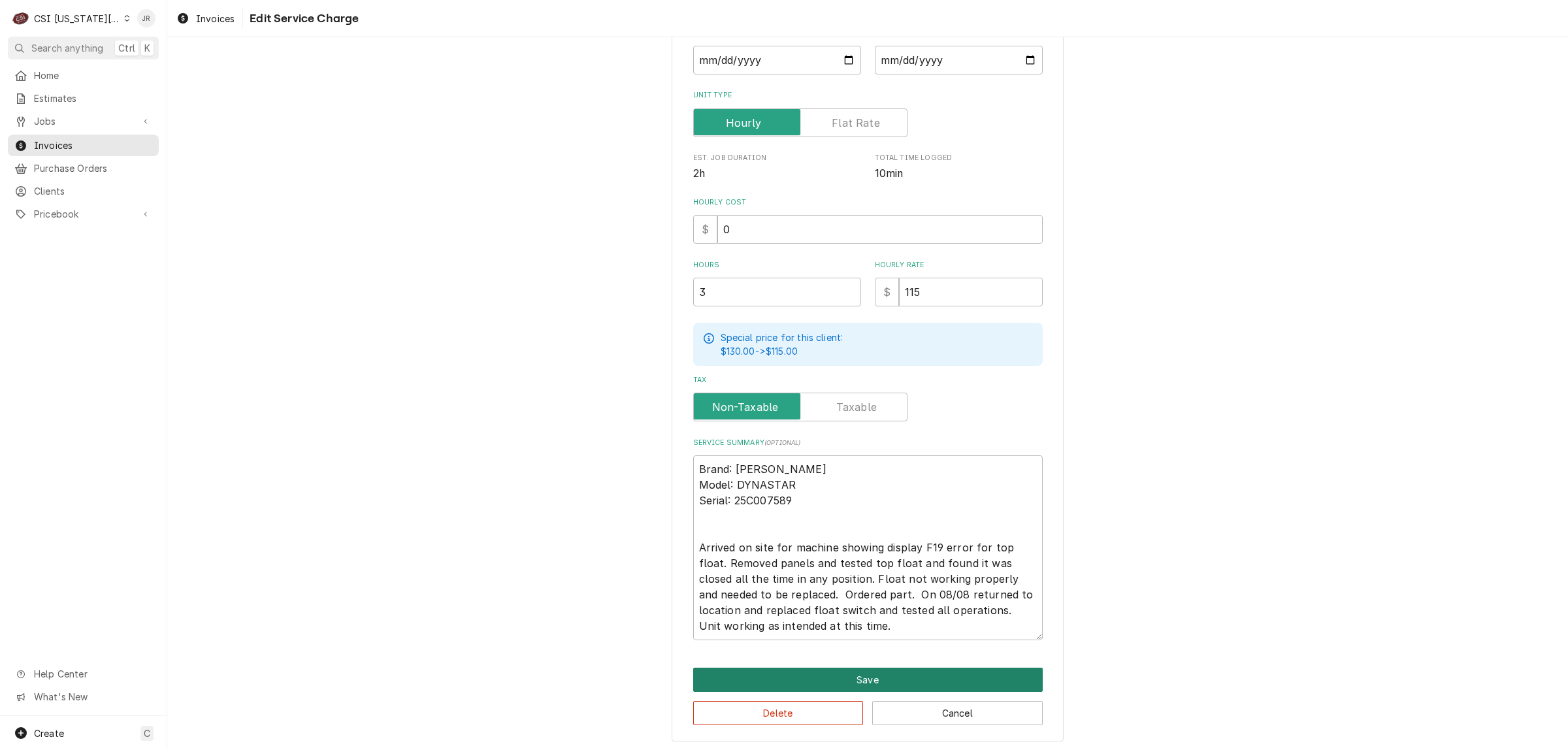
drag, startPoint x: 872, startPoint y: 687, endPoint x: 870, endPoint y: 678, distance: 9.2
click at [870, 678] on button "Save" at bounding box center [868, 680] width 350 height 24
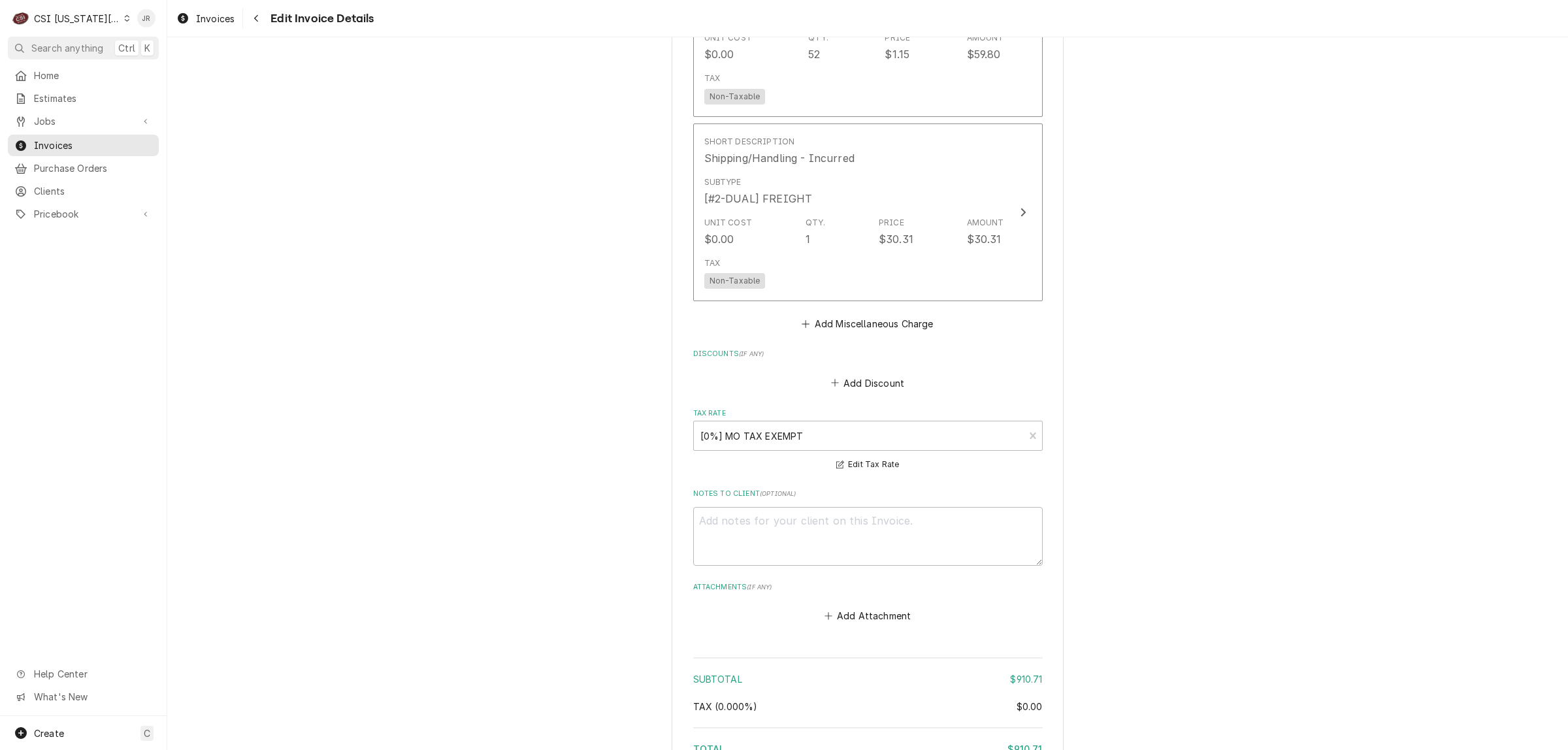
scroll to position [2542, 0]
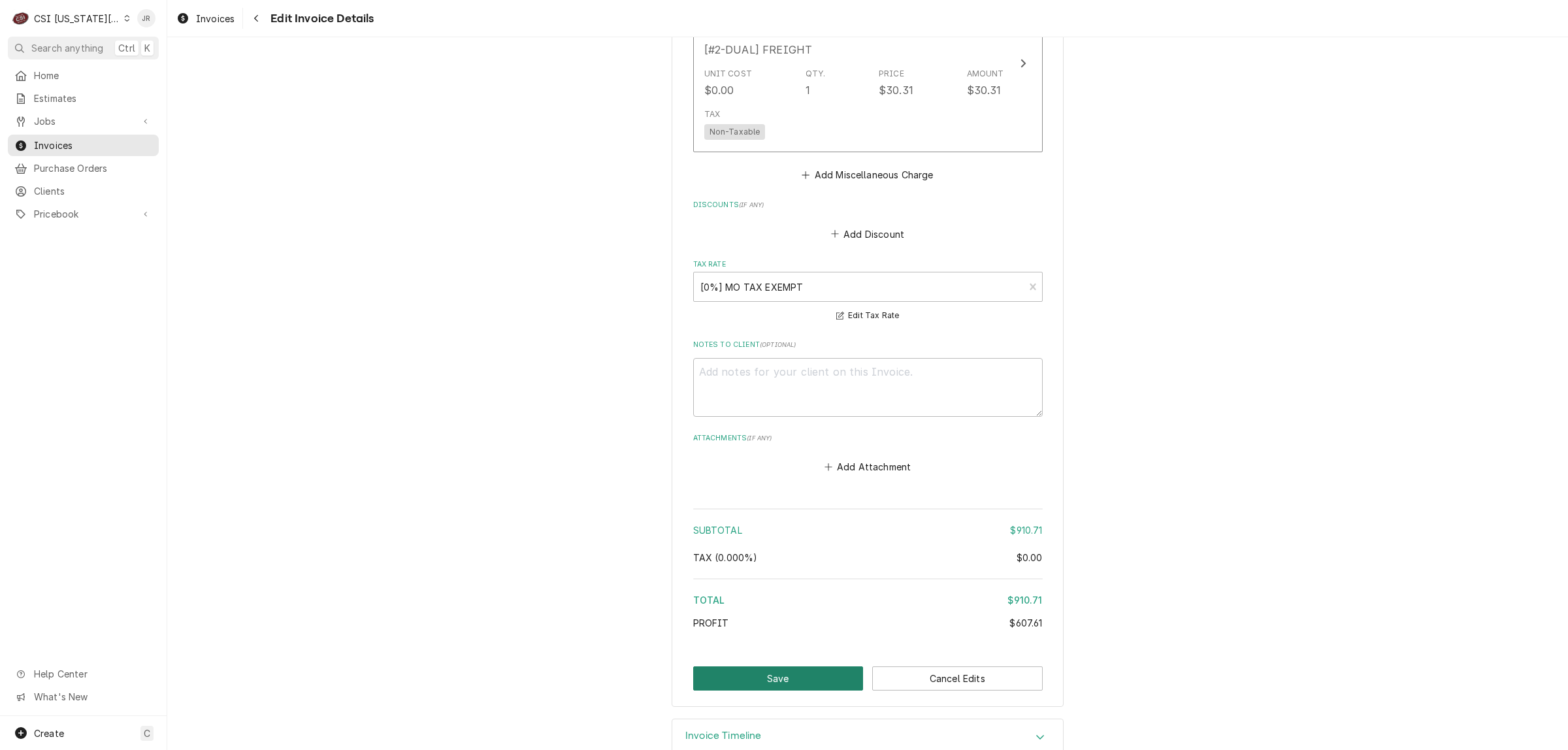
click at [789, 666] on button "Save" at bounding box center [778, 678] width 170 height 24
type textarea "x"
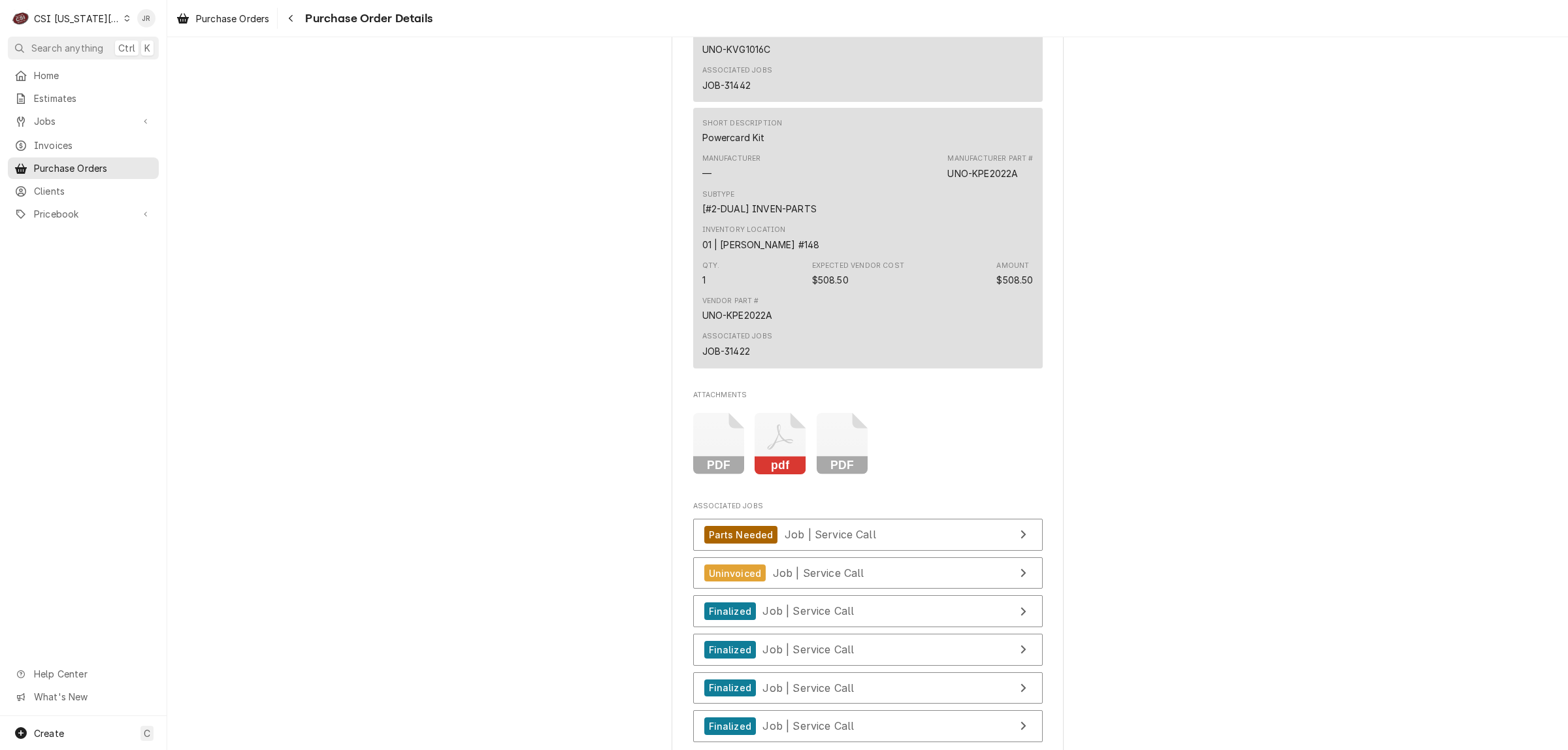
scroll to position [3993, 0]
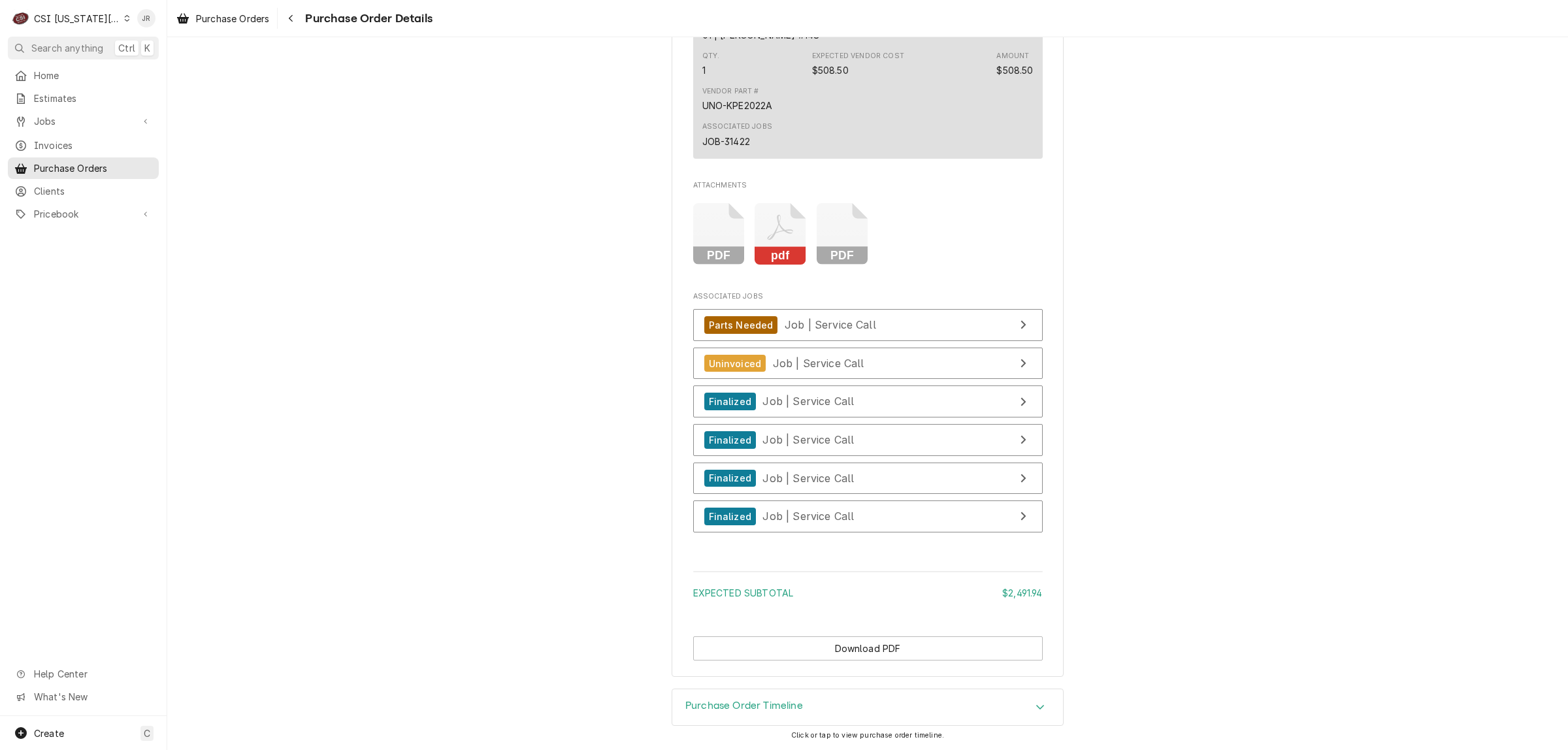
click at [744, 237] on icon "Attachments" at bounding box center [718, 234] width 52 height 62
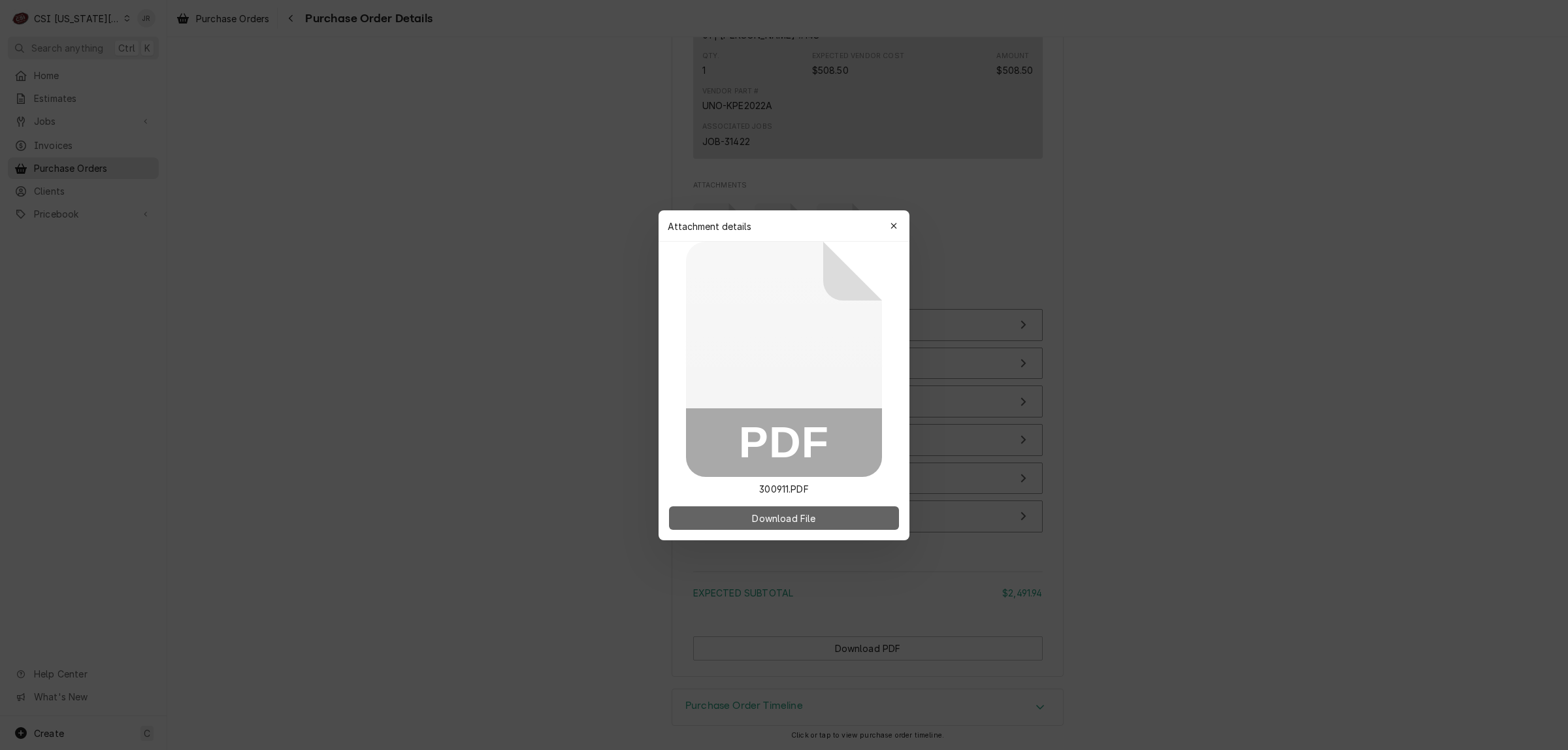
drag, startPoint x: 834, startPoint y: 507, endPoint x: 838, endPoint y: 513, distance: 7.2
click at [838, 513] on button "Download File" at bounding box center [783, 518] width 230 height 23
click at [838, 511] on button "Download File" at bounding box center [783, 518] width 230 height 23
click at [895, 224] on icon "button" at bounding box center [893, 225] width 6 height 6
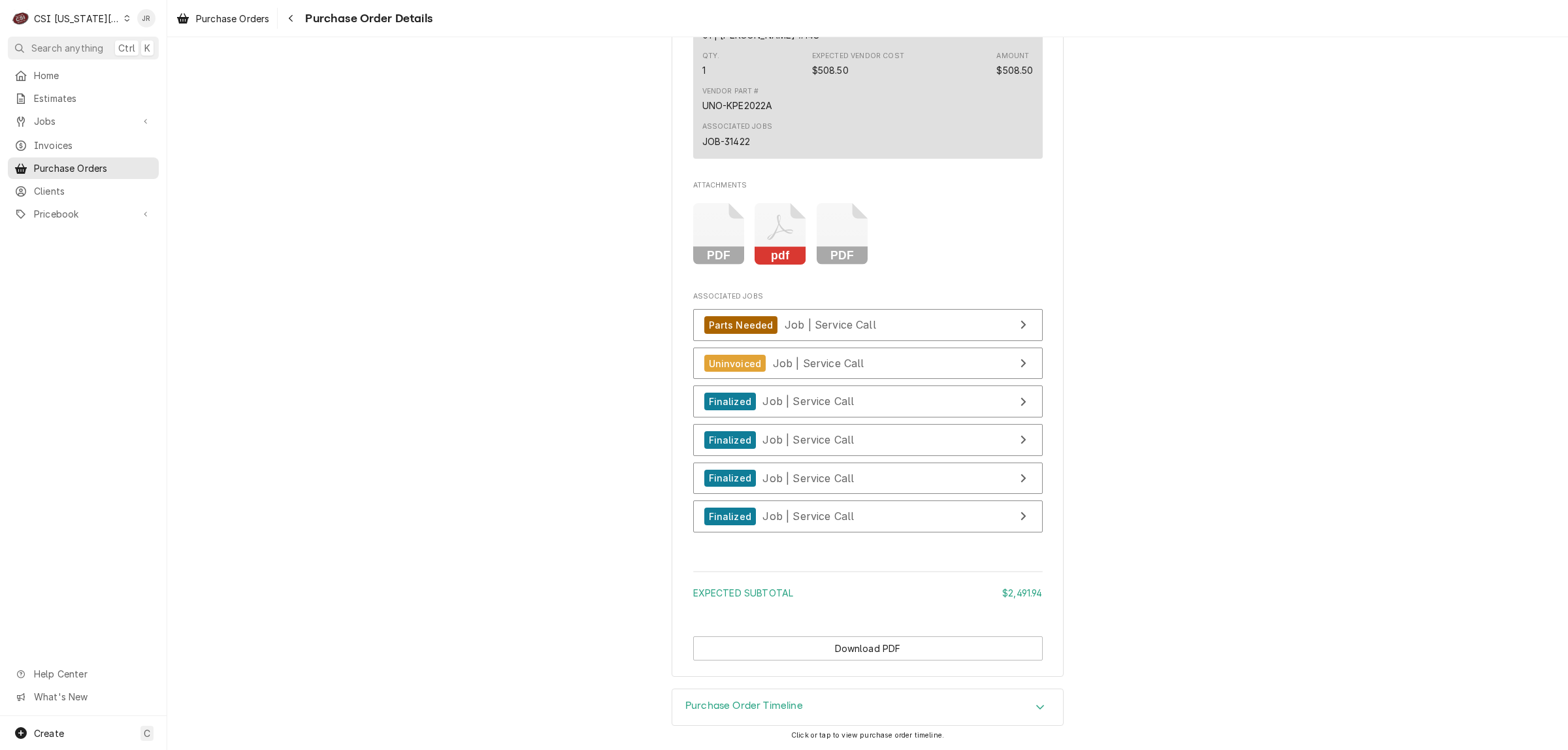
click at [744, 234] on icon "Attachments" at bounding box center [718, 234] width 52 height 62
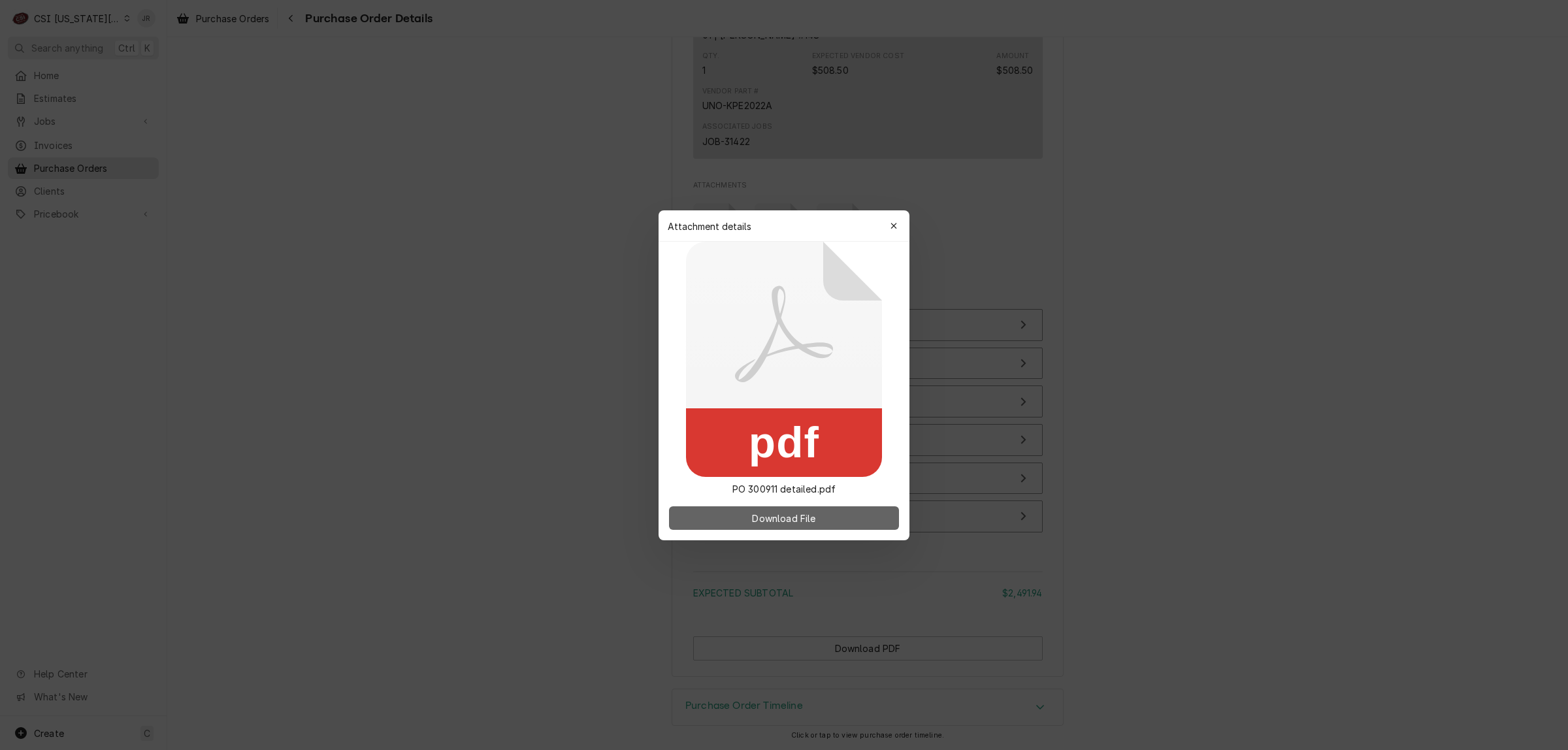
click at [834, 518] on button "Download File" at bounding box center [783, 518] width 230 height 23
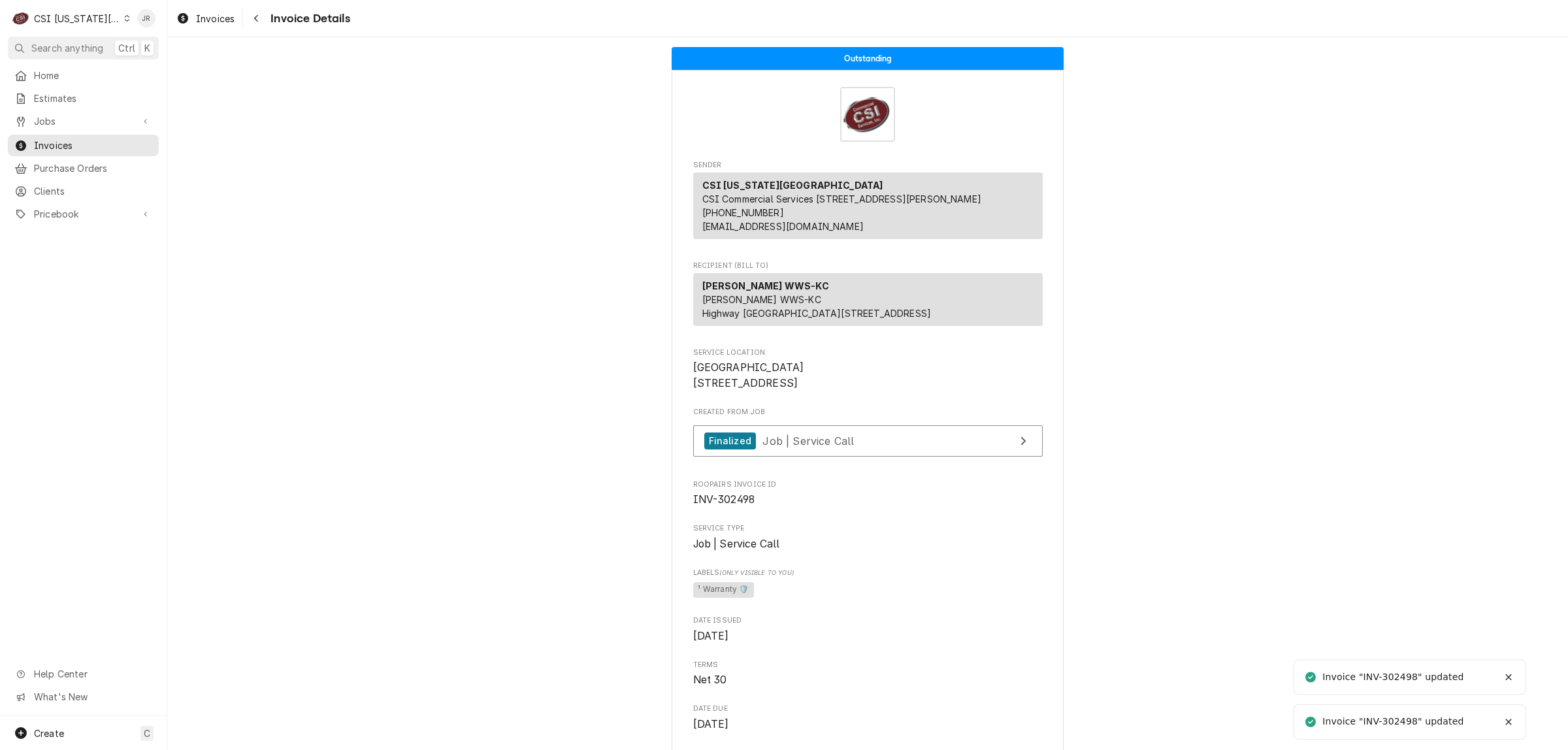
click at [1416, 723] on div "Invoice "INV-302498" updated" at bounding box center [1393, 721] width 143 height 13
copy div "302498"
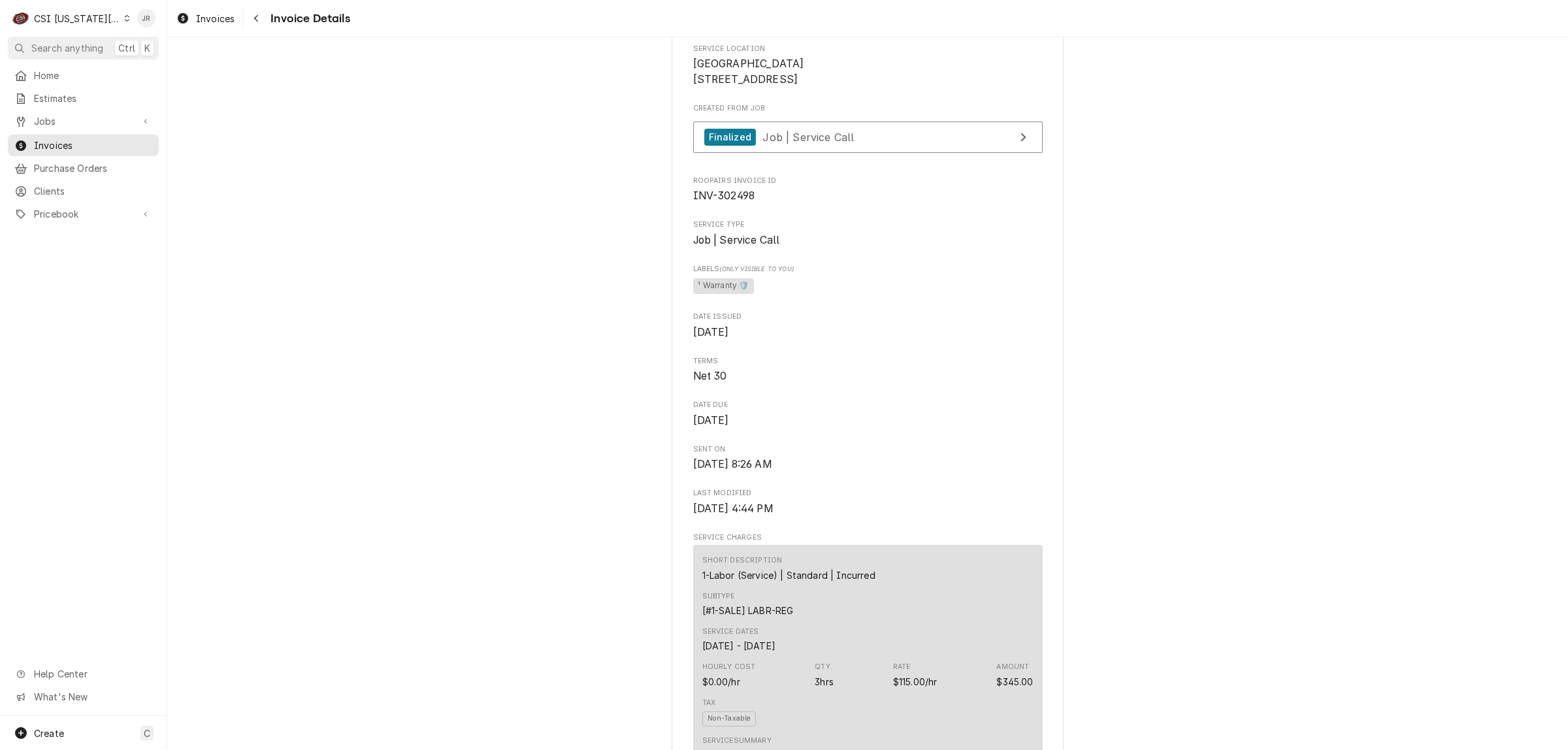
scroll to position [222, 0]
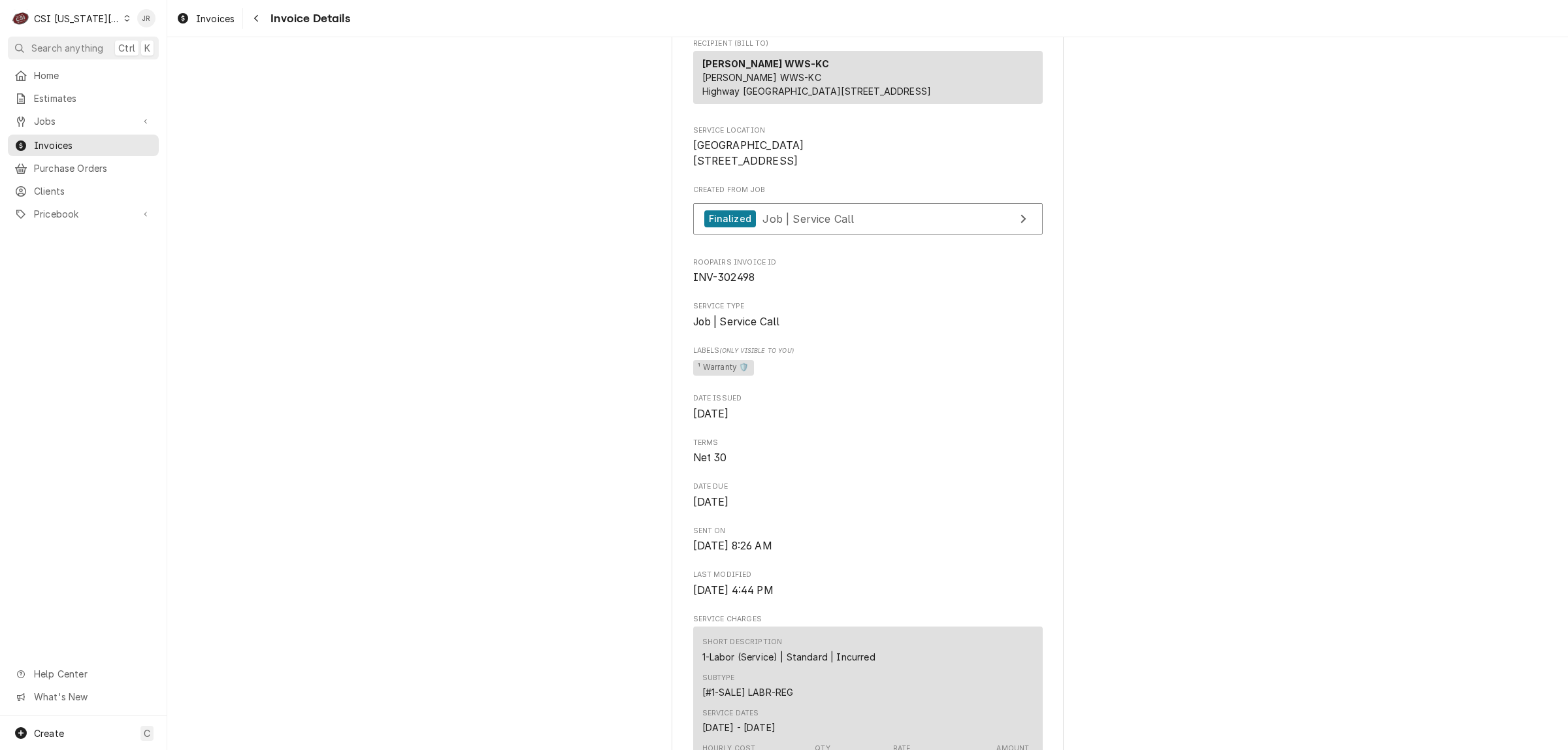
click at [734, 284] on span "INV-302498" at bounding box center [724, 277] width 62 height 13
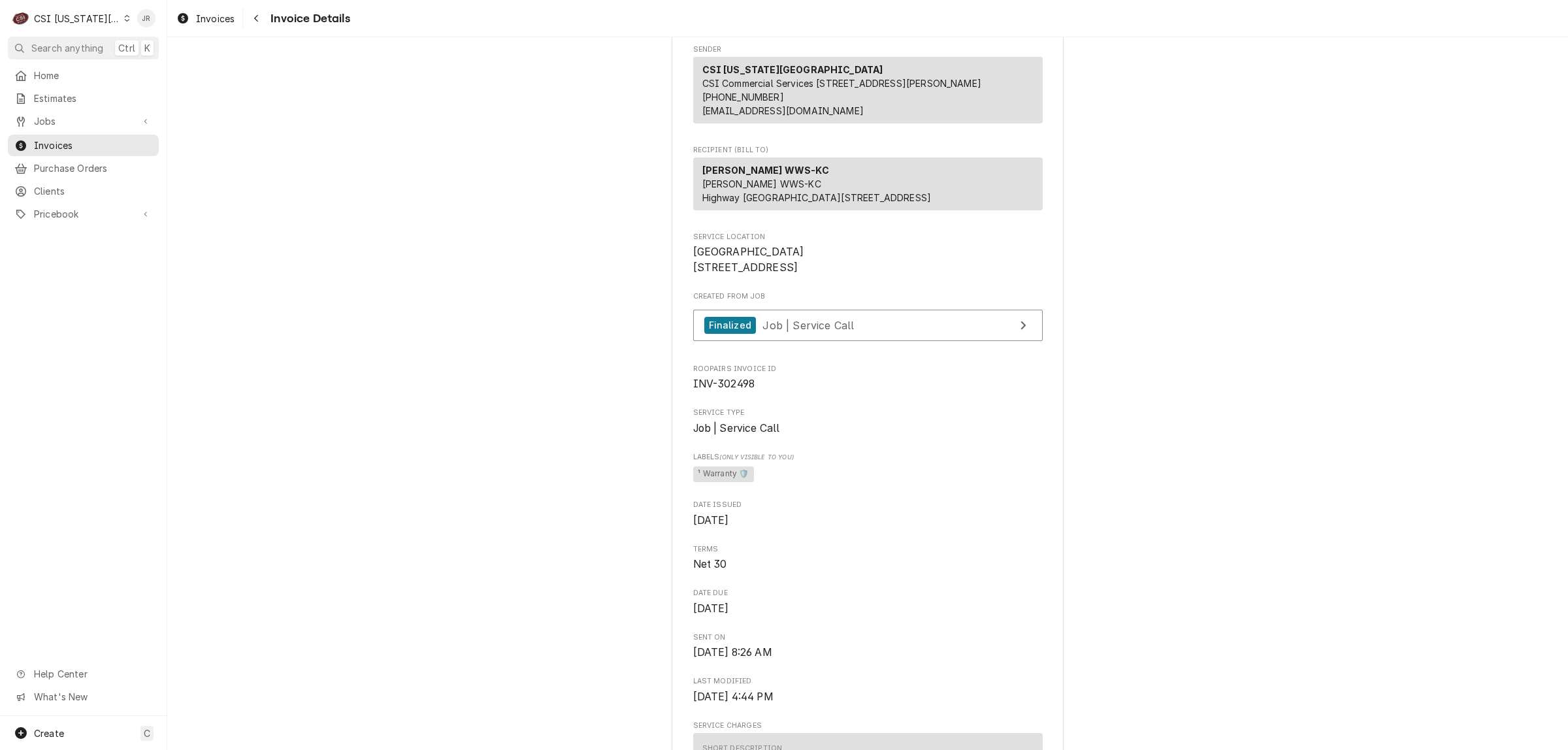
scroll to position [0, 0]
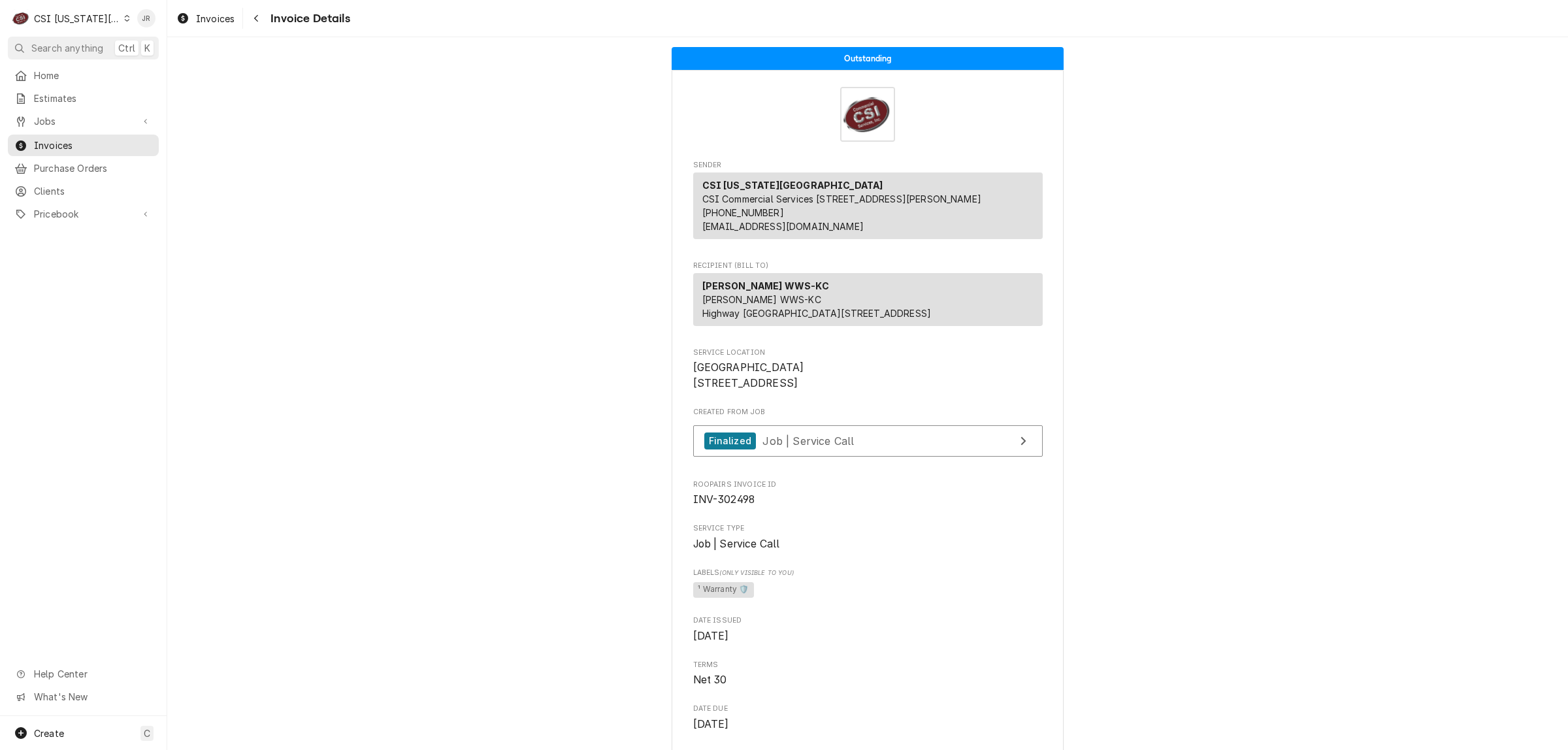
click at [720, 507] on span "INV-302498" at bounding box center [868, 499] width 350 height 15
click at [720, 506] on span "INV-302498" at bounding box center [724, 499] width 62 height 13
copy span "302498"
click at [143, 14] on div "Jessica Rentfro's Avatar" at bounding box center [146, 18] width 18 height 18
click at [178, 170] on div "Log Out" at bounding box center [209, 175] width 98 height 13
